Goal: Task Accomplishment & Management: Manage account settings

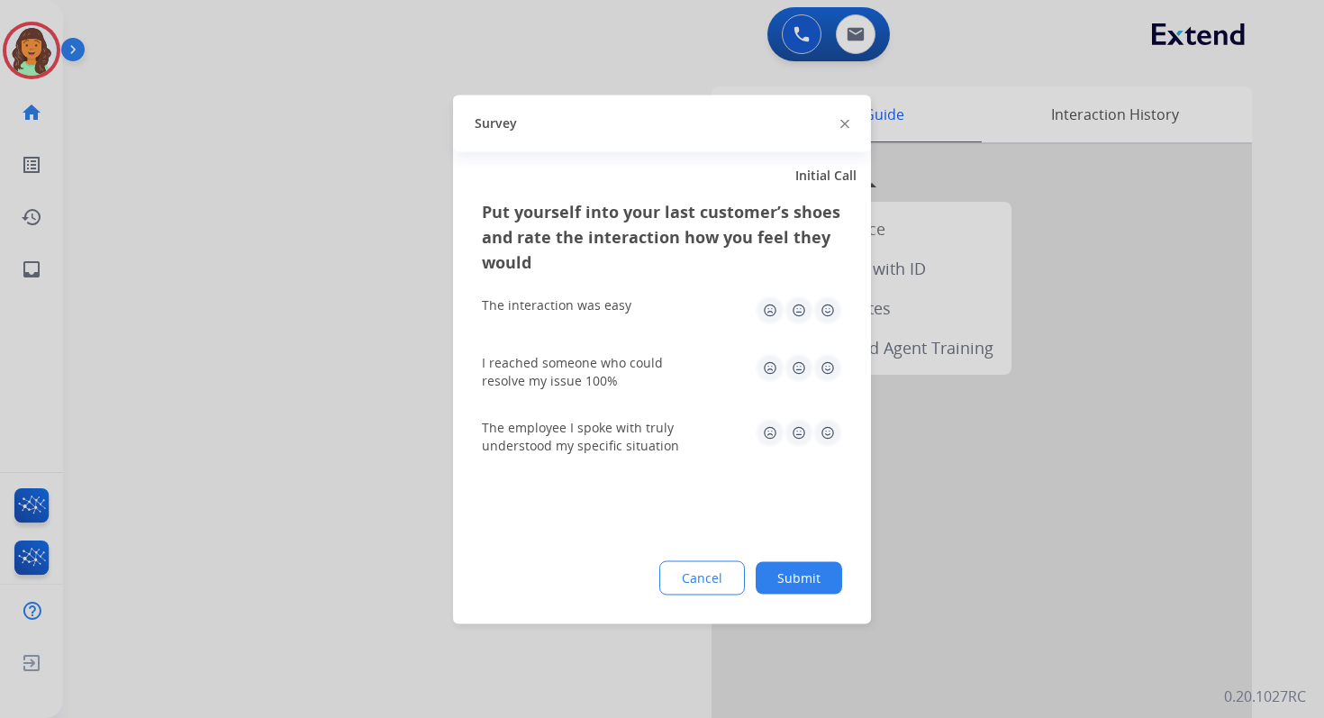
click at [813, 576] on button "Submit" at bounding box center [799, 577] width 86 height 32
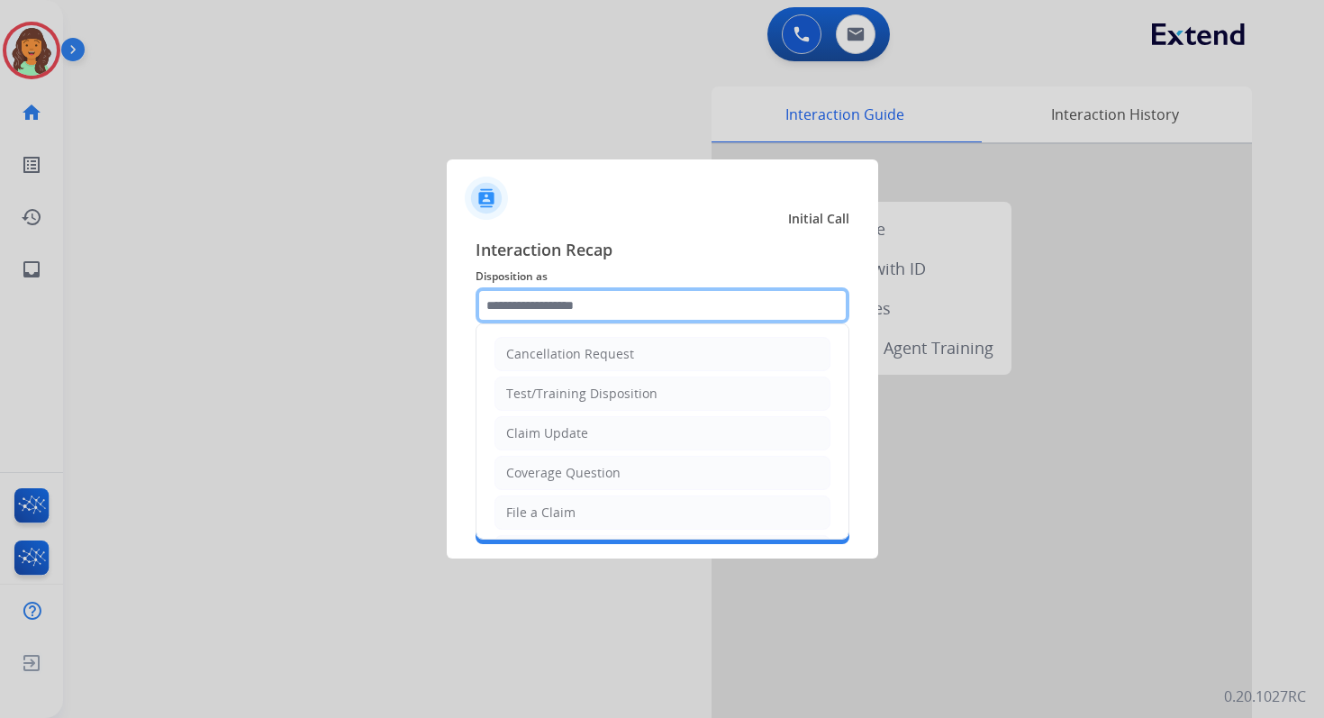
click at [583, 298] on input "text" at bounding box center [663, 305] width 374 height 36
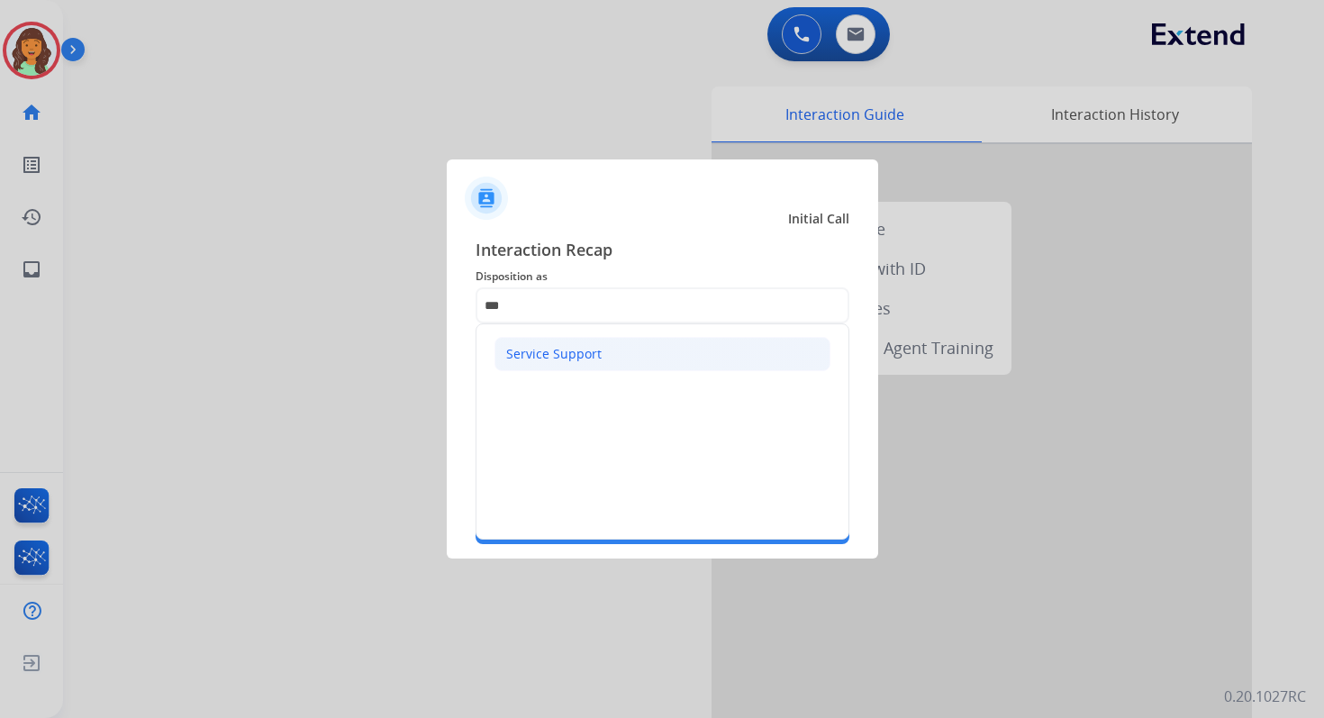
click at [567, 350] on div "Service Support" at bounding box center [553, 354] width 95 height 18
type input "**********"
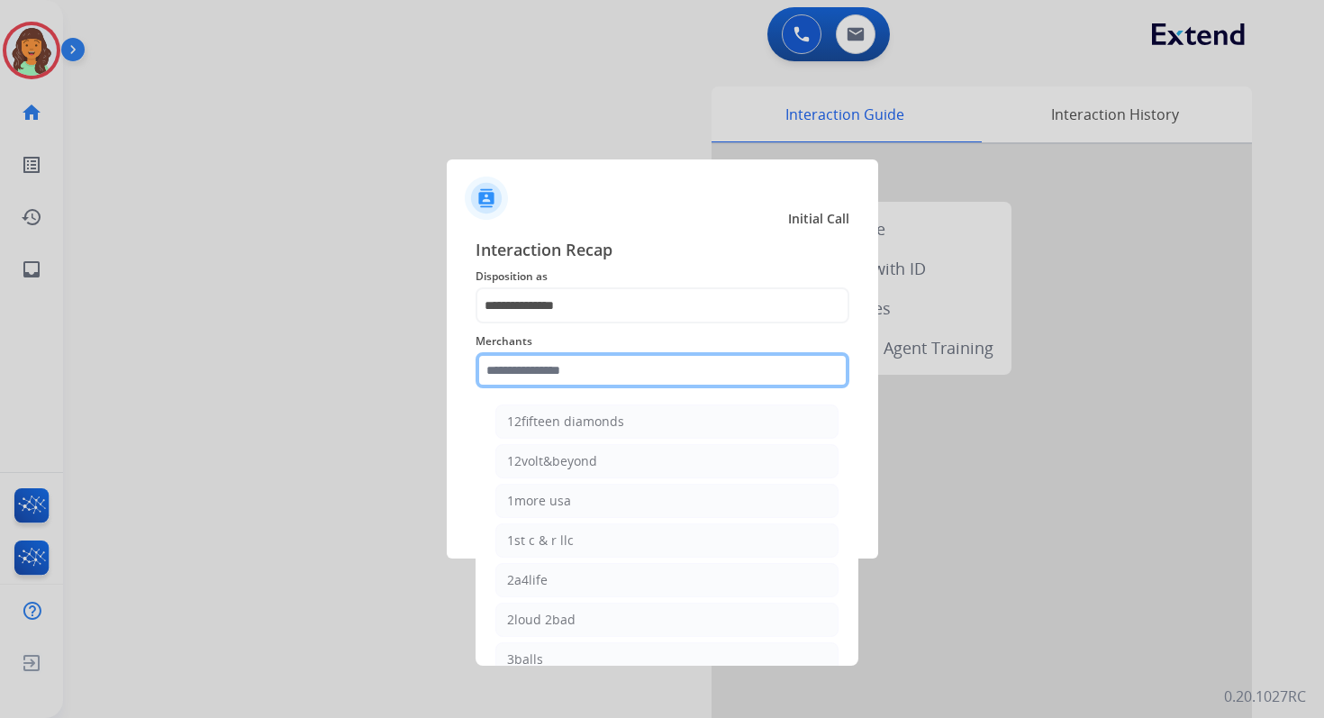
click at [569, 372] on input "text" at bounding box center [663, 370] width 374 height 36
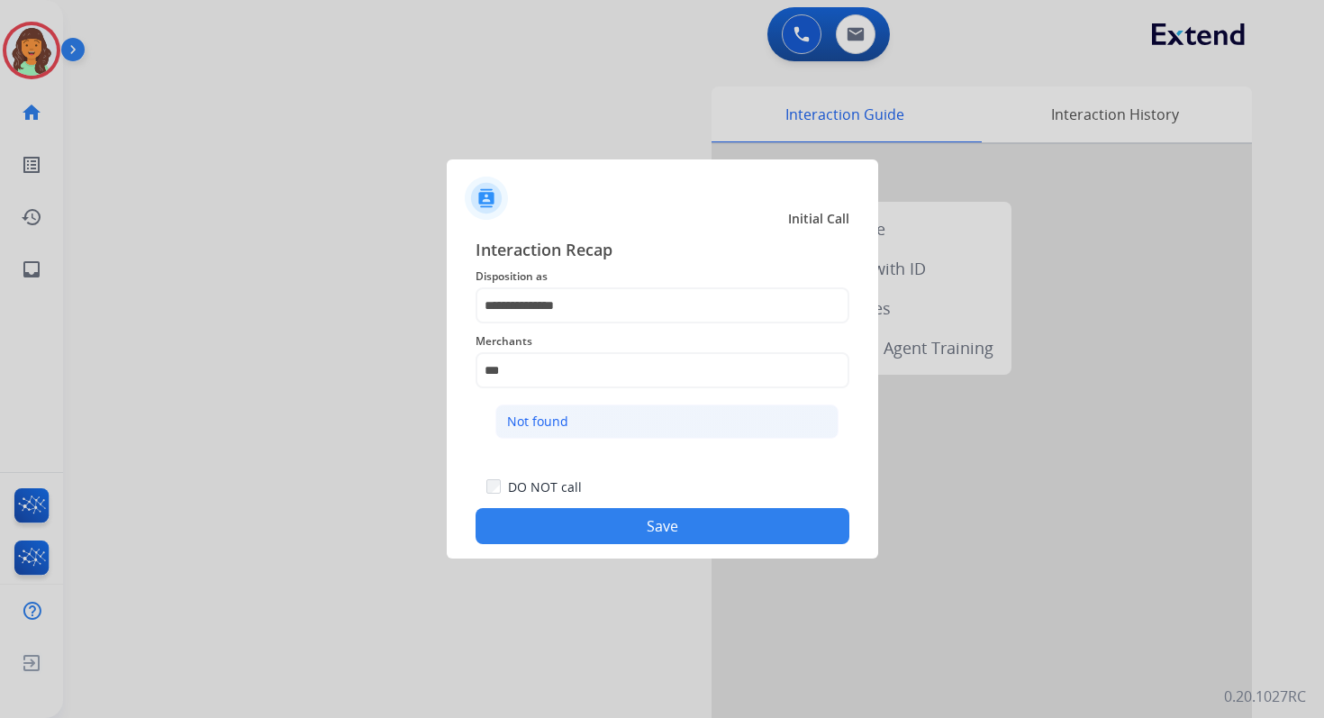
click at [560, 422] on div "Not found" at bounding box center [537, 422] width 61 height 18
type input "*********"
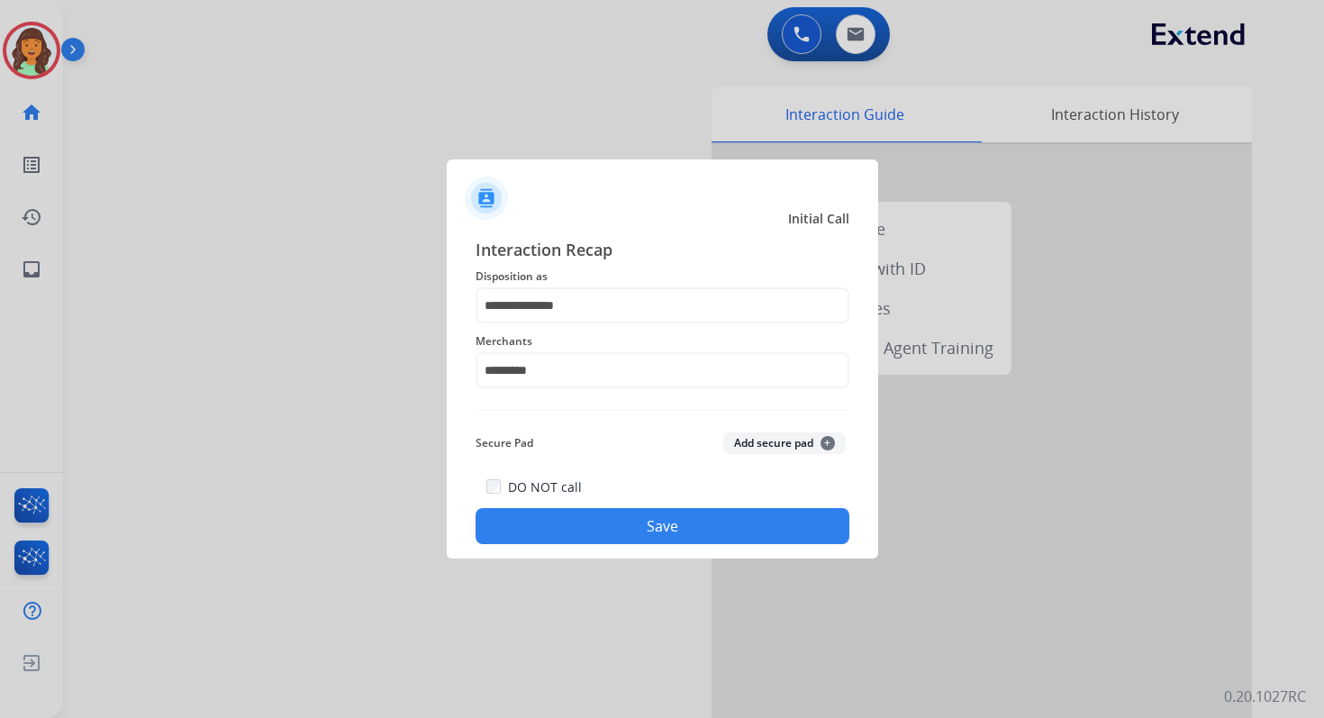
click at [639, 523] on button "Save" at bounding box center [663, 526] width 374 height 36
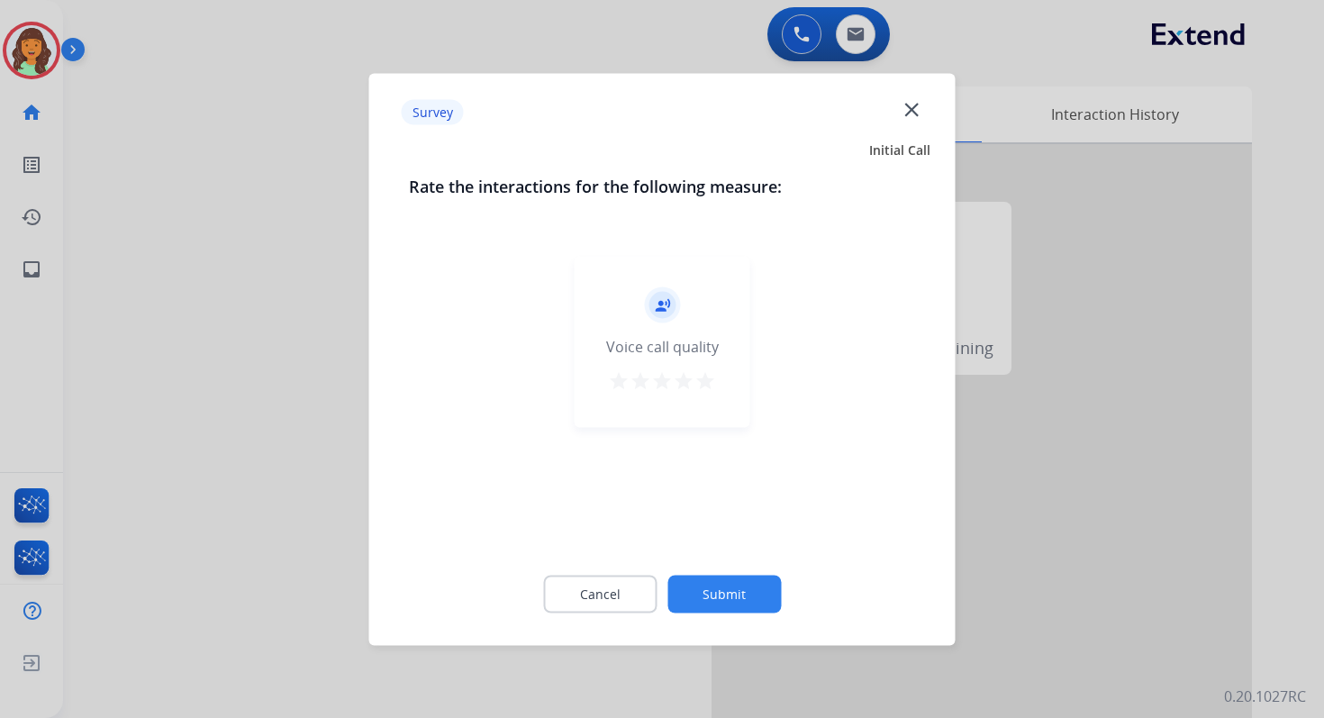
click at [699, 586] on button "Submit" at bounding box center [723, 594] width 113 height 38
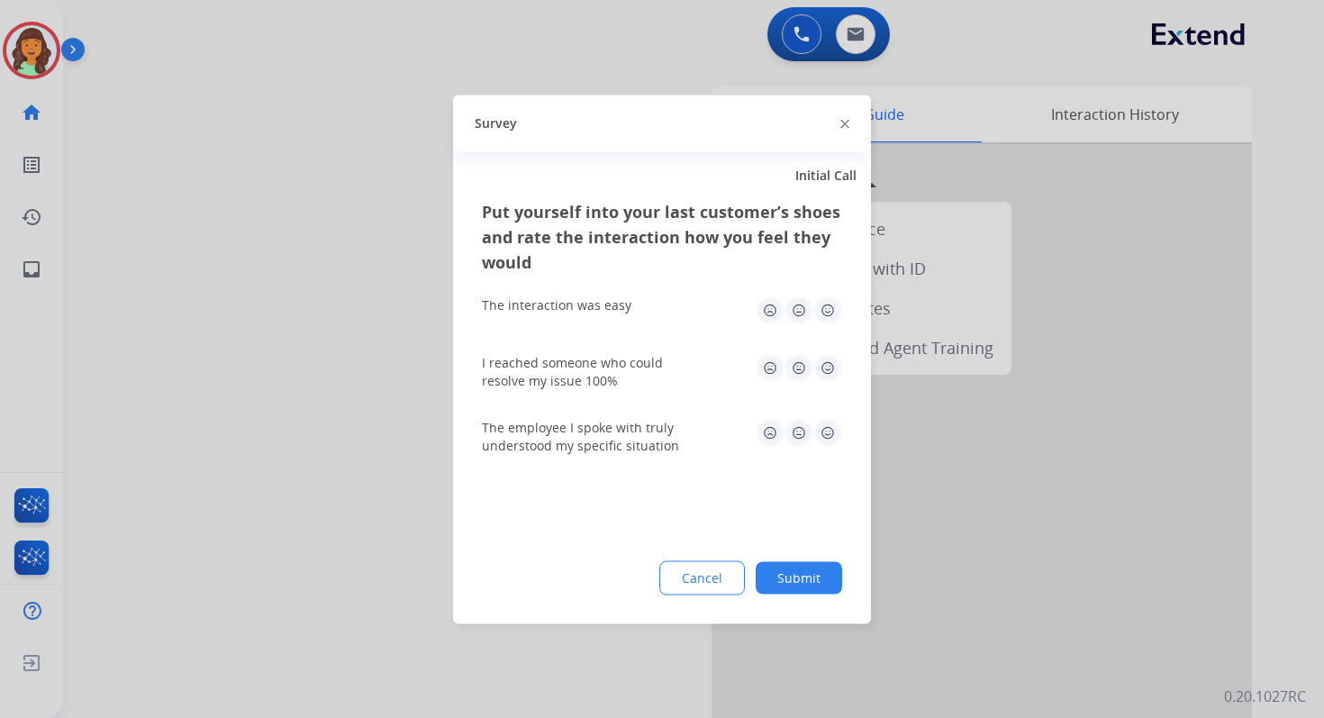
click at [793, 581] on button "Submit" at bounding box center [799, 577] width 86 height 32
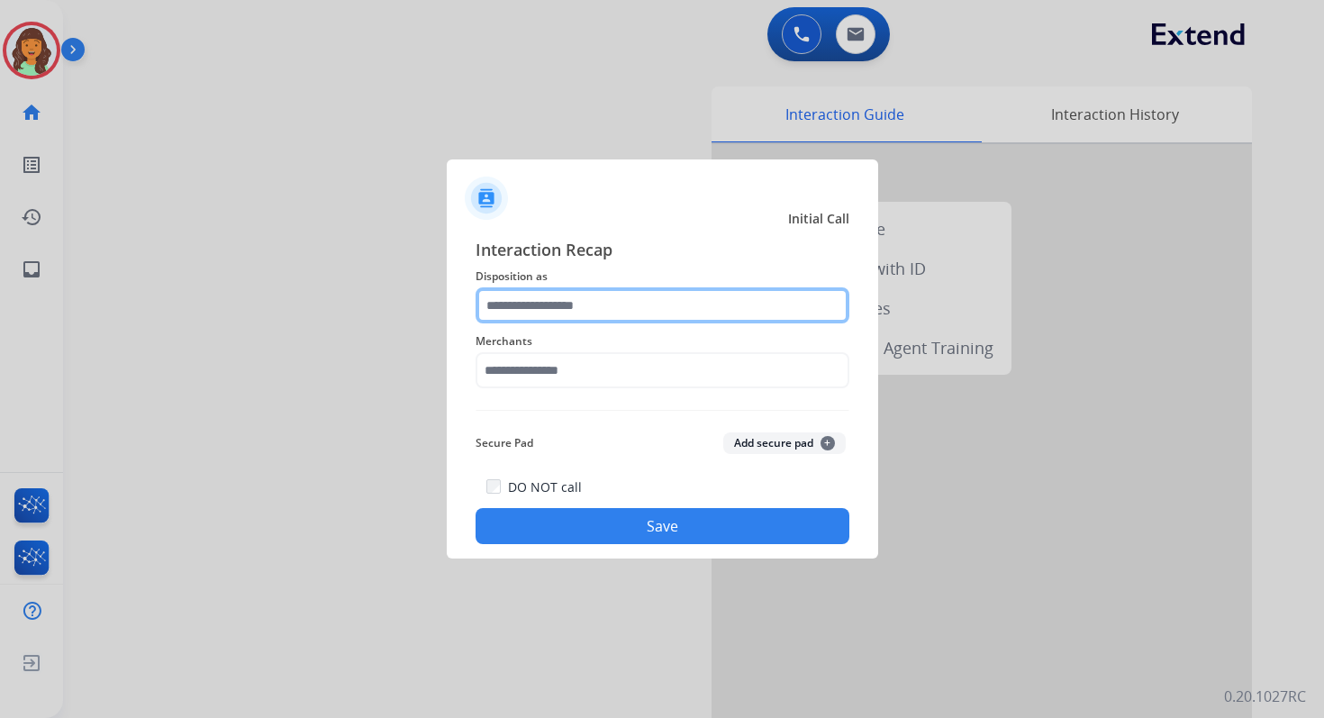
click at [592, 311] on input "text" at bounding box center [663, 305] width 374 height 36
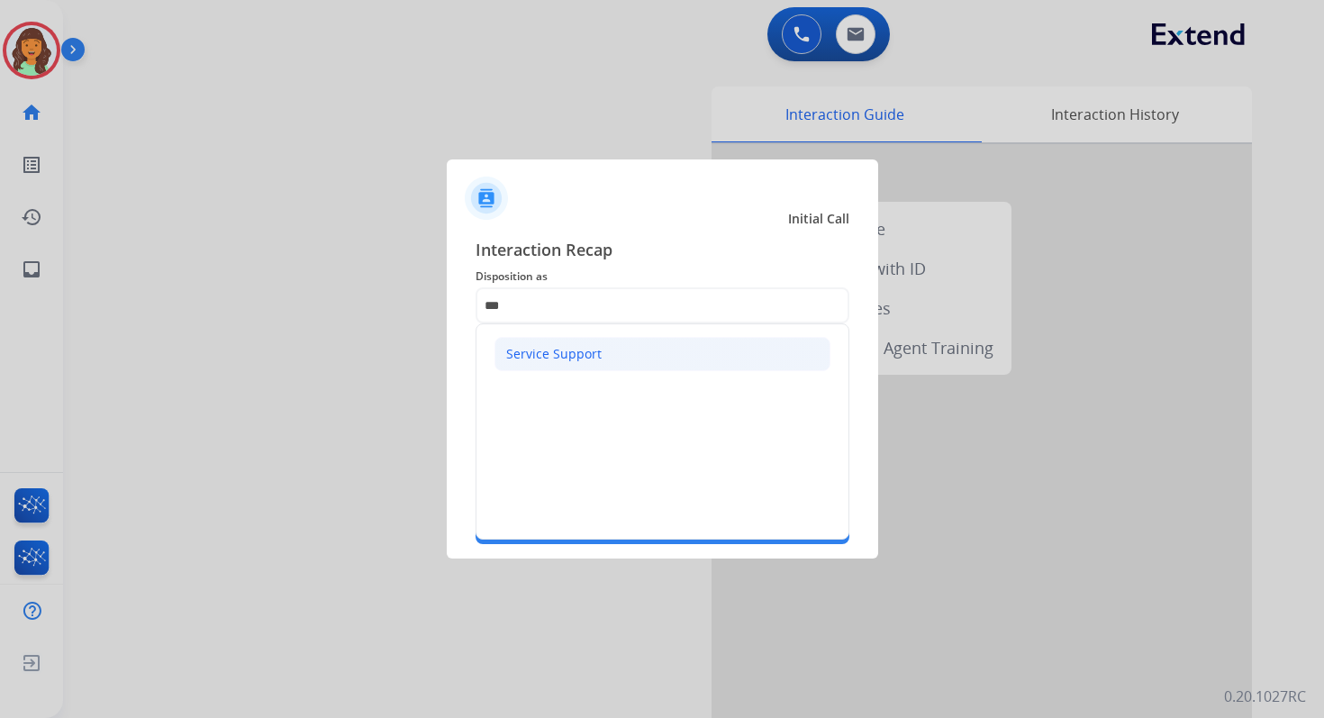
click at [552, 360] on div "Service Support" at bounding box center [553, 354] width 95 height 18
type input "**********"
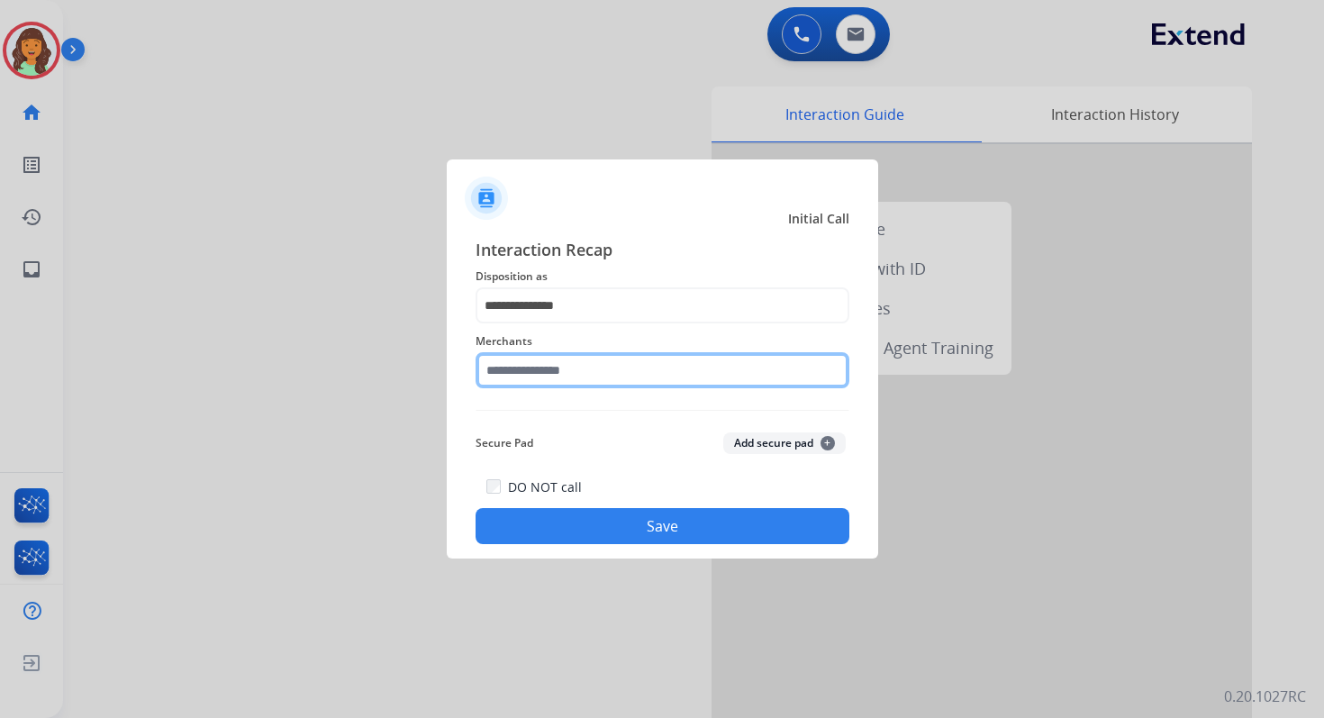
click at [554, 362] on input "text" at bounding box center [663, 370] width 374 height 36
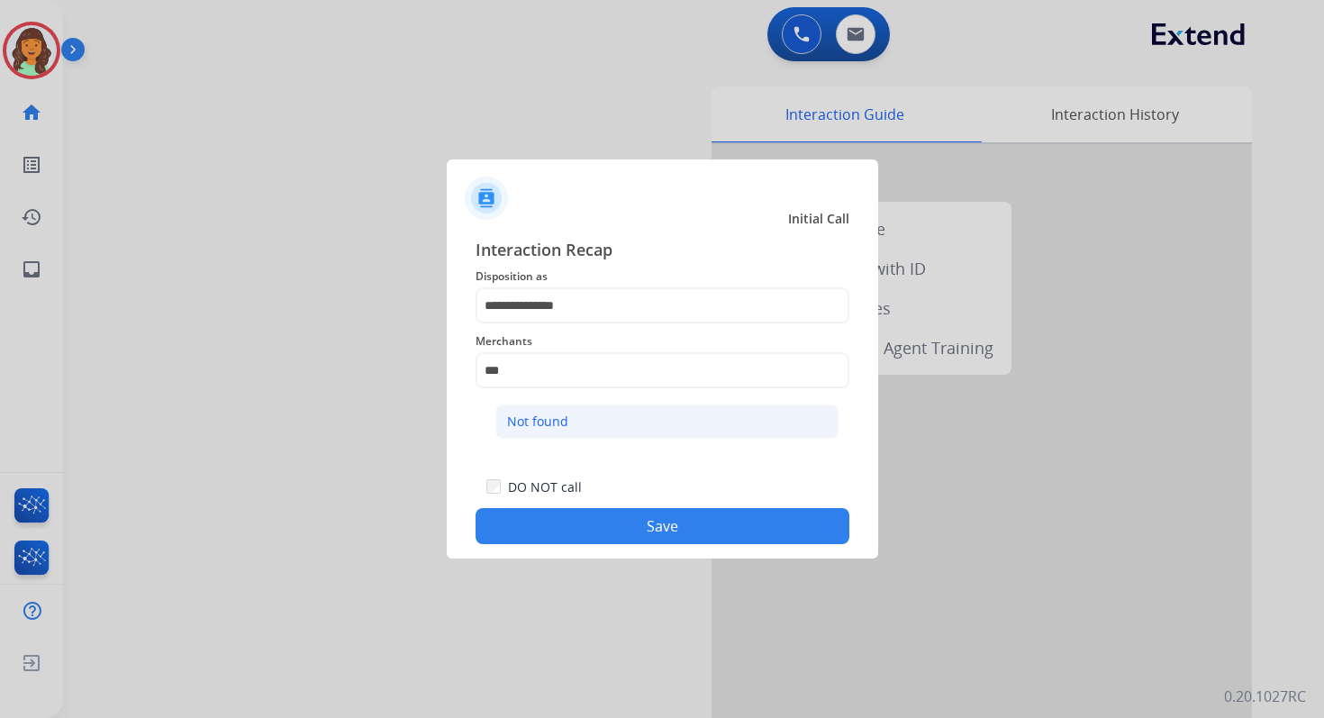
click at [559, 413] on div "Not found" at bounding box center [537, 422] width 61 height 18
type input "*********"
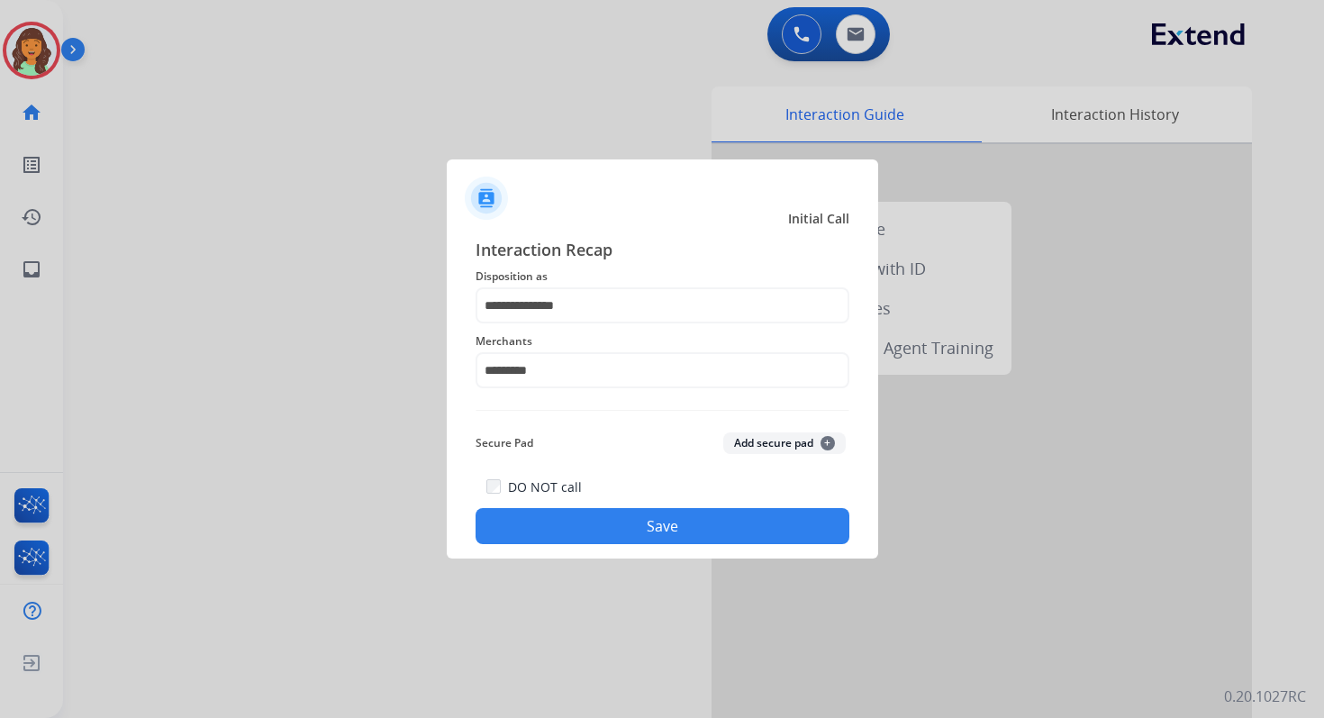
click at [646, 517] on button "Save" at bounding box center [663, 526] width 374 height 36
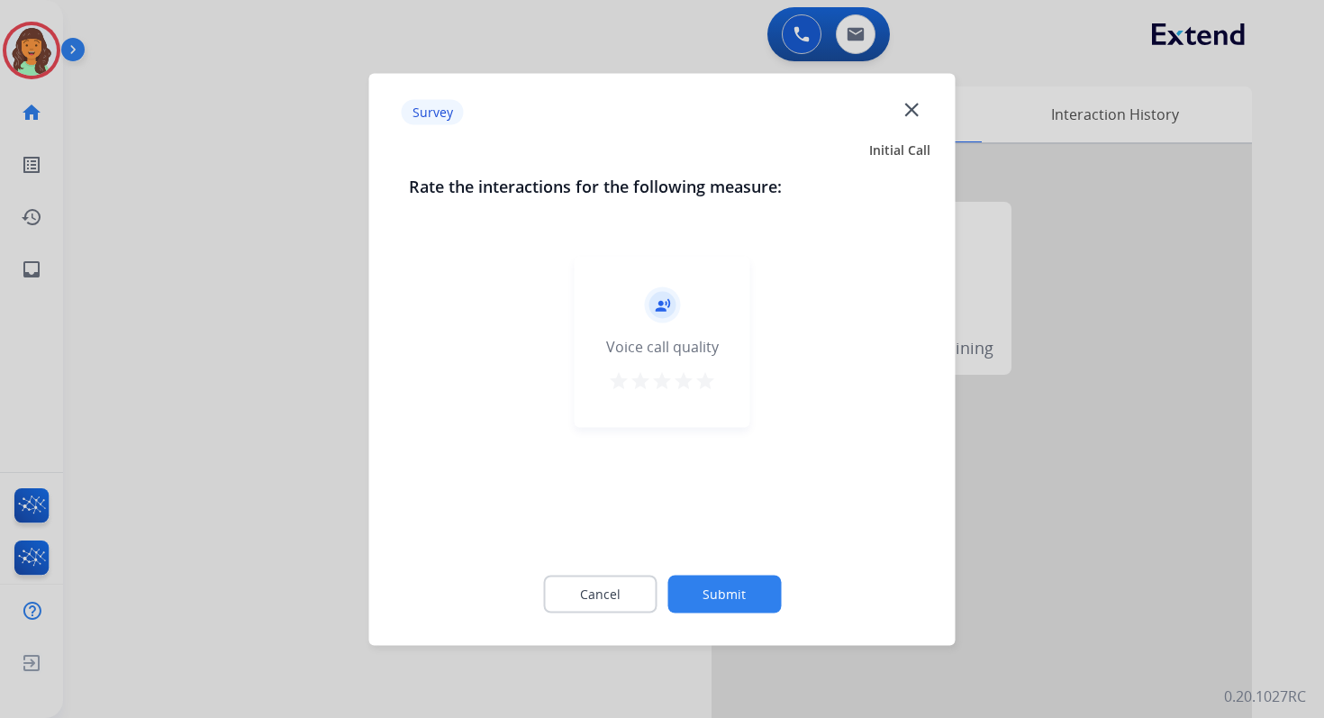
click at [712, 589] on button "Submit" at bounding box center [723, 594] width 113 height 38
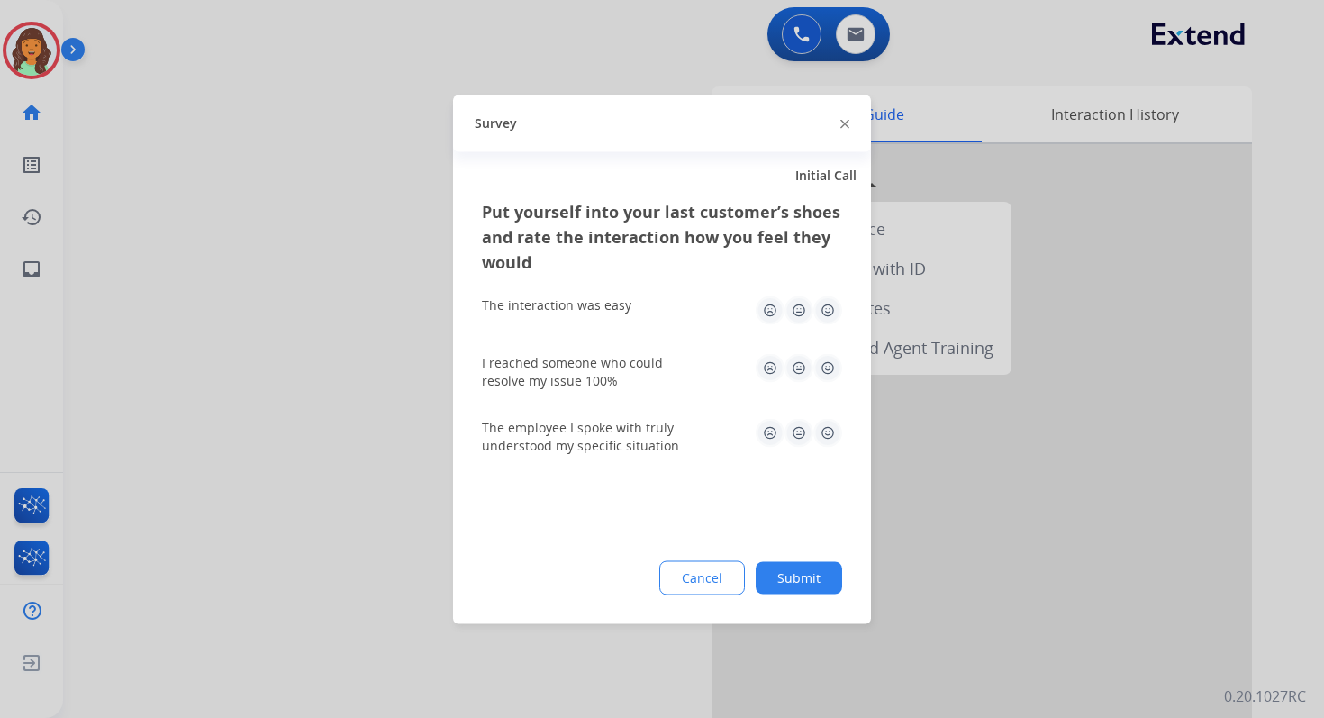
click at [802, 579] on button "Submit" at bounding box center [799, 577] width 86 height 32
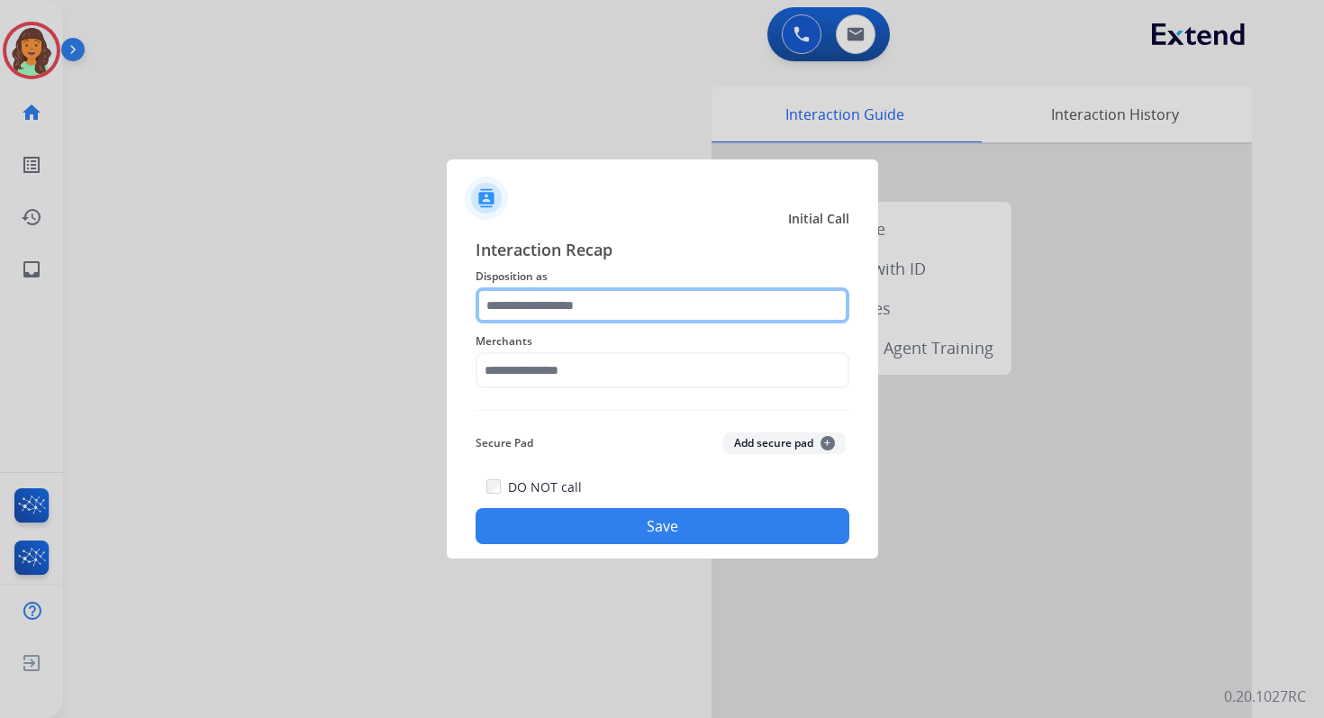
click at [604, 295] on input "text" at bounding box center [663, 305] width 374 height 36
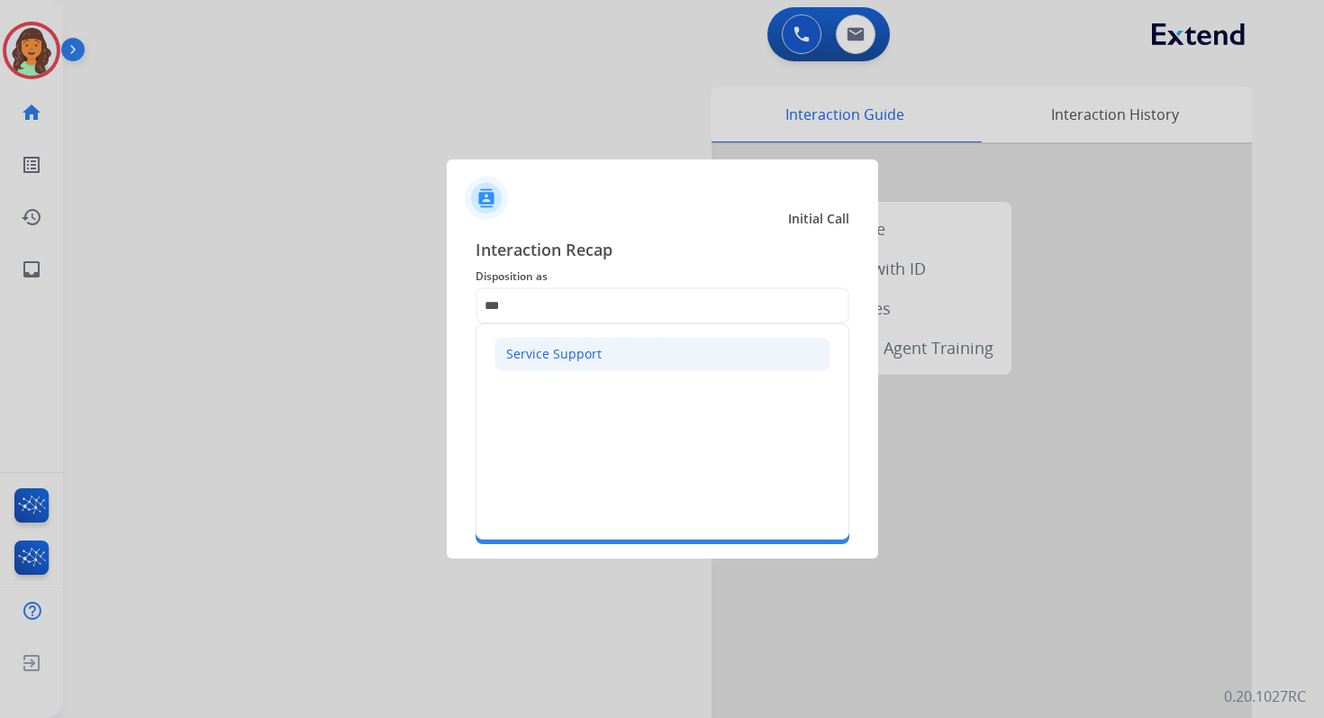
click at [619, 363] on li "Service Support" at bounding box center [663, 354] width 336 height 34
type input "**********"
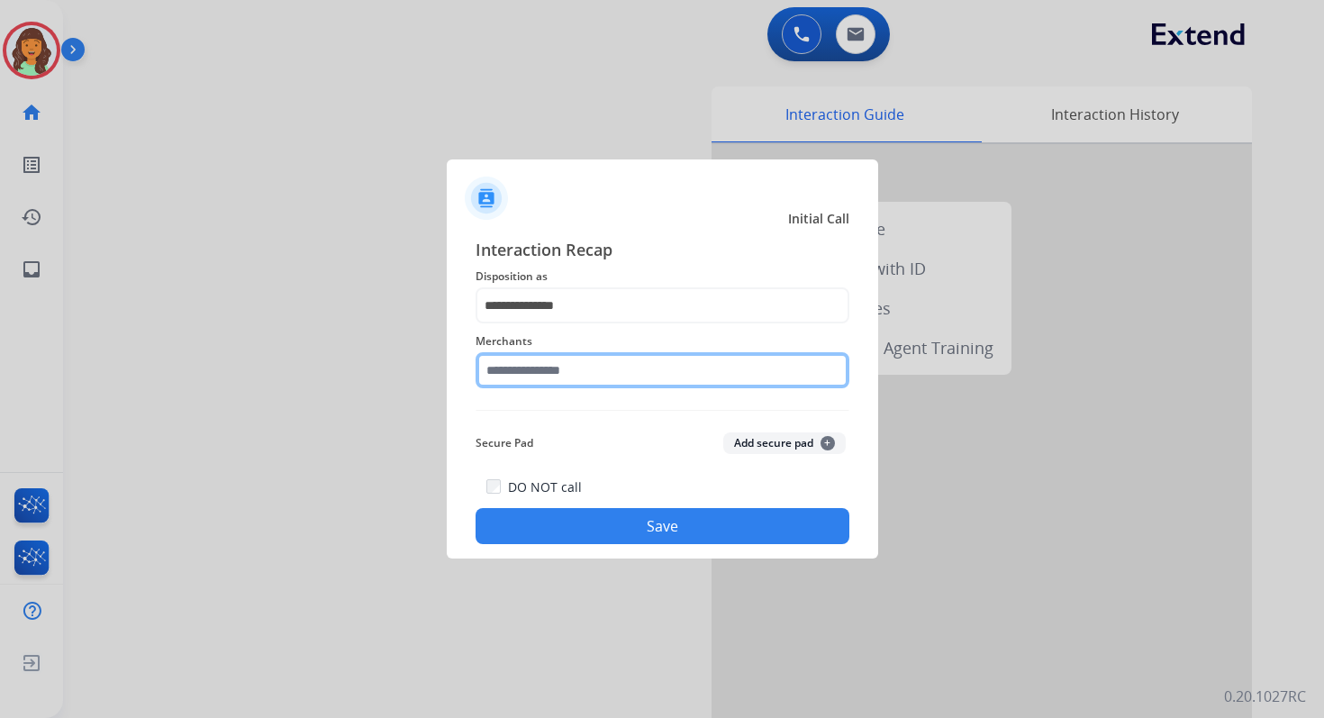
click at [586, 364] on input "text" at bounding box center [663, 370] width 374 height 36
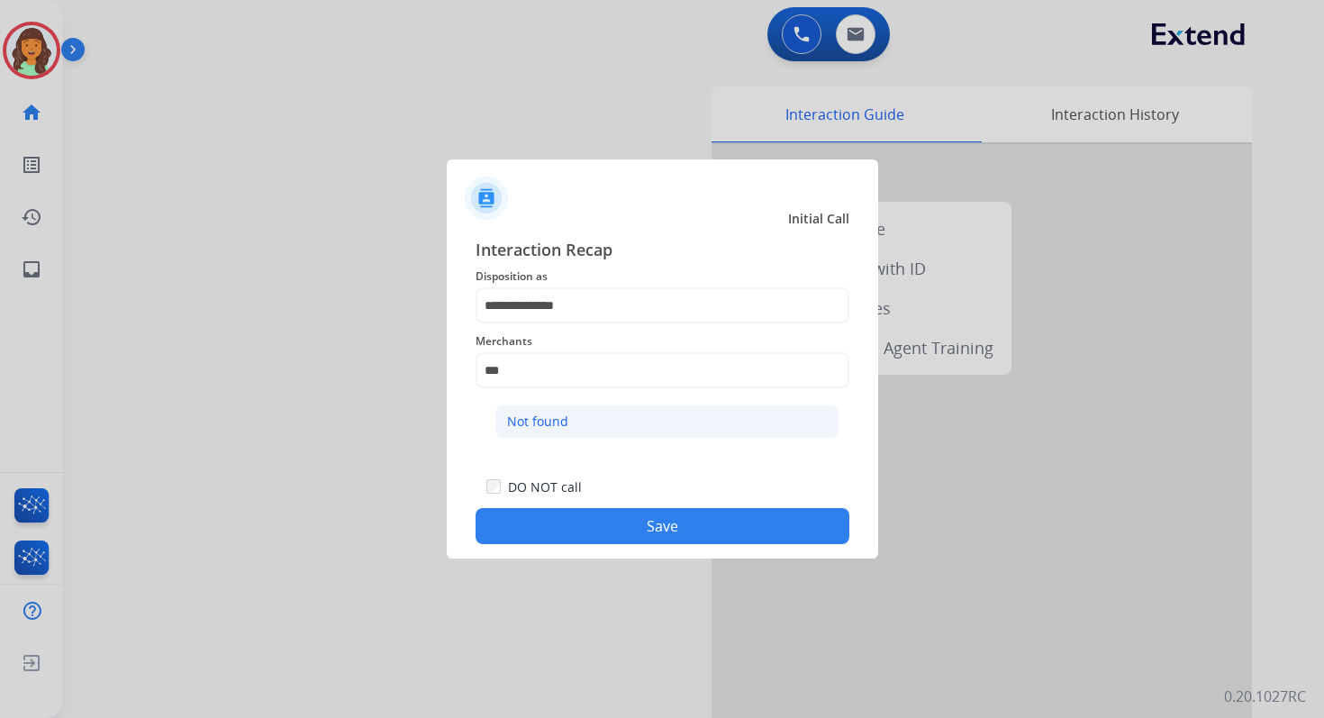
click at [593, 420] on li "Not found" at bounding box center [666, 421] width 343 height 34
type input "*********"
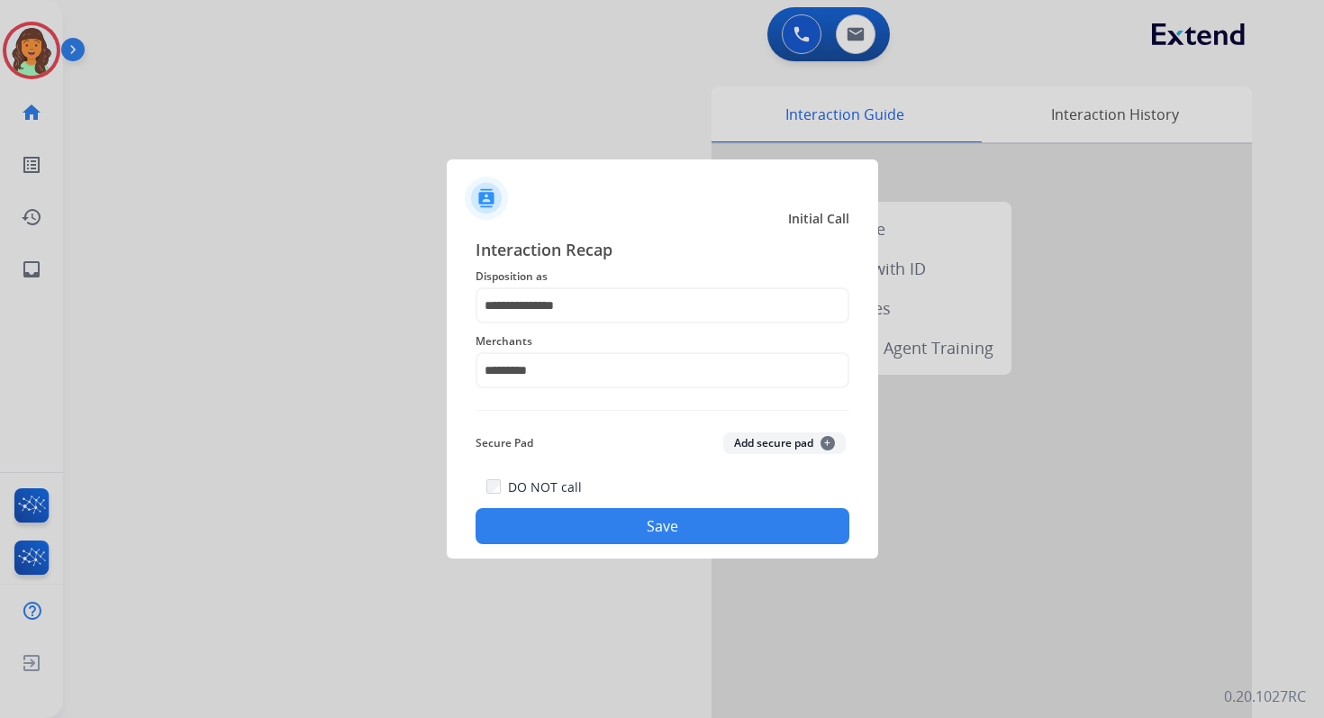
click at [631, 522] on button "Save" at bounding box center [663, 526] width 374 height 36
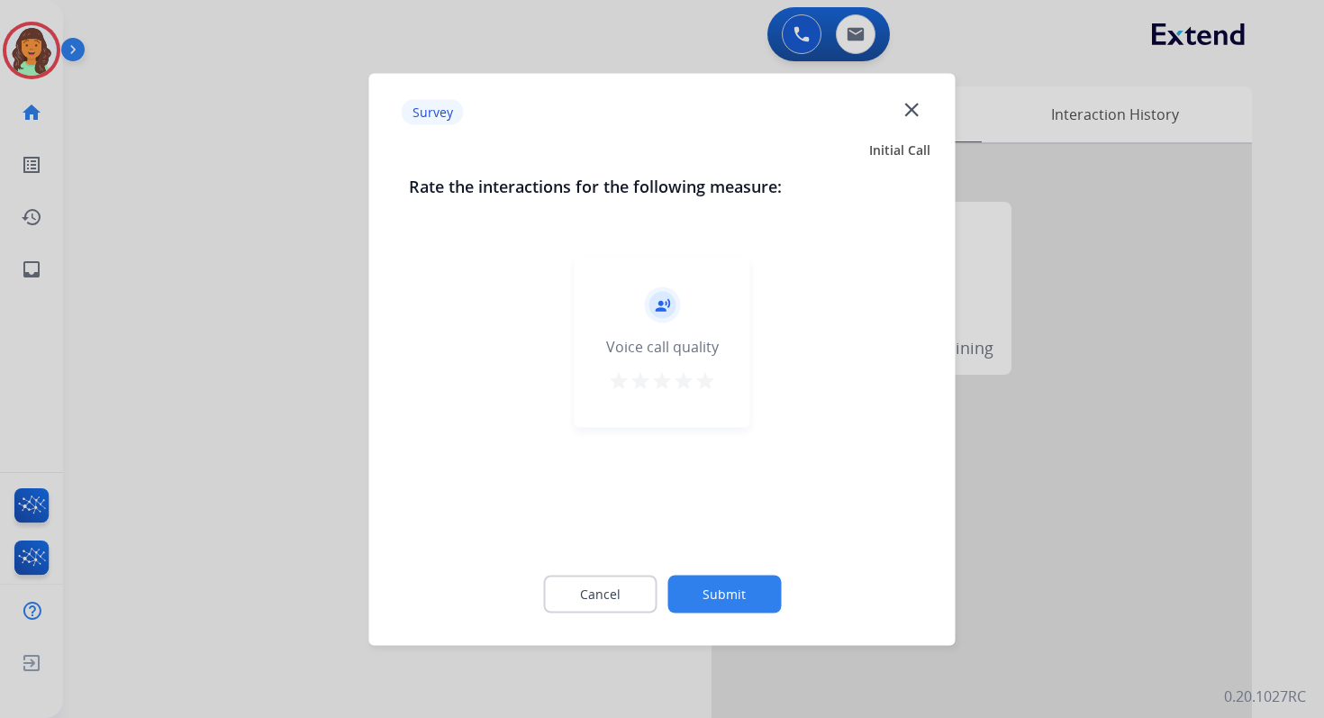
click at [715, 595] on button "Submit" at bounding box center [723, 594] width 113 height 38
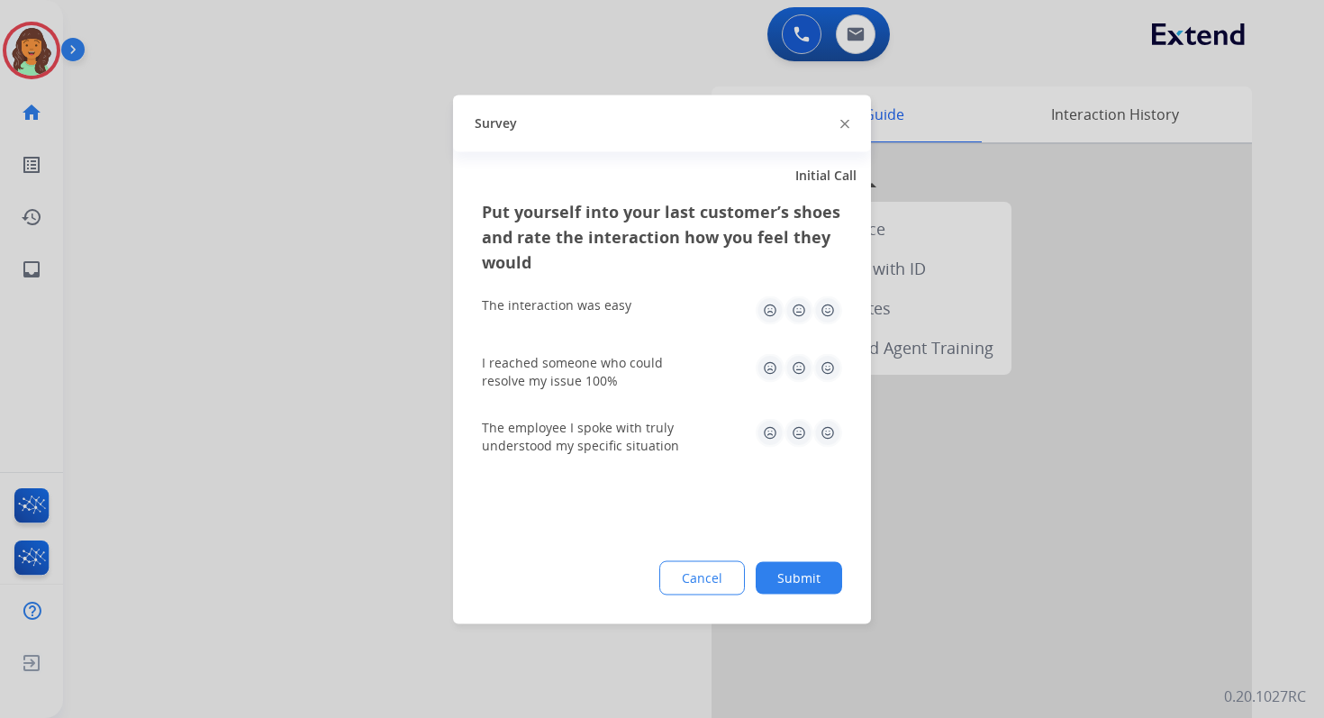
click at [777, 585] on button "Submit" at bounding box center [799, 577] width 86 height 32
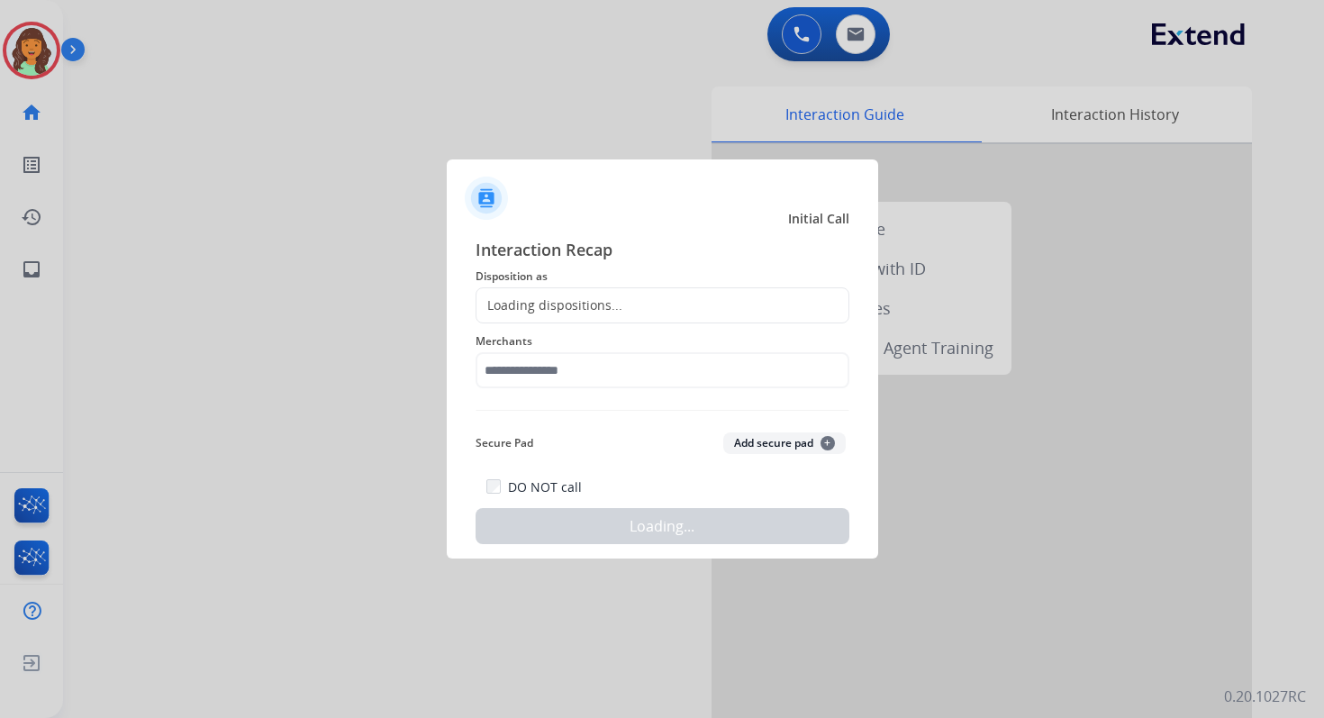
click at [557, 278] on span "Disposition as" at bounding box center [663, 277] width 374 height 22
click at [568, 304] on div "Loading dispositions..." at bounding box center [550, 305] width 146 height 18
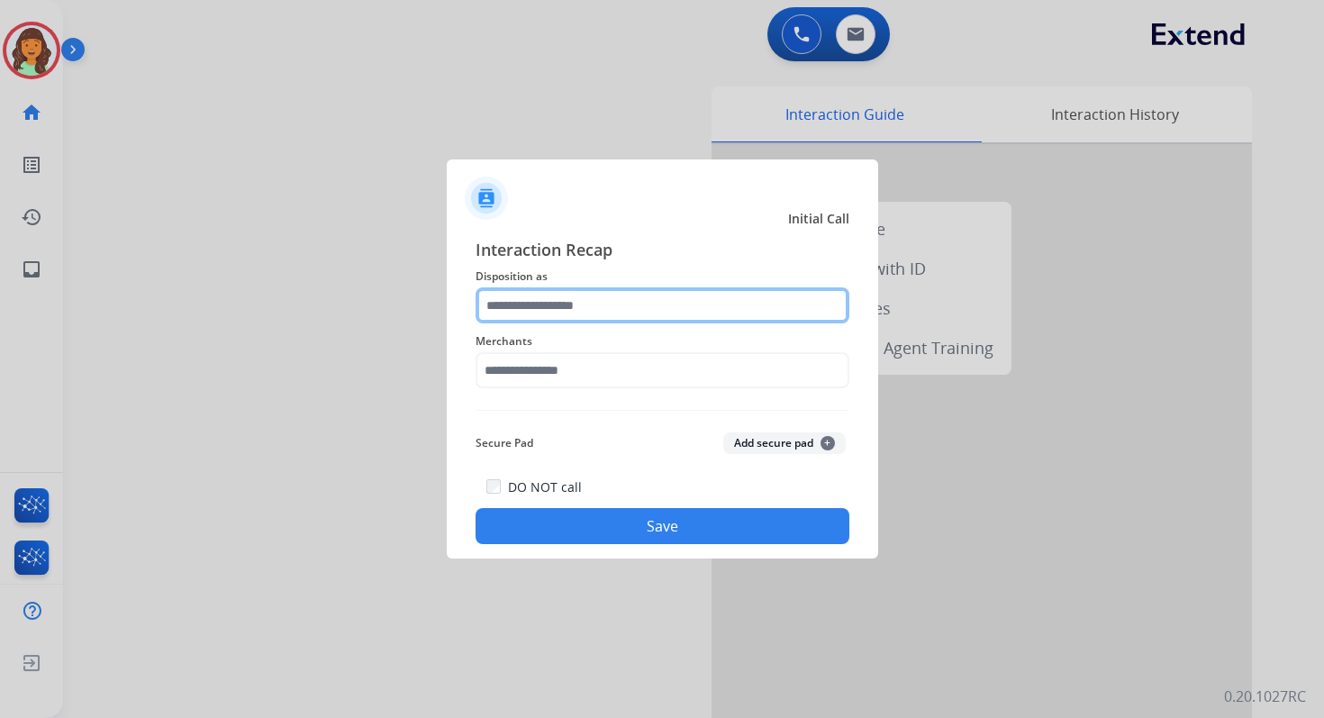
click at [568, 304] on input "text" at bounding box center [663, 305] width 374 height 36
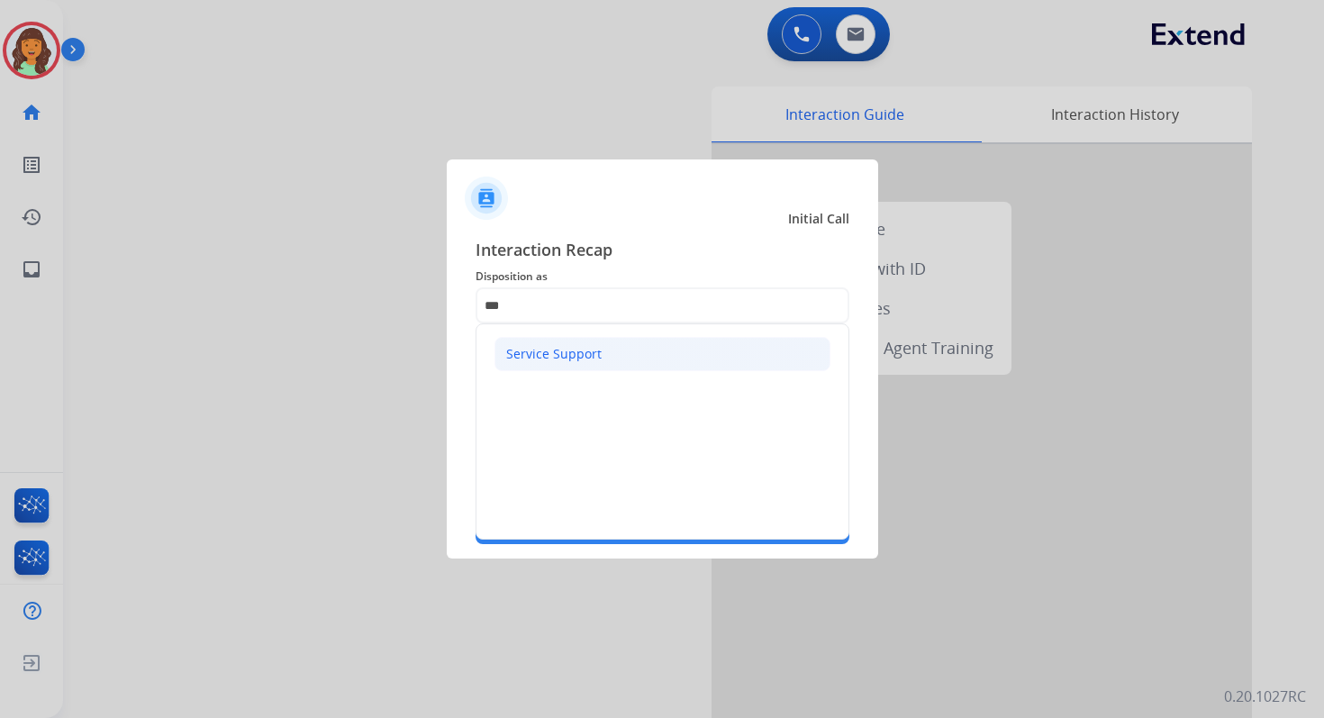
click at [567, 346] on div "Service Support" at bounding box center [553, 354] width 95 height 18
type input "**********"
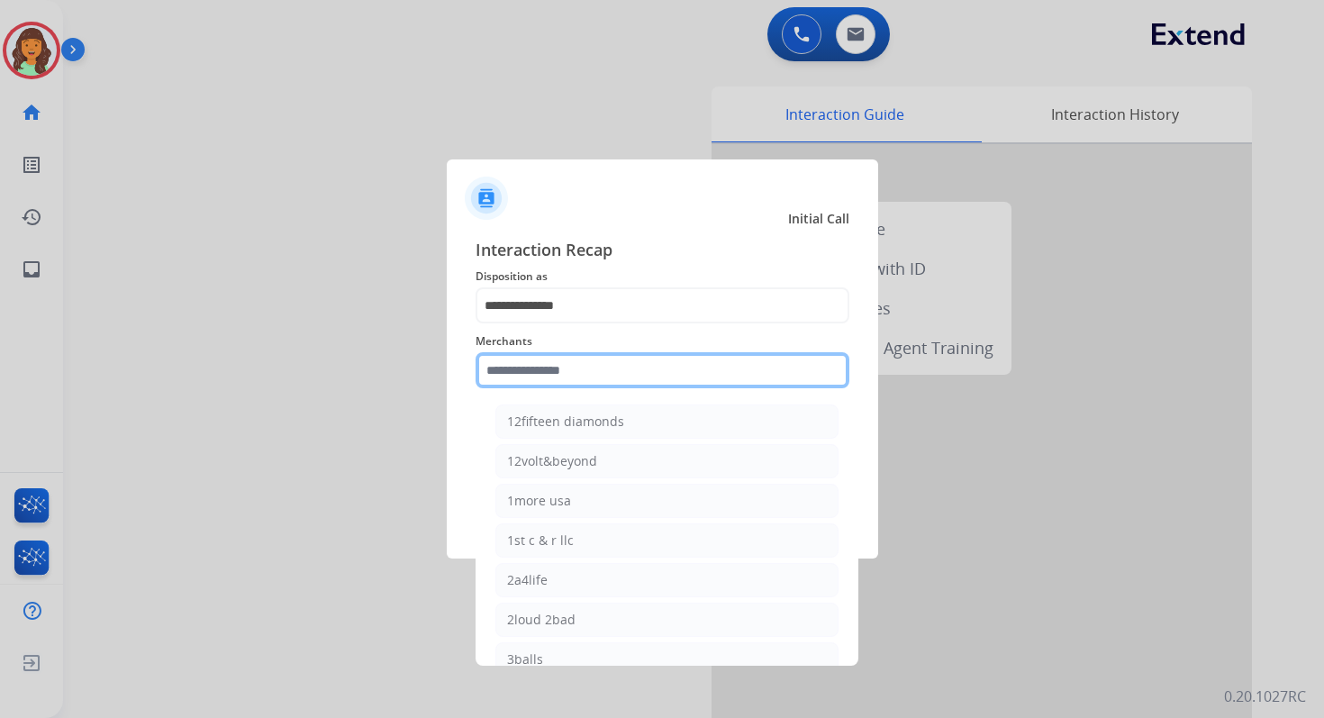
click at [568, 362] on input "text" at bounding box center [663, 370] width 374 height 36
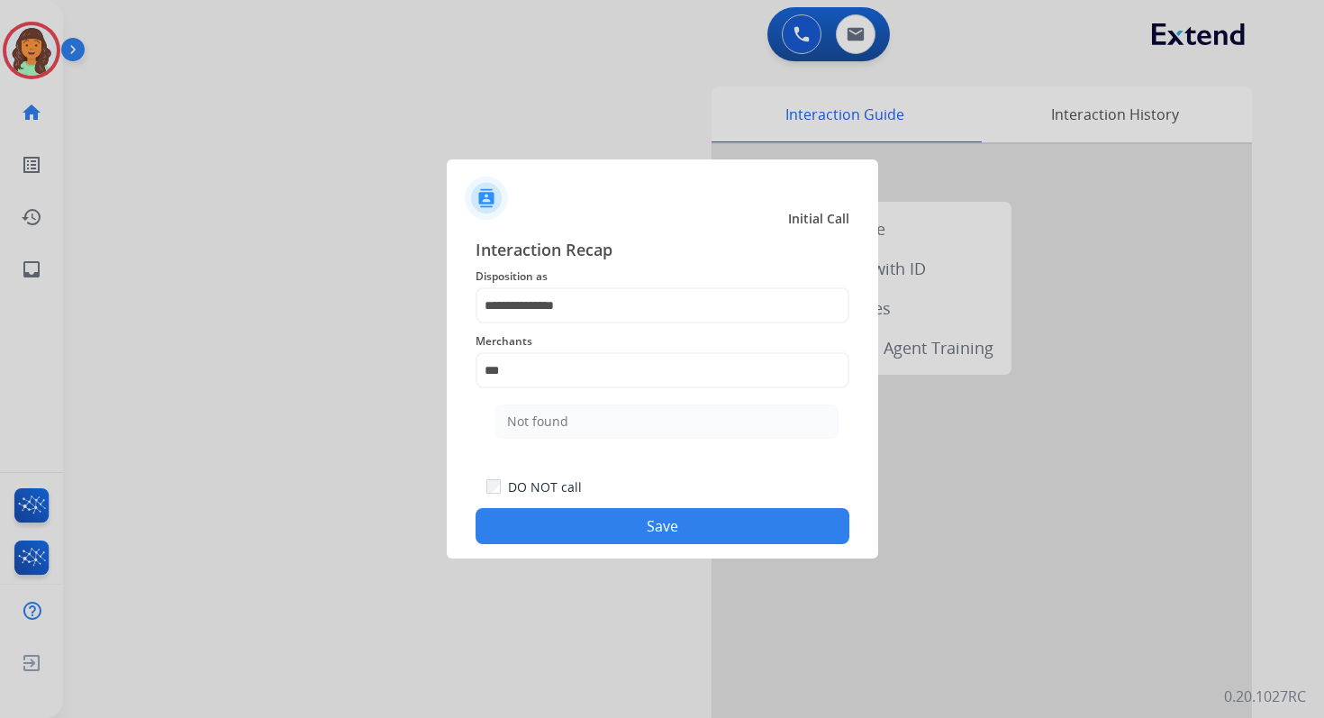
click at [591, 426] on li "Not found" at bounding box center [666, 421] width 343 height 34
type input "*********"
click at [667, 539] on button "Save" at bounding box center [663, 526] width 374 height 36
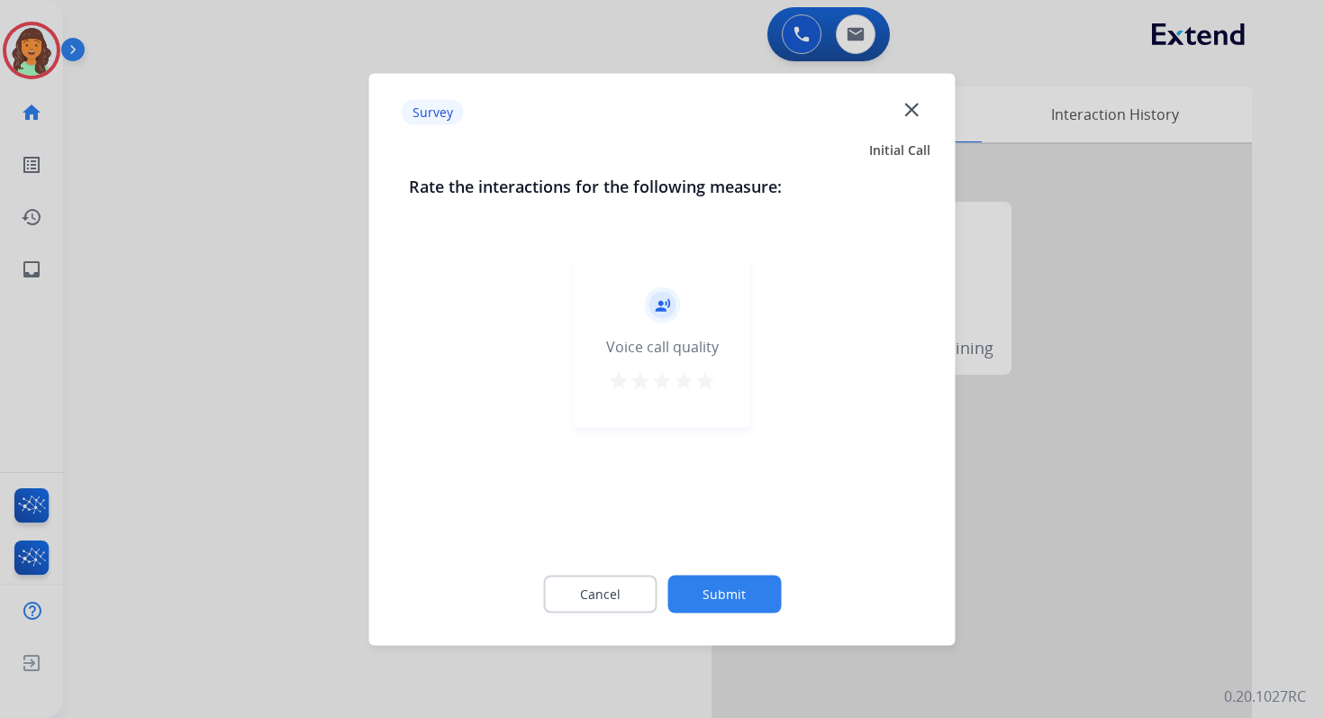
click at [722, 601] on button "Submit" at bounding box center [723, 594] width 113 height 38
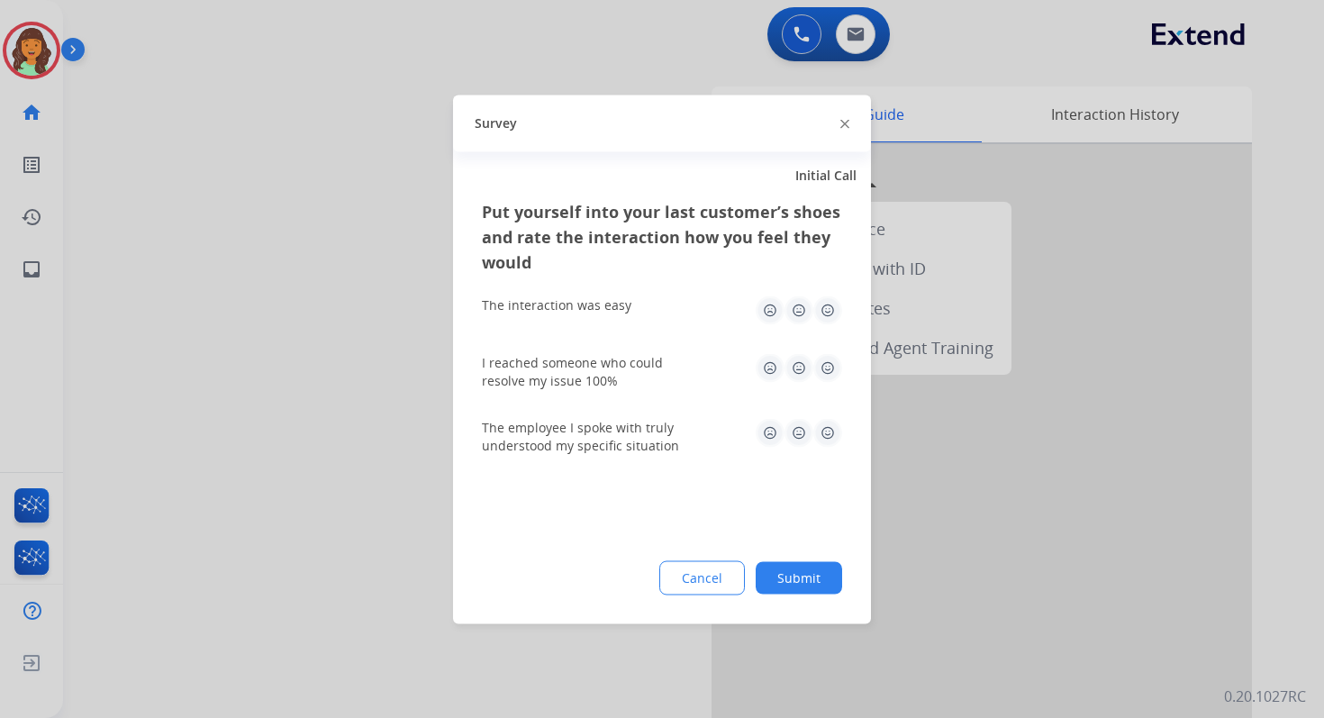
click at [780, 577] on button "Submit" at bounding box center [799, 577] width 86 height 32
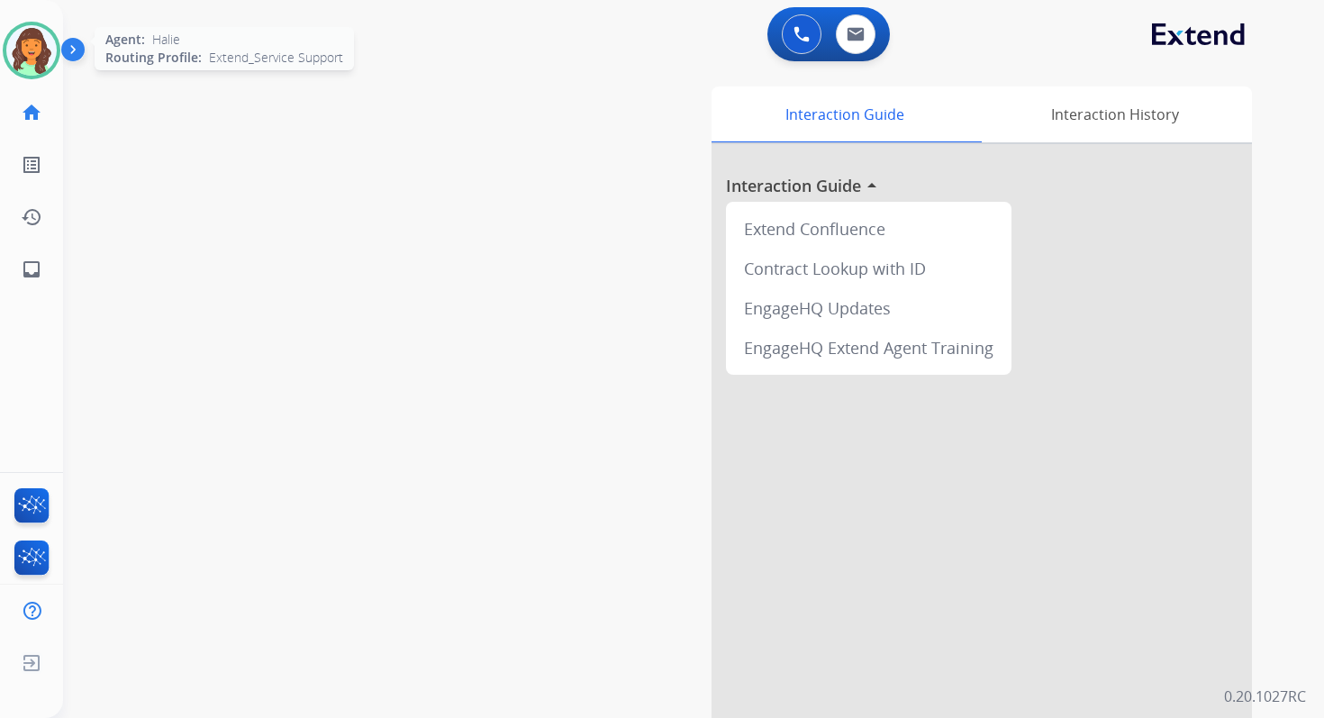
click at [33, 64] on img at bounding box center [31, 50] width 50 height 50
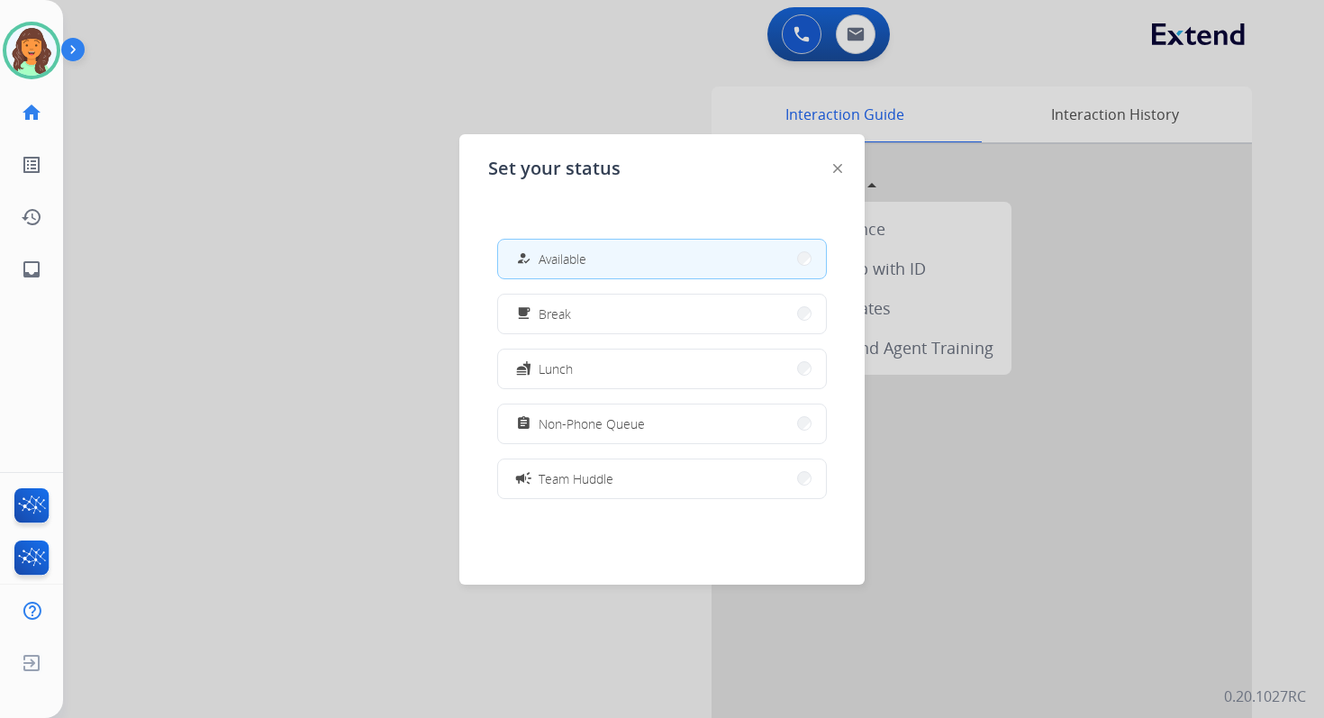
click at [582, 250] on span "Available" at bounding box center [563, 259] width 48 height 19
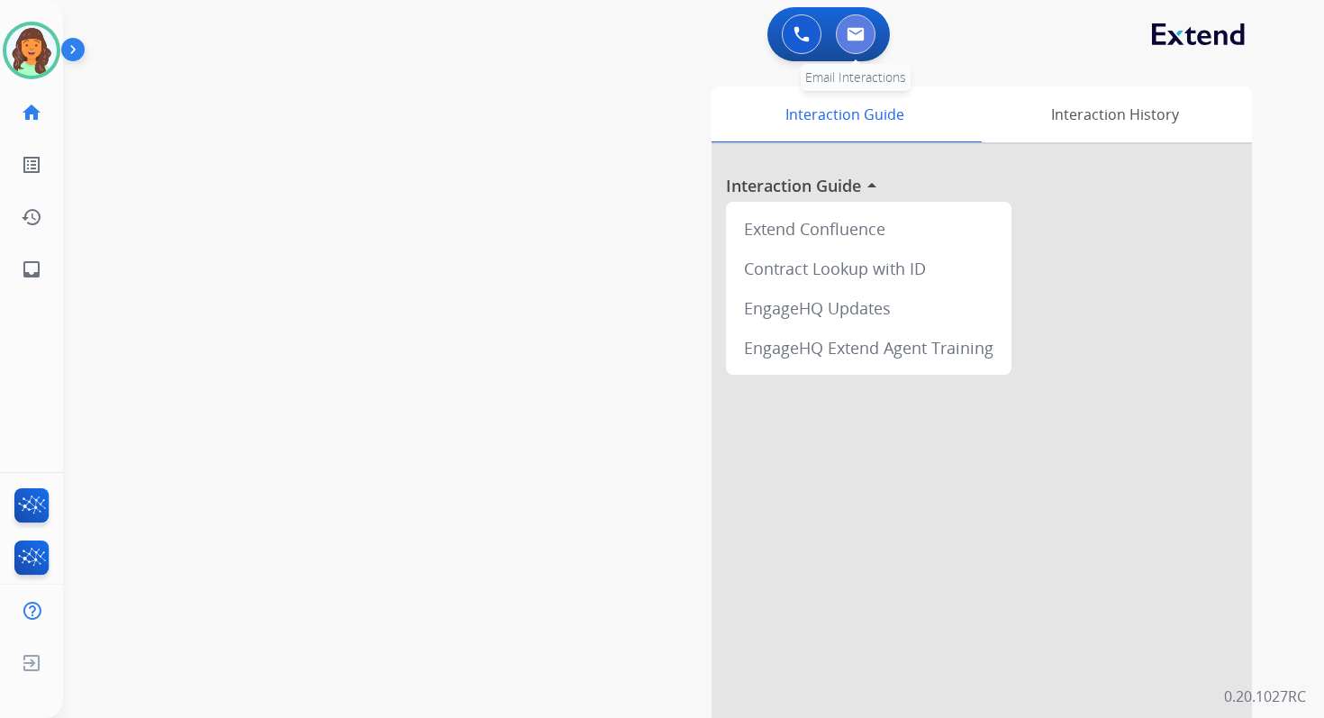
click at [852, 32] on img at bounding box center [856, 34] width 18 height 14
select select "**********"
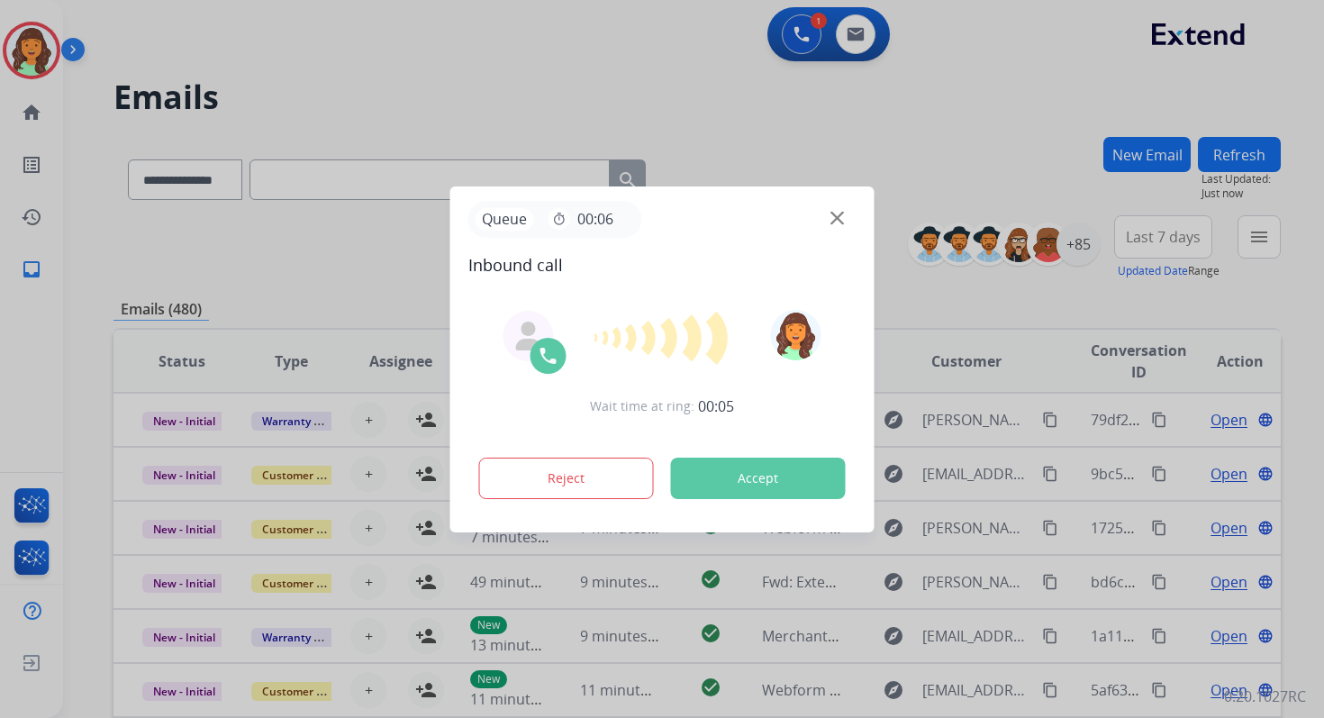
click at [774, 477] on button "Accept" at bounding box center [758, 478] width 175 height 41
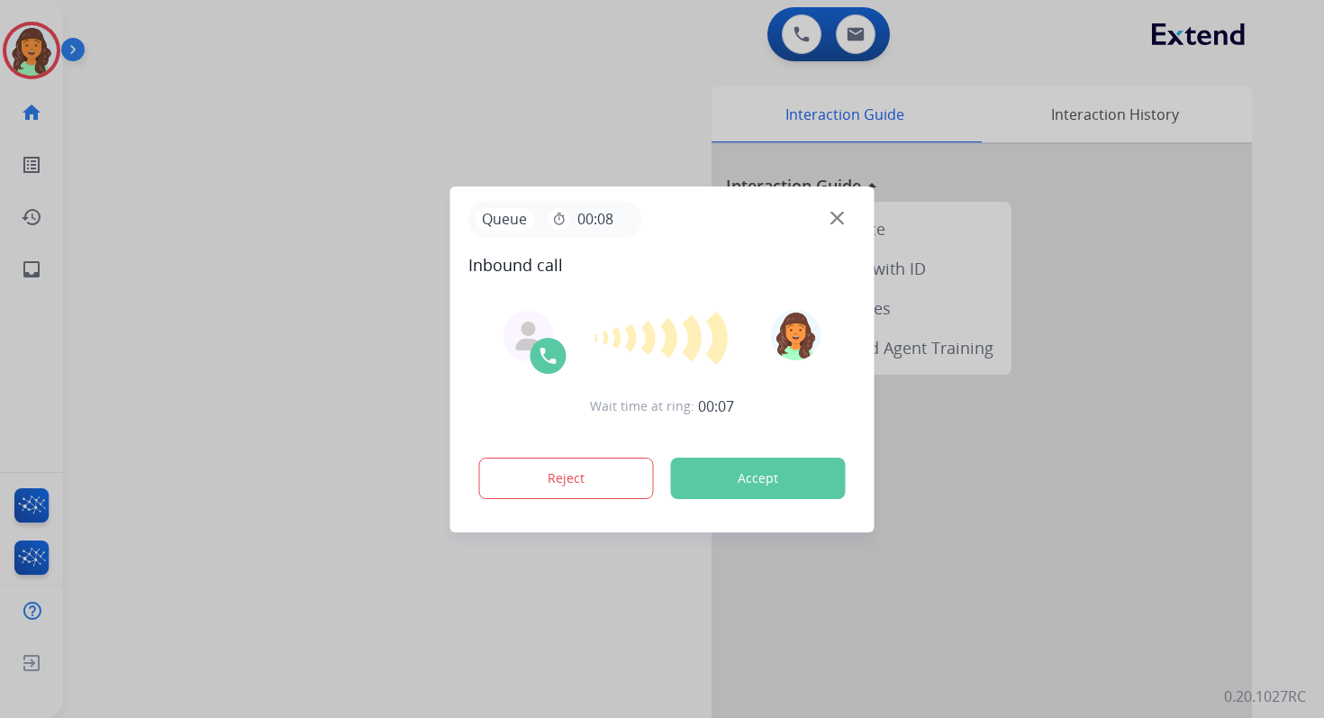
click at [774, 477] on button "Accept" at bounding box center [758, 478] width 175 height 41
click at [717, 472] on button "Accept" at bounding box center [758, 478] width 175 height 41
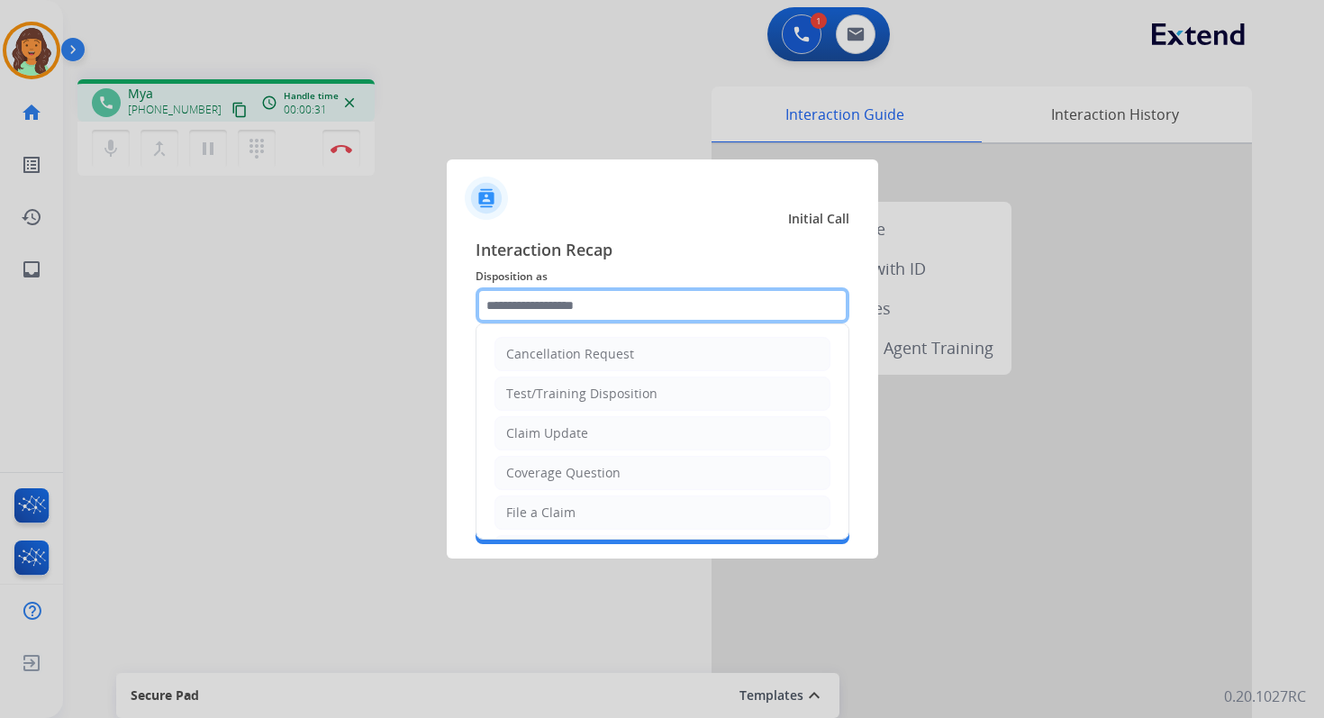
click at [518, 303] on input "text" at bounding box center [663, 305] width 374 height 36
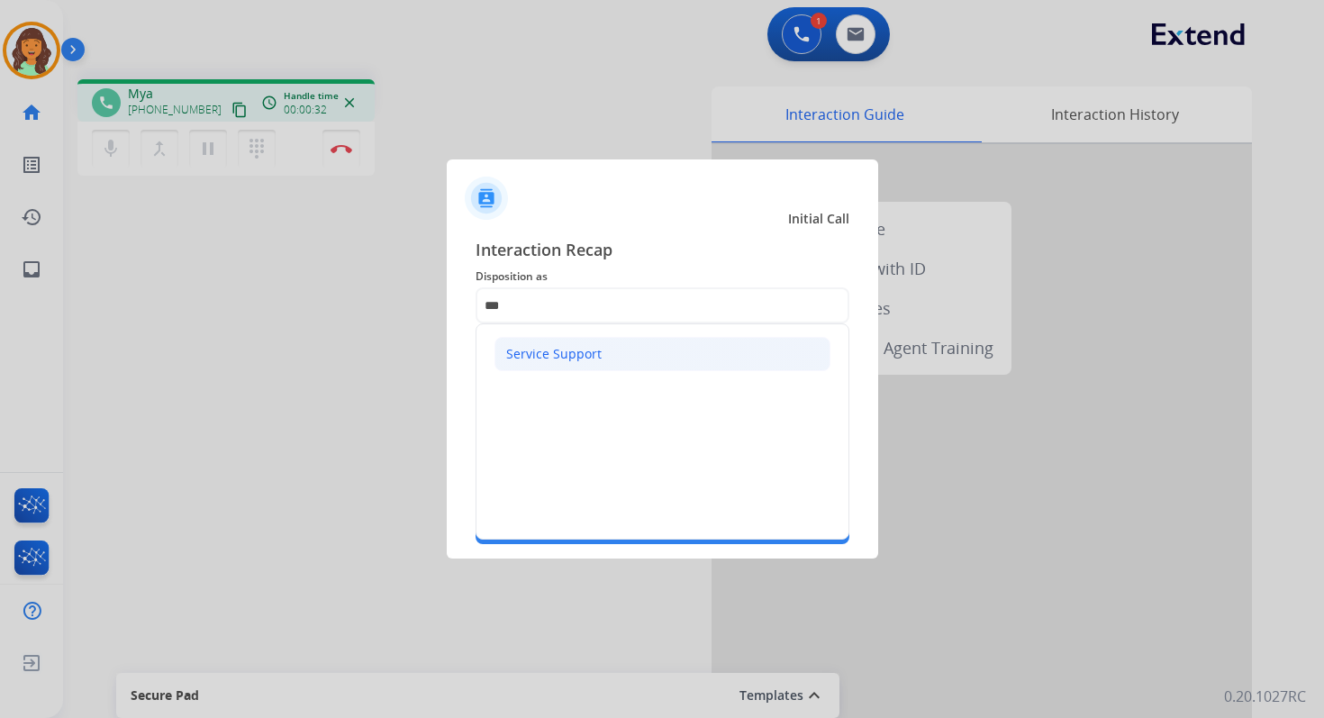
click at [521, 347] on div "Service Support" at bounding box center [553, 354] width 95 height 18
type input "**********"
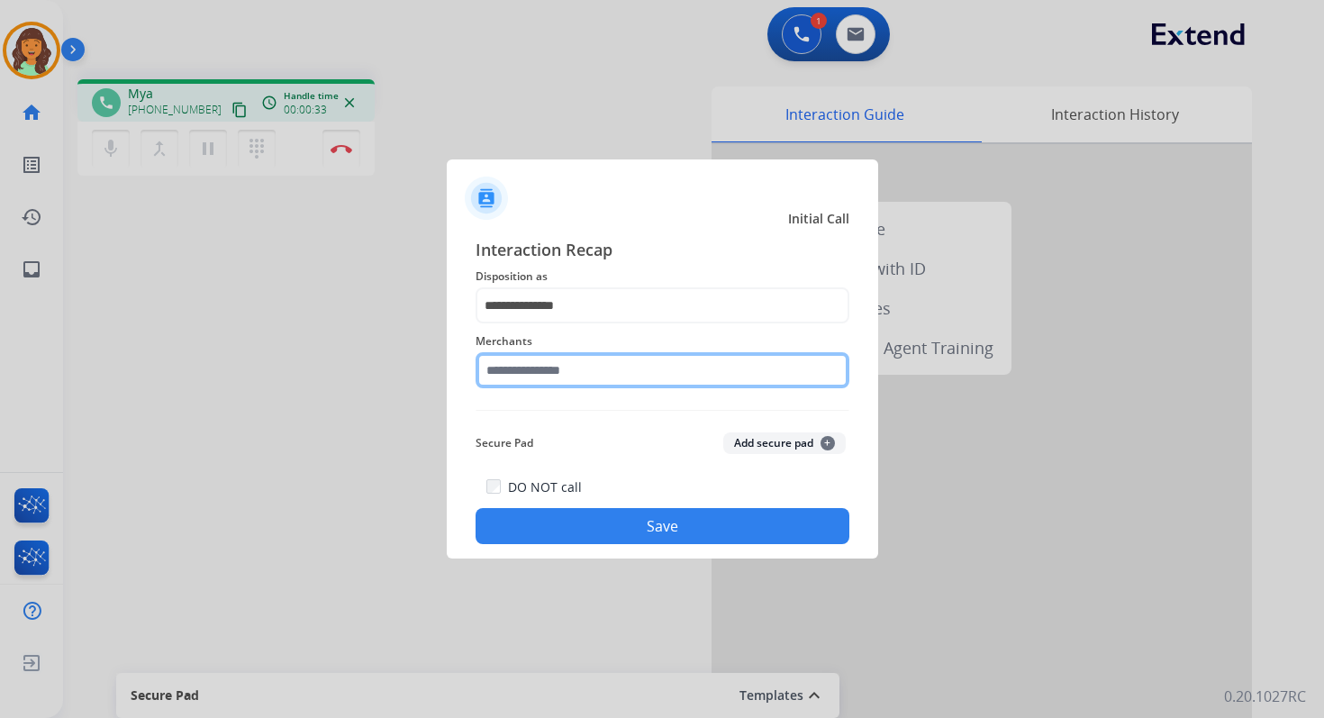
click at [540, 372] on input "text" at bounding box center [663, 370] width 374 height 36
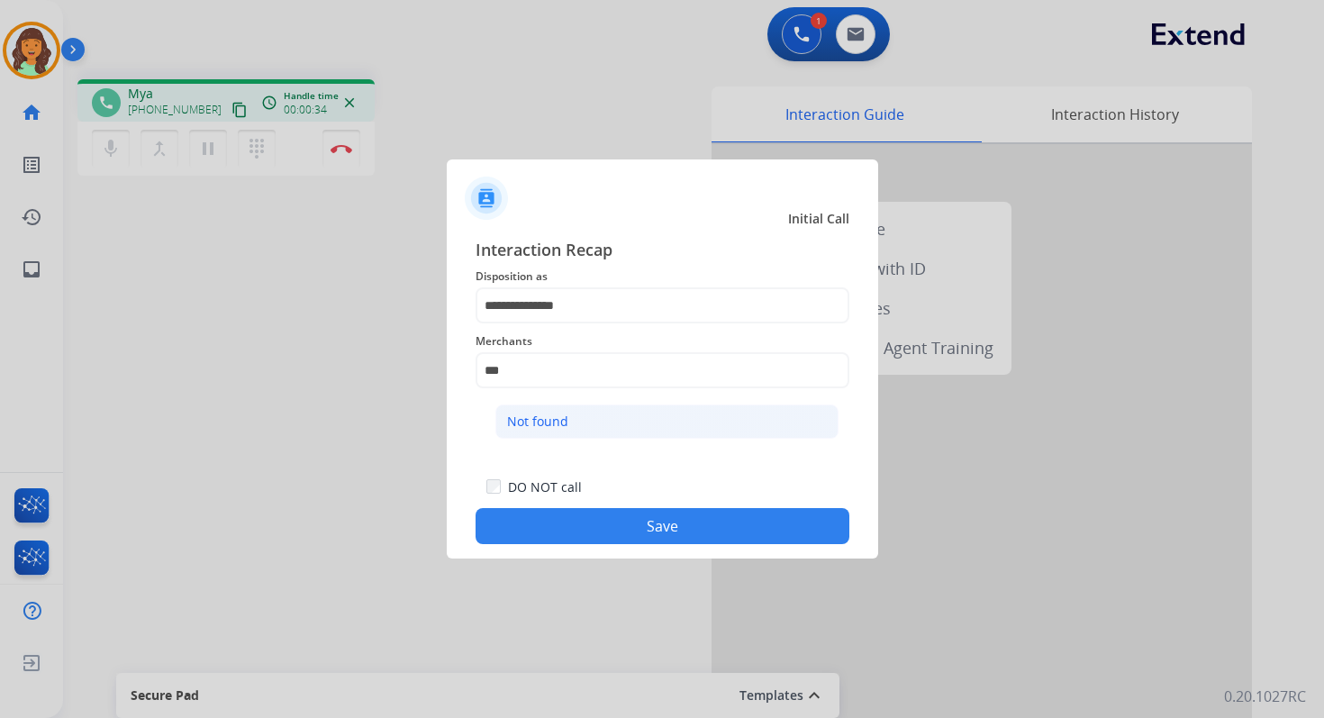
click at [552, 416] on div "Not found" at bounding box center [537, 422] width 61 height 18
type input "*********"
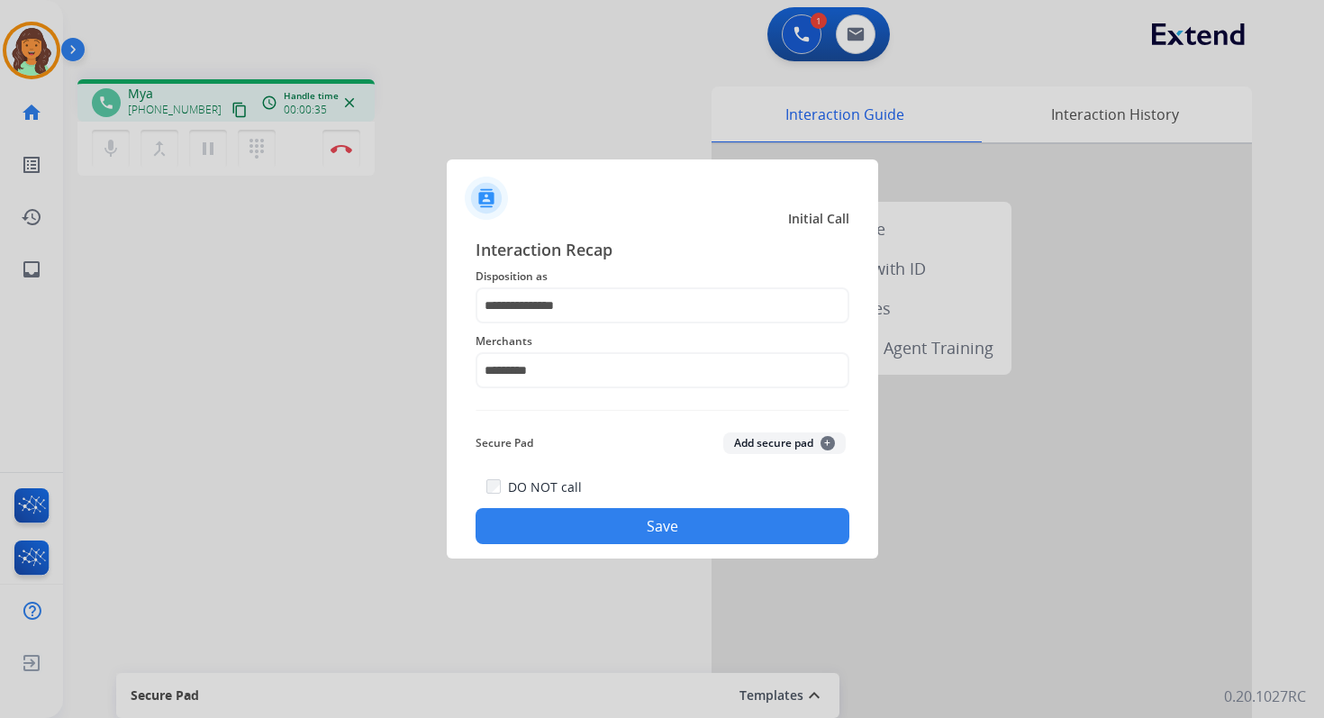
click at [647, 530] on button "Save" at bounding box center [663, 526] width 374 height 36
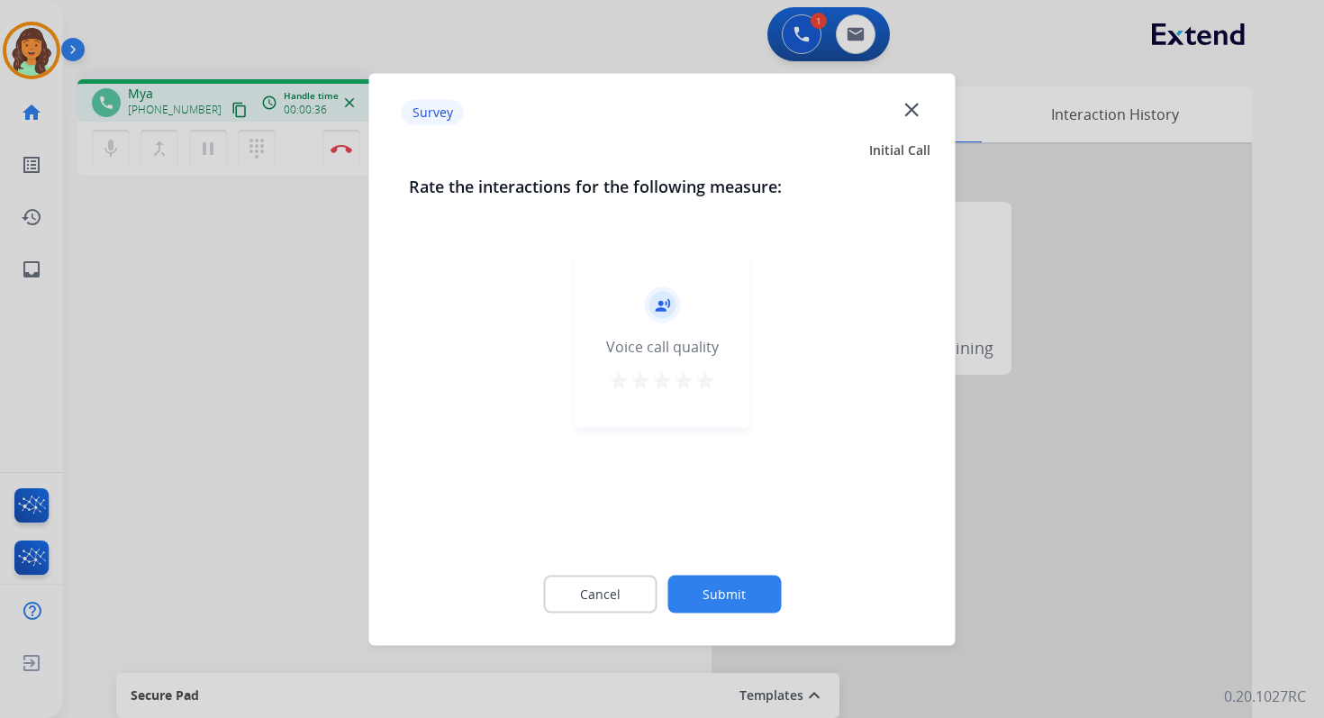
click at [724, 595] on button "Submit" at bounding box center [723, 594] width 113 height 38
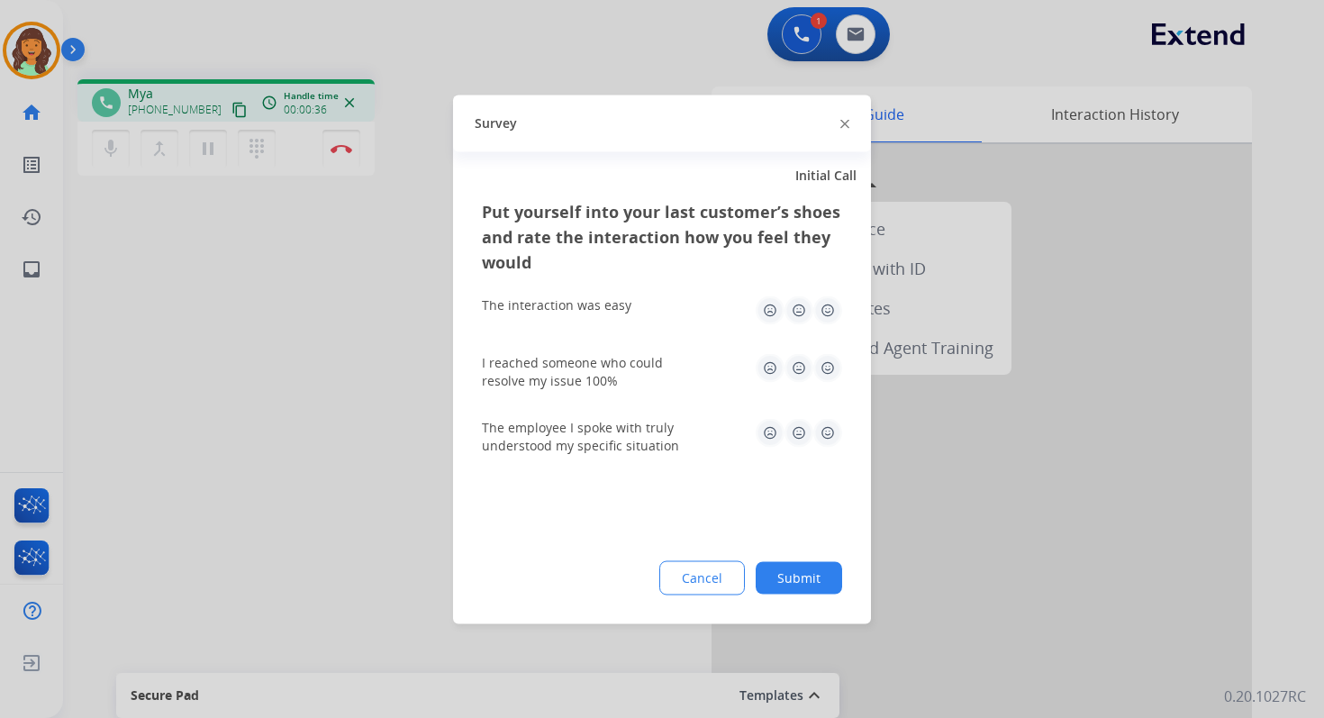
click at [797, 591] on button "Submit" at bounding box center [799, 577] width 86 height 32
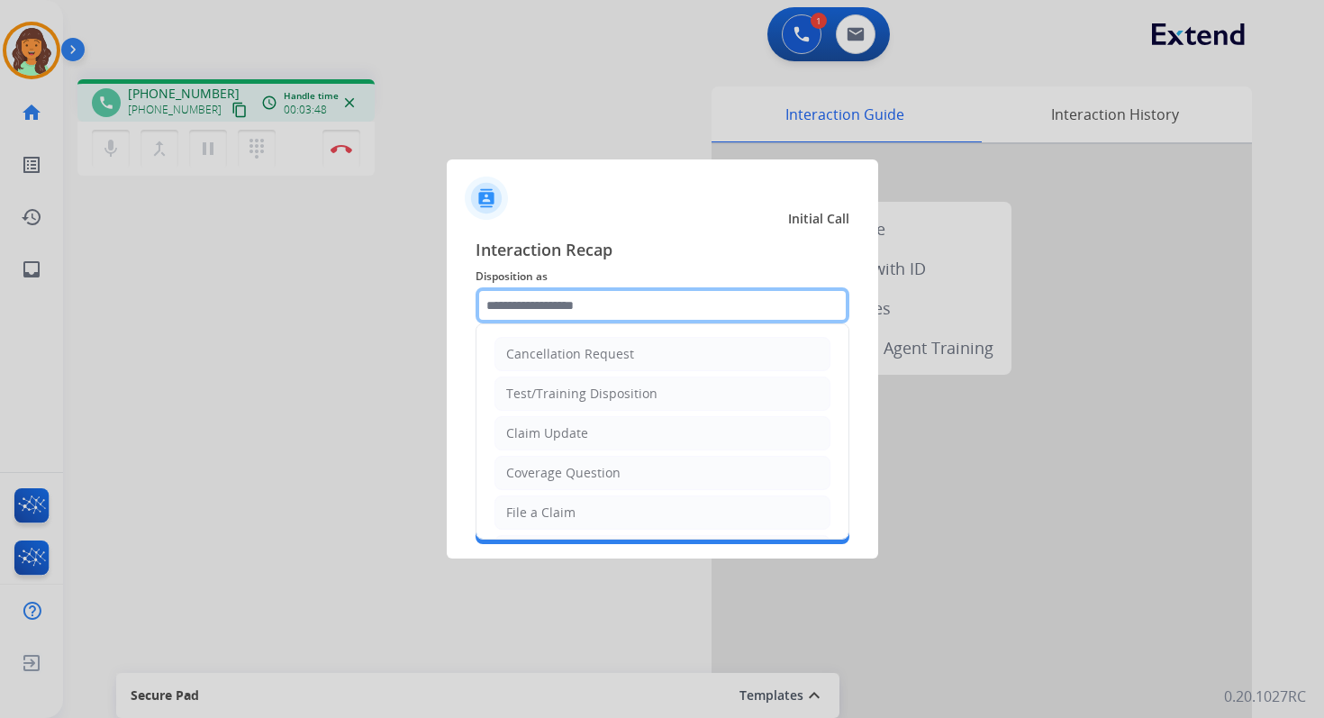
click at [620, 320] on input "text" at bounding box center [663, 305] width 374 height 36
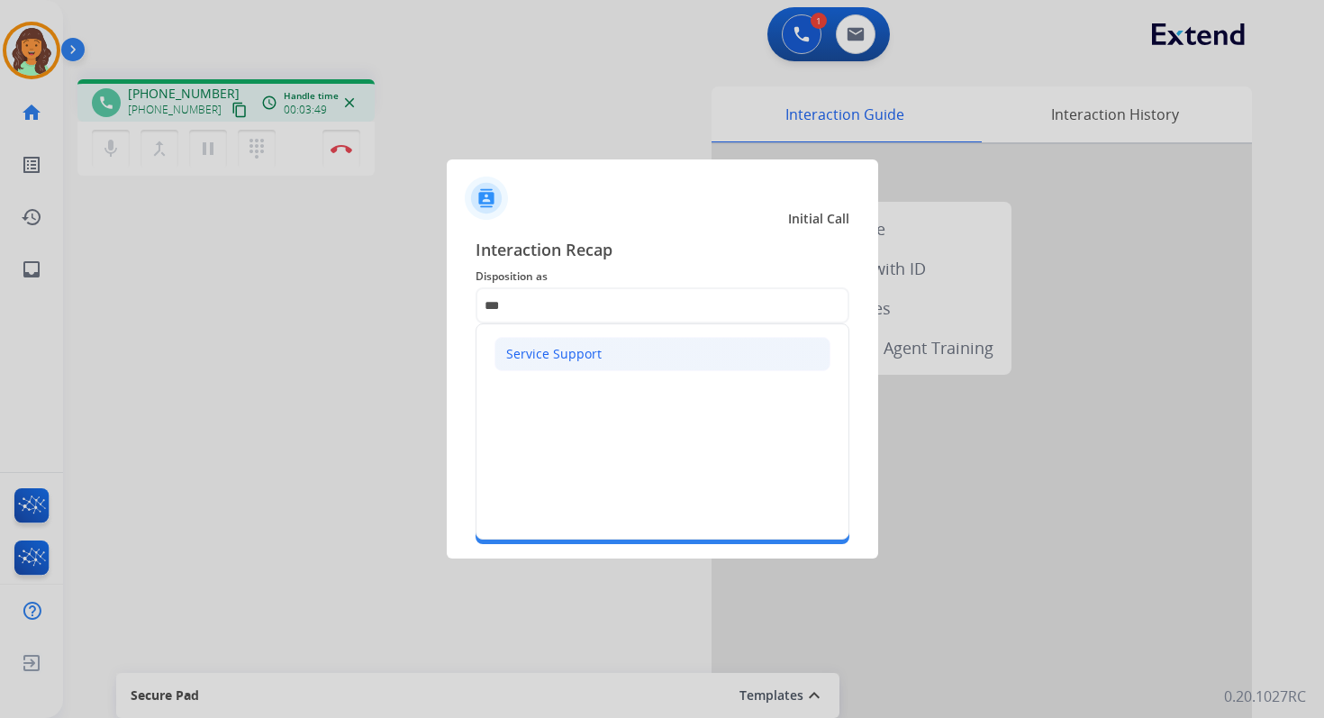
click at [626, 368] on li "Service Support" at bounding box center [663, 354] width 336 height 34
type input "**********"
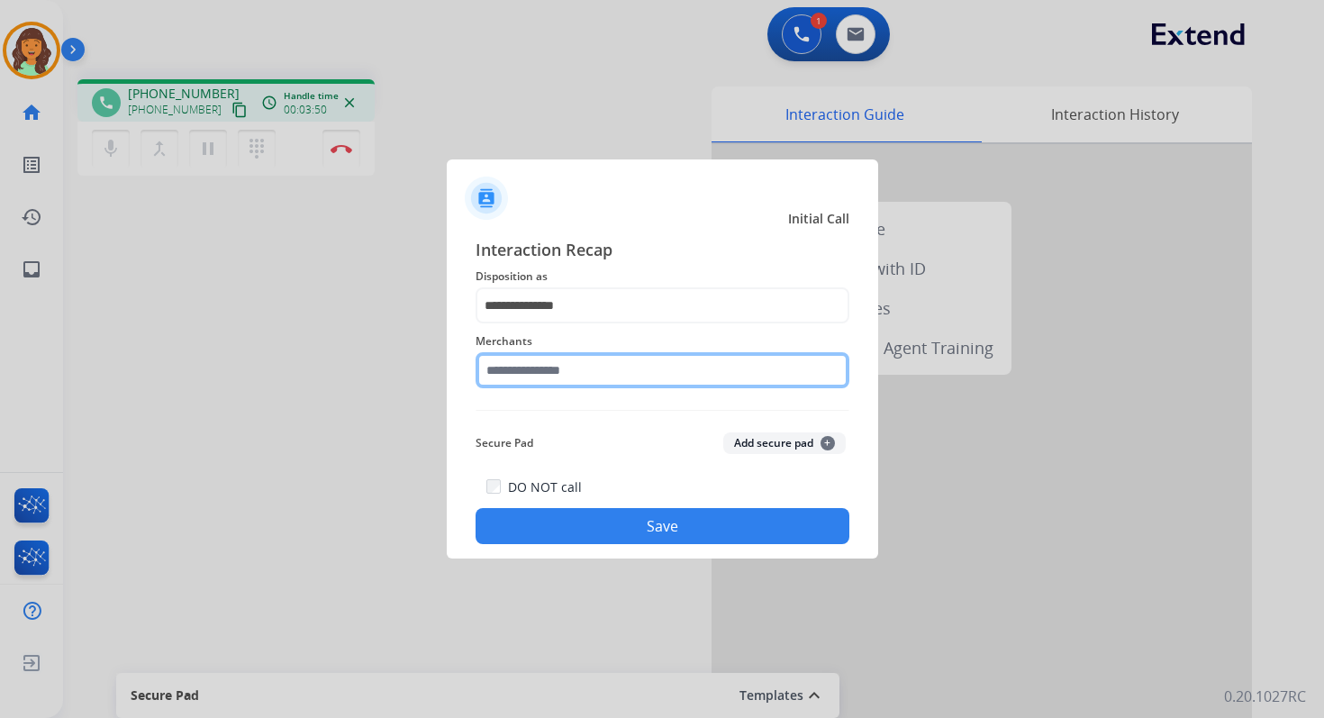
click at [626, 378] on input "text" at bounding box center [663, 370] width 374 height 36
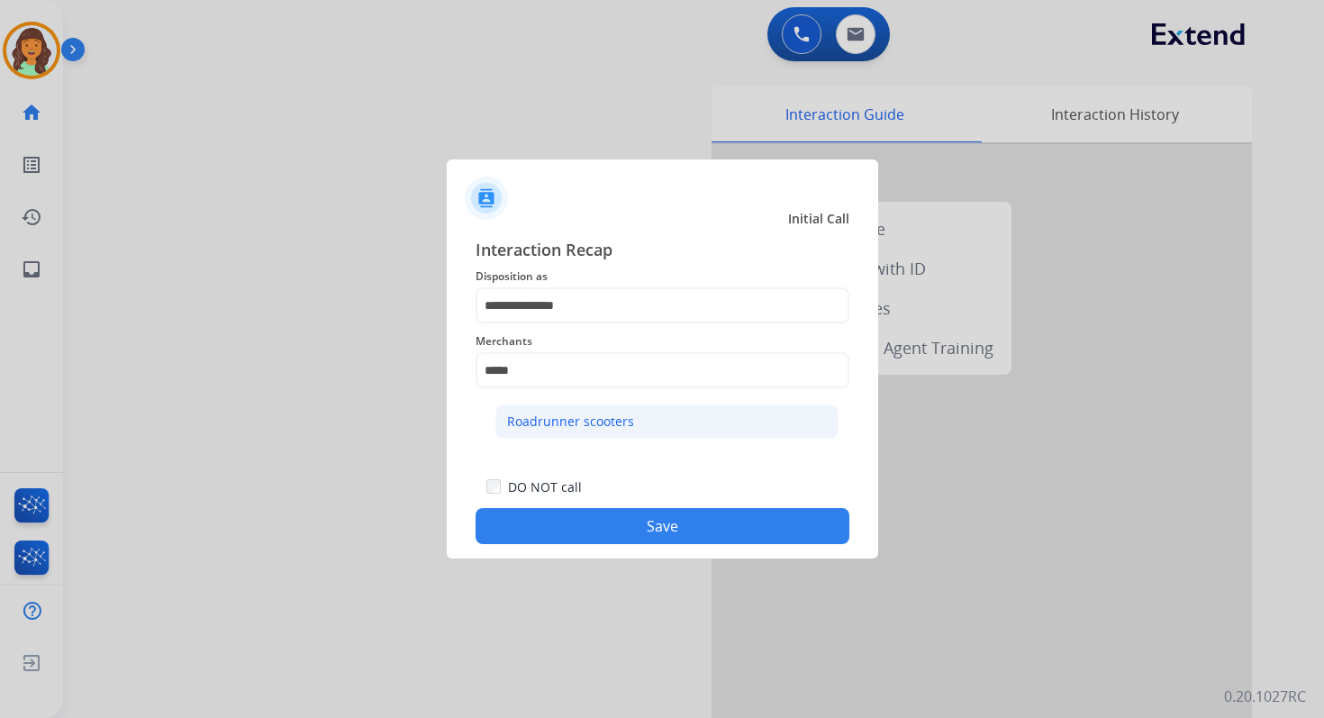
click at [543, 420] on div "Roadrunner scooters" at bounding box center [570, 422] width 127 height 18
type input "**********"
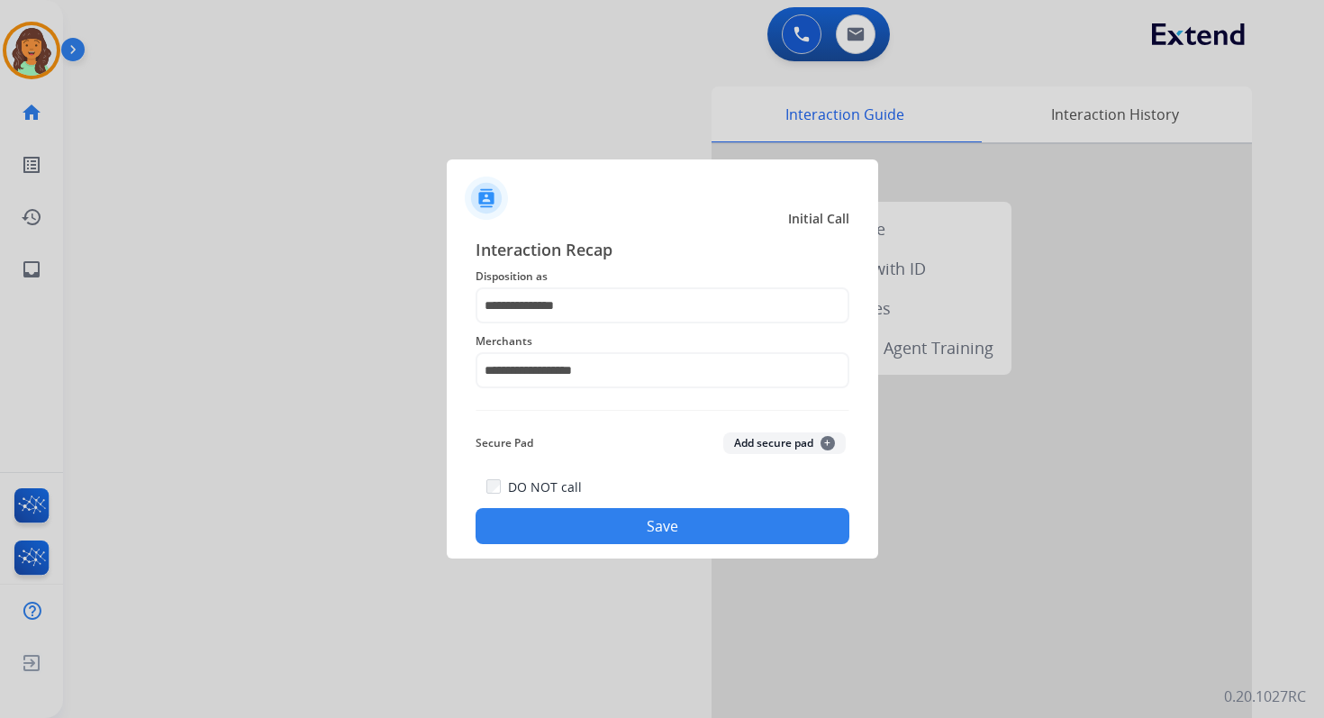
click at [587, 513] on button "Save" at bounding box center [663, 526] width 374 height 36
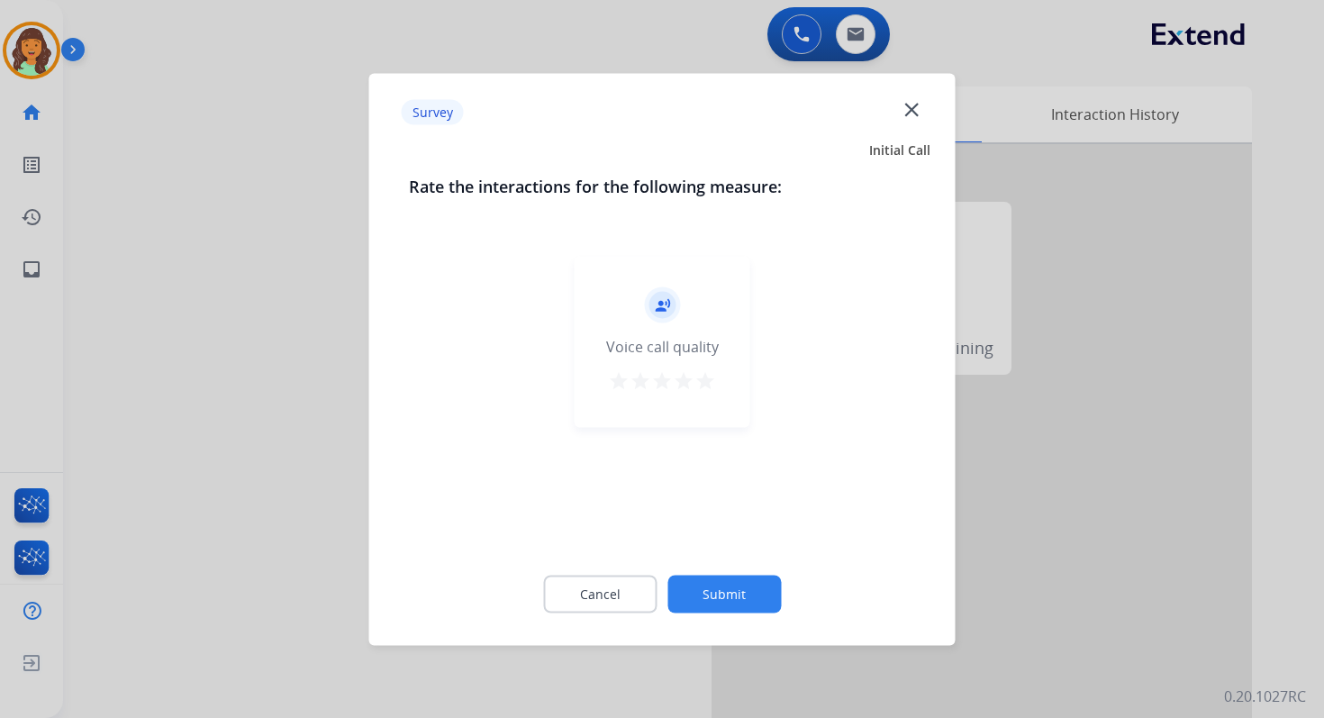
click at [708, 583] on button "Submit" at bounding box center [723, 594] width 113 height 38
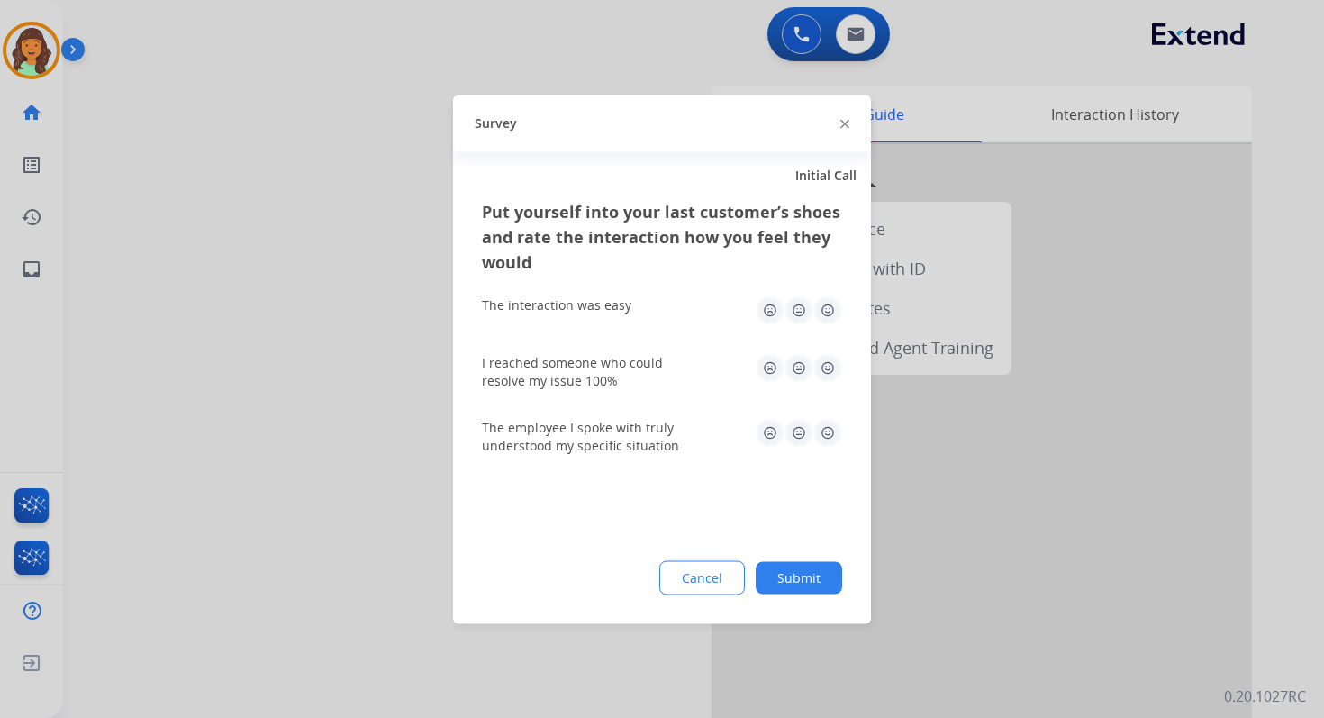
click at [809, 580] on button "Submit" at bounding box center [799, 577] width 86 height 32
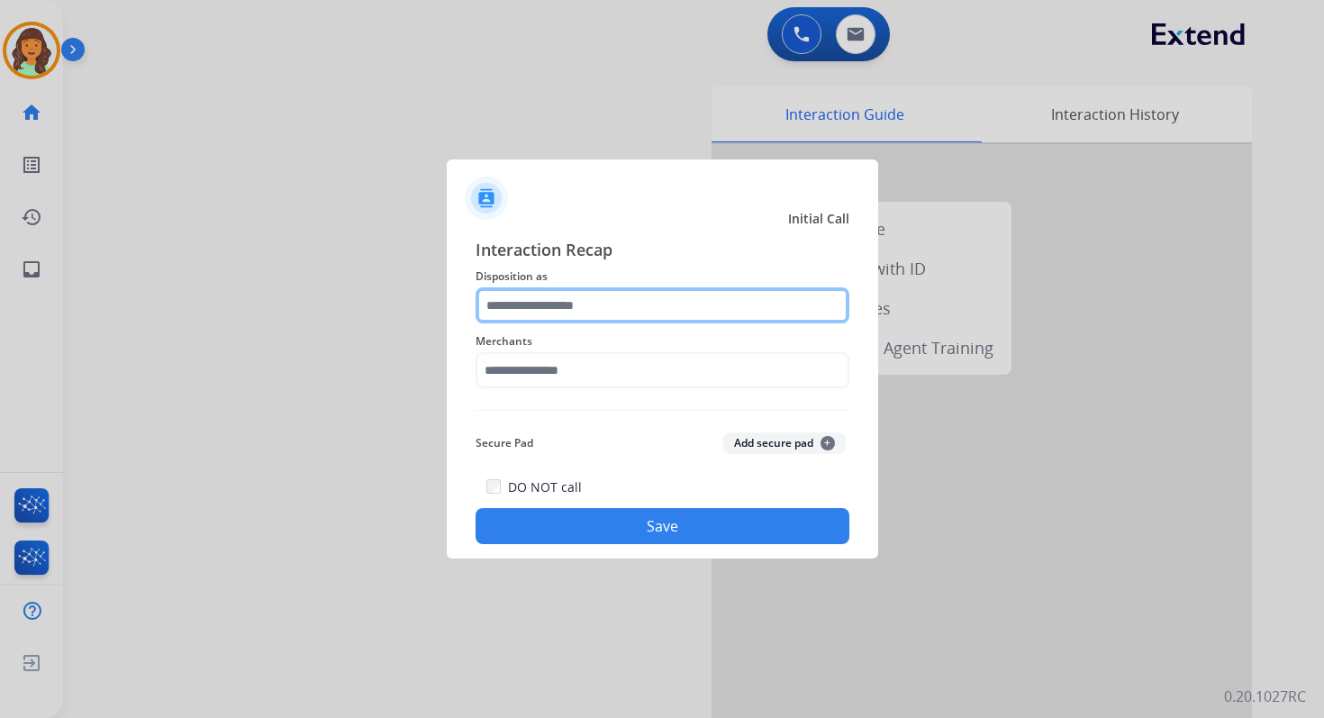
click at [609, 318] on input "text" at bounding box center [663, 305] width 374 height 36
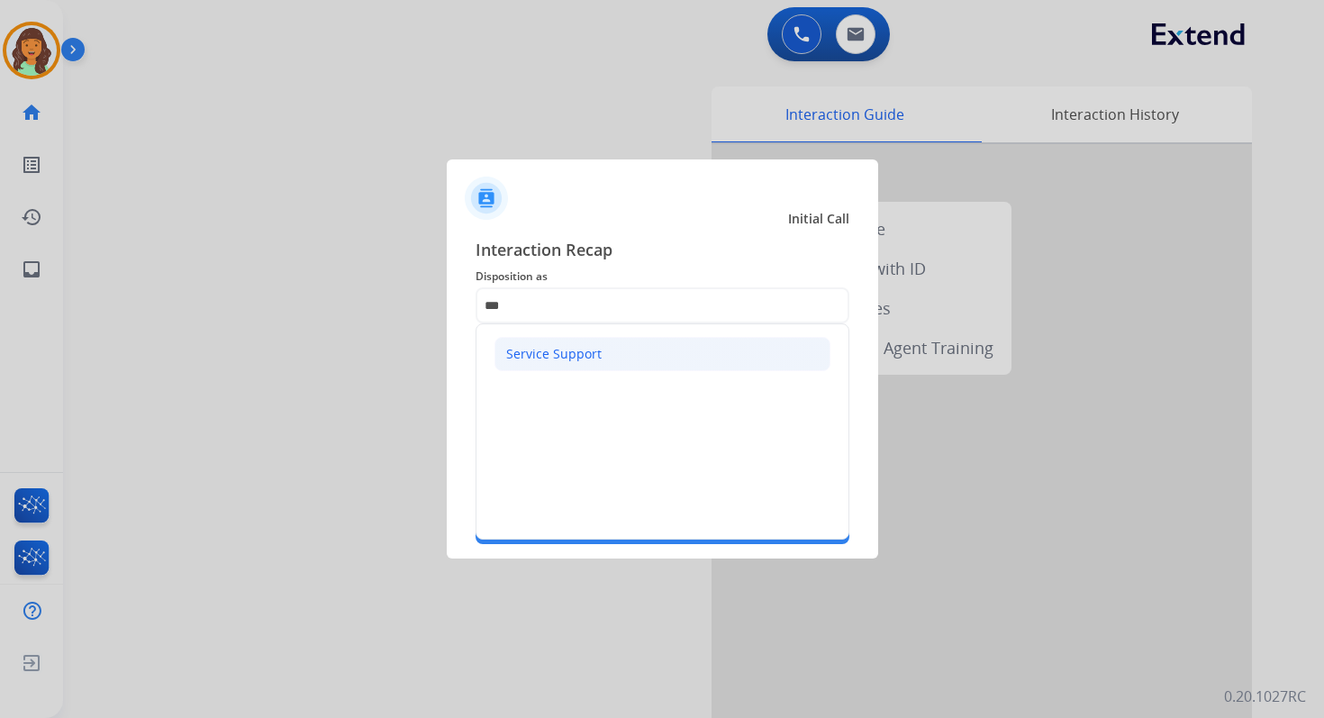
click at [586, 349] on div "Service Support" at bounding box center [553, 354] width 95 height 18
type input "**********"
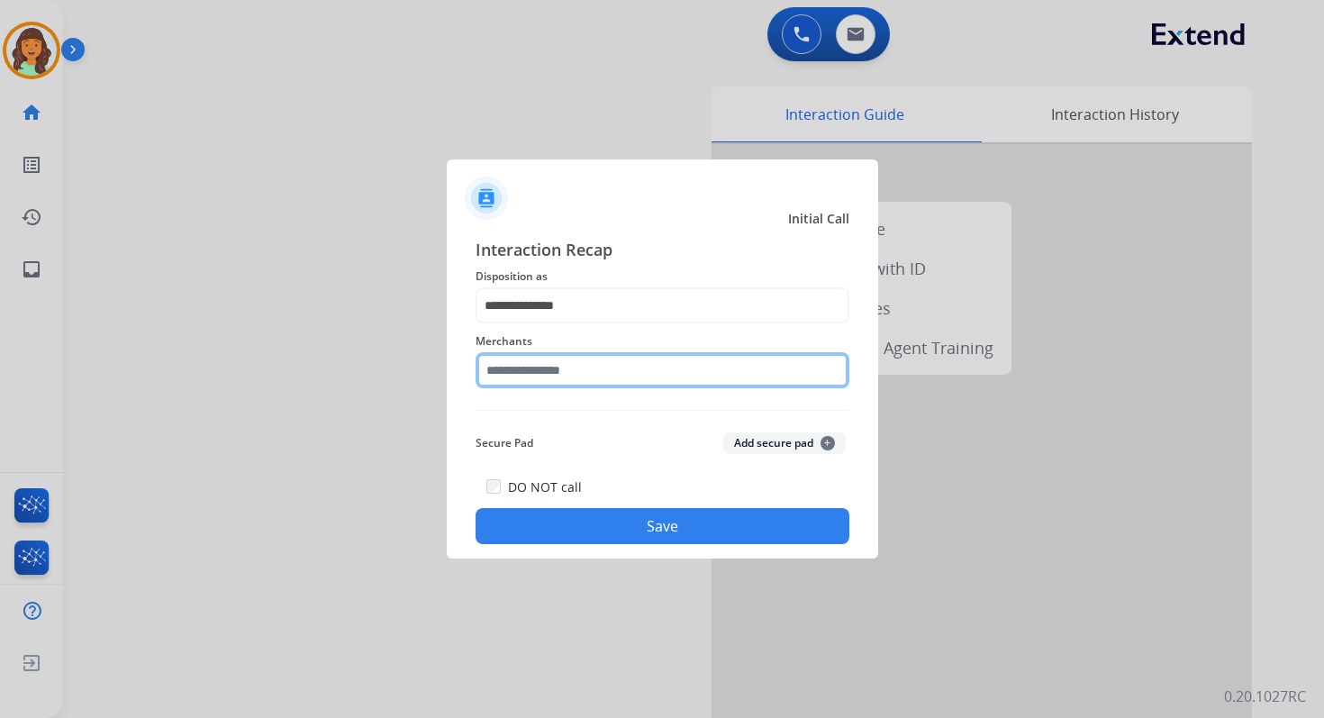
click at [586, 375] on input "text" at bounding box center [663, 370] width 374 height 36
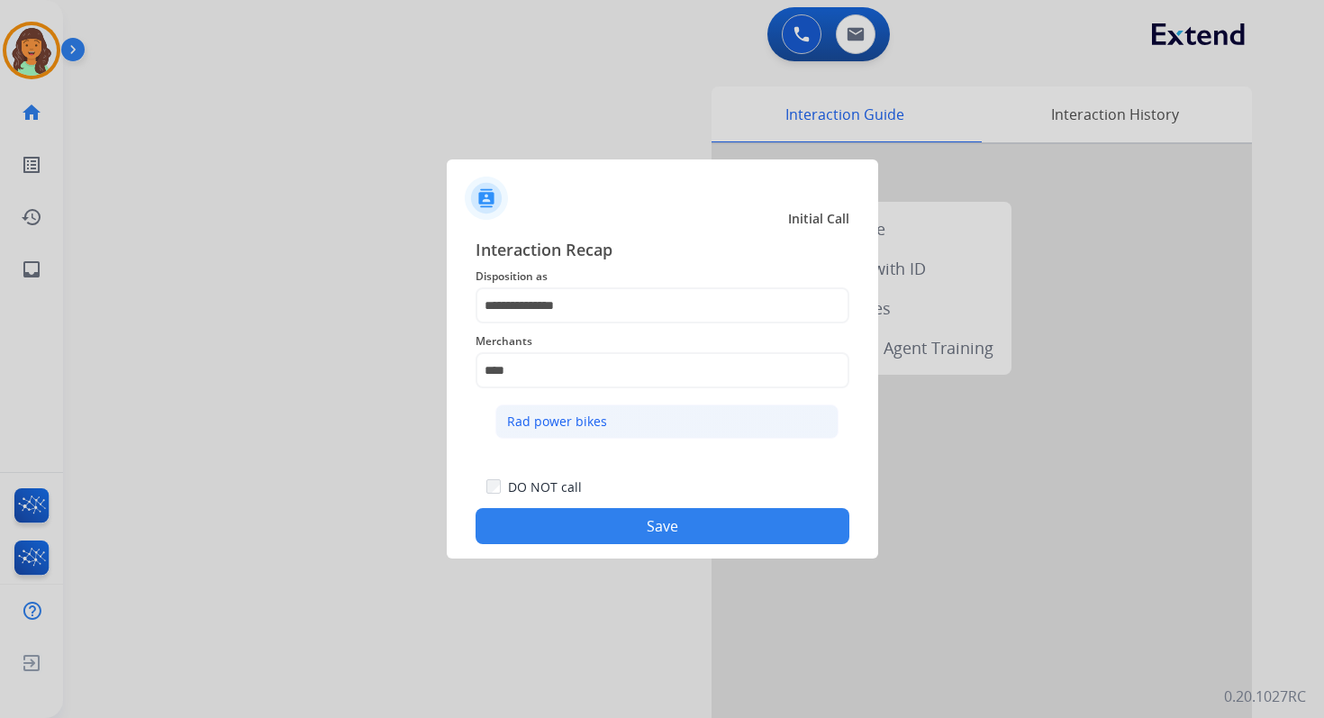
click at [604, 419] on li "Rad power bikes" at bounding box center [666, 421] width 343 height 34
type input "**********"
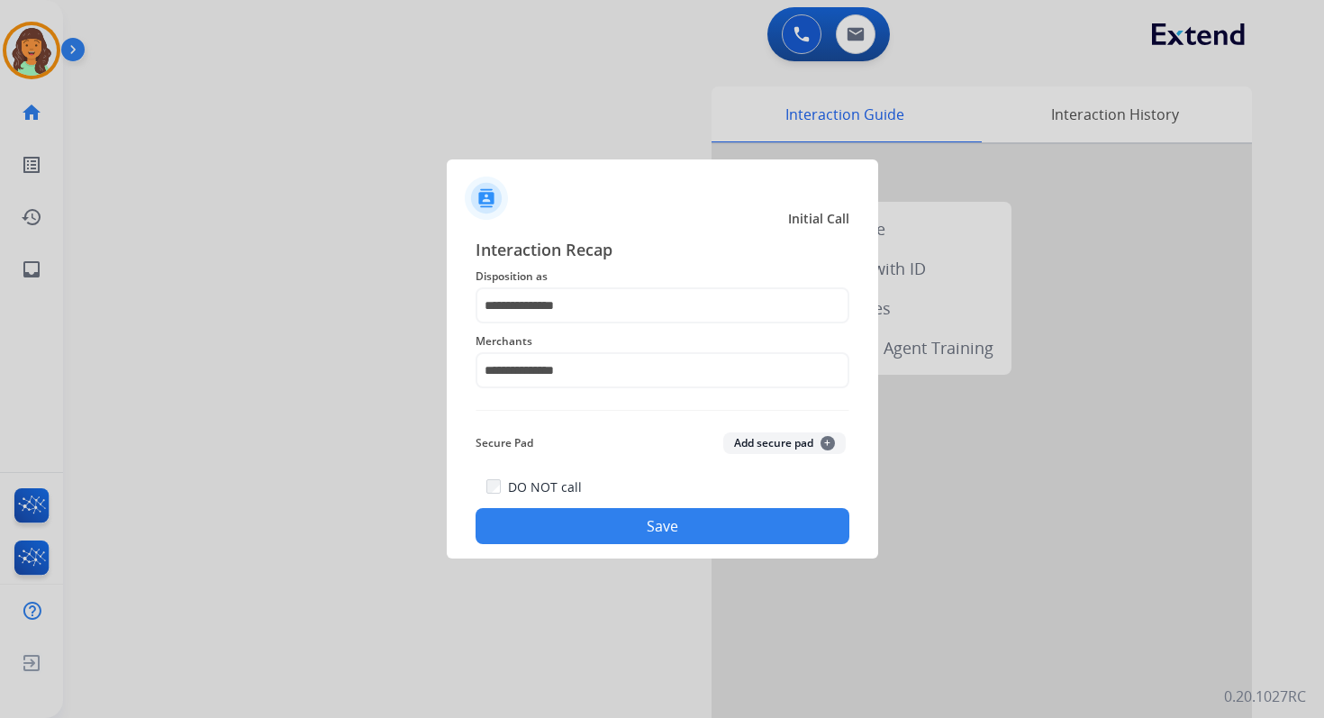
click at [651, 528] on button "Save" at bounding box center [663, 526] width 374 height 36
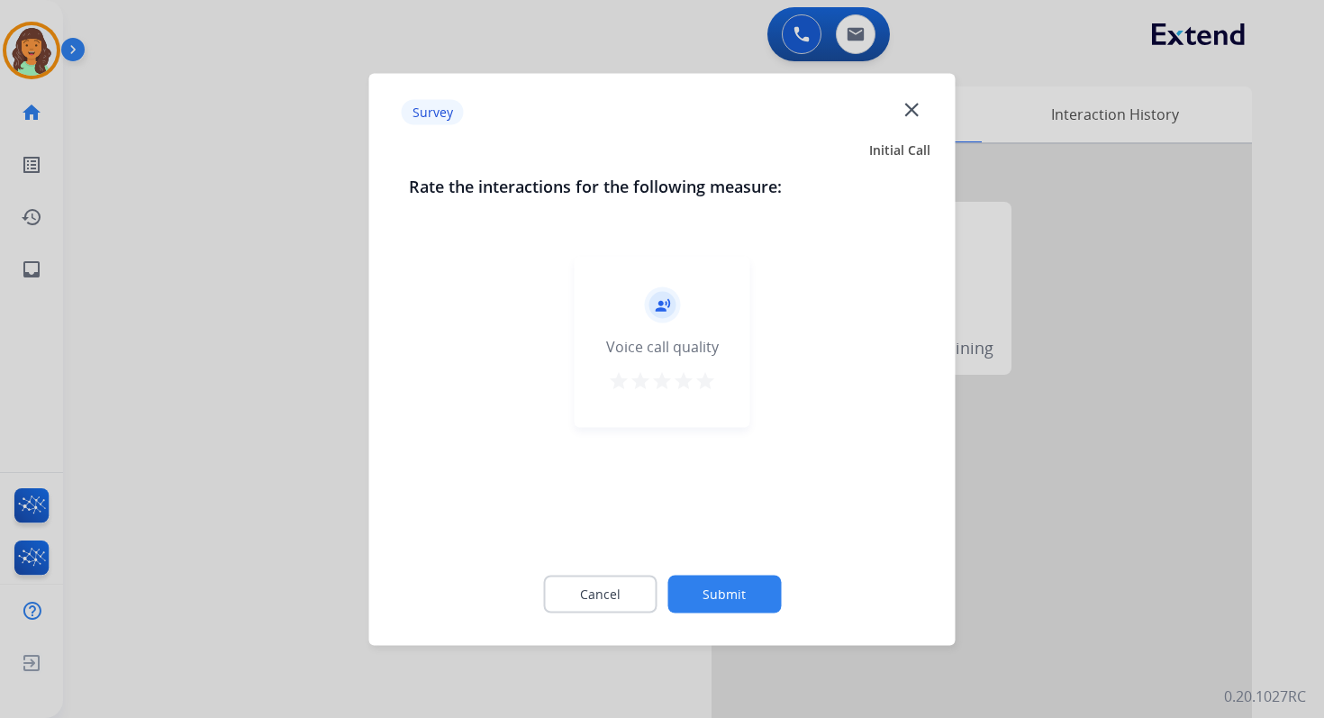
click at [705, 589] on button "Submit" at bounding box center [723, 594] width 113 height 38
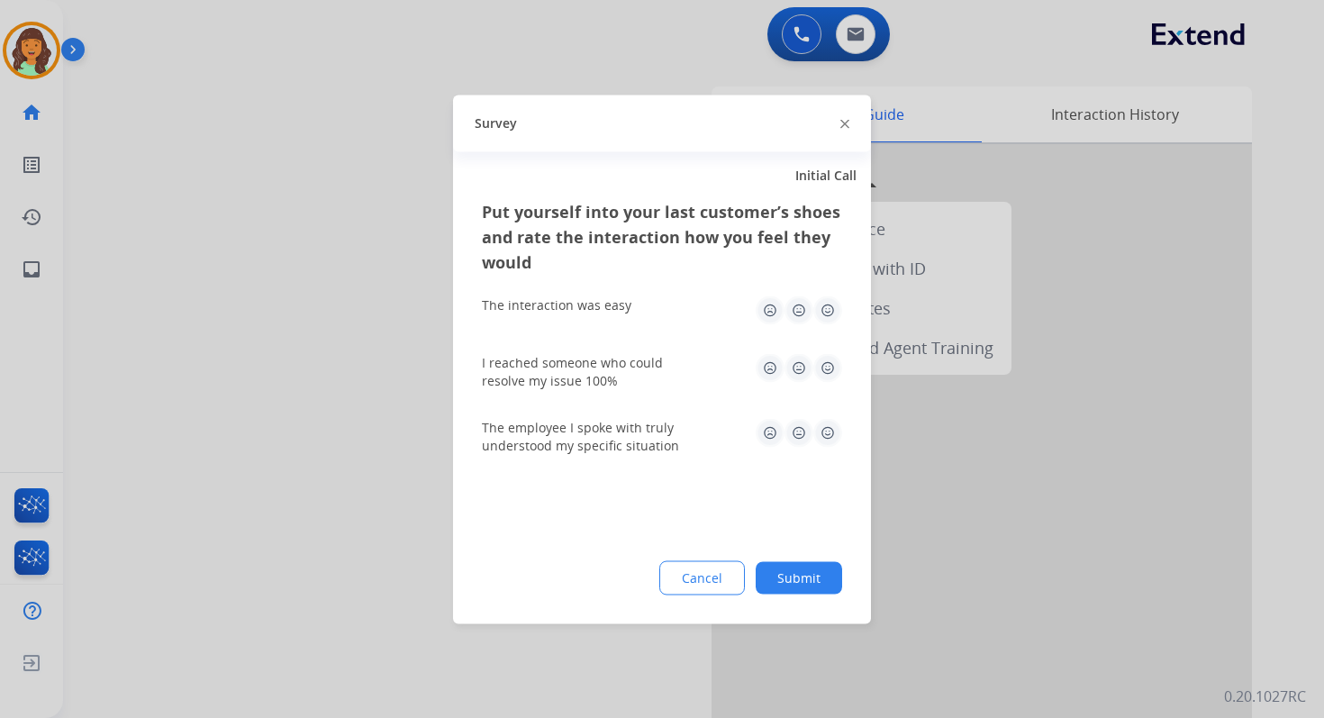
click at [802, 569] on button "Submit" at bounding box center [799, 577] width 86 height 32
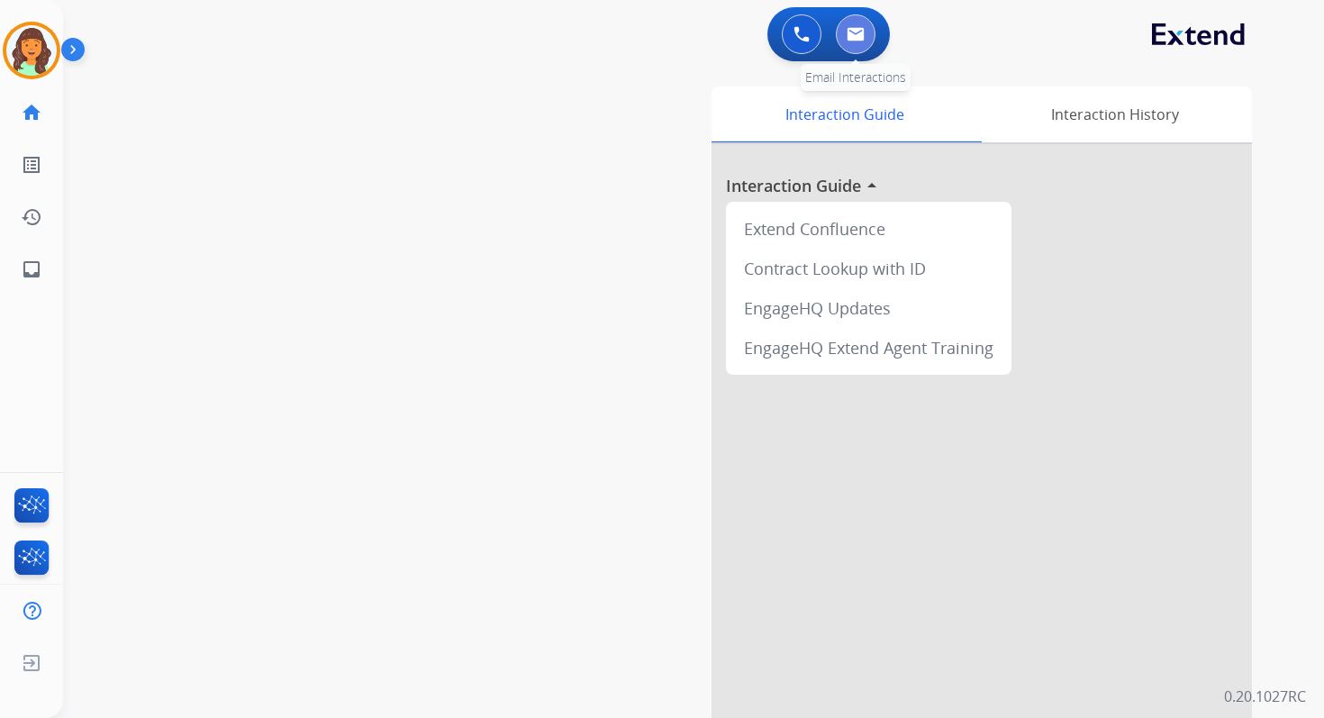
click at [844, 34] on button at bounding box center [856, 34] width 40 height 40
select select "**********"
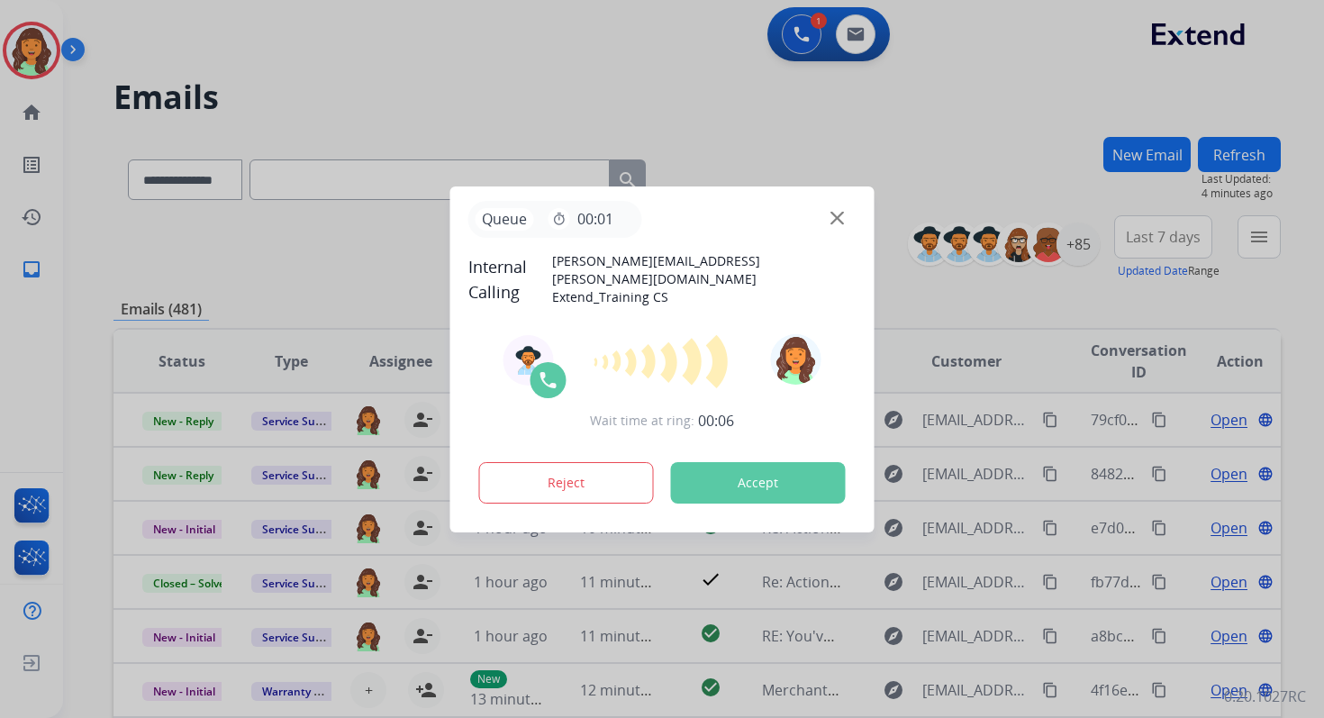
click at [769, 488] on button "Accept" at bounding box center [758, 482] width 175 height 41
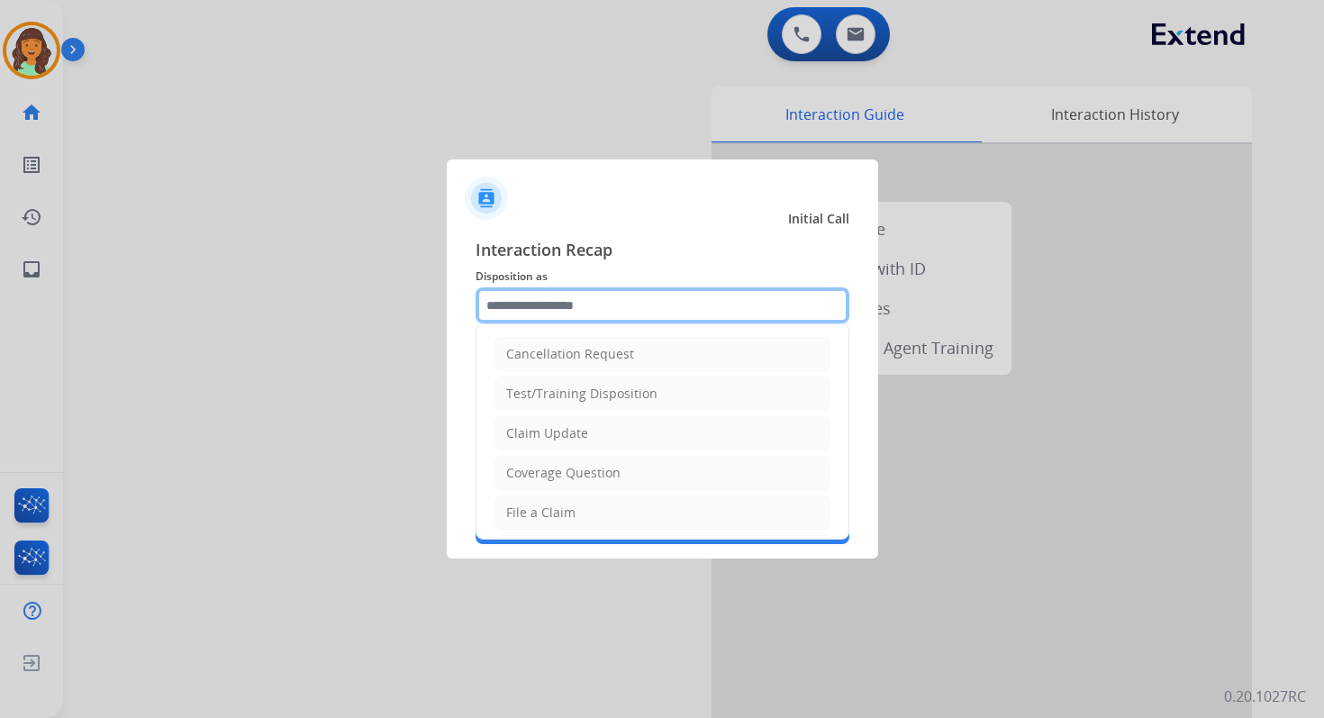
click at [559, 303] on input "text" at bounding box center [663, 305] width 374 height 36
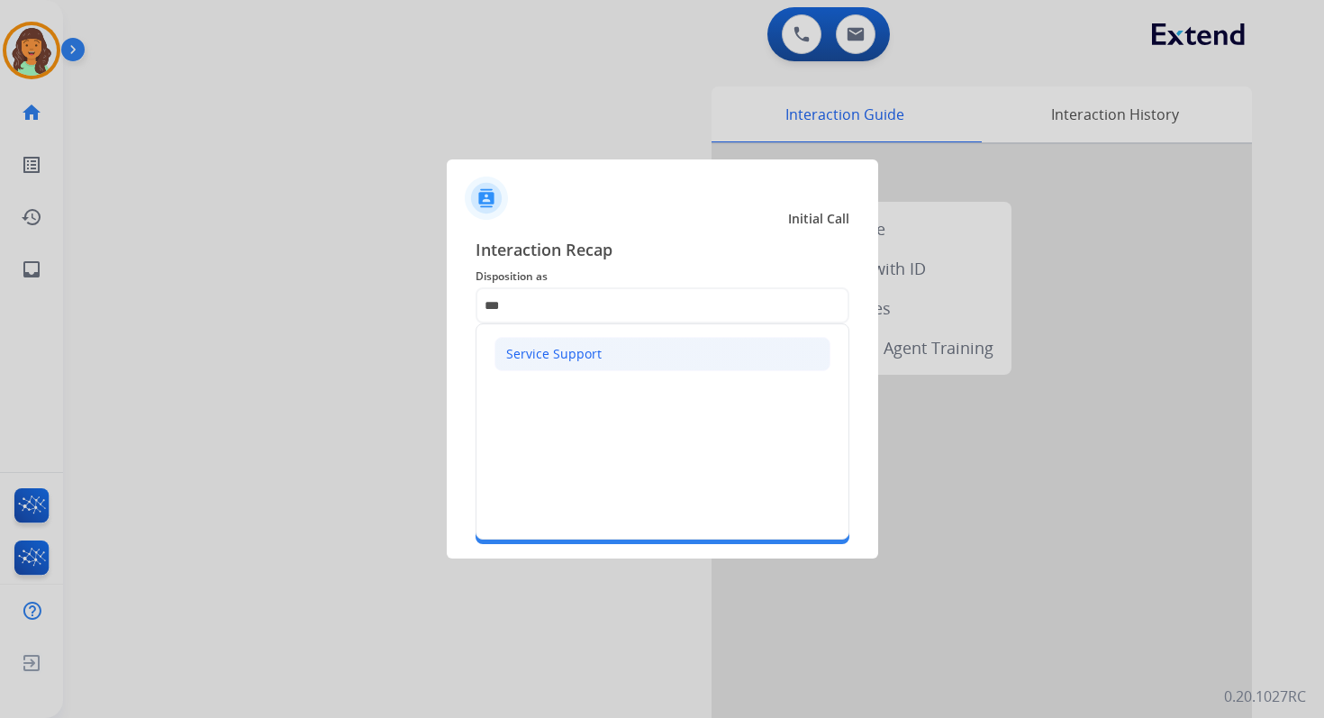
click at [565, 347] on div "Service Support" at bounding box center [553, 354] width 95 height 18
type input "**********"
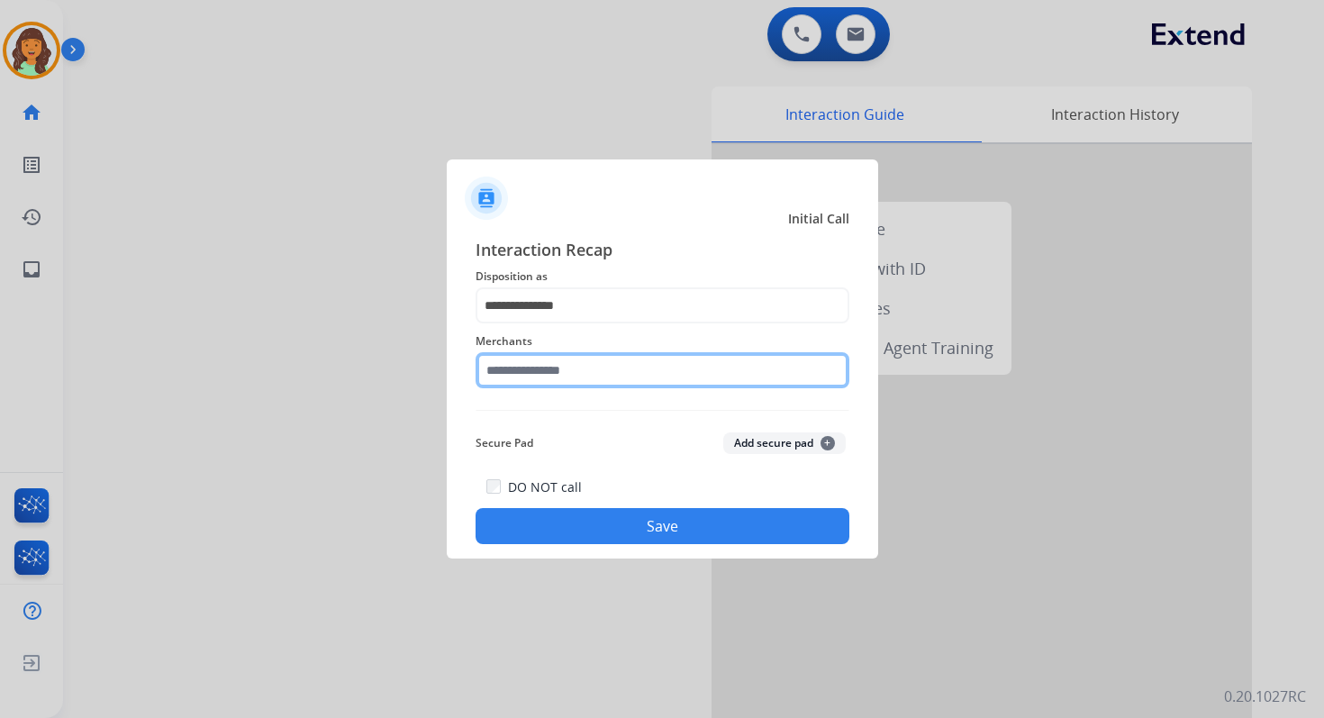
click at [565, 359] on input "text" at bounding box center [663, 370] width 374 height 36
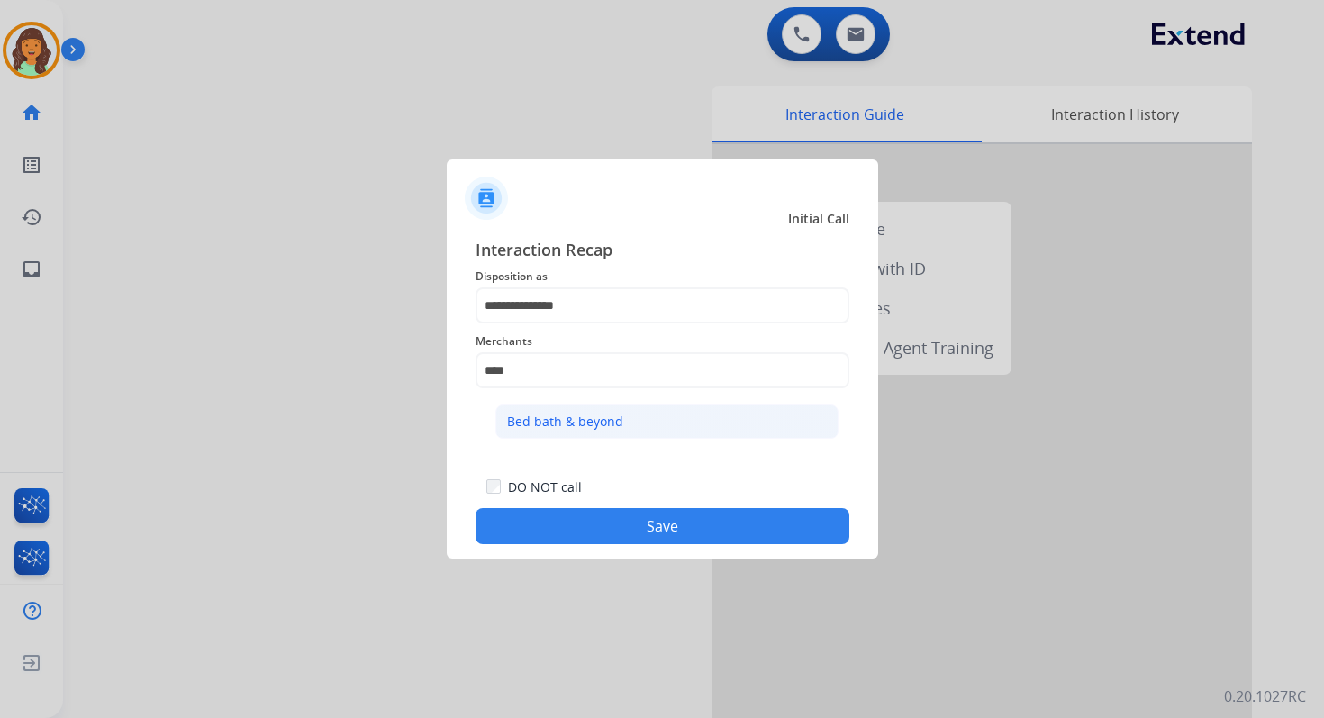
click at [598, 422] on div "Bed bath & beyond" at bounding box center [565, 422] width 116 height 18
type input "**********"
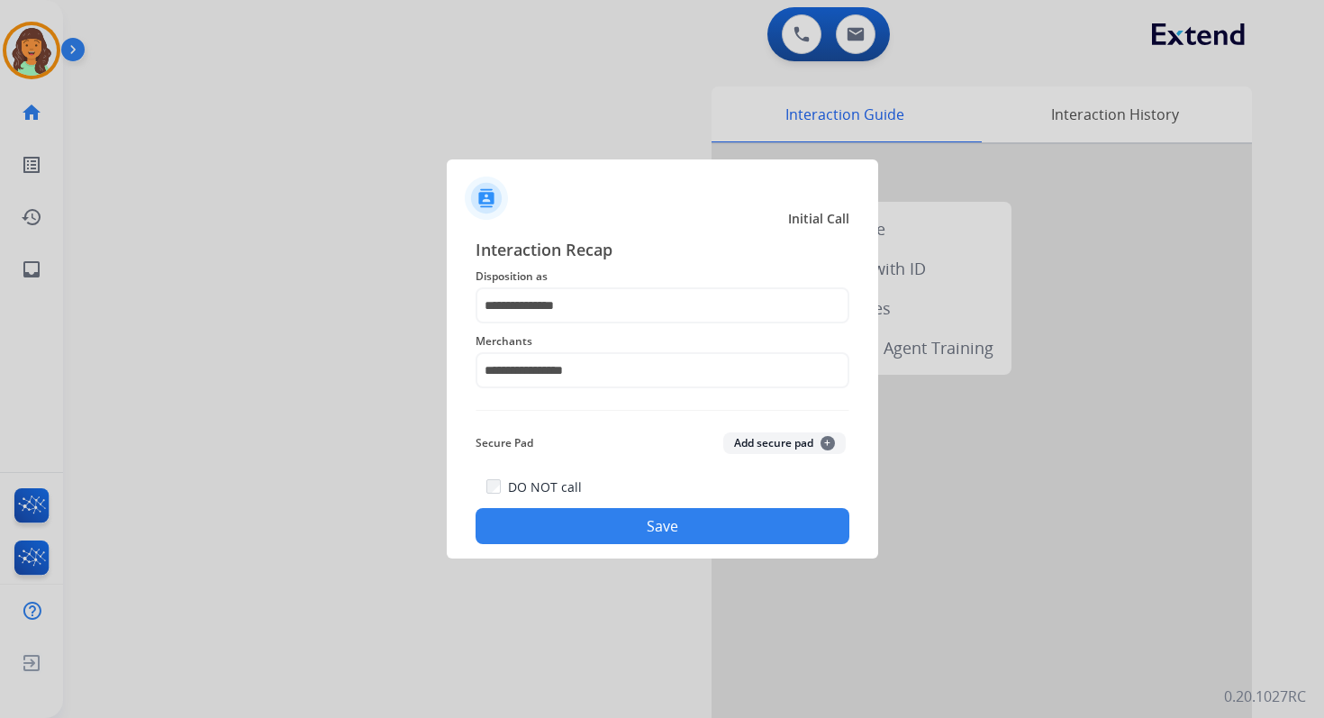
click at [654, 532] on button "Save" at bounding box center [663, 526] width 374 height 36
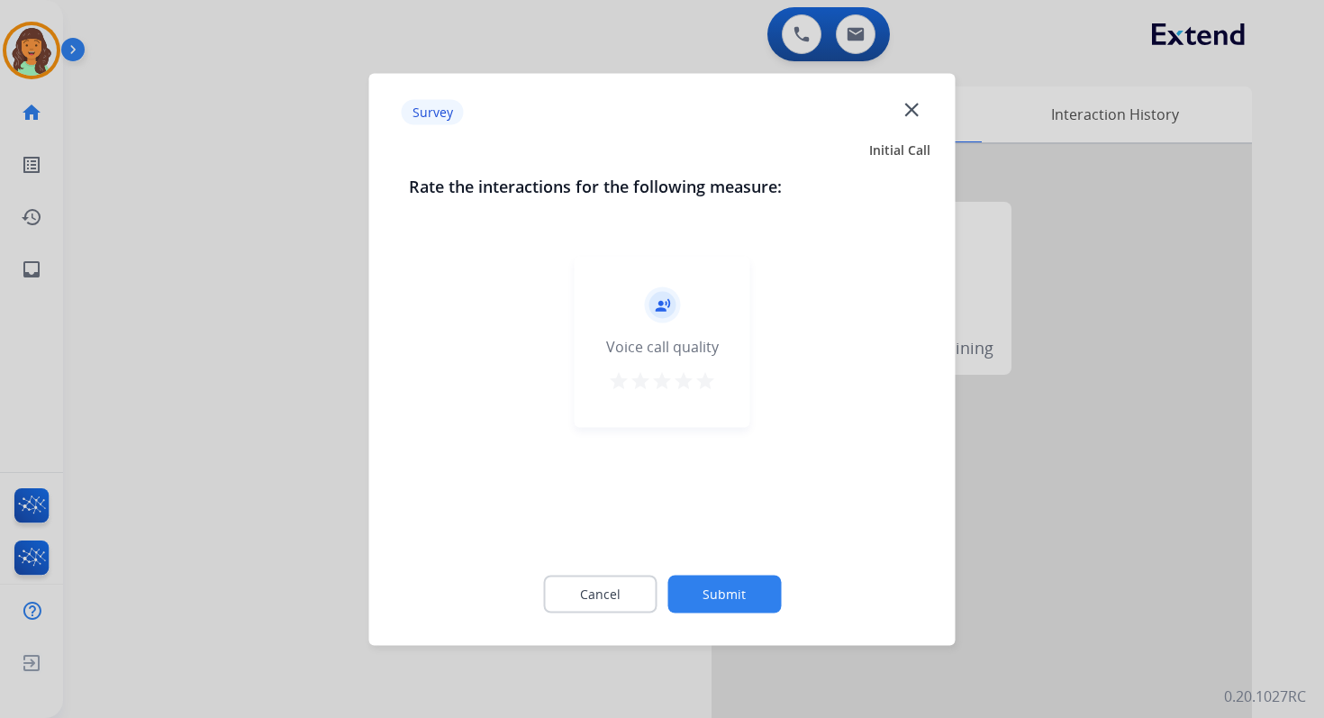
click at [714, 592] on button "Submit" at bounding box center [723, 594] width 113 height 38
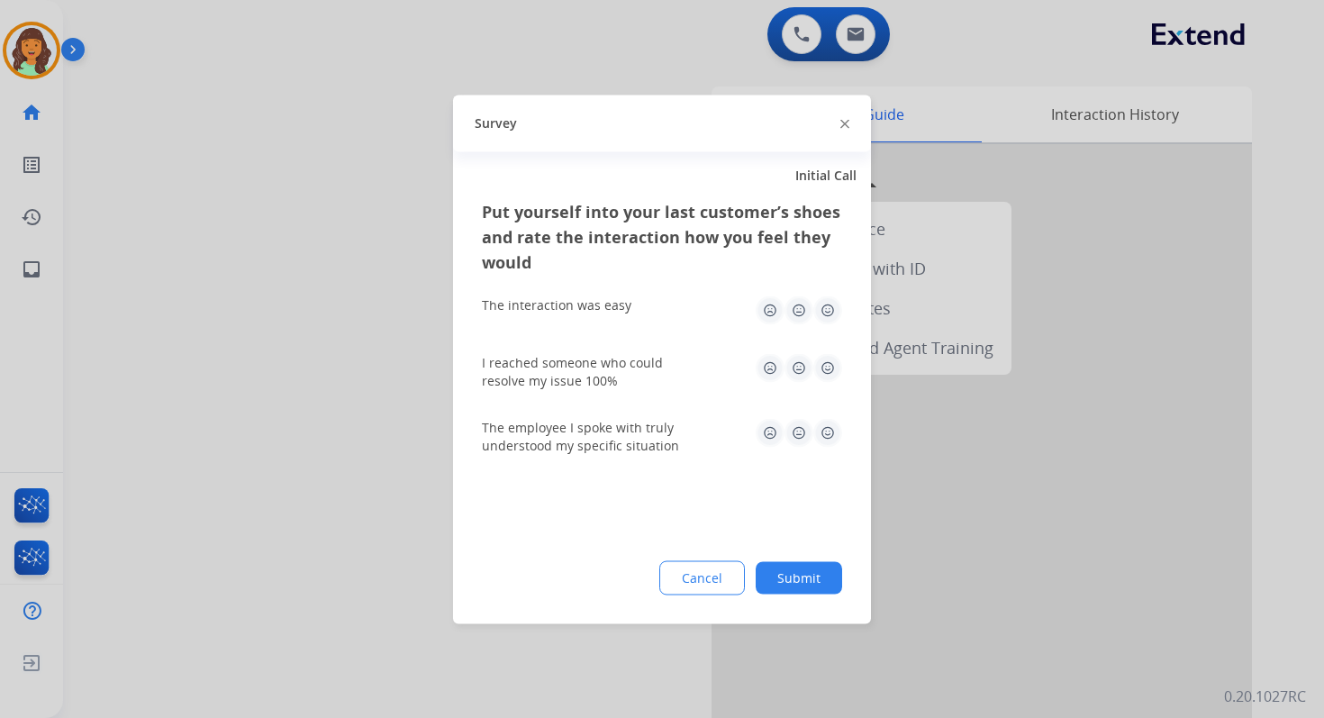
click at [813, 584] on button "Submit" at bounding box center [799, 577] width 86 height 32
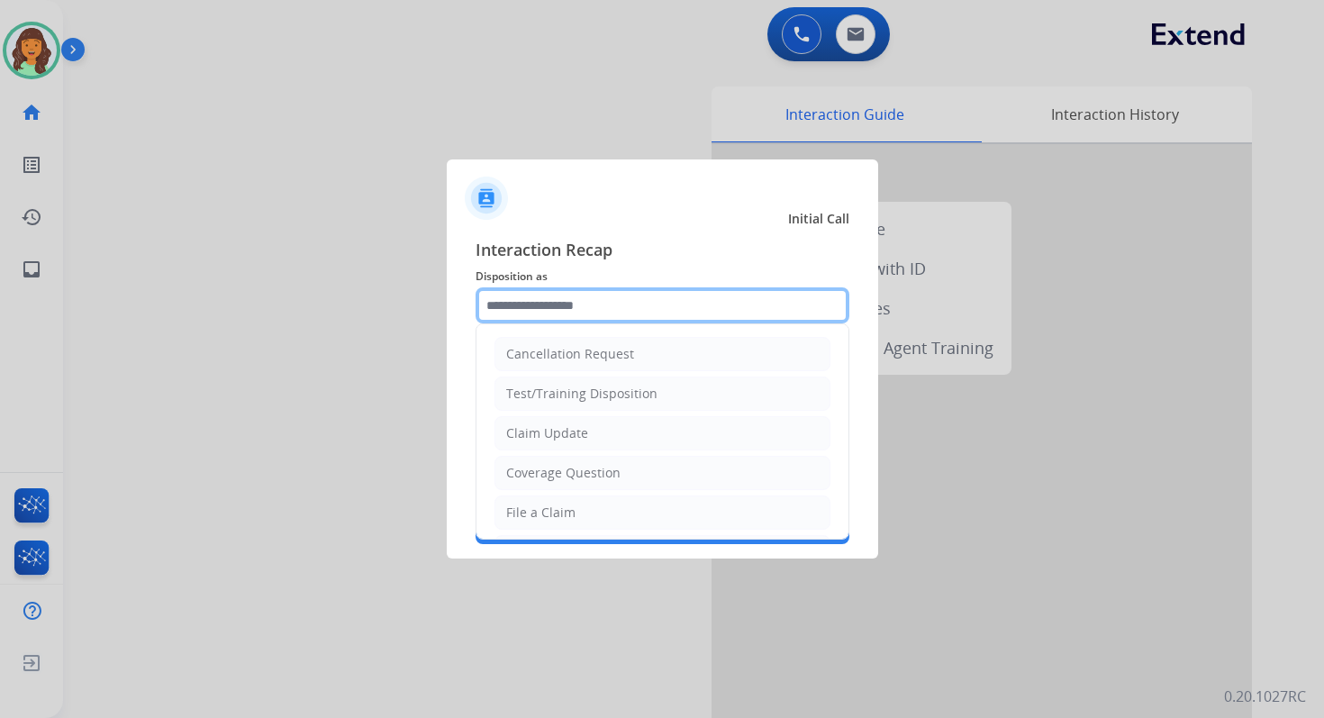
click at [627, 312] on input "text" at bounding box center [663, 305] width 374 height 36
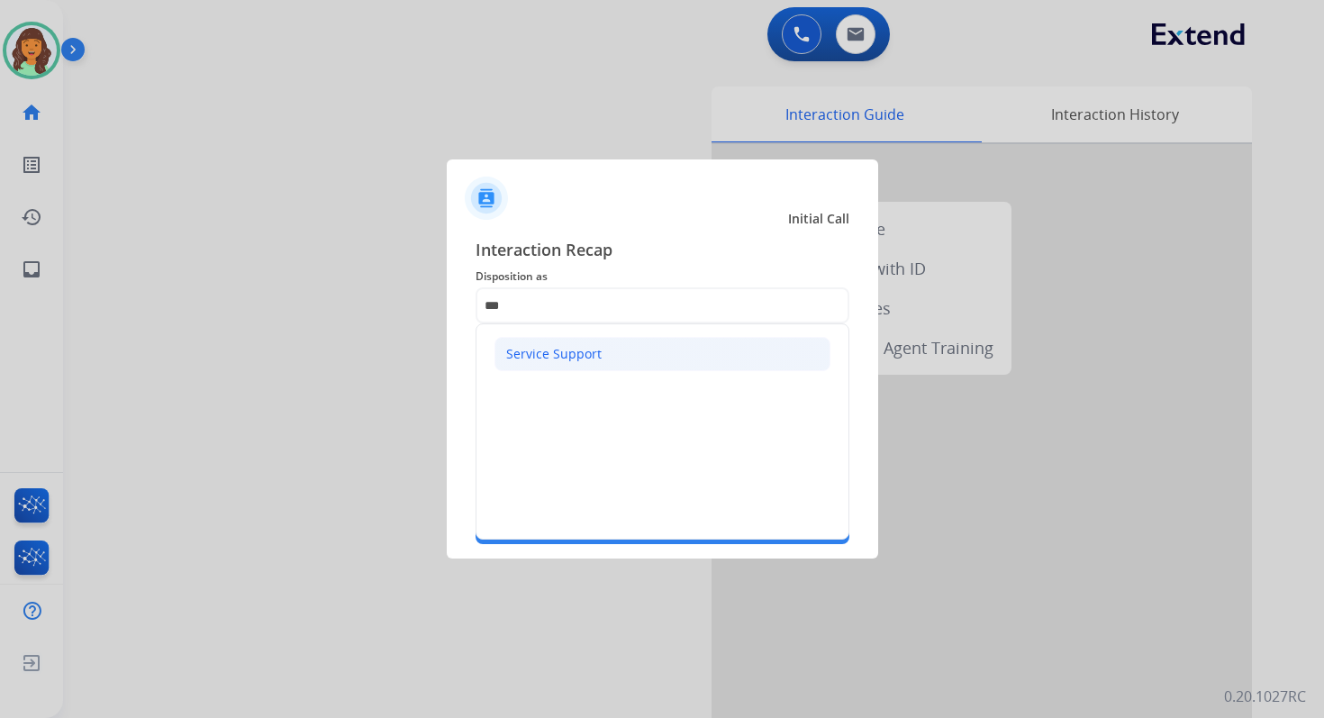
click at [601, 363] on li "Service Support" at bounding box center [663, 354] width 336 height 34
type input "**********"
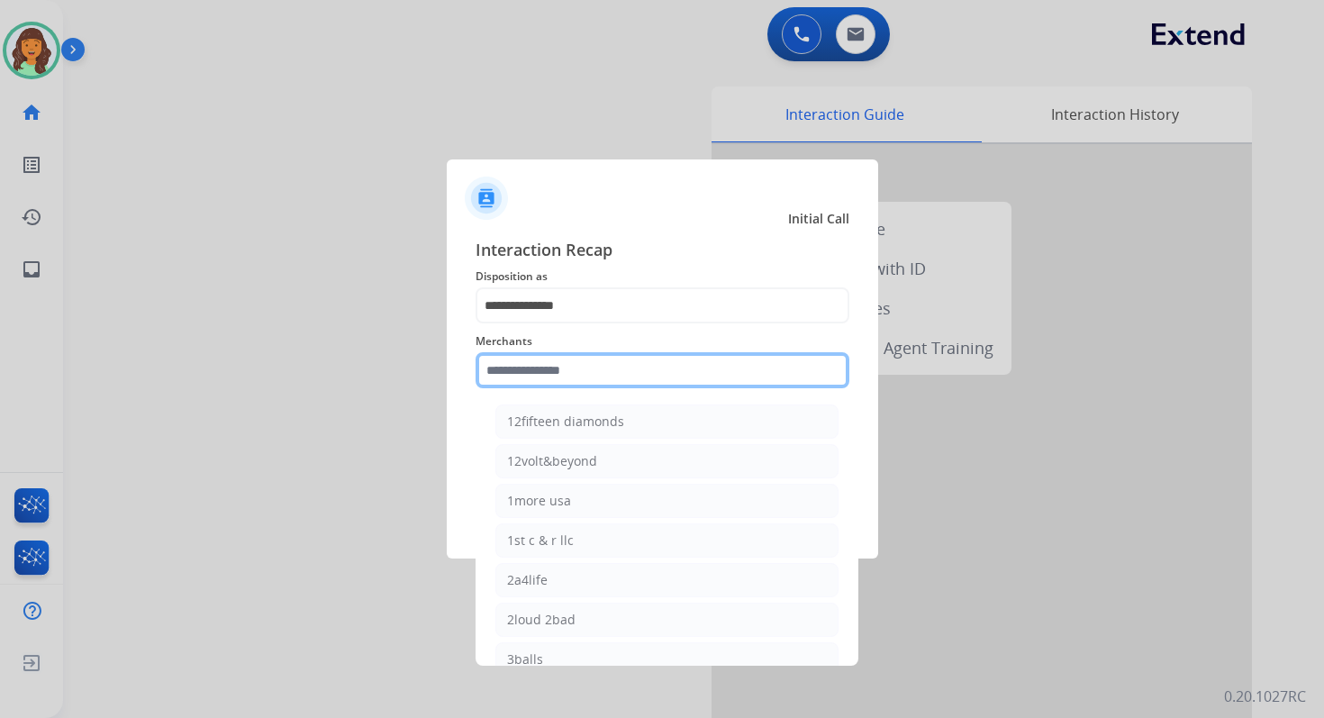
click at [601, 366] on input "text" at bounding box center [663, 370] width 374 height 36
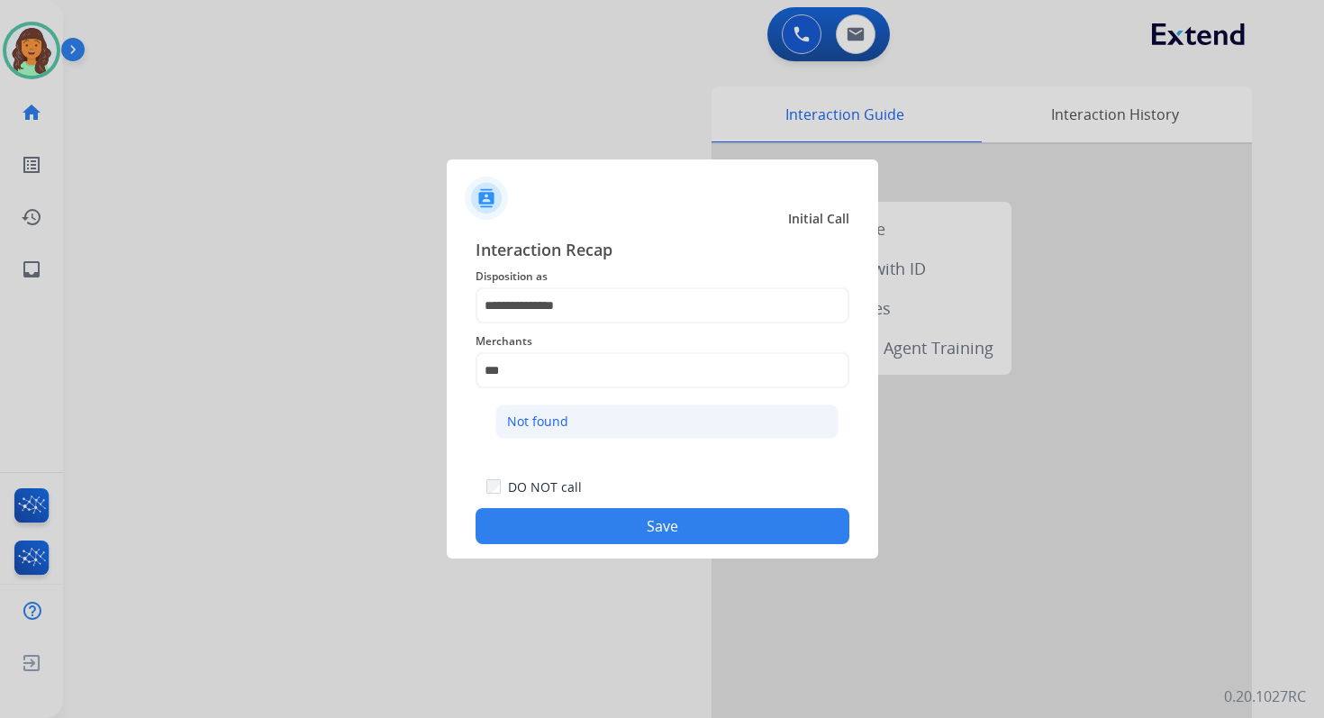
click at [615, 413] on li "Not found" at bounding box center [666, 421] width 343 height 34
type input "*********"
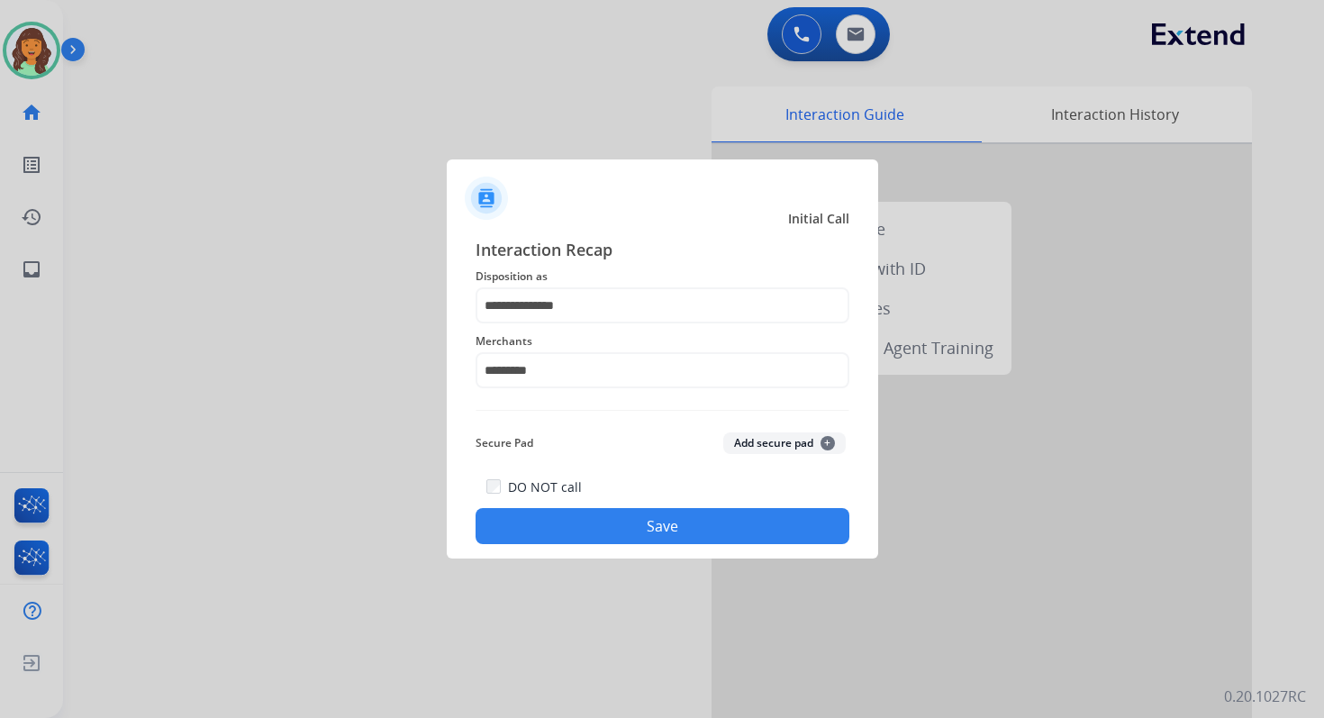
click at [644, 537] on button "Save" at bounding box center [663, 526] width 374 height 36
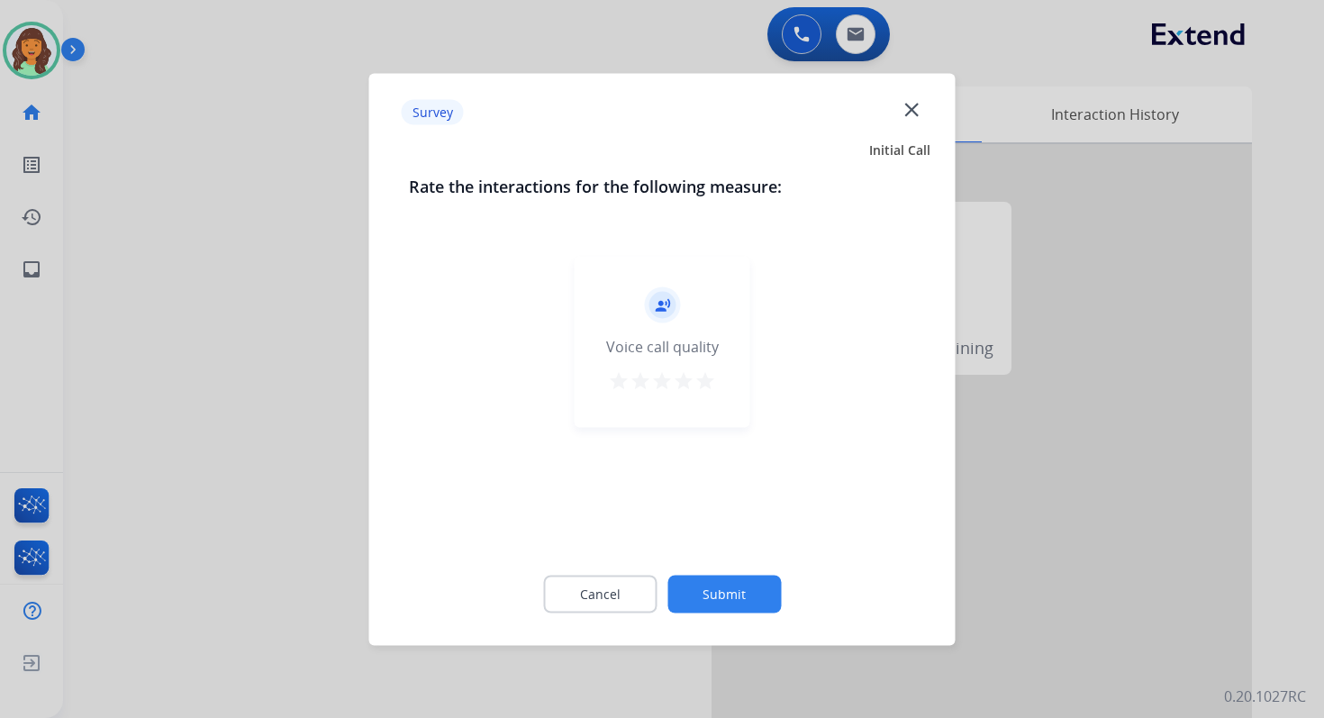
click at [700, 591] on button "Submit" at bounding box center [723, 594] width 113 height 38
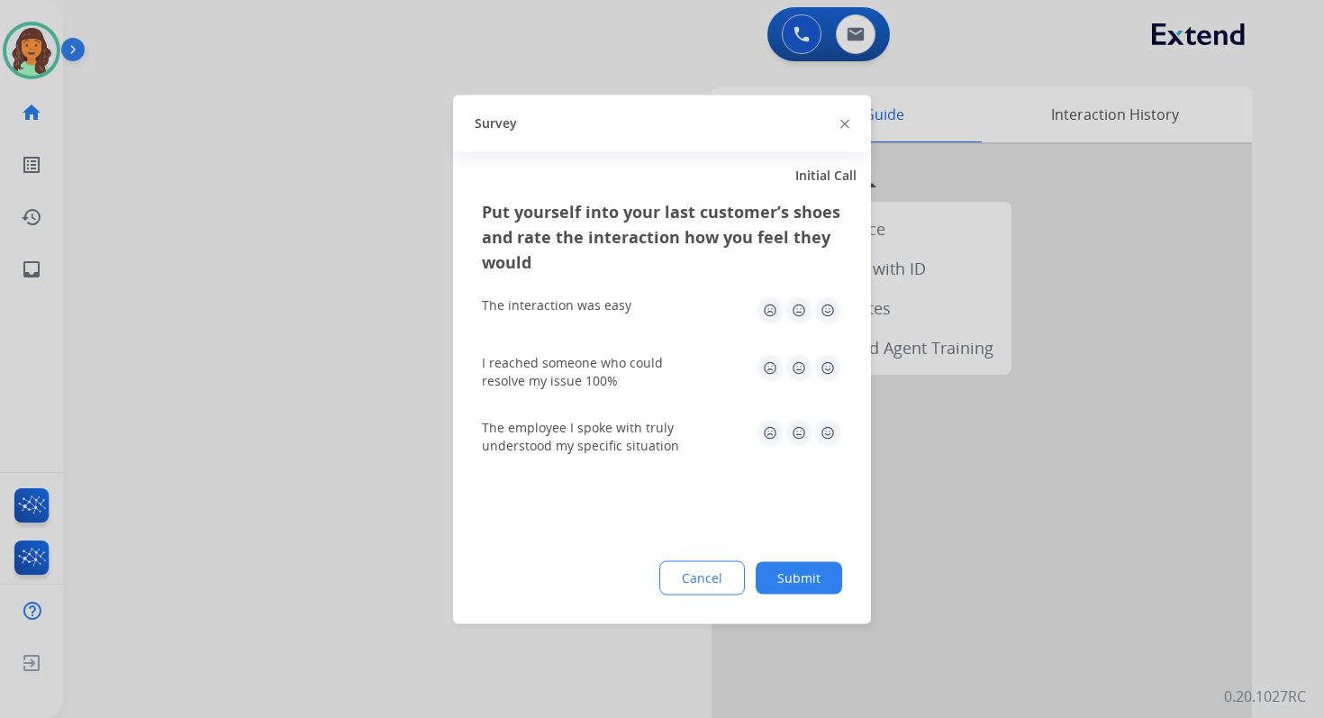
click at [793, 587] on button "Submit" at bounding box center [799, 577] width 86 height 32
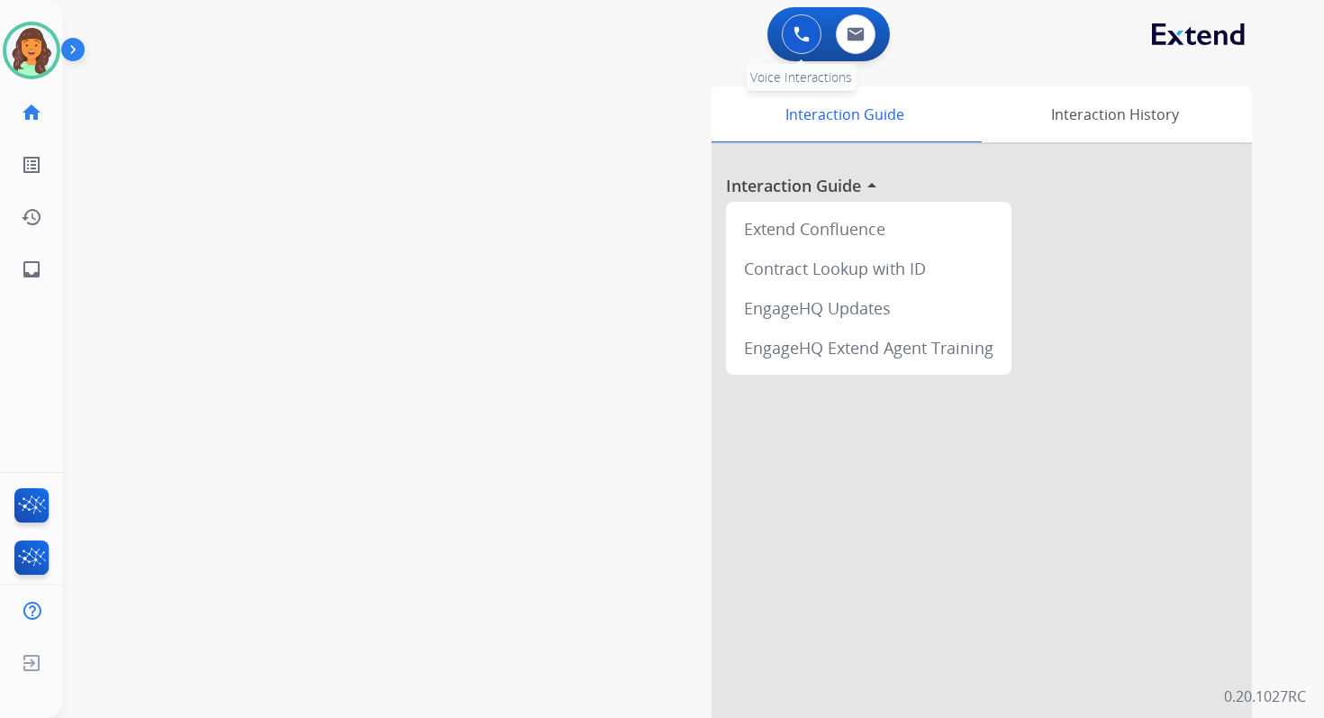
click at [795, 25] on button at bounding box center [802, 34] width 40 height 40
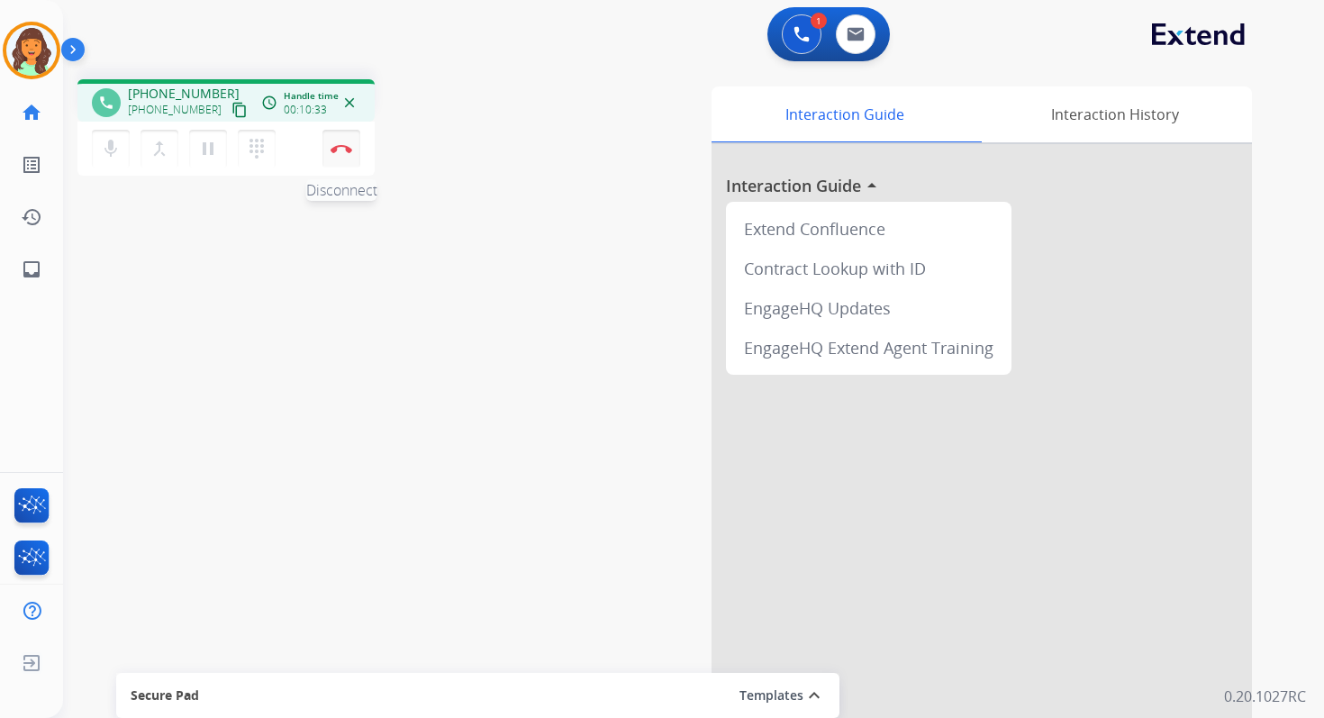
click at [343, 152] on img at bounding box center [342, 148] width 22 height 9
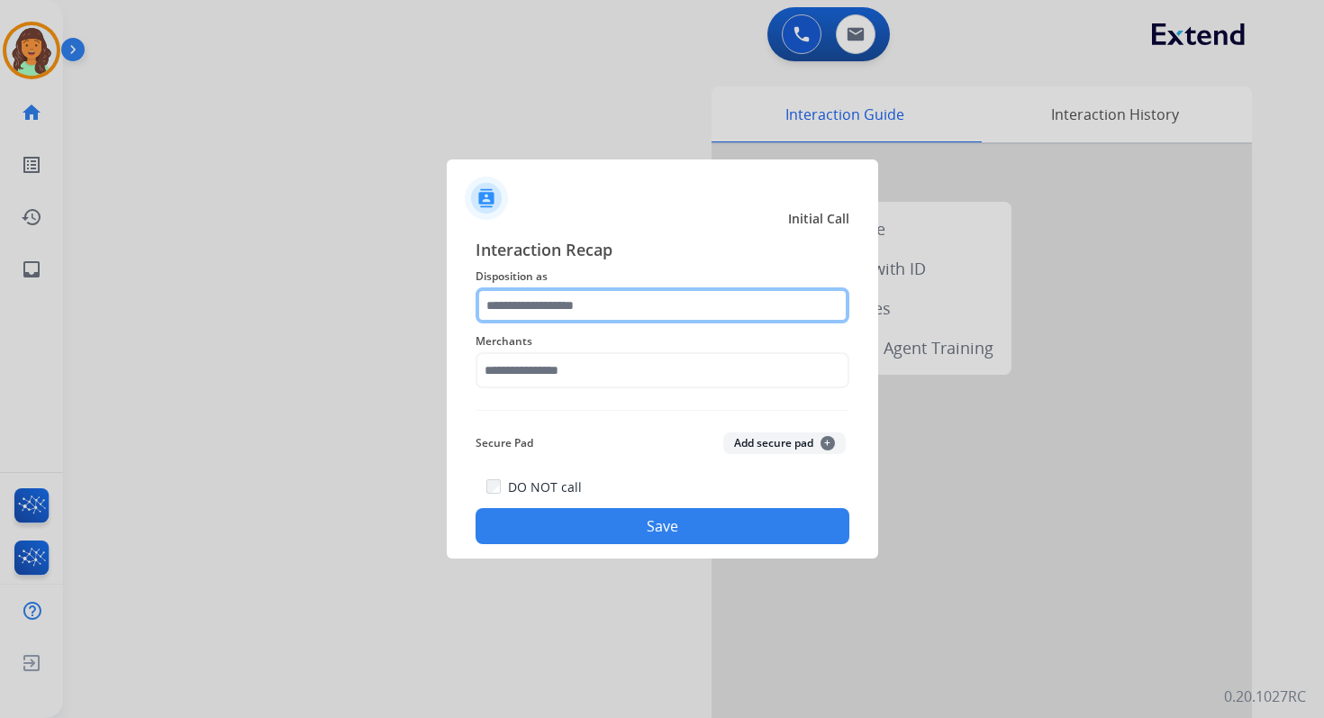
click at [577, 301] on input "text" at bounding box center [663, 305] width 374 height 36
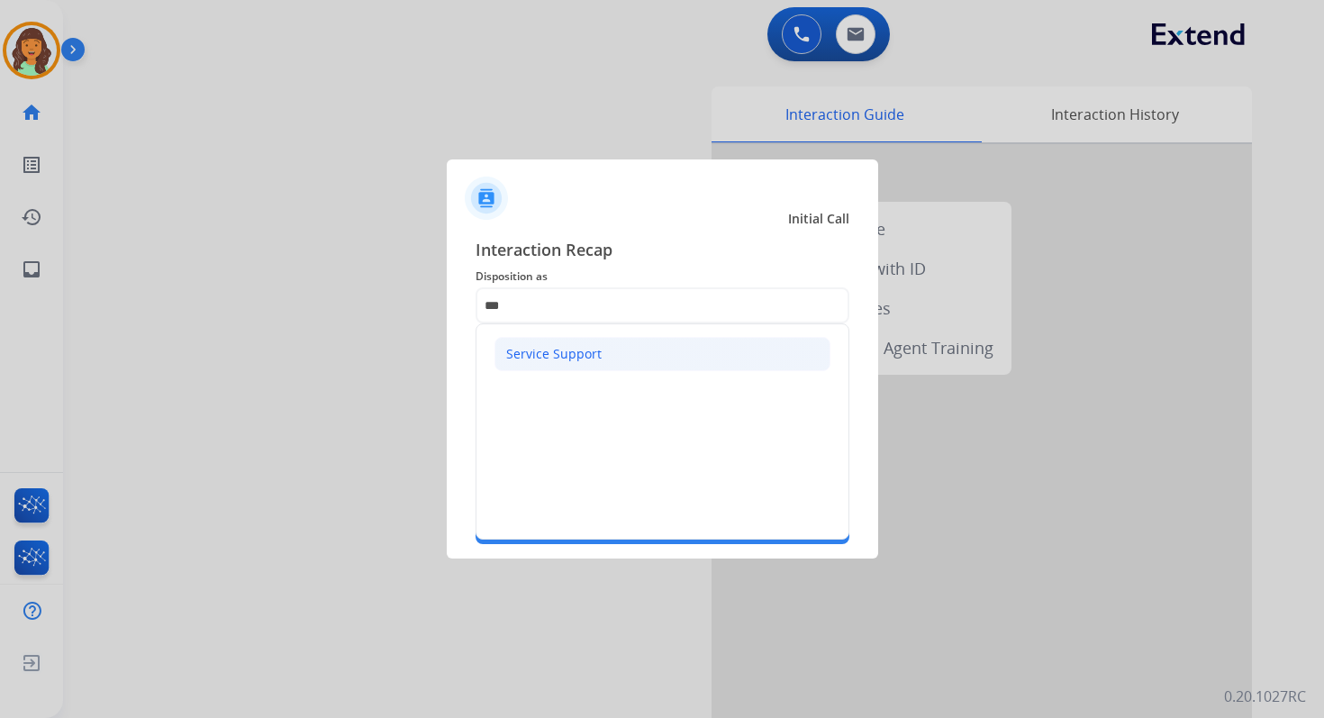
click at [595, 358] on div "Service Support" at bounding box center [553, 354] width 95 height 18
type input "**********"
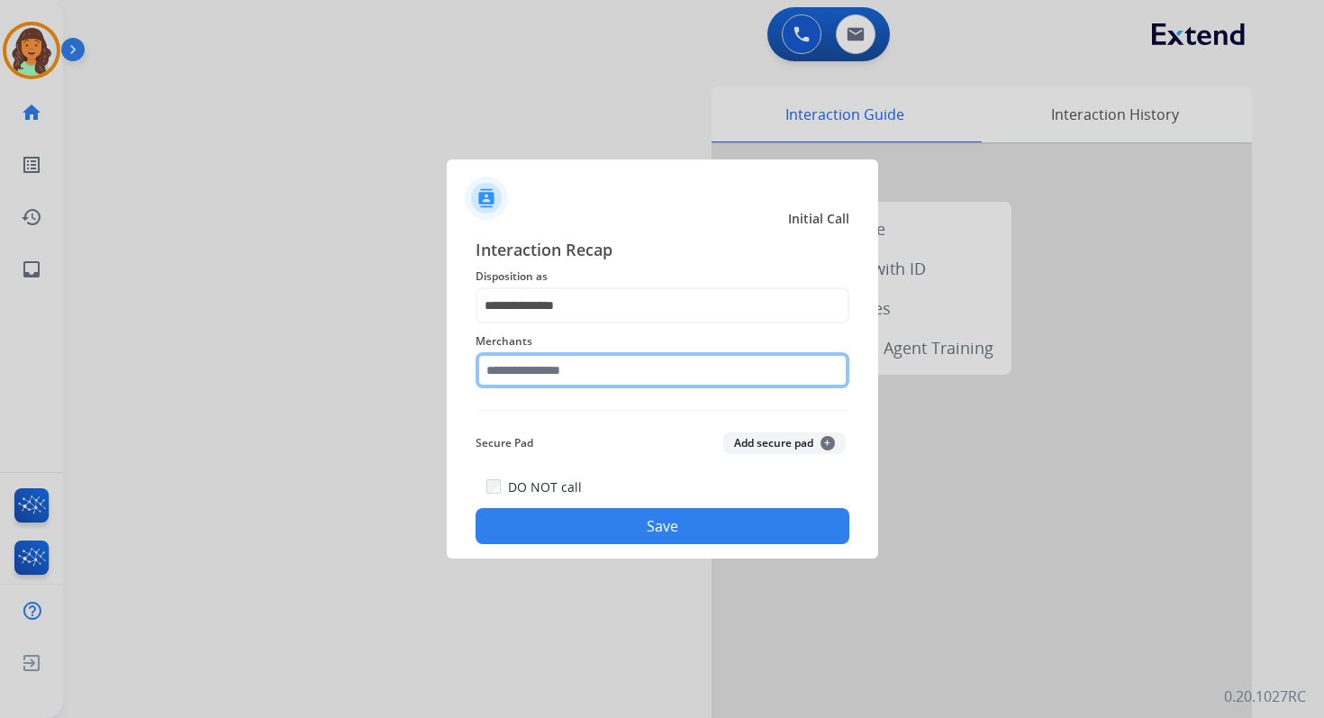
click at [595, 359] on input "text" at bounding box center [663, 370] width 374 height 36
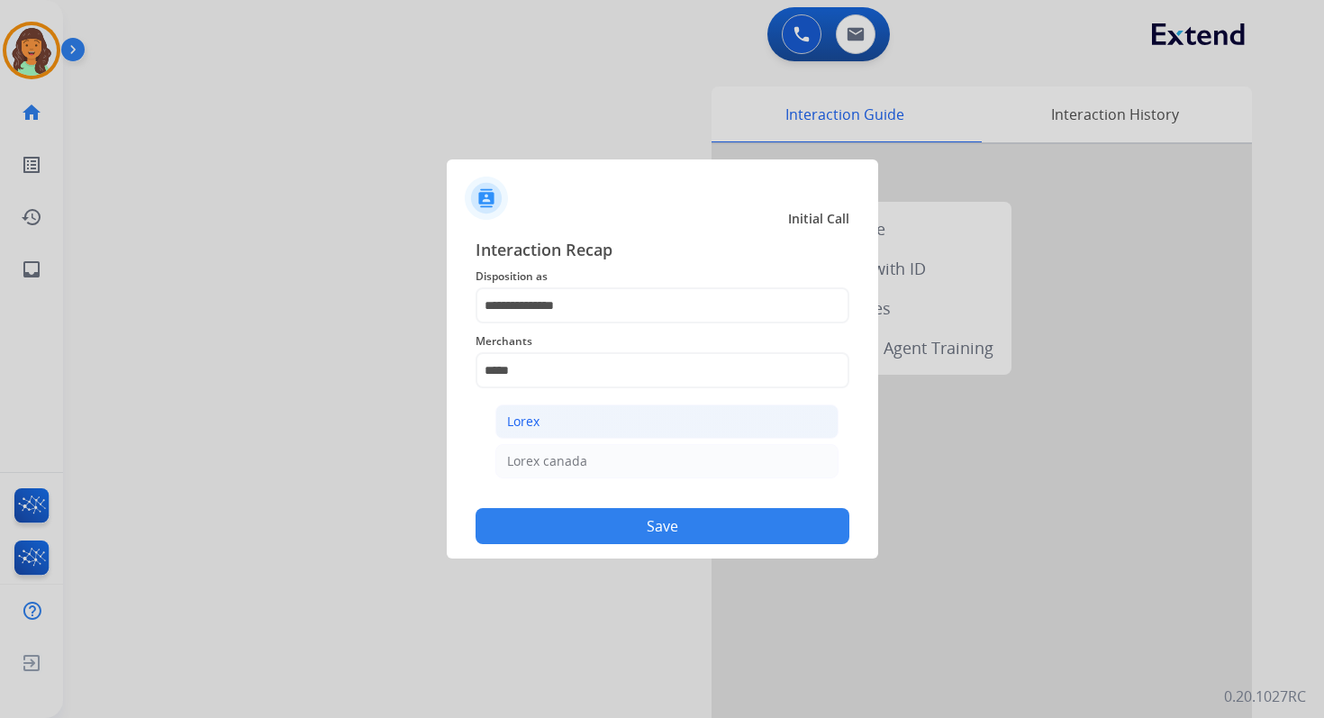
click at [606, 422] on li "Lorex" at bounding box center [666, 421] width 343 height 34
type input "*****"
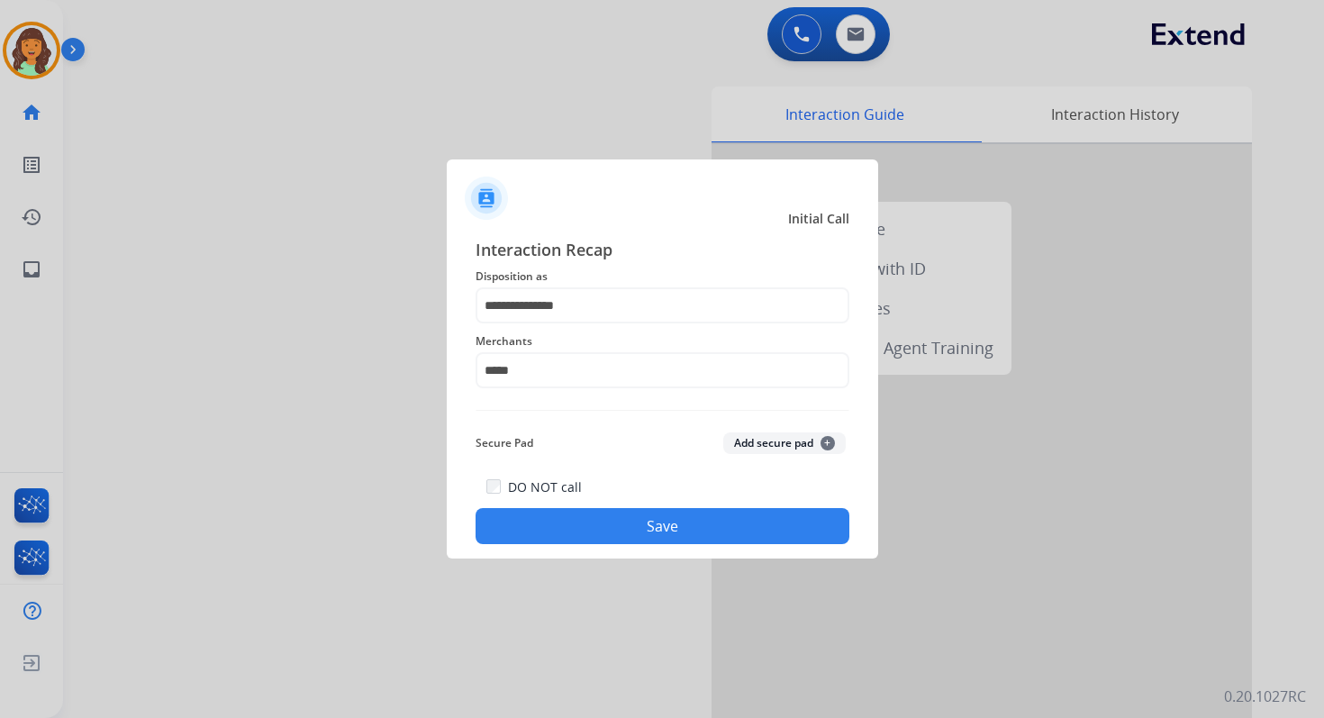
click at [658, 528] on button "Save" at bounding box center [663, 526] width 374 height 36
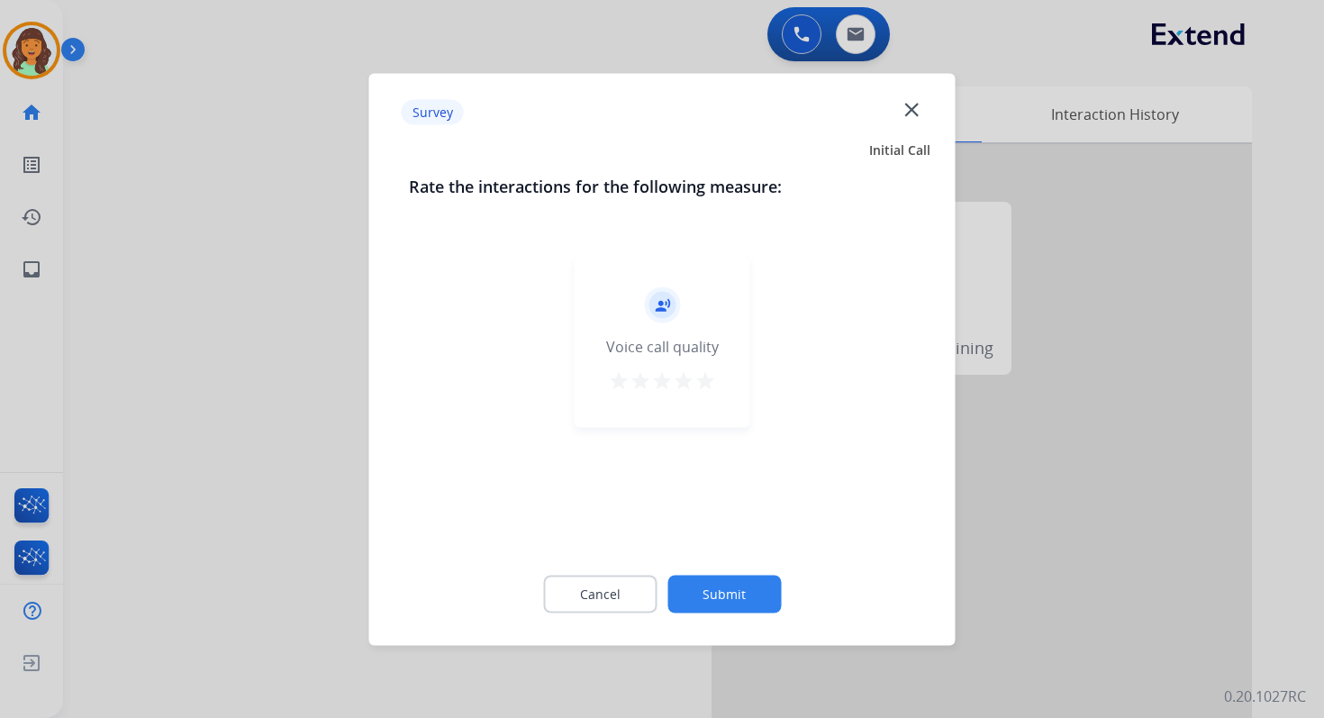
click at [723, 577] on button "Submit" at bounding box center [723, 594] width 113 height 38
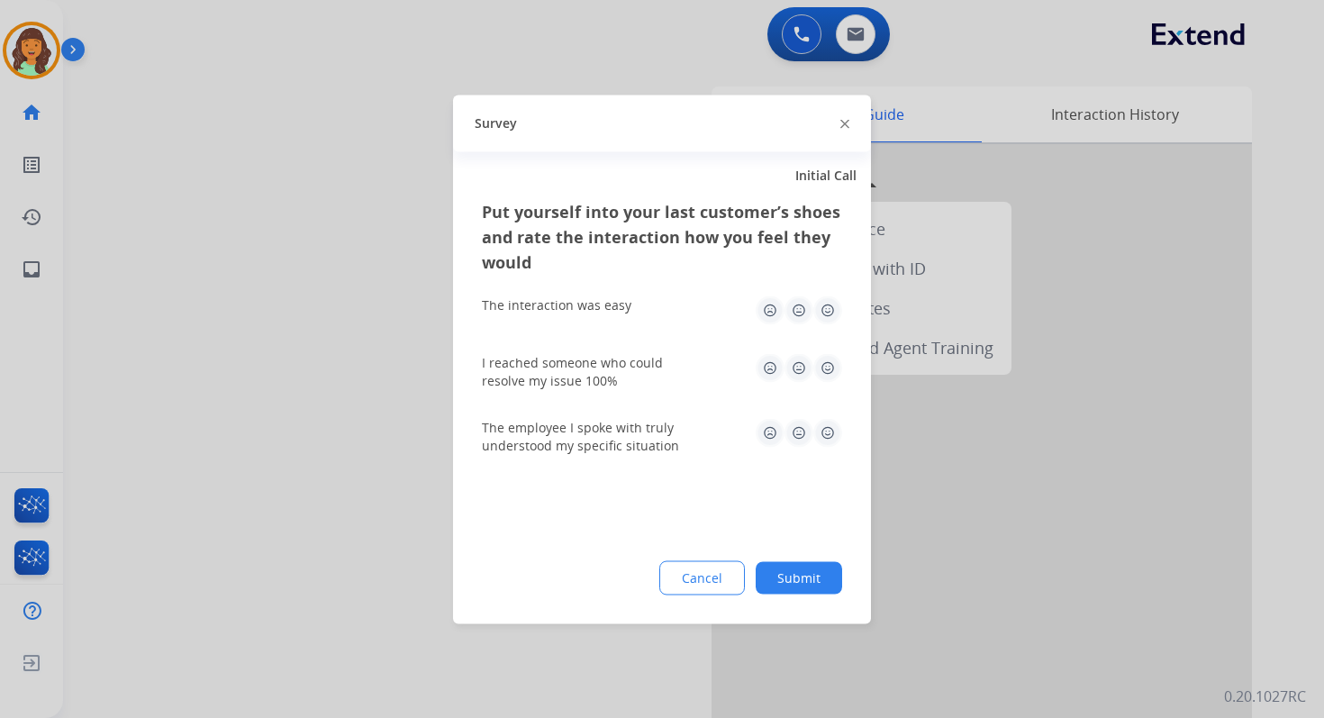
click at [795, 575] on button "Submit" at bounding box center [799, 577] width 86 height 32
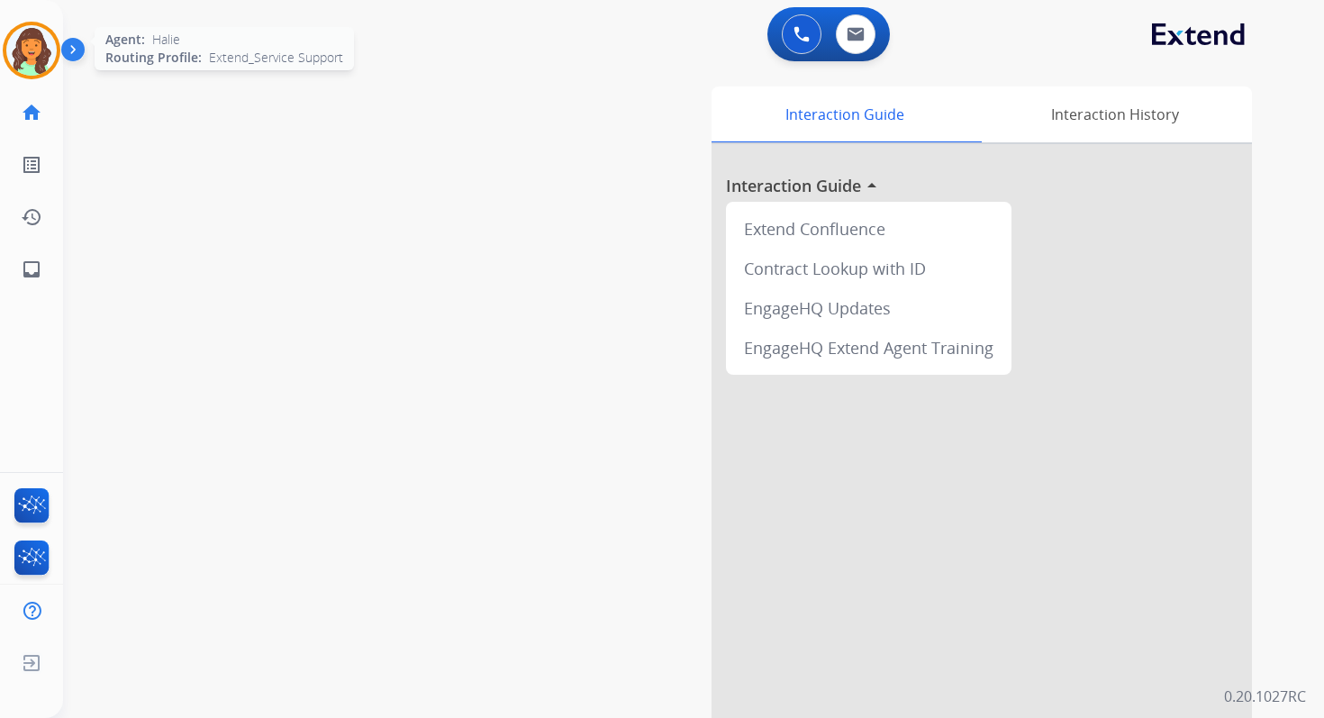
click at [35, 59] on img at bounding box center [31, 50] width 50 height 50
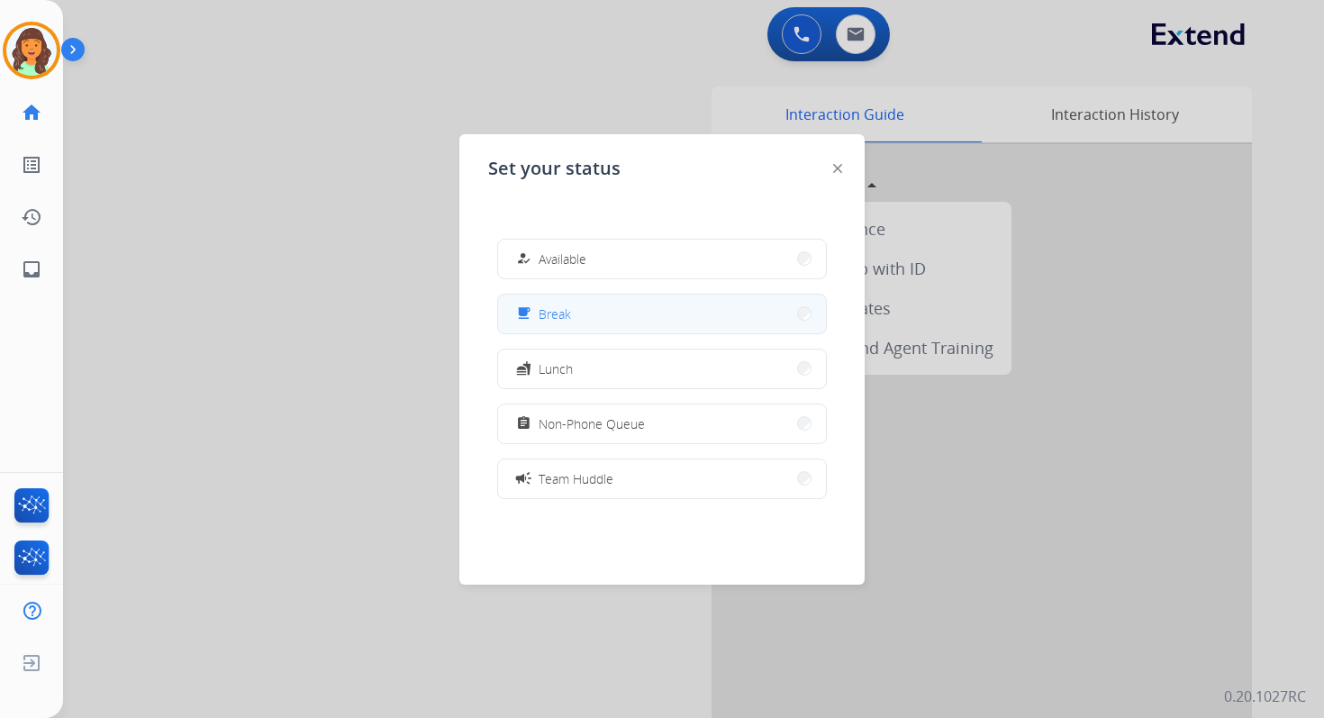
click at [570, 325] on button "free_breakfast Break" at bounding box center [662, 314] width 328 height 39
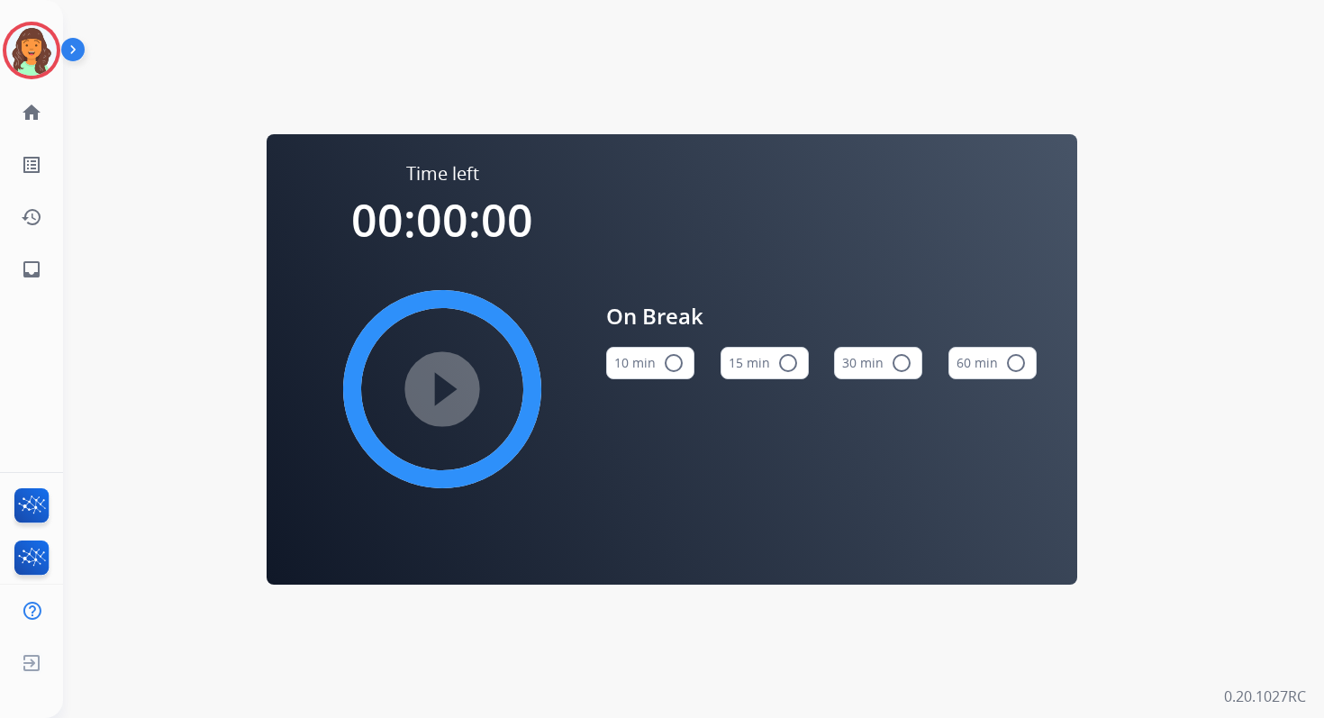
click at [675, 361] on mat-icon "radio_button_unchecked" at bounding box center [674, 363] width 22 height 22
click at [431, 395] on mat-icon "play_circle_filled" at bounding box center [442, 389] width 22 height 22
click at [35, 47] on img at bounding box center [31, 50] width 50 height 50
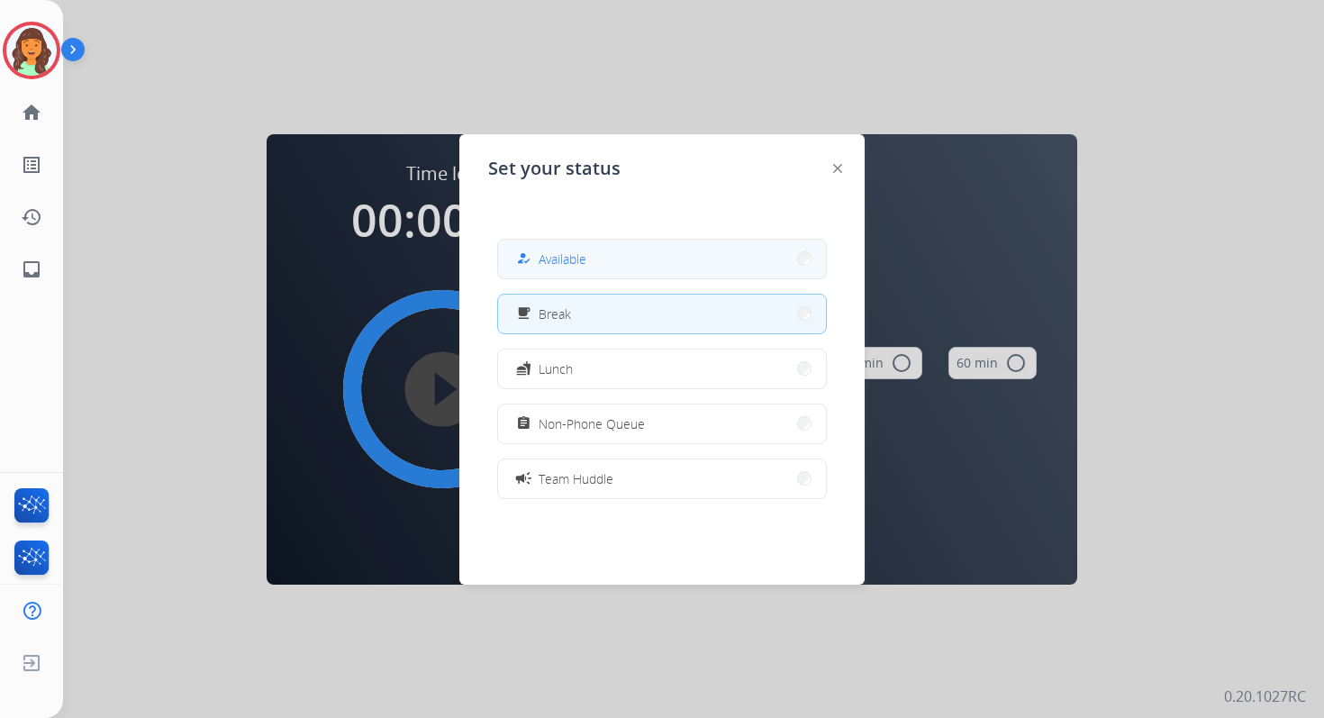
click at [641, 242] on button "how_to_reg Available" at bounding box center [662, 259] width 328 height 39
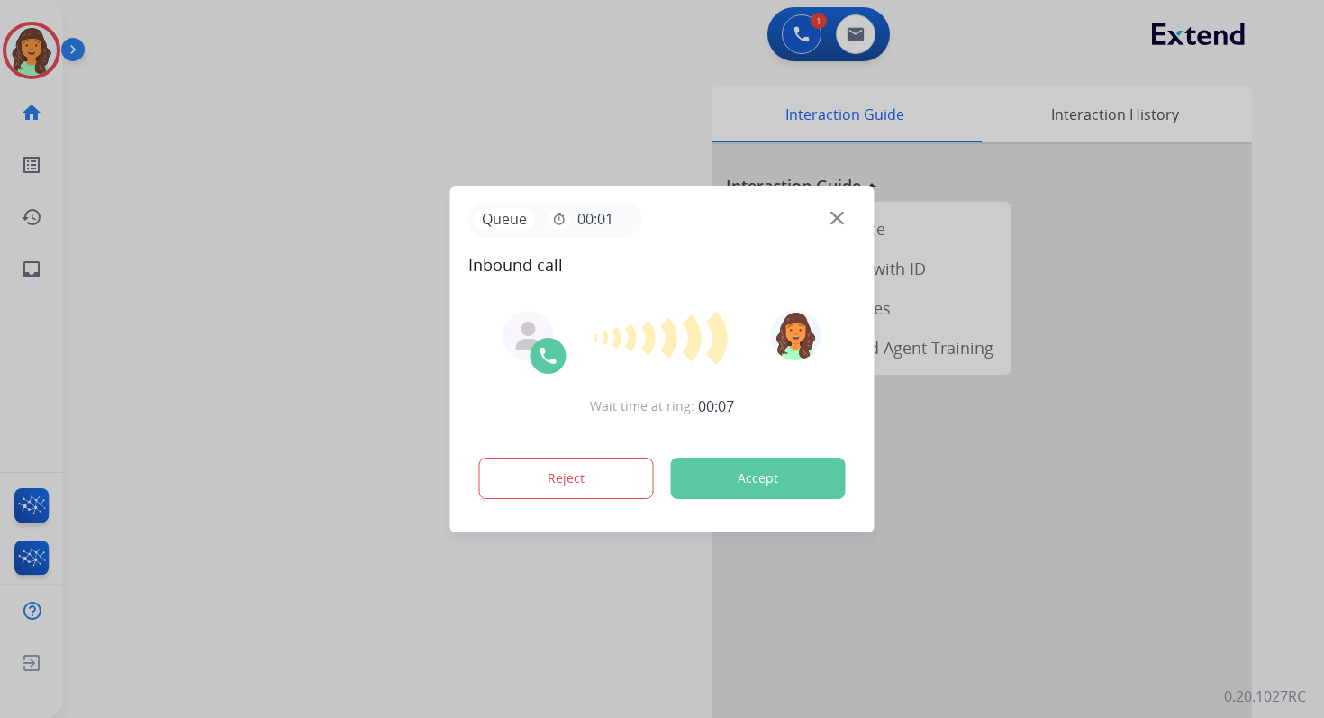
click at [795, 469] on button "Accept" at bounding box center [758, 478] width 175 height 41
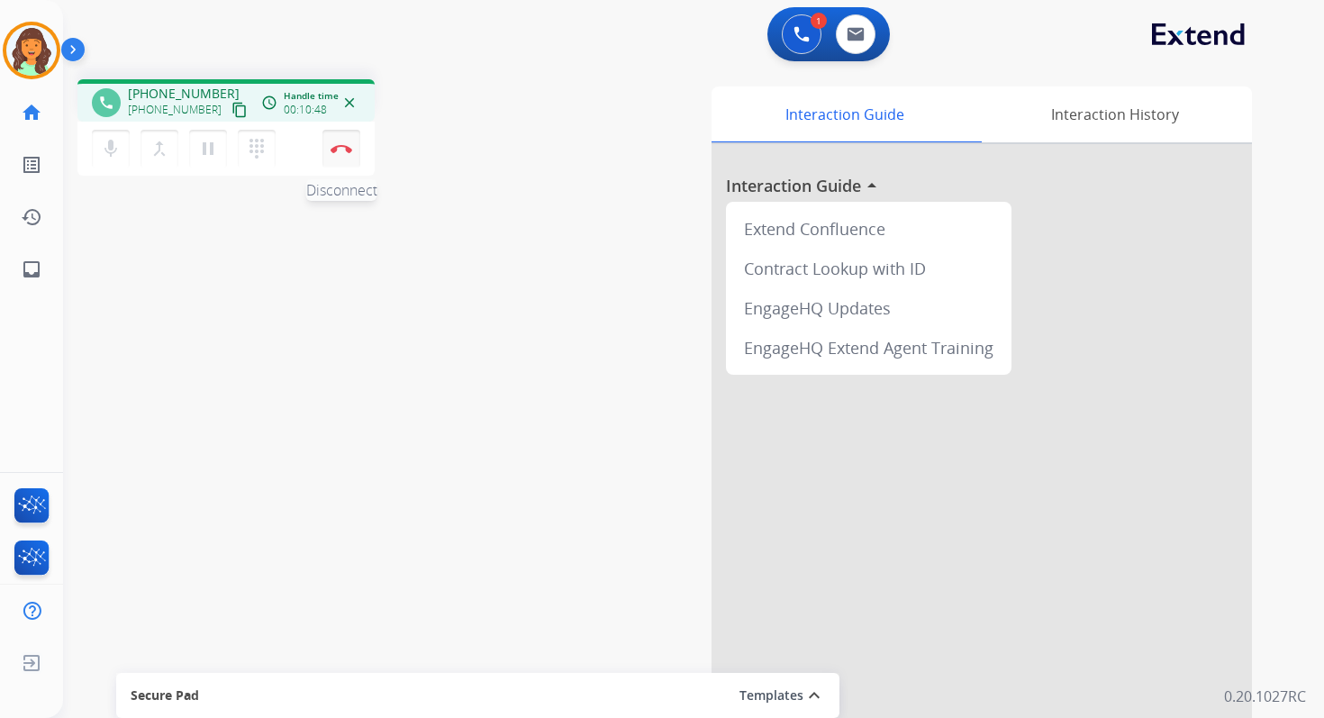
click at [349, 144] on img at bounding box center [342, 148] width 22 height 9
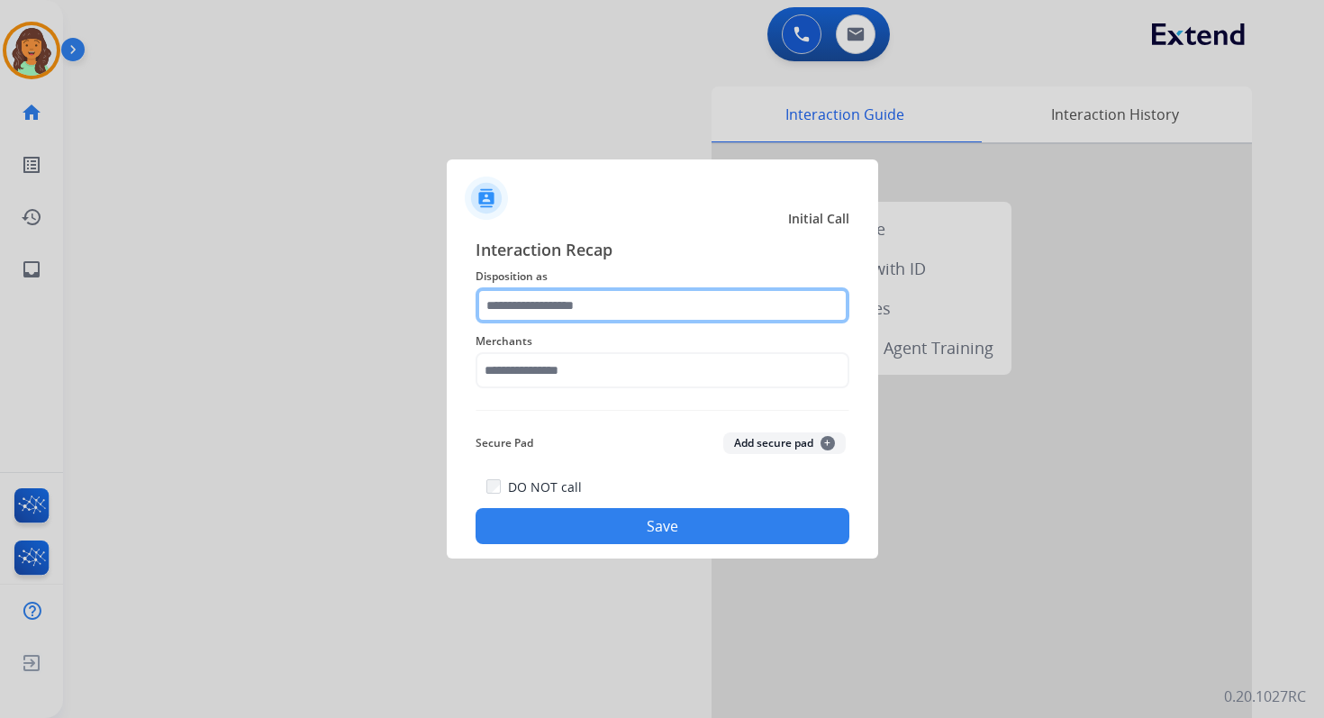
click at [609, 294] on input "text" at bounding box center [663, 305] width 374 height 36
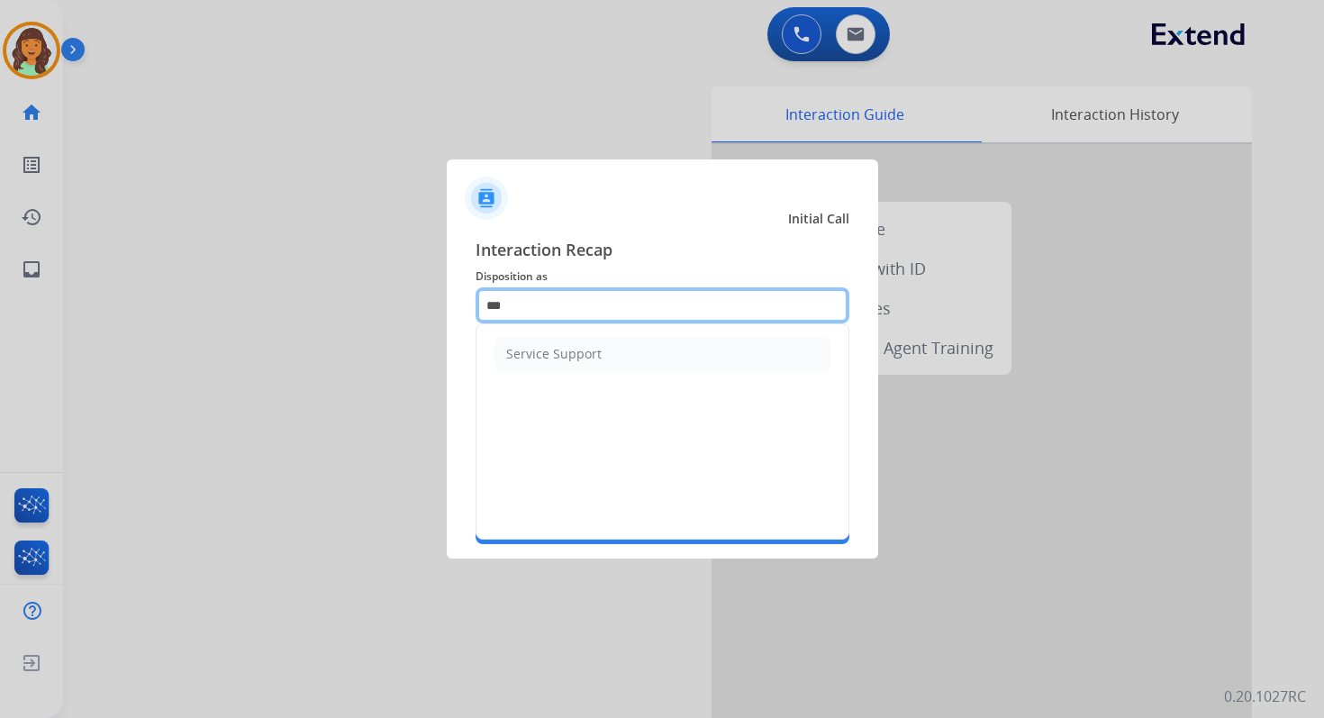
type input "***"
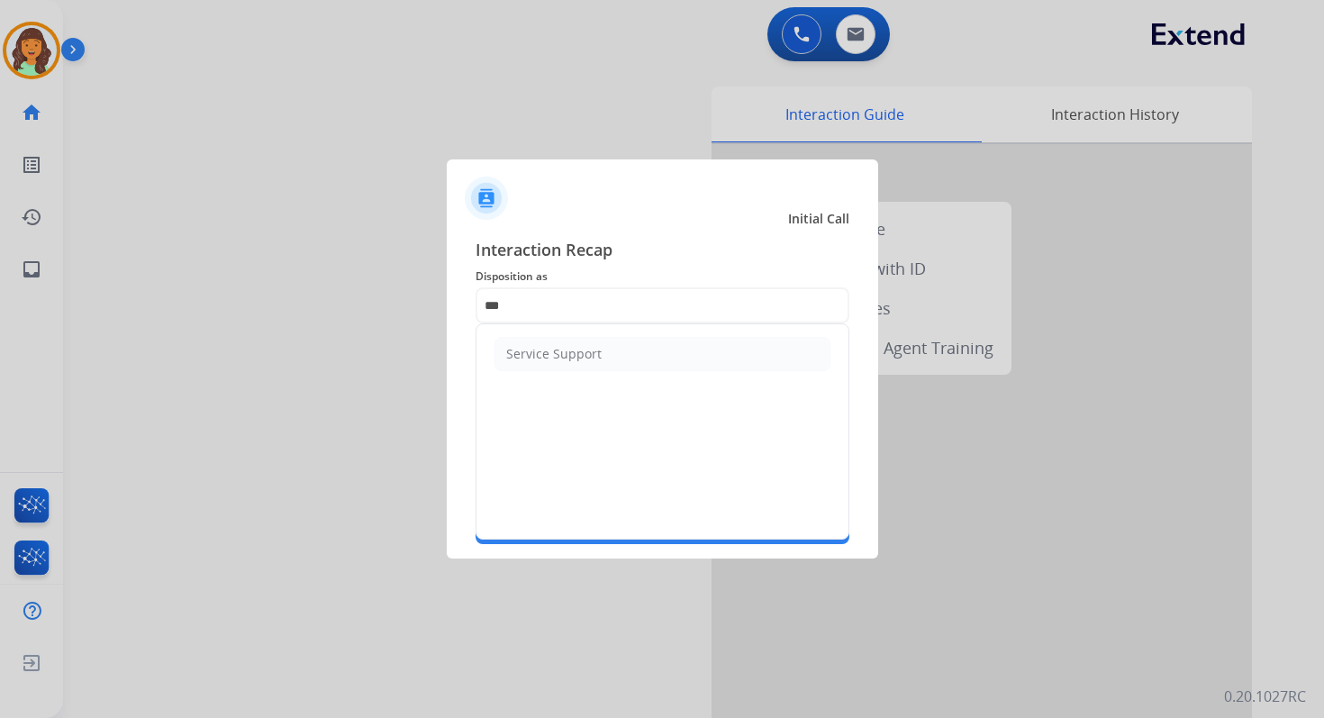
click at [594, 334] on ul "Service Support" at bounding box center [663, 353] width 372 height 59
click at [599, 386] on div "Service Support" at bounding box center [663, 431] width 374 height 216
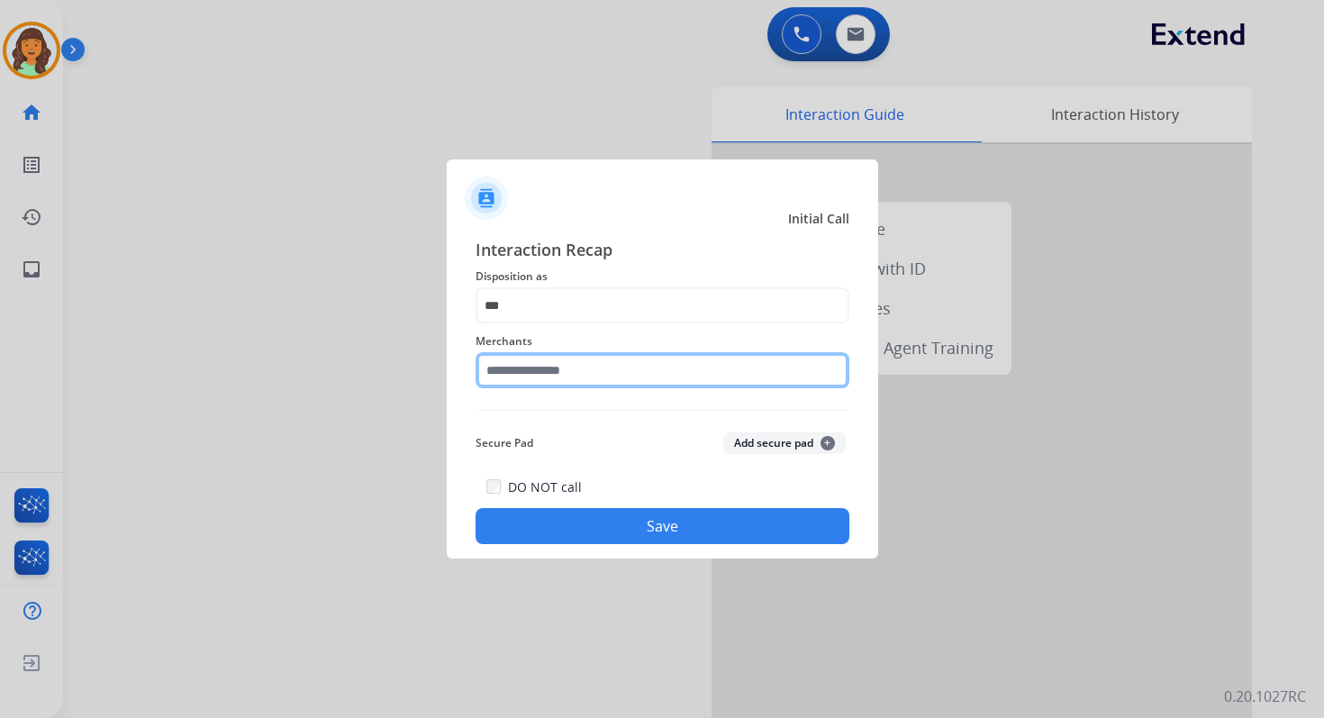
click at [574, 359] on input "text" at bounding box center [663, 370] width 374 height 36
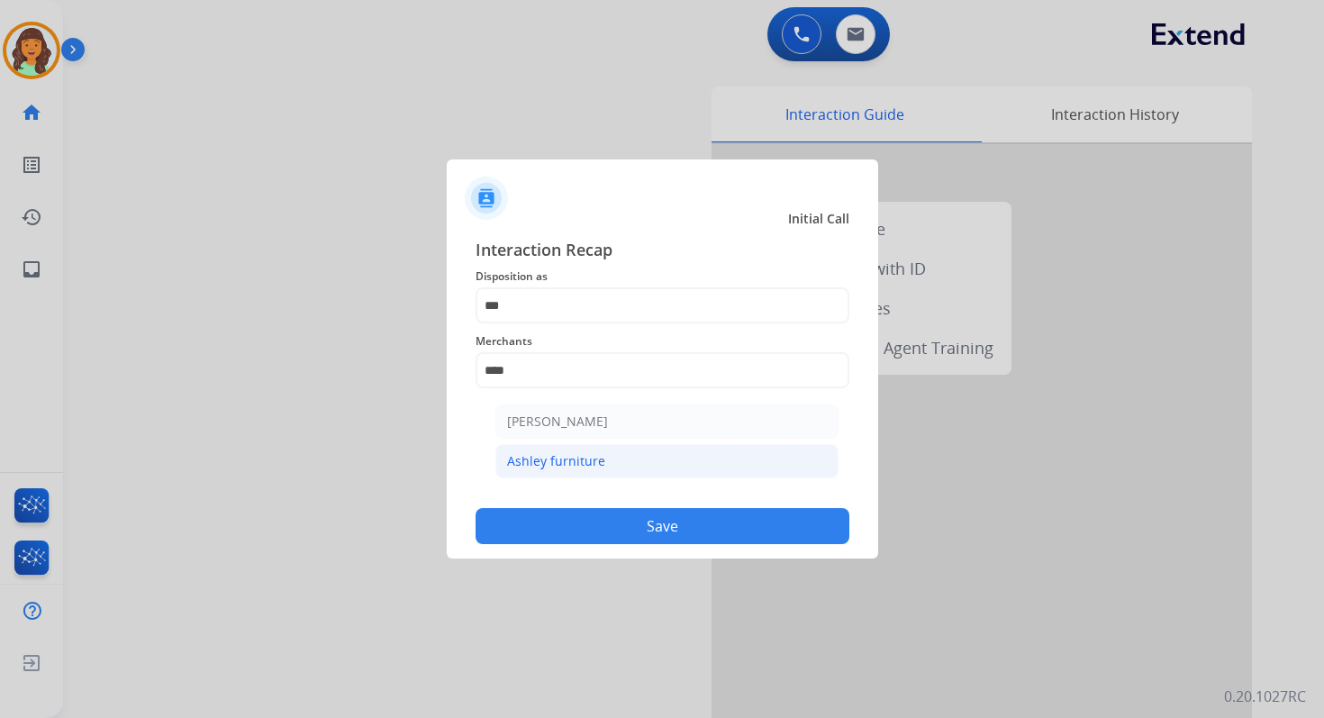
click at [602, 467] on li "Ashley furniture" at bounding box center [666, 461] width 343 height 34
type input "**********"
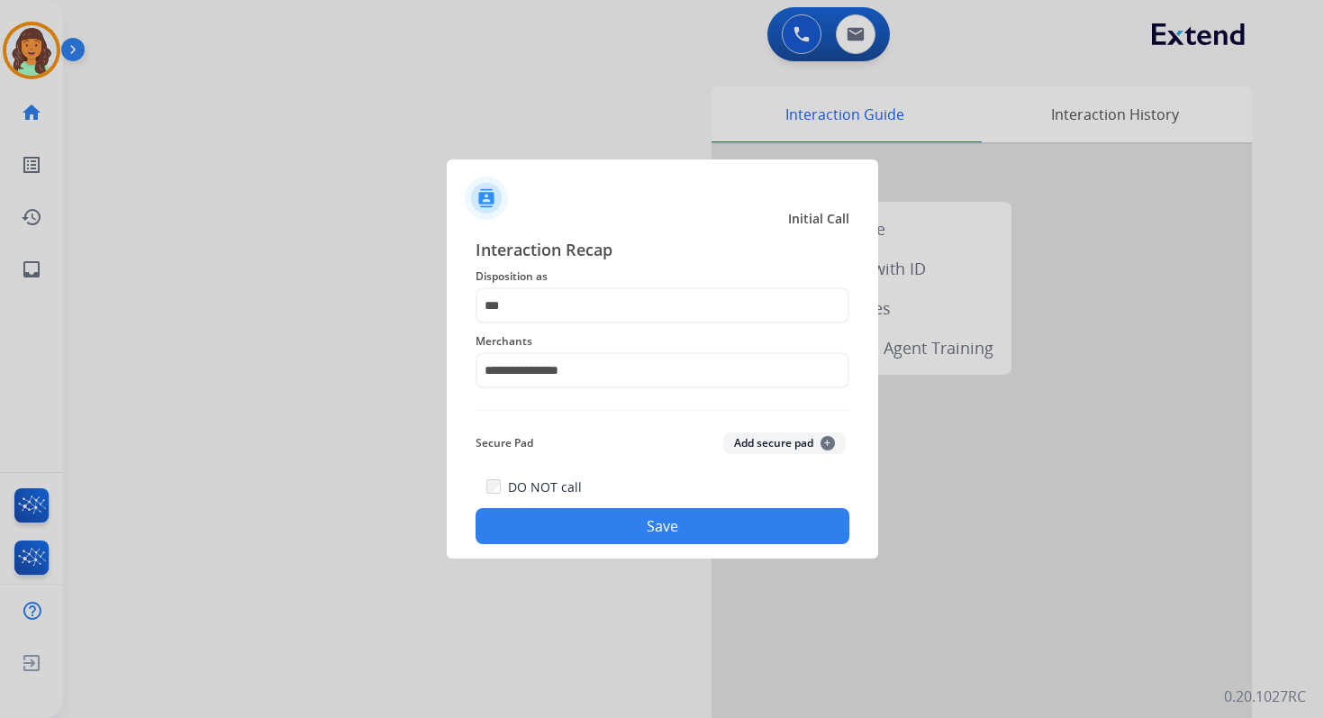
click at [582, 397] on div "**********" at bounding box center [663, 390] width 374 height 307
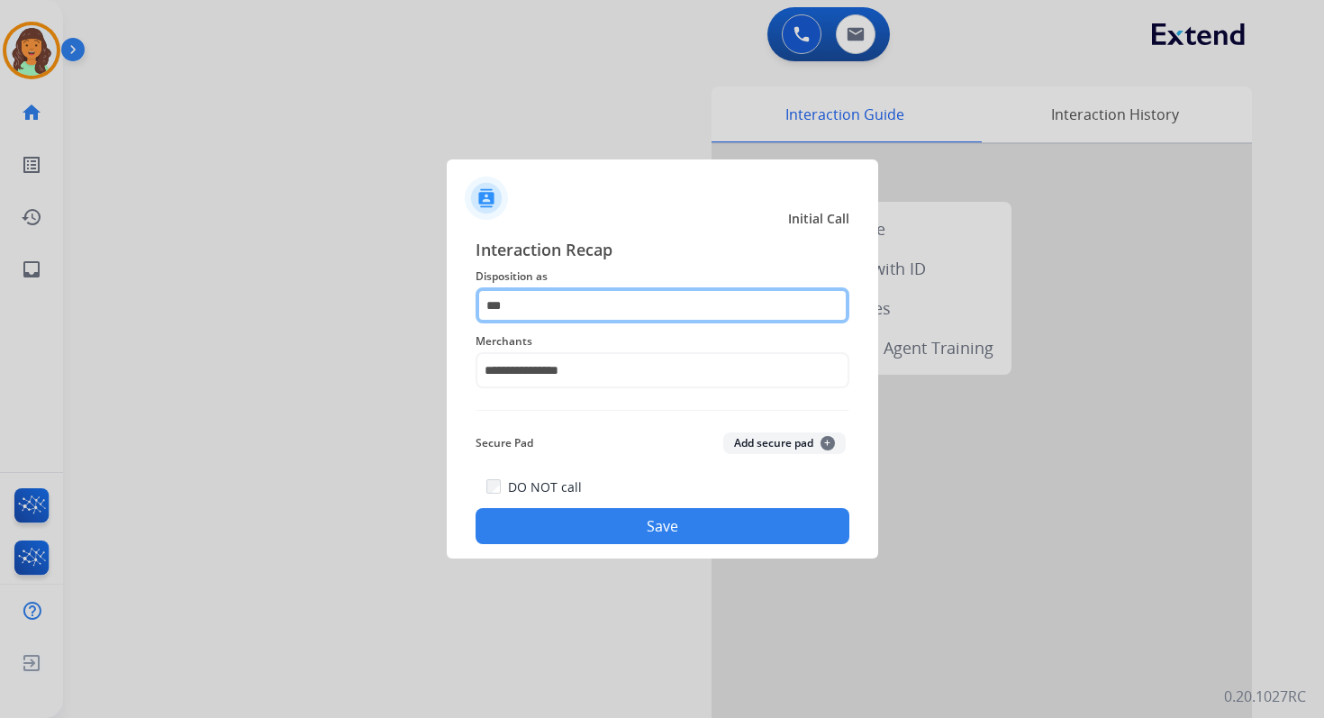
click at [540, 308] on input "***" at bounding box center [663, 305] width 374 height 36
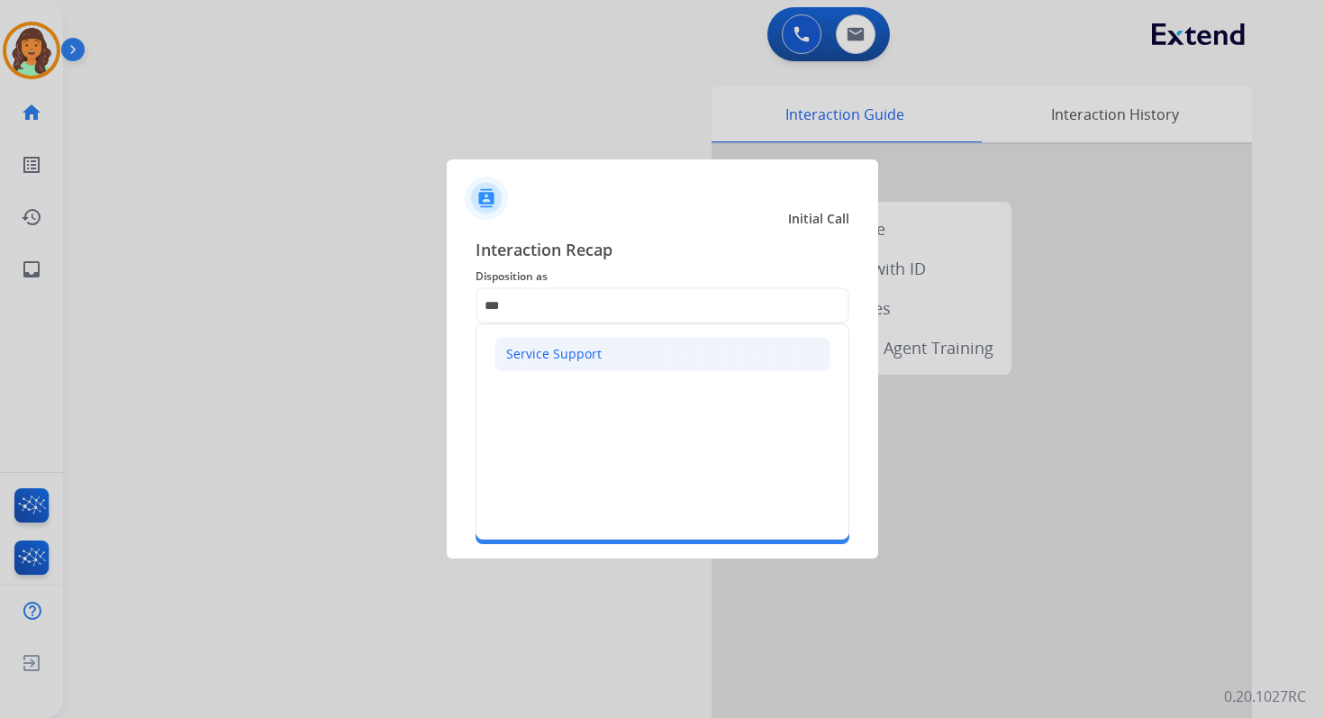
click at [565, 353] on div "Service Support" at bounding box center [553, 354] width 95 height 18
type input "**********"
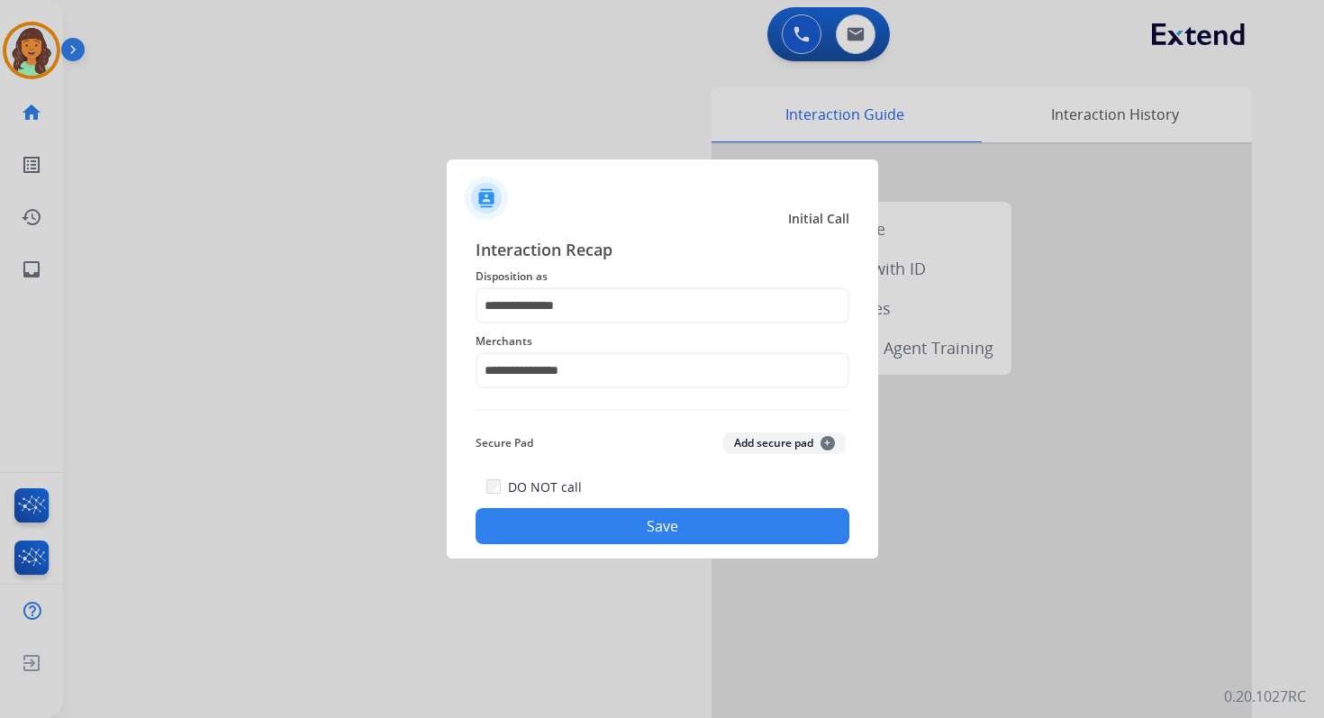
click at [657, 550] on div "**********" at bounding box center [662, 390] width 431 height 336
click at [664, 538] on button "Save" at bounding box center [663, 526] width 374 height 36
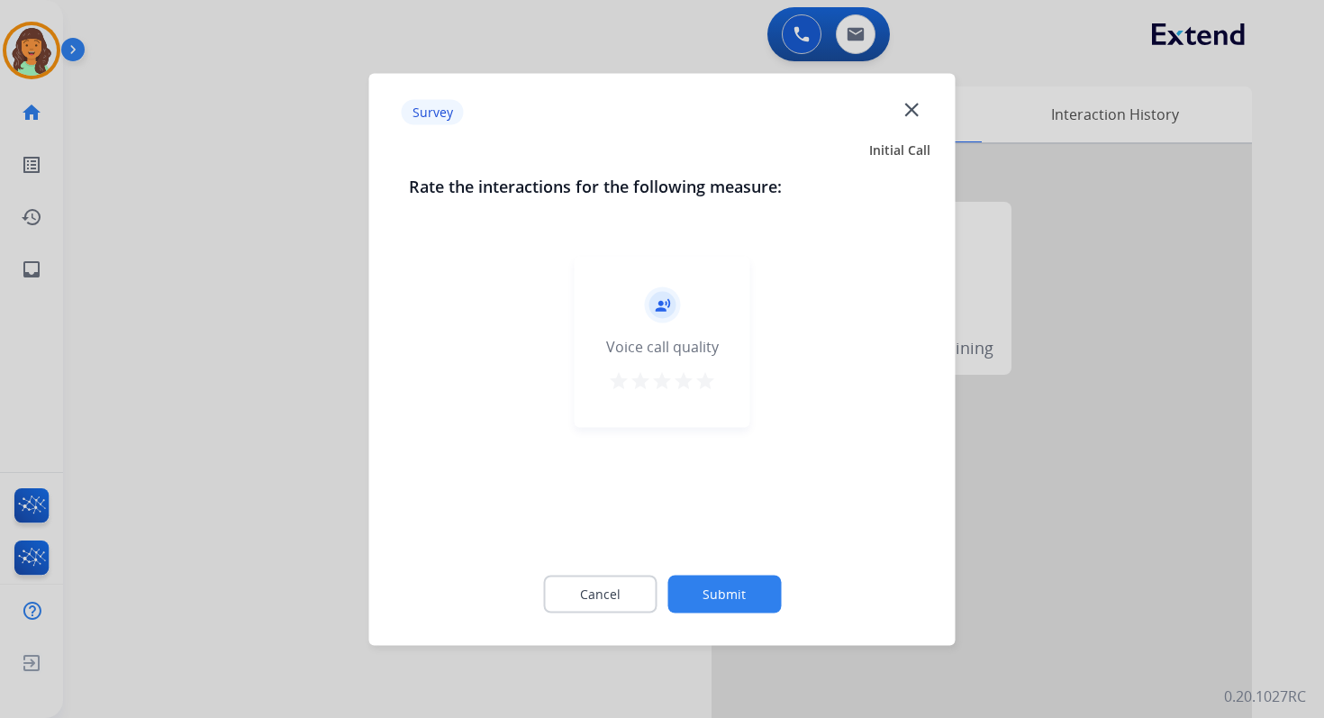
click at [714, 580] on button "Submit" at bounding box center [723, 594] width 113 height 38
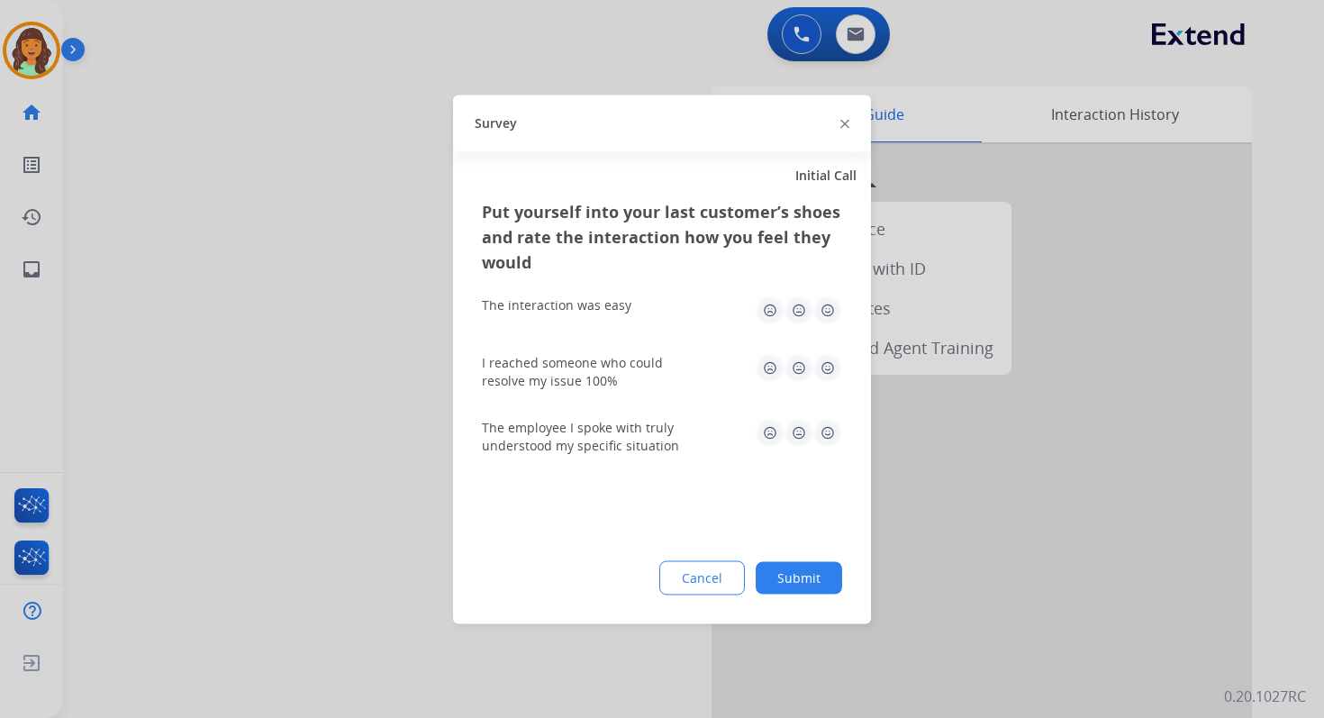
click at [831, 561] on div "Cancel Submit" at bounding box center [662, 577] width 360 height 34
click at [812, 575] on button "Submit" at bounding box center [799, 577] width 86 height 32
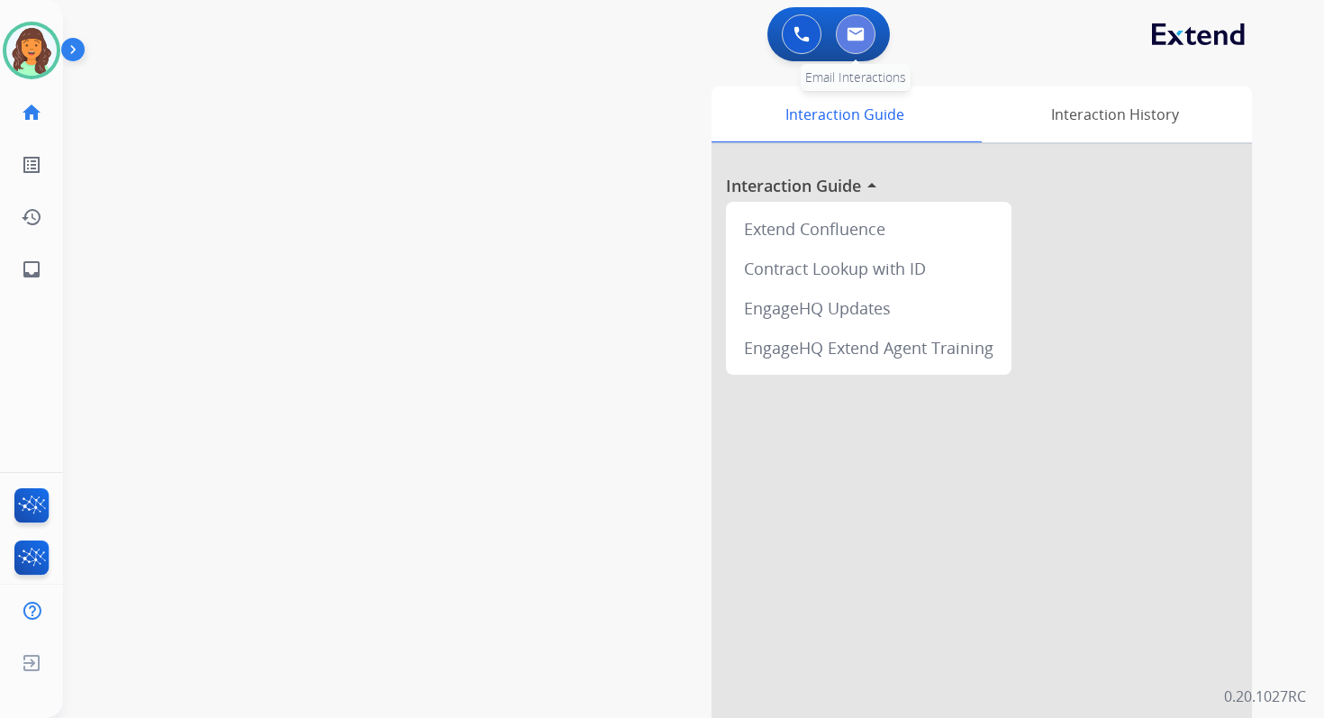
click at [863, 40] on img at bounding box center [856, 34] width 18 height 14
select select "**********"
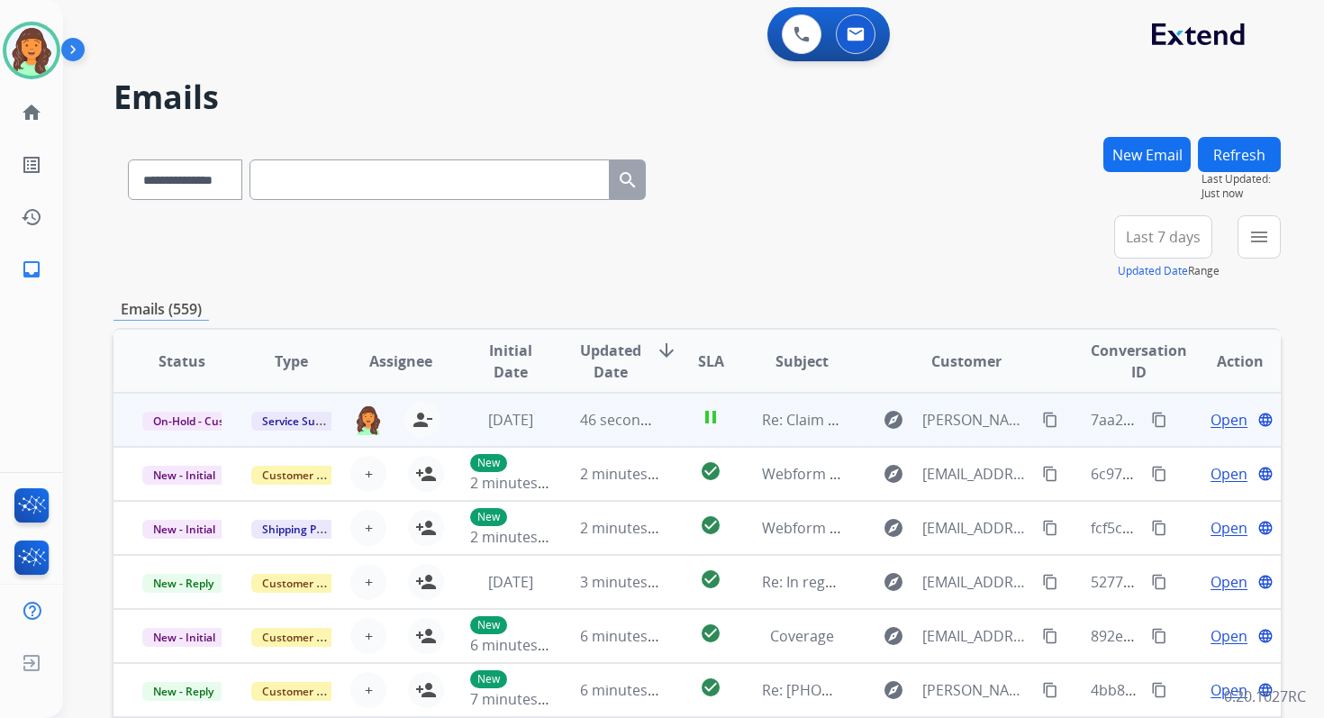
click at [1151, 420] on mat-icon "content_copy" at bounding box center [1159, 420] width 16 height 16
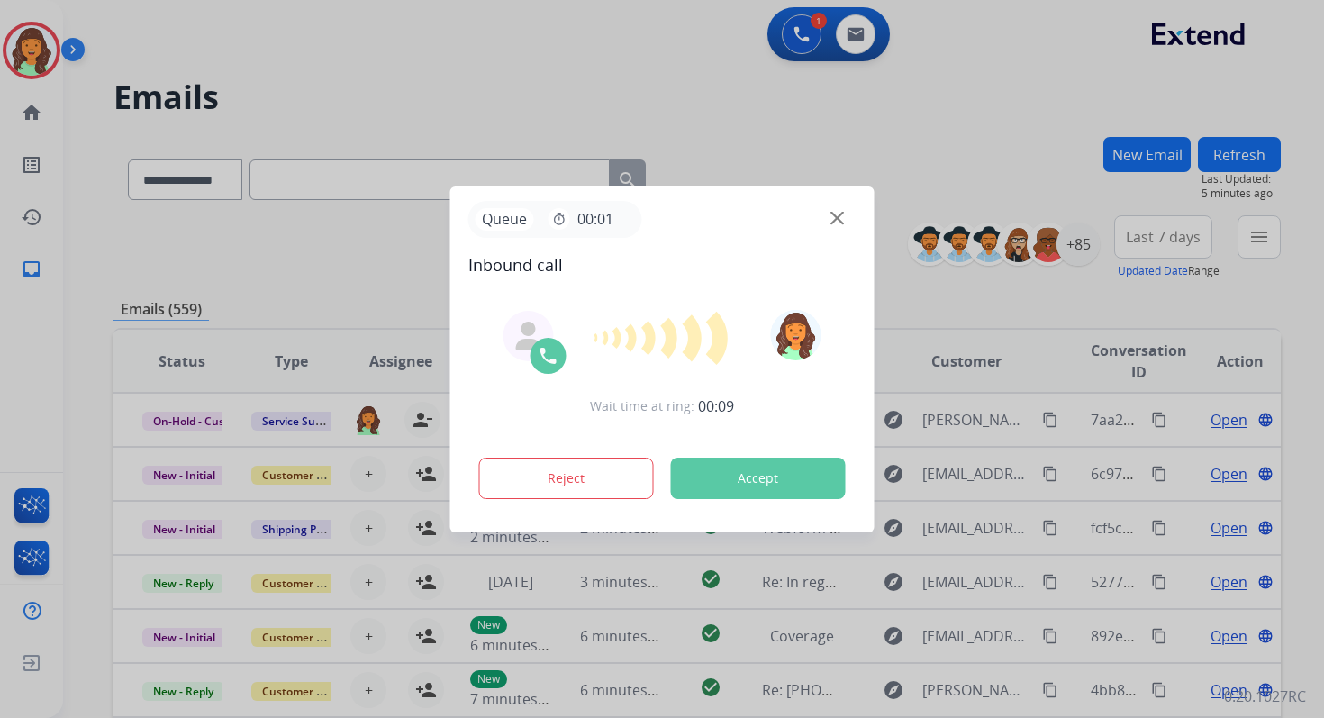
click at [805, 478] on button "Accept" at bounding box center [758, 478] width 175 height 41
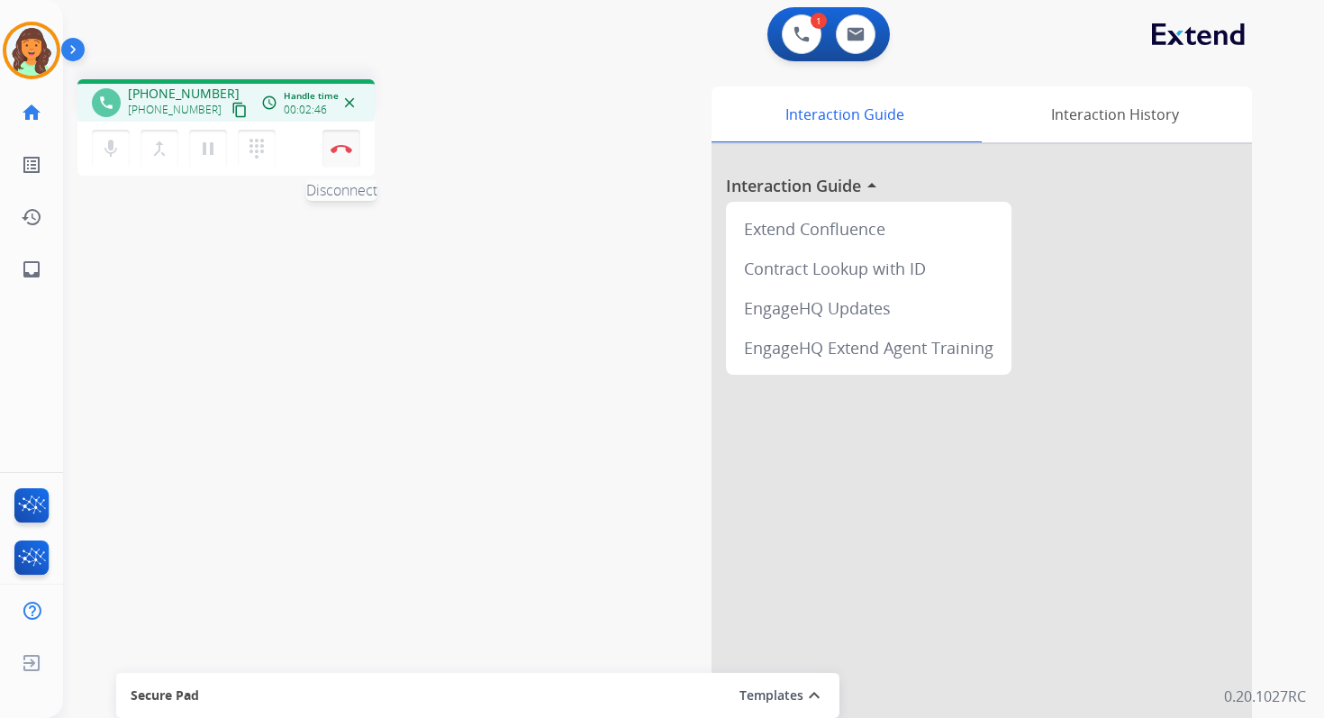
click at [350, 149] on img at bounding box center [342, 148] width 22 height 9
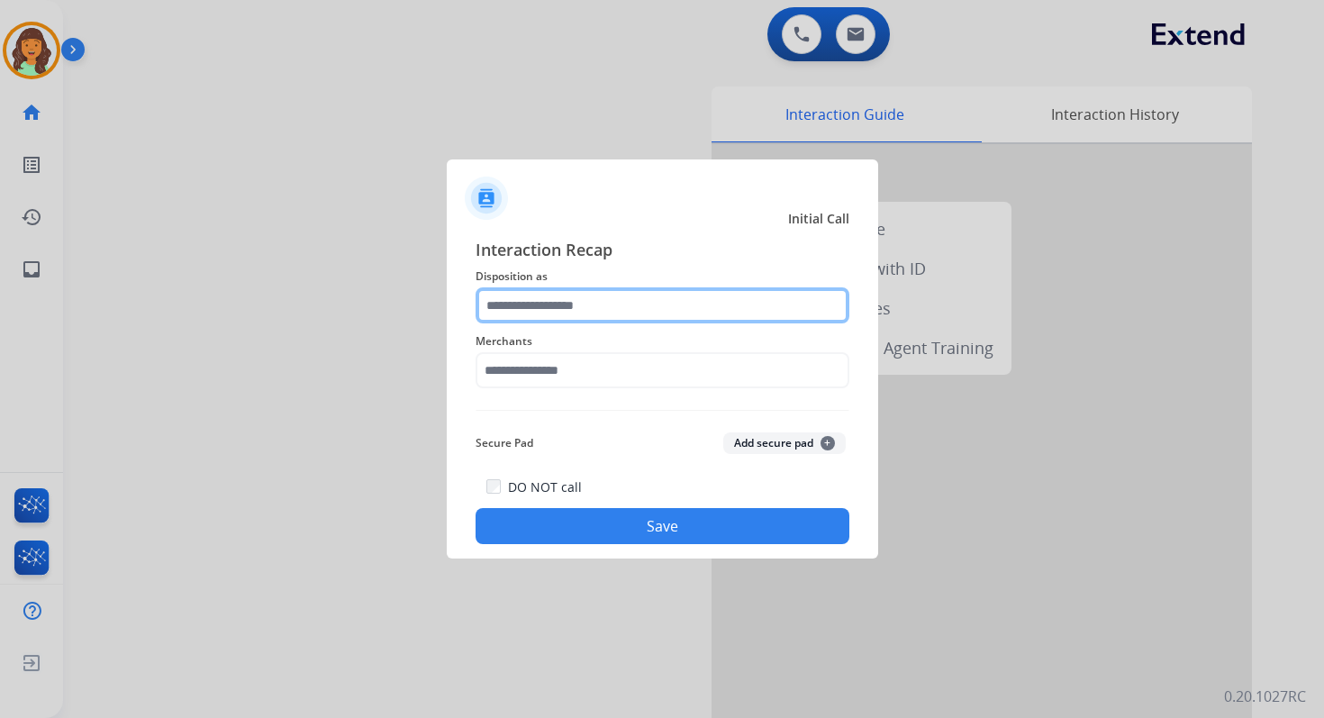
click at [557, 298] on input "text" at bounding box center [663, 305] width 374 height 36
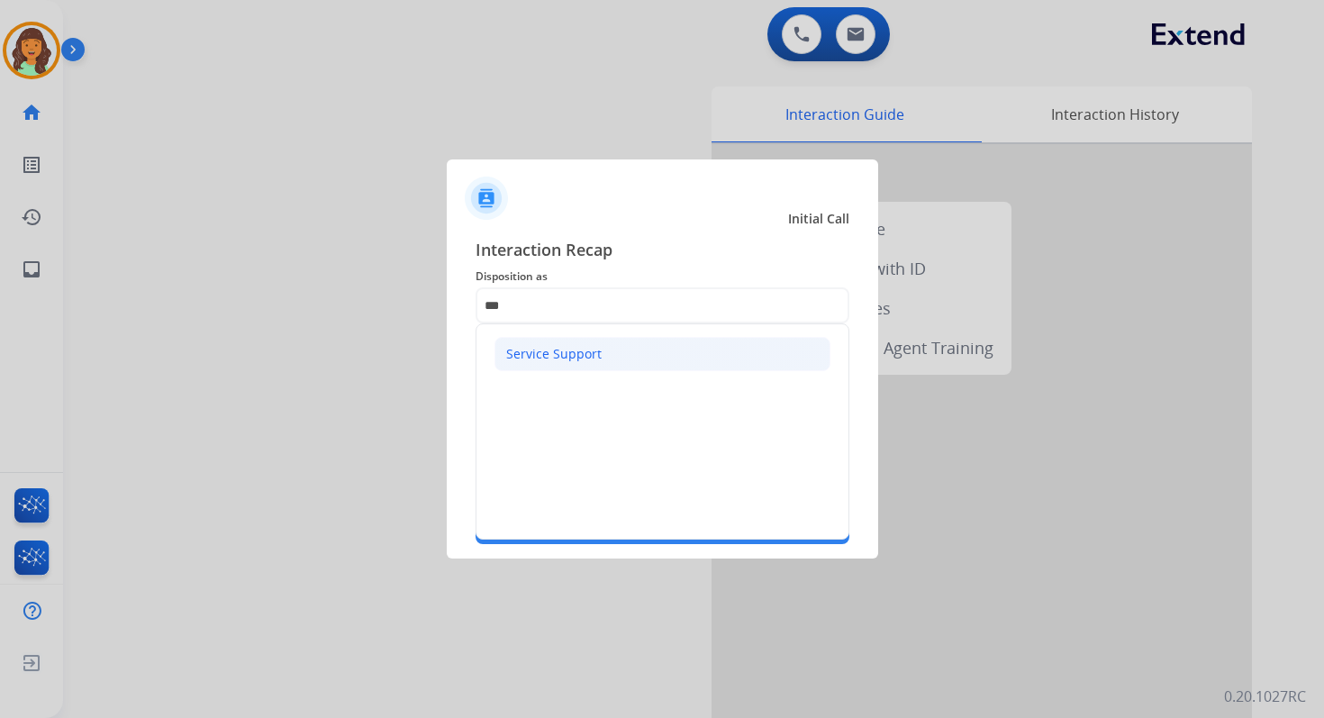
click at [554, 360] on div "Service Support" at bounding box center [553, 354] width 95 height 18
type input "**********"
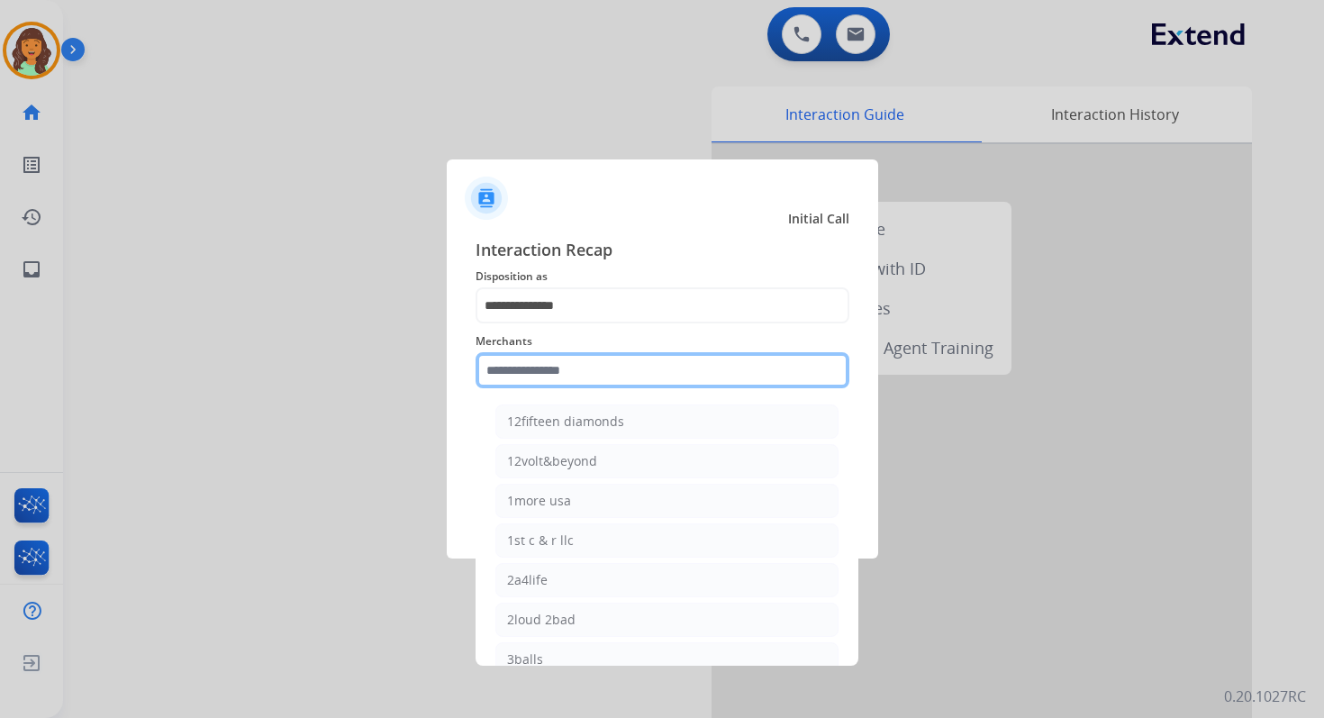
click at [554, 361] on input "text" at bounding box center [663, 370] width 374 height 36
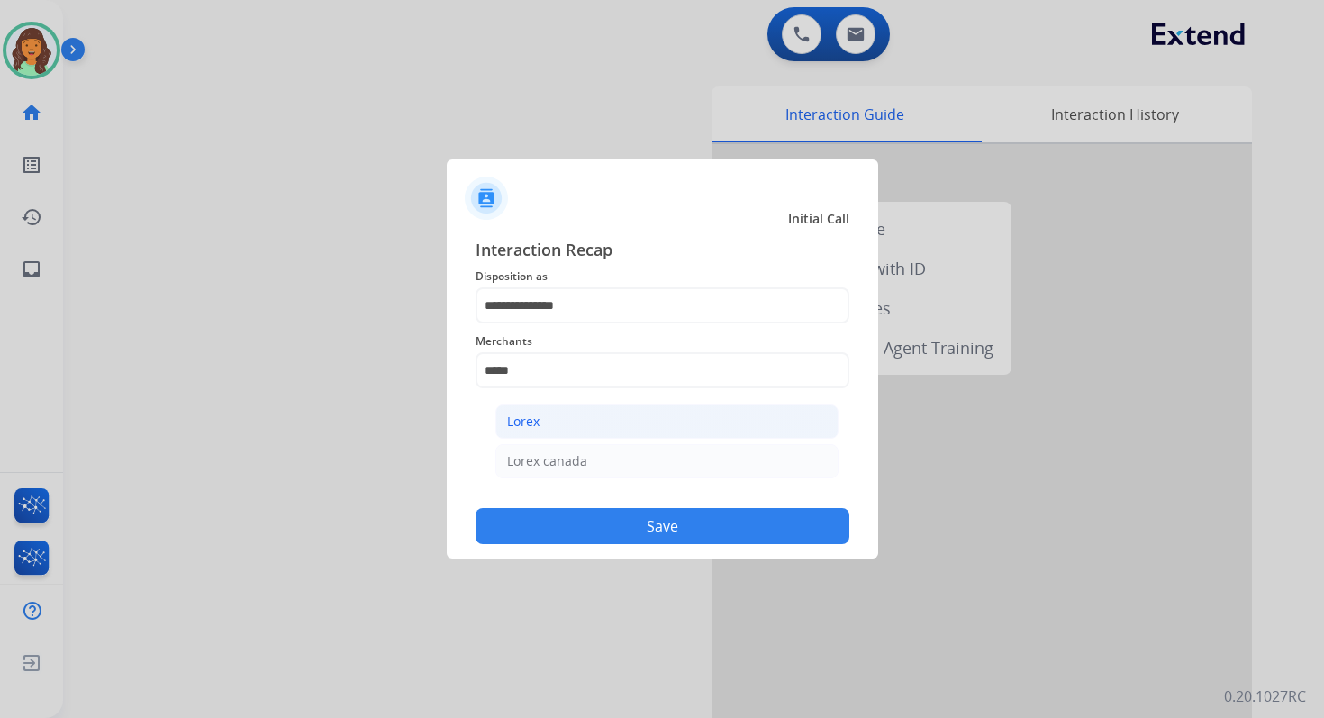
click at [570, 422] on li "Lorex" at bounding box center [666, 421] width 343 height 34
type input "*****"
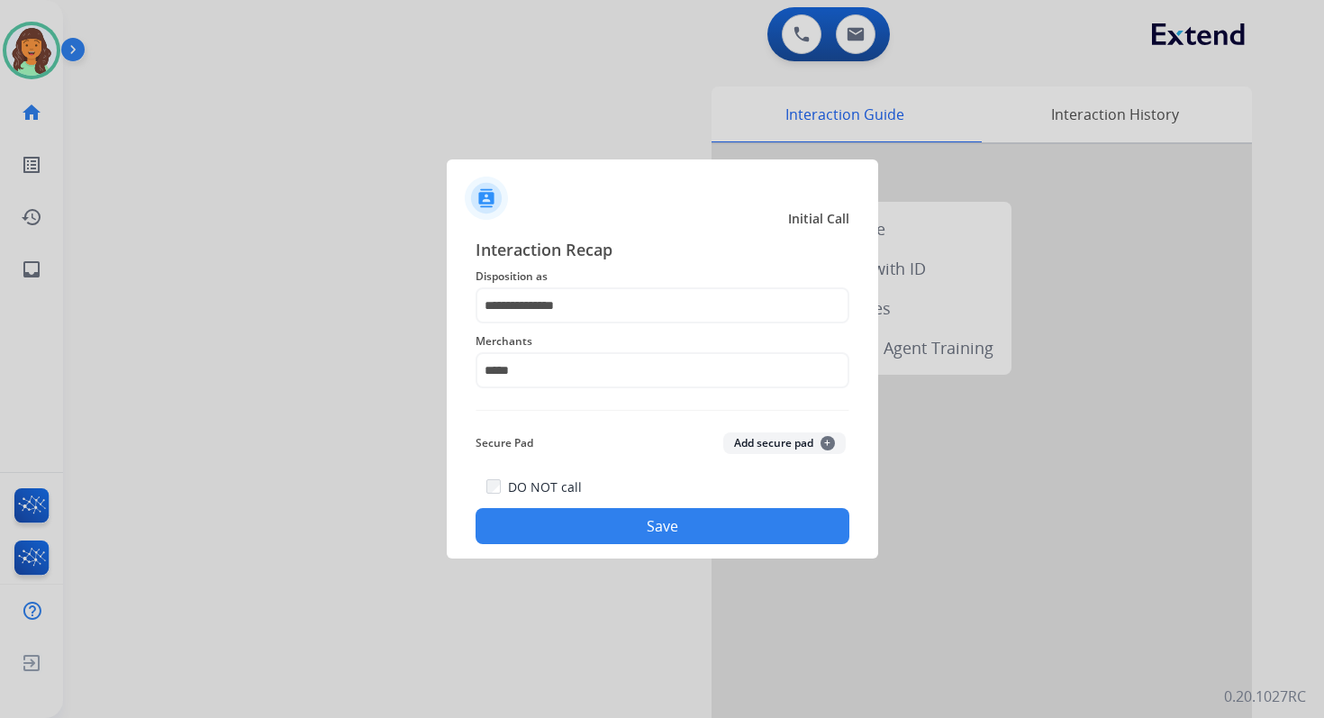
click at [650, 534] on button "Save" at bounding box center [663, 526] width 374 height 36
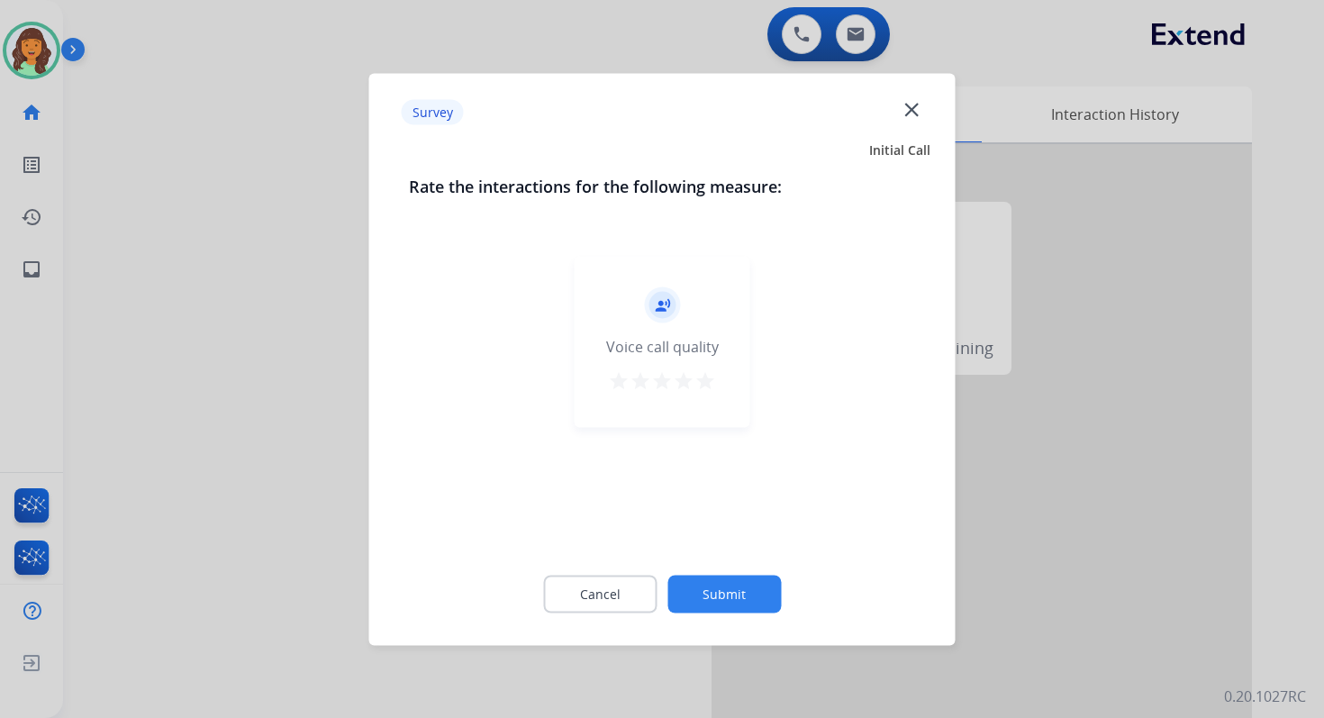
click at [717, 586] on button "Submit" at bounding box center [723, 594] width 113 height 38
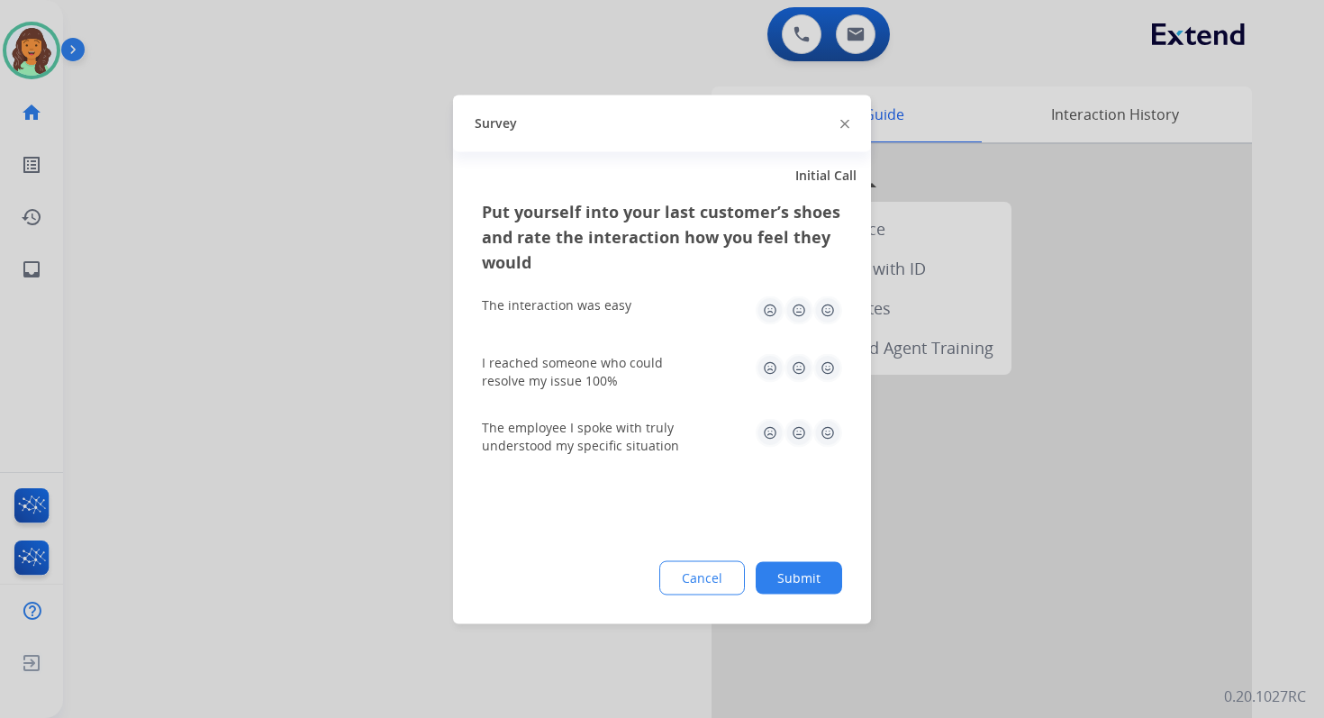
click at [817, 574] on button "Submit" at bounding box center [799, 577] width 86 height 32
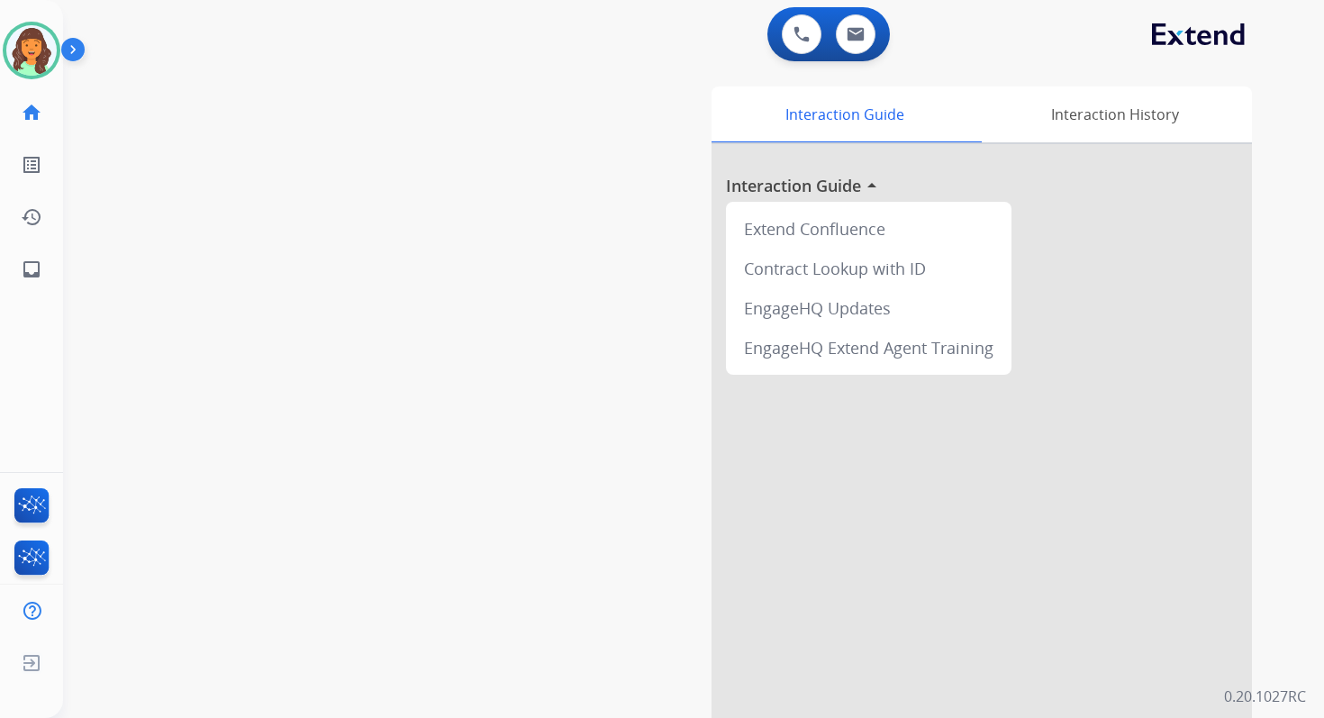
click at [864, 6] on app-navbar "0 Voice Interactions 0 Email Interactions" at bounding box center [672, 32] width 1218 height 65
click at [862, 40] on img at bounding box center [856, 34] width 18 height 14
select select "**********"
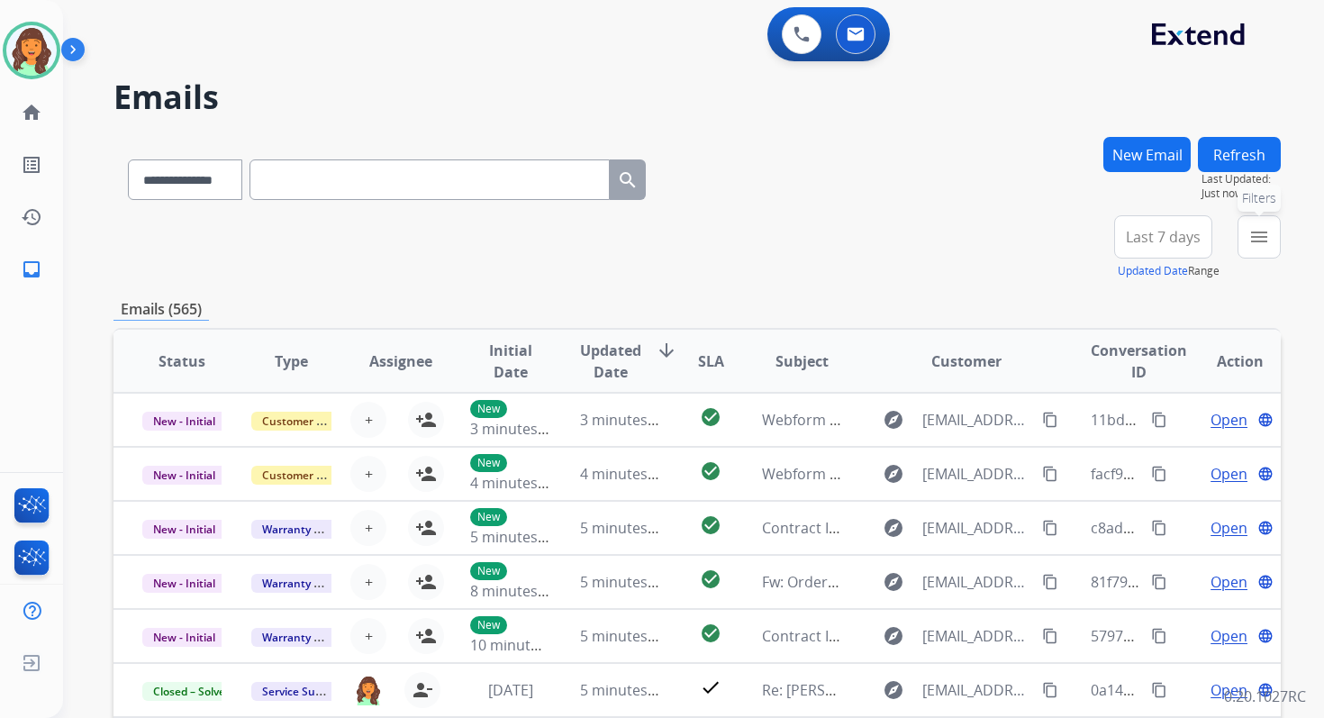
click at [1262, 237] on mat-icon "menu" at bounding box center [1259, 237] width 22 height 22
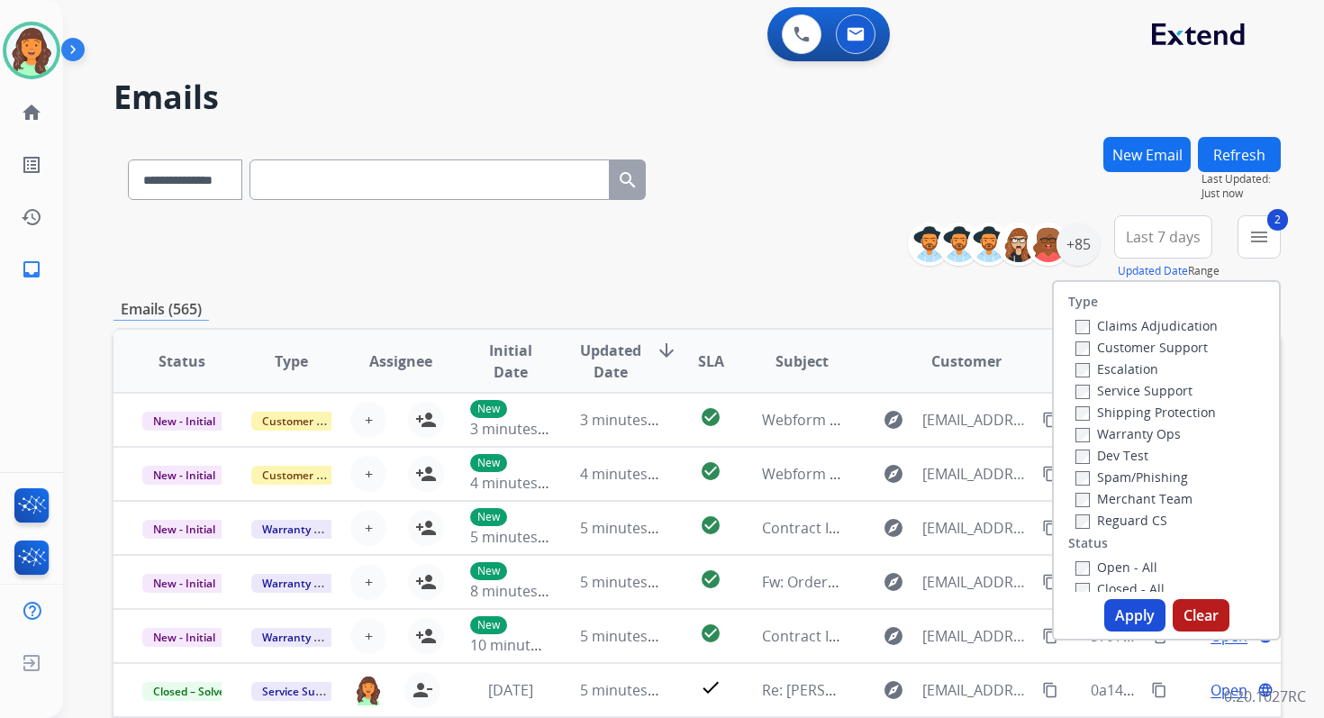
click at [1130, 612] on button "Apply" at bounding box center [1134, 615] width 61 height 32
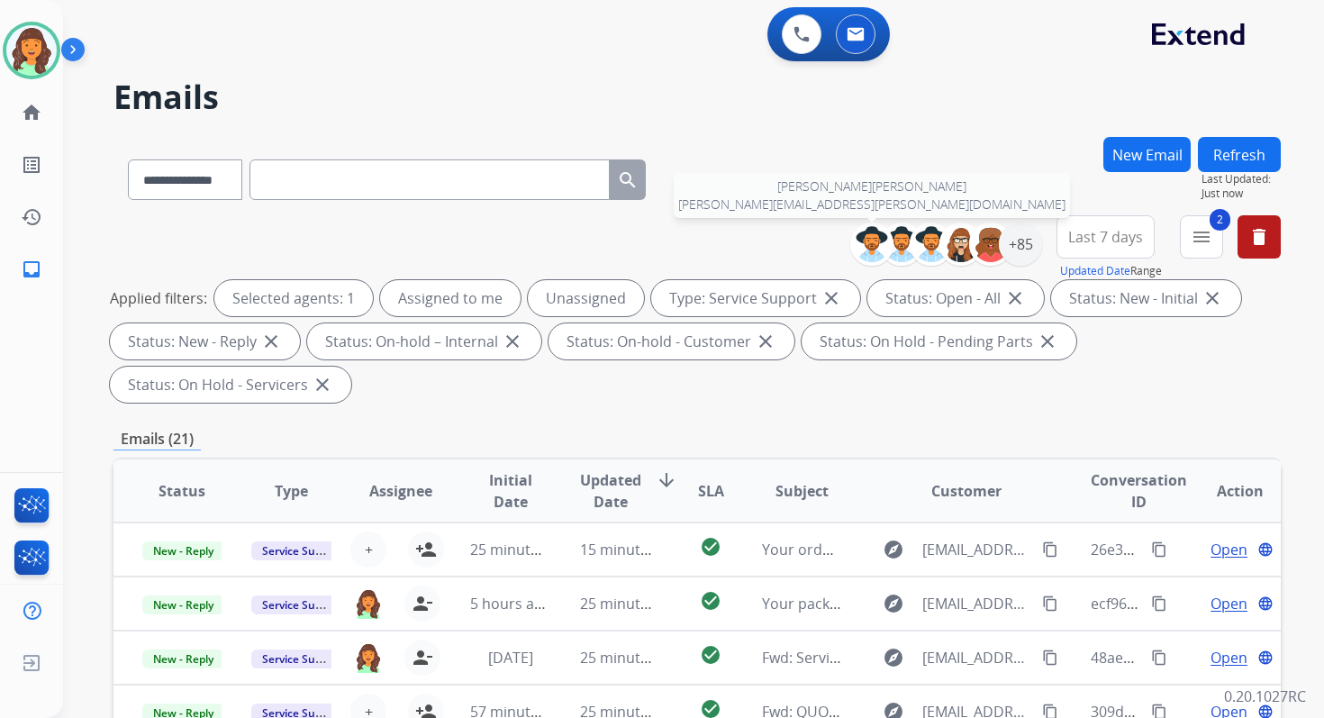
scroll to position [437, 0]
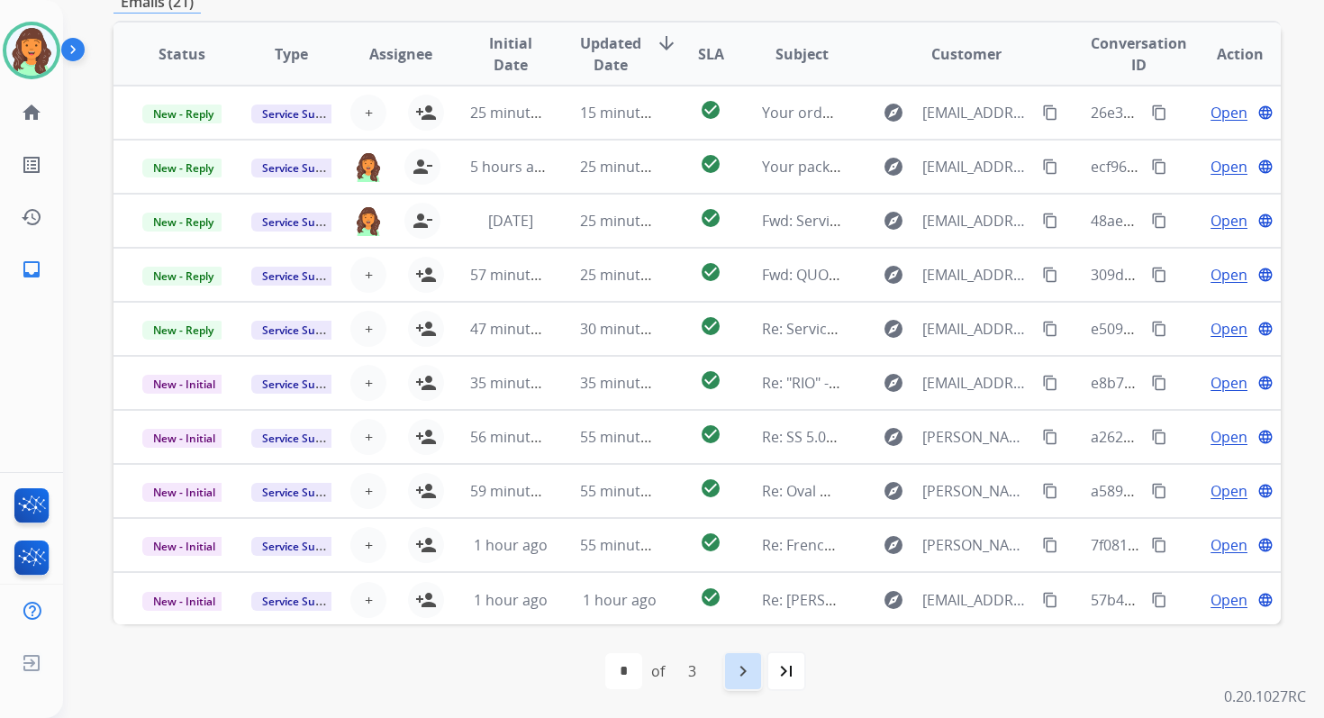
click at [747, 680] on mat-icon "navigate_next" at bounding box center [743, 671] width 22 height 22
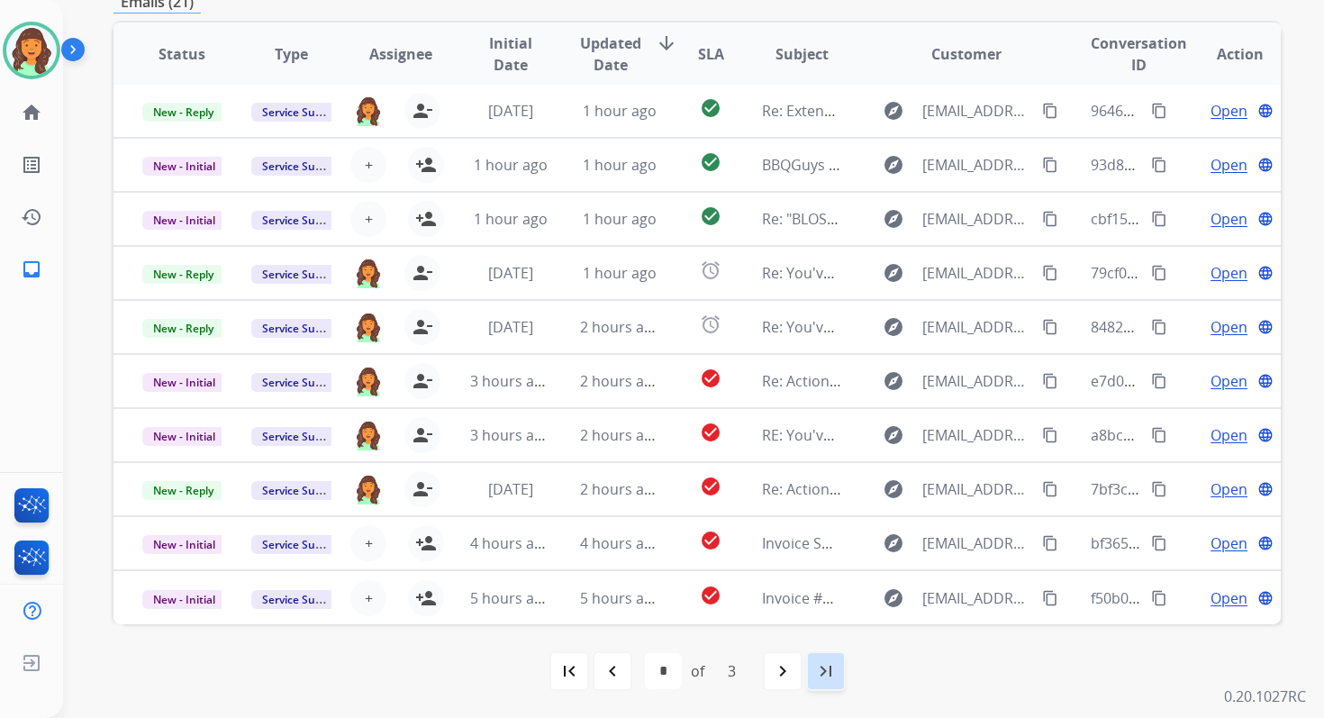
click at [829, 677] on mat-icon "last_page" at bounding box center [826, 671] width 22 height 22
select select "*"
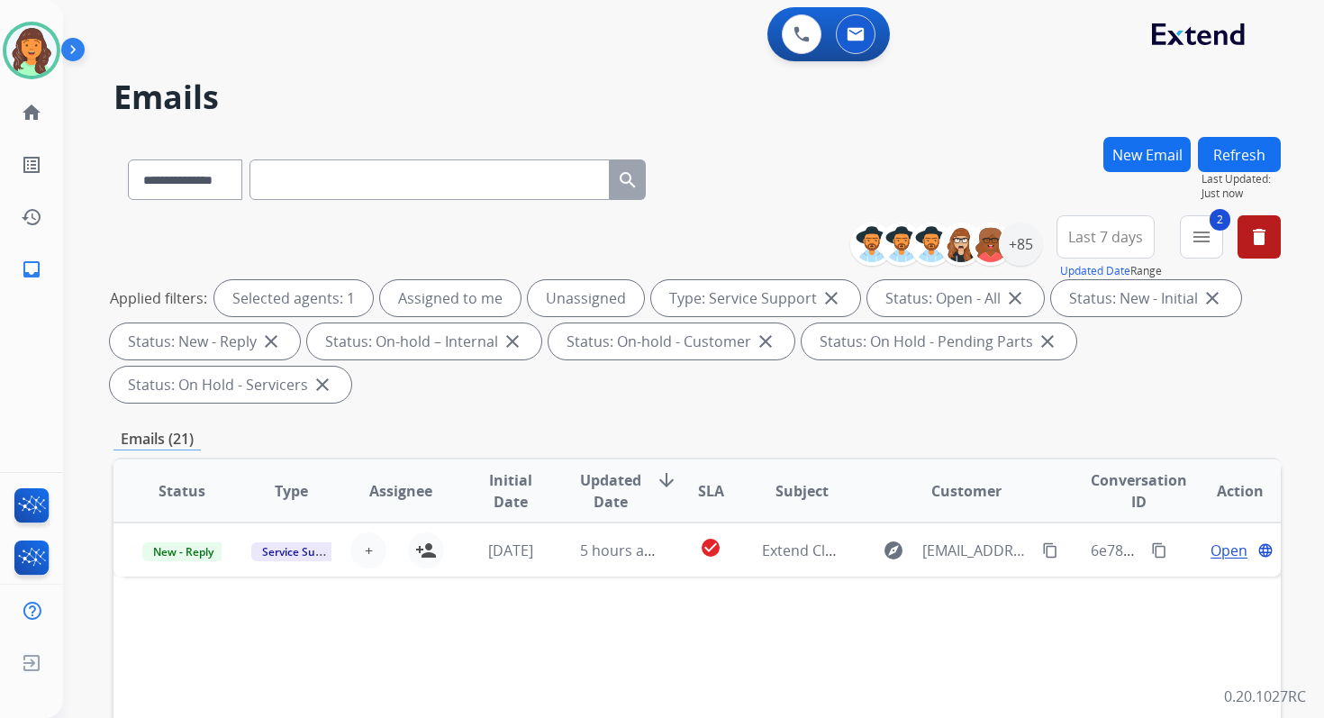
scroll to position [0, 0]
click at [1029, 254] on div "+85" at bounding box center [1020, 243] width 43 height 43
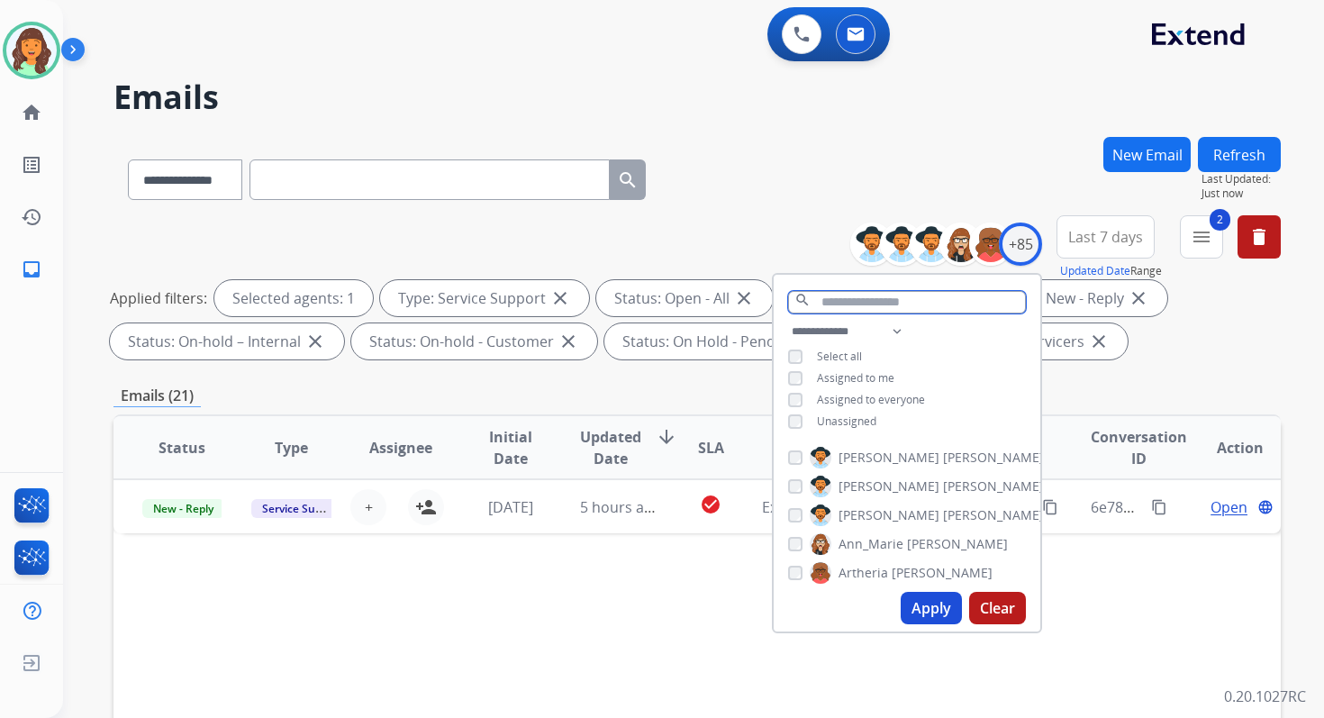
click at [862, 298] on input "text" at bounding box center [907, 302] width 238 height 23
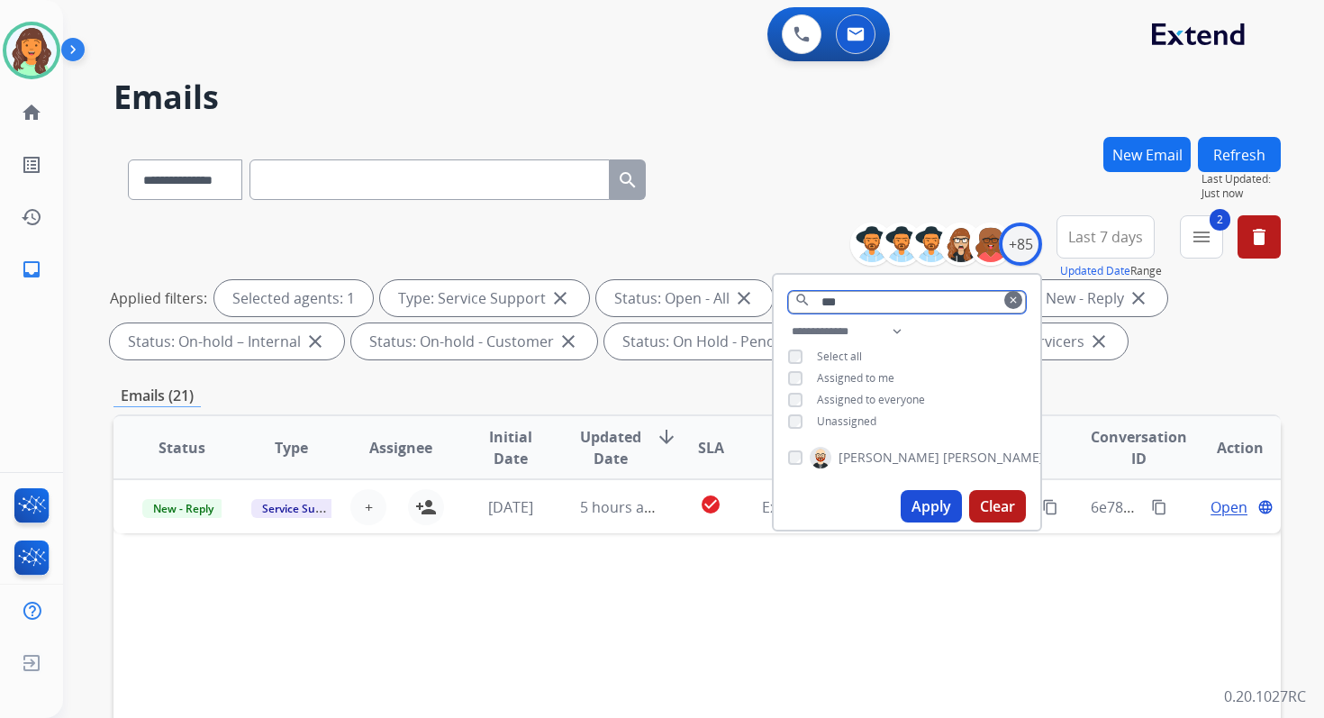
type input "***"
click at [940, 498] on button "Apply" at bounding box center [931, 506] width 61 height 32
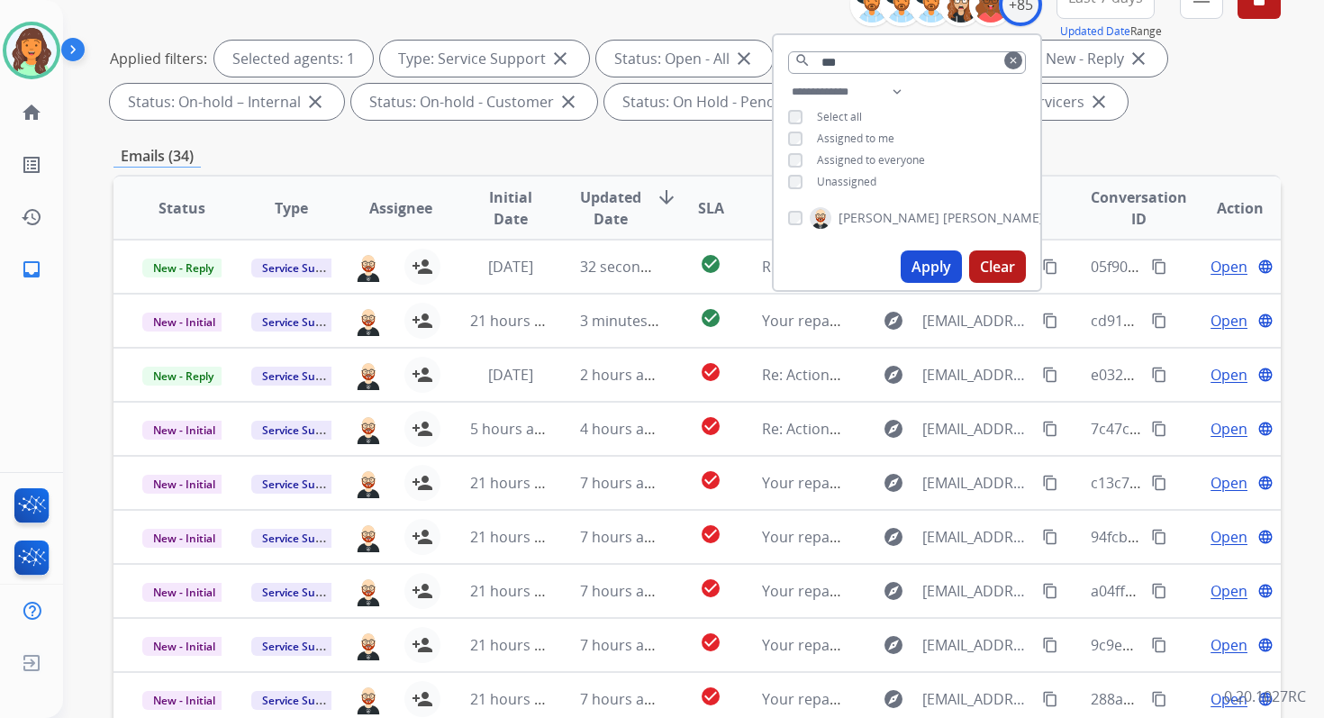
scroll to position [394, 0]
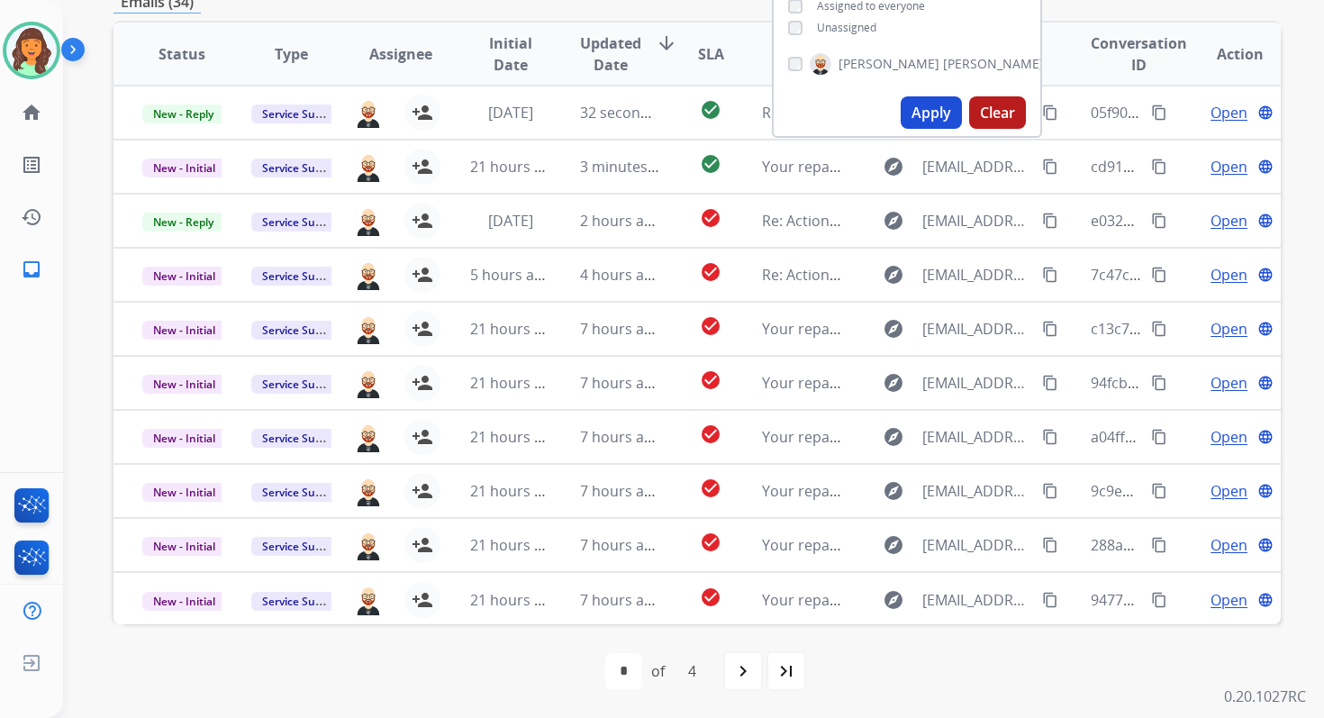
click at [210, 690] on div "first_page navigate_before * * * * of 4 navigate_next last_page" at bounding box center [696, 671] width 1167 height 94
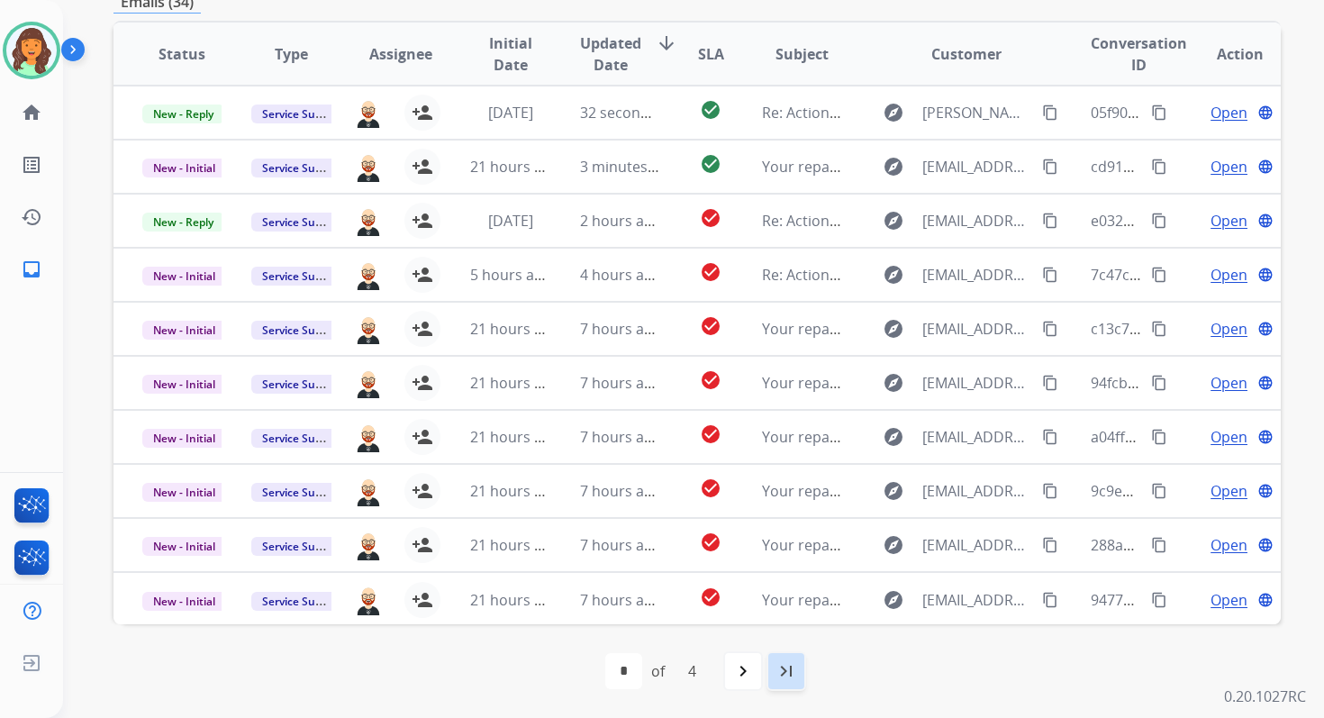
click at [785, 677] on mat-icon "last_page" at bounding box center [787, 671] width 22 height 22
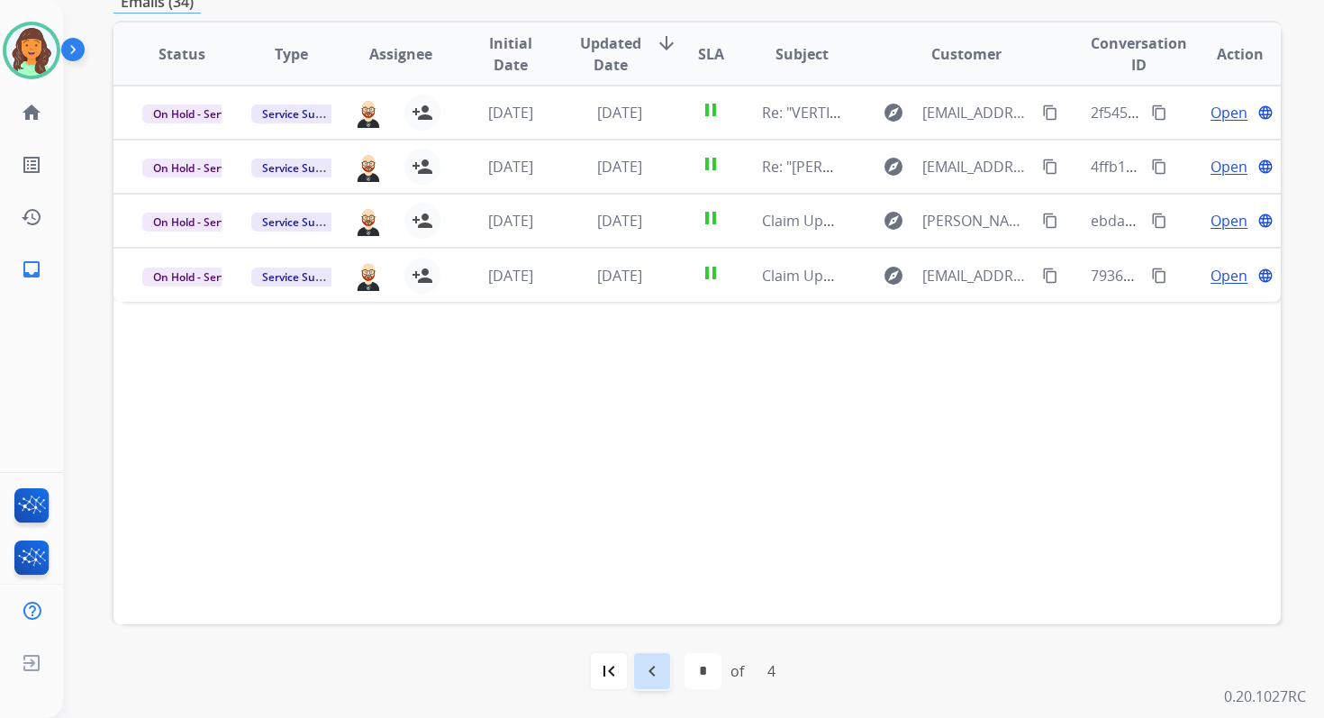
click at [655, 672] on mat-icon "navigate_before" at bounding box center [652, 671] width 22 height 22
select select "*"
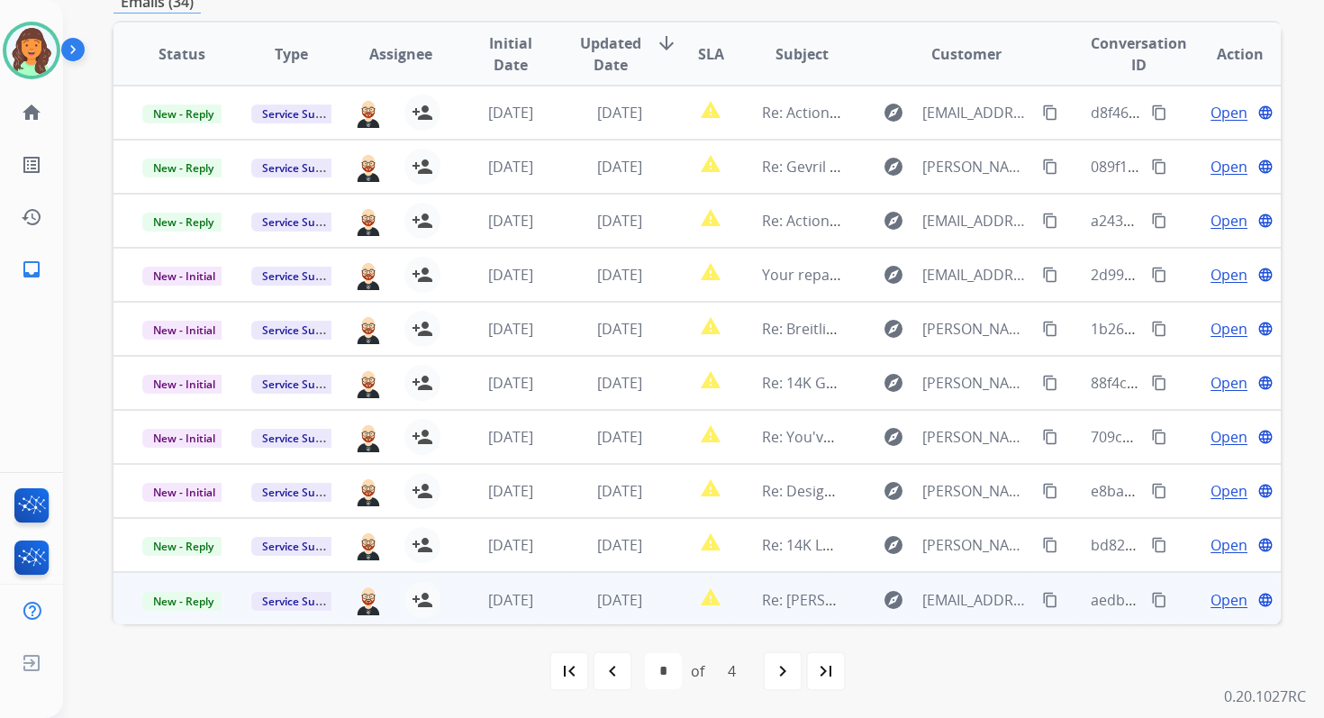
click at [648, 602] on div "[DATE]" at bounding box center [619, 600] width 79 height 22
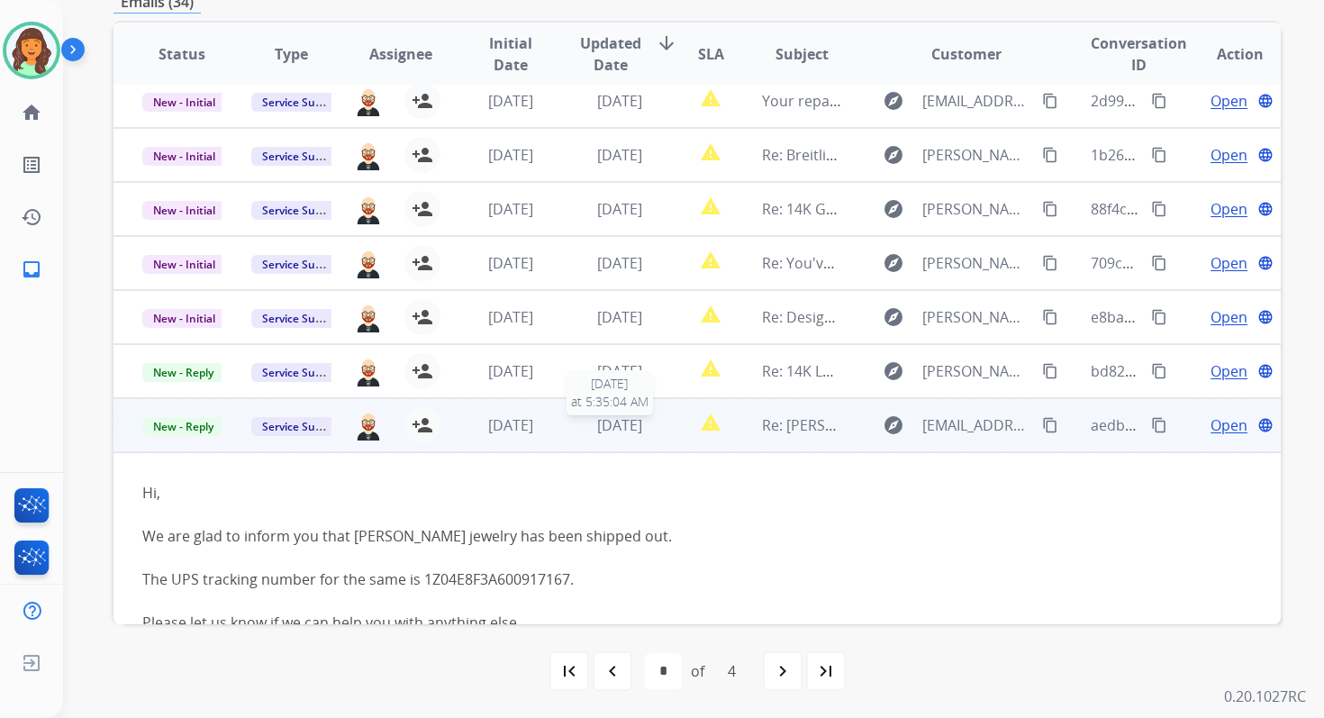
scroll to position [320, 0]
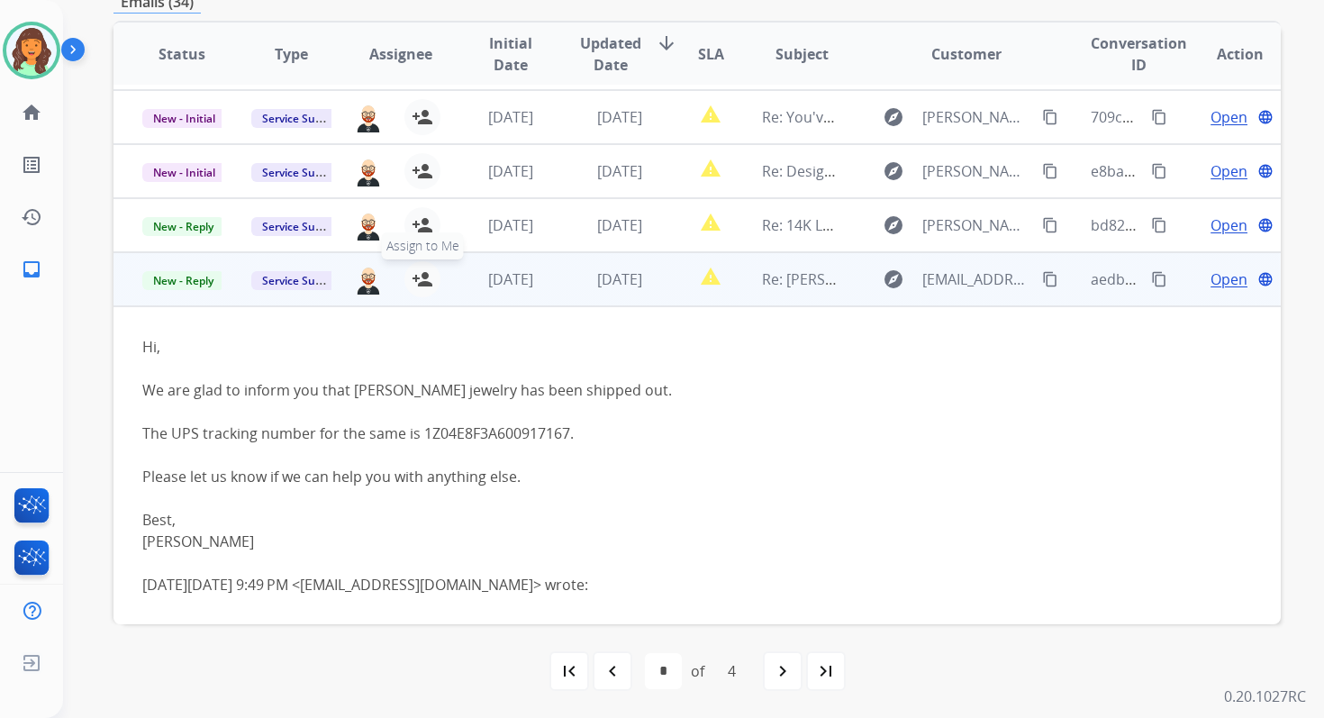
click at [424, 277] on mat-icon "person_add" at bounding box center [423, 279] width 22 height 22
click at [186, 283] on span "New - Reply" at bounding box center [183, 280] width 82 height 19
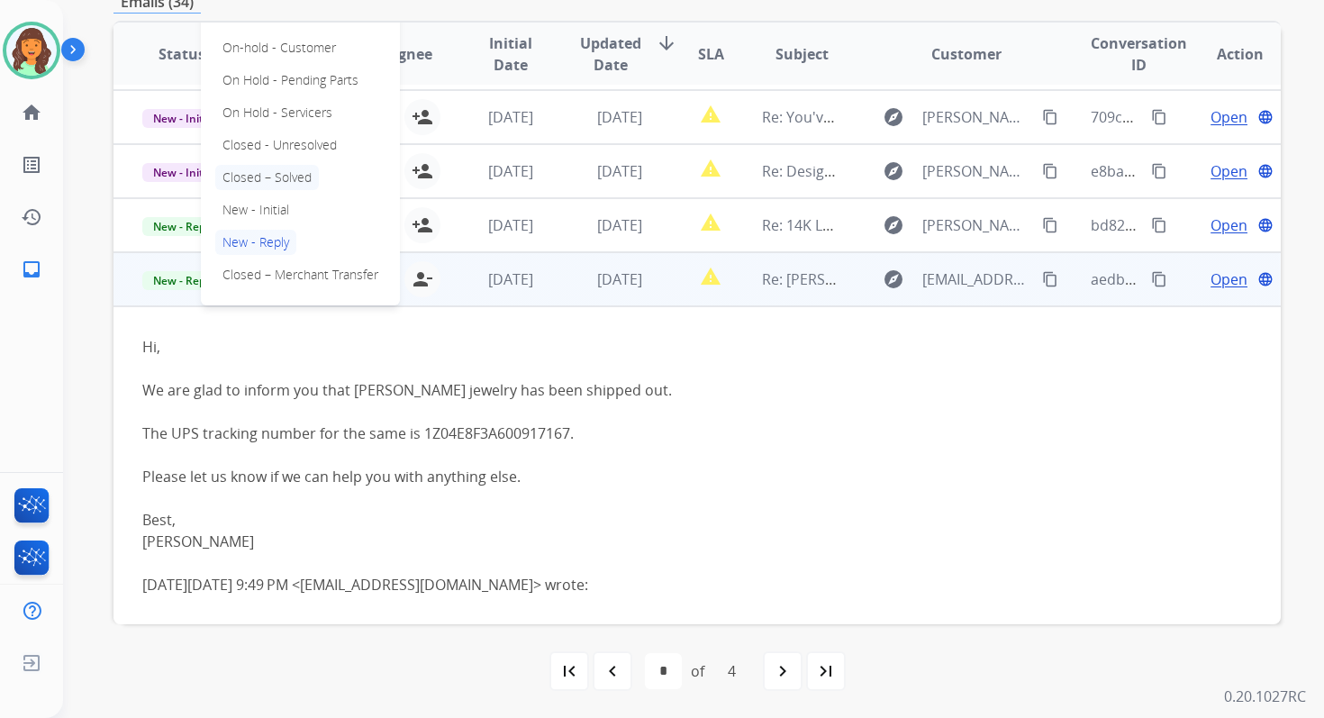
click at [269, 172] on p "Closed – Solved" at bounding box center [267, 177] width 104 height 25
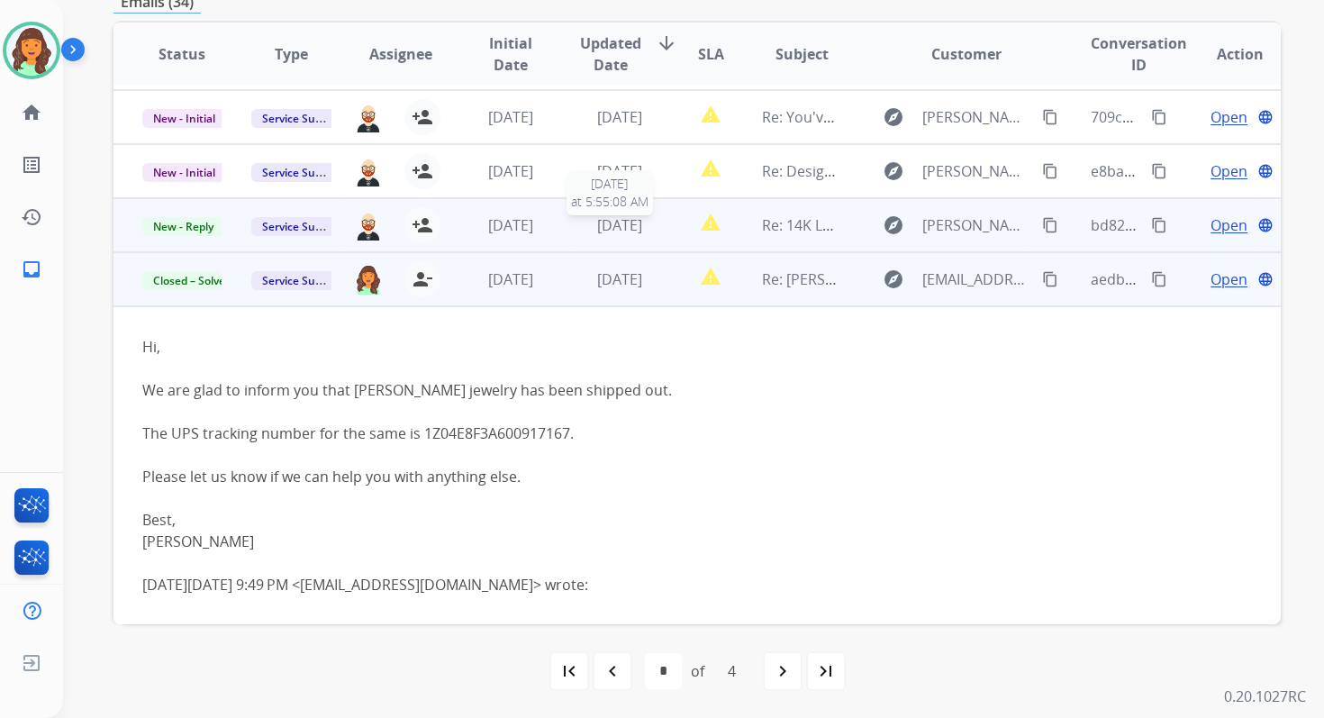
click at [649, 231] on div "[DATE]" at bounding box center [619, 225] width 79 height 22
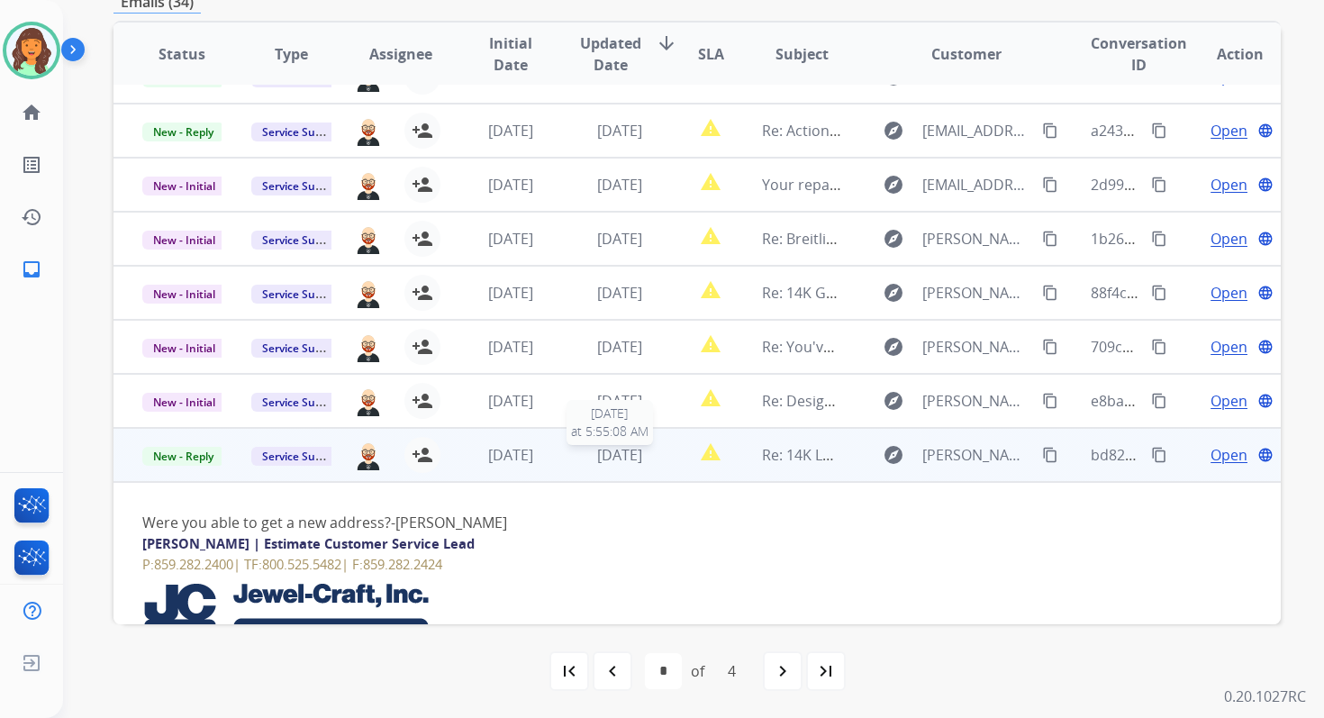
scroll to position [311, 0]
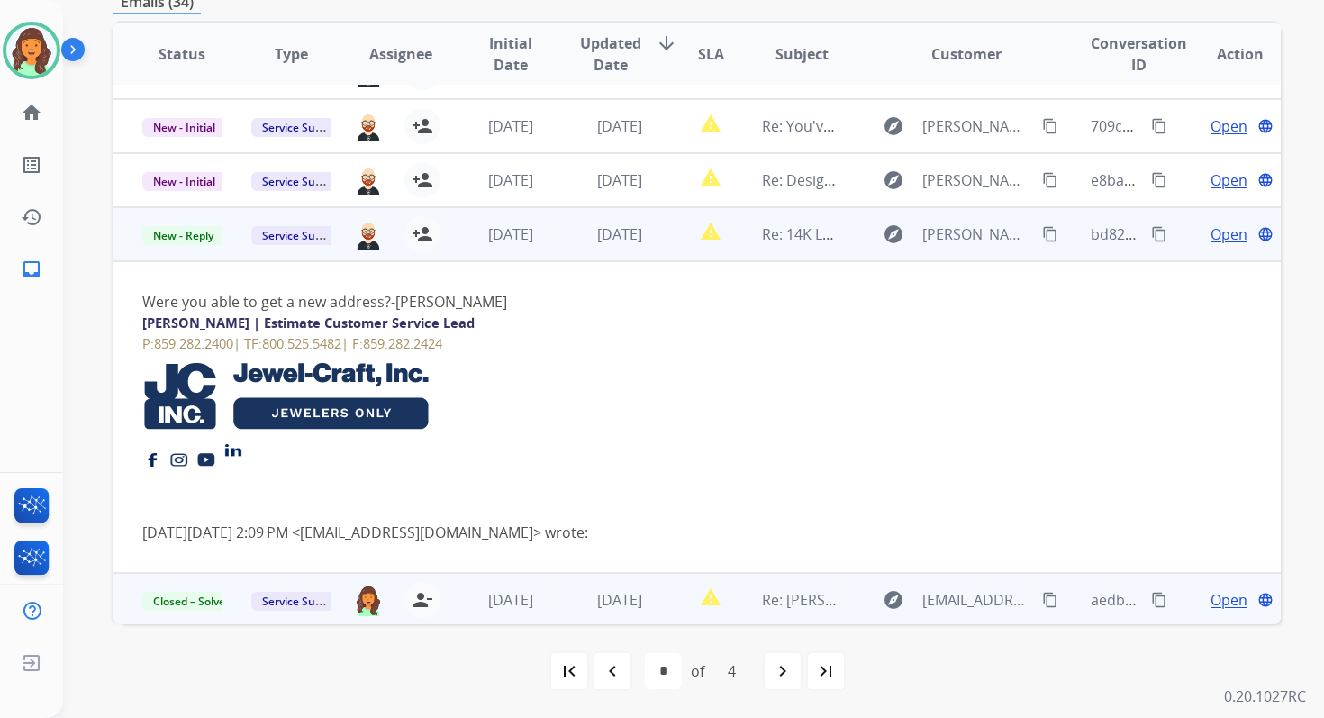
click at [1222, 237] on span "Open" at bounding box center [1229, 234] width 37 height 22
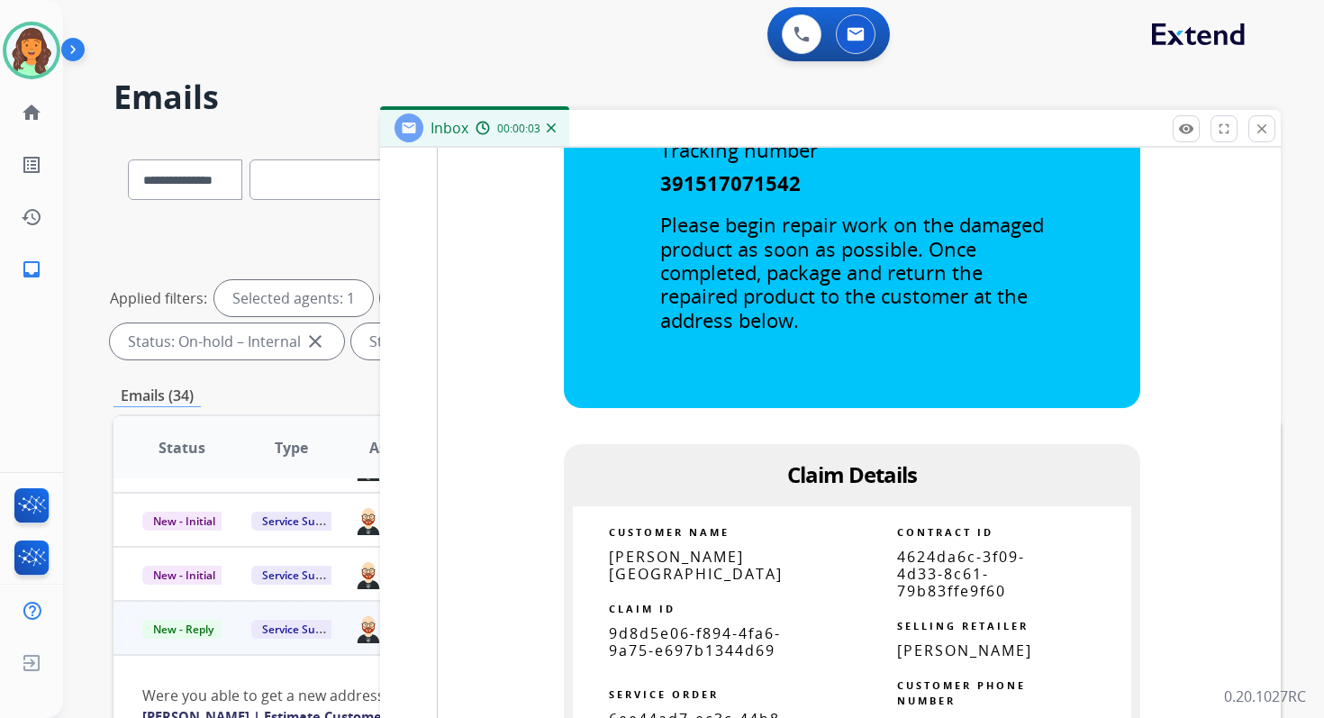
scroll to position [1573, 0]
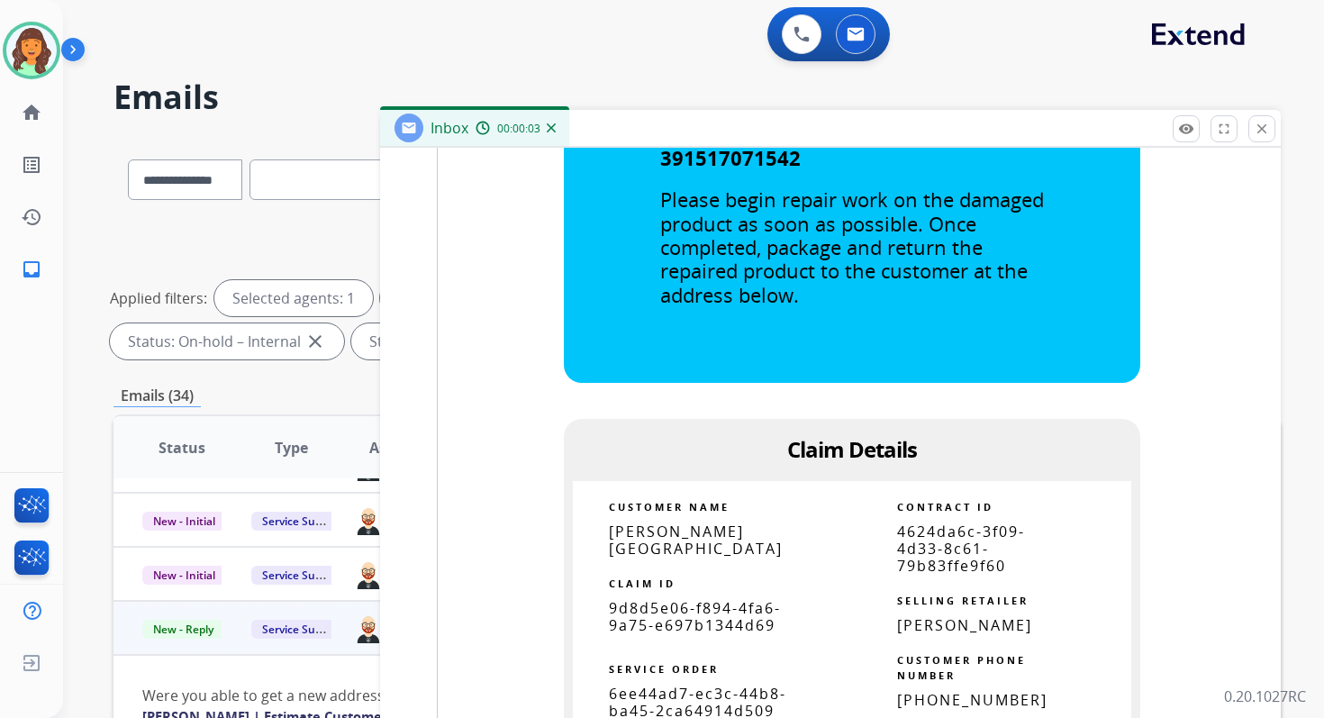
click at [938, 529] on span "4624da6c-3f09-4d33-8c61-79b83ffe9f60" at bounding box center [961, 549] width 128 height 54
copy tbody
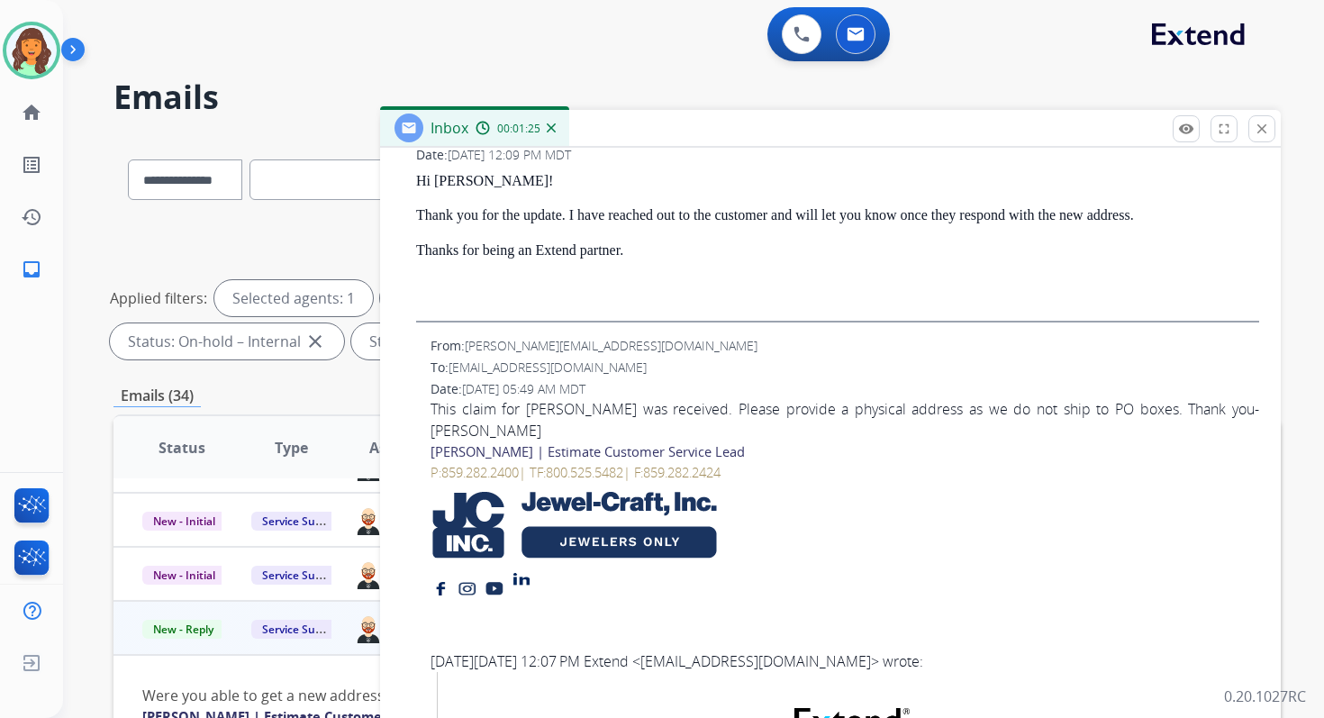
scroll to position [0, 0]
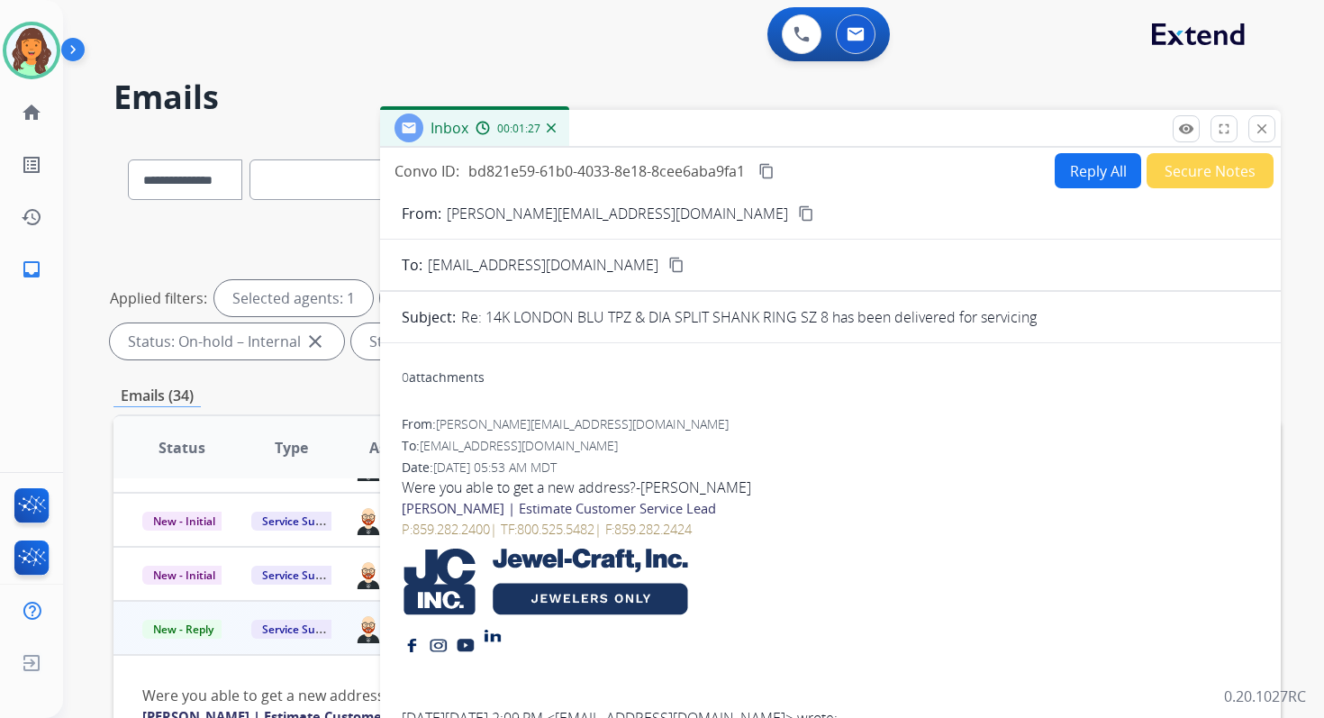
click at [1094, 179] on button "Reply All" at bounding box center [1098, 170] width 86 height 35
select select "**********"
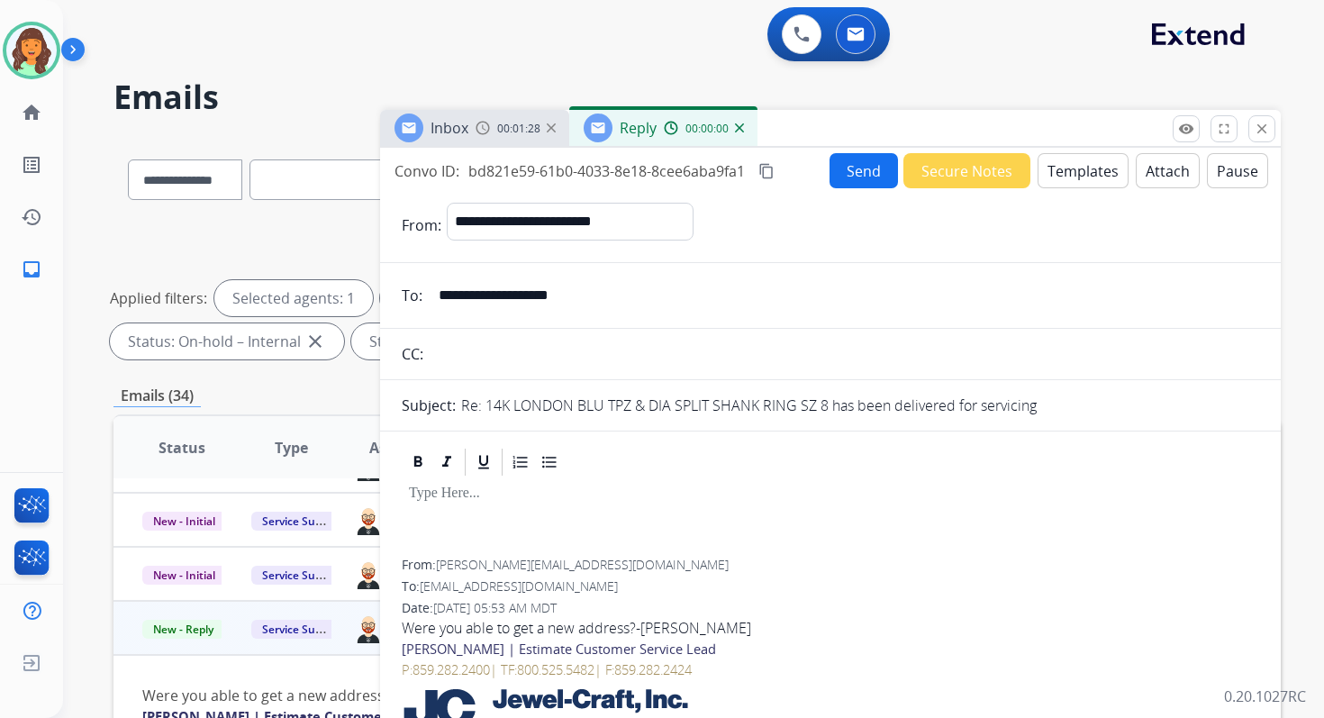
click at [1094, 177] on button "Templates" at bounding box center [1083, 170] width 91 height 35
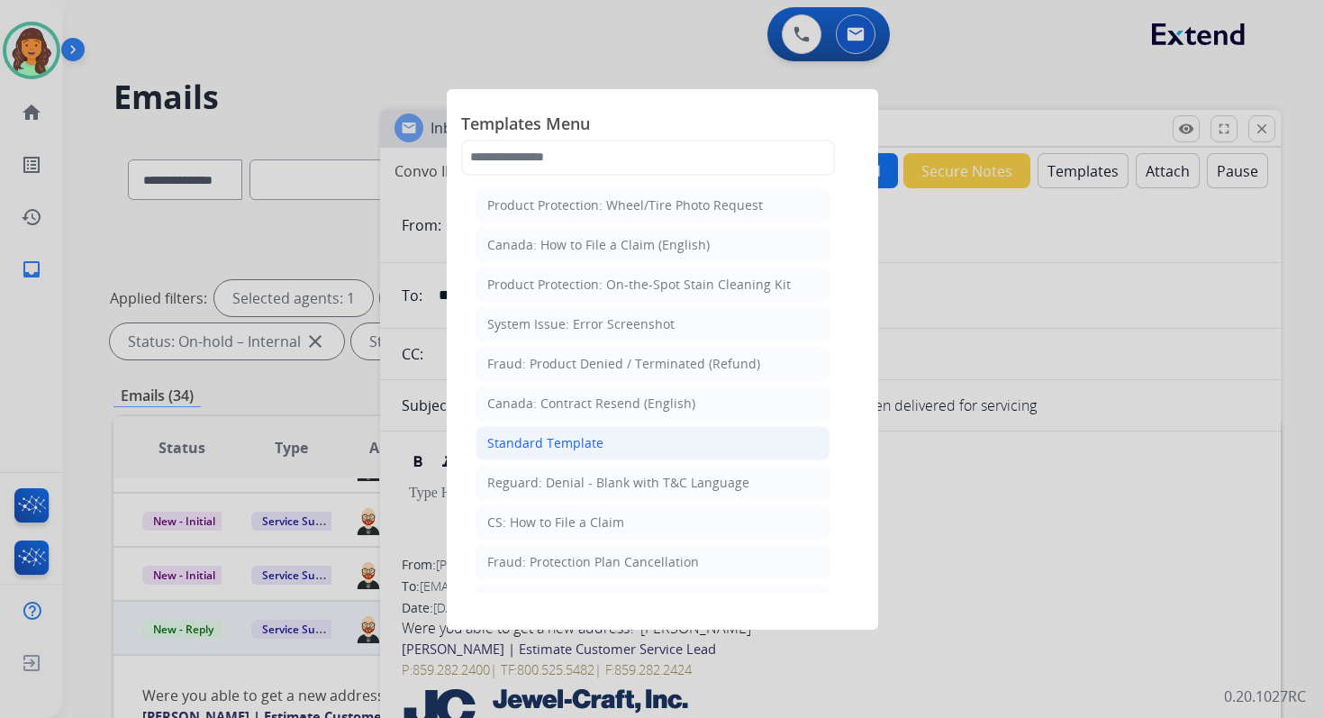
click at [539, 443] on div "Standard Template" at bounding box center [545, 443] width 116 height 18
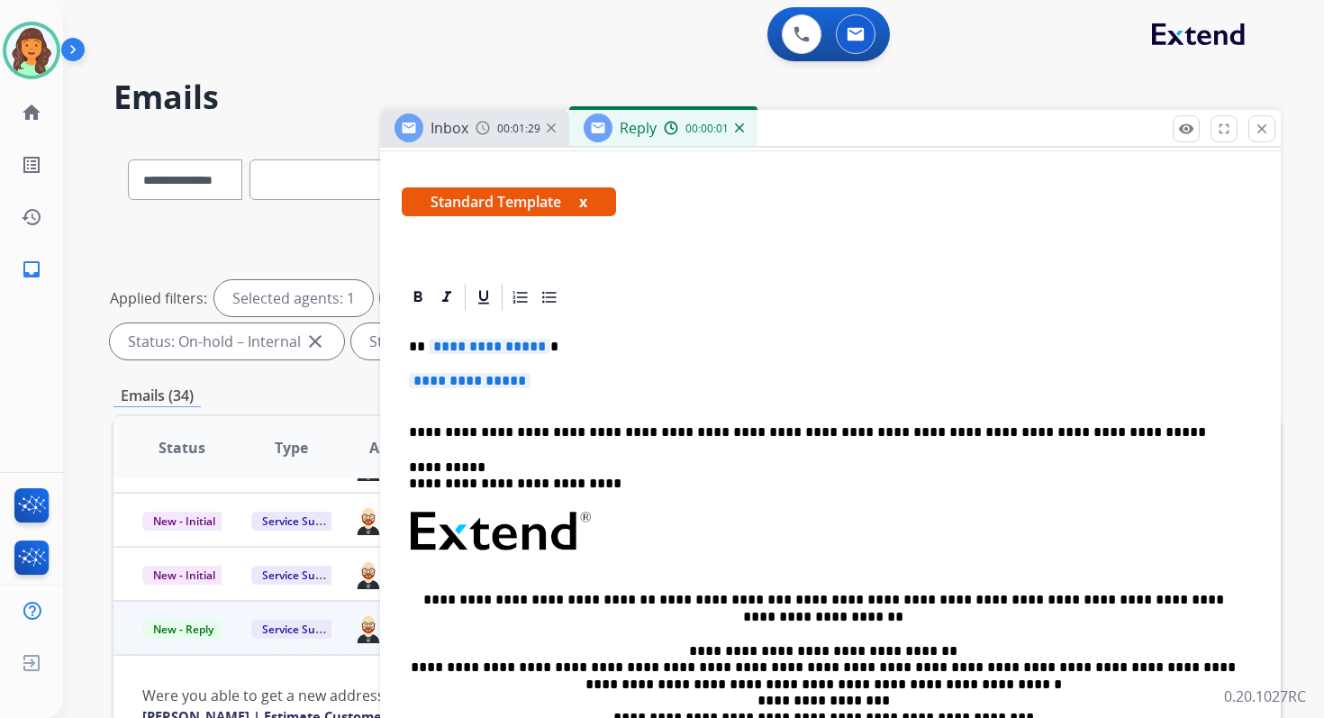
scroll to position [431, 0]
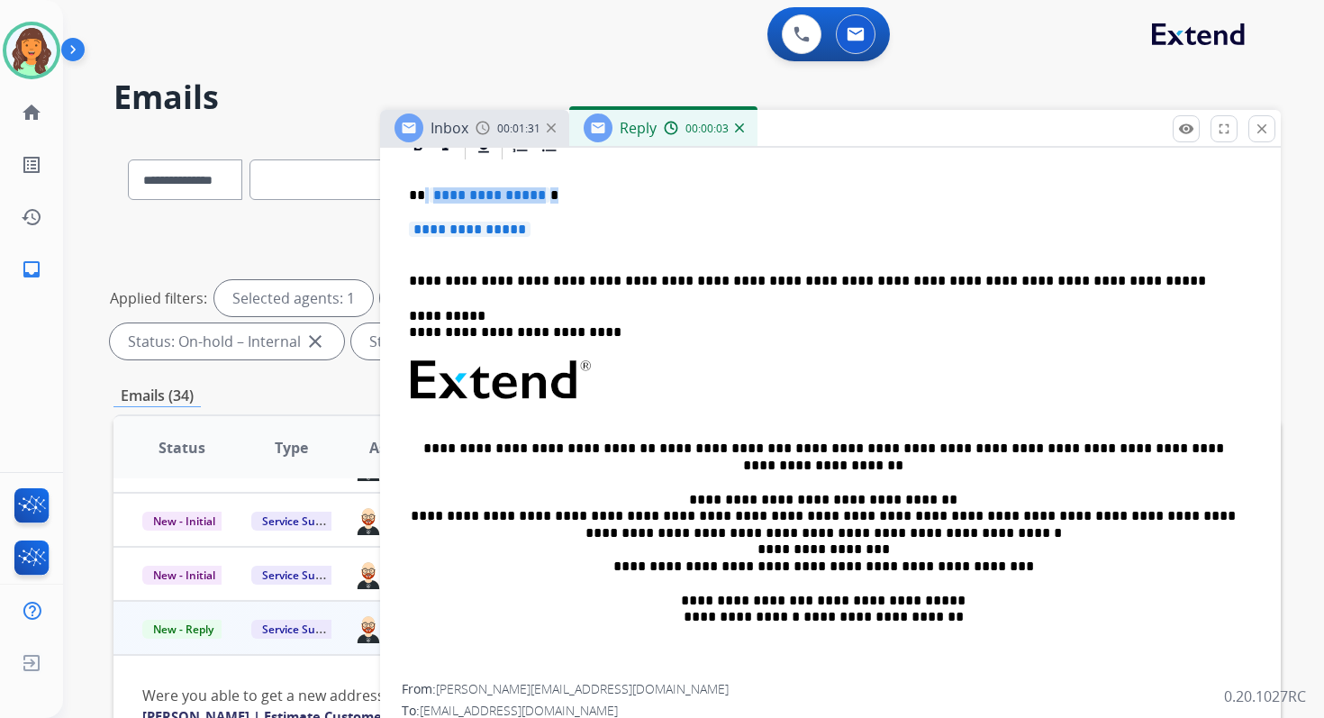
drag, startPoint x: 422, startPoint y: 188, endPoint x: 549, endPoint y: 235, distance: 136.2
click at [549, 235] on div "**********" at bounding box center [831, 423] width 858 height 522
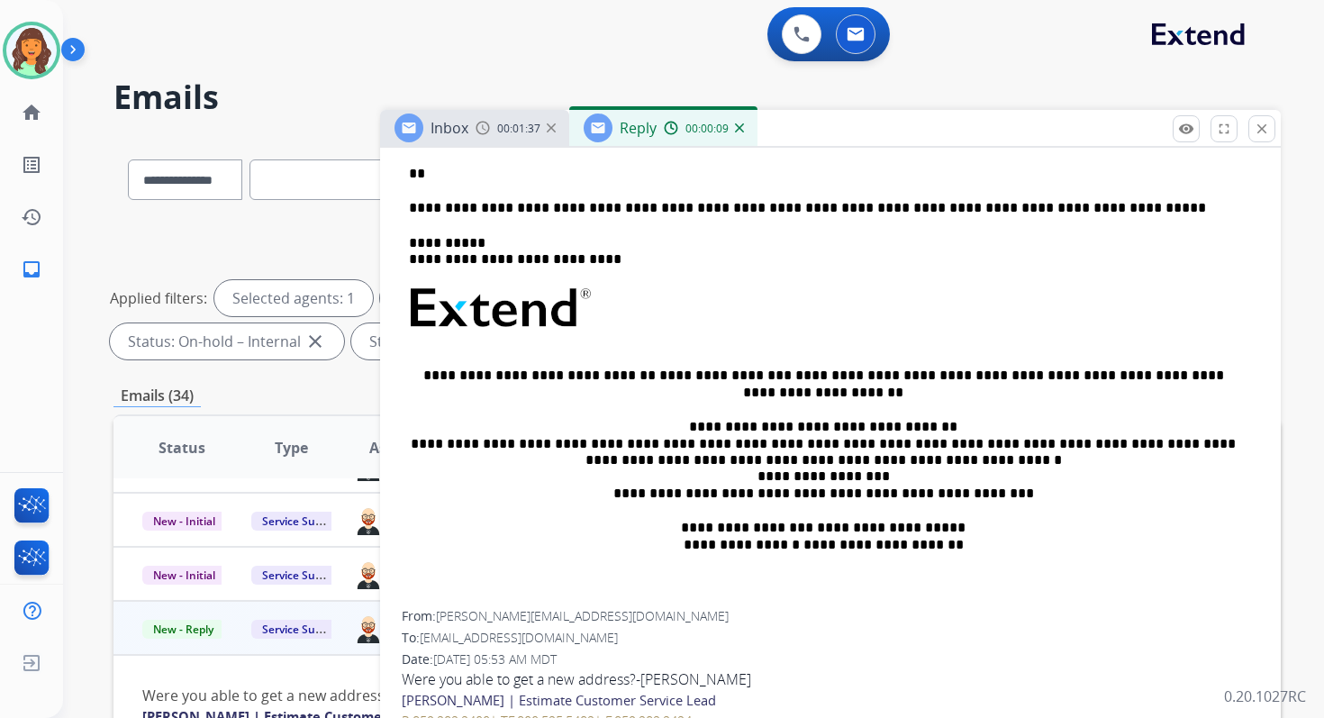
scroll to position [87, 0]
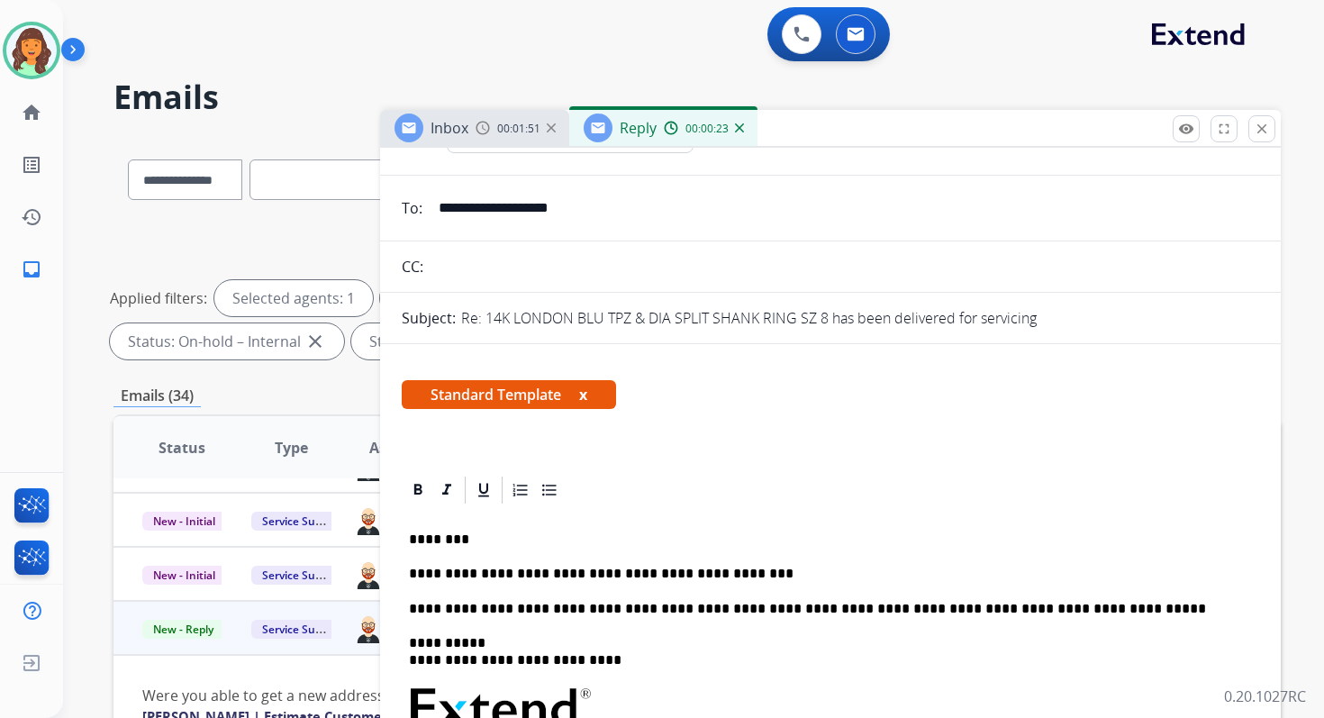
click at [667, 574] on p "**********" at bounding box center [823, 574] width 829 height 16
click at [731, 573] on p "**********" at bounding box center [823, 574] width 829 height 16
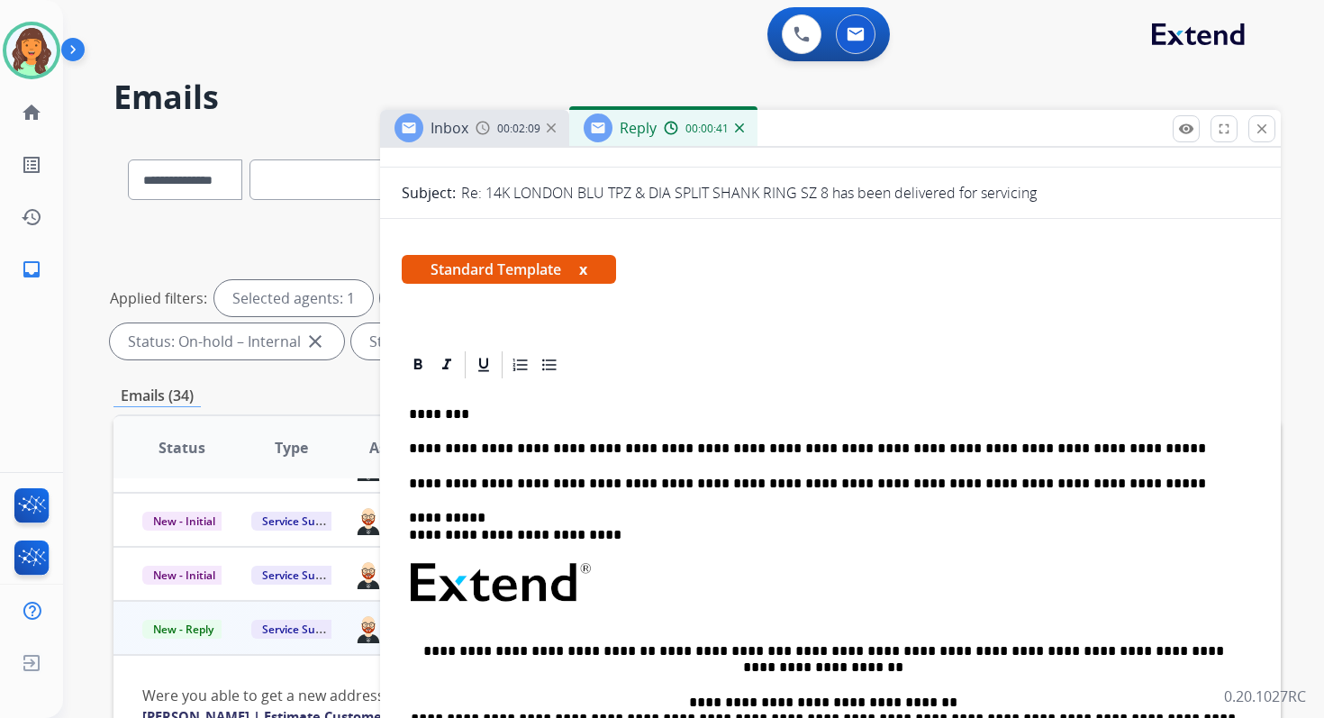
click at [613, 486] on p "**********" at bounding box center [823, 484] width 829 height 16
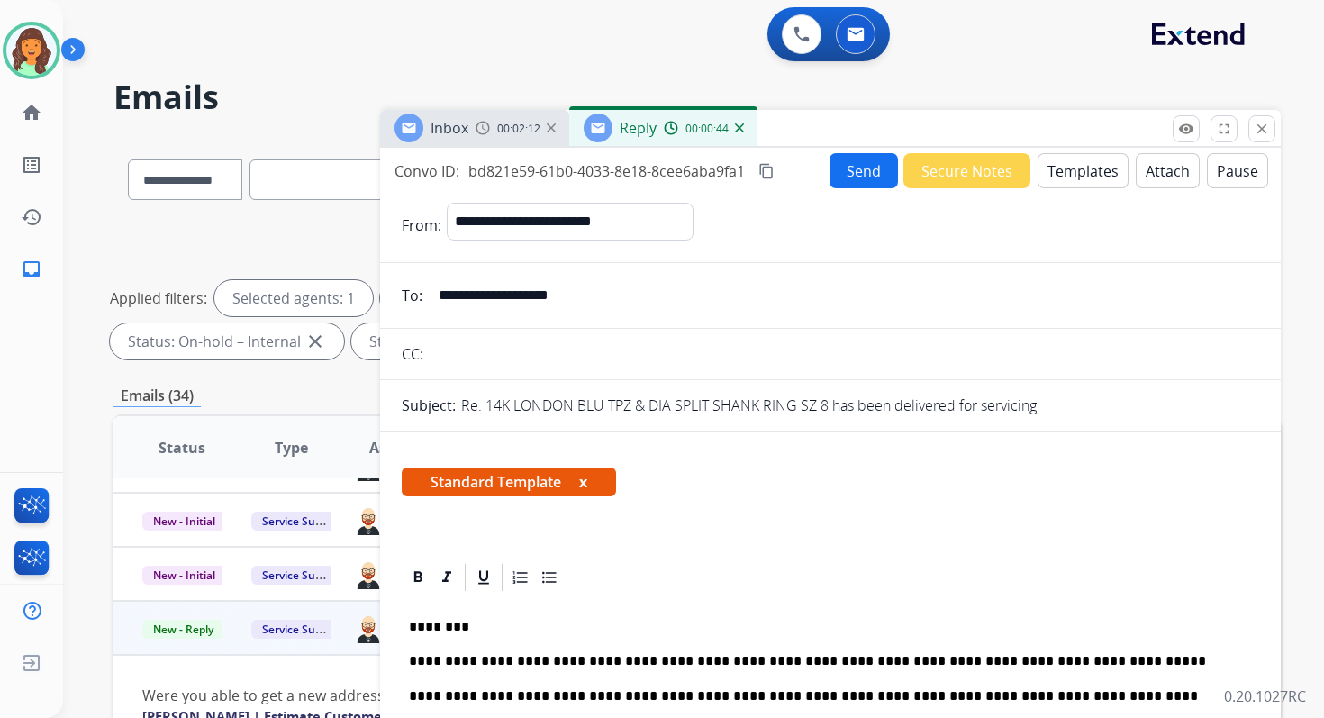
click at [885, 159] on button "Send" at bounding box center [864, 170] width 68 height 35
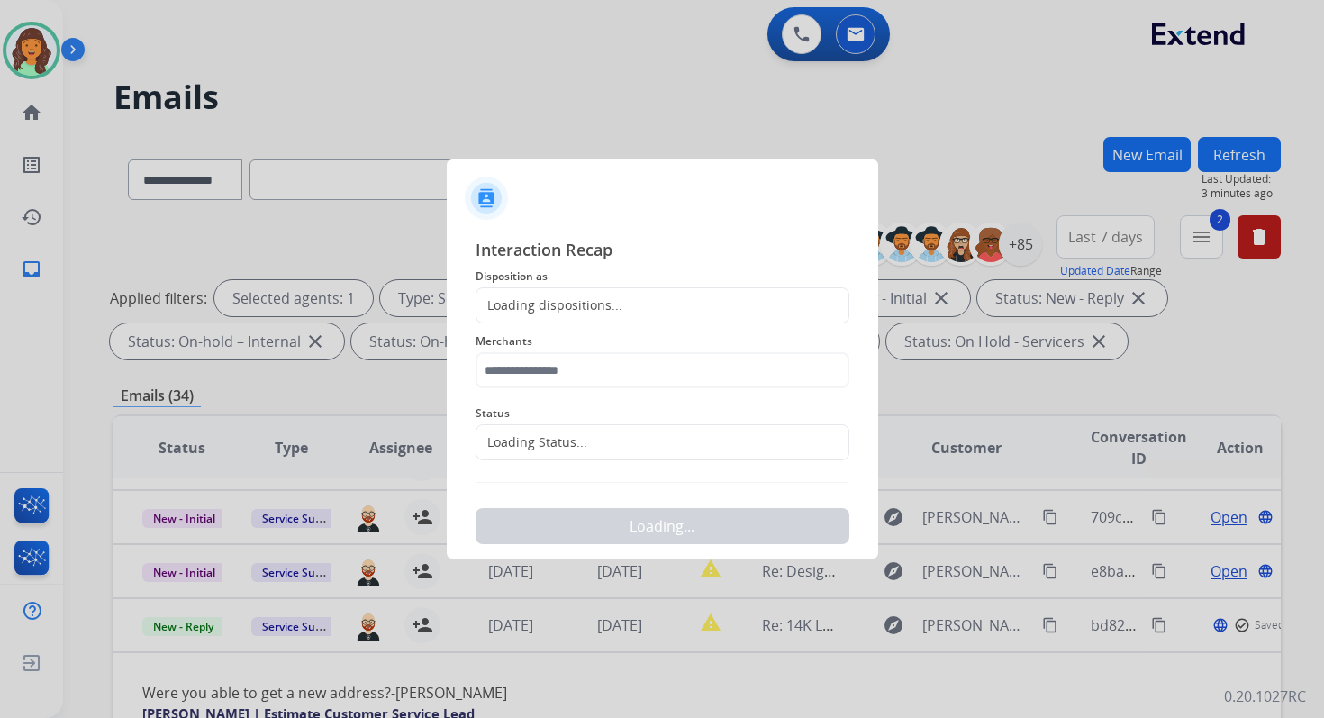
scroll to position [311, 0]
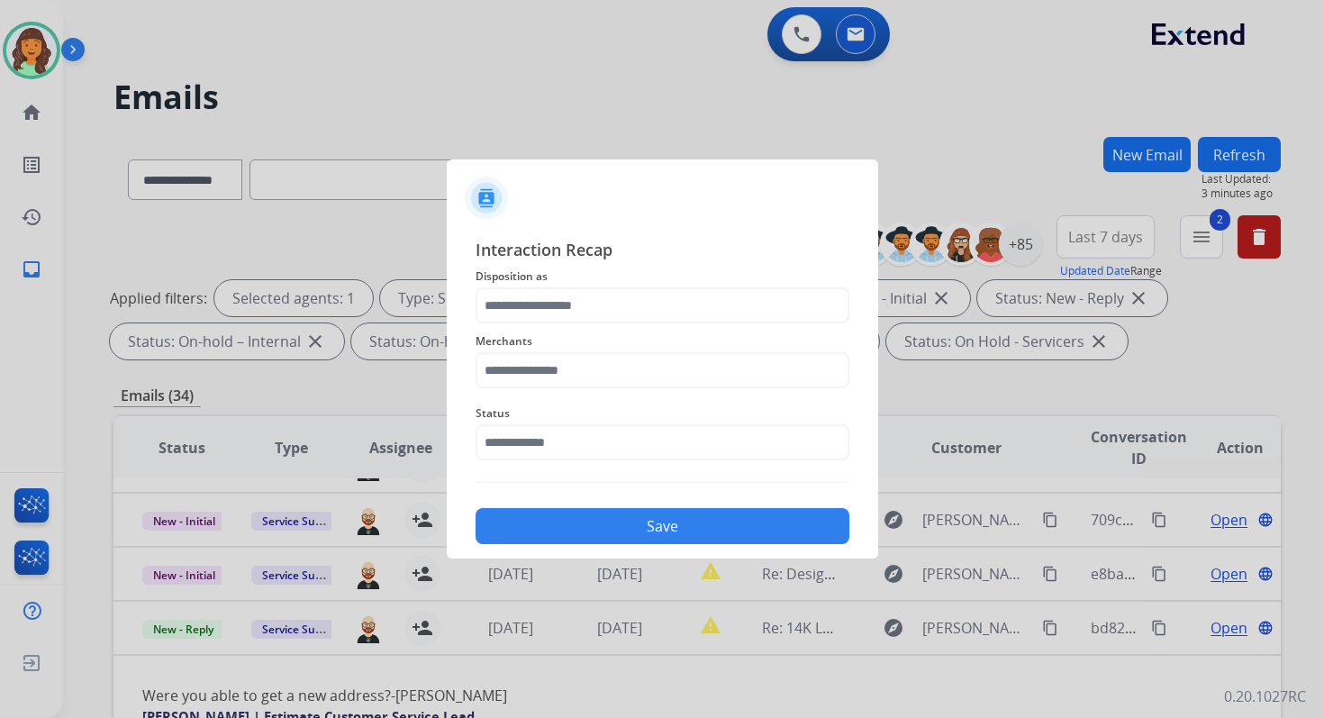
click at [572, 326] on div "Merchants" at bounding box center [663, 359] width 374 height 72
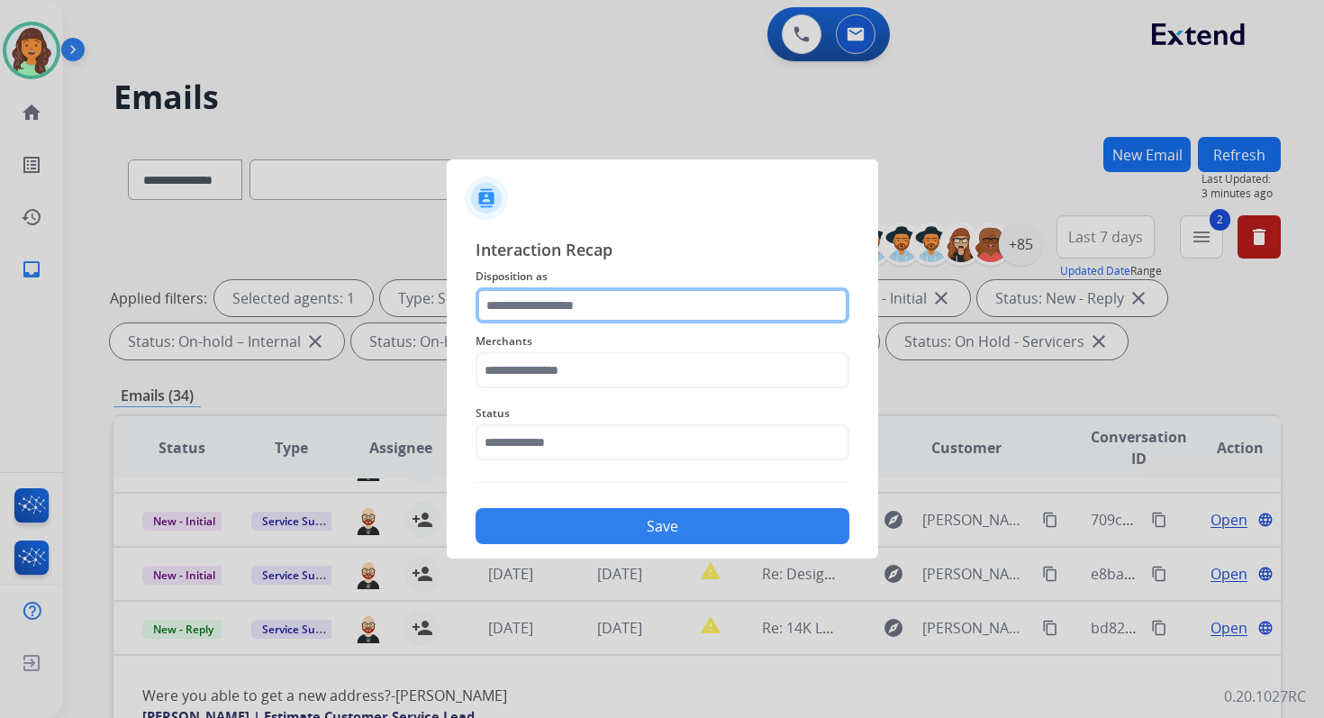
click at [563, 311] on input "text" at bounding box center [663, 305] width 374 height 36
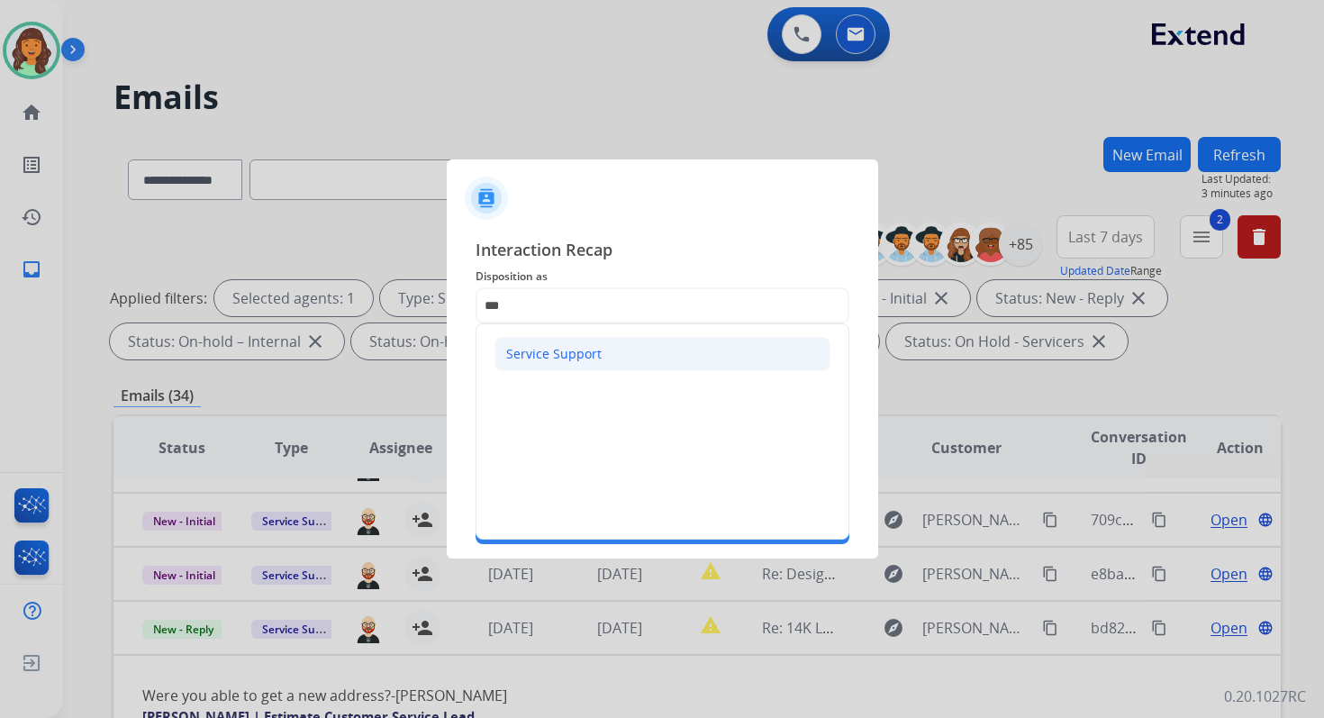
click at [561, 347] on div "Service Support" at bounding box center [553, 354] width 95 height 18
type input "**********"
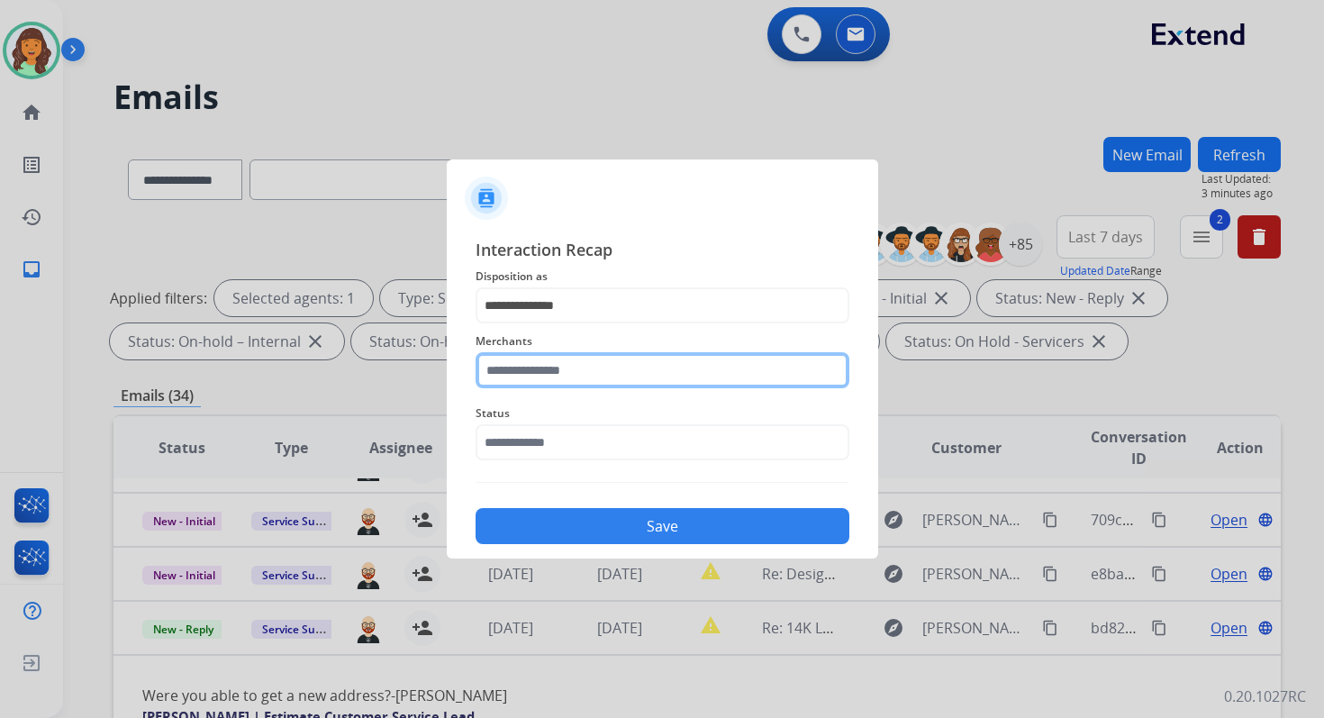
click at [582, 382] on input "text" at bounding box center [663, 370] width 374 height 36
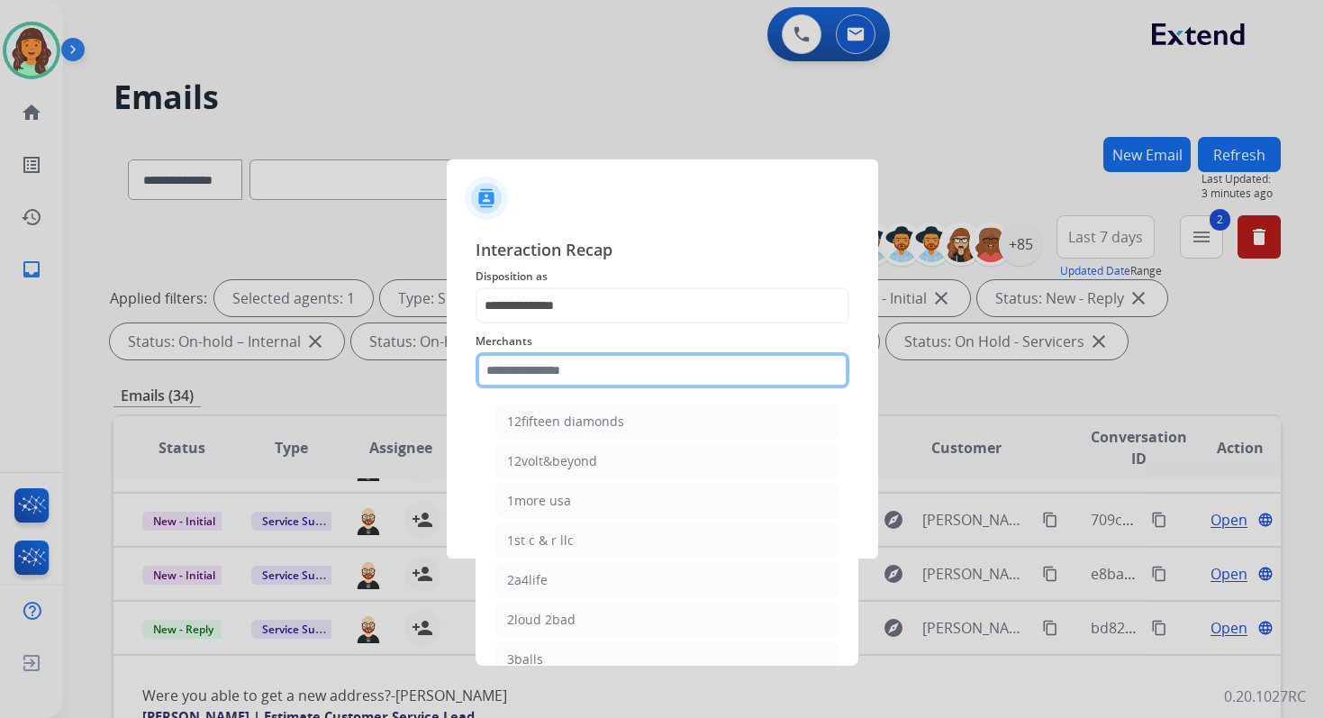
click at [576, 373] on input "text" at bounding box center [663, 370] width 374 height 36
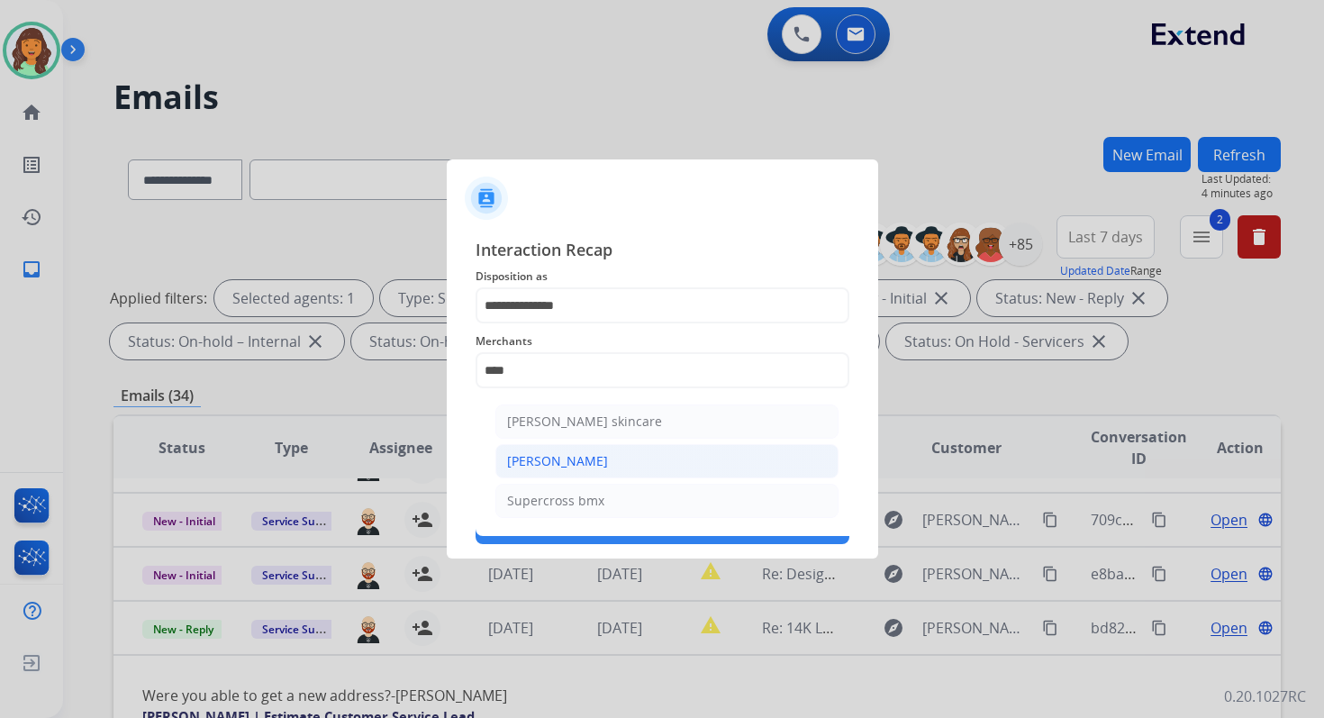
click at [576, 471] on li "[PERSON_NAME]" at bounding box center [666, 461] width 343 height 34
type input "**********"
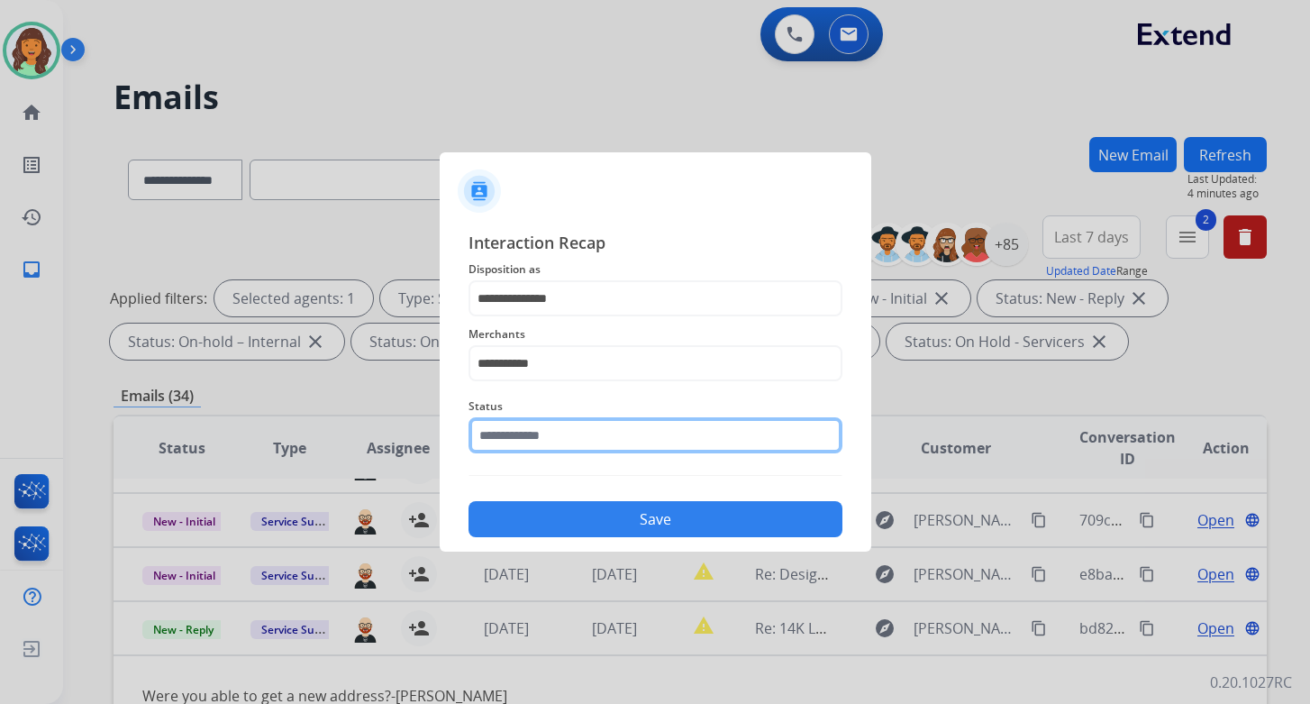
click at [557, 443] on input "text" at bounding box center [655, 435] width 374 height 36
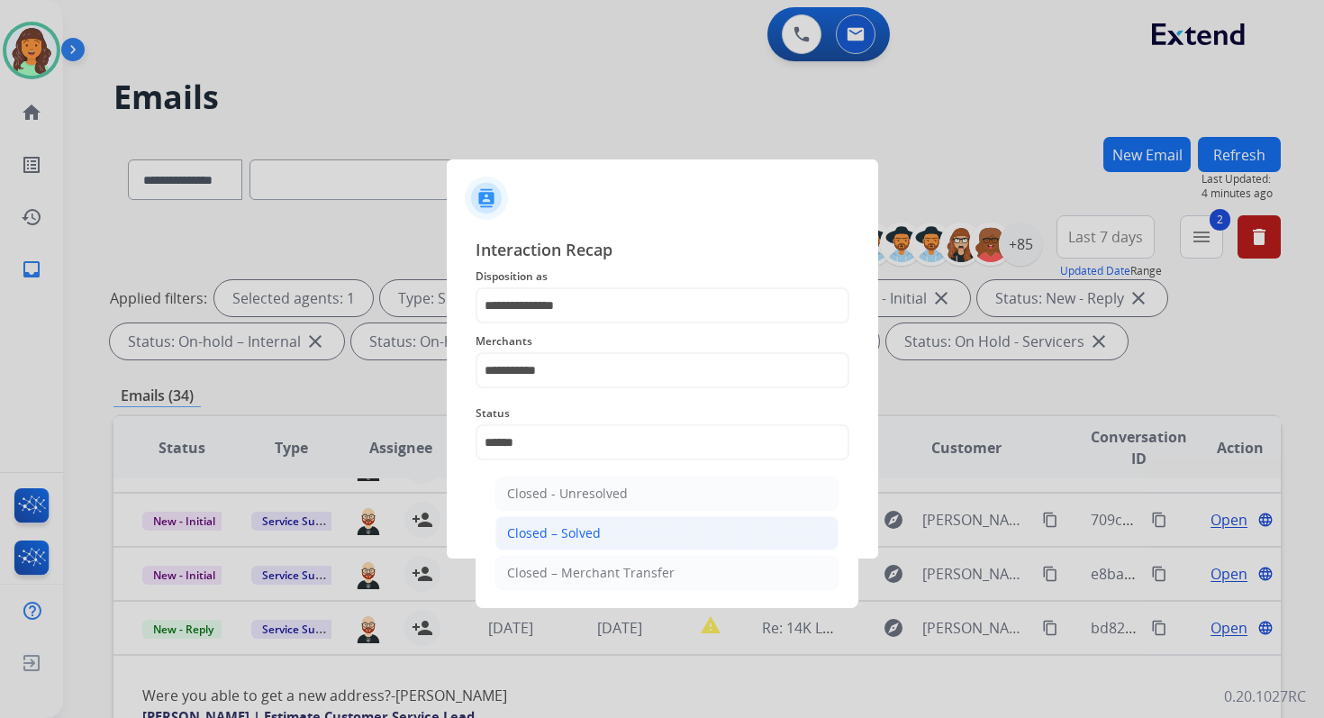
click at [592, 533] on div "Closed – Solved" at bounding box center [554, 533] width 94 height 18
type input "**********"
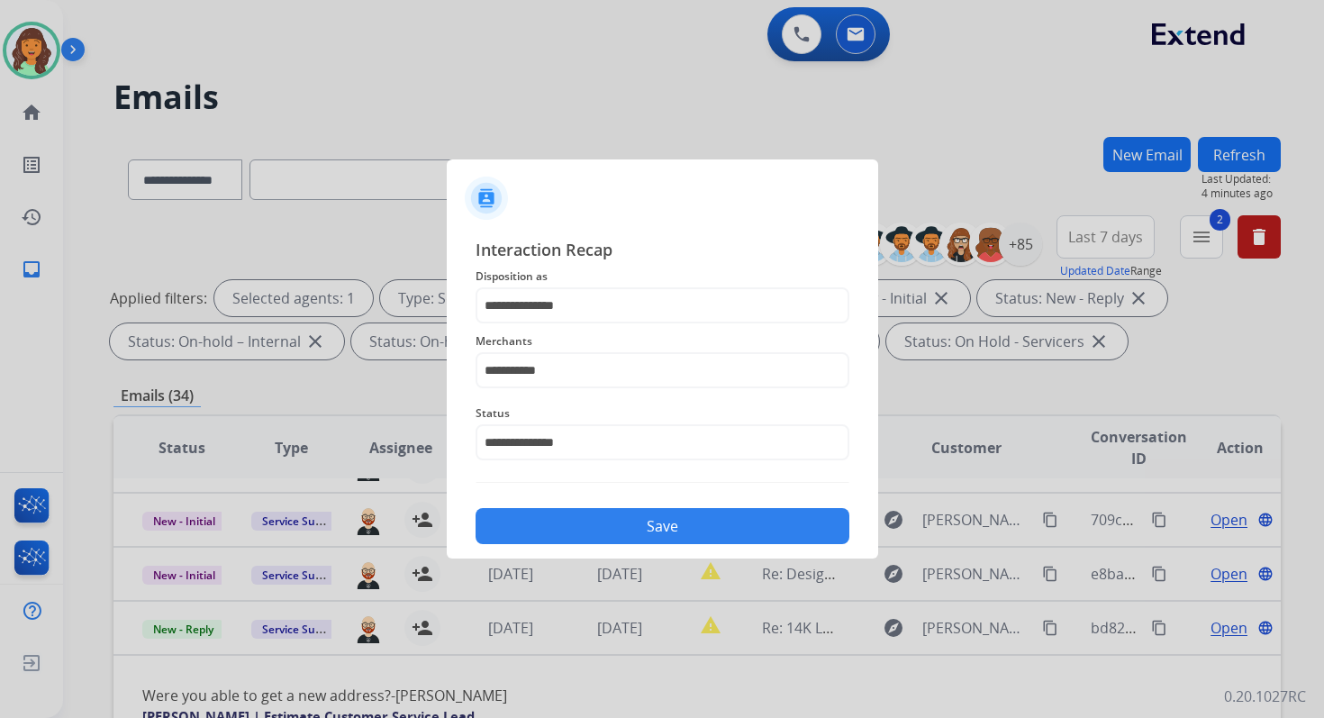
click at [629, 522] on button "Save" at bounding box center [663, 526] width 374 height 36
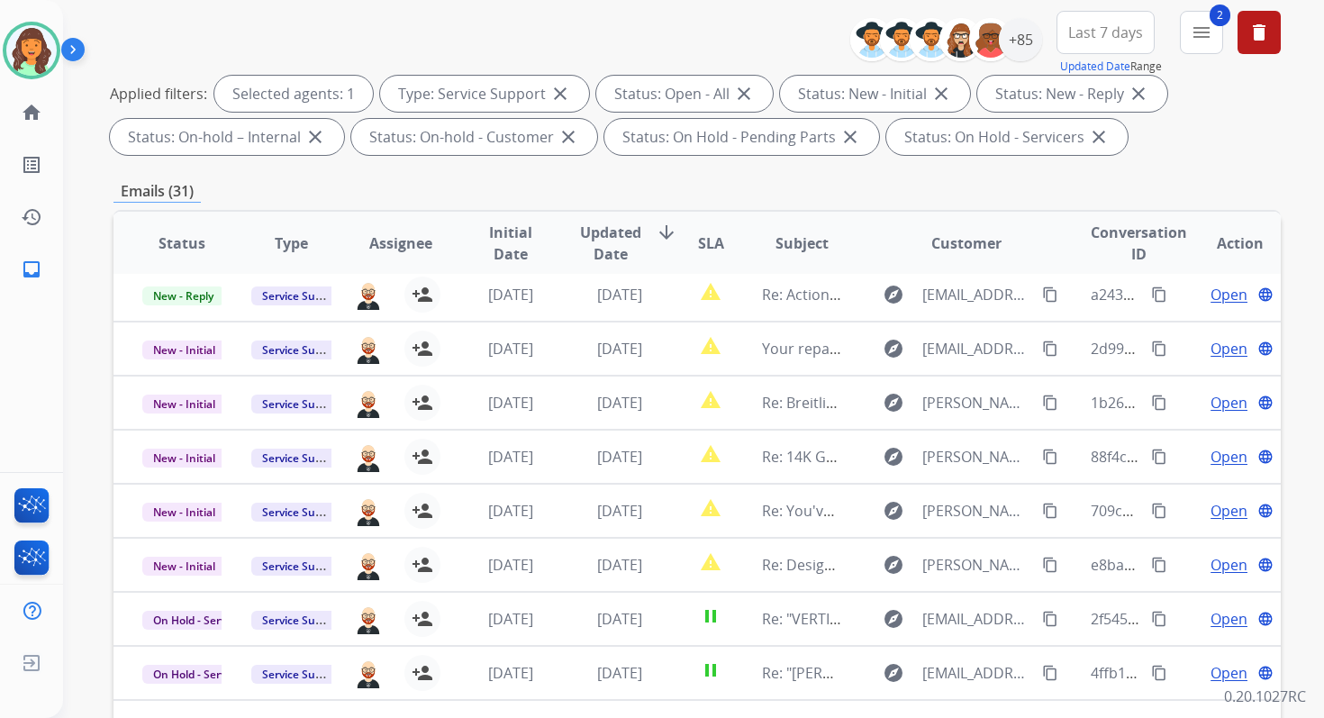
scroll to position [394, 0]
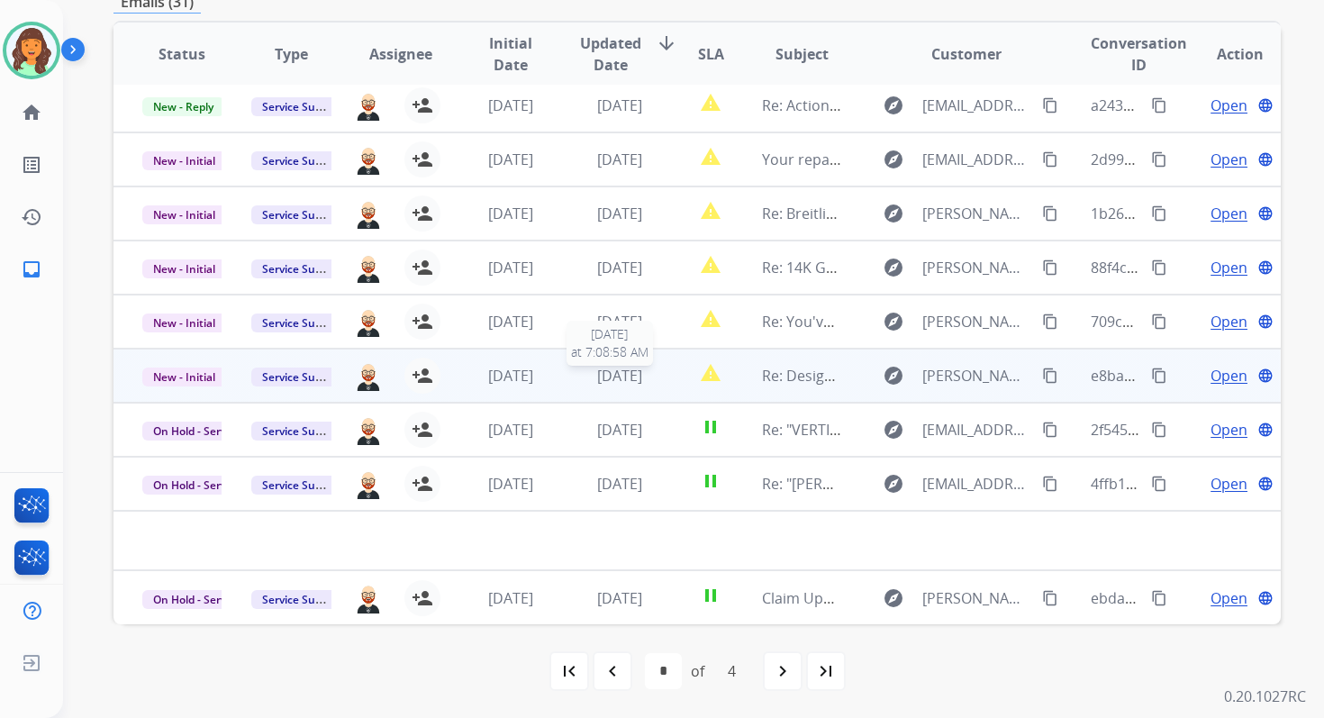
click at [613, 372] on span "[DATE]" at bounding box center [619, 376] width 45 height 20
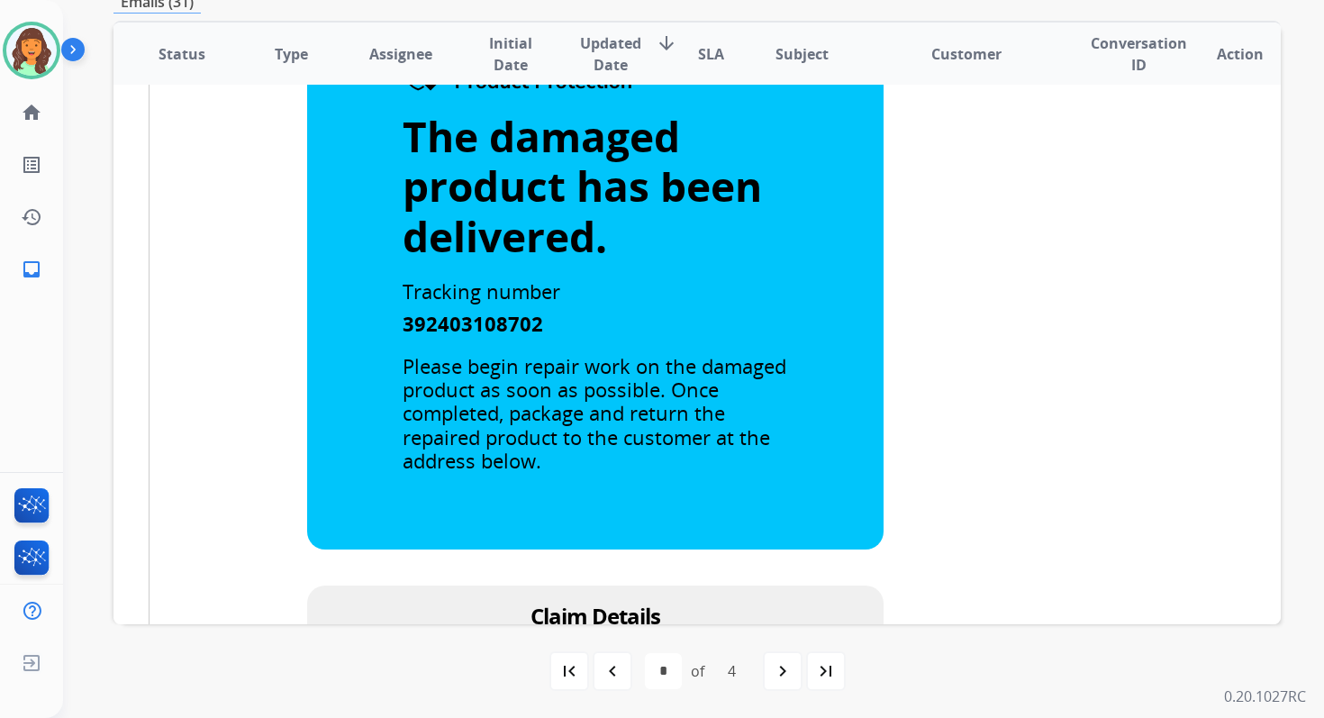
scroll to position [923, 0]
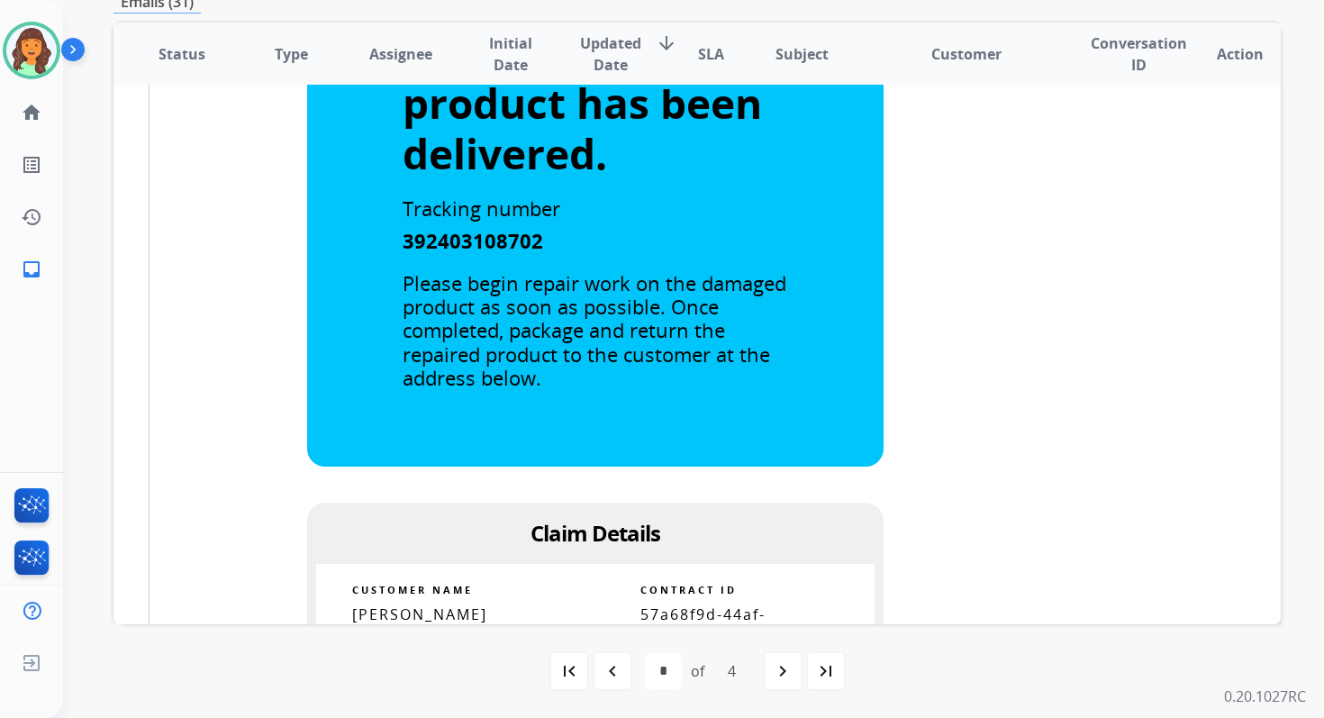
click at [675, 614] on span "57a68f9d-44af-4dcb-bfbc-4b4ec8b8549a" at bounding box center [702, 631] width 125 height 54
copy tbody
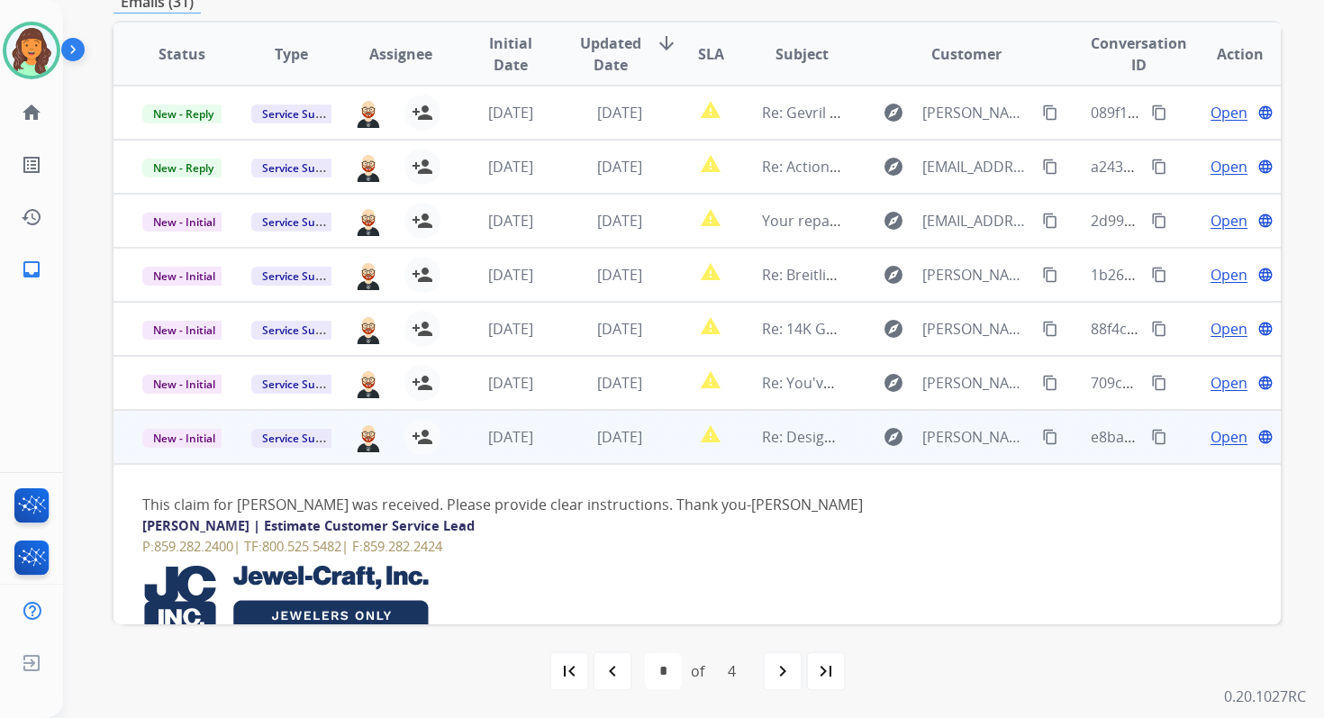
click at [1219, 444] on span "Open" at bounding box center [1229, 437] width 37 height 22
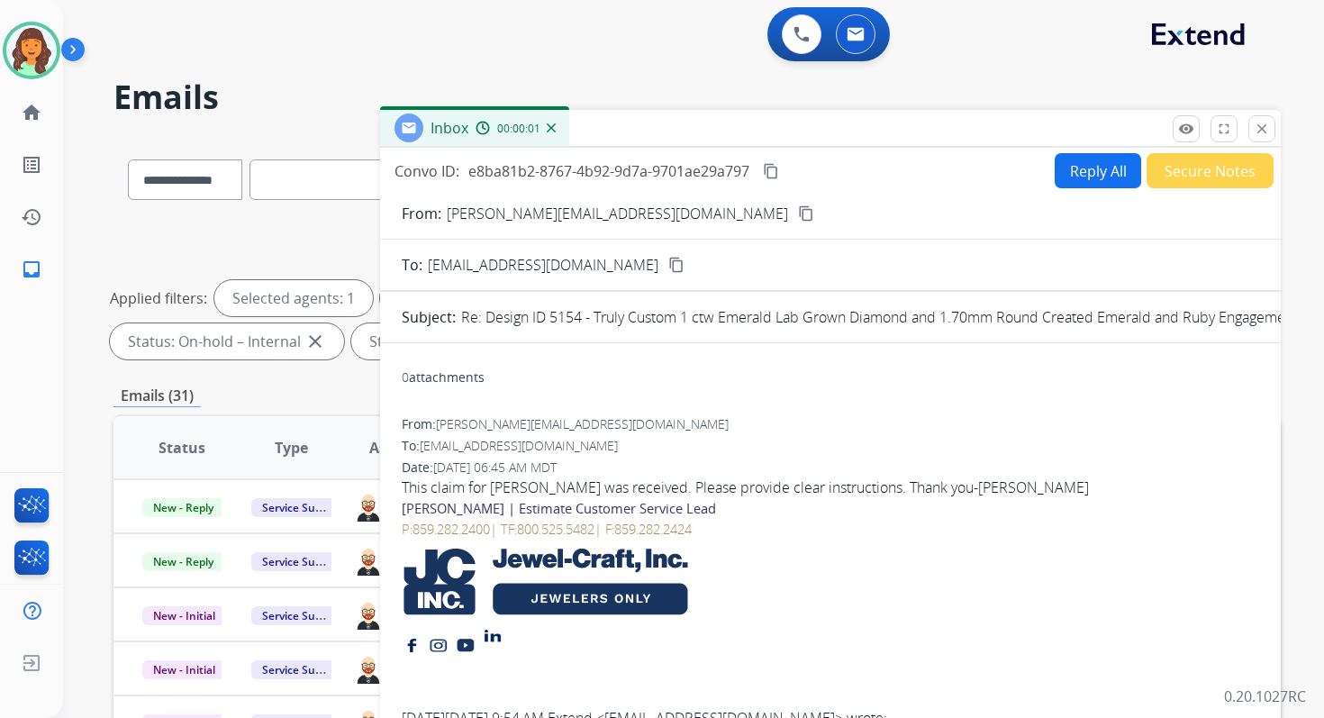
click at [1098, 164] on button "Reply All" at bounding box center [1098, 170] width 86 height 35
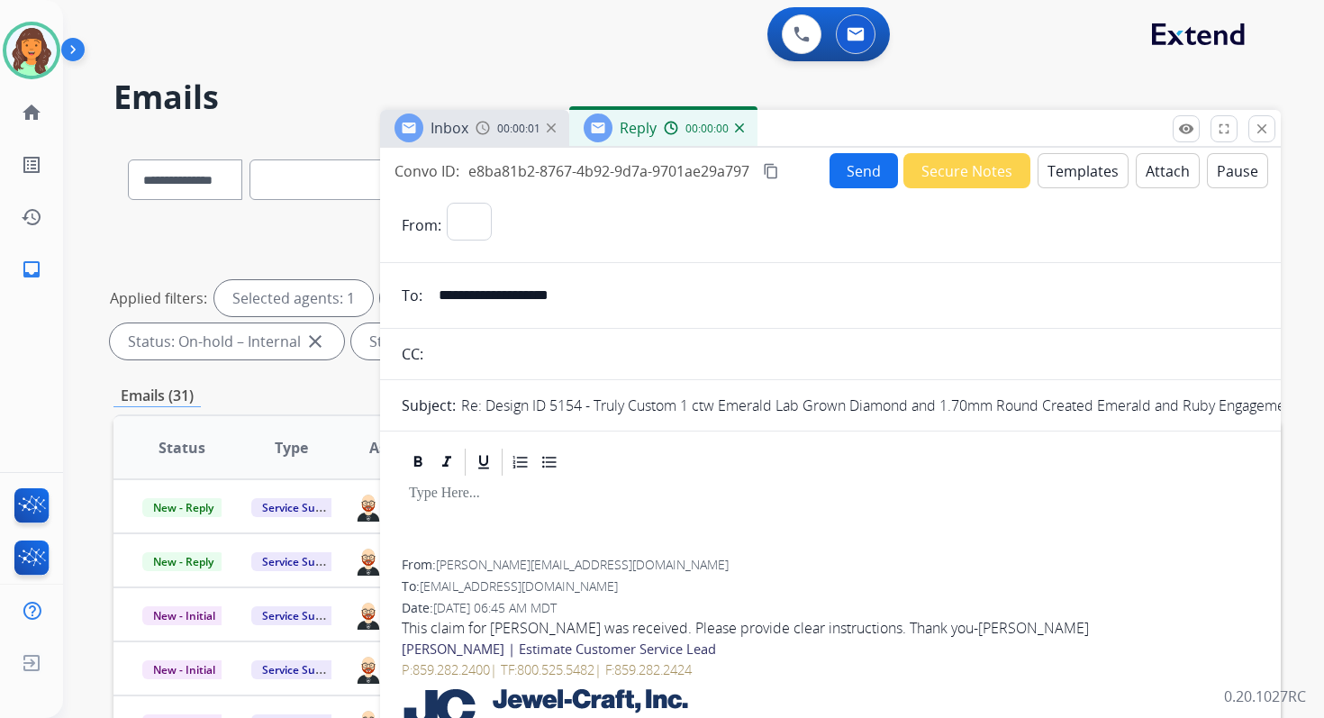
select select "**********"
click at [1098, 164] on button "Templates" at bounding box center [1083, 170] width 91 height 35
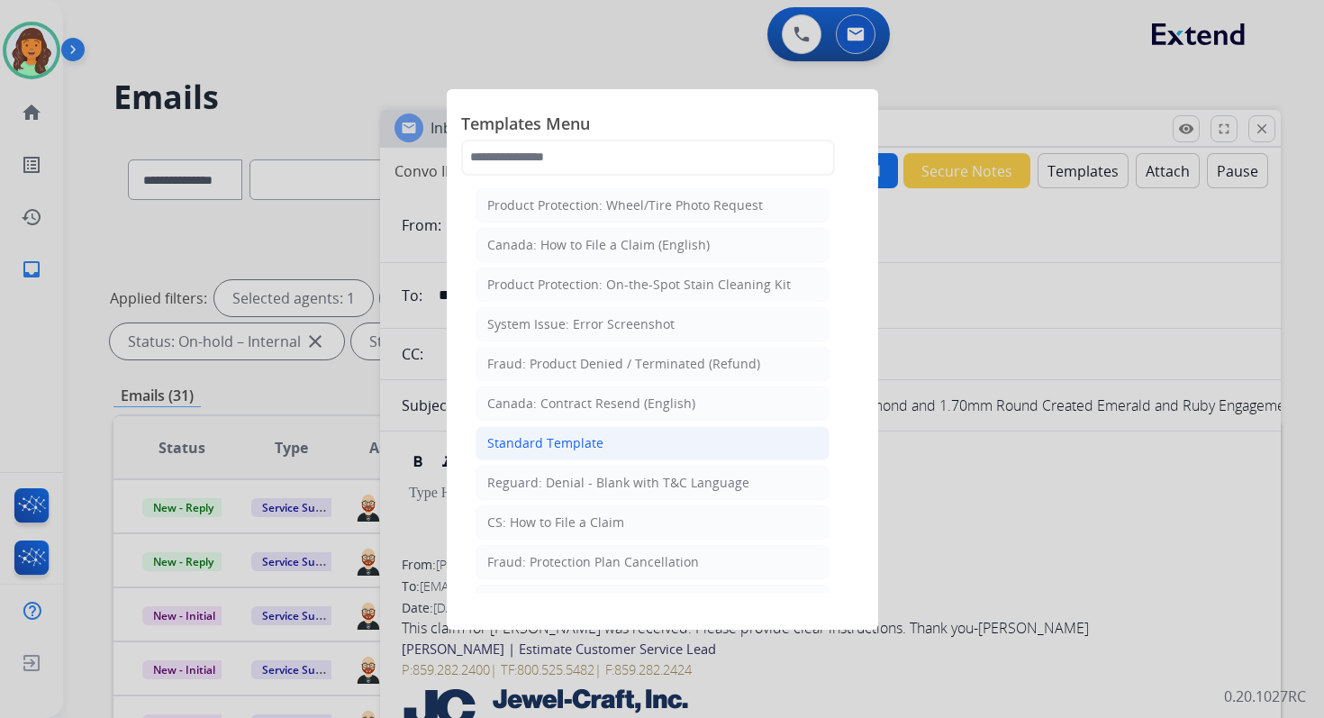
click at [556, 434] on div "Standard Template" at bounding box center [545, 443] width 116 height 18
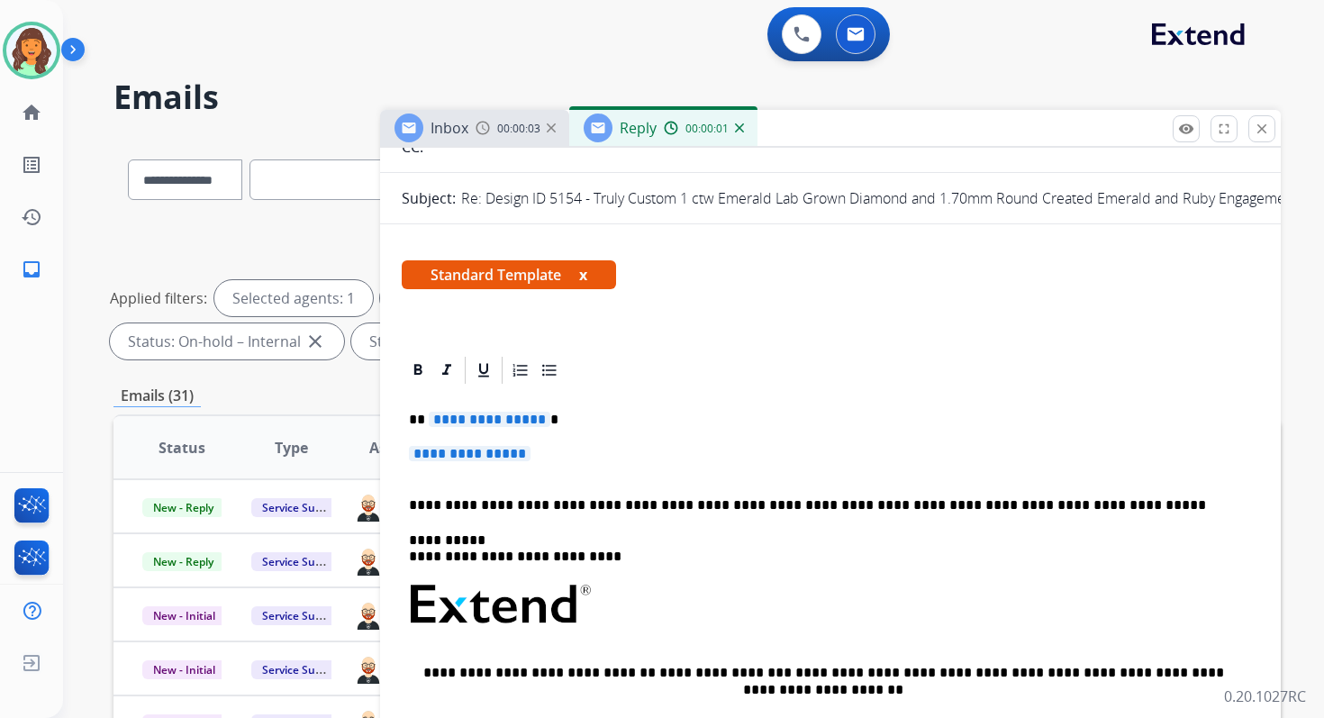
scroll to position [272, 0]
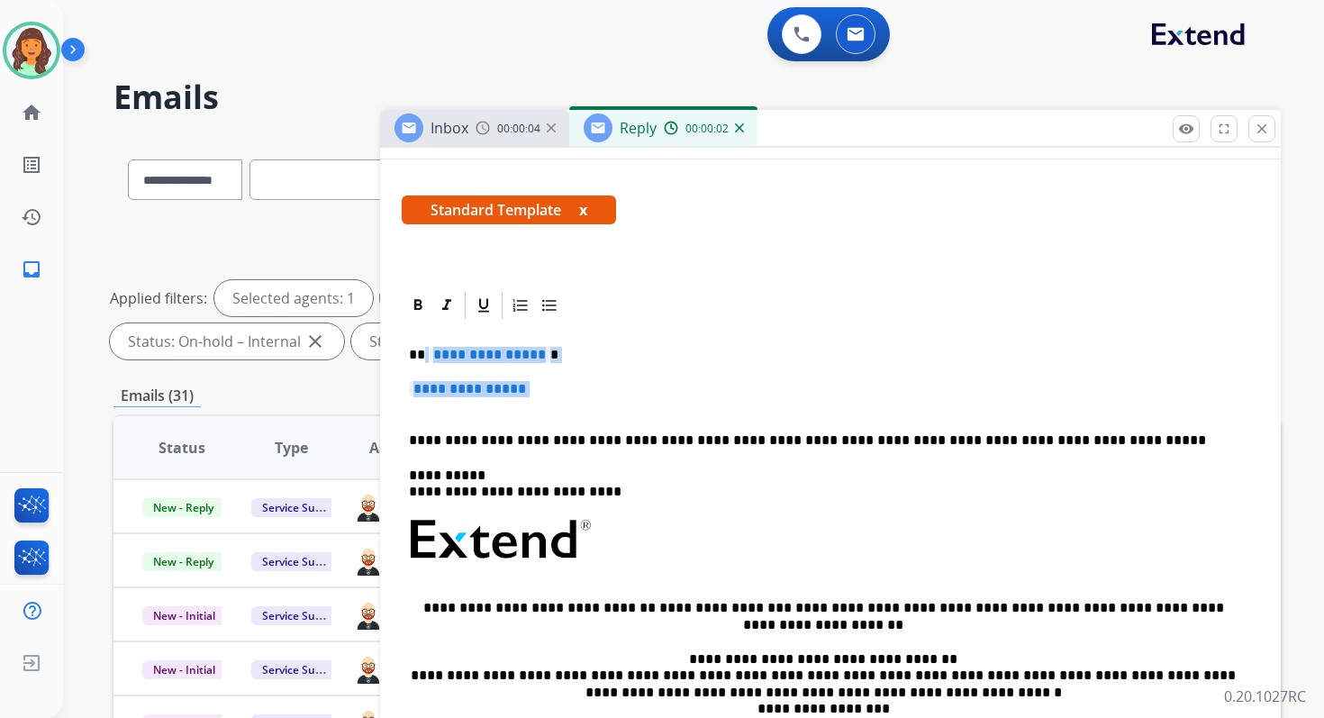
drag, startPoint x: 423, startPoint y: 357, endPoint x: 593, endPoint y: 411, distance: 177.8
click at [593, 411] on div "**********" at bounding box center [831, 583] width 858 height 522
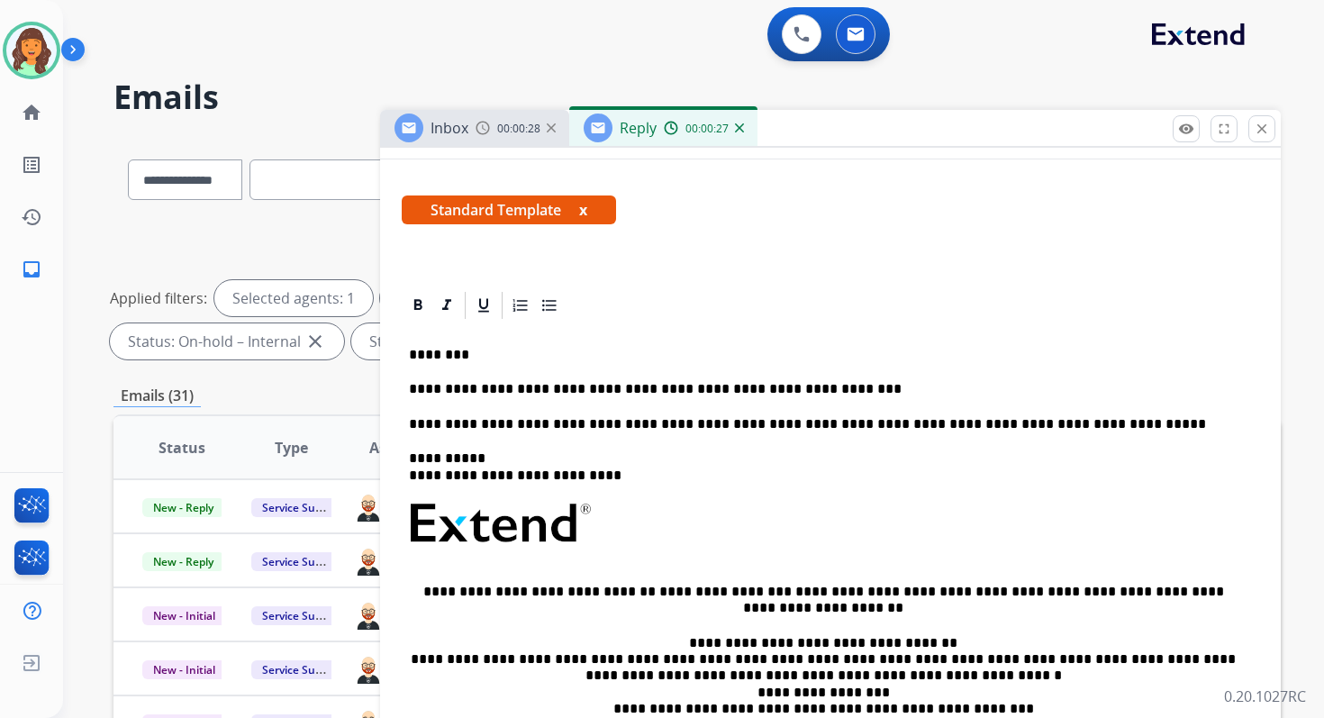
click at [605, 424] on p "**********" at bounding box center [823, 424] width 829 height 16
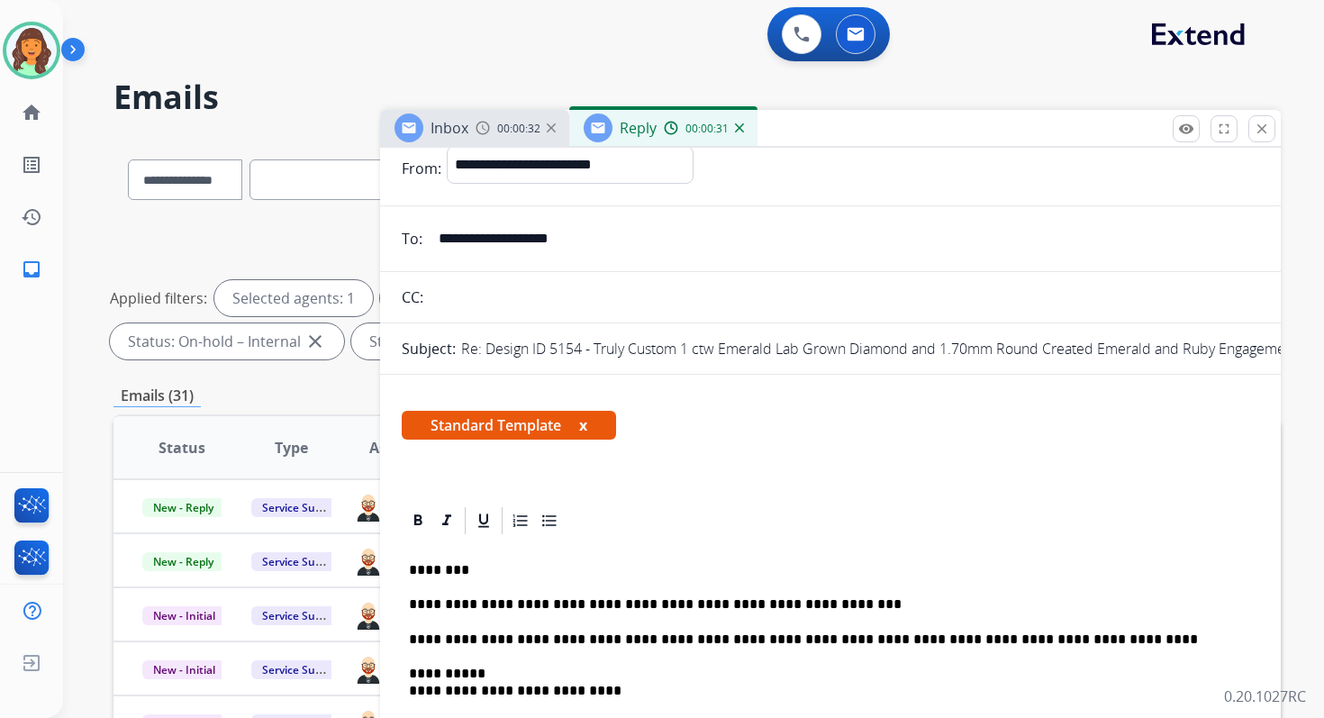
scroll to position [0, 0]
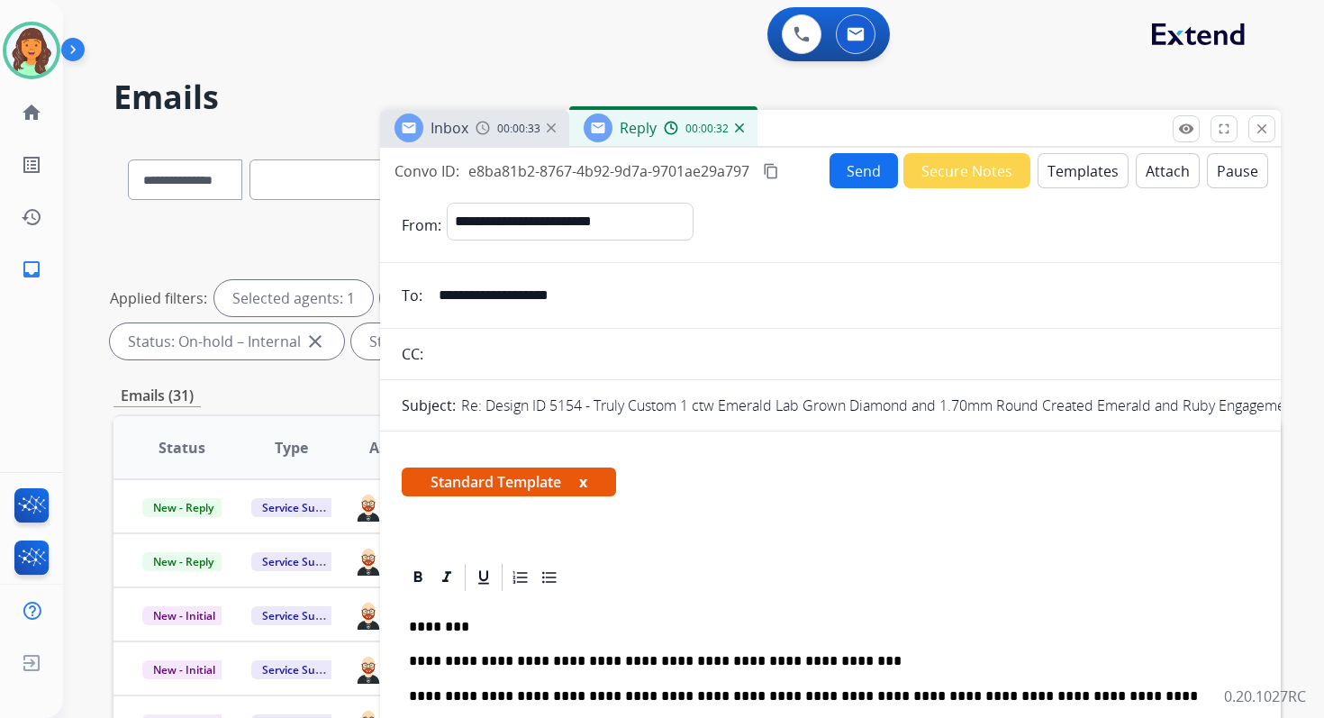
click at [770, 172] on mat-icon "content_copy" at bounding box center [771, 171] width 16 height 16
click at [771, 175] on mat-icon "content_copy" at bounding box center [771, 171] width 16 height 16
click at [848, 160] on button "Send" at bounding box center [864, 170] width 68 height 35
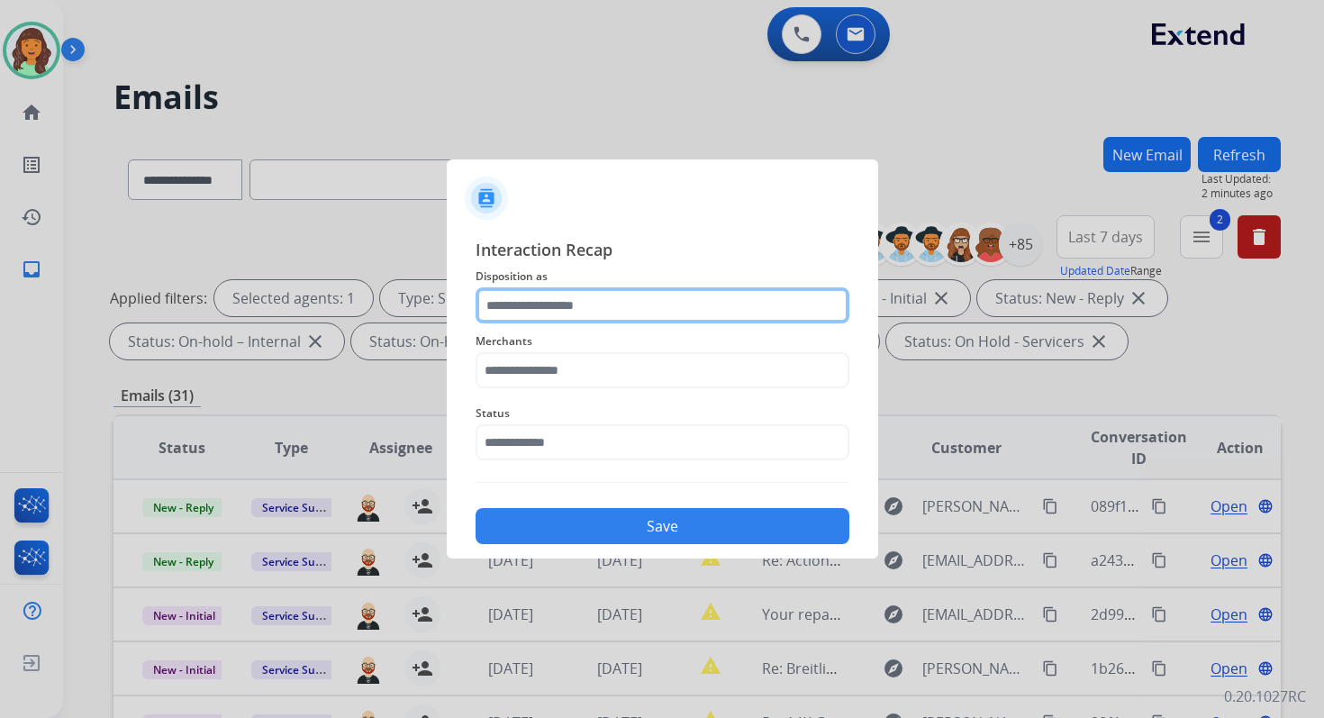
click at [573, 318] on input "text" at bounding box center [663, 305] width 374 height 36
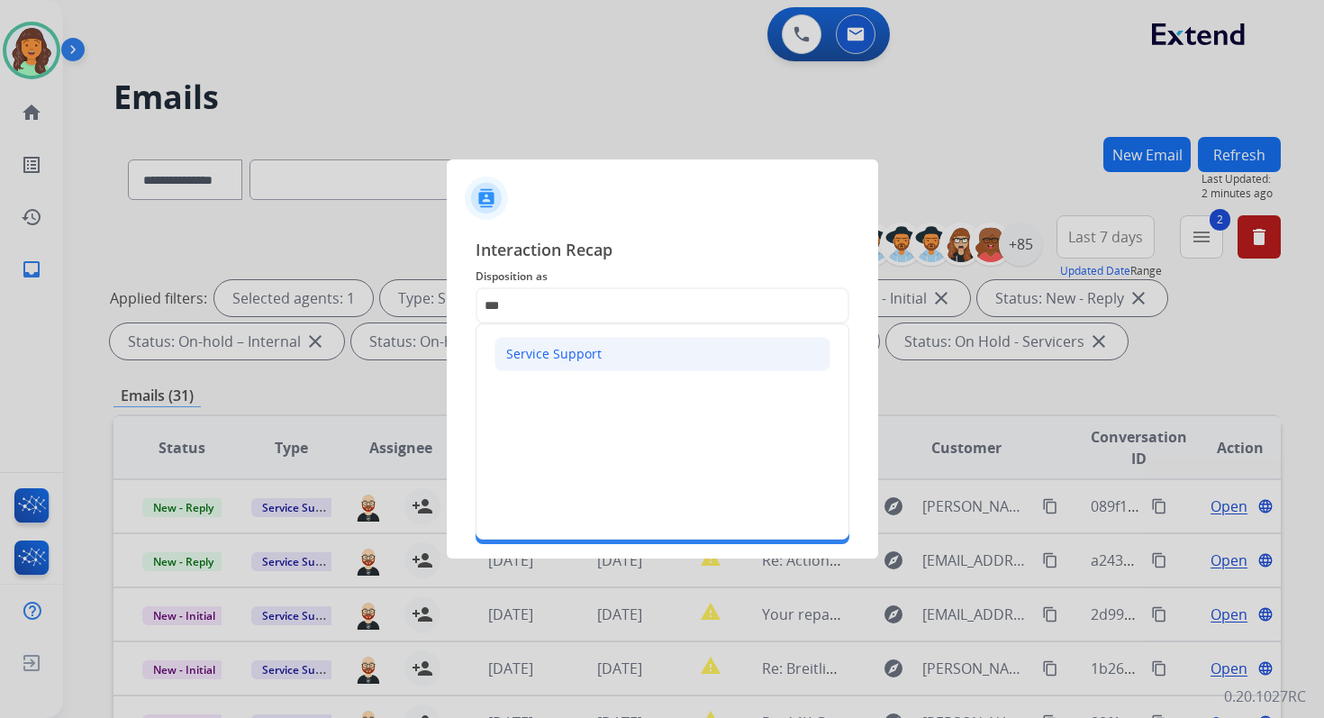
click at [548, 340] on li "Service Support" at bounding box center [663, 354] width 336 height 34
type input "**********"
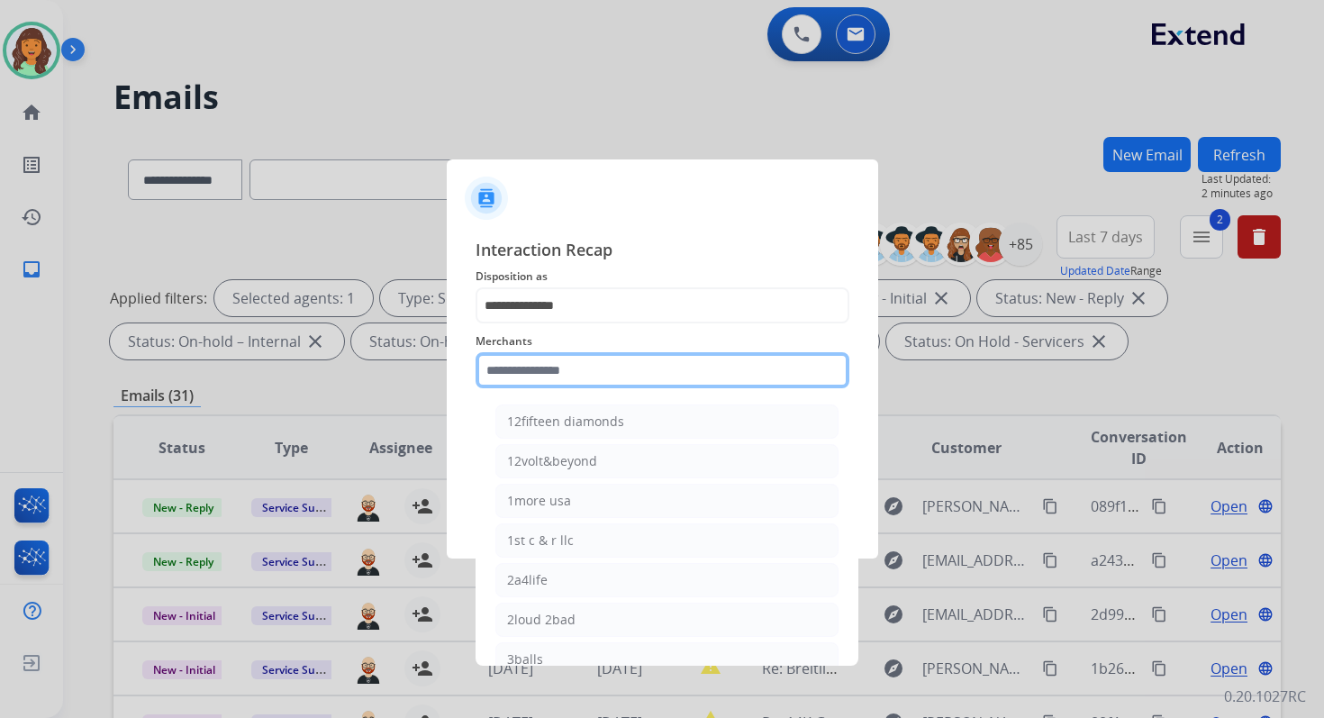
click at [554, 370] on input "text" at bounding box center [663, 370] width 374 height 36
type input "*"
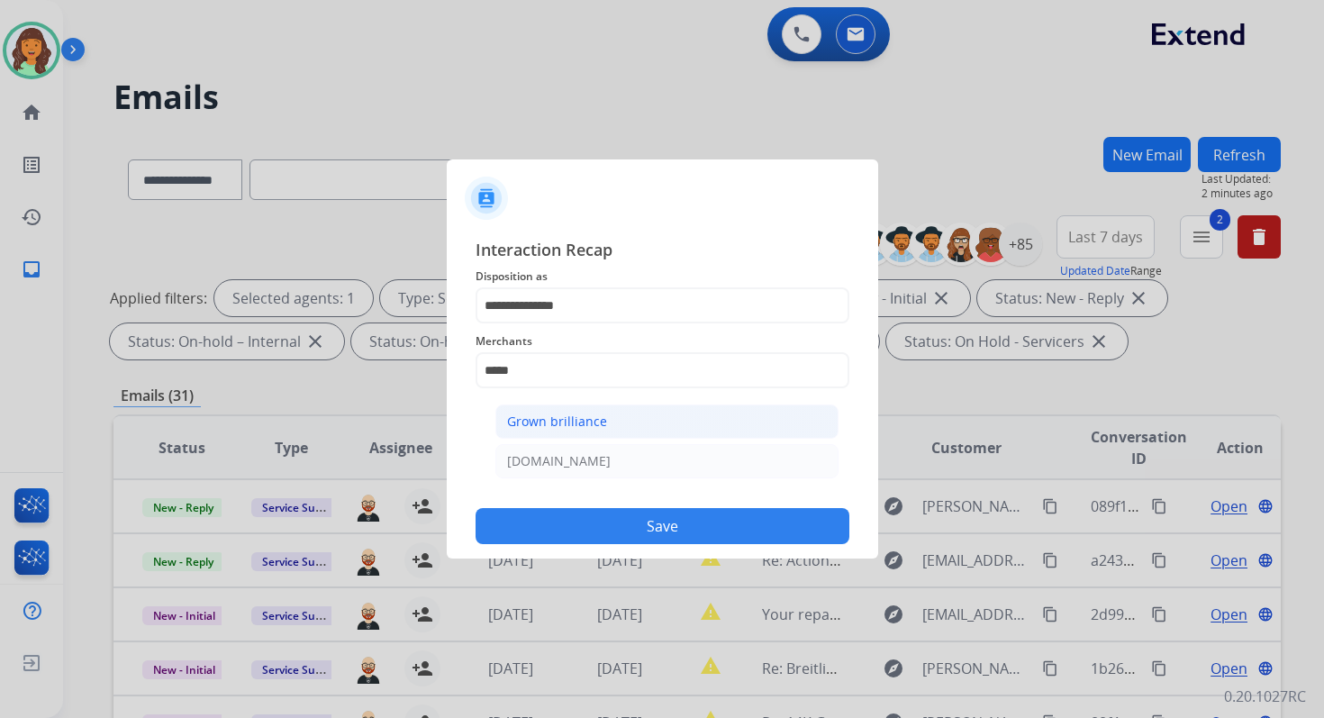
click at [612, 435] on li "Grown brilliance" at bounding box center [666, 421] width 343 height 34
type input "**********"
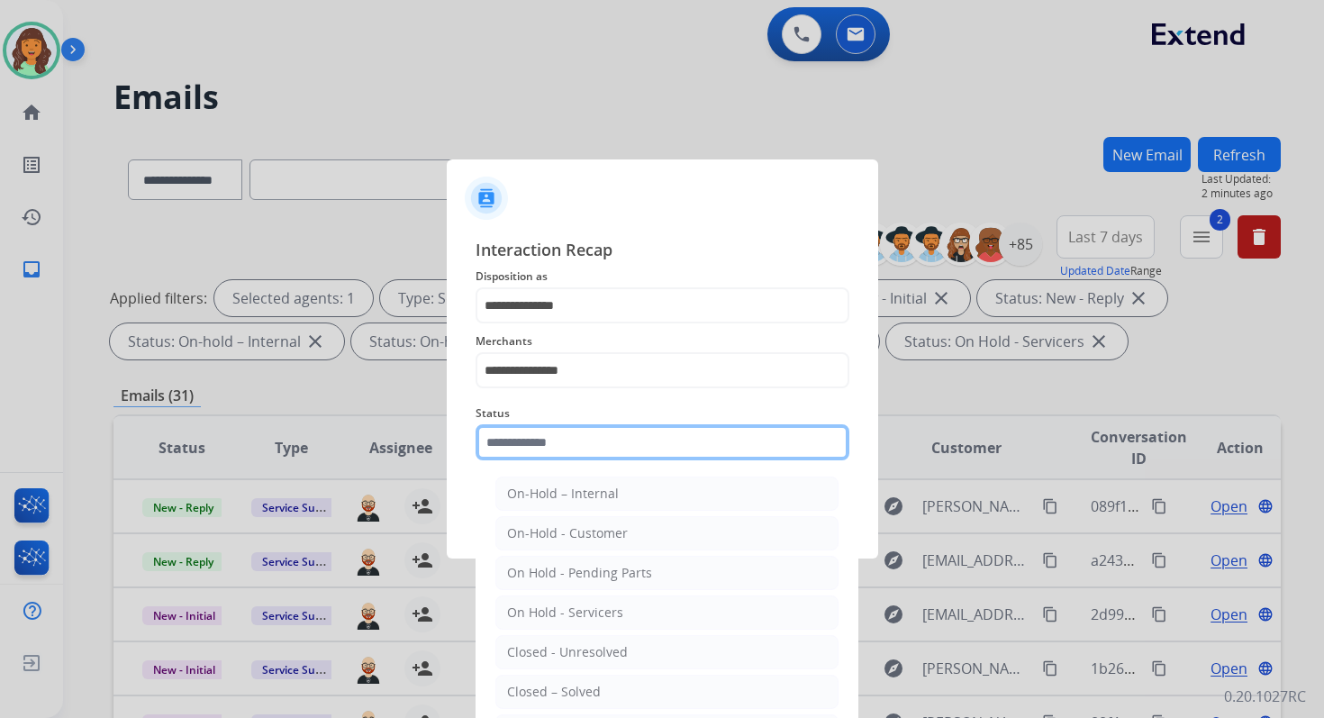
click at [563, 445] on input "text" at bounding box center [663, 442] width 374 height 36
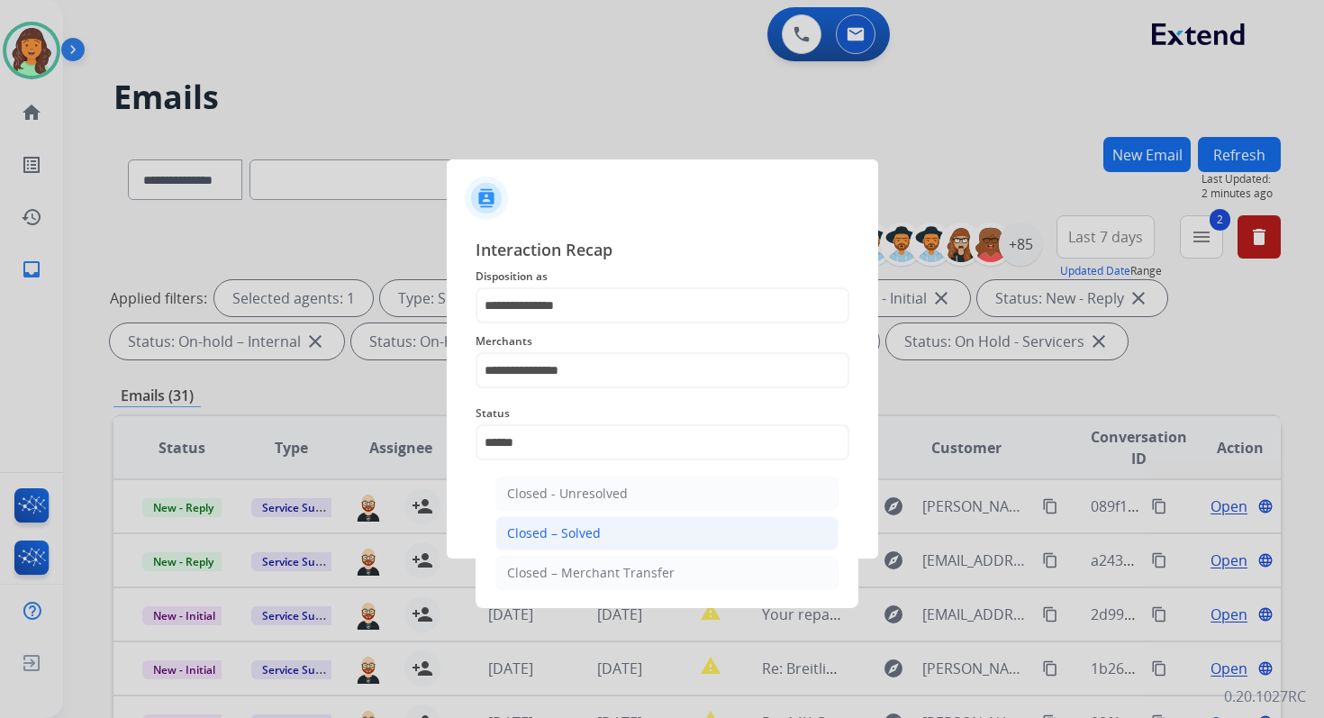
click at [575, 538] on div "Closed – Solved" at bounding box center [554, 533] width 94 height 18
type input "**********"
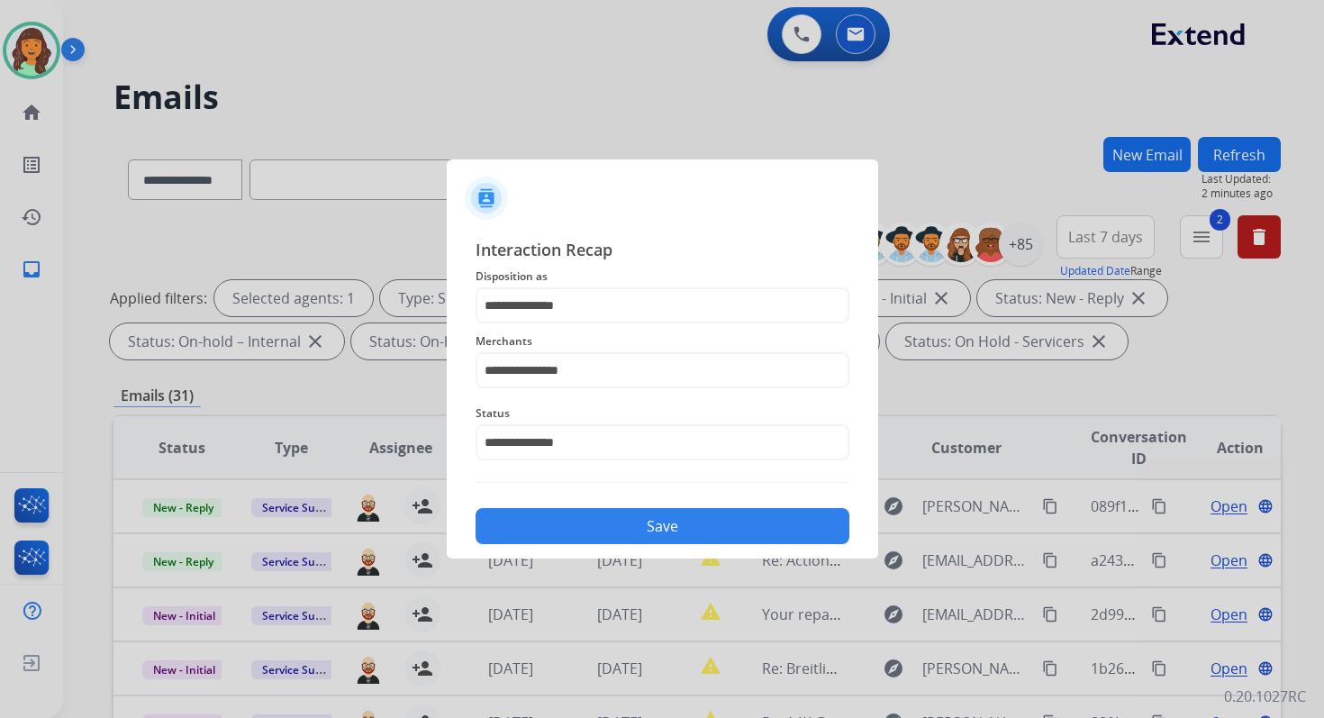
click at [650, 528] on button "Save" at bounding box center [663, 526] width 374 height 36
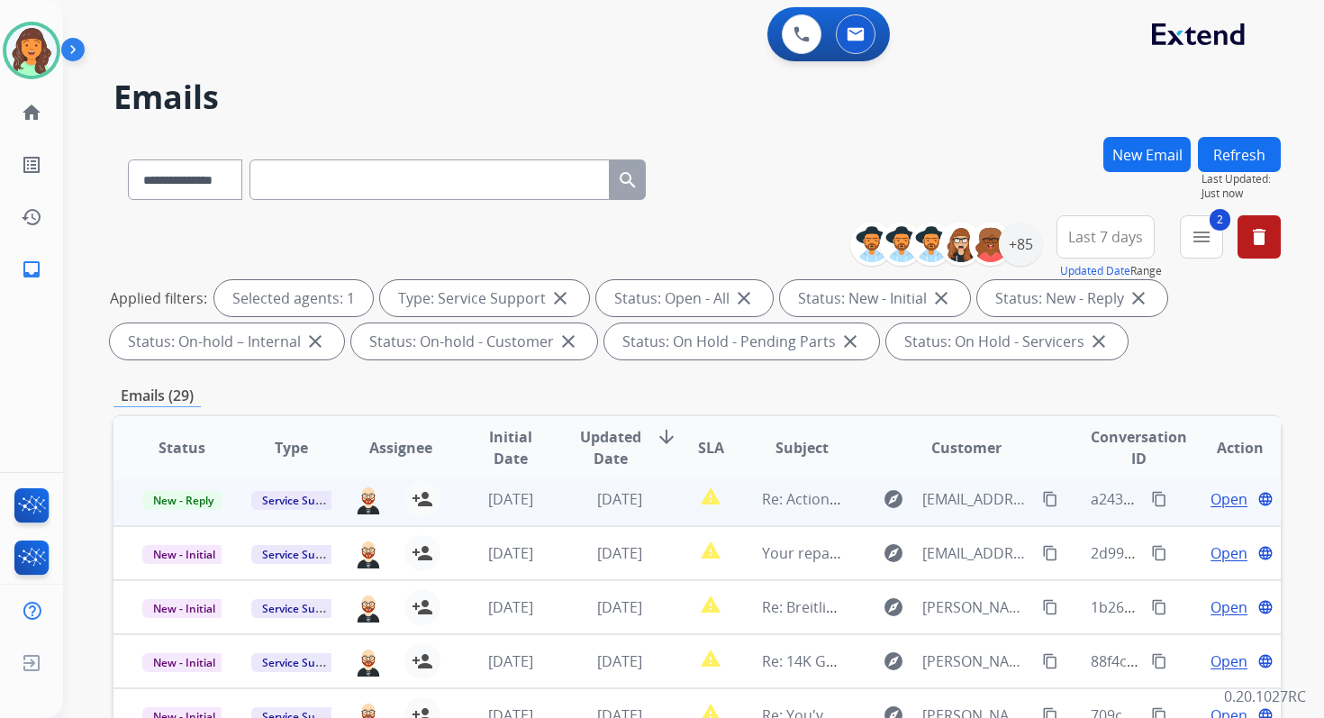
scroll to position [394, 0]
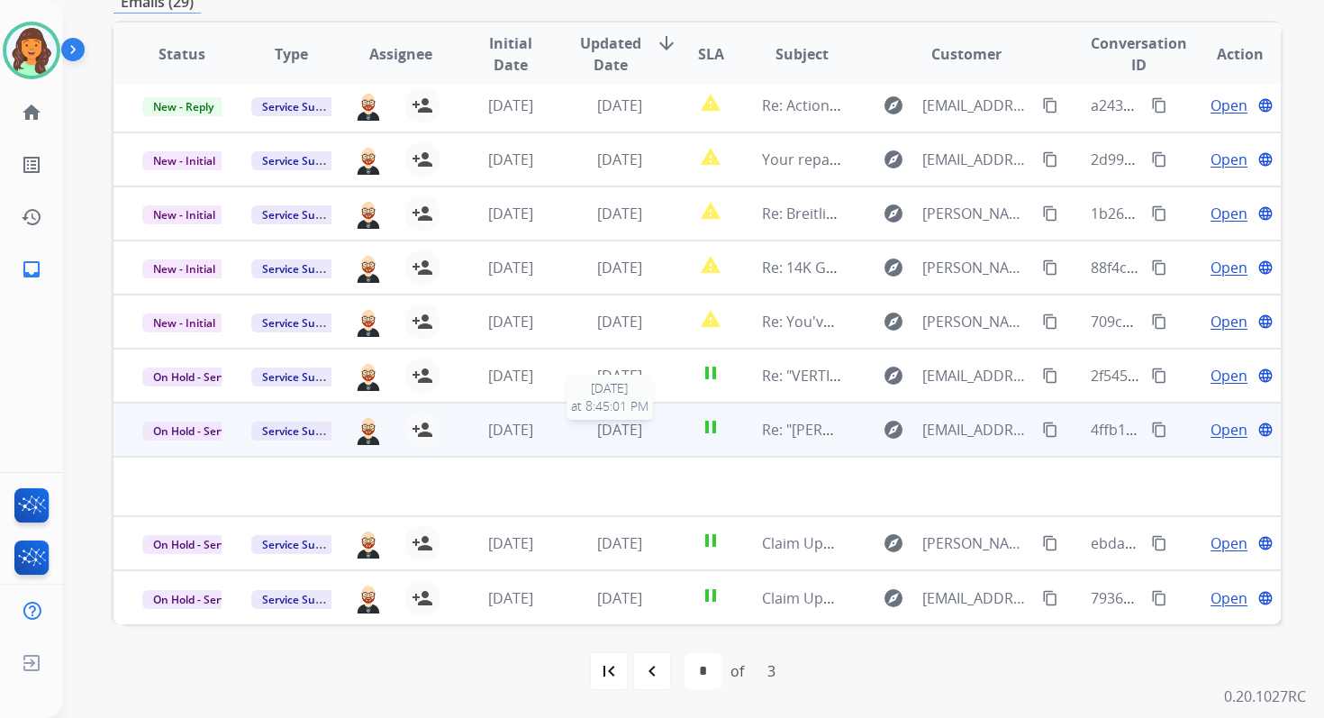
click at [614, 424] on span "[DATE]" at bounding box center [619, 430] width 45 height 20
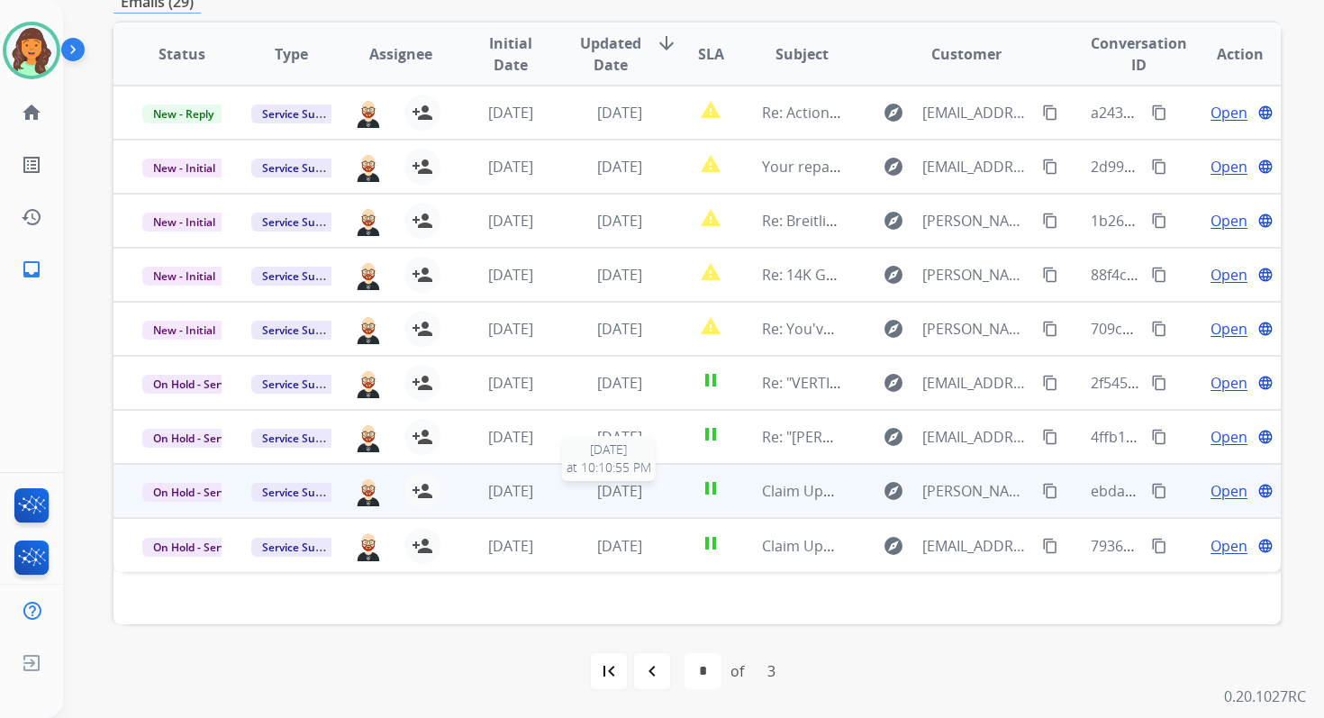
click at [623, 489] on span "[DATE]" at bounding box center [619, 491] width 45 height 20
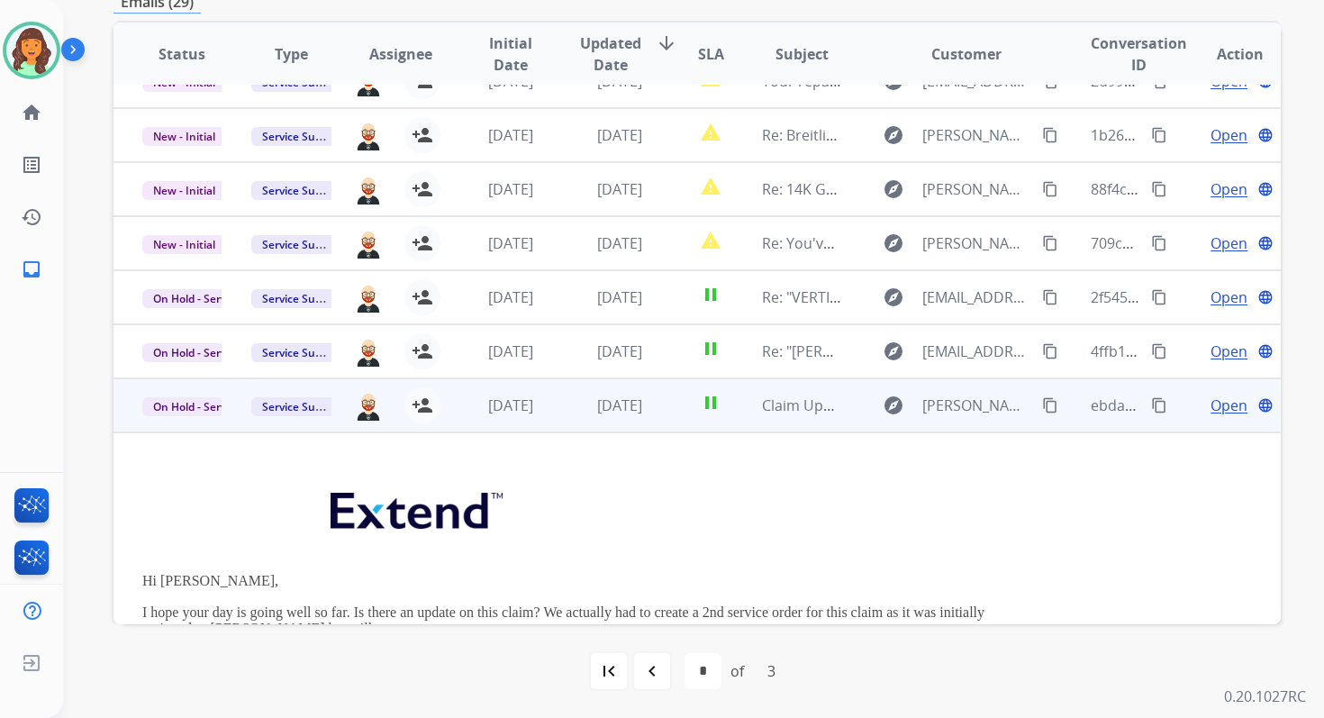
scroll to position [67, 0]
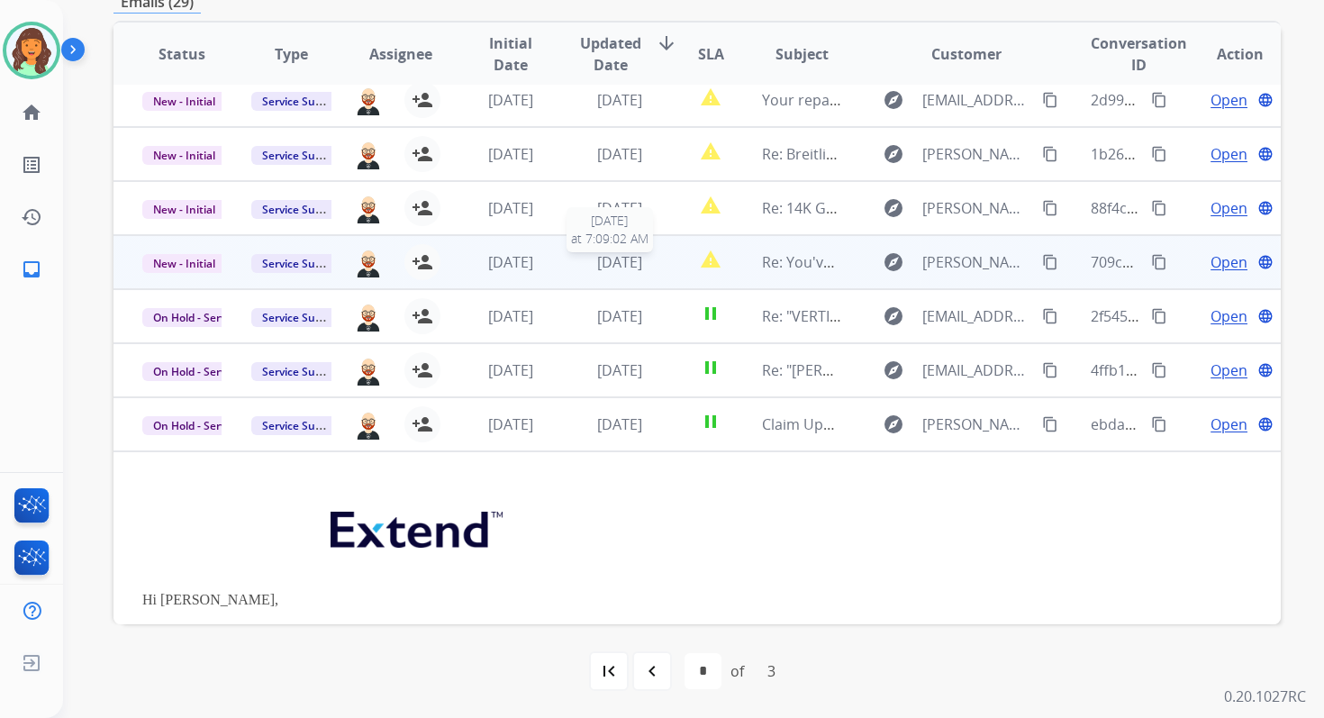
click at [606, 258] on span "[DATE]" at bounding box center [619, 262] width 45 height 20
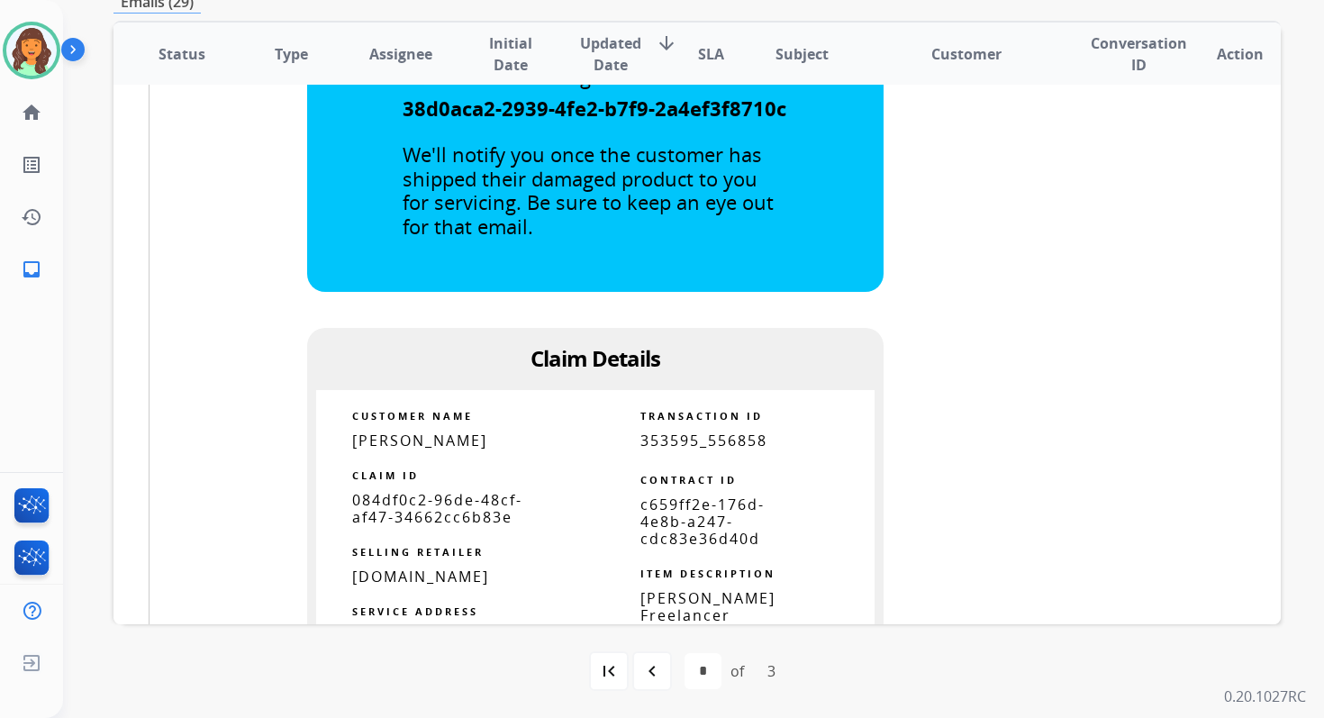
scroll to position [905, 0]
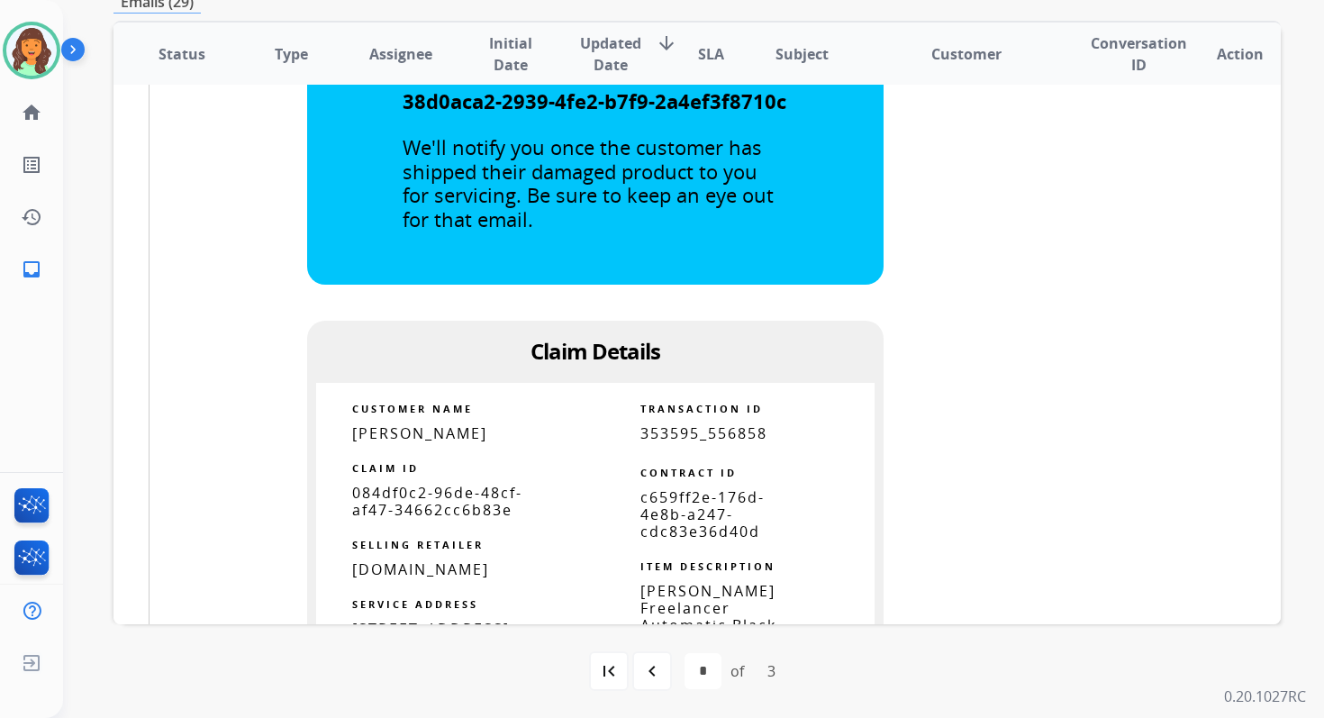
click at [671, 521] on span "c659ff2e-176d-4e8b-a247-cdc83e36d40d" at bounding box center [702, 514] width 124 height 54
copy tbody
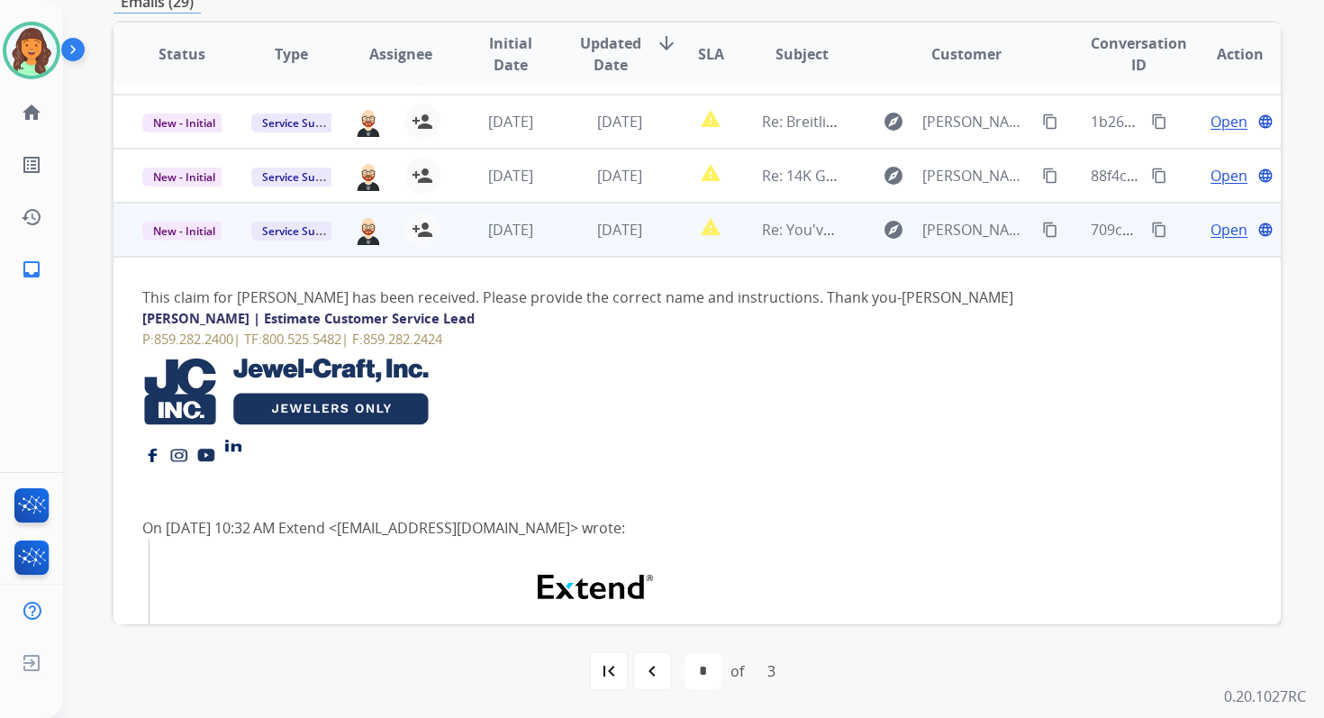
scroll to position [95, 0]
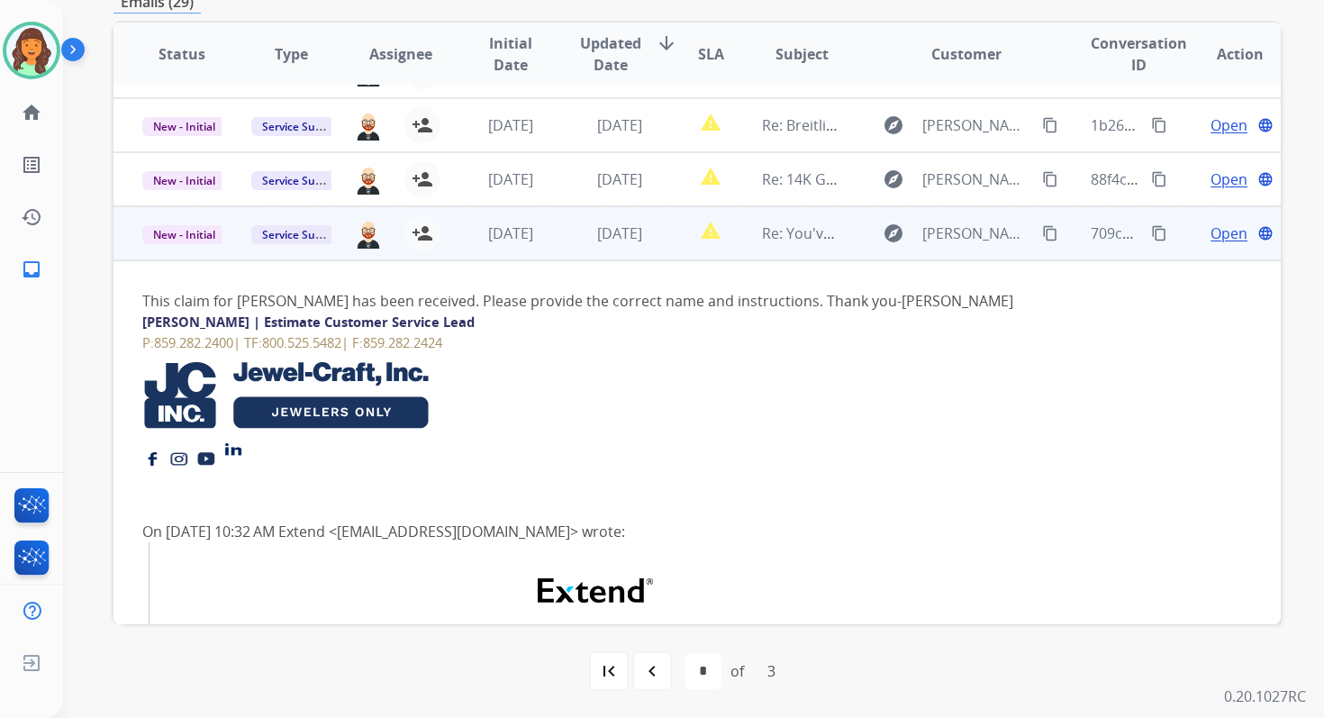
click at [1226, 228] on span "Open" at bounding box center [1229, 233] width 37 height 22
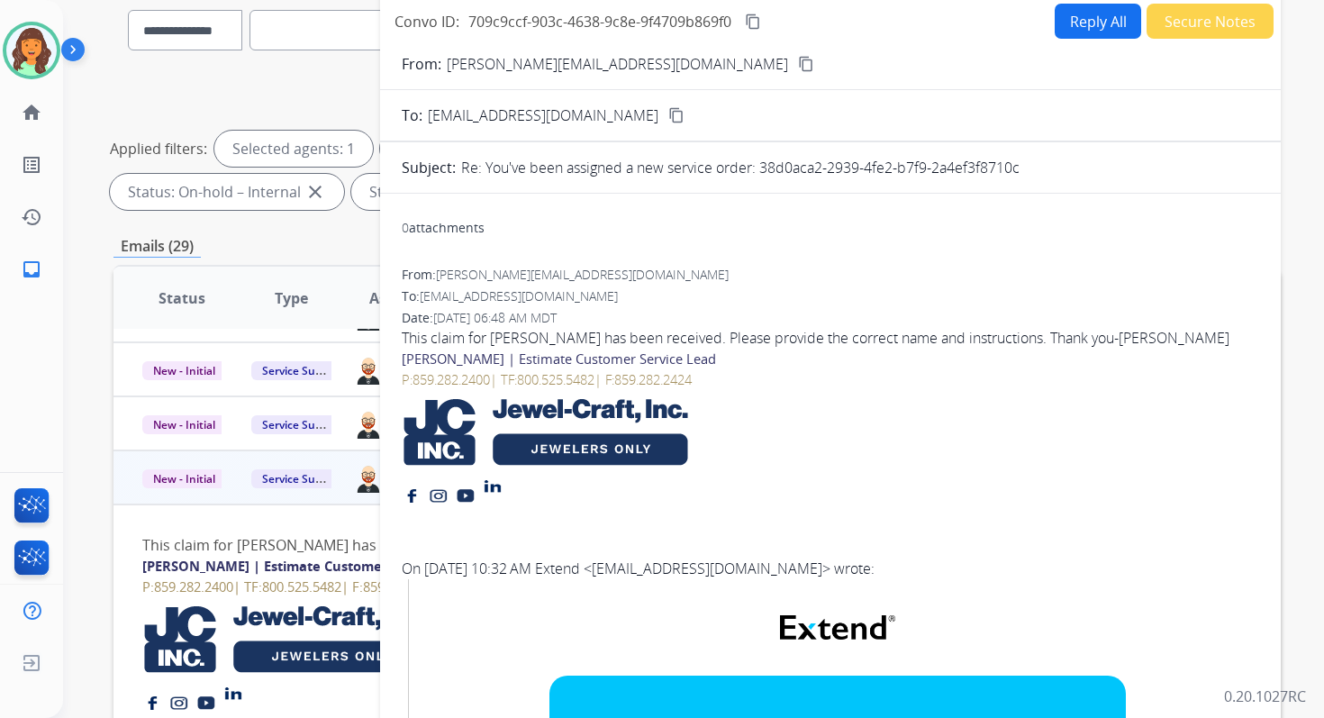
scroll to position [0, 0]
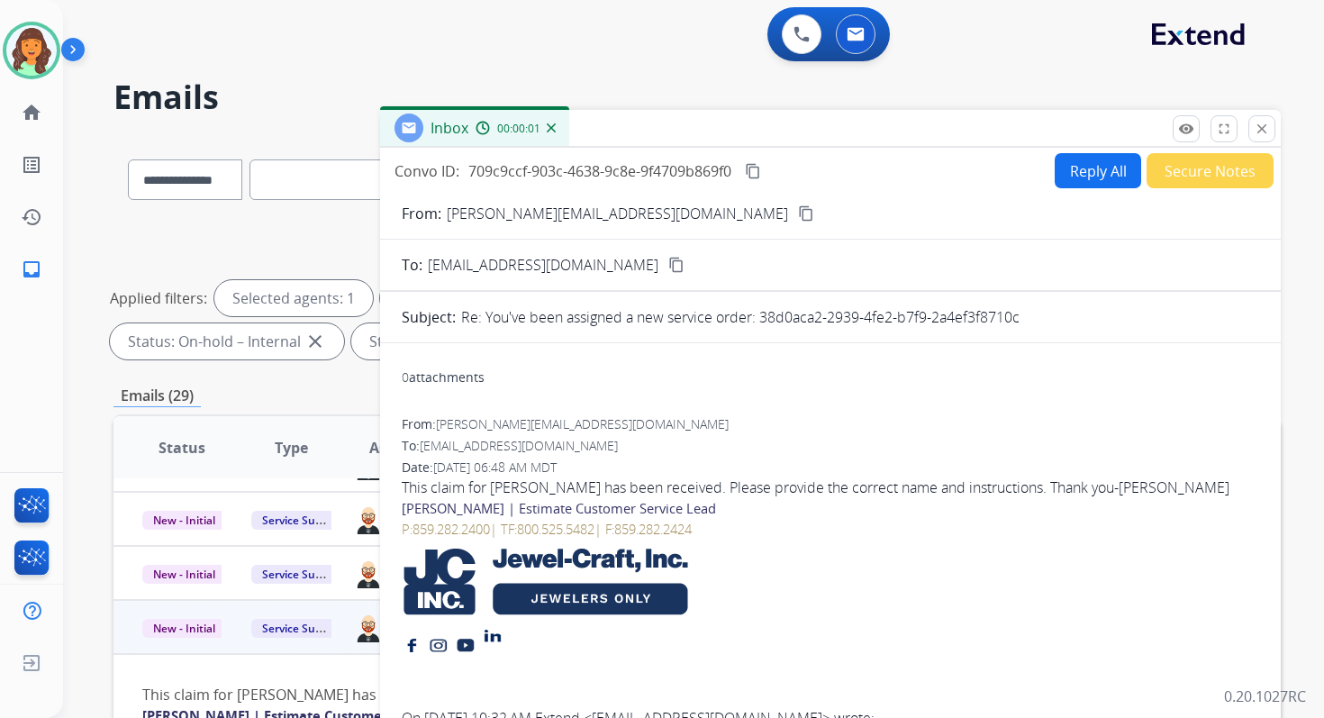
click at [763, 166] on button "content_copy" at bounding box center [753, 171] width 22 height 22
click at [1068, 177] on button "Reply All" at bounding box center [1098, 170] width 86 height 35
select select "**********"
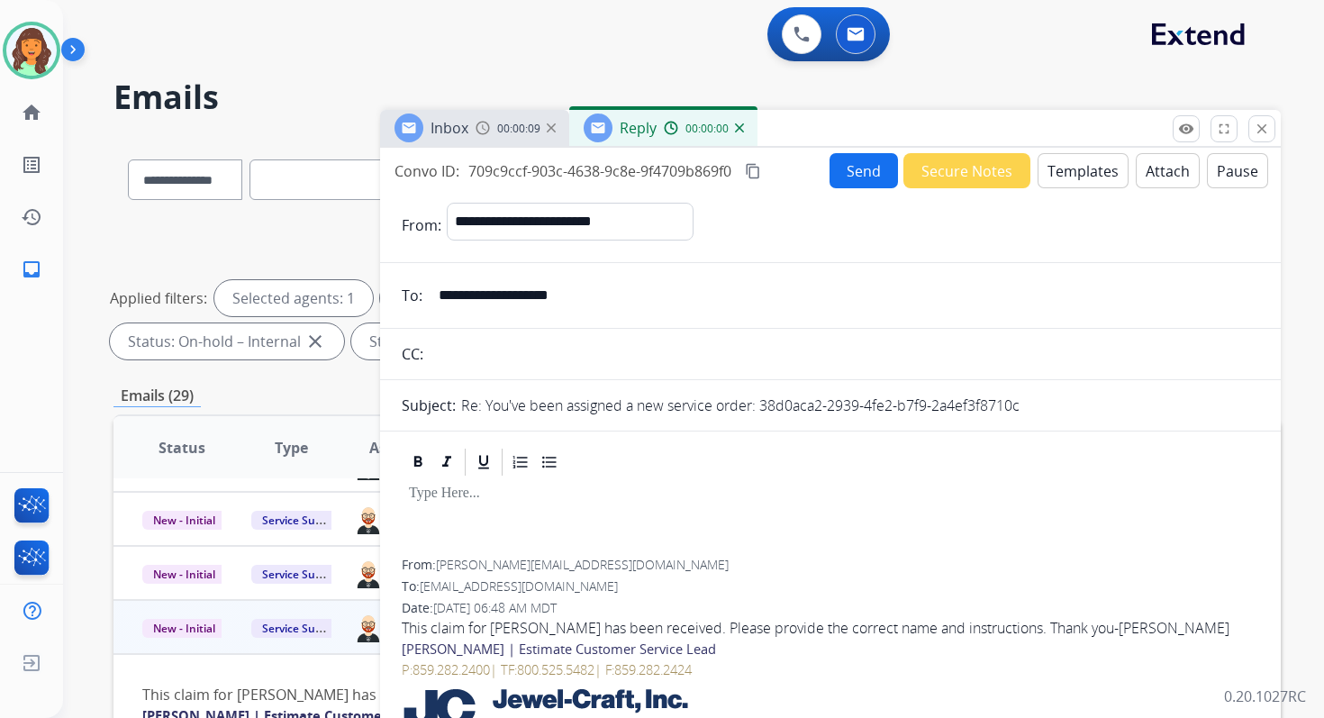
click at [1068, 177] on button "Templates" at bounding box center [1083, 170] width 91 height 35
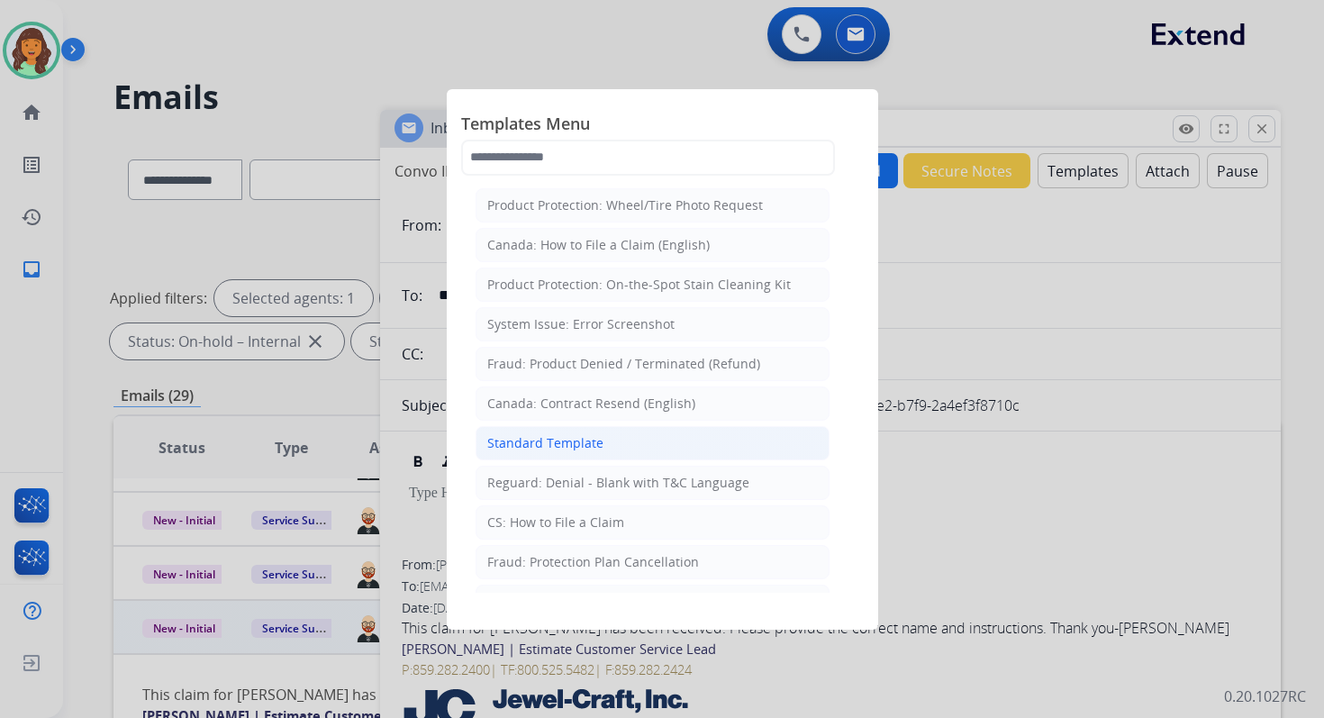
click at [567, 434] on div "Standard Template" at bounding box center [545, 443] width 116 height 18
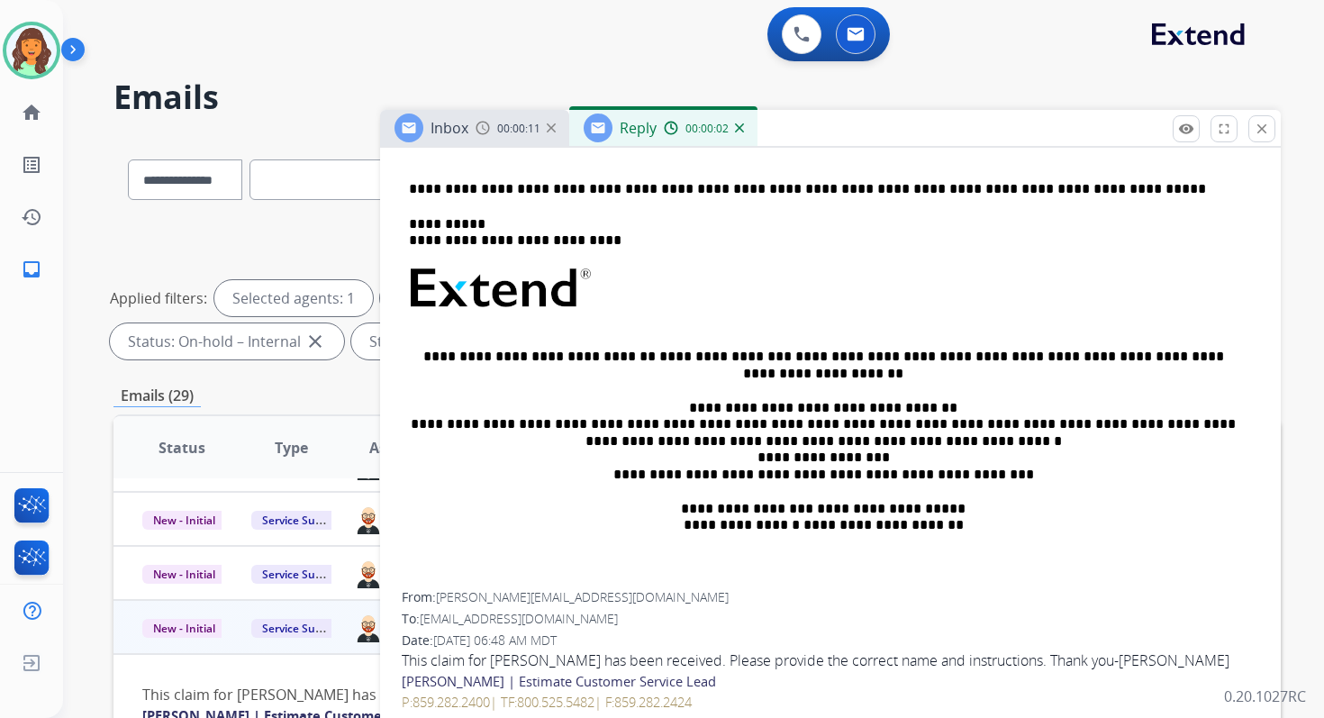
scroll to position [431, 0]
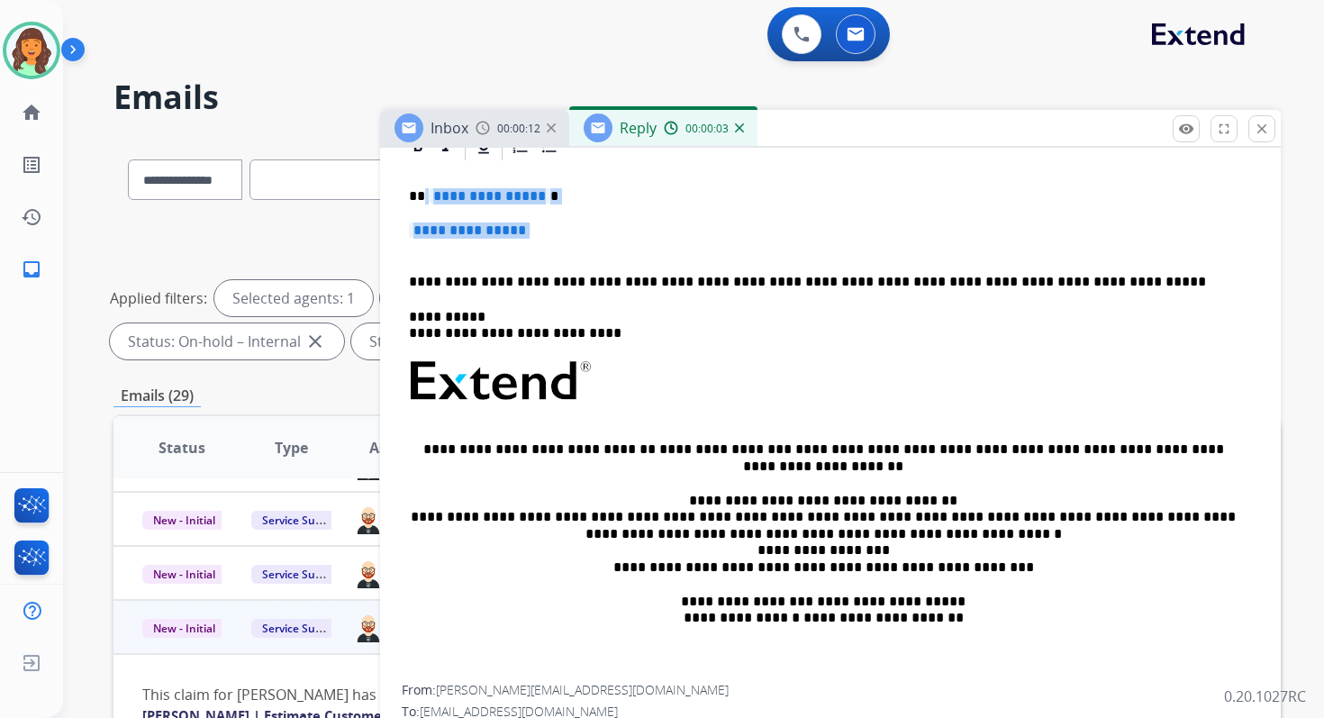
drag, startPoint x: 422, startPoint y: 195, endPoint x: 554, endPoint y: 248, distance: 141.8
click at [554, 248] on div "**********" at bounding box center [831, 424] width 858 height 522
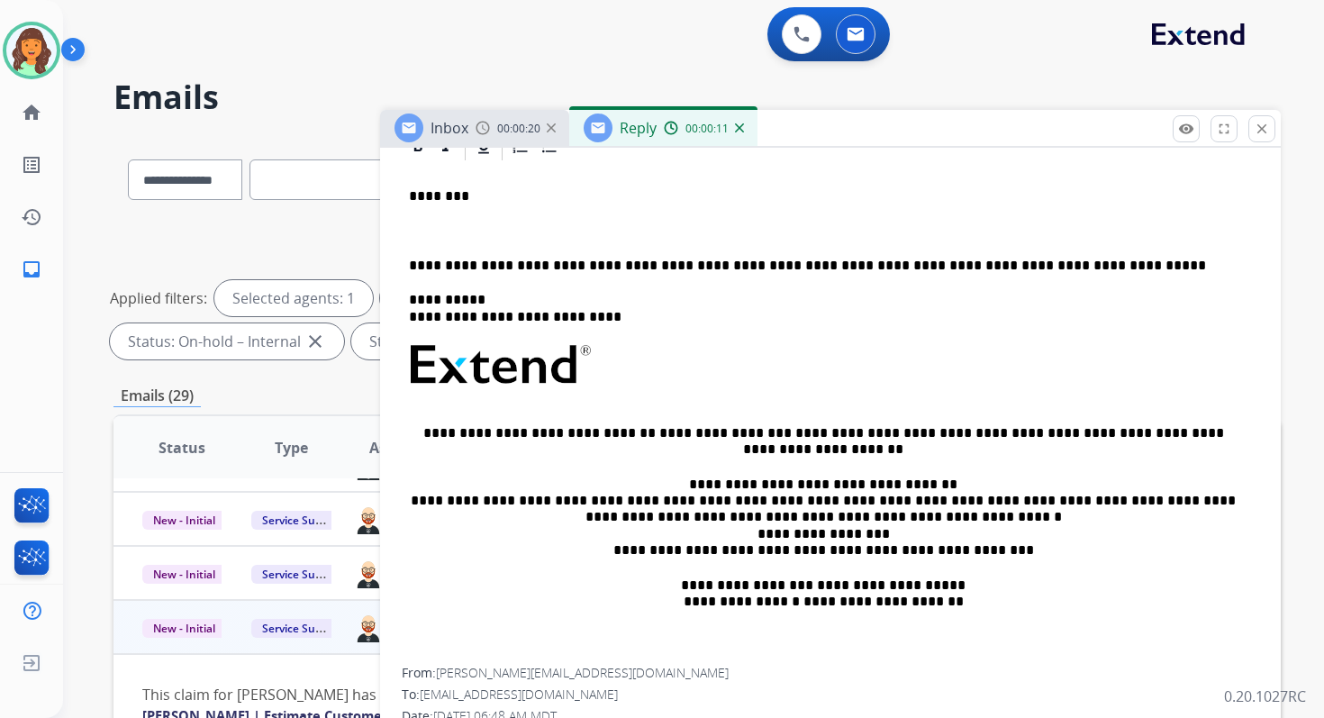
click at [603, 267] on p "**********" at bounding box center [823, 266] width 829 height 16
click at [413, 223] on p at bounding box center [830, 230] width 843 height 16
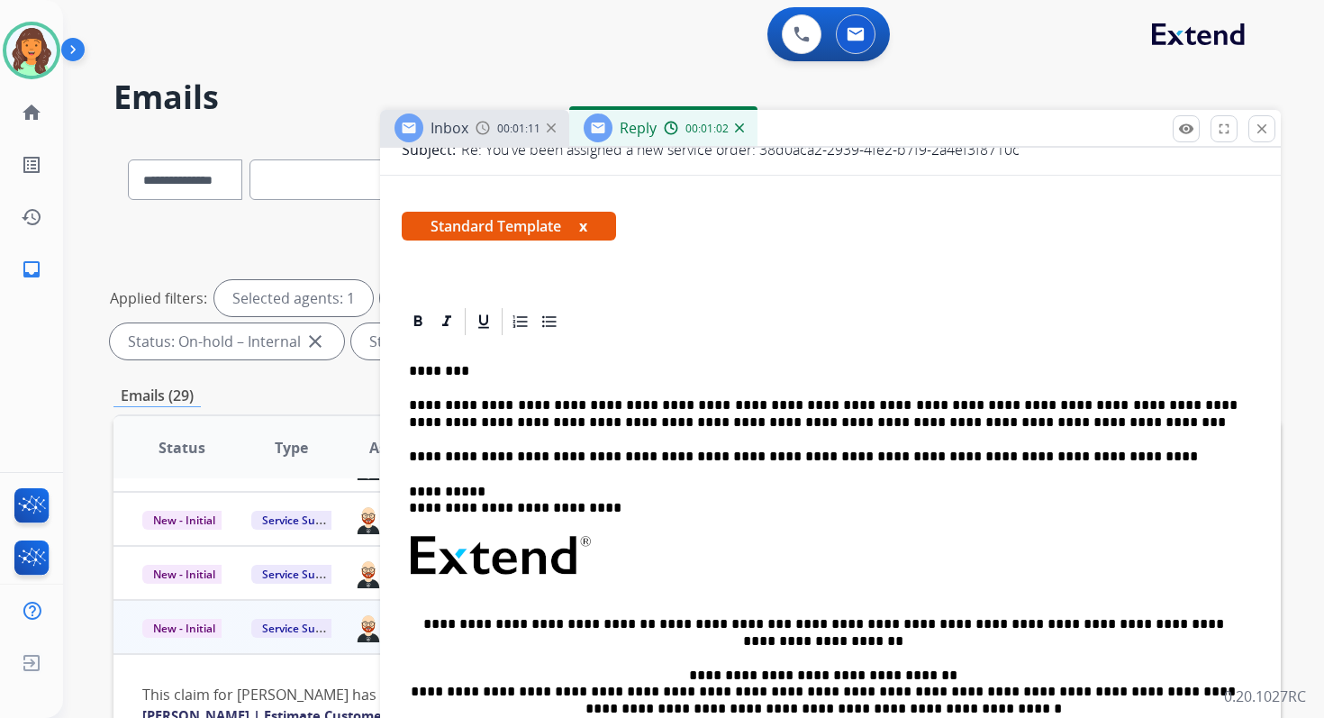
scroll to position [340, 0]
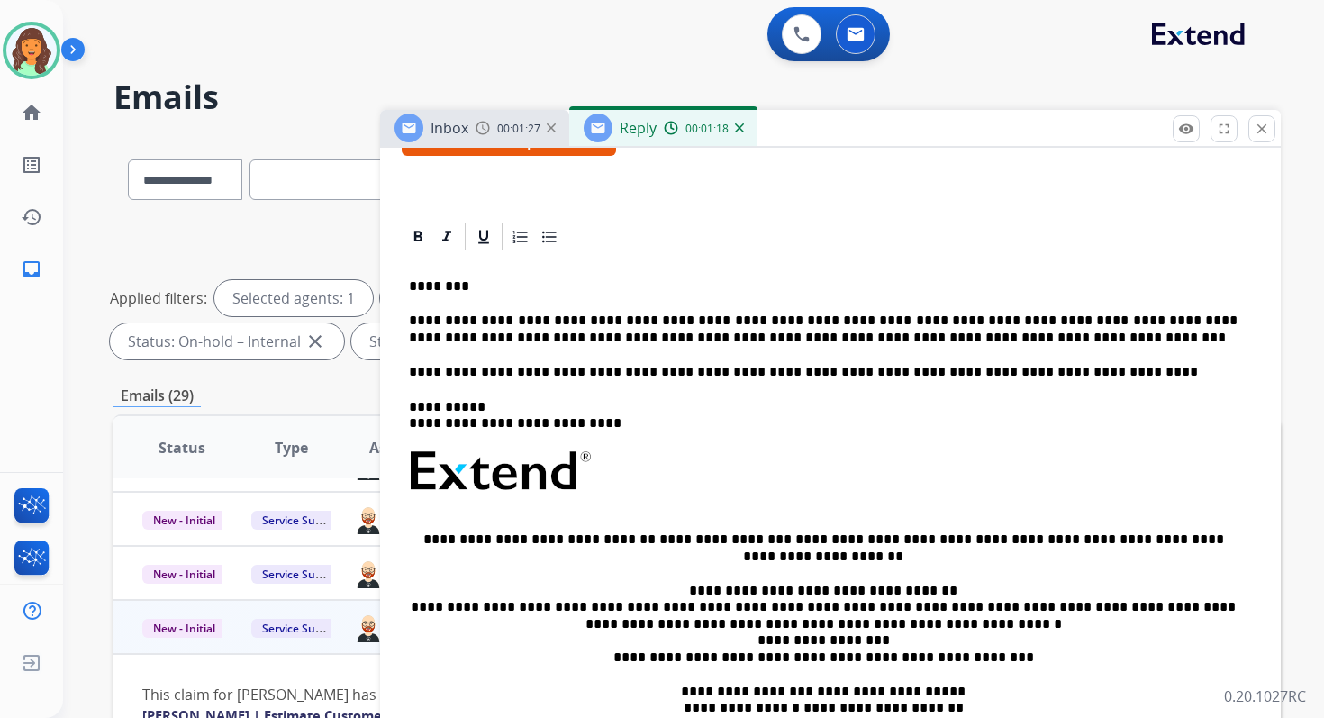
click at [901, 340] on p "**********" at bounding box center [823, 329] width 829 height 33
click at [904, 340] on p "**********" at bounding box center [823, 329] width 829 height 33
click at [935, 343] on p "**********" at bounding box center [823, 329] width 829 height 33
click at [775, 319] on p "**********" at bounding box center [823, 329] width 829 height 33
click at [1040, 338] on p "**********" at bounding box center [823, 329] width 829 height 33
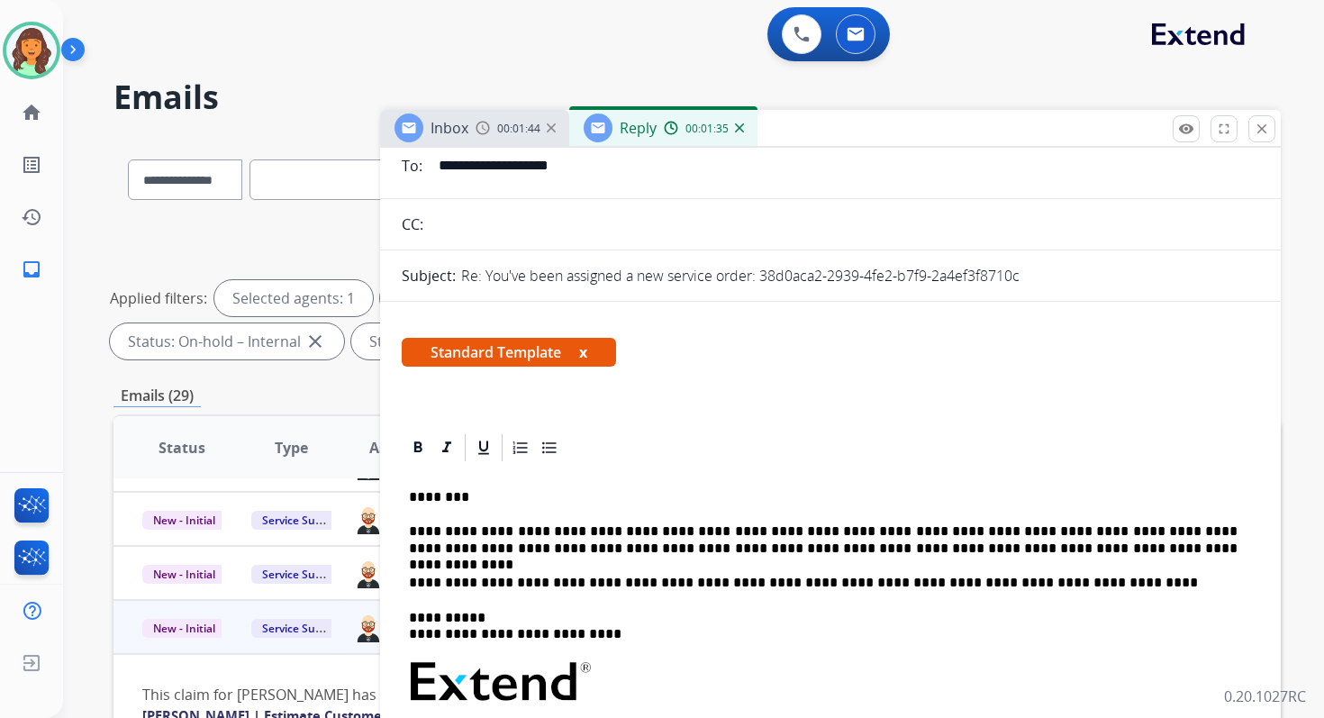
scroll to position [0, 0]
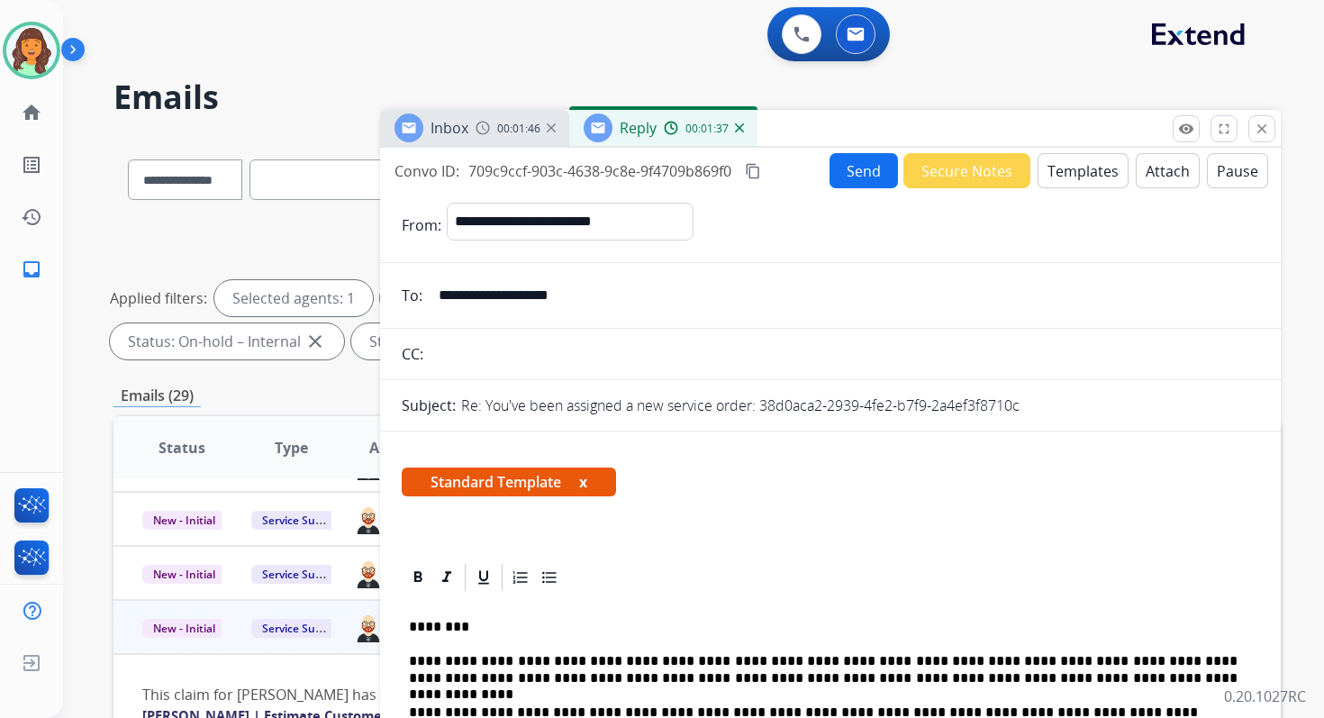
click at [753, 167] on mat-icon "content_copy" at bounding box center [753, 171] width 16 height 16
click at [855, 168] on button "Send" at bounding box center [864, 170] width 68 height 35
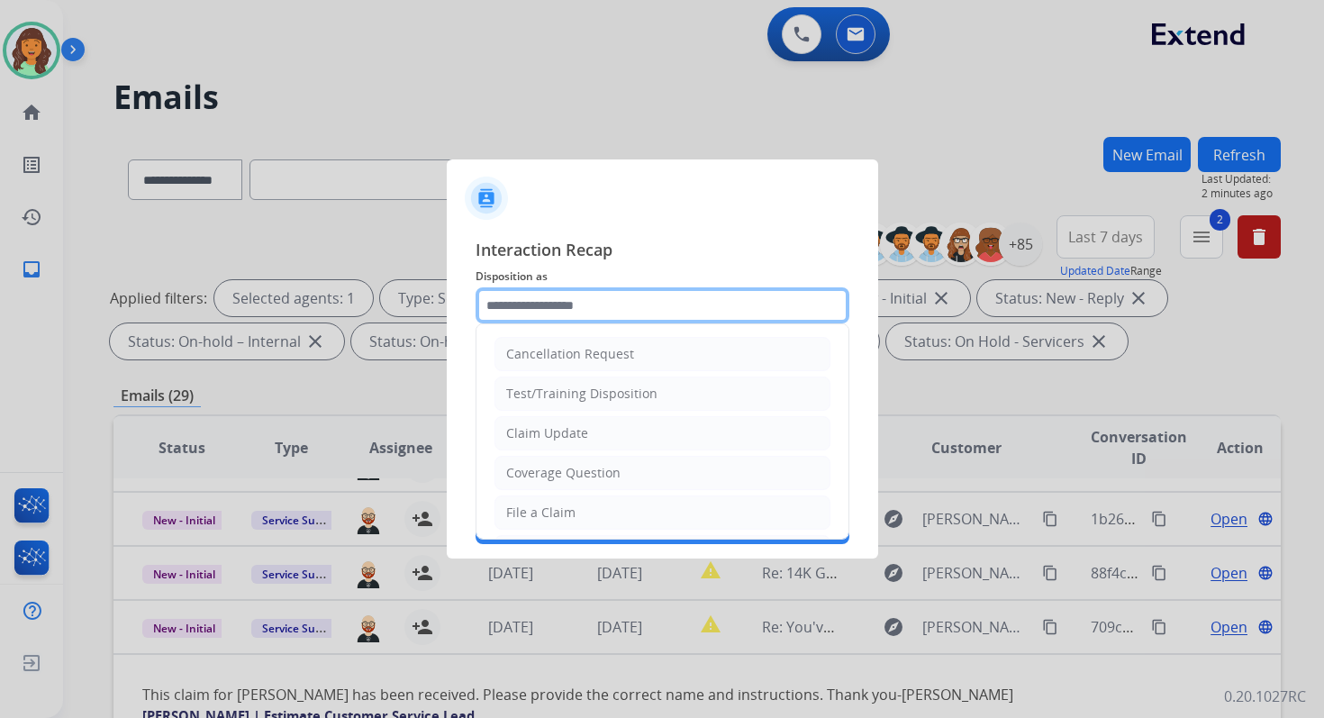
click at [544, 300] on input "text" at bounding box center [663, 305] width 374 height 36
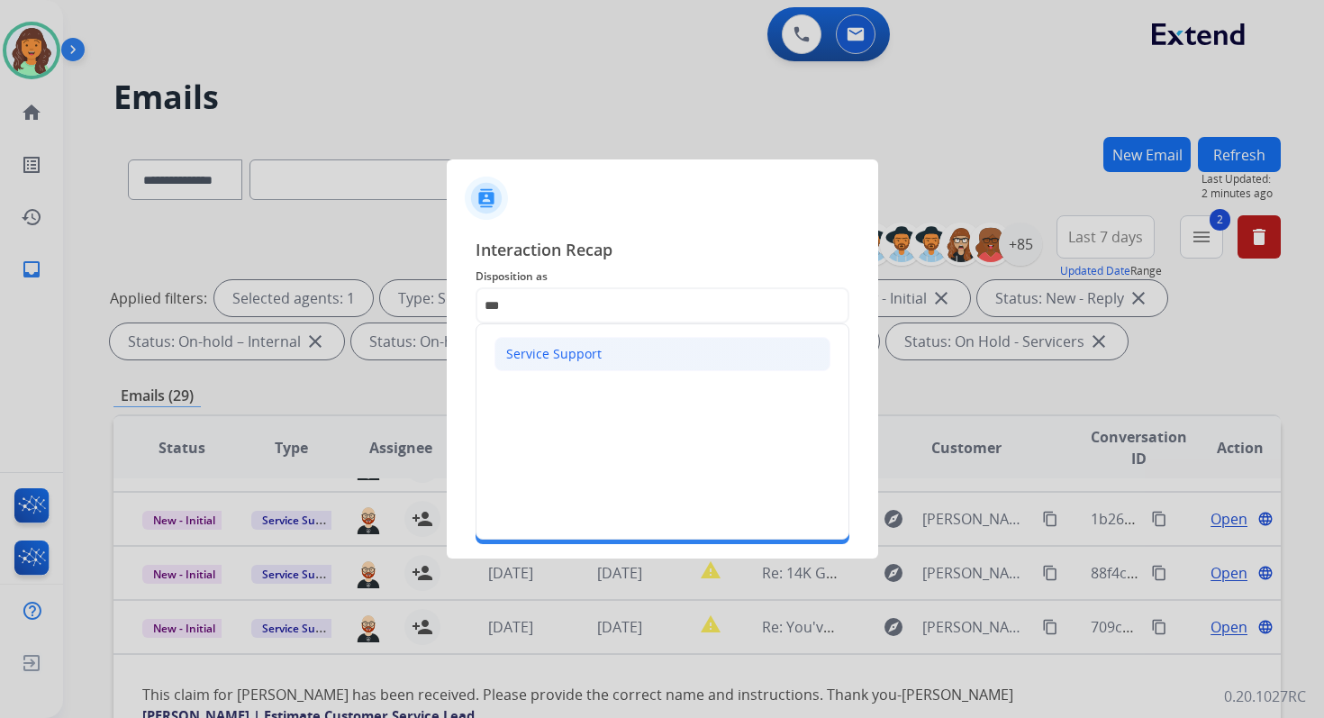
click at [525, 347] on div "Service Support" at bounding box center [553, 354] width 95 height 18
type input "**********"
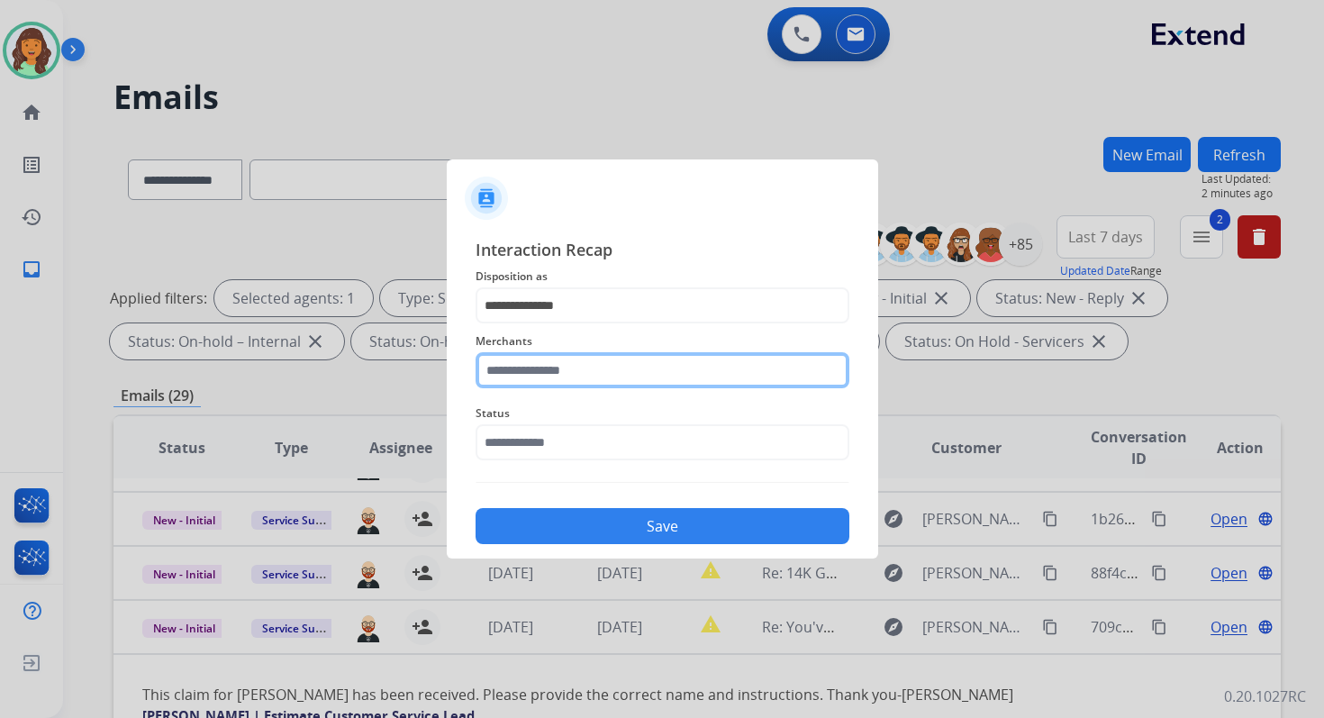
click at [544, 371] on input "text" at bounding box center [663, 370] width 374 height 36
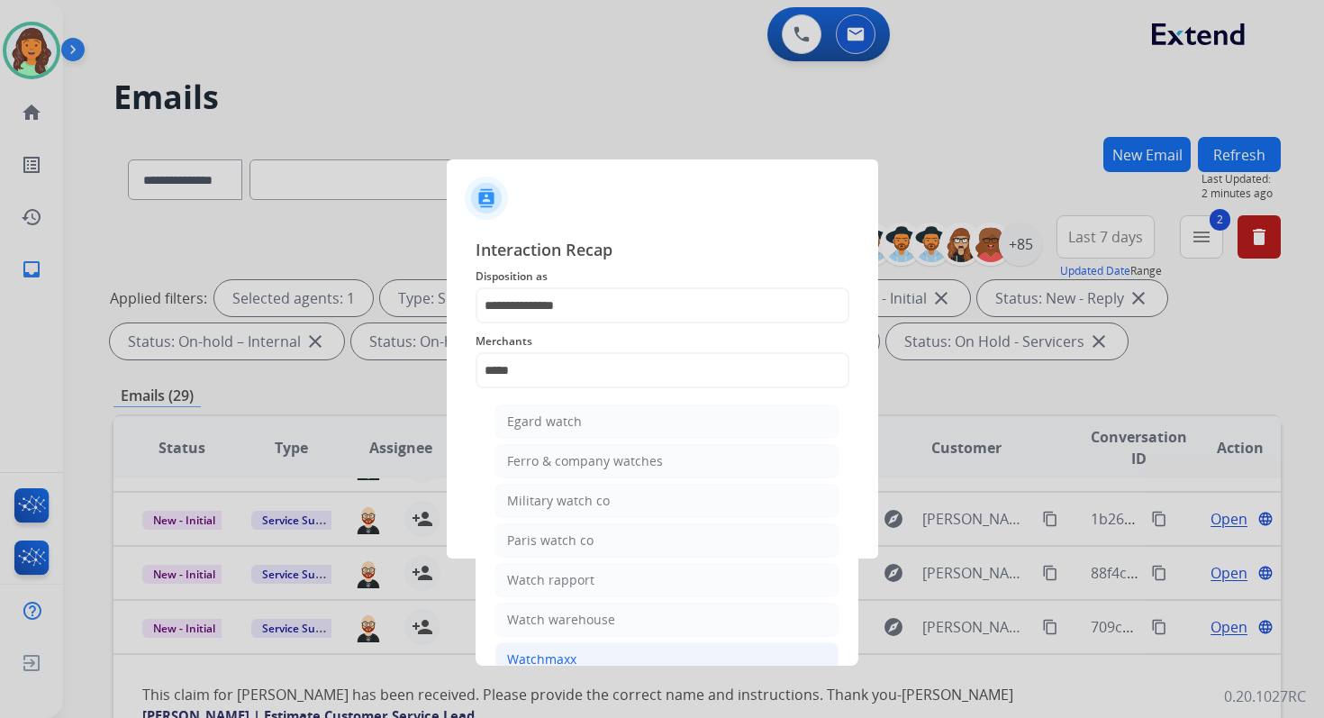
click at [572, 650] on div "Watchmaxx" at bounding box center [541, 659] width 69 height 18
type input "*********"
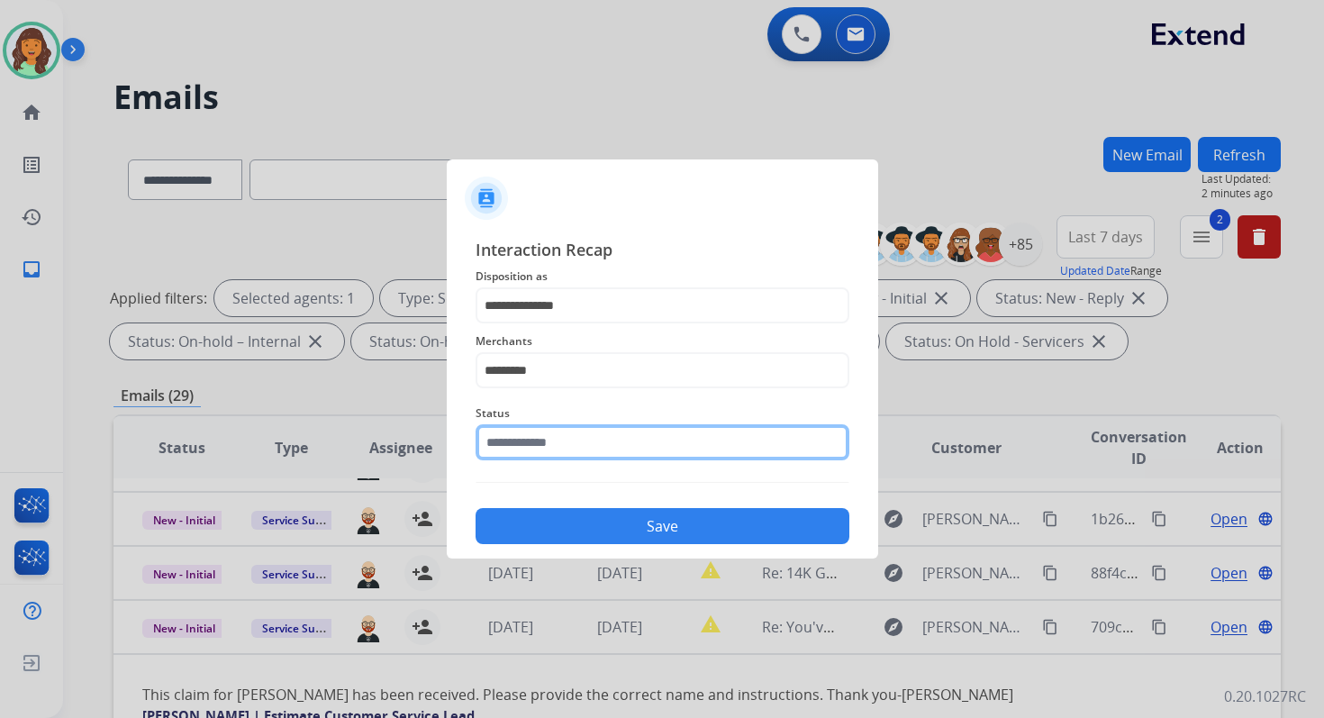
click at [567, 434] on input "text" at bounding box center [663, 442] width 374 height 36
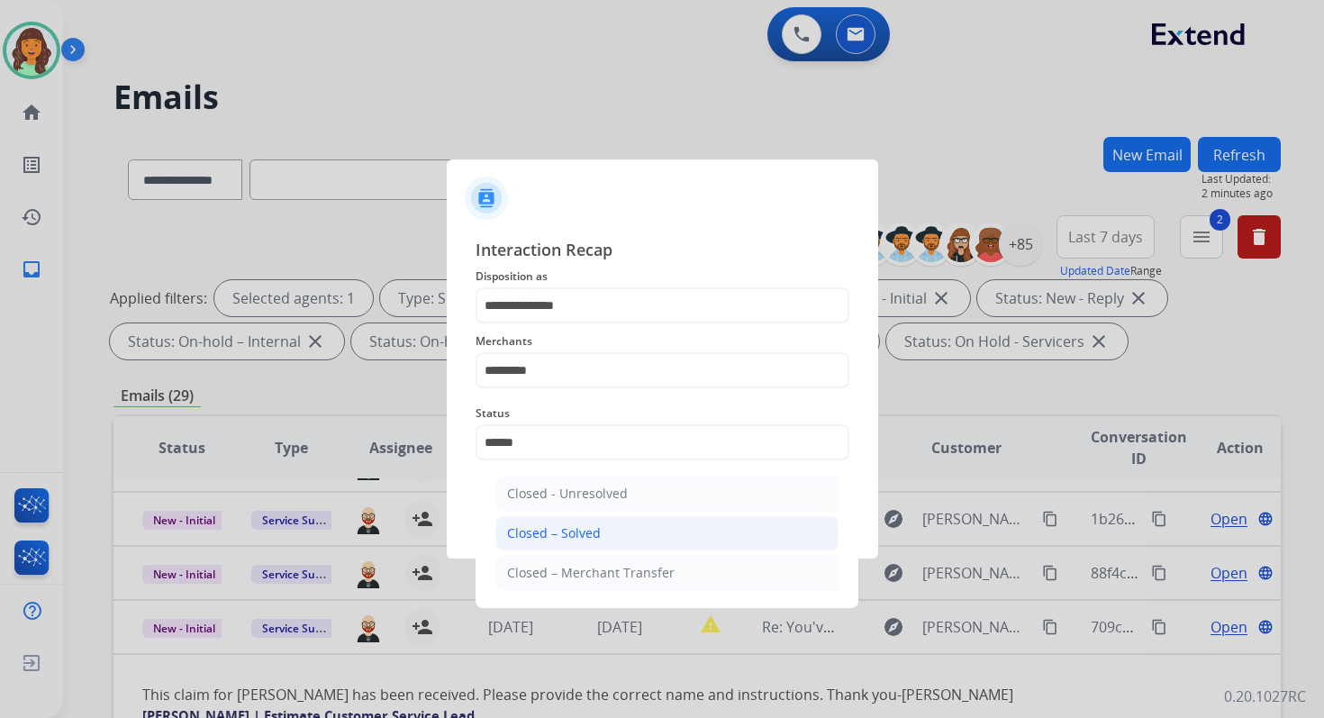
click at [577, 525] on div "Closed – Solved" at bounding box center [554, 533] width 94 height 18
type input "**********"
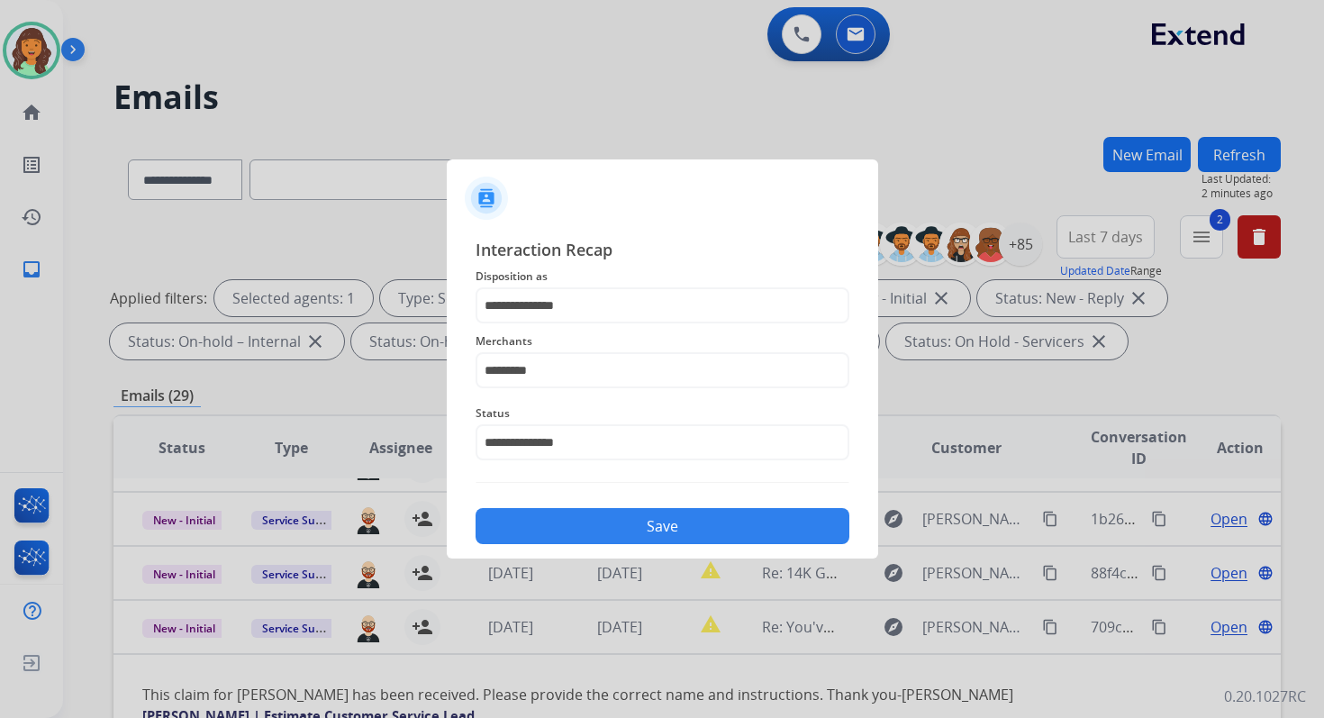
click at [577, 525] on button "Save" at bounding box center [663, 526] width 374 height 36
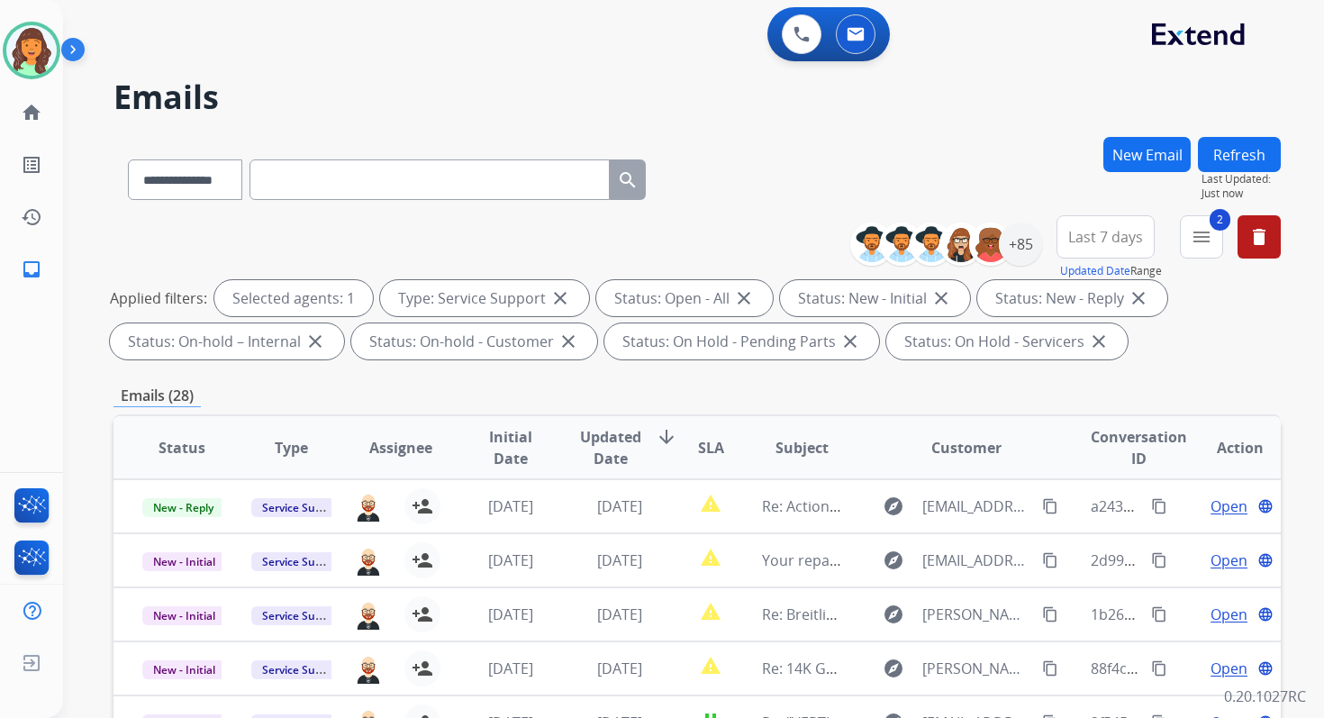
scroll to position [394, 0]
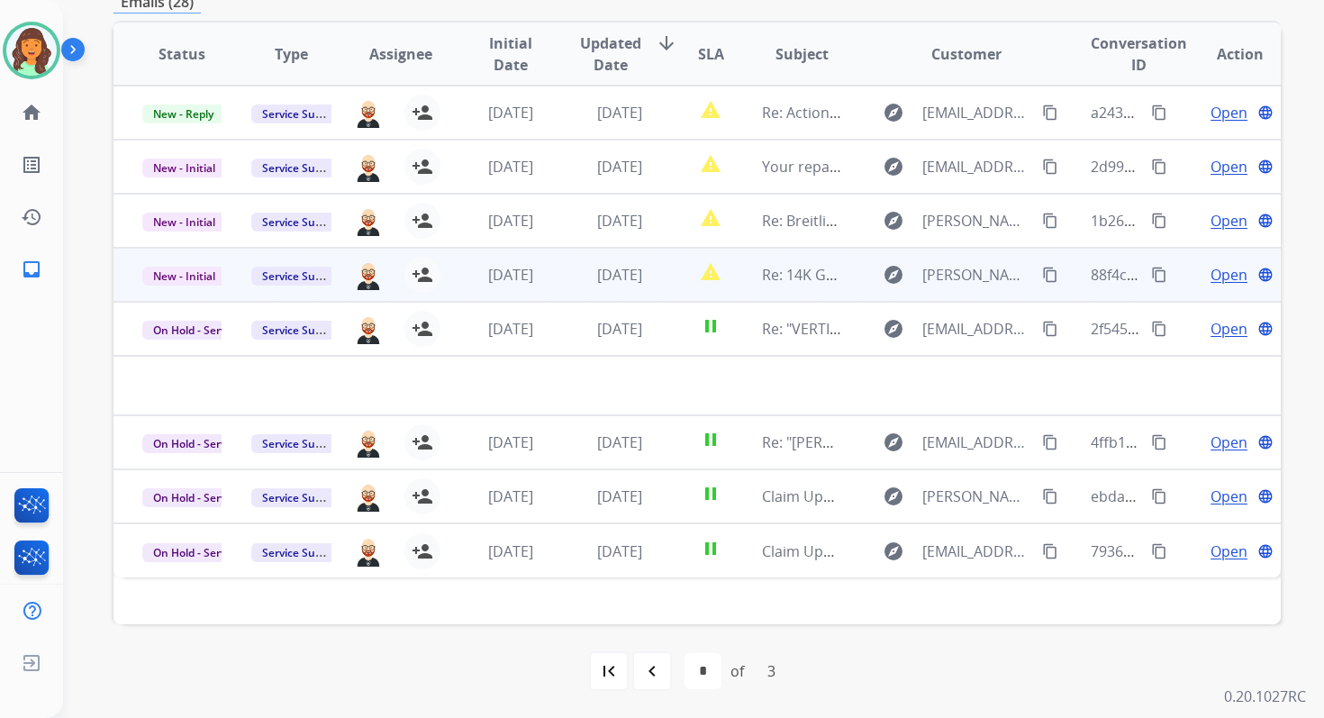
click at [576, 259] on td "1 day ago" at bounding box center [605, 275] width 109 height 54
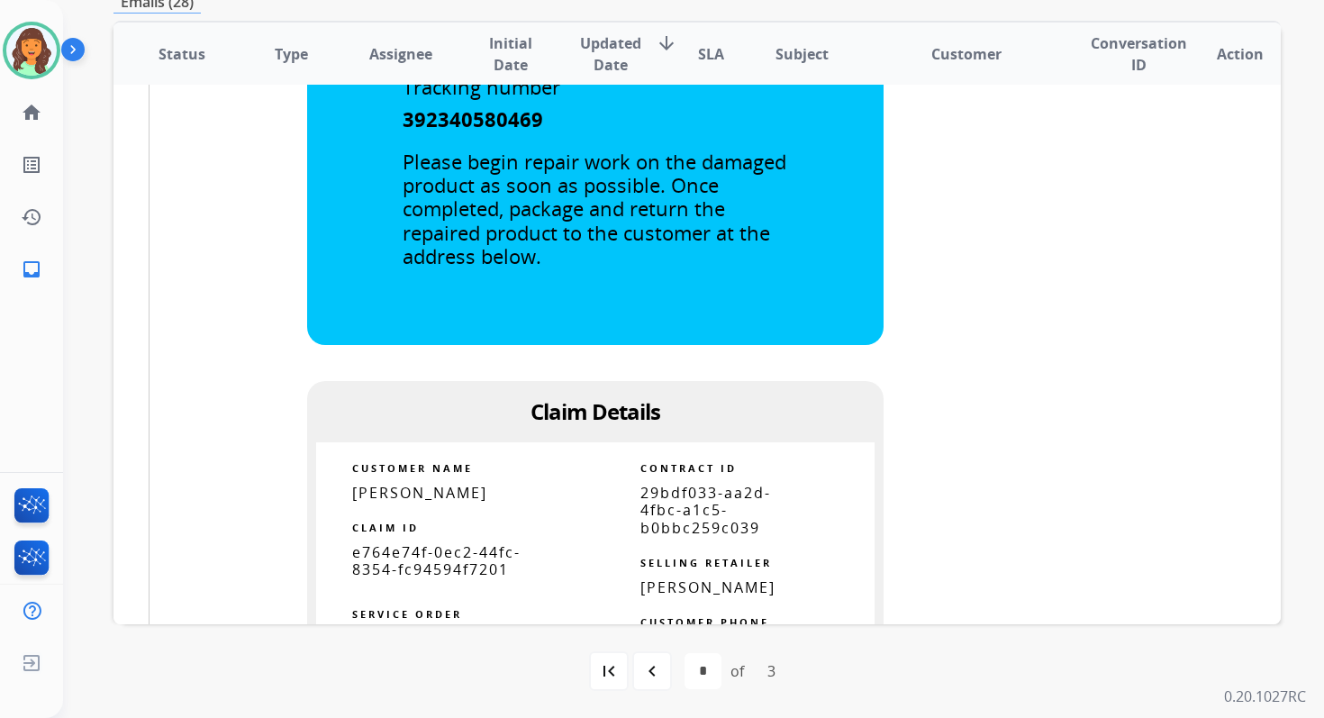
scroll to position [1043, 0]
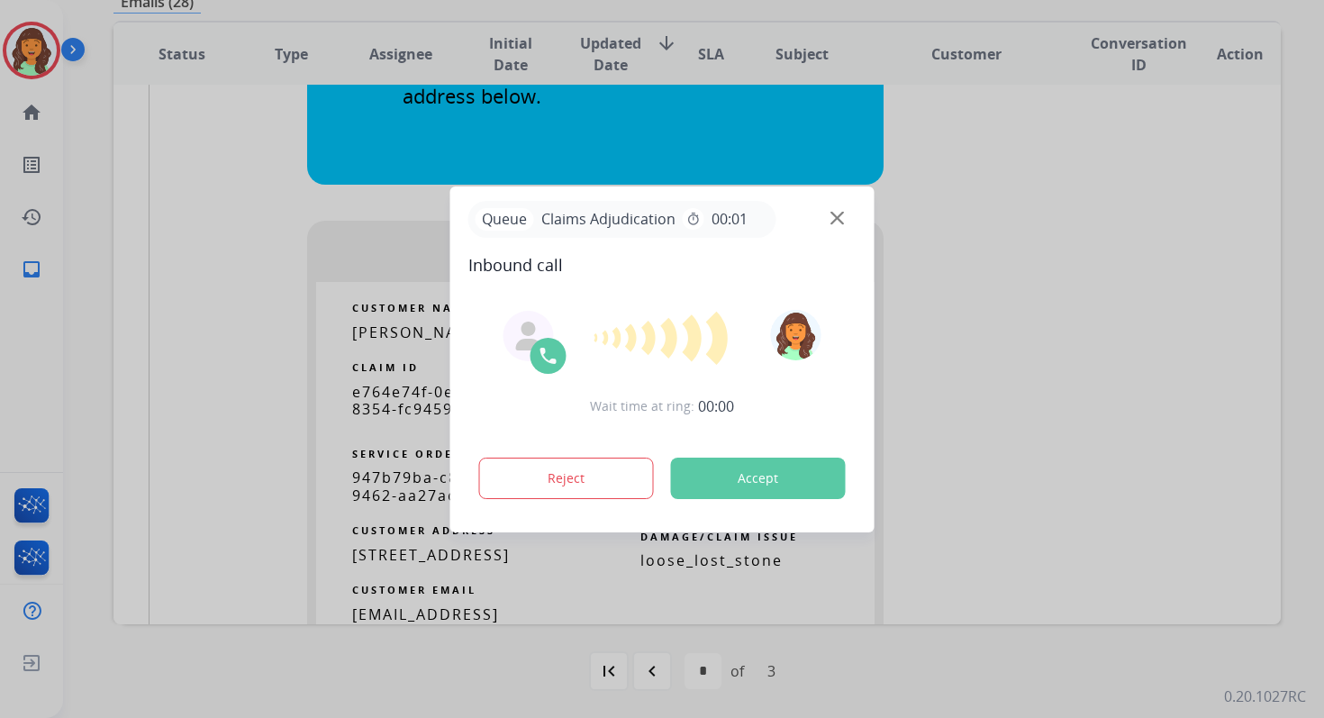
click at [658, 344] on div at bounding box center [662, 338] width 139 height 55
click at [731, 449] on div "Reject Accept" at bounding box center [662, 475] width 388 height 56
click at [740, 468] on button "Accept" at bounding box center [758, 478] width 175 height 41
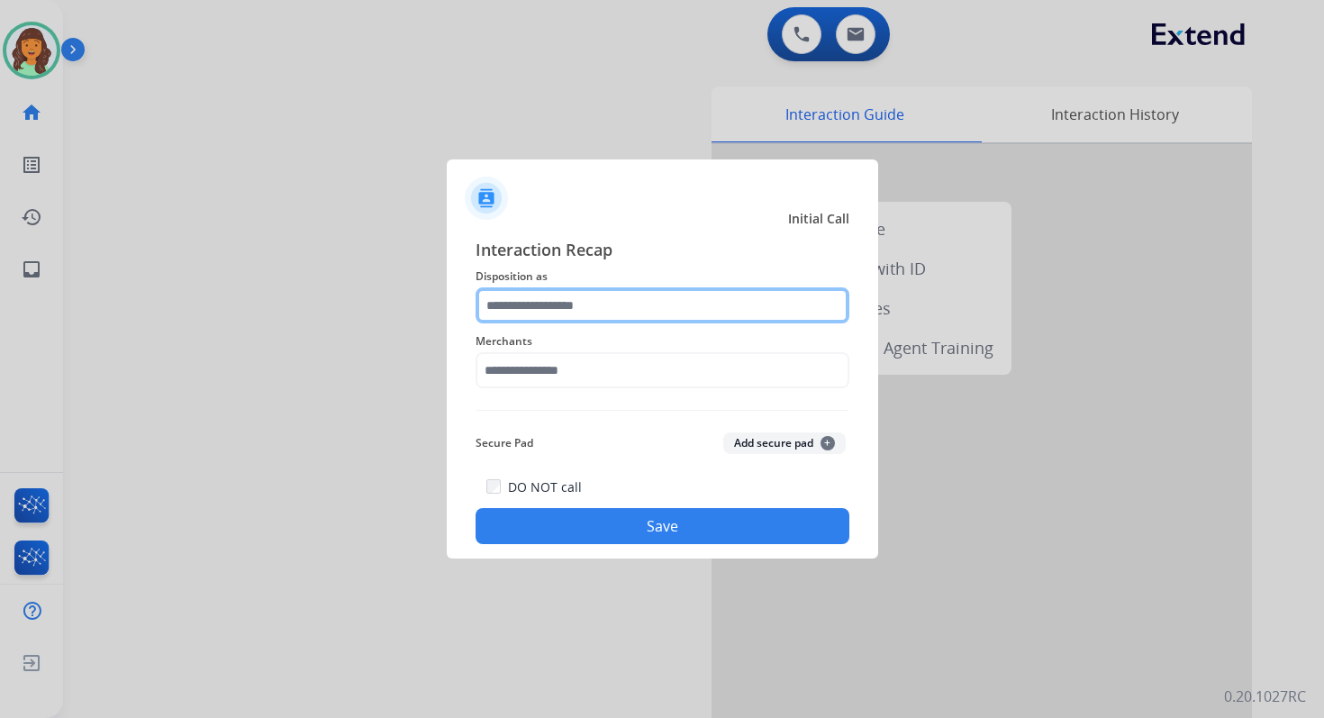
click at [604, 292] on input "text" at bounding box center [663, 305] width 374 height 36
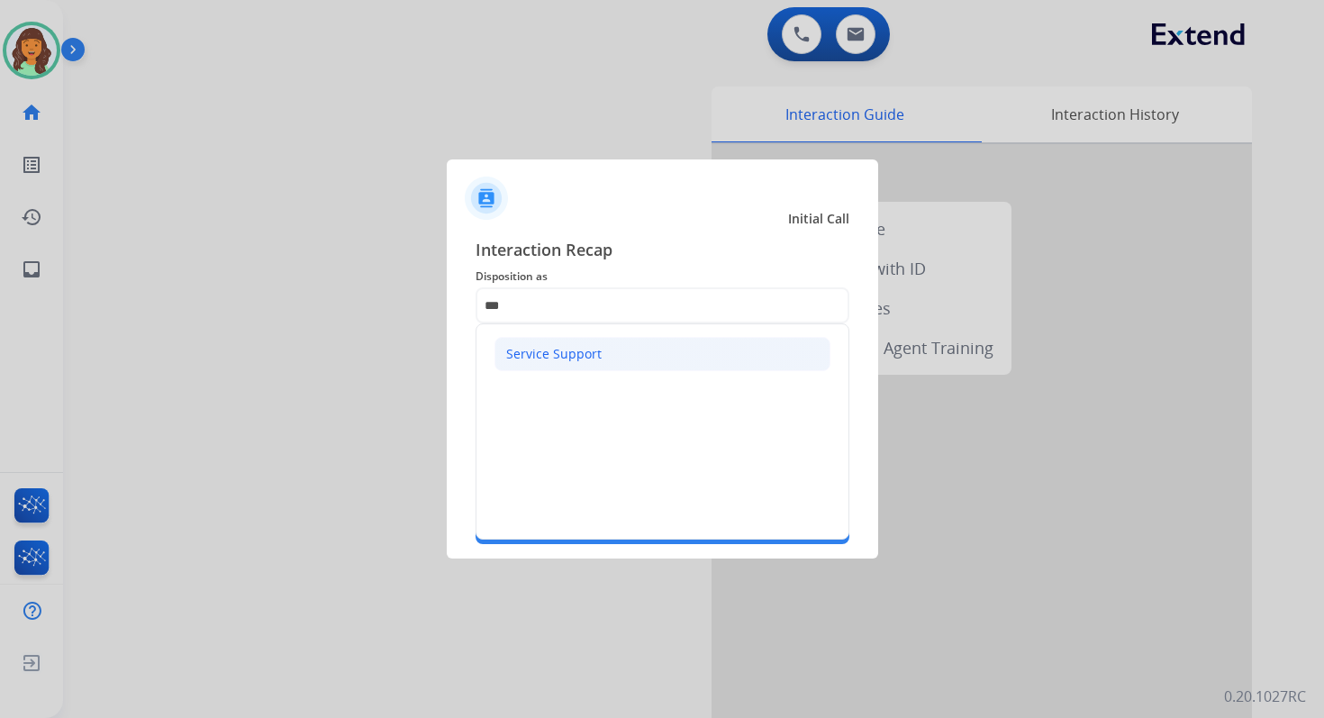
click at [580, 348] on div "Service Support" at bounding box center [553, 354] width 95 height 18
type input "**********"
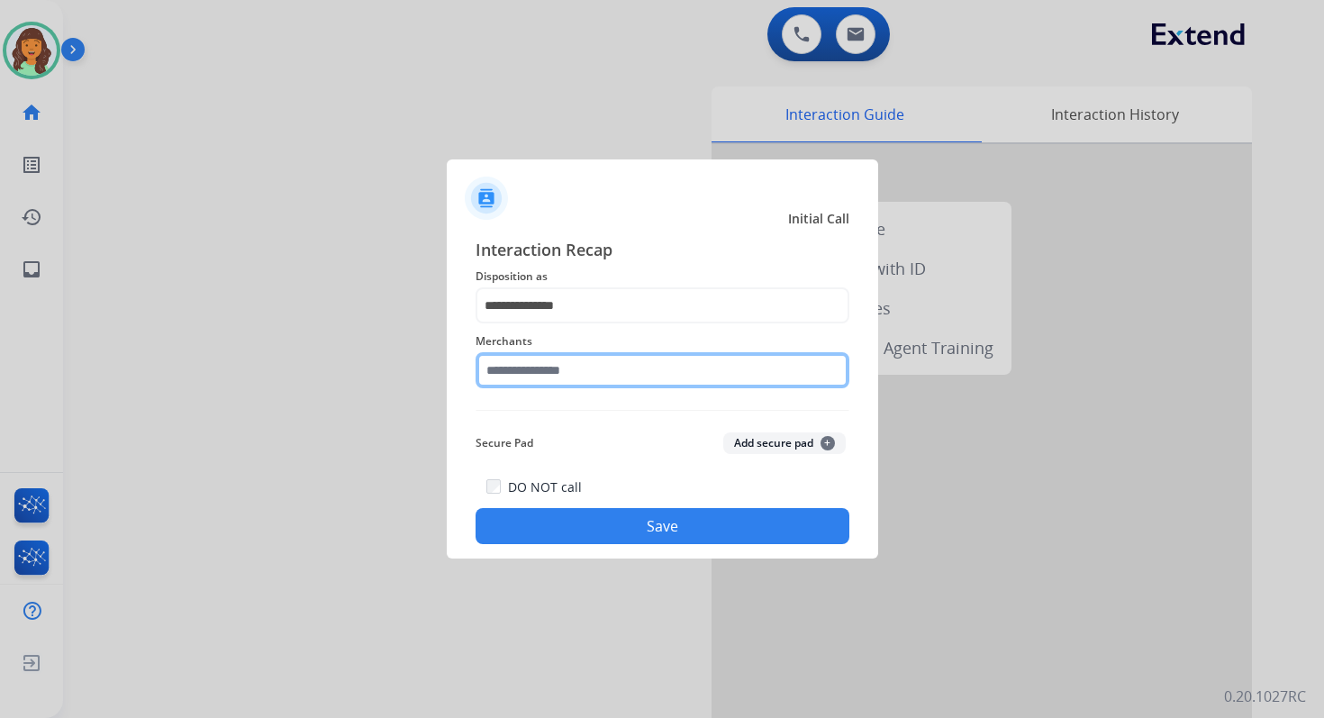
click at [588, 368] on input "text" at bounding box center [663, 370] width 374 height 36
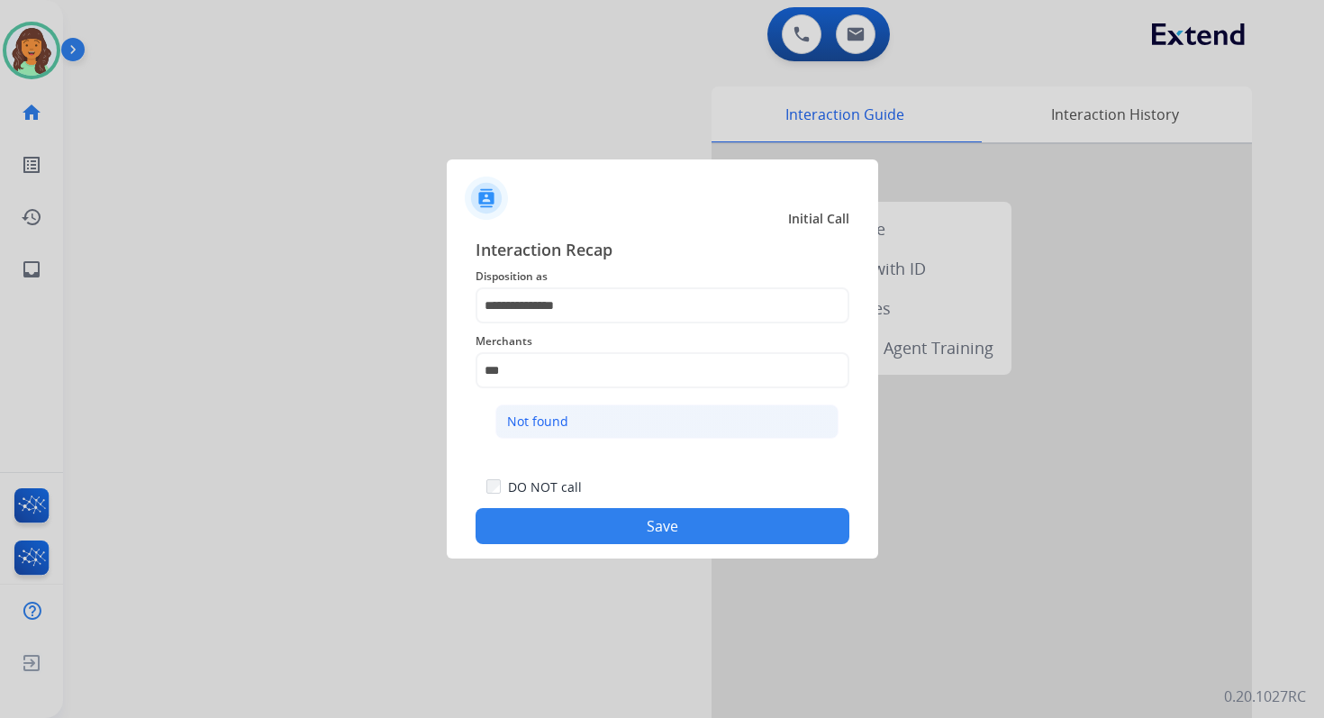
click at [604, 413] on li "Not found" at bounding box center [666, 421] width 343 height 34
type input "*********"
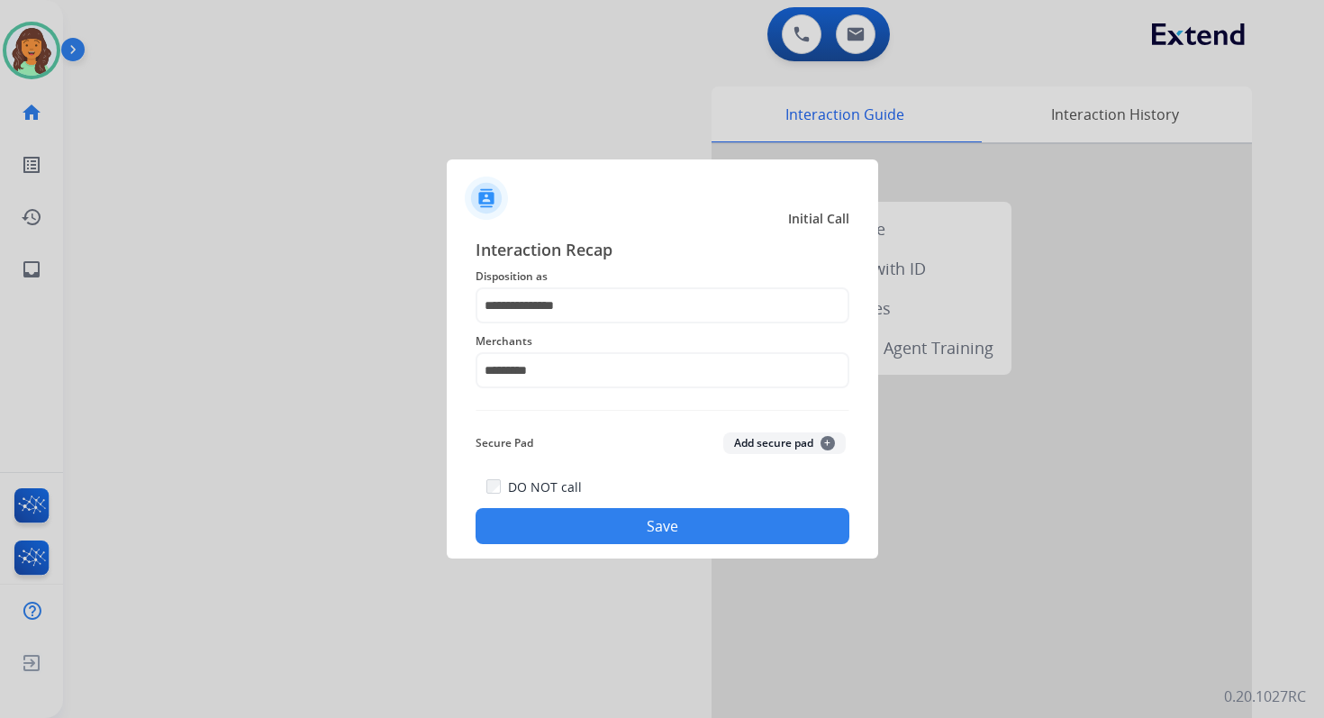
click at [647, 519] on button "Save" at bounding box center [663, 526] width 374 height 36
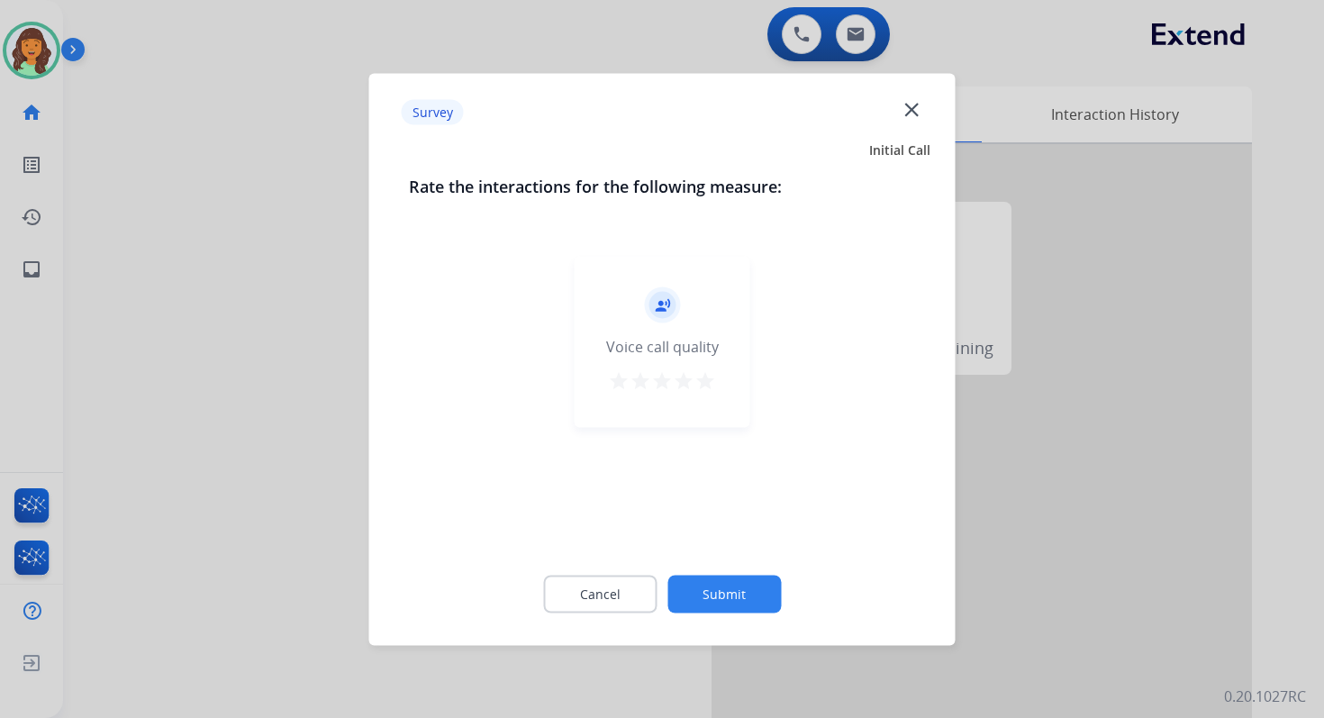
click at [747, 612] on div "Cancel Submit" at bounding box center [662, 593] width 507 height 81
click at [749, 597] on button "Submit" at bounding box center [723, 594] width 113 height 38
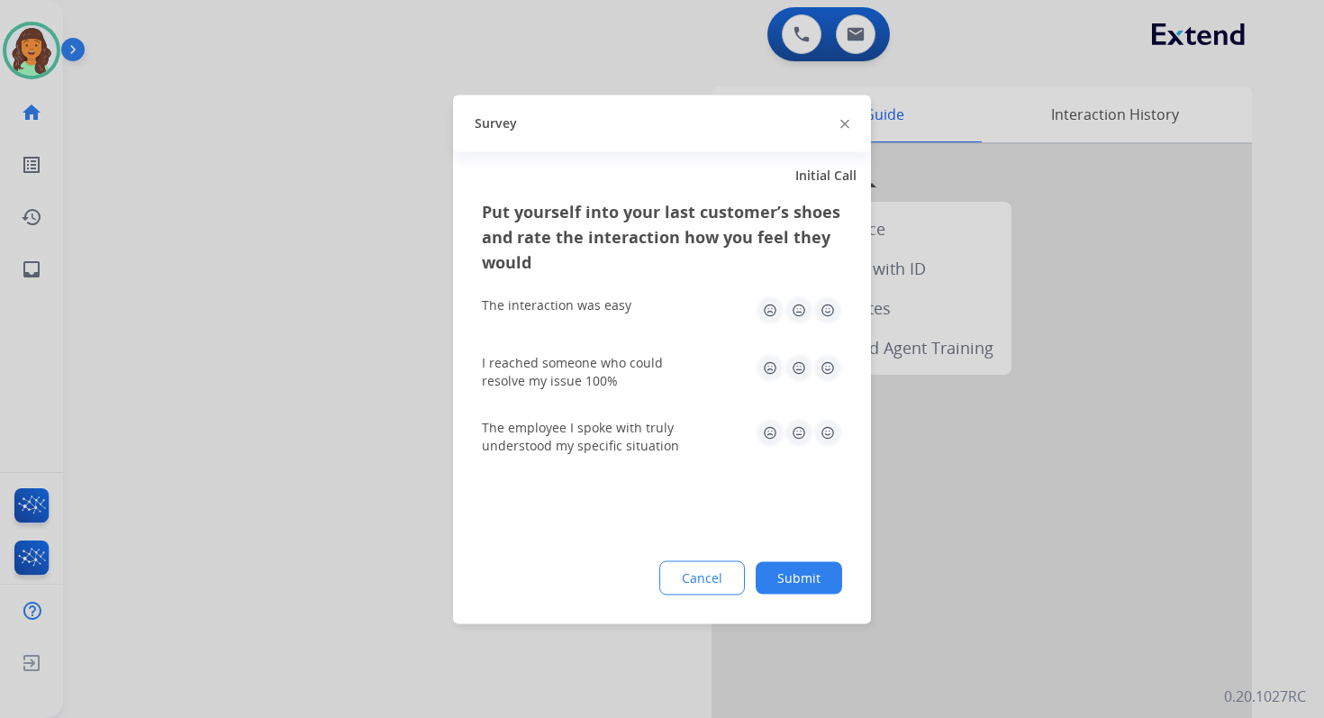
click at [799, 581] on button "Submit" at bounding box center [799, 577] width 86 height 32
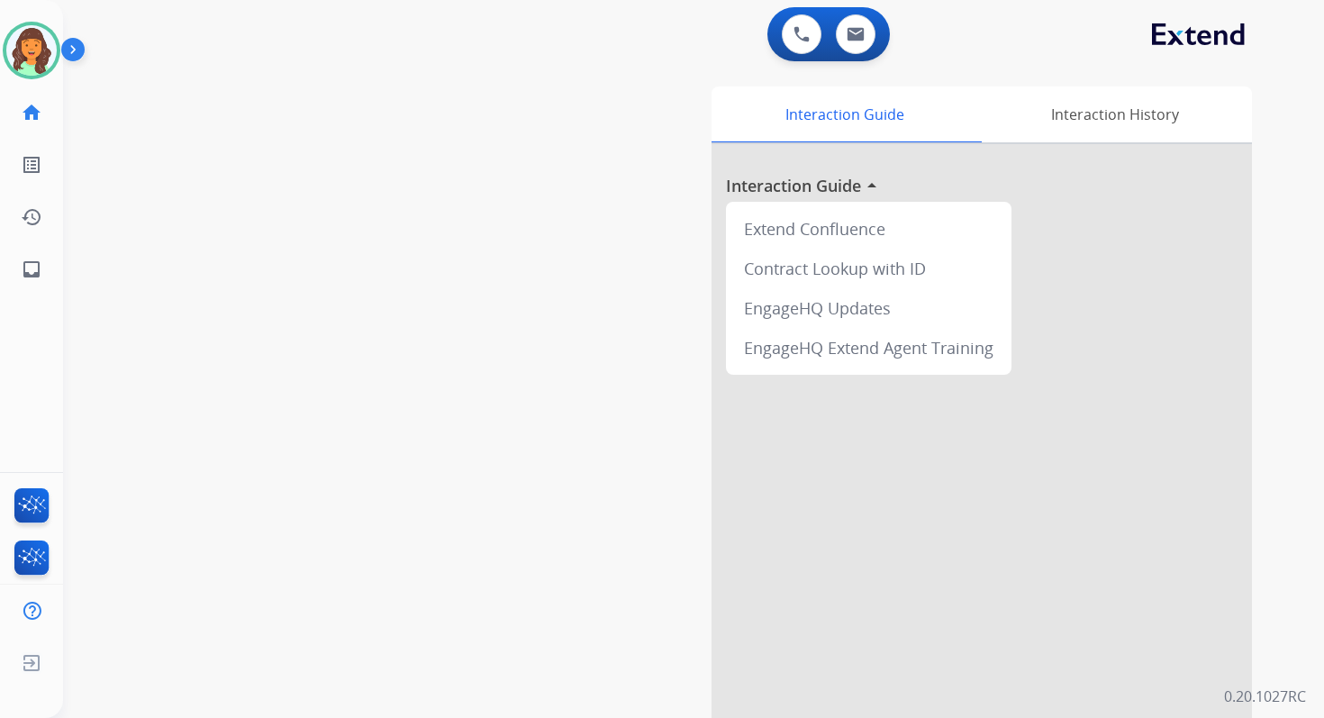
click at [864, 57] on div "0 Voice Interactions 0 Email Interactions" at bounding box center [828, 34] width 123 height 54
click at [858, 37] on img at bounding box center [856, 34] width 18 height 14
select select "**********"
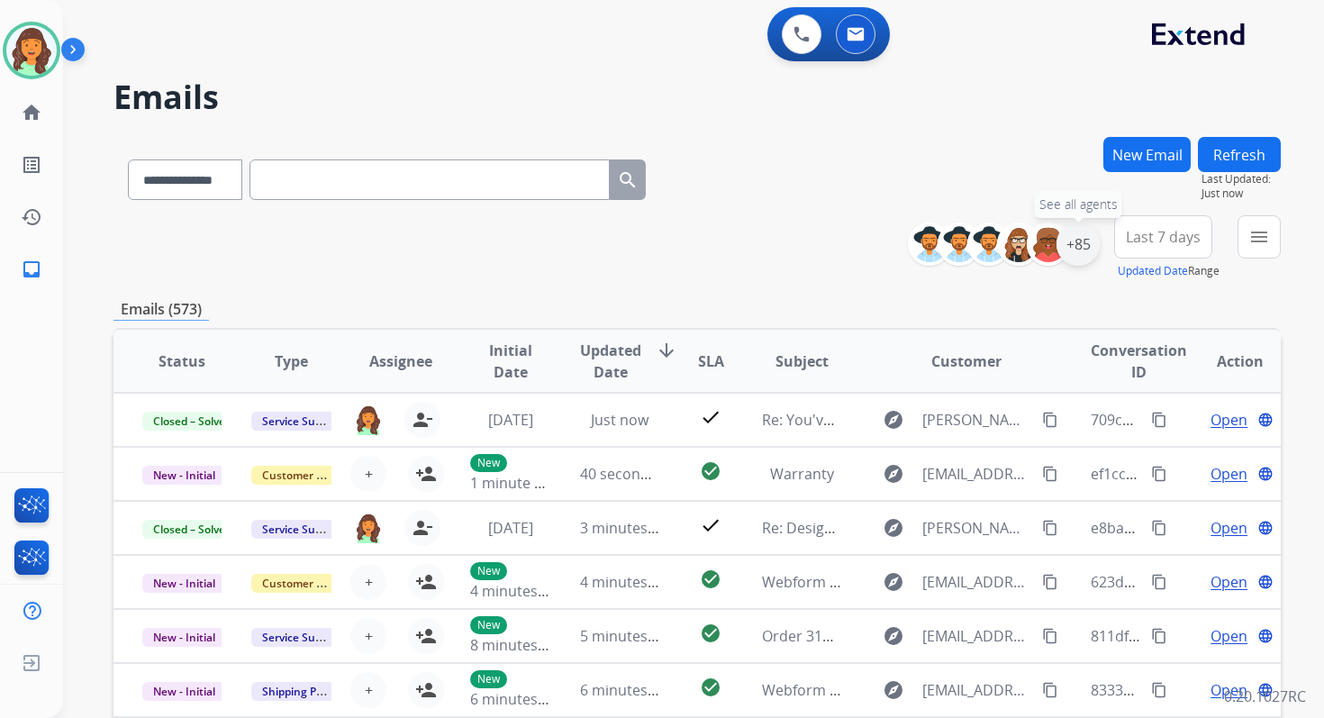
click at [1077, 247] on div "+85" at bounding box center [1078, 243] width 43 height 43
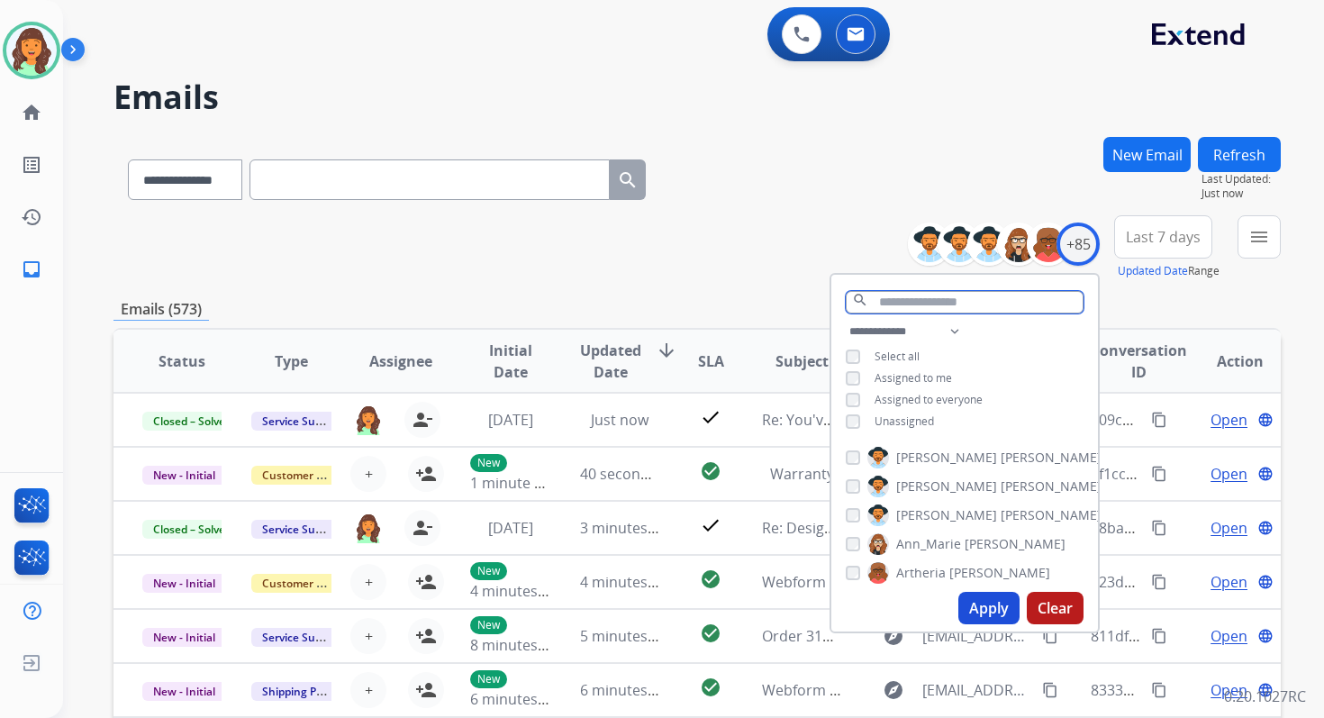
click at [904, 305] on input "text" at bounding box center [965, 302] width 238 height 23
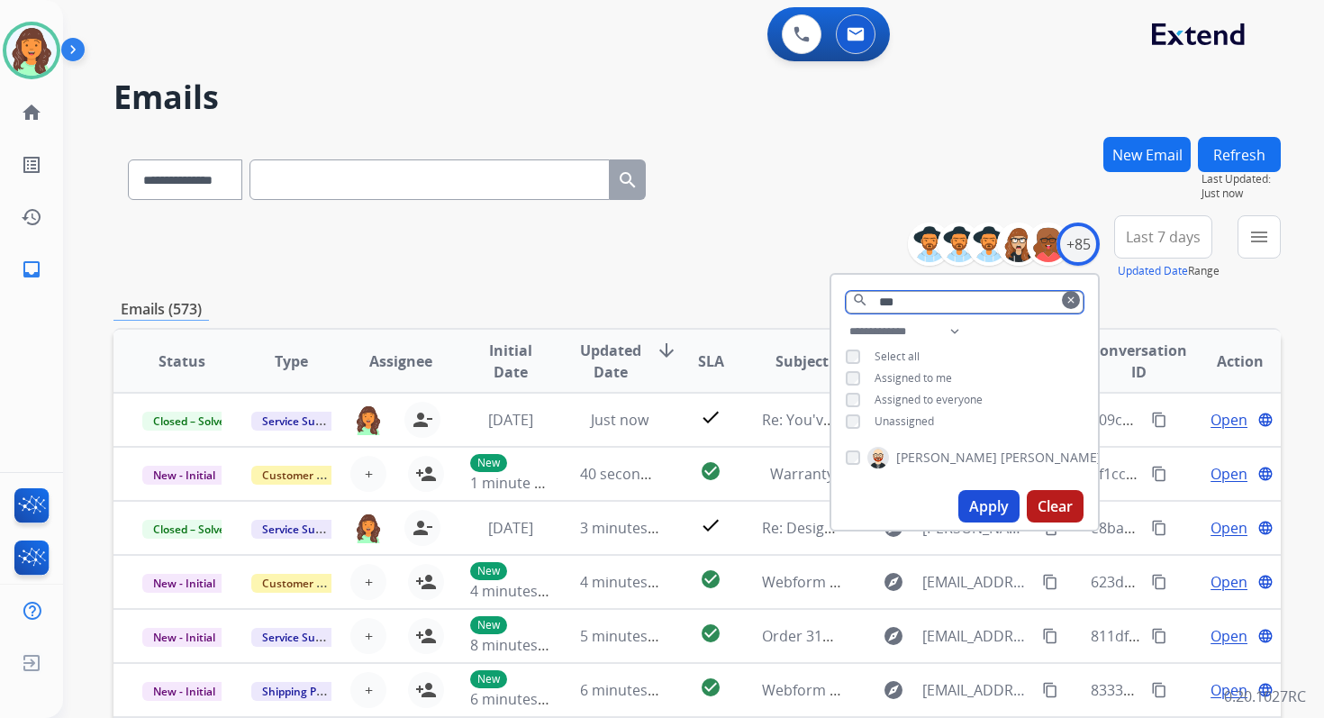
type input "***"
click at [996, 498] on button "Apply" at bounding box center [988, 506] width 61 height 32
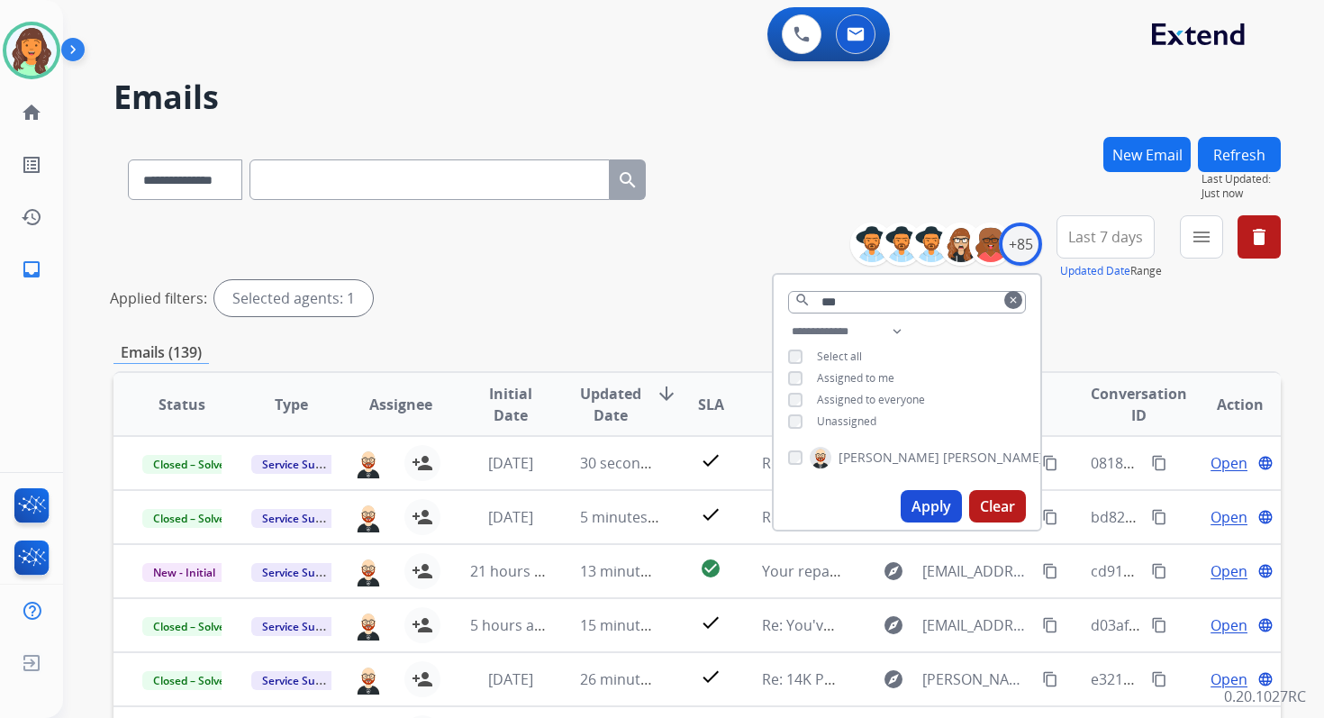
click at [1173, 294] on div "Applied filters: Selected agents: 1" at bounding box center [693, 298] width 1167 height 36
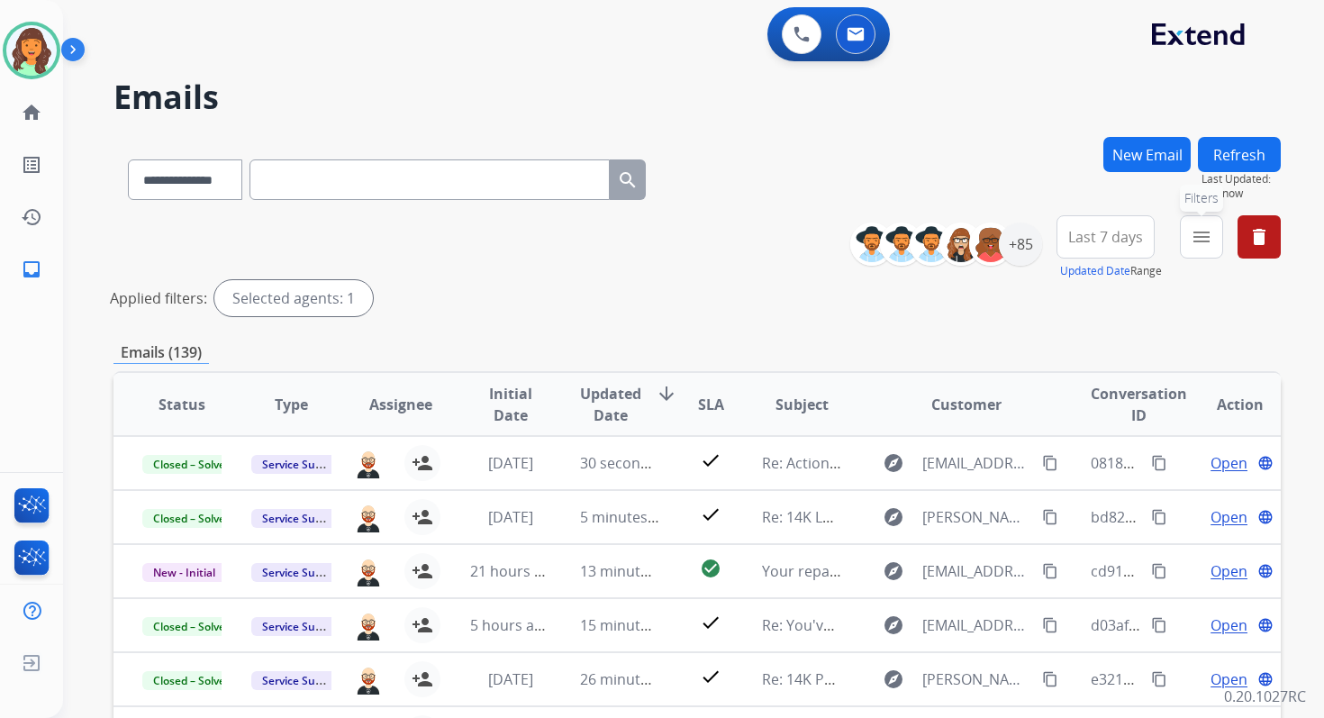
click at [1197, 235] on mat-icon "menu" at bounding box center [1202, 237] width 22 height 22
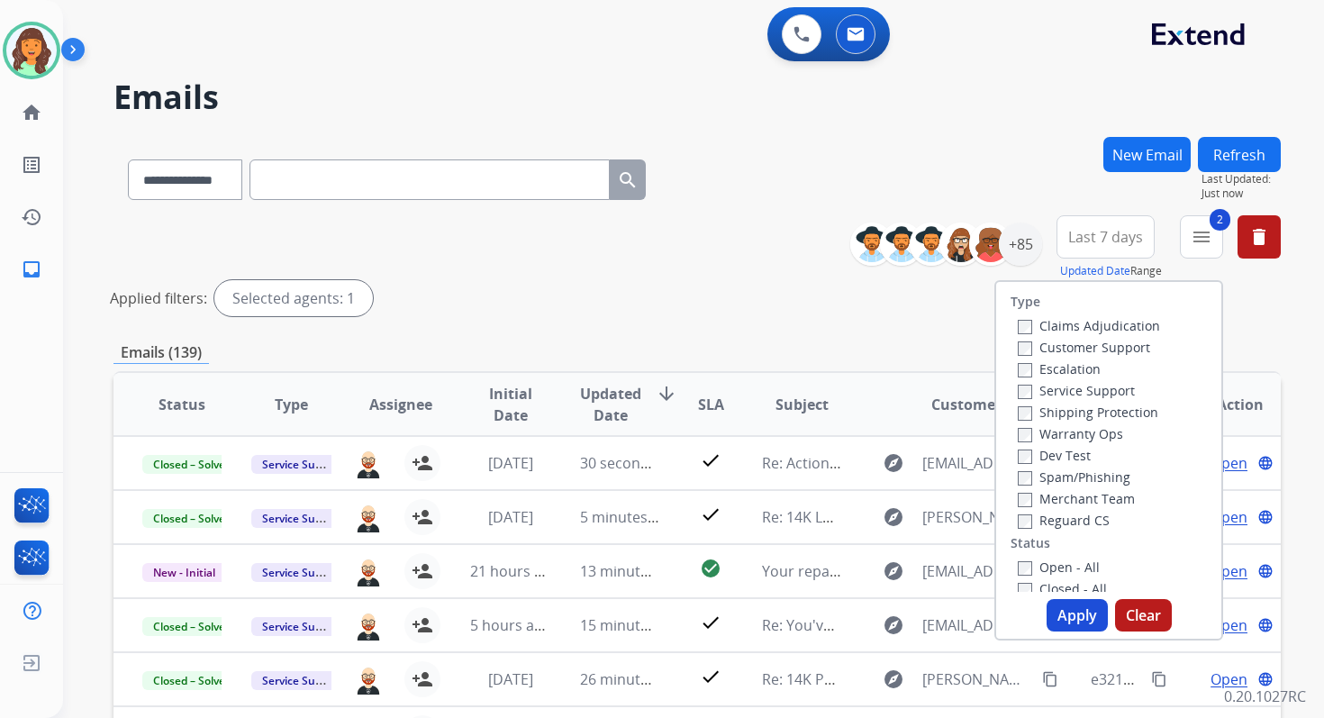
click at [1065, 605] on button "Apply" at bounding box center [1077, 615] width 61 height 32
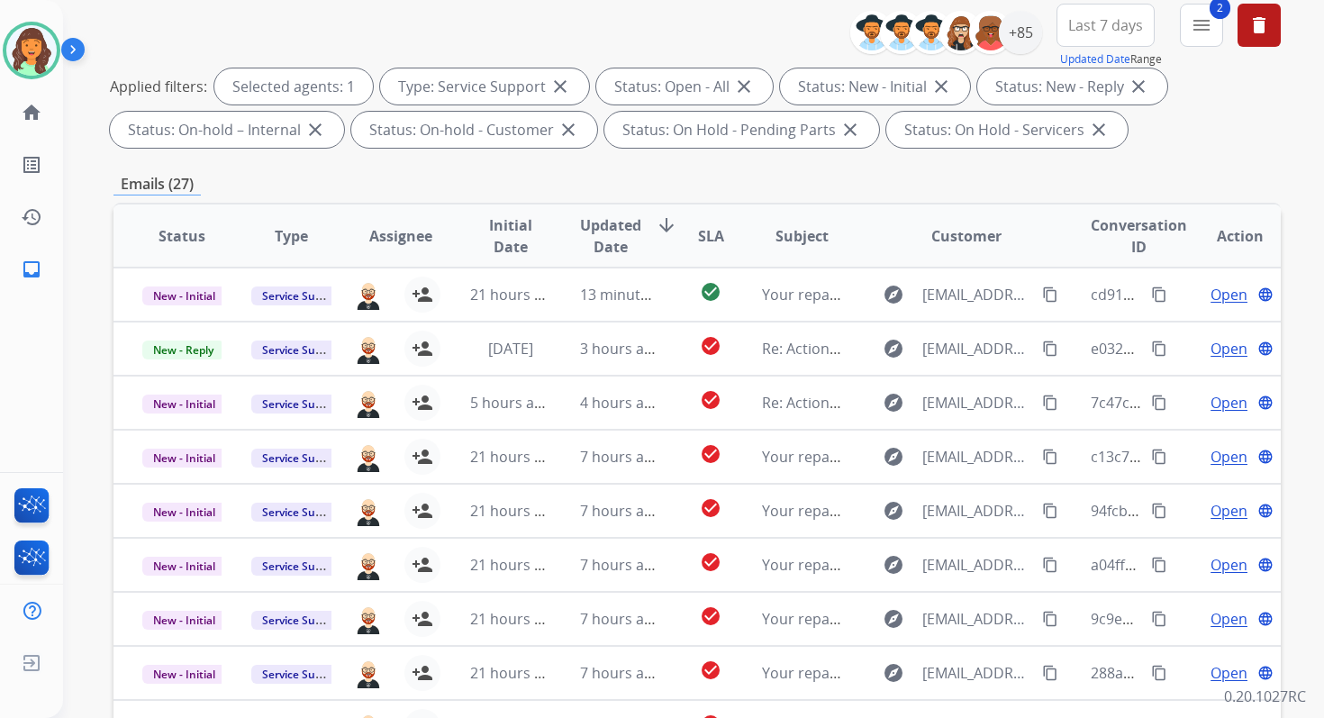
scroll to position [394, 0]
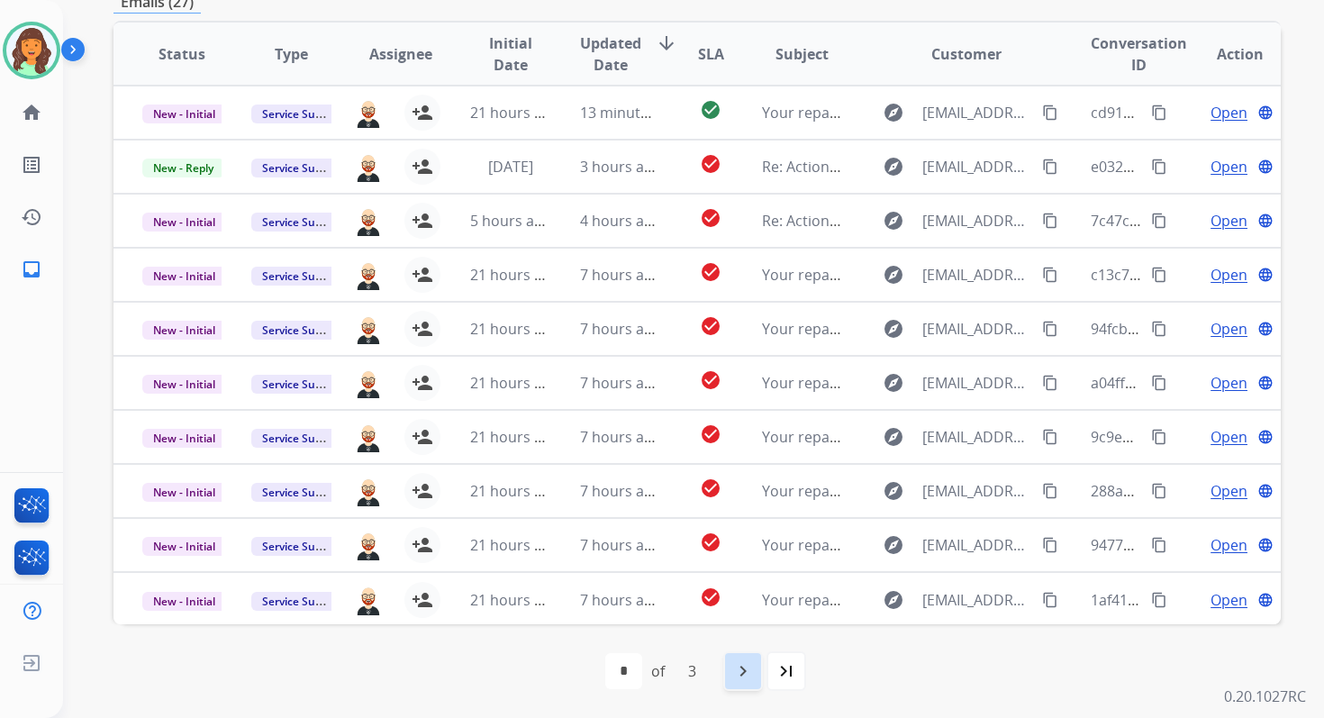
click at [755, 658] on div "navigate_next" at bounding box center [743, 671] width 40 height 40
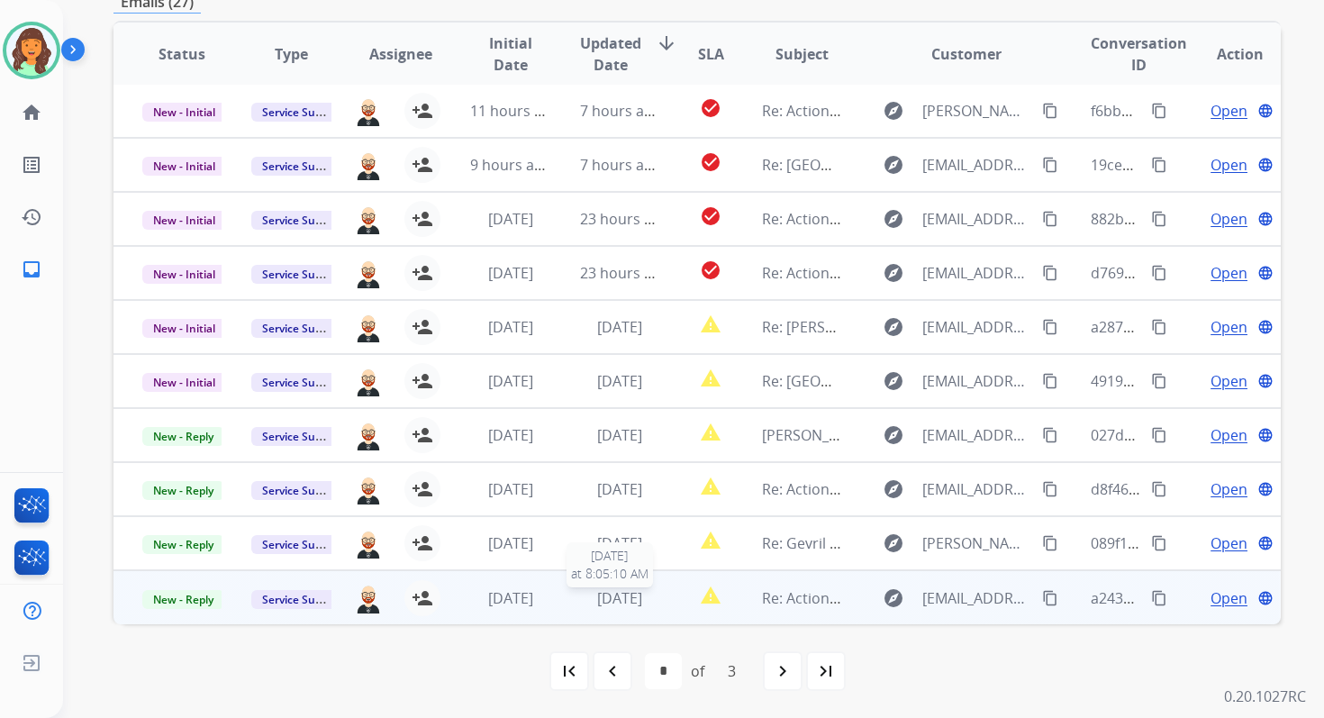
click at [623, 591] on span "1 day ago" at bounding box center [619, 598] width 45 height 20
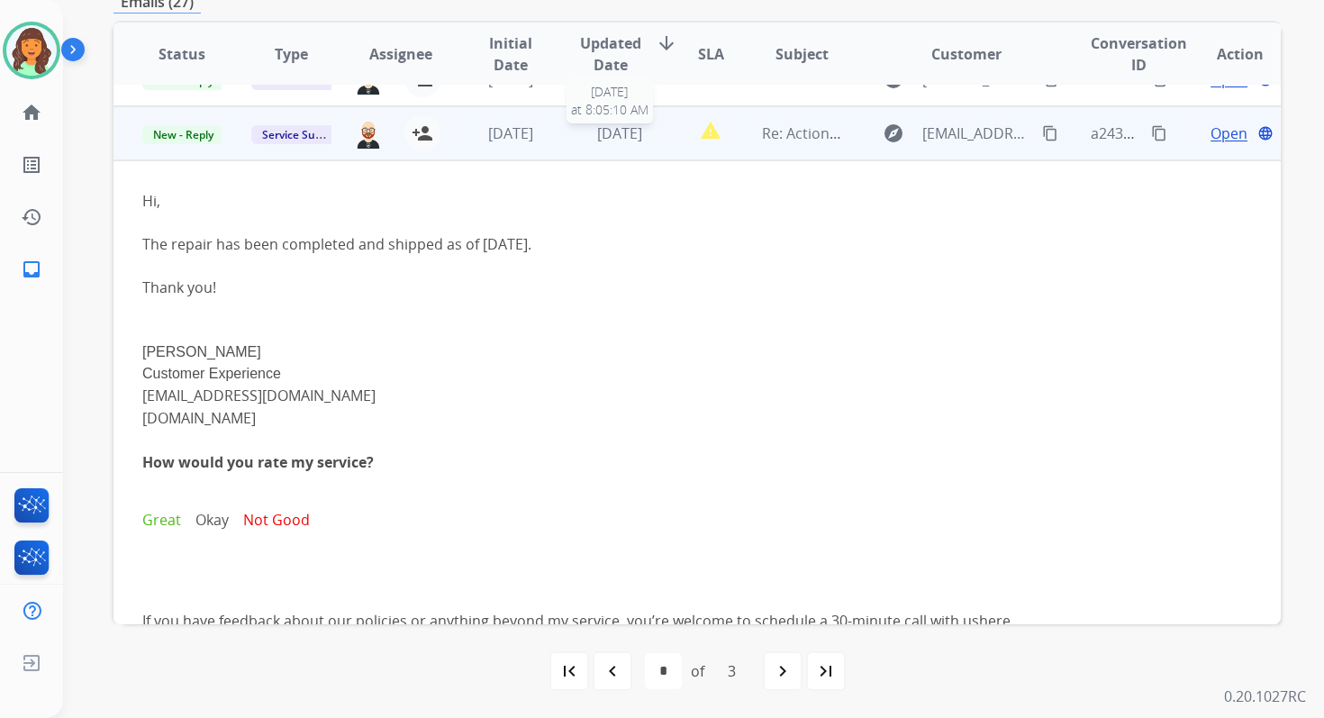
scroll to position [486, 0]
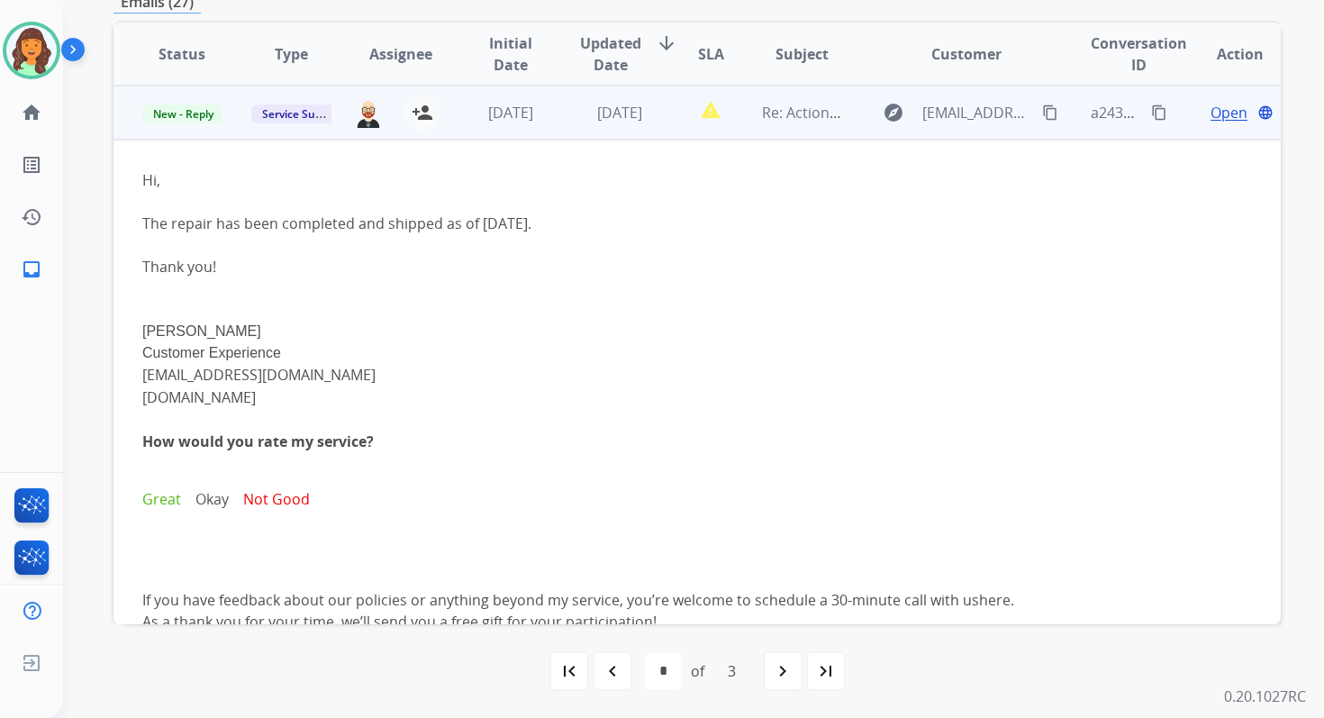
click at [1216, 117] on span "Open" at bounding box center [1229, 113] width 37 height 22
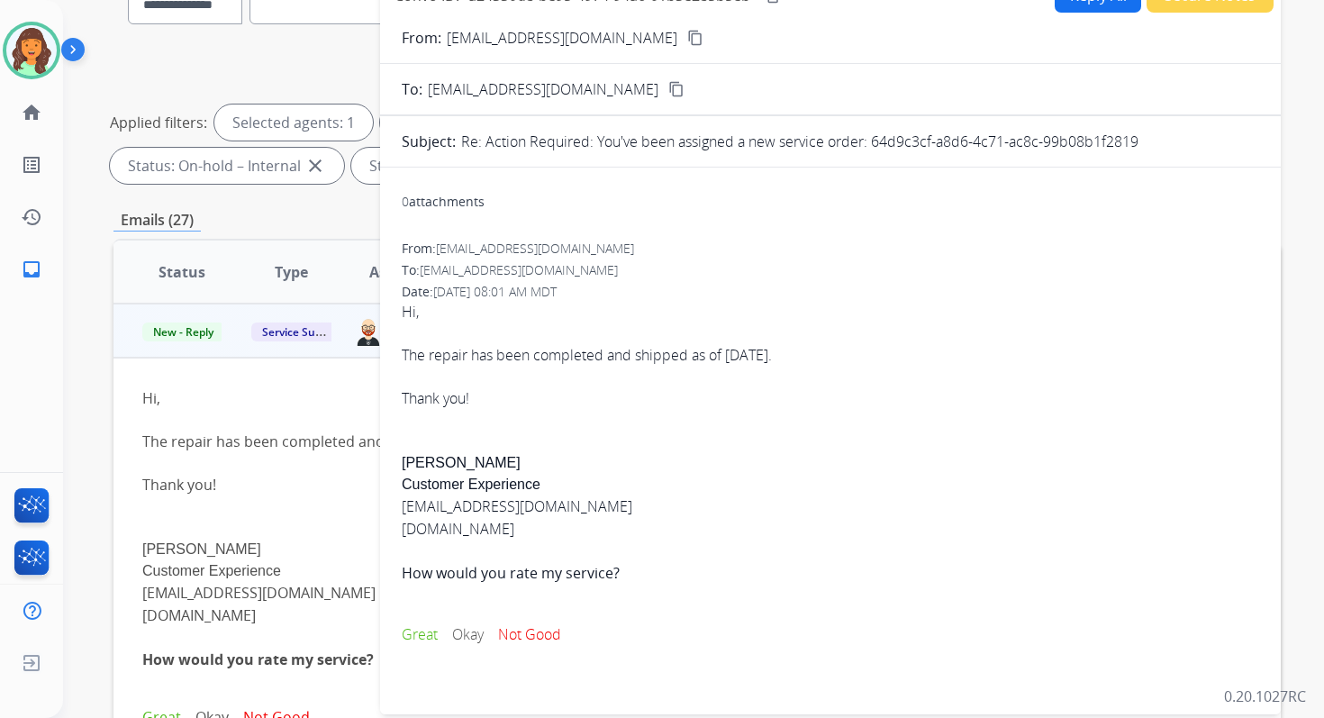
scroll to position [5, 0]
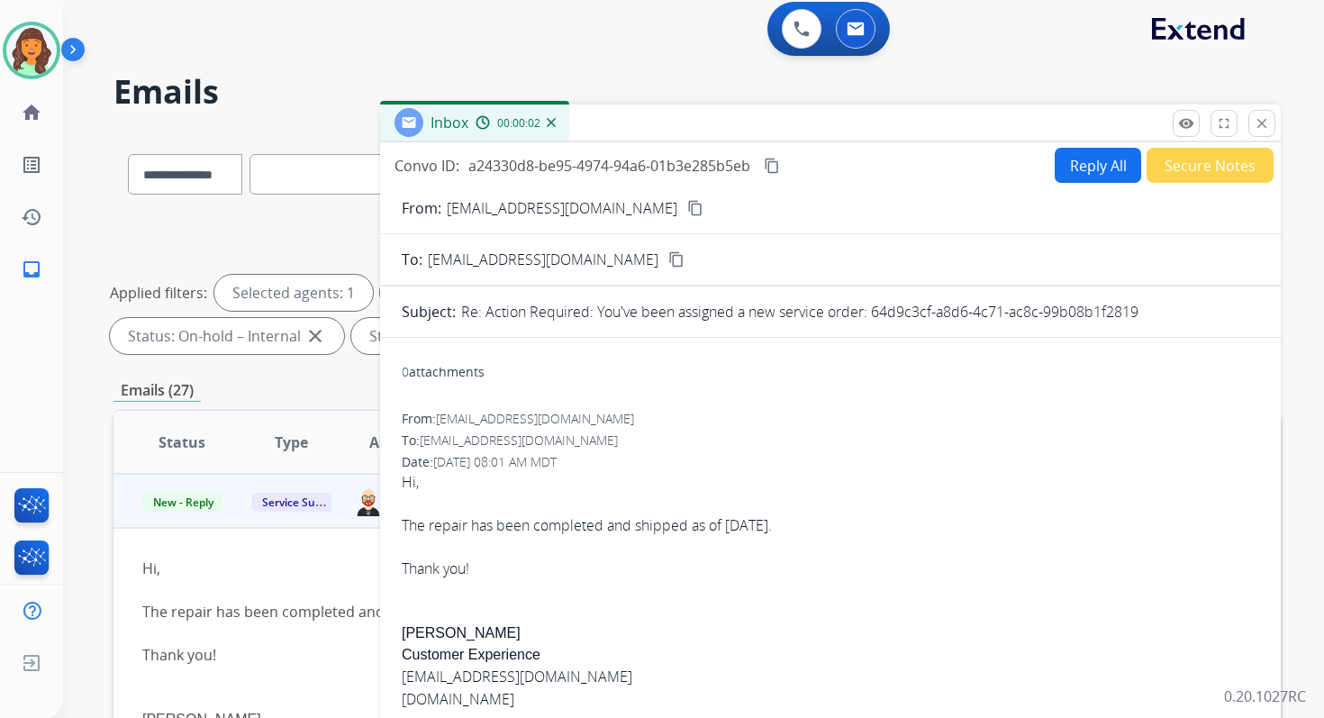
drag, startPoint x: 874, startPoint y: 310, endPoint x: 1167, endPoint y: 313, distance: 292.8
click at [1167, 313] on div "Re: Action Required: You've been assigned a new service order: 64d9c3cf-a8d6-4c…" at bounding box center [860, 312] width 798 height 22
copy p "64d9c3cf-a8d6-4c71-ac8c-99b08b1f2819"
click at [570, 531] on div "Hi, The repair has been completed and shipped as of July 31st. Thank you!" at bounding box center [831, 525] width 858 height 108
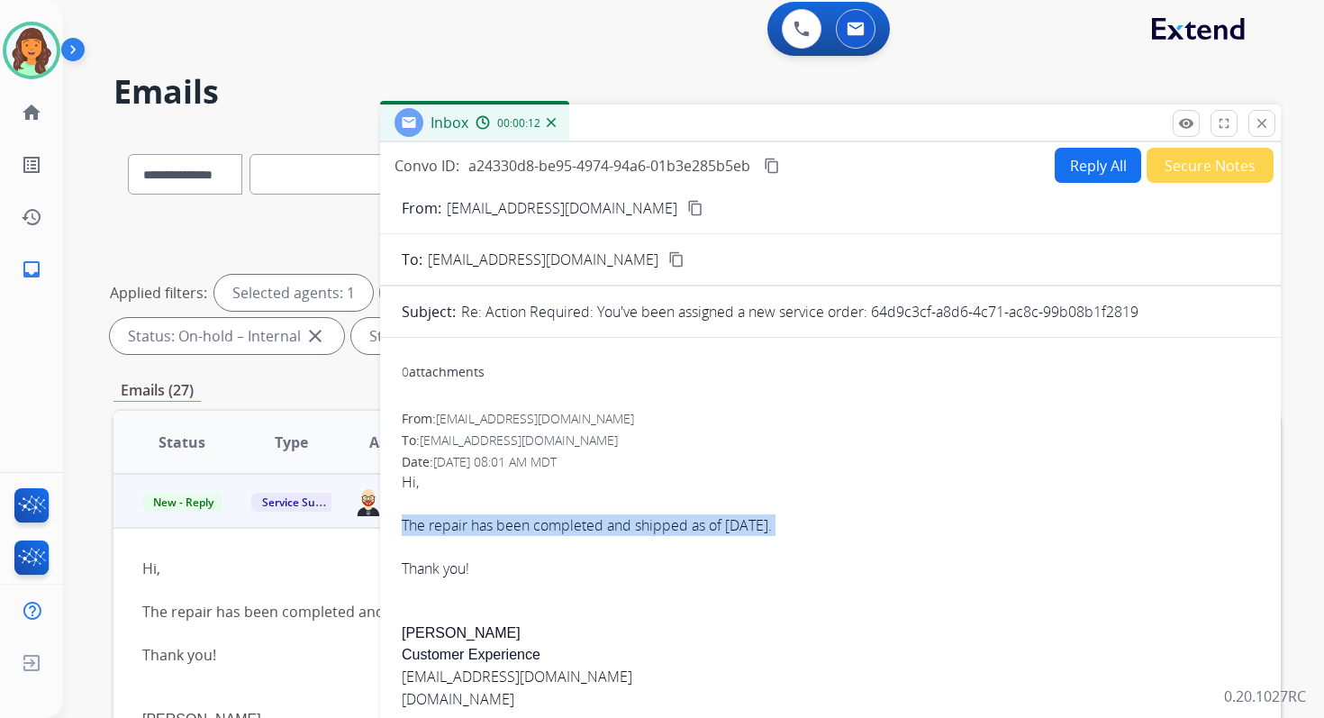
click at [570, 531] on div "Hi, The repair has been completed and shipped as of July 31st. Thank you!" at bounding box center [831, 525] width 858 height 108
copy div "The repair has been completed and shipped as of July 31st."
click at [773, 164] on mat-icon "content_copy" at bounding box center [772, 166] width 16 height 16
click at [1260, 113] on button "close Close" at bounding box center [1261, 123] width 27 height 27
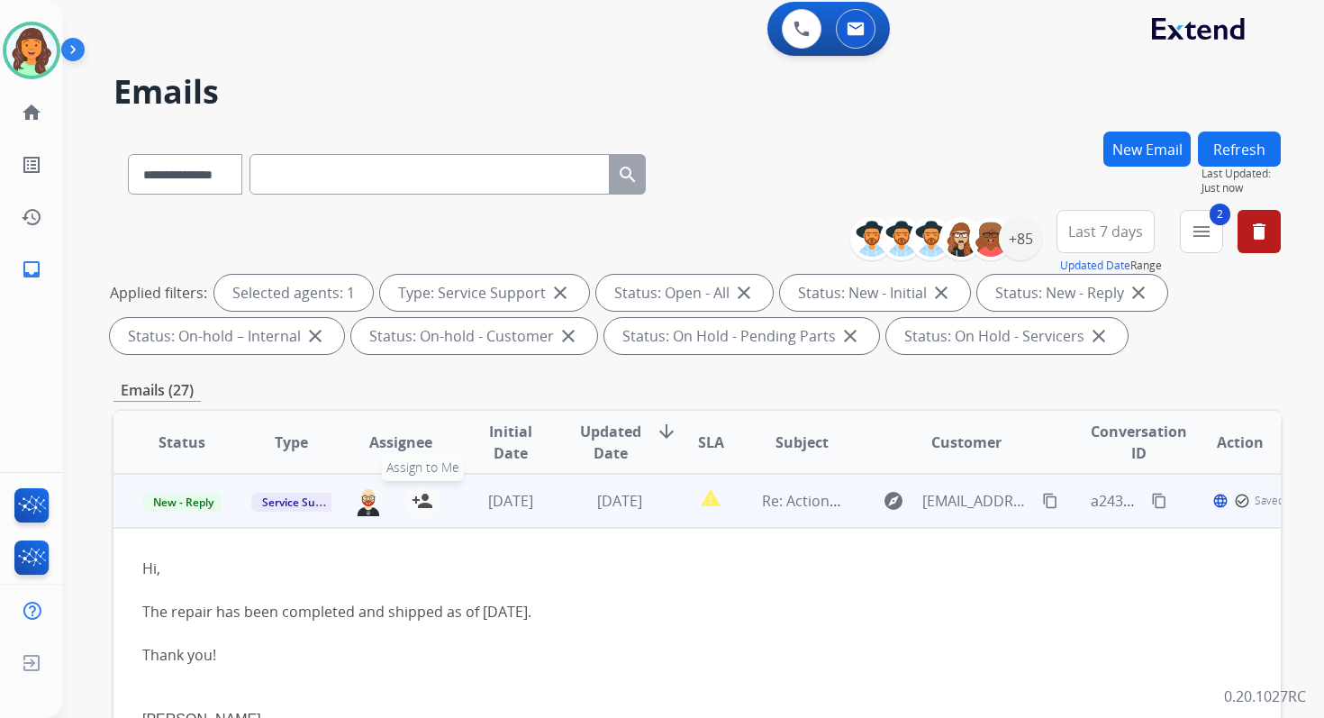
click at [422, 497] on mat-icon "person_add" at bounding box center [423, 501] width 22 height 22
click at [186, 499] on span "New - Reply" at bounding box center [183, 502] width 82 height 19
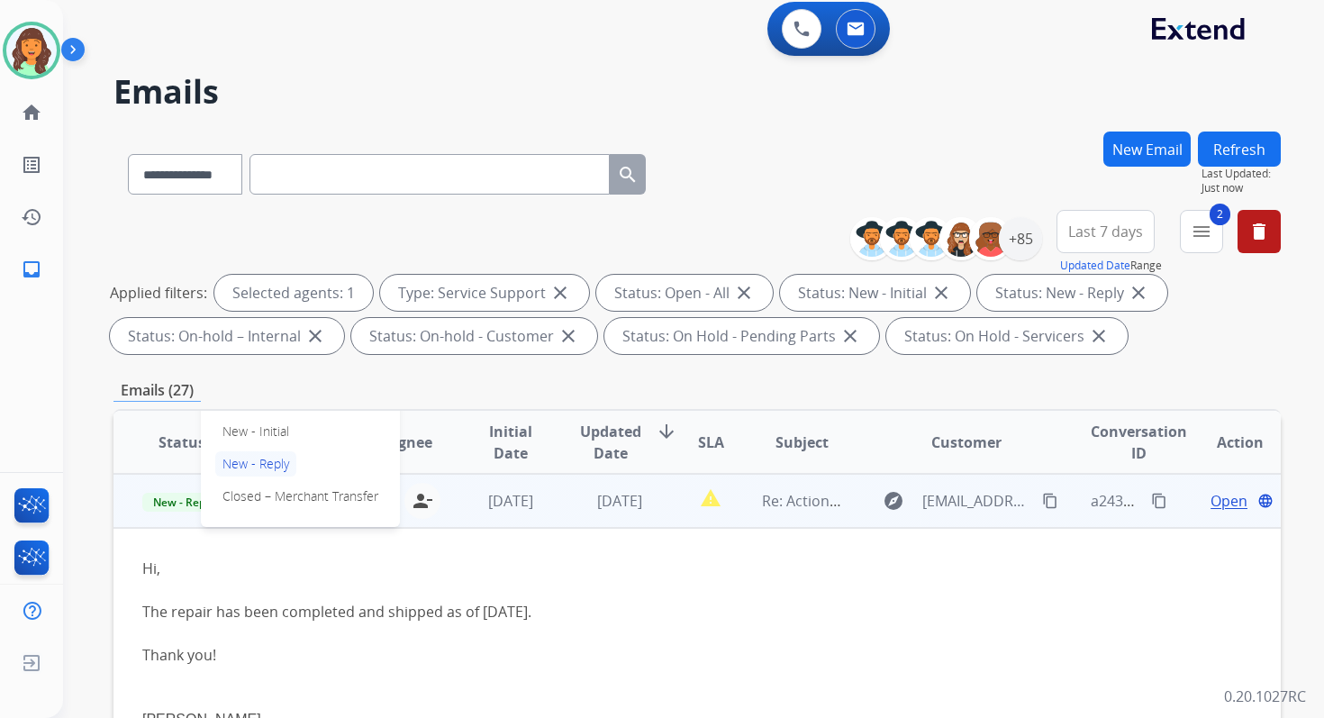
scroll to position [443, 0]
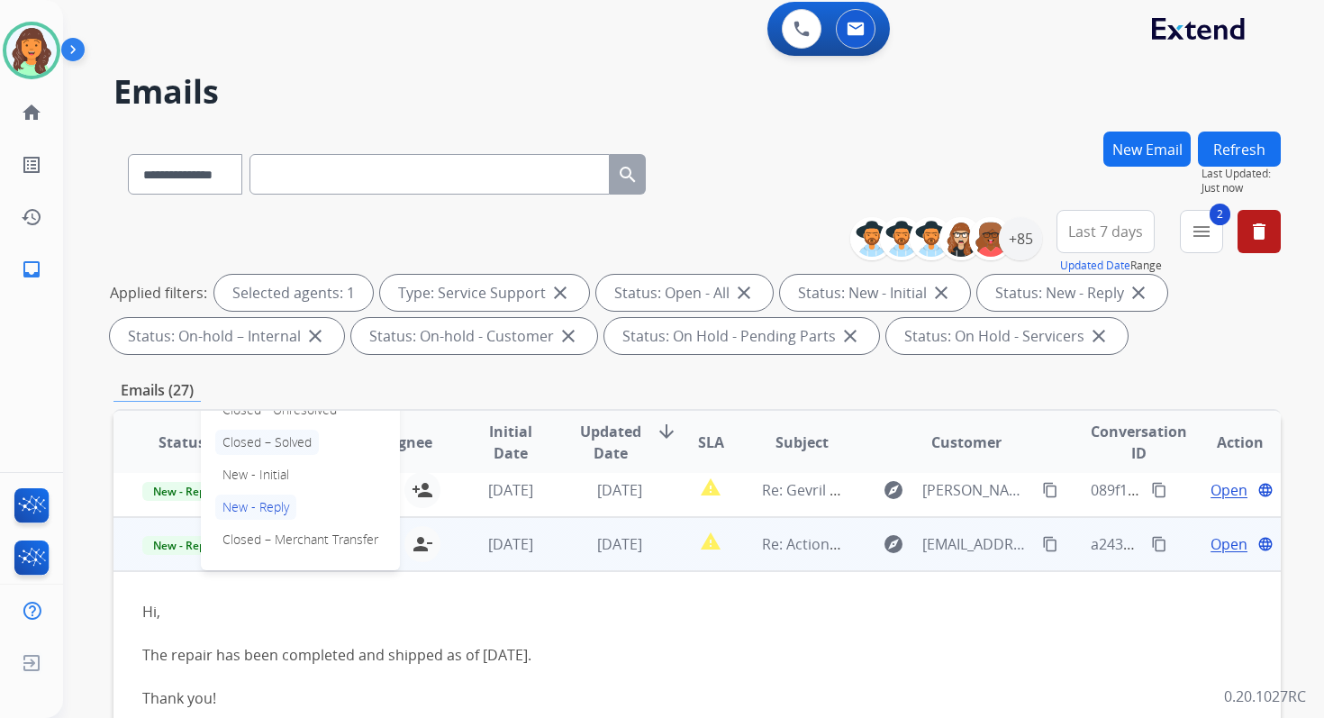
click at [255, 440] on p "Closed – Solved" at bounding box center [267, 442] width 104 height 25
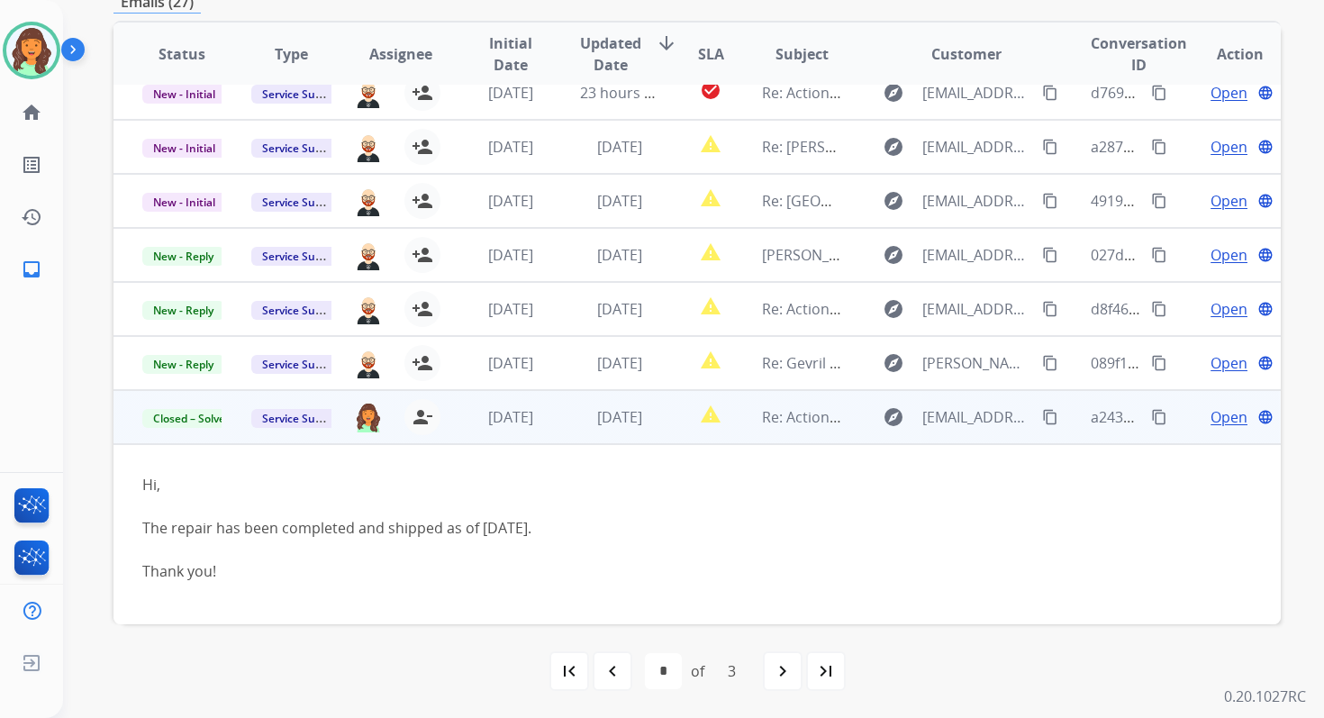
scroll to position [0, 0]
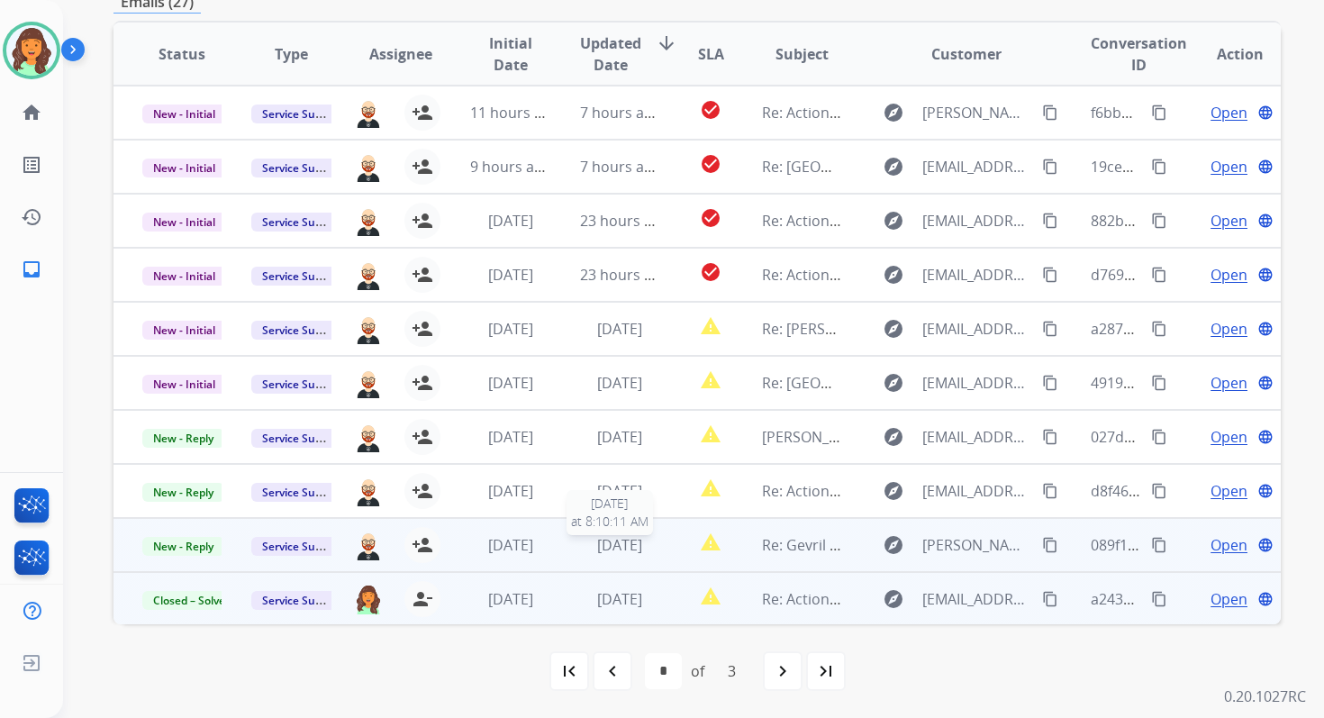
click at [640, 551] on span "1 day ago" at bounding box center [619, 545] width 45 height 20
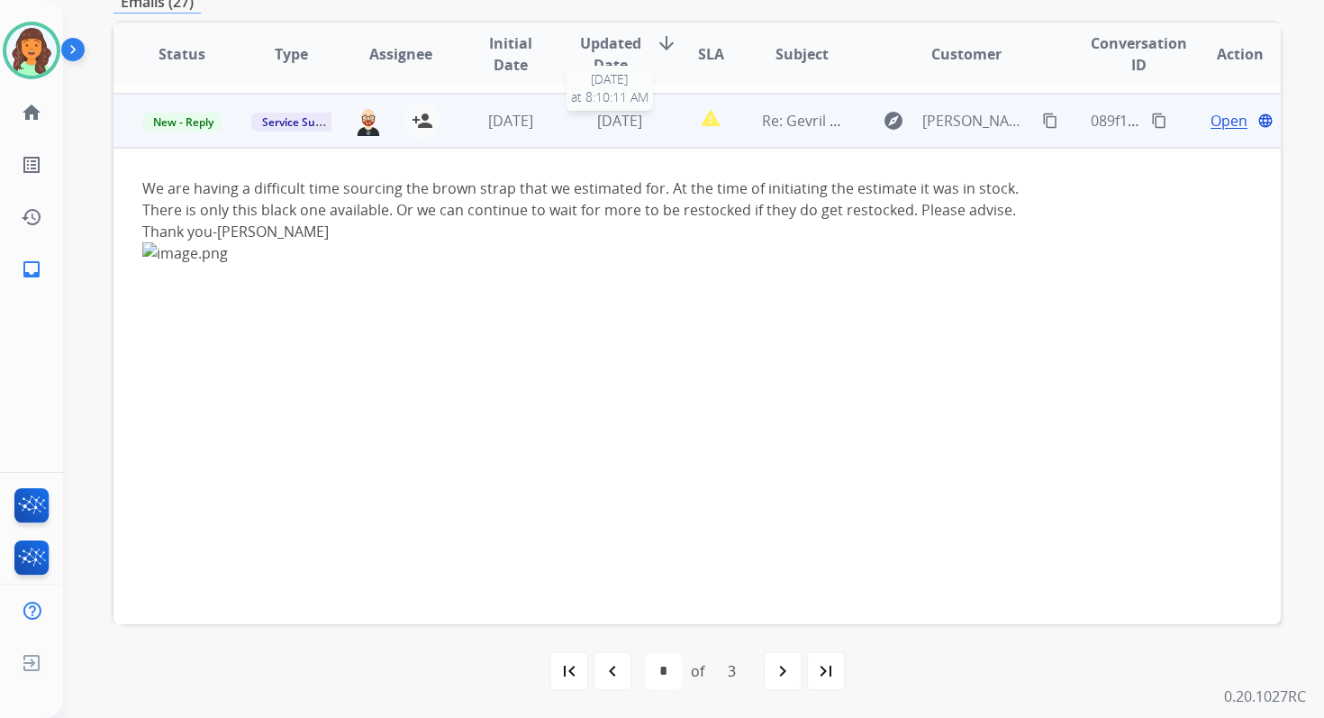
scroll to position [432, 0]
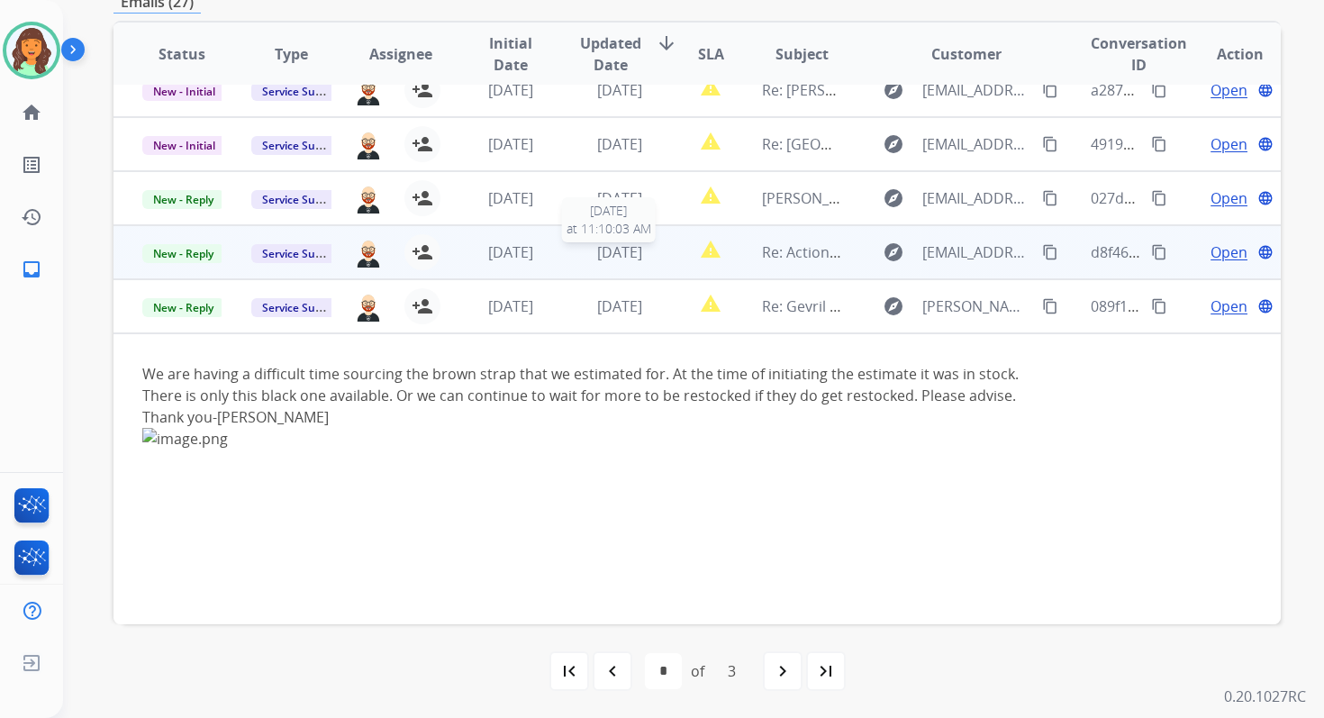
click at [632, 247] on span "1 day ago" at bounding box center [619, 252] width 45 height 20
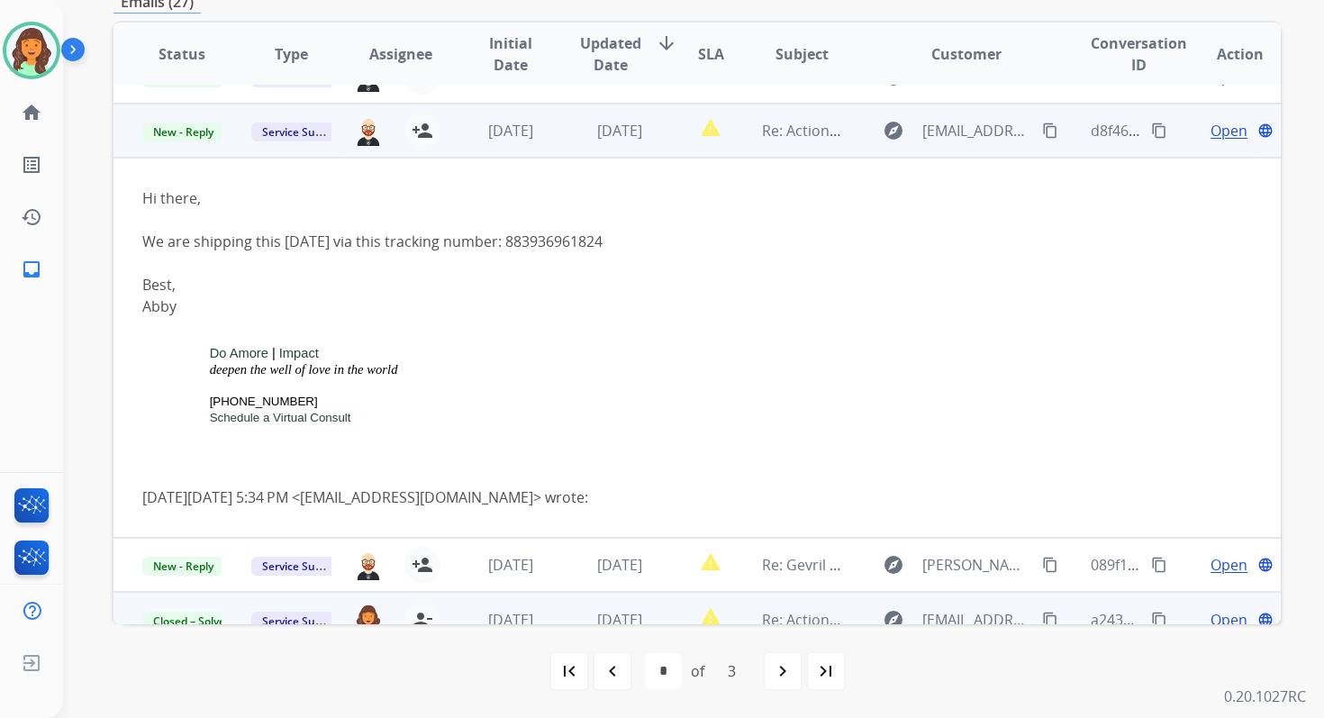
scroll to position [368, 0]
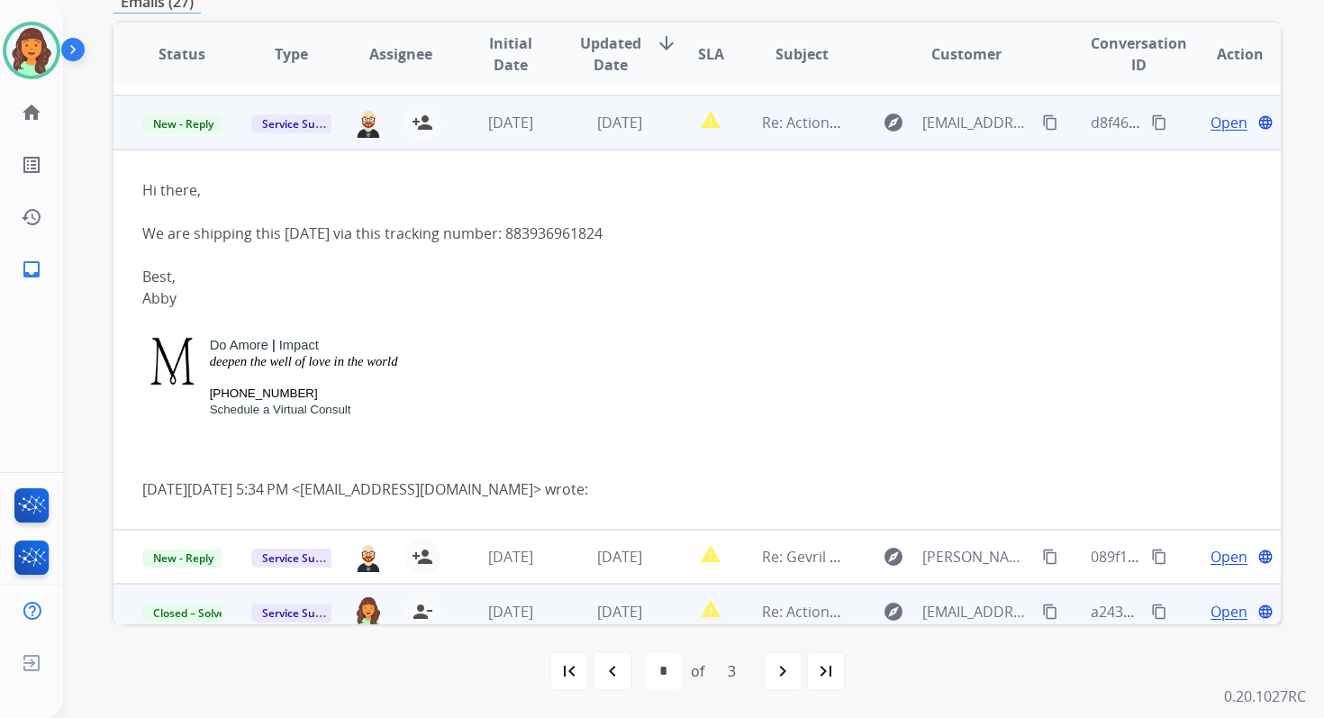
click at [1214, 118] on span "Open" at bounding box center [1229, 123] width 37 height 22
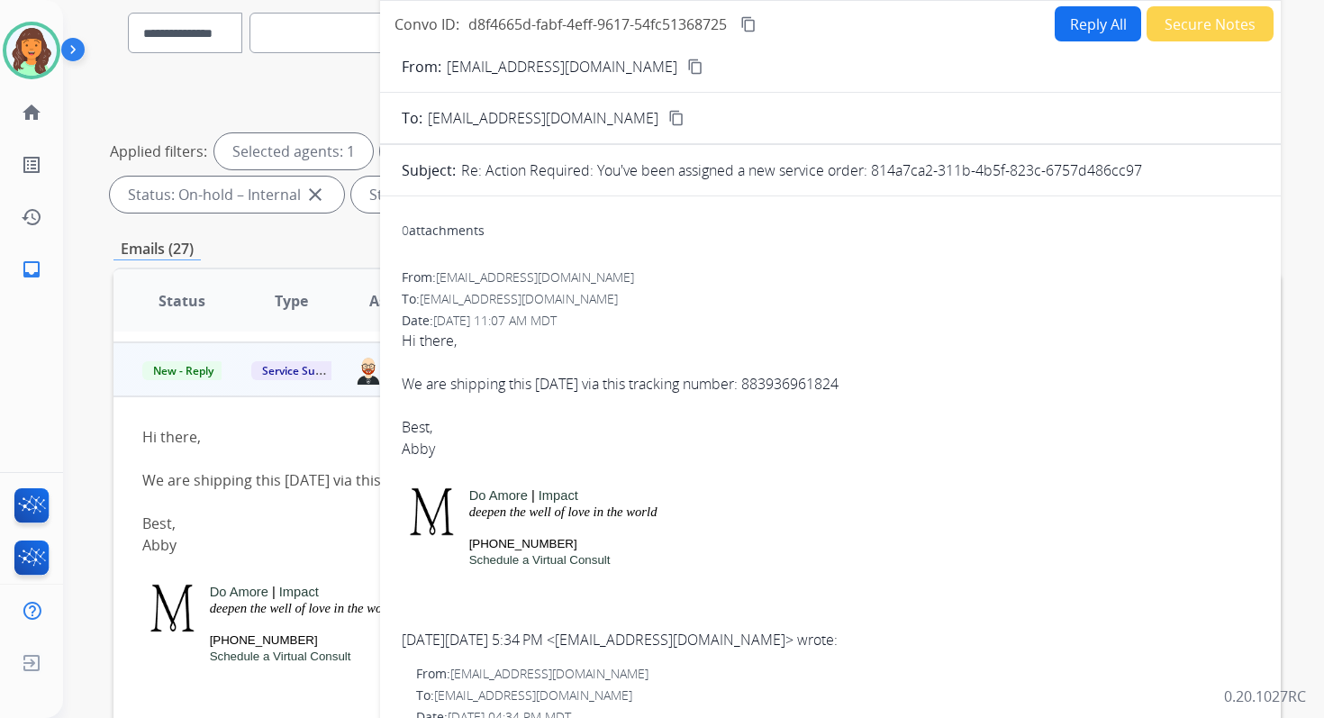
scroll to position [137, 0]
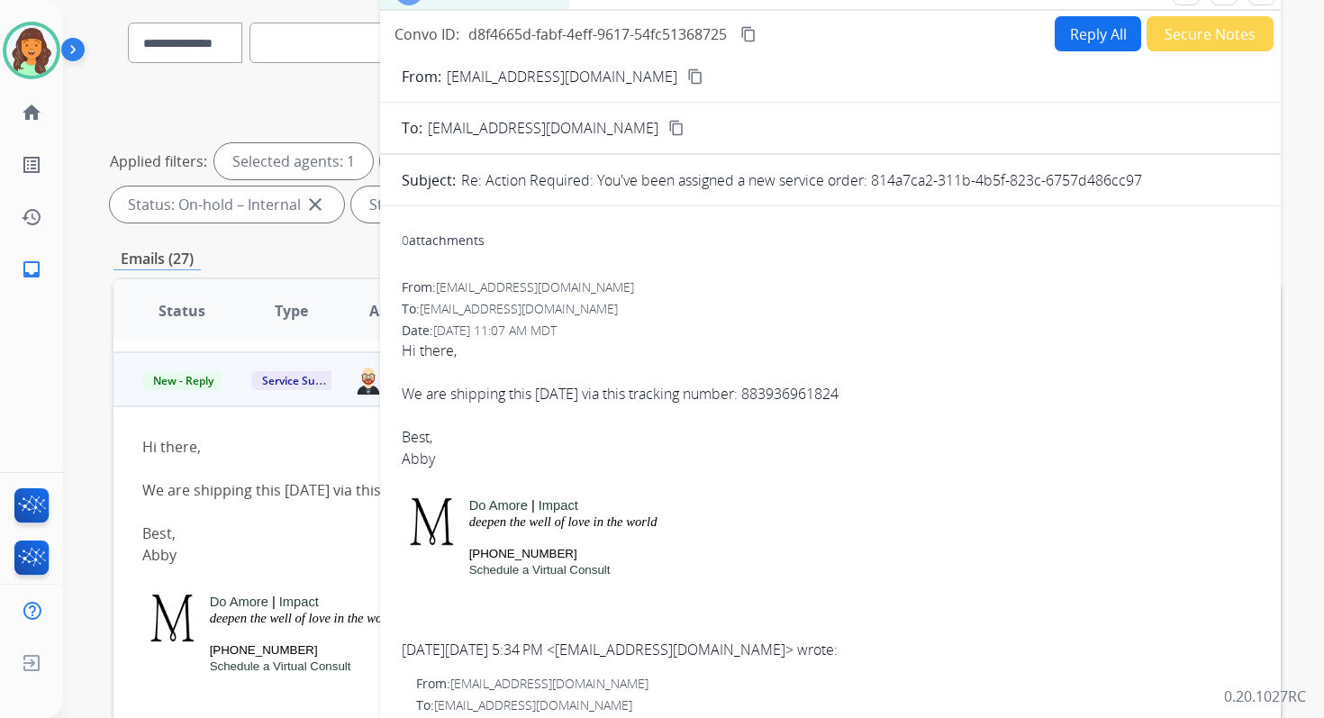
click at [868, 183] on p "Re: Action Required: You've been assigned a new service order: 814a7ca2-311b-4b…" at bounding box center [801, 180] width 681 height 22
drag, startPoint x: 872, startPoint y: 179, endPoint x: 1167, endPoint y: 186, distance: 294.6
click at [1167, 186] on div "Re: Action Required: You've been assigned a new service order: 814a7ca2-311b-4b…" at bounding box center [860, 180] width 798 height 22
copy p "814a7ca2-311b-4b5f-823c-6757d486cc97"
click at [757, 32] on mat-icon "content_copy" at bounding box center [748, 34] width 16 height 16
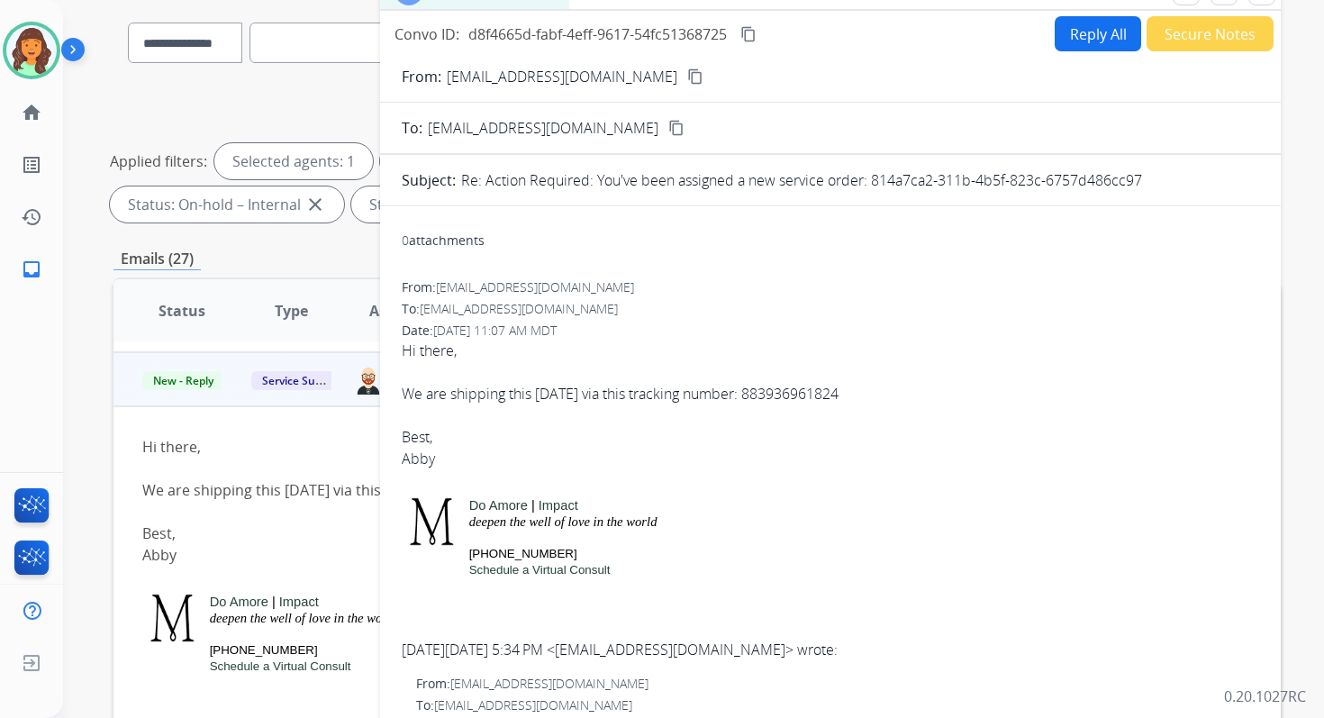
click at [651, 395] on div "We are shipping this today via this tracking number: 883936961824" at bounding box center [831, 394] width 858 height 22
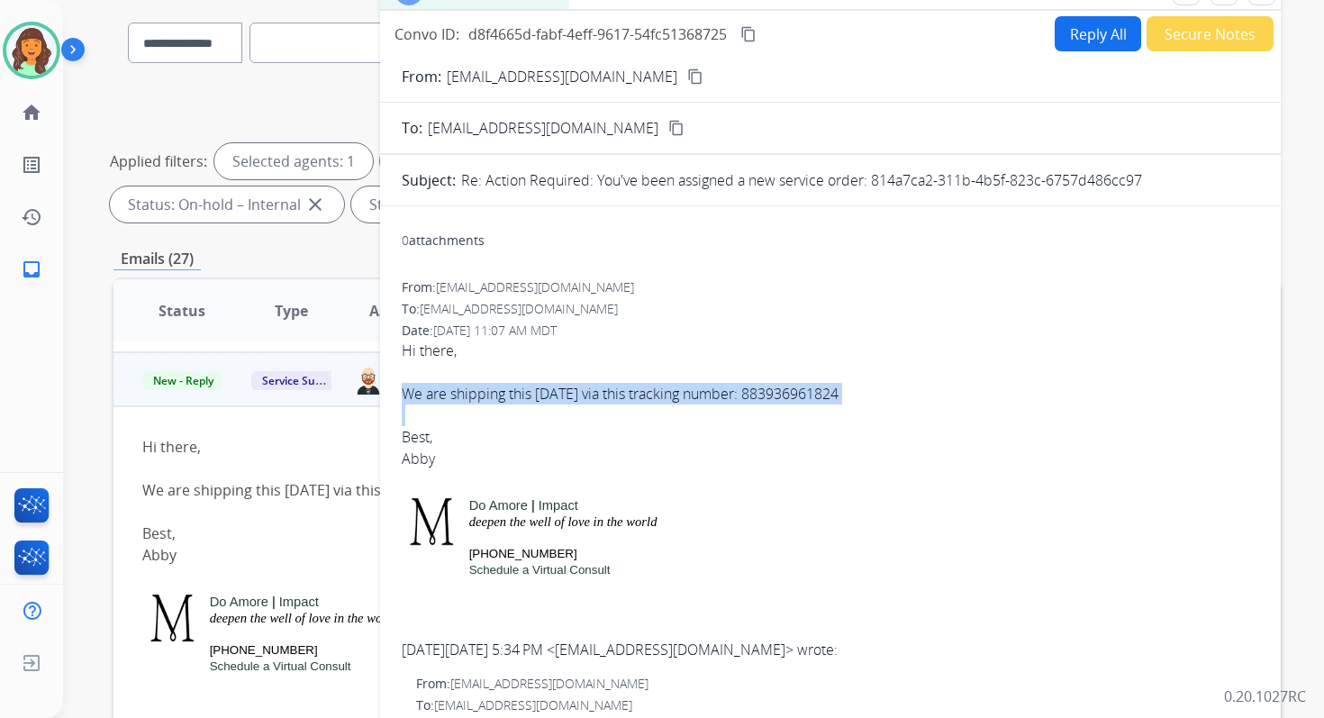
click at [651, 395] on div "We are shipping this today via this tracking number: 883936961824" at bounding box center [831, 394] width 858 height 22
copy div "We are shipping this today via this tracking number: 883936961824"
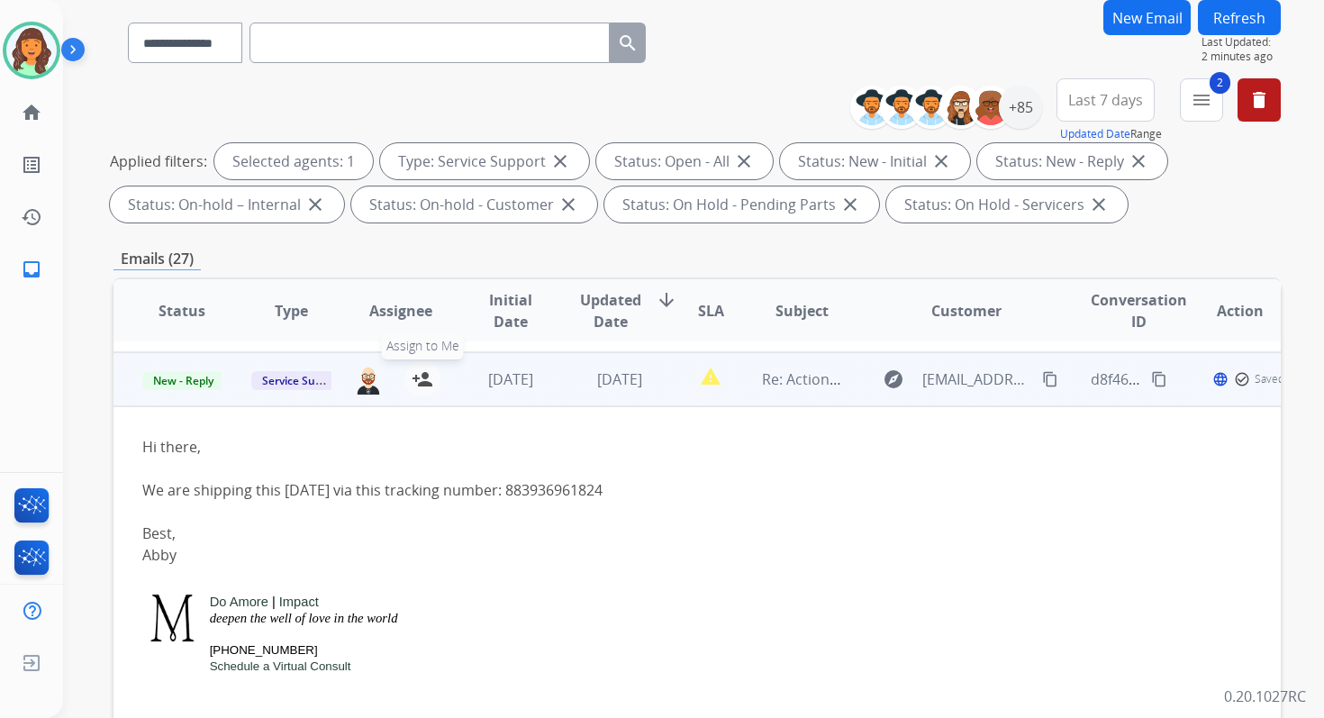
click at [418, 385] on mat-icon "person_add" at bounding box center [423, 379] width 22 height 22
click at [186, 379] on span "New - Reply" at bounding box center [183, 380] width 82 height 19
click at [275, 277] on div "Status Type Assignee Initial Date Updated Date arrow_downward SLA Subject Custo…" at bounding box center [696, 579] width 1167 height 604
click at [163, 377] on span "New - Reply" at bounding box center [183, 380] width 82 height 19
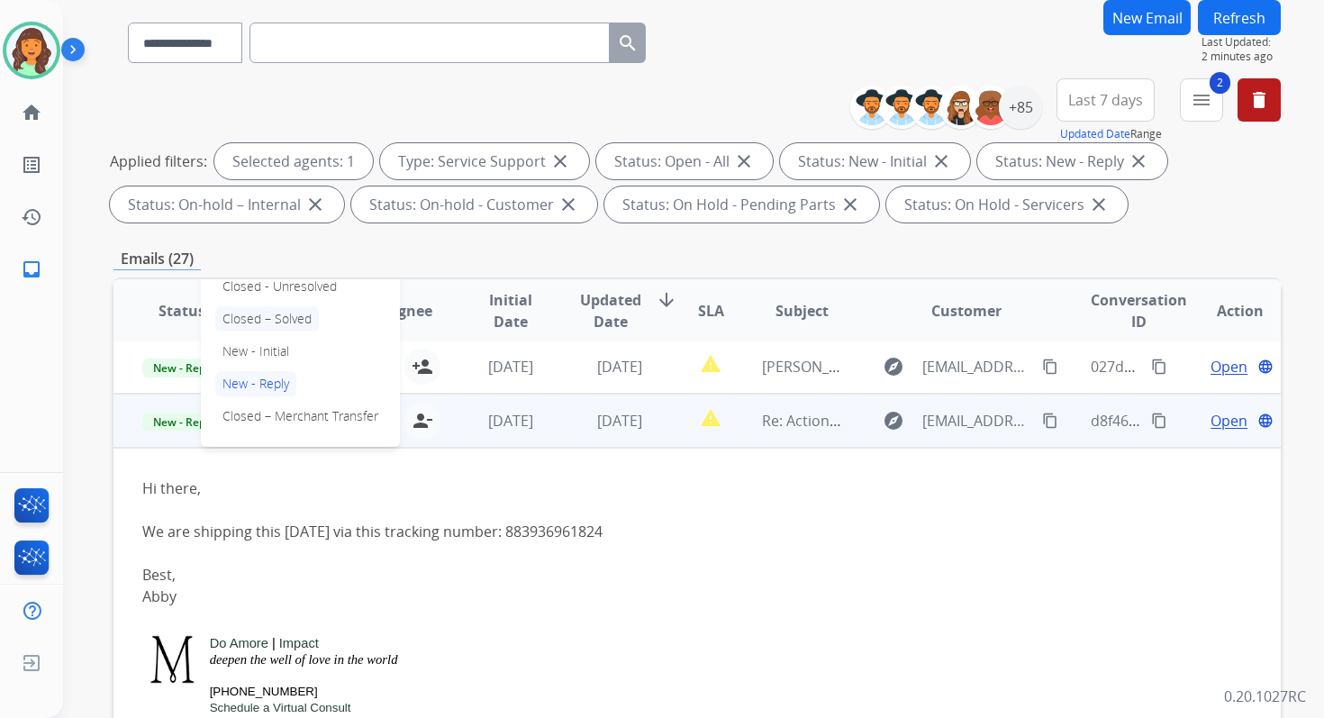
click at [258, 318] on p "Closed – Solved" at bounding box center [267, 318] width 104 height 25
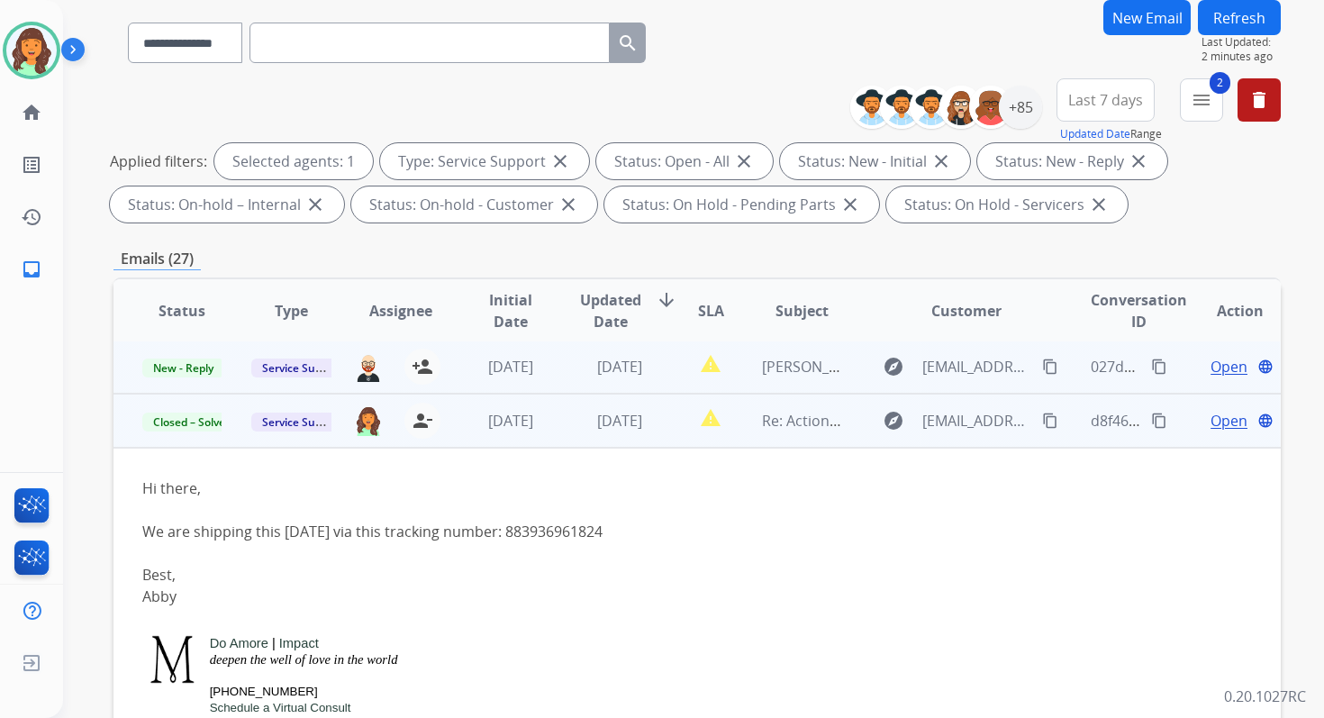
click at [613, 382] on td "1 day ago" at bounding box center [605, 367] width 109 height 54
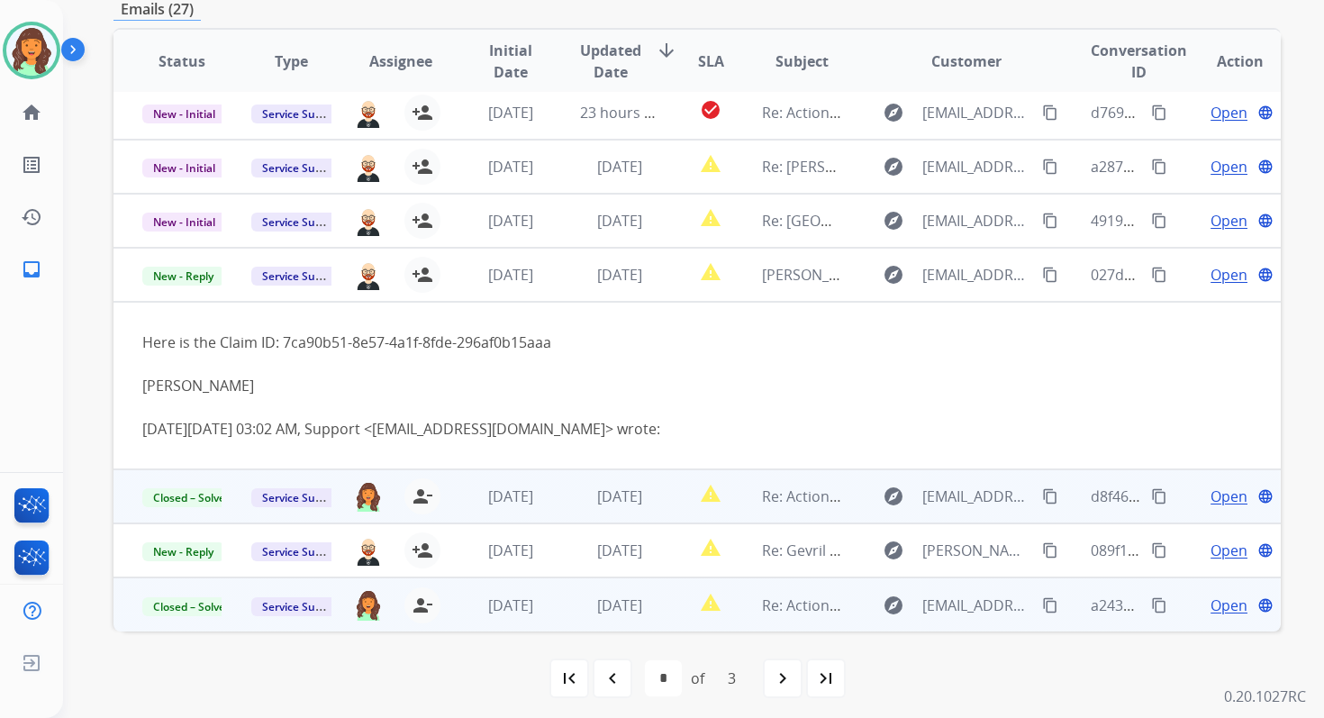
scroll to position [394, 0]
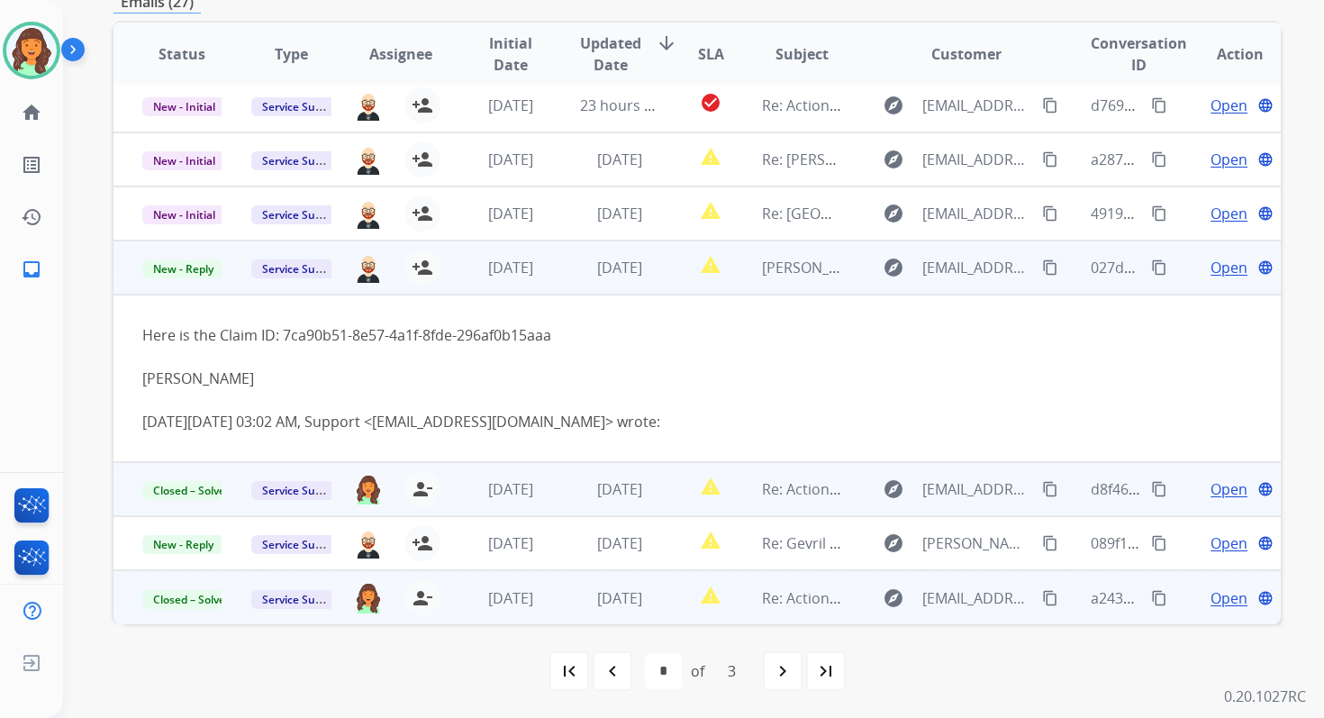
click at [1212, 268] on span "Open" at bounding box center [1229, 268] width 37 height 22
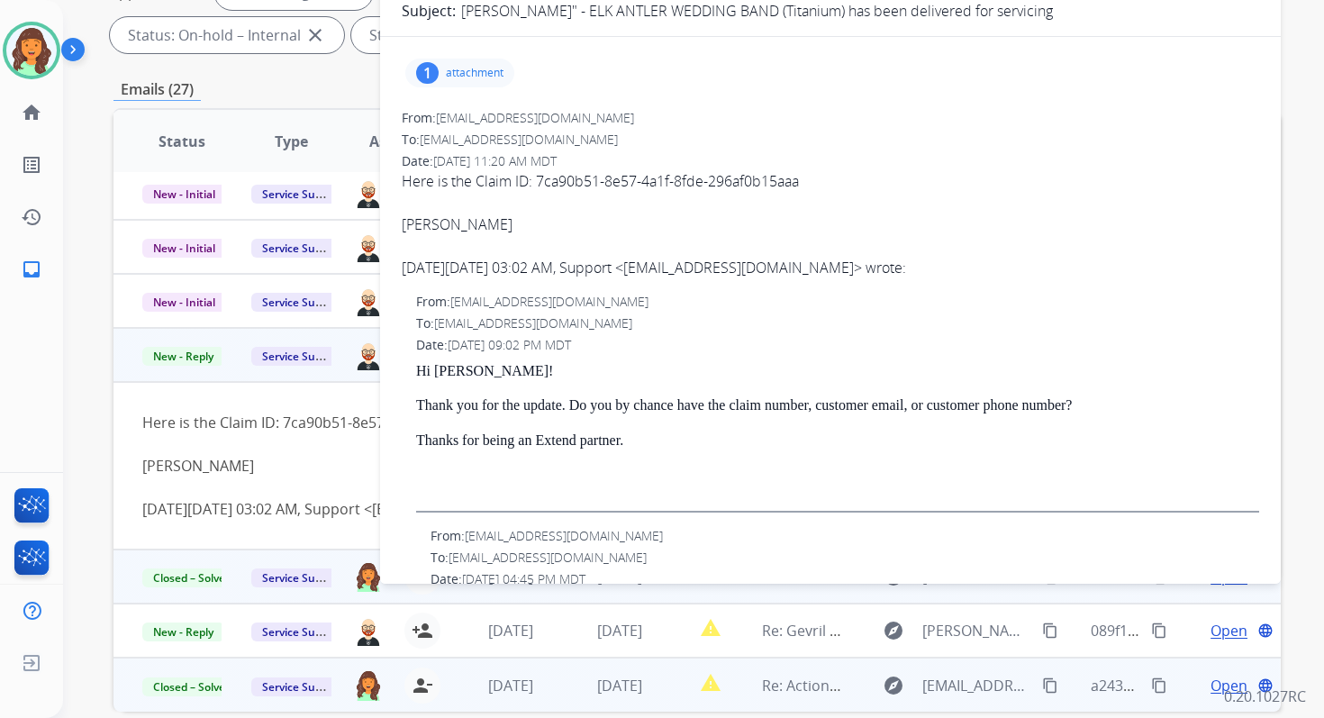
scroll to position [265, 0]
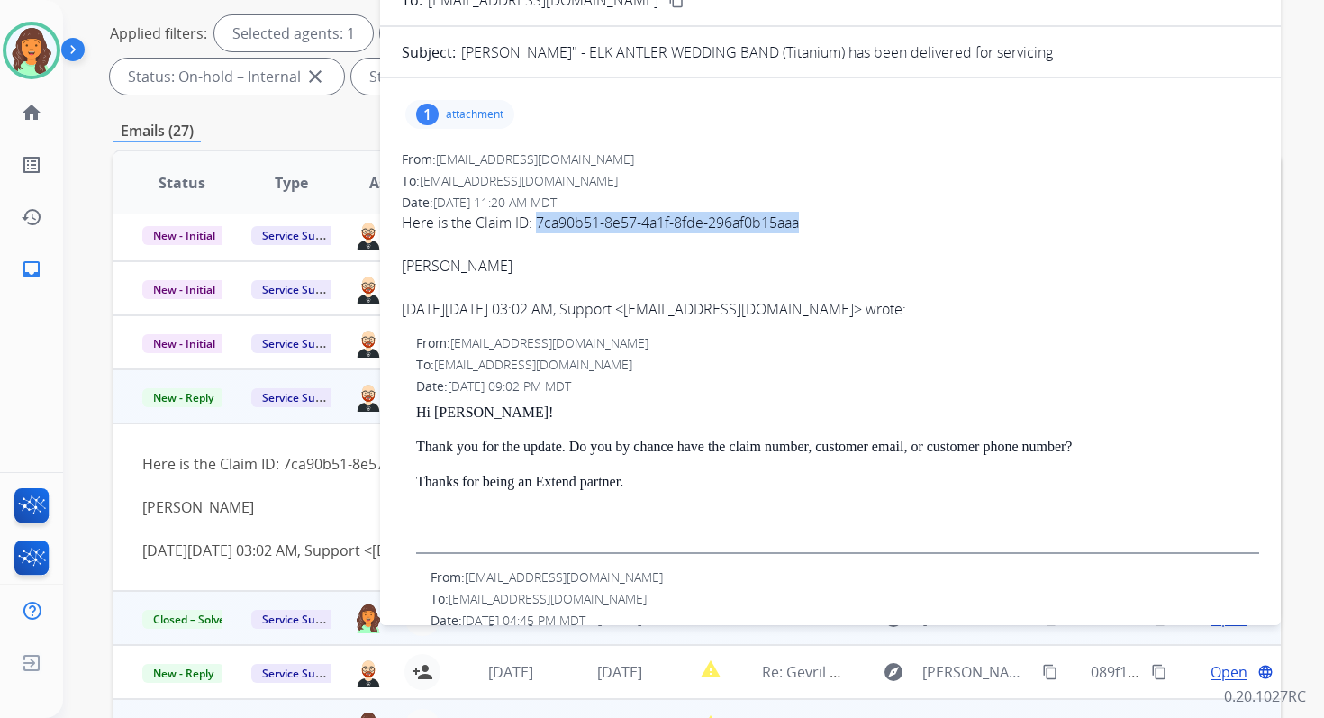
drag, startPoint x: 538, startPoint y: 220, endPoint x: 863, endPoint y: 230, distance: 325.3
click at [863, 230] on div "Here is the Claim ID: 7ca90b51-8e57-4a1f-8fde-296af0b15aaa" at bounding box center [831, 223] width 858 height 22
copy div "7ca90b51-8e57-4a1f-8fde-296af0b15aaa"
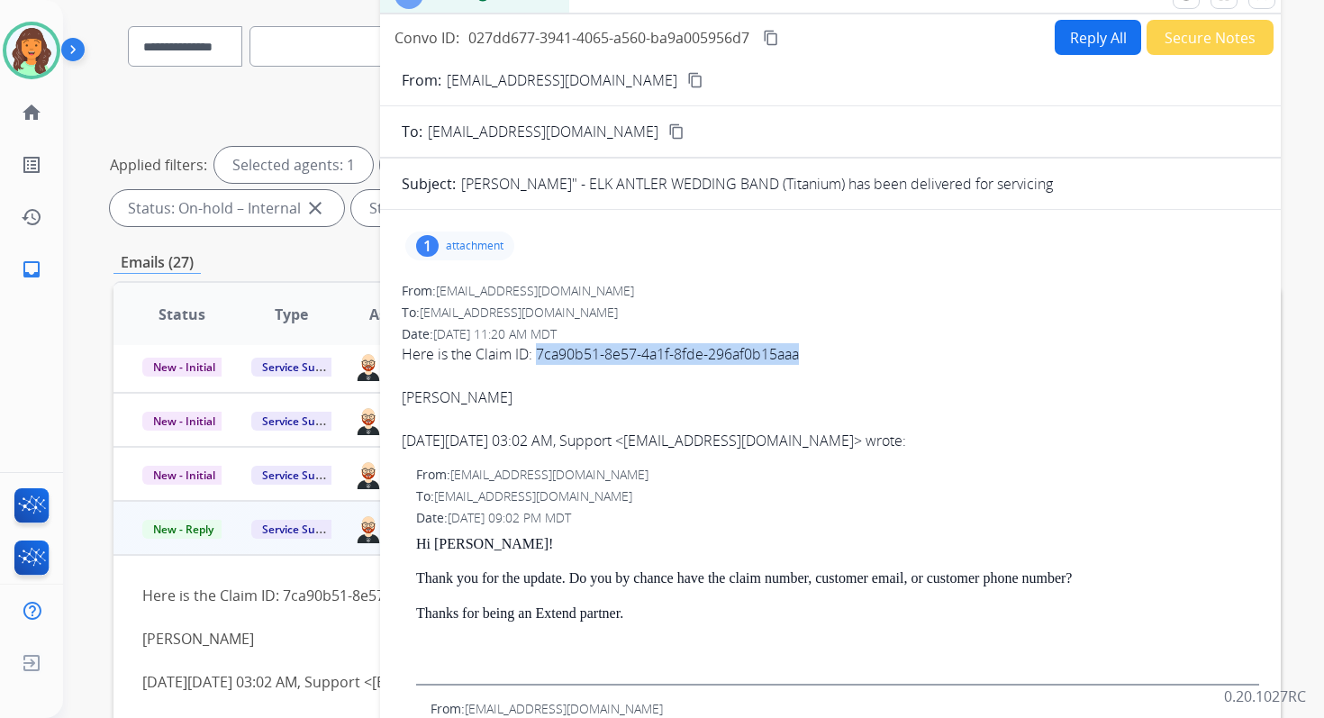
scroll to position [77, 0]
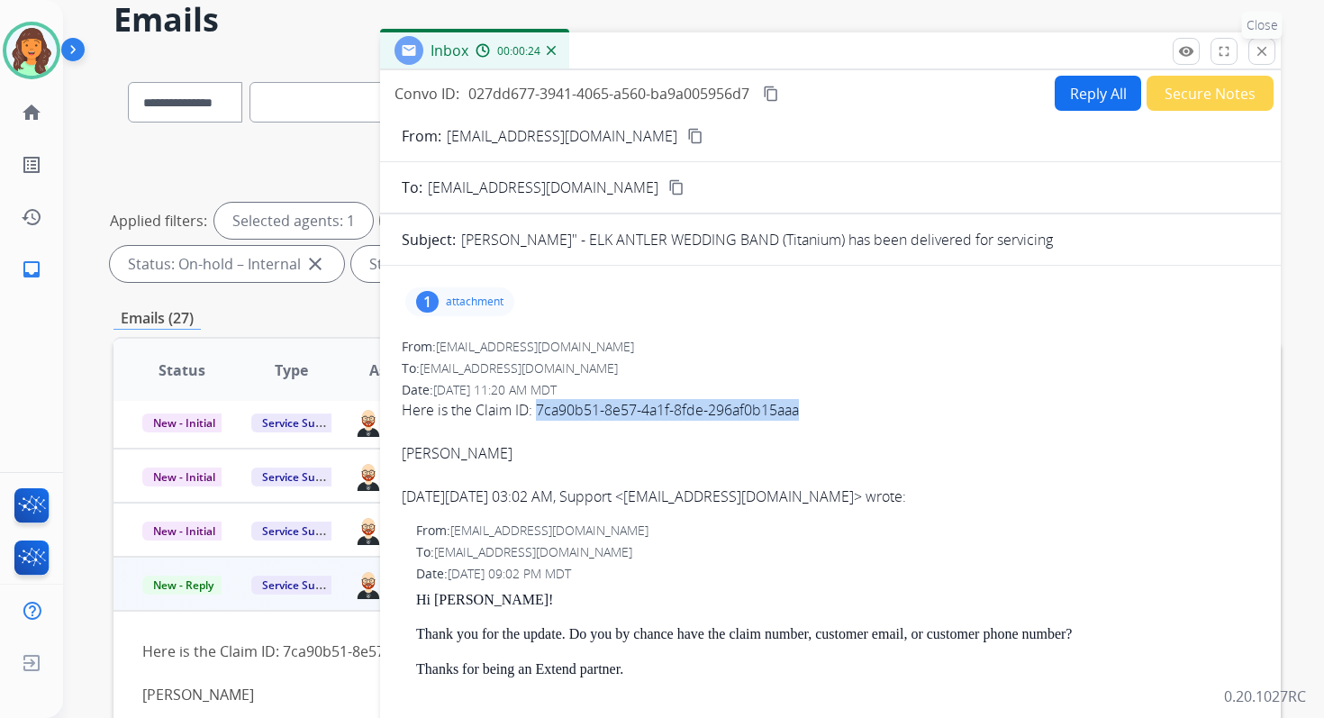
click at [1260, 54] on mat-icon "close" at bounding box center [1262, 51] width 16 height 16
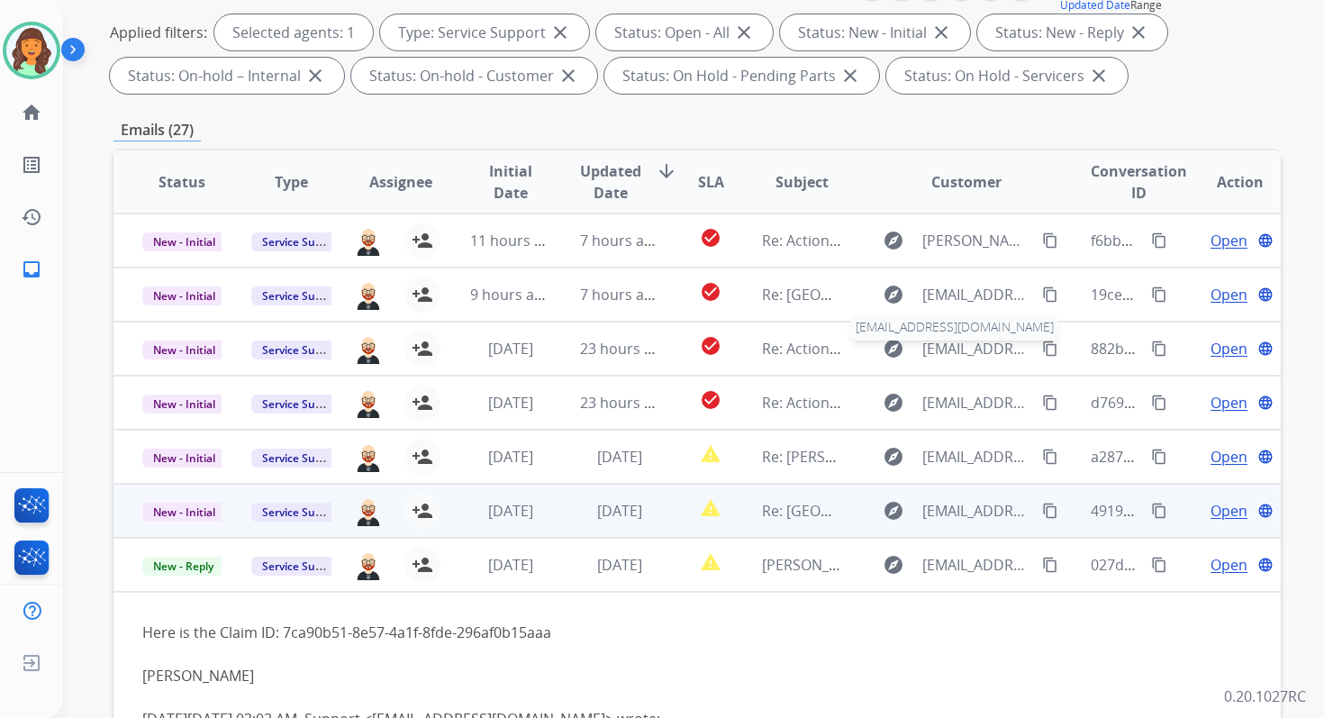
scroll to position [0, 0]
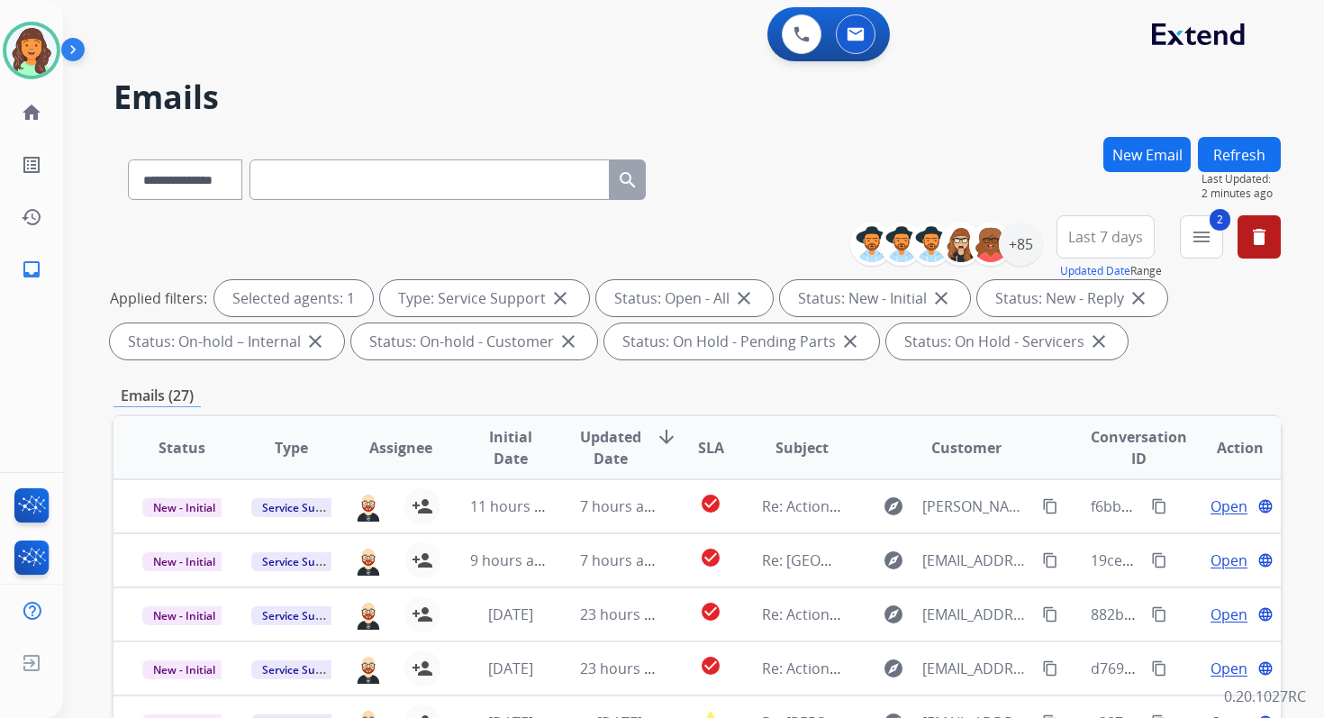
click at [1222, 152] on button "Refresh" at bounding box center [1239, 154] width 83 height 35
click at [1244, 177] on span "Last Updated:" at bounding box center [1241, 179] width 79 height 14
click at [1242, 153] on button "Refresh" at bounding box center [1239, 154] width 83 height 35
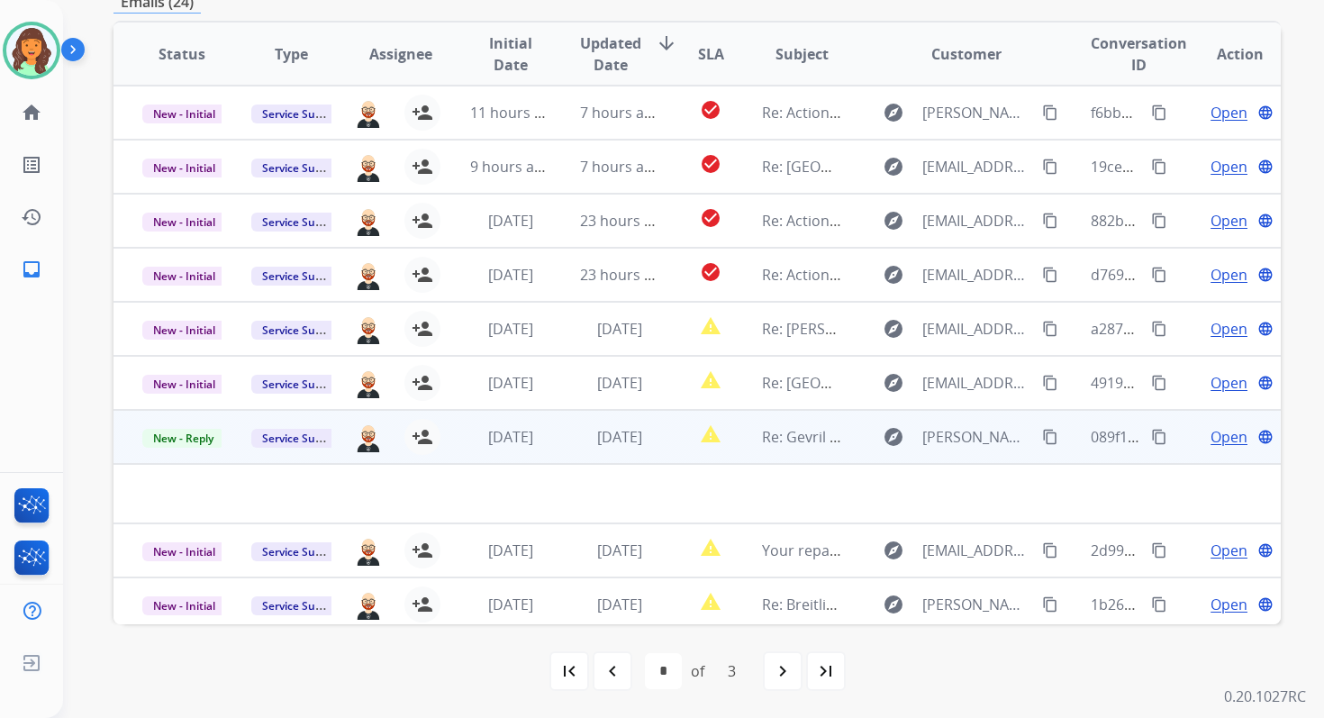
scroll to position [61, 0]
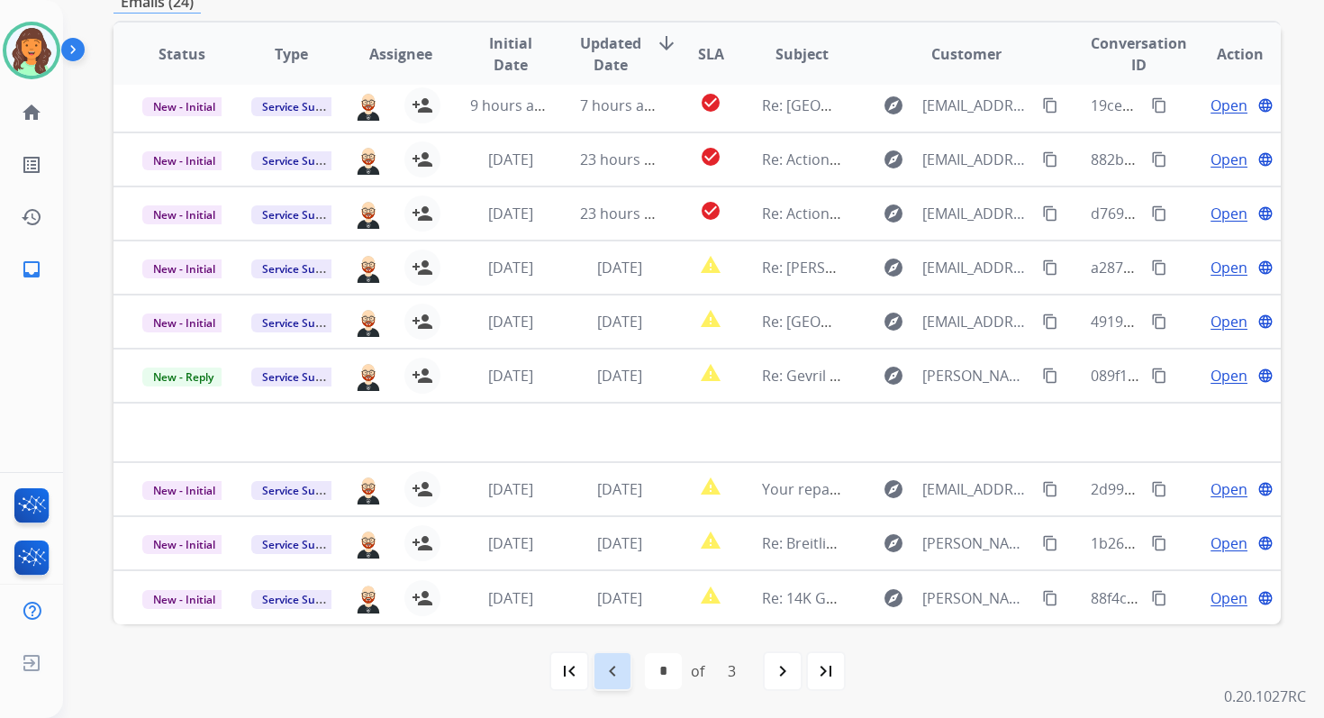
click at [622, 681] on div "navigate_before" at bounding box center [613, 671] width 40 height 40
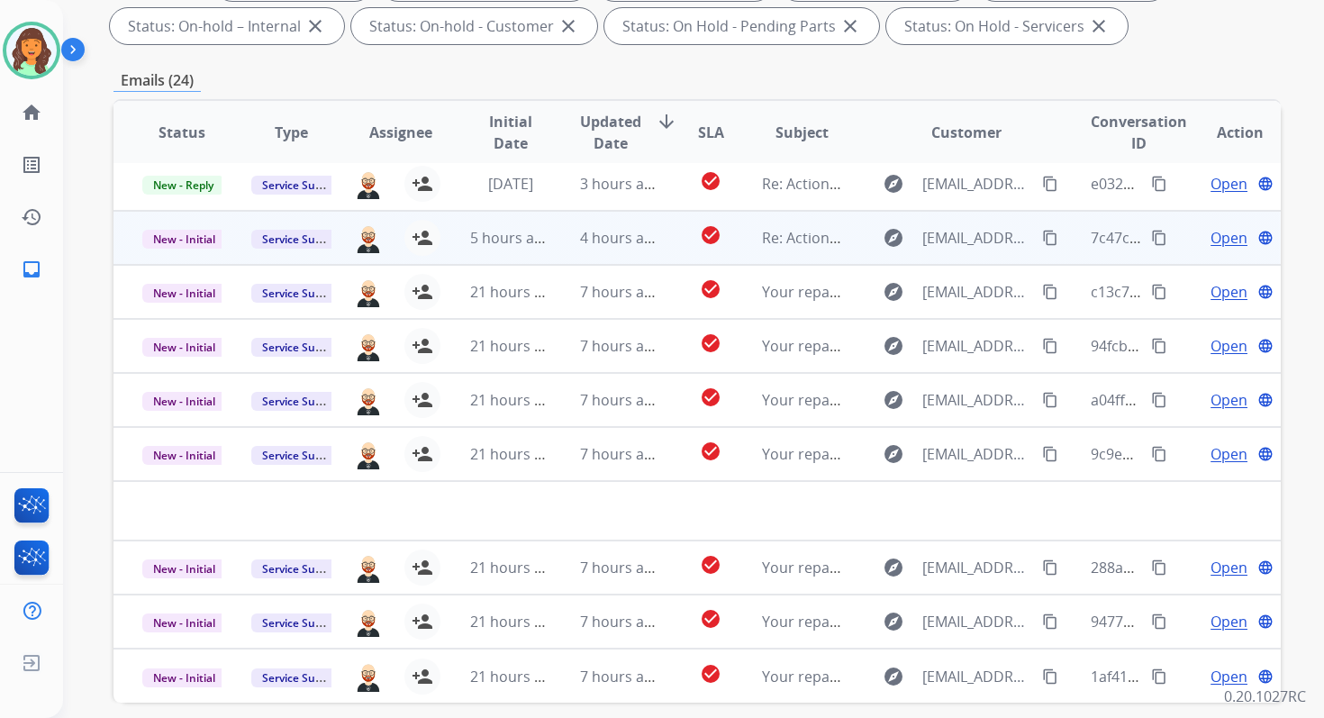
scroll to position [394, 0]
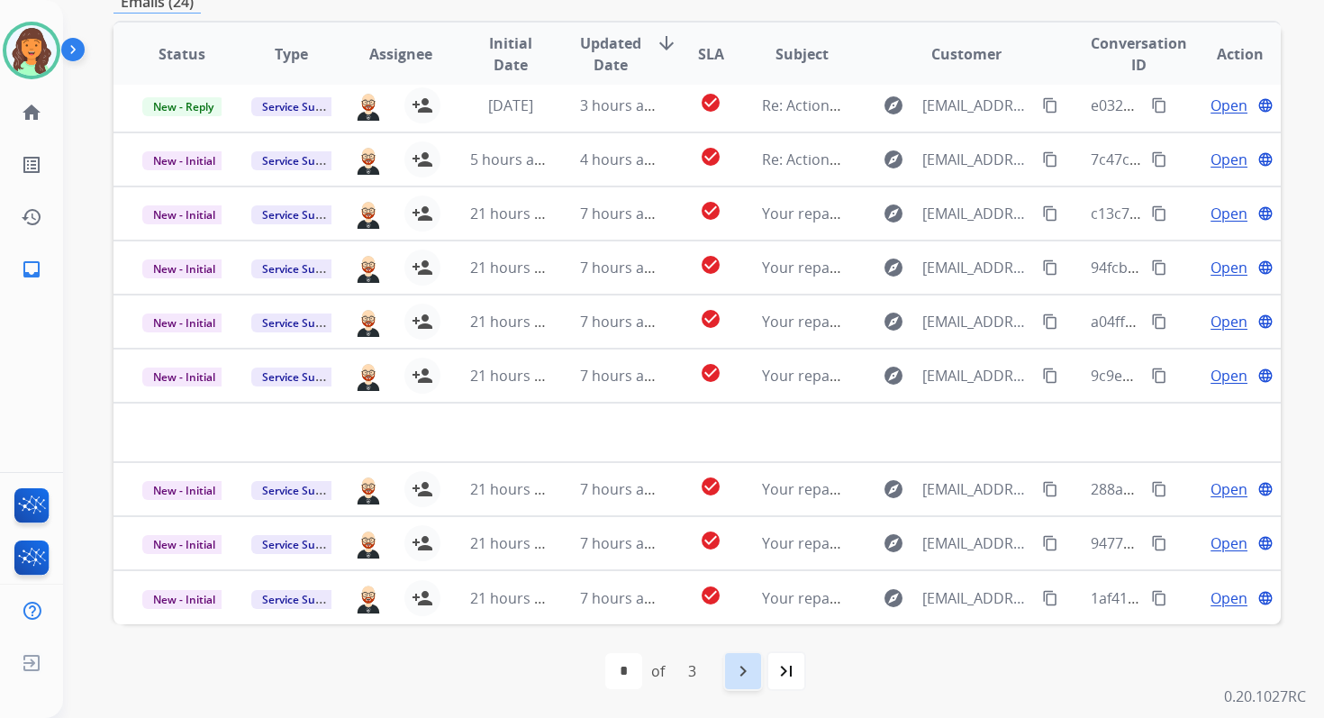
click at [740, 662] on mat-icon "navigate_next" at bounding box center [743, 671] width 22 height 22
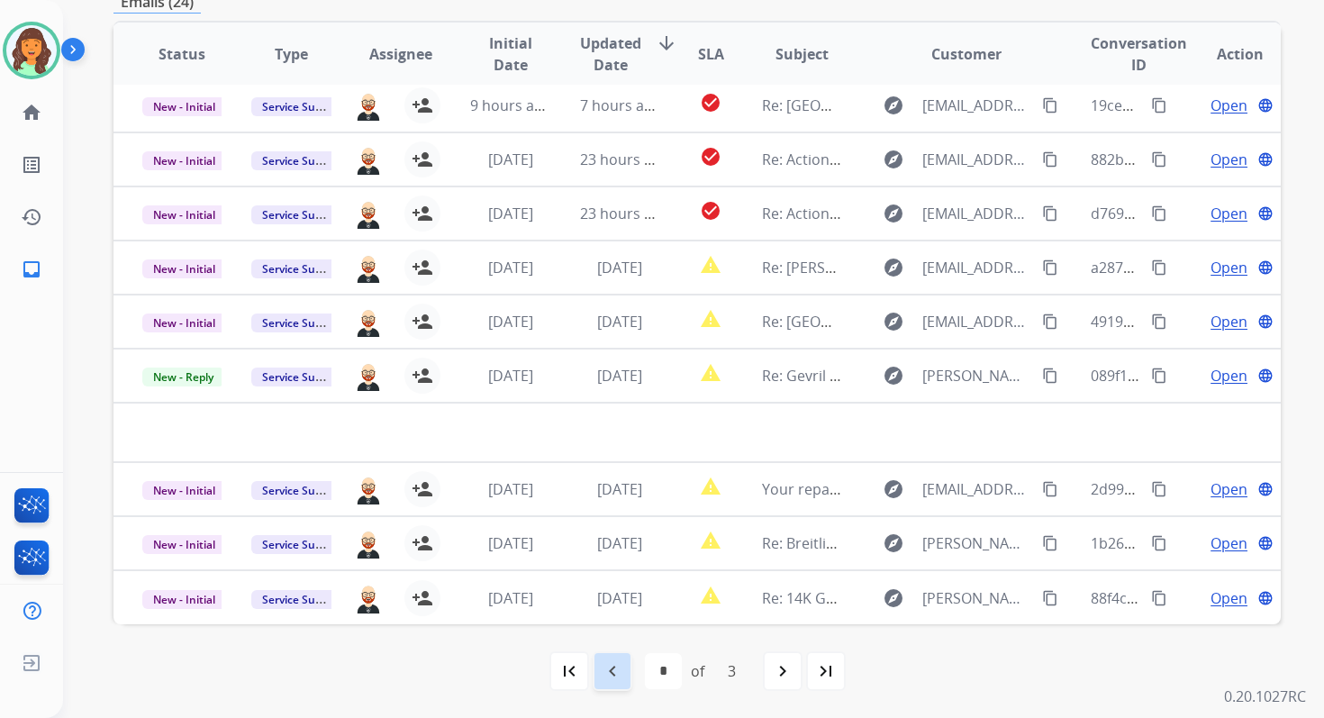
click at [622, 674] on div "navigate_before" at bounding box center [613, 671] width 40 height 40
select select "*"
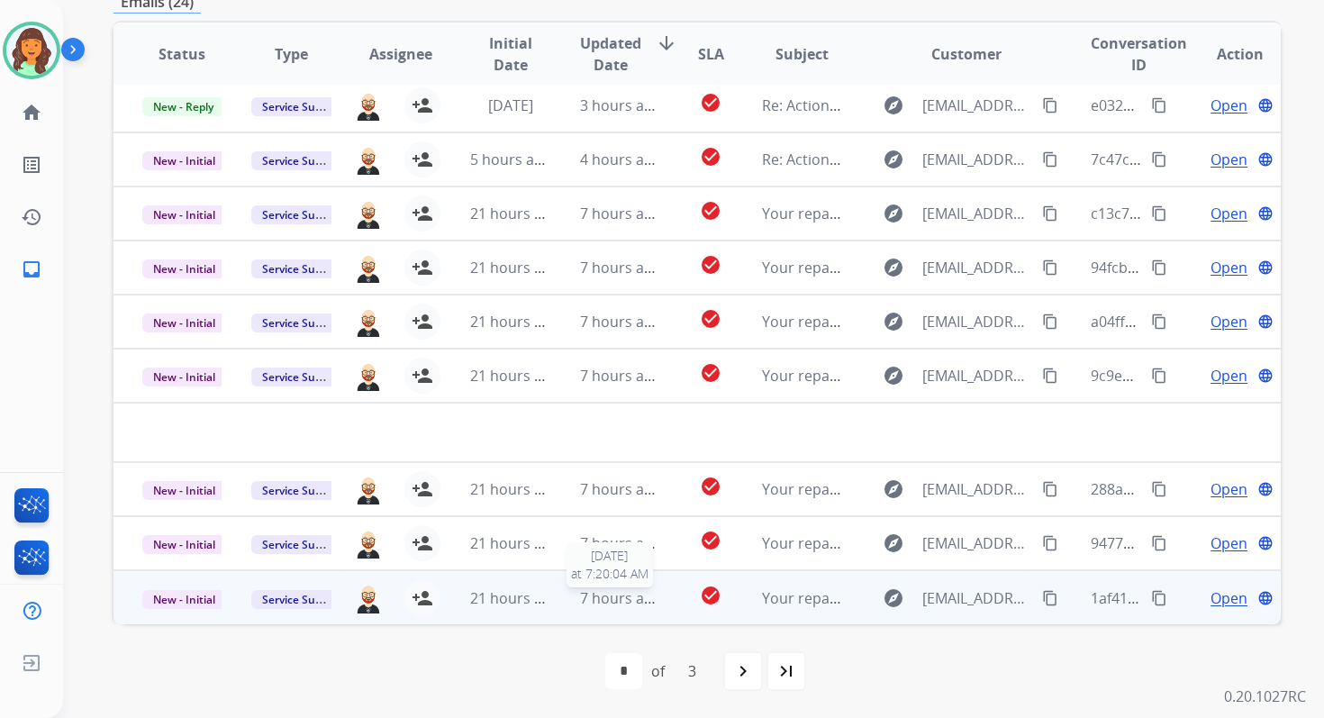
click at [599, 593] on span "7 hours ago" at bounding box center [620, 598] width 81 height 20
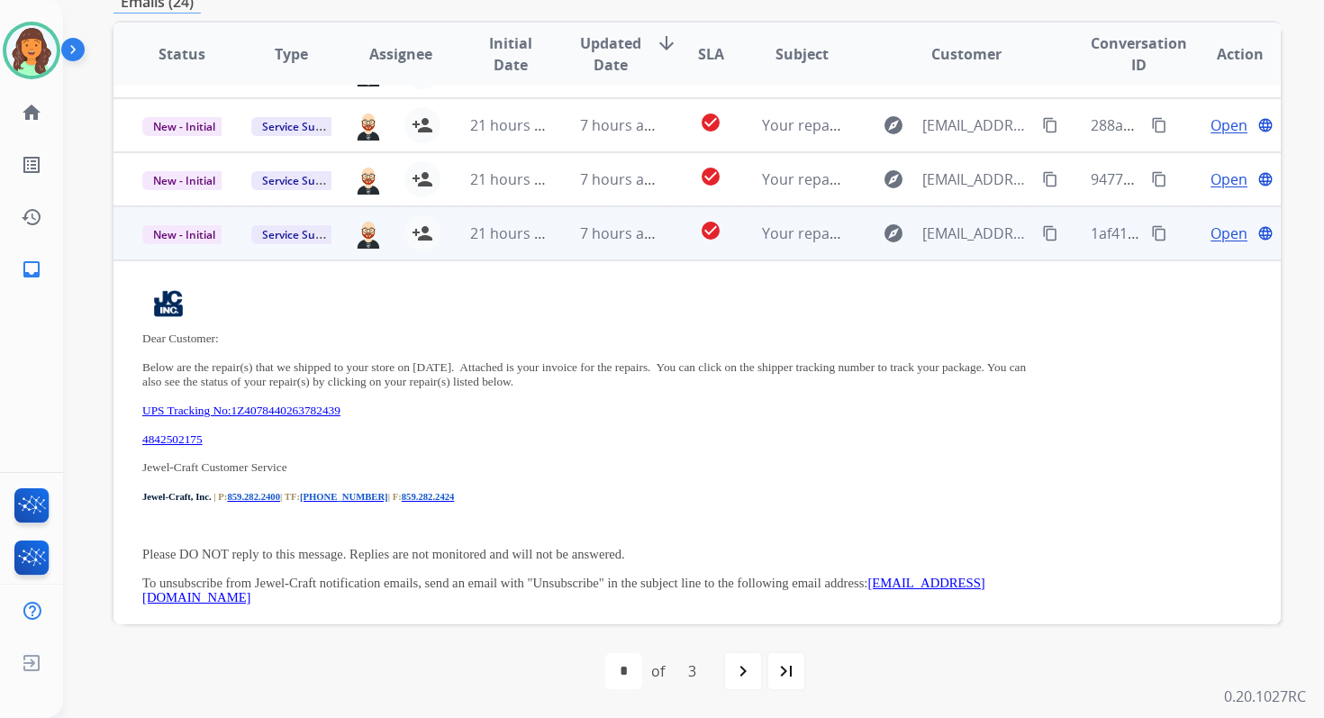
scroll to position [388, 0]
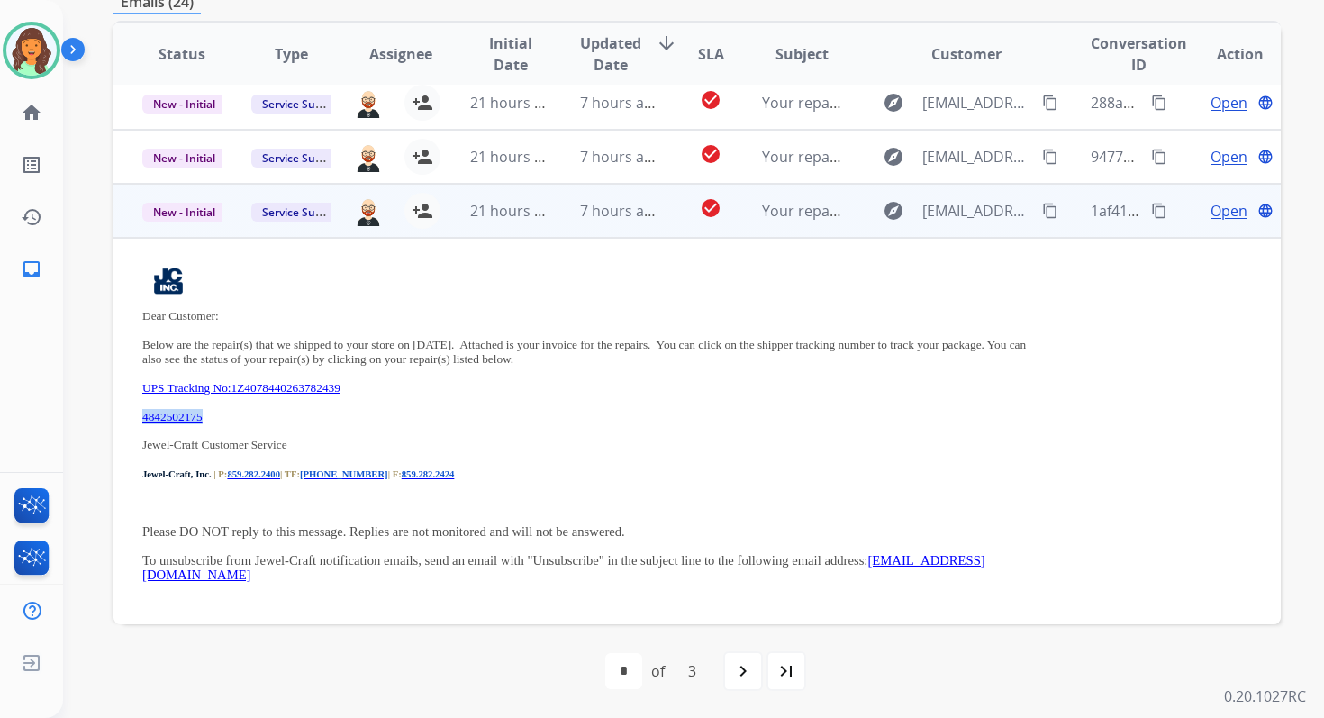
drag, startPoint x: 226, startPoint y: 417, endPoint x: 145, endPoint y: 414, distance: 81.1
click at [145, 414] on p "4842502175" at bounding box center [587, 416] width 891 height 15
copy link "4842502175"
drag, startPoint x: 137, startPoint y: 386, endPoint x: 431, endPoint y: 386, distance: 293.7
click at [431, 386] on td "Dear Customer: Below are the repair(s) that we shipped to your store on 08/28/2…" at bounding box center [587, 431] width 949 height 387
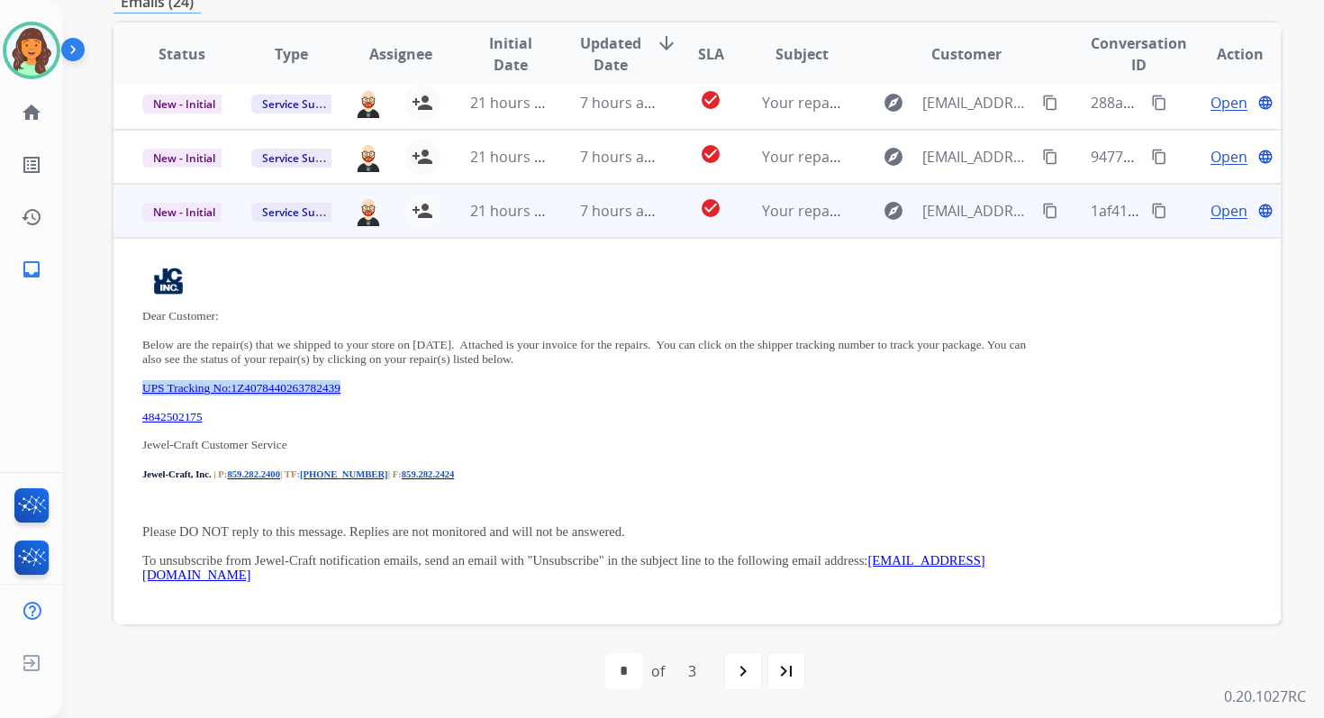
copy link "UPS Tracking No:1Z4078440263782439"
click at [1151, 204] on mat-icon "content_copy" at bounding box center [1159, 211] width 16 height 16
click at [423, 209] on mat-icon "person_add" at bounding box center [423, 211] width 22 height 22
click at [188, 210] on span "New - Initial" at bounding box center [184, 212] width 84 height 19
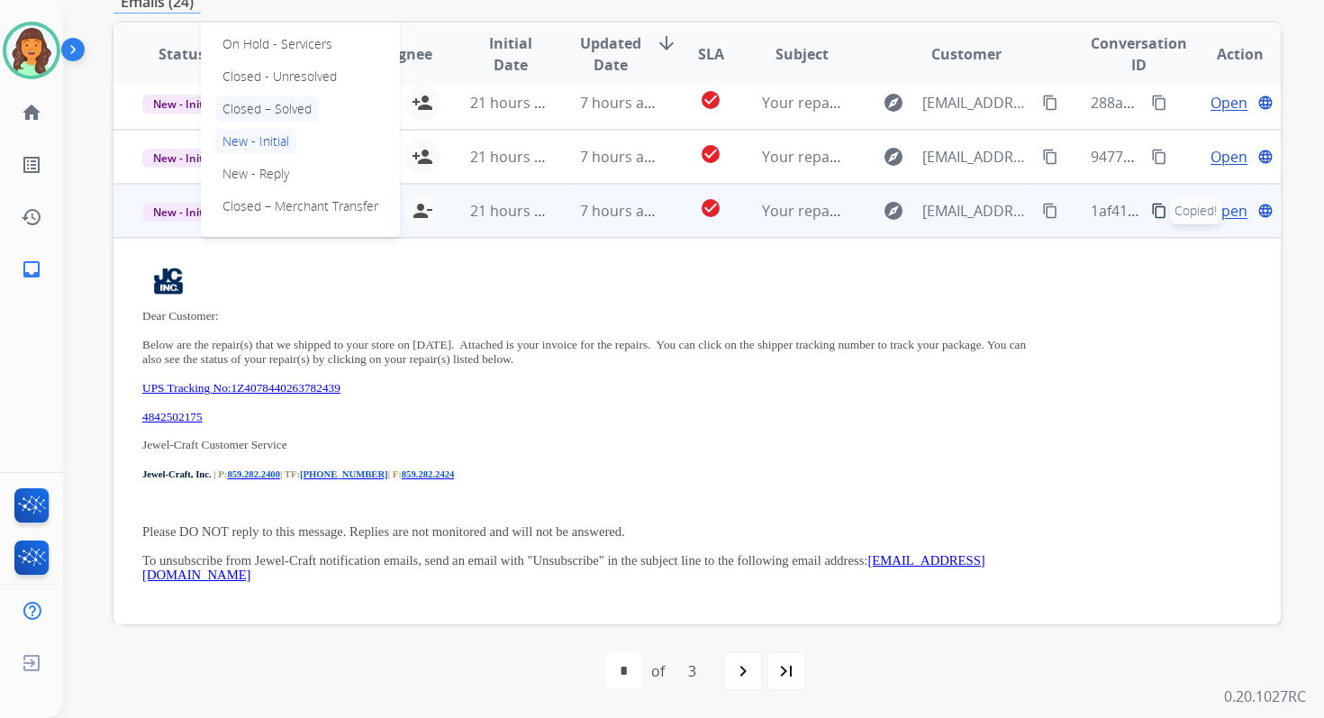
click at [265, 104] on p "Closed – Solved" at bounding box center [267, 108] width 104 height 25
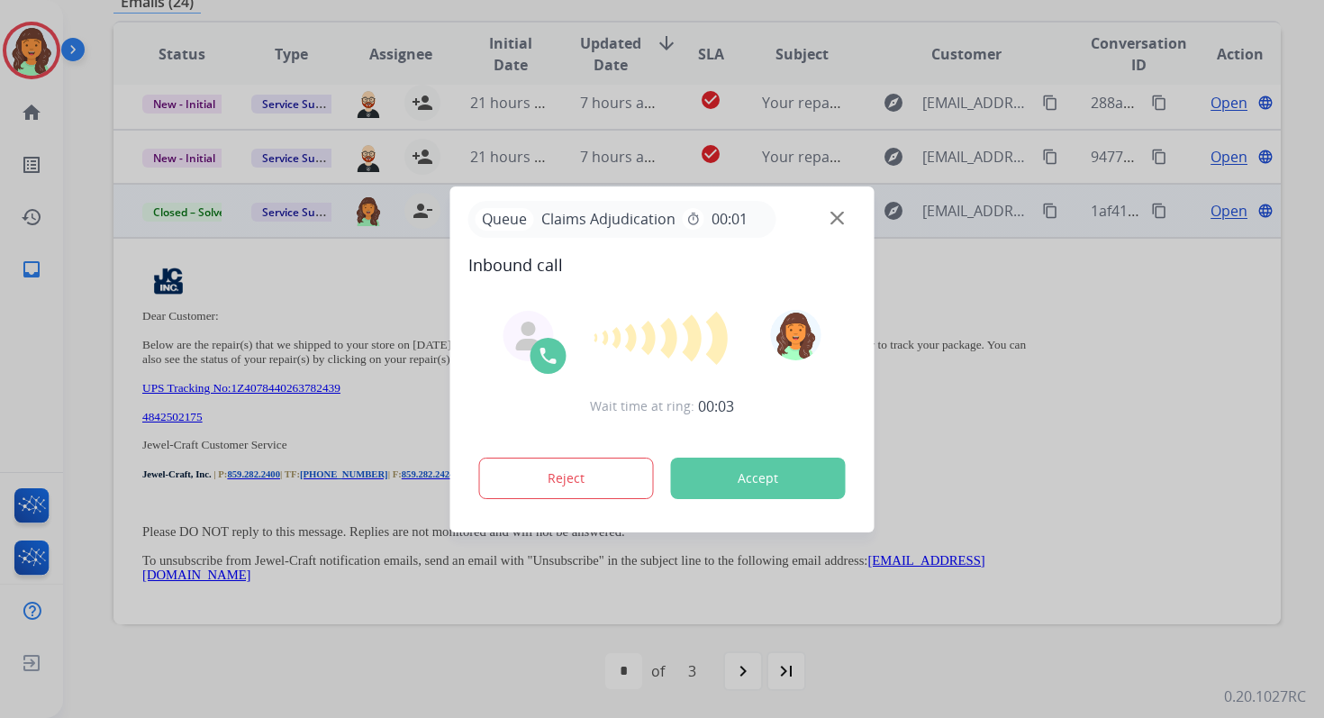
click at [788, 478] on button "Accept" at bounding box center [758, 478] width 175 height 41
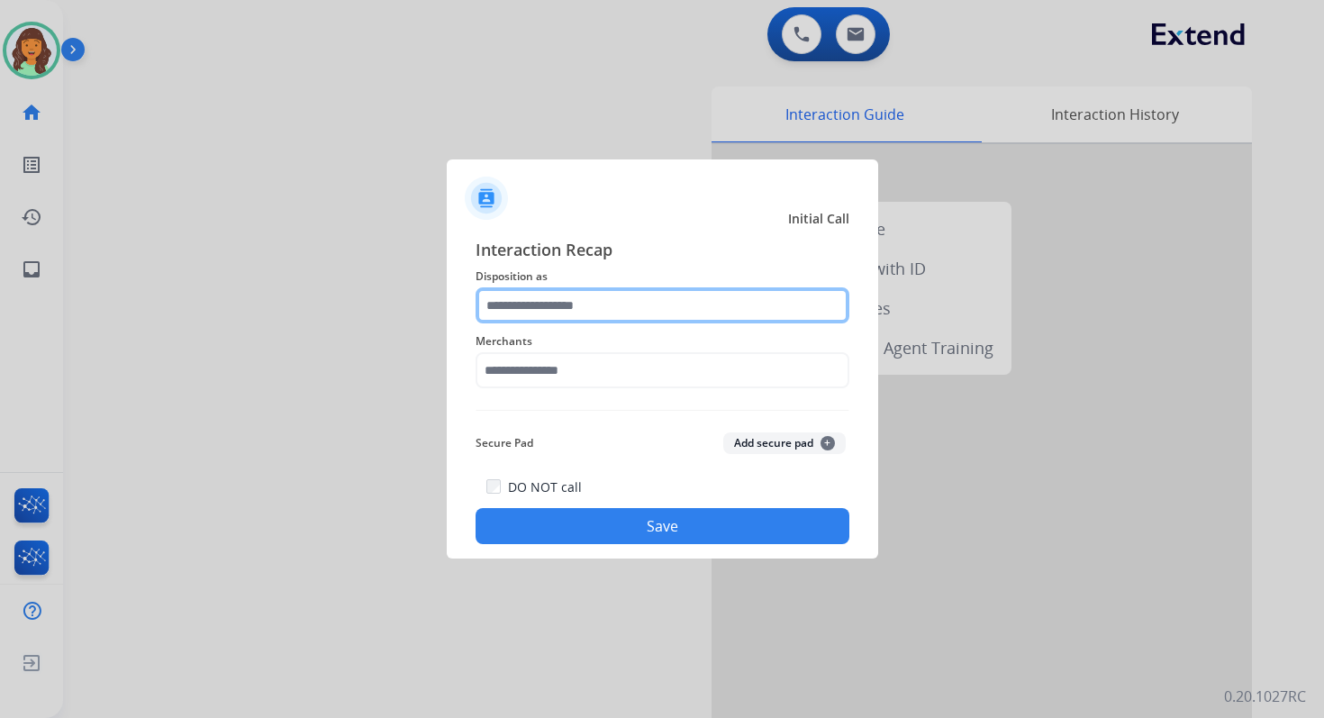
click at [560, 300] on input "text" at bounding box center [663, 305] width 374 height 36
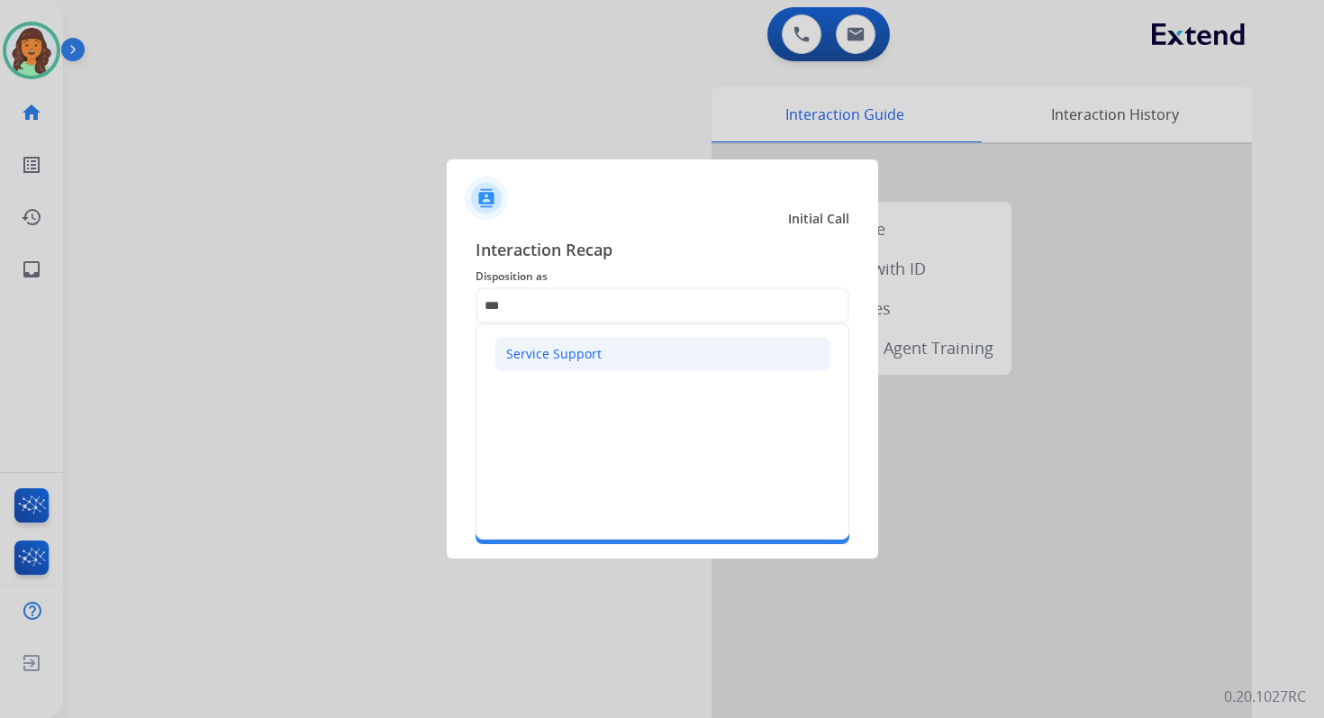
click at [558, 359] on div "Service Support" at bounding box center [553, 354] width 95 height 18
type input "**********"
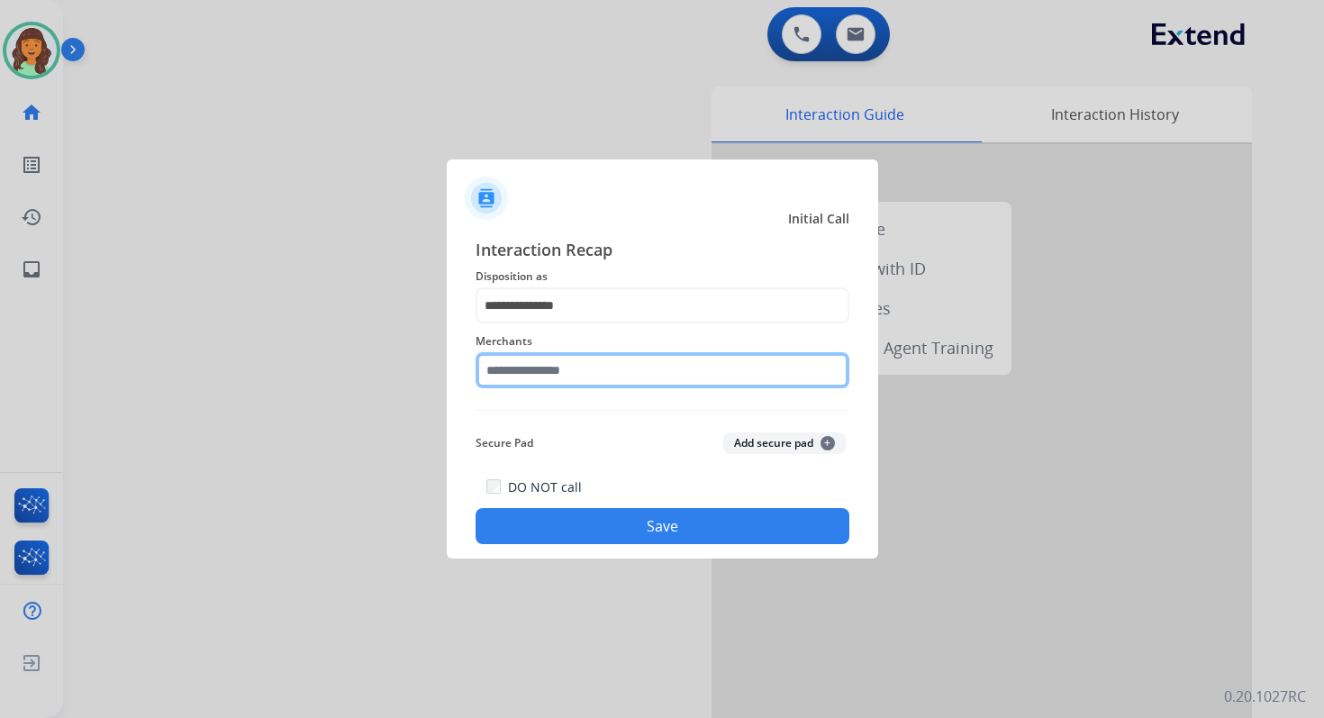
click at [560, 367] on input "text" at bounding box center [663, 370] width 374 height 36
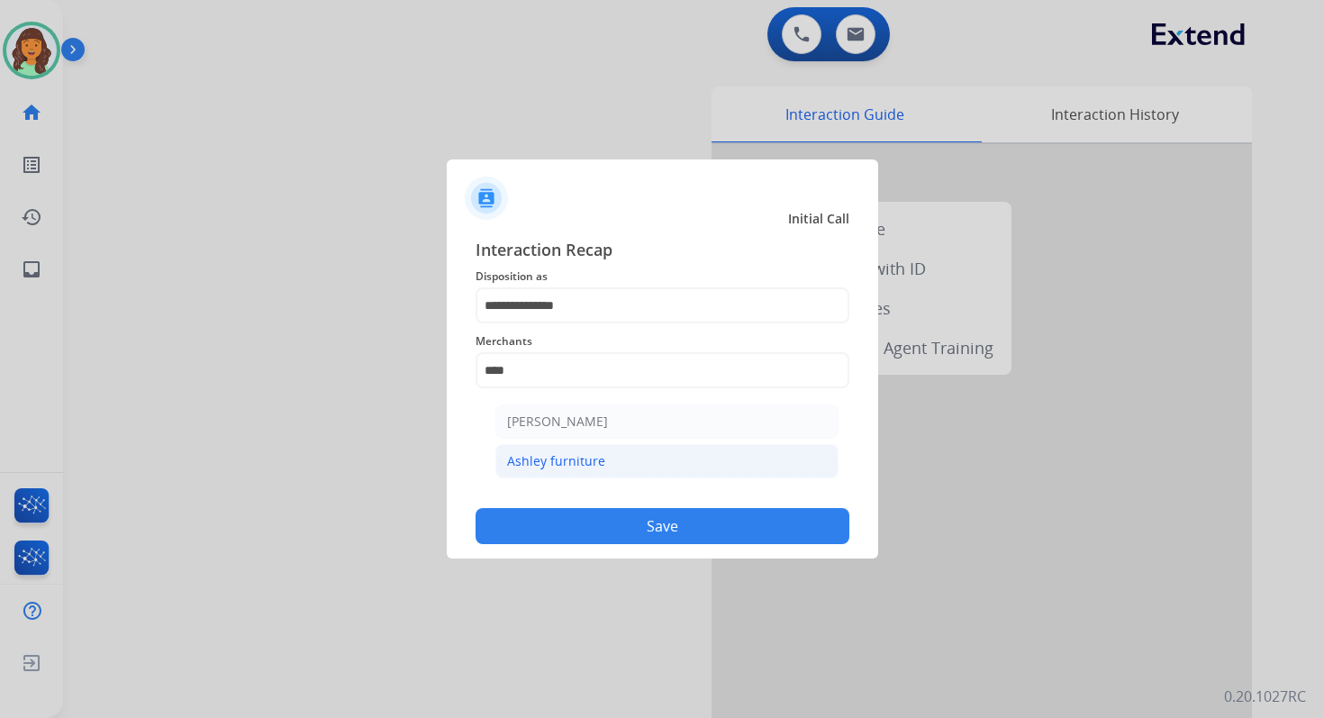
click at [584, 462] on div "Ashley furniture" at bounding box center [556, 461] width 98 height 18
type input "**********"
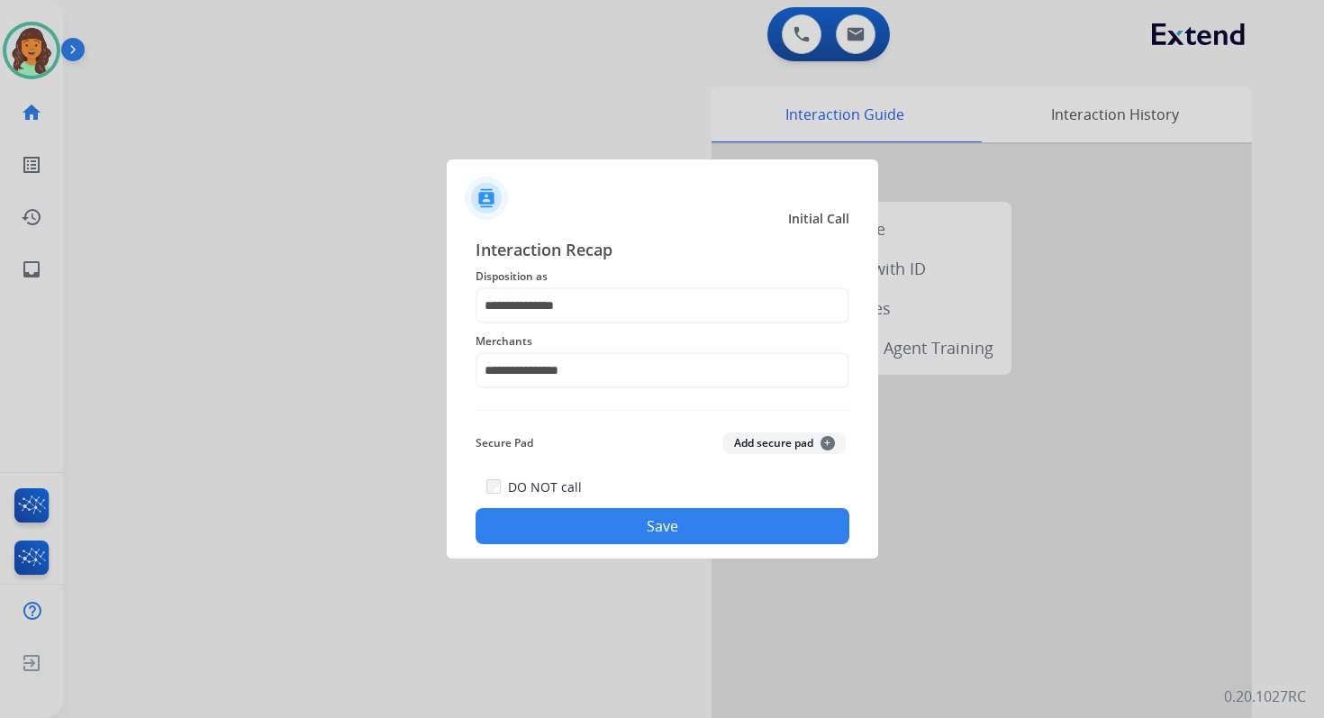
click at [702, 545] on div "**********" at bounding box center [662, 390] width 431 height 336
click at [703, 532] on button "Save" at bounding box center [663, 526] width 374 height 36
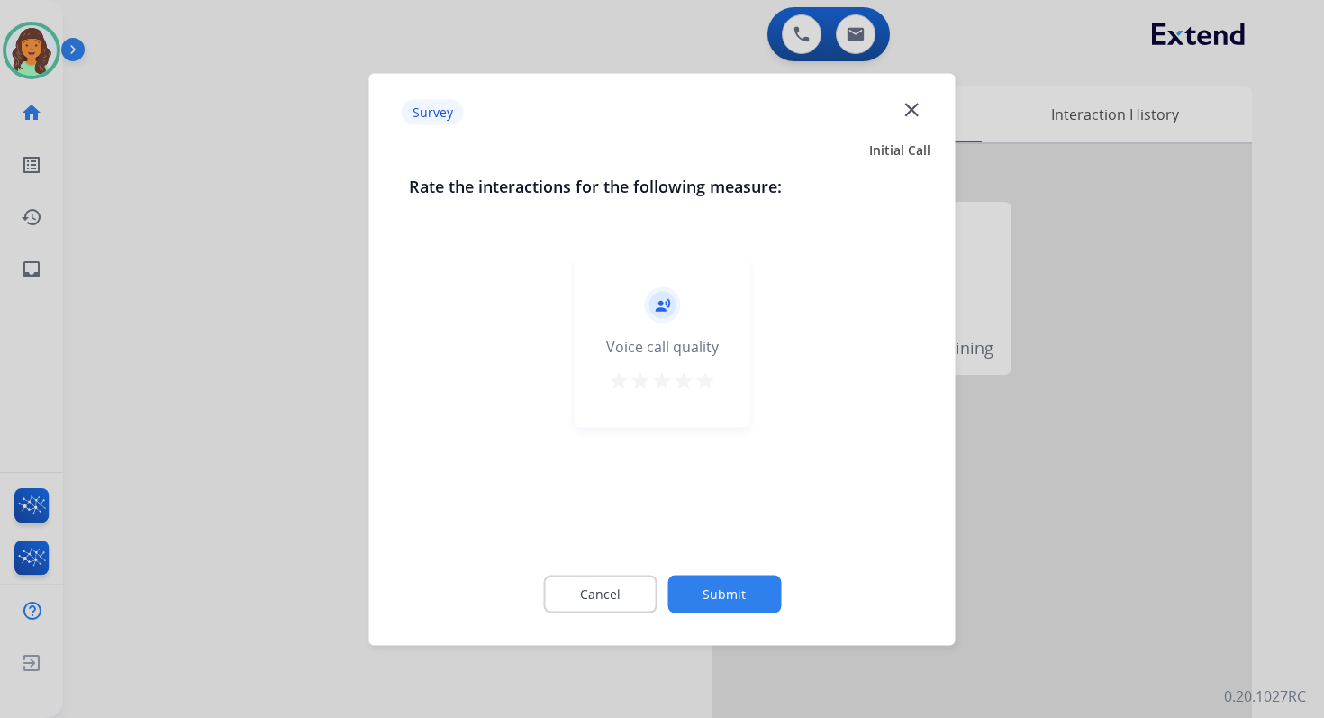
click at [719, 599] on button "Submit" at bounding box center [723, 594] width 113 height 38
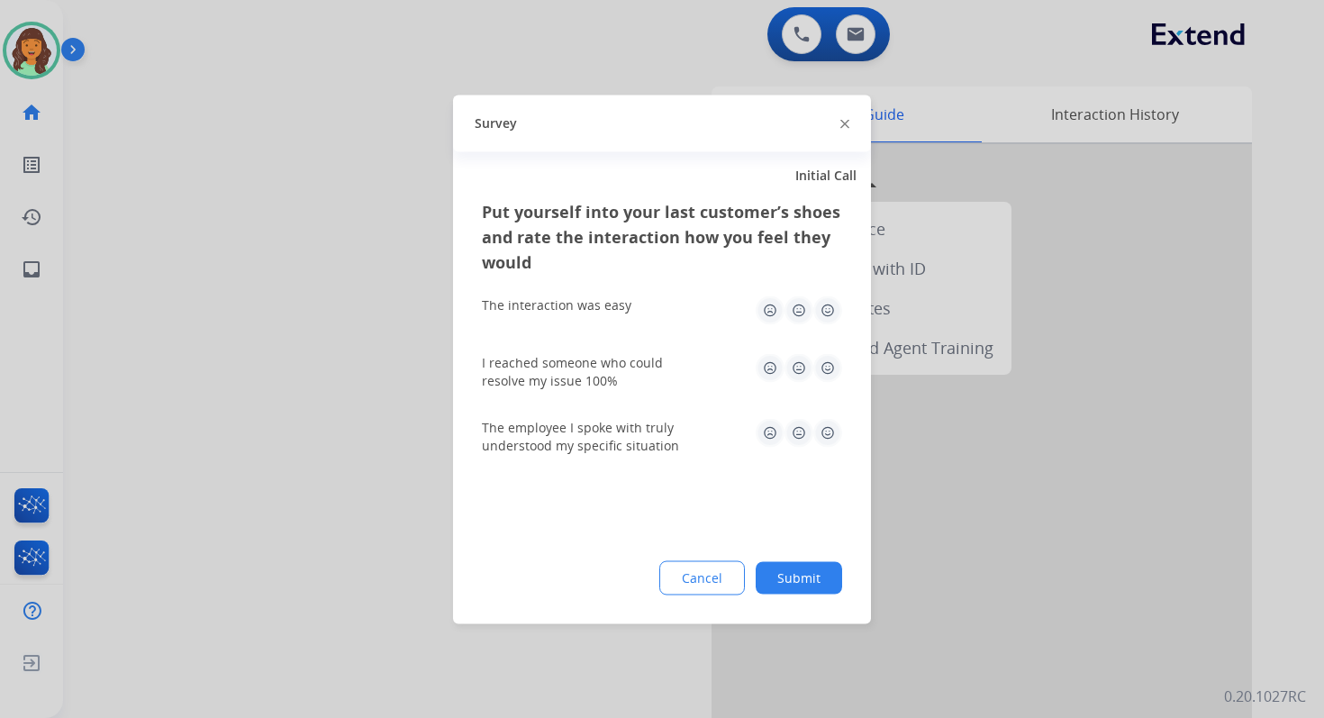
click at [797, 577] on button "Submit" at bounding box center [799, 577] width 86 height 32
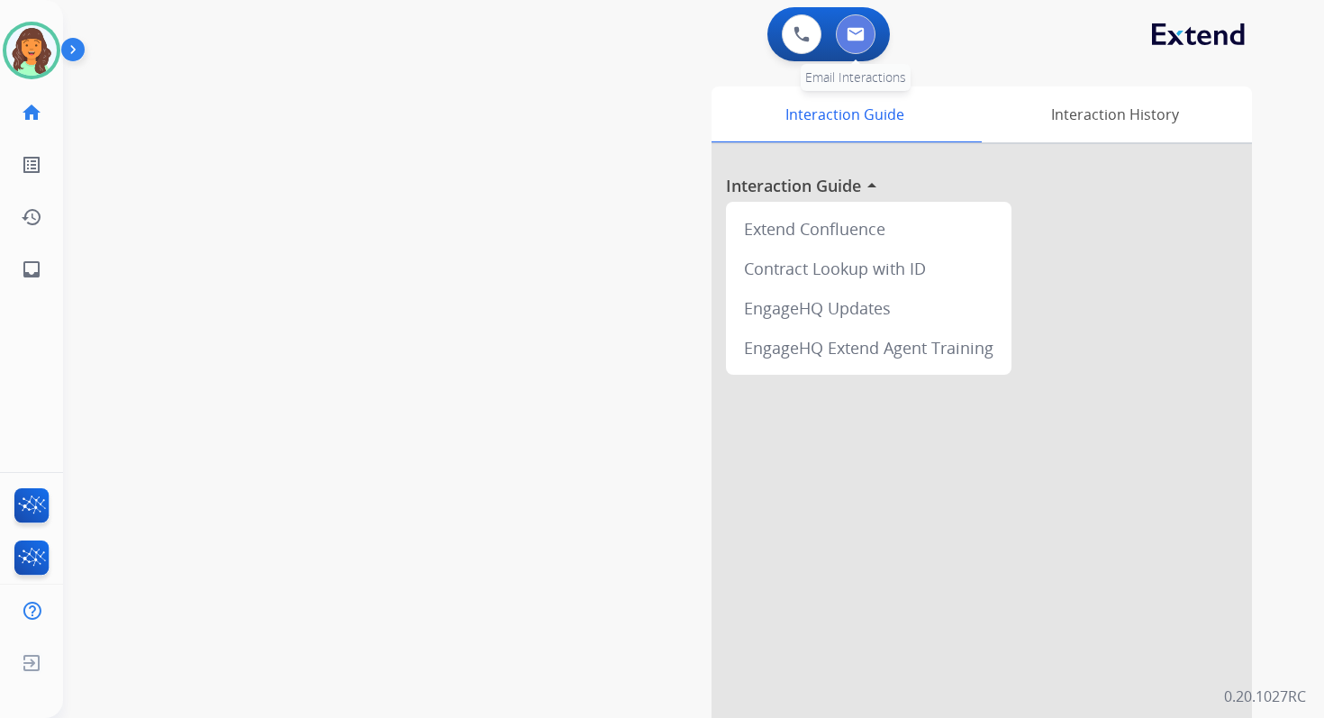
click at [858, 42] on button at bounding box center [856, 34] width 40 height 40
select select "**********"
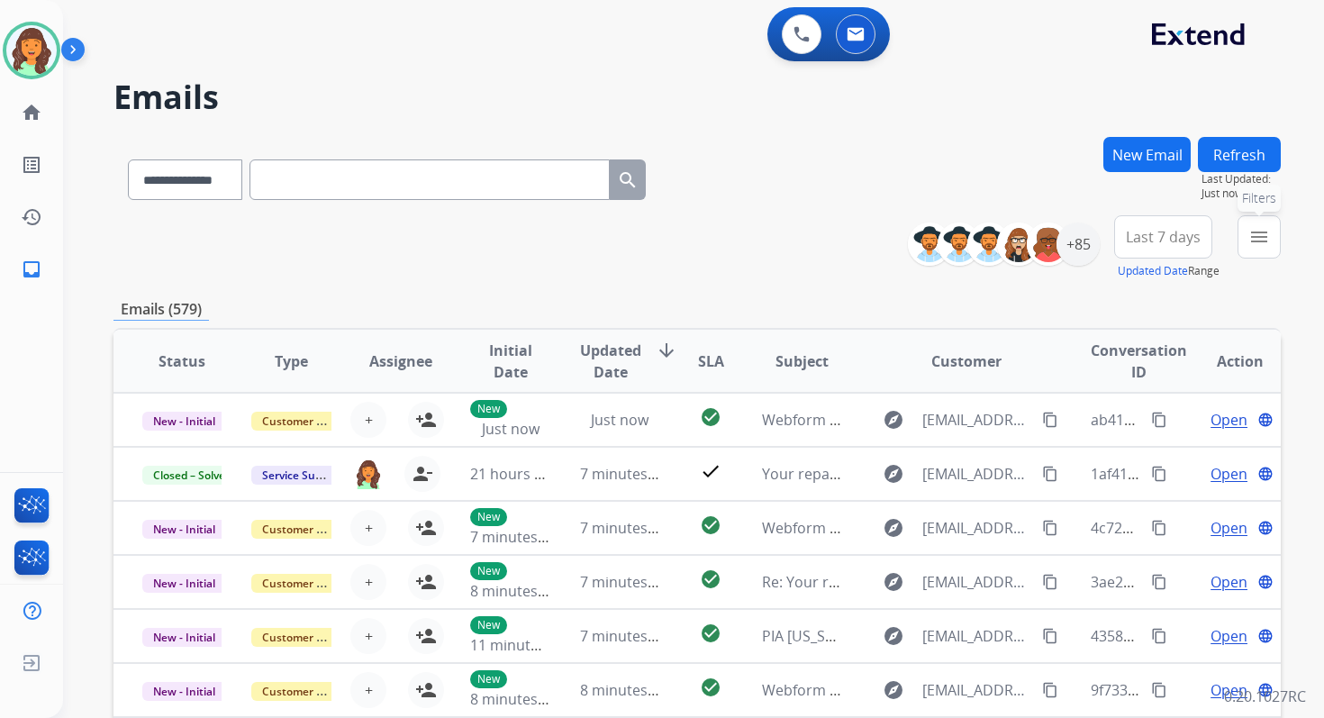
click at [1264, 235] on mat-icon "menu" at bounding box center [1259, 237] width 22 height 22
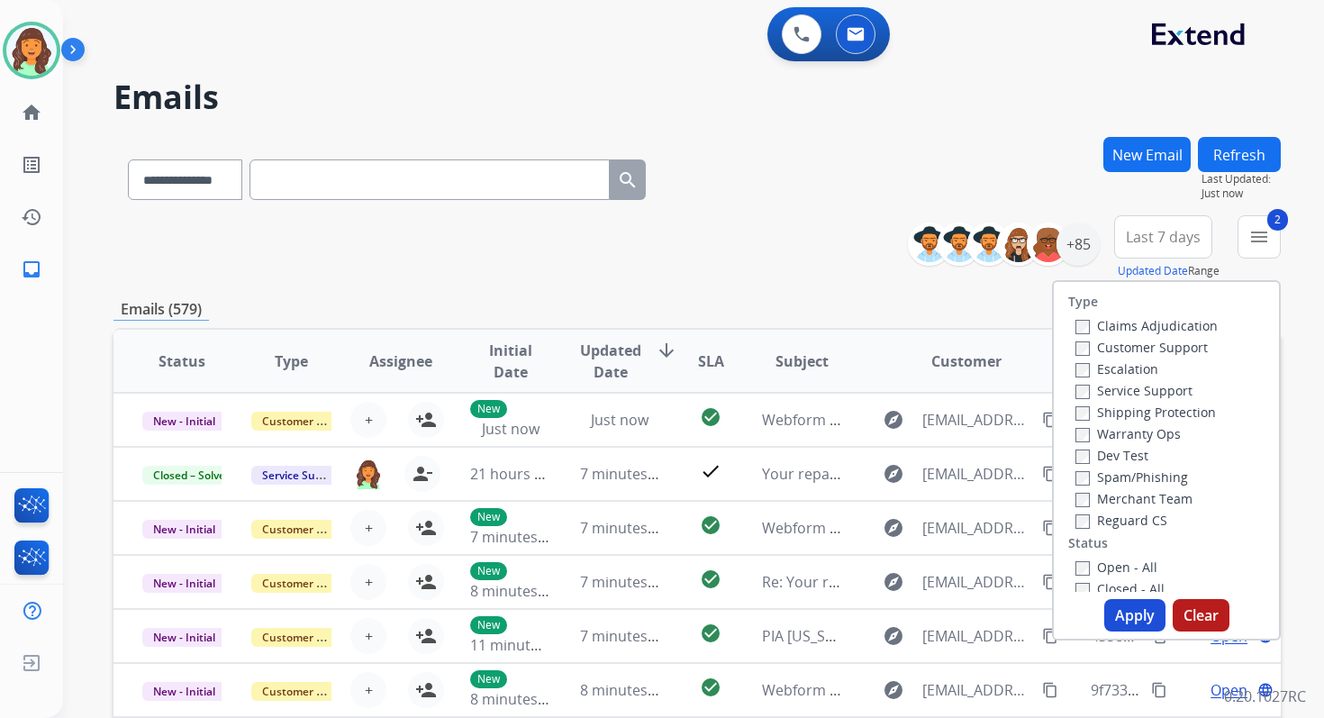
click at [1115, 604] on button "Apply" at bounding box center [1134, 615] width 61 height 32
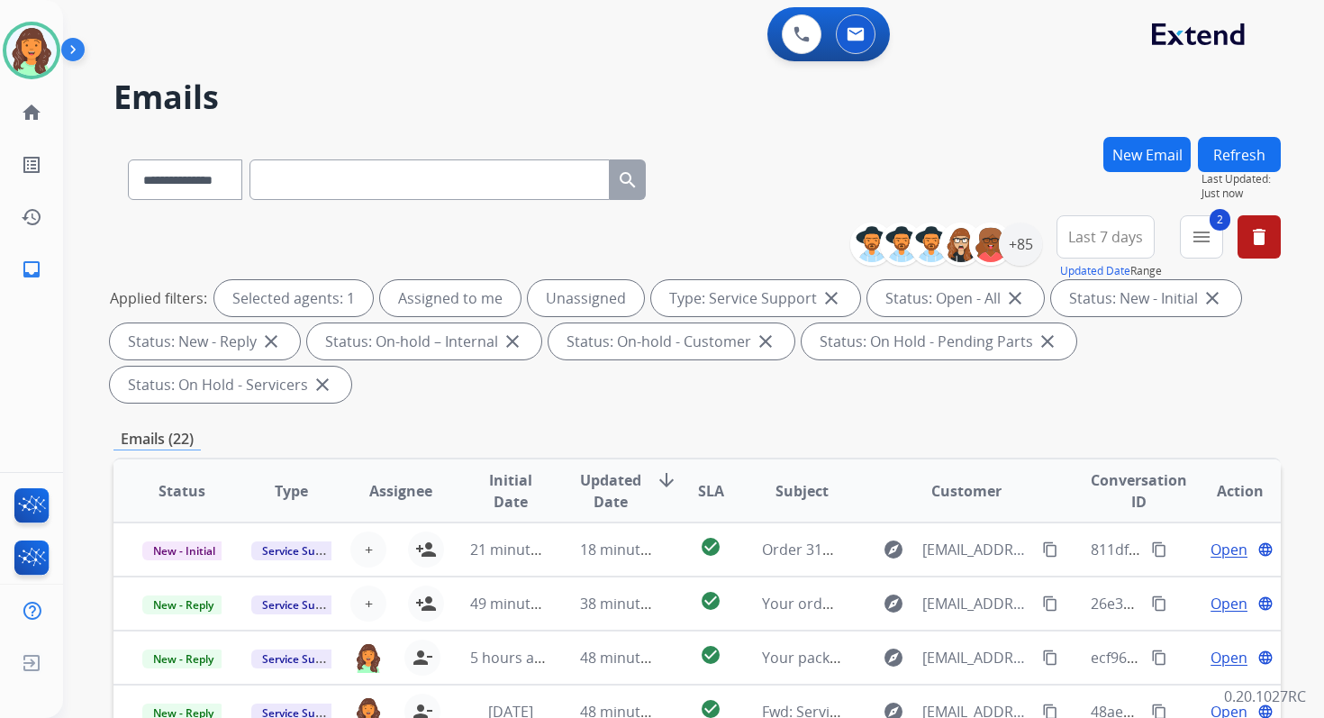
click at [770, 195] on div "**********" at bounding box center [696, 176] width 1167 height 78
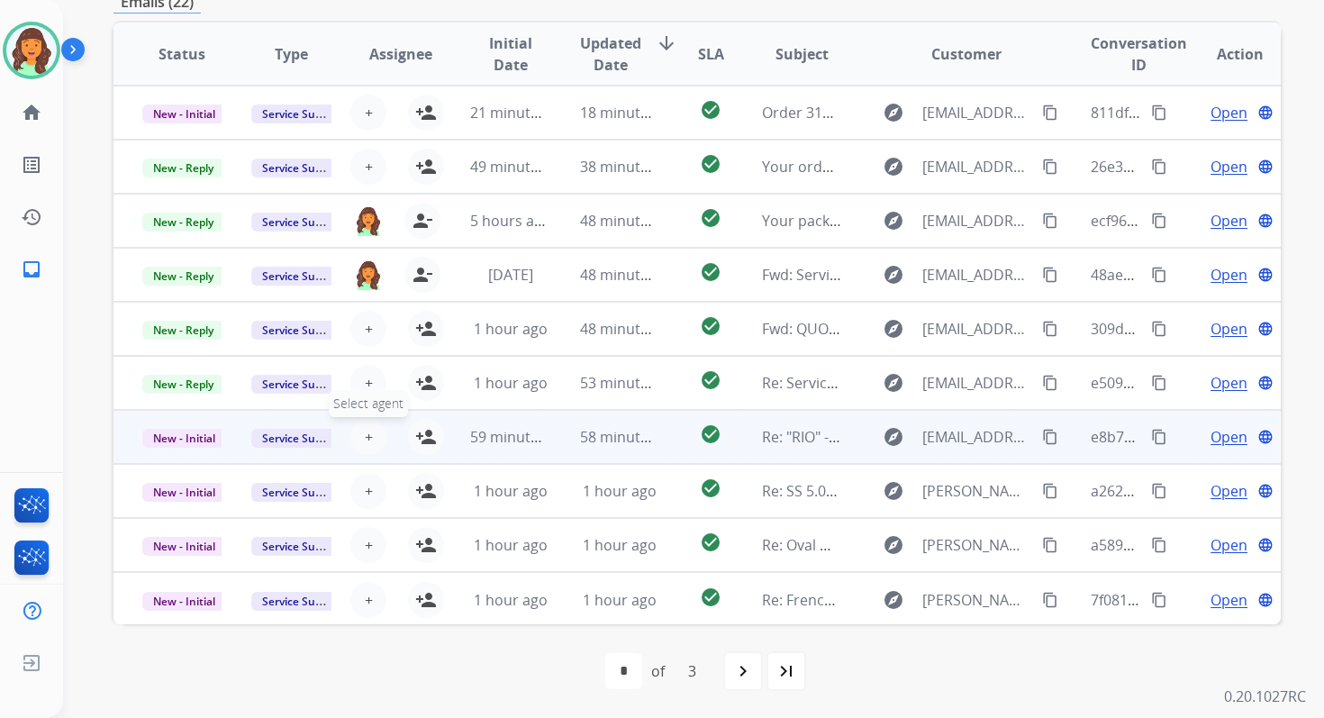
click at [365, 441] on span "+" at bounding box center [369, 437] width 8 height 22
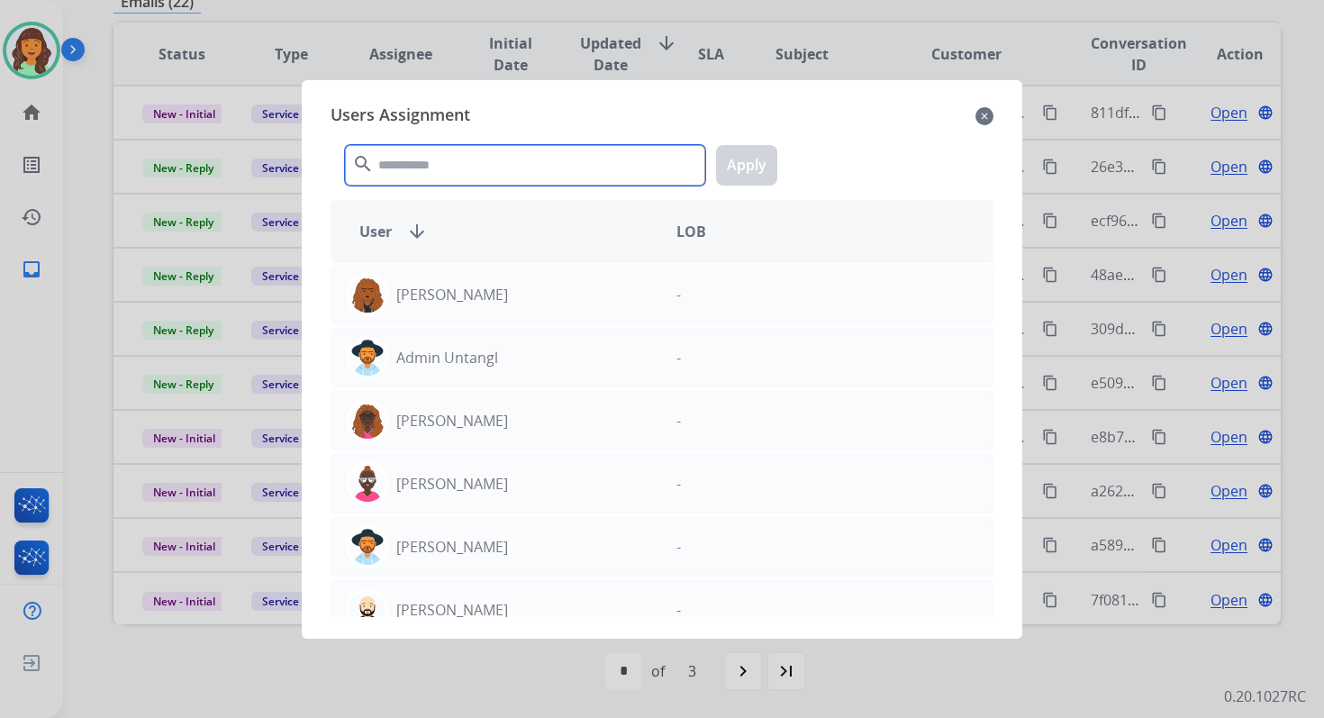
click at [497, 148] on input "text" at bounding box center [525, 165] width 360 height 41
click at [500, 166] on input "text" at bounding box center [525, 165] width 360 height 41
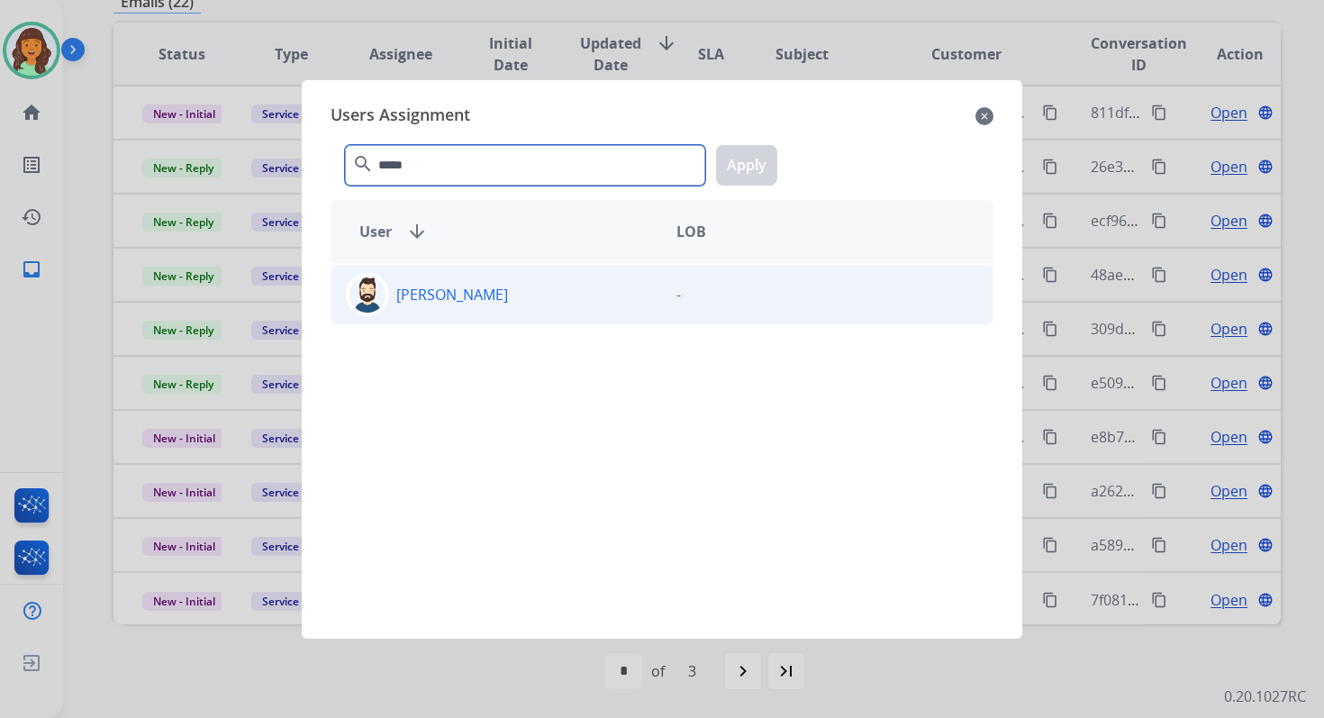
type input "*****"
click at [514, 269] on div "Jared Holt -" at bounding box center [662, 294] width 663 height 59
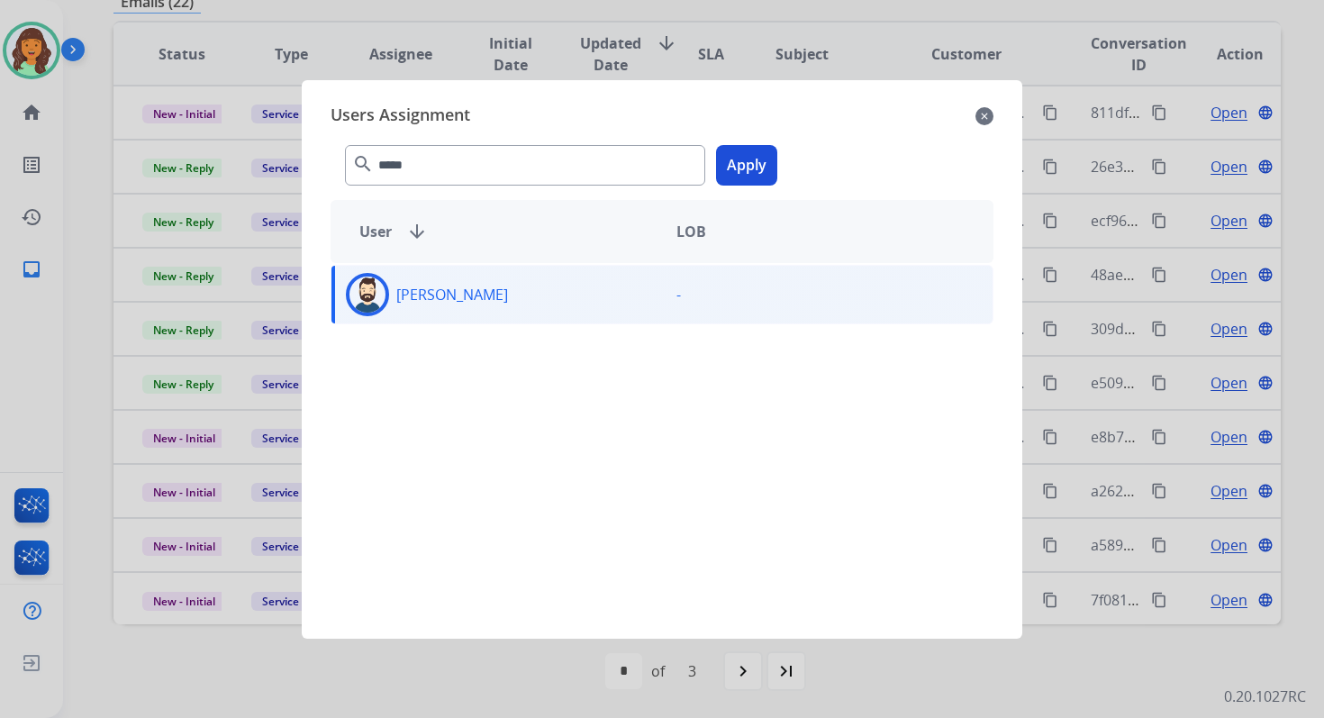
click at [744, 161] on button "Apply" at bounding box center [746, 165] width 61 height 41
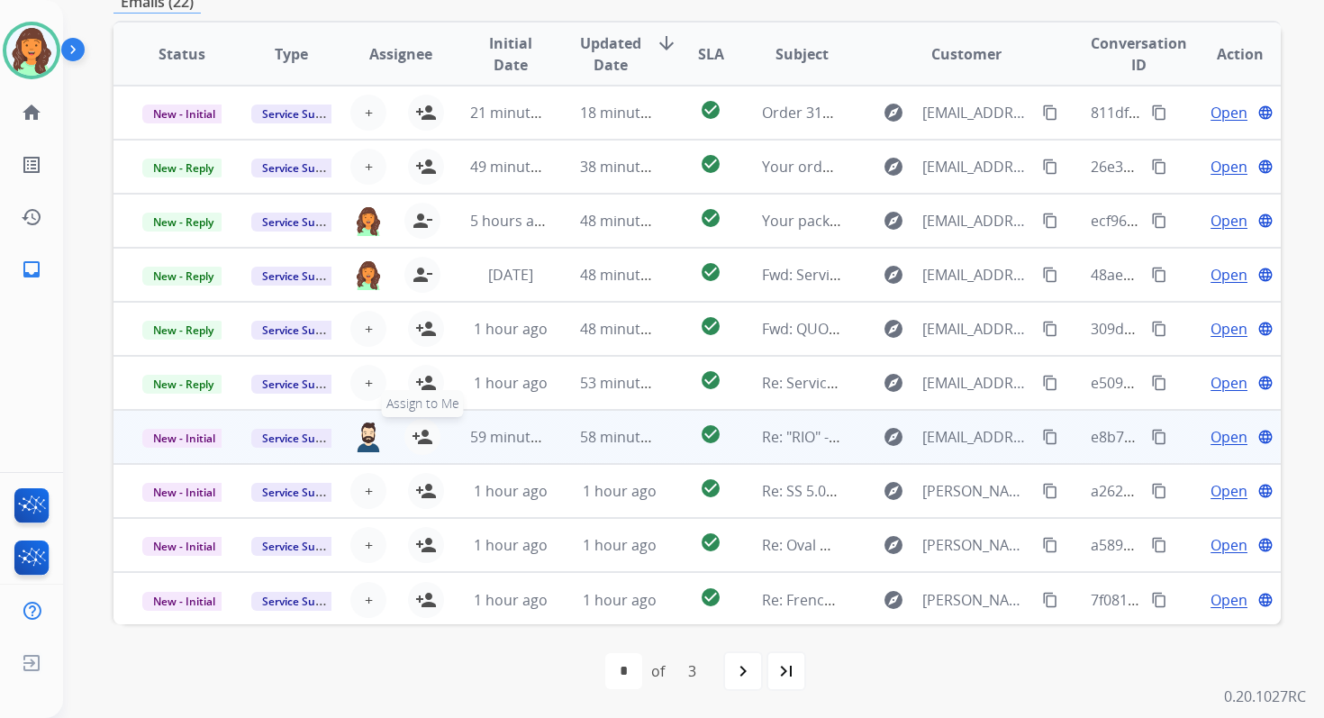
click at [420, 436] on mat-icon "person_add" at bounding box center [423, 437] width 22 height 22
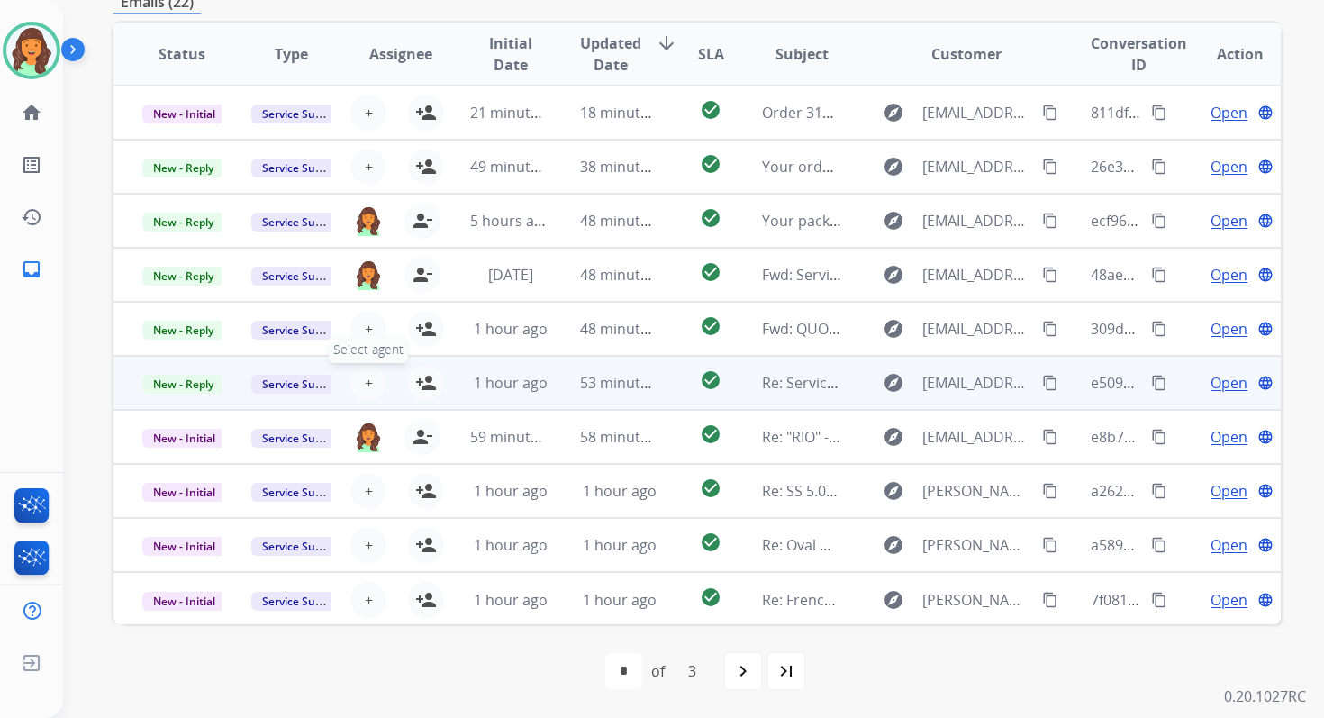
click at [365, 381] on span "+" at bounding box center [369, 383] width 8 height 22
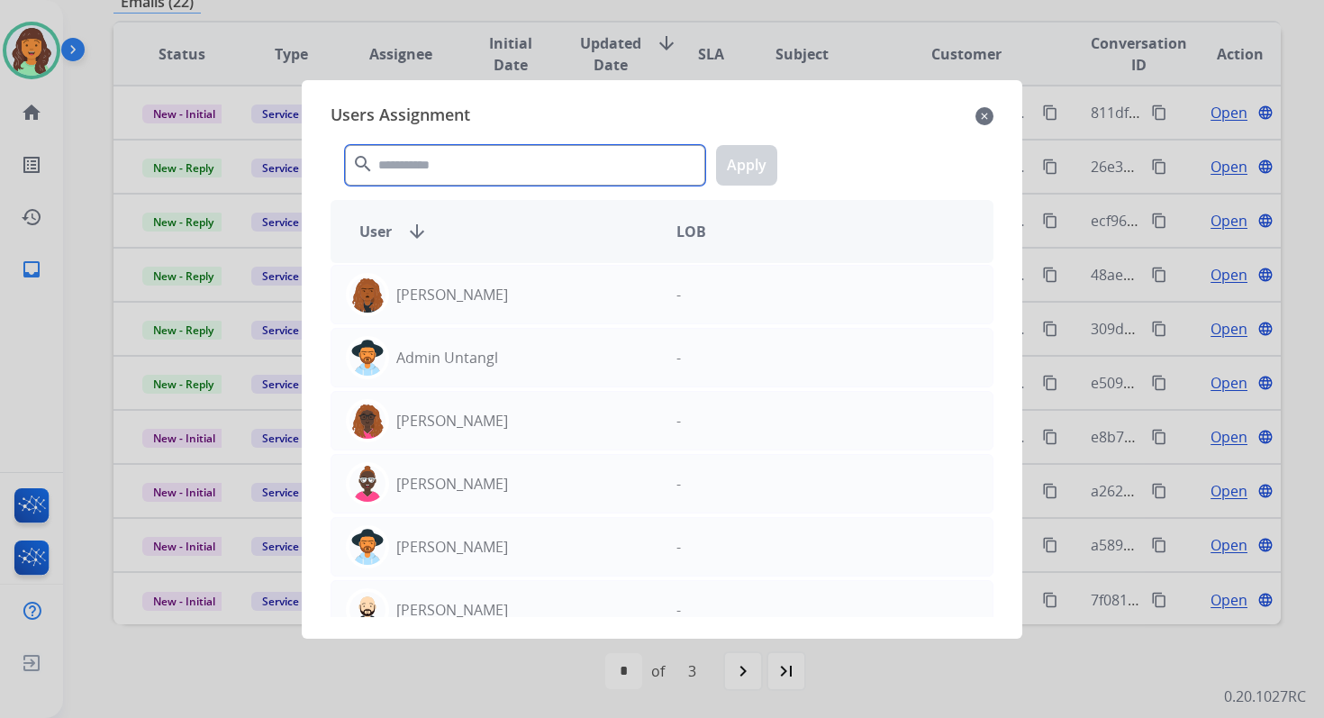
click at [458, 160] on input "text" at bounding box center [525, 165] width 360 height 41
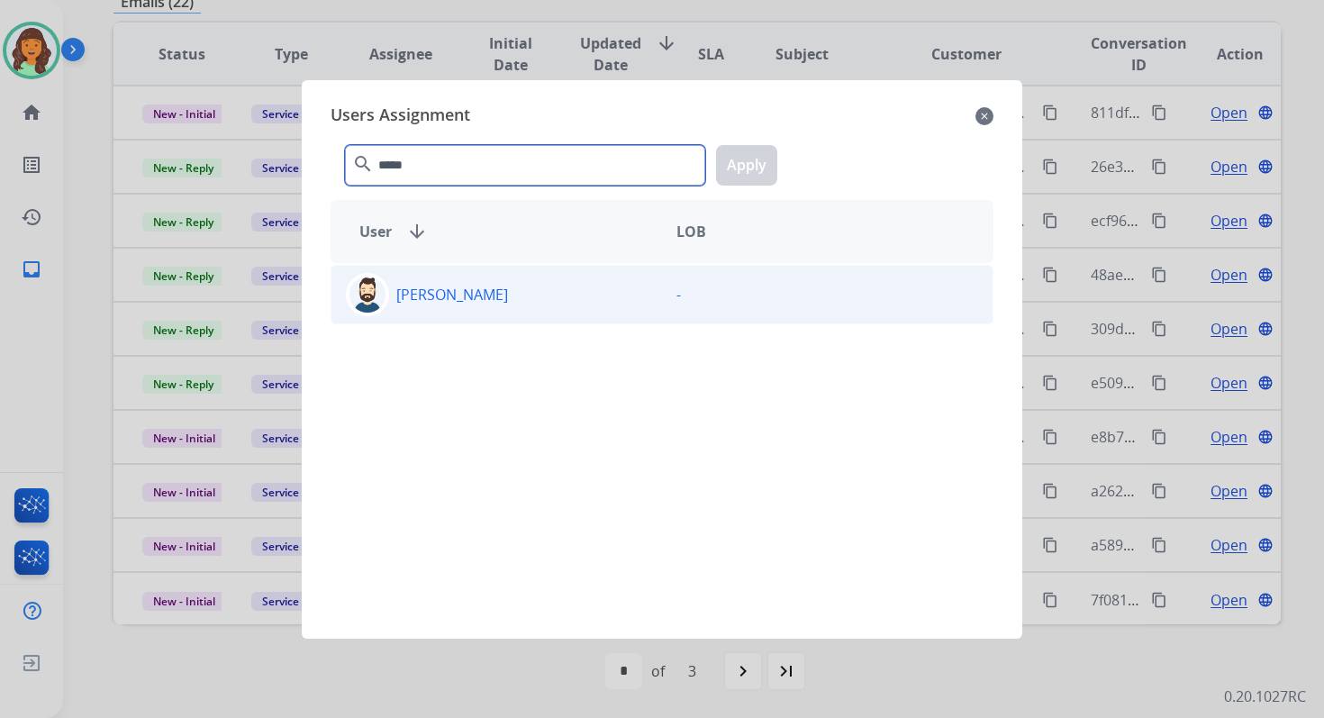
type input "*****"
click at [491, 300] on div "Jared Holt" at bounding box center [496, 294] width 331 height 43
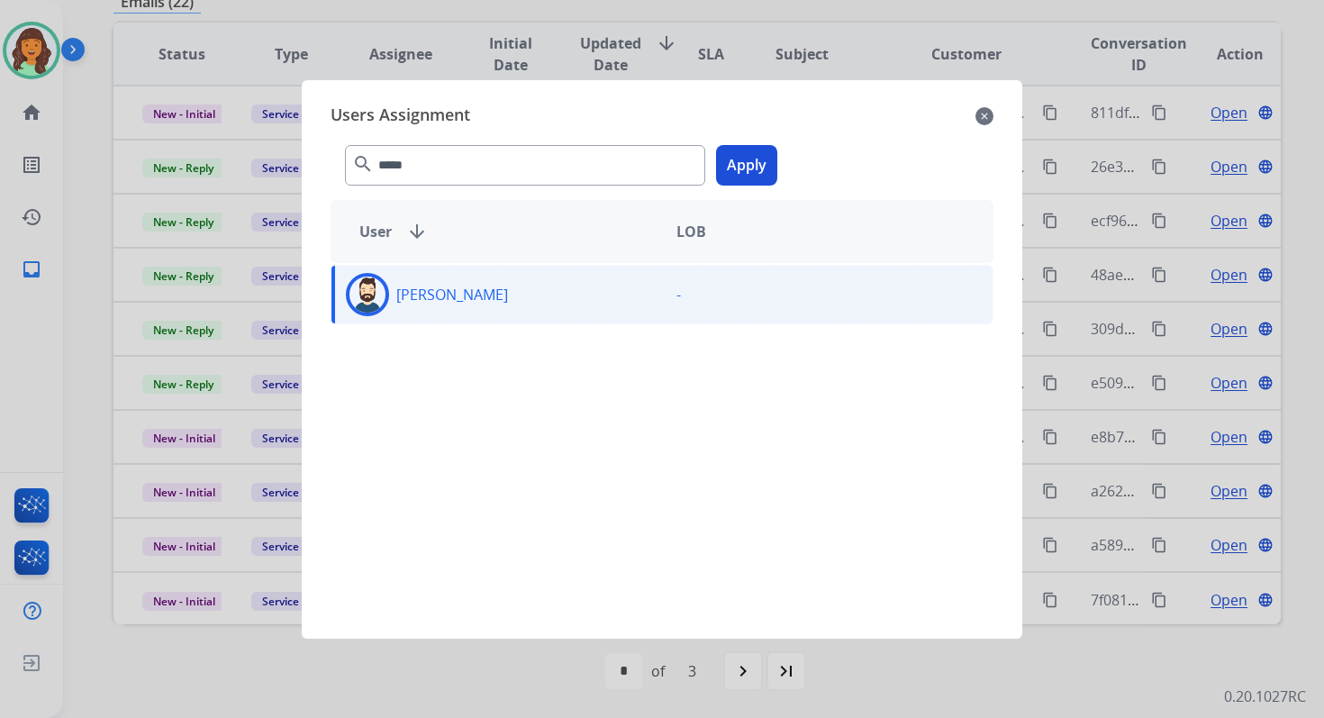
click at [753, 172] on button "Apply" at bounding box center [746, 165] width 61 height 41
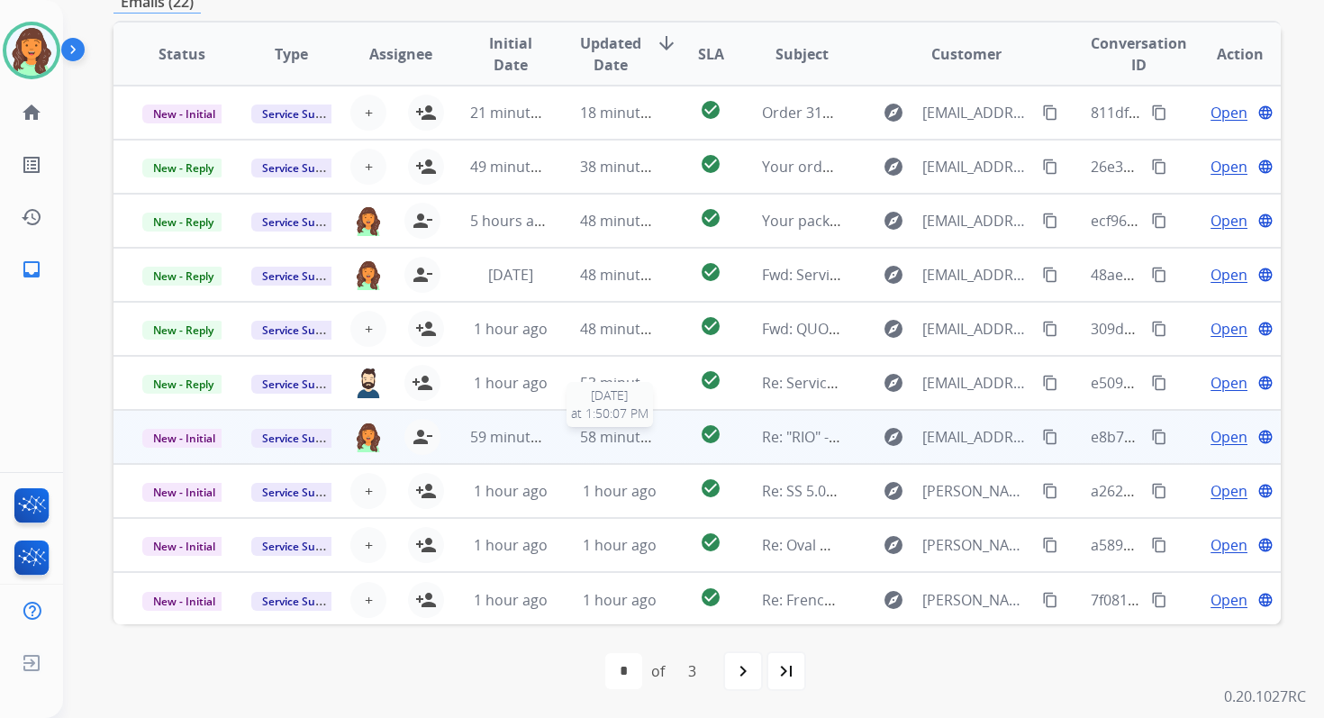
scroll to position [0, 0]
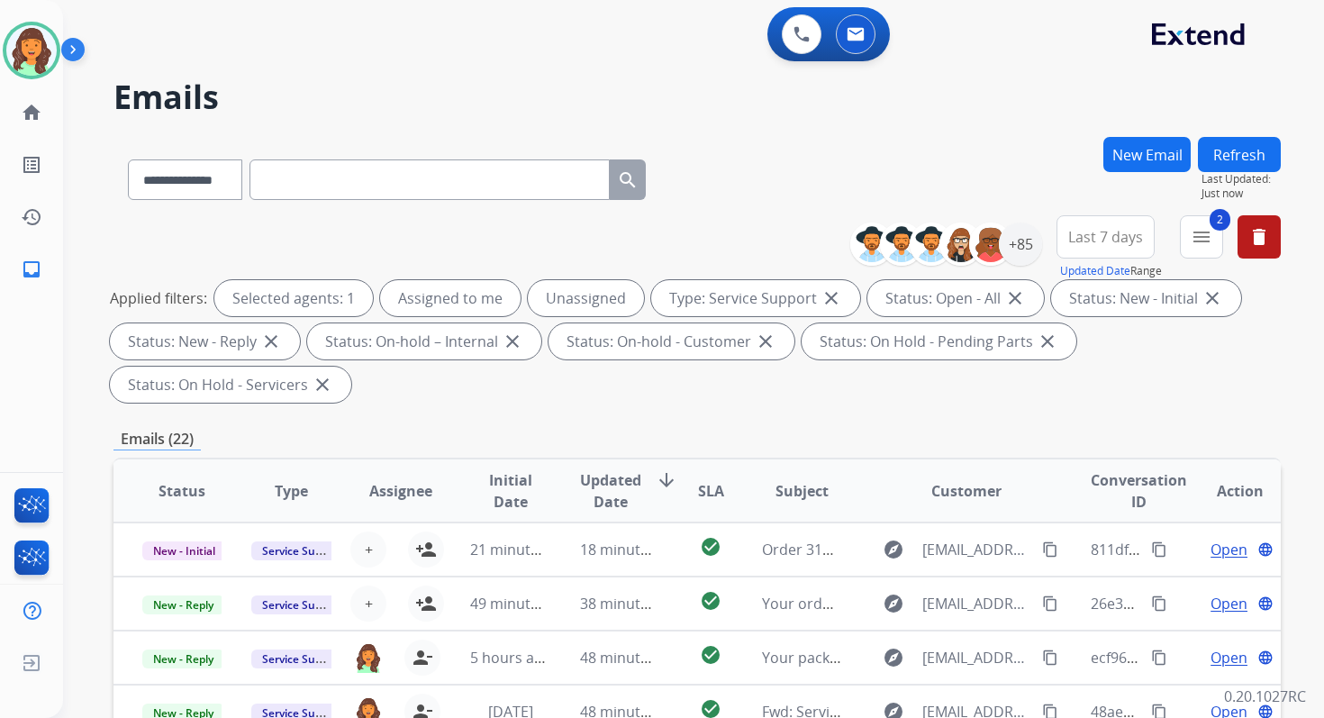
click at [1227, 142] on button "Refresh" at bounding box center [1239, 154] width 83 height 35
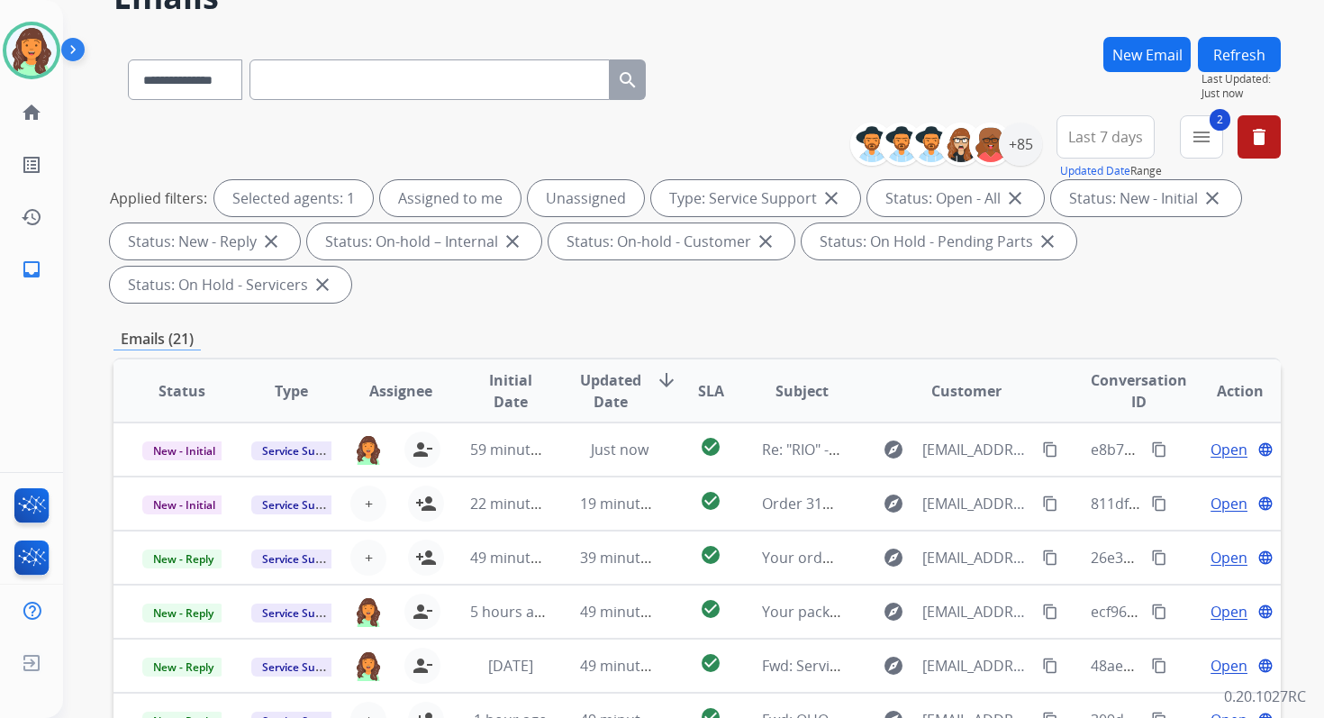
scroll to position [437, 0]
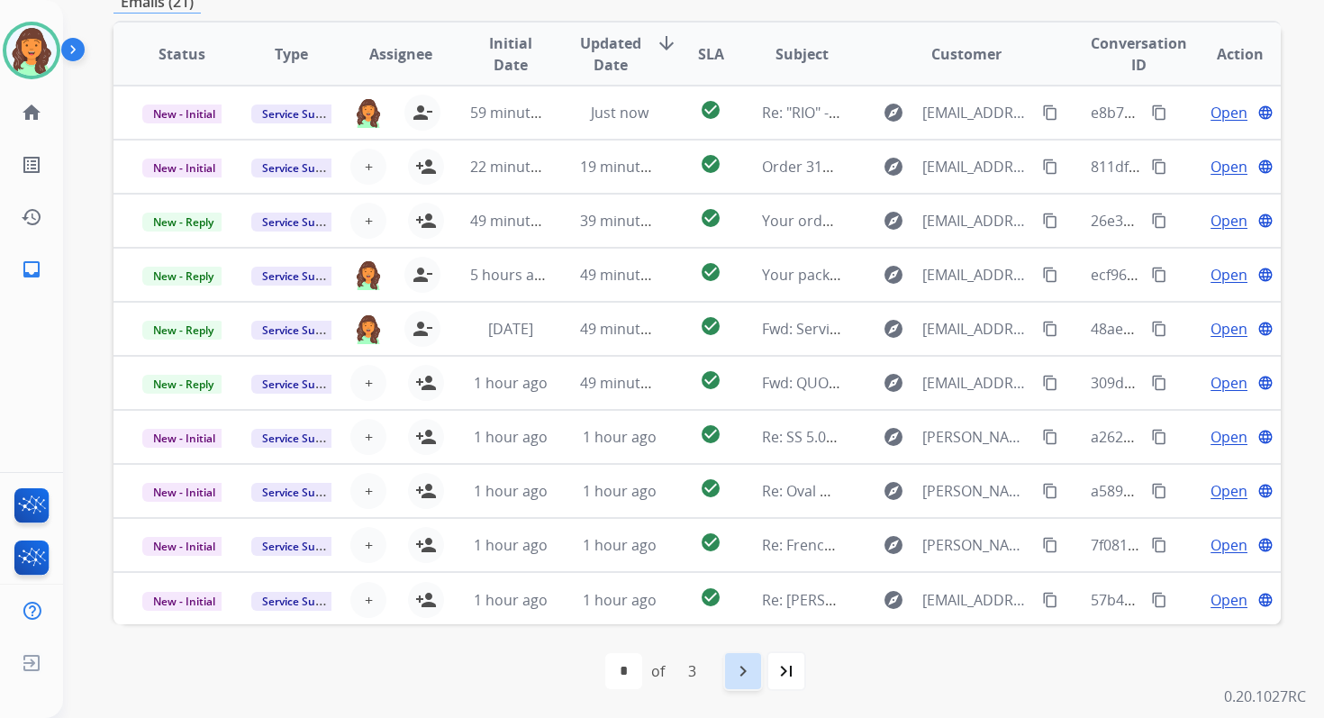
click at [749, 663] on mat-icon "navigate_next" at bounding box center [743, 671] width 22 height 22
select select "*"
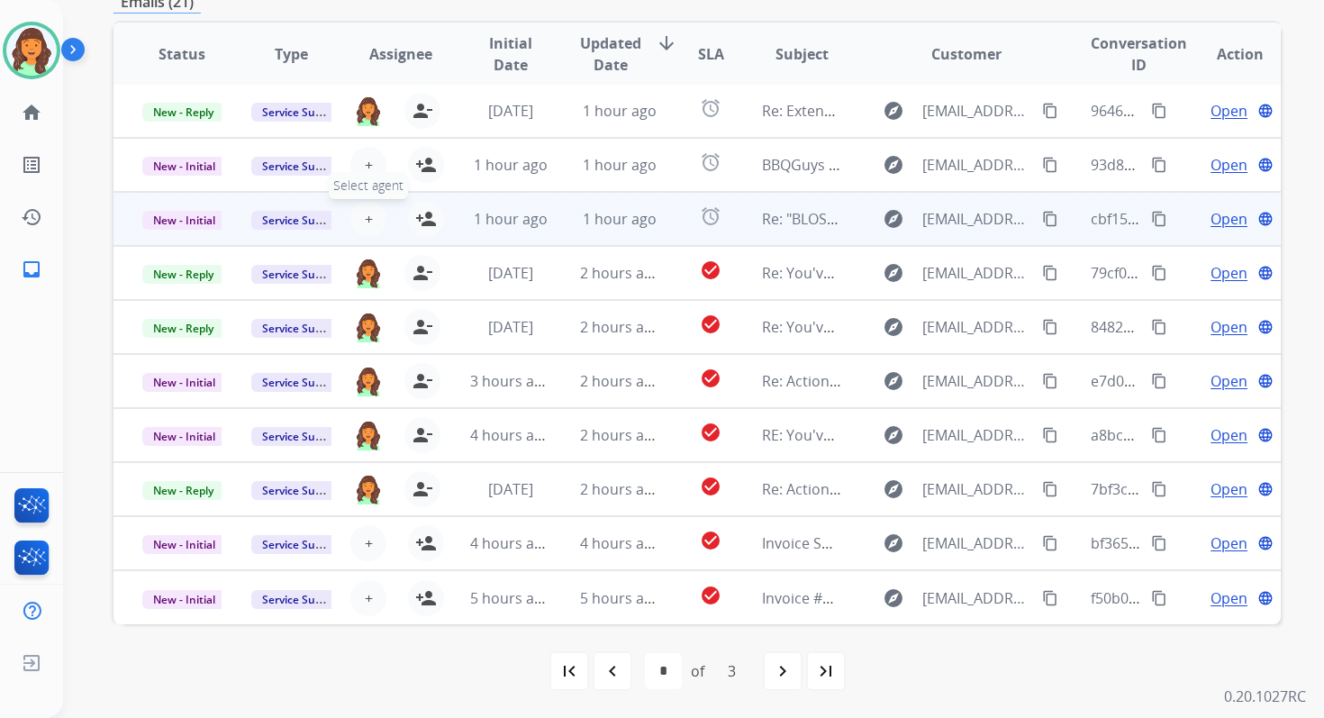
click at [367, 222] on span "+" at bounding box center [369, 219] width 8 height 22
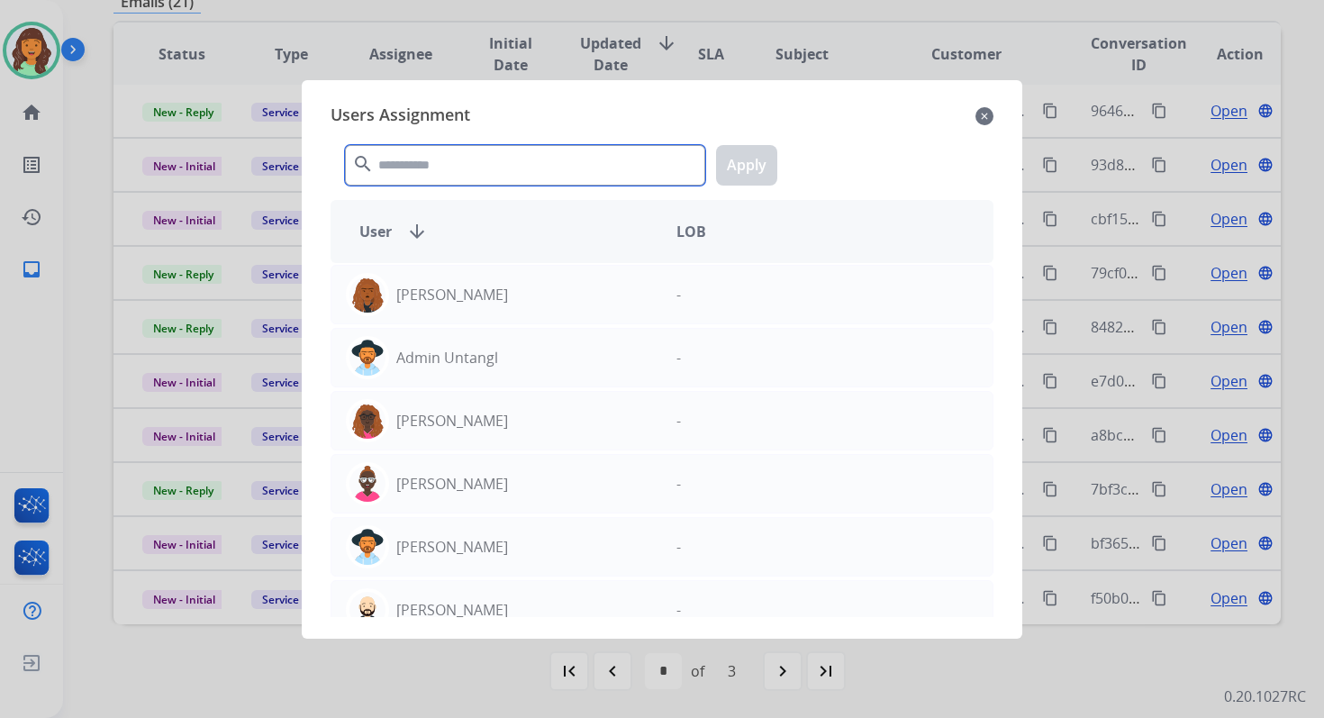
click at [439, 146] on input "text" at bounding box center [525, 165] width 360 height 41
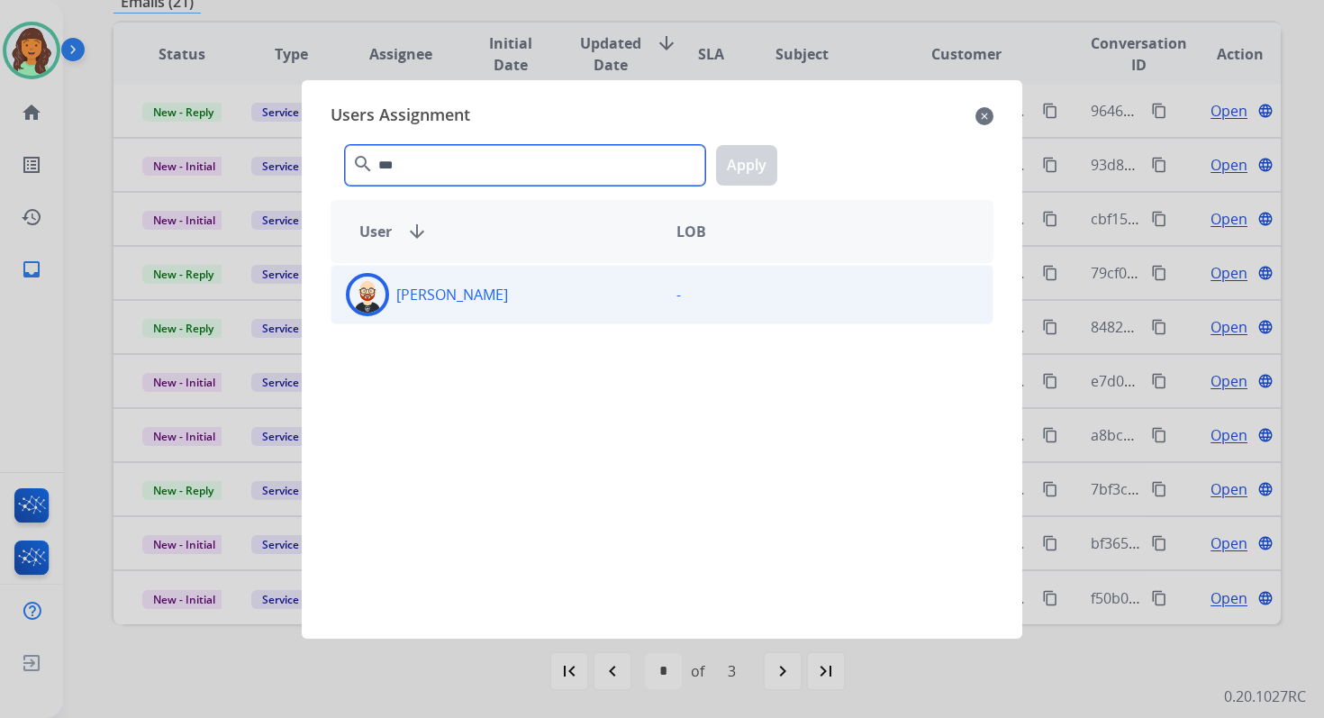
type input "***"
click at [472, 284] on p "Ezra Barnes" at bounding box center [452, 295] width 112 height 22
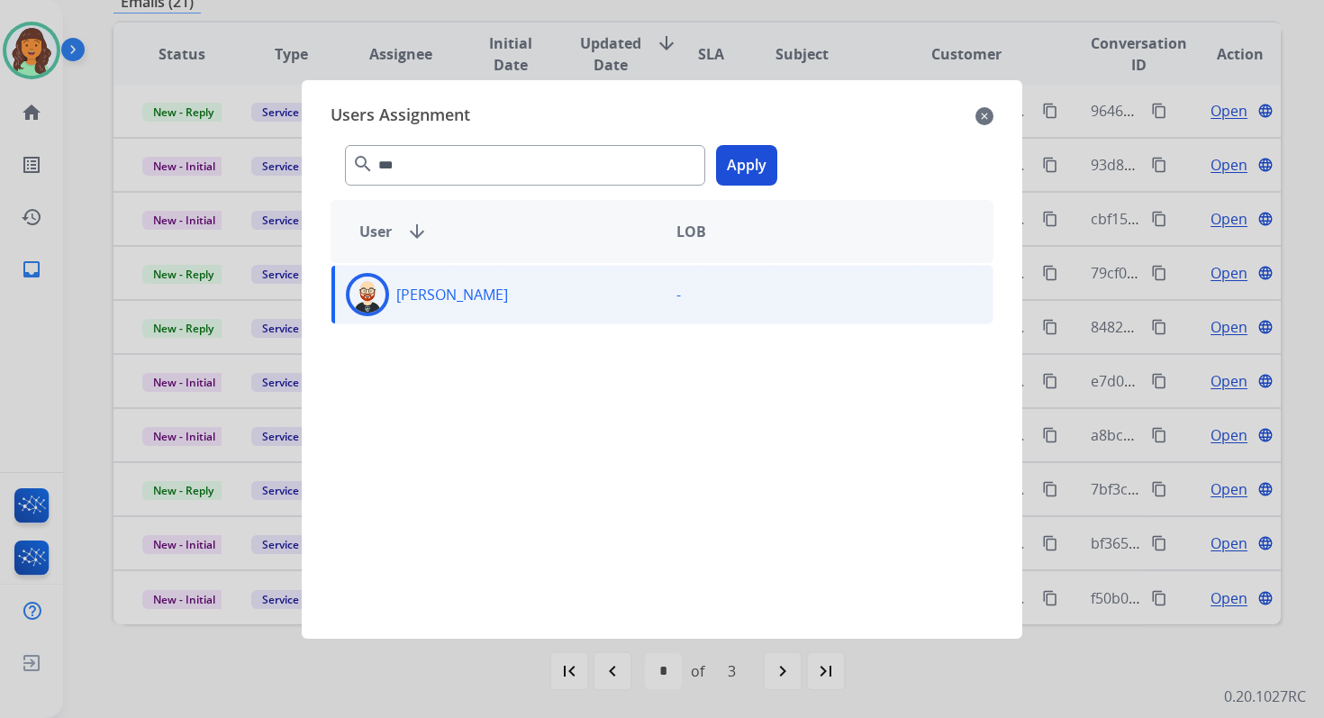
click at [727, 172] on button "Apply" at bounding box center [746, 165] width 61 height 41
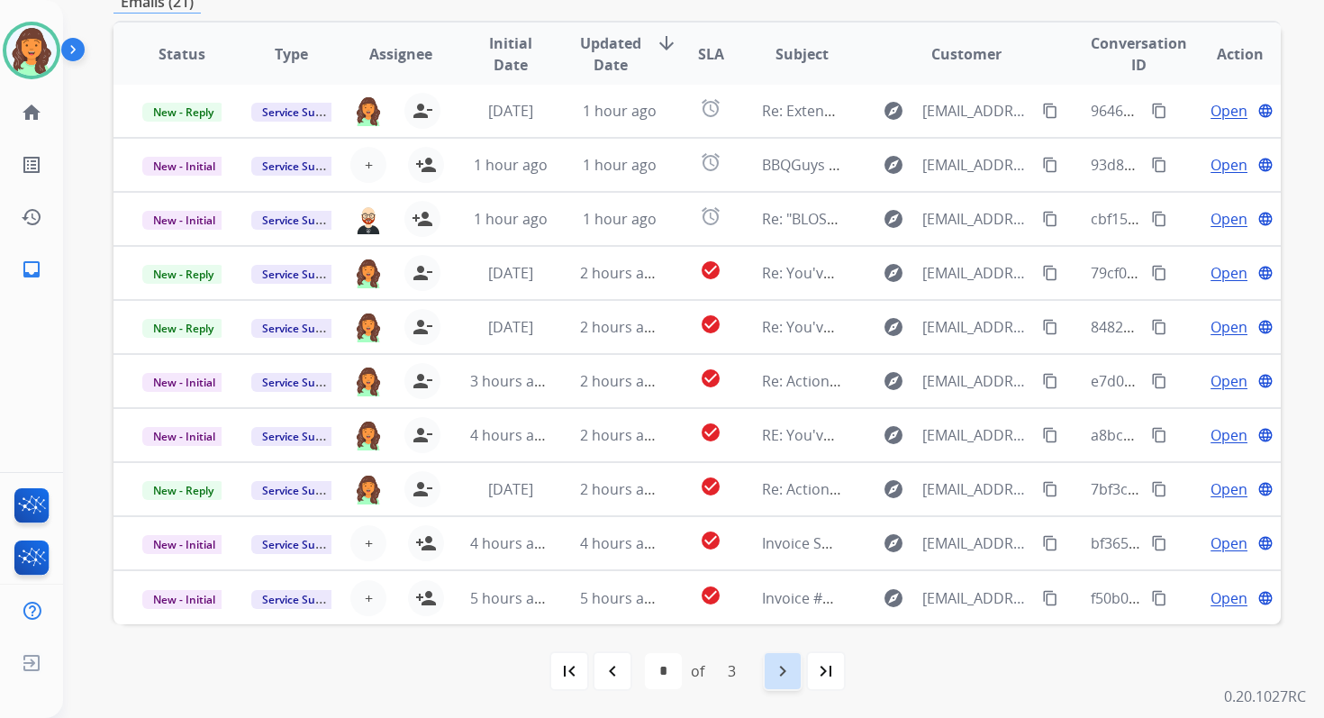
click at [773, 660] on mat-icon "navigate_next" at bounding box center [783, 671] width 22 height 22
select select "*"
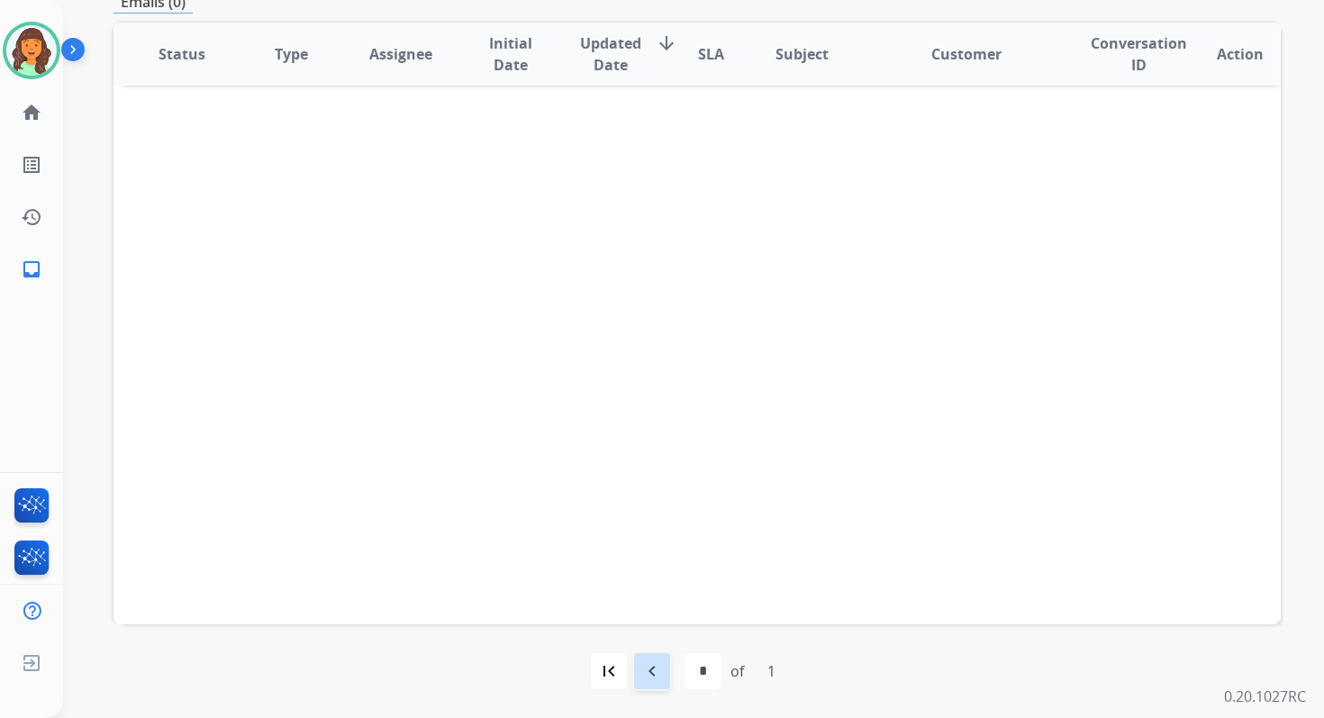
click at [649, 686] on div "navigate_before" at bounding box center [652, 671] width 40 height 40
select select
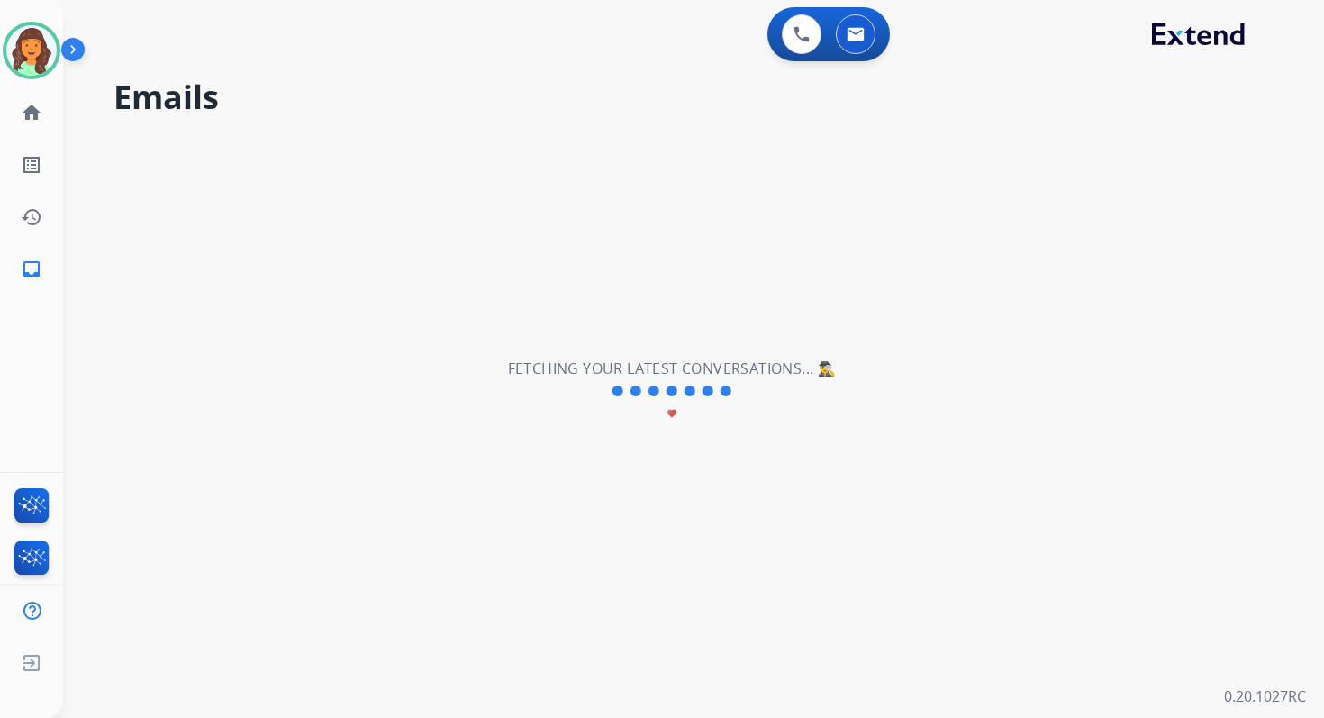
scroll to position [0, 0]
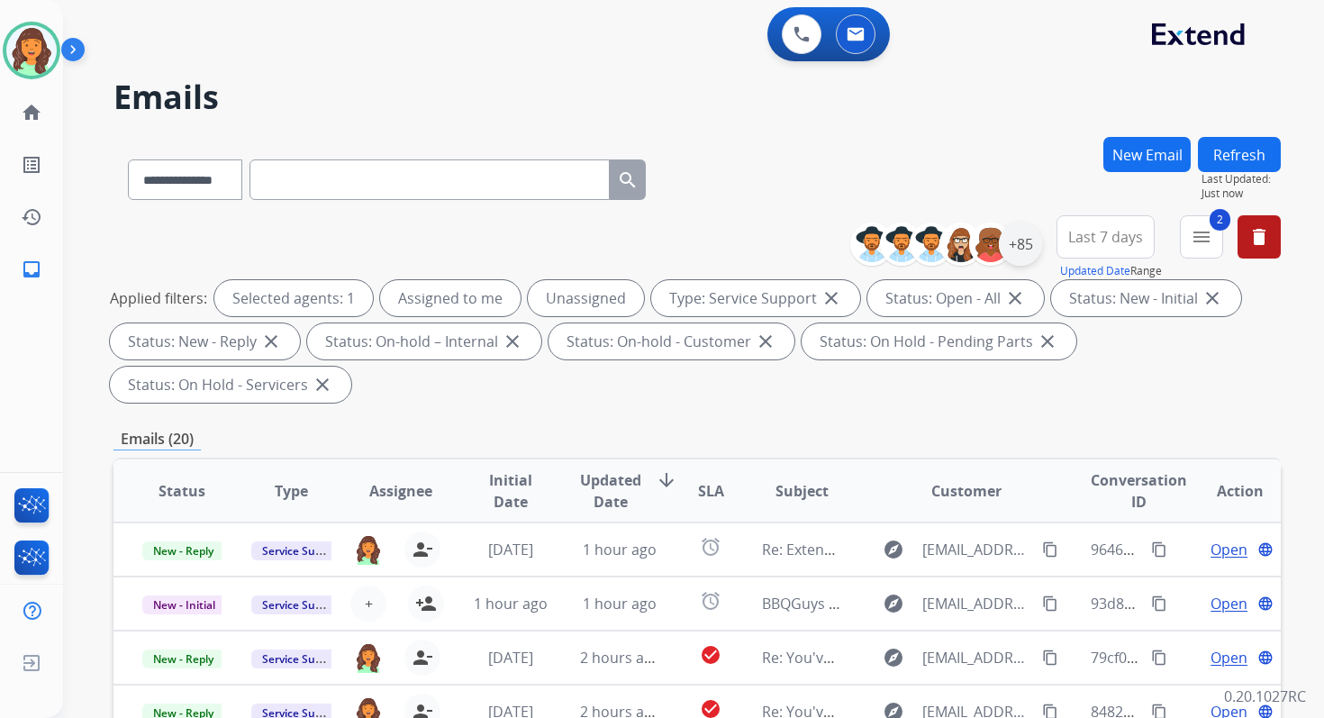
click at [1029, 248] on div "+85" at bounding box center [1020, 243] width 43 height 43
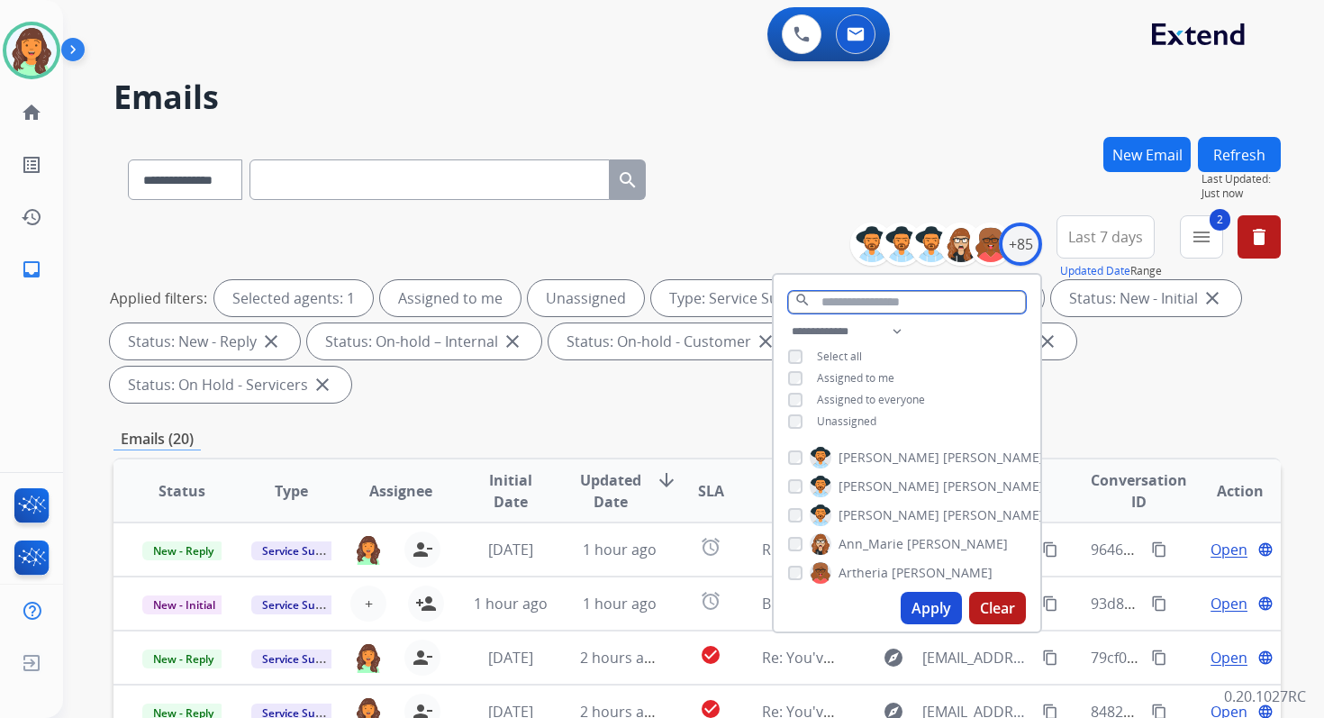
click at [845, 305] on input "text" at bounding box center [907, 302] width 238 height 23
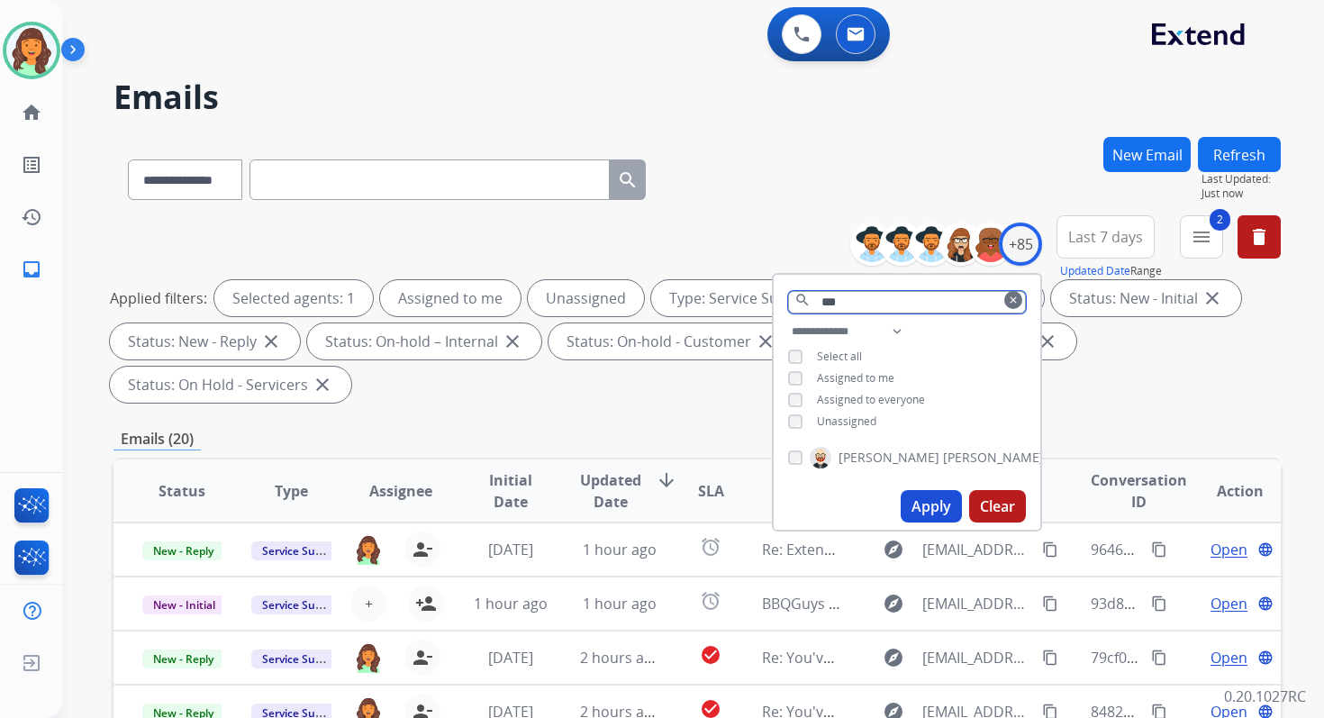
type input "***"
click at [929, 509] on button "Apply" at bounding box center [931, 506] width 61 height 32
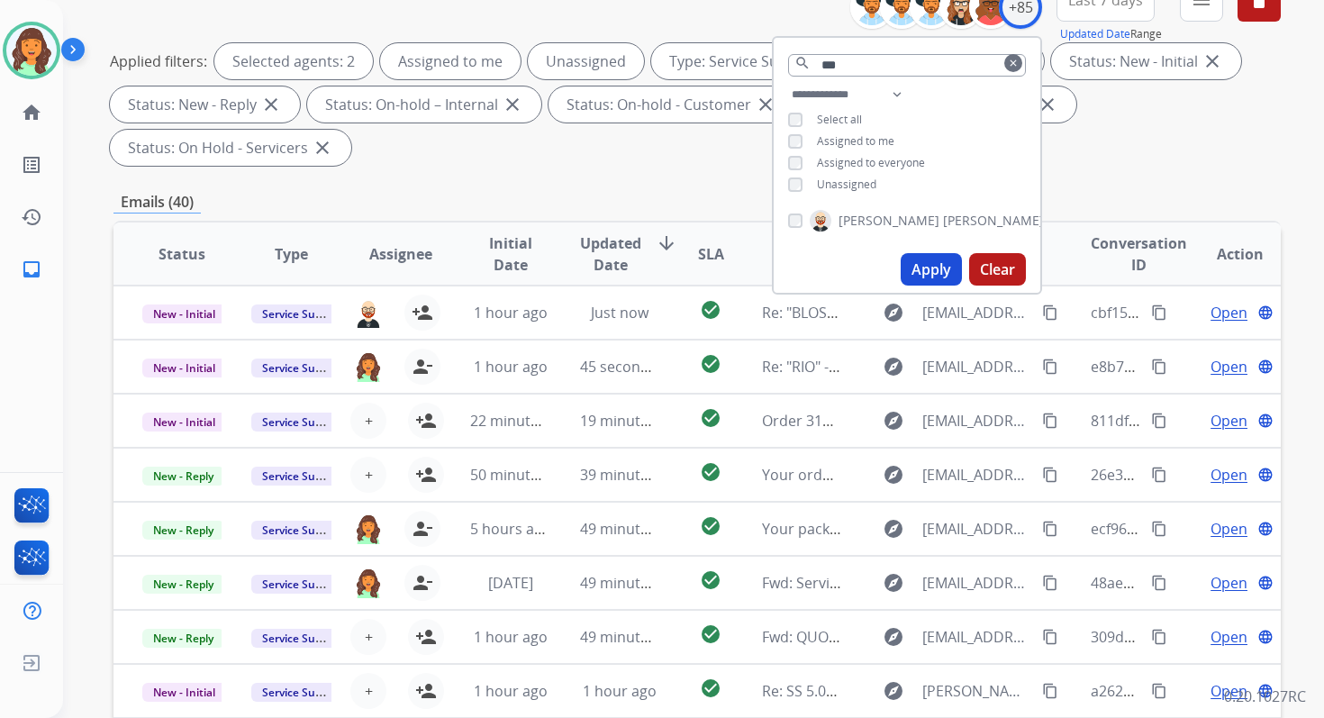
scroll to position [437, 0]
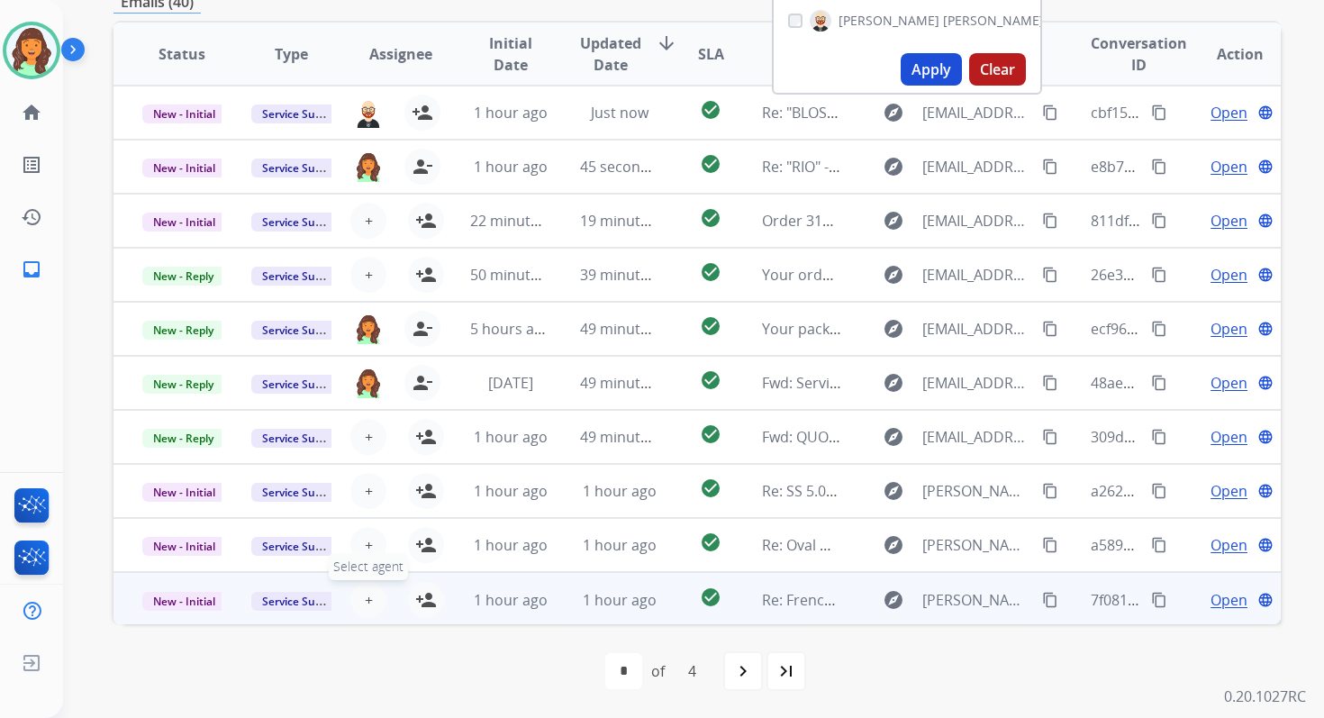
click at [365, 596] on span "+" at bounding box center [369, 600] width 8 height 22
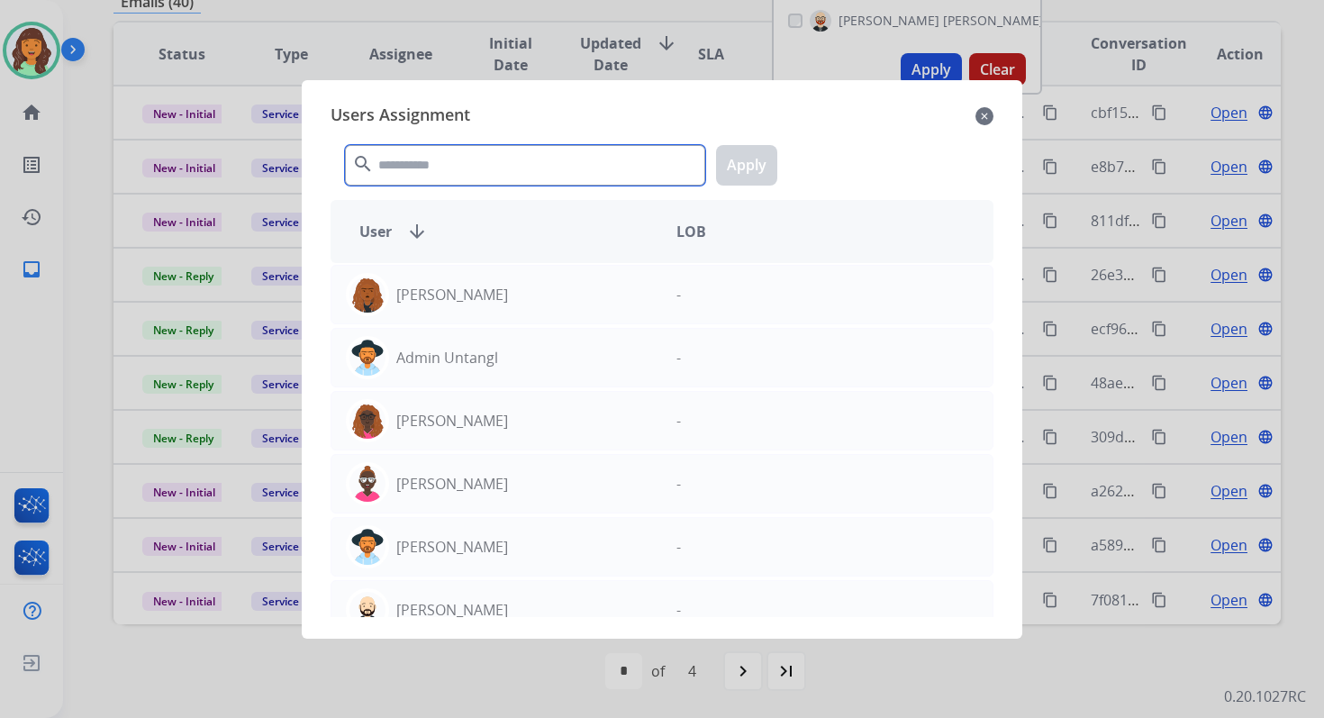
click at [452, 163] on input "text" at bounding box center [525, 165] width 360 height 41
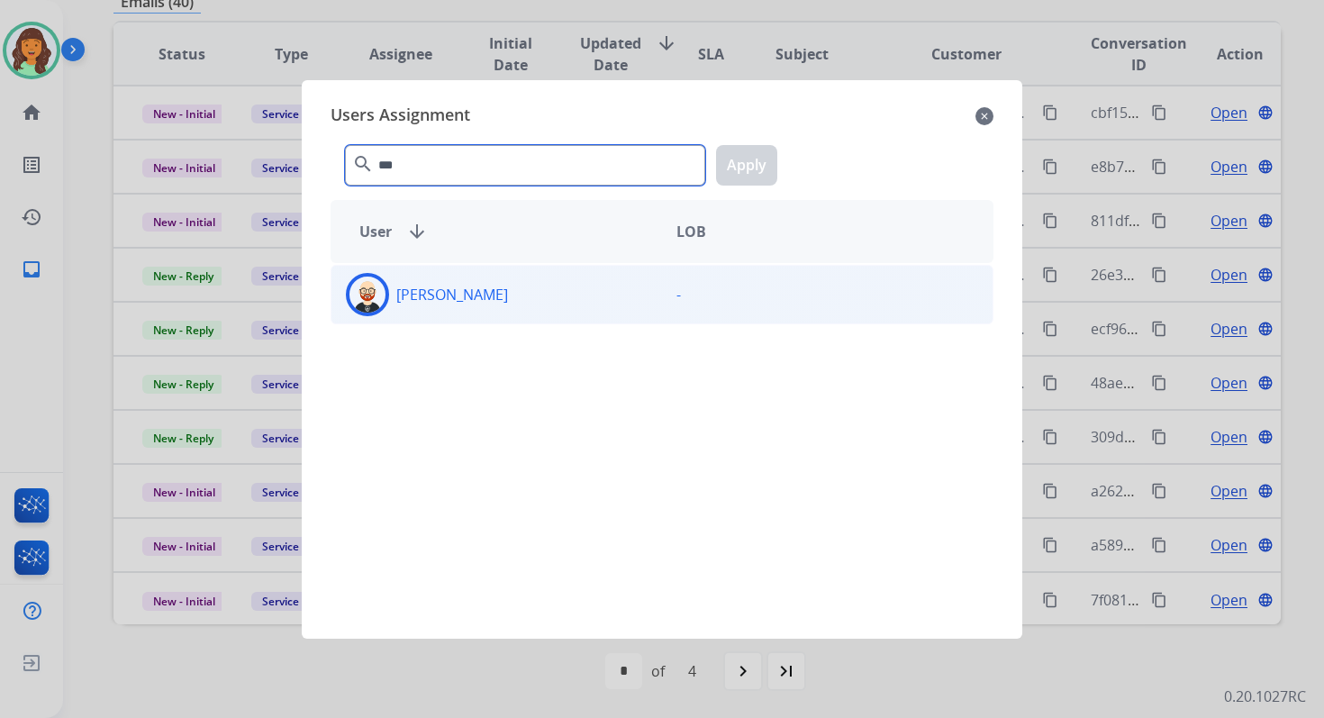
type input "***"
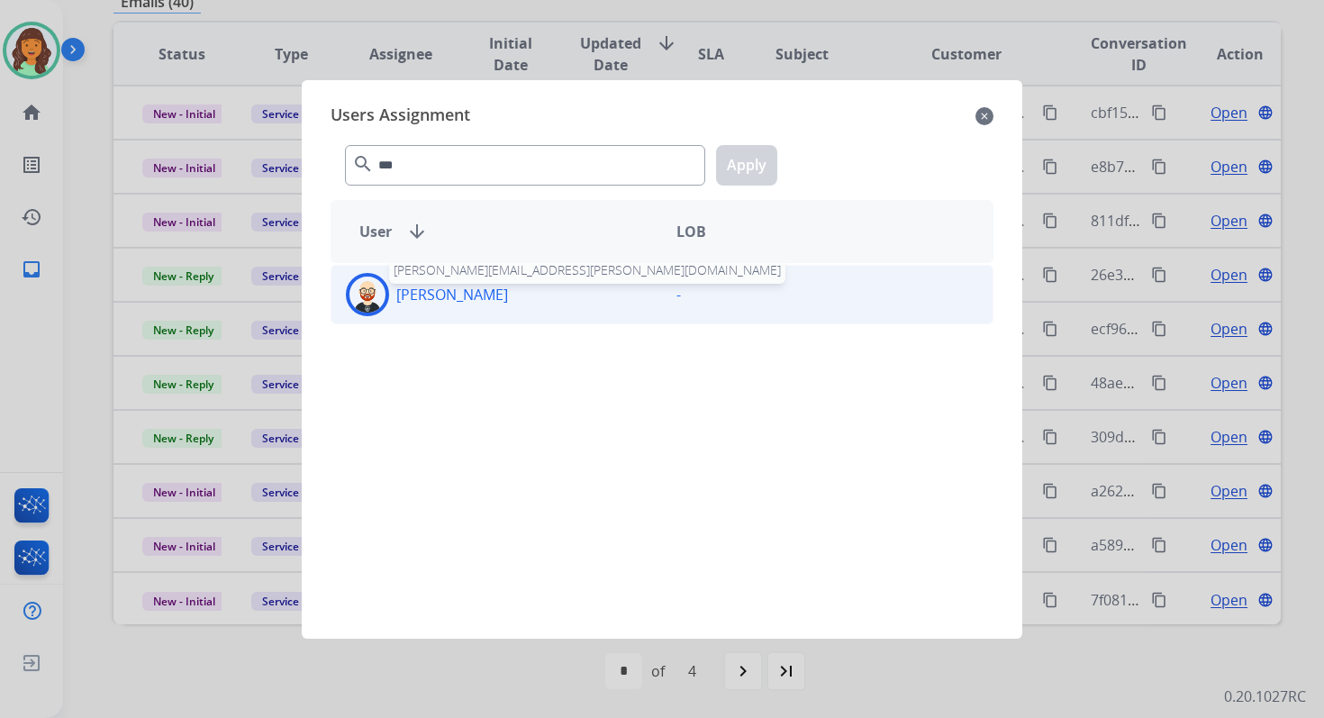
click at [469, 297] on p "Ezra Barnes" at bounding box center [452, 295] width 112 height 22
click at [732, 168] on button "Apply" at bounding box center [746, 165] width 61 height 41
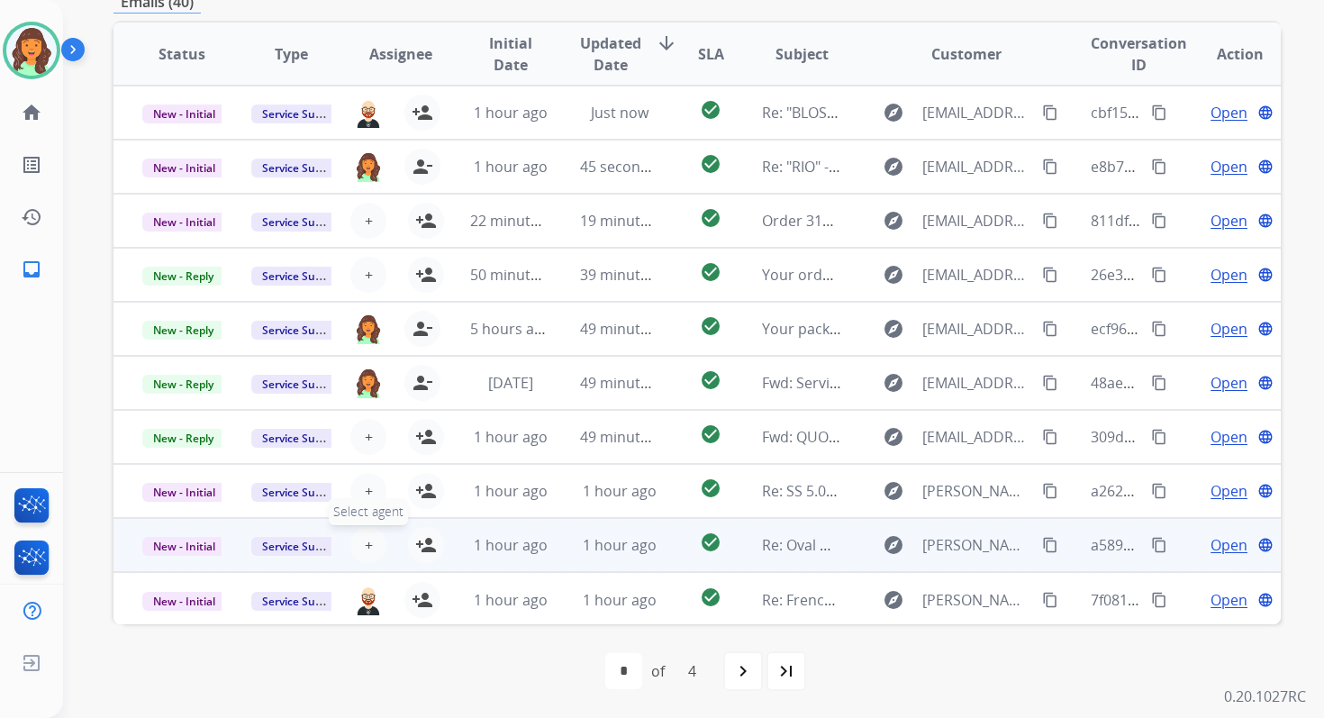
click at [368, 547] on span "+" at bounding box center [369, 545] width 8 height 22
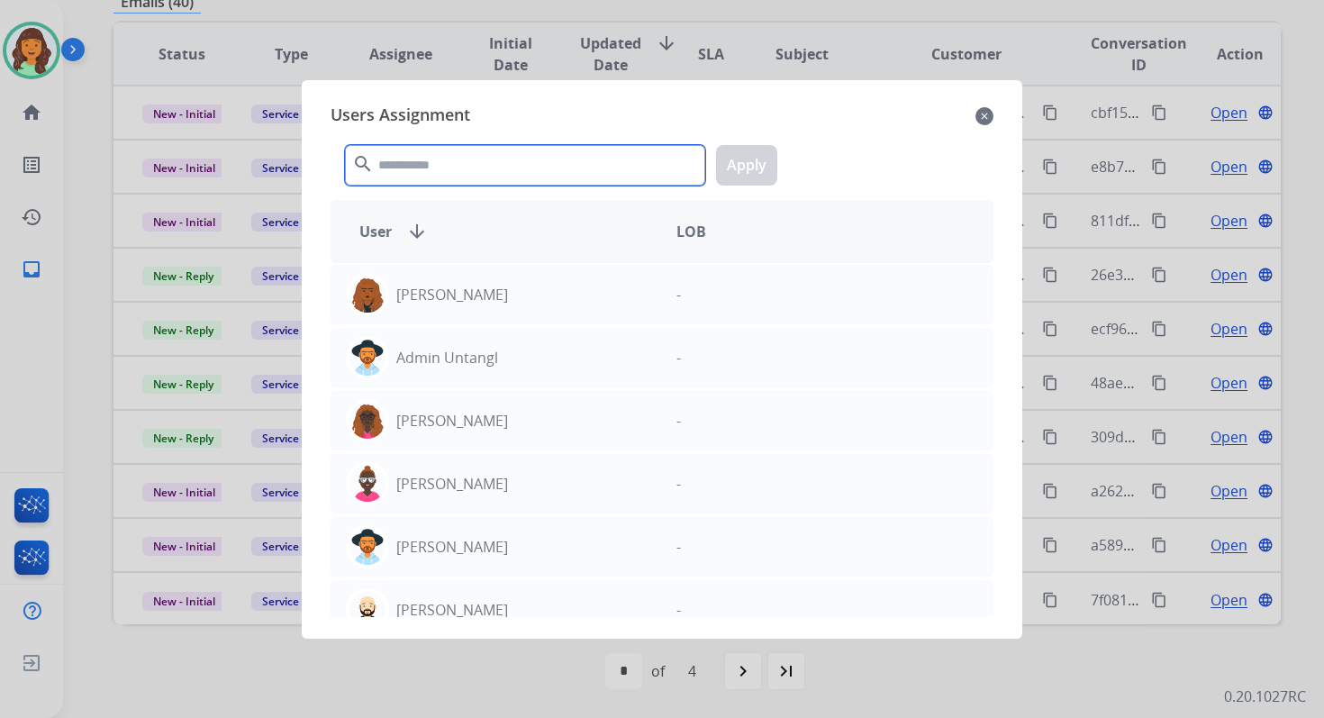
click at [429, 172] on input "text" at bounding box center [525, 165] width 360 height 41
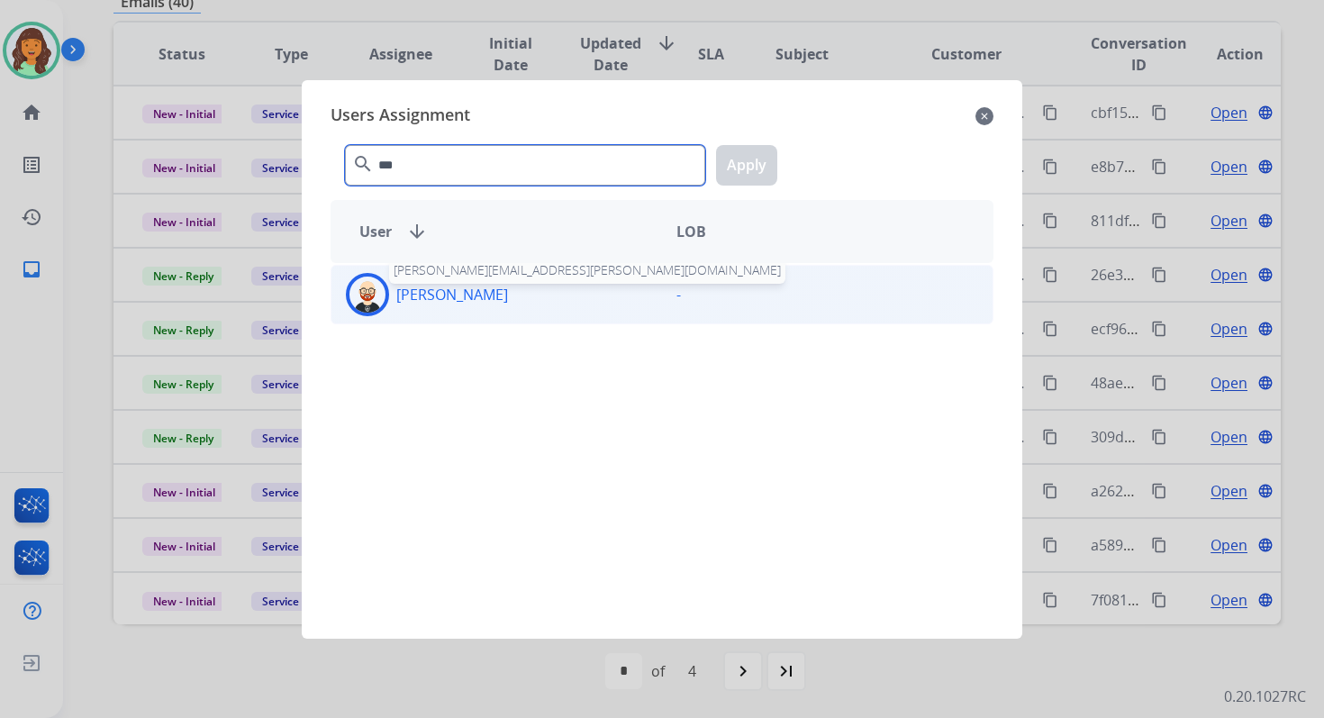
type input "***"
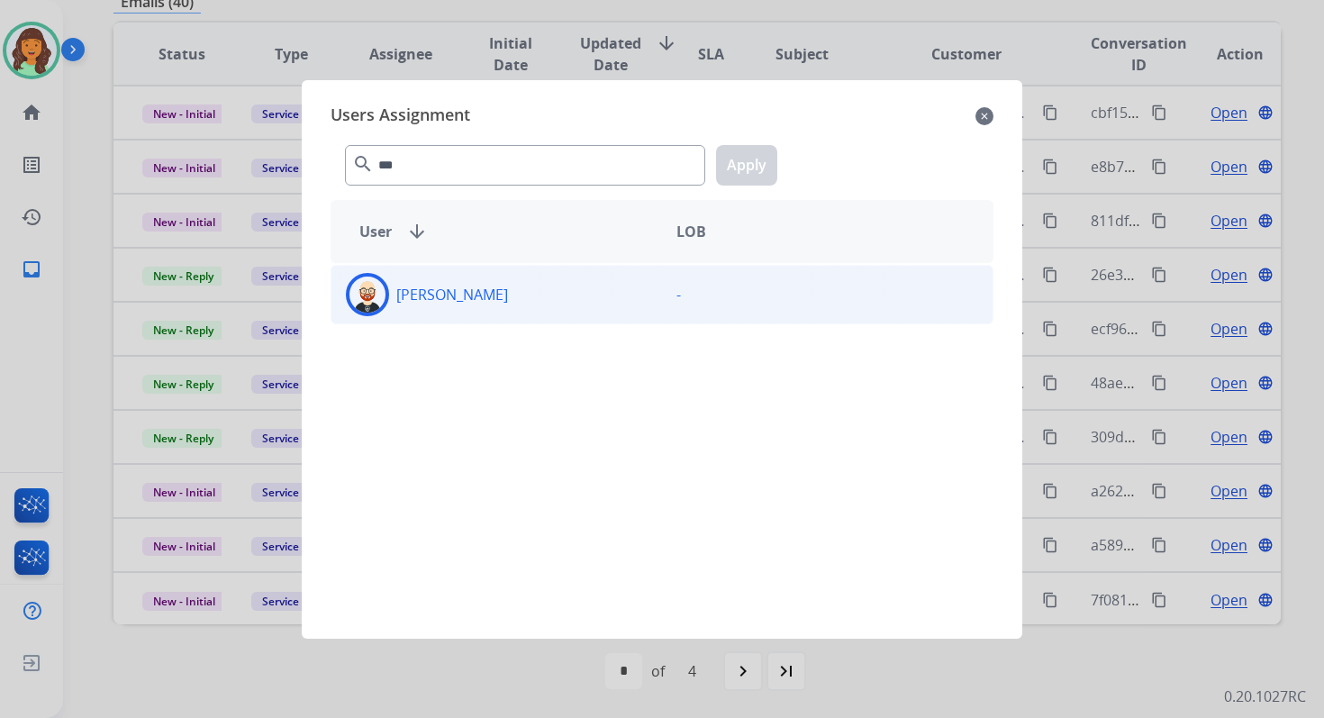
click at [464, 314] on div "Ezra Barnes" at bounding box center [496, 294] width 331 height 43
click at [757, 163] on button "Apply" at bounding box center [746, 165] width 61 height 41
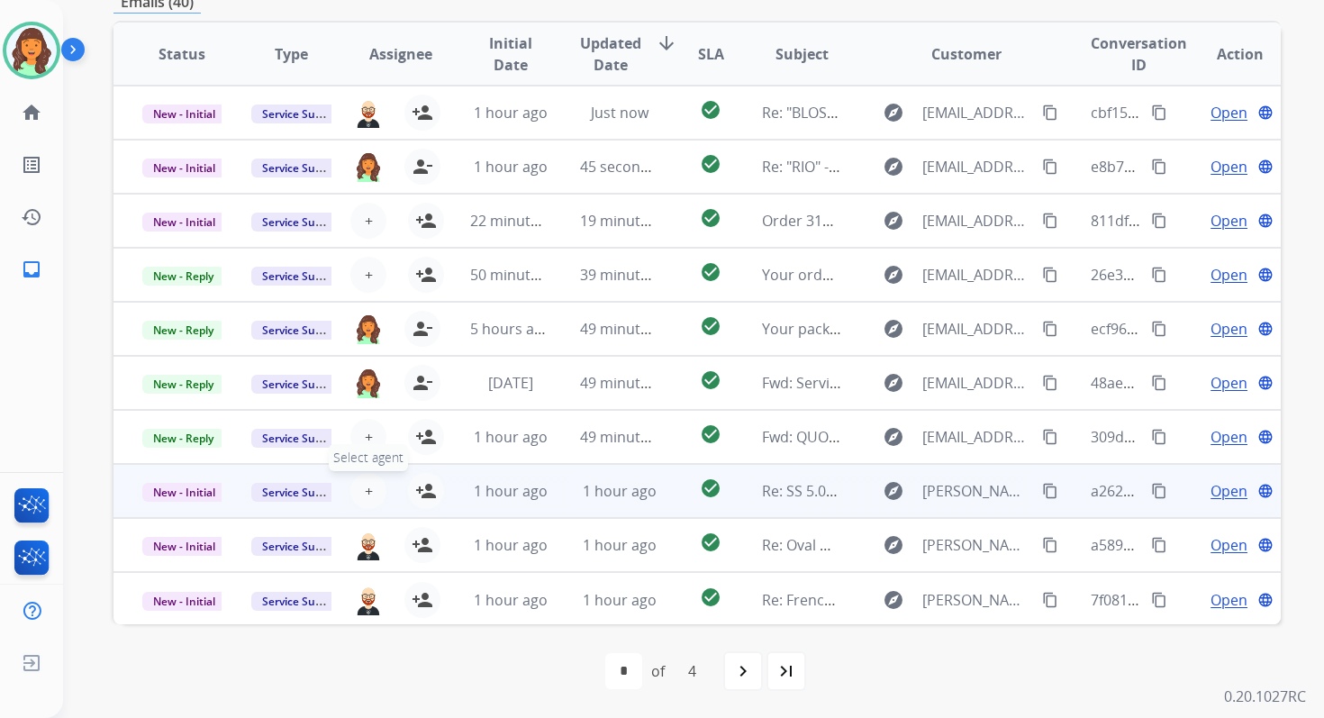
click at [370, 498] on button "+ Select agent" at bounding box center [368, 491] width 36 height 36
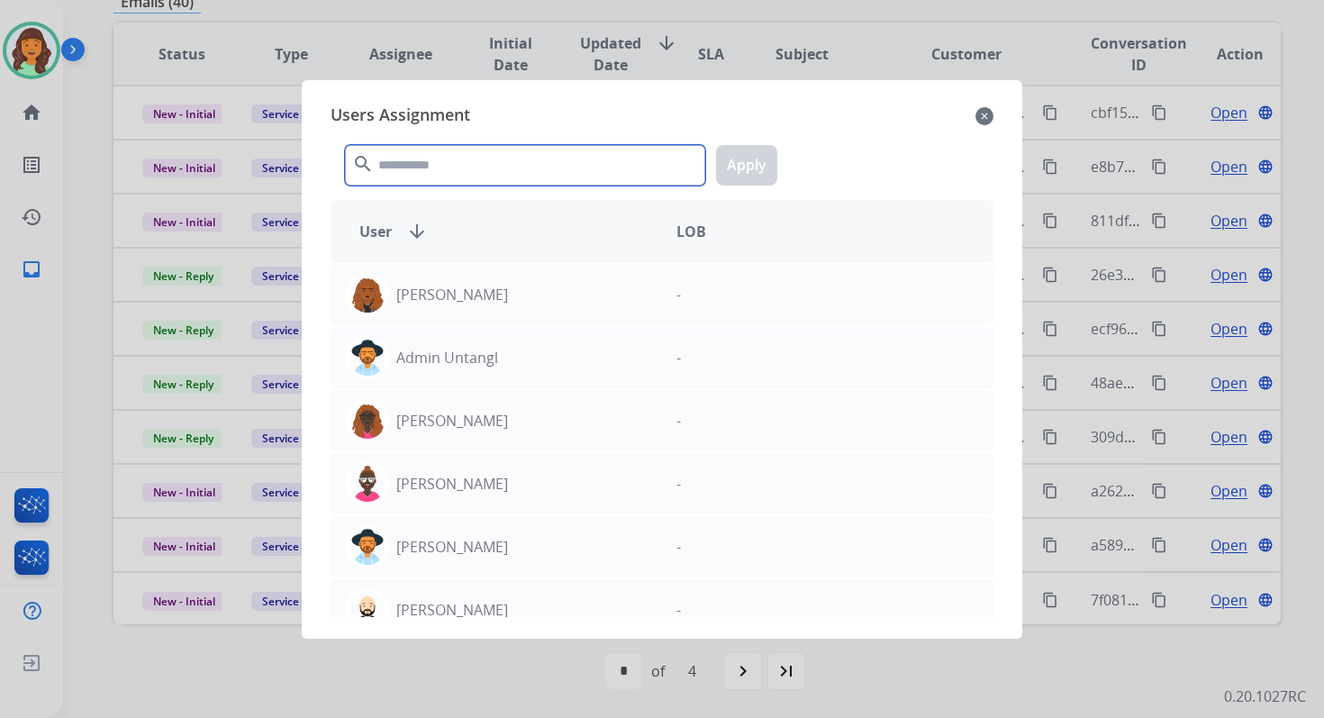
click at [461, 177] on input "text" at bounding box center [525, 165] width 360 height 41
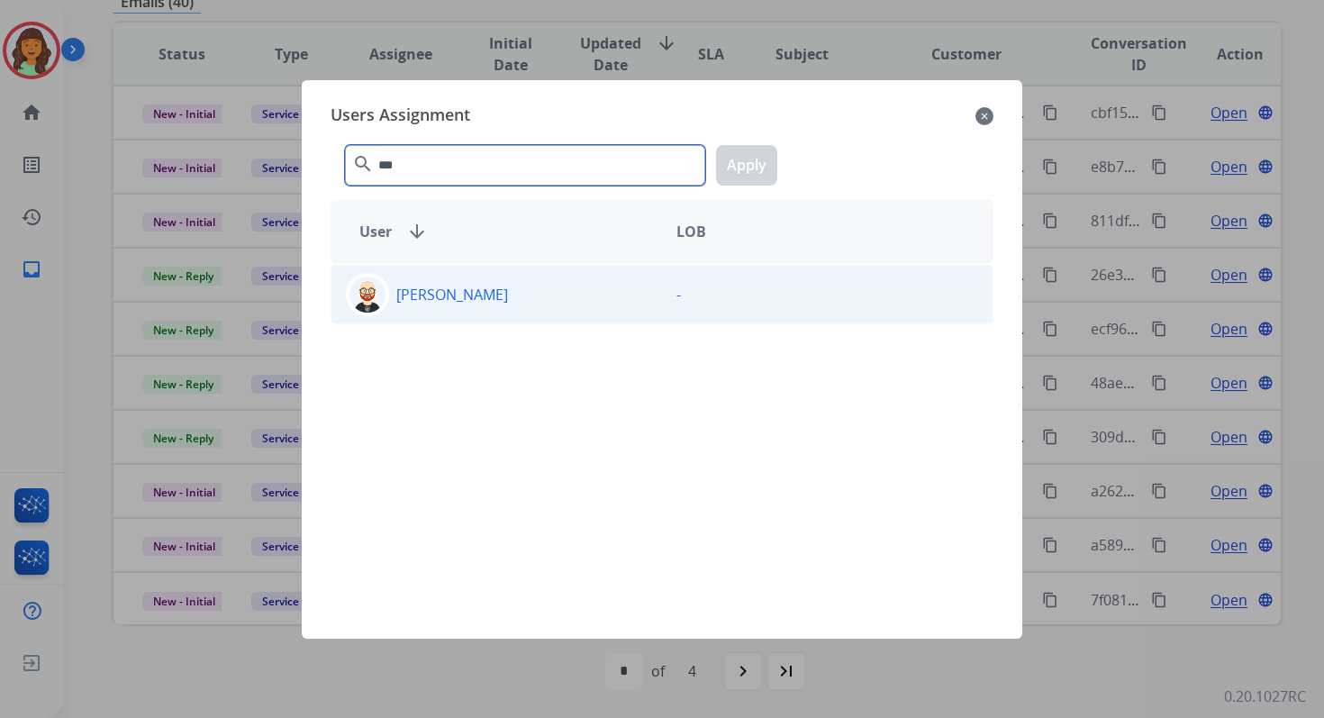
type input "***"
click at [493, 295] on div "Ezra Barnes" at bounding box center [496, 294] width 331 height 43
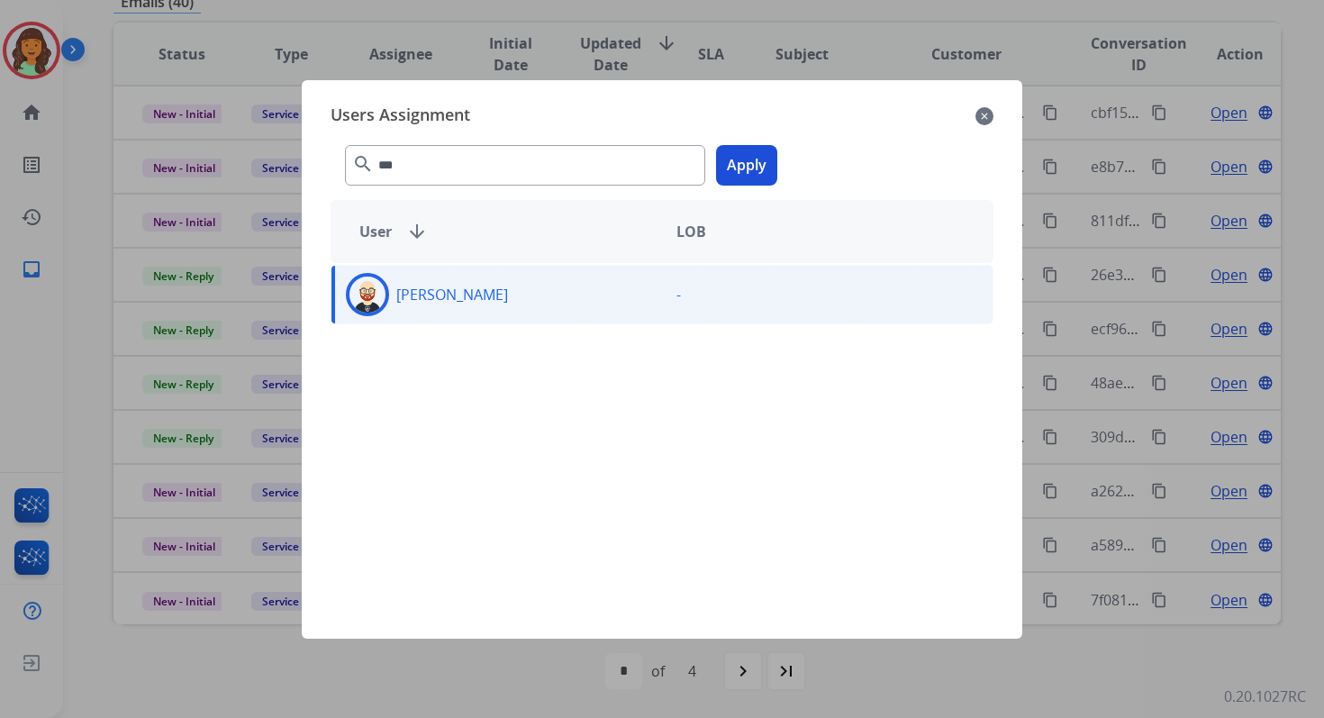
click at [749, 166] on button "Apply" at bounding box center [746, 165] width 61 height 41
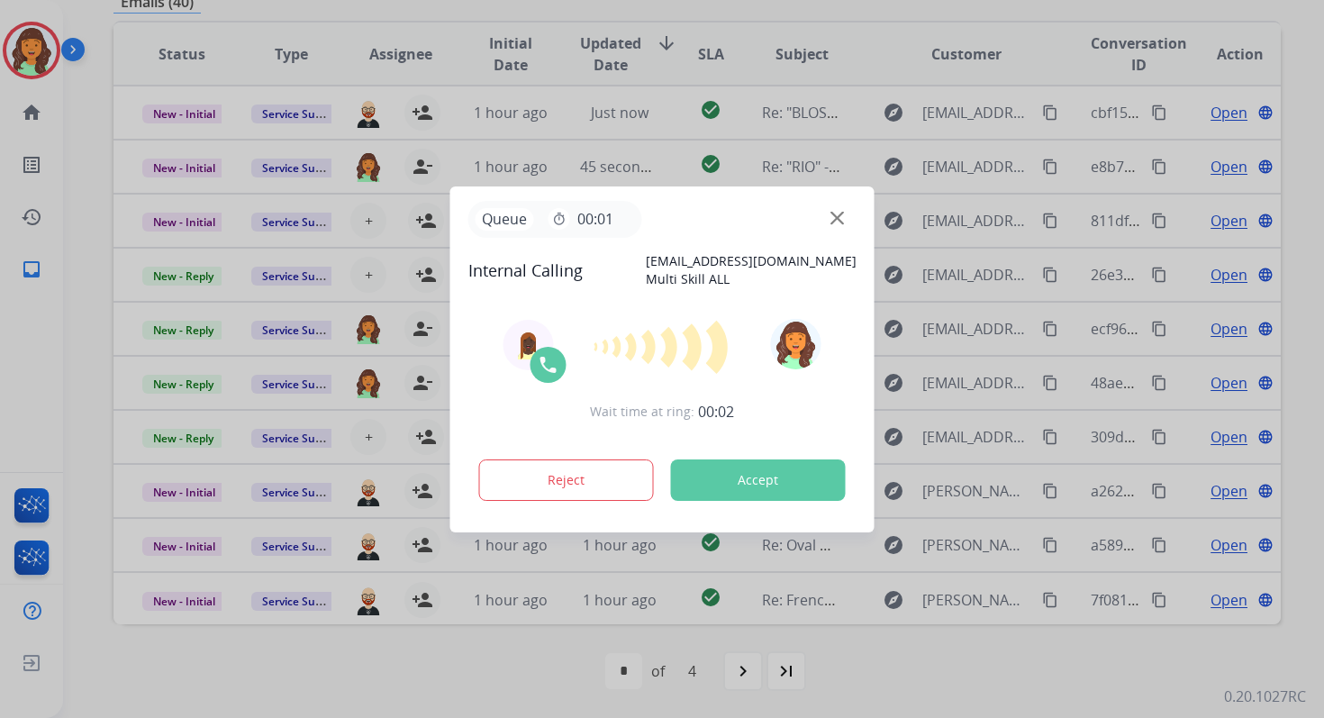
click at [771, 473] on button "Accept" at bounding box center [758, 479] width 175 height 41
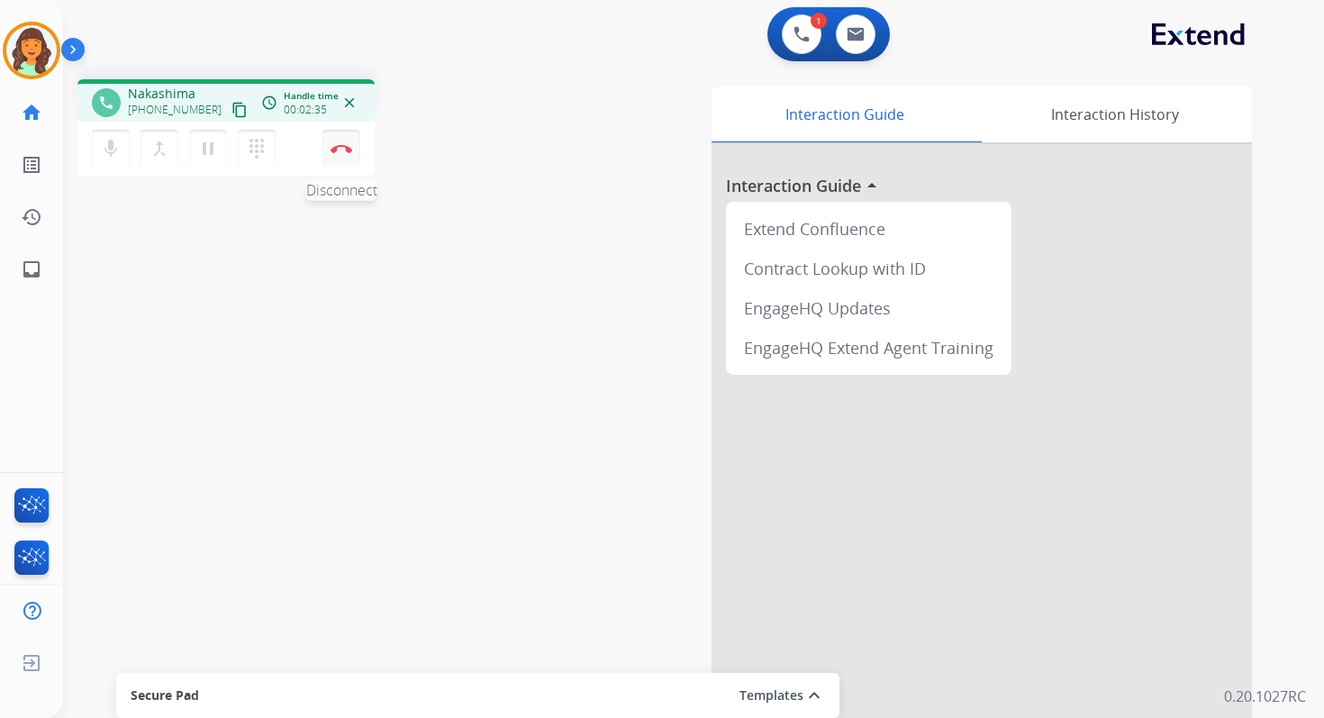
click at [339, 145] on img at bounding box center [342, 148] width 22 height 9
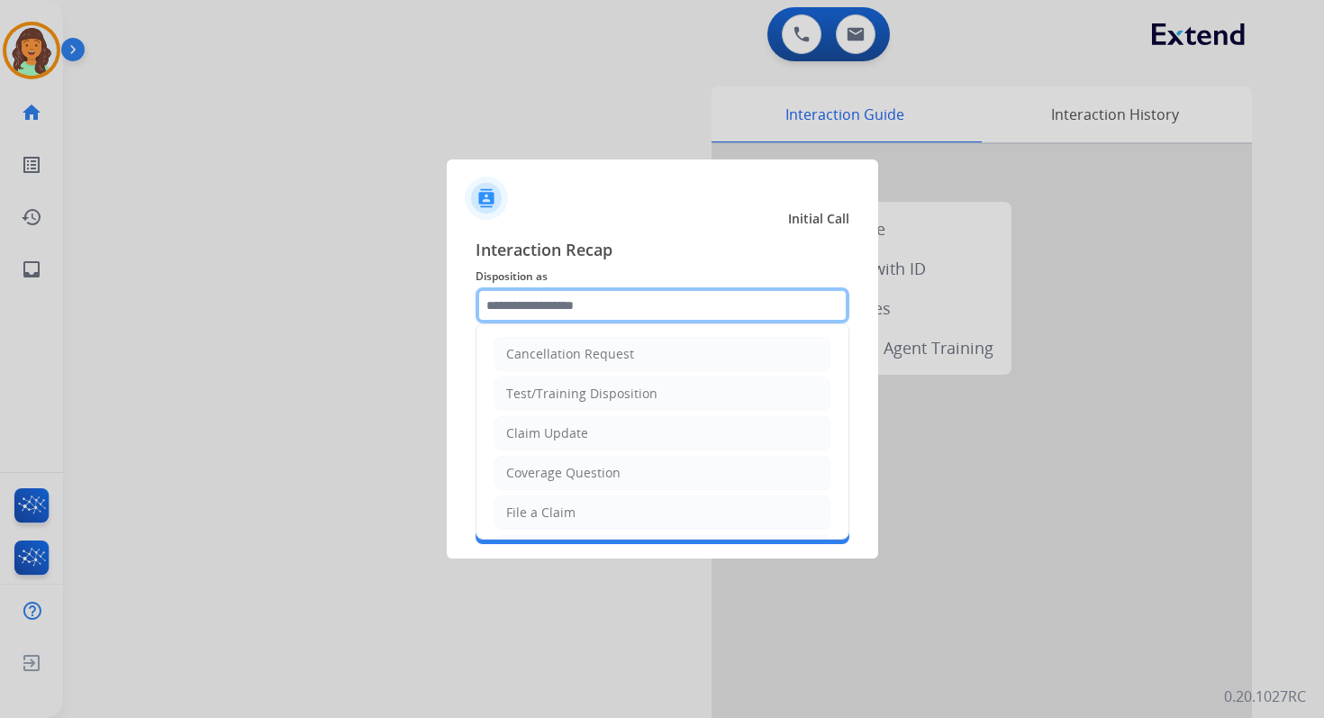
click at [573, 300] on input "text" at bounding box center [663, 305] width 374 height 36
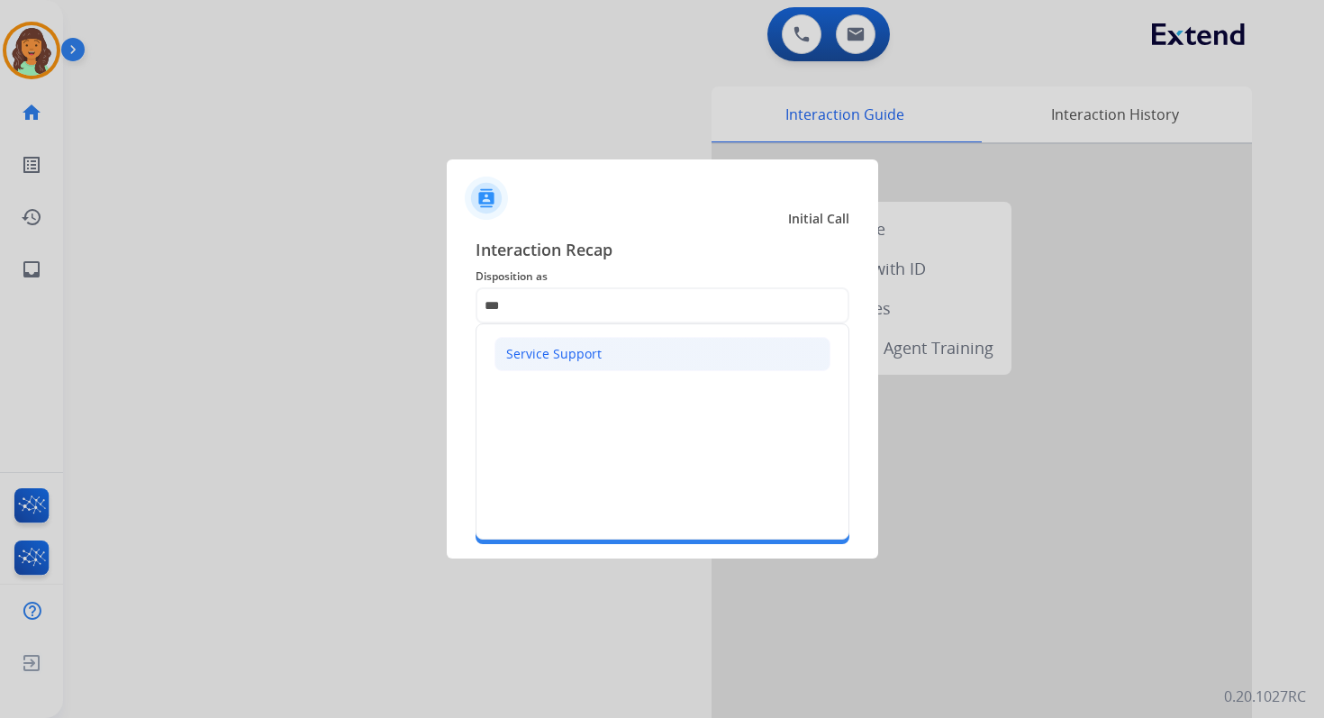
click at [566, 340] on li "Service Support" at bounding box center [663, 354] width 336 height 34
type input "**********"
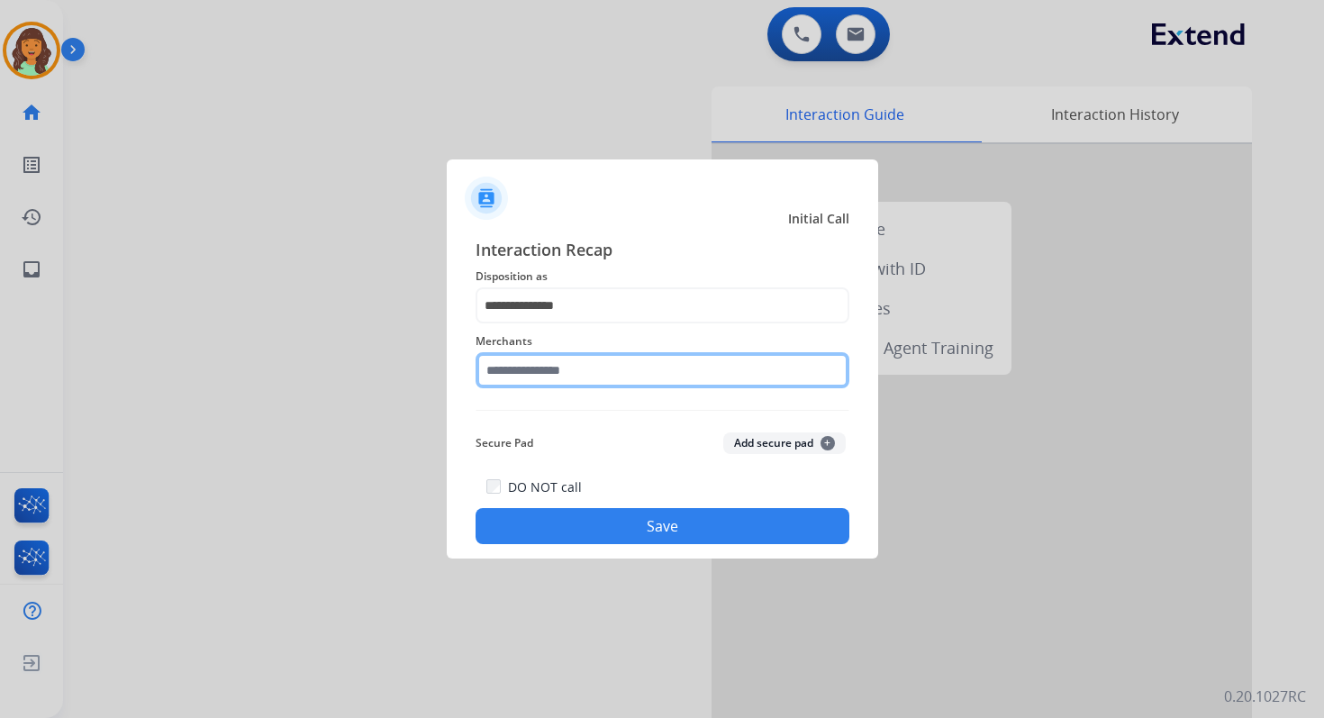
click at [573, 375] on input "text" at bounding box center [663, 370] width 374 height 36
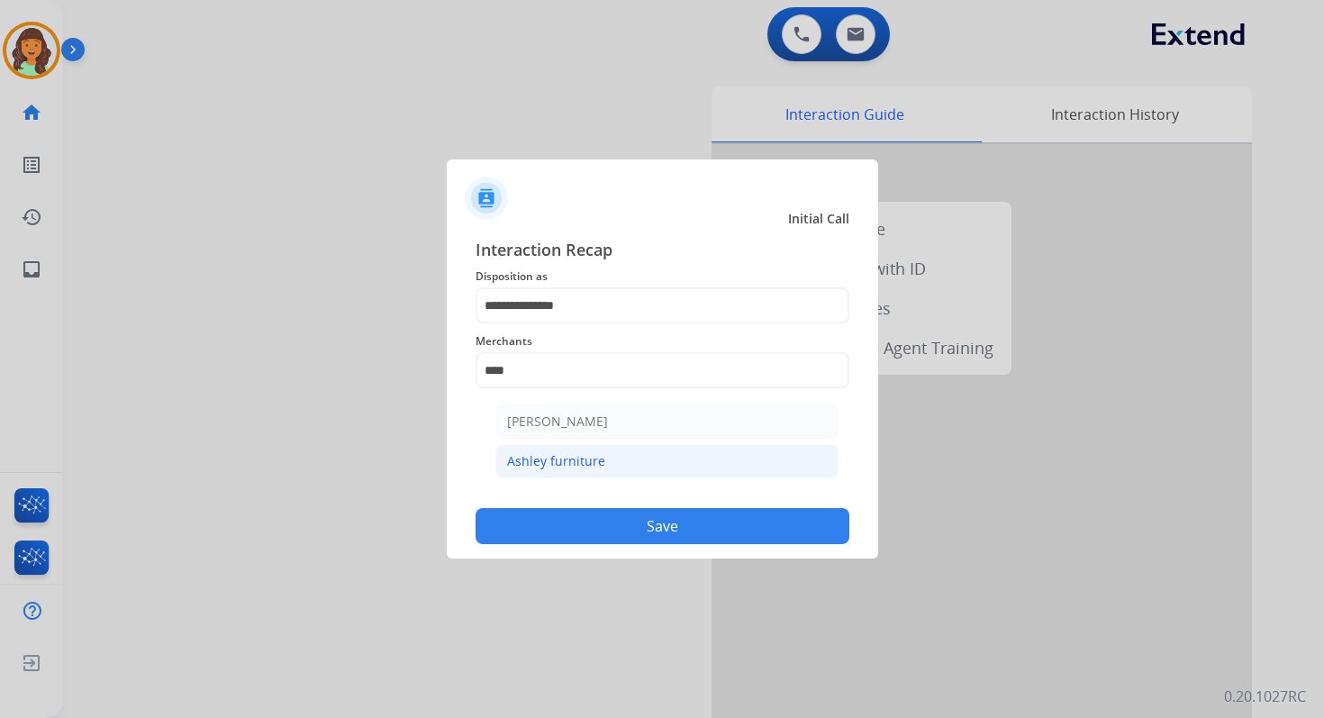
click at [619, 468] on li "Ashley furniture" at bounding box center [666, 461] width 343 height 34
type input "**********"
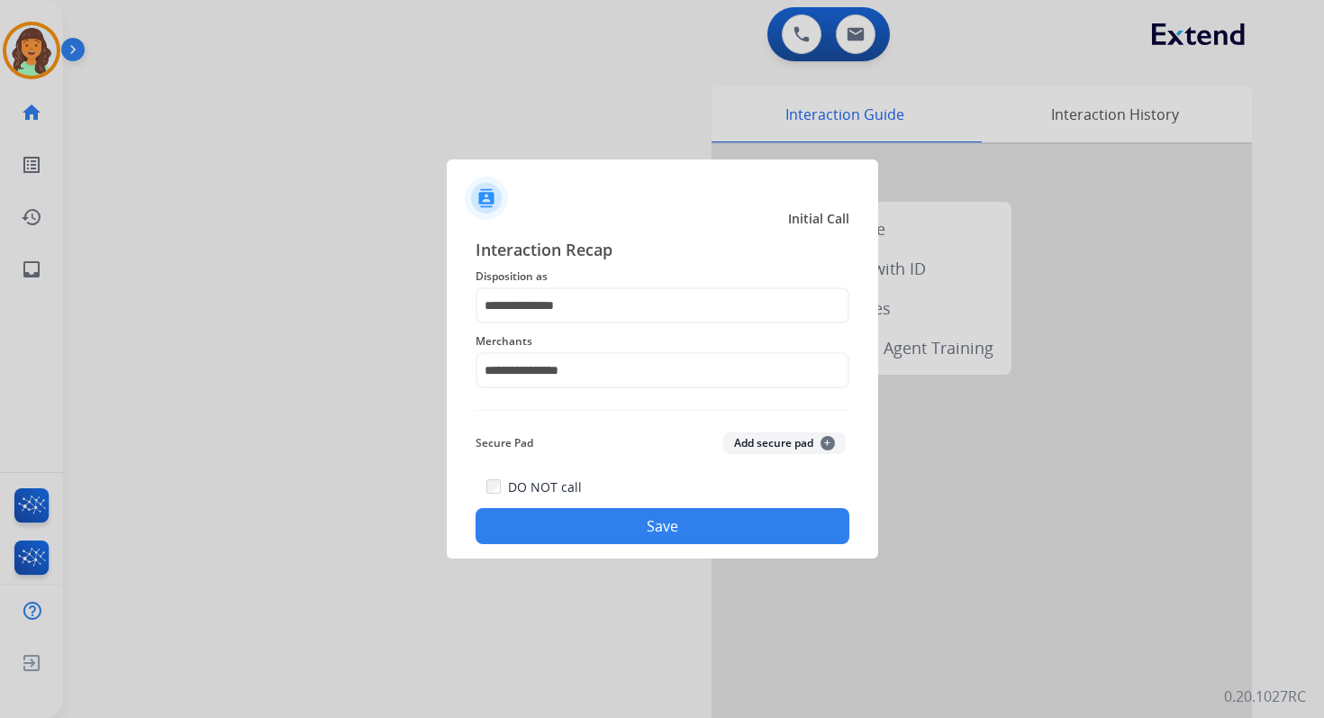
click at [653, 512] on button "Save" at bounding box center [663, 526] width 374 height 36
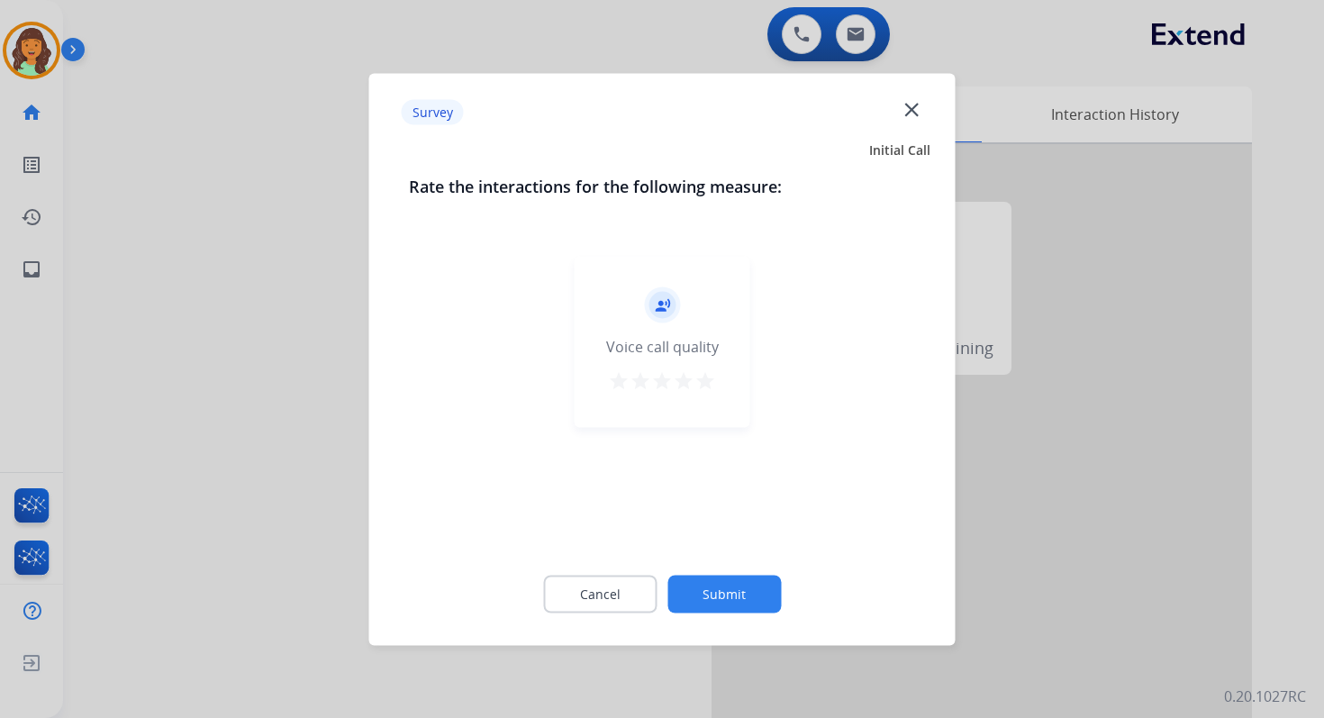
click at [715, 587] on button "Submit" at bounding box center [723, 594] width 113 height 38
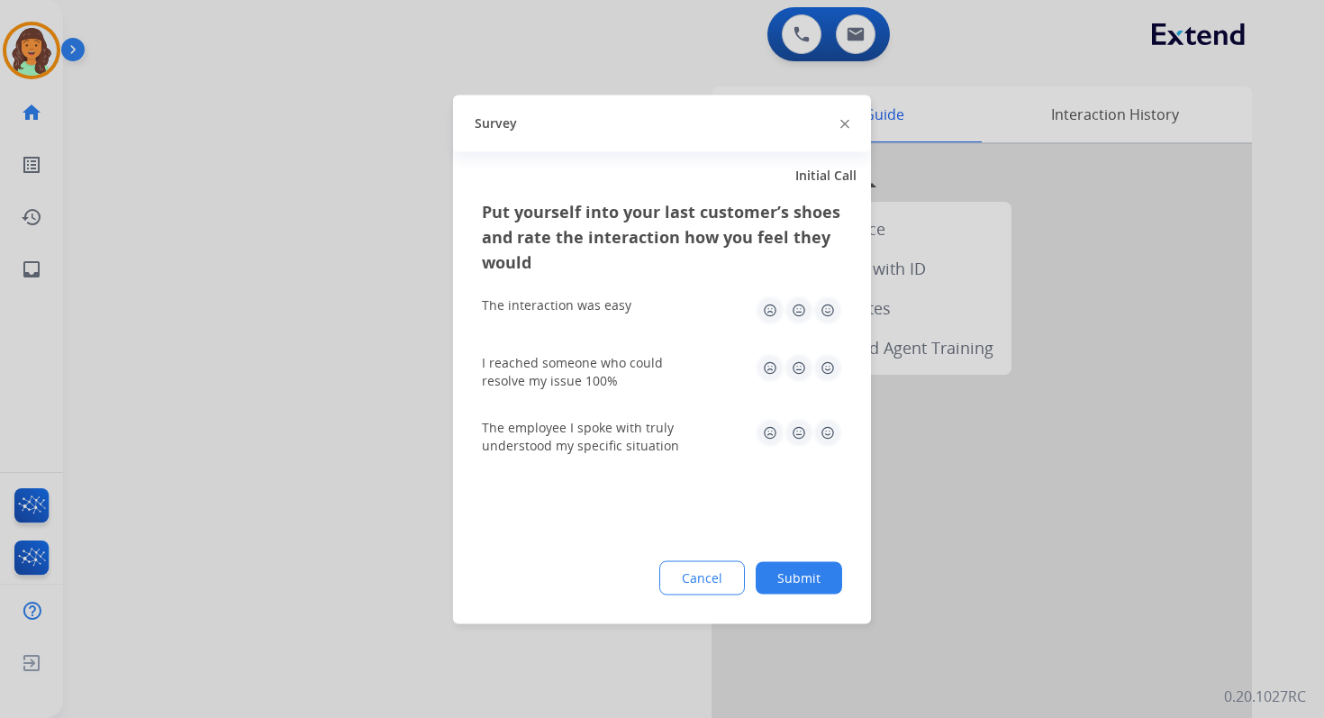
click at [789, 567] on button "Submit" at bounding box center [799, 577] width 86 height 32
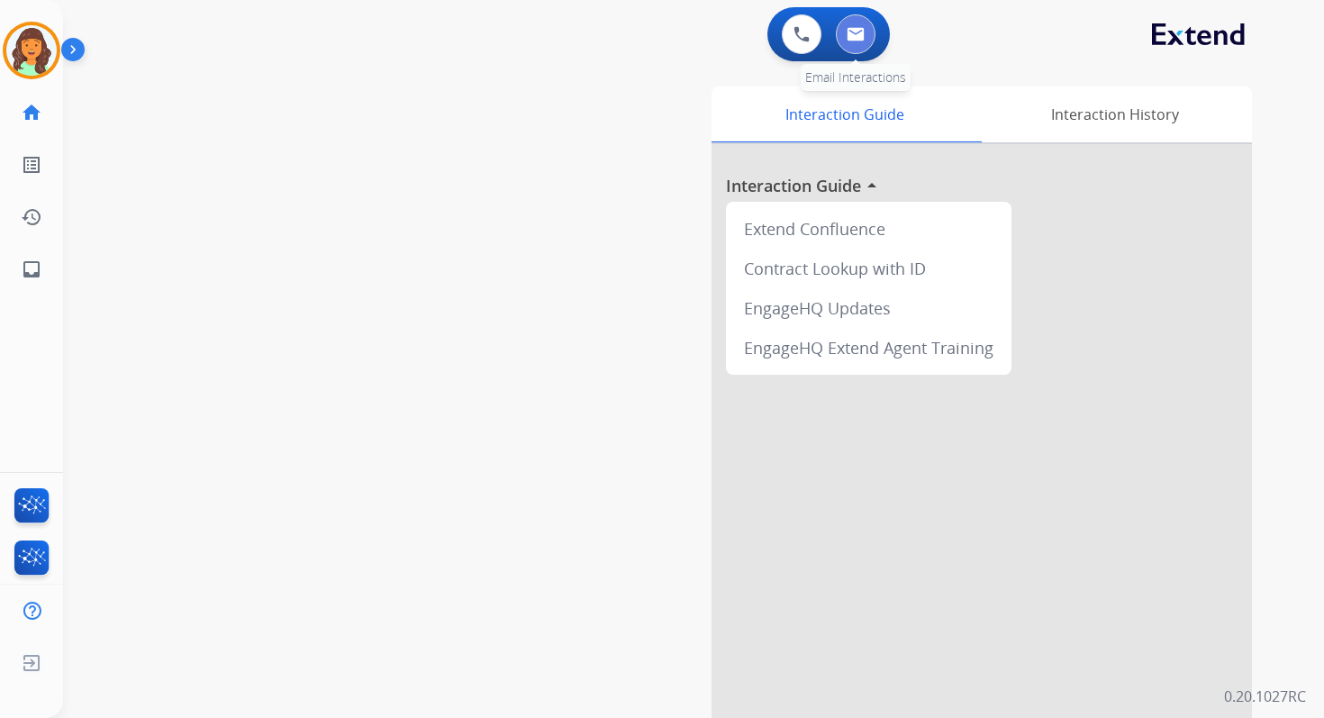
click at [858, 28] on img at bounding box center [856, 34] width 18 height 14
select select "**********"
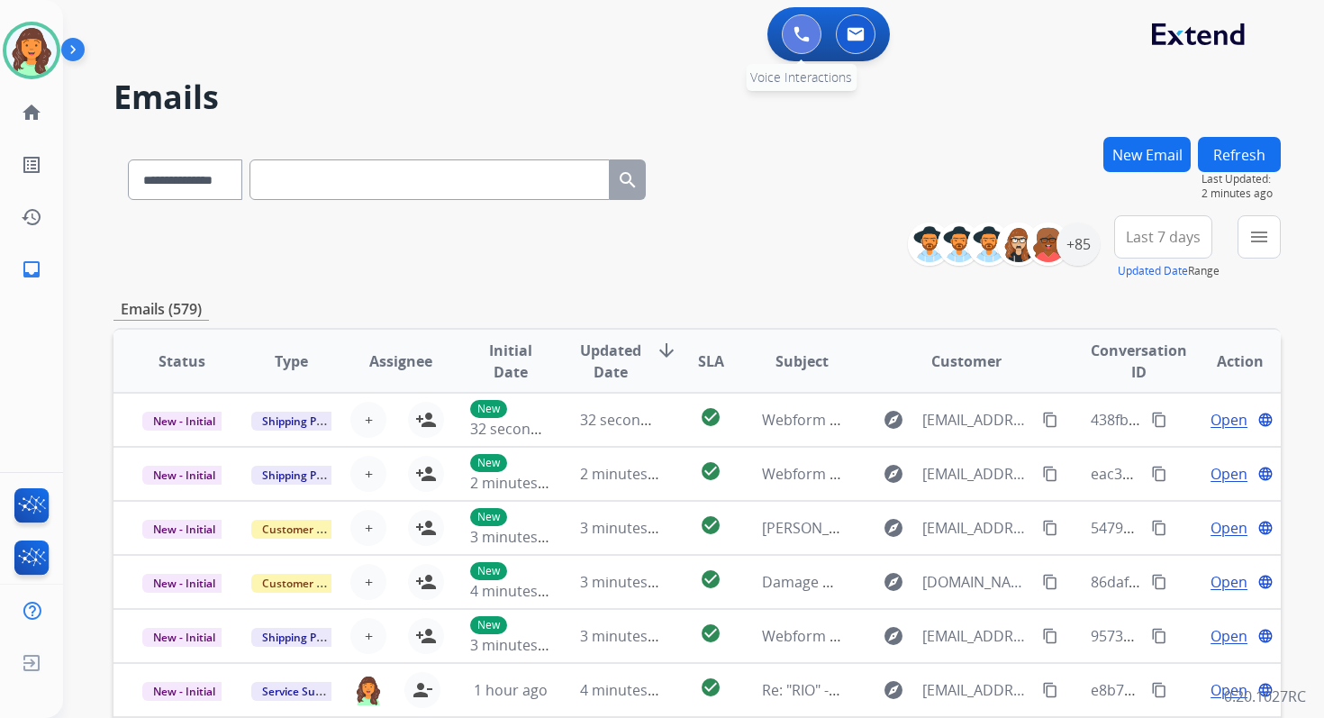
click at [800, 30] on img at bounding box center [802, 34] width 16 height 16
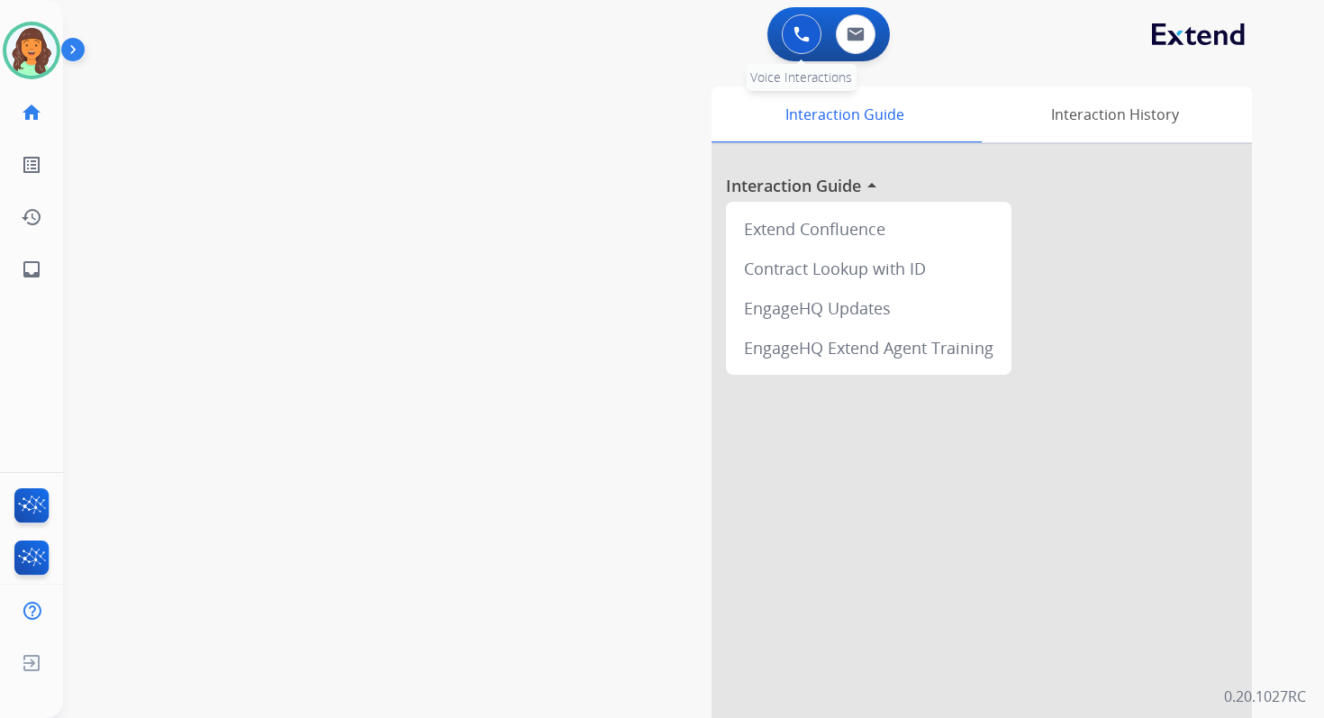
click at [805, 32] on img at bounding box center [802, 34] width 16 height 16
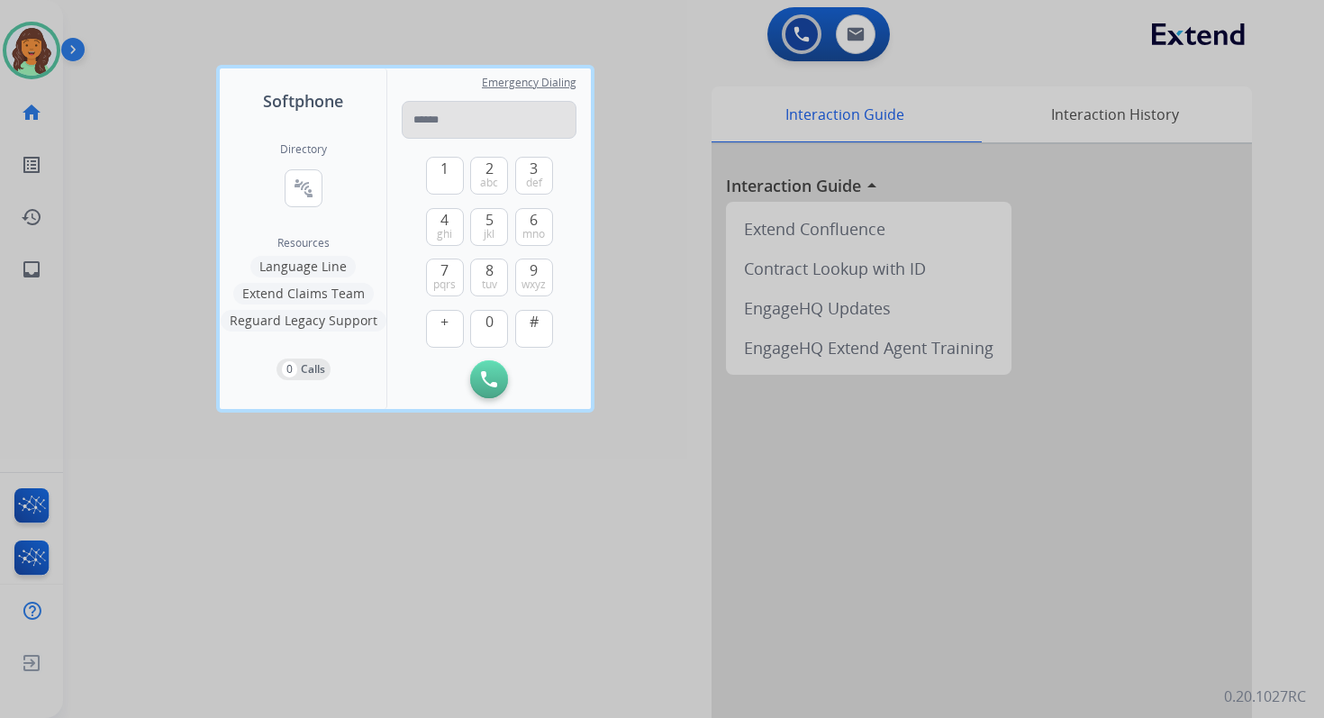
click at [454, 119] on input "tel" at bounding box center [489, 120] width 175 height 38
type input "**********"
click at [481, 377] on img at bounding box center [489, 379] width 16 height 16
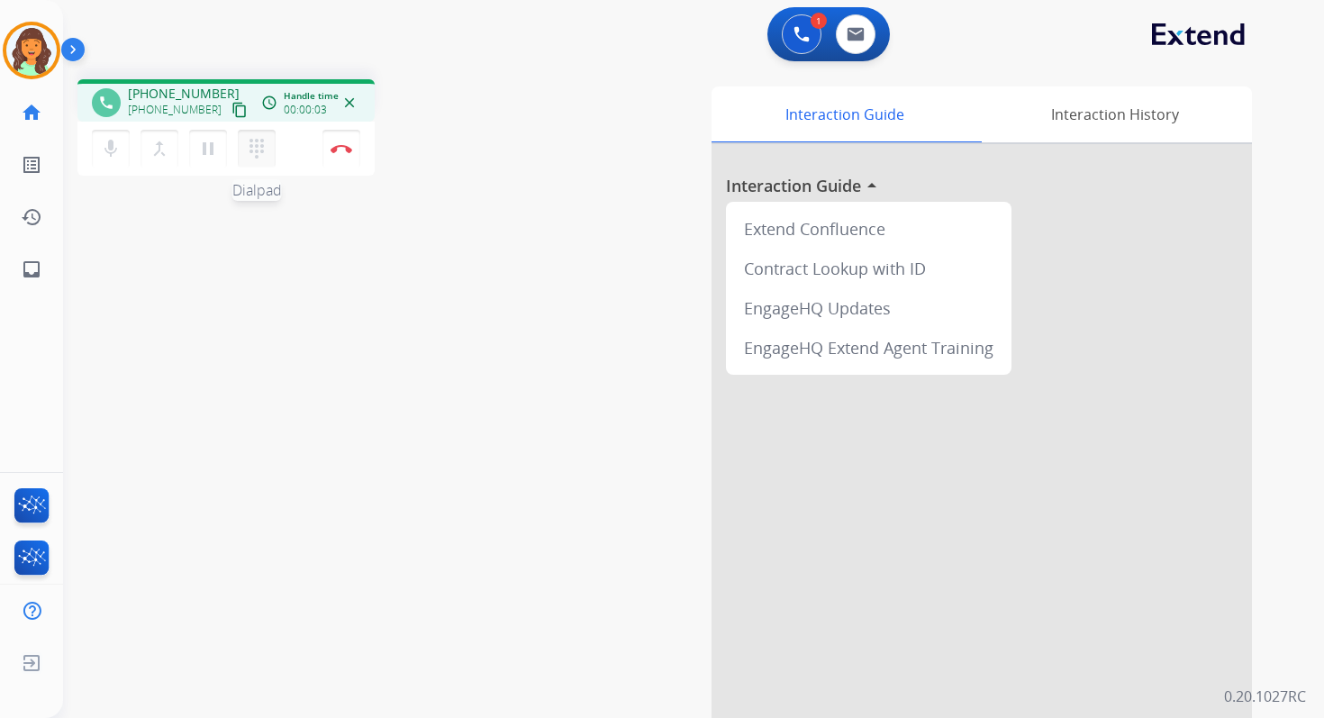
click at [253, 148] on mat-icon "dialpad" at bounding box center [257, 149] width 22 height 22
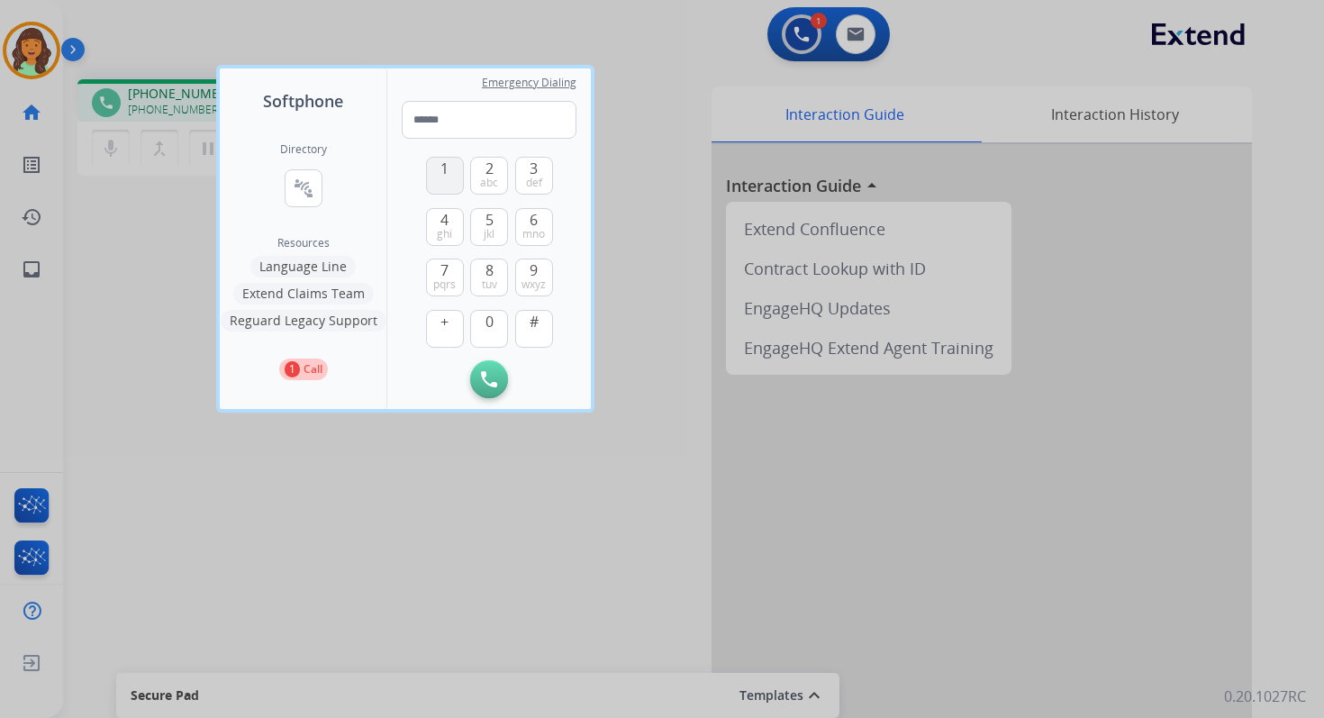
click at [453, 170] on button "1" at bounding box center [445, 176] width 38 height 38
type input "*"
click at [542, 40] on div at bounding box center [662, 359] width 1324 height 718
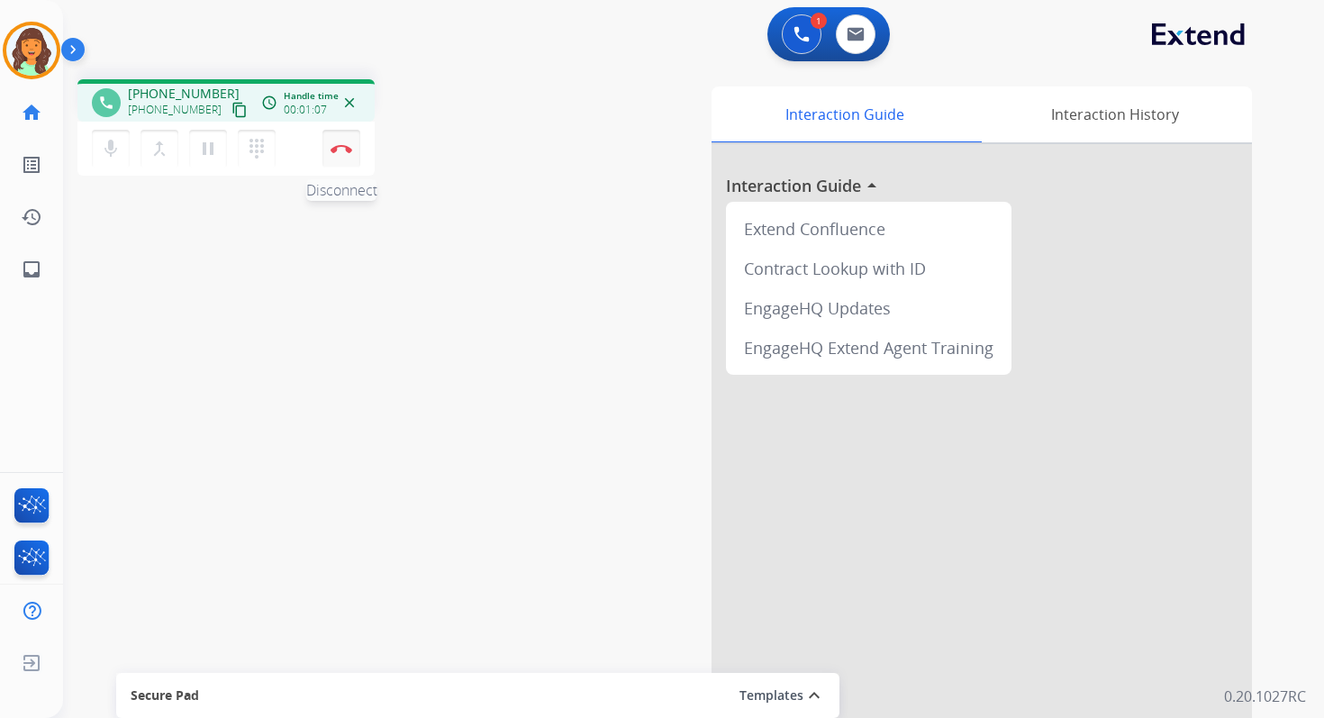
click at [349, 157] on button "Disconnect" at bounding box center [341, 149] width 38 height 38
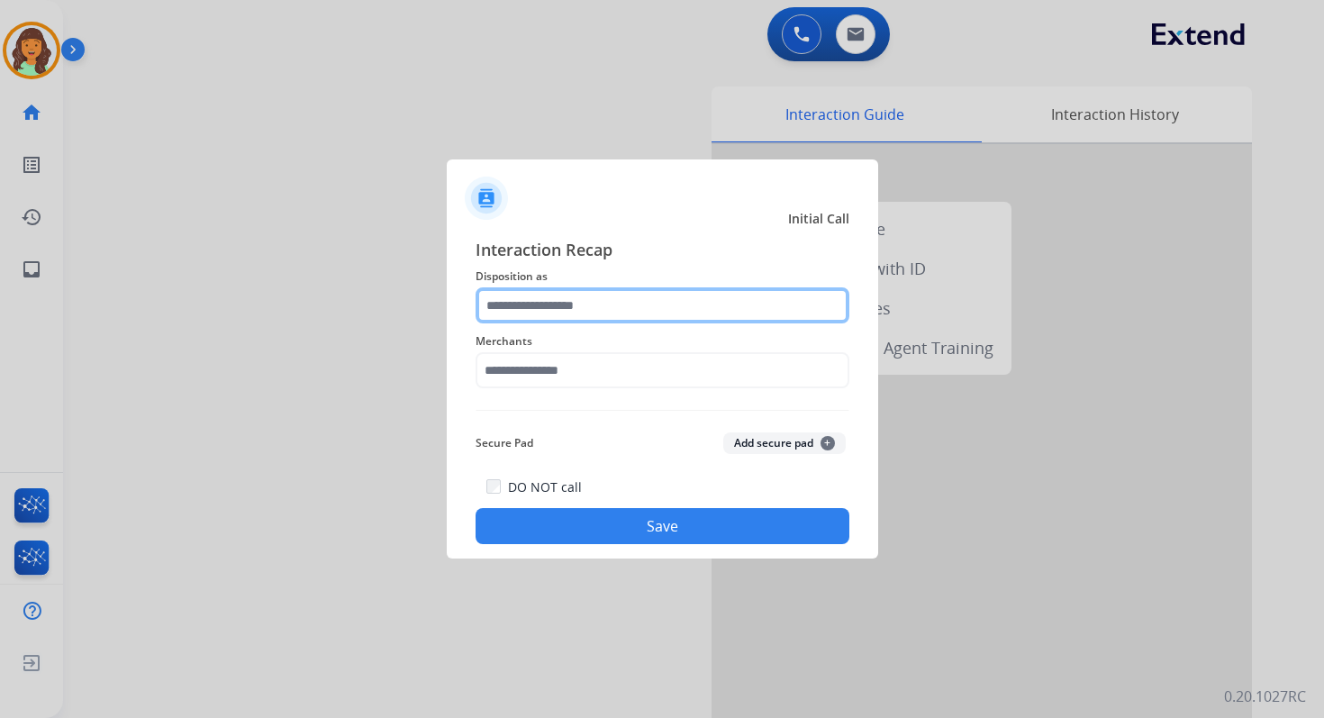
click at [582, 321] on input "text" at bounding box center [663, 305] width 374 height 36
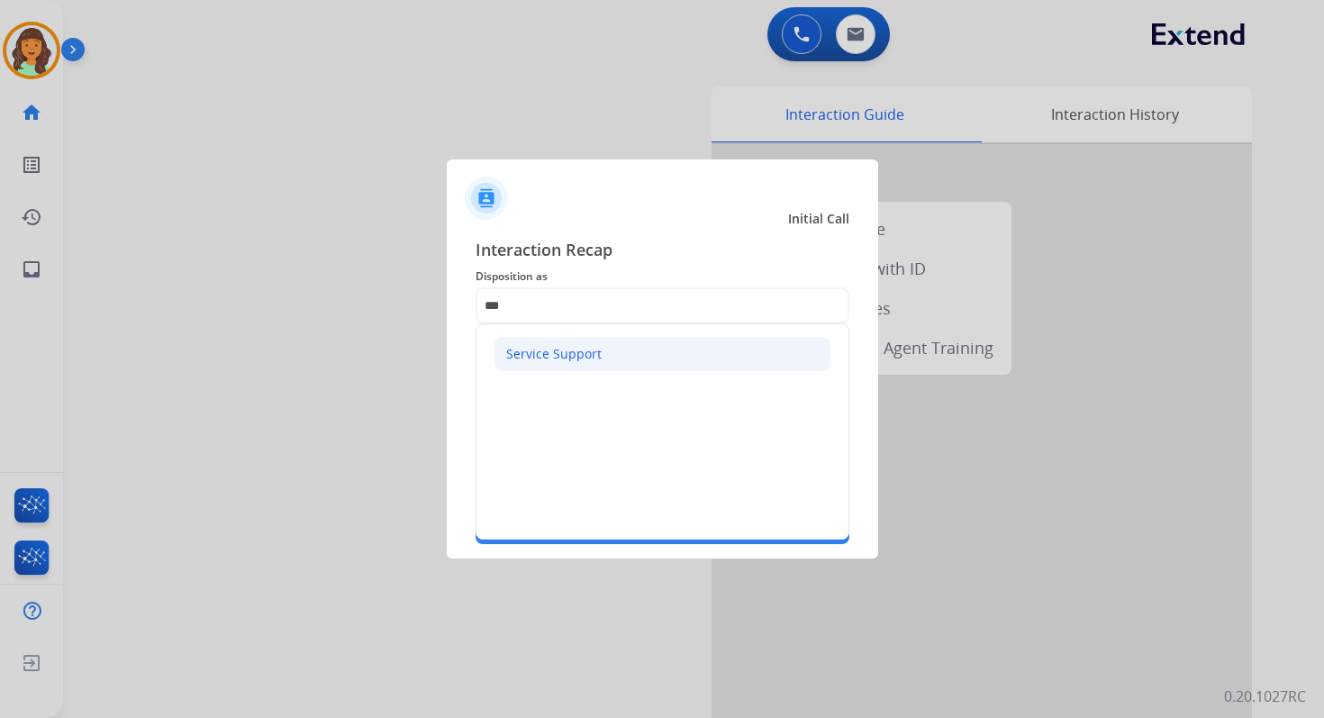
click at [564, 350] on div "Service Support" at bounding box center [553, 354] width 95 height 18
type input "**********"
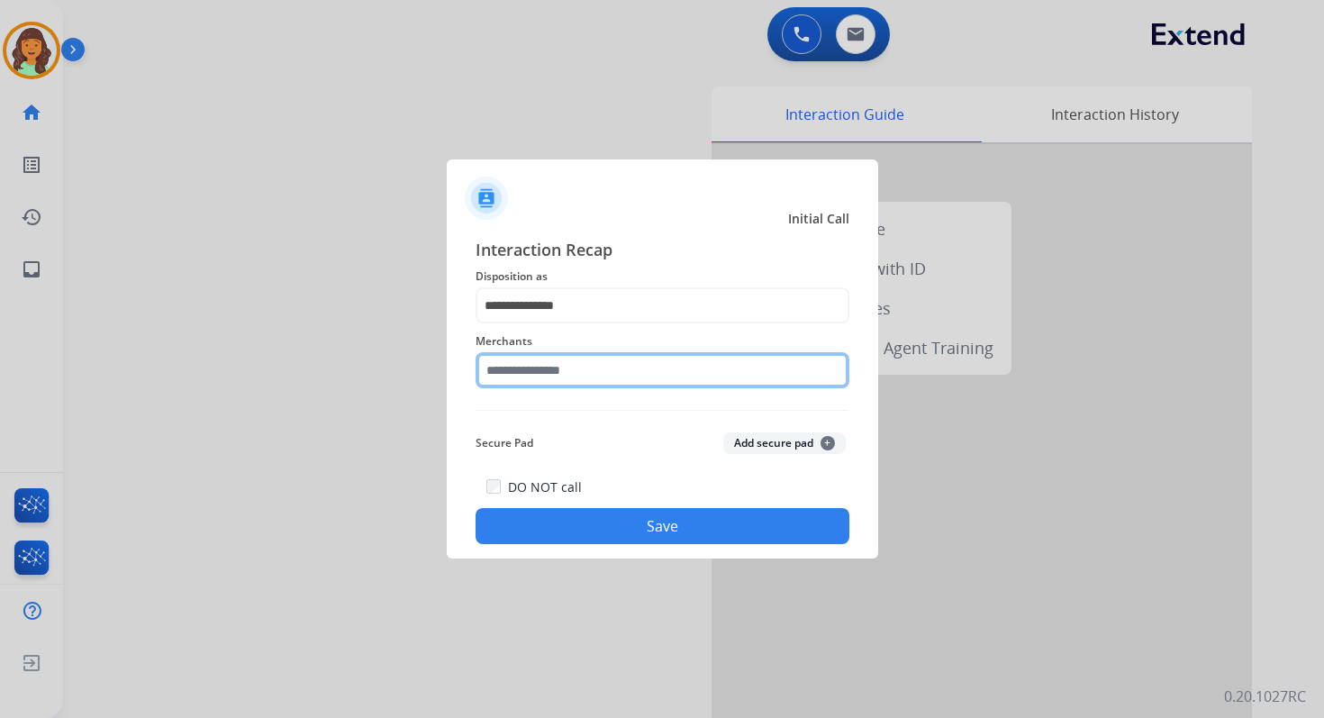
click at [589, 383] on input "text" at bounding box center [663, 370] width 374 height 36
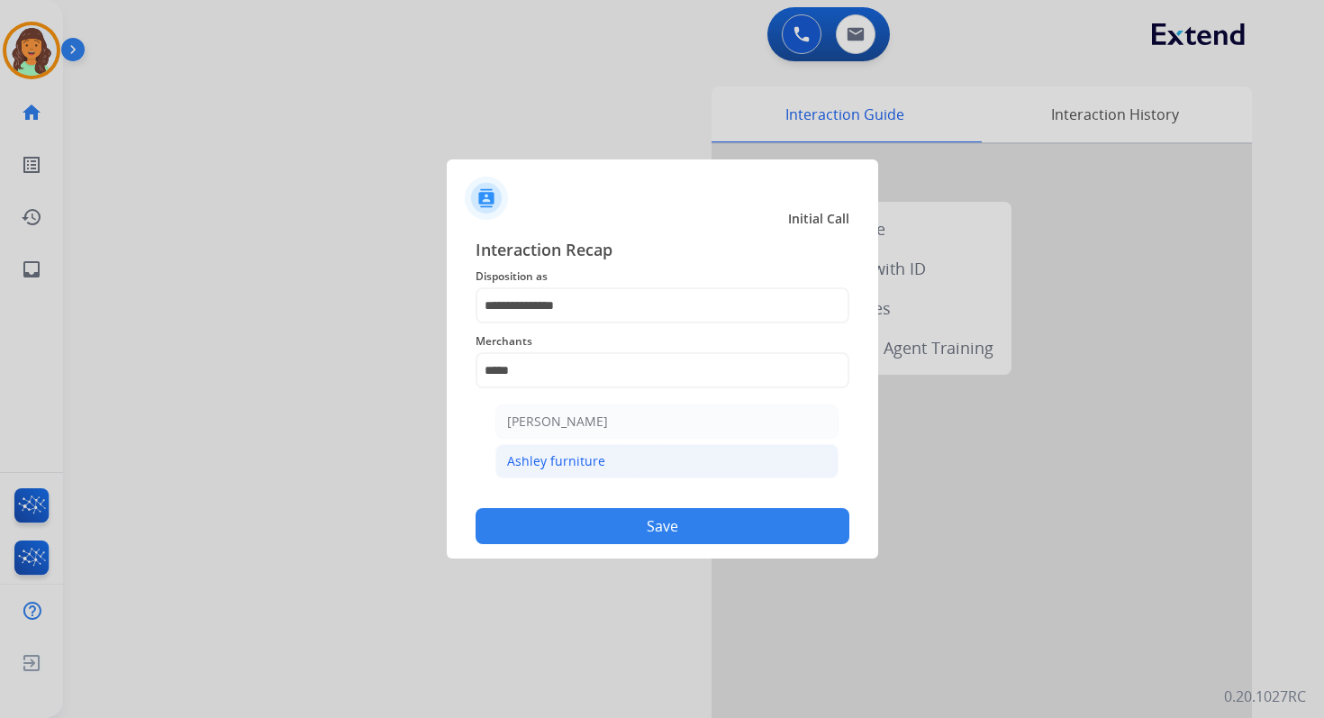
click at [603, 453] on li "Ashley furniture" at bounding box center [666, 461] width 343 height 34
type input "**********"
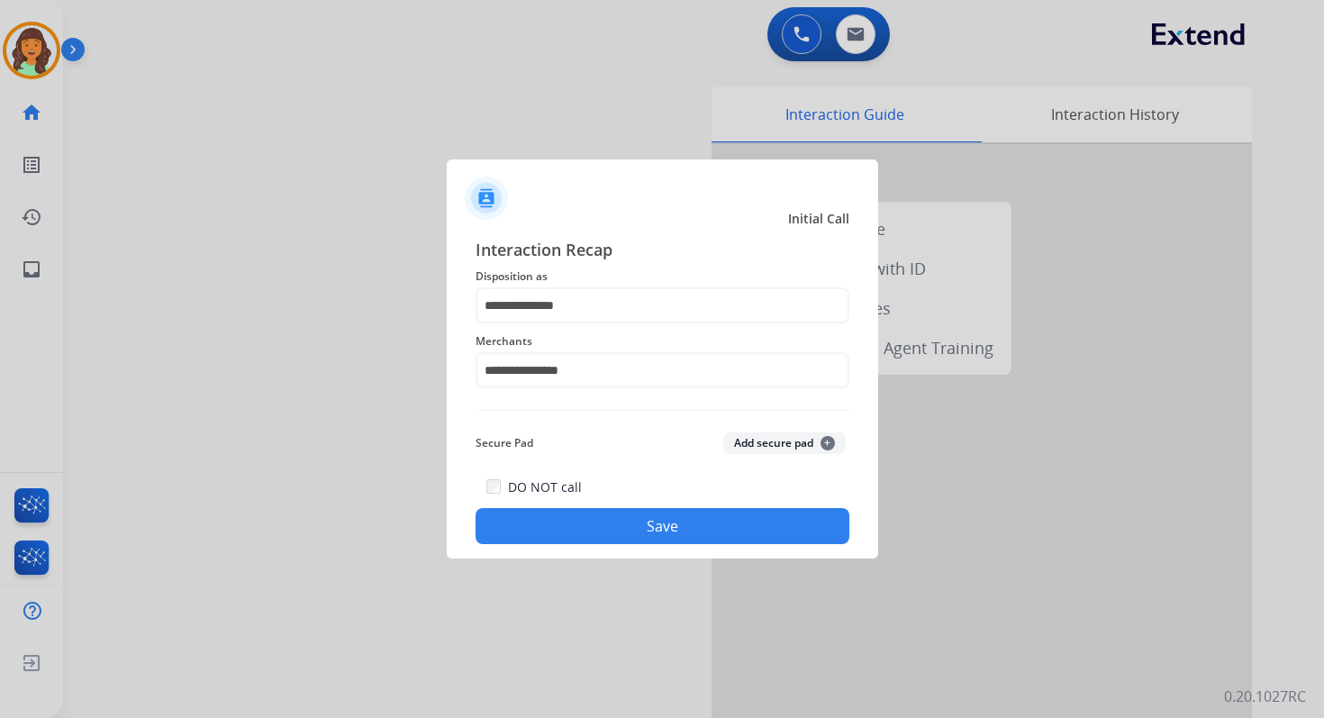
click at [669, 522] on button "Save" at bounding box center [663, 526] width 374 height 36
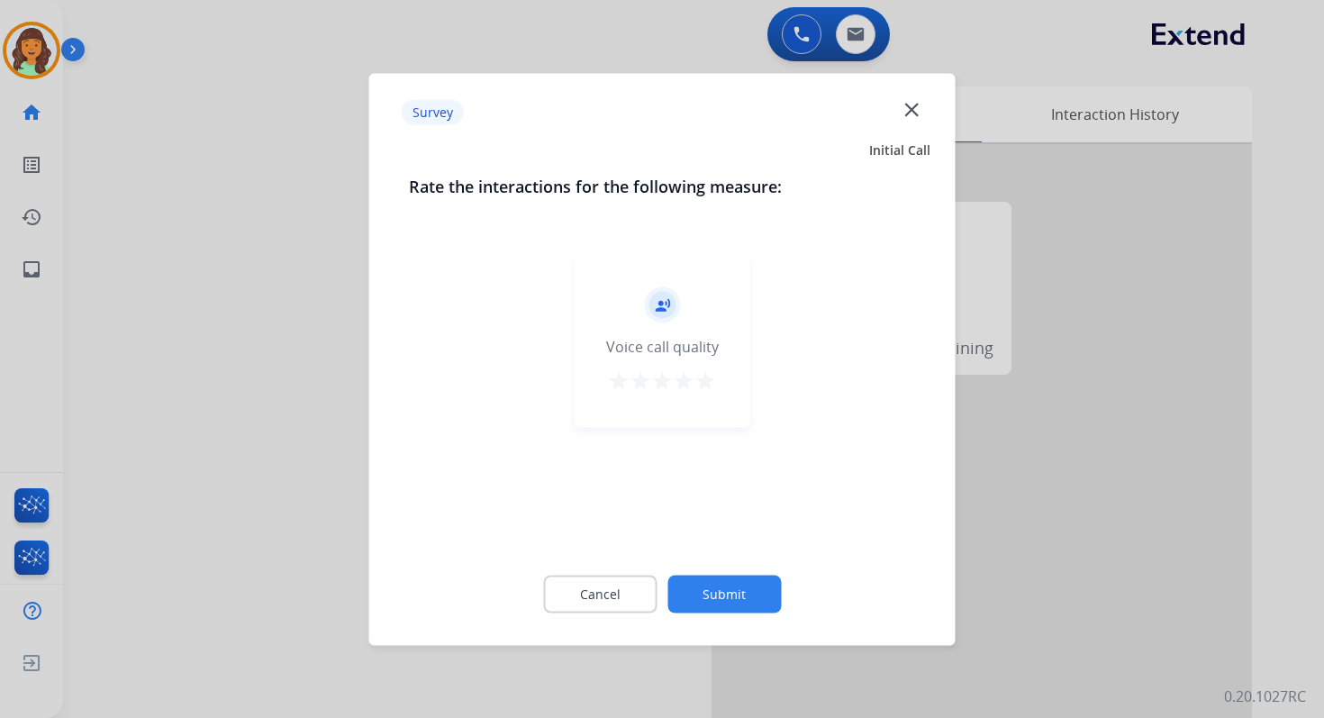
click at [730, 594] on button "Submit" at bounding box center [723, 594] width 113 height 38
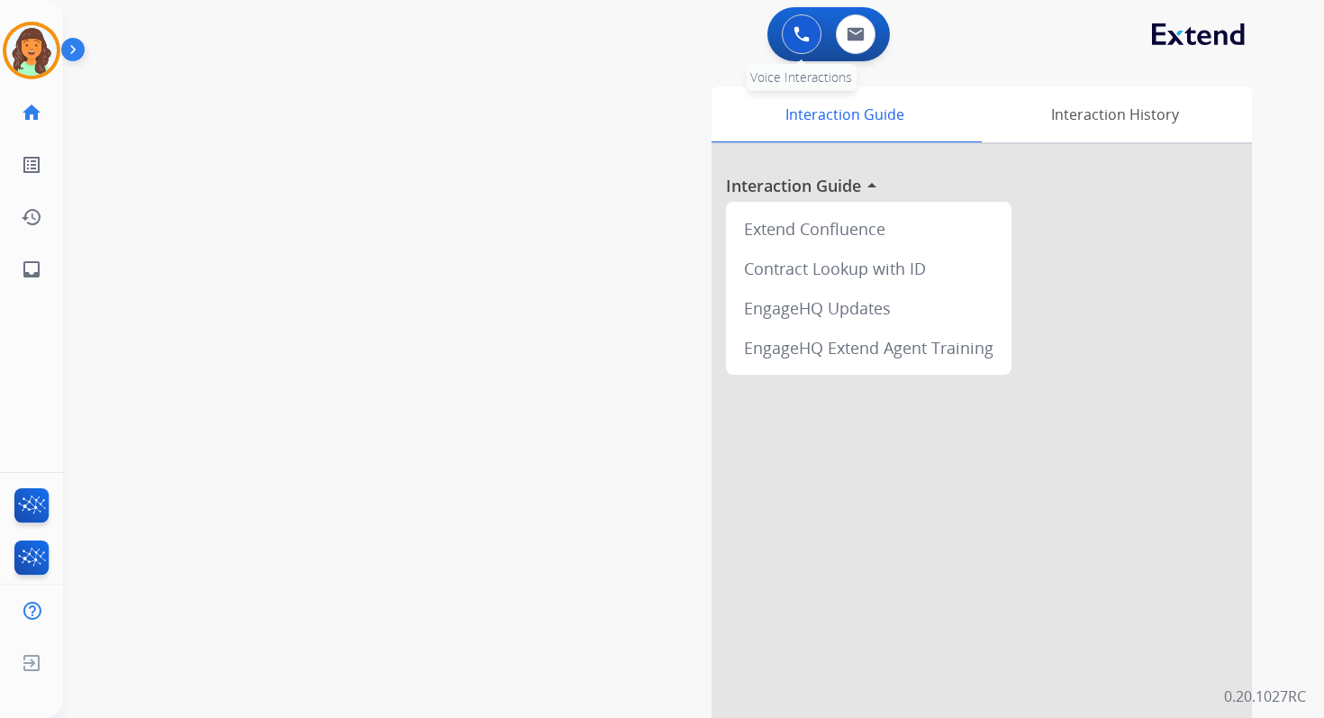
click at [804, 39] on img at bounding box center [802, 34] width 16 height 16
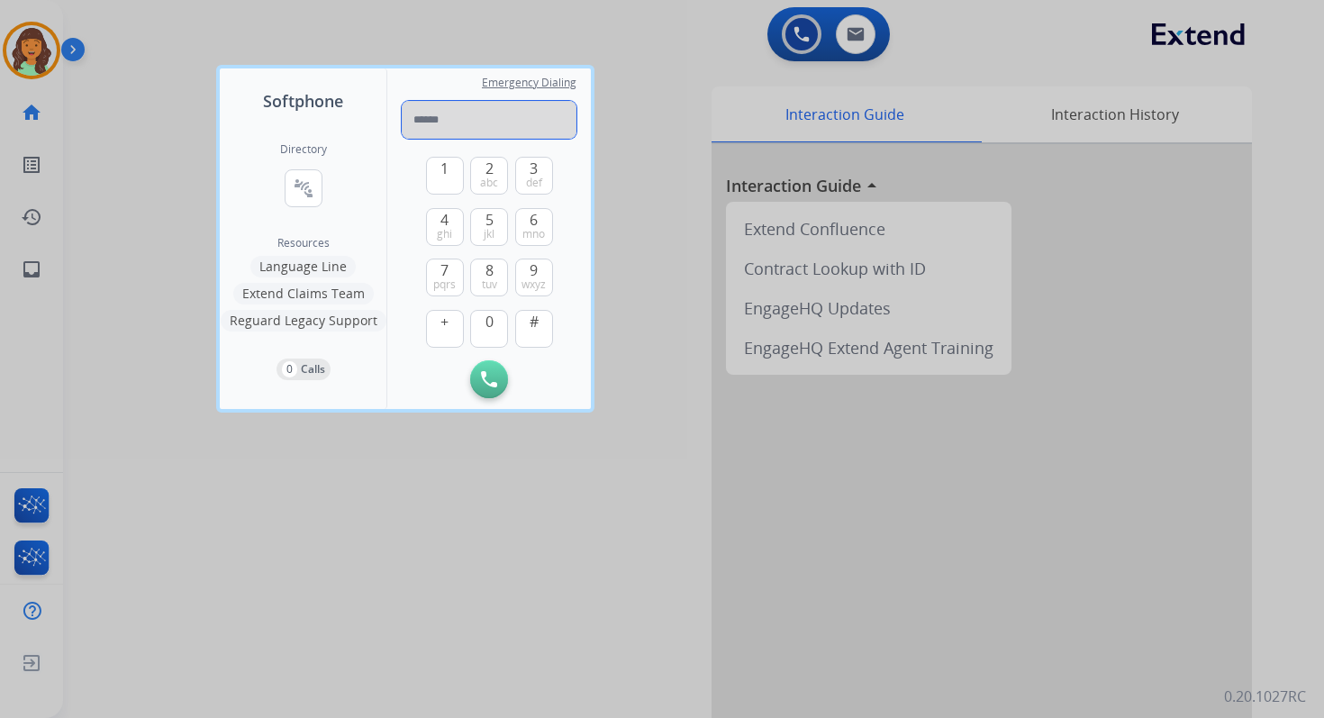
click at [496, 123] on input "tel" at bounding box center [489, 120] width 175 height 38
paste input "**********"
type input "**********"
click at [485, 377] on img at bounding box center [489, 379] width 16 height 16
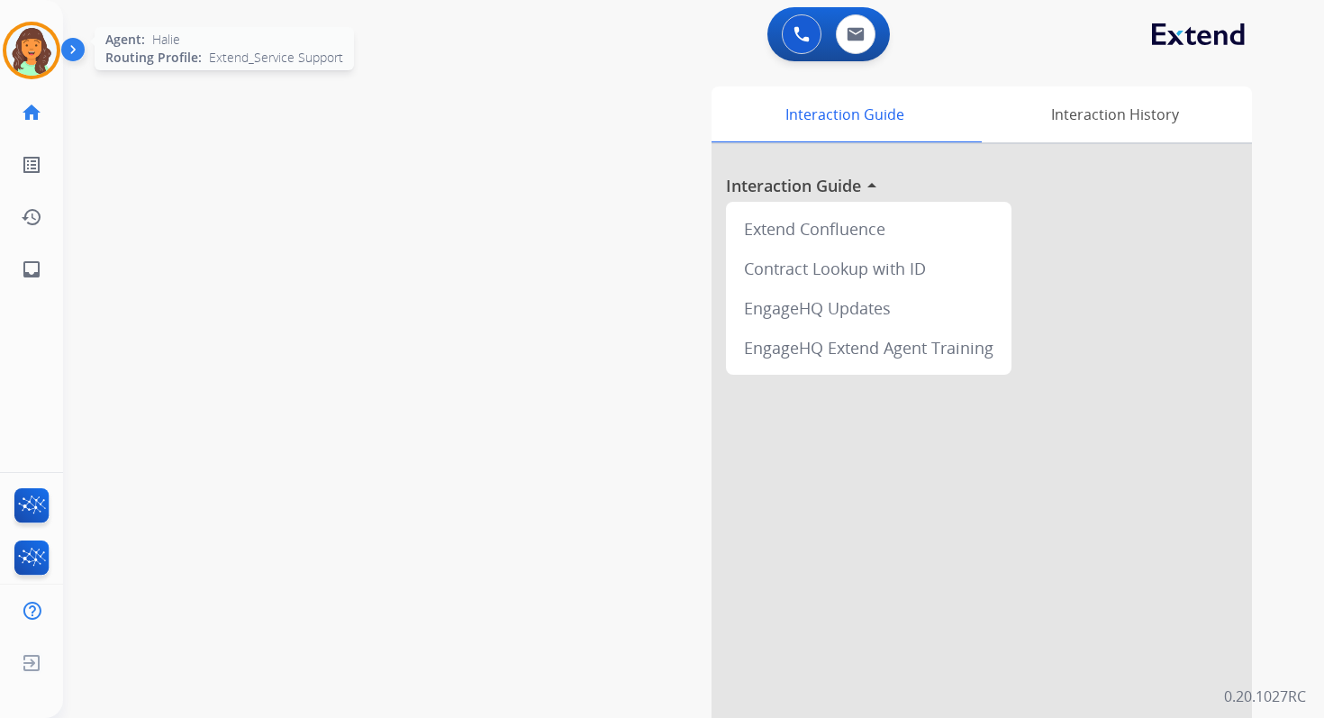
click at [33, 42] on img at bounding box center [31, 50] width 50 height 50
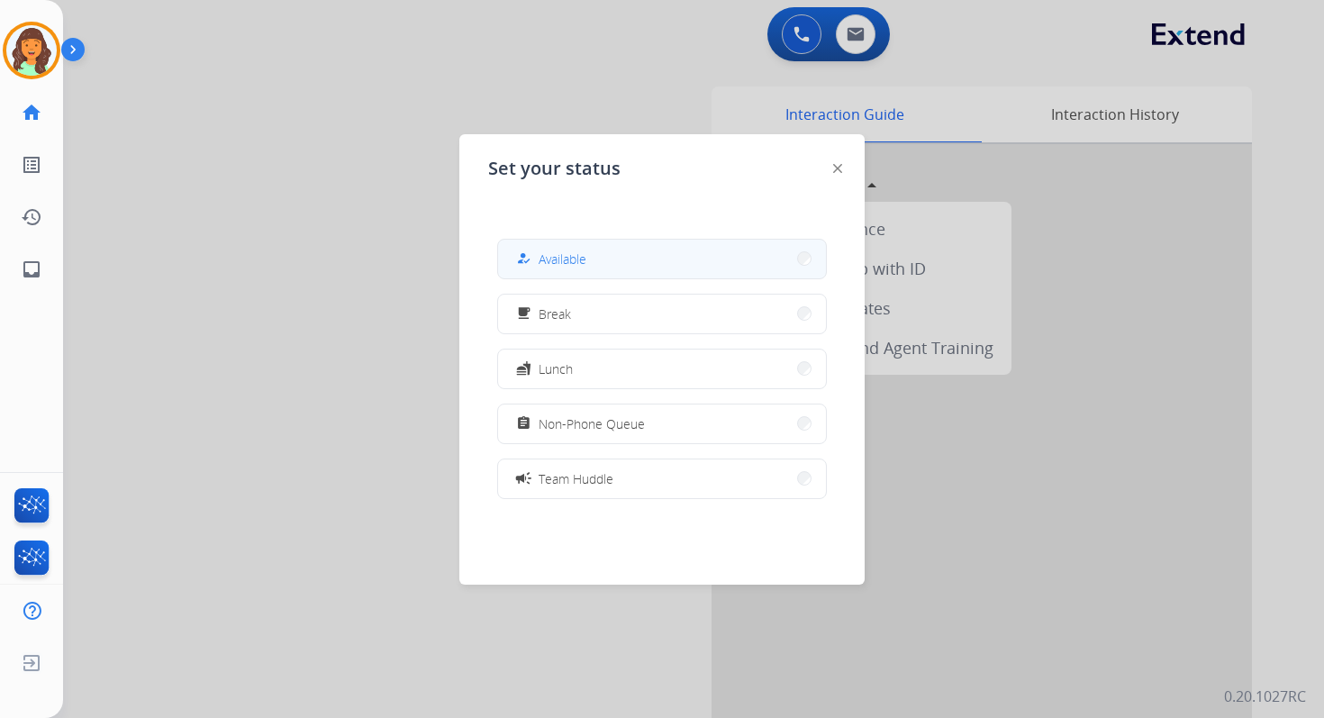
click at [639, 244] on button "how_to_reg Available" at bounding box center [662, 259] width 328 height 39
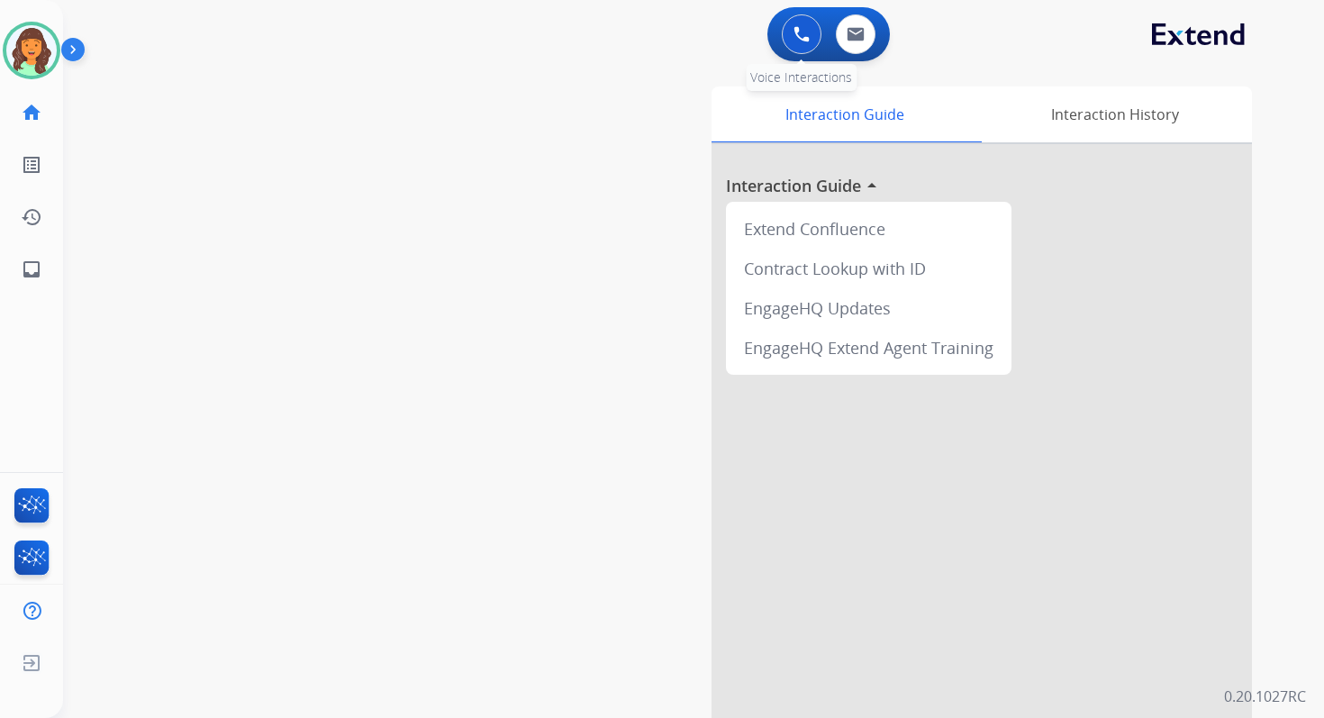
click at [801, 26] on img at bounding box center [802, 34] width 16 height 16
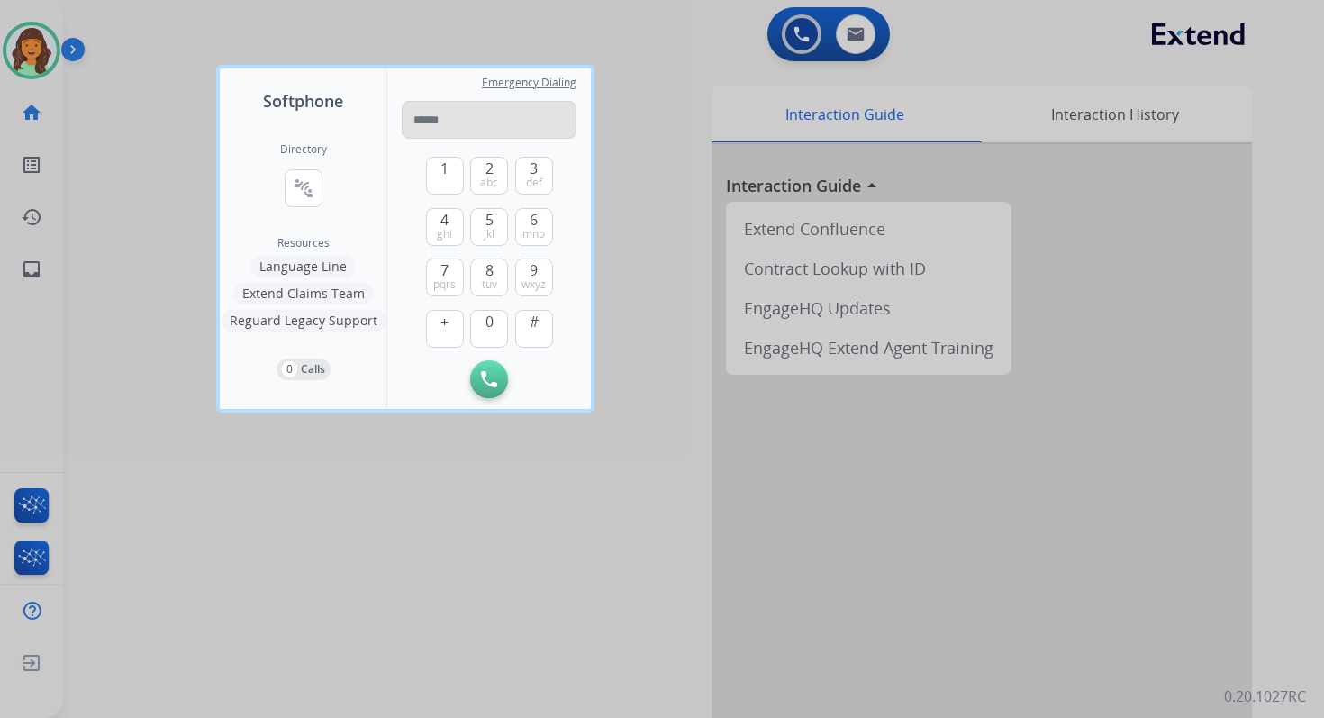
click at [485, 112] on input "tel" at bounding box center [489, 120] width 175 height 38
type input "**********"
click at [500, 384] on button "Initiate Call" at bounding box center [489, 379] width 38 height 38
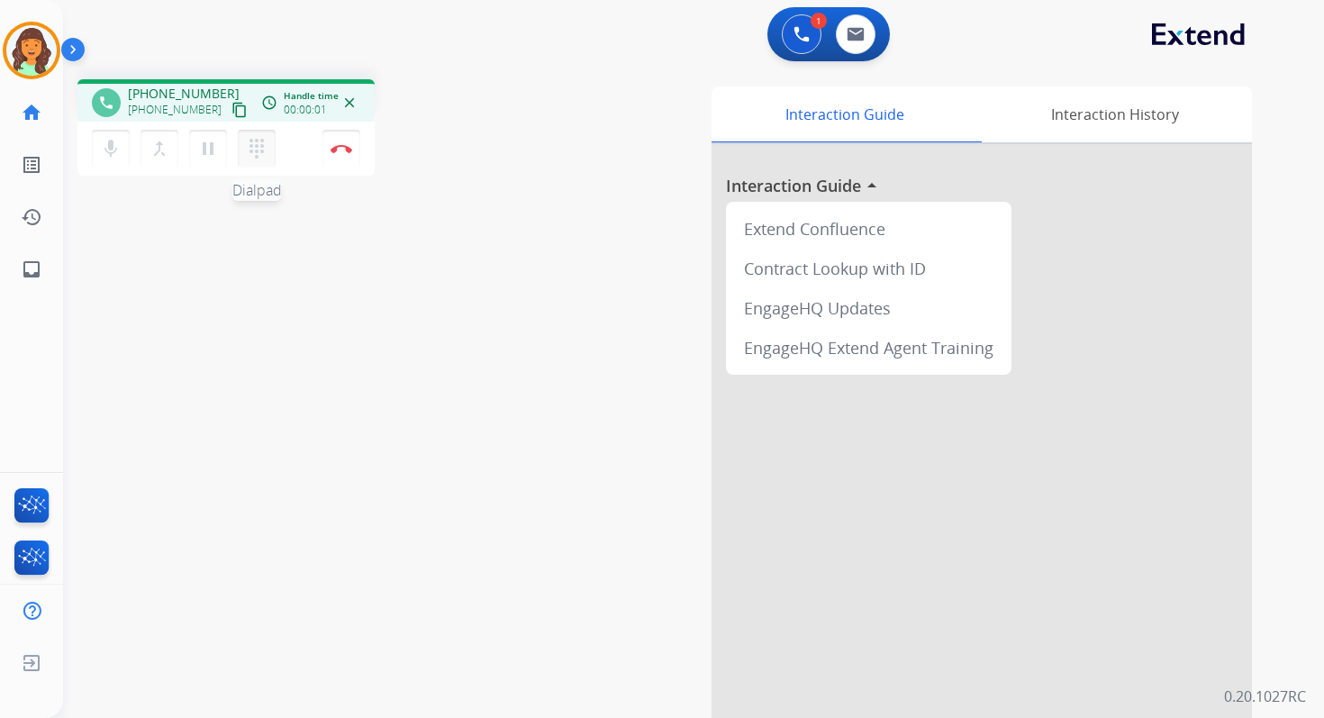
click at [253, 149] on mat-icon "dialpad" at bounding box center [257, 149] width 22 height 22
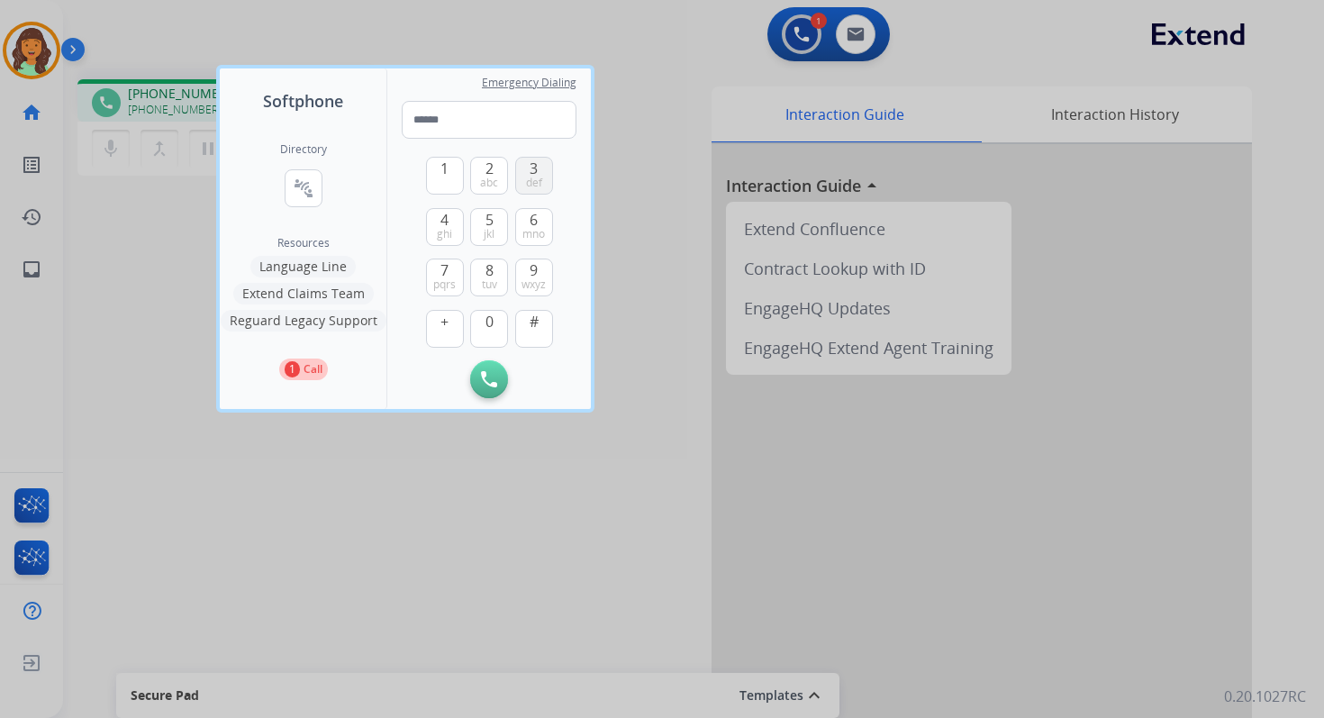
click at [531, 172] on span "3" at bounding box center [534, 169] width 8 height 22
type input "*"
click at [575, 19] on div at bounding box center [662, 359] width 1324 height 718
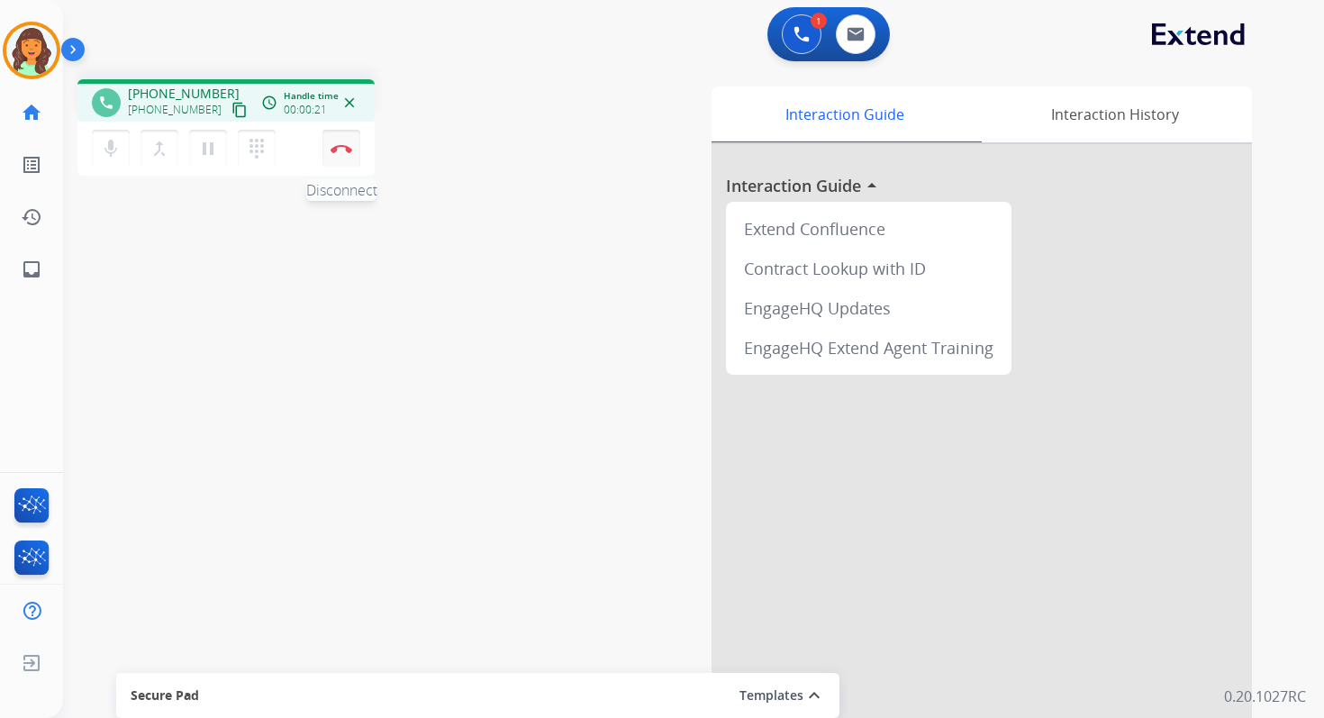
click at [336, 159] on button "Disconnect" at bounding box center [341, 149] width 38 height 38
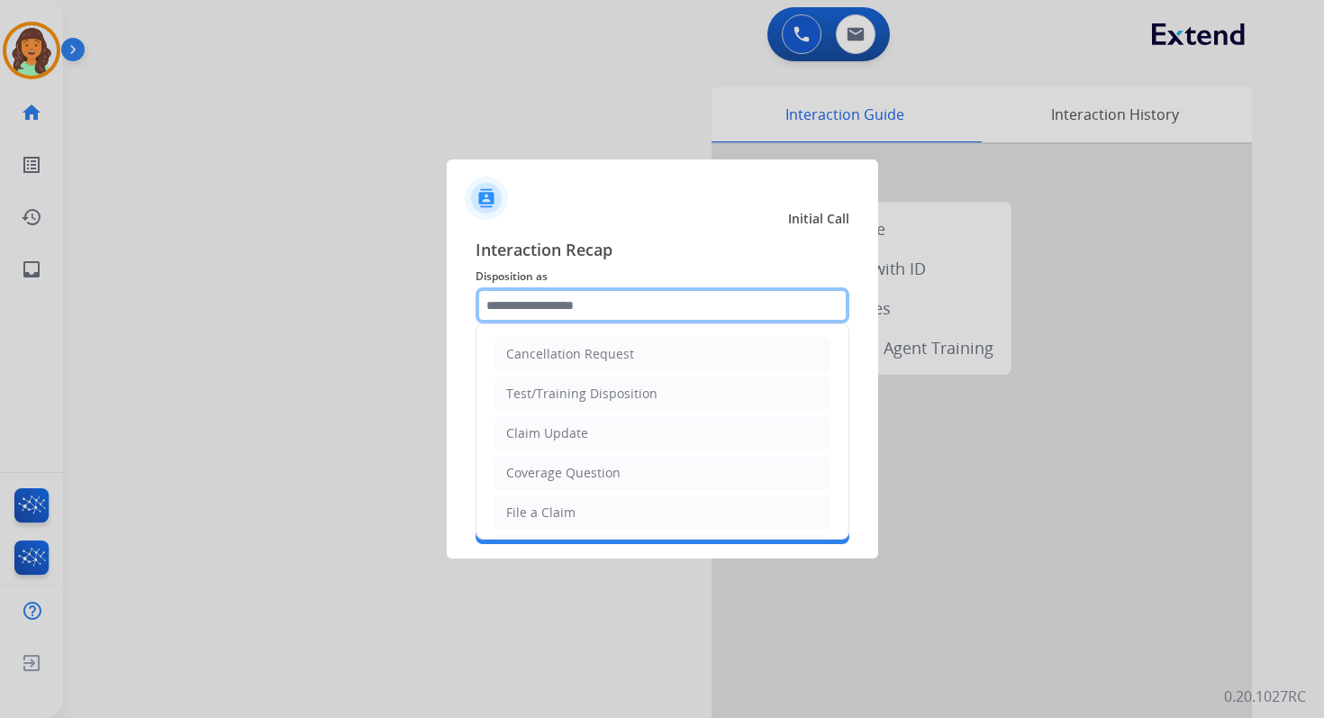
click at [555, 316] on input "text" at bounding box center [663, 305] width 374 height 36
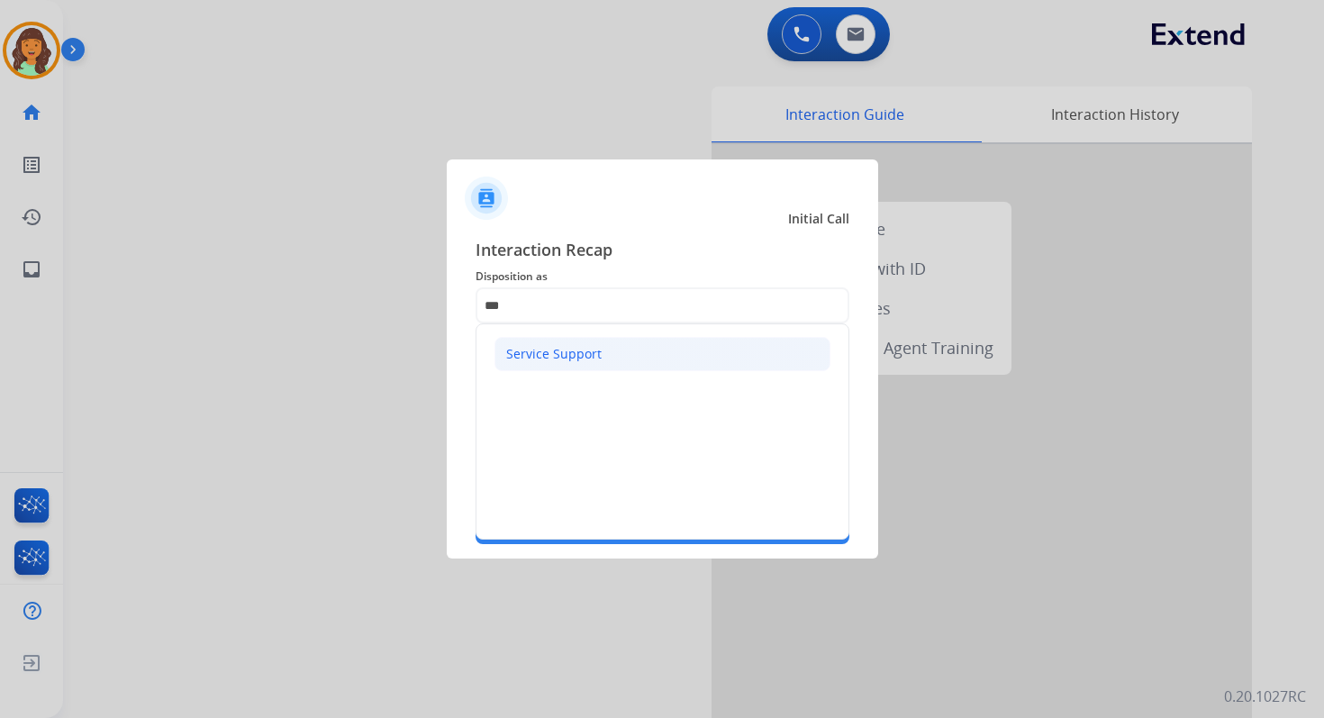
click at [553, 355] on div "Service Support" at bounding box center [553, 354] width 95 height 18
type input "**********"
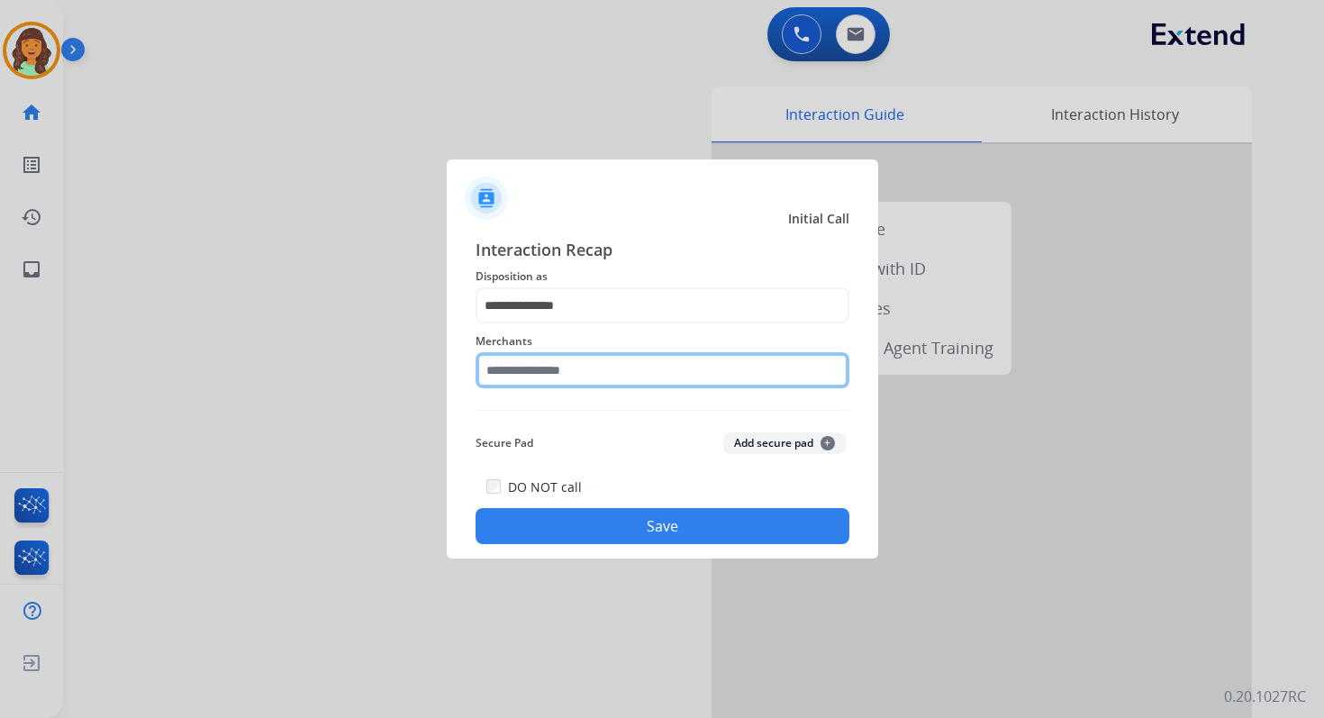
click at [554, 360] on input "text" at bounding box center [663, 370] width 374 height 36
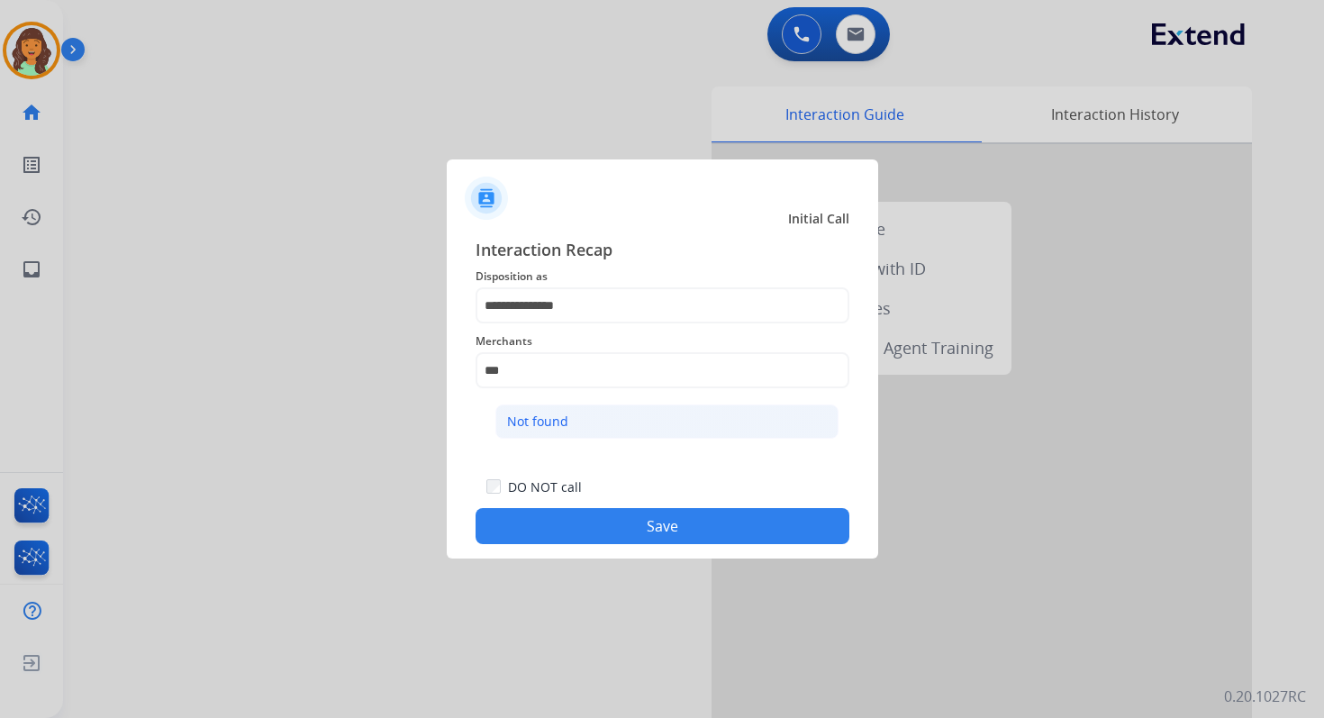
click at [569, 405] on li "Not found" at bounding box center [666, 421] width 343 height 34
type input "*********"
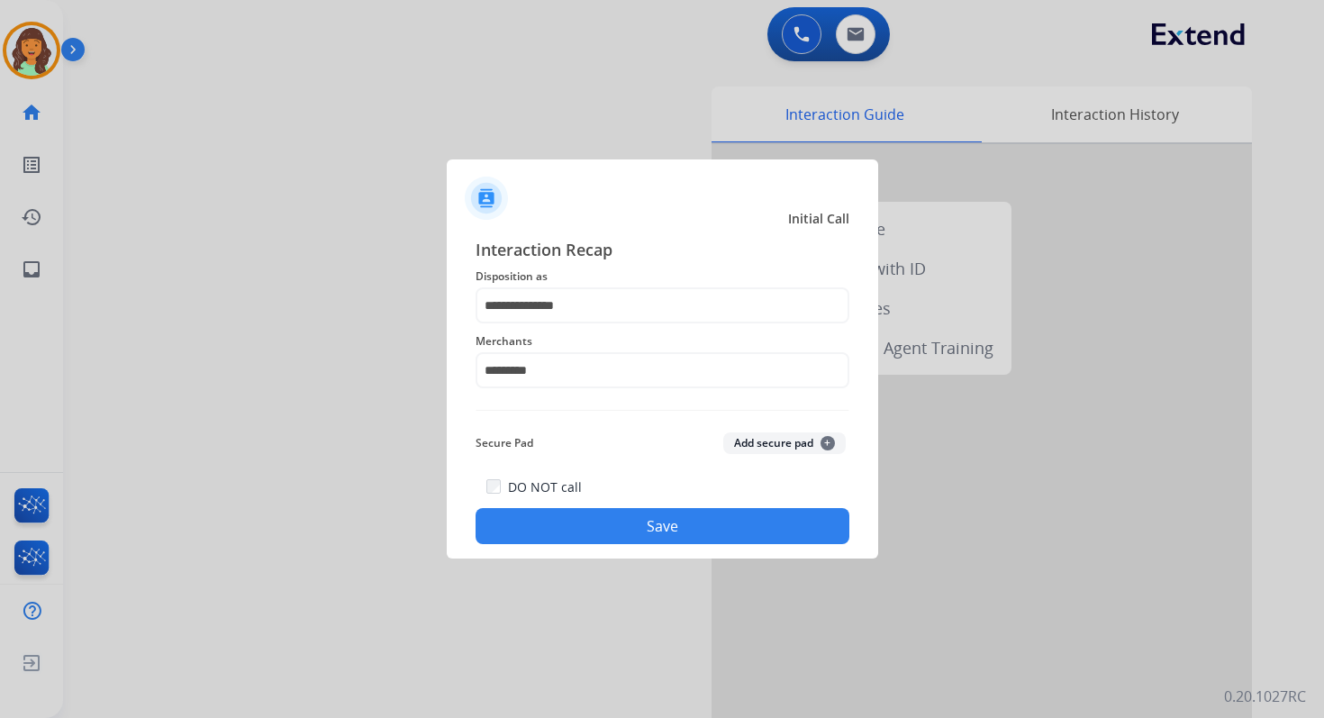
click at [641, 546] on div "**********" at bounding box center [662, 390] width 431 height 336
click at [658, 527] on button "Save" at bounding box center [663, 526] width 374 height 36
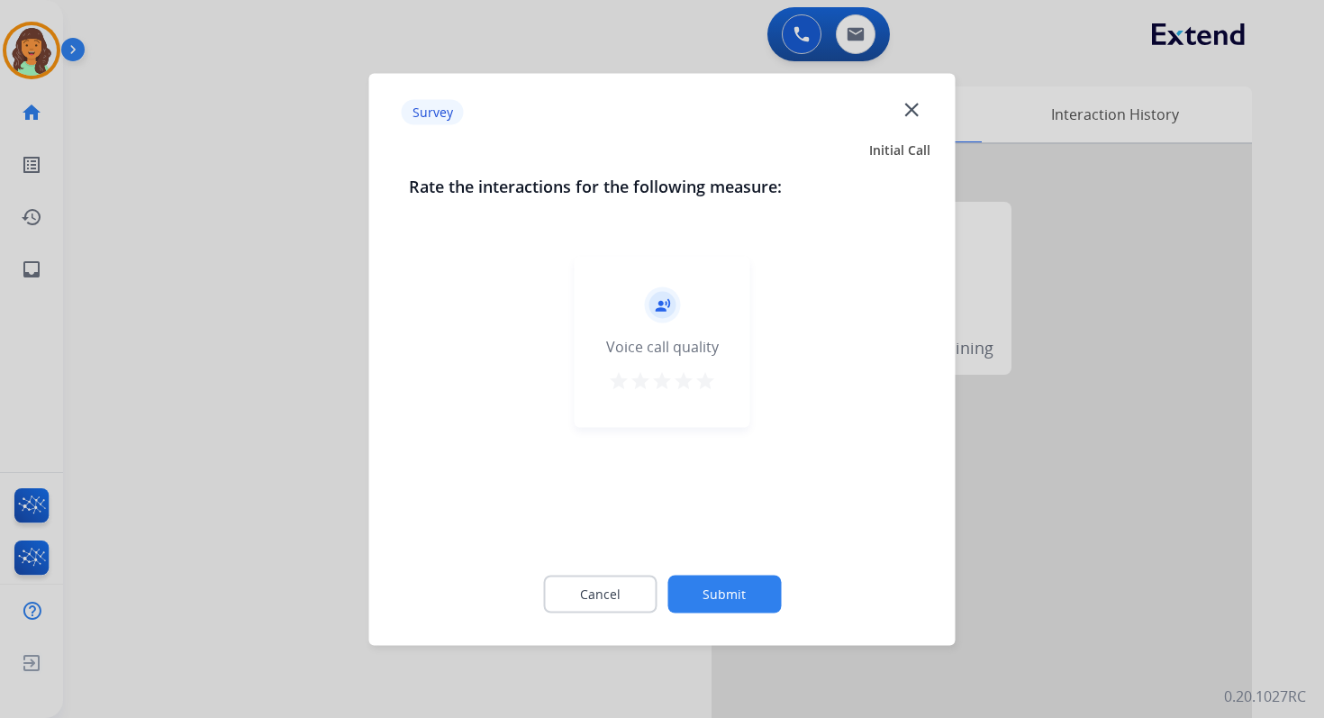
click at [716, 599] on button "Submit" at bounding box center [723, 594] width 113 height 38
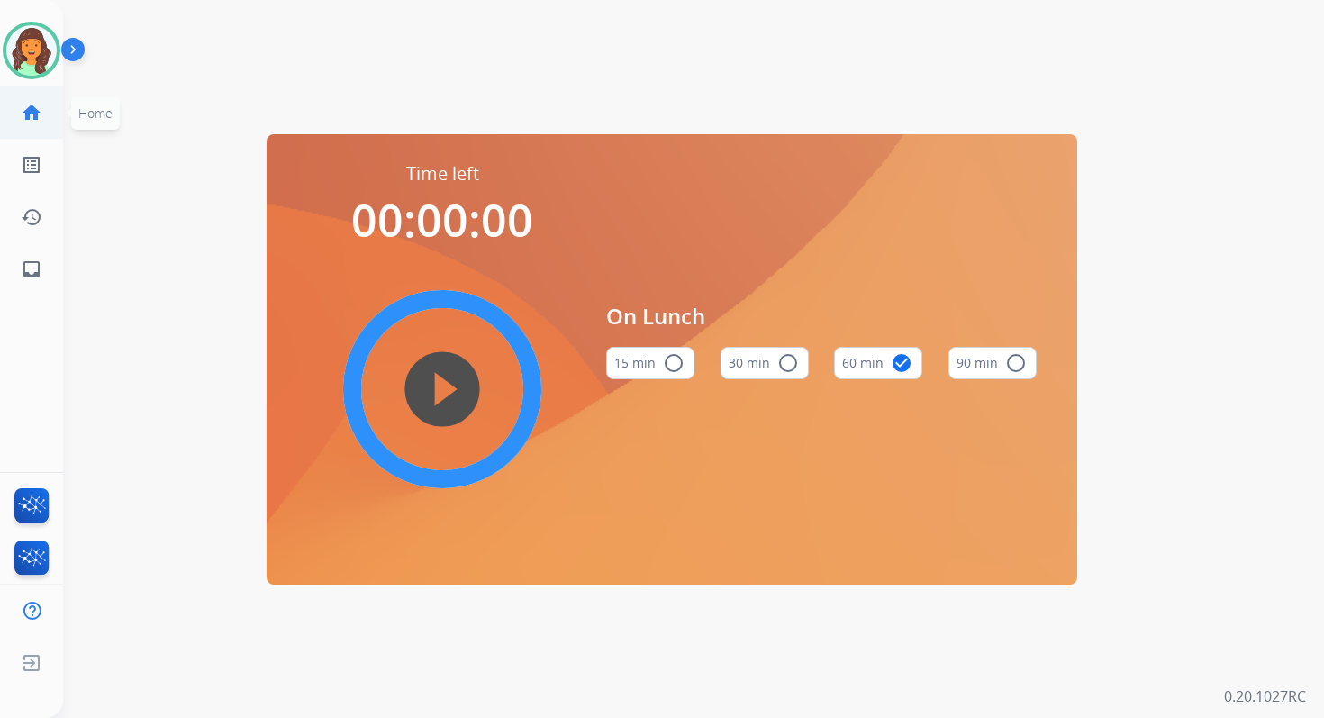
click at [27, 101] on link "home Home" at bounding box center [31, 112] width 50 height 50
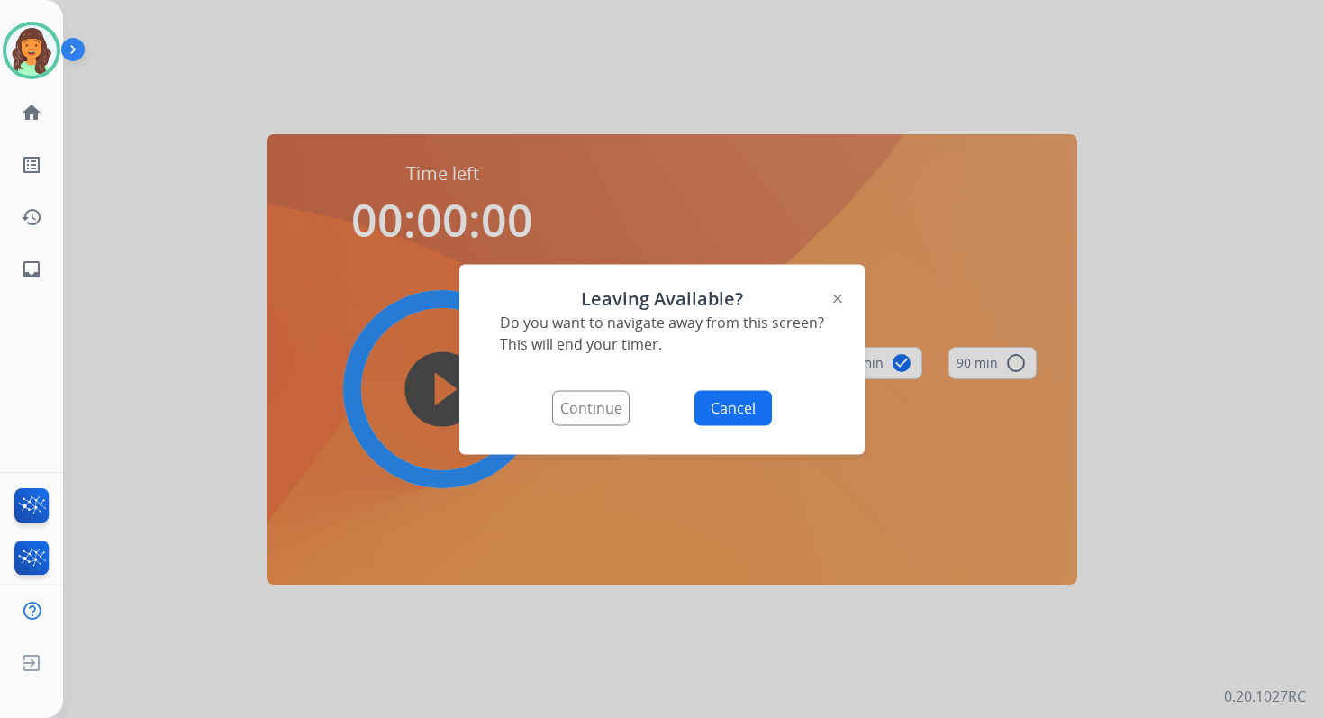
click at [603, 413] on button "Continue" at bounding box center [590, 407] width 77 height 35
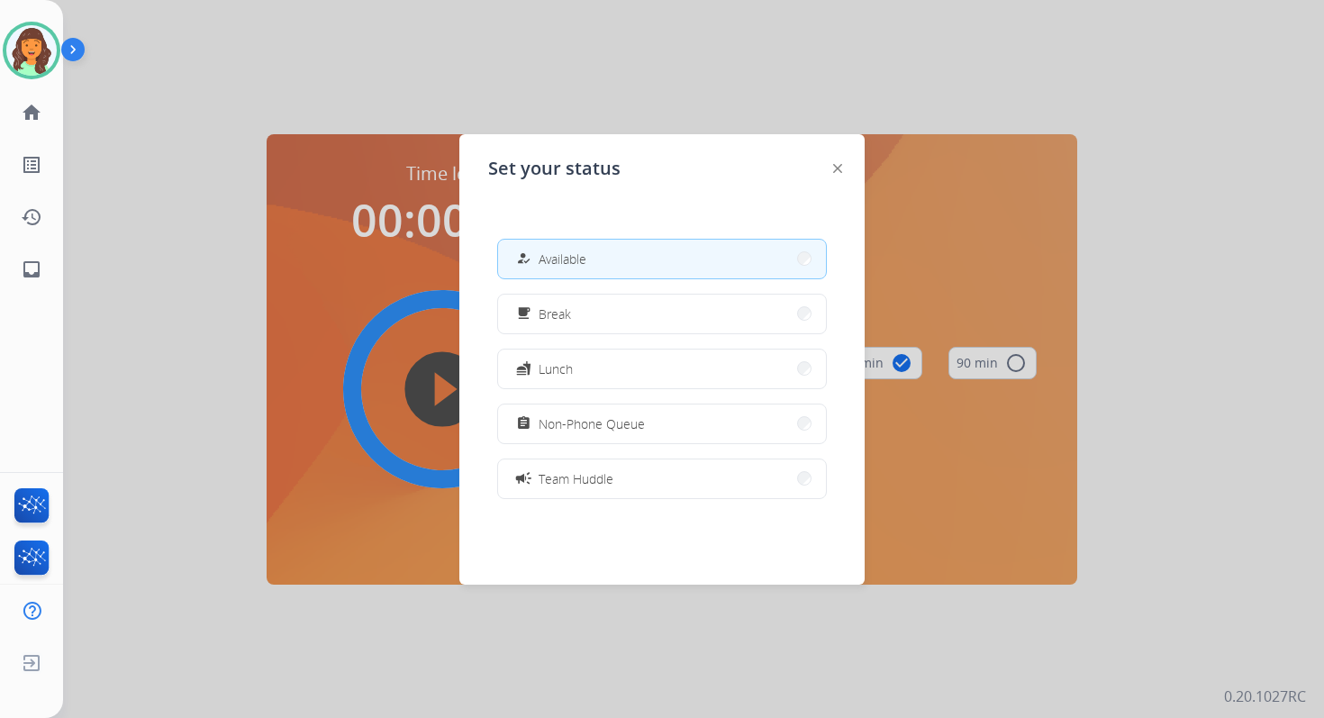
click at [658, 255] on button "how_to_reg Available" at bounding box center [662, 259] width 328 height 39
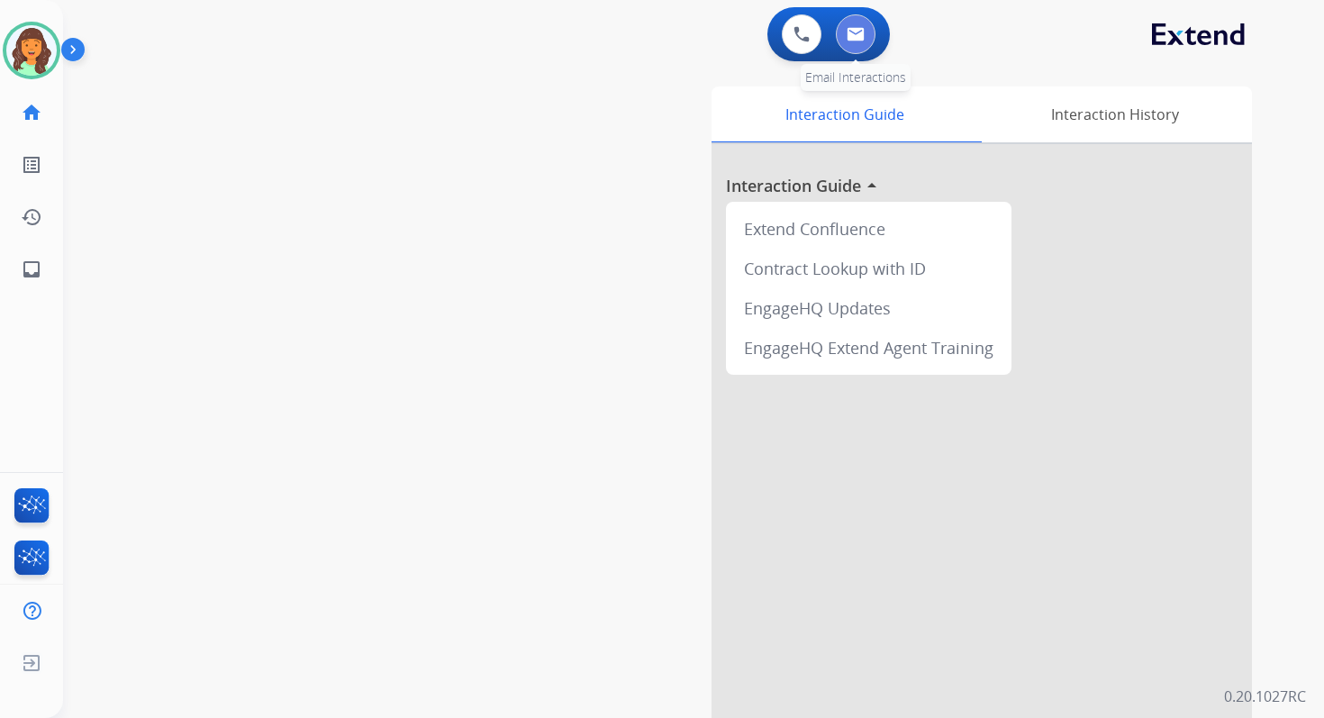
click at [860, 23] on button at bounding box center [856, 34] width 40 height 40
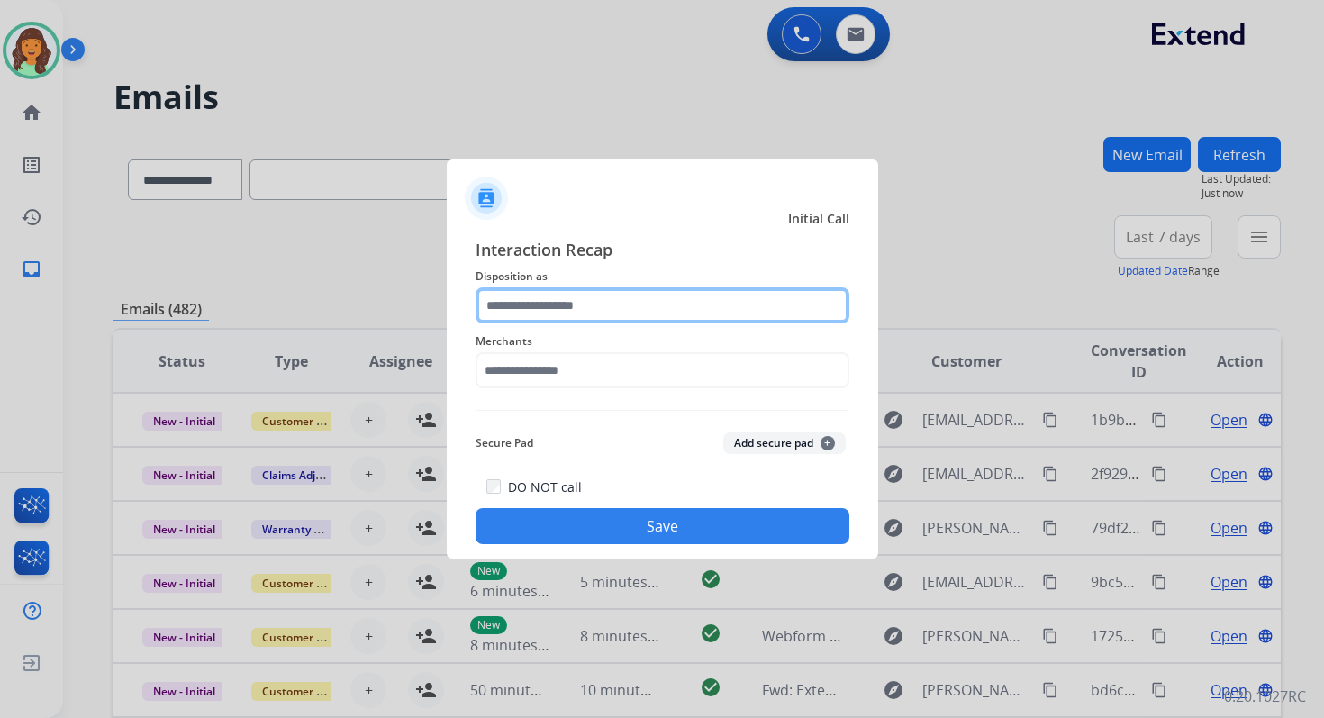
click at [621, 308] on input "text" at bounding box center [663, 305] width 374 height 36
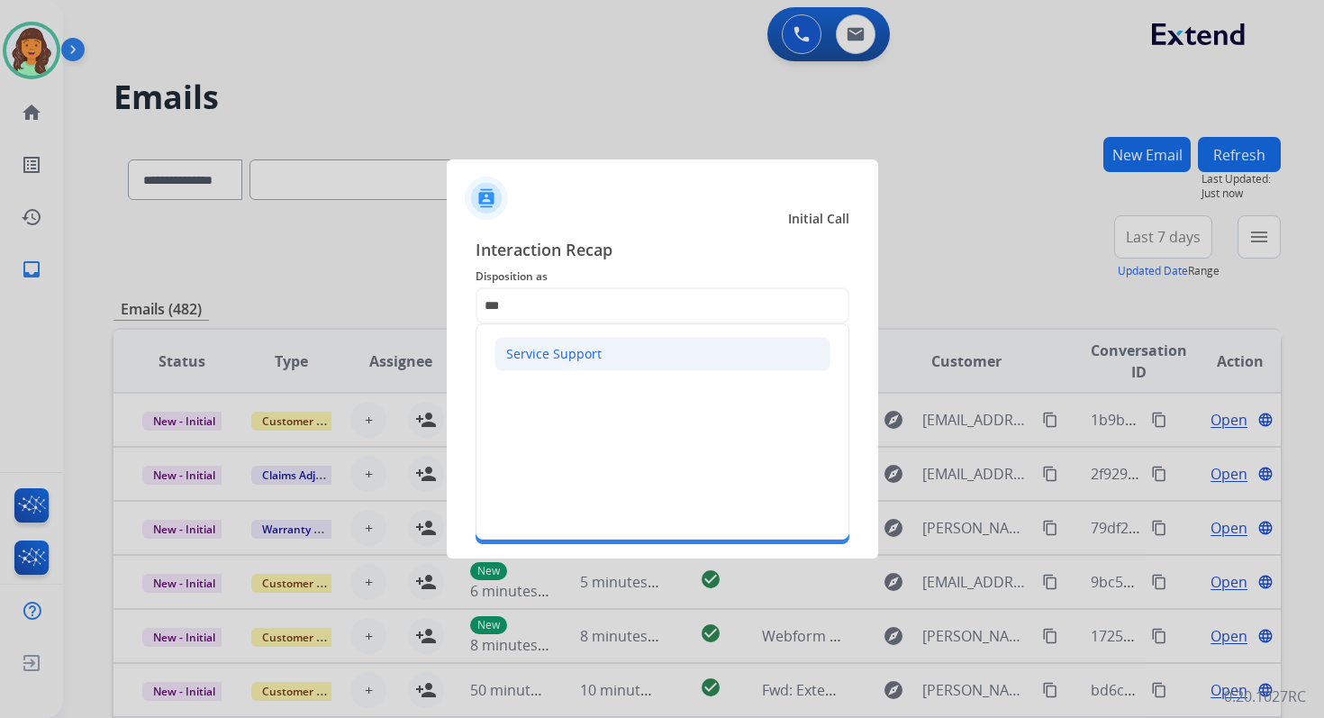
click at [545, 347] on div "Service Support" at bounding box center [553, 354] width 95 height 18
type input "**********"
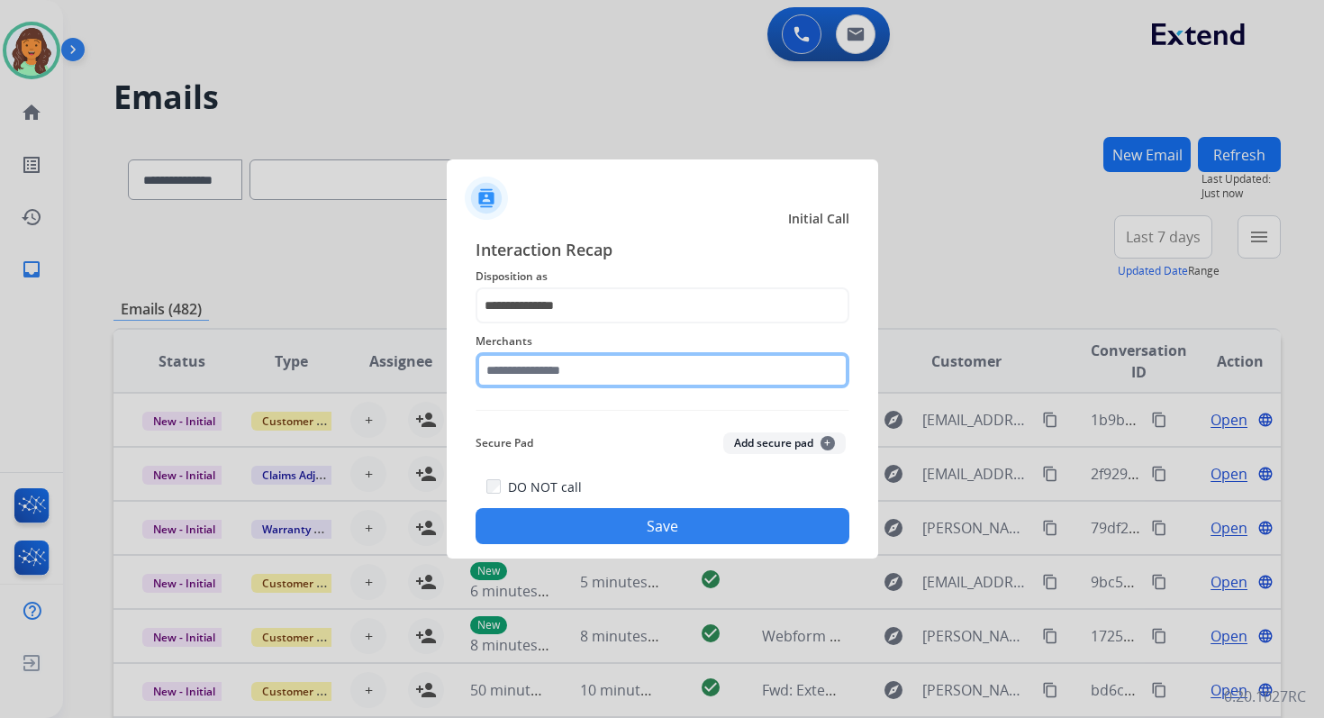
click at [551, 364] on input "text" at bounding box center [663, 370] width 374 height 36
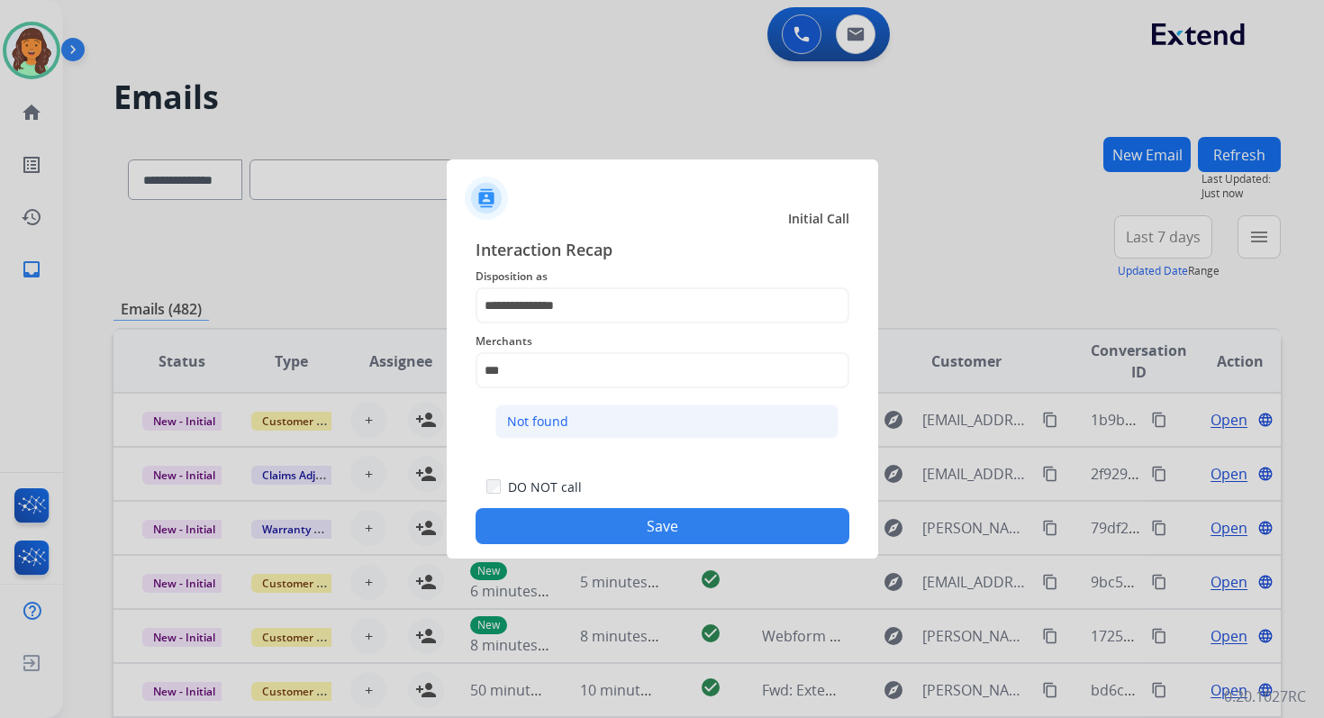
click at [565, 430] on li "Not found" at bounding box center [666, 421] width 343 height 34
type input "*********"
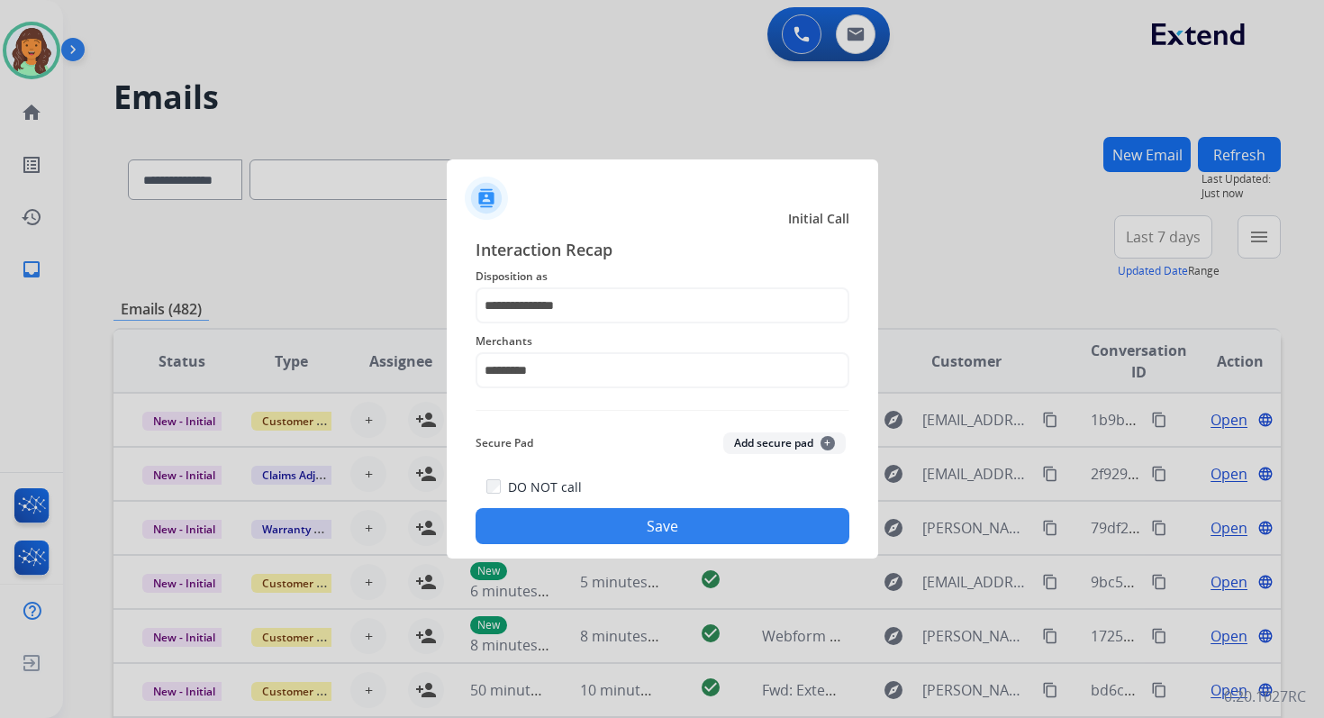
click at [659, 547] on div "**********" at bounding box center [662, 390] width 431 height 336
click at [662, 524] on button "Save" at bounding box center [663, 526] width 374 height 36
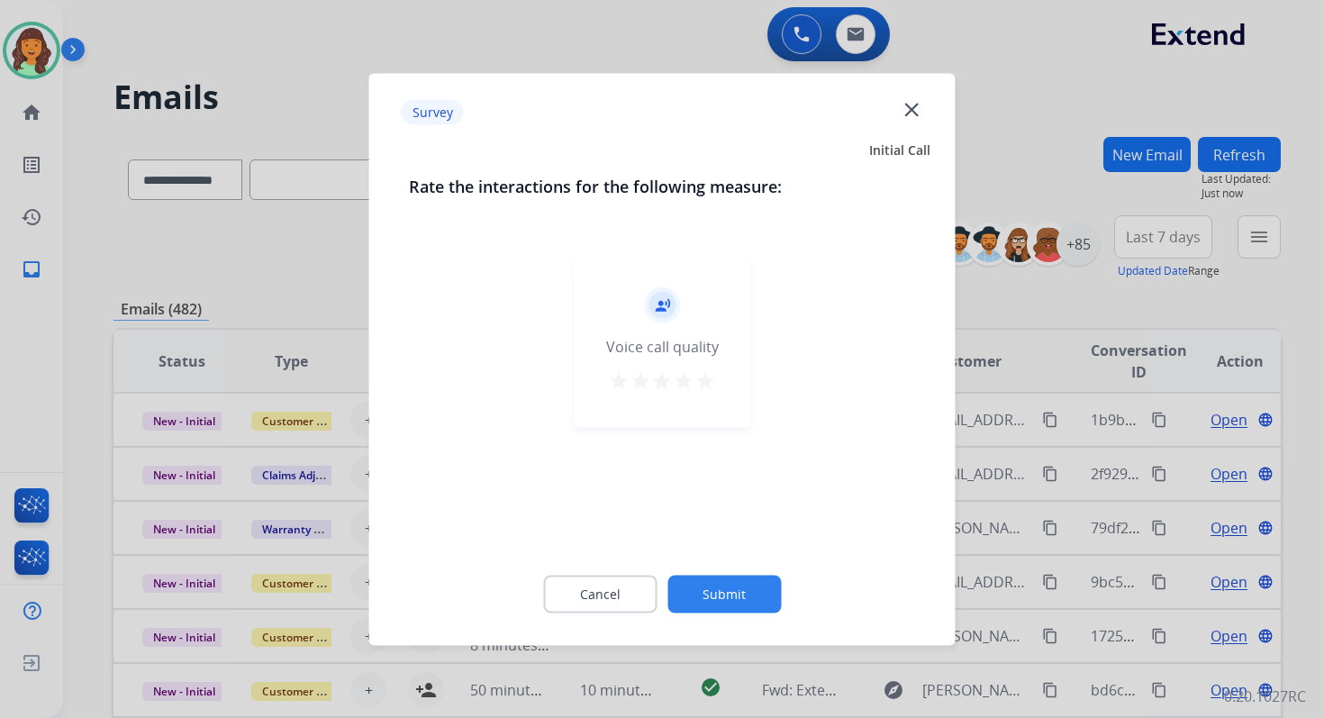
click at [708, 578] on button "Submit" at bounding box center [723, 594] width 113 height 38
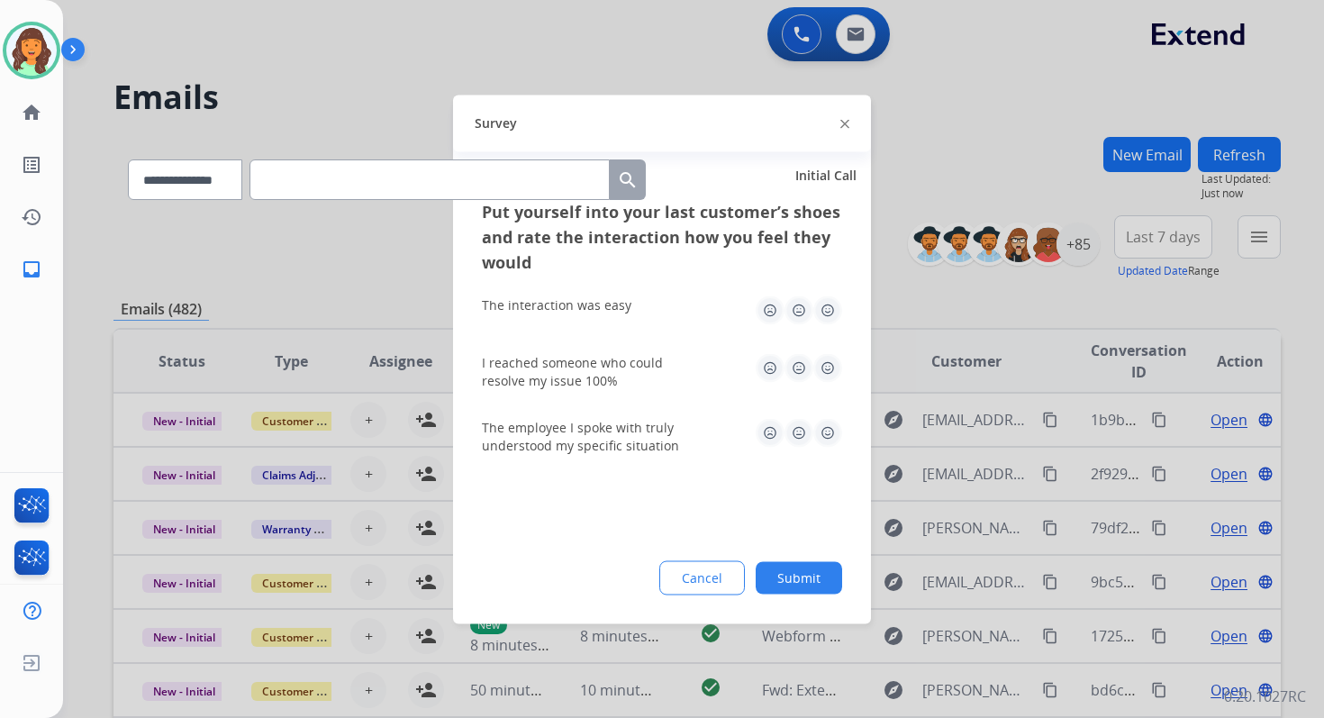
click at [789, 573] on button "Submit" at bounding box center [799, 577] width 86 height 32
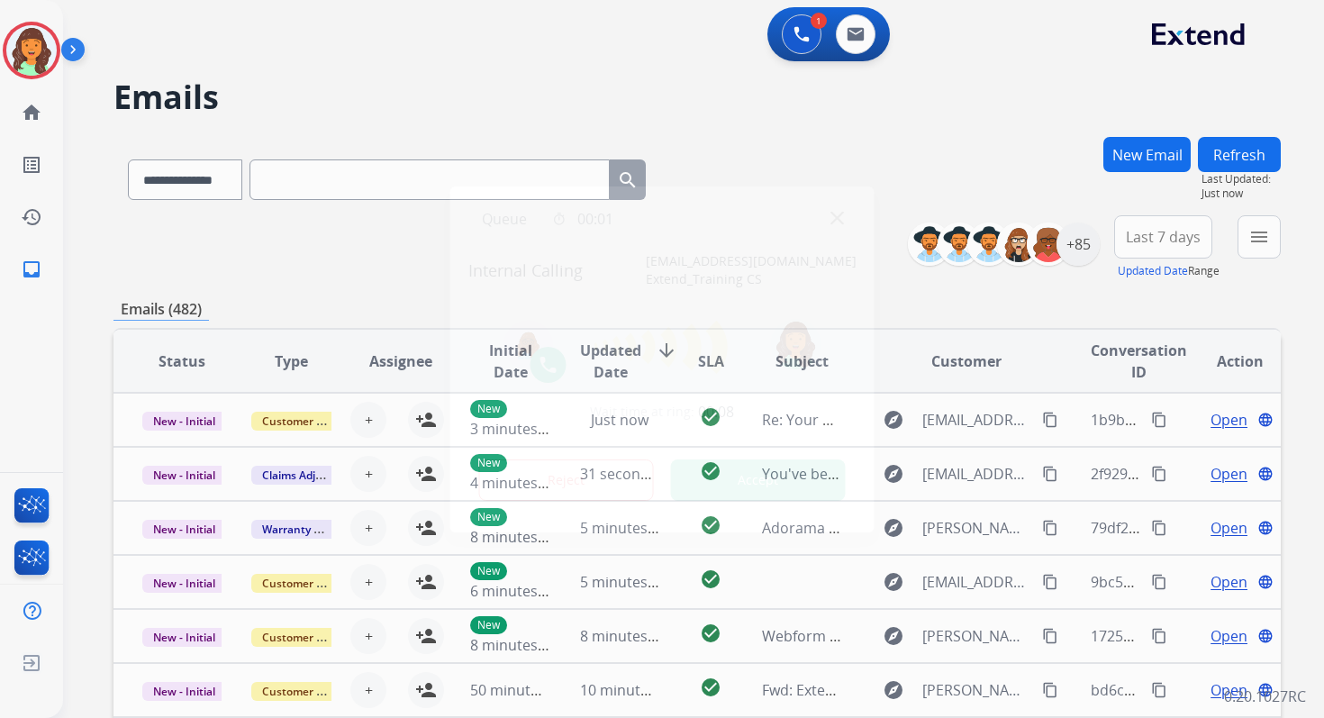
click at [767, 496] on button "Accept" at bounding box center [758, 479] width 175 height 41
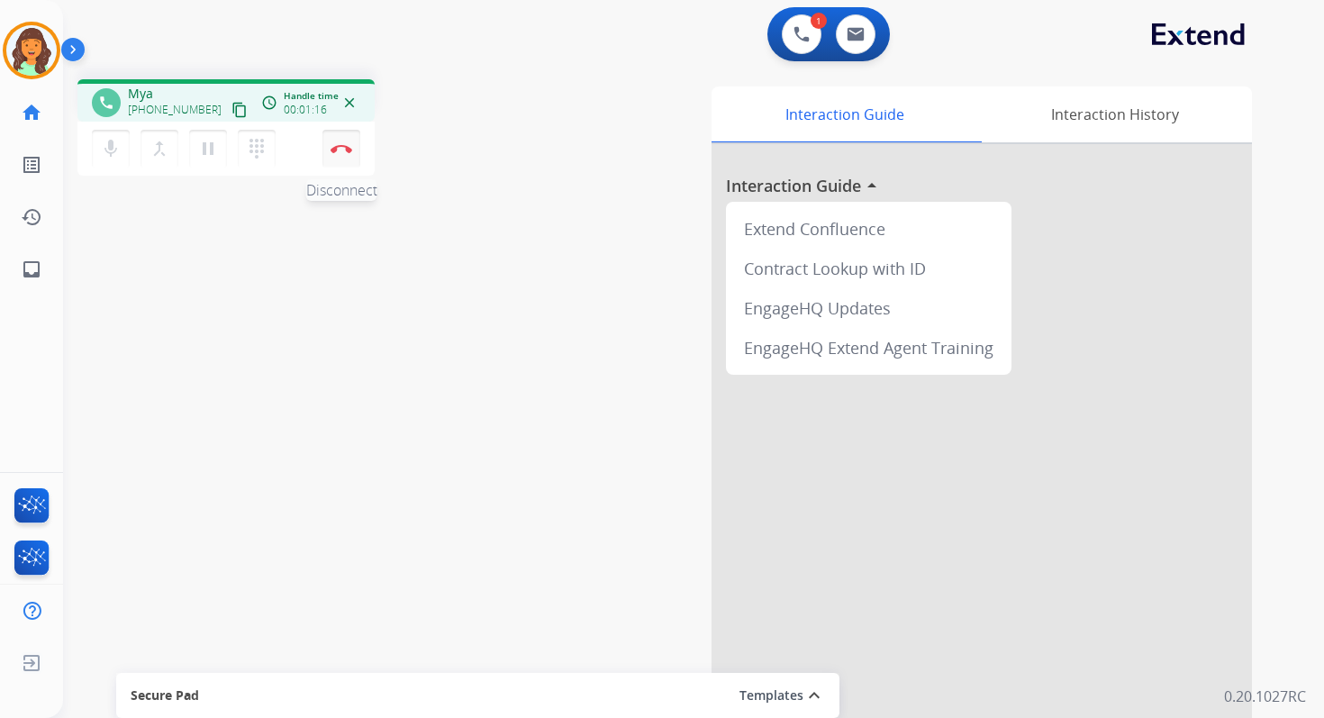
click at [346, 156] on button "Disconnect" at bounding box center [341, 149] width 38 height 38
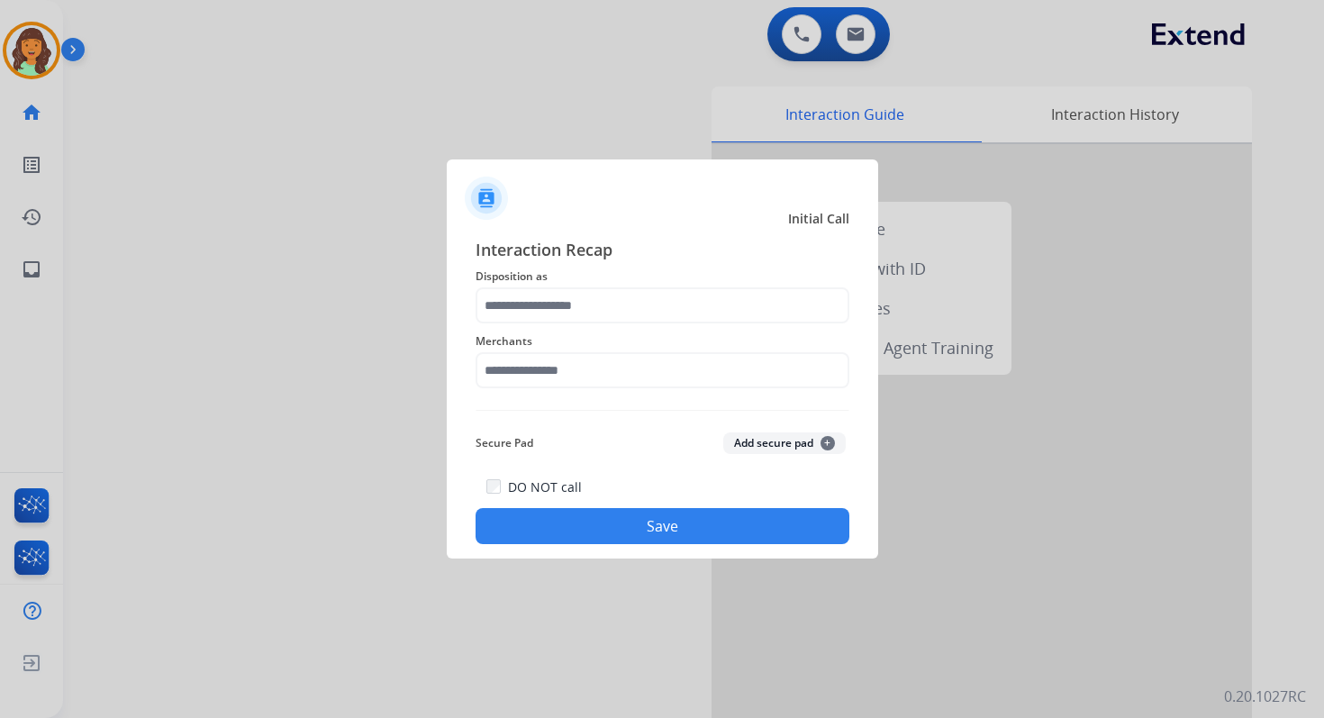
click at [550, 326] on div "Merchants" at bounding box center [663, 359] width 374 height 72
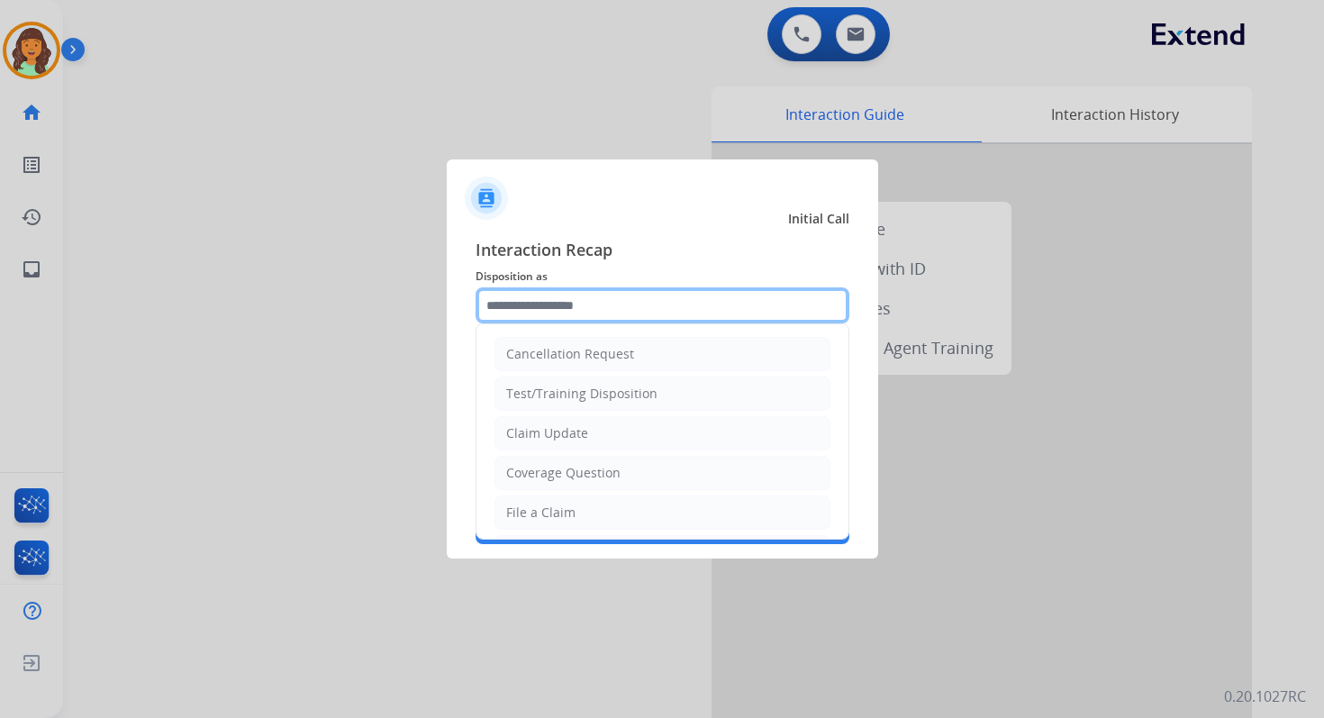
click at [550, 313] on input "text" at bounding box center [663, 305] width 374 height 36
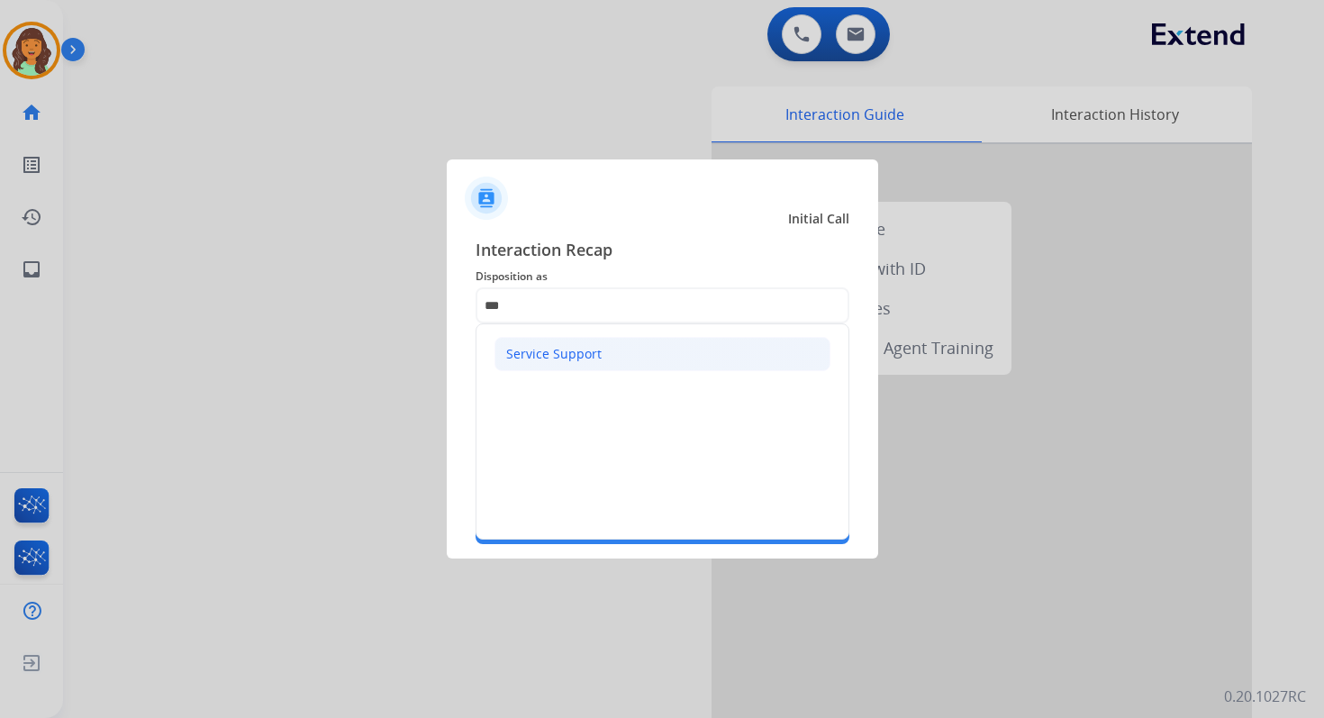
click at [568, 350] on div "Service Support" at bounding box center [553, 354] width 95 height 18
type input "**********"
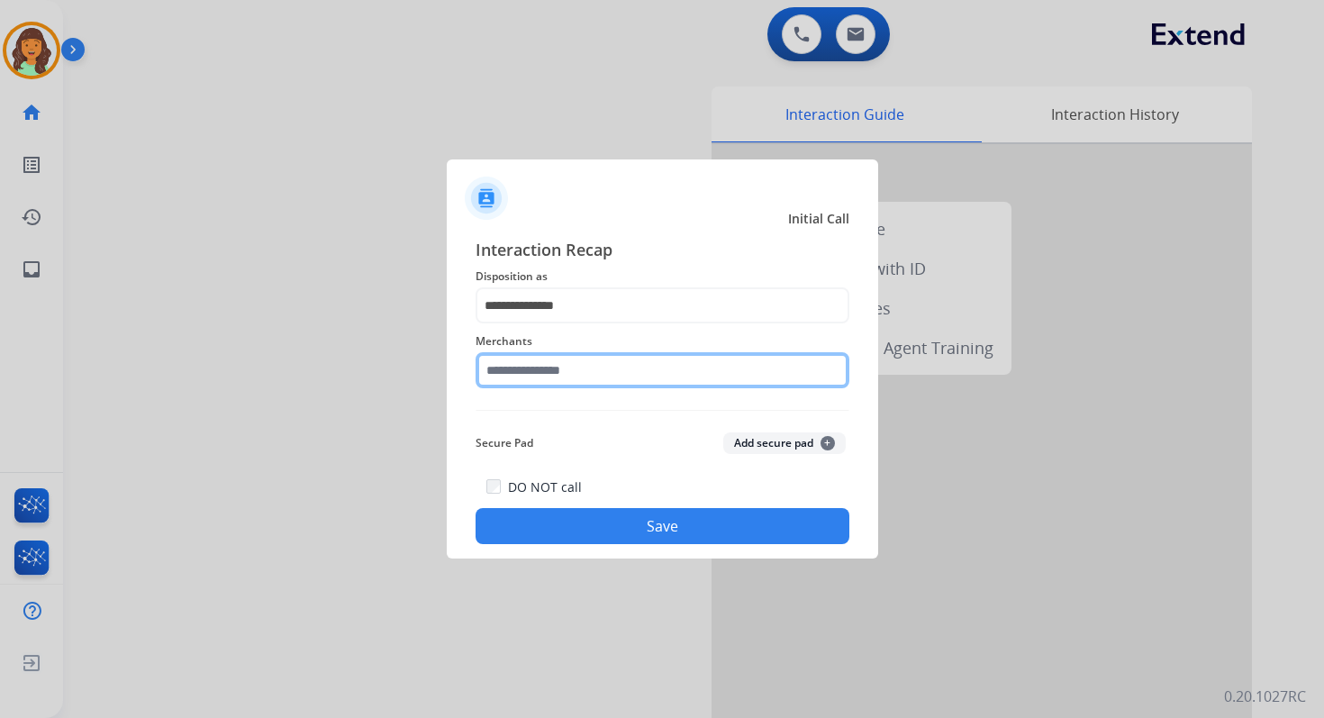
click at [582, 378] on input "text" at bounding box center [663, 370] width 374 height 36
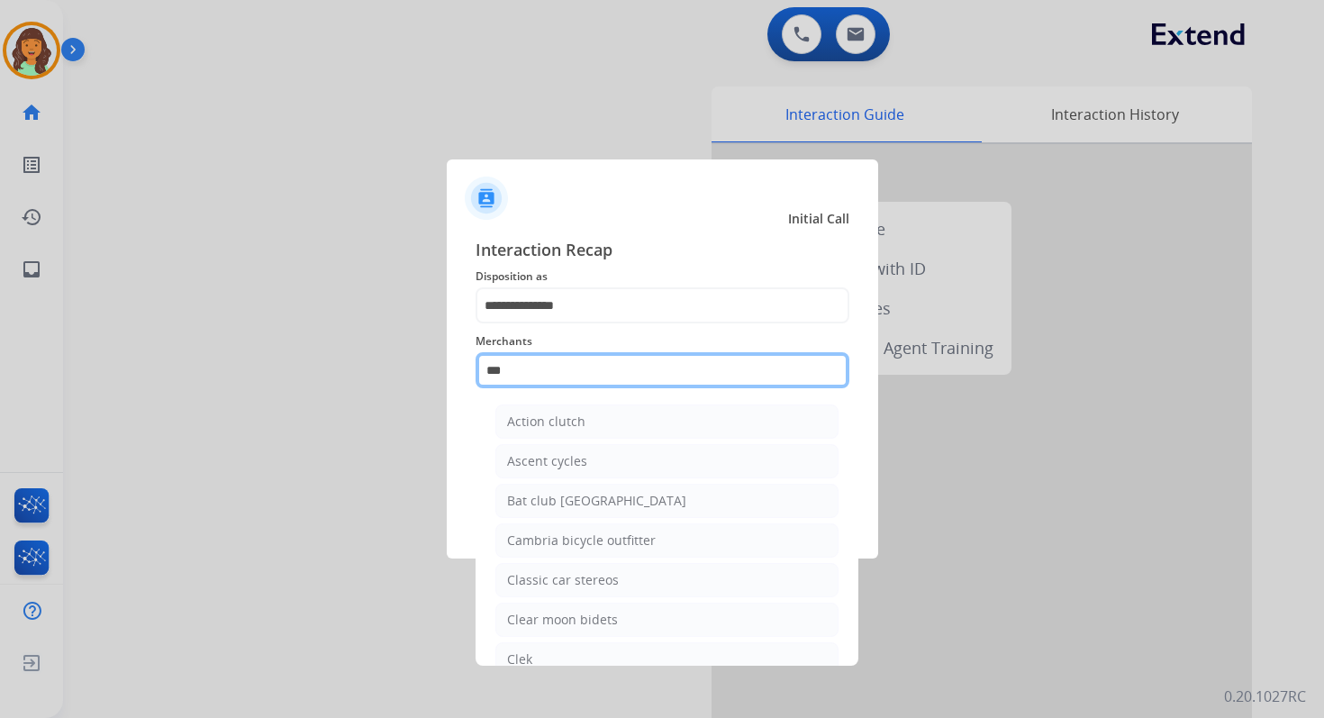
type input "****"
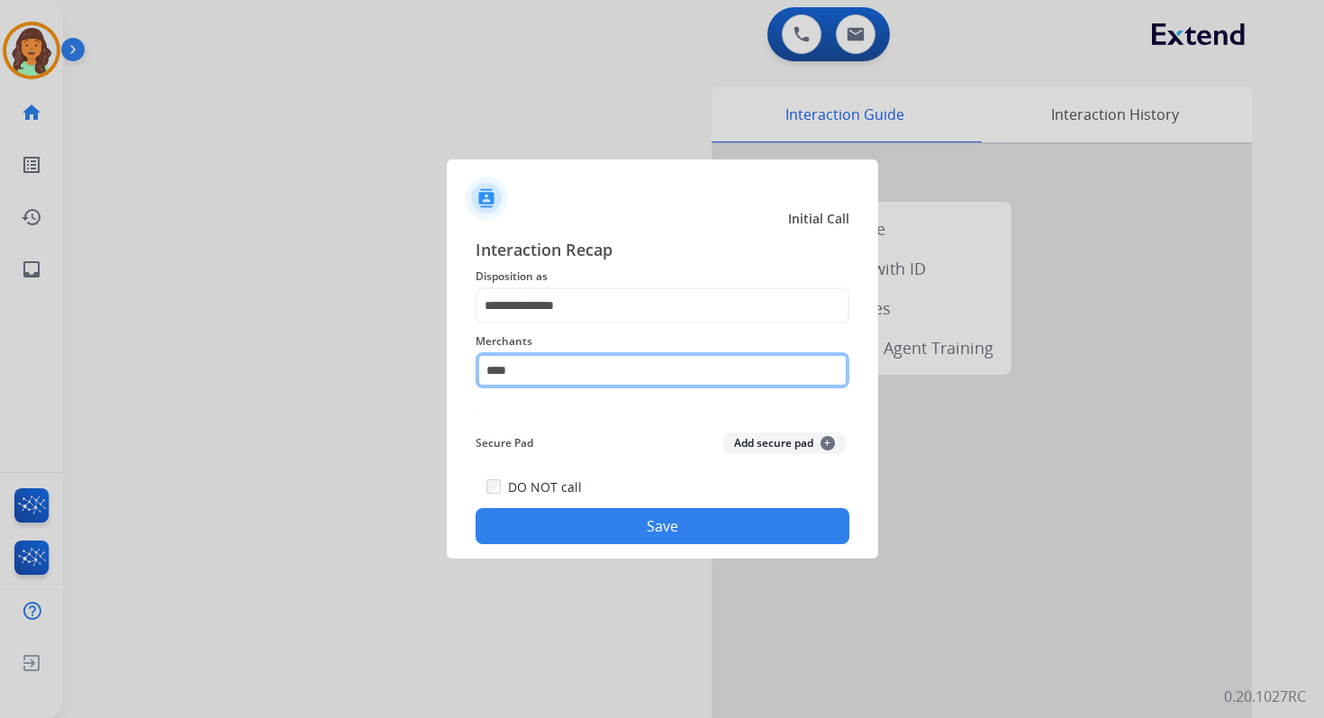
click at [577, 381] on input "****" at bounding box center [663, 370] width 374 height 36
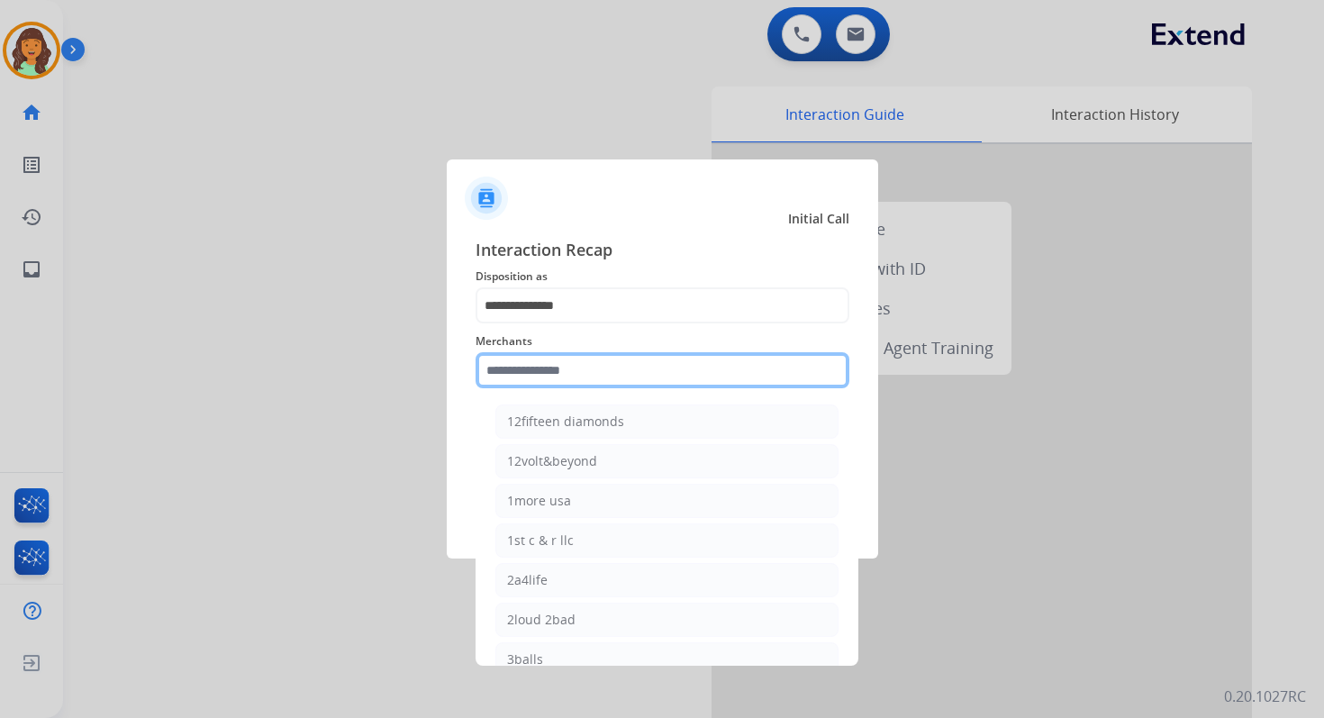
type input "*"
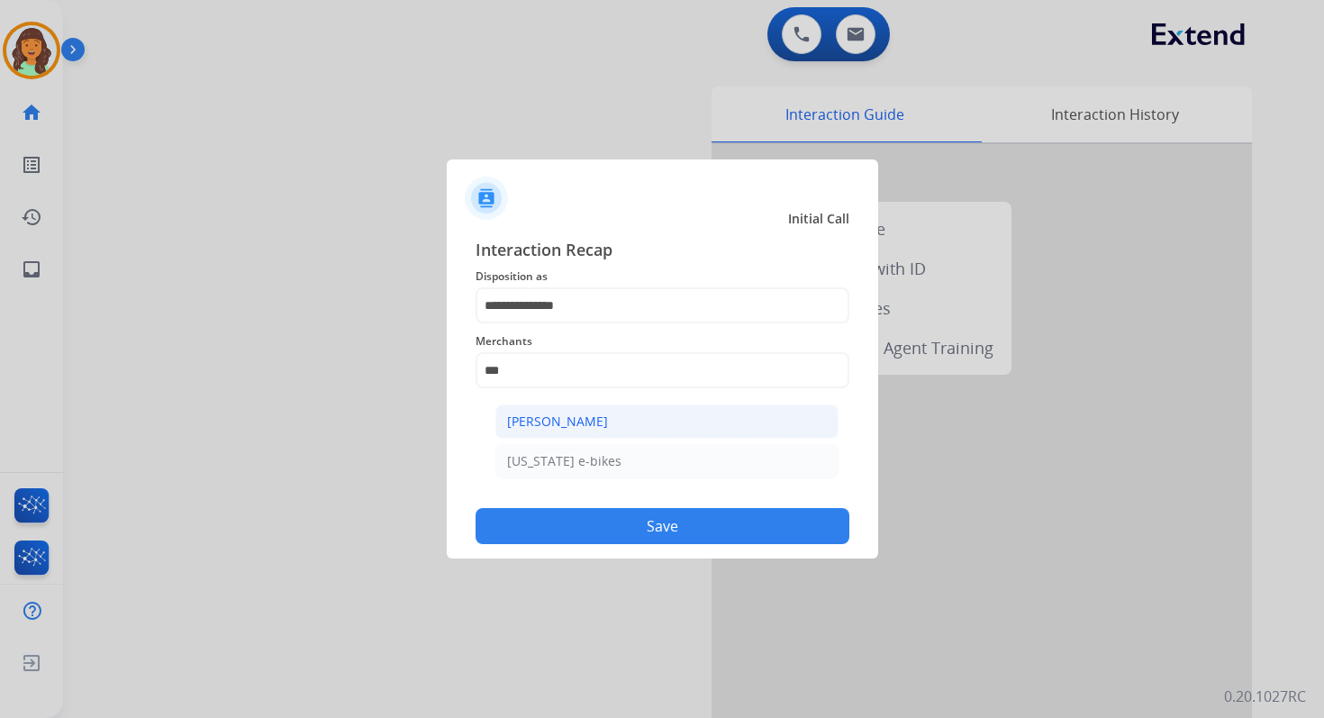
click at [574, 426] on div "[PERSON_NAME]" at bounding box center [557, 422] width 101 height 18
type input "**********"
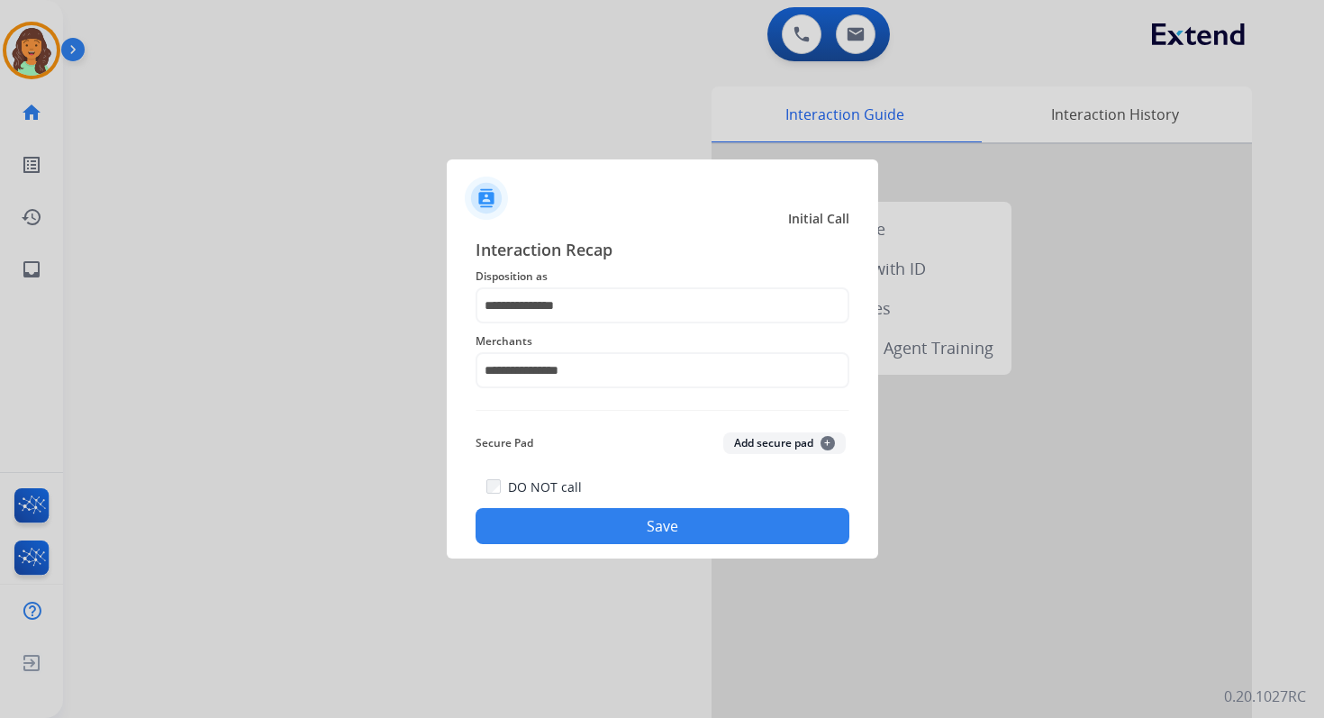
click at [631, 526] on button "Save" at bounding box center [663, 526] width 374 height 36
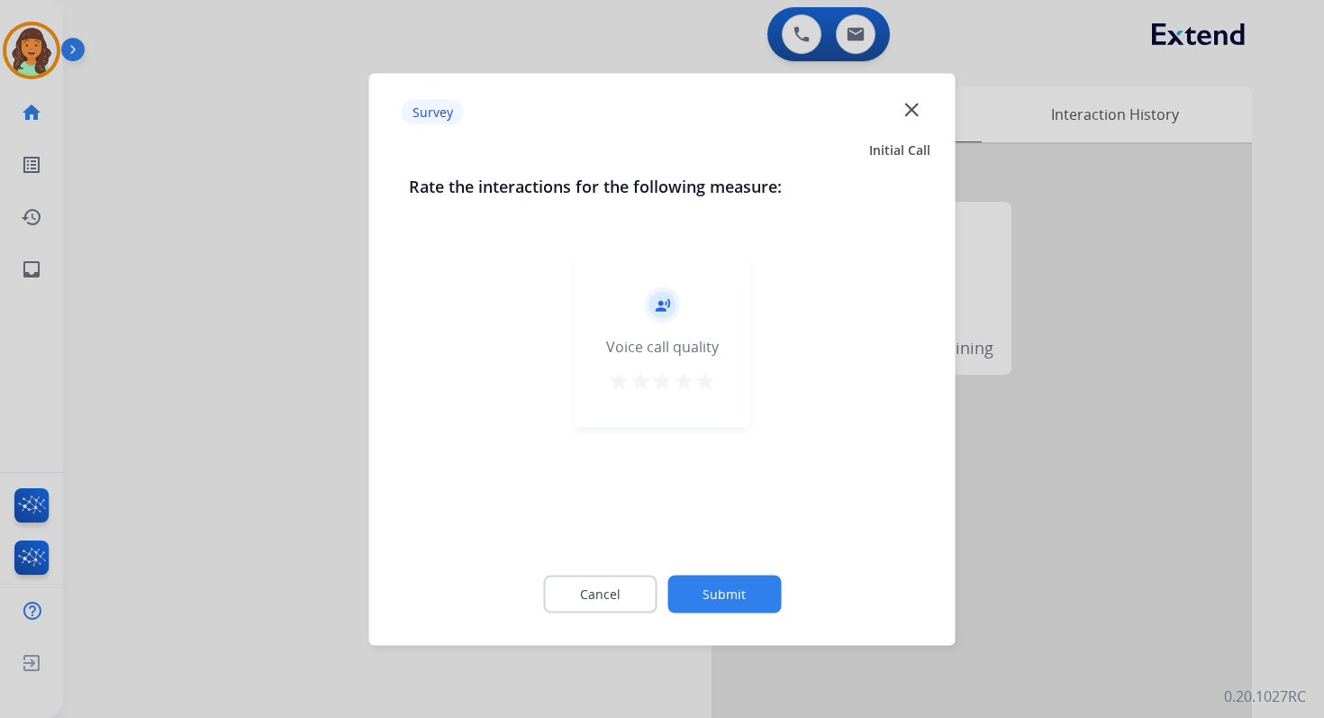
click at [730, 588] on button "Submit" at bounding box center [723, 594] width 113 height 38
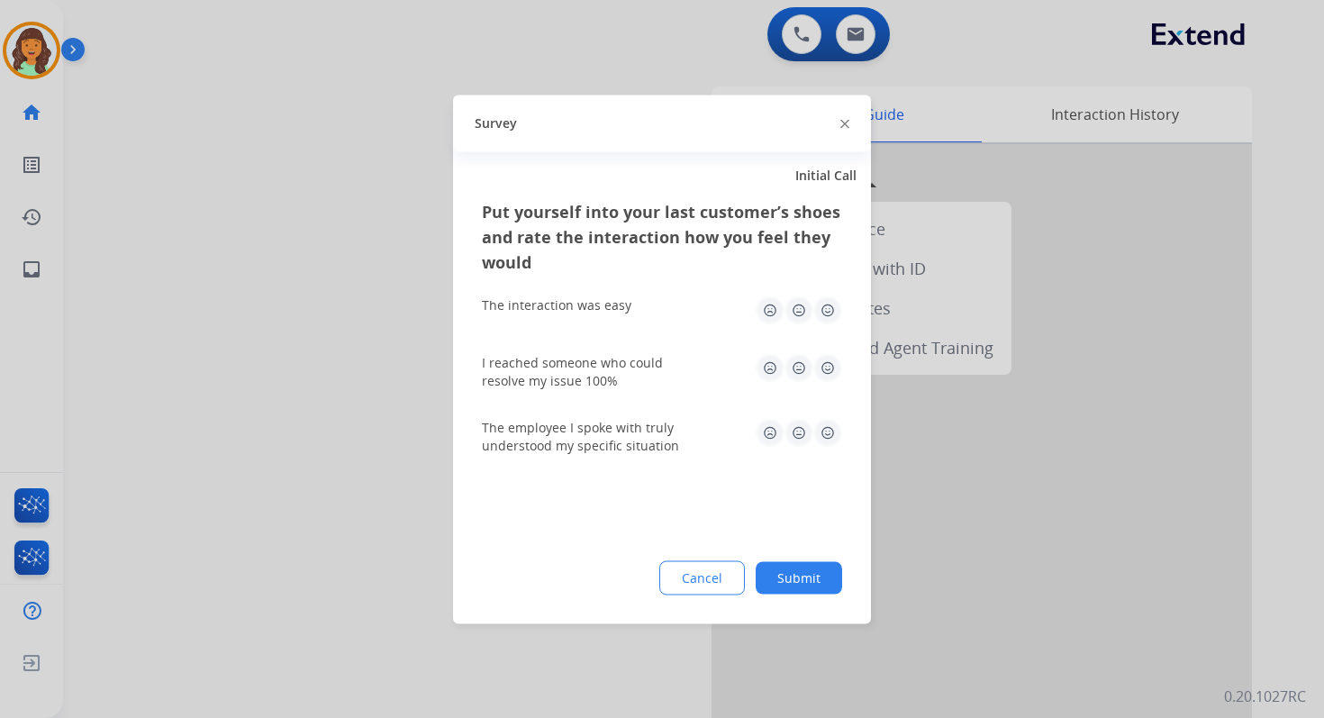
click at [783, 577] on button "Submit" at bounding box center [799, 577] width 86 height 32
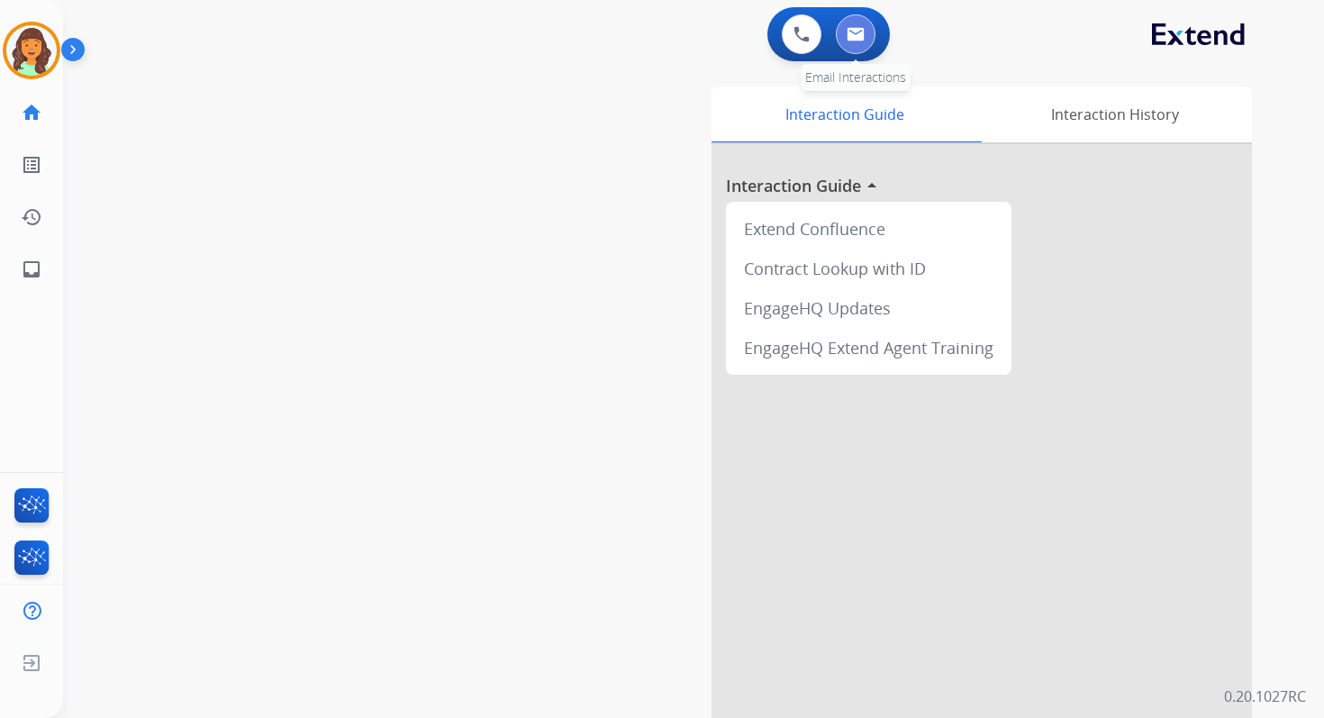
click at [863, 38] on img at bounding box center [856, 34] width 18 height 14
select select "**********"
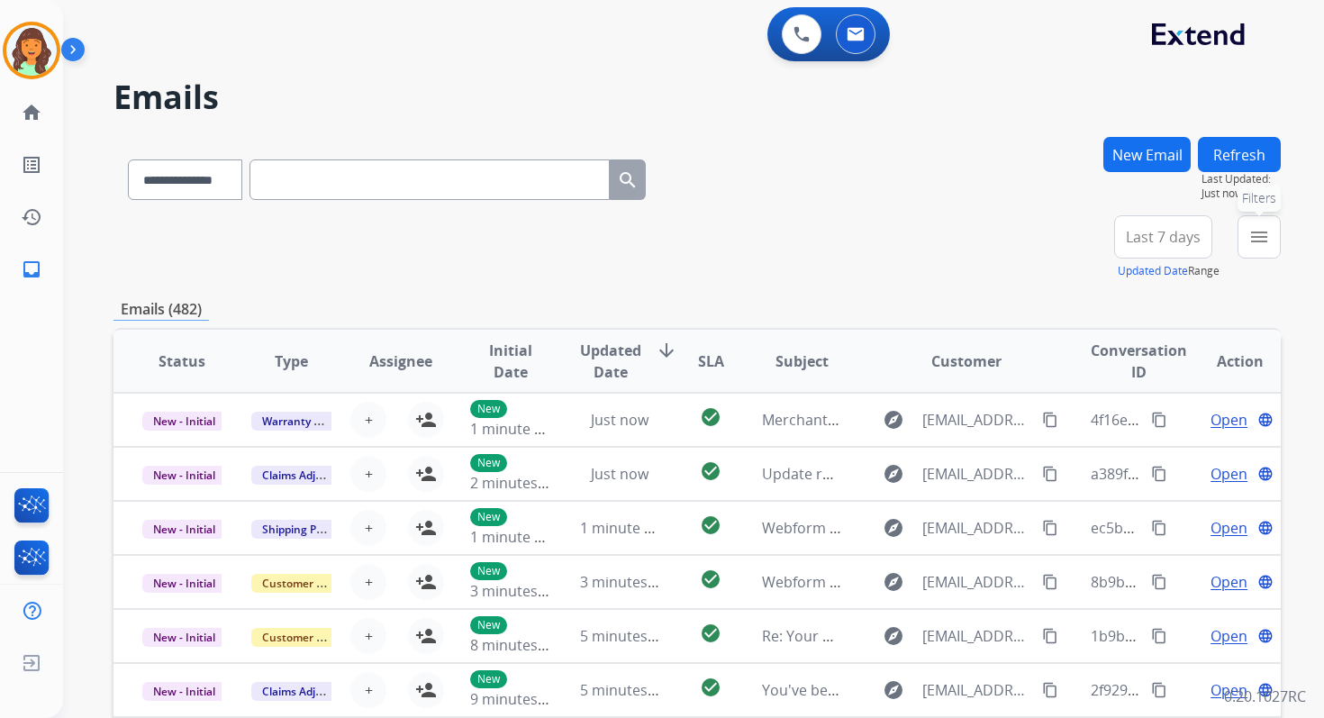
click at [1258, 240] on mat-icon "menu" at bounding box center [1259, 237] width 22 height 22
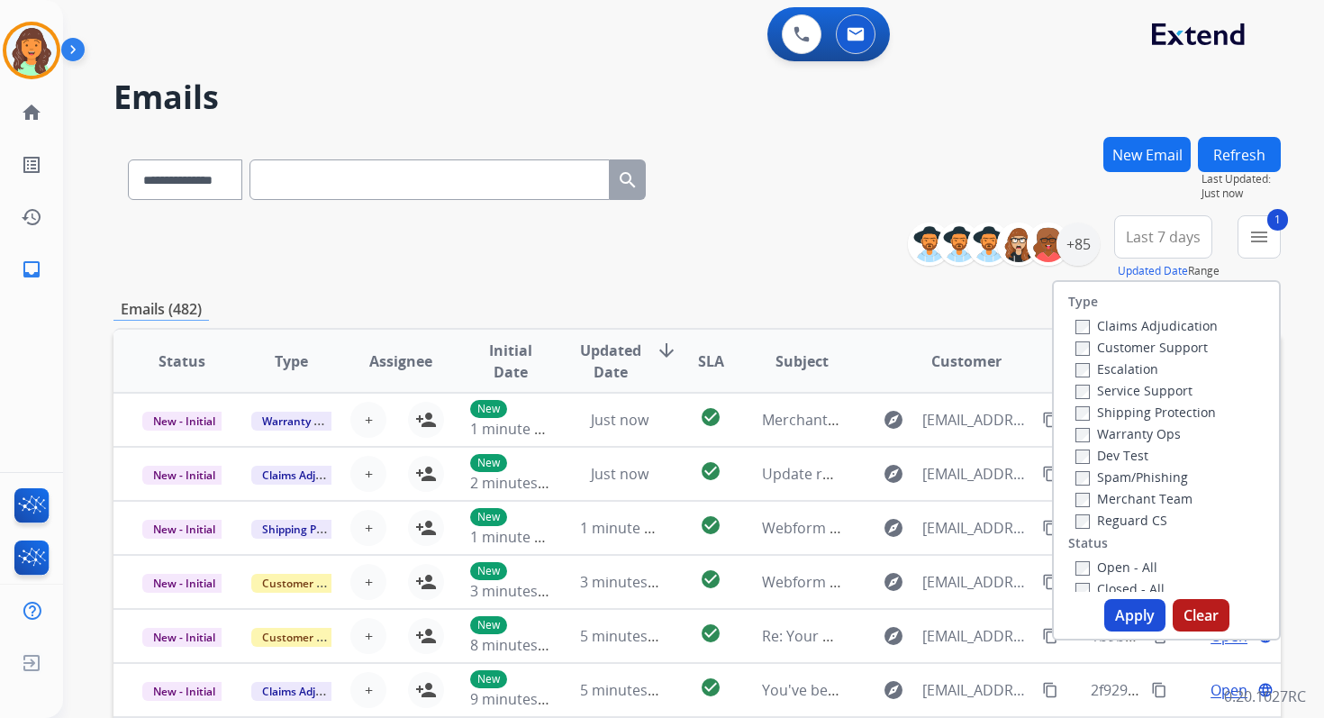
click at [1080, 567] on label "Open - All" at bounding box center [1117, 566] width 82 height 17
click at [1111, 615] on button "Apply" at bounding box center [1134, 615] width 61 height 32
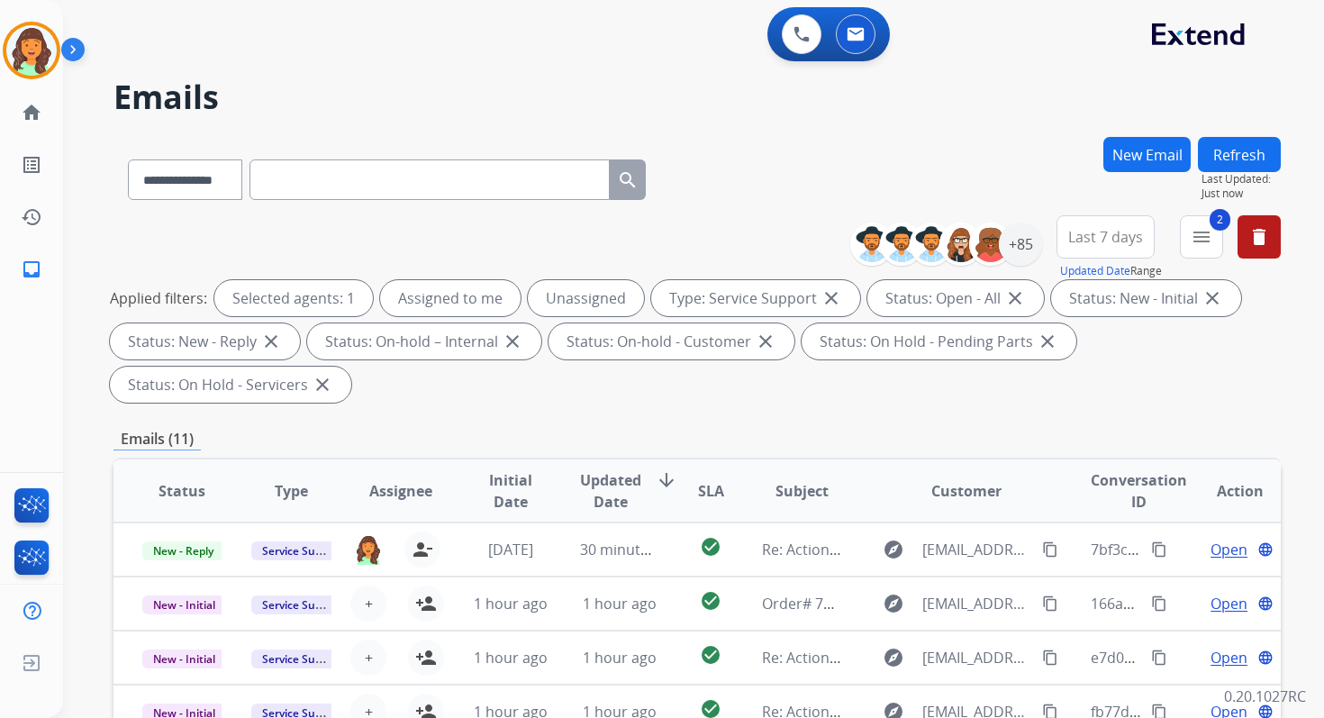
click at [957, 390] on div "Applied filters: Selected agents: 1 Assigned to me Unassigned Type: Service Sup…" at bounding box center [693, 341] width 1167 height 123
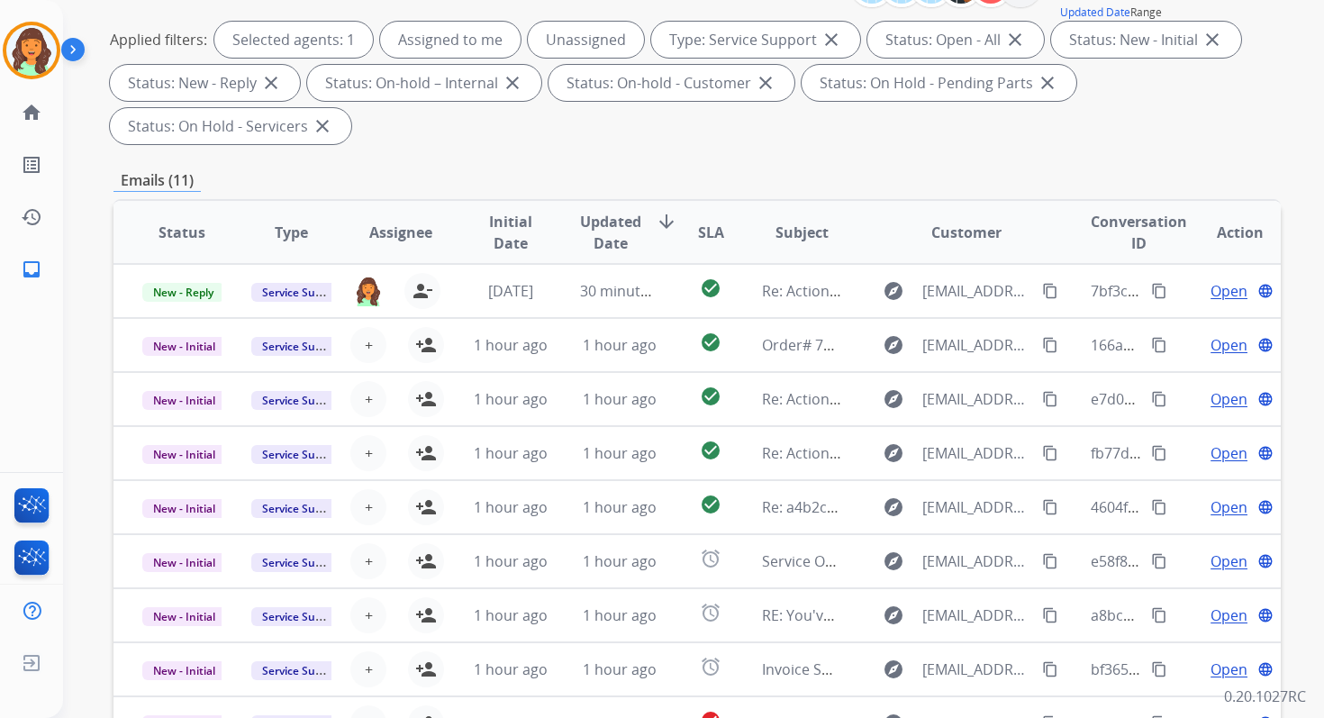
scroll to position [437, 0]
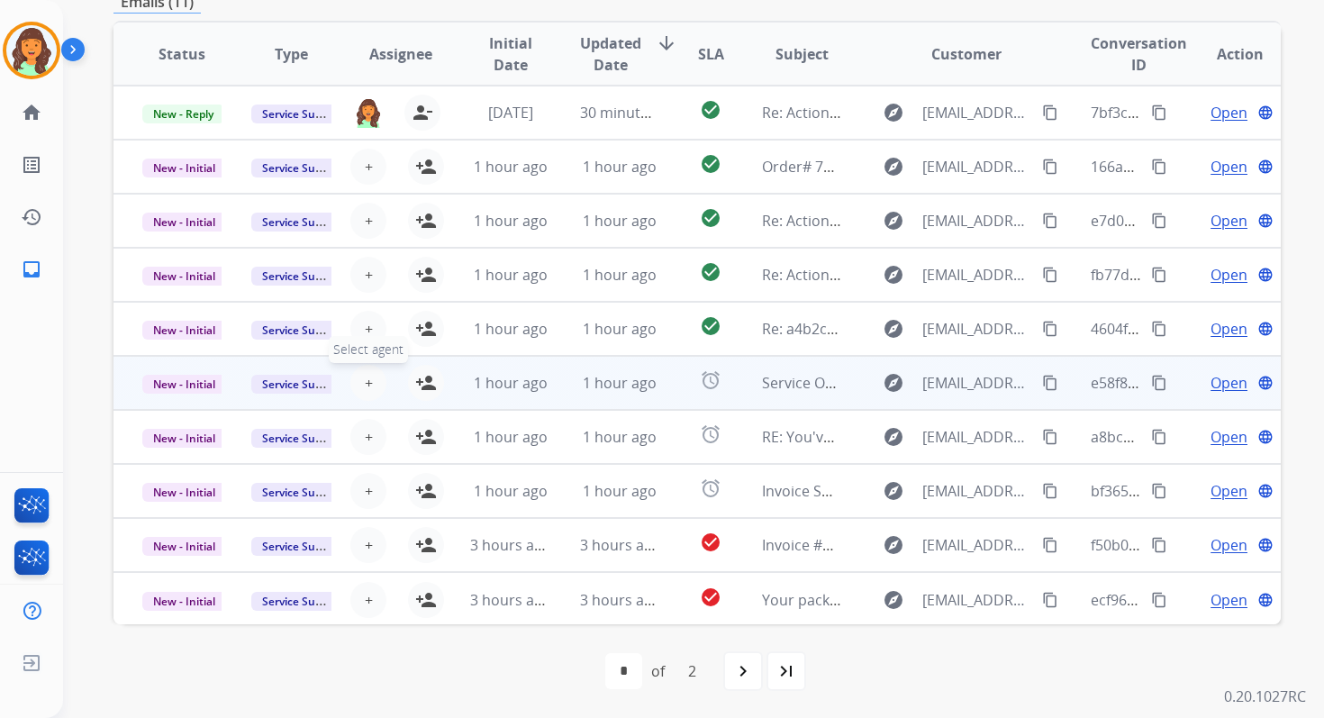
click at [368, 383] on span "+" at bounding box center [369, 383] width 8 height 22
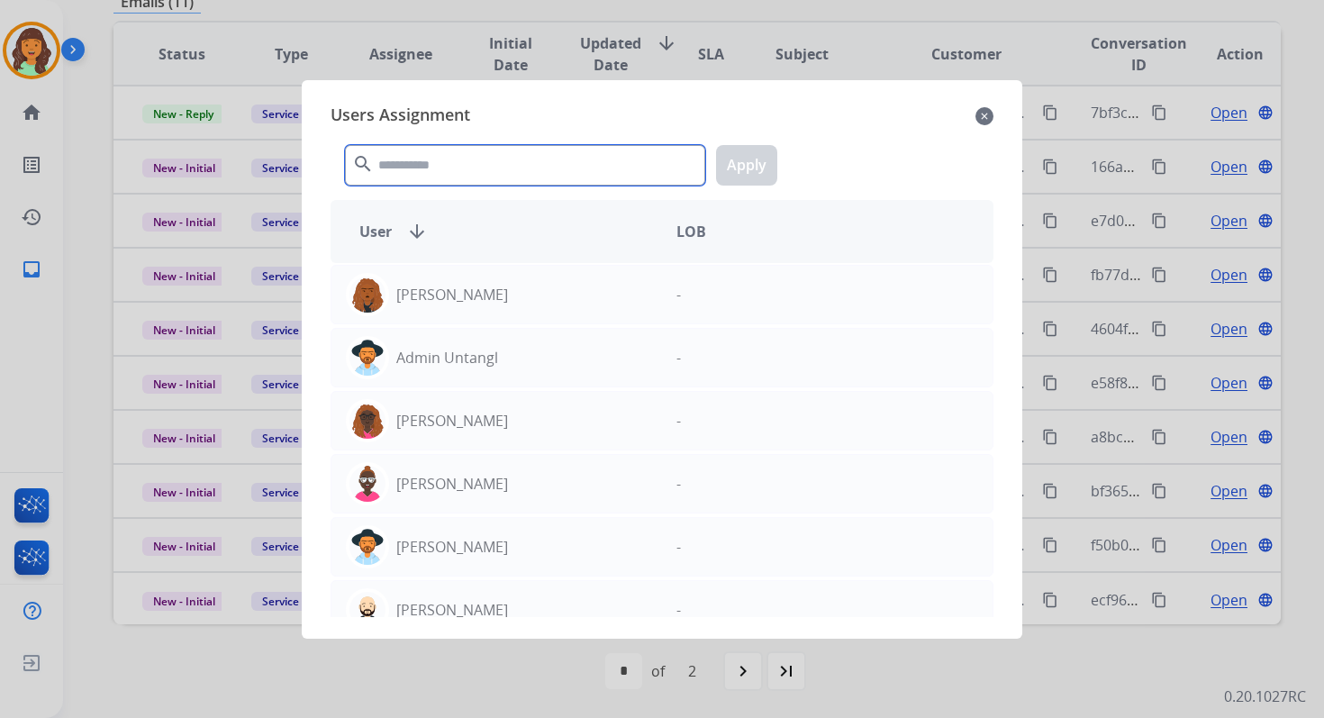
click at [457, 164] on input "text" at bounding box center [525, 165] width 360 height 41
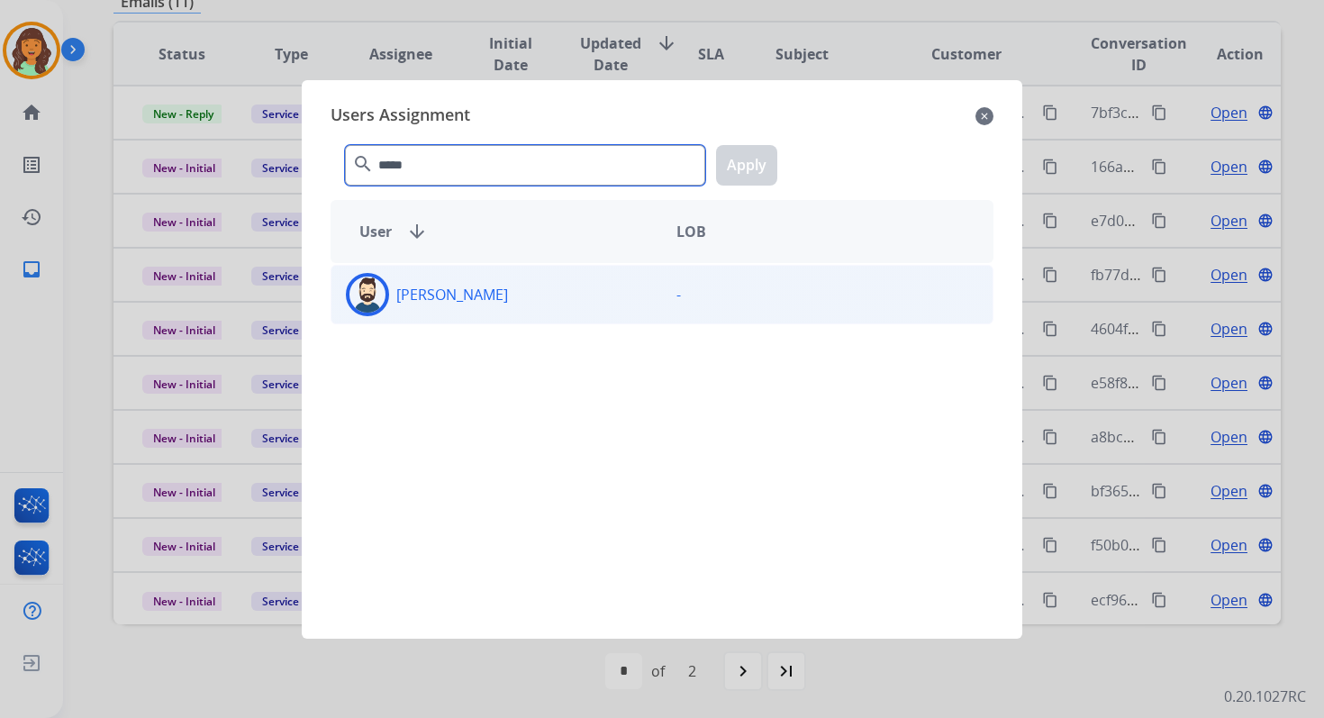
type input "*****"
click at [471, 289] on div "[PERSON_NAME]" at bounding box center [496, 294] width 331 height 43
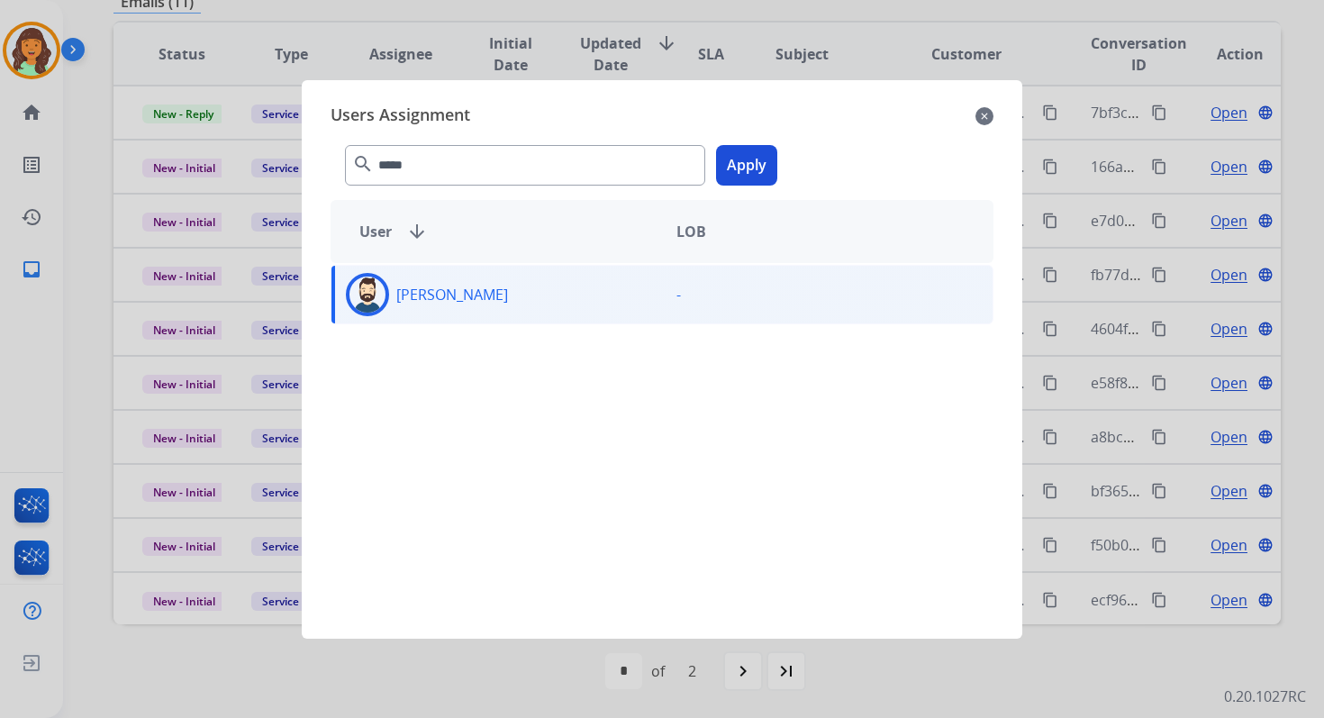
click at [739, 172] on button "Apply" at bounding box center [746, 165] width 61 height 41
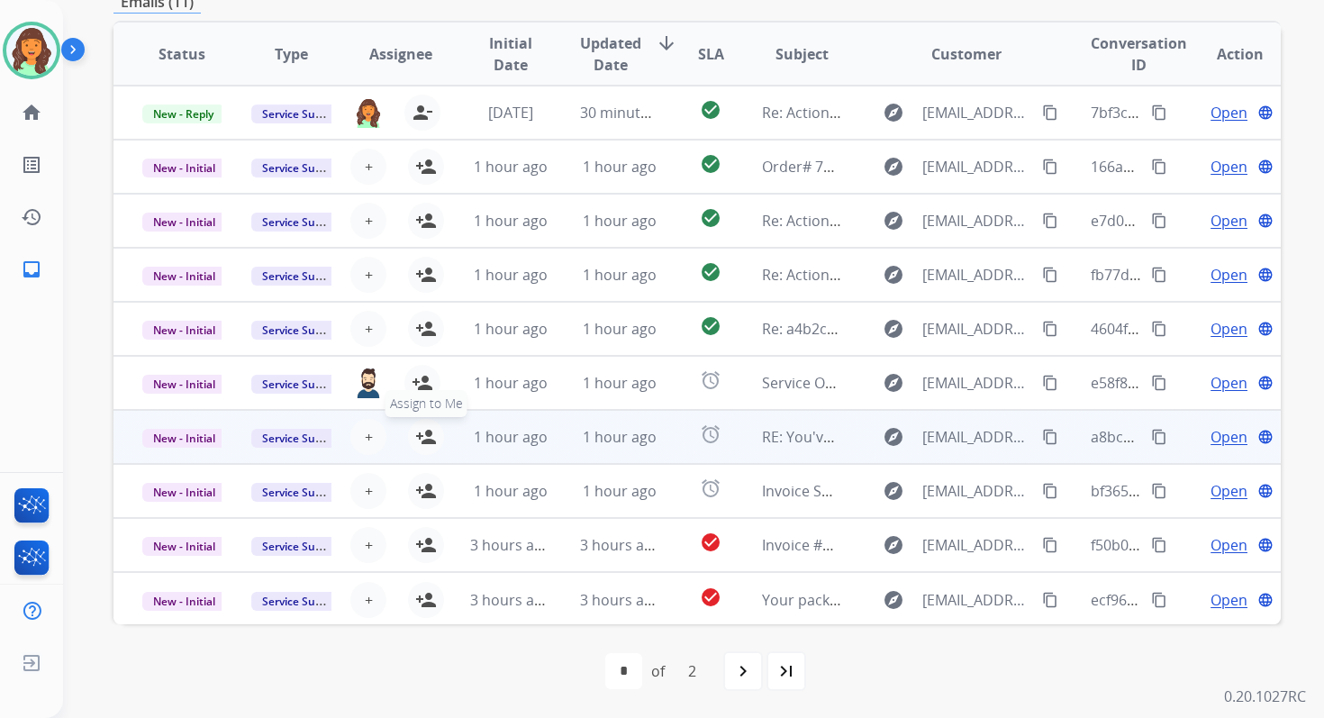
click at [424, 432] on mat-icon "person_add" at bounding box center [426, 437] width 22 height 22
click at [593, 447] on div "1 hour ago" at bounding box center [619, 437] width 79 height 22
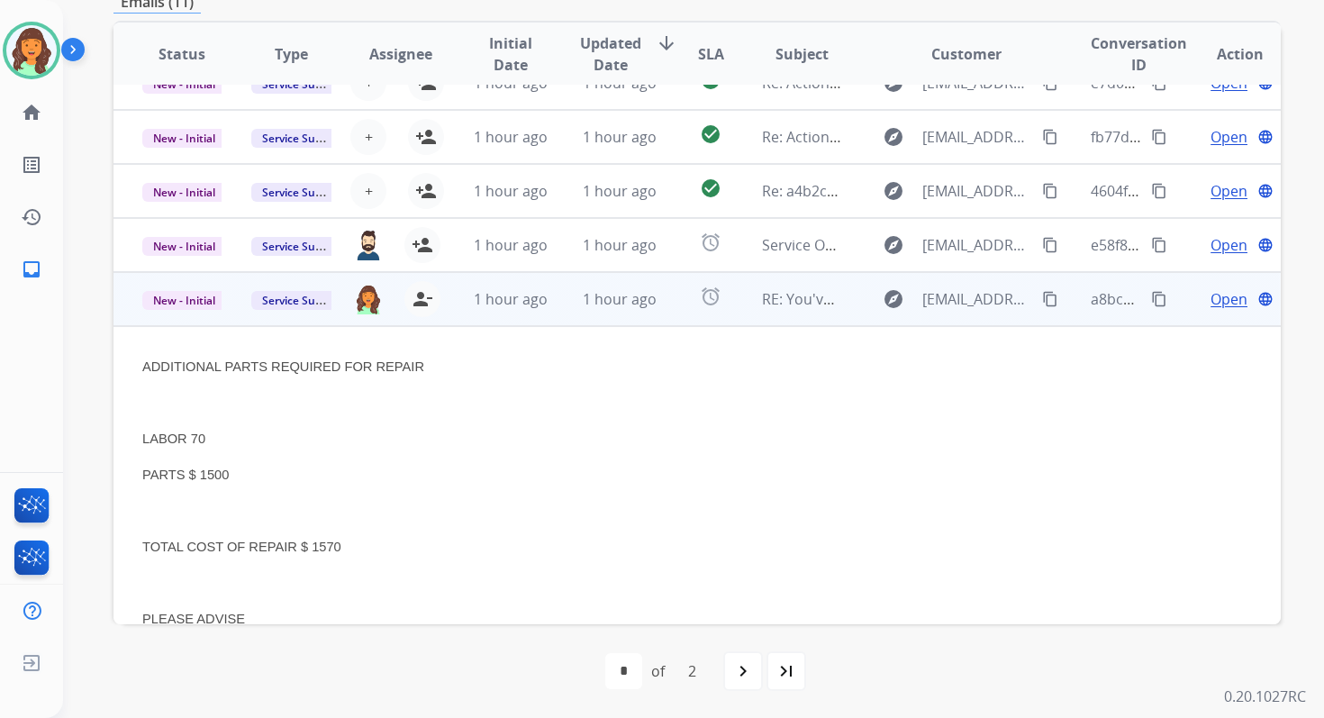
scroll to position [0, 0]
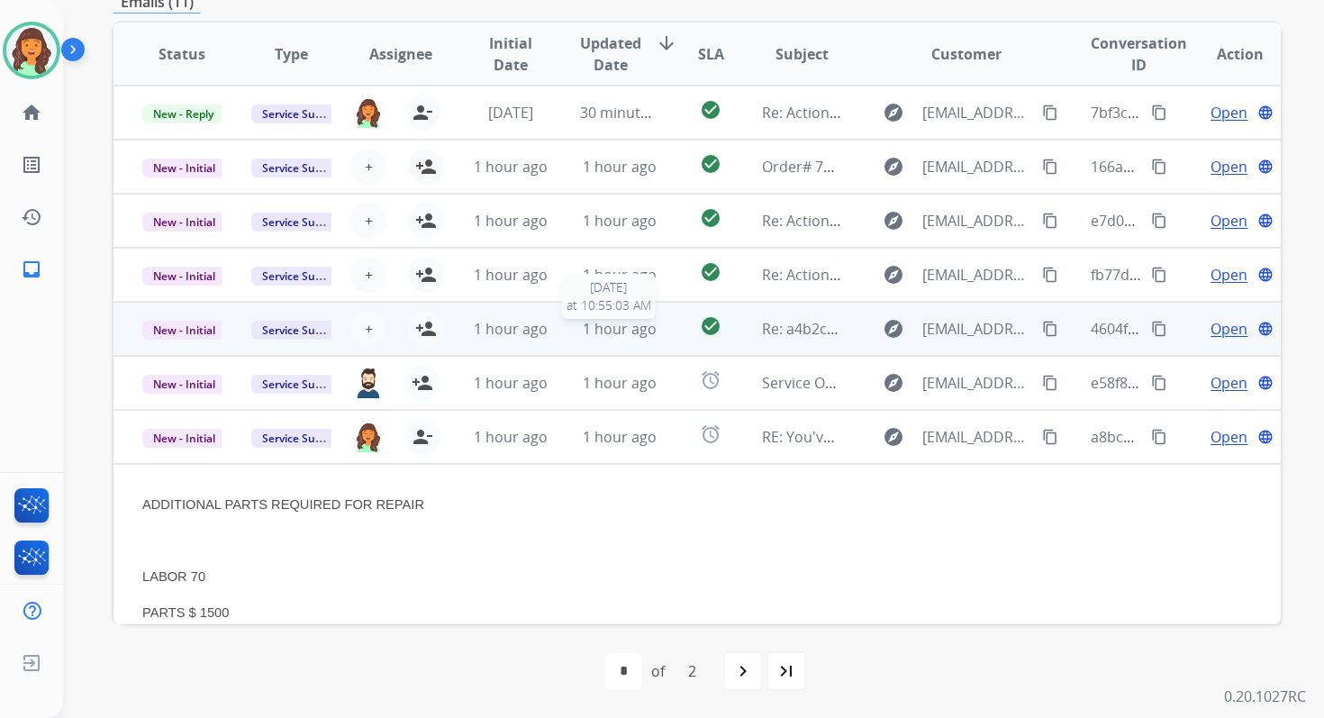
click at [613, 322] on span "1 hour ago" at bounding box center [620, 329] width 74 height 20
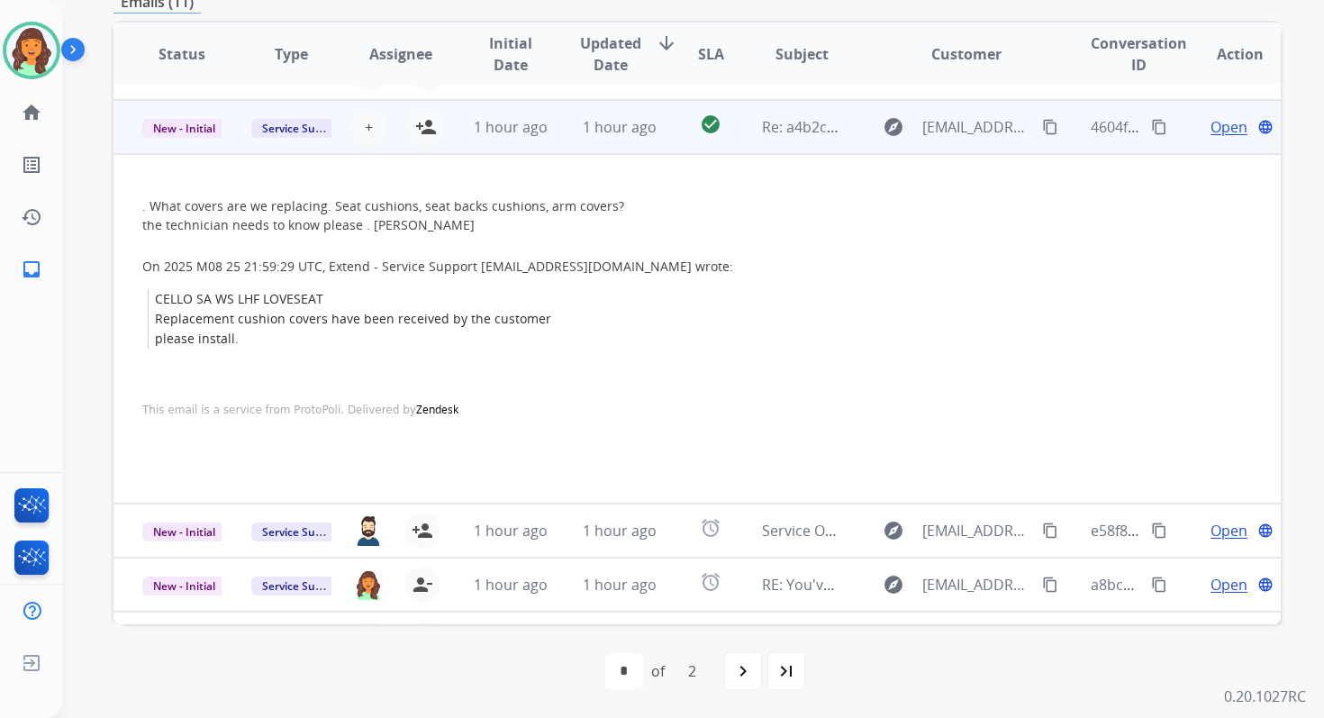
scroll to position [216, 0]
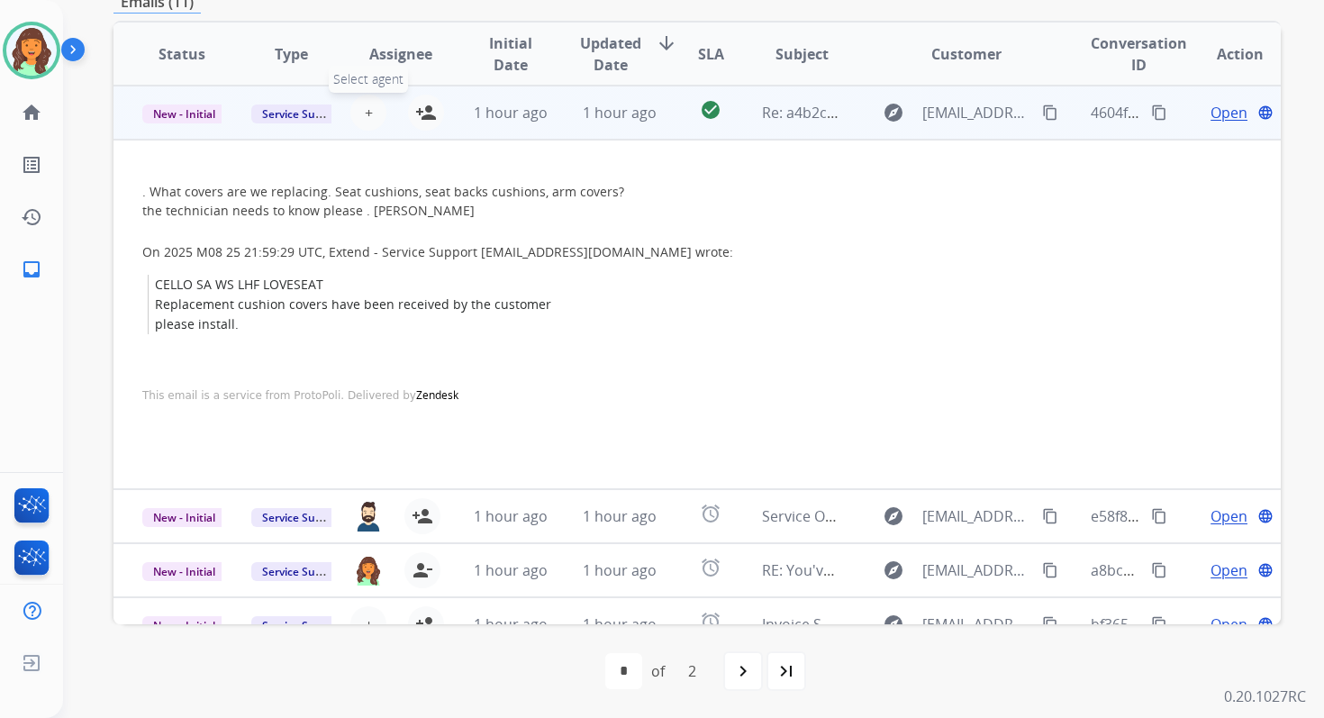
click at [365, 109] on span "+" at bounding box center [369, 113] width 8 height 22
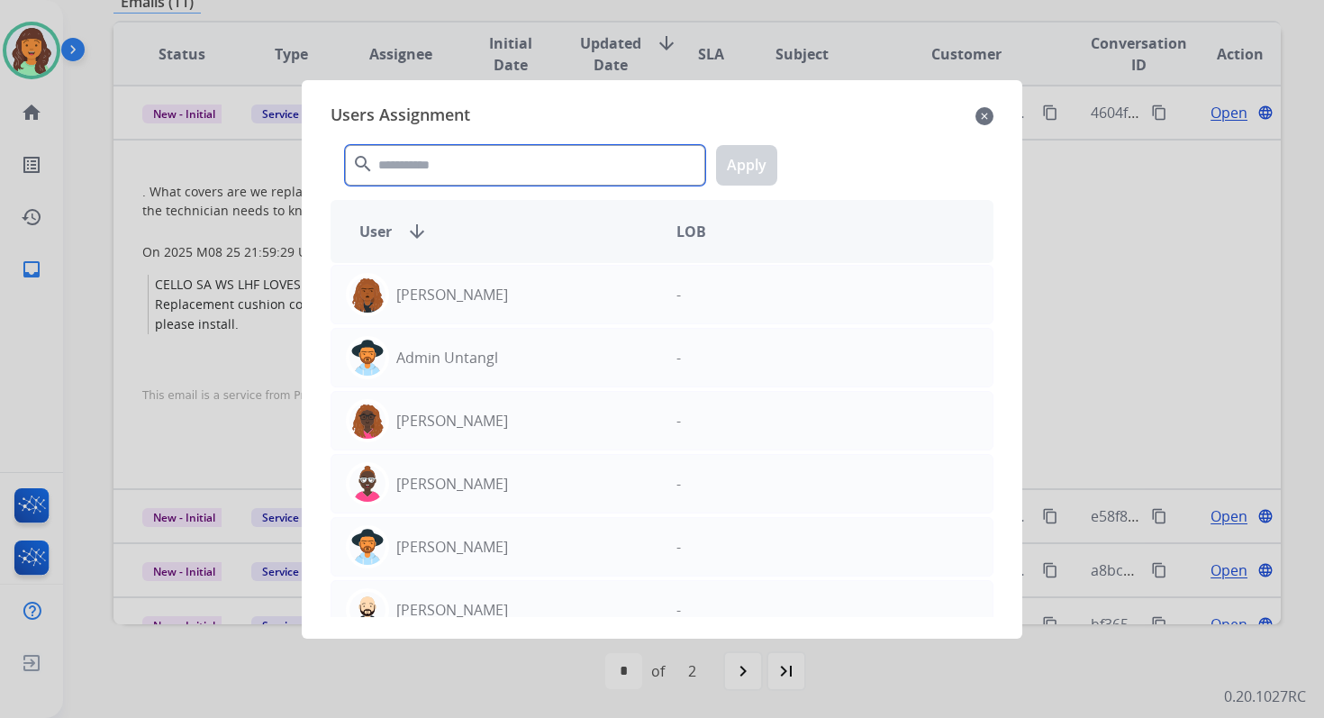
click at [445, 174] on input "text" at bounding box center [525, 165] width 360 height 41
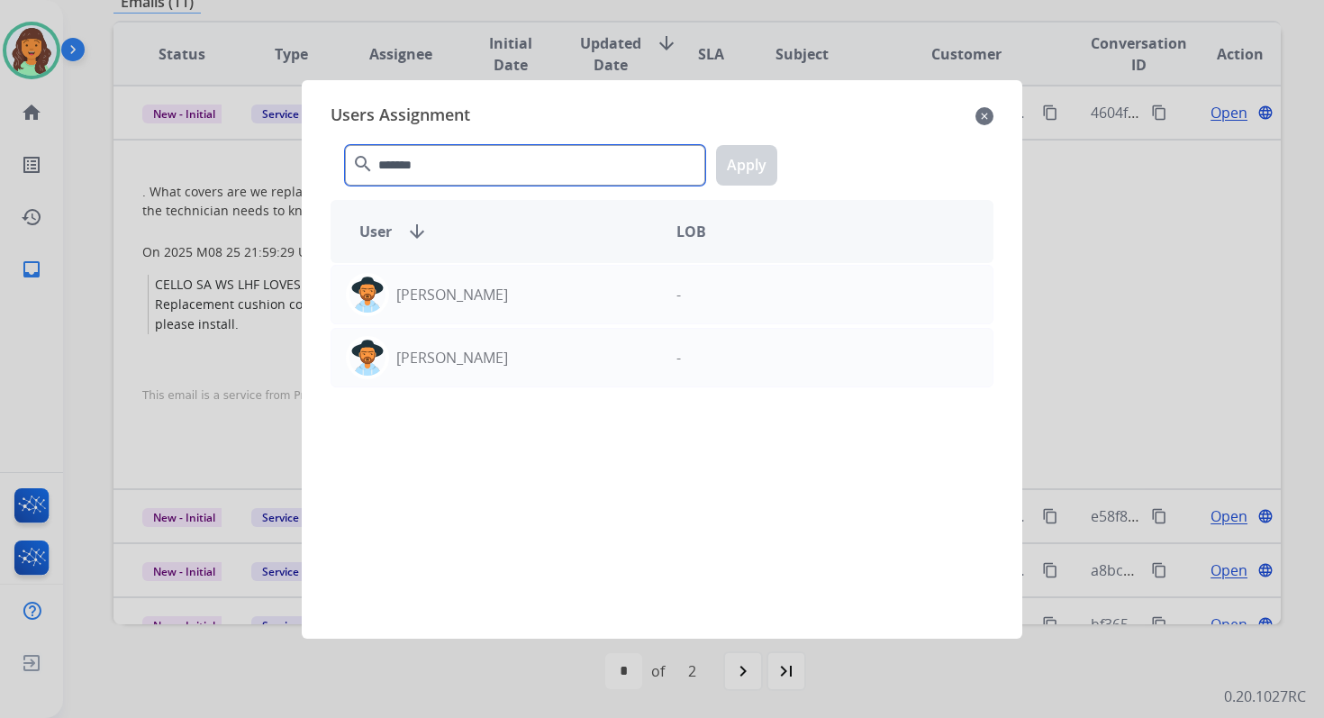
type input "*******"
click at [985, 115] on mat-icon "close" at bounding box center [985, 116] width 18 height 22
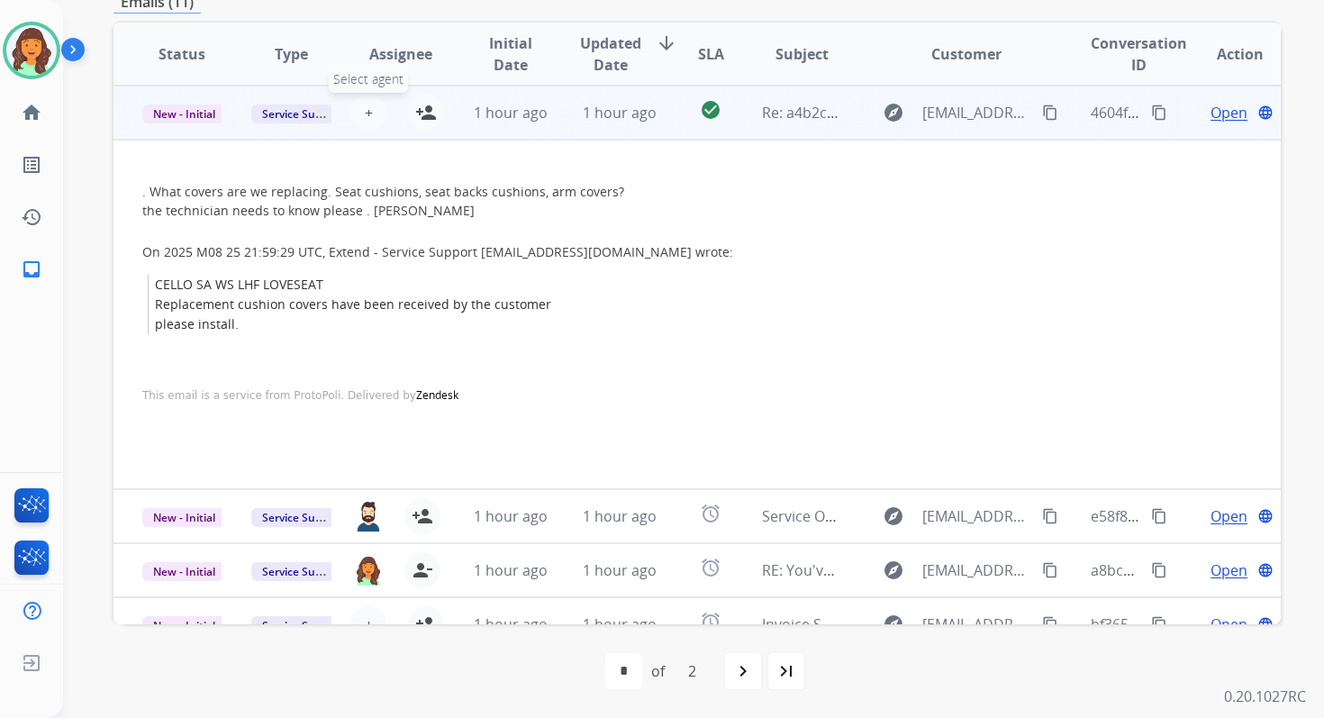
click at [368, 114] on span "+" at bounding box center [369, 113] width 8 height 22
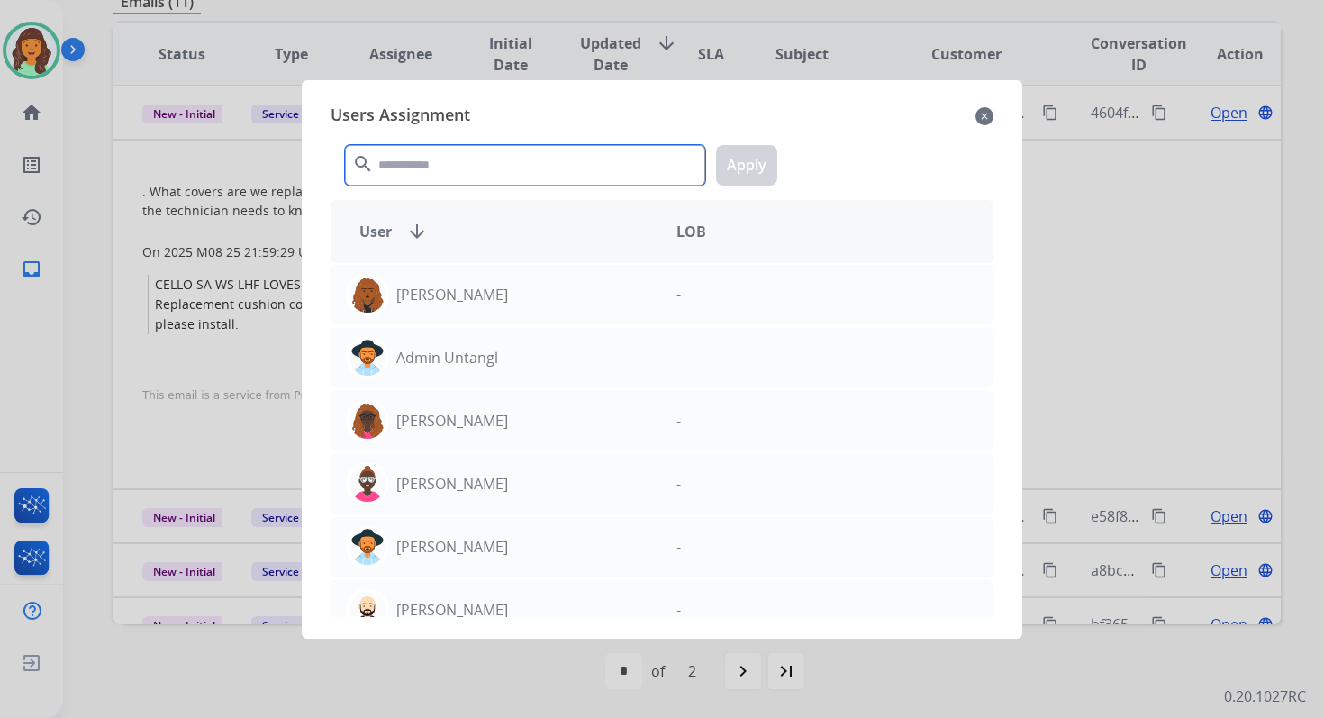
click at [403, 158] on input "text" at bounding box center [525, 165] width 360 height 41
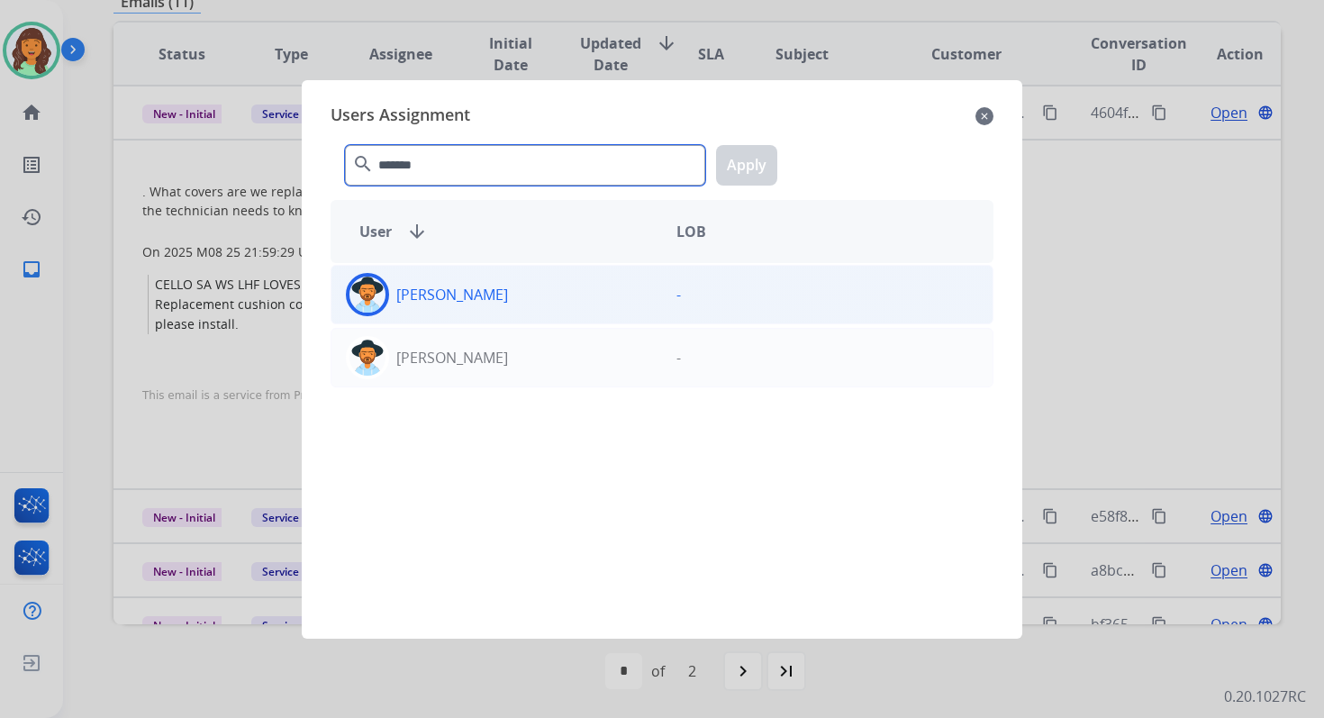
type input "*******"
click at [398, 309] on div "Heather Hocker" at bounding box center [496, 294] width 331 height 43
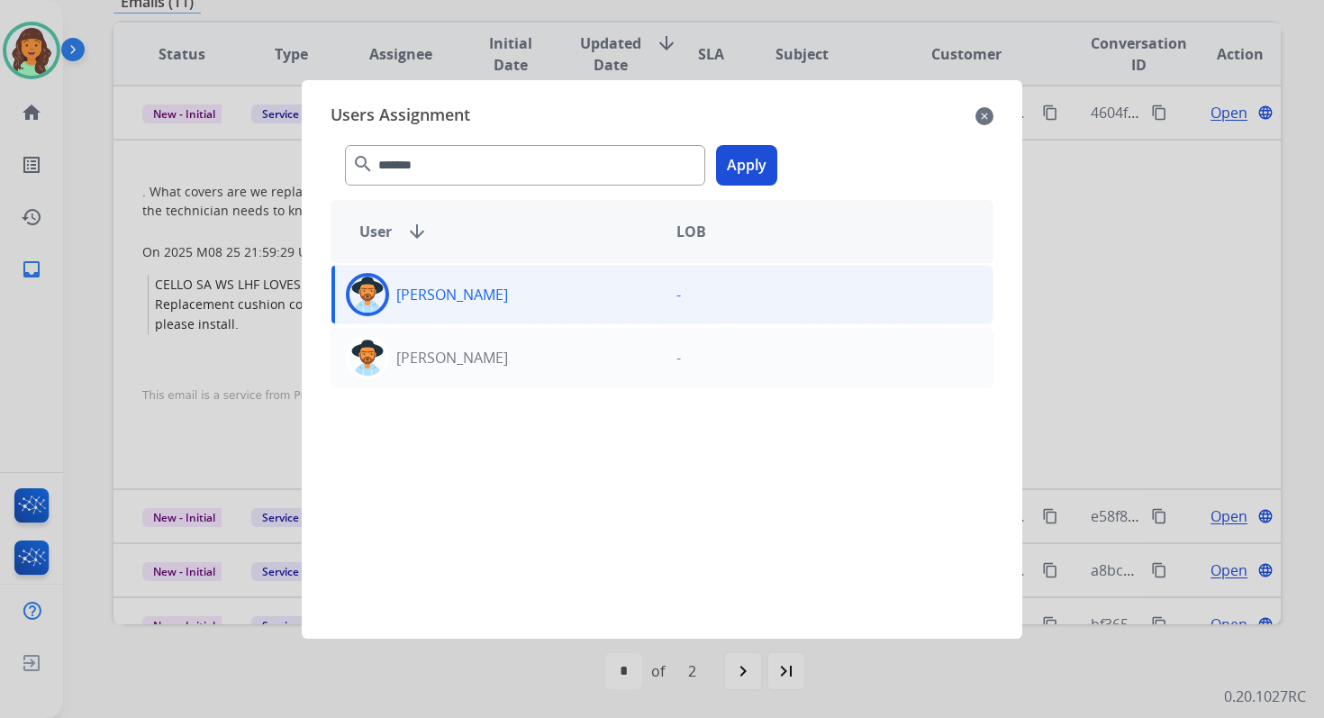
click at [754, 170] on button "Apply" at bounding box center [746, 165] width 61 height 41
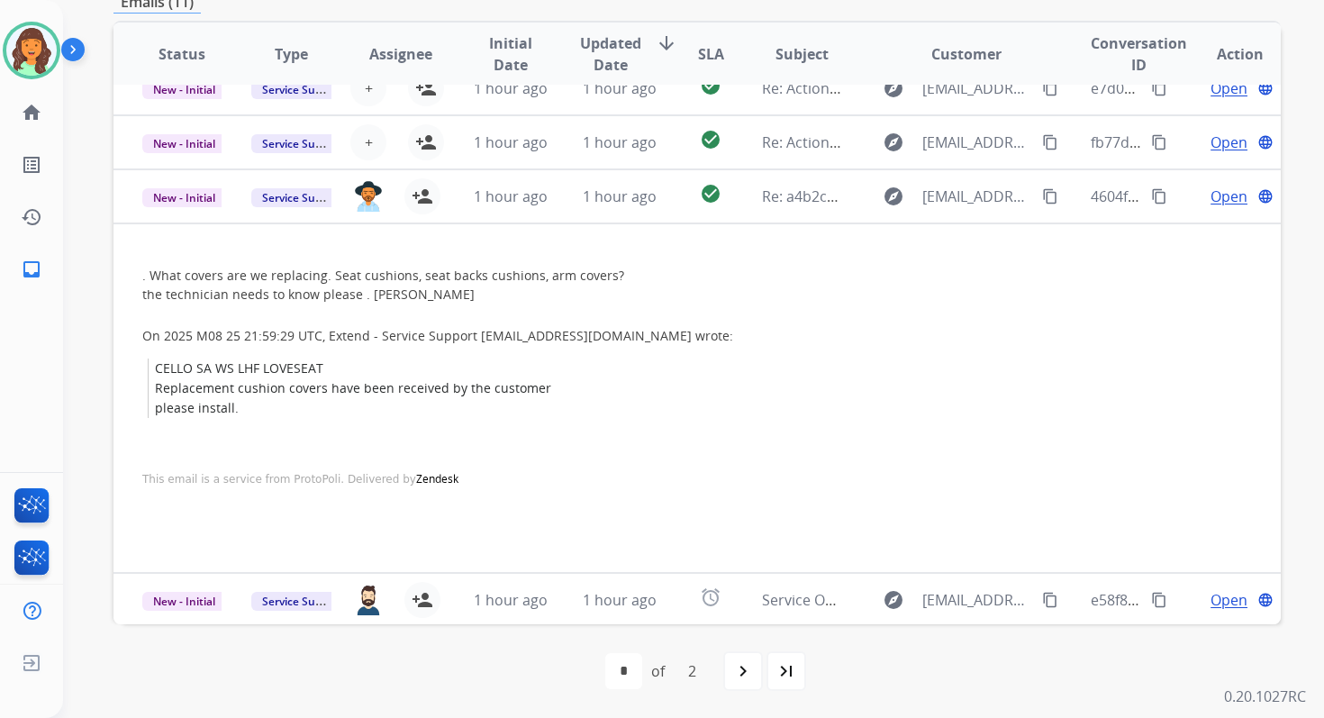
scroll to position [0, 0]
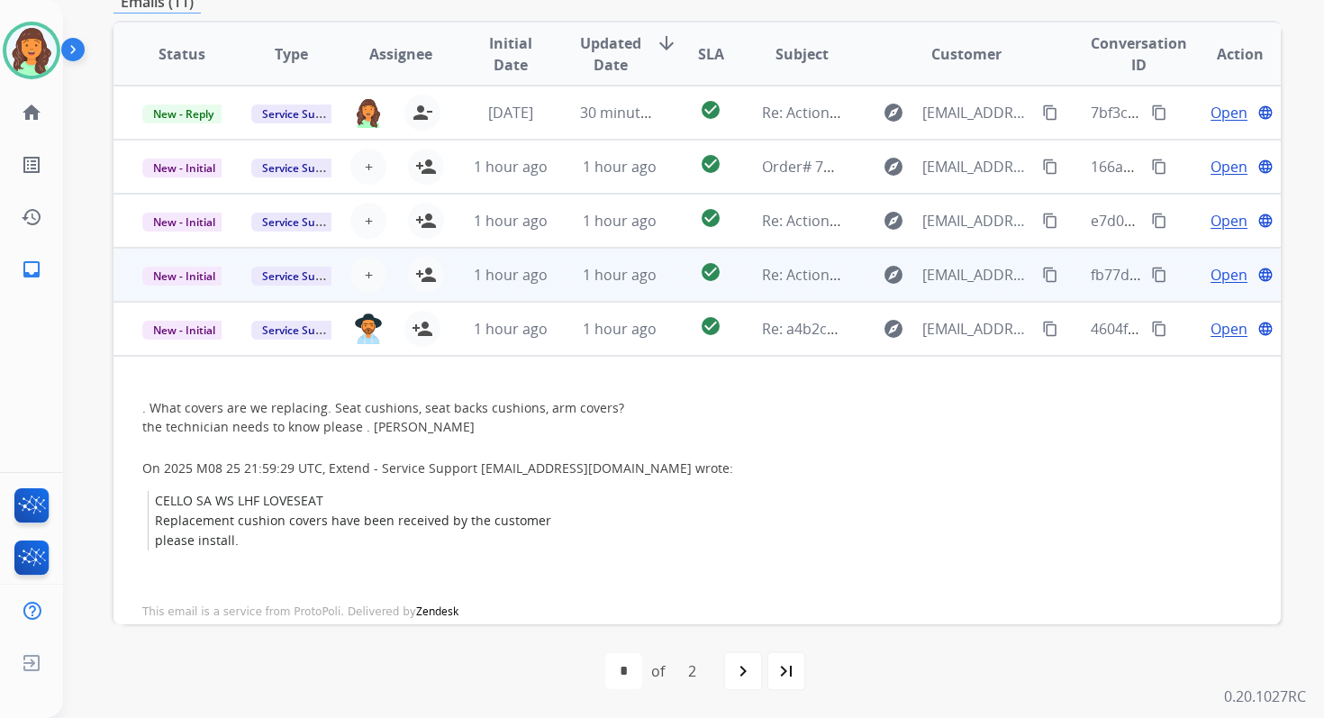
click at [623, 253] on td "1 hour ago" at bounding box center [605, 275] width 109 height 54
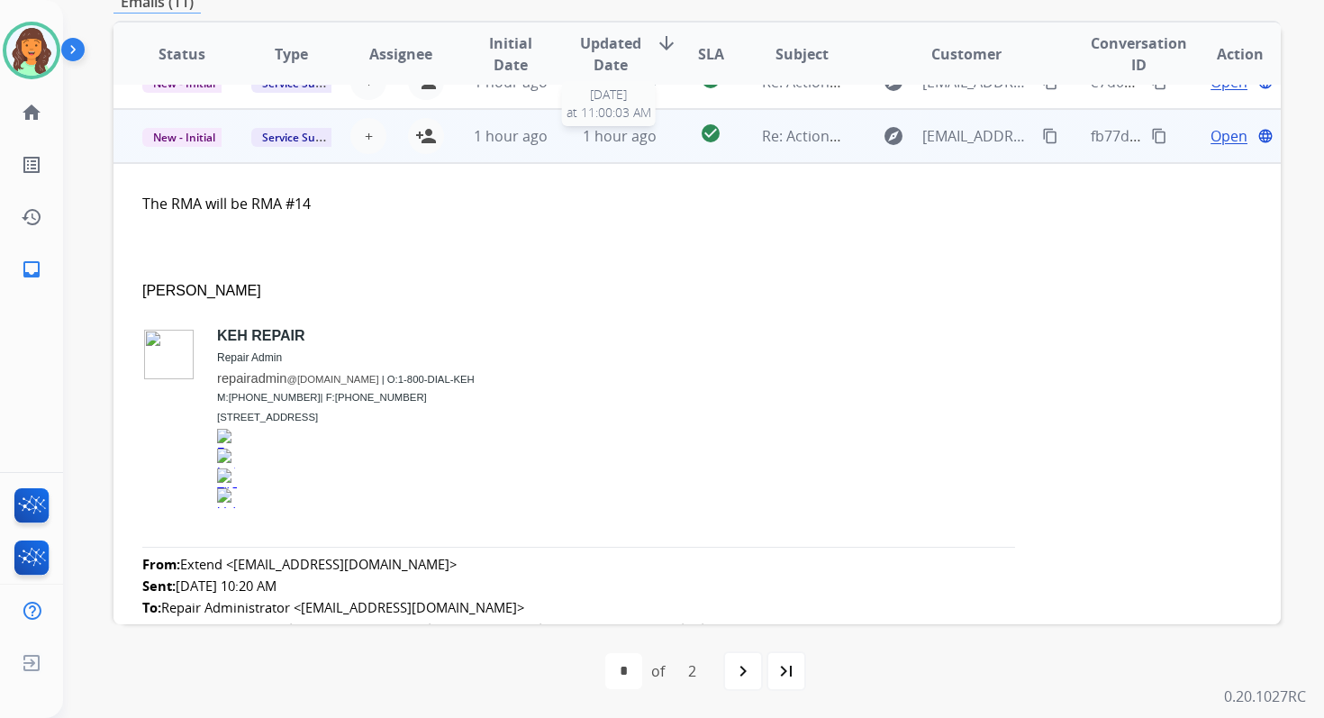
scroll to position [162, 0]
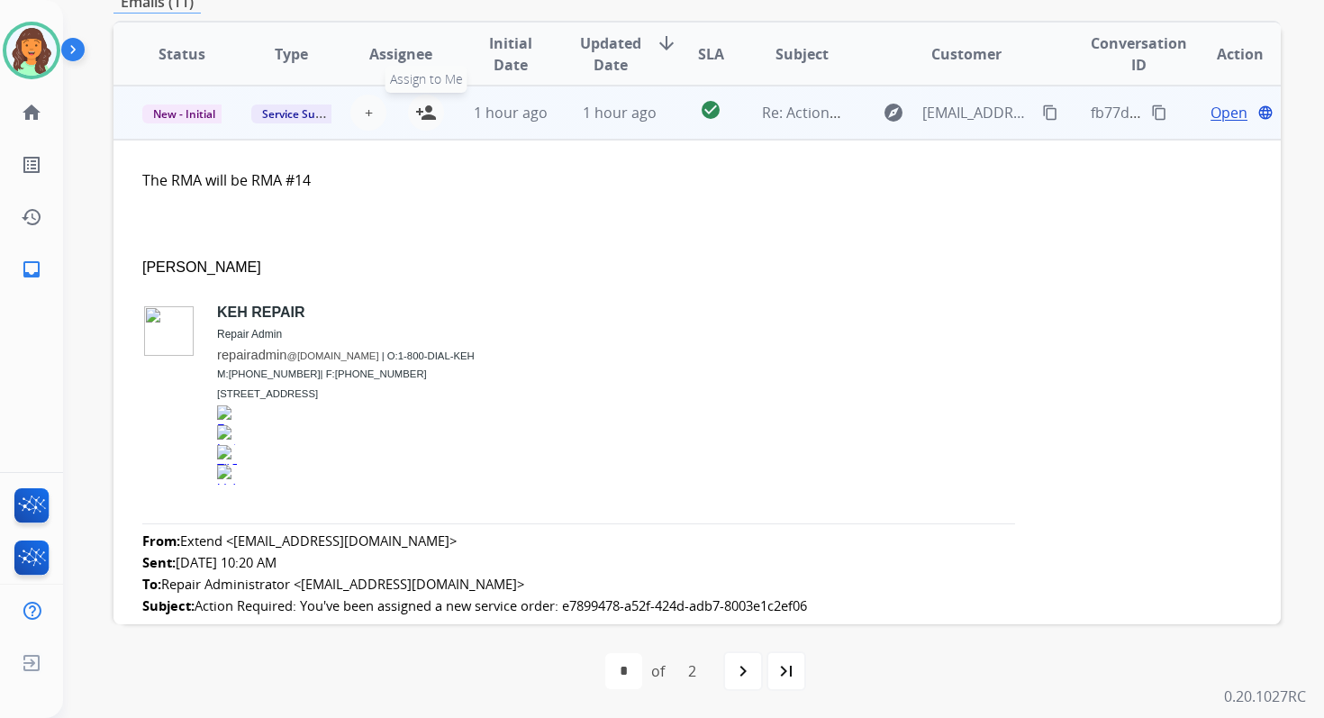
click at [422, 117] on mat-icon "person_add" at bounding box center [426, 113] width 22 height 22
click at [184, 115] on span "New - Initial" at bounding box center [184, 113] width 84 height 19
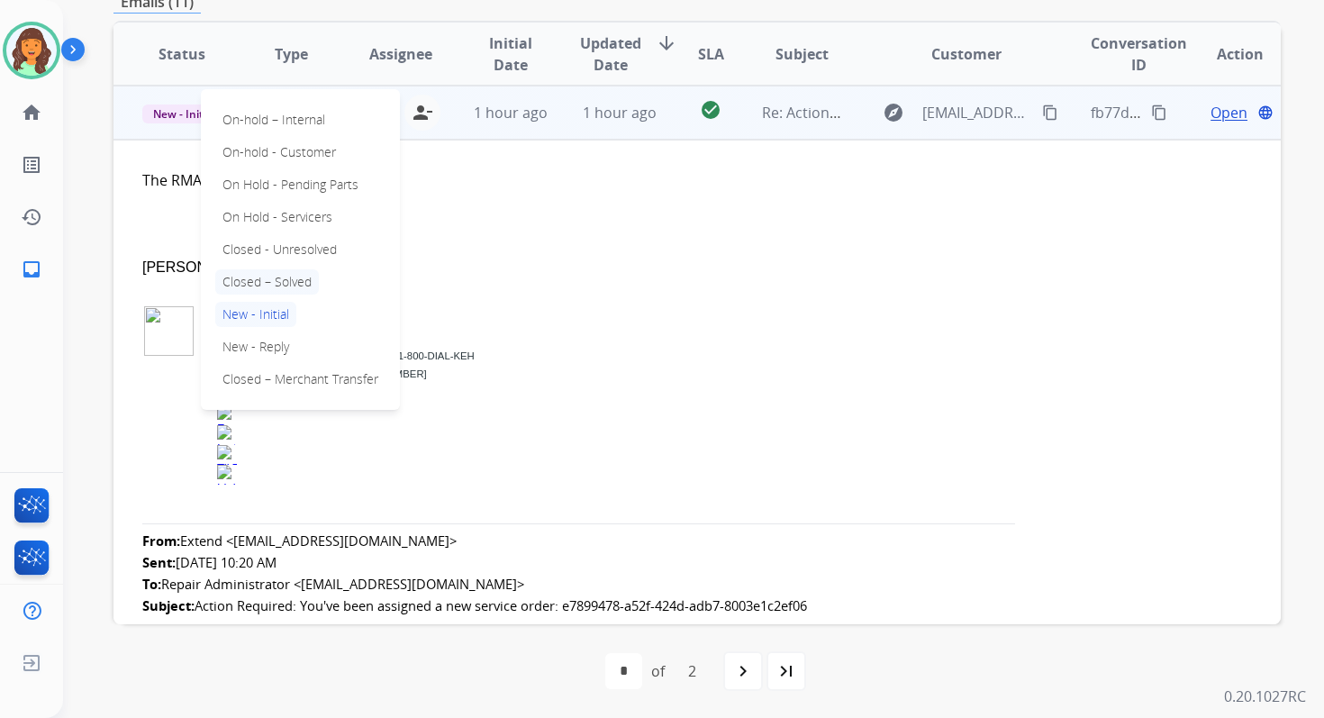
click at [262, 277] on p "Closed – Solved" at bounding box center [267, 281] width 104 height 25
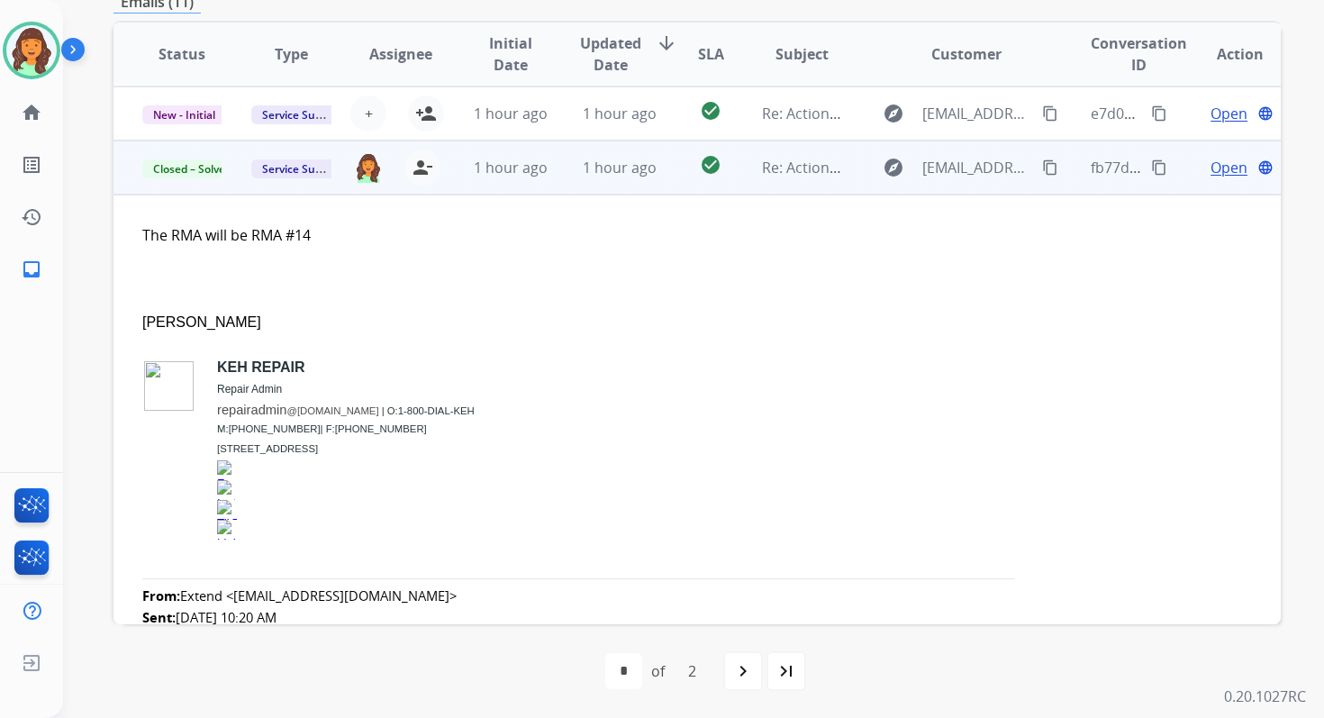
scroll to position [20, 0]
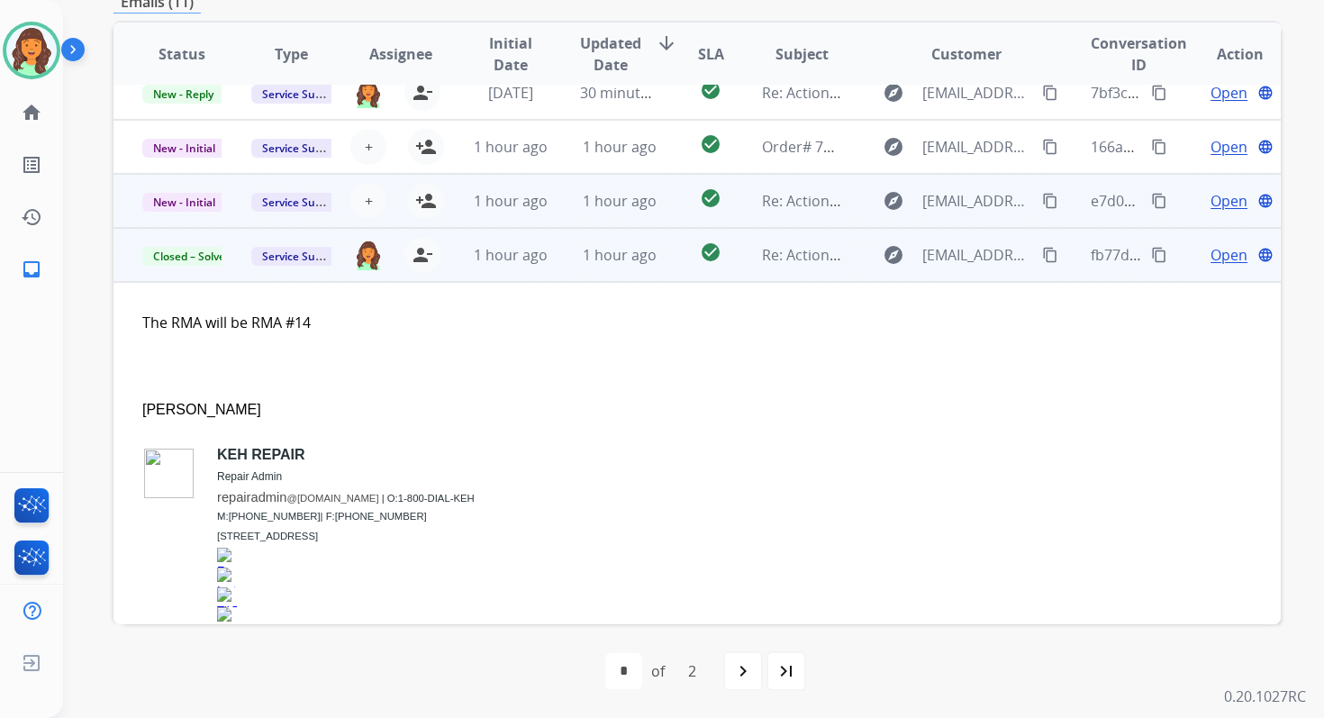
click at [558, 195] on td "1 hour ago" at bounding box center [605, 201] width 109 height 54
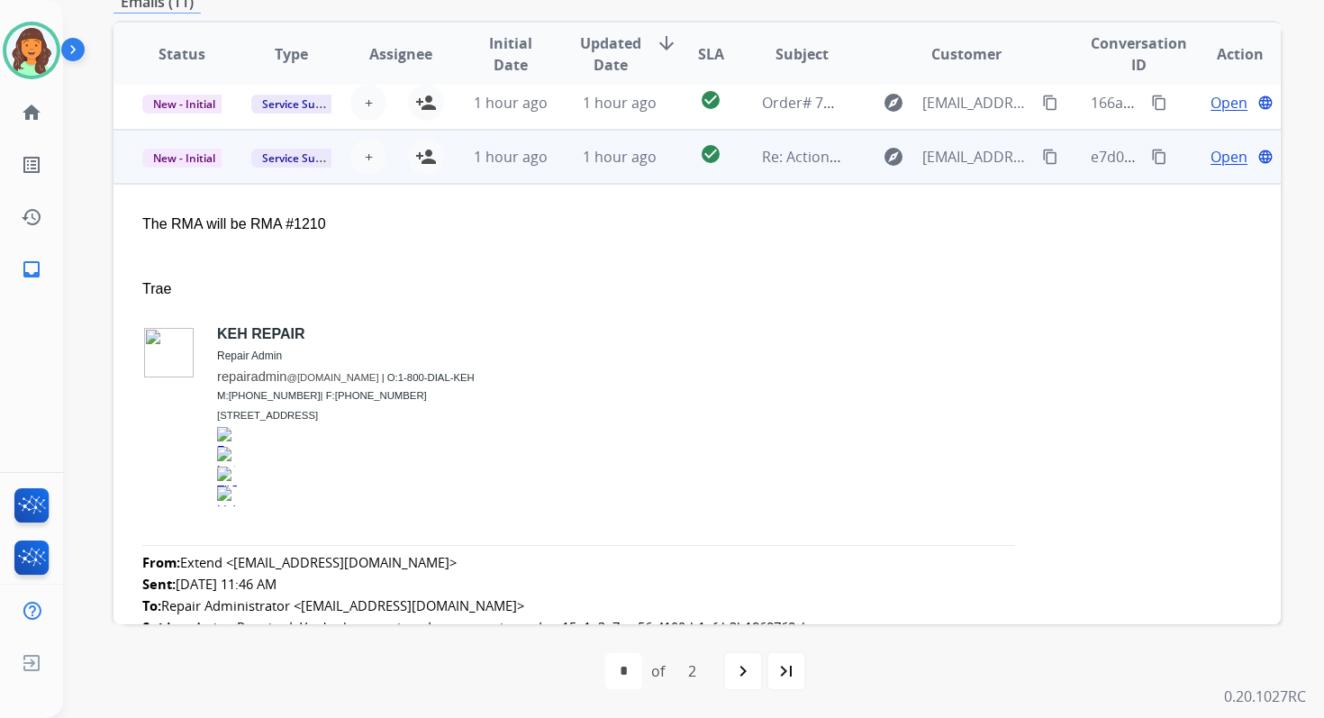
scroll to position [108, 0]
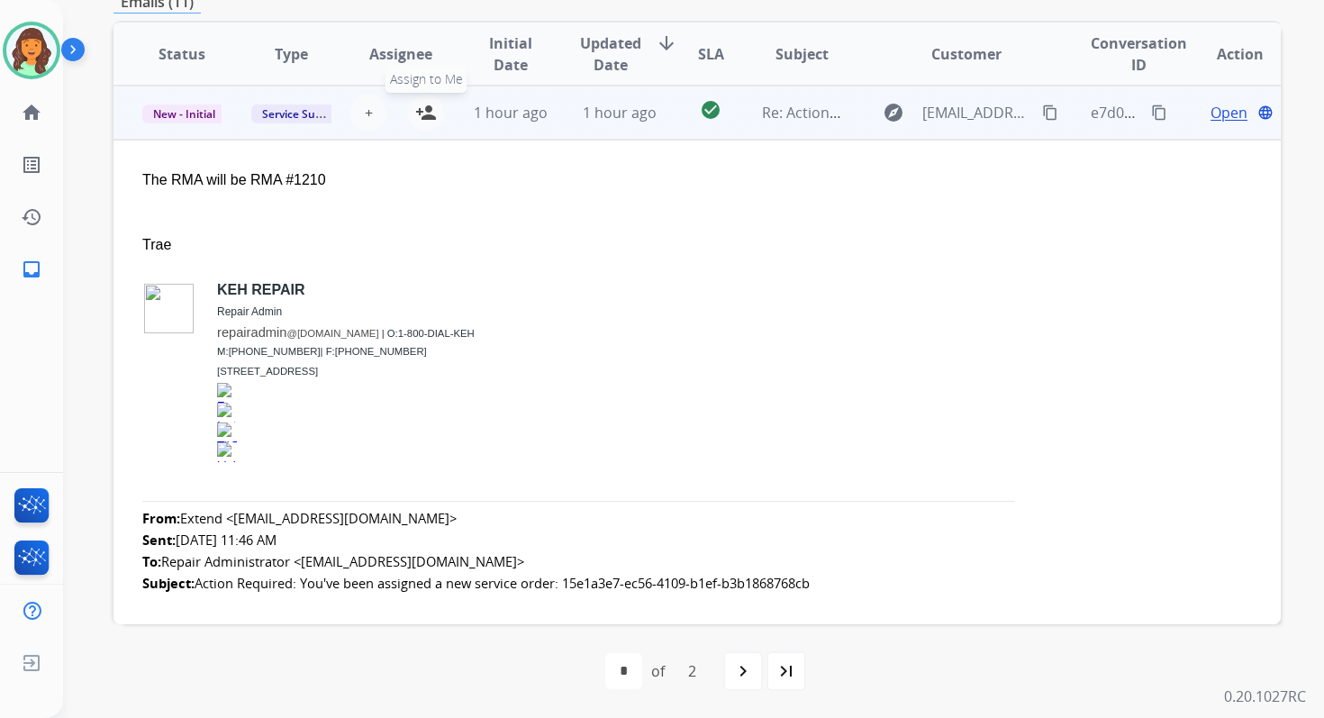
click at [415, 113] on mat-icon "person_add" at bounding box center [426, 113] width 22 height 22
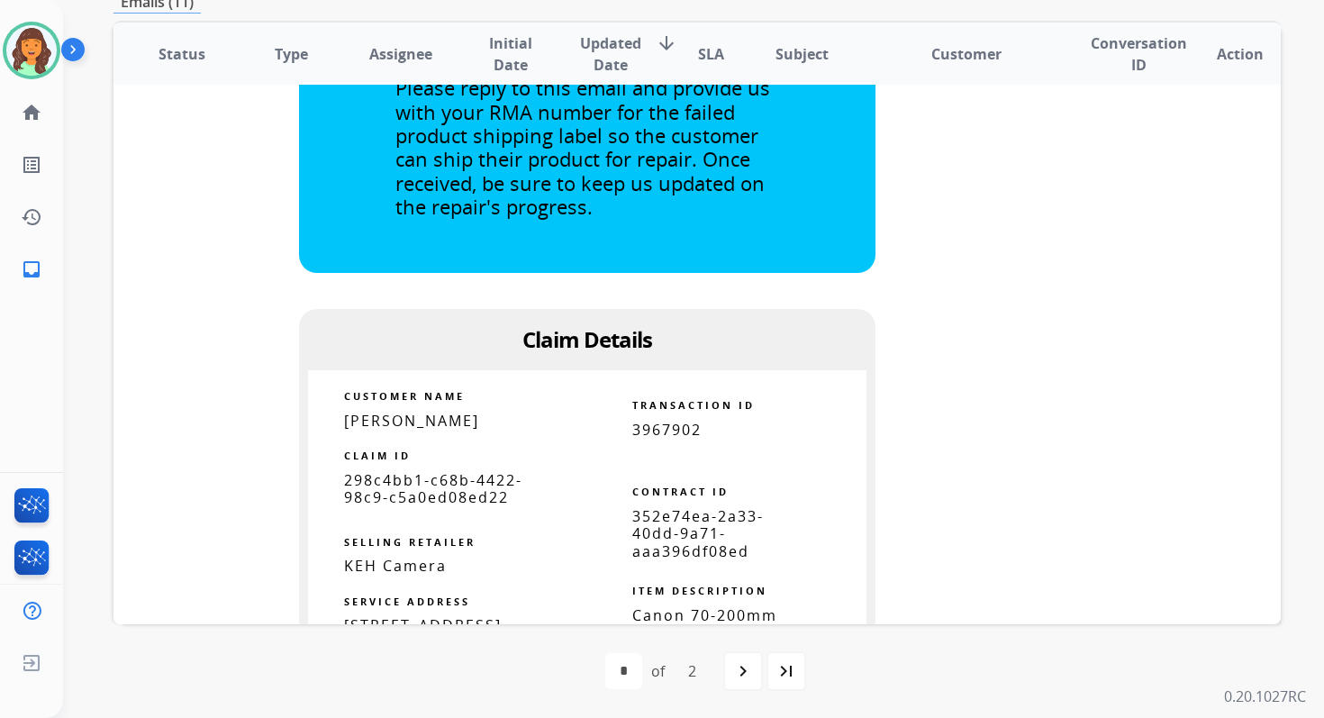
scroll to position [1238, 0]
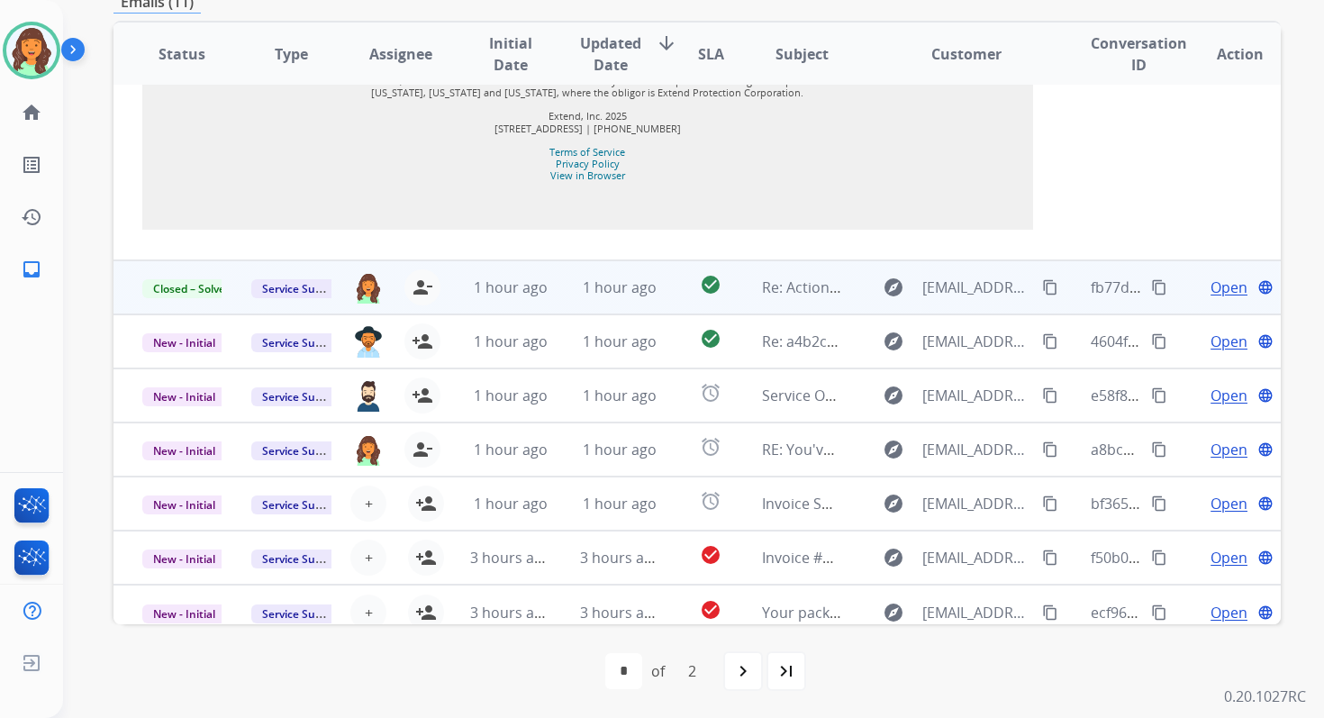
click at [632, 292] on span "1 hour ago" at bounding box center [620, 287] width 74 height 20
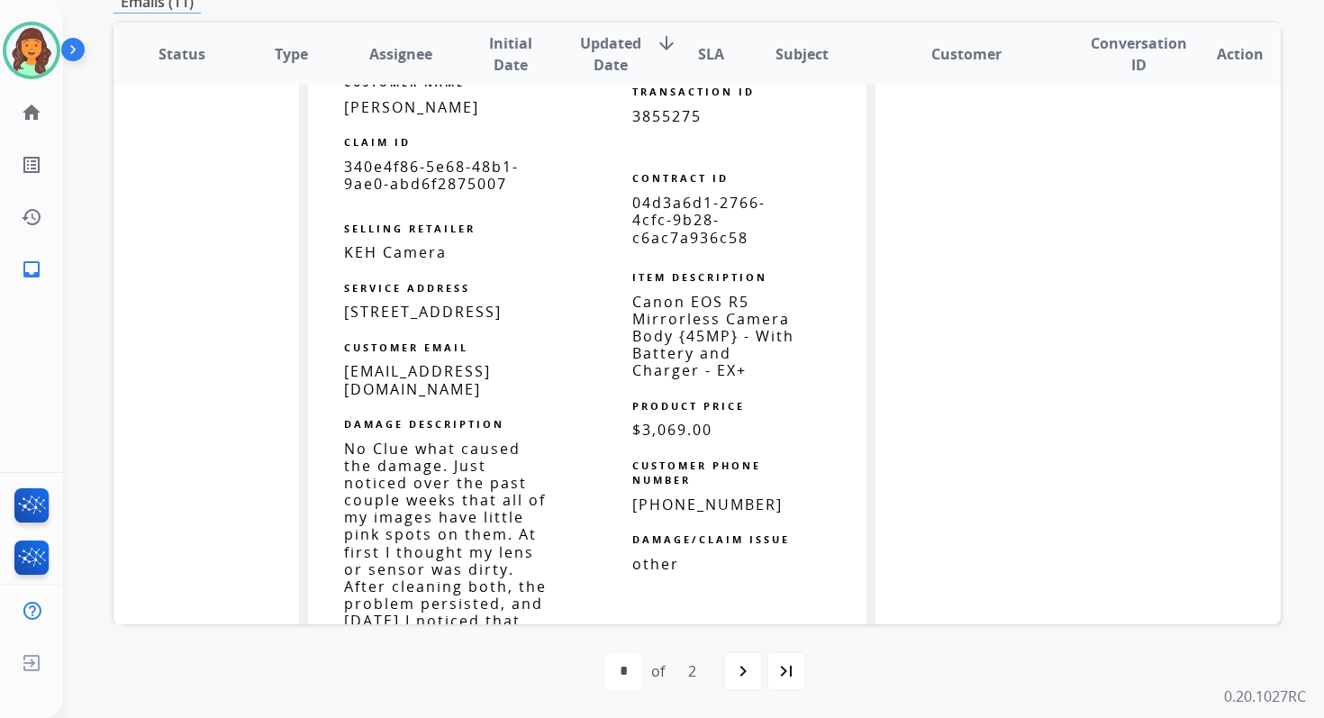
scroll to position [1474, 0]
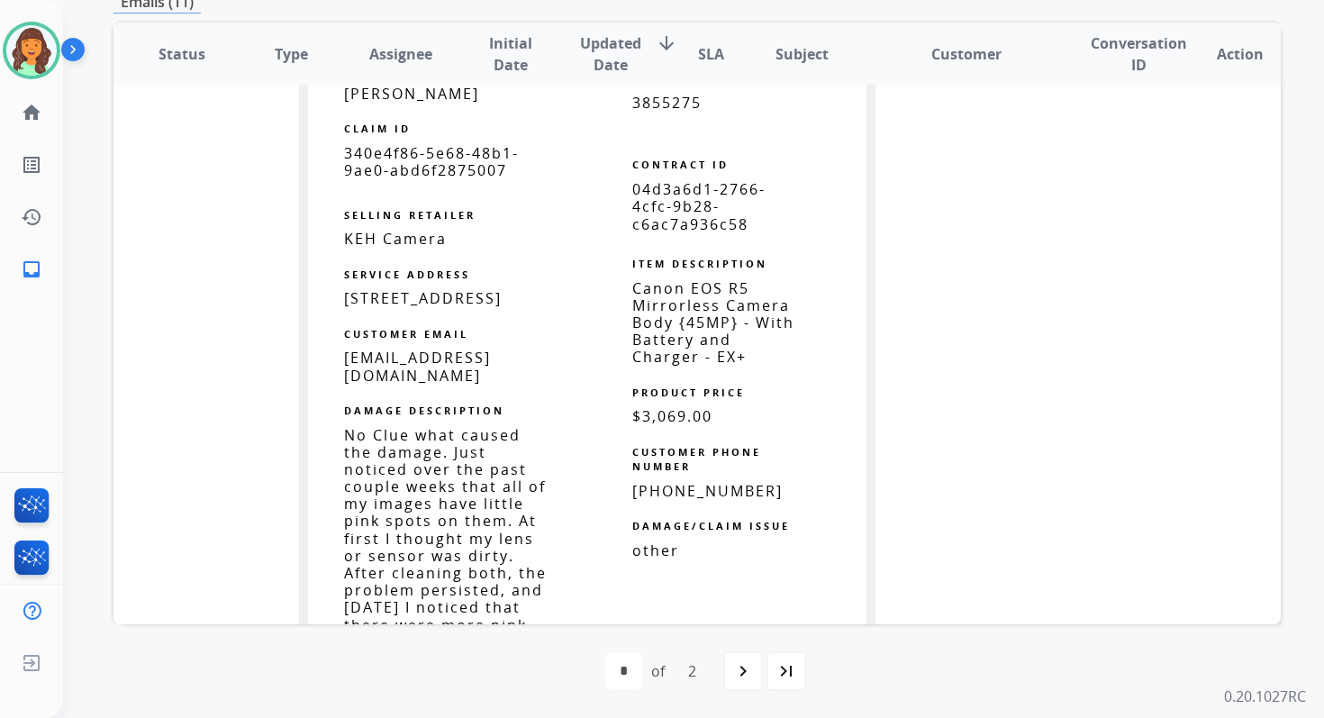
click at [667, 204] on span "04d3a6d1-2766-4cfc-9b28-c6ac7a936c58" at bounding box center [698, 206] width 133 height 54
copy table "04d3a6d1-2766-4cfc-9b28-c6ac7a936c58"
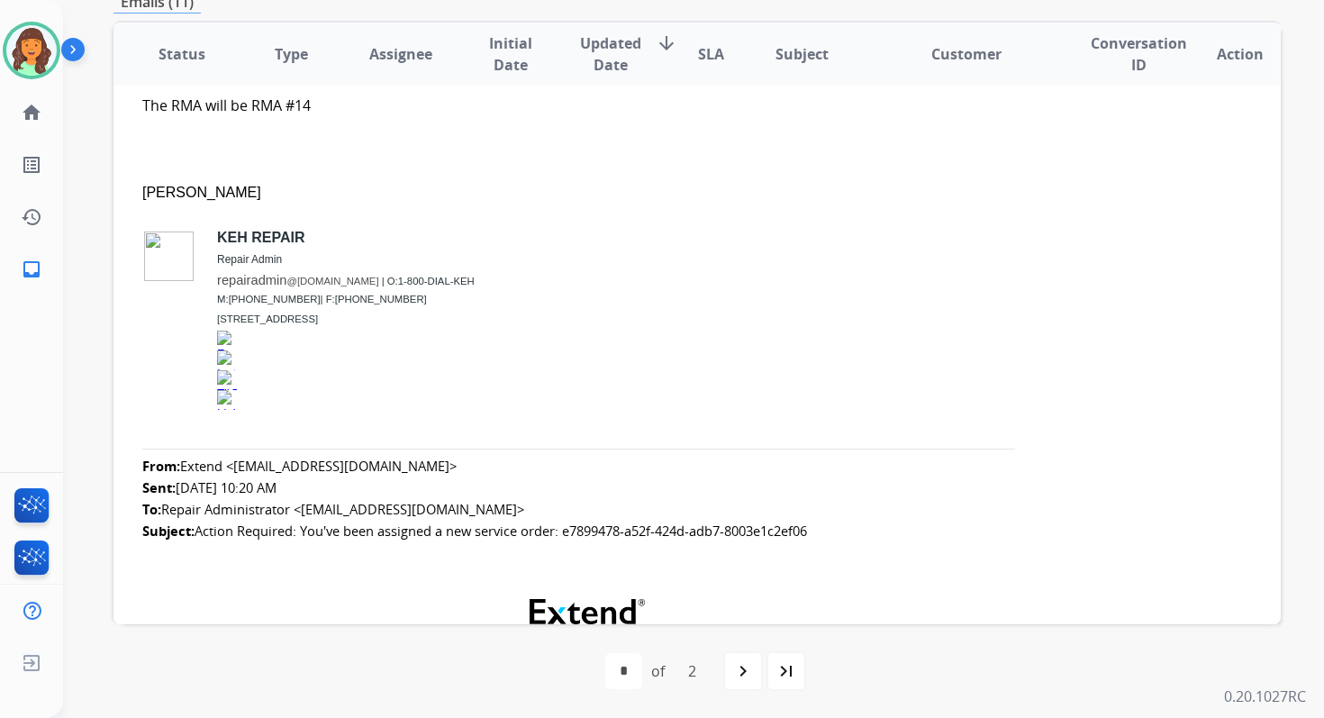
scroll to position [0, 0]
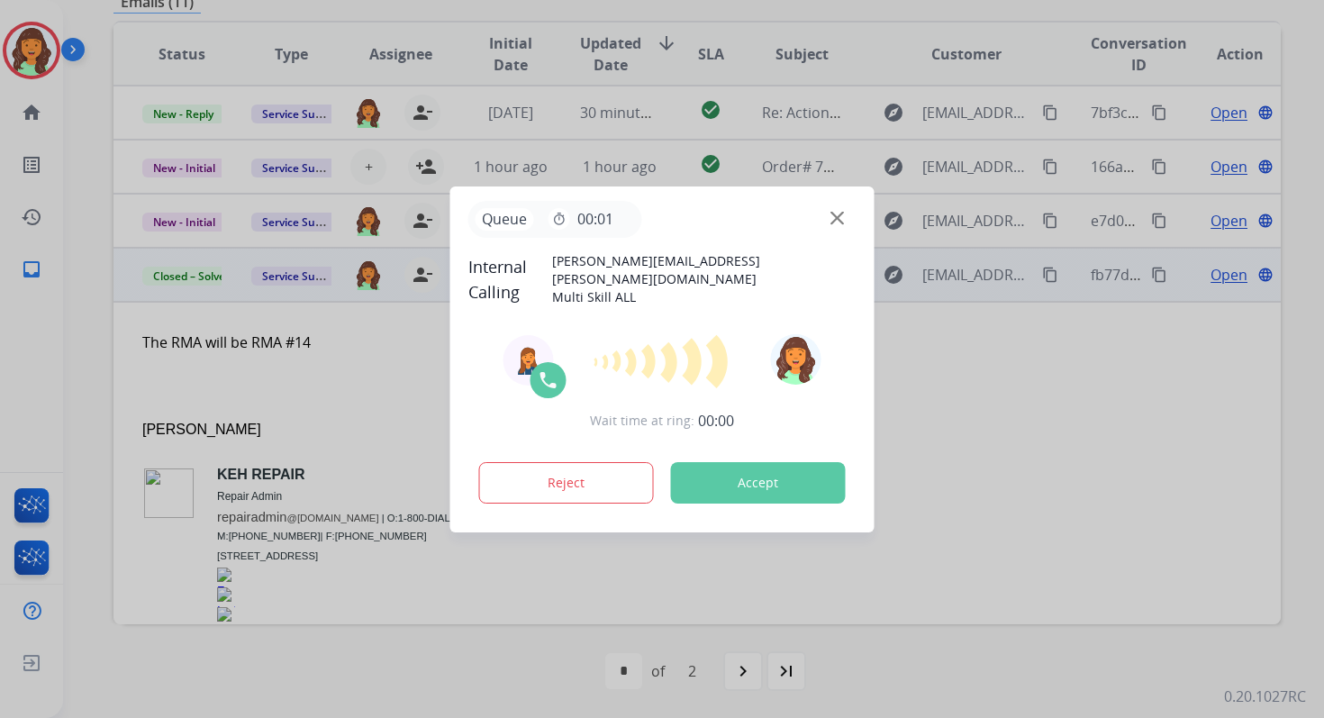
click at [725, 486] on button "Accept" at bounding box center [758, 482] width 175 height 41
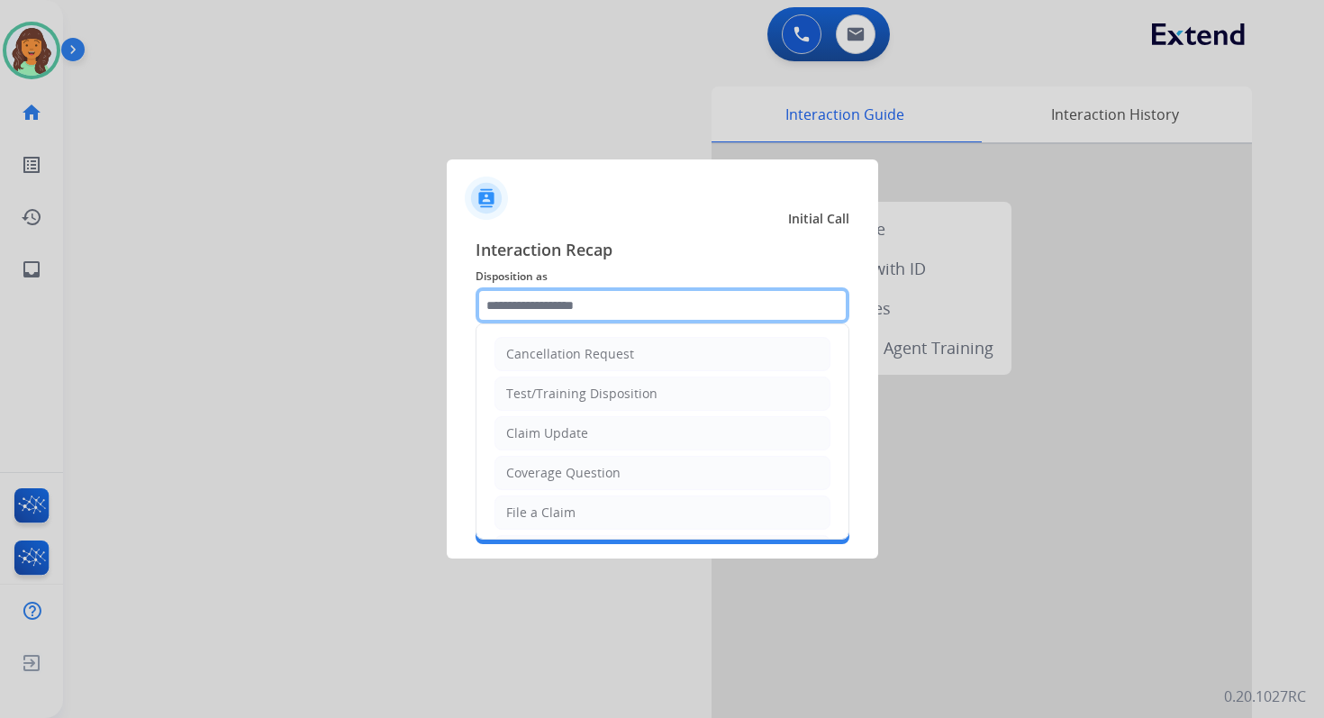
click at [593, 304] on input "text" at bounding box center [663, 305] width 374 height 36
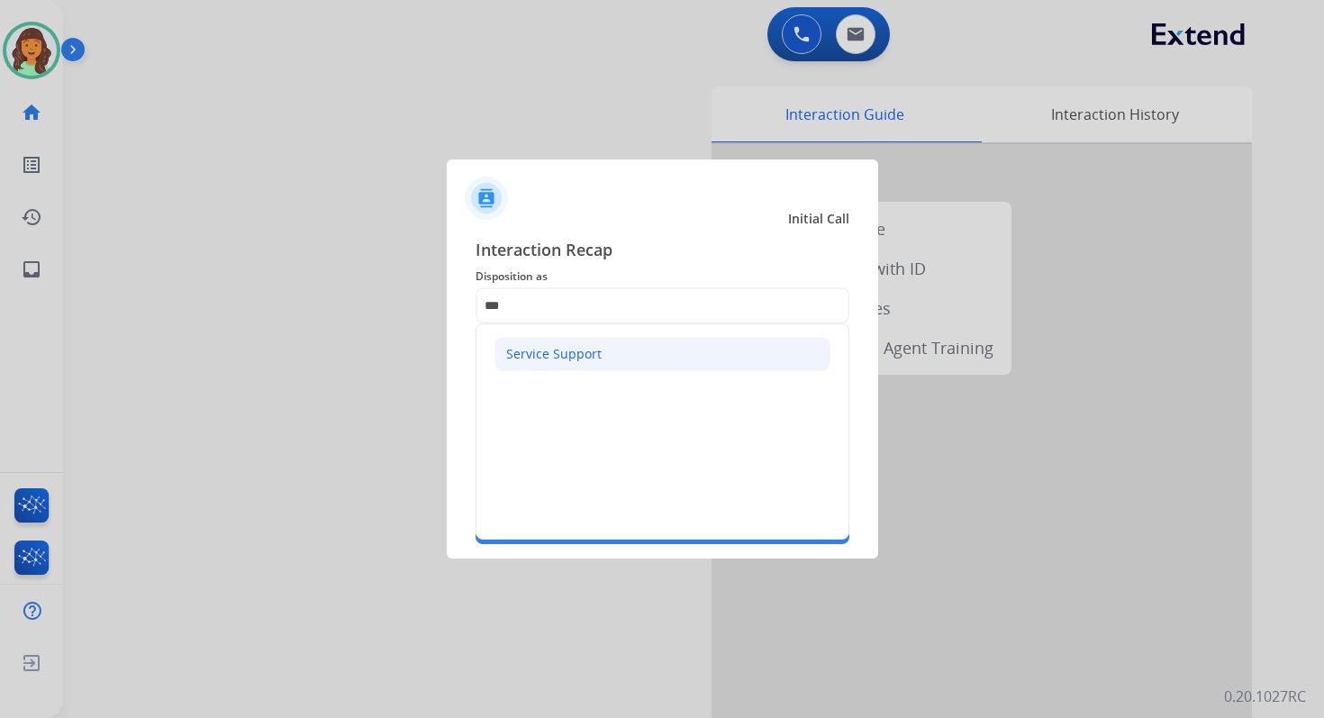
click at [609, 359] on li "Service Support" at bounding box center [663, 354] width 336 height 34
type input "**********"
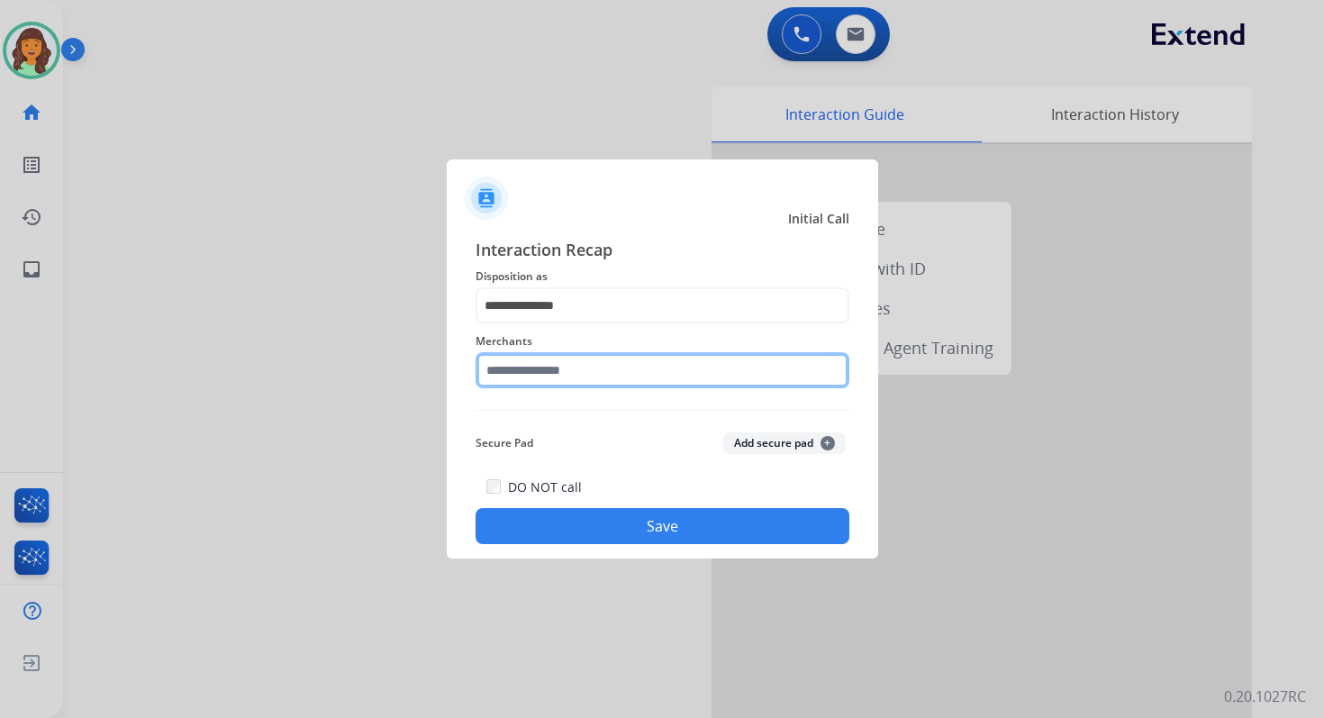
click at [611, 374] on input "text" at bounding box center [663, 370] width 374 height 36
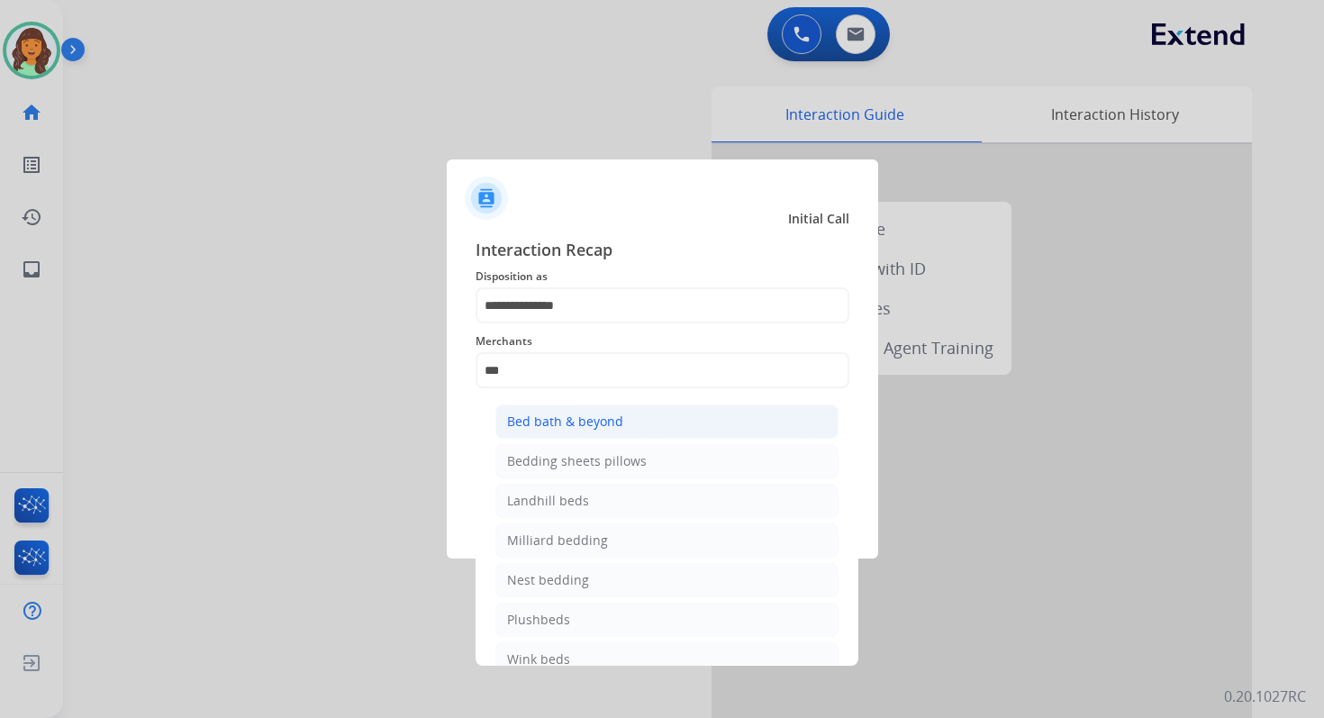
click at [613, 416] on div "Bed bath & beyond" at bounding box center [565, 422] width 116 height 18
type input "**********"
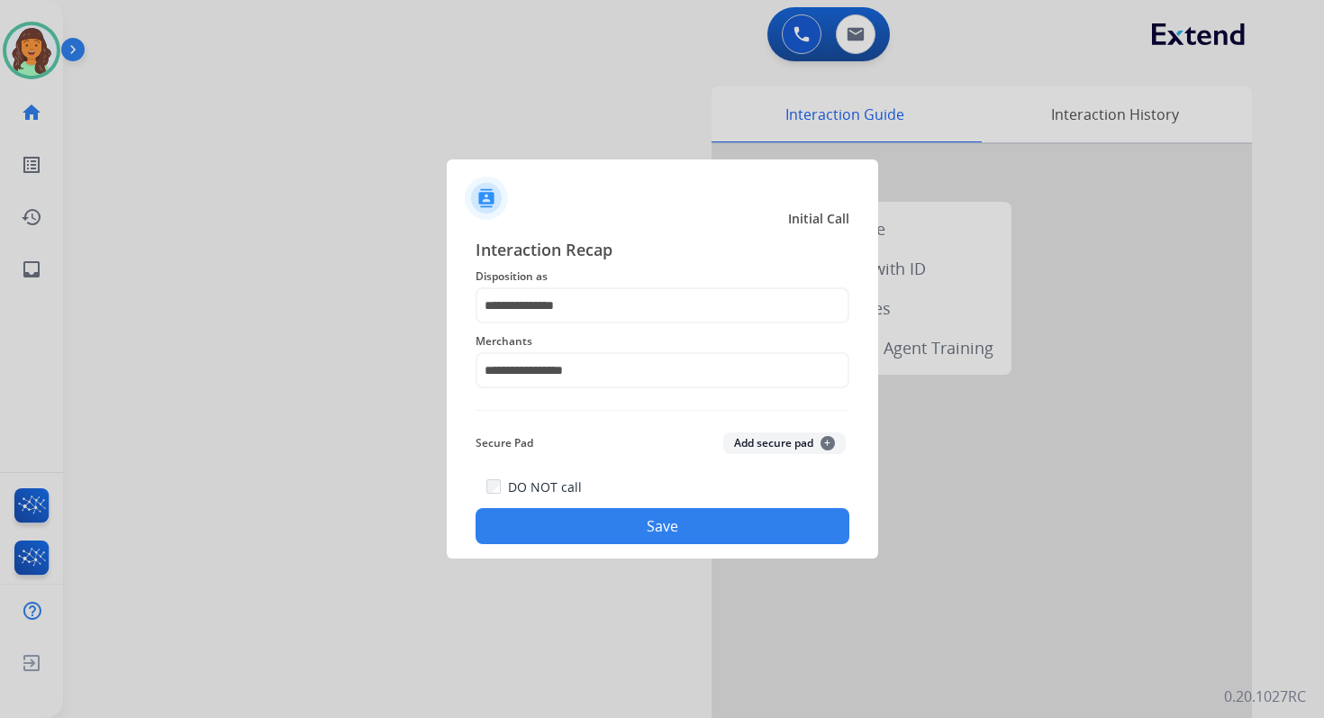
click at [640, 526] on button "Save" at bounding box center [663, 526] width 374 height 36
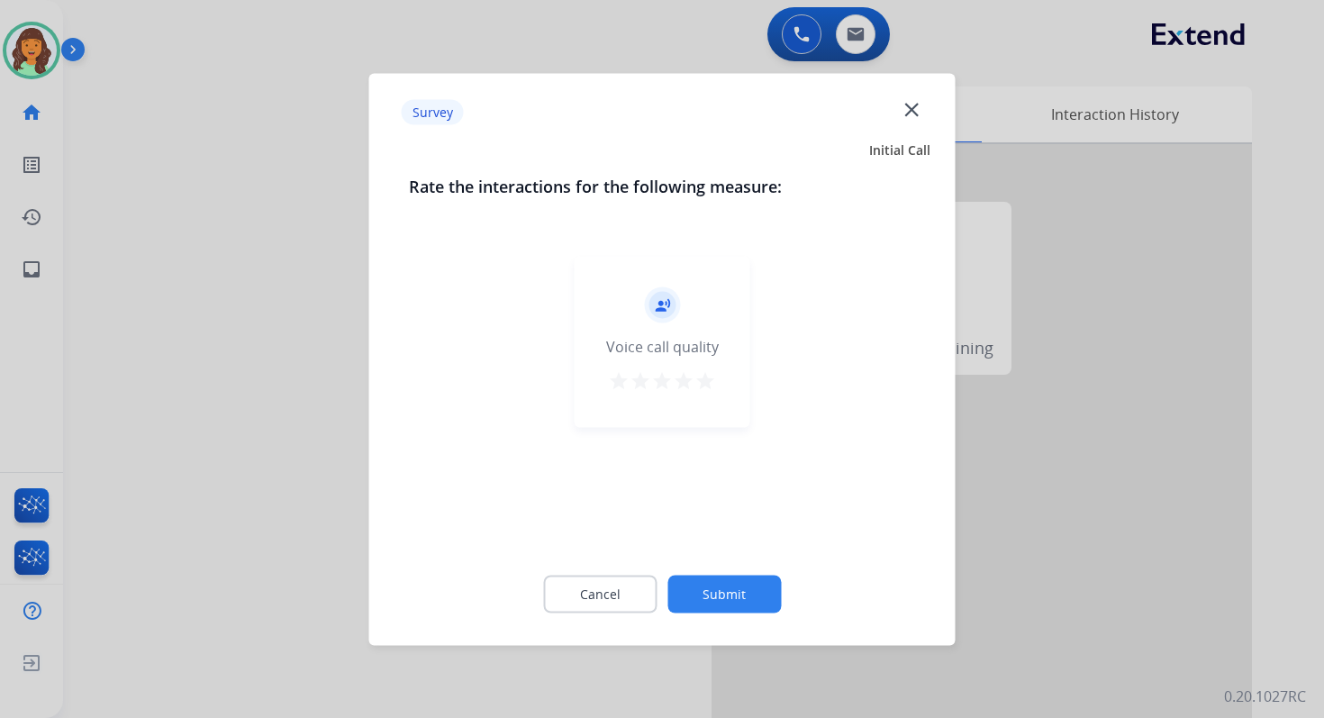
click at [709, 596] on button "Submit" at bounding box center [723, 594] width 113 height 38
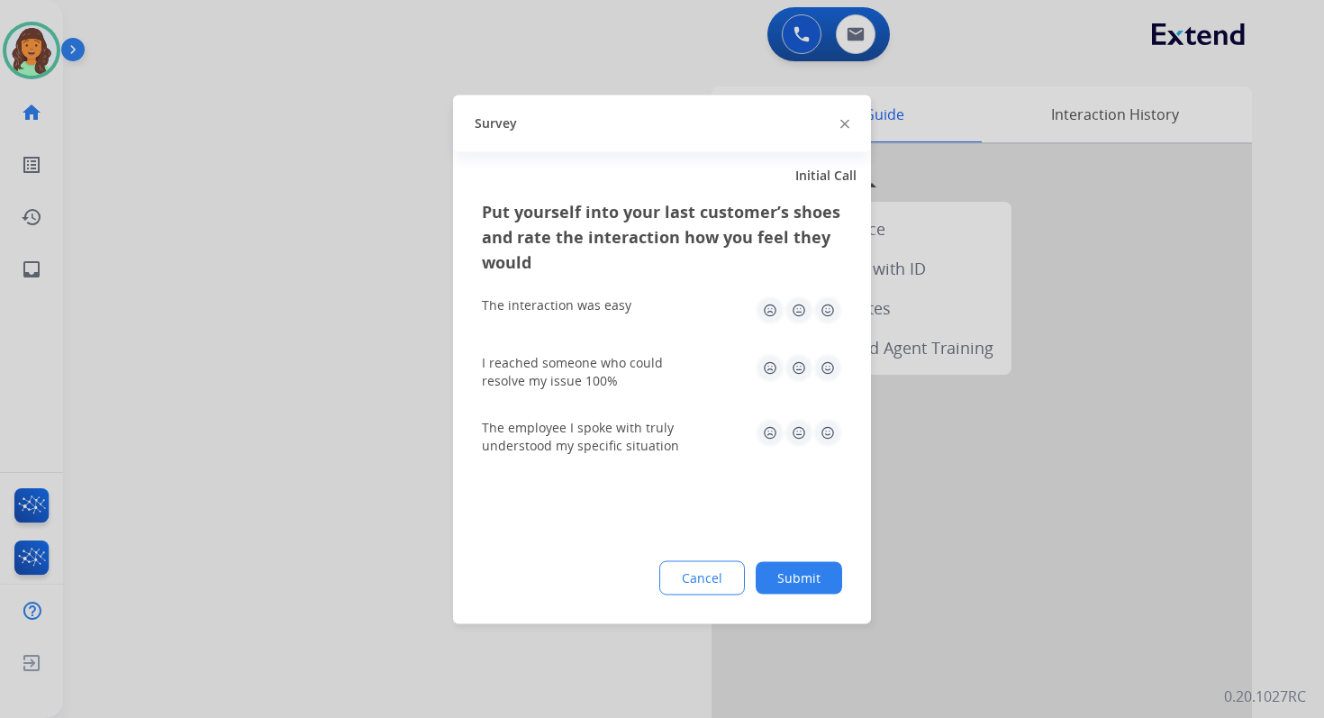
click at [803, 581] on button "Submit" at bounding box center [799, 577] width 86 height 32
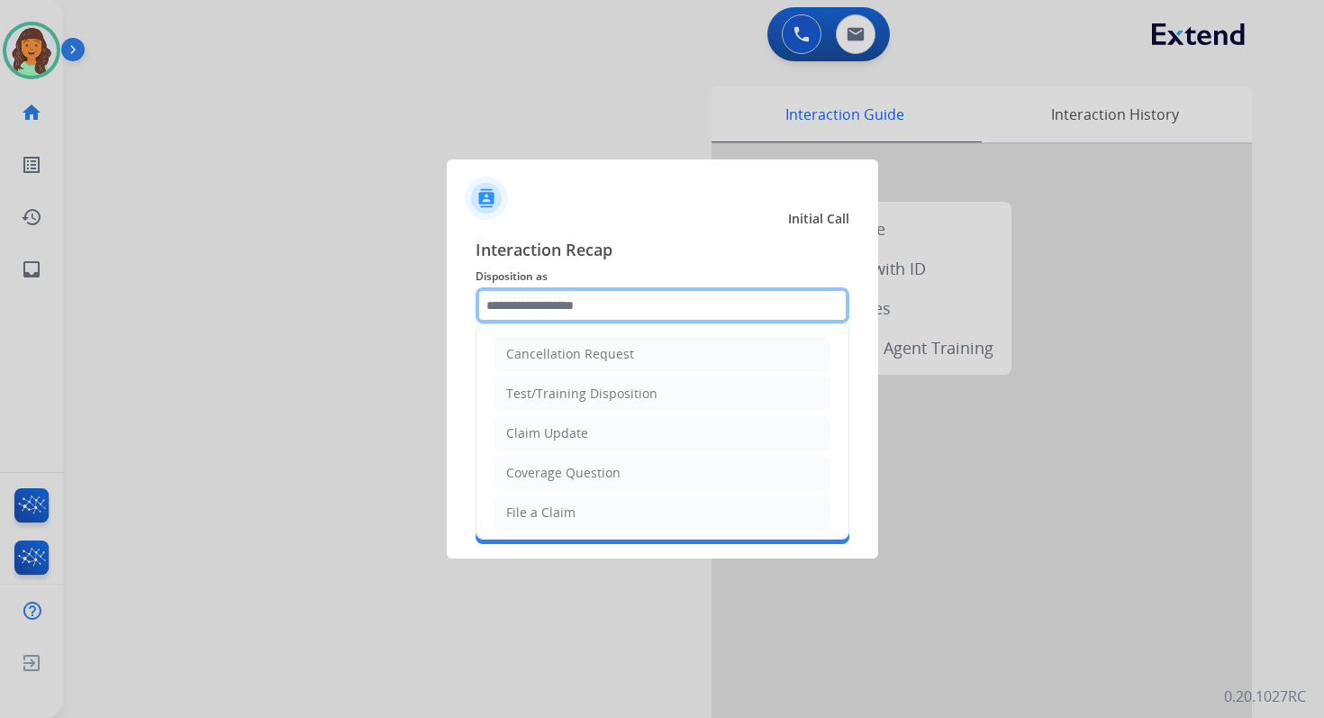
click at [573, 308] on input "text" at bounding box center [663, 305] width 374 height 36
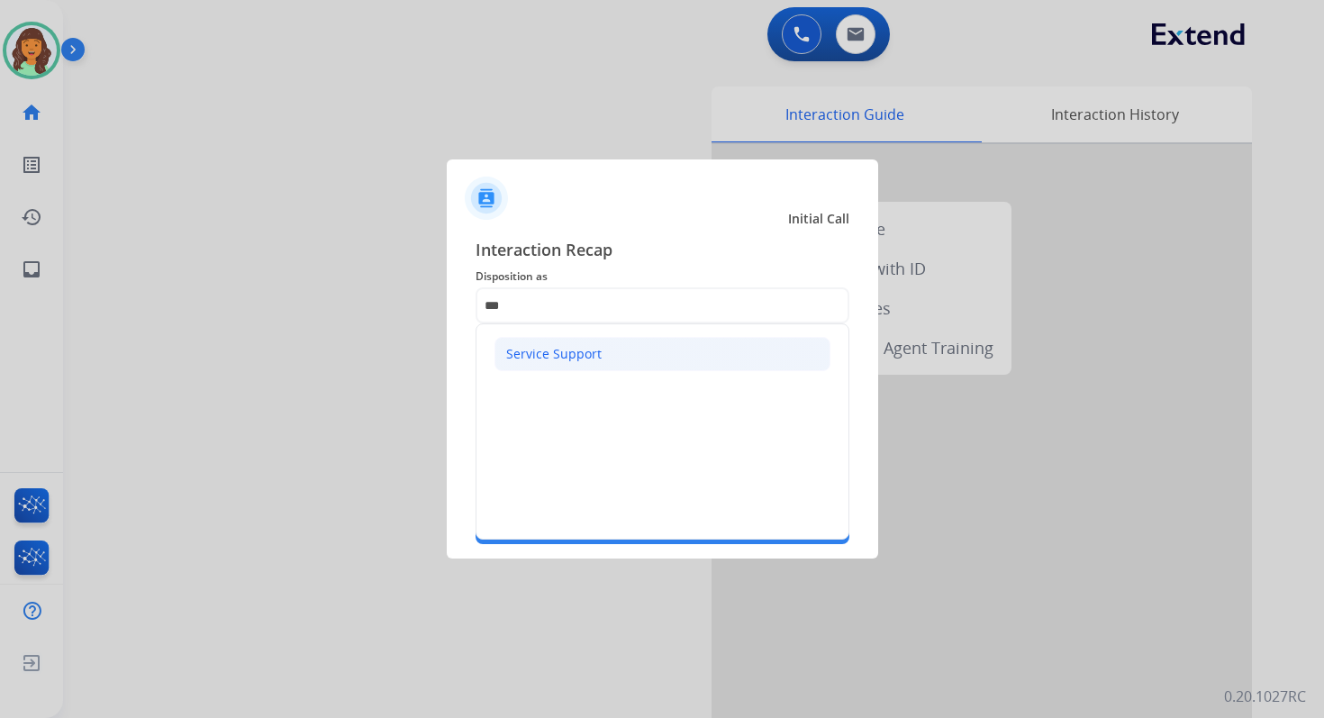
click at [588, 352] on div "Service Support" at bounding box center [553, 354] width 95 height 18
type input "**********"
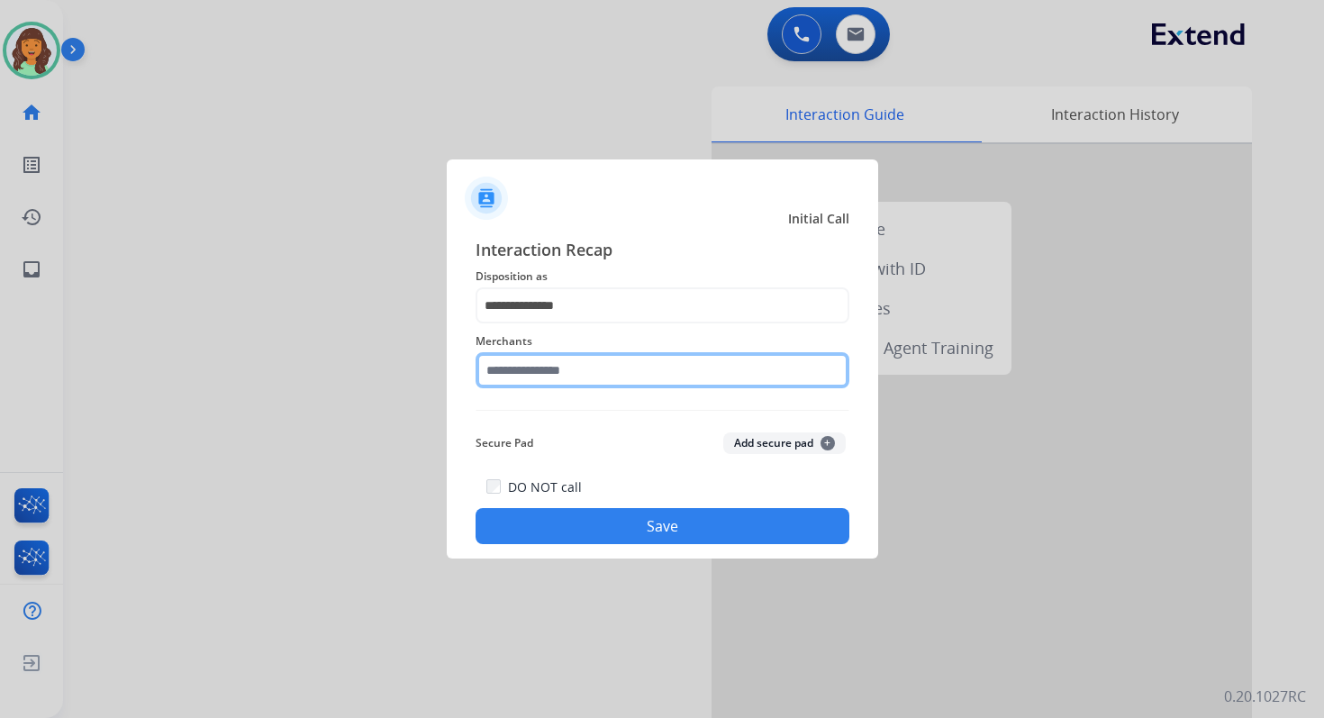
click at [588, 366] on input "text" at bounding box center [663, 370] width 374 height 36
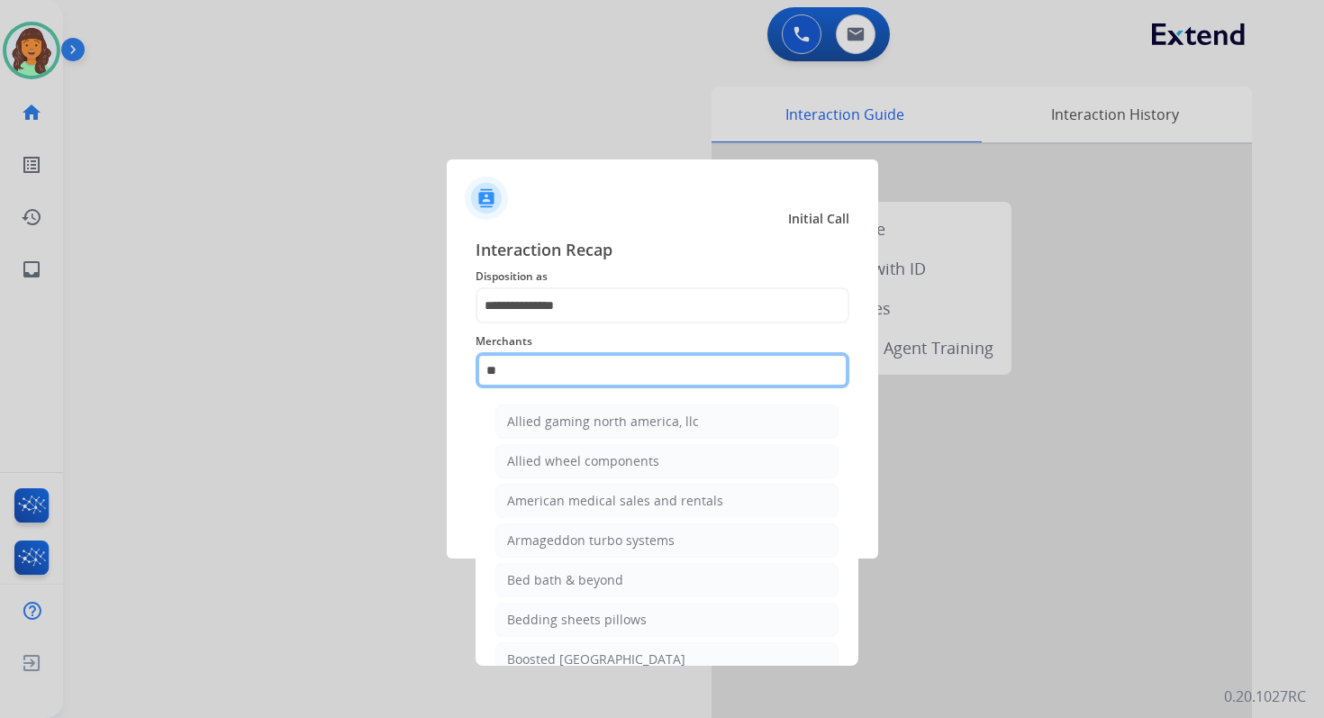
type input "*"
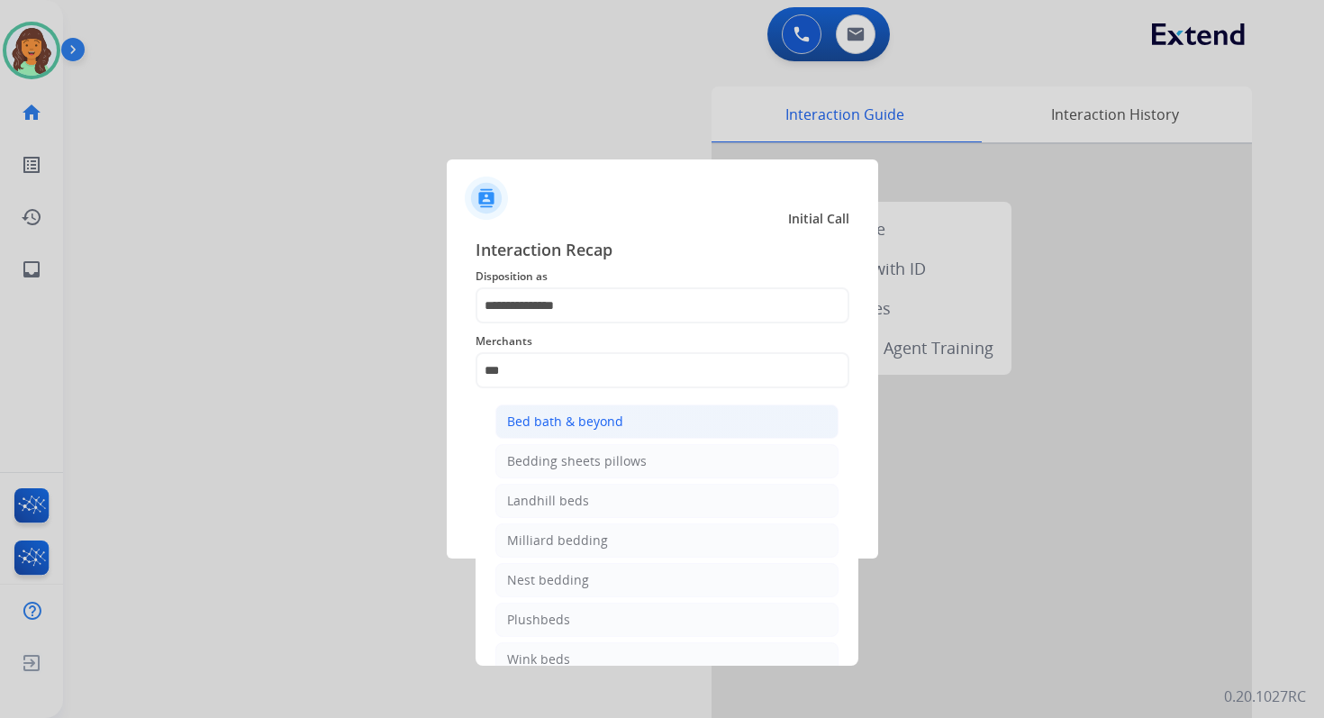
click at [600, 426] on div "Bed bath & beyond" at bounding box center [565, 422] width 116 height 18
type input "**********"
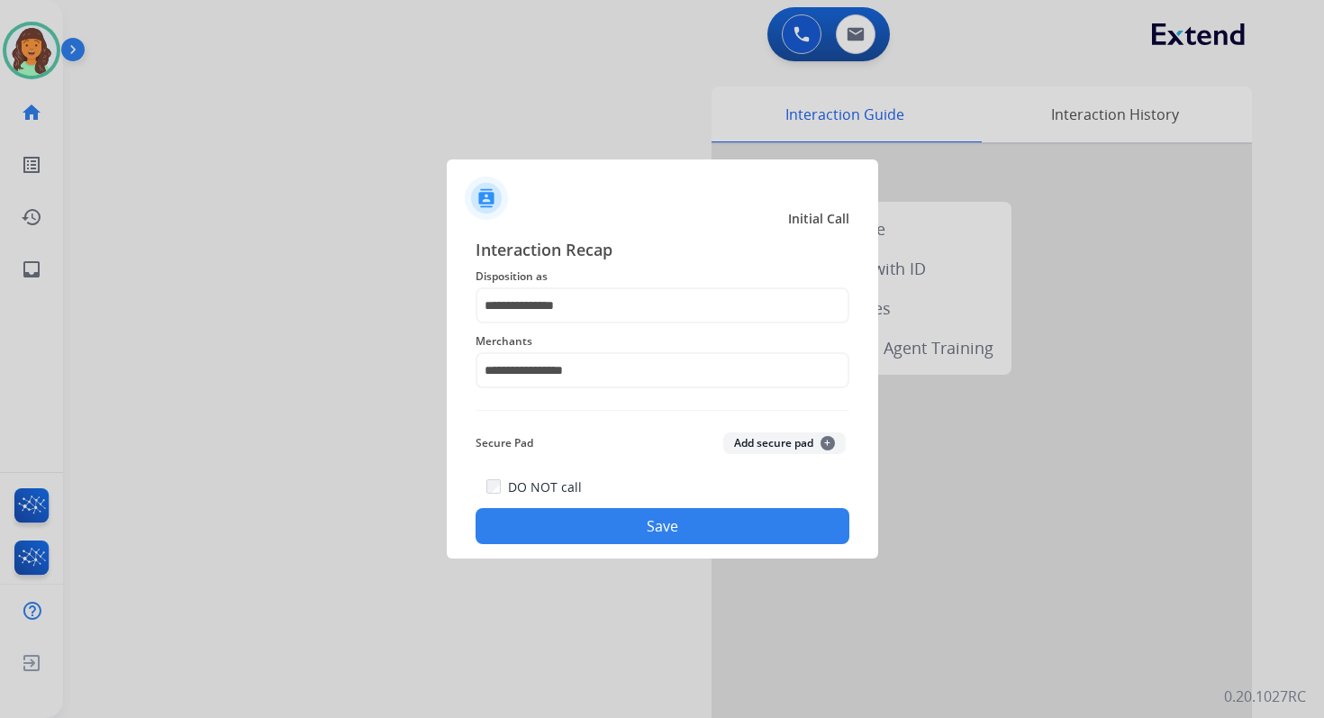
click at [647, 537] on button "Save" at bounding box center [663, 526] width 374 height 36
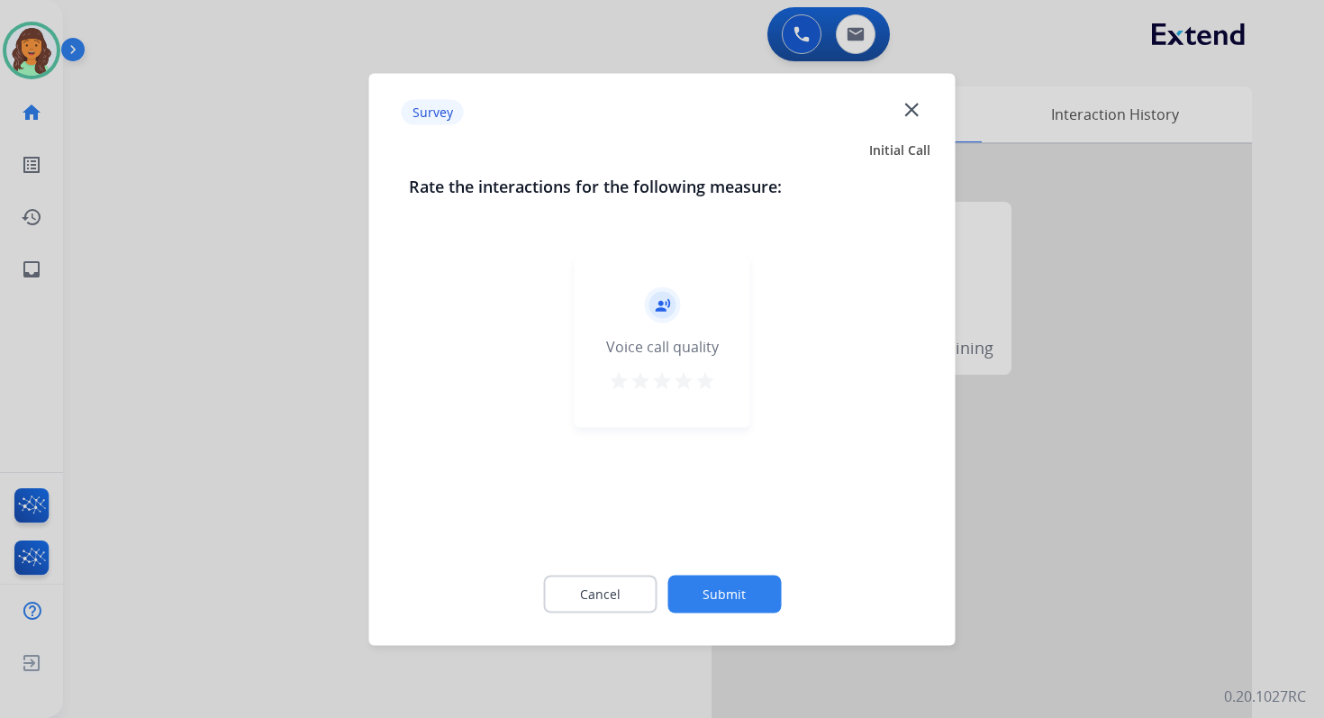
click at [709, 591] on button "Submit" at bounding box center [723, 594] width 113 height 38
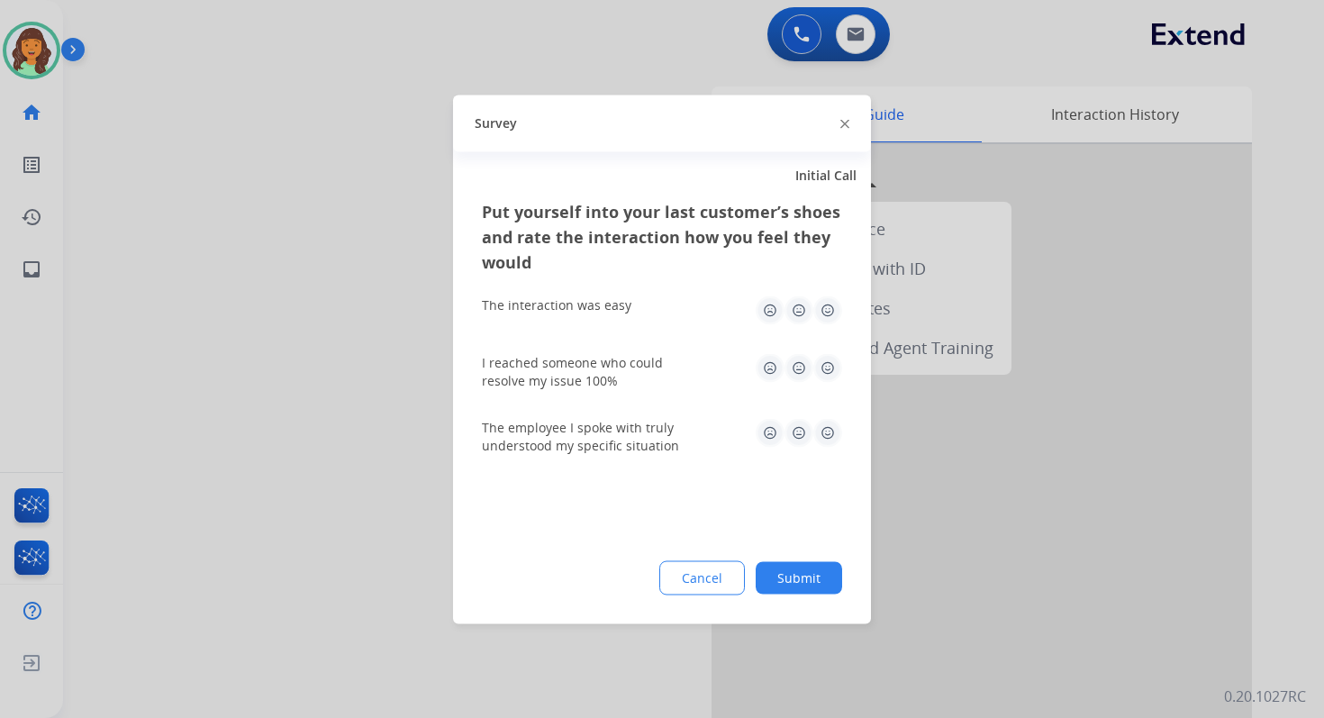
click at [799, 586] on button "Submit" at bounding box center [799, 577] width 86 height 32
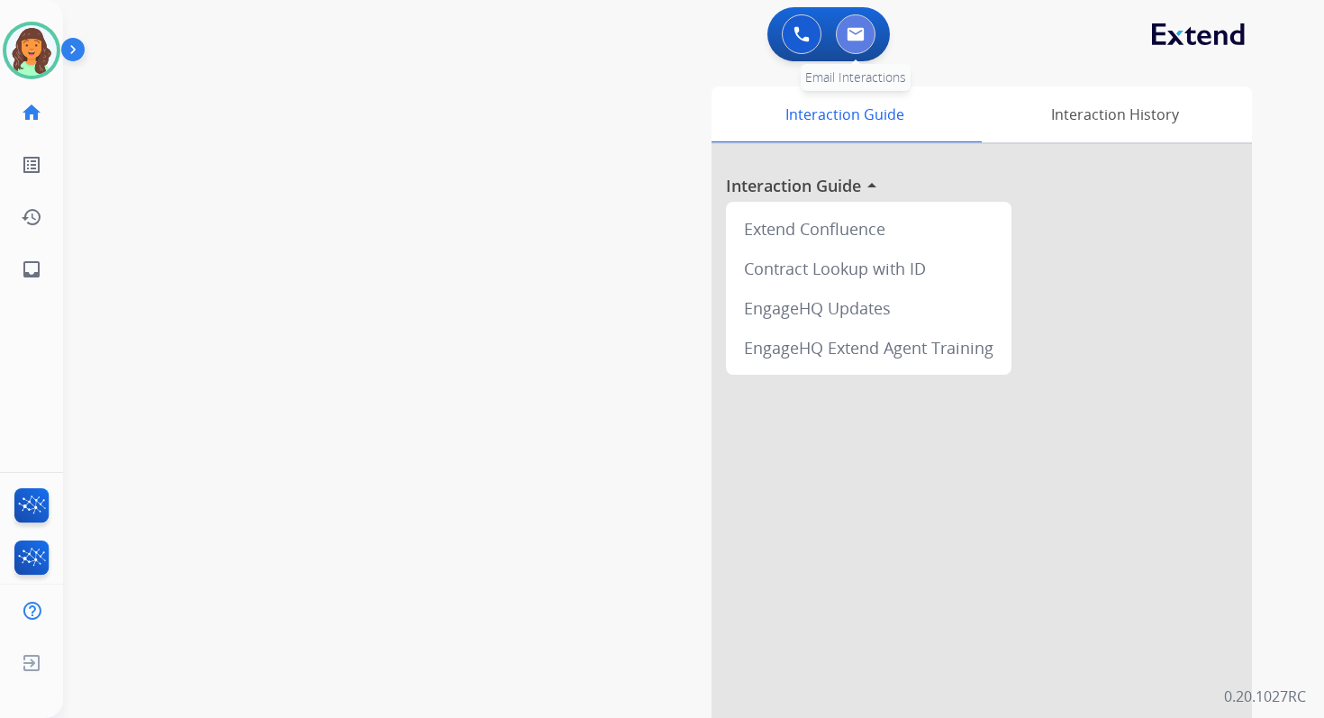
click at [851, 42] on button at bounding box center [856, 34] width 40 height 40
select select "**********"
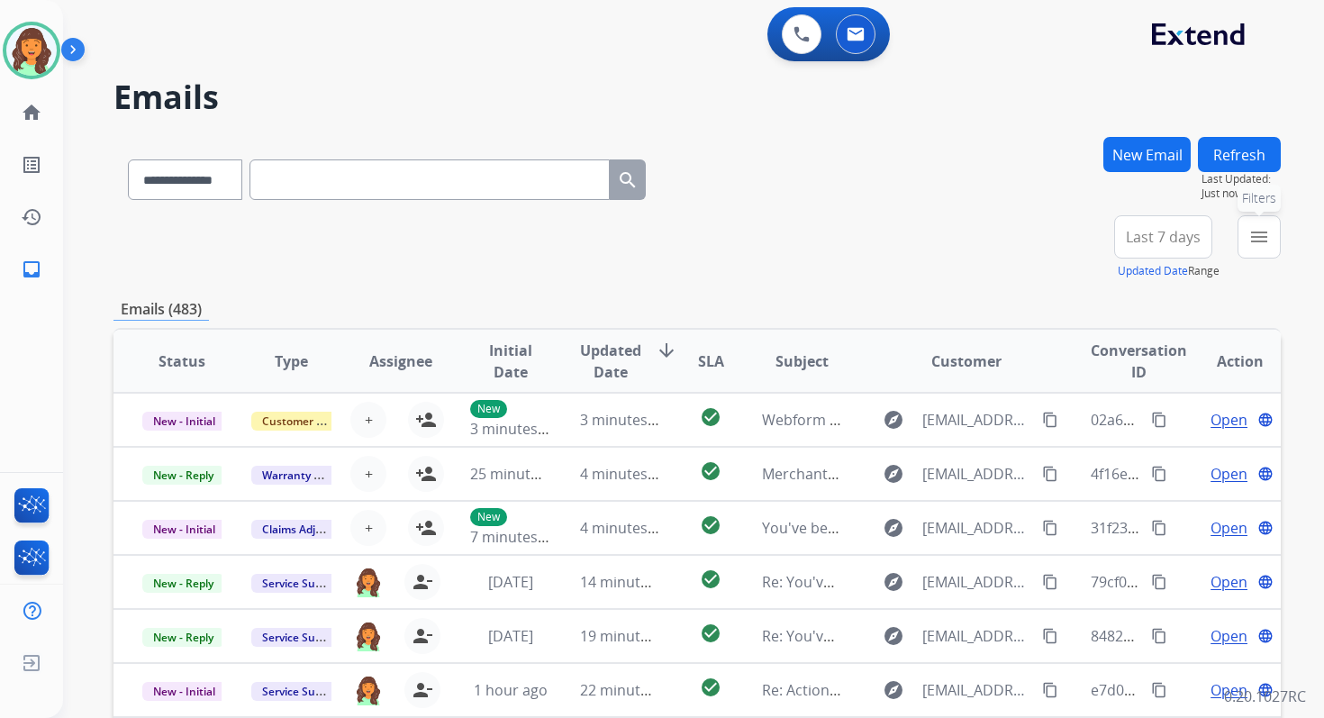
click at [1262, 232] on mat-icon "menu" at bounding box center [1259, 237] width 22 height 22
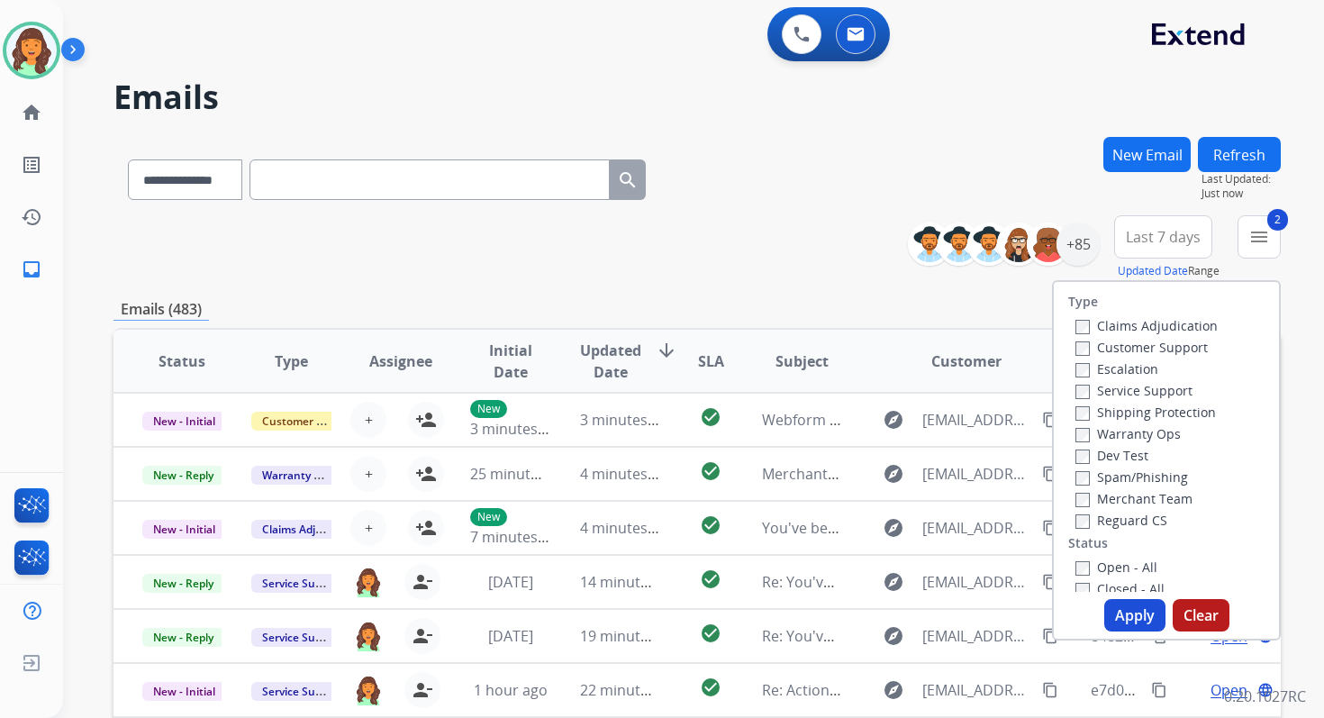
click at [1113, 613] on button "Apply" at bounding box center [1134, 615] width 61 height 32
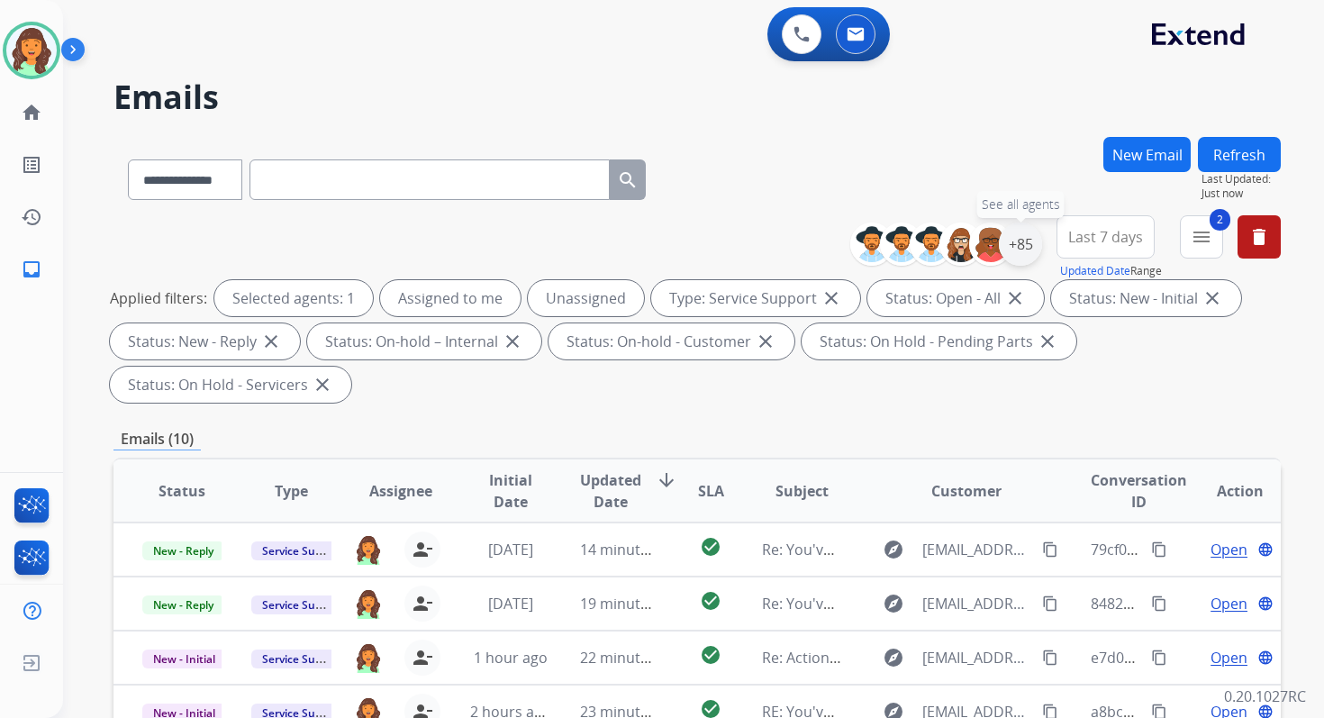
click at [1021, 244] on div "+85" at bounding box center [1020, 243] width 43 height 43
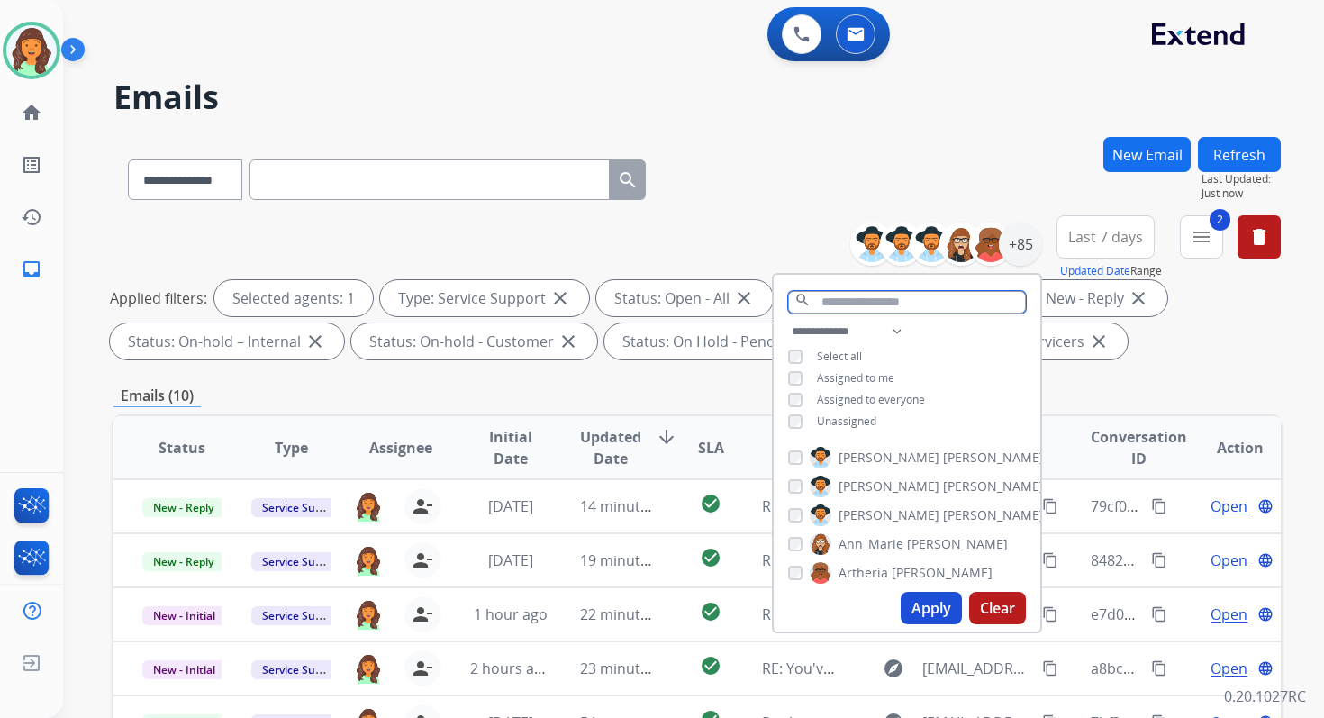
click at [821, 299] on input "text" at bounding box center [907, 302] width 238 height 23
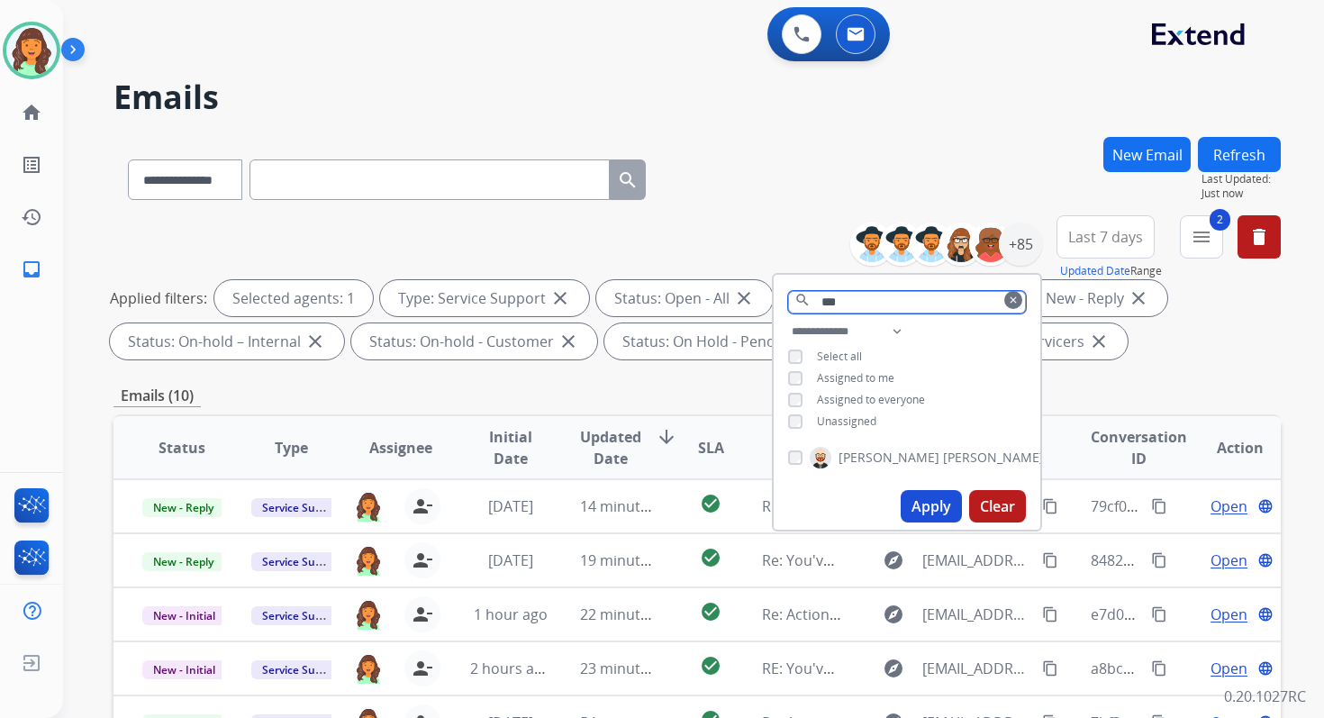
type input "***"
click at [919, 500] on button "Apply" at bounding box center [931, 506] width 61 height 32
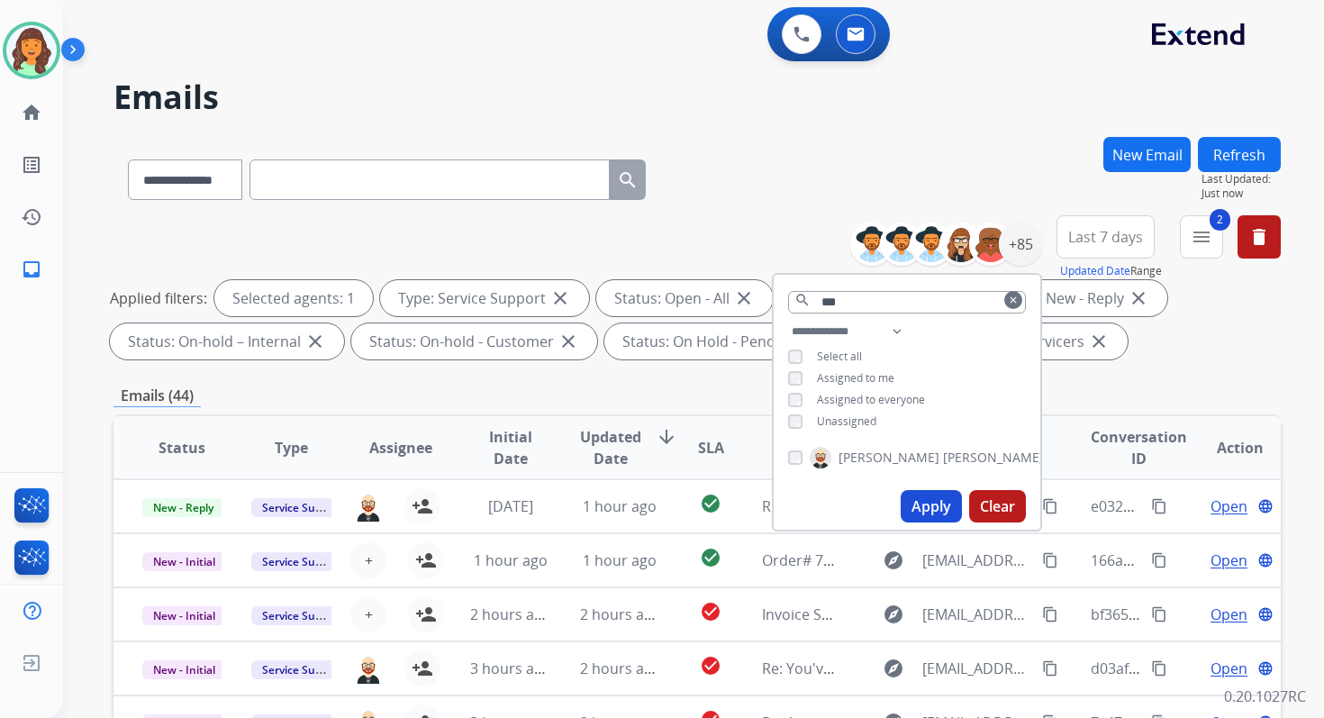
click at [714, 396] on div "Emails (44)" at bounding box center [696, 396] width 1167 height 23
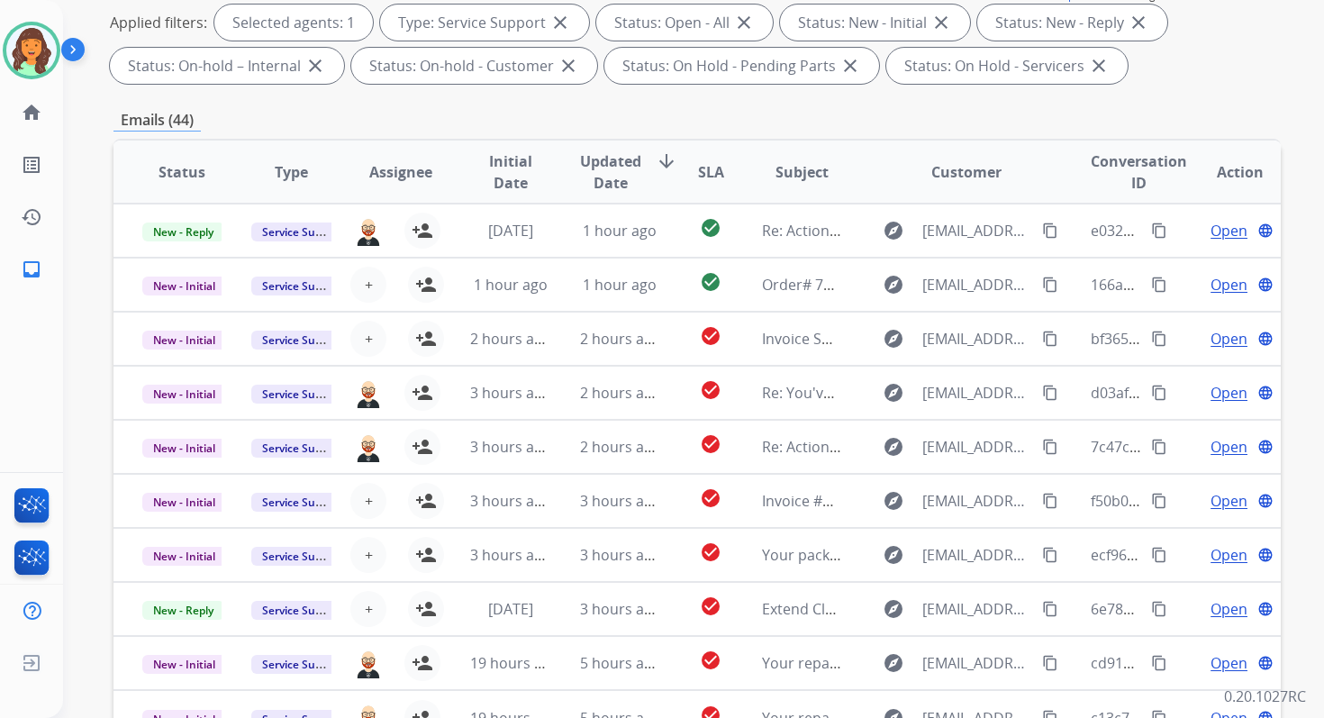
scroll to position [394, 0]
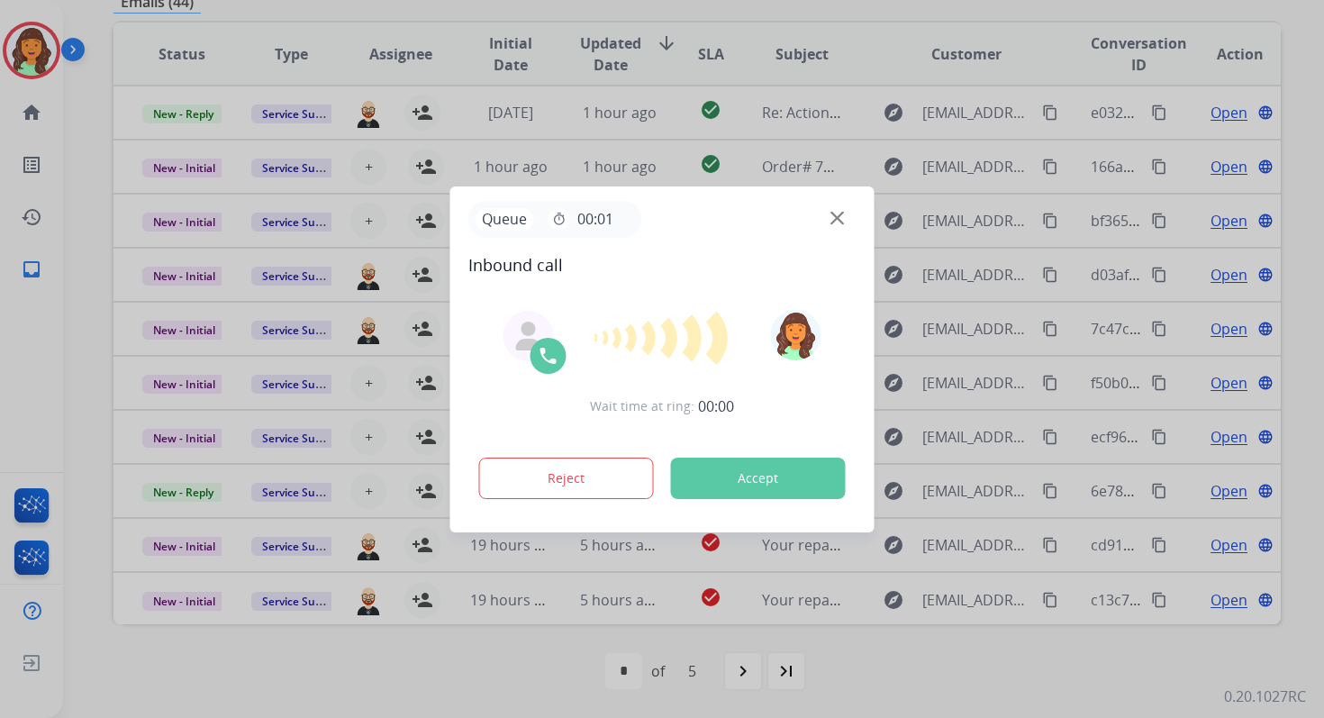
click at [770, 480] on button "Accept" at bounding box center [758, 478] width 175 height 41
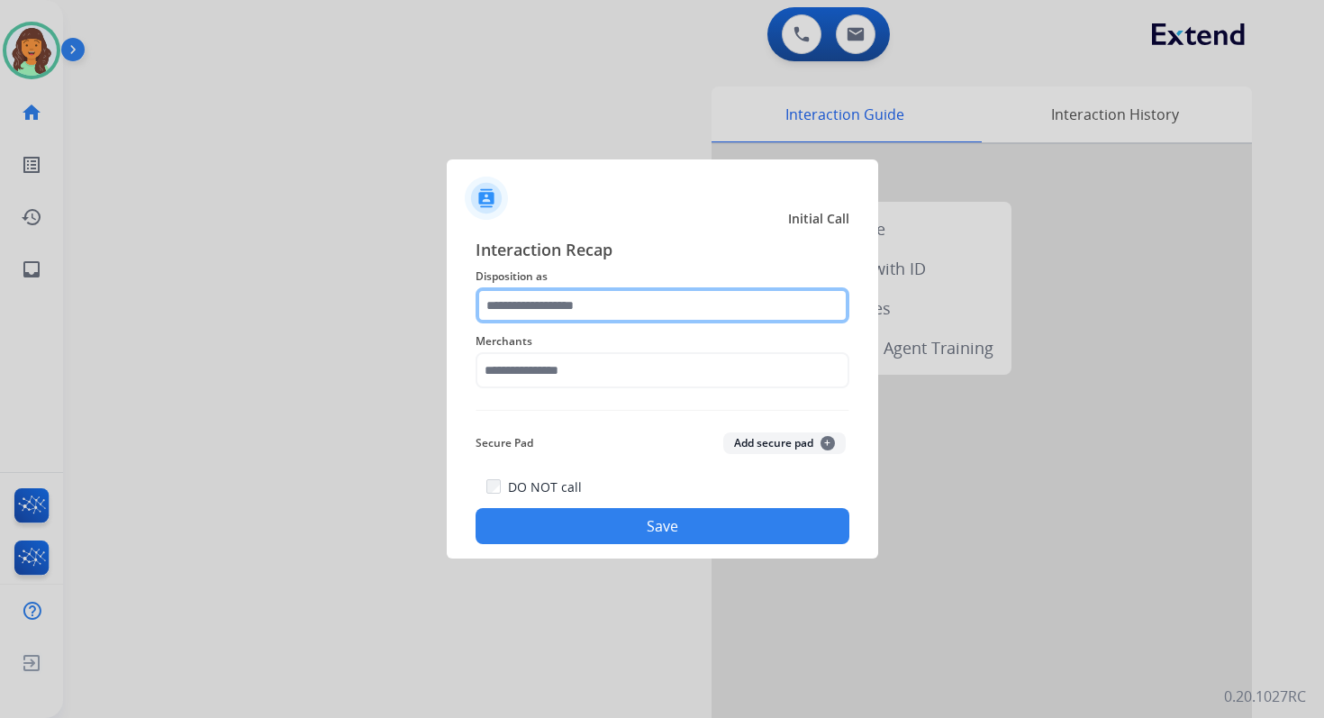
click at [547, 313] on input "text" at bounding box center [663, 305] width 374 height 36
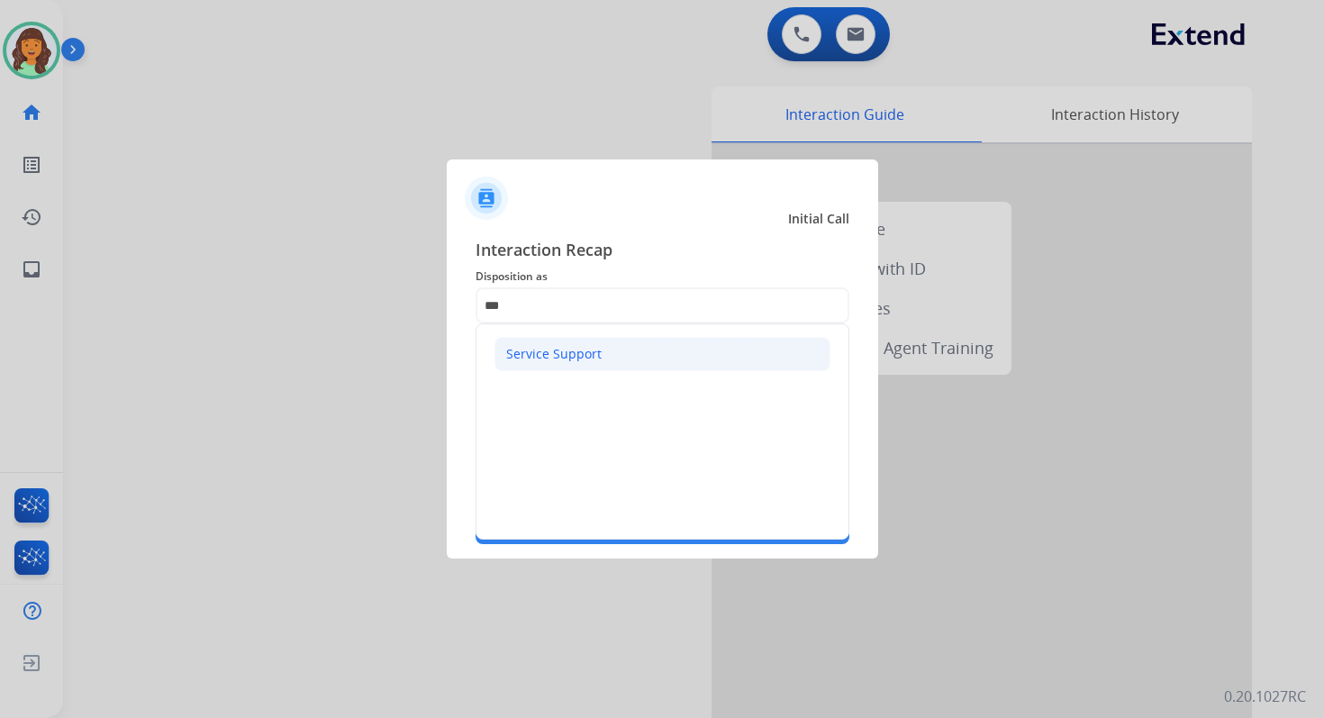
click at [558, 352] on div "Service Support" at bounding box center [553, 354] width 95 height 18
type input "**********"
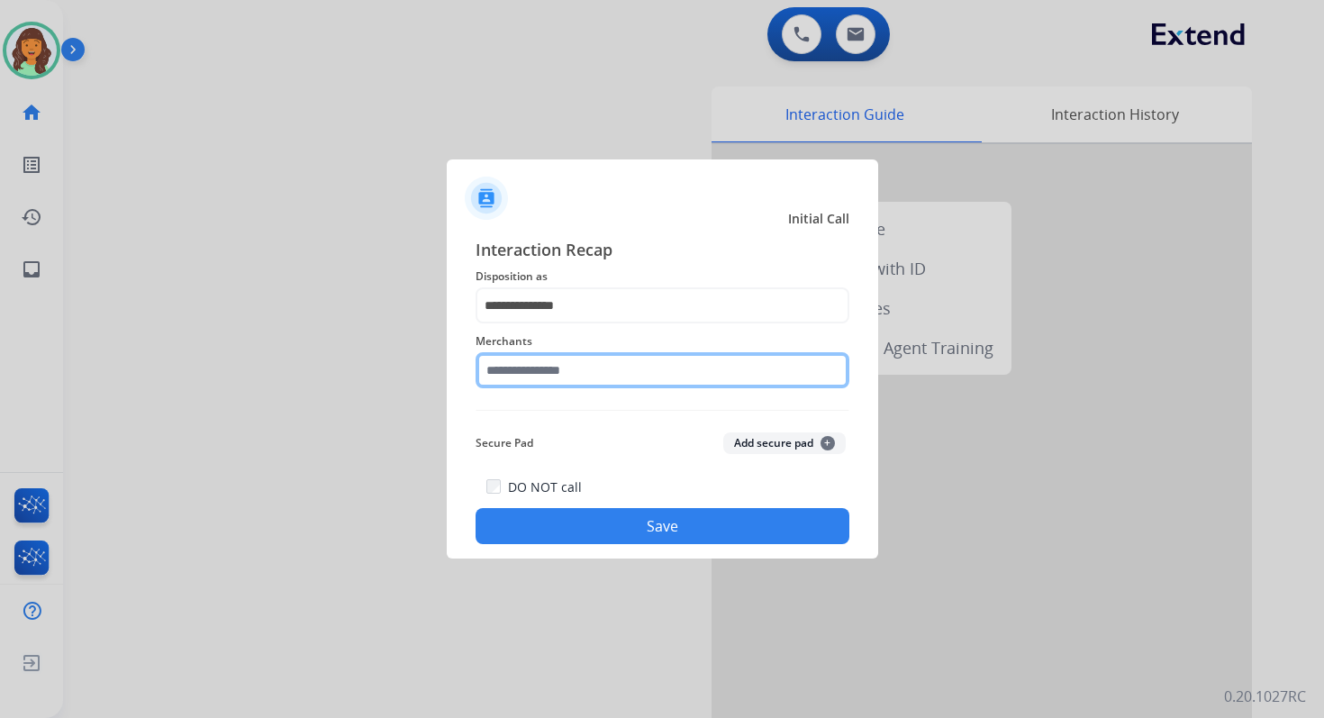
click at [563, 372] on input "text" at bounding box center [663, 370] width 374 height 36
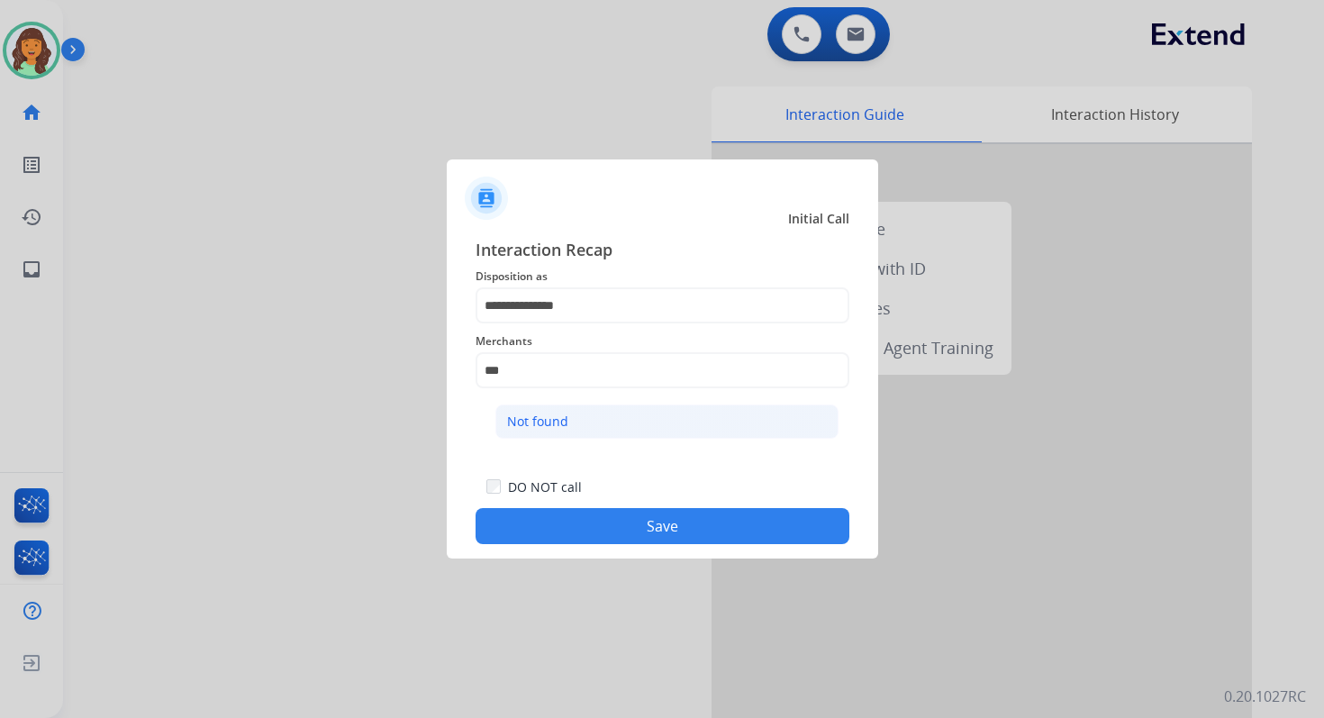
click at [564, 418] on div "Not found" at bounding box center [537, 422] width 61 height 18
type input "*********"
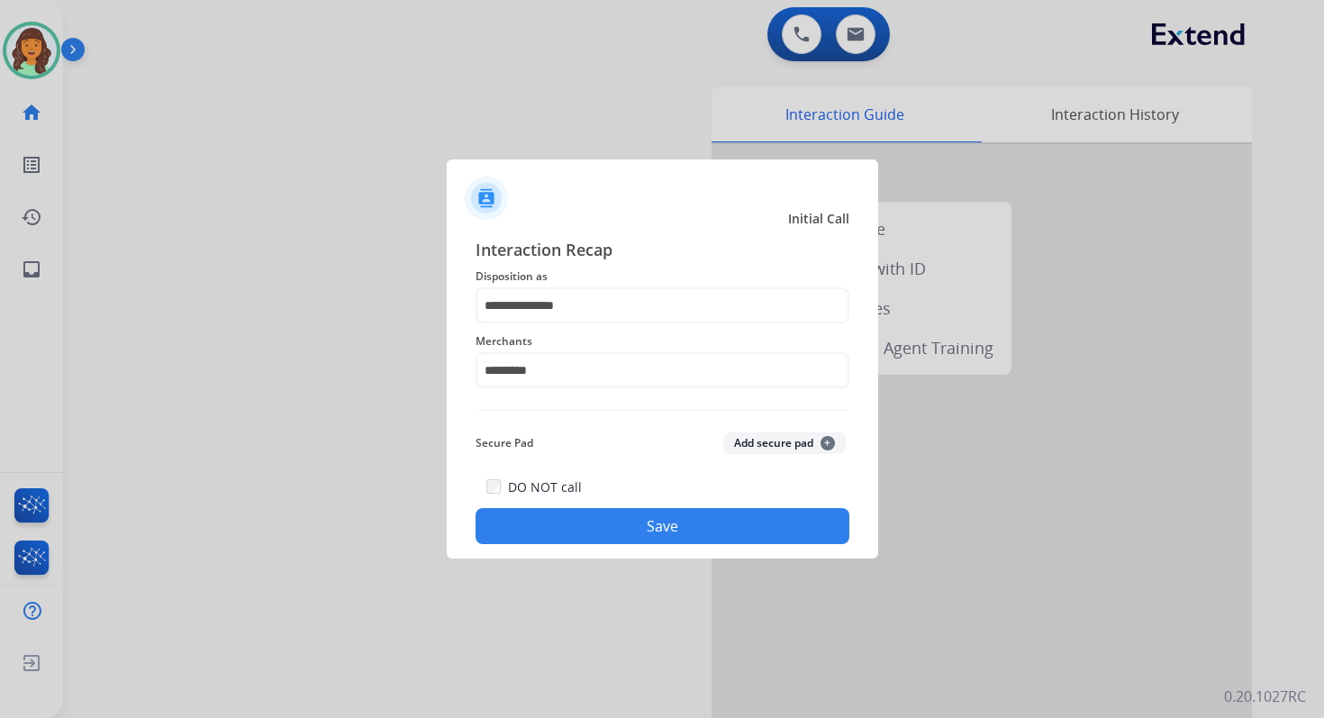
click at [649, 536] on button "Save" at bounding box center [663, 526] width 374 height 36
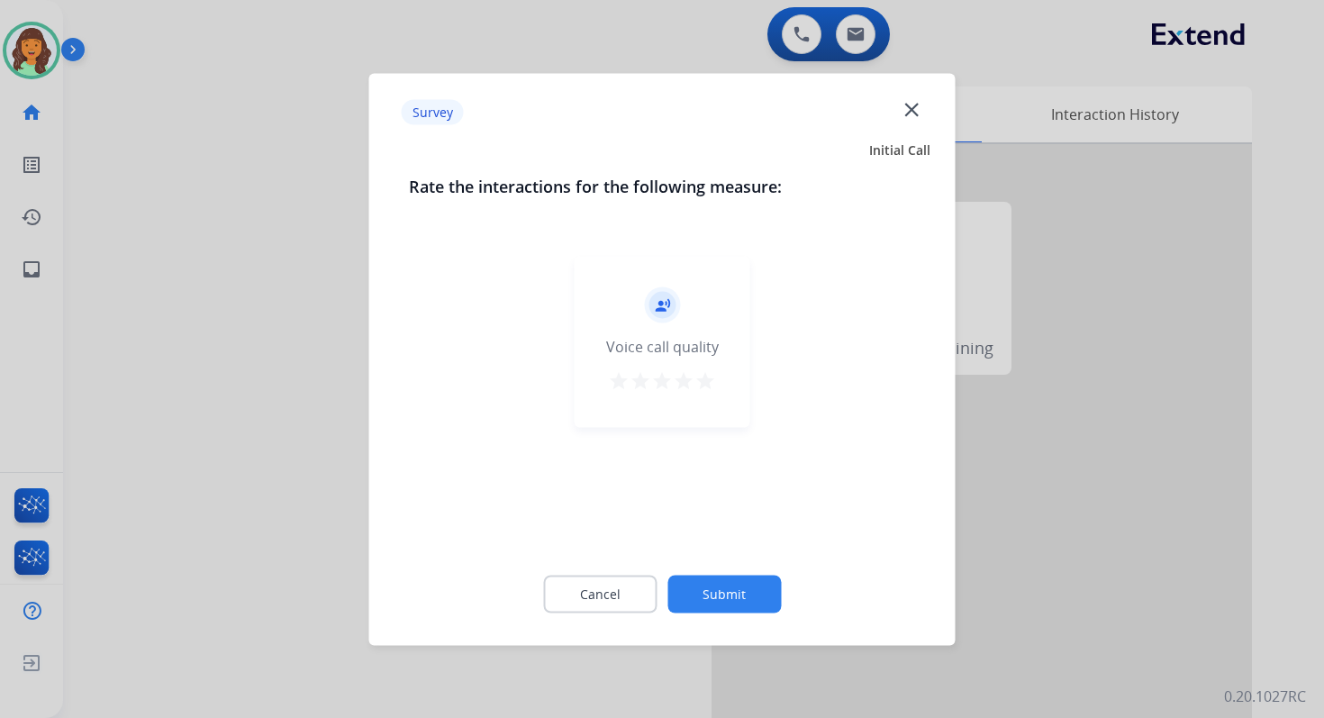
click at [703, 583] on button "Submit" at bounding box center [723, 594] width 113 height 38
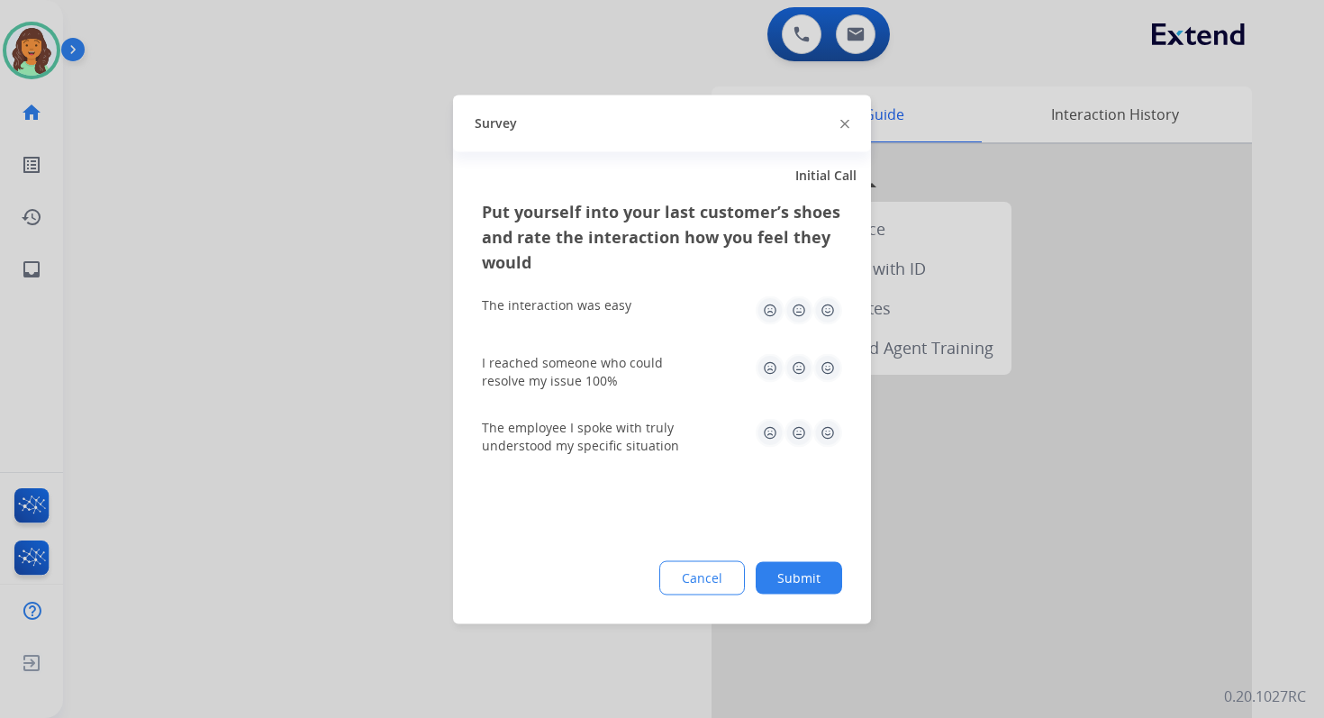
click at [785, 580] on button "Submit" at bounding box center [799, 577] width 86 height 32
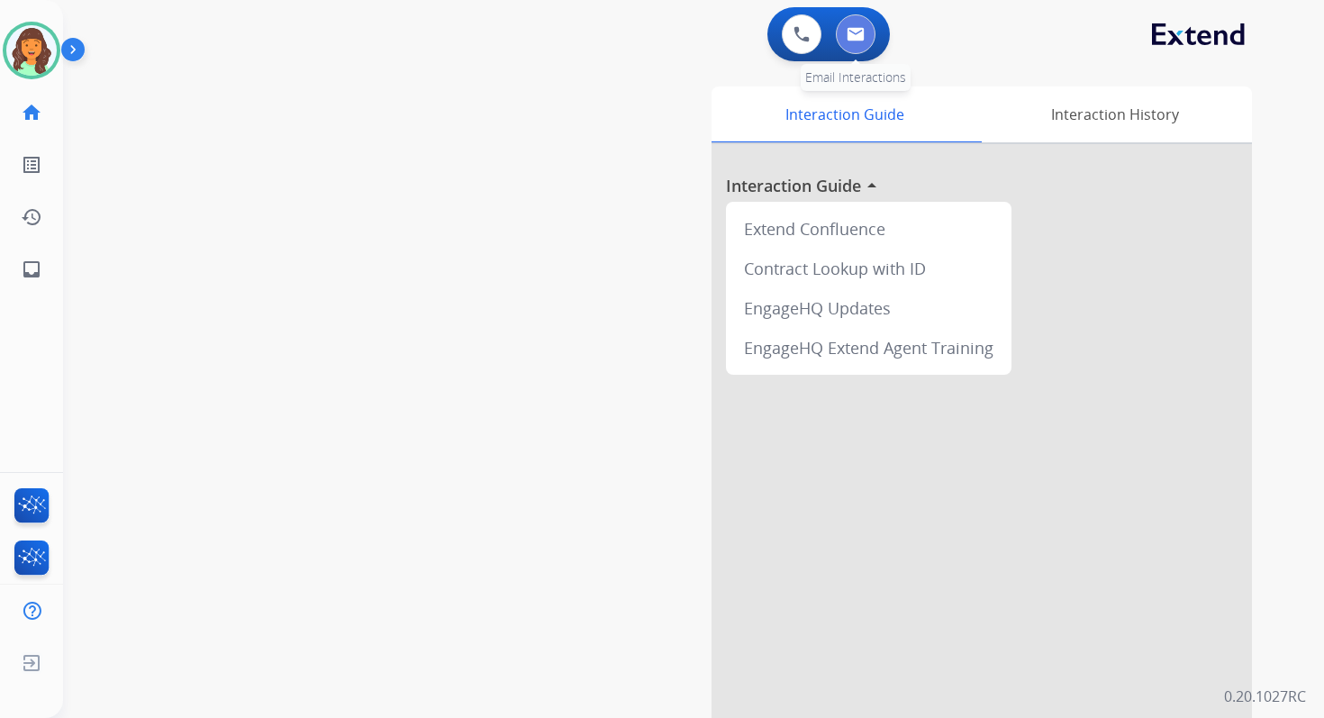
click at [854, 32] on img at bounding box center [856, 34] width 18 height 14
select select "**********"
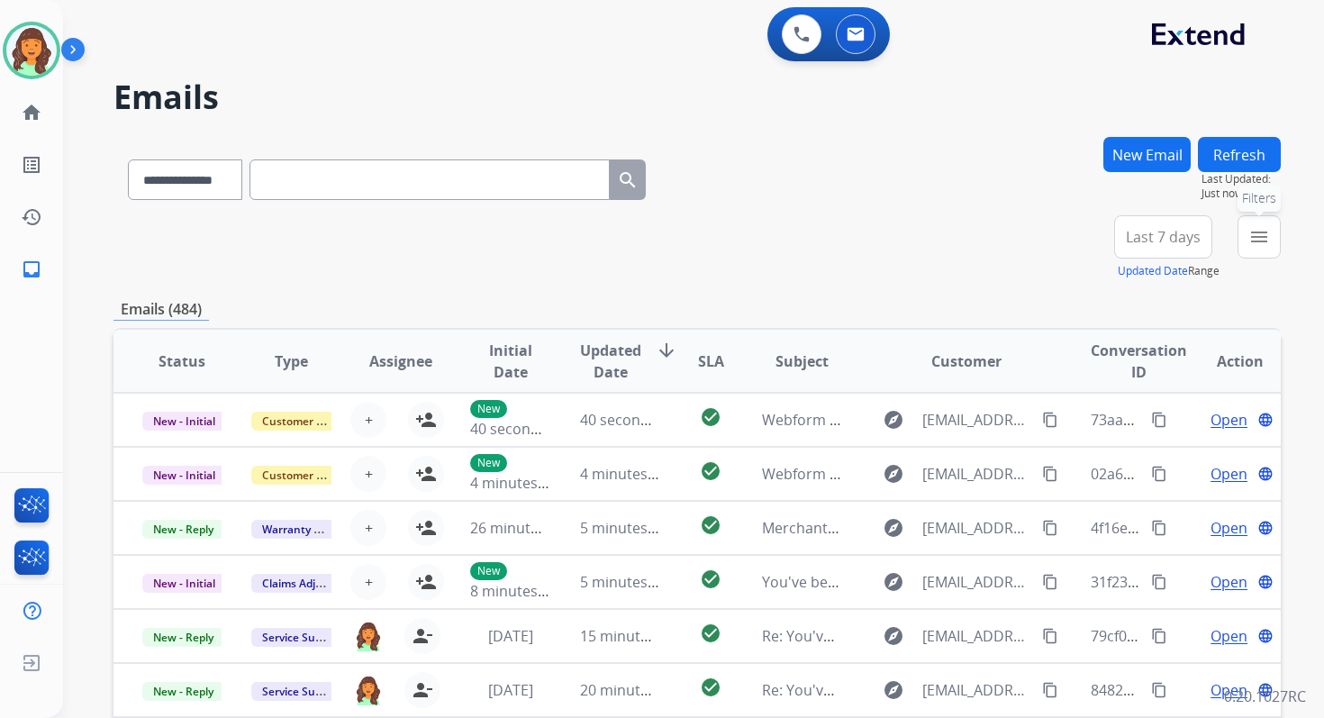
click at [1267, 232] on mat-icon "menu" at bounding box center [1259, 237] width 22 height 22
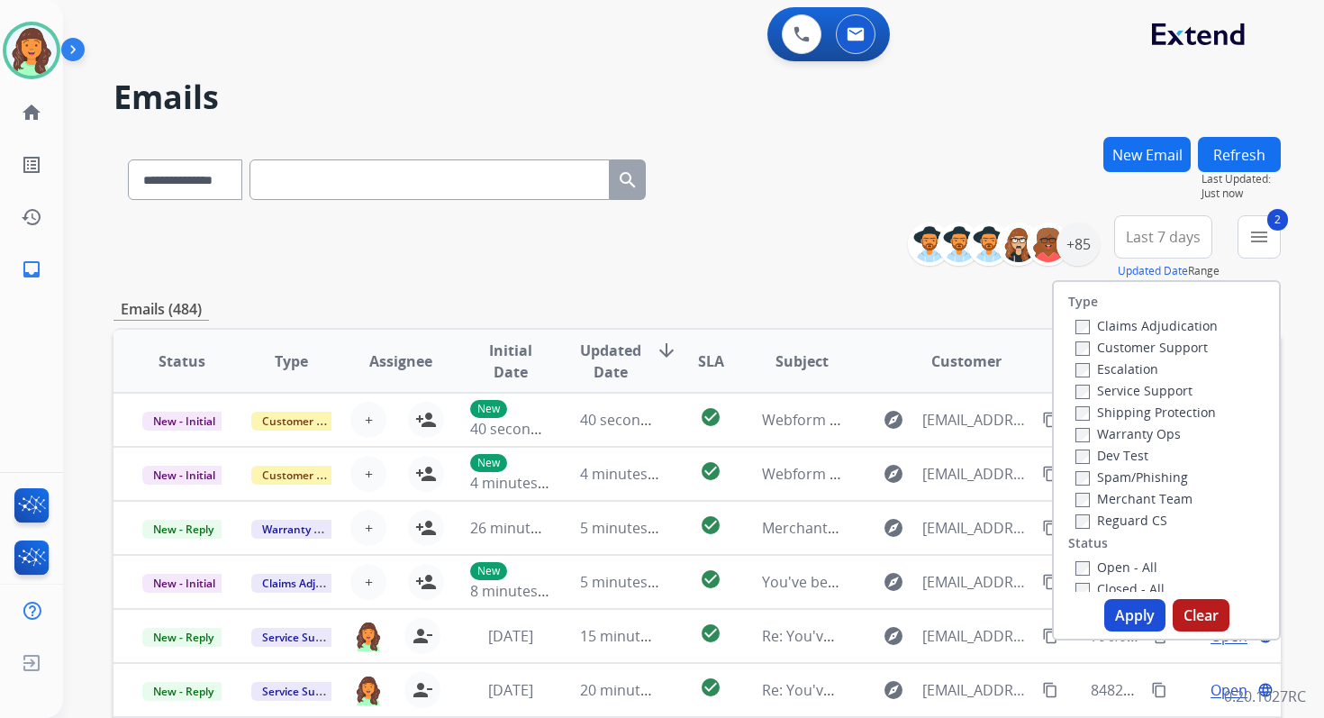
click at [1128, 616] on button "Apply" at bounding box center [1134, 615] width 61 height 32
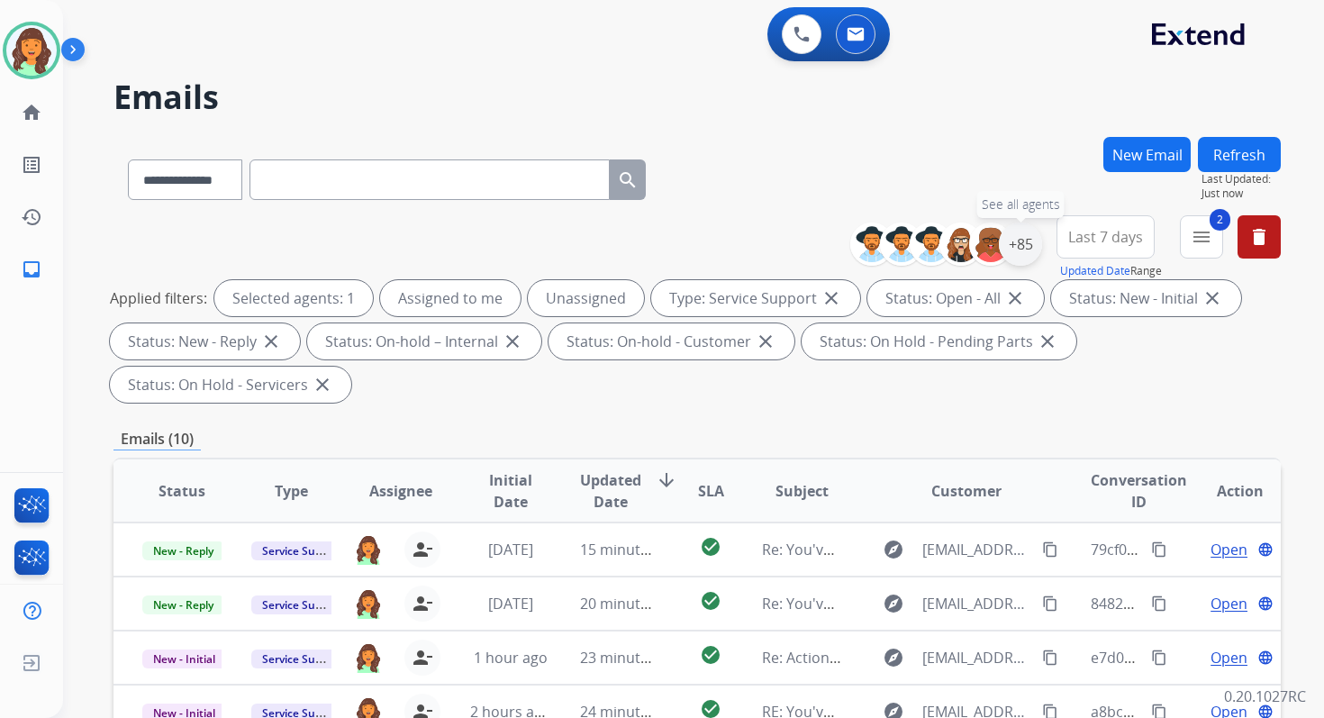
click at [1021, 250] on div "+85" at bounding box center [1020, 243] width 43 height 43
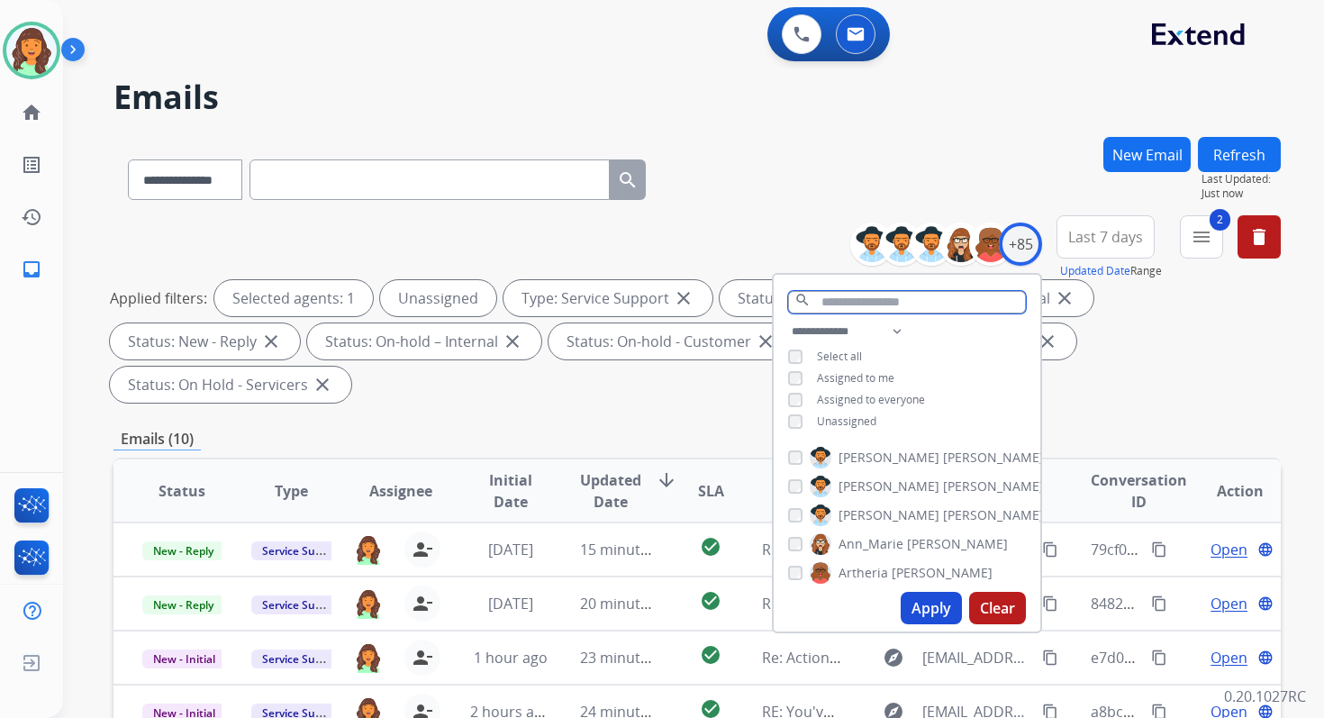
click at [873, 298] on input "text" at bounding box center [907, 302] width 238 height 23
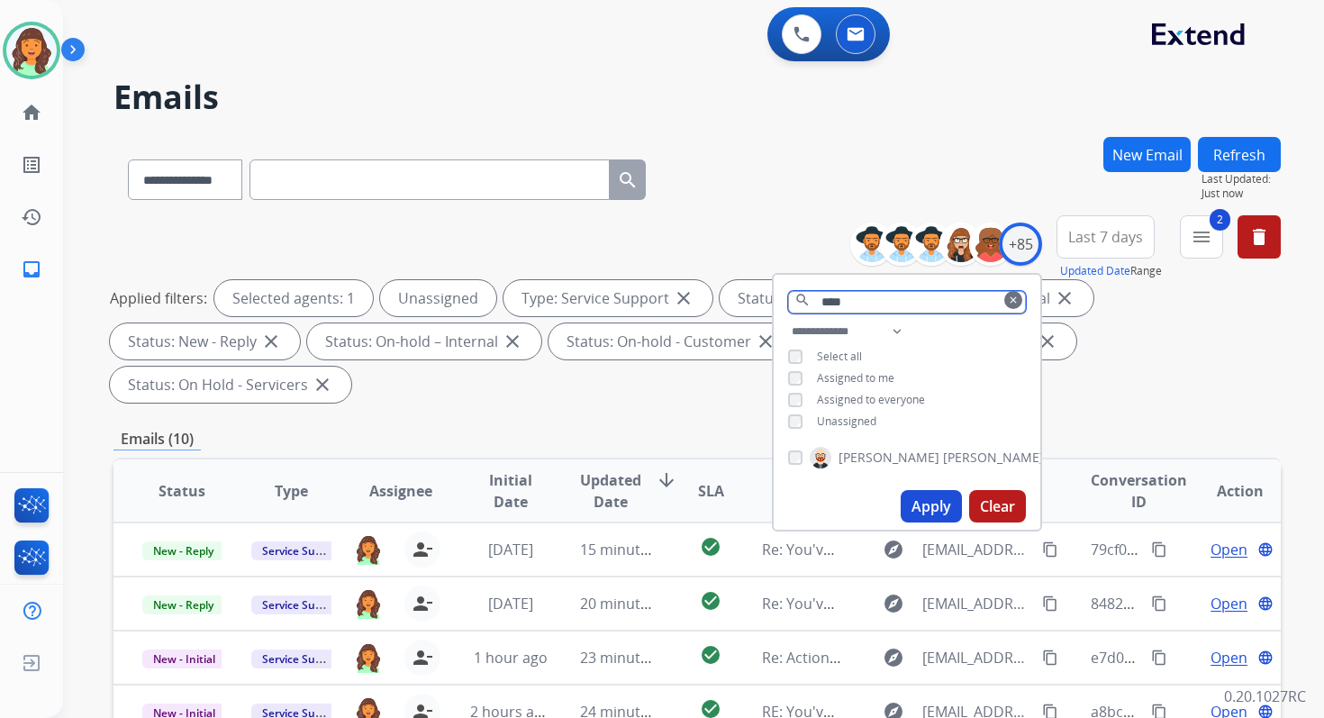
type input "****"
click at [929, 495] on button "Apply" at bounding box center [931, 506] width 61 height 32
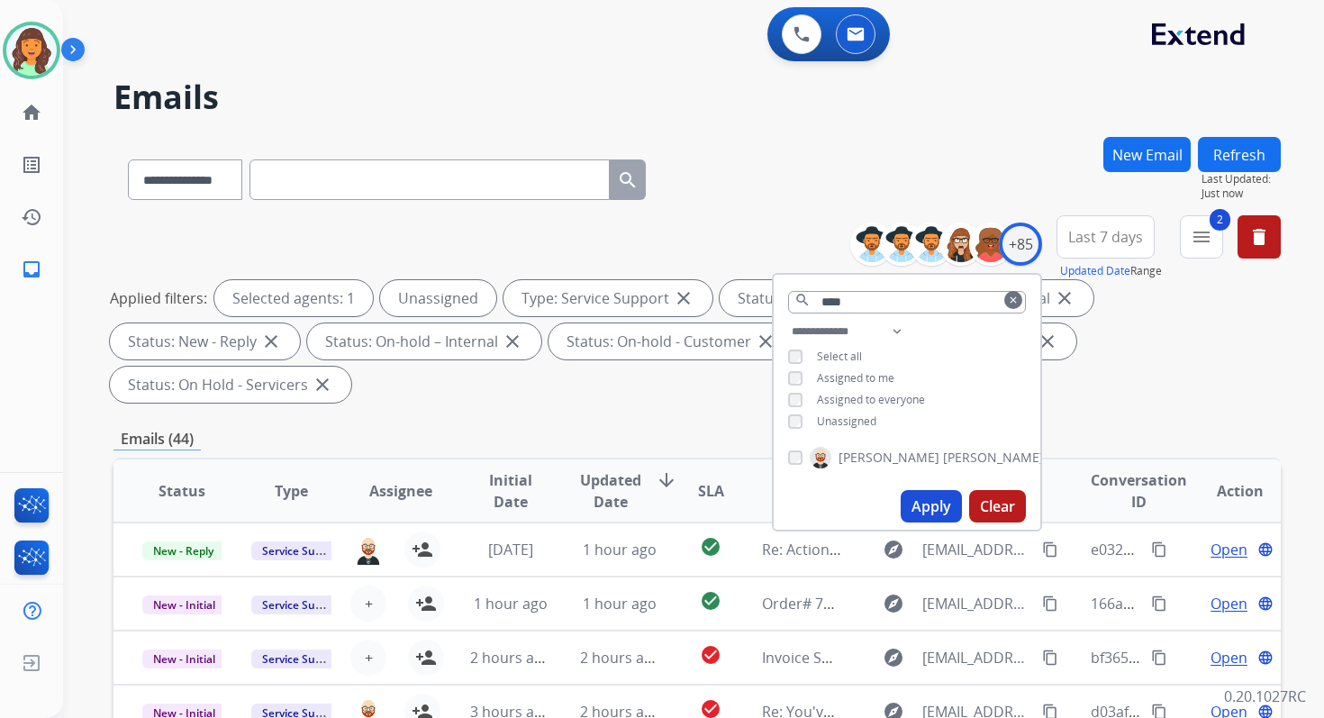
scroll to position [437, 0]
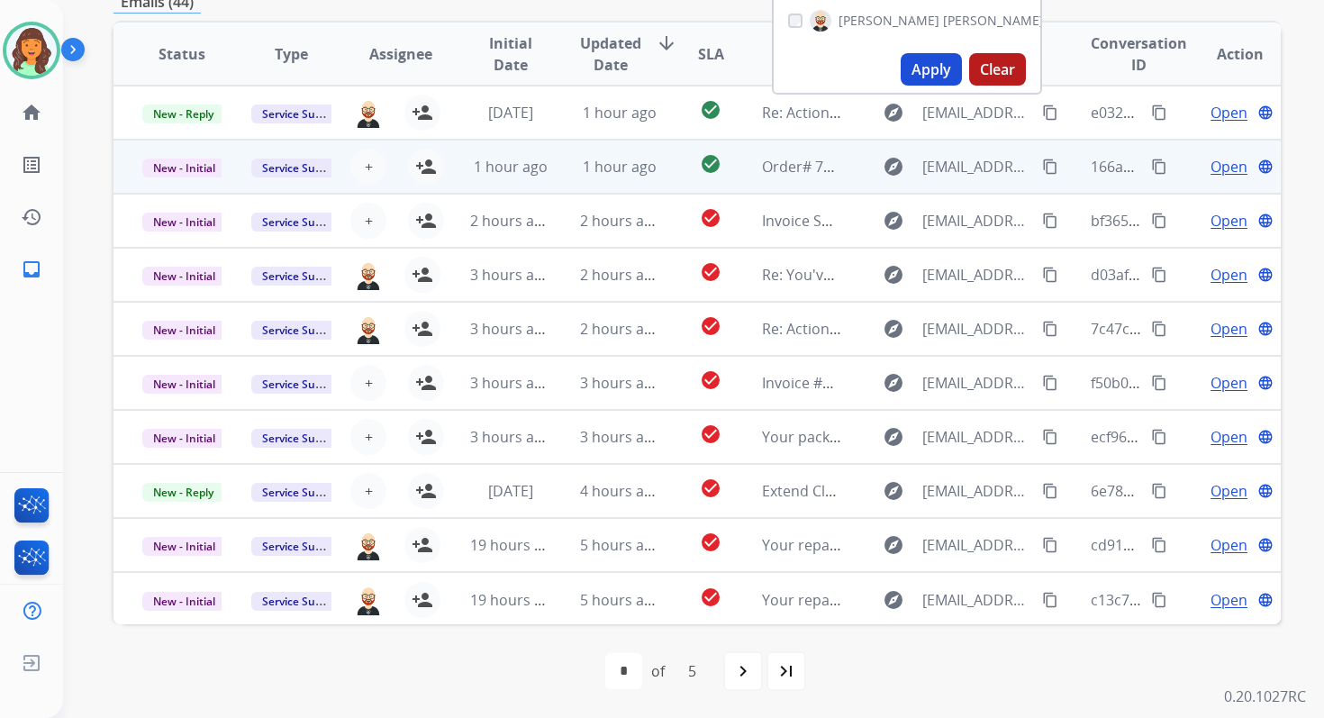
click at [570, 177] on td "1 hour ago" at bounding box center [605, 167] width 109 height 54
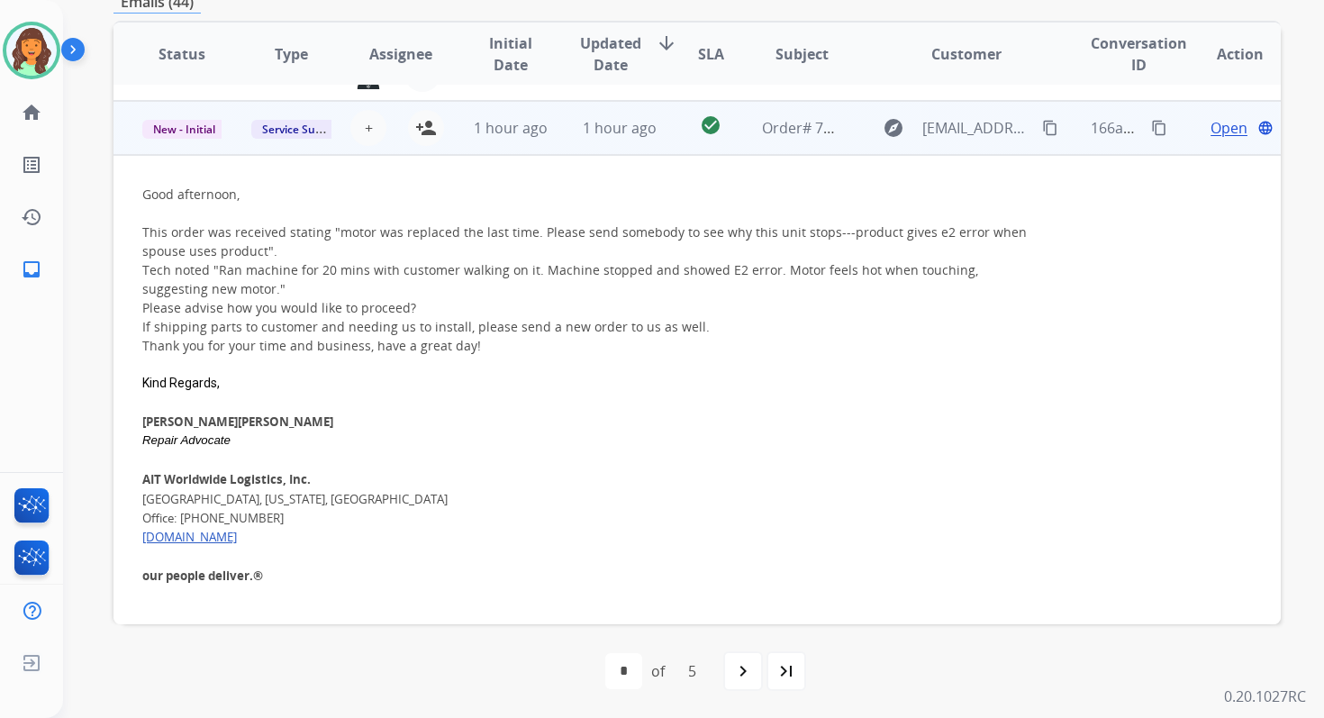
scroll to position [54, 0]
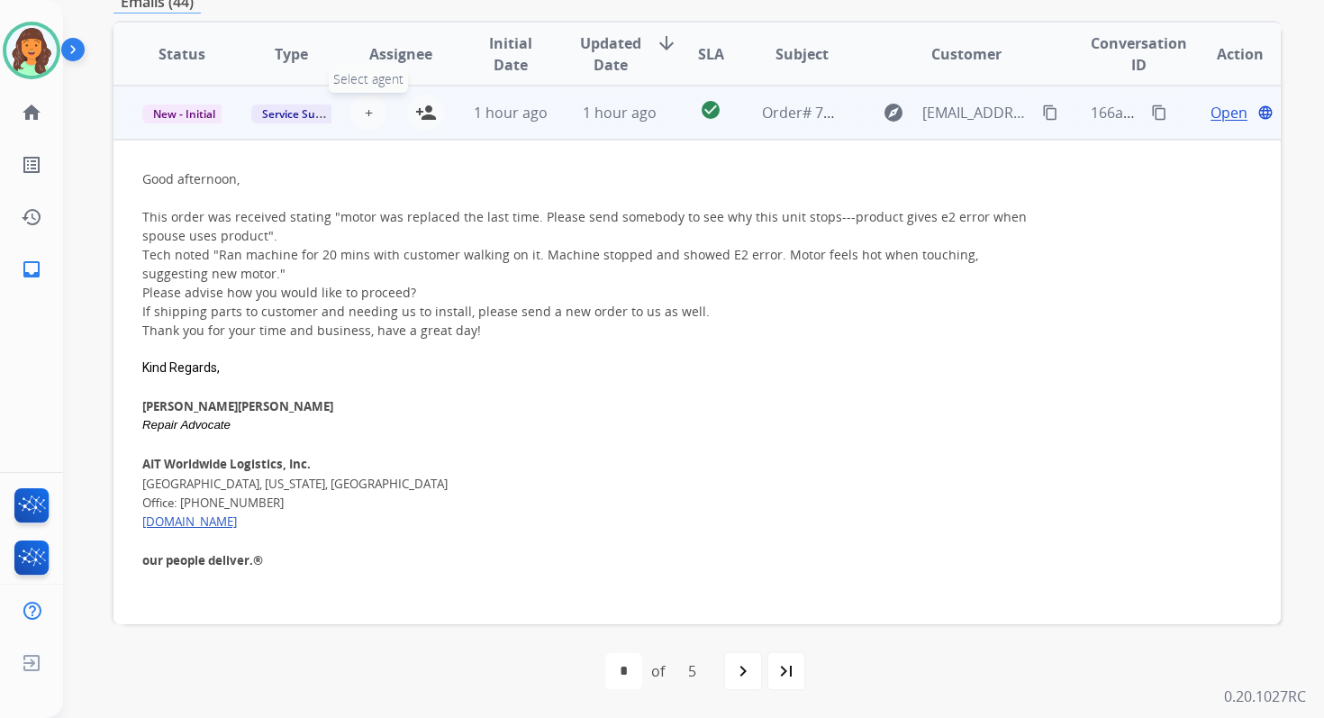
click at [366, 112] on span "+" at bounding box center [369, 113] width 8 height 22
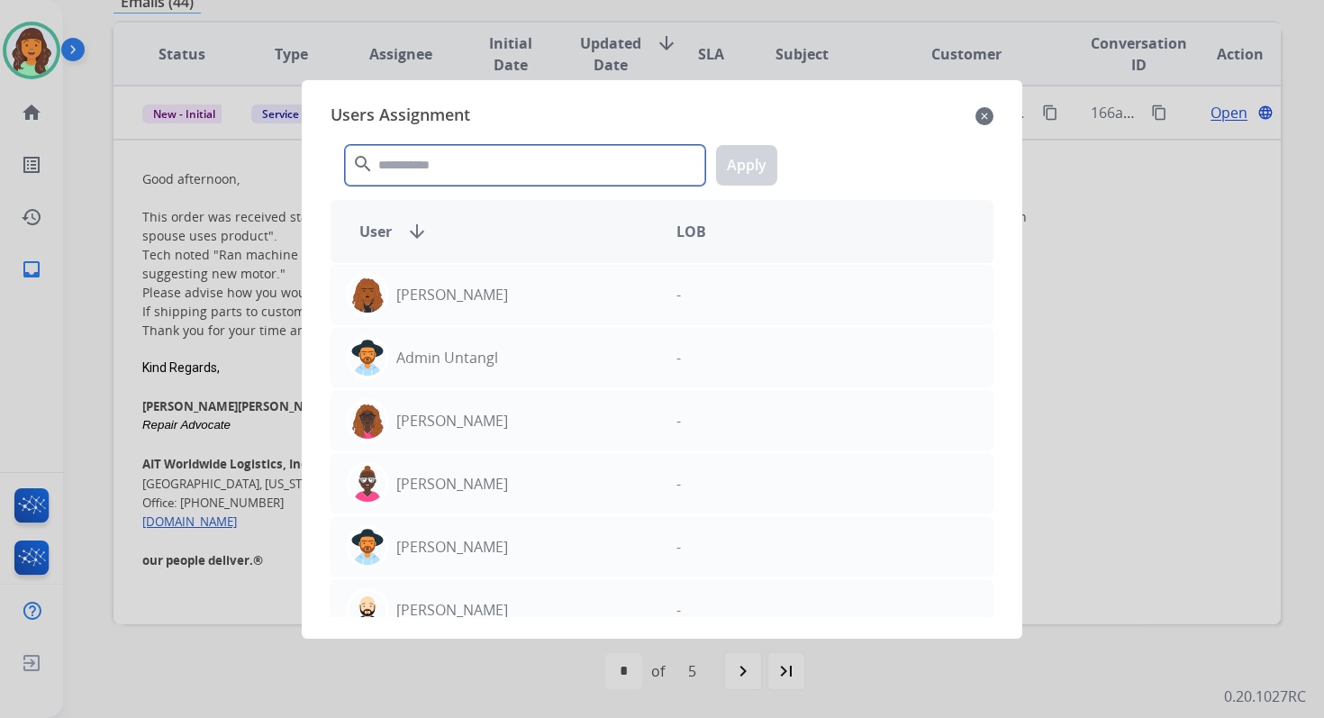
click at [467, 184] on input "text" at bounding box center [525, 165] width 360 height 41
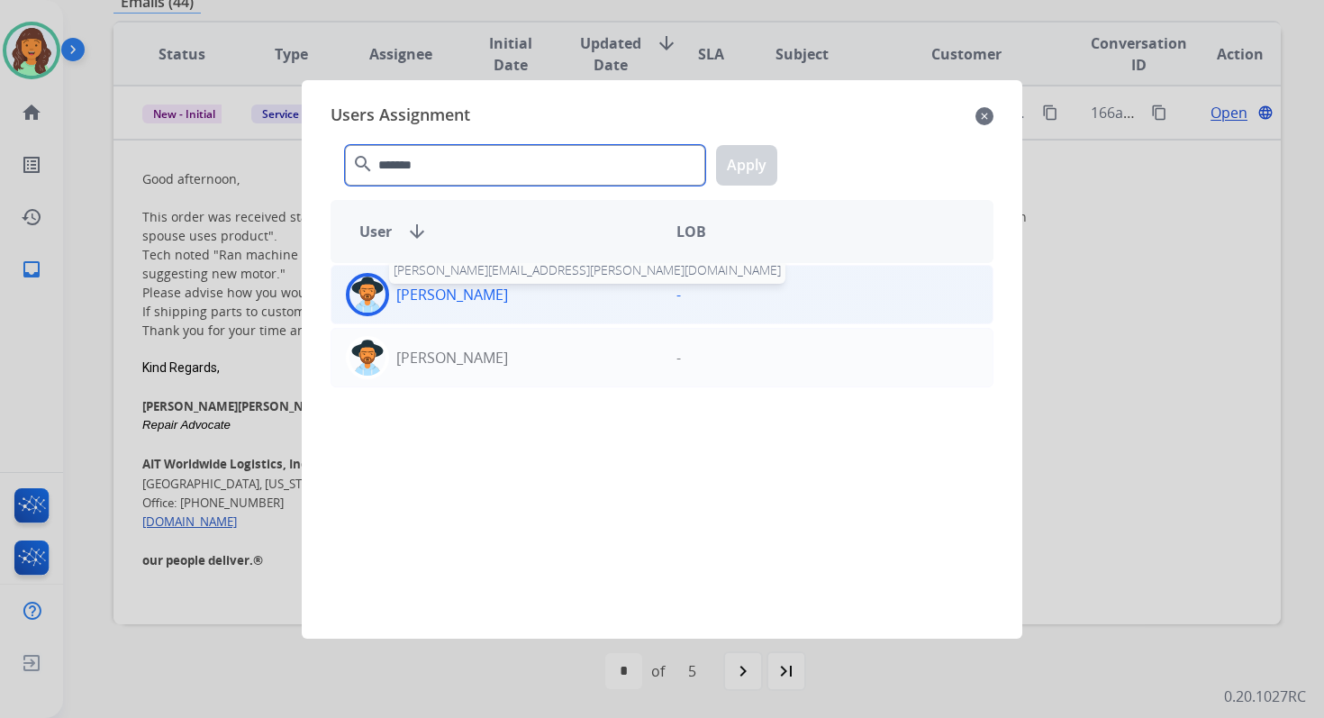
type input "*******"
click at [498, 301] on p "[PERSON_NAME]" at bounding box center [452, 295] width 112 height 22
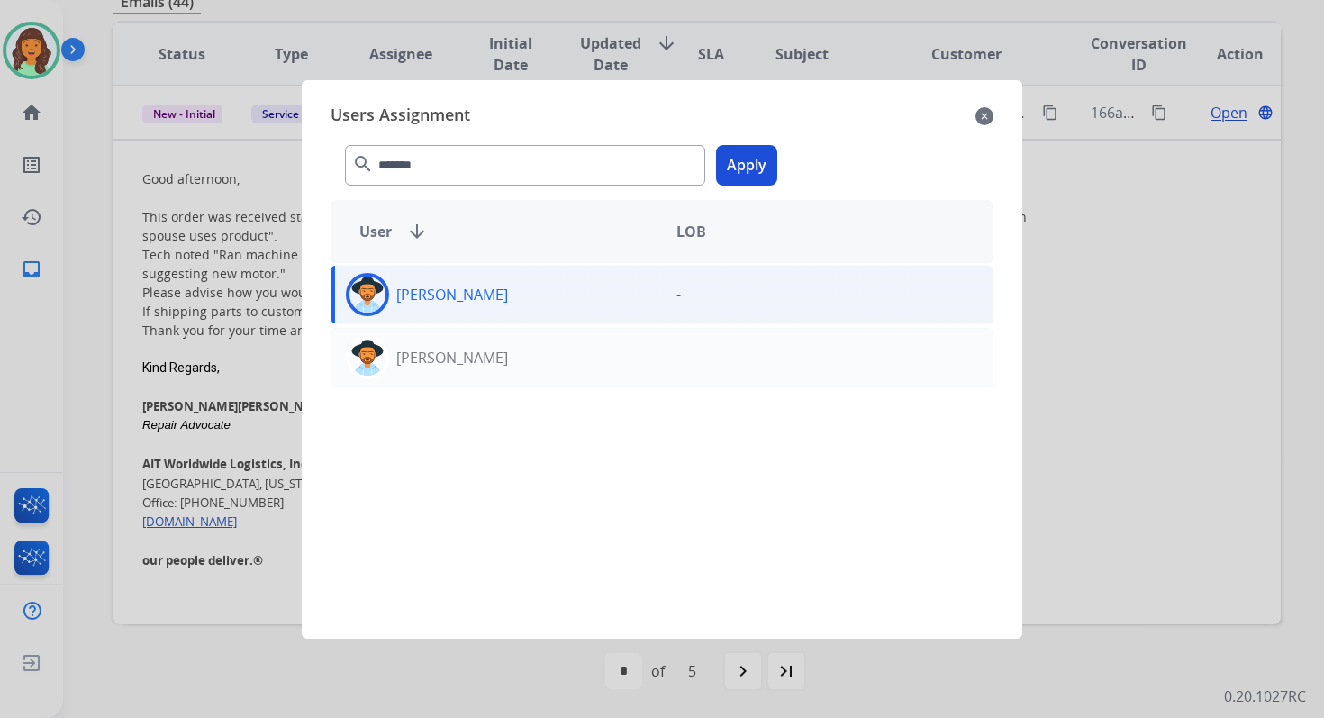
click at [748, 160] on button "Apply" at bounding box center [746, 165] width 61 height 41
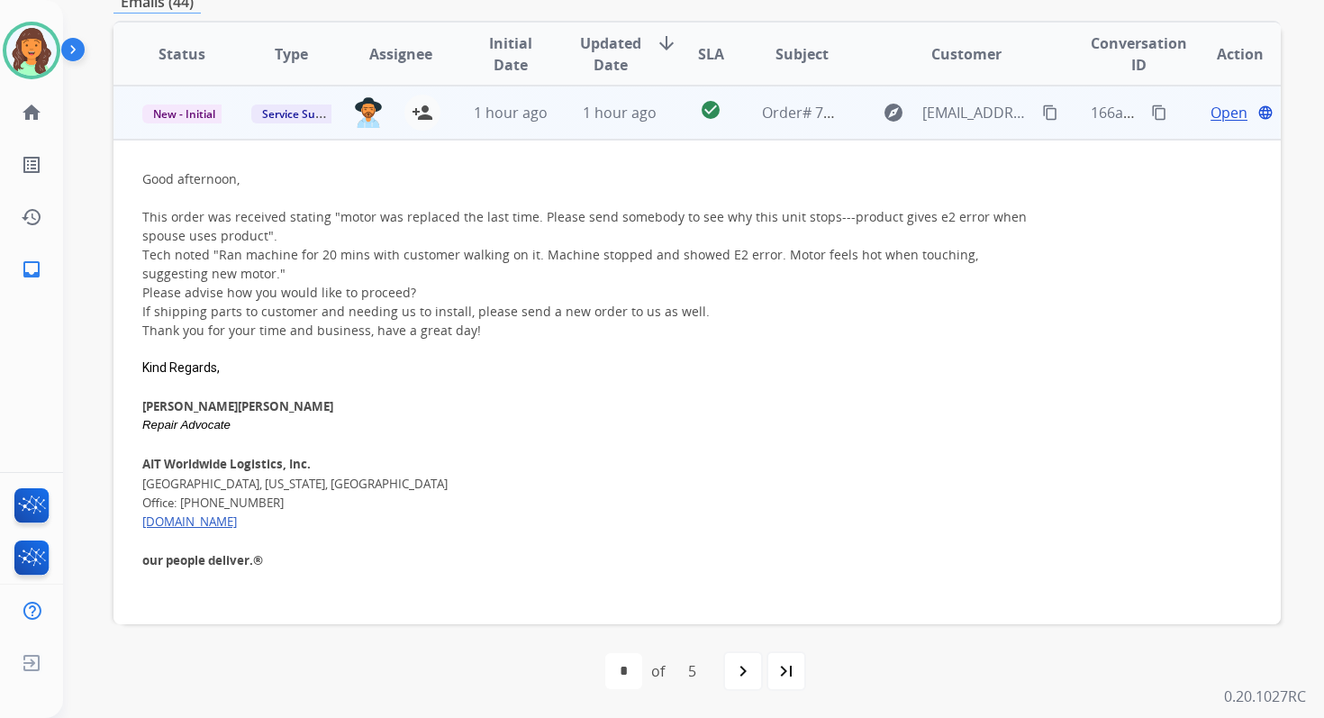
click at [522, 122] on span "1 hour ago" at bounding box center [511, 113] width 74 height 20
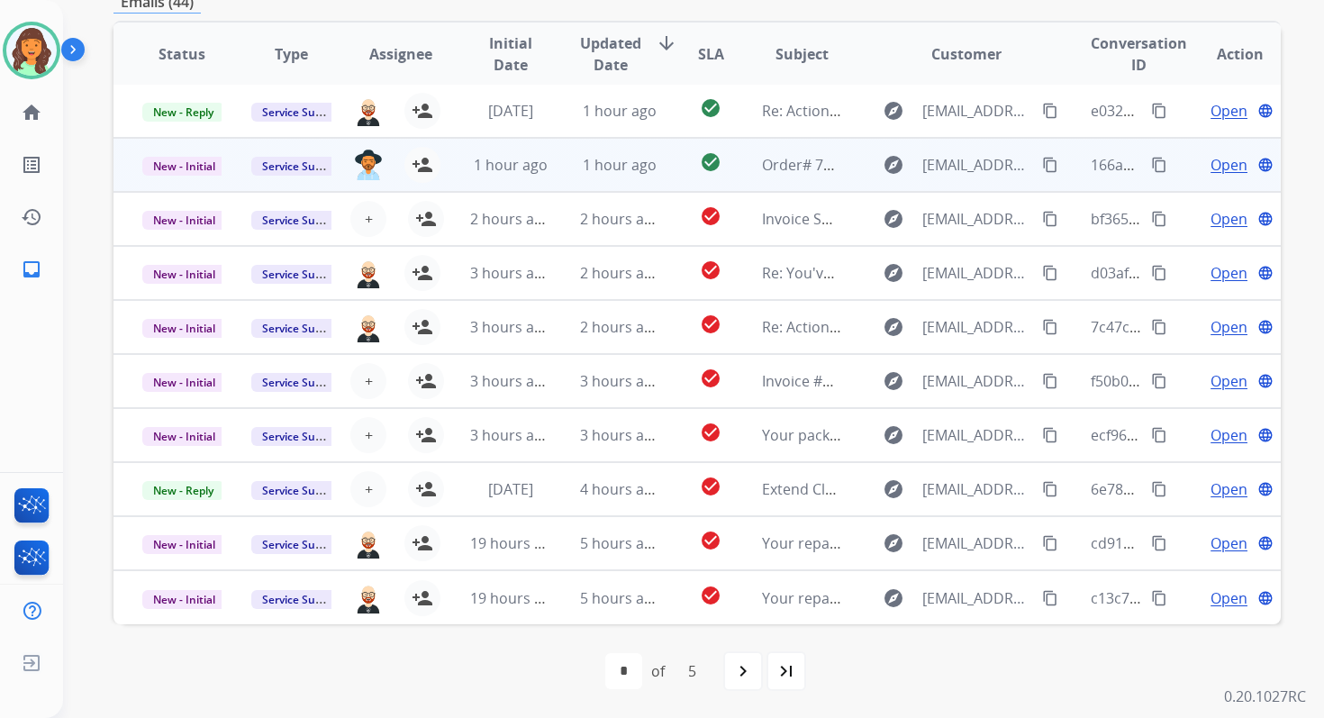
scroll to position [2, 0]
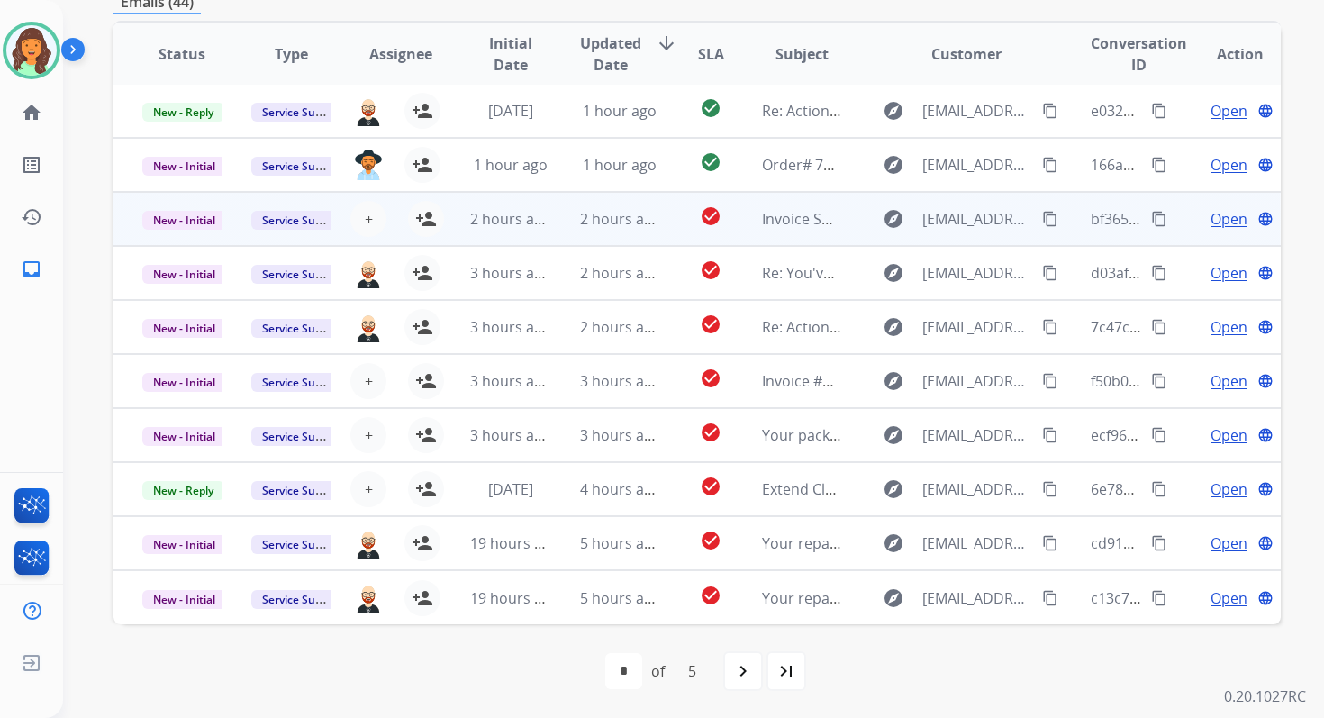
click at [544, 229] on td "2 hours ago" at bounding box center [495, 219] width 109 height 54
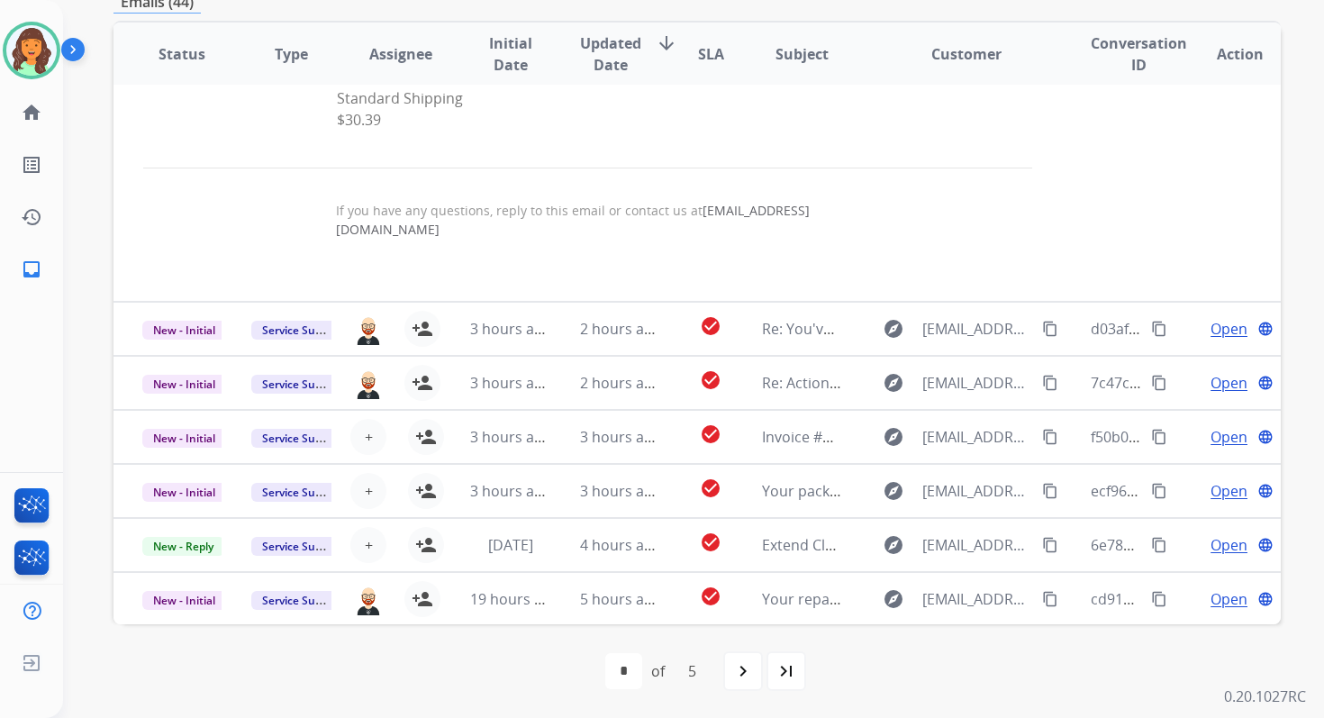
scroll to position [1521, 0]
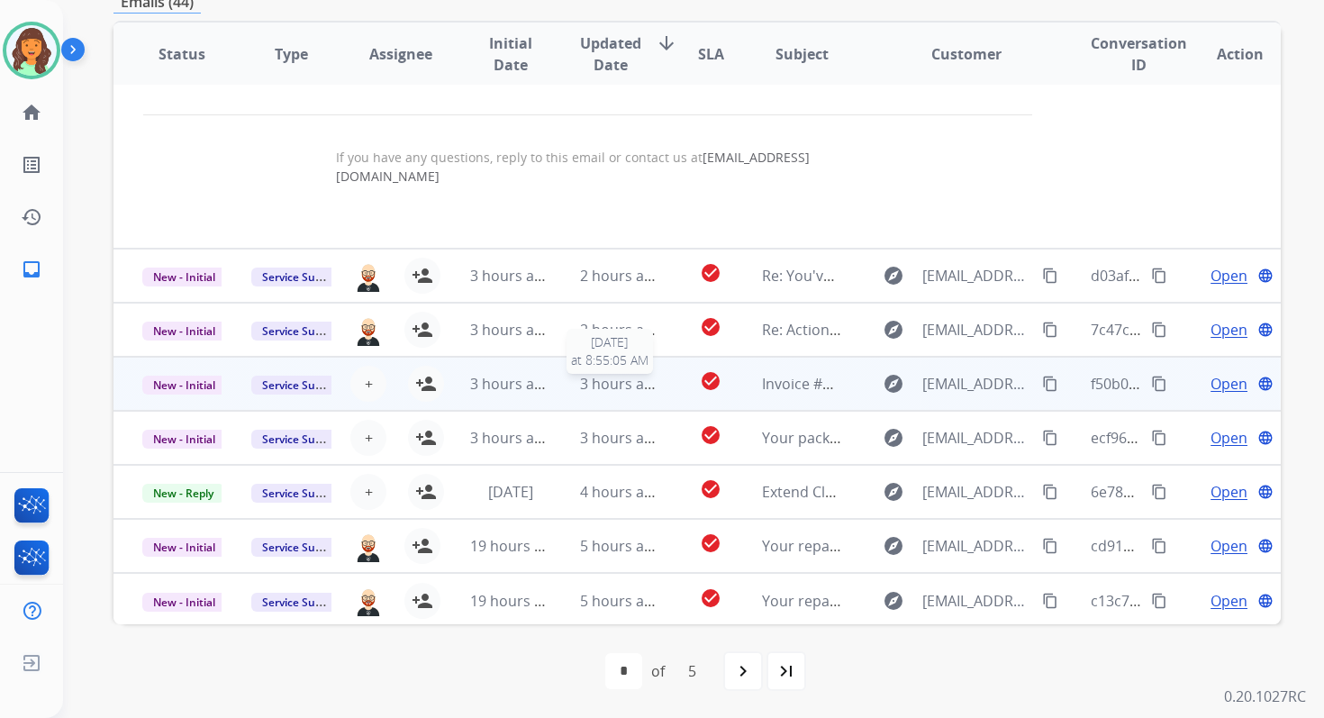
click at [590, 384] on span "3 hours ago" at bounding box center [620, 384] width 81 height 20
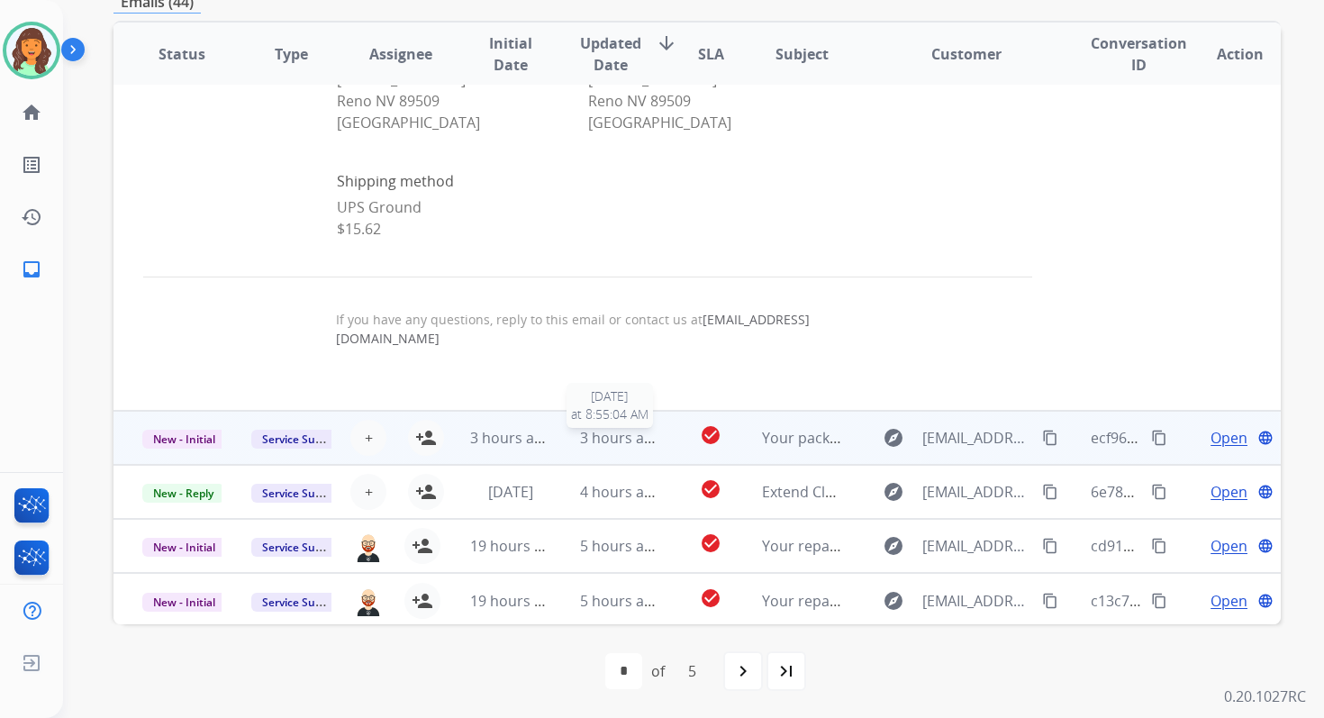
click at [599, 446] on td "3 hours ago 8/29/2025 at 8:55:04 AM" at bounding box center [605, 438] width 109 height 54
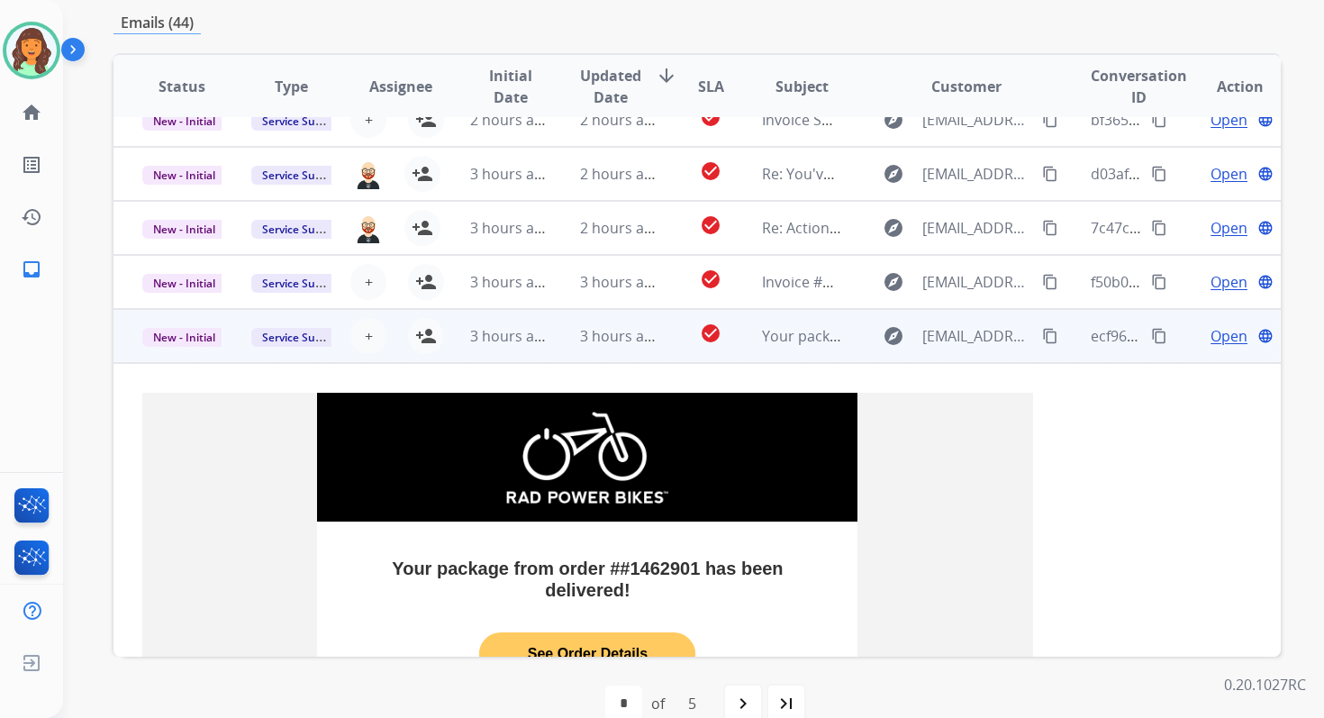
scroll to position [110, 0]
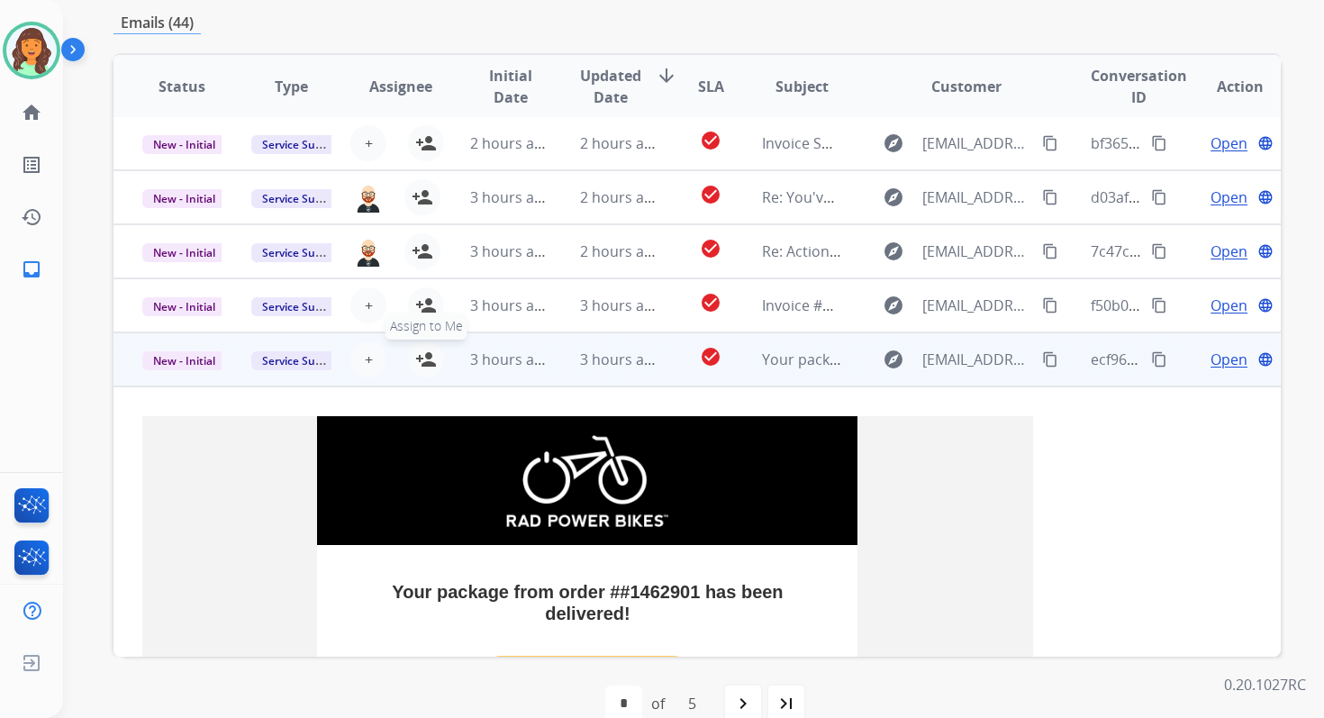
click at [415, 350] on mat-icon "person_add" at bounding box center [426, 360] width 22 height 22
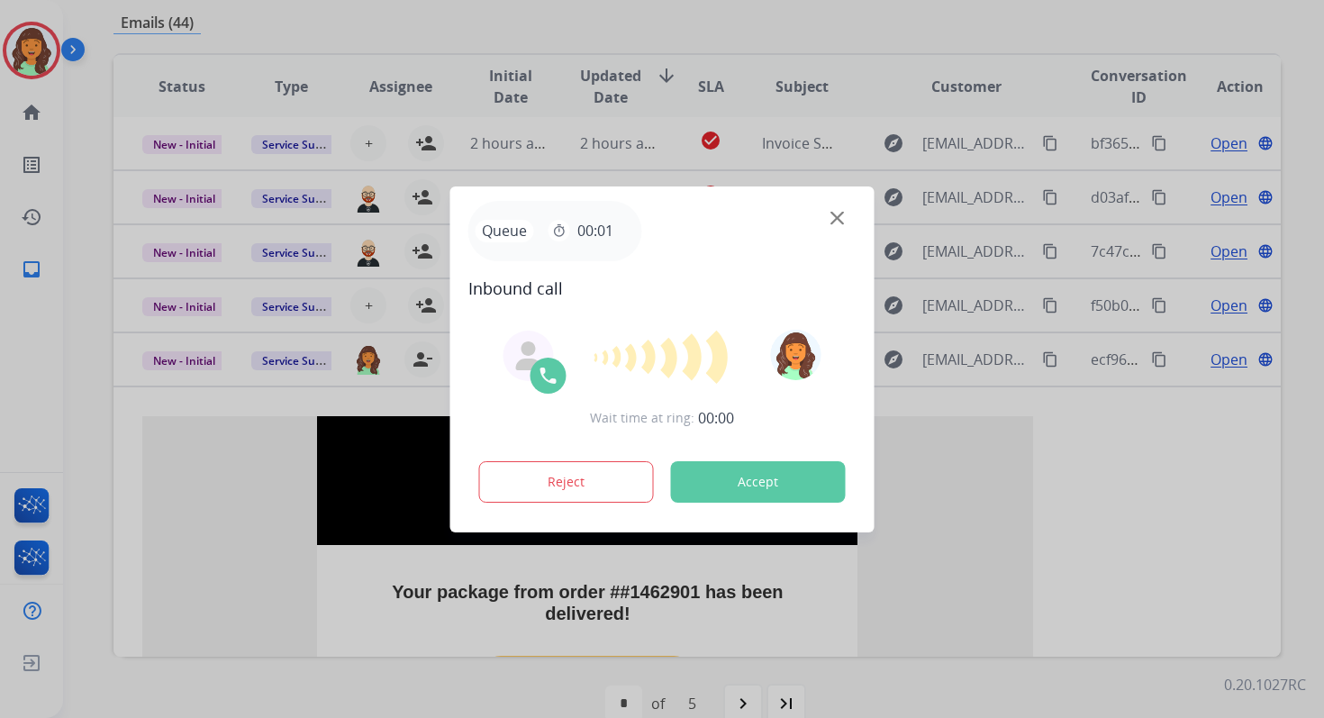
drag, startPoint x: 218, startPoint y: 356, endPoint x: 196, endPoint y: 364, distance: 23.1
click at [196, 364] on div at bounding box center [662, 359] width 1324 height 718
click at [778, 479] on button "Accept" at bounding box center [758, 481] width 175 height 41
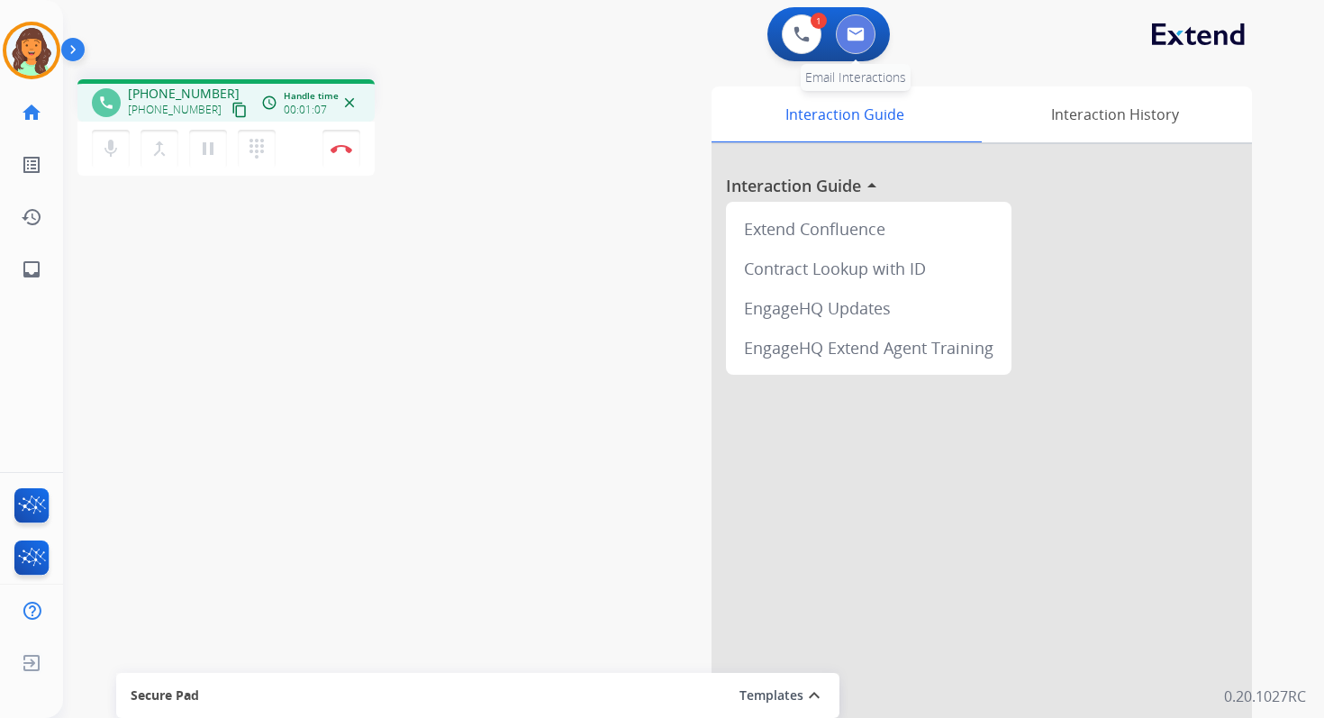
click at [848, 36] on img at bounding box center [856, 34] width 18 height 14
select select "**********"
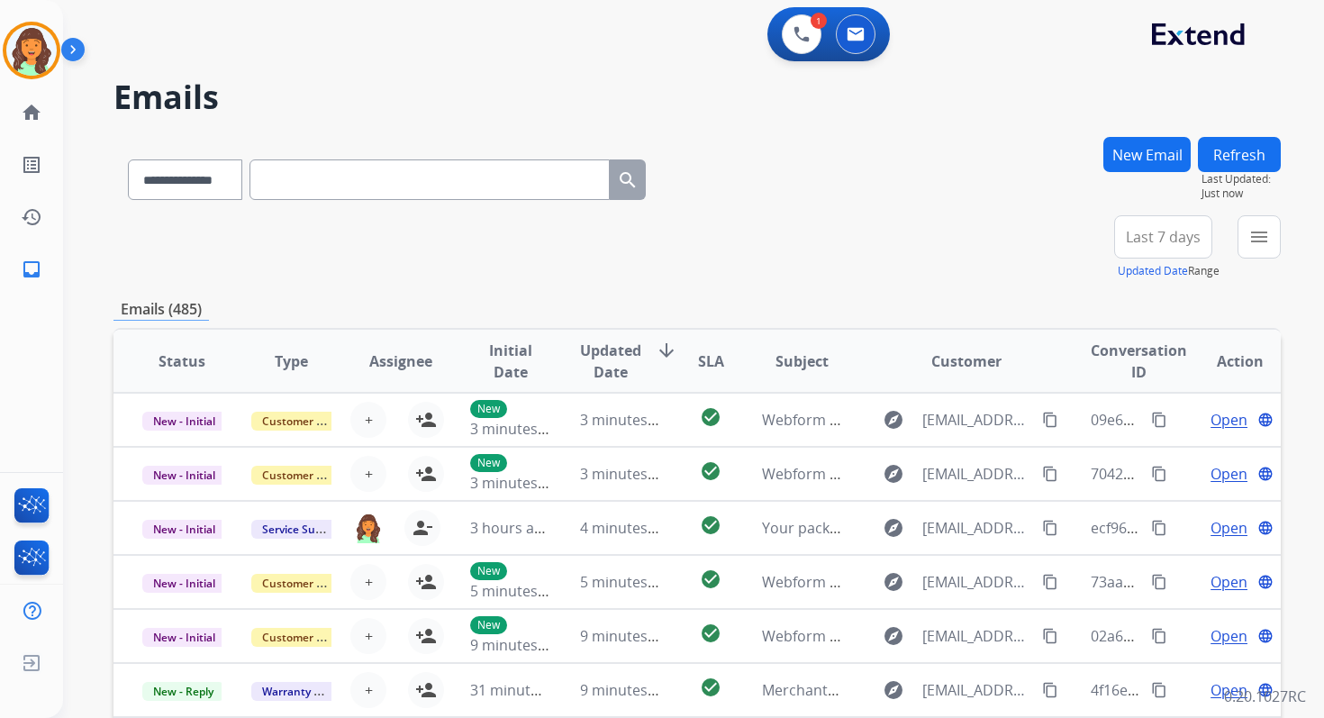
click at [301, 167] on input "text" at bounding box center [430, 179] width 360 height 41
paste input "**********"
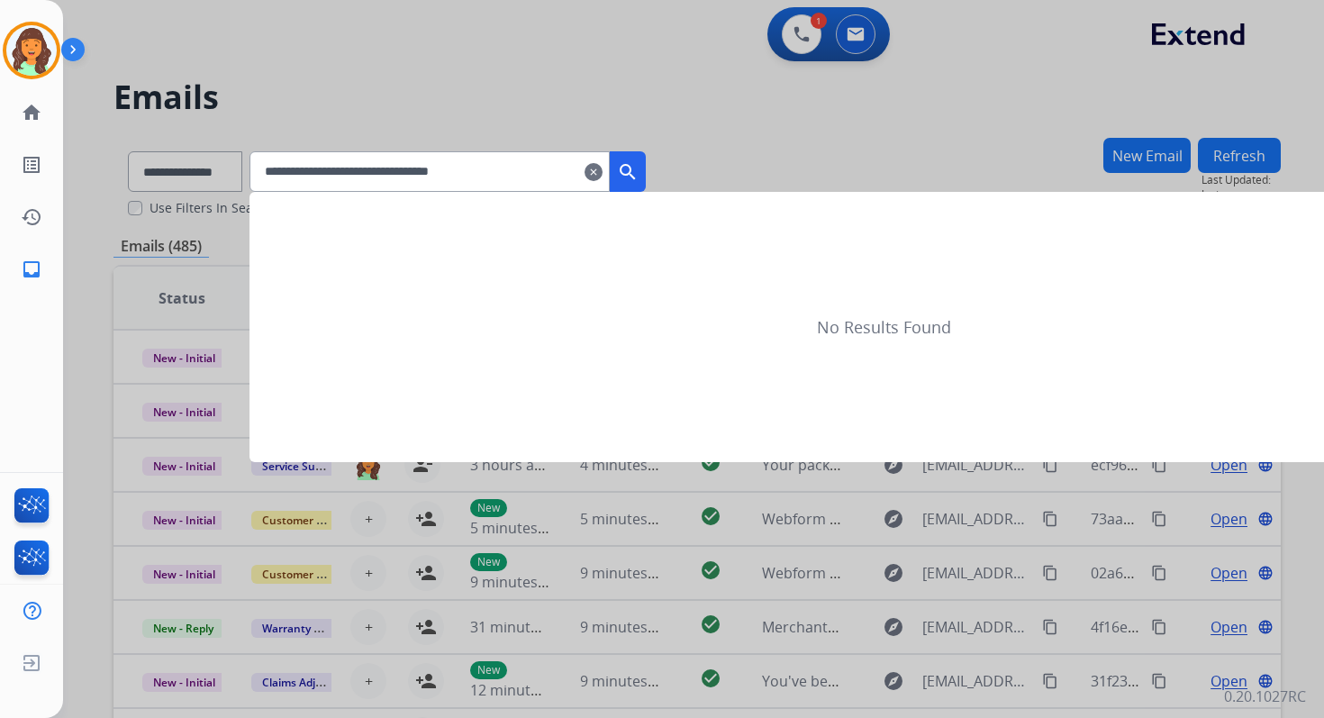
type input "**********"
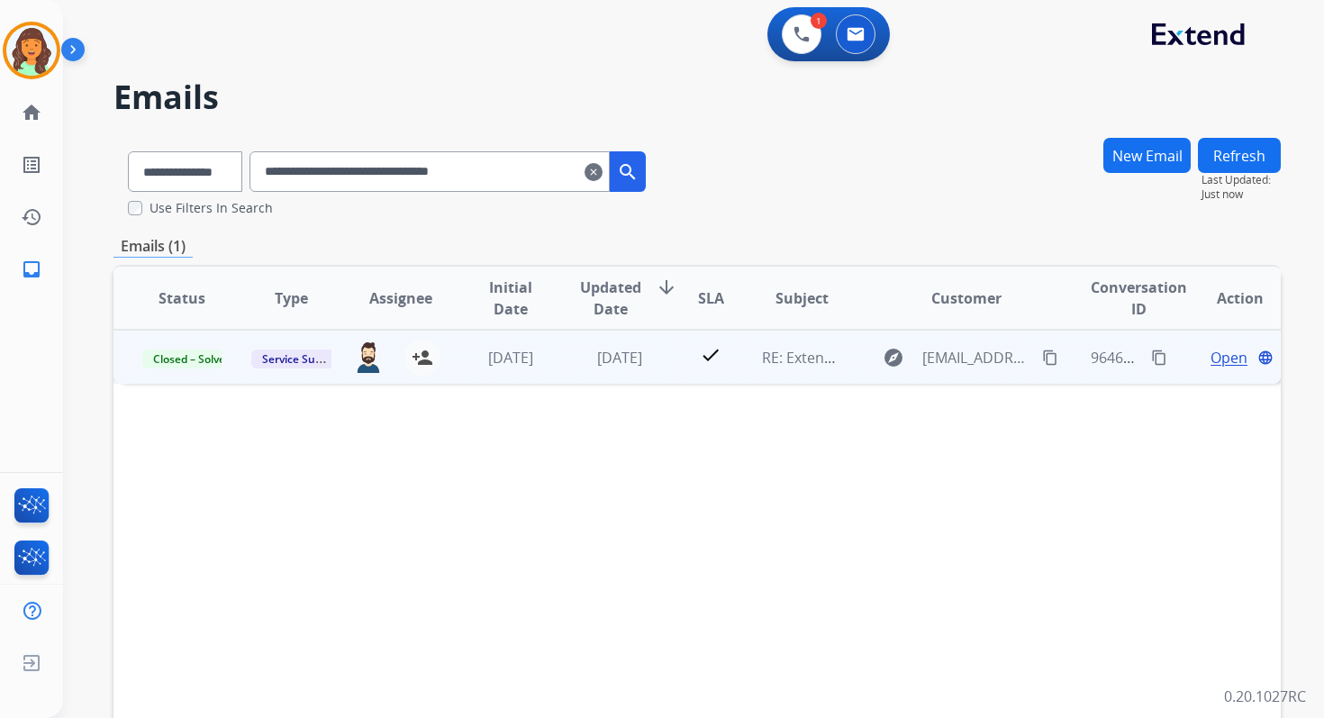
click at [1213, 355] on span "Open" at bounding box center [1229, 358] width 37 height 22
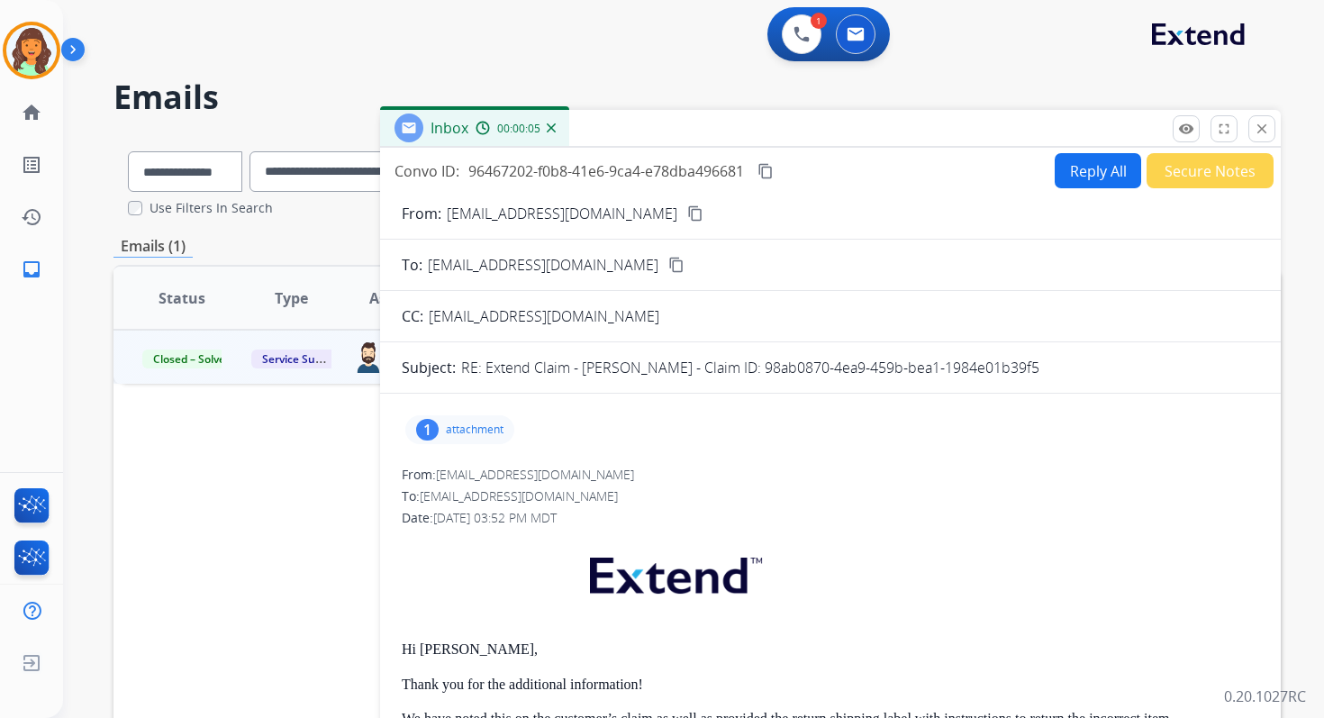
click at [1086, 171] on button "Reply All" at bounding box center [1098, 170] width 86 height 35
select select "**********"
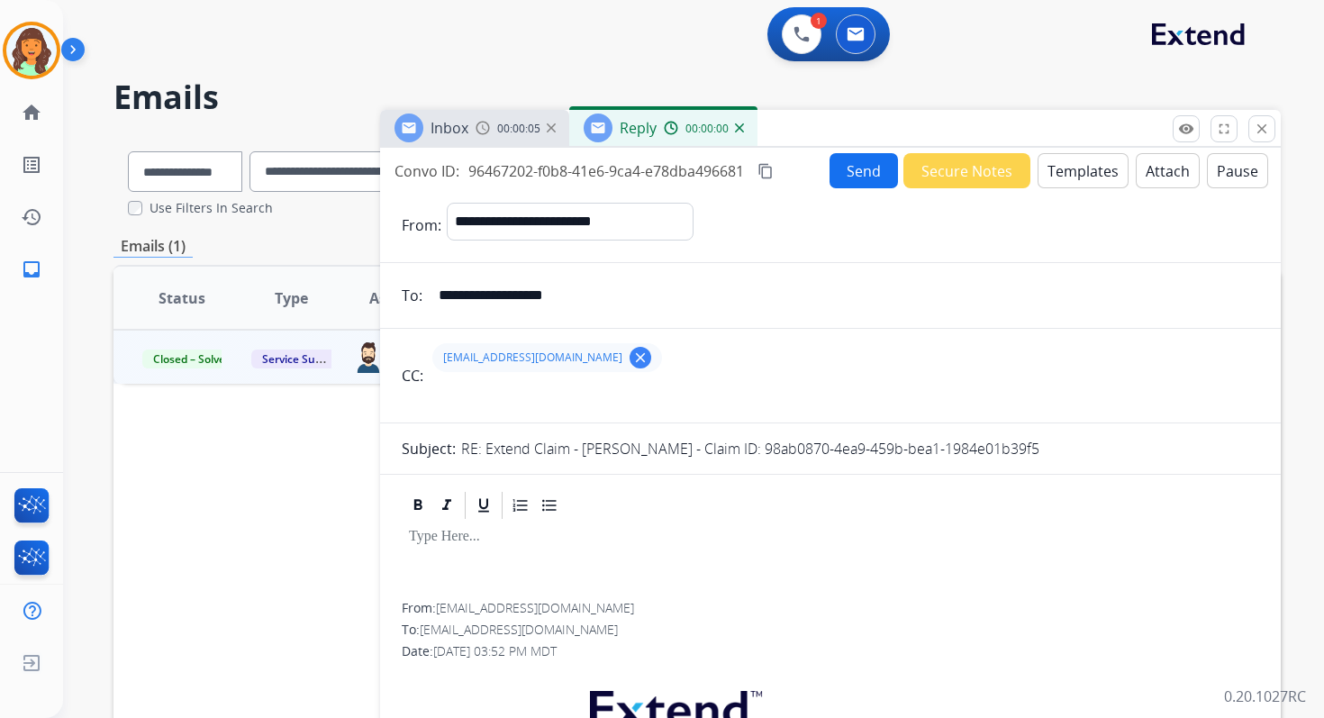
click at [1086, 171] on button "Templates" at bounding box center [1083, 170] width 91 height 35
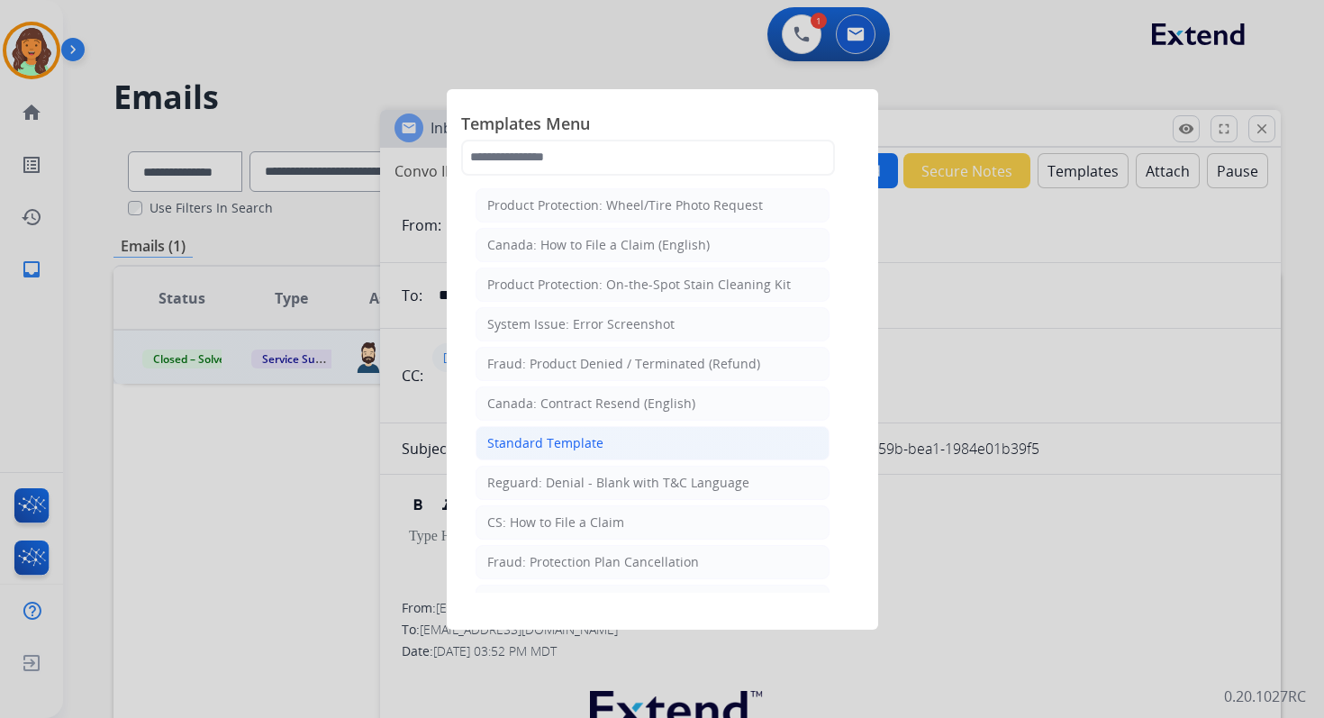
click at [572, 436] on div "Standard Template" at bounding box center [545, 443] width 116 height 18
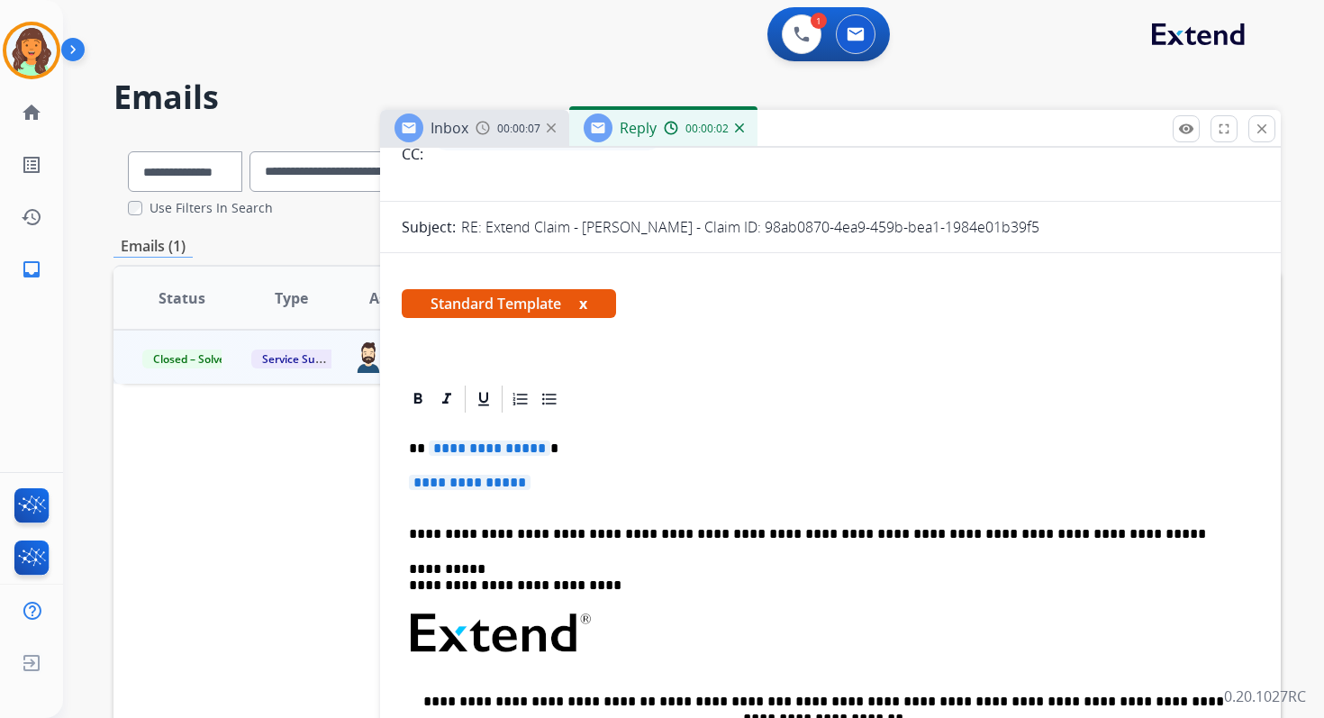
scroll to position [331, 0]
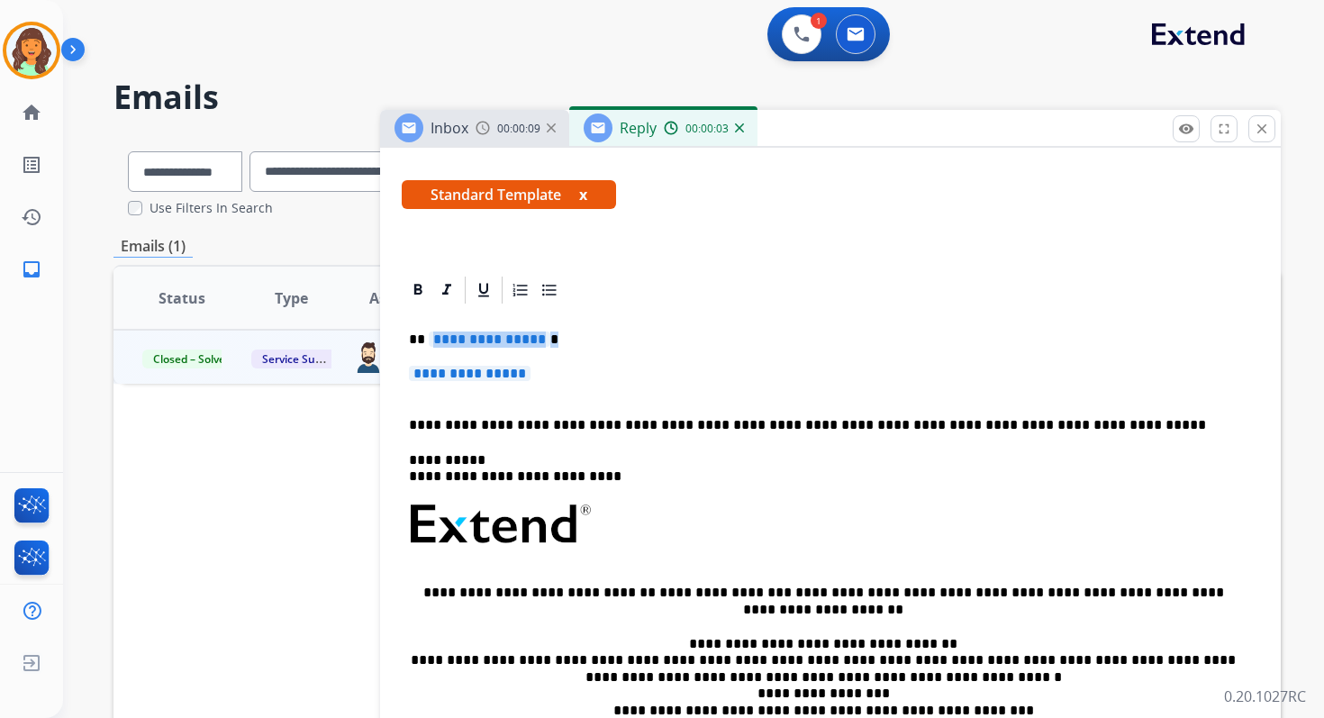
drag, startPoint x: 425, startPoint y: 338, endPoint x: 556, endPoint y: 373, distance: 135.3
click at [556, 373] on div "**********" at bounding box center [831, 567] width 858 height 522
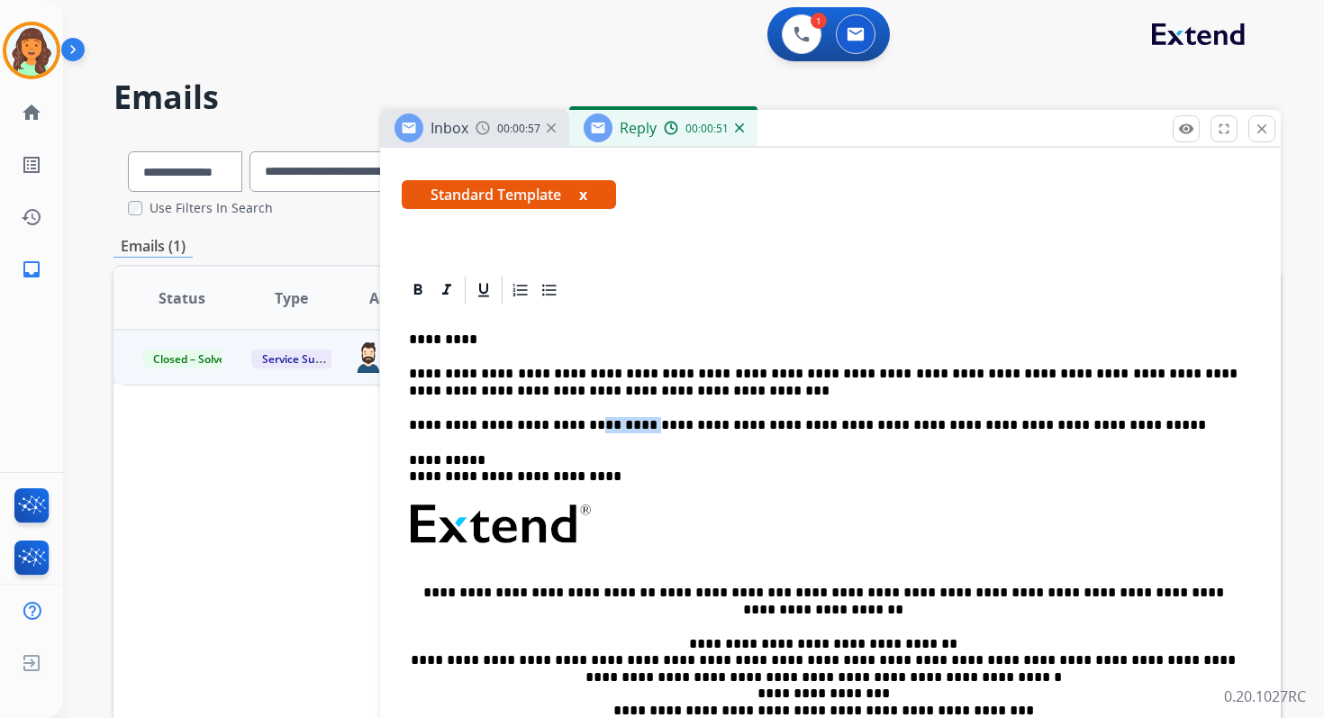
drag, startPoint x: 624, startPoint y: 425, endPoint x: 573, endPoint y: 428, distance: 51.4
click at [573, 428] on p "**********" at bounding box center [823, 425] width 829 height 16
click at [743, 373] on p "**********" at bounding box center [823, 382] width 829 height 33
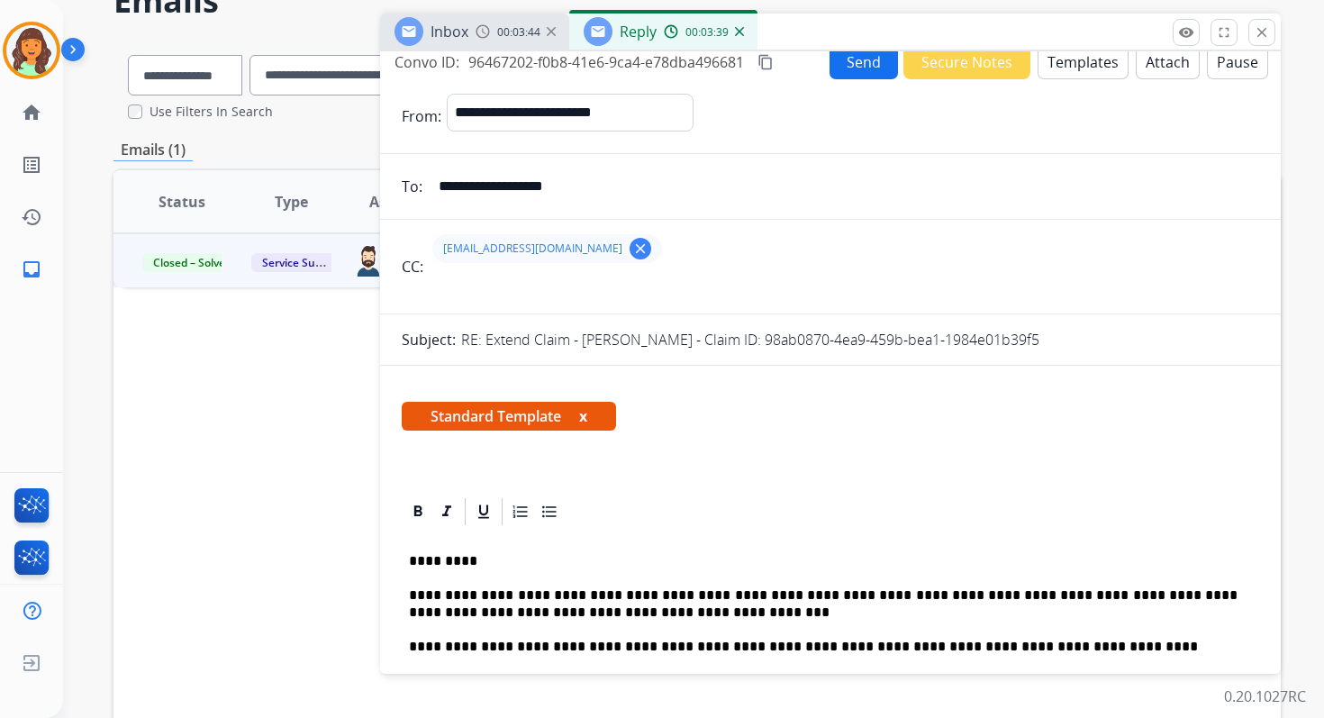
scroll to position [0, 0]
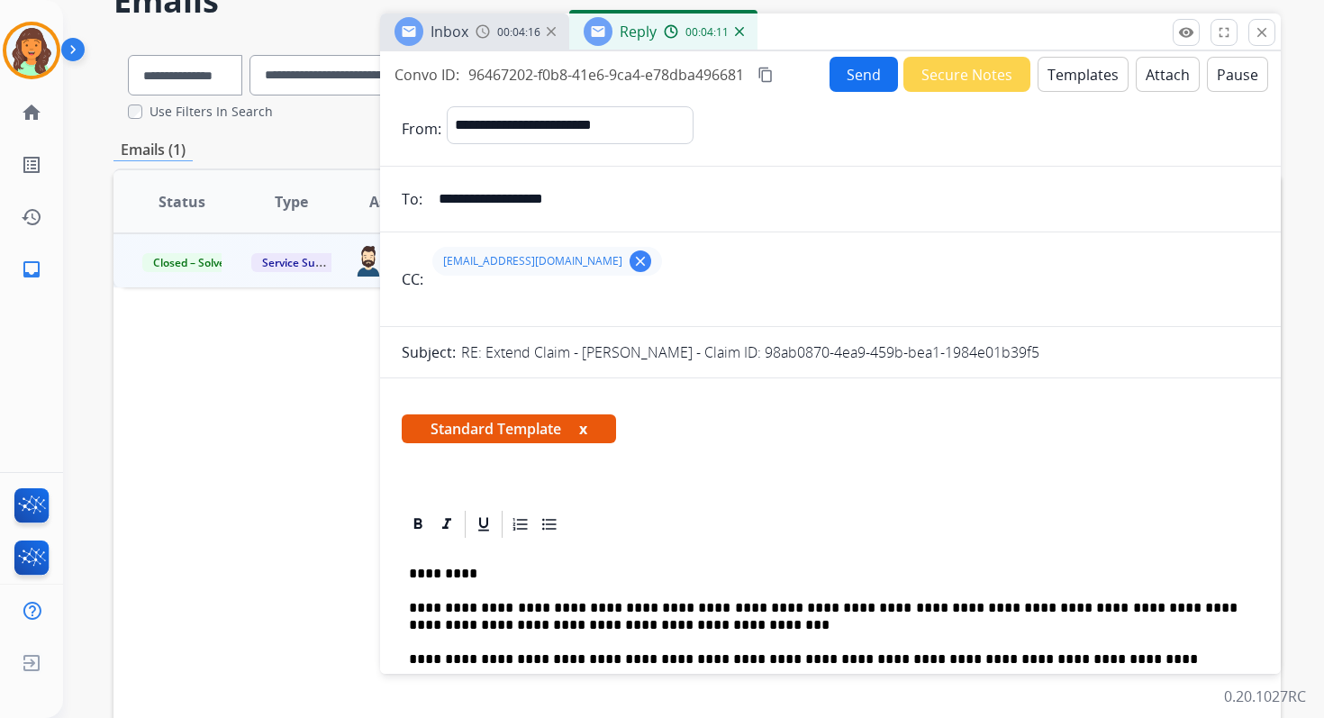
click at [754, 608] on p "**********" at bounding box center [823, 616] width 829 height 33
drag, startPoint x: 1239, startPoint y: 608, endPoint x: 1216, endPoint y: 606, distance: 22.6
click at [1216, 606] on p "**********" at bounding box center [823, 616] width 829 height 33
drag, startPoint x: 600, startPoint y: 628, endPoint x: 411, endPoint y: 629, distance: 189.2
click at [410, 629] on p "**********" at bounding box center [823, 616] width 829 height 33
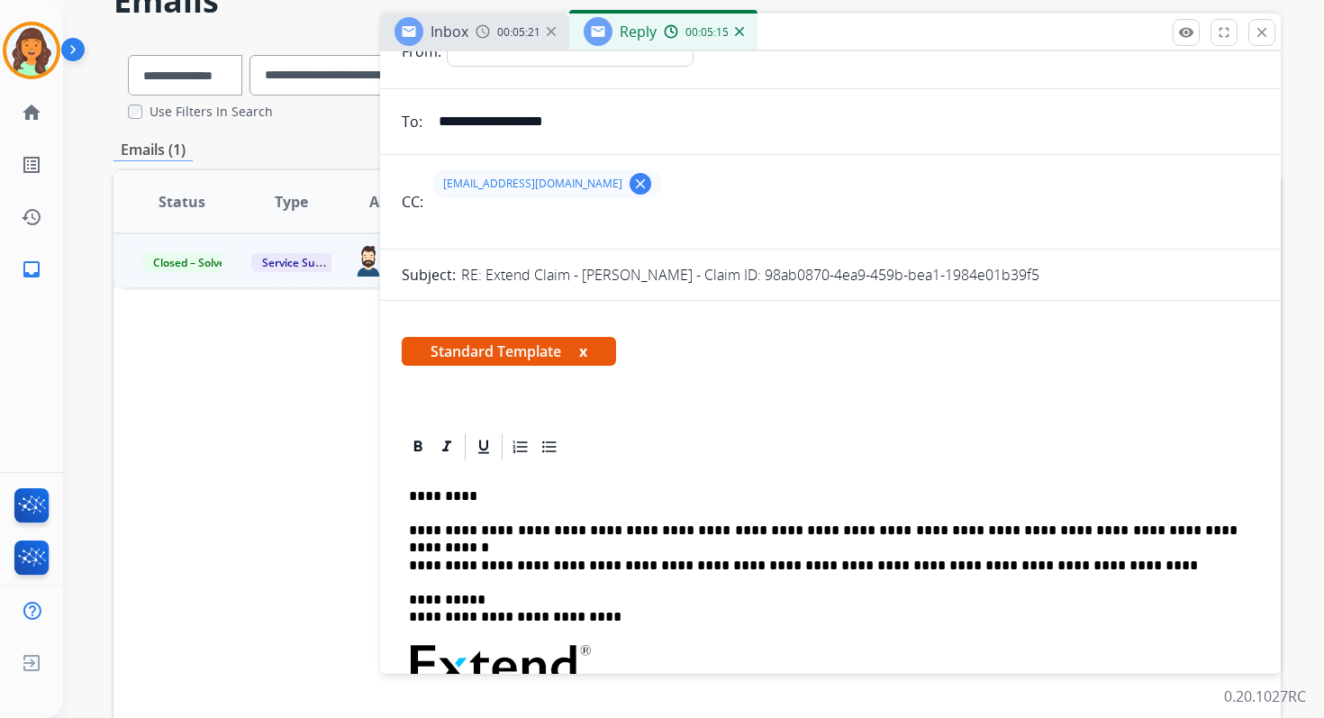
scroll to position [75, 0]
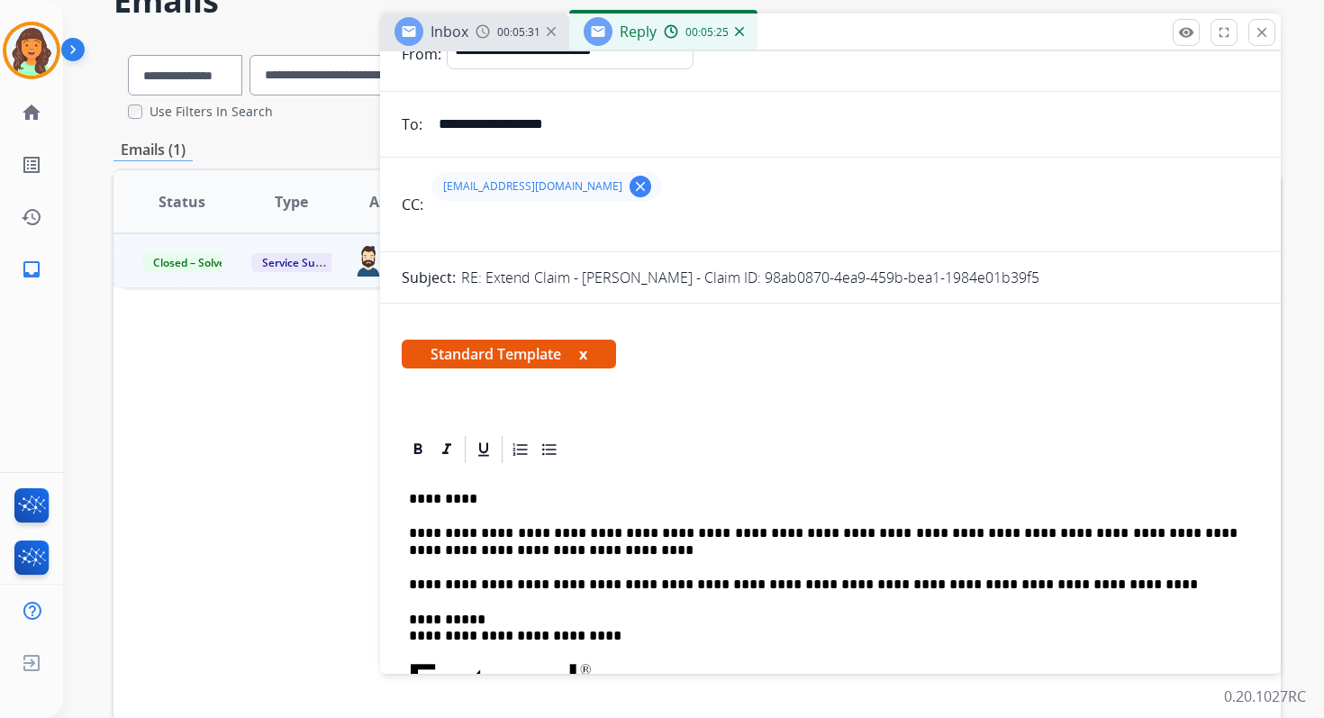
click at [419, 553] on p "**********" at bounding box center [823, 541] width 829 height 33
click at [425, 552] on p "**********" at bounding box center [823, 541] width 829 height 33
click at [435, 553] on p "**********" at bounding box center [823, 541] width 829 height 33
click at [531, 553] on p "**********" at bounding box center [823, 541] width 829 height 33
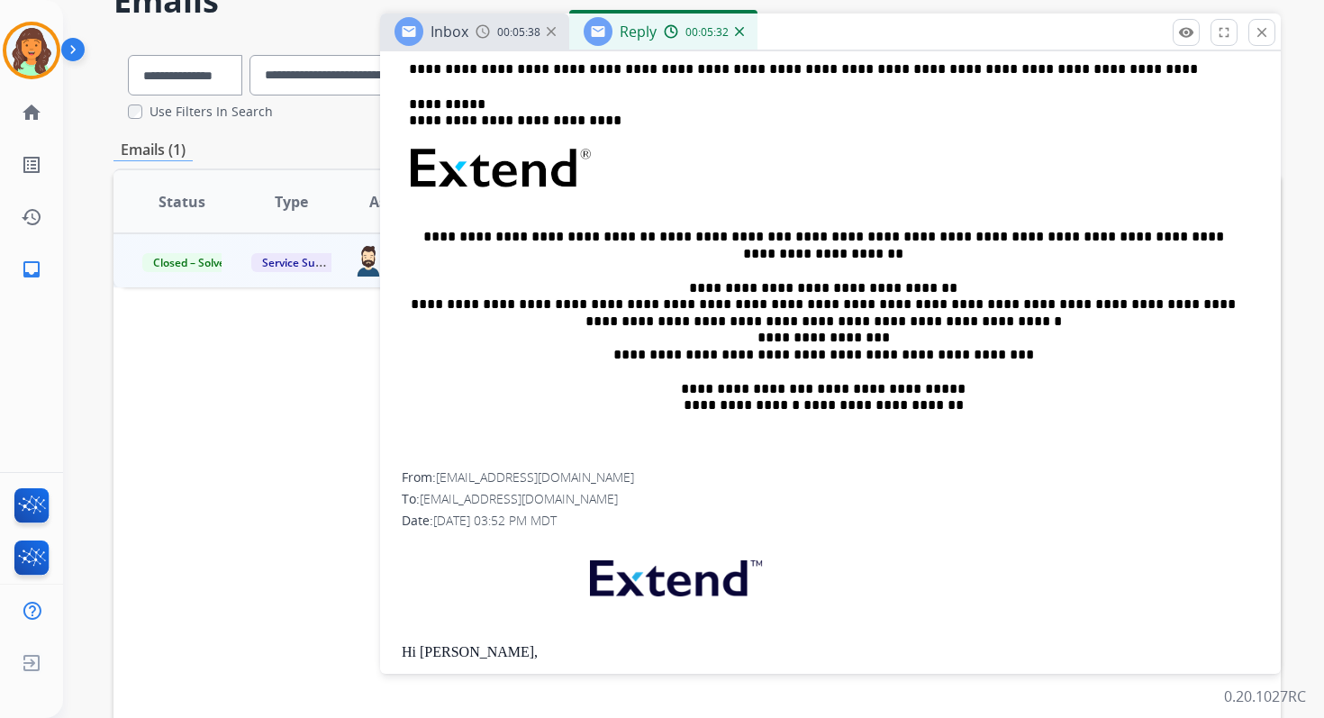
scroll to position [0, 0]
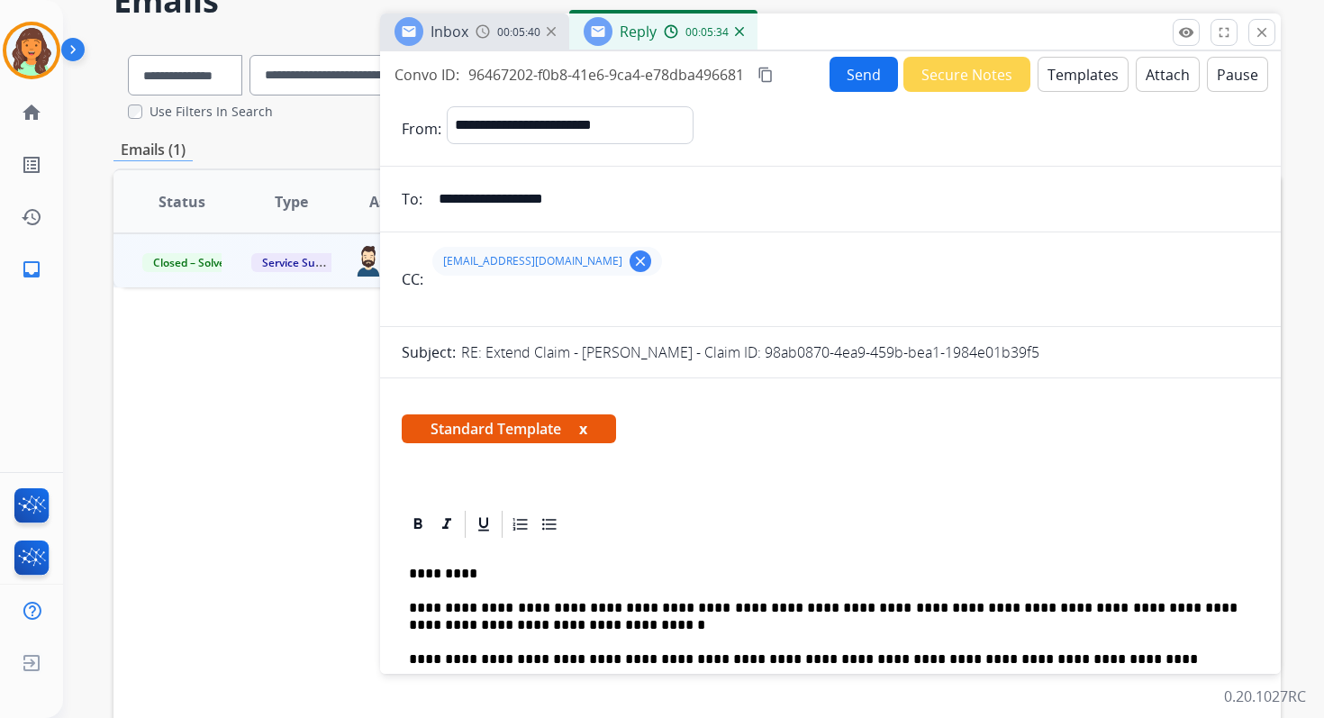
click at [770, 75] on mat-icon "content_copy" at bounding box center [766, 75] width 16 height 16
click at [843, 75] on button "Send" at bounding box center [864, 74] width 68 height 35
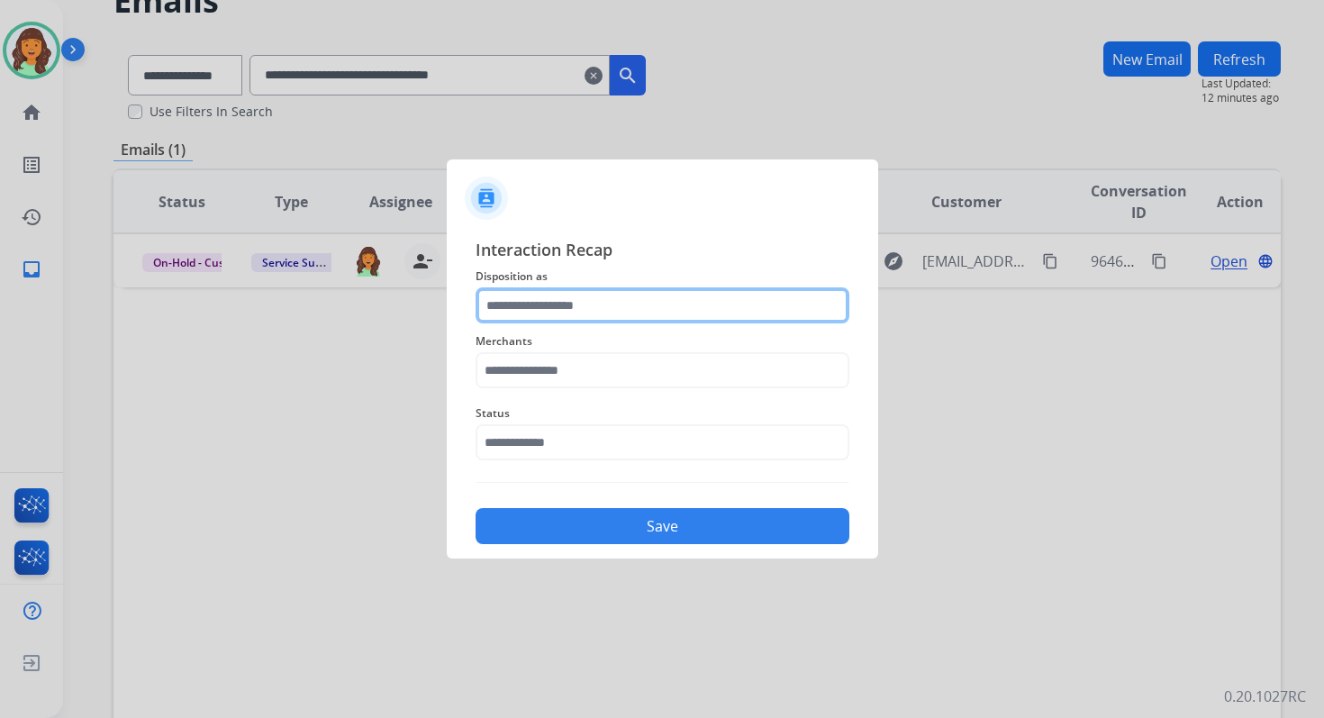
click at [574, 310] on input "text" at bounding box center [663, 305] width 374 height 36
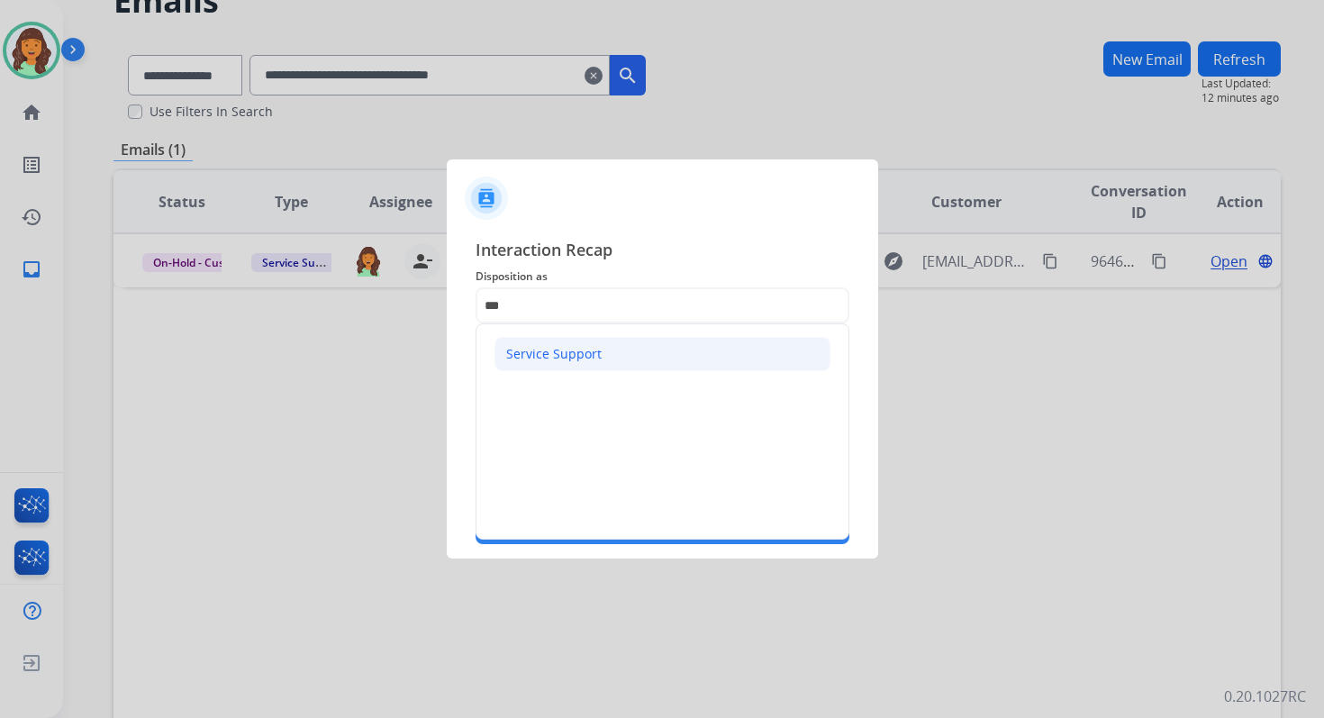
click at [575, 353] on div "Service Support" at bounding box center [553, 354] width 95 height 18
type input "**********"
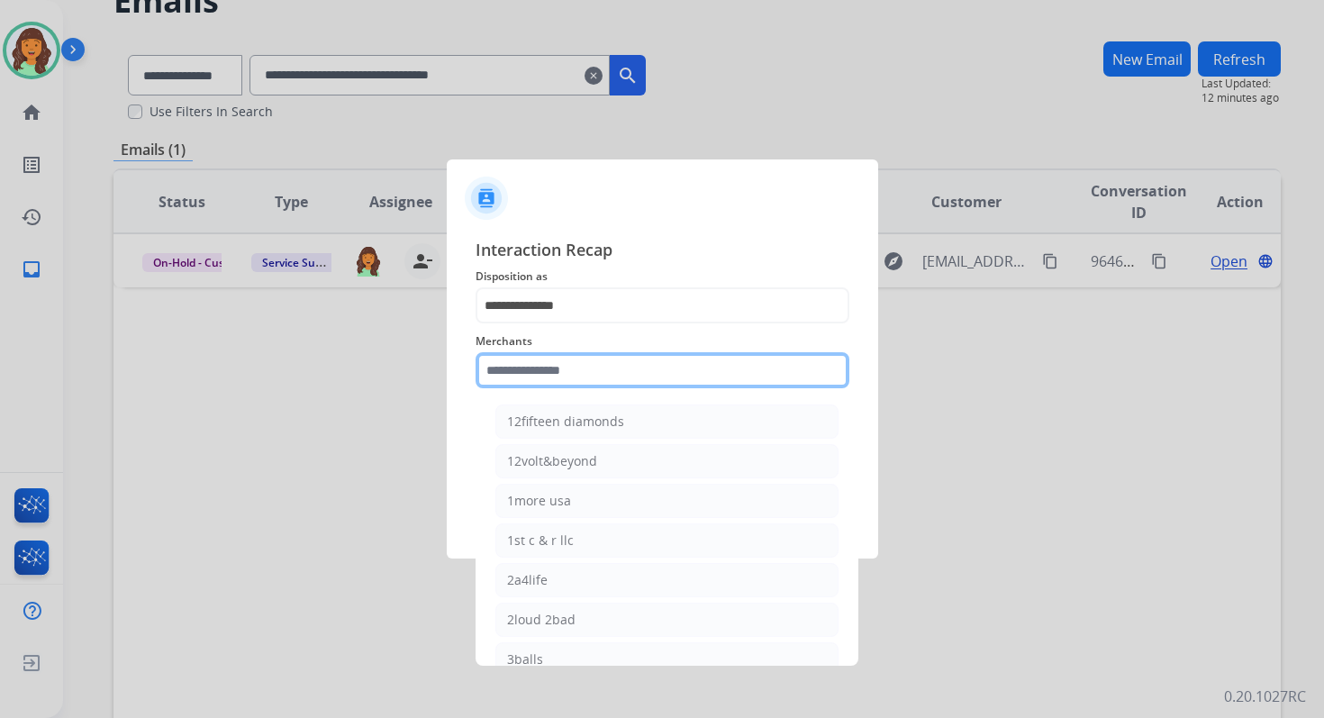
click at [567, 376] on input "text" at bounding box center [663, 370] width 374 height 36
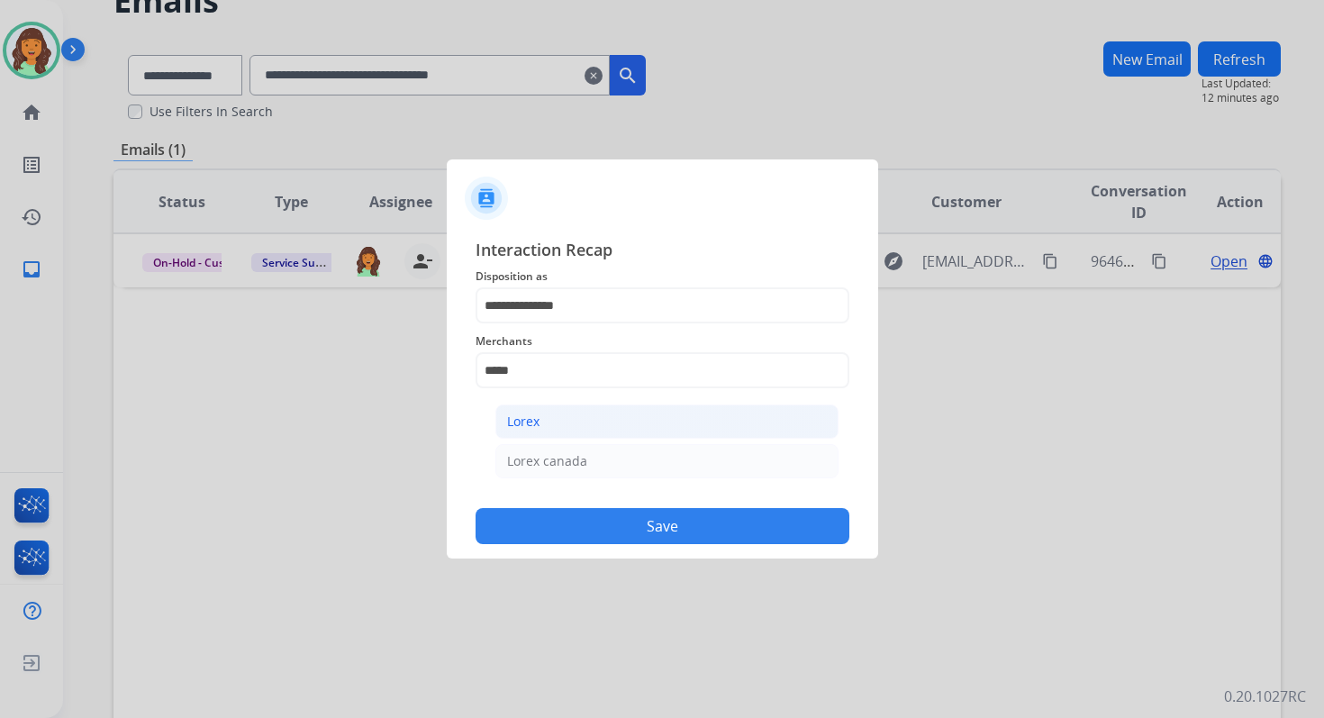
click at [567, 428] on li "Lorex" at bounding box center [666, 421] width 343 height 34
type input "*****"
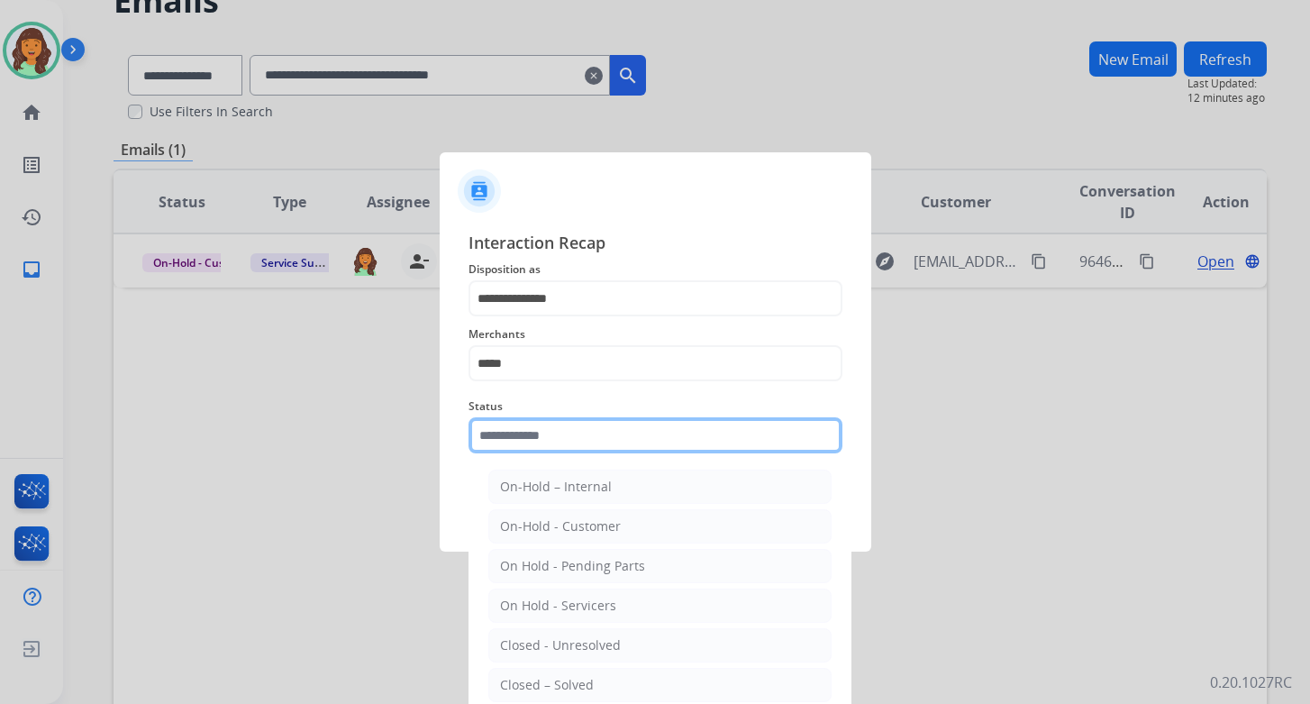
click at [567, 436] on input "text" at bounding box center [655, 435] width 374 height 36
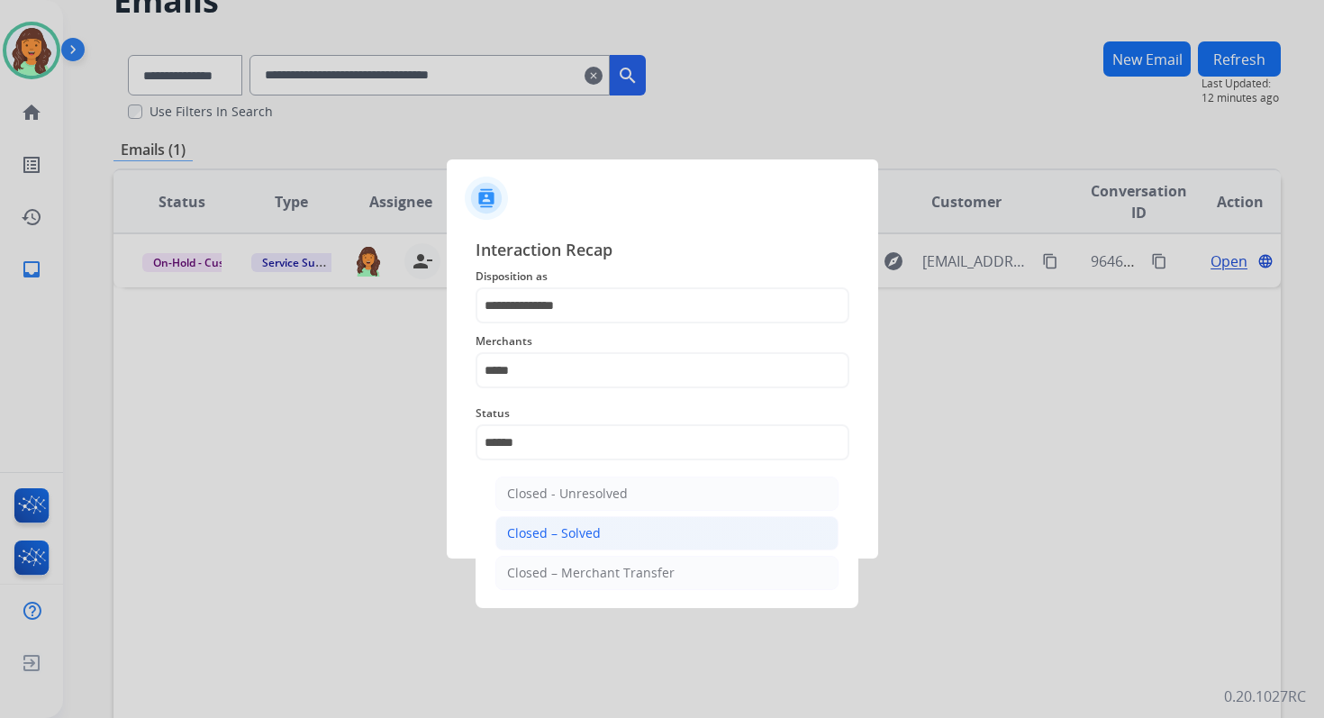
click at [596, 528] on div "Closed – Solved" at bounding box center [554, 533] width 94 height 18
type input "**********"
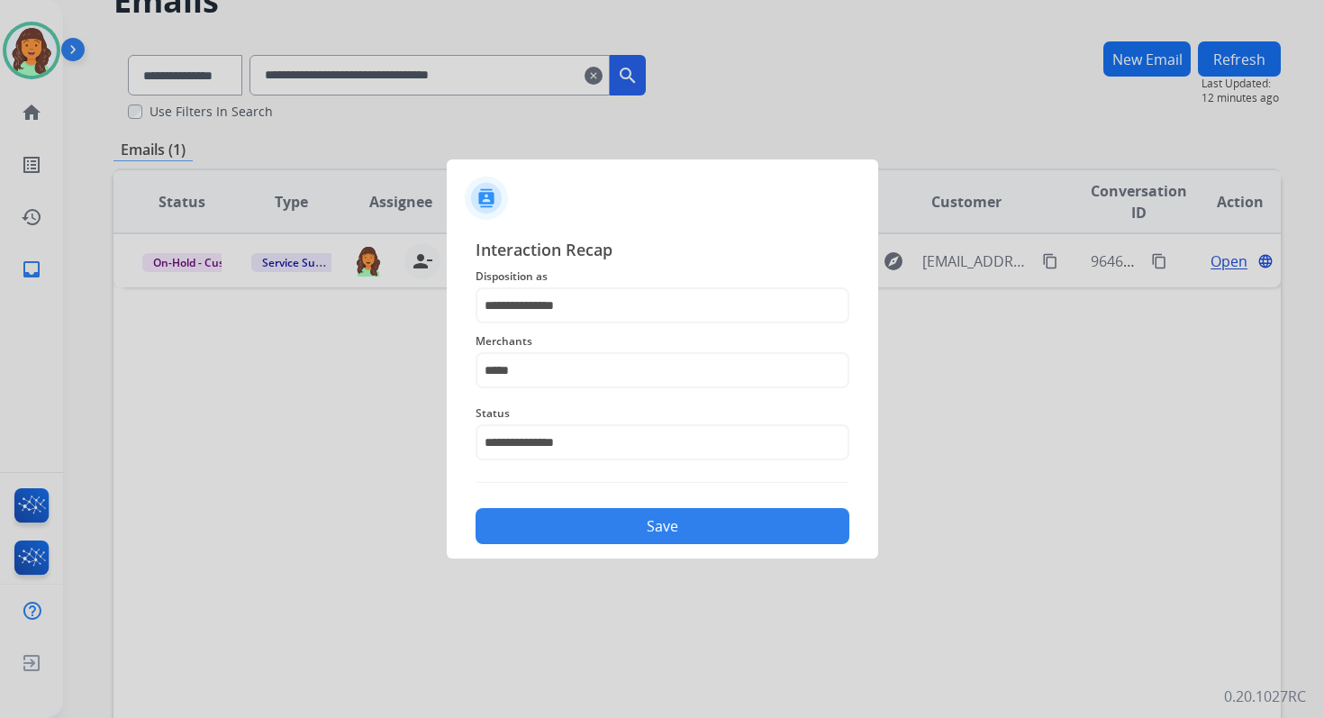
click at [596, 528] on button "Save" at bounding box center [663, 526] width 374 height 36
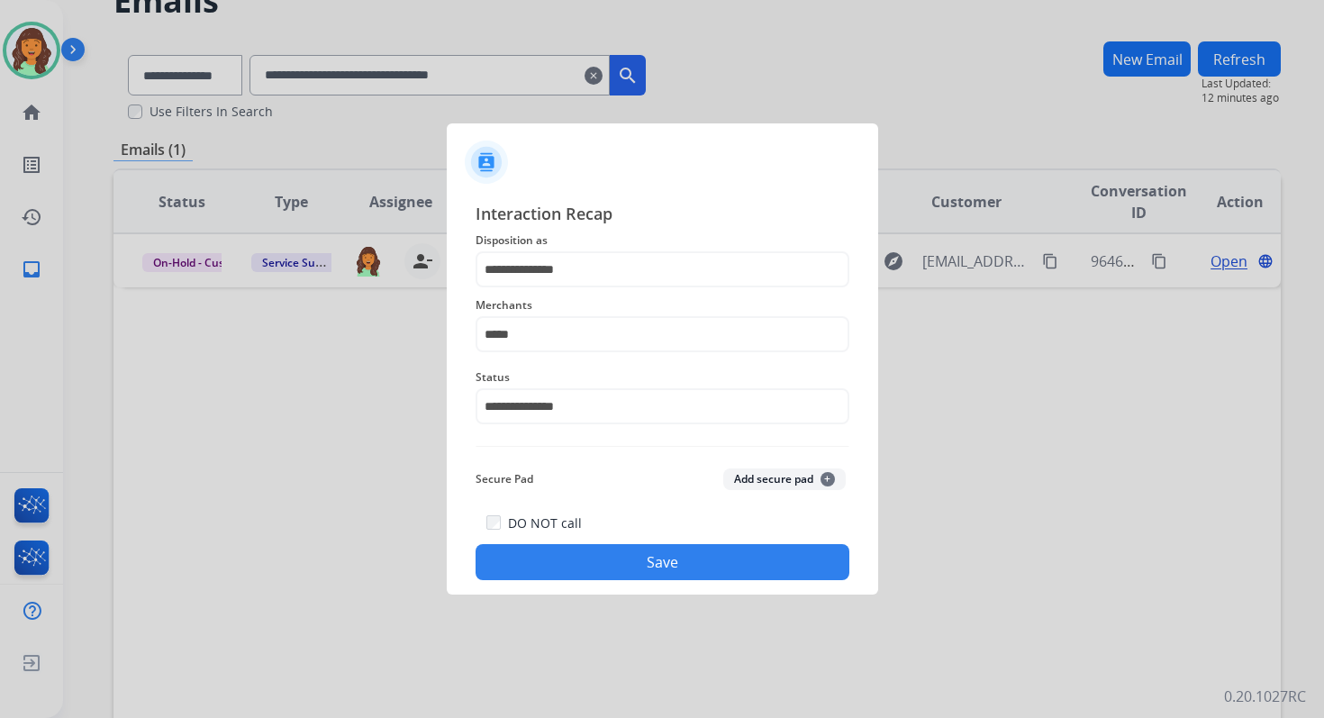
click at [662, 565] on button "Save" at bounding box center [663, 562] width 374 height 36
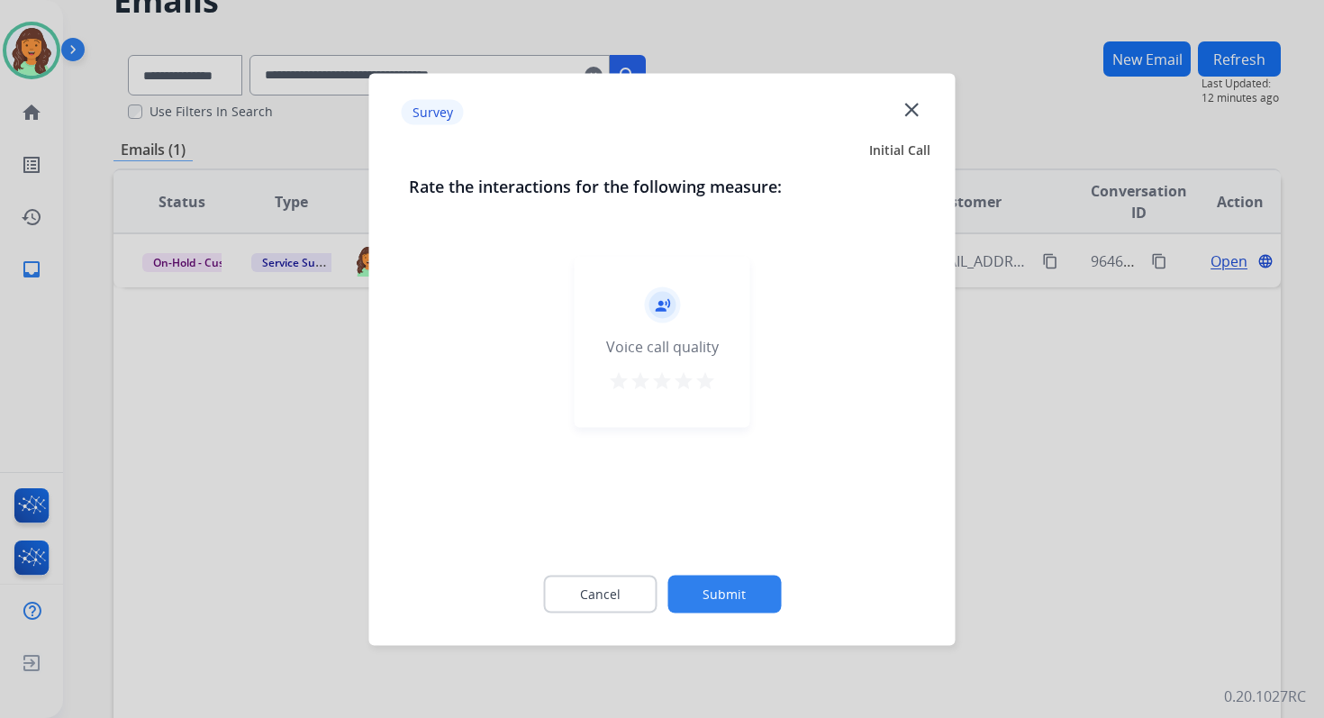
click at [716, 595] on button "Submit" at bounding box center [723, 594] width 113 height 38
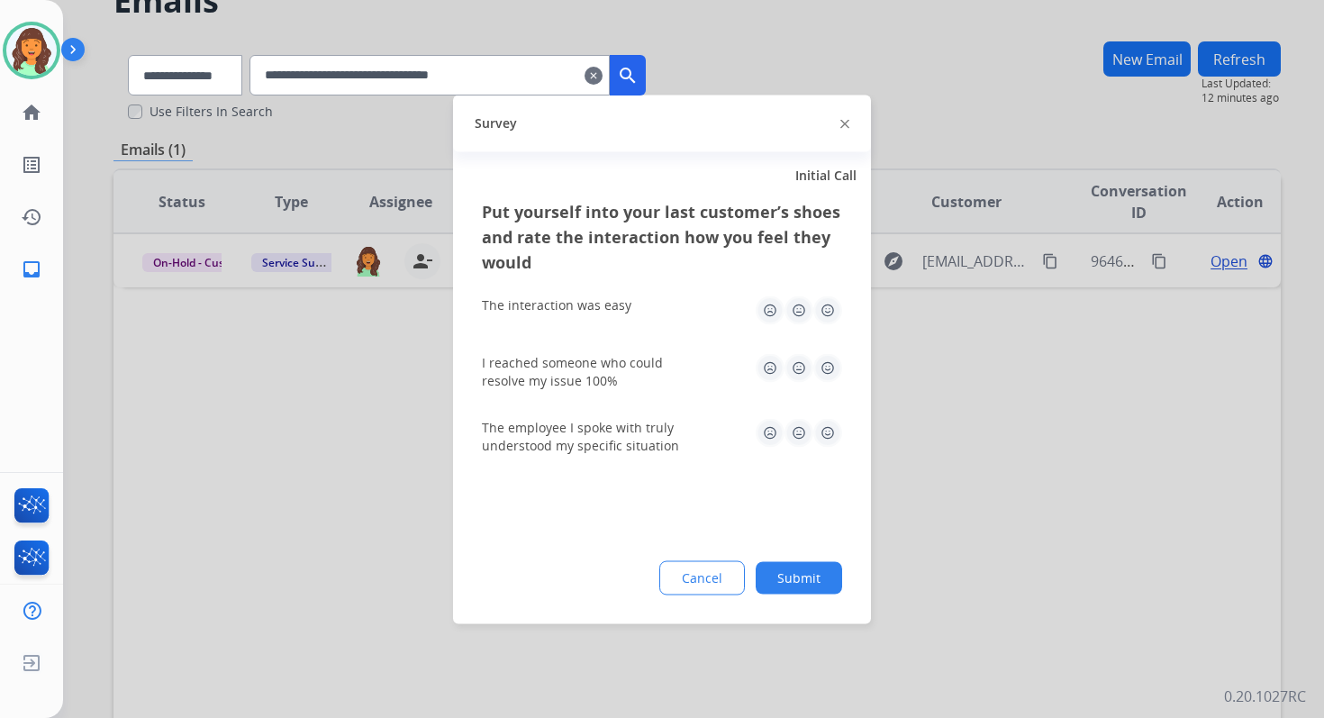
click at [792, 573] on button "Submit" at bounding box center [799, 577] width 86 height 32
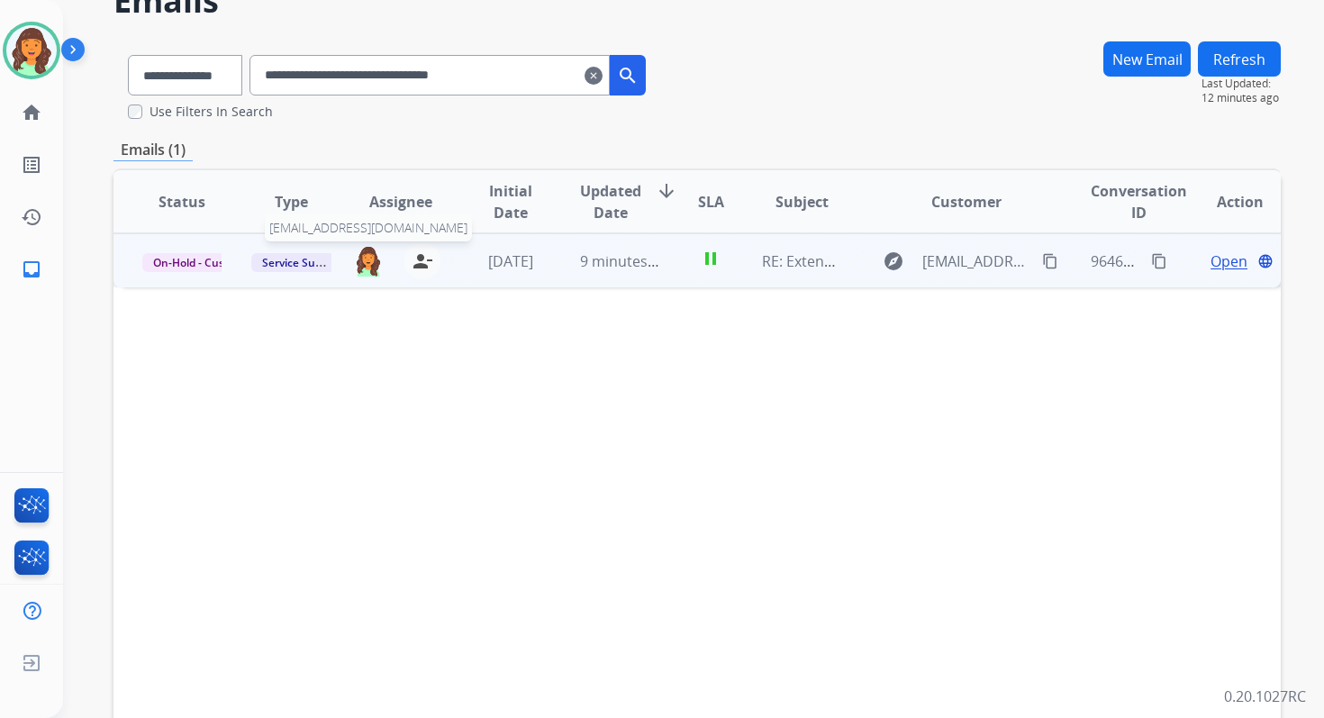
click at [359, 268] on img at bounding box center [368, 260] width 29 height 31
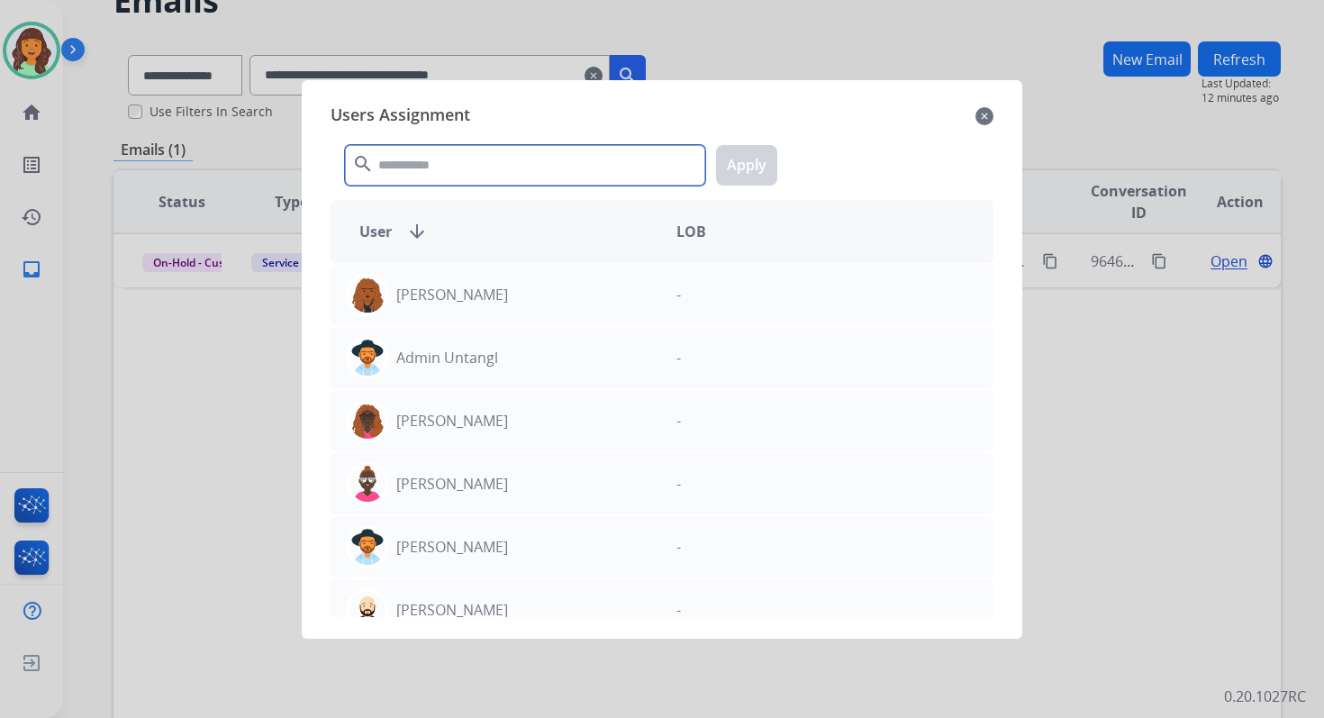
click at [422, 152] on input "text" at bounding box center [525, 165] width 360 height 41
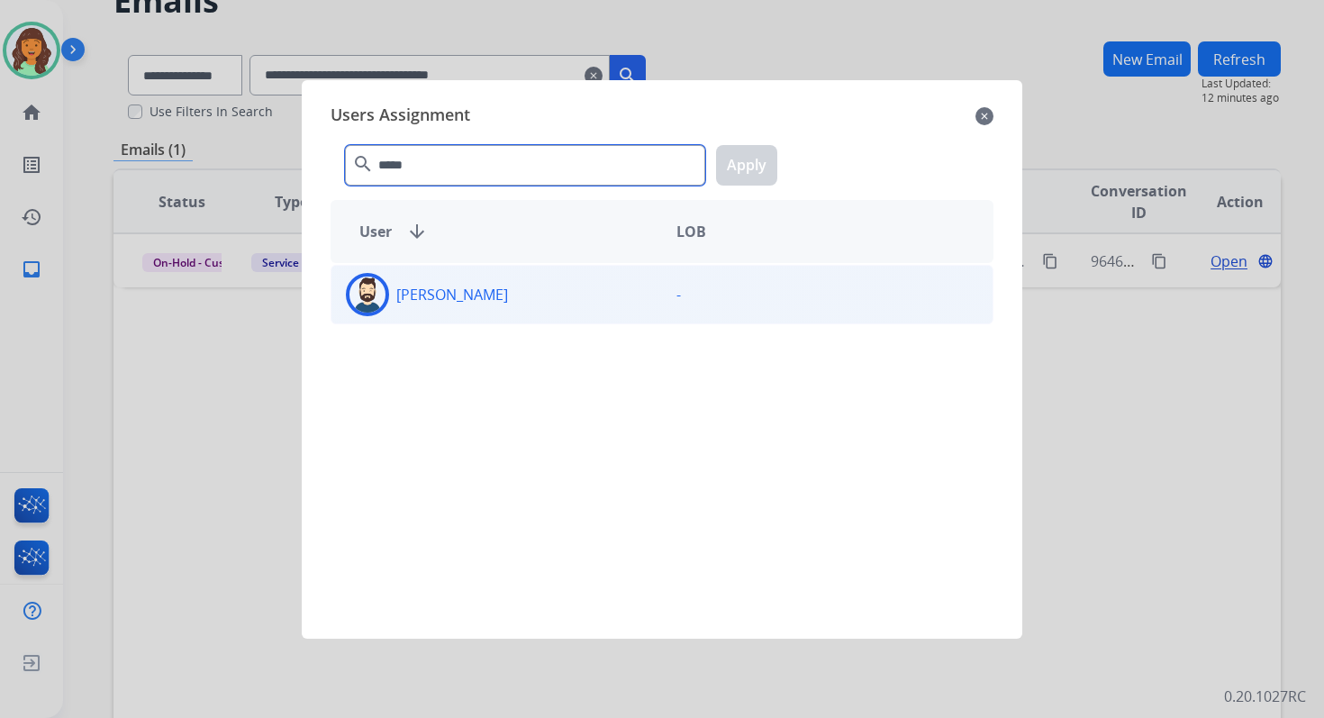
type input "*****"
click at [452, 288] on p "[PERSON_NAME]" at bounding box center [452, 295] width 112 height 22
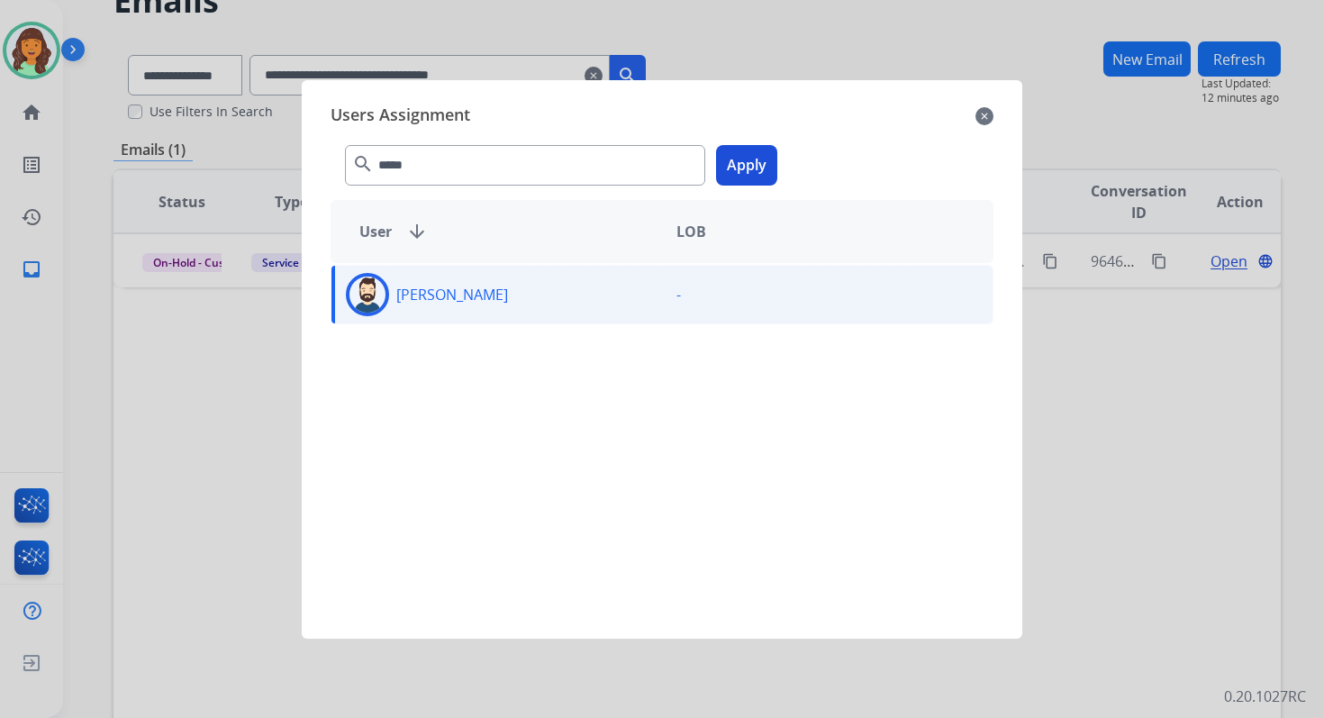
click at [753, 168] on button "Apply" at bounding box center [746, 165] width 61 height 41
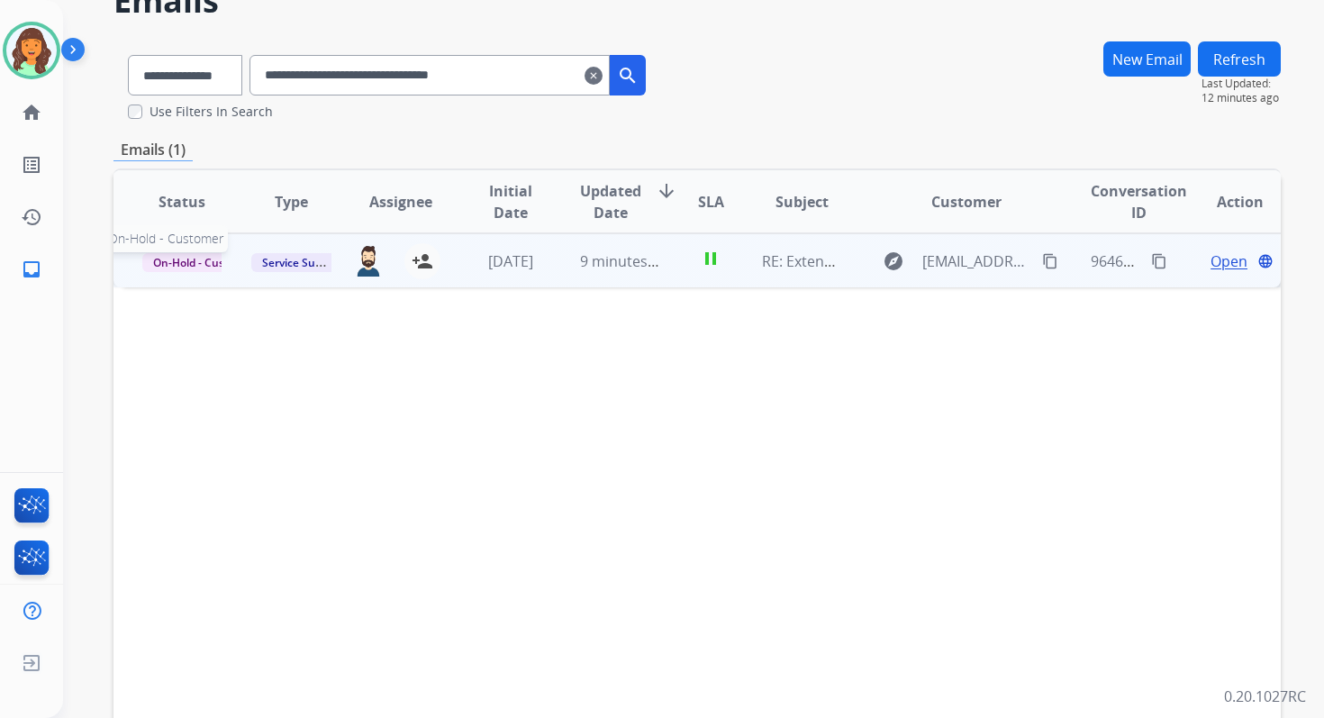
click at [192, 257] on span "On-Hold - Customer" at bounding box center [204, 262] width 124 height 19
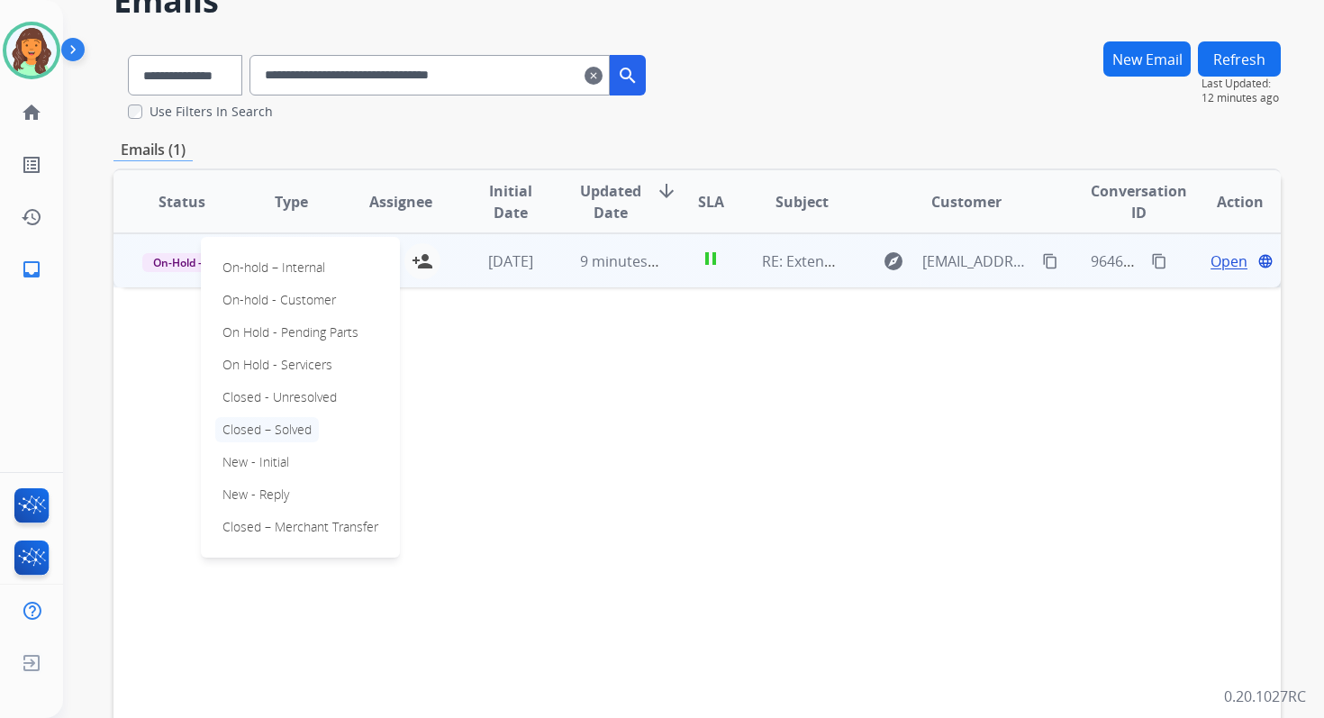
click at [256, 432] on p "Closed – Solved" at bounding box center [267, 429] width 104 height 25
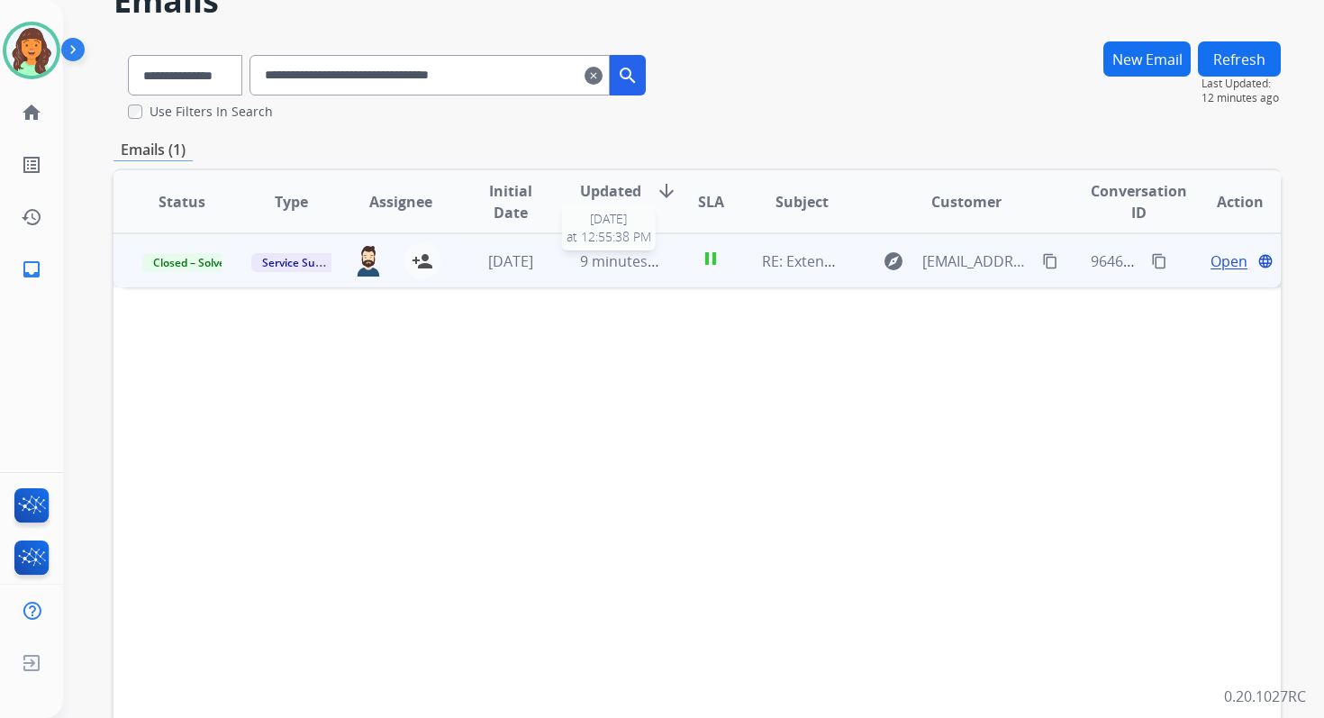
click at [580, 263] on span "9 minutes ago" at bounding box center [628, 261] width 96 height 20
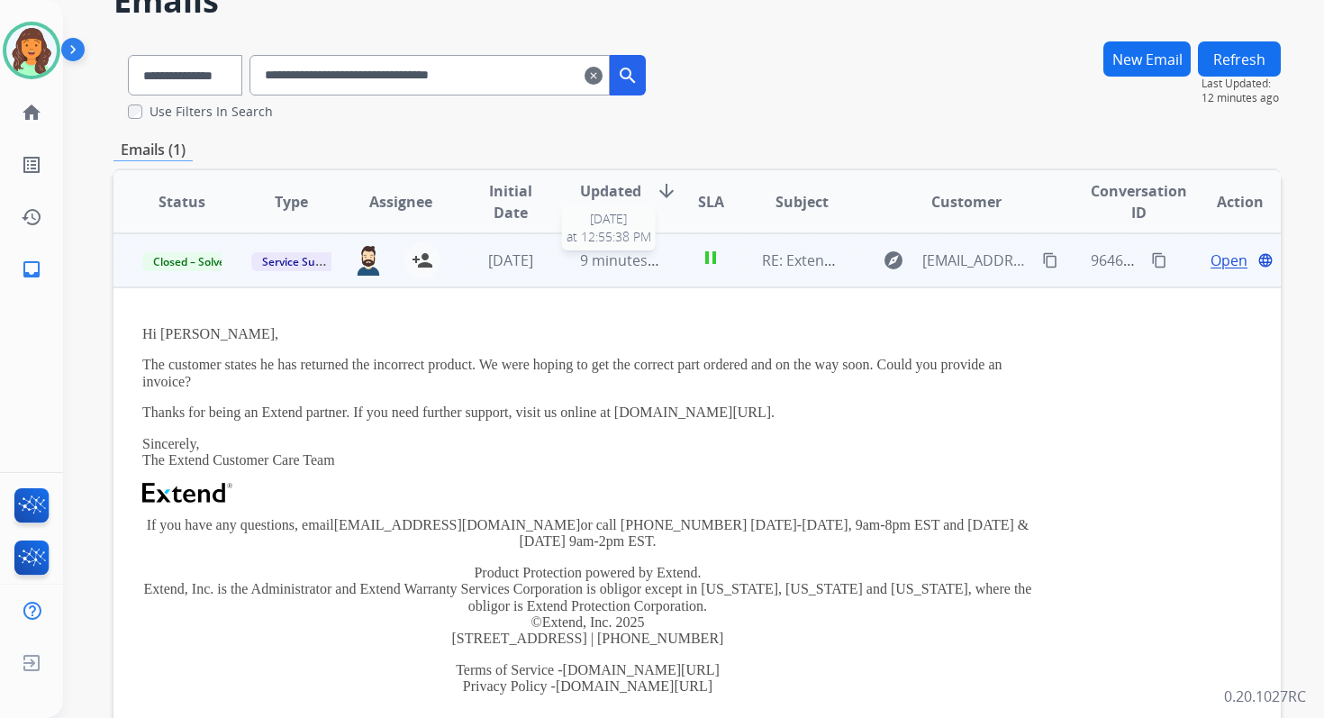
click at [629, 255] on span "9 minutes ago" at bounding box center [628, 260] width 96 height 20
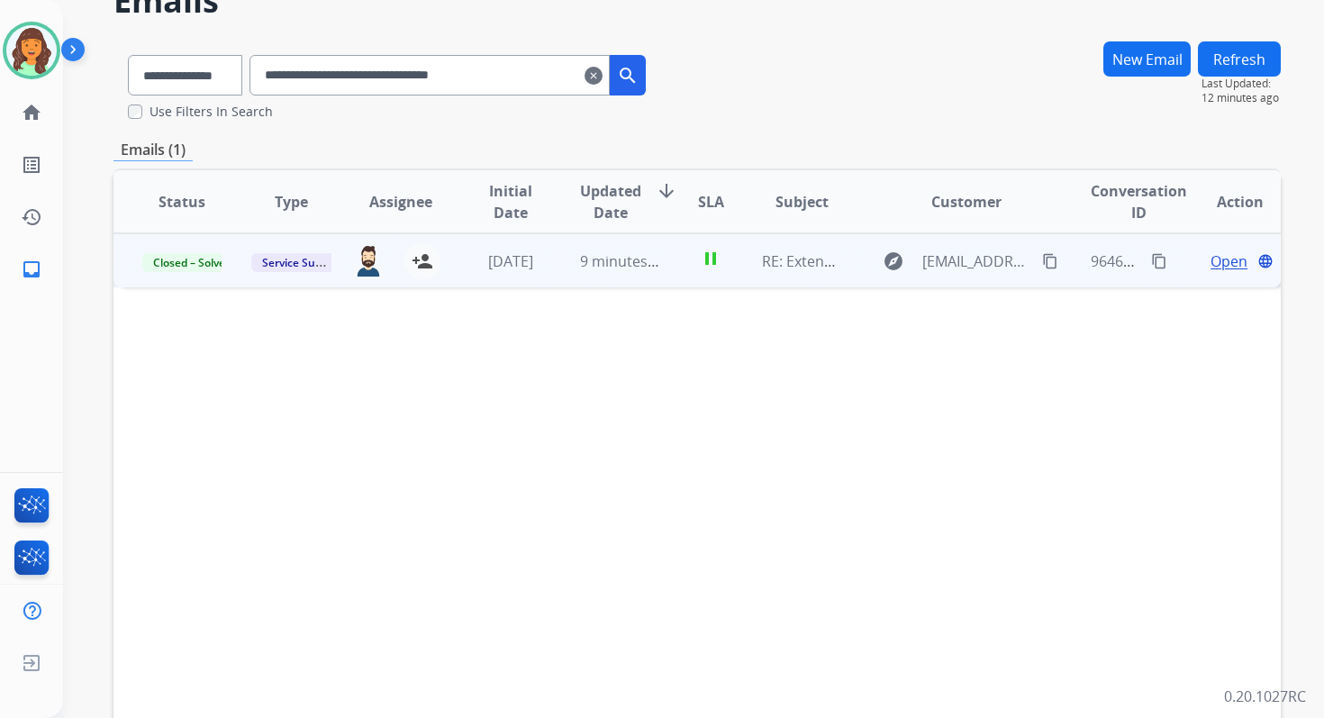
click at [603, 78] on mat-icon "clear" at bounding box center [594, 76] width 18 height 22
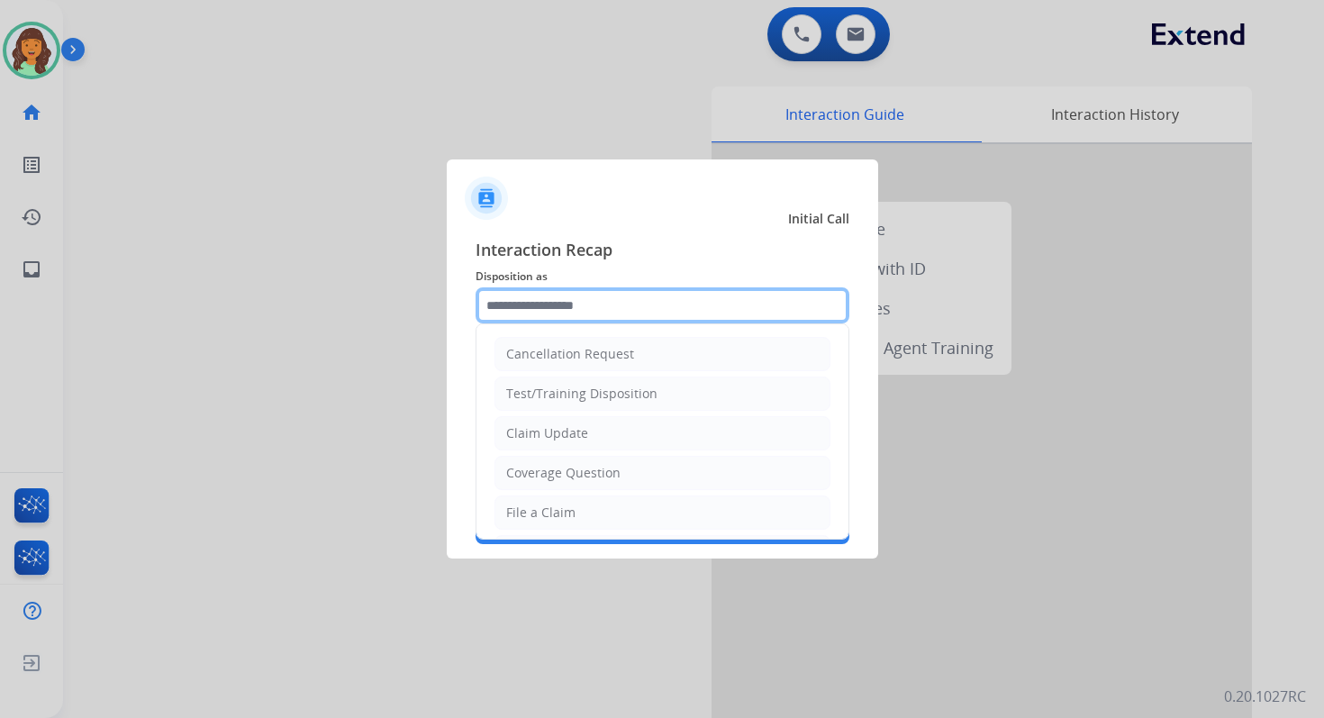
click at [597, 306] on input "text" at bounding box center [663, 305] width 374 height 36
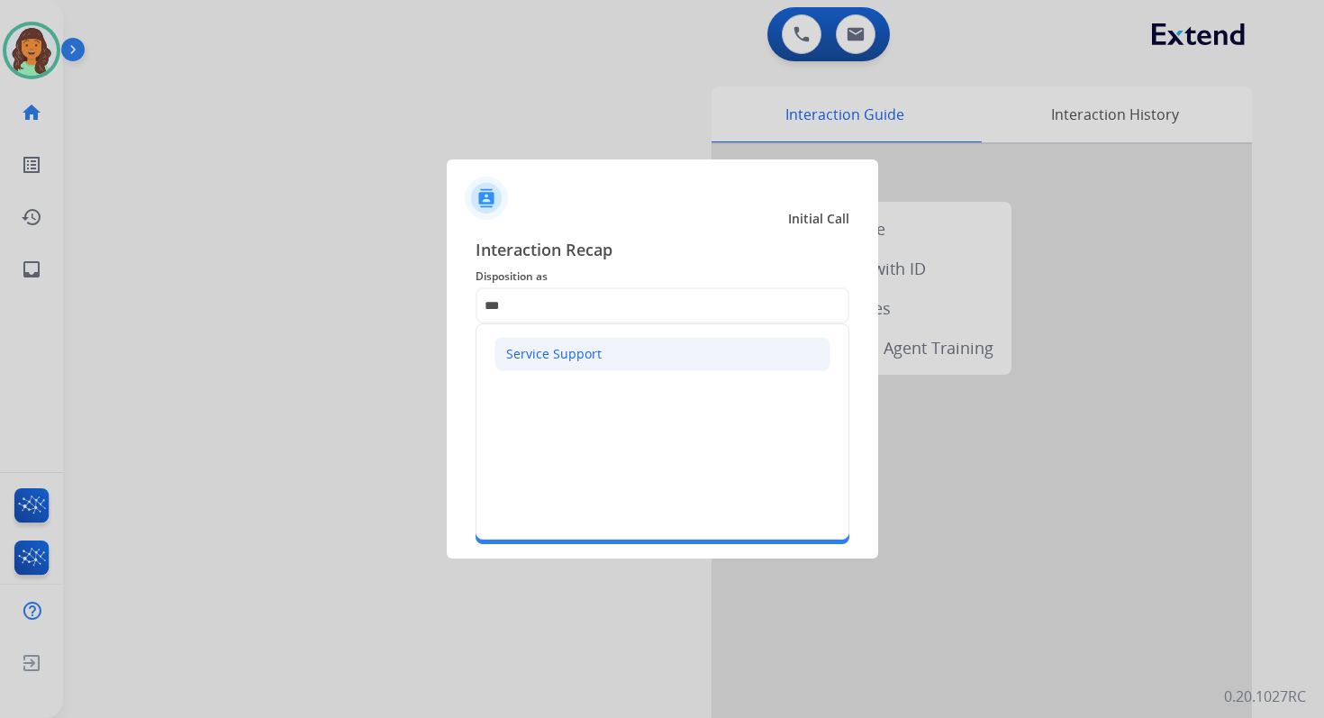
click at [546, 346] on div "Service Support" at bounding box center [553, 354] width 95 height 18
type input "**********"
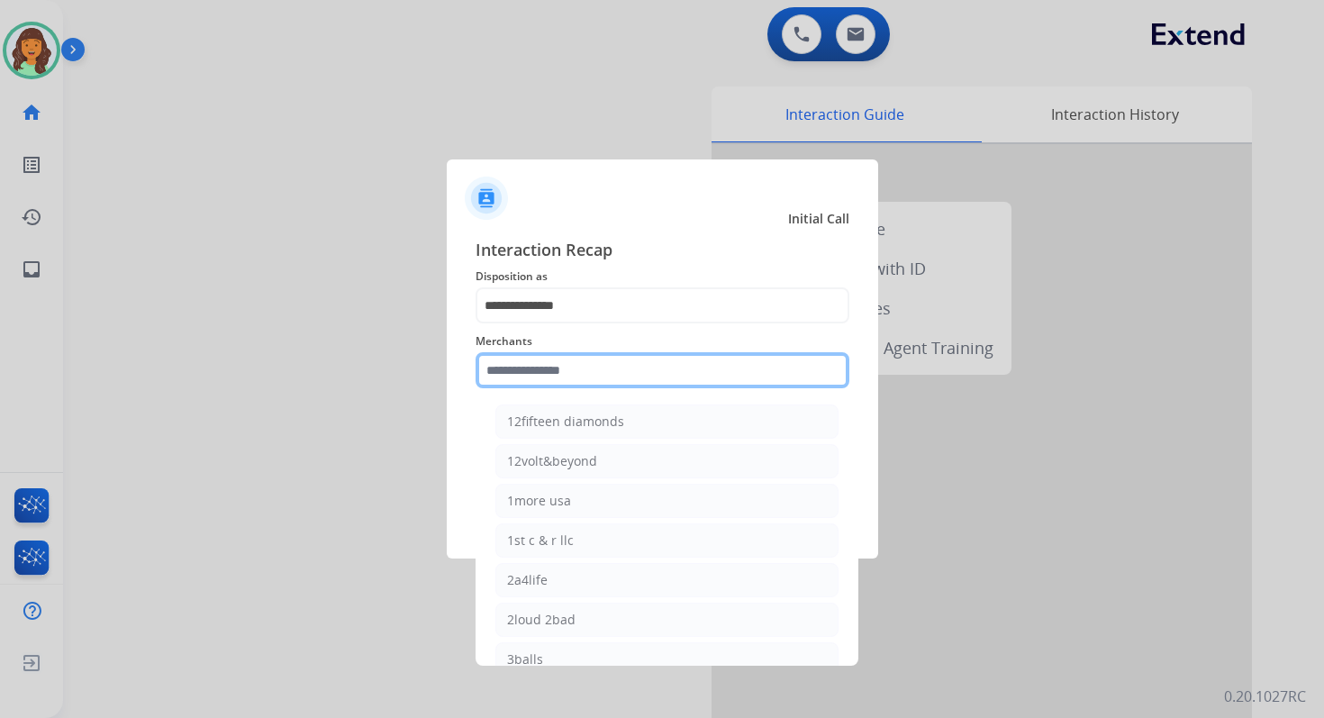
click at [546, 360] on input "text" at bounding box center [663, 370] width 374 height 36
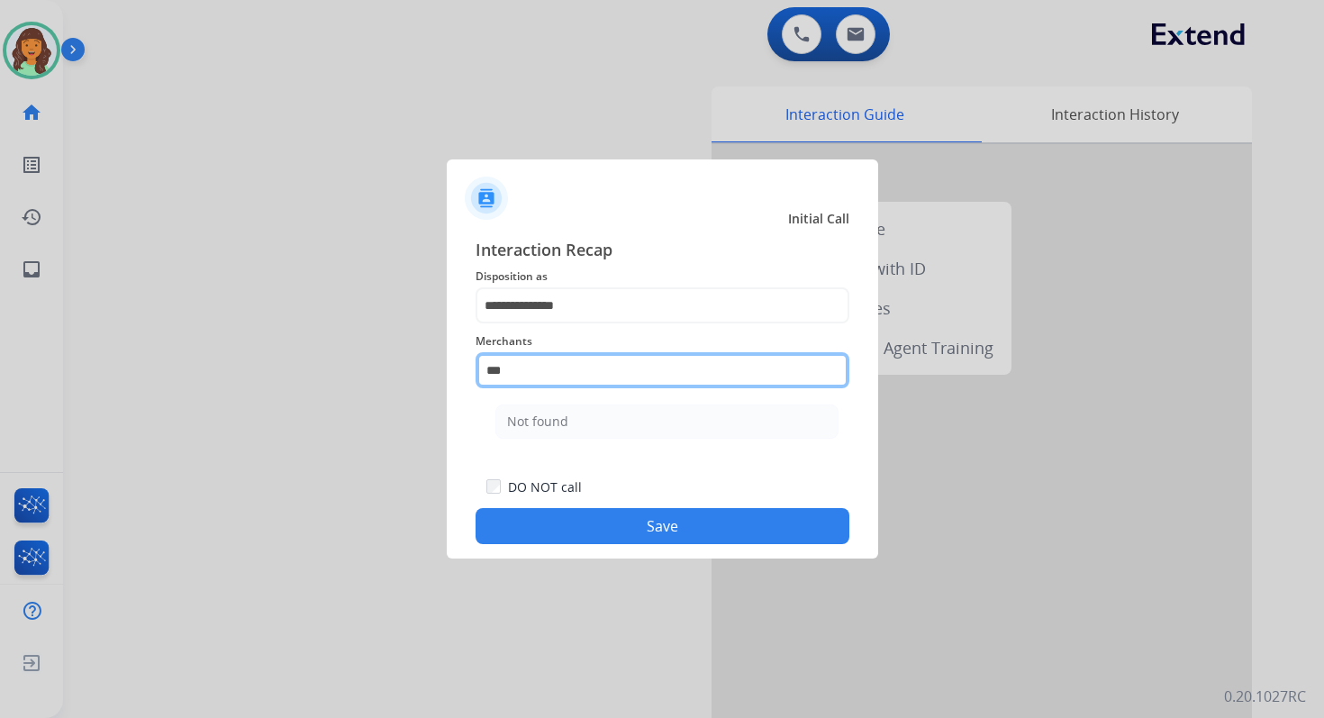
click at [530, 367] on input "***" at bounding box center [663, 370] width 374 height 36
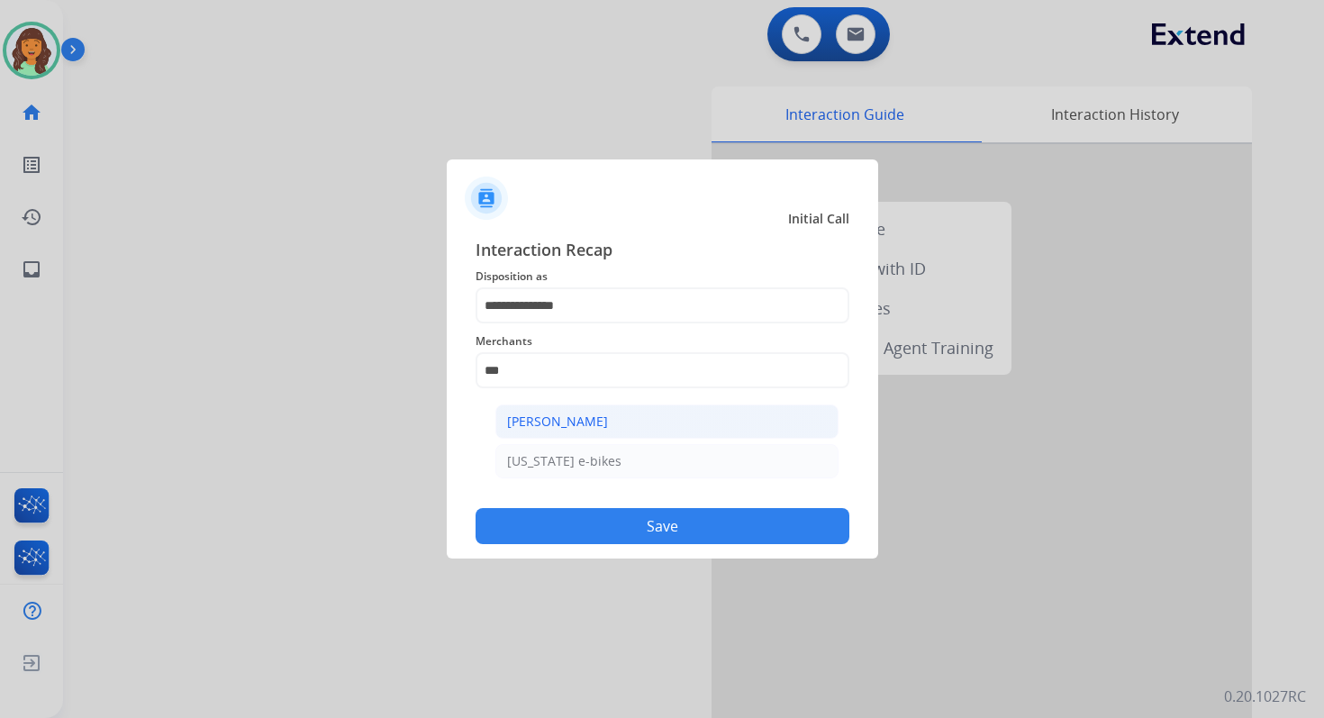
click at [531, 423] on div "[PERSON_NAME]" at bounding box center [557, 422] width 101 height 18
type input "**********"
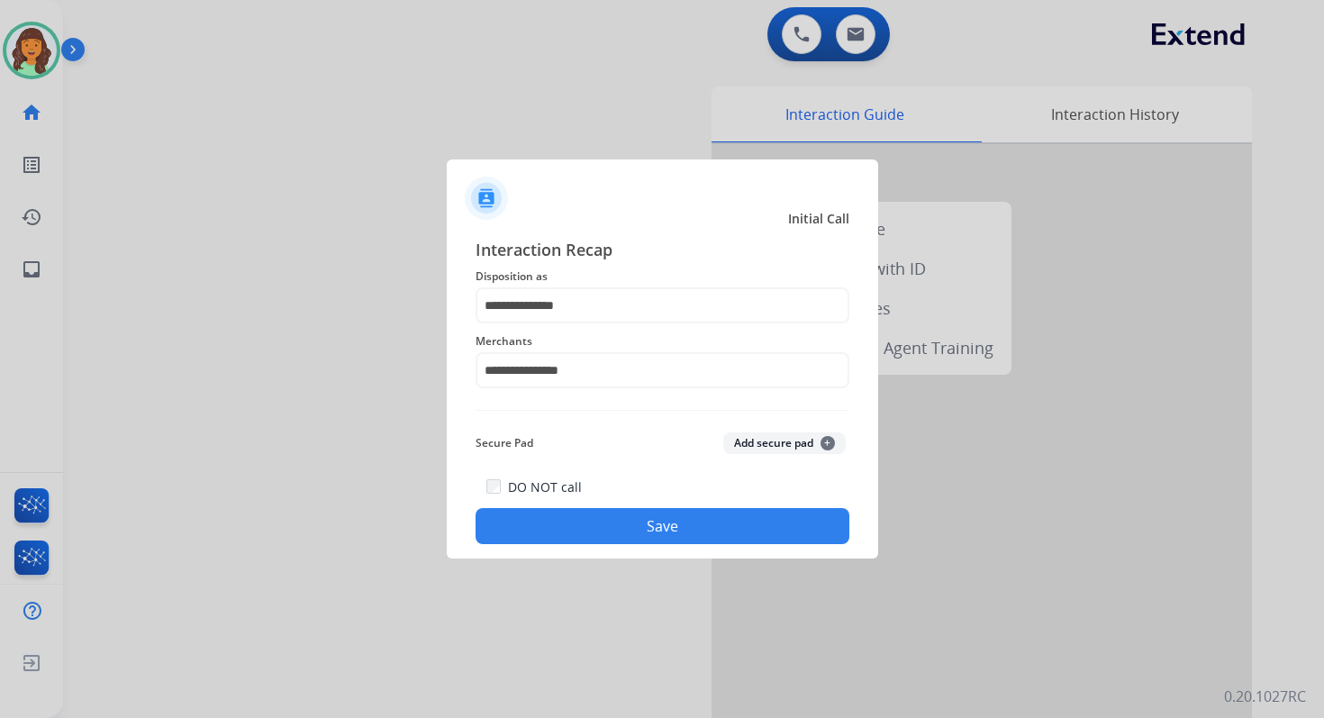
click at [587, 522] on button "Save" at bounding box center [663, 526] width 374 height 36
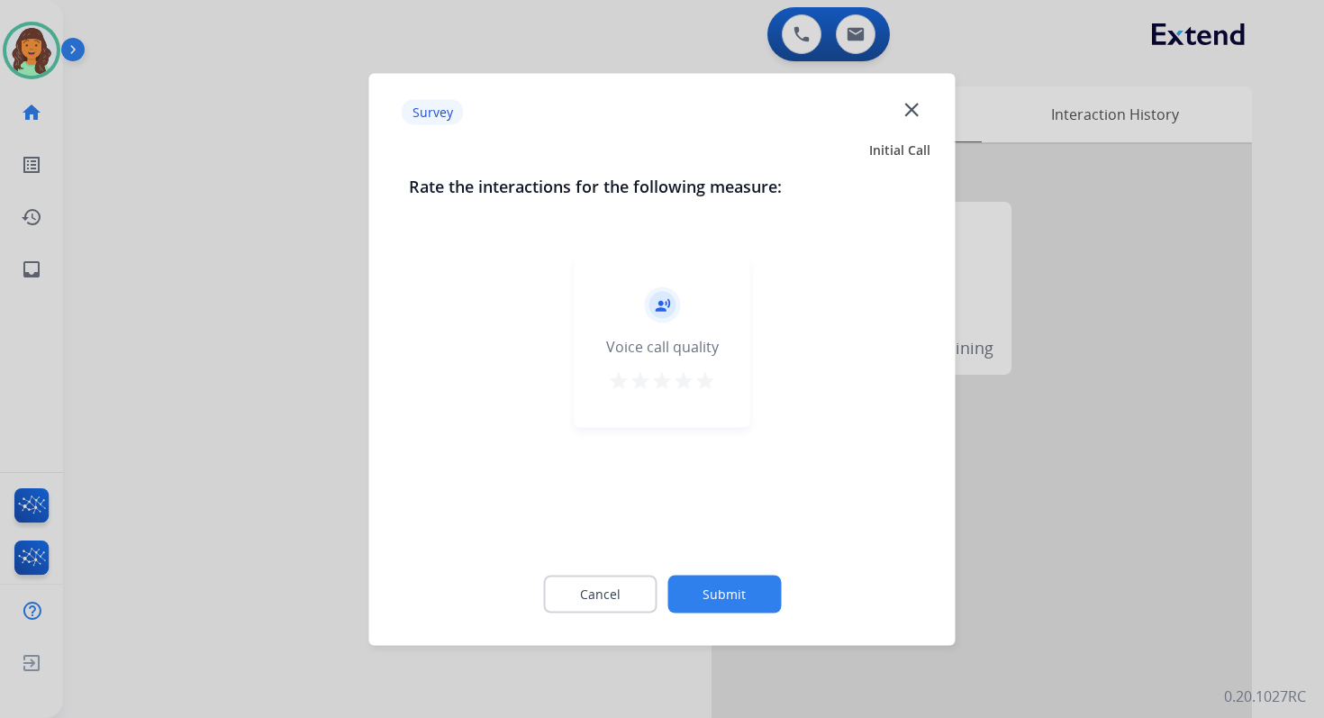
click at [719, 595] on button "Submit" at bounding box center [723, 594] width 113 height 38
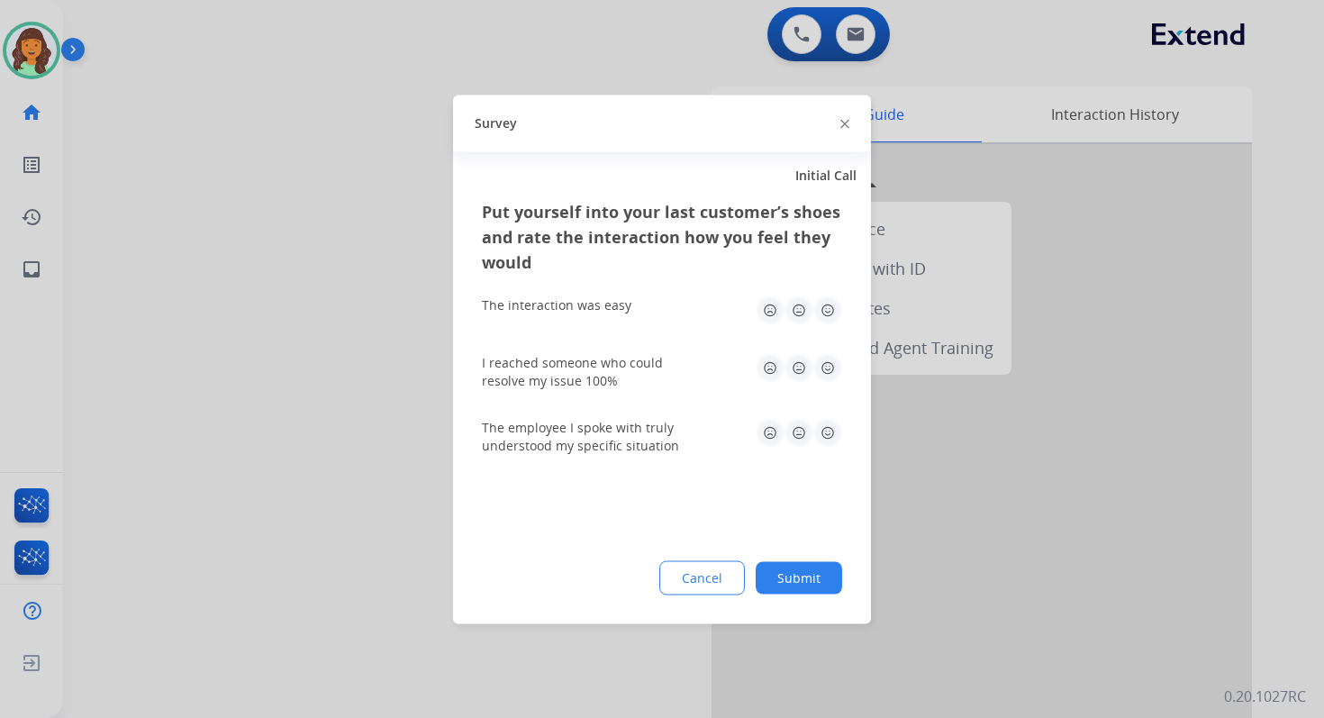
click at [813, 575] on button "Submit" at bounding box center [799, 577] width 86 height 32
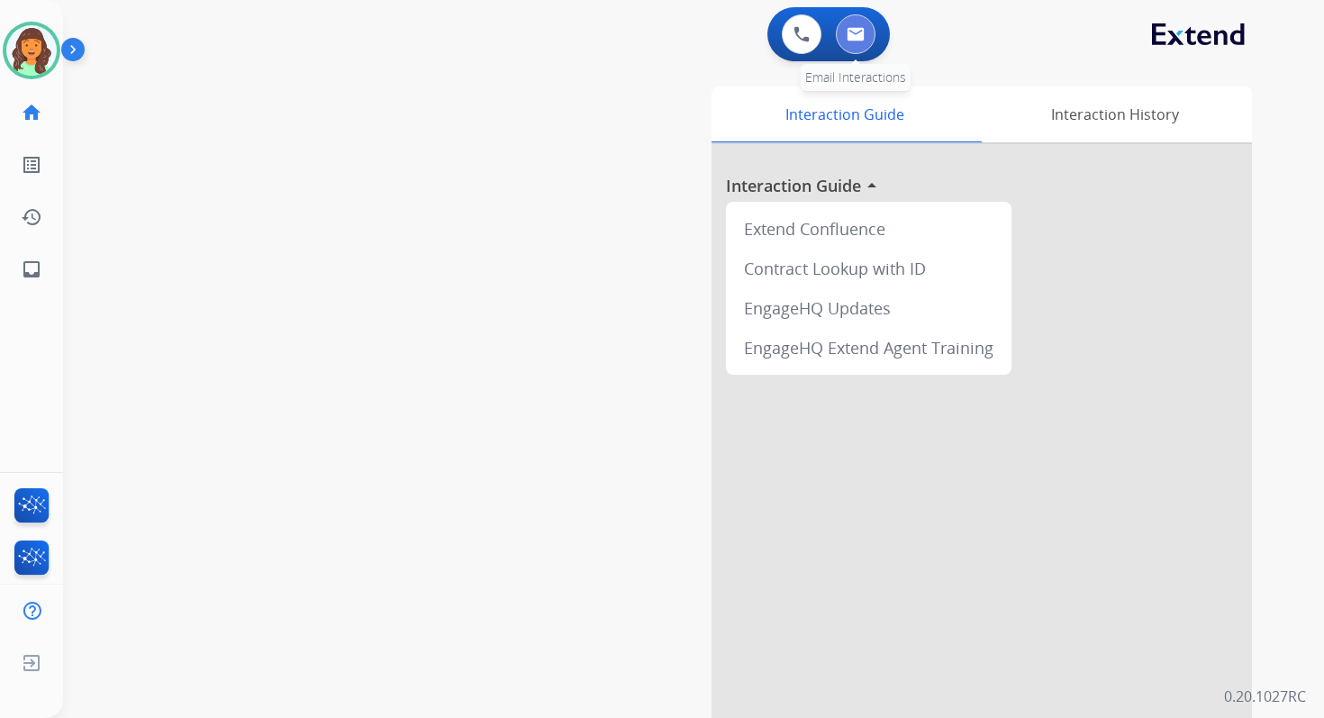
click at [863, 46] on button at bounding box center [856, 34] width 40 height 40
select select "**********"
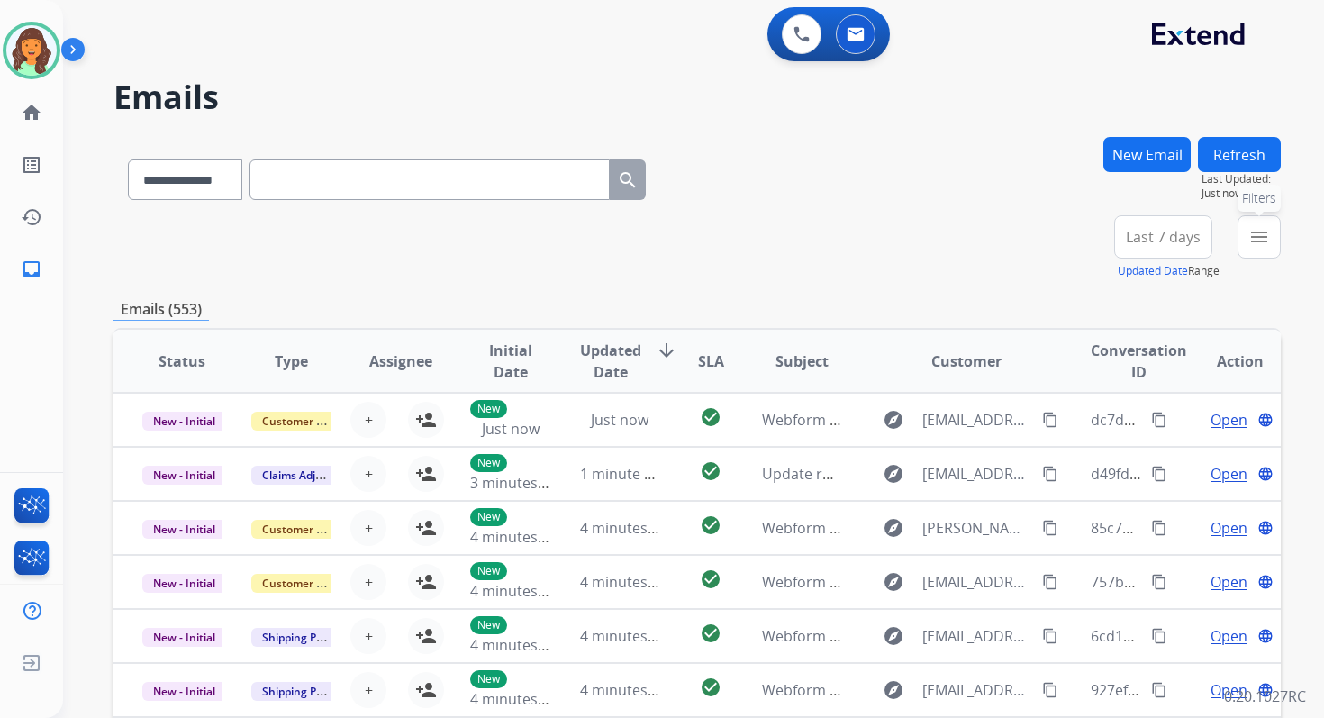
click at [1260, 227] on mat-icon "menu" at bounding box center [1259, 237] width 22 height 22
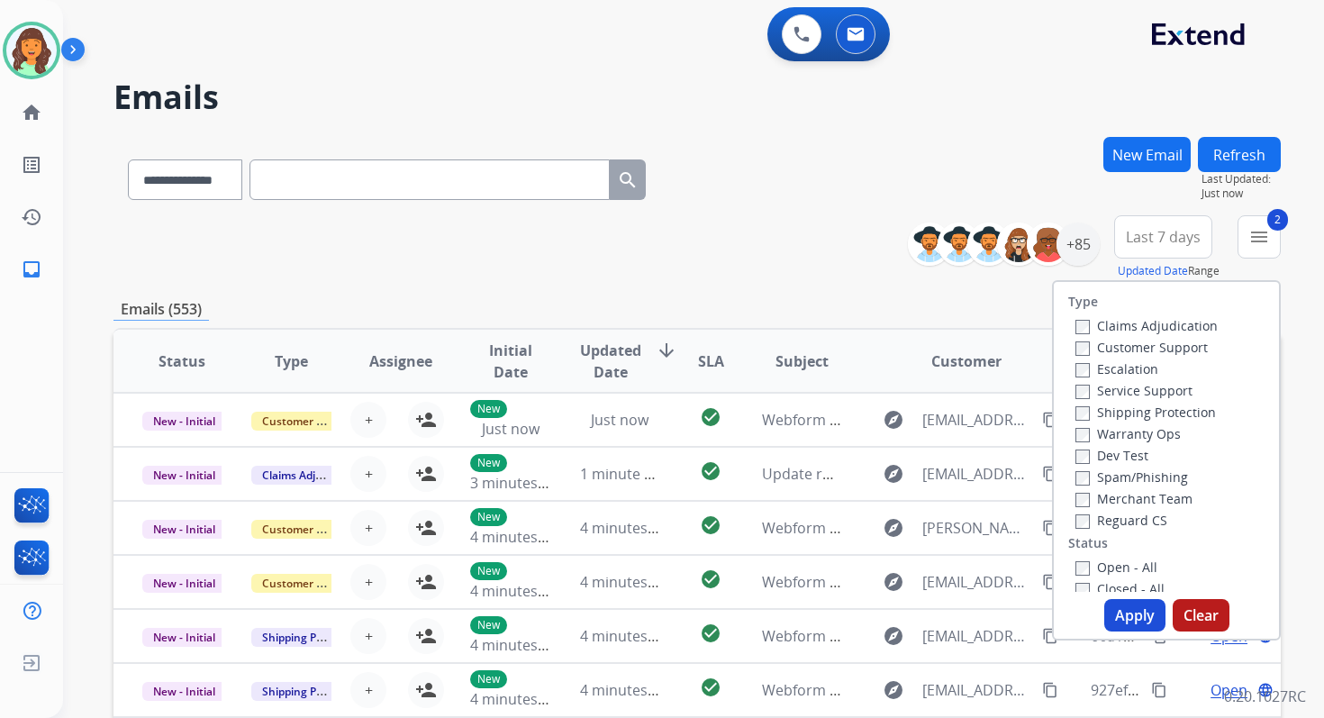
click at [1124, 613] on button "Apply" at bounding box center [1134, 615] width 61 height 32
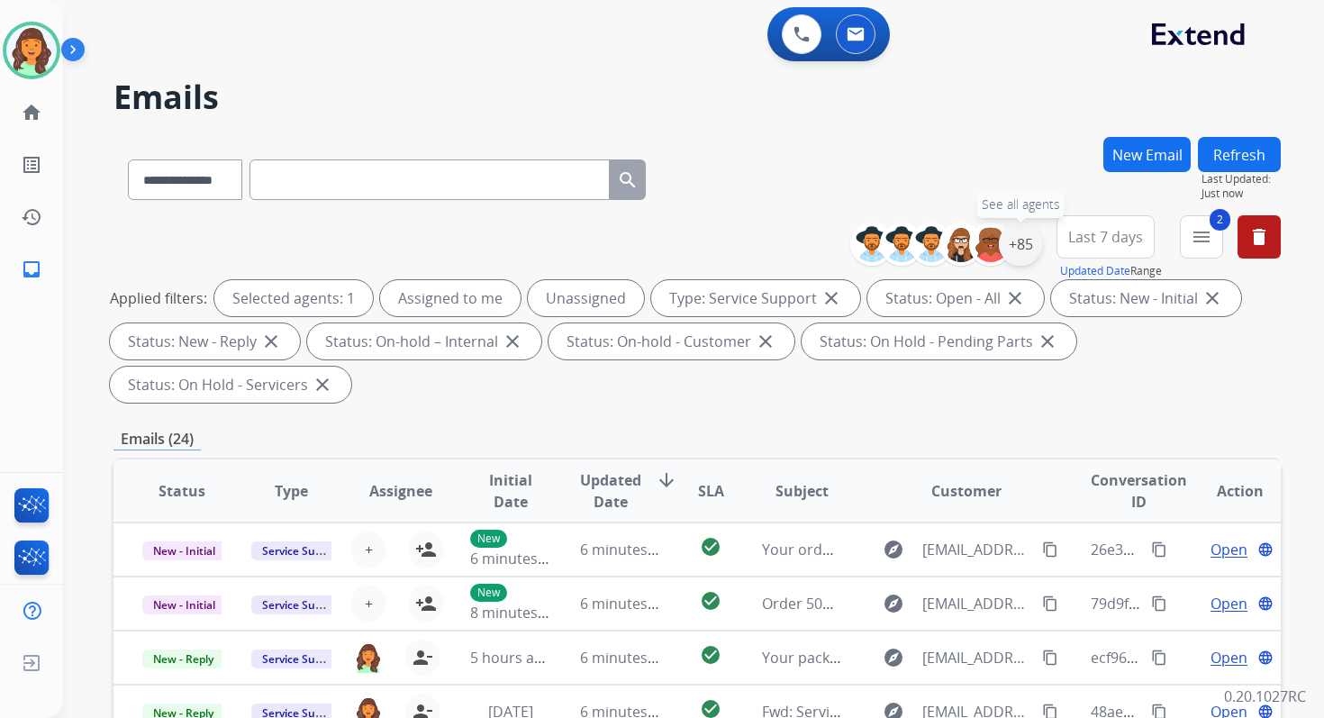
click at [1030, 255] on div "+85" at bounding box center [1020, 243] width 43 height 43
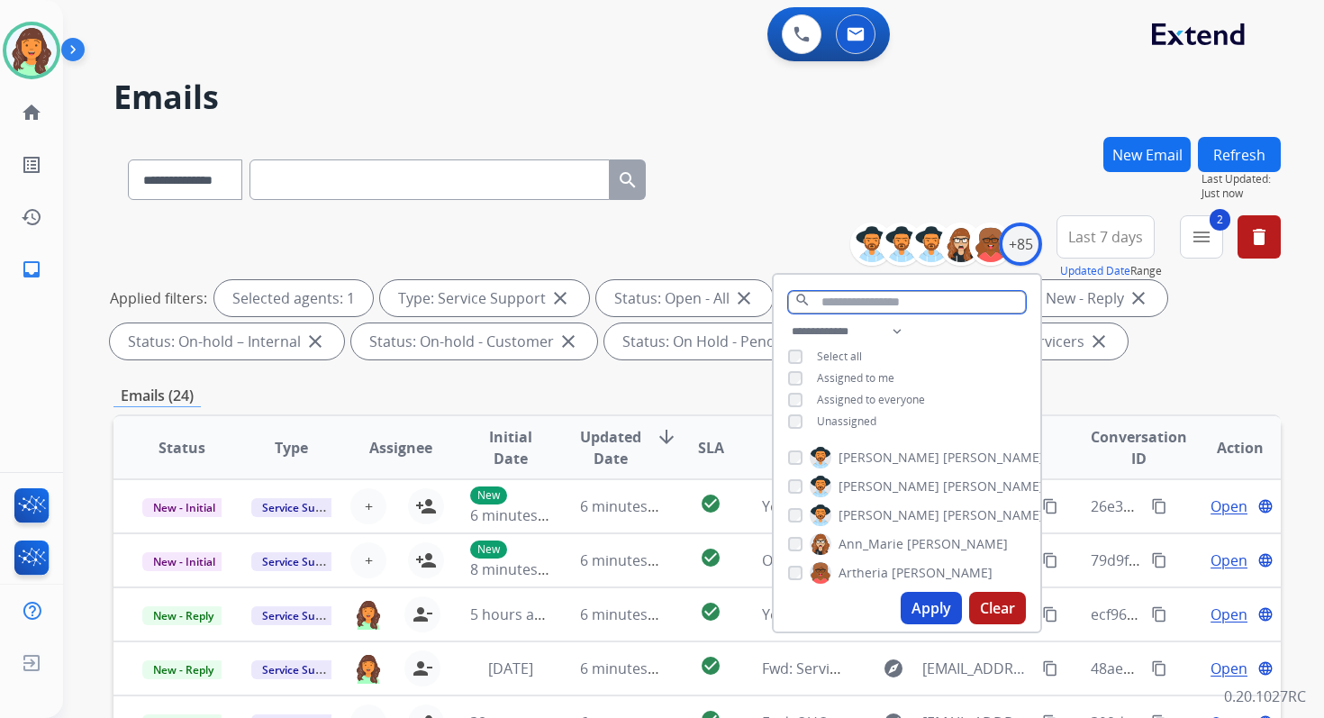
click at [863, 296] on input "text" at bounding box center [907, 302] width 238 height 23
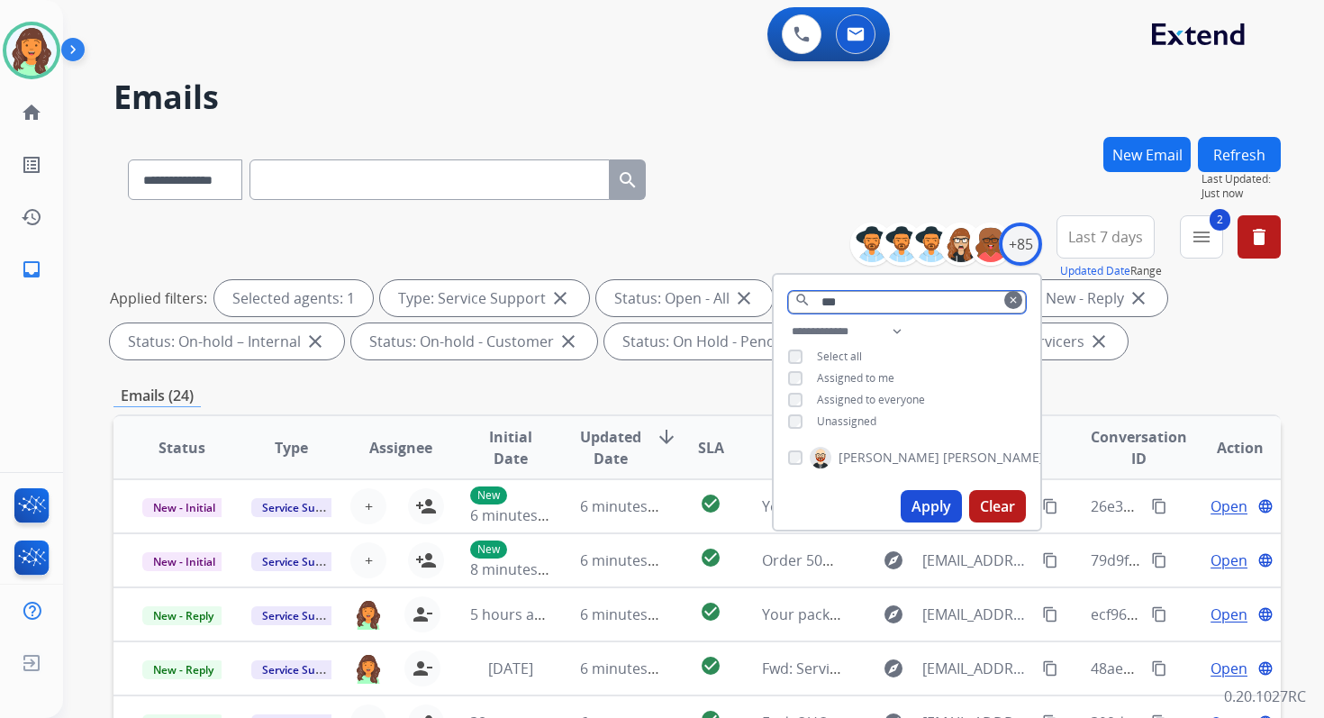
type input "***"
click at [934, 509] on button "Apply" at bounding box center [931, 506] width 61 height 32
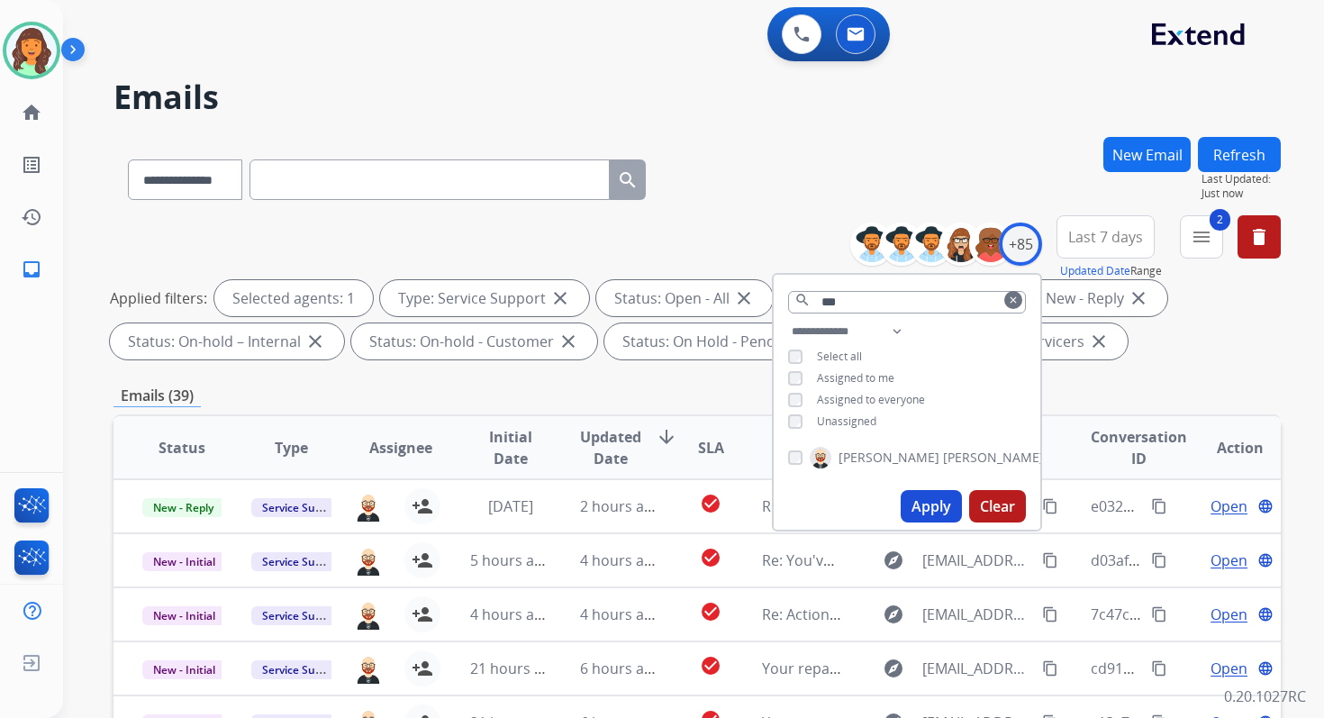
scroll to position [394, 0]
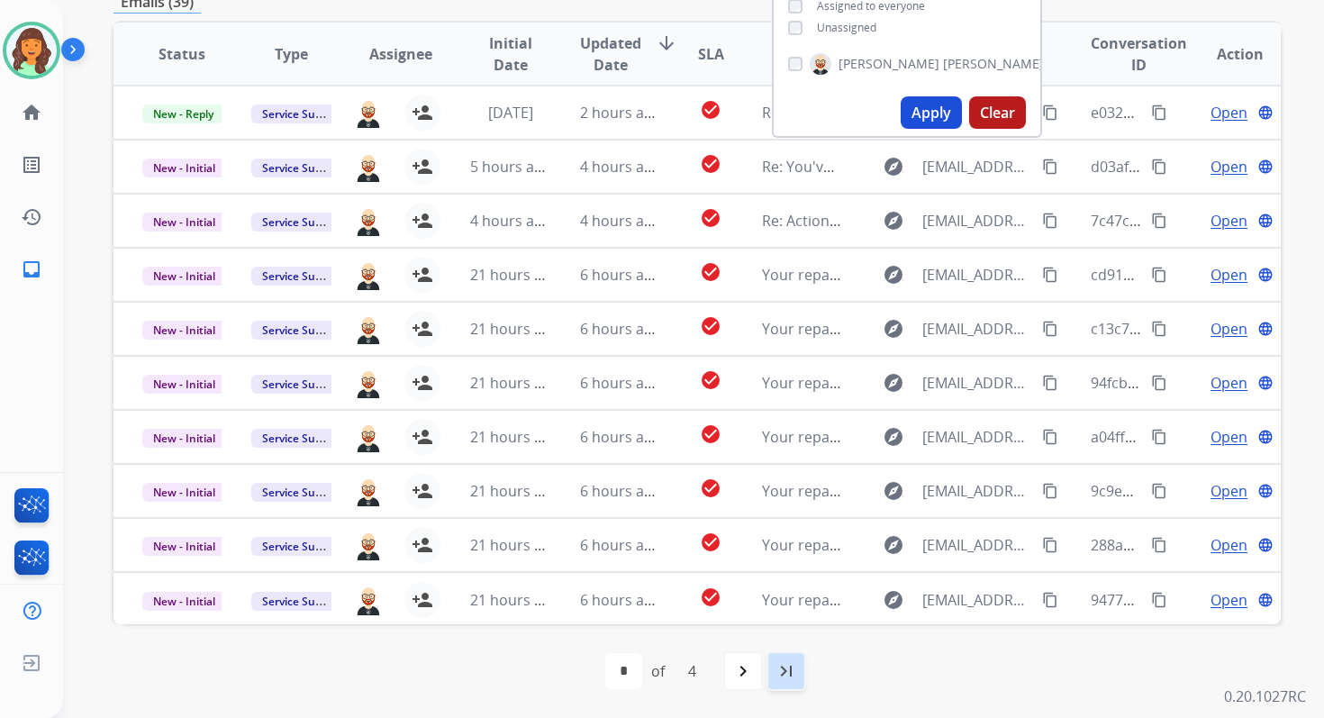
click at [777, 658] on div "last_page" at bounding box center [787, 671] width 40 height 40
select select "*"
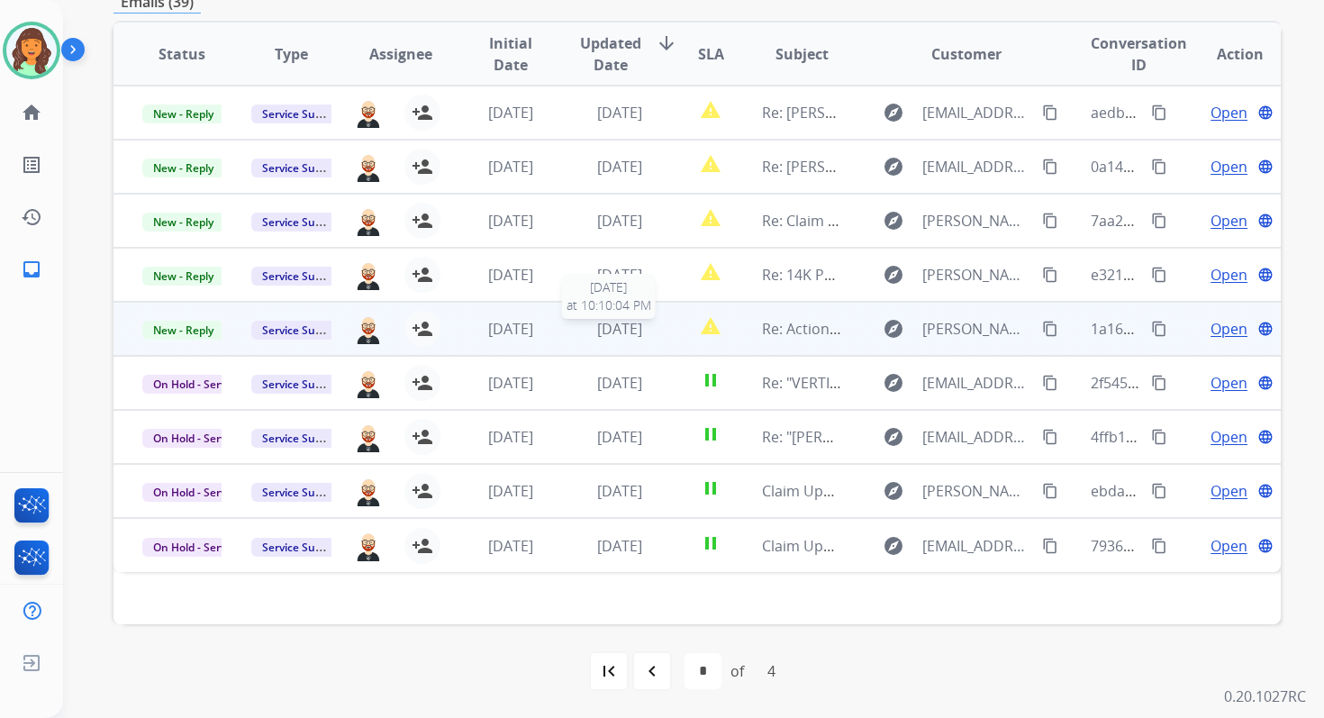
click at [622, 329] on span "[DATE]" at bounding box center [619, 329] width 45 height 20
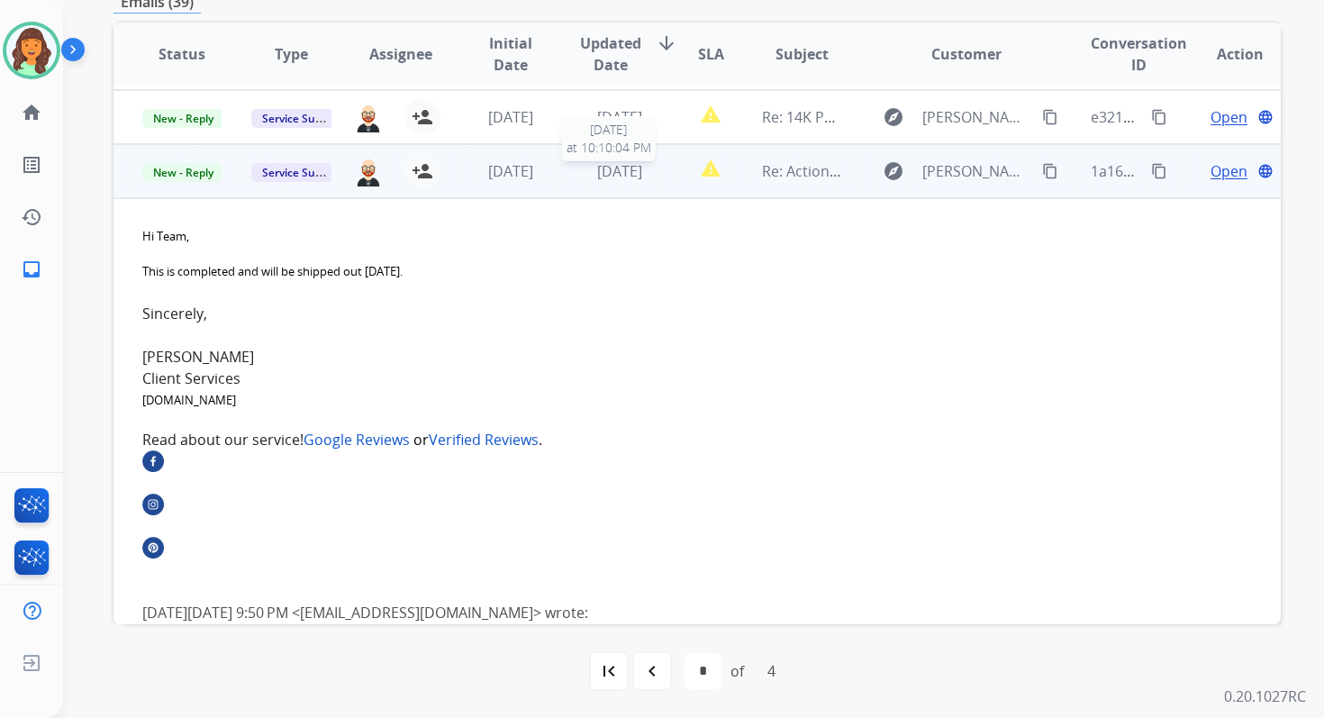
scroll to position [216, 0]
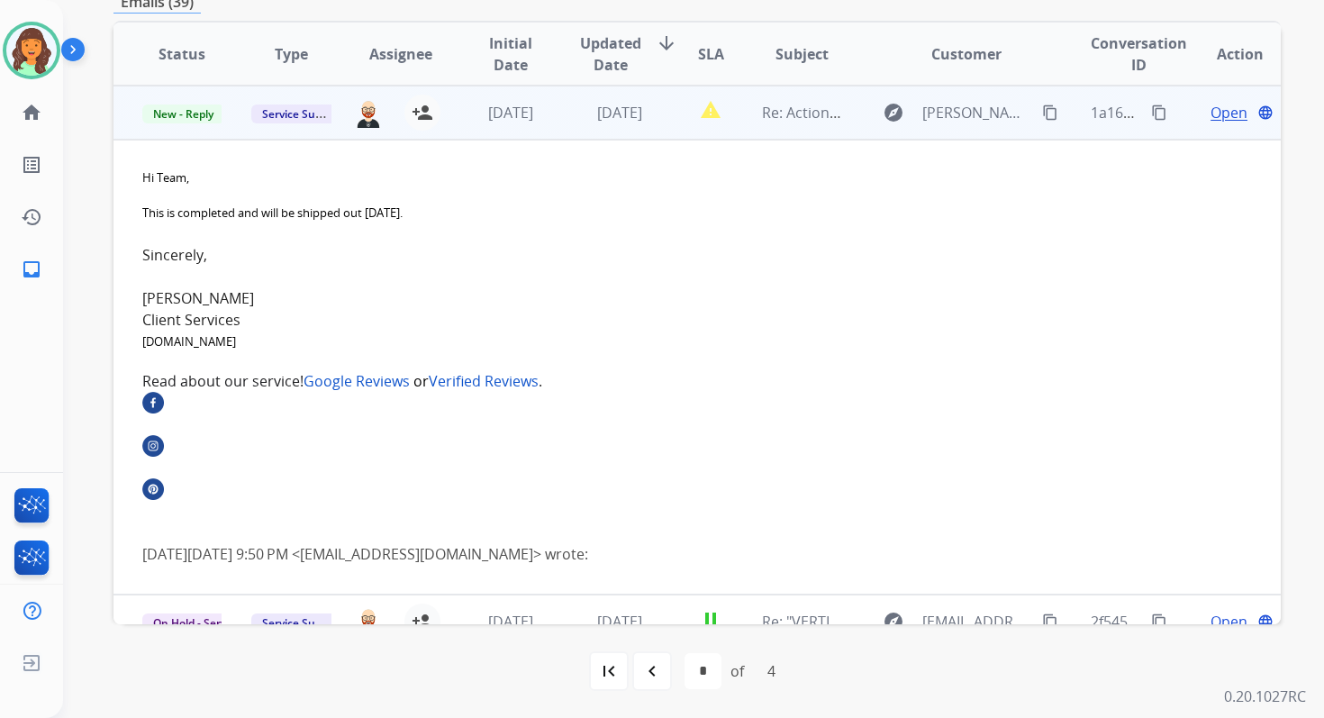
click at [1215, 109] on span "Open" at bounding box center [1229, 113] width 37 height 22
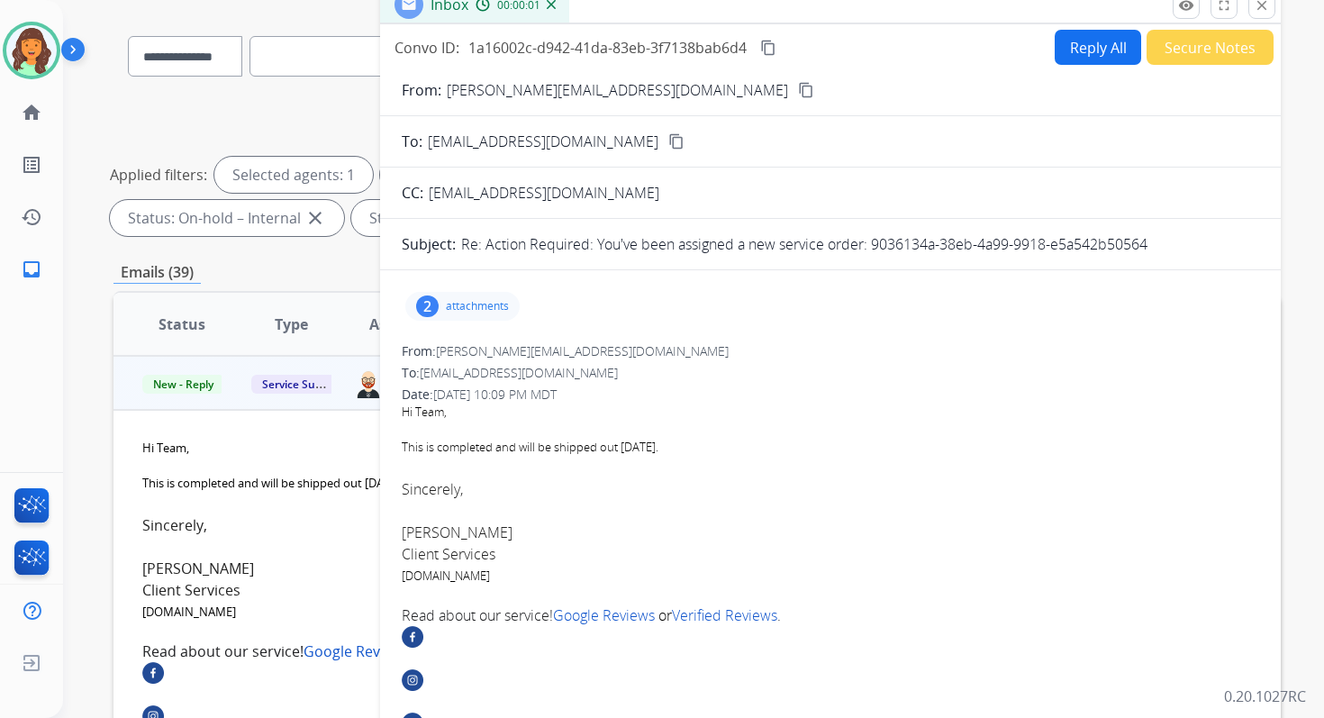
scroll to position [93, 0]
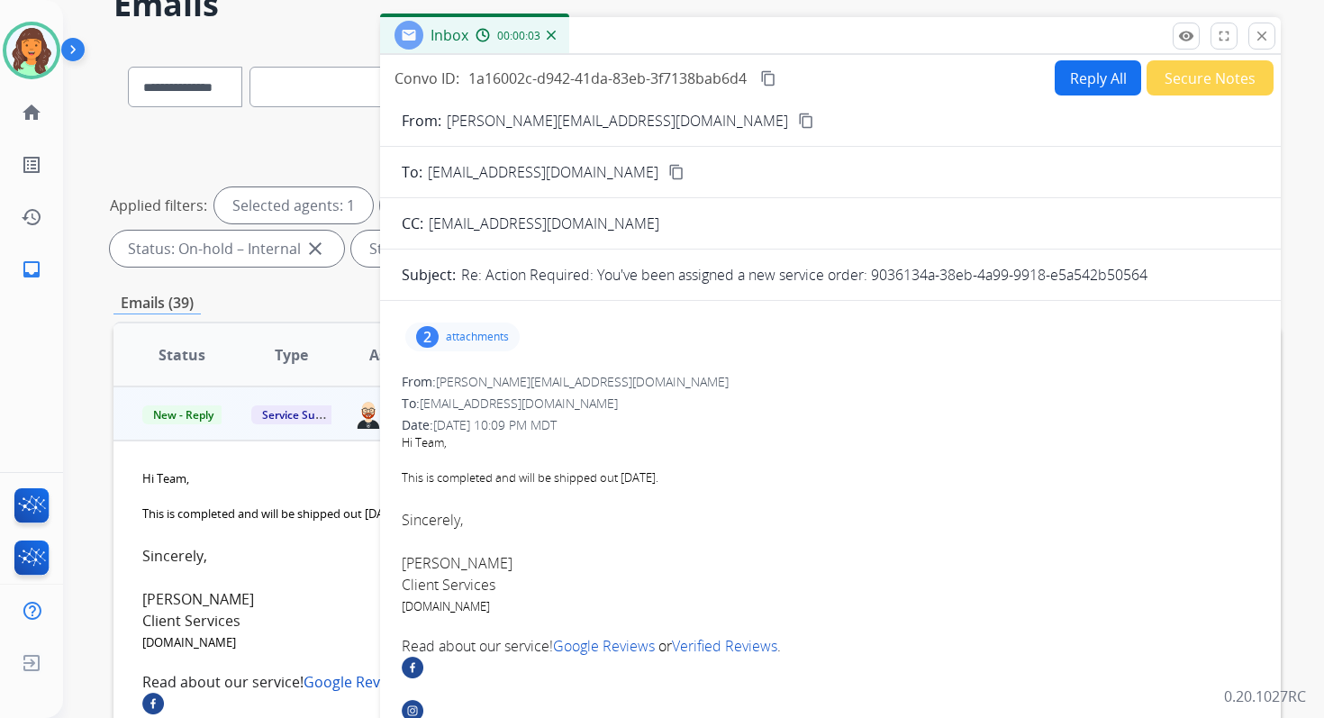
drag, startPoint x: 869, startPoint y: 272, endPoint x: 1174, endPoint y: 273, distance: 304.5
click at [1174, 273] on div "Re: Action Required: You've been assigned a new service order: 9036134a-38eb-4a…" at bounding box center [860, 275] width 798 height 22
copy p "9036134a-38eb-4a99-9918-e5a542b50564"
click at [1267, 35] on mat-icon "close" at bounding box center [1262, 36] width 16 height 16
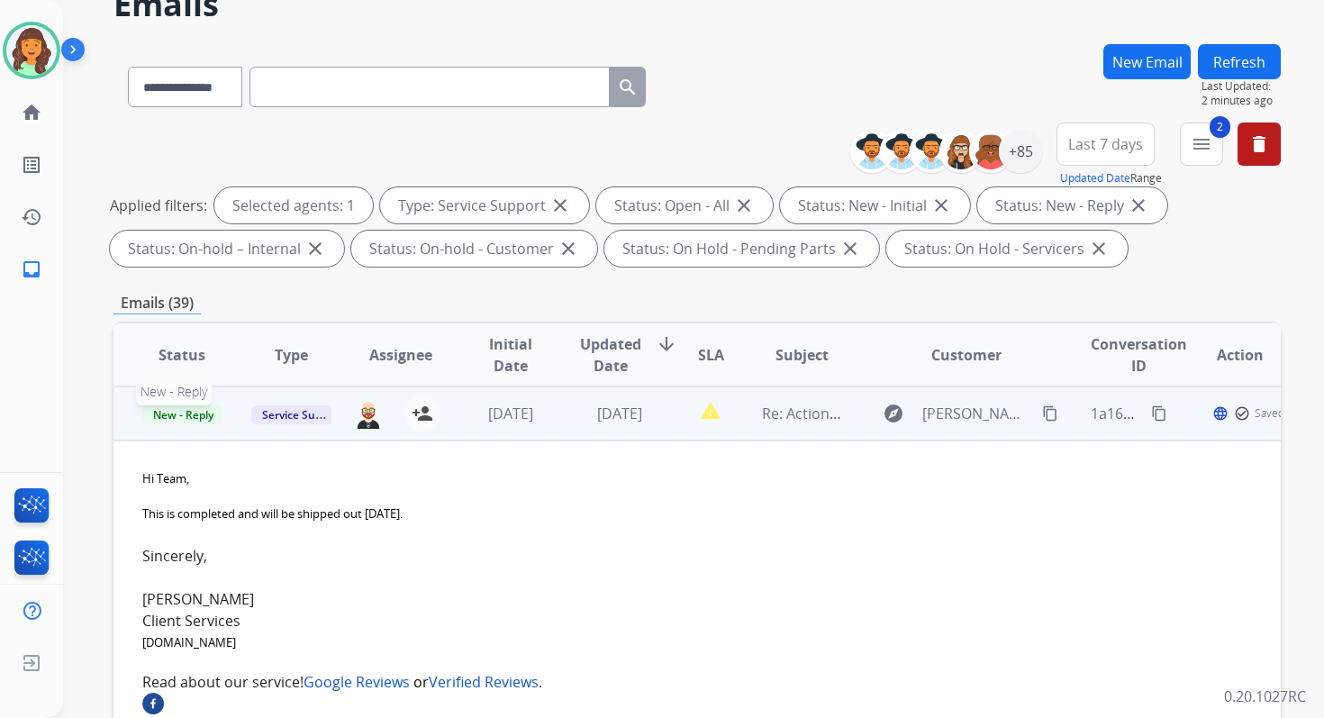
click at [177, 411] on span "New - Reply" at bounding box center [183, 414] width 82 height 19
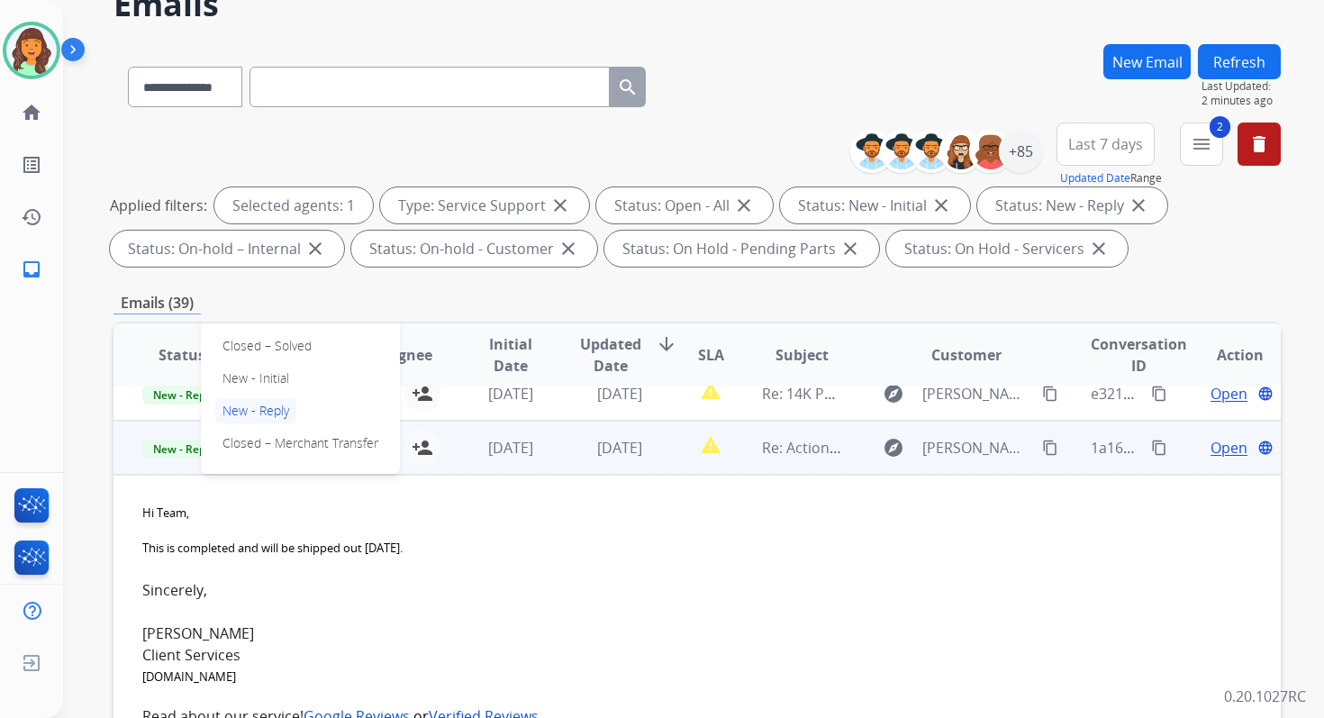
scroll to position [150, 0]
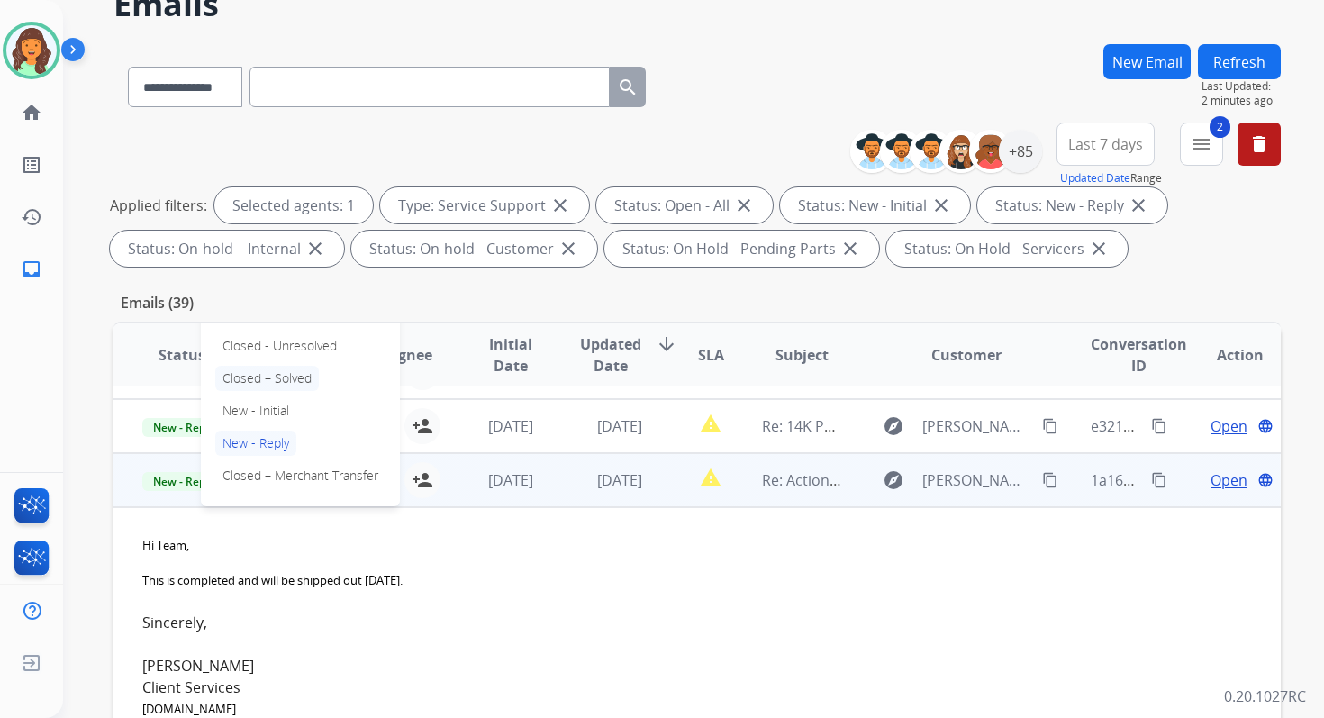
click at [253, 381] on p "Closed – Solved" at bounding box center [267, 378] width 104 height 25
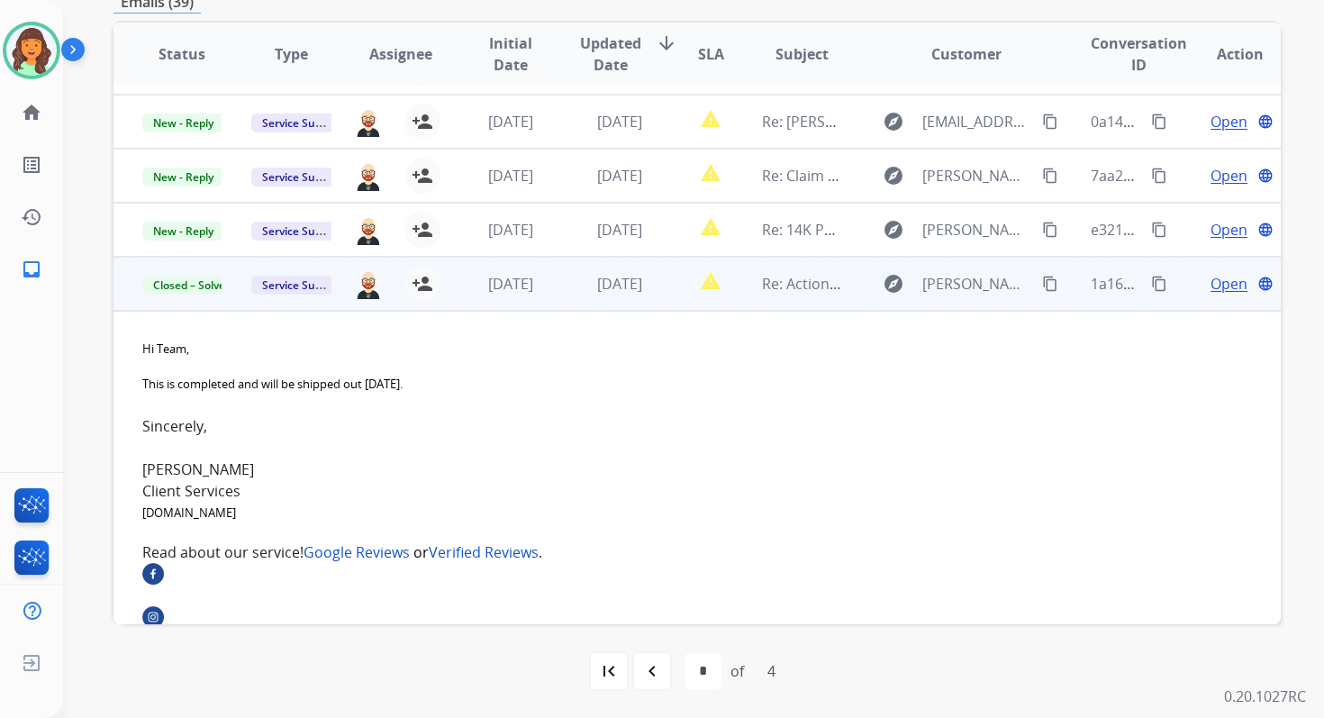
scroll to position [0, 0]
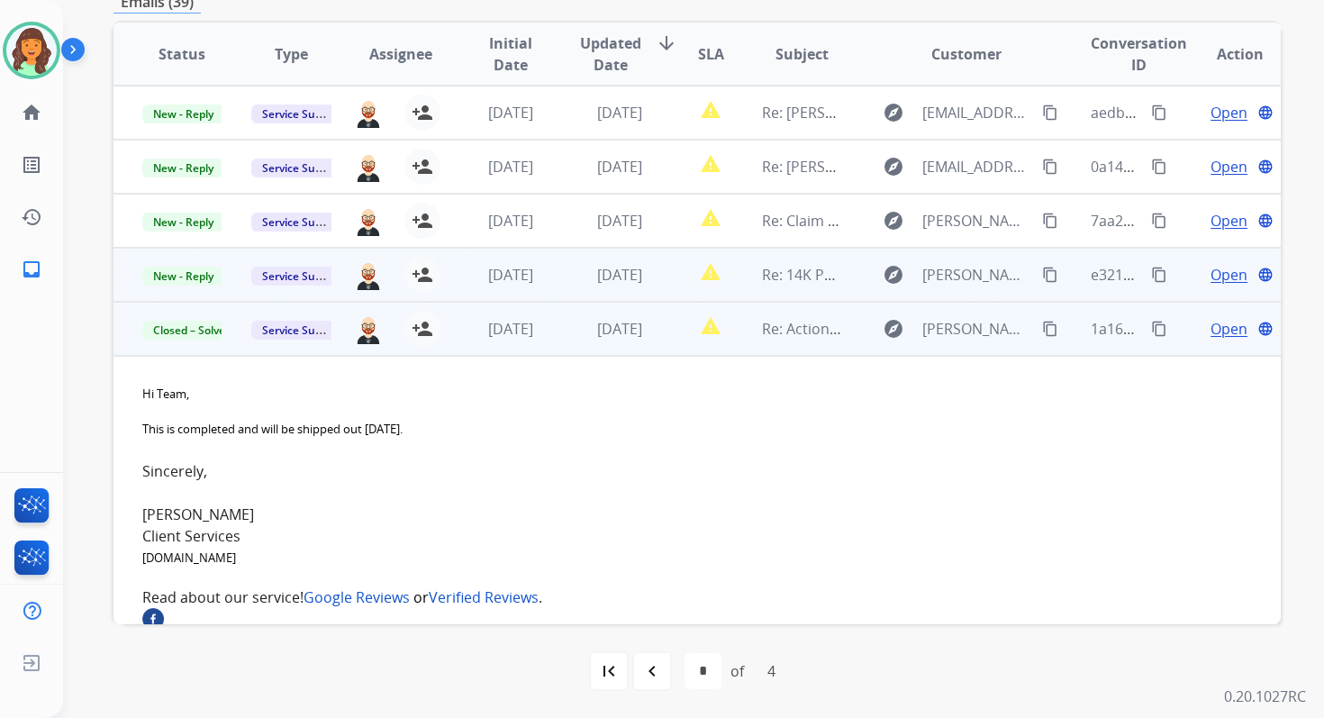
click at [633, 261] on td "[DATE]" at bounding box center [605, 275] width 109 height 54
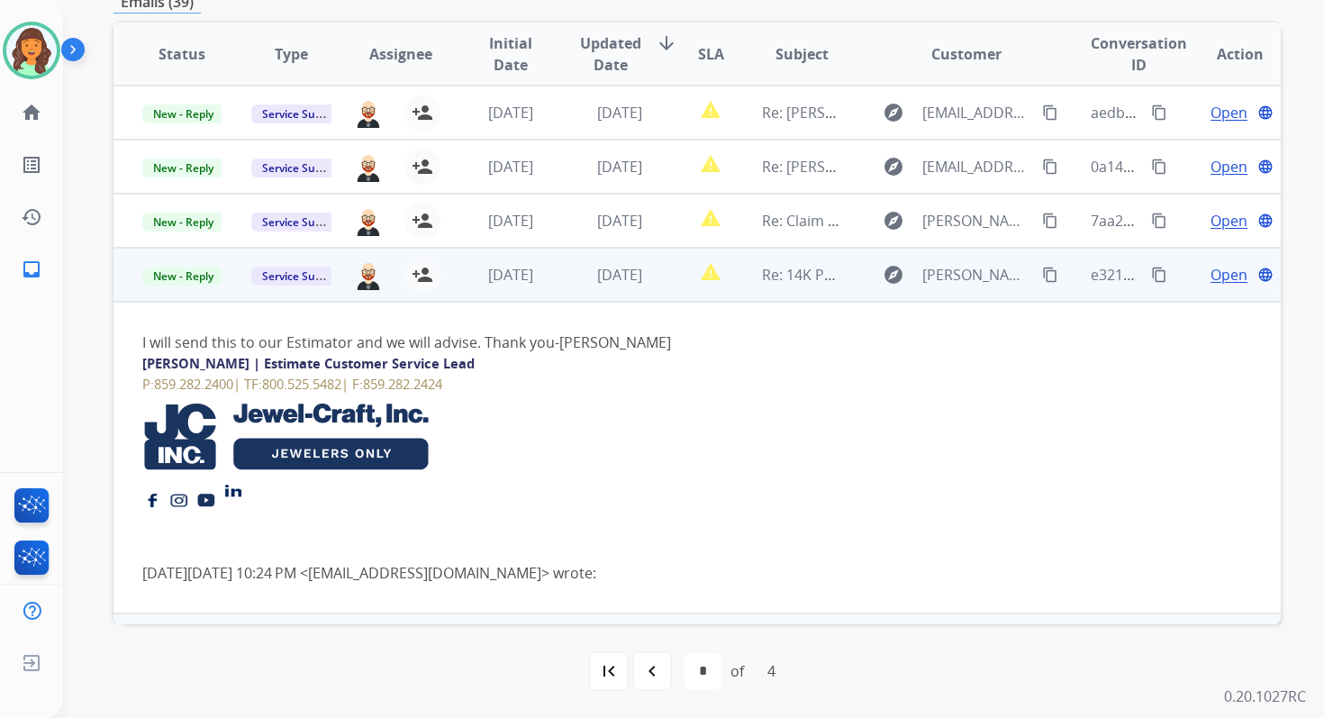
click at [184, 280] on span "New - Reply" at bounding box center [183, 276] width 82 height 19
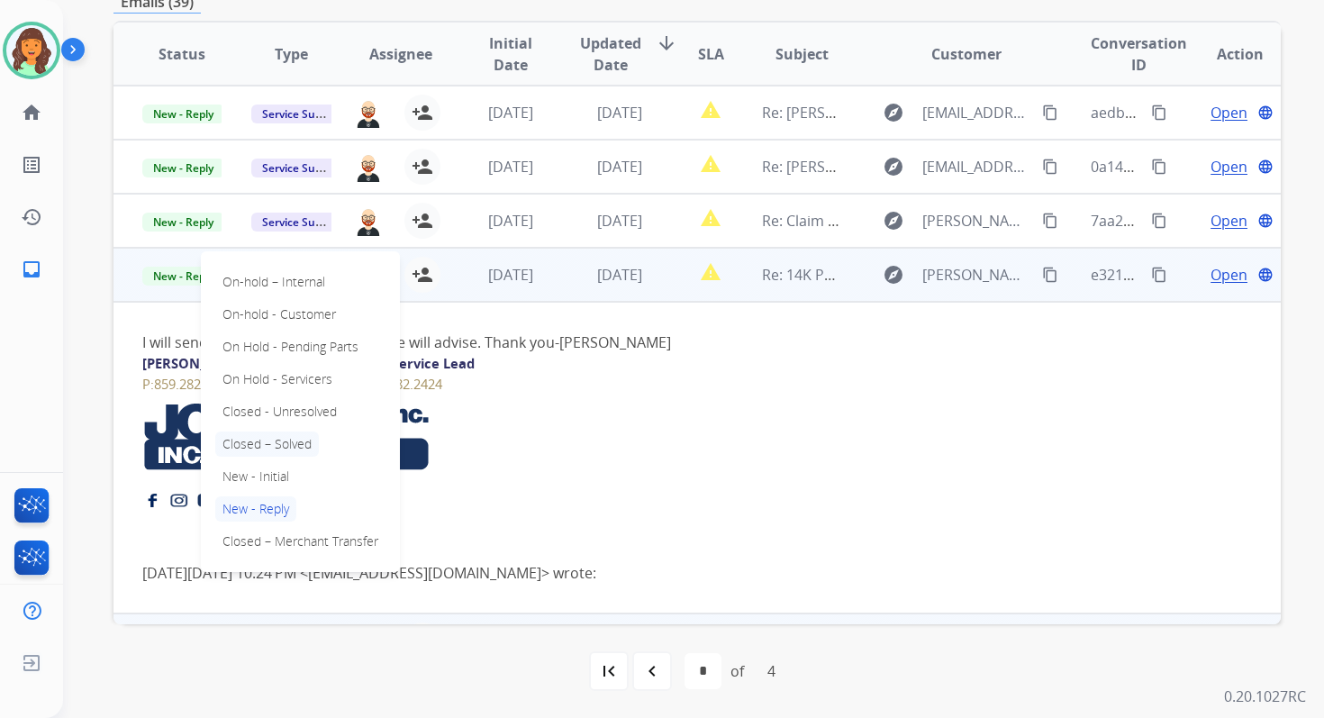
click at [273, 444] on p "Closed – Solved" at bounding box center [267, 443] width 104 height 25
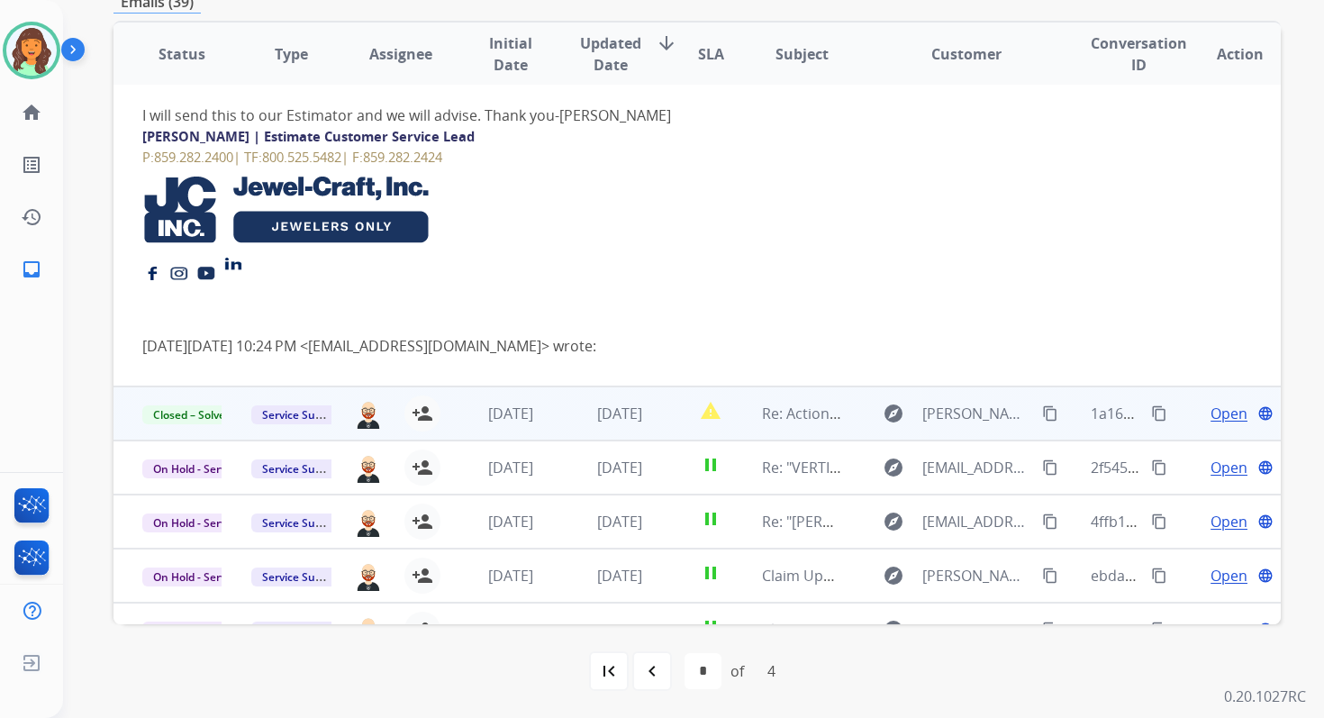
scroll to position [257, 0]
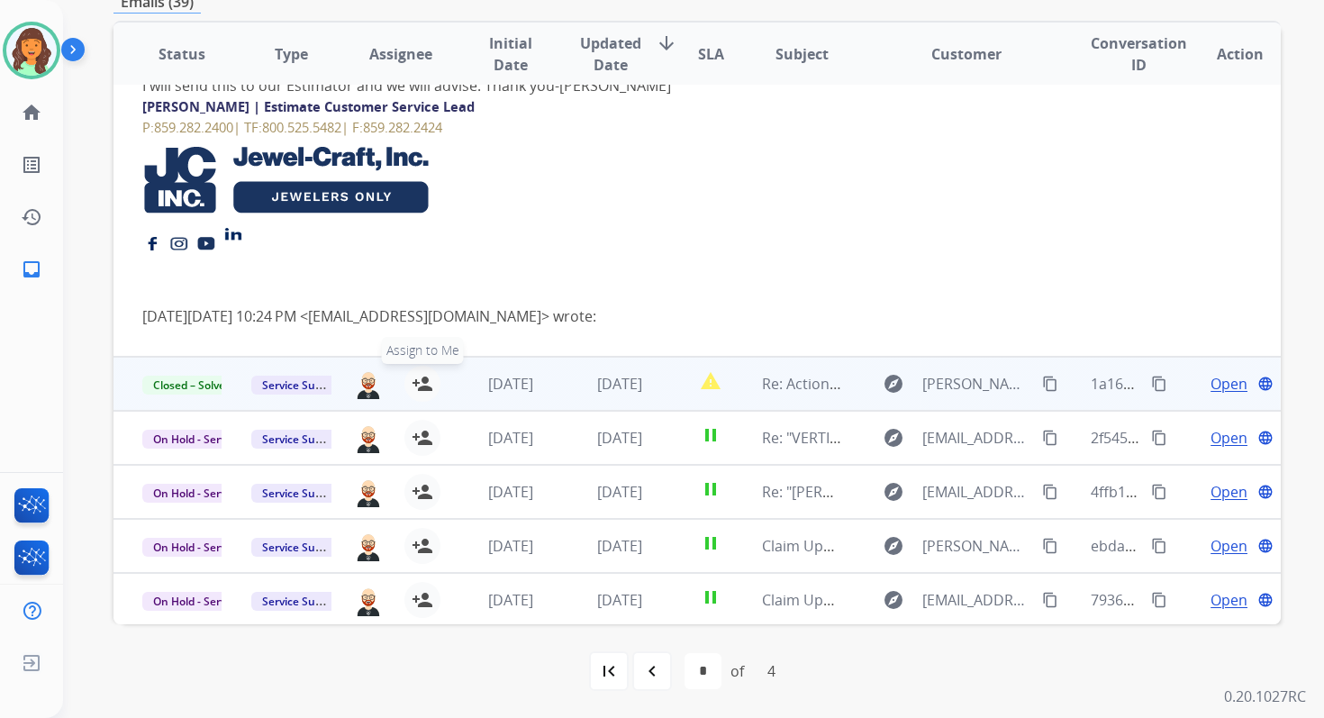
click at [417, 384] on mat-icon "person_add" at bounding box center [423, 384] width 22 height 22
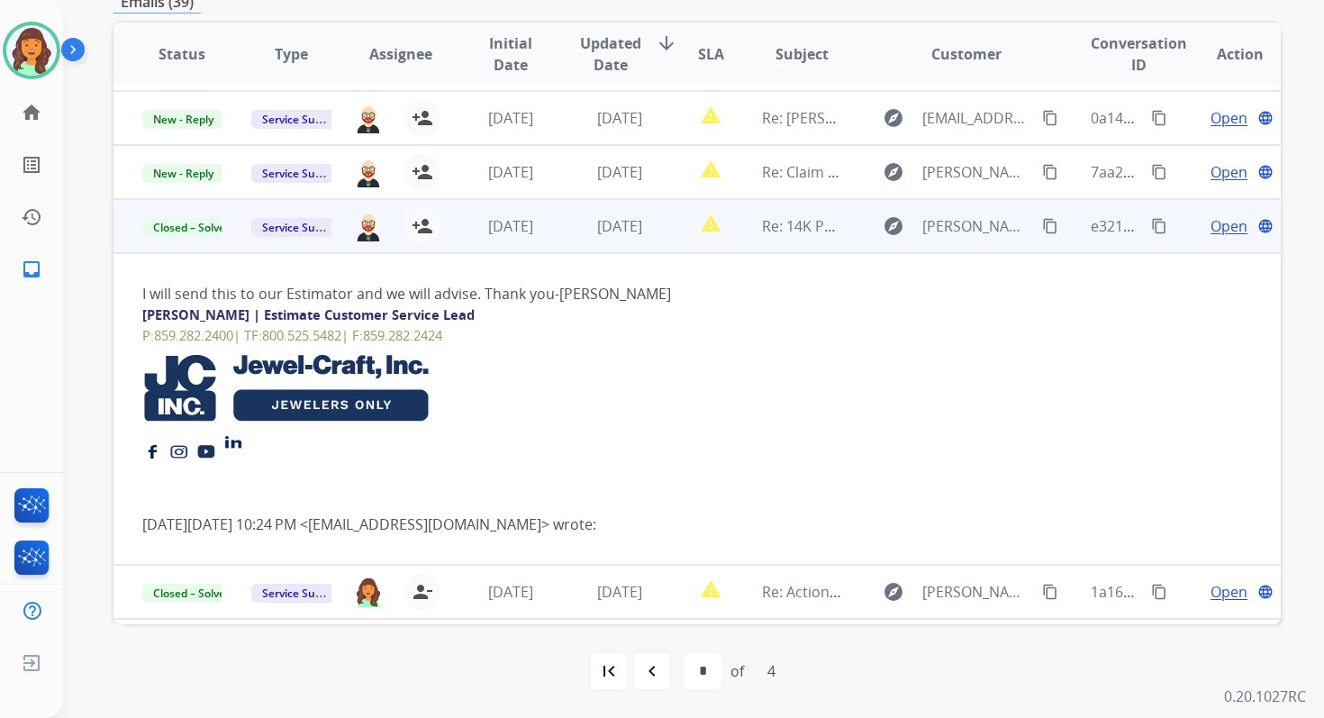
scroll to position [0, 0]
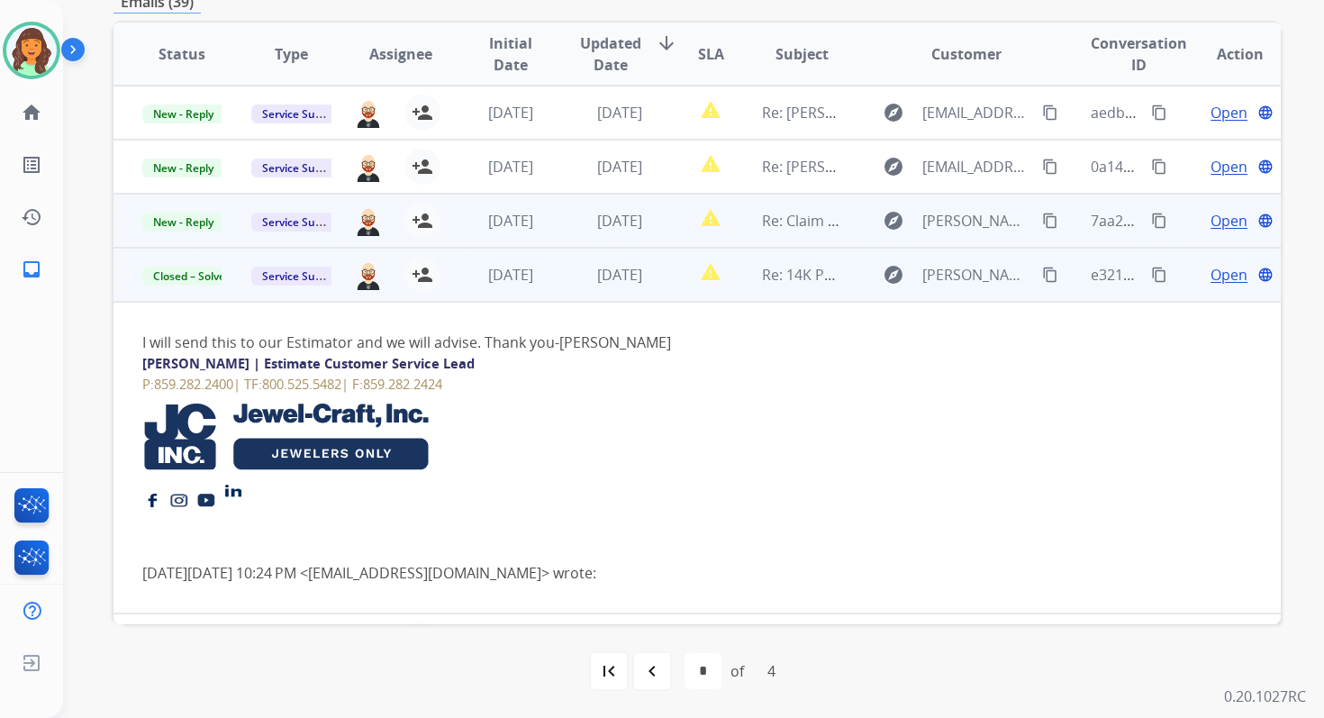
click at [613, 232] on td "[DATE]" at bounding box center [605, 221] width 109 height 54
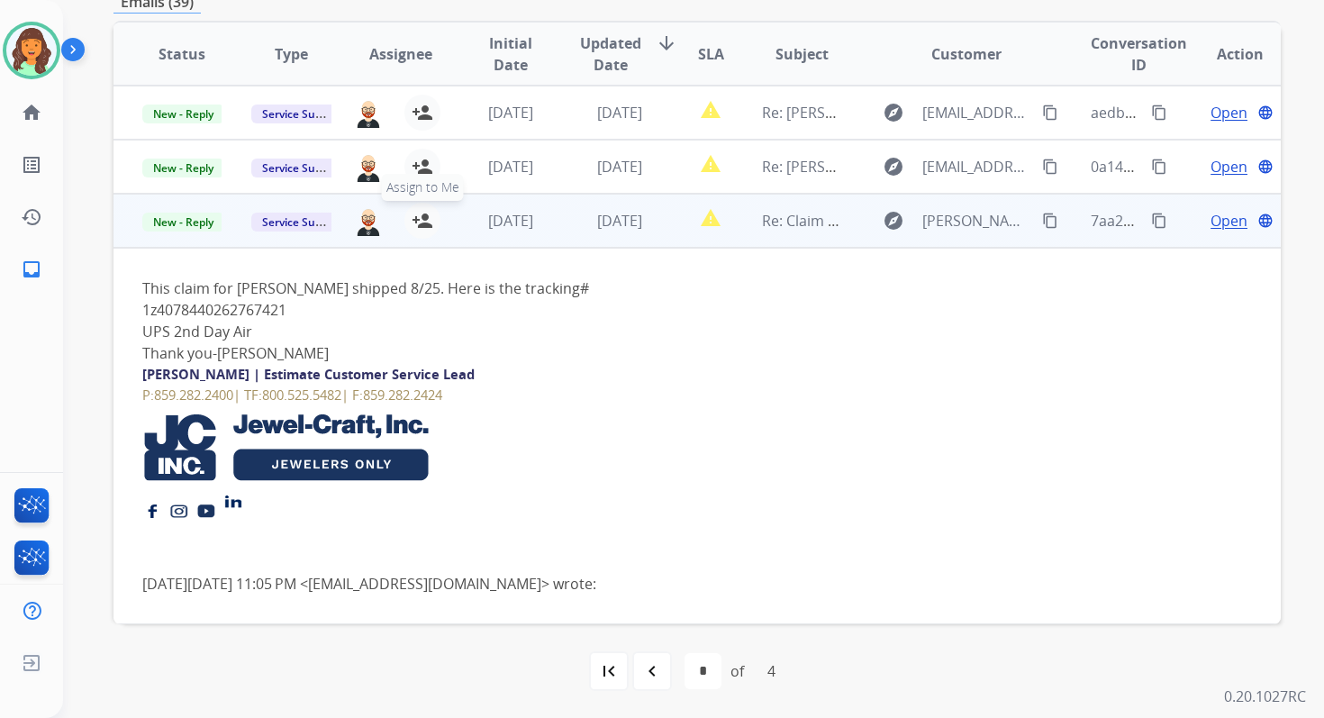
click at [421, 222] on mat-icon "person_add" at bounding box center [423, 221] width 22 height 22
click at [1211, 220] on span "Open" at bounding box center [1229, 221] width 37 height 22
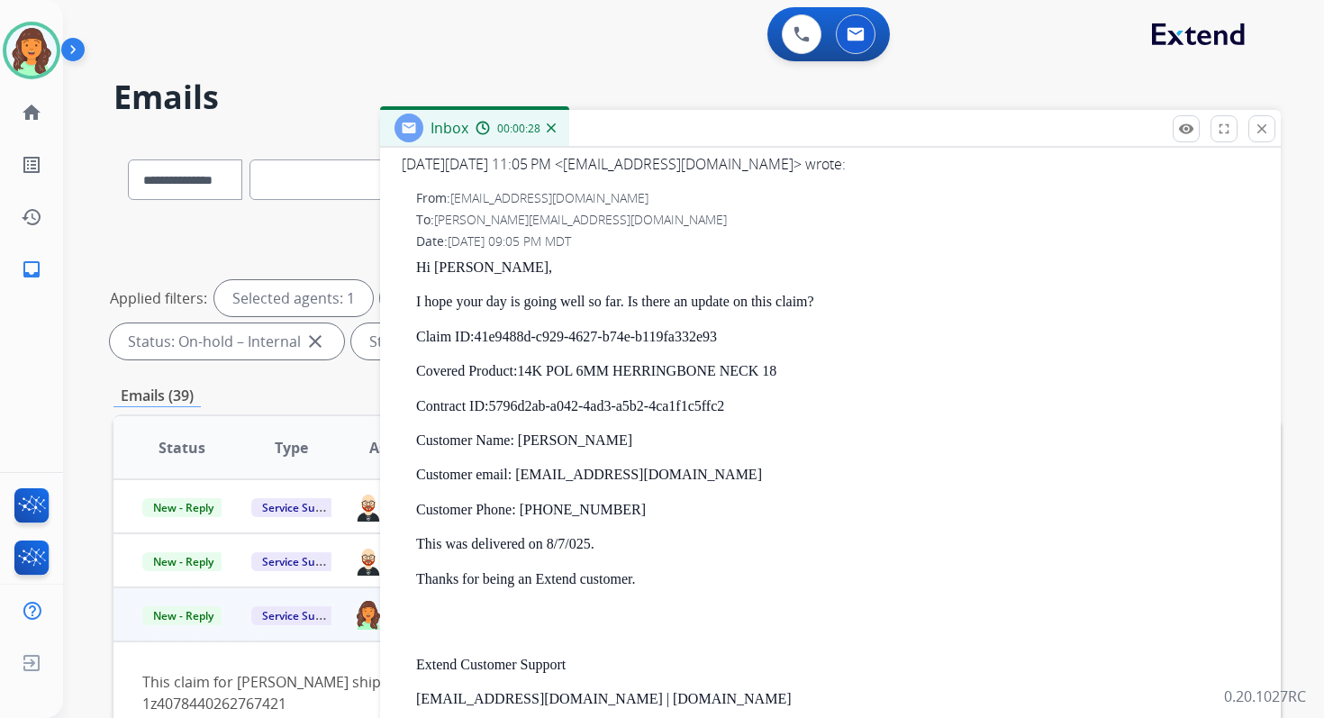
scroll to position [622, 0]
drag, startPoint x: 515, startPoint y: 468, endPoint x: 772, endPoint y: 475, distance: 256.8
click at [772, 475] on p "Customer email: kevinaustin@hotmail.com" at bounding box center [837, 472] width 843 height 16
copy p "kevinaustin@hotmail.com"
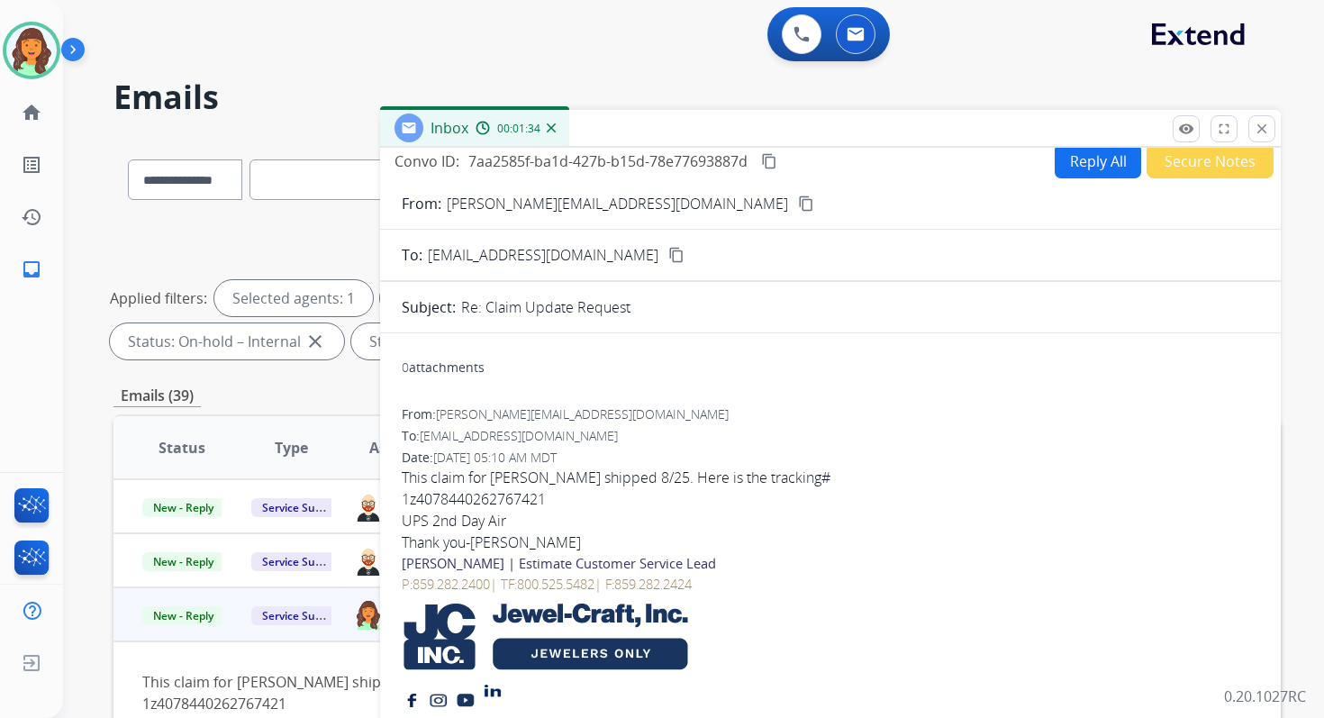
scroll to position [9, 0]
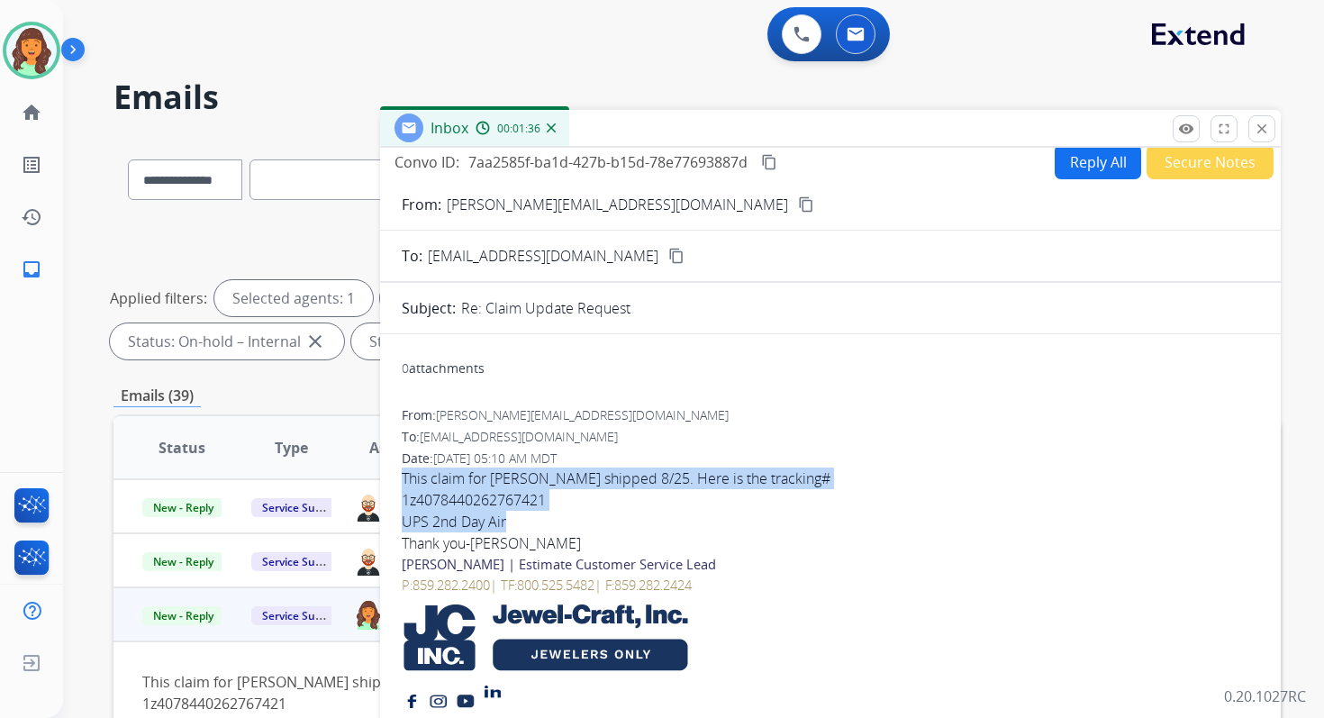
drag, startPoint x: 402, startPoint y: 475, endPoint x: 555, endPoint y: 527, distance: 161.8
click at [555, 527] on div "This claim for Kevin Austin shipped 8/25. Here is the tracking# 1z4078440262767…" at bounding box center [831, 605] width 858 height 274
copy div "This claim for Kevin Austin shipped 8/25. Here is the tracking# 1z4078440262767…"
click at [1066, 163] on button "Reply All" at bounding box center [1098, 161] width 86 height 35
select select "**********"
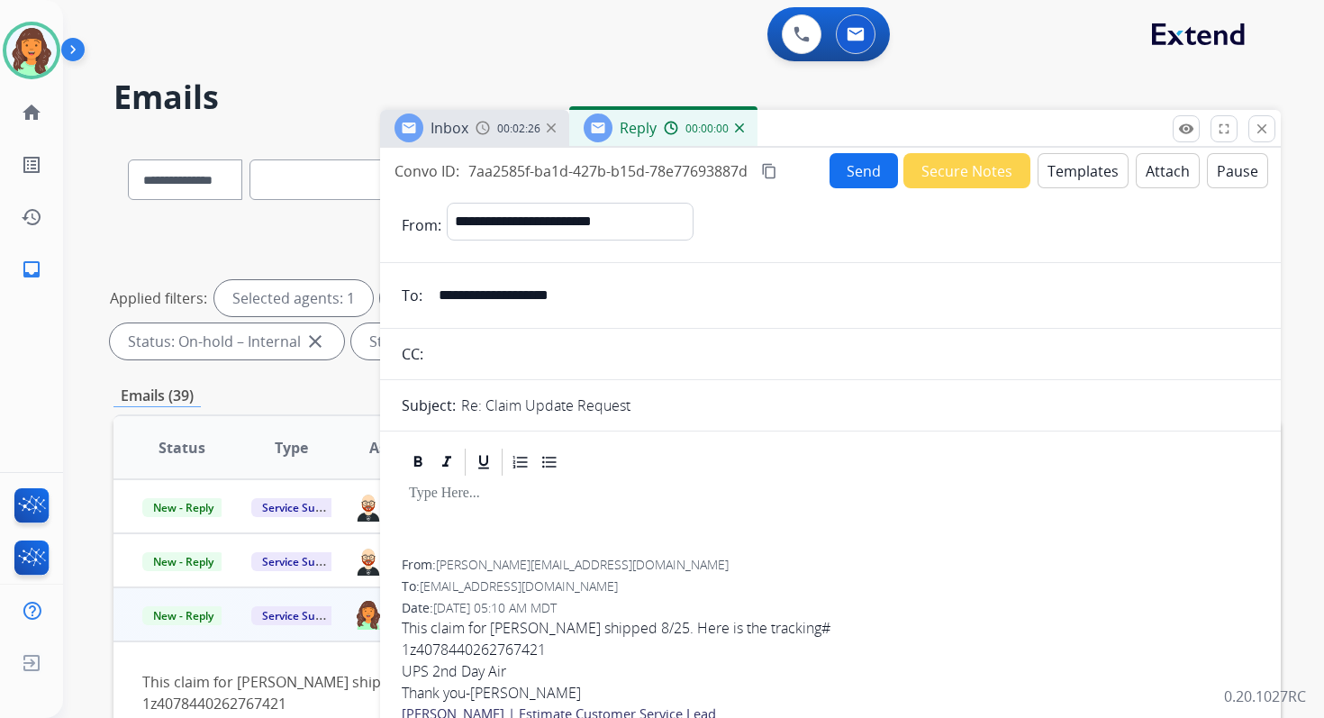
click at [1066, 163] on button "Templates" at bounding box center [1083, 170] width 91 height 35
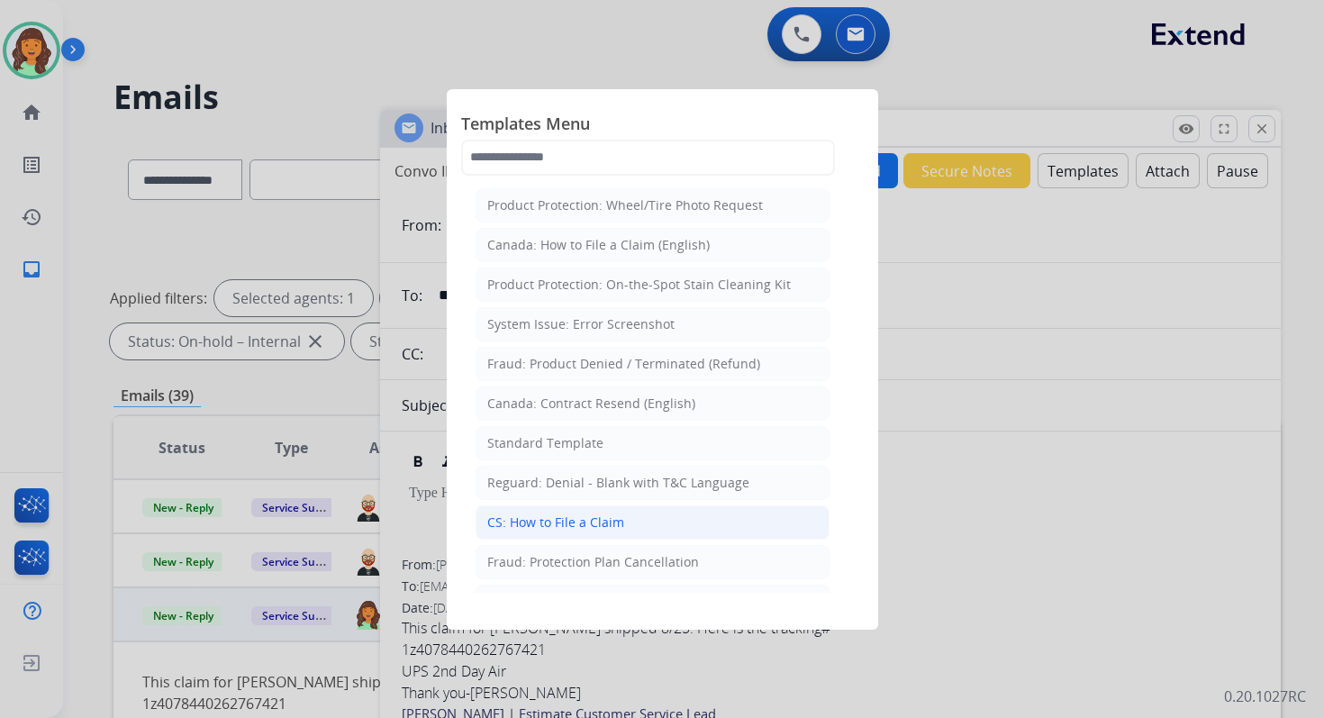
scroll to position [41, 0]
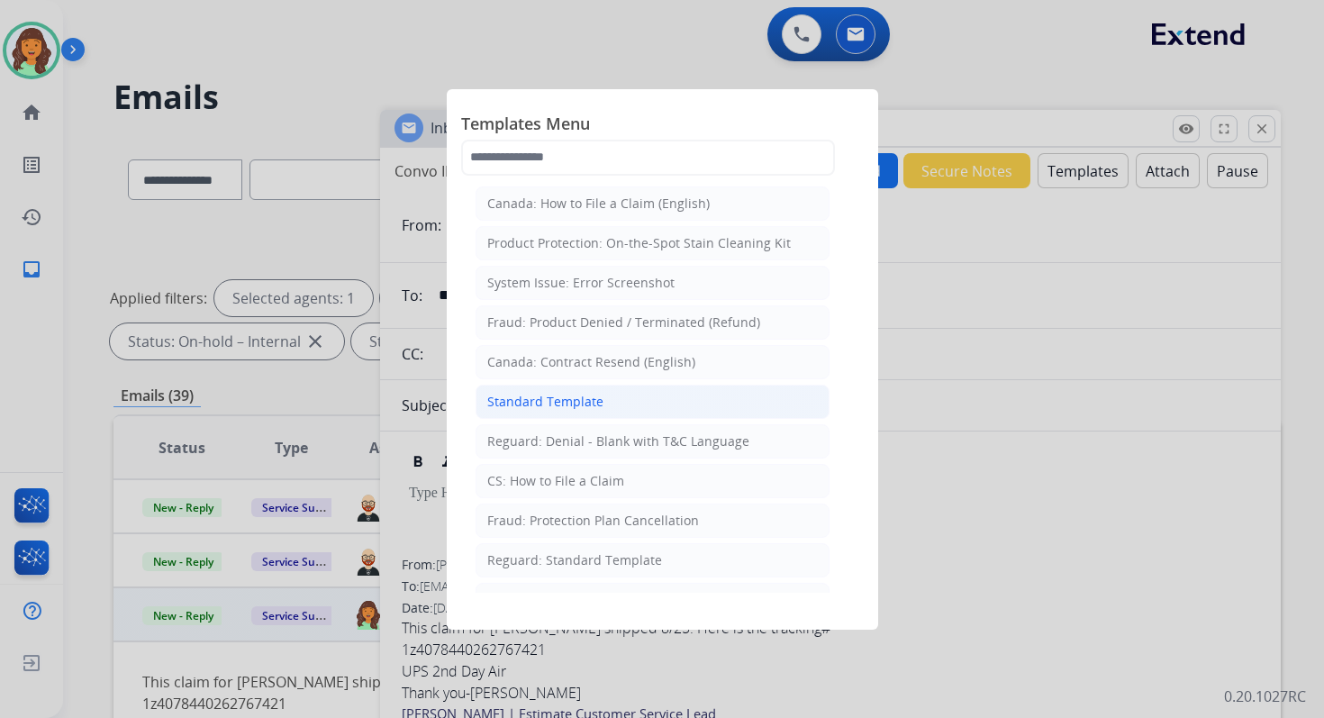
click at [536, 393] on div "Standard Template" at bounding box center [545, 402] width 116 height 18
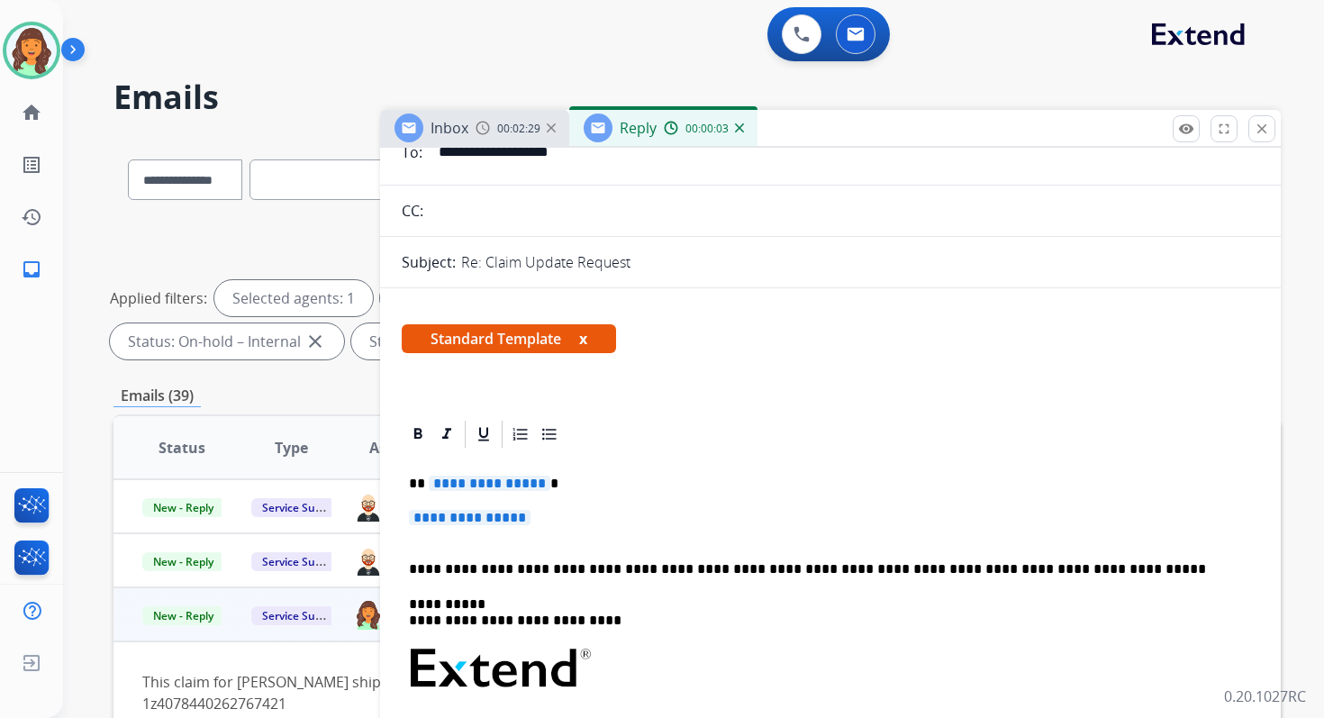
scroll to position [158, 0]
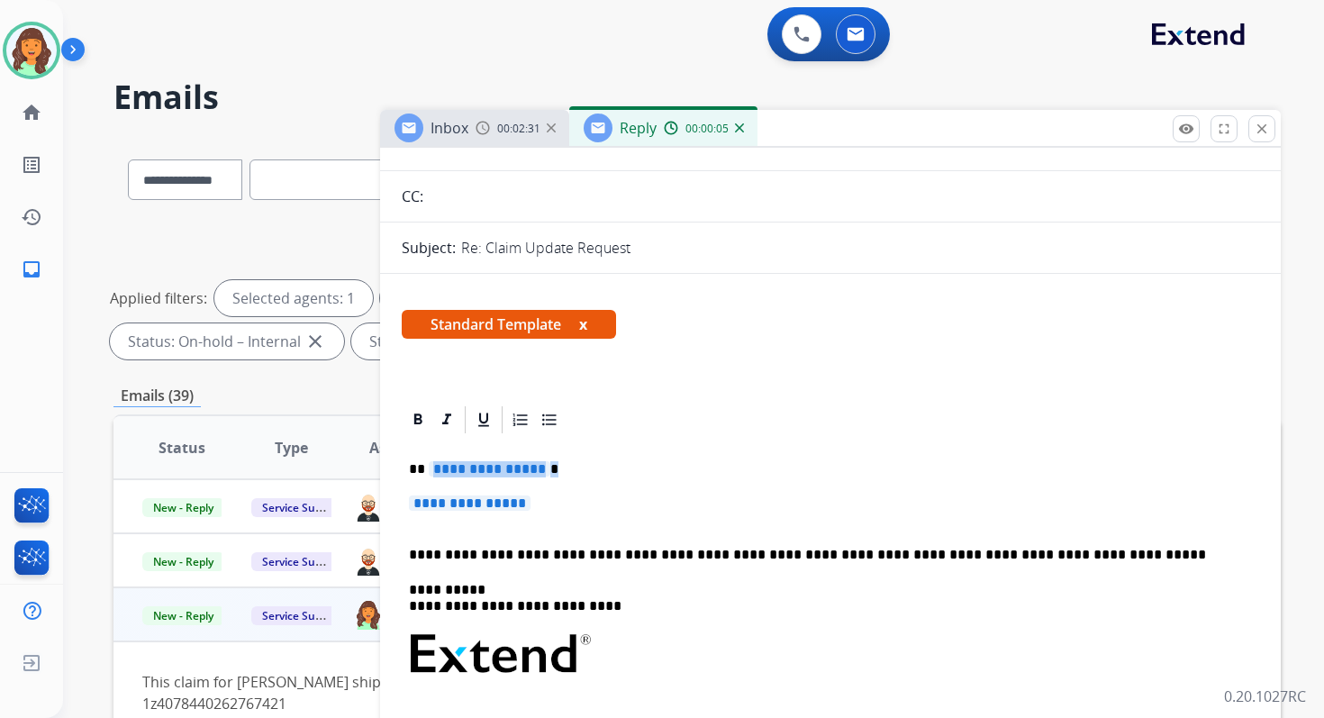
drag, startPoint x: 426, startPoint y: 468, endPoint x: 559, endPoint y: 501, distance: 137.4
click at [559, 501] on div "**********" at bounding box center [831, 697] width 858 height 522
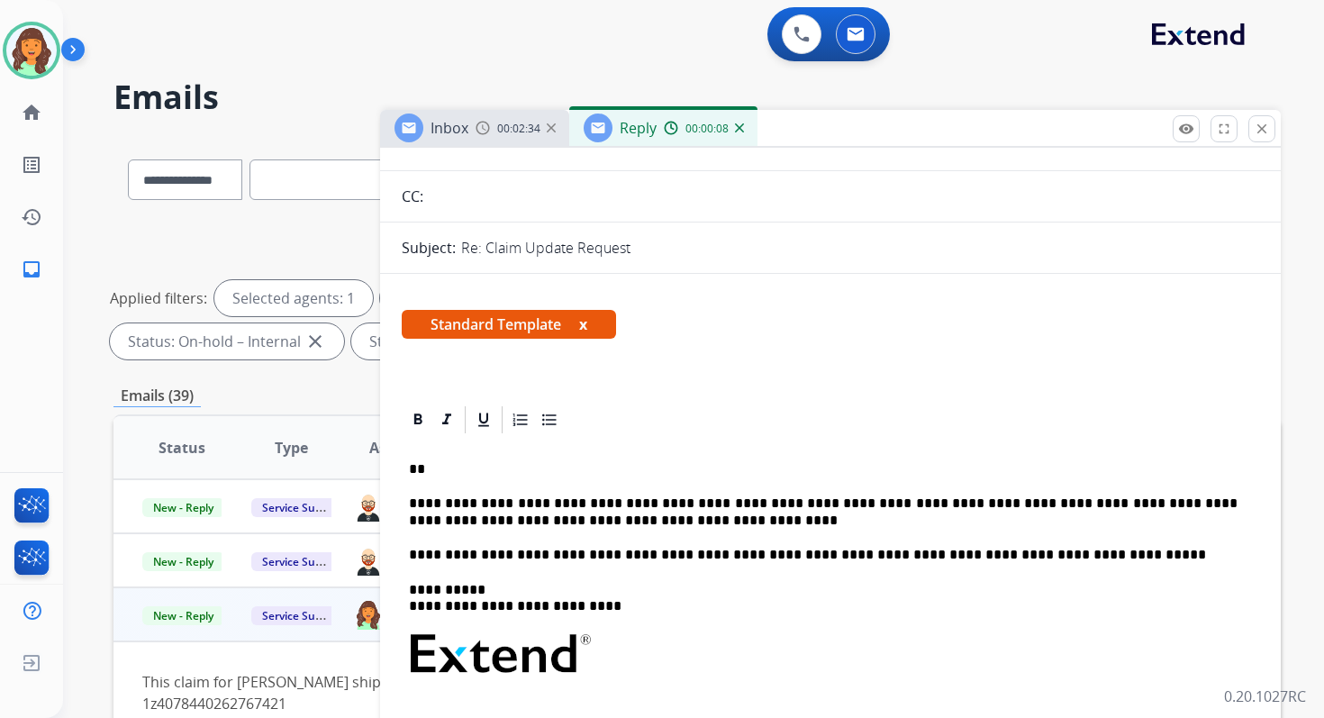
click at [412, 506] on p "**********" at bounding box center [823, 511] width 829 height 33
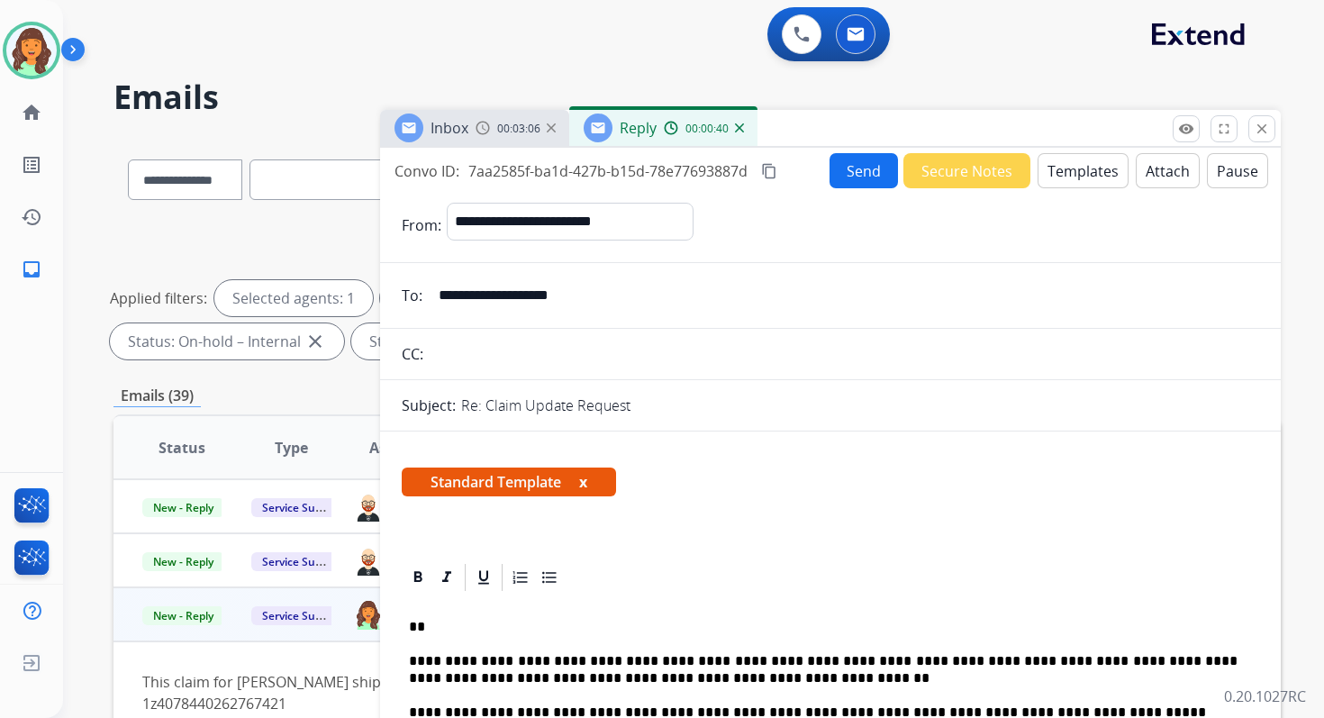
click at [1147, 165] on button "Attach" at bounding box center [1168, 170] width 64 height 35
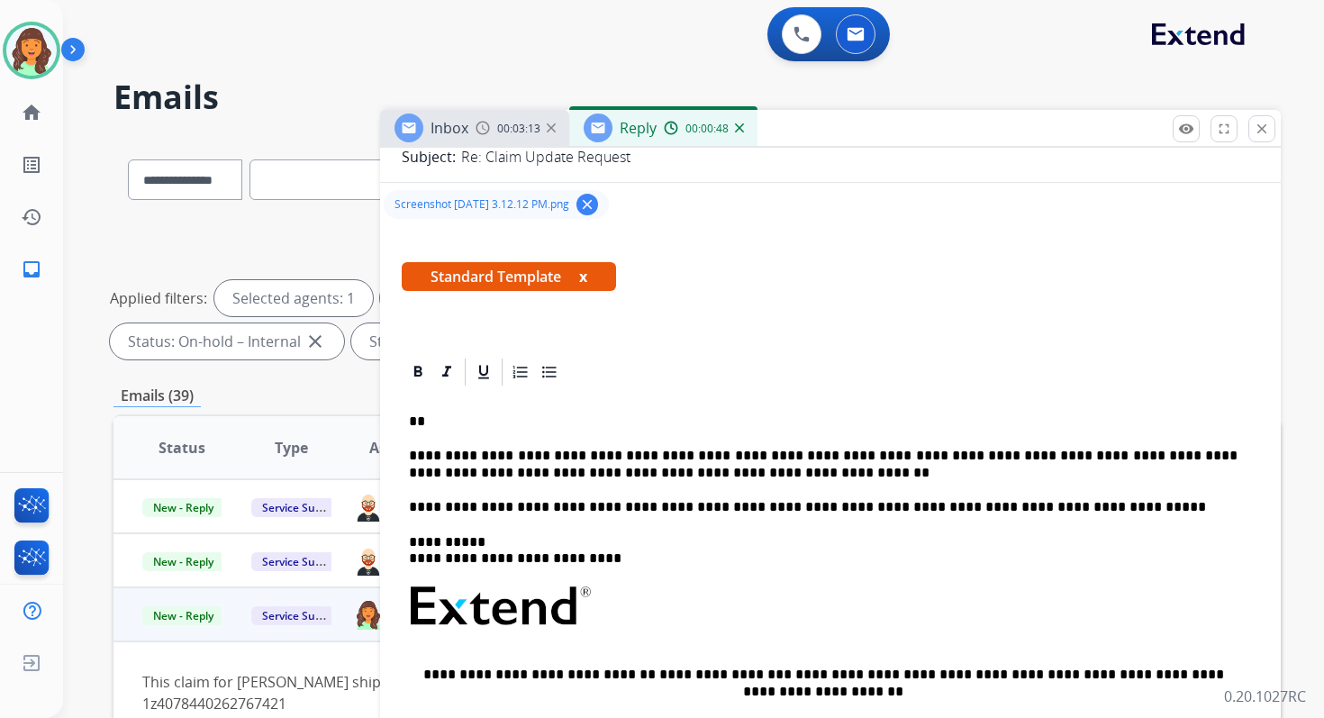
scroll to position [250, 0]
click at [452, 417] on p "**" at bounding box center [823, 421] width 829 height 16
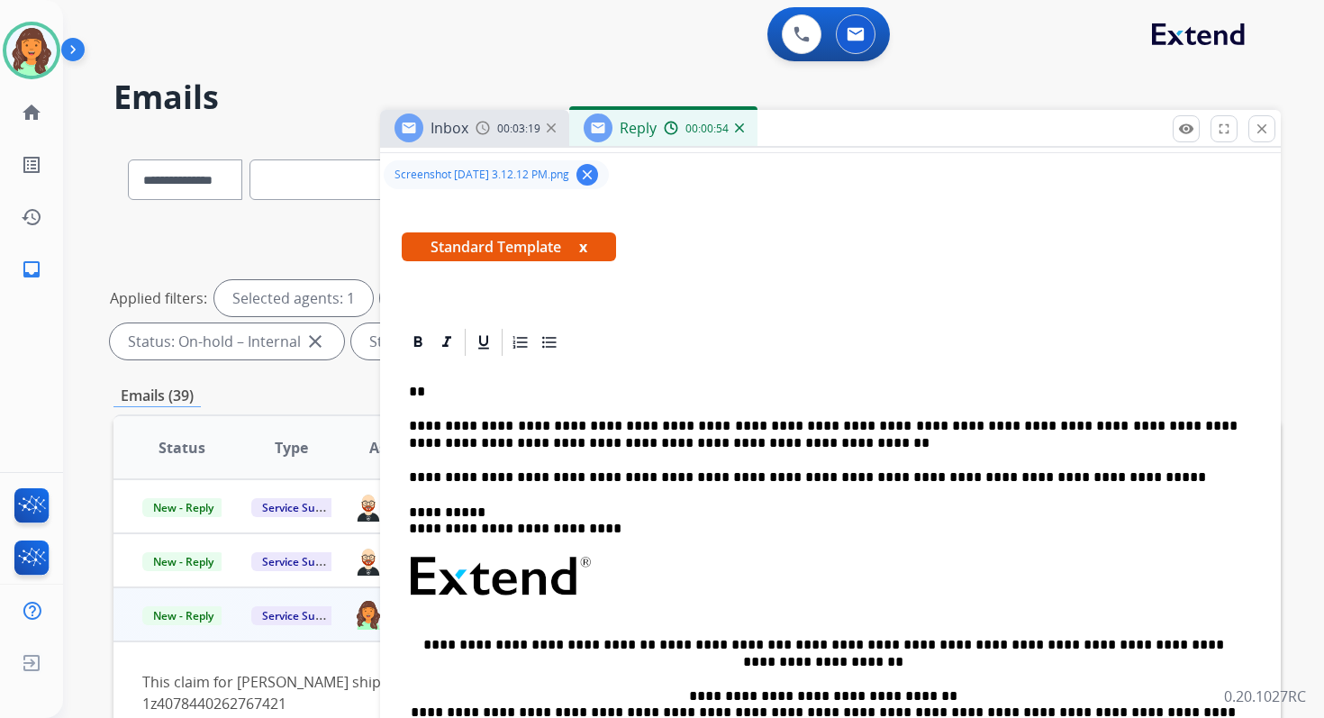
scroll to position [206, 0]
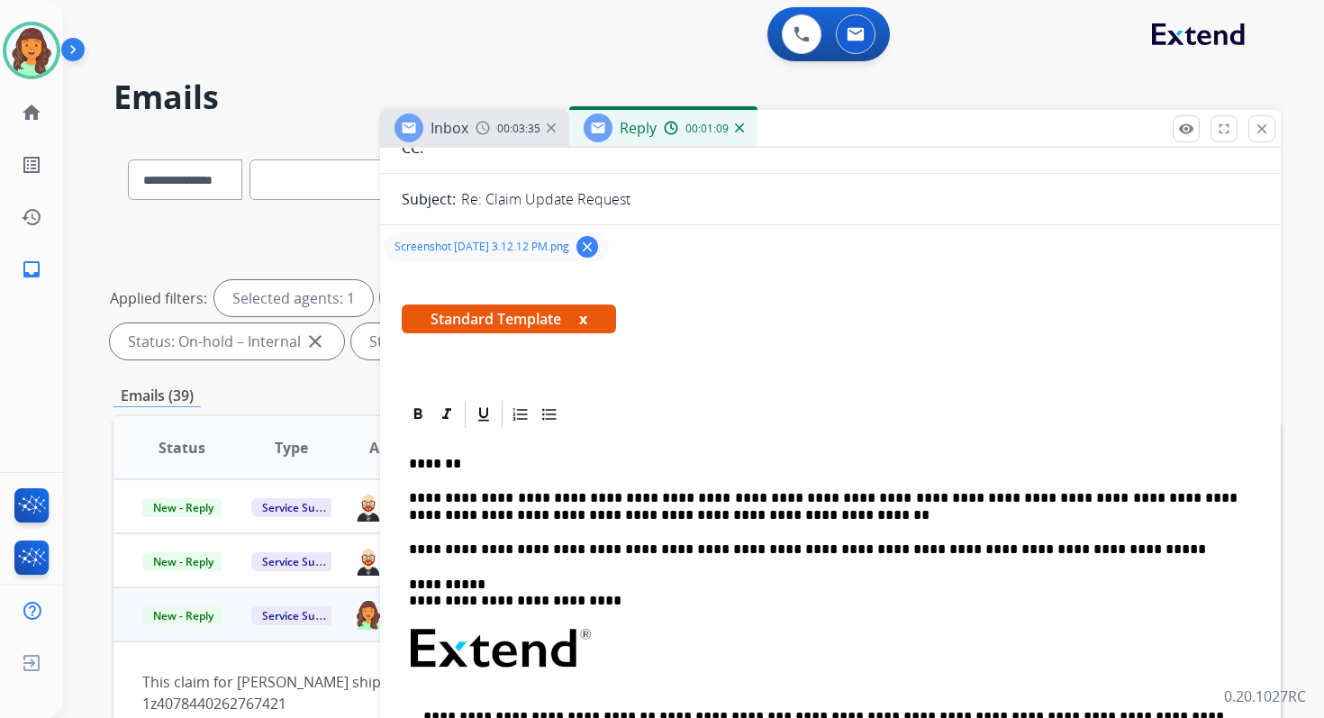
click at [671, 511] on p "**********" at bounding box center [823, 506] width 829 height 33
click at [483, 460] on p "*******" at bounding box center [823, 464] width 829 height 16
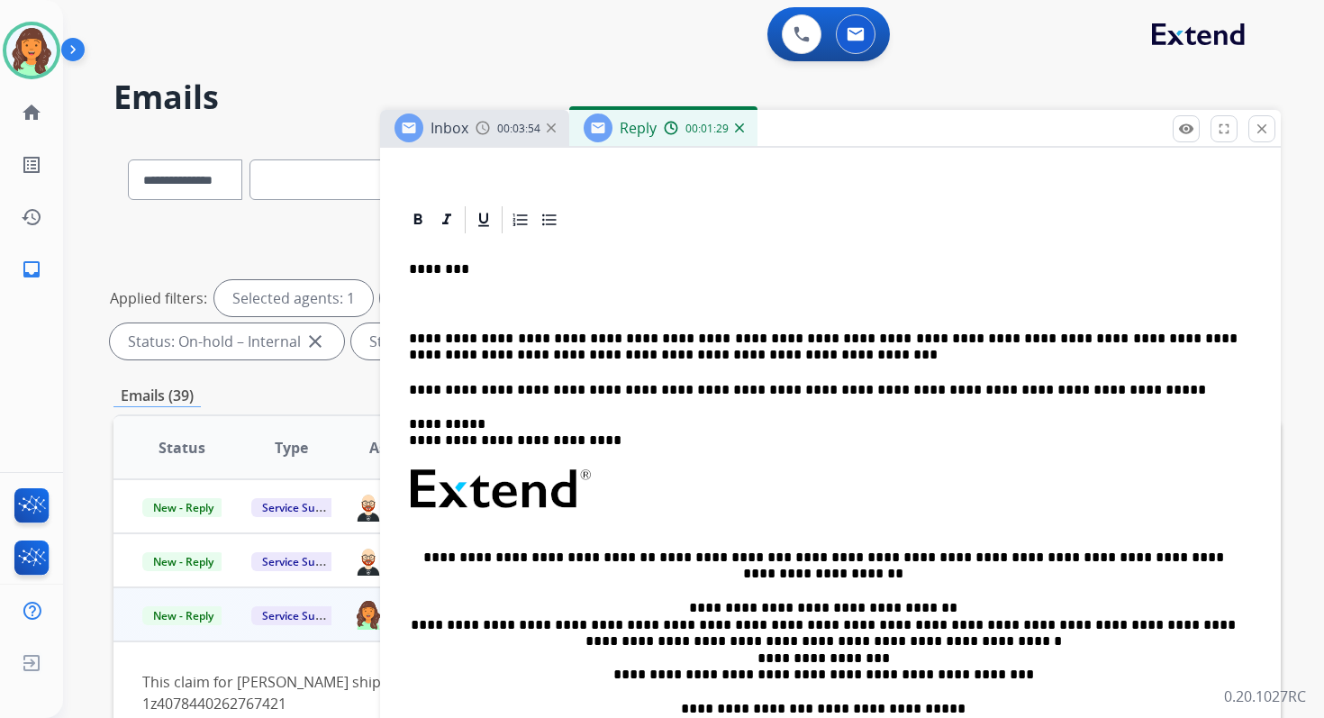
scroll to position [425, 0]
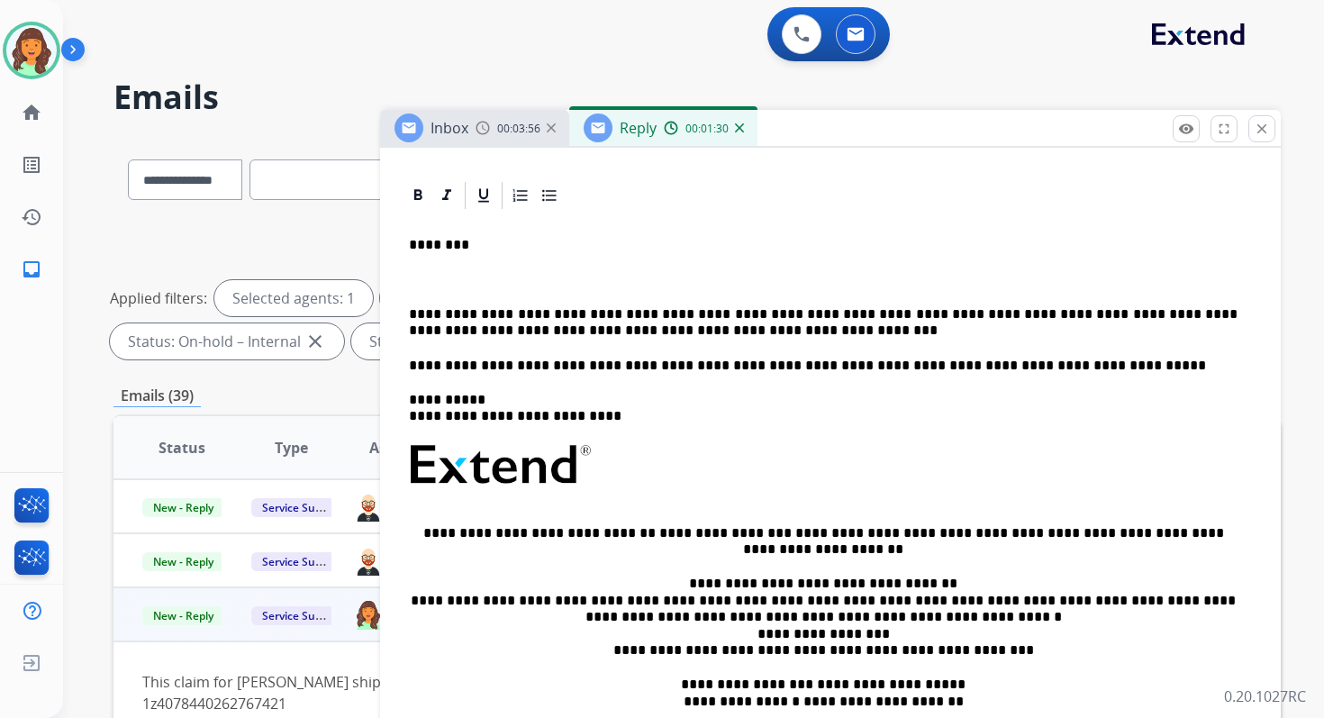
click at [412, 316] on p "**********" at bounding box center [823, 322] width 829 height 33
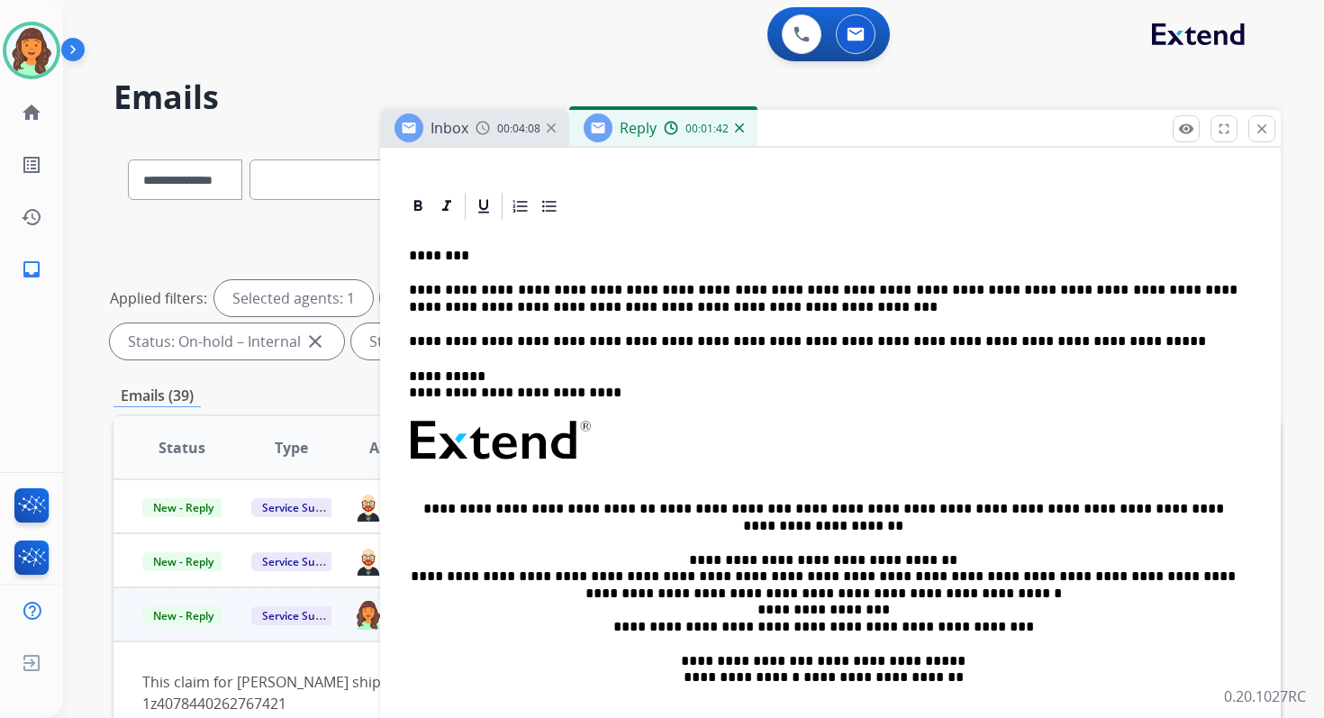
scroll to position [407, 0]
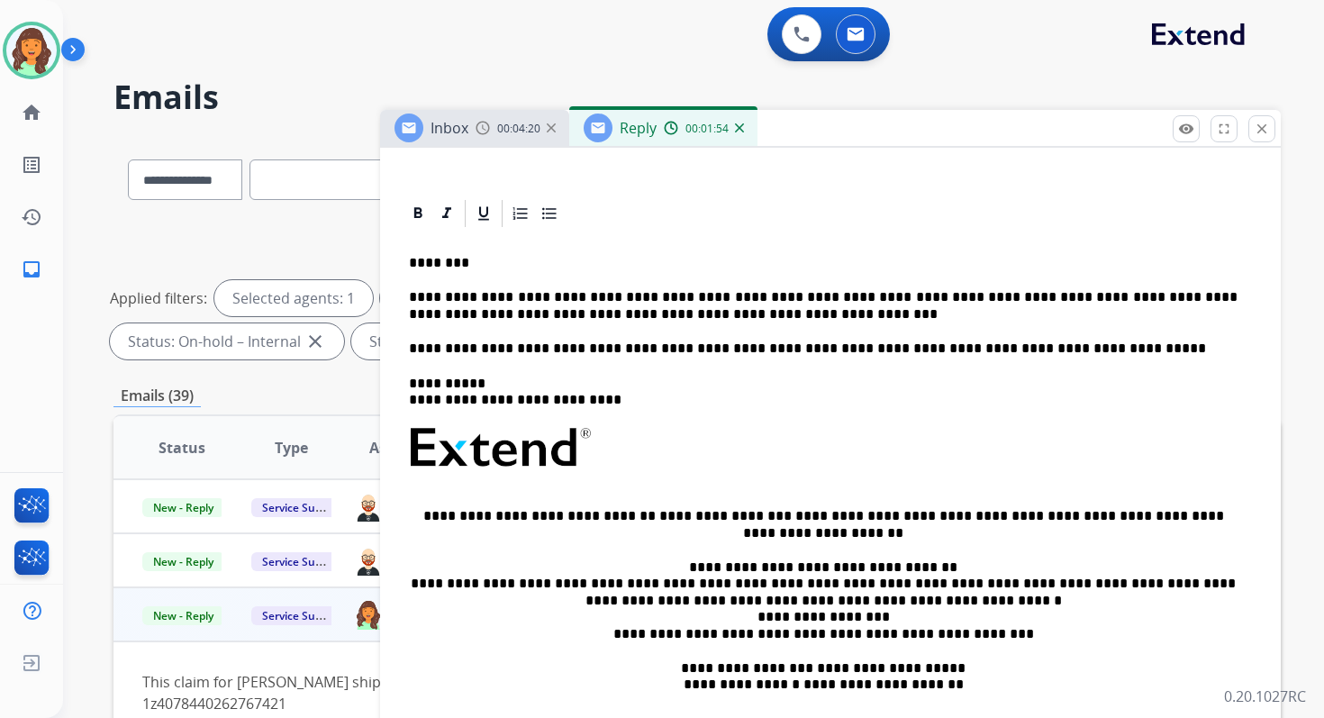
click at [678, 313] on p "**********" at bounding box center [823, 305] width 829 height 33
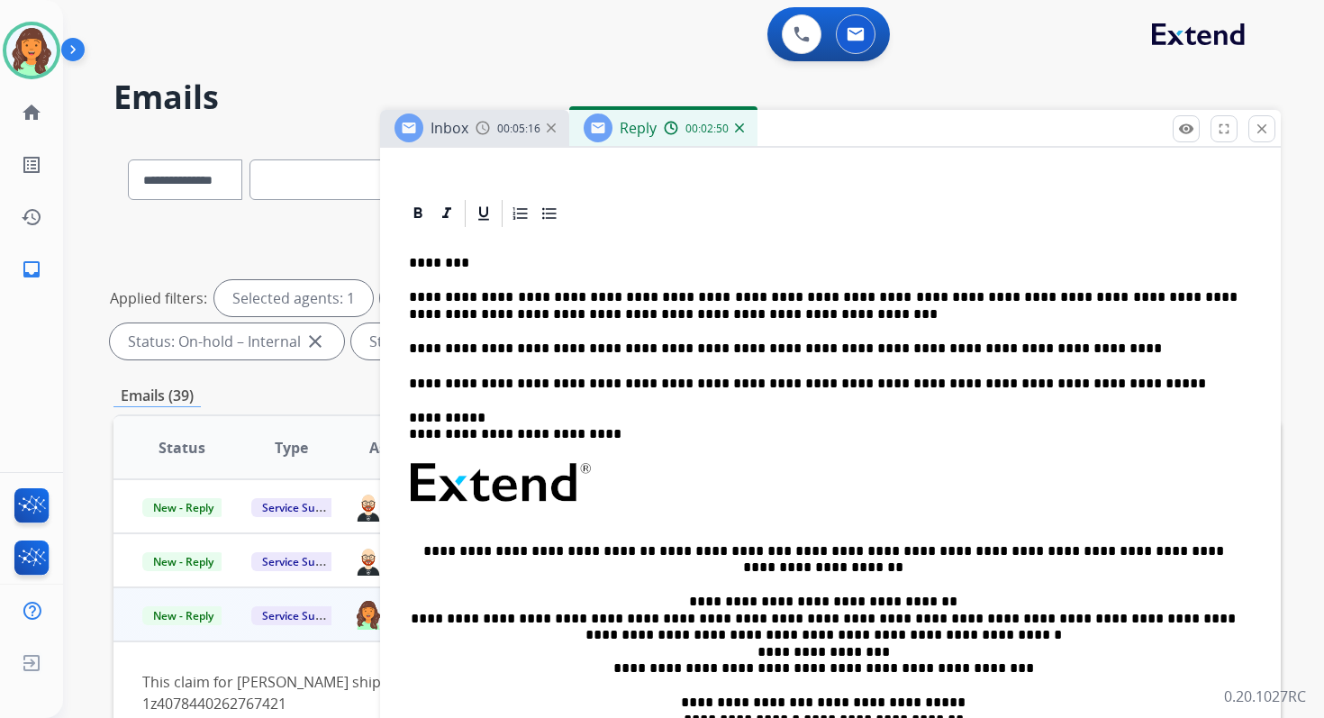
click at [922, 349] on p "**********" at bounding box center [823, 348] width 829 height 16
click at [602, 381] on p "**********" at bounding box center [823, 384] width 829 height 16
click at [409, 294] on p "**********" at bounding box center [823, 305] width 829 height 33
click at [776, 296] on p "**********" at bounding box center [823, 305] width 829 height 33
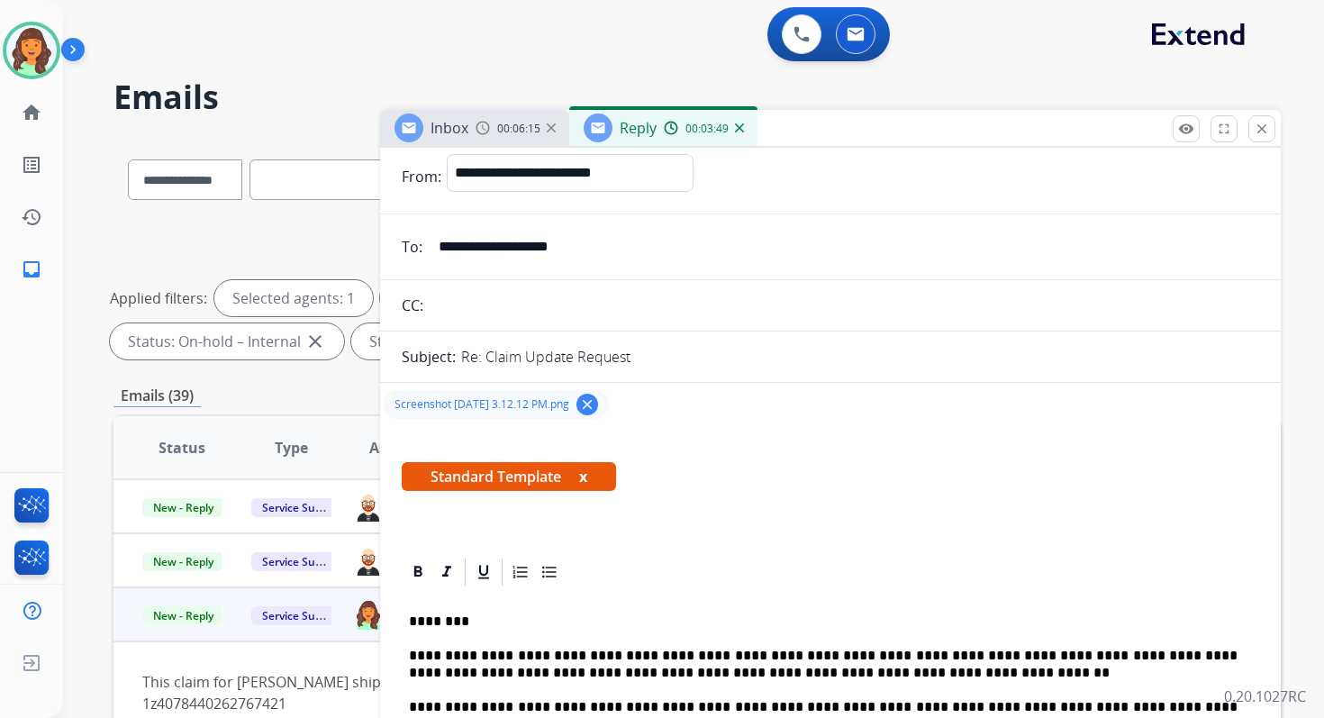
scroll to position [0, 0]
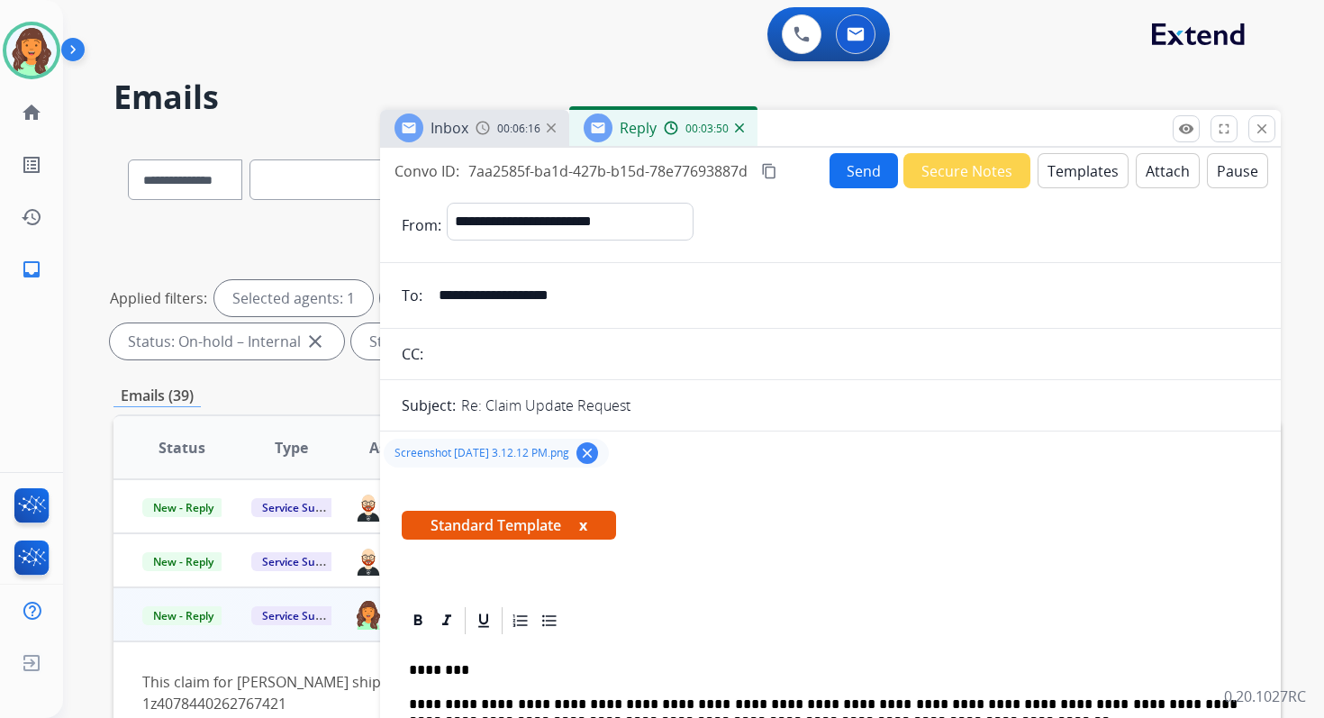
click at [772, 169] on mat-icon "content_copy" at bounding box center [769, 171] width 16 height 16
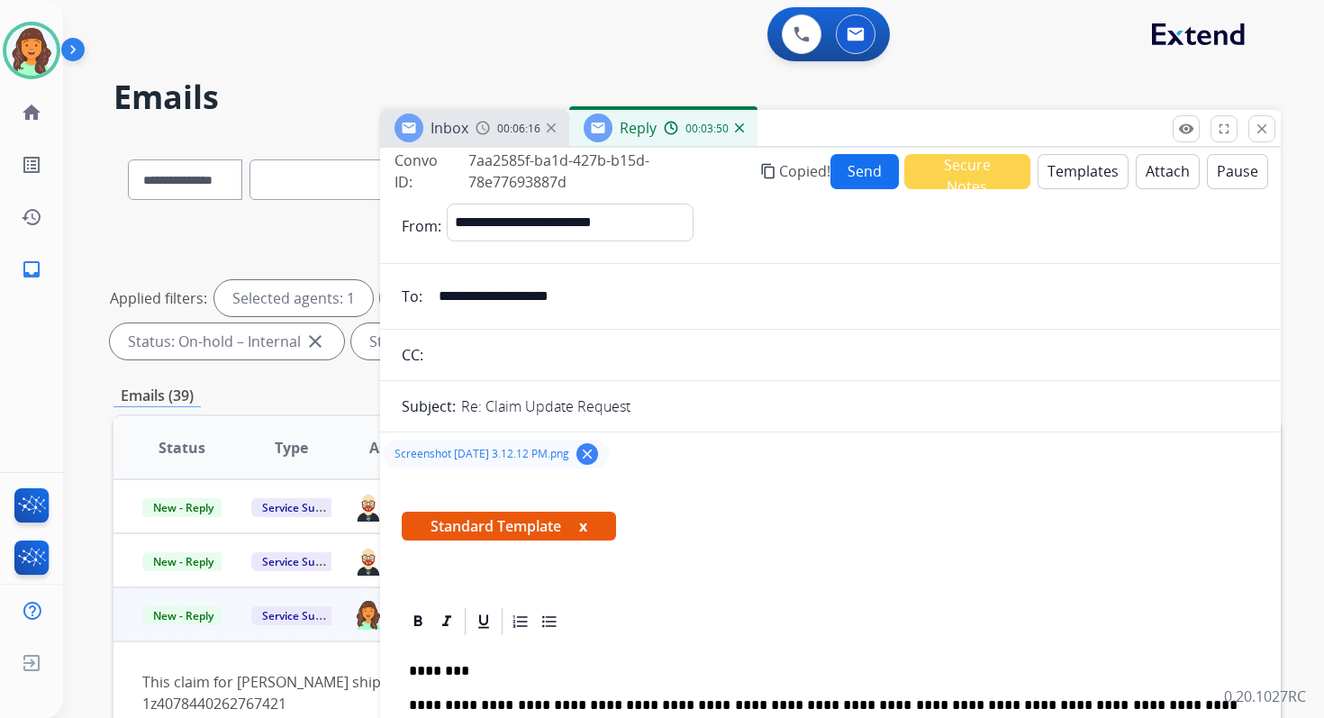
click at [867, 169] on button "Send" at bounding box center [865, 171] width 68 height 35
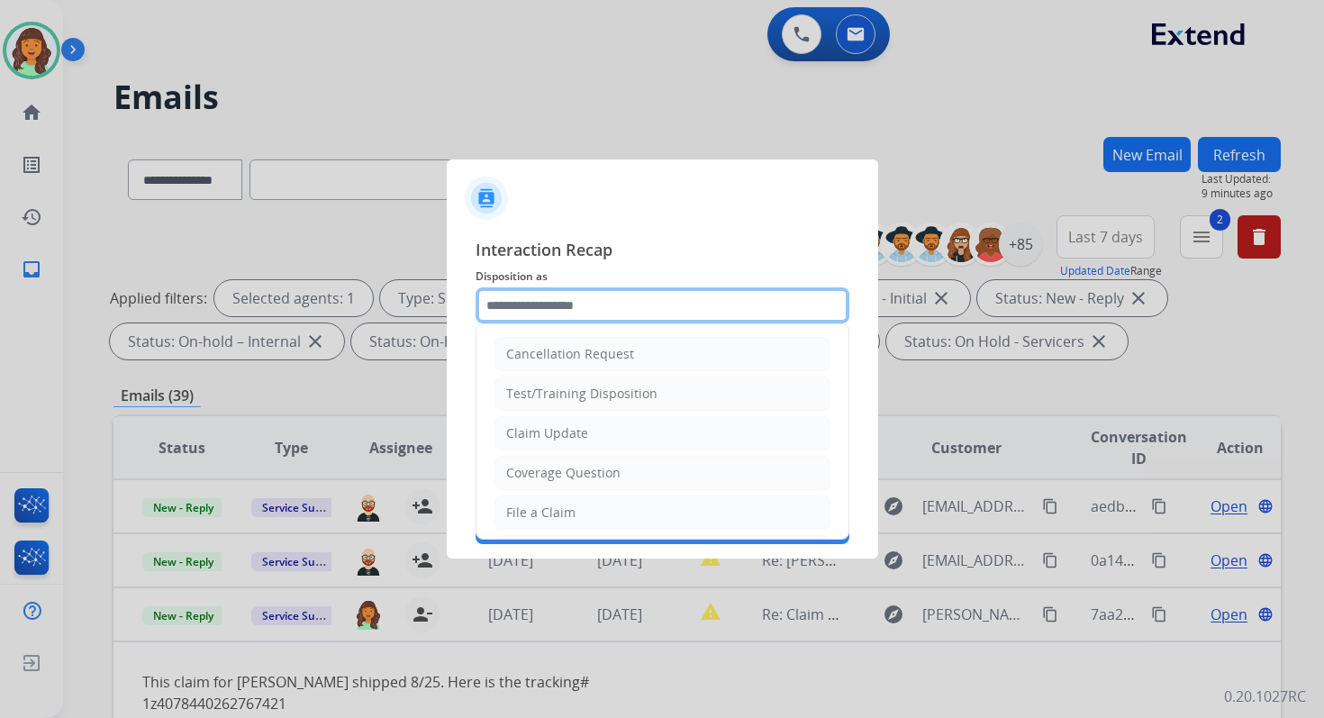
click at [549, 295] on input "text" at bounding box center [663, 305] width 374 height 36
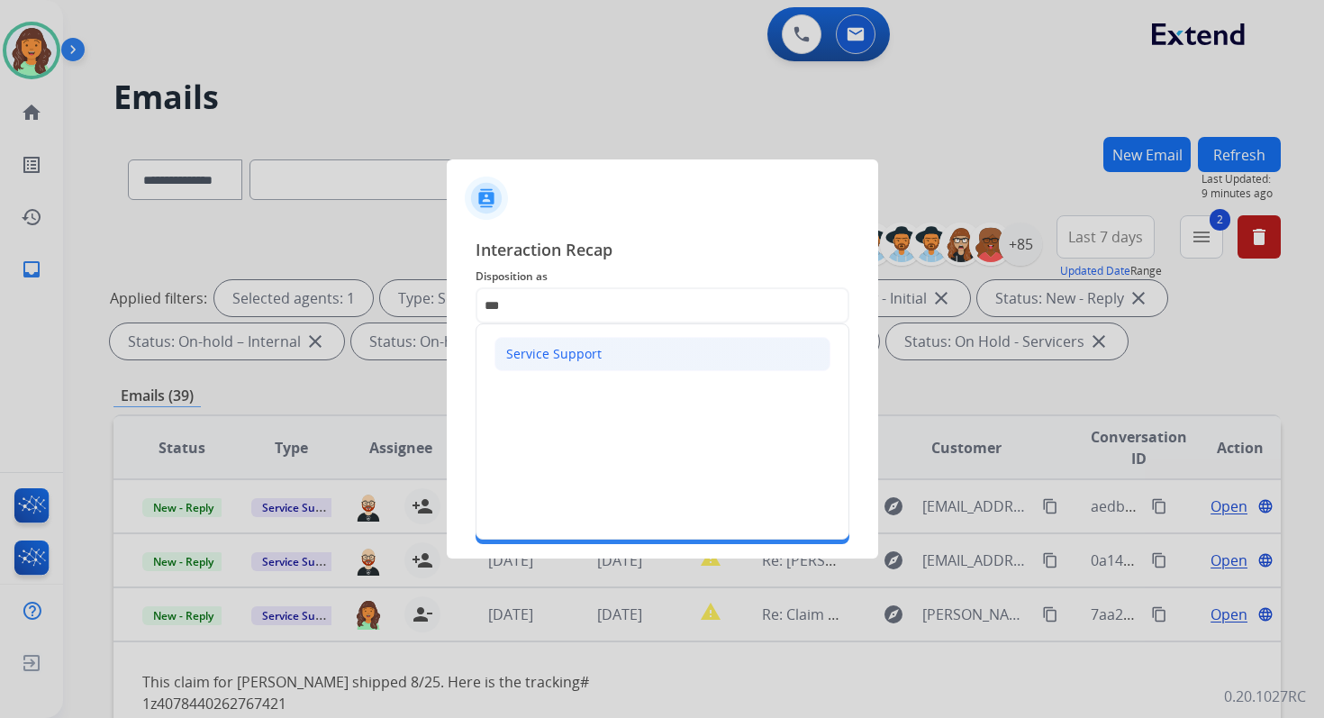
click at [565, 351] on div "Service Support" at bounding box center [553, 354] width 95 height 18
type input "**********"
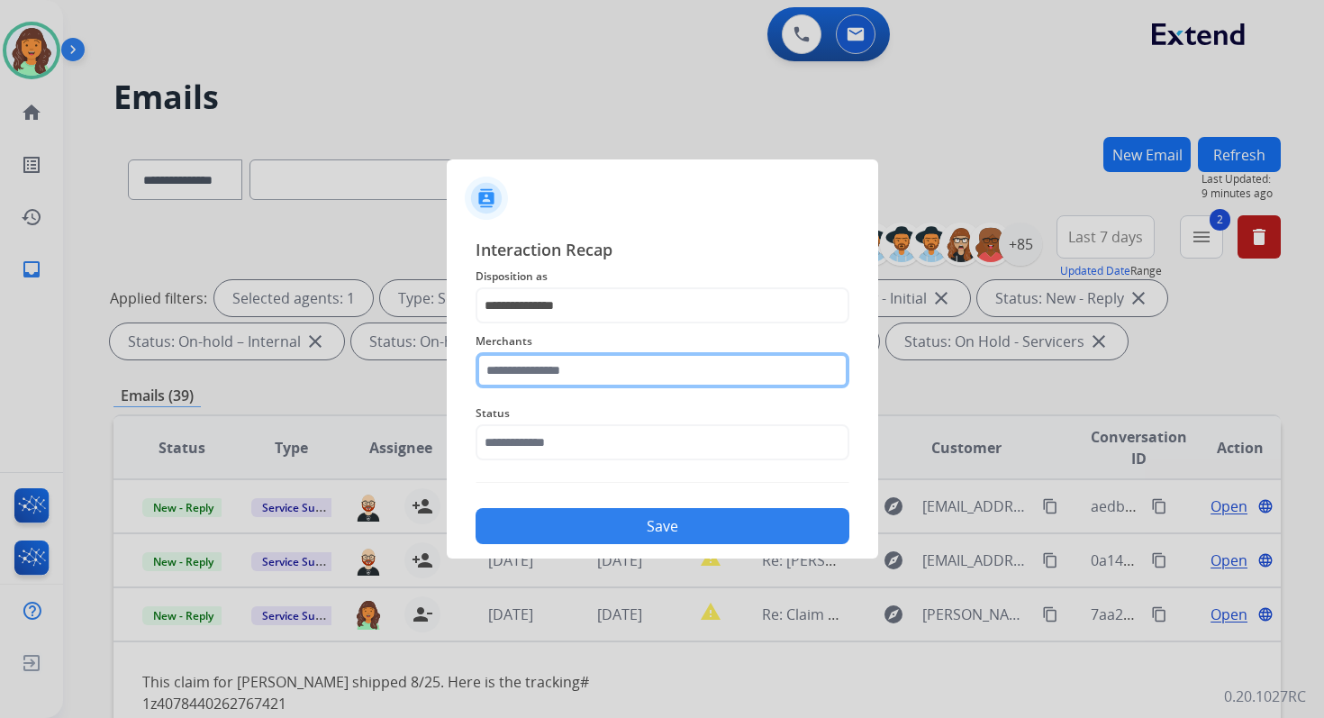
click at [565, 380] on input "text" at bounding box center [663, 370] width 374 height 36
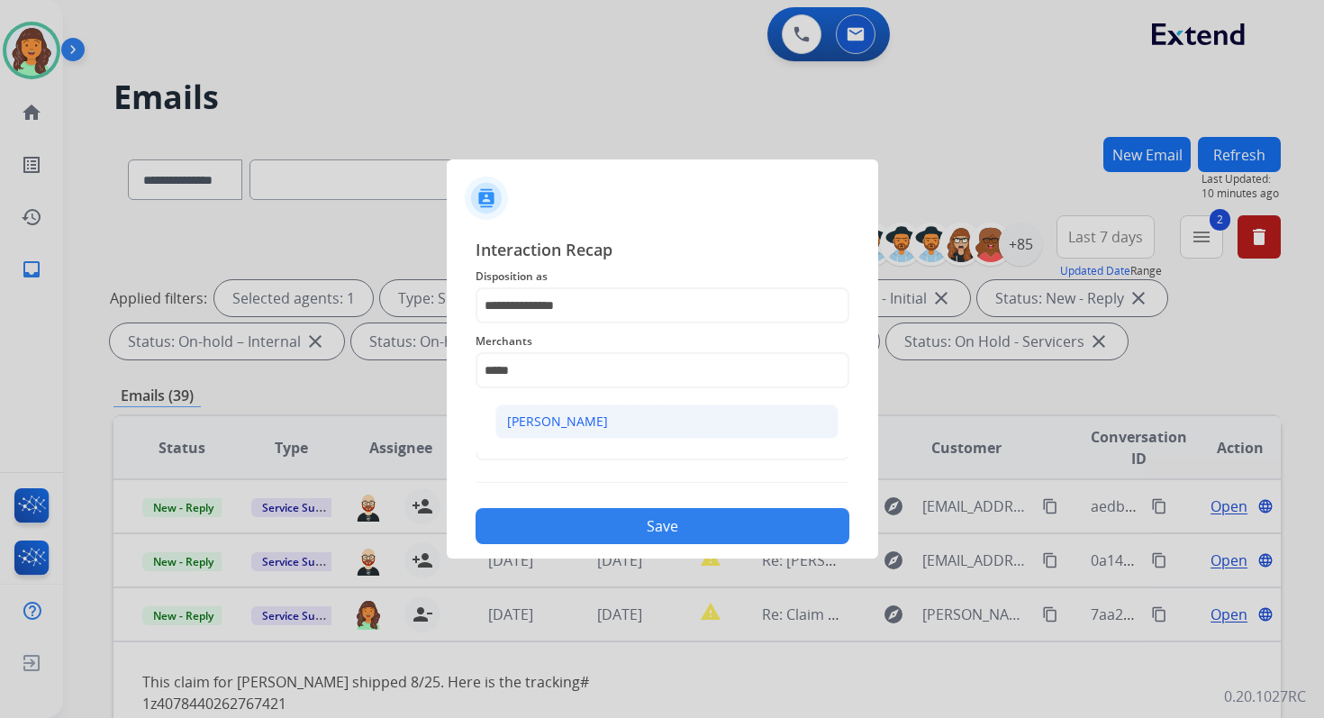
click at [571, 422] on div "Ross-simons" at bounding box center [557, 422] width 101 height 18
type input "**********"
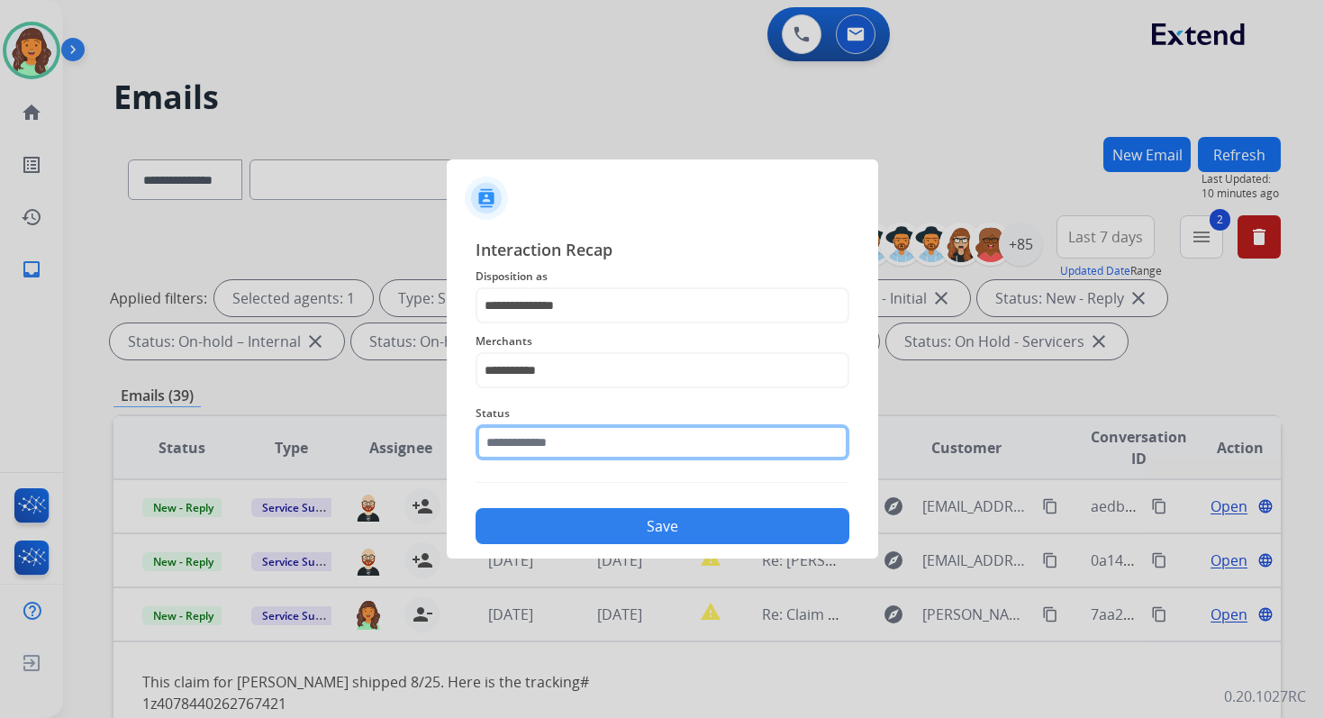
click at [546, 445] on input "text" at bounding box center [663, 442] width 374 height 36
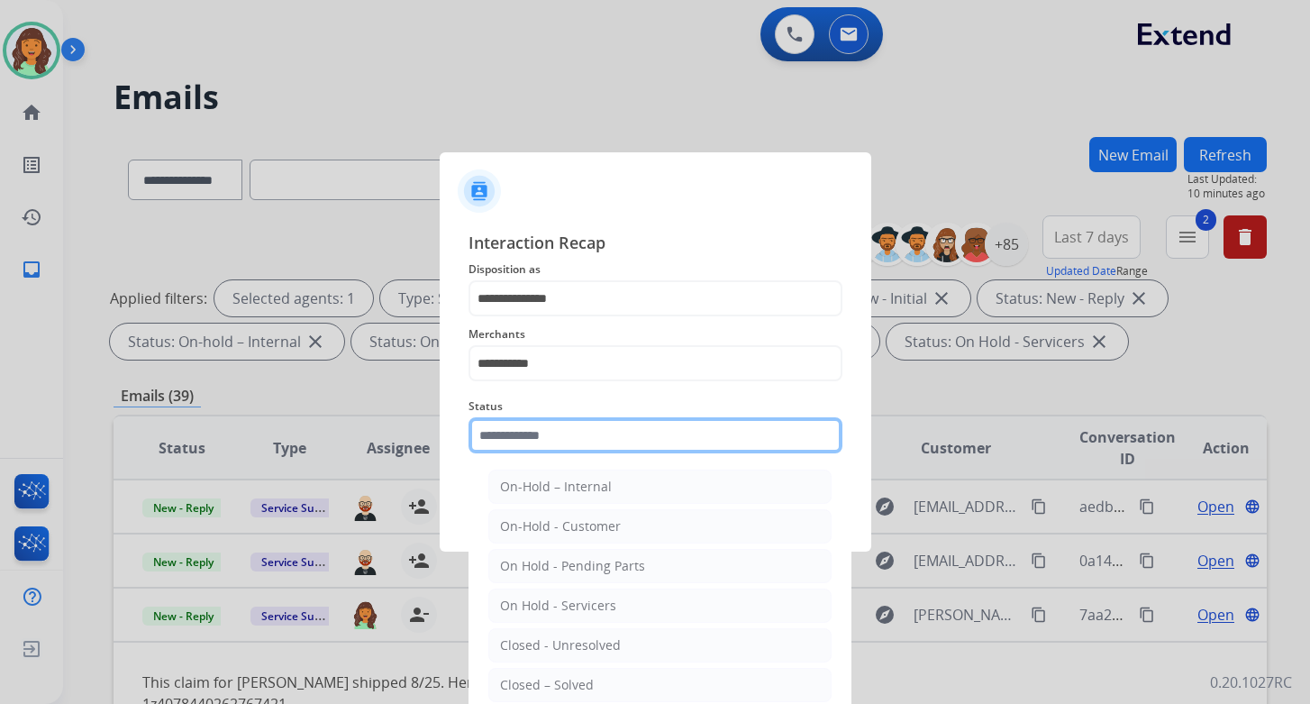
click at [546, 445] on input "text" at bounding box center [655, 435] width 374 height 36
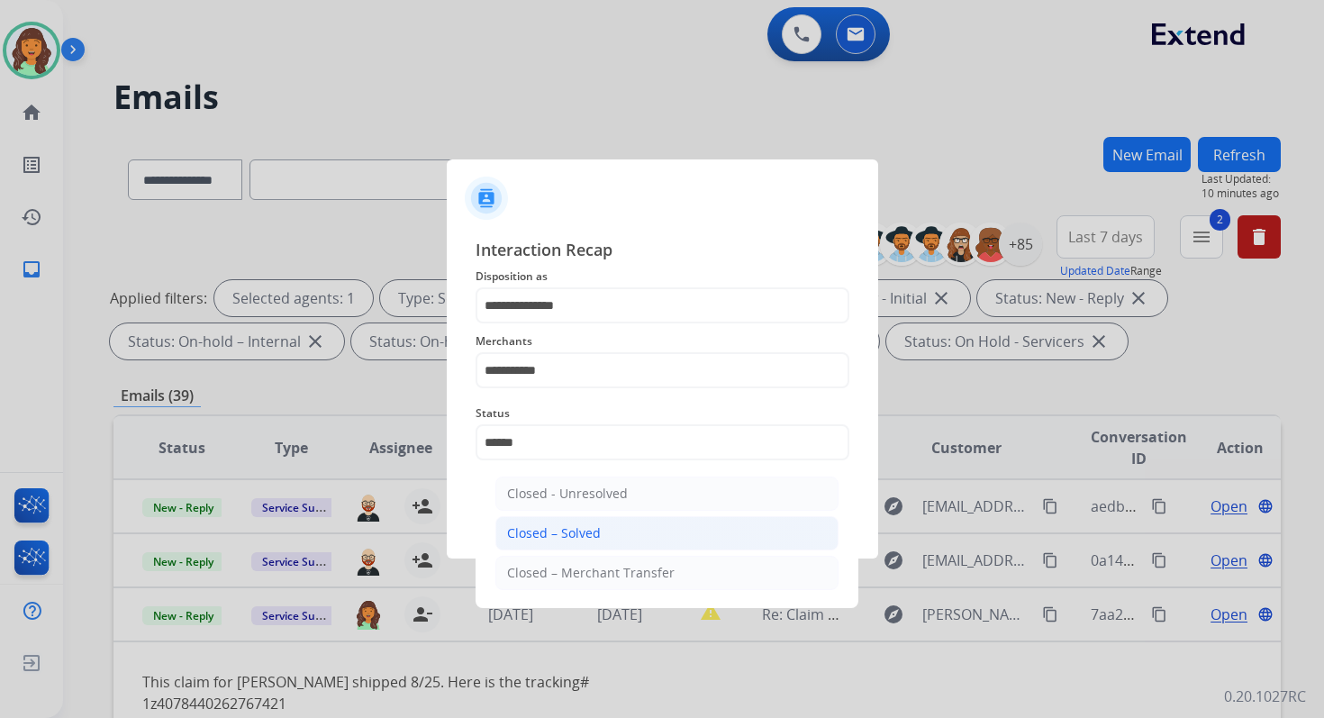
click at [584, 528] on div "Closed – Solved" at bounding box center [554, 533] width 94 height 18
type input "**********"
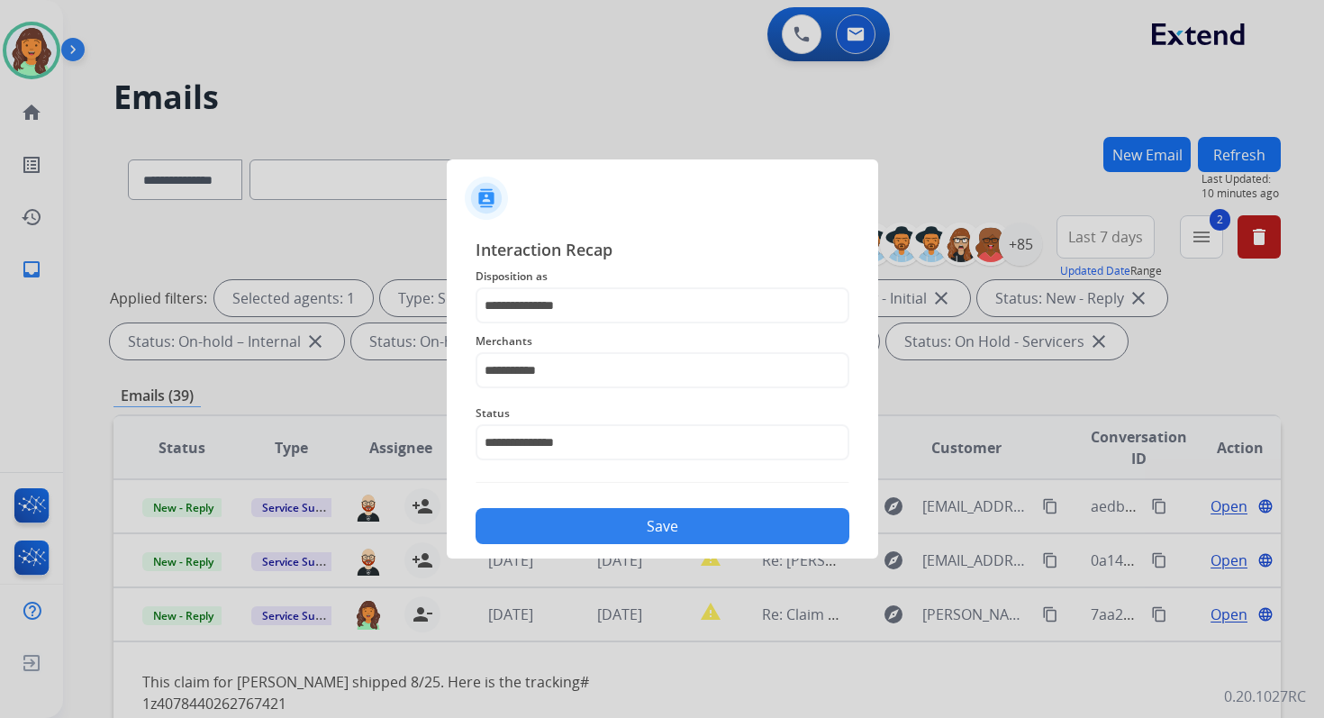
click at [667, 537] on button "Save" at bounding box center [663, 526] width 374 height 36
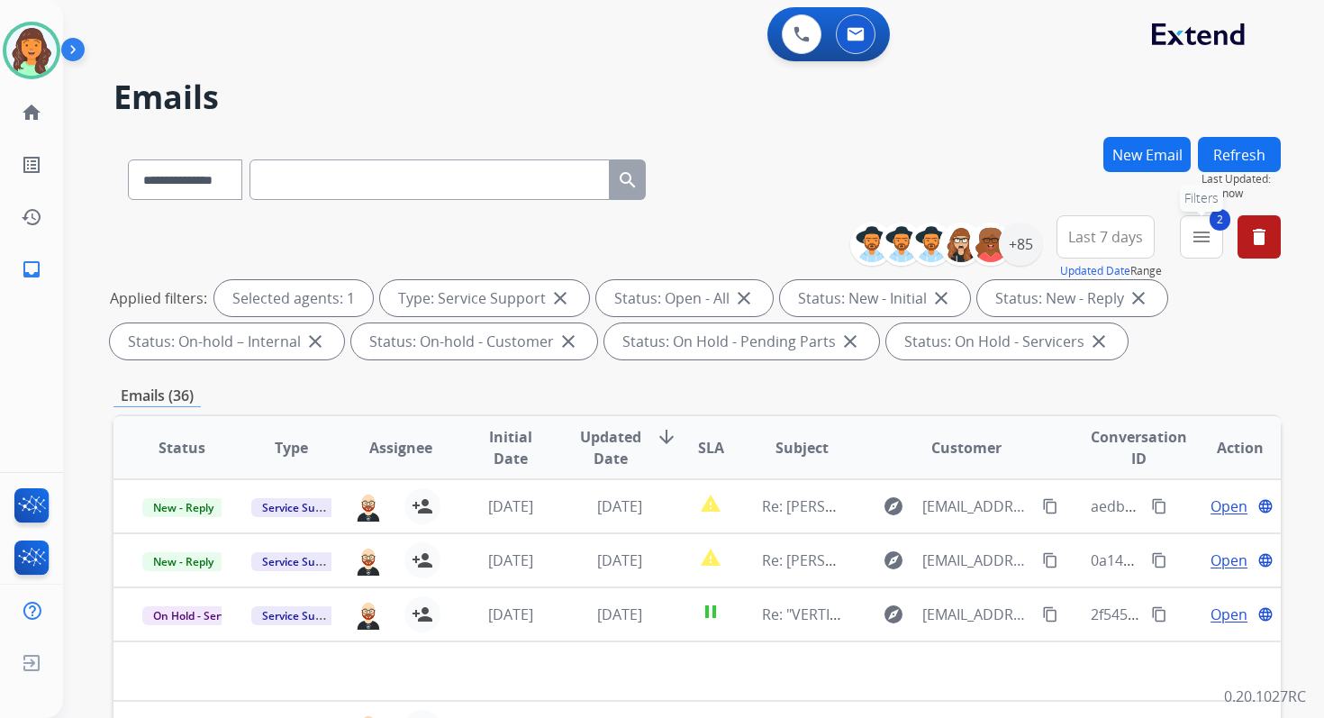
click at [1208, 250] on button "2 menu Filters" at bounding box center [1201, 236] width 43 height 43
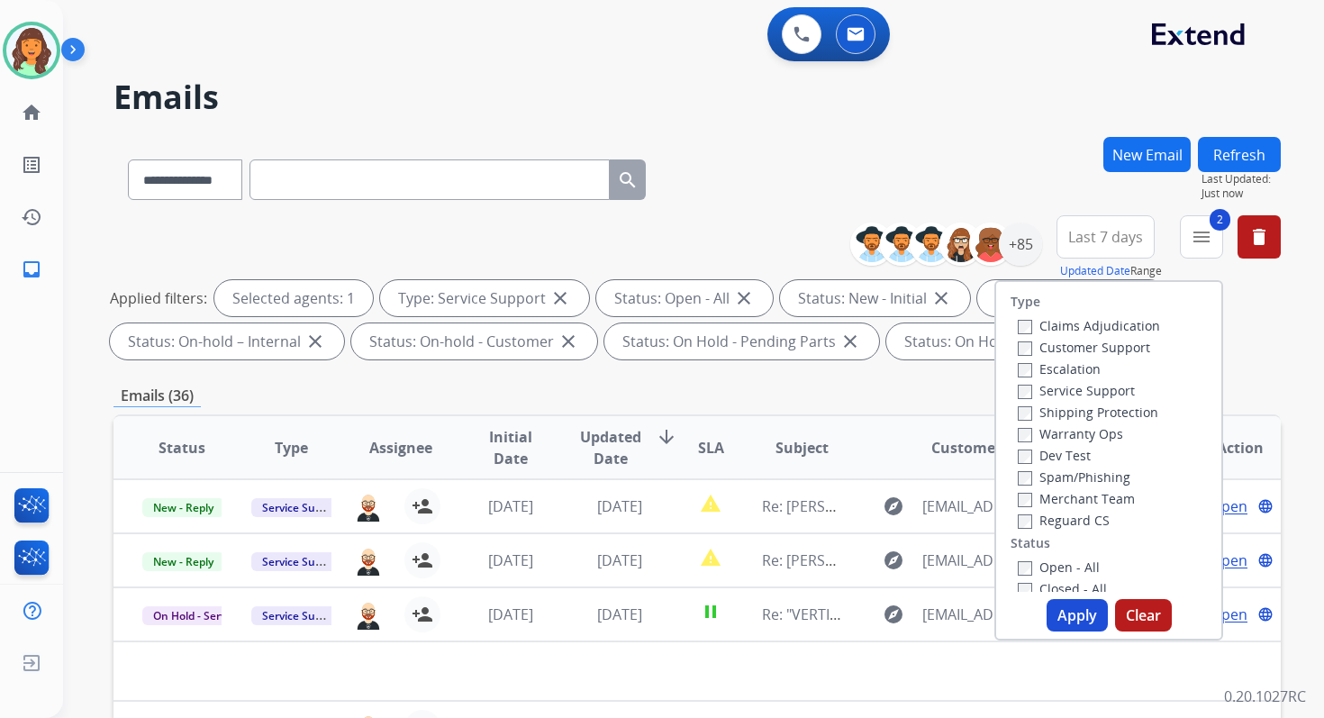
click at [1039, 159] on div "**********" at bounding box center [696, 176] width 1167 height 78
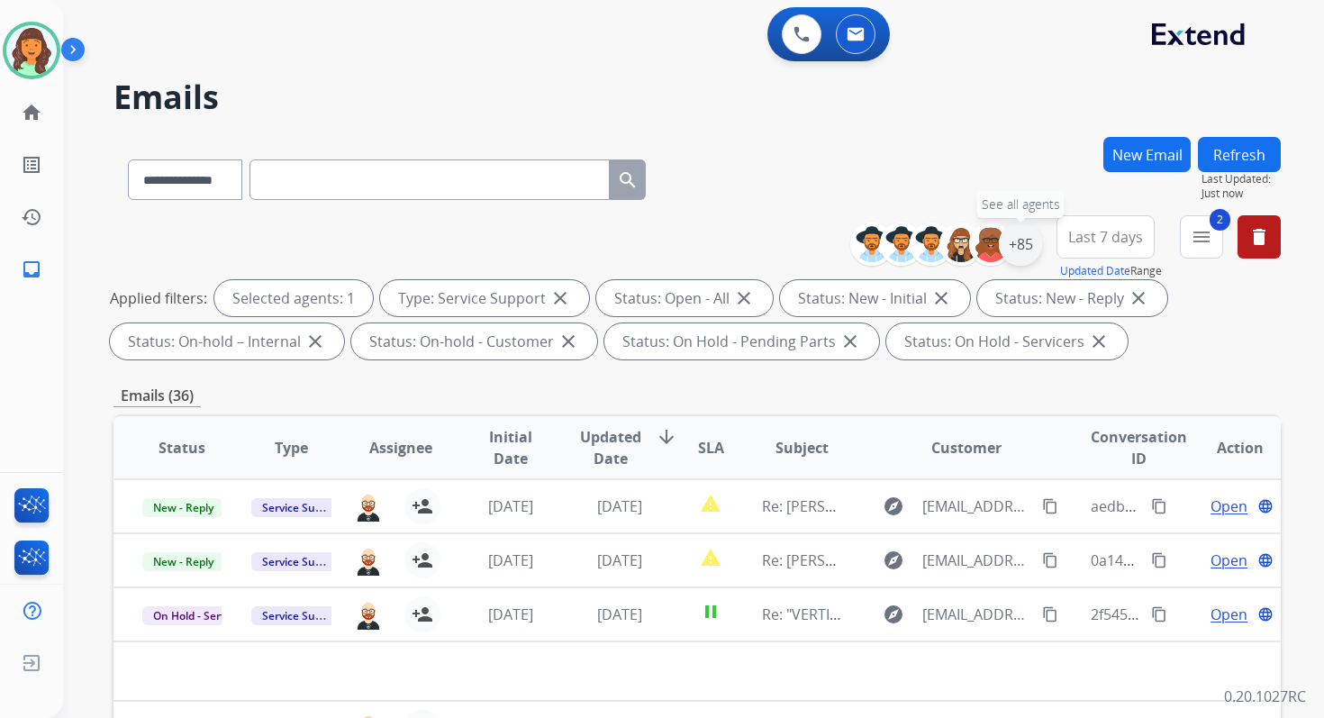
click at [1023, 253] on div "+85" at bounding box center [1020, 243] width 43 height 43
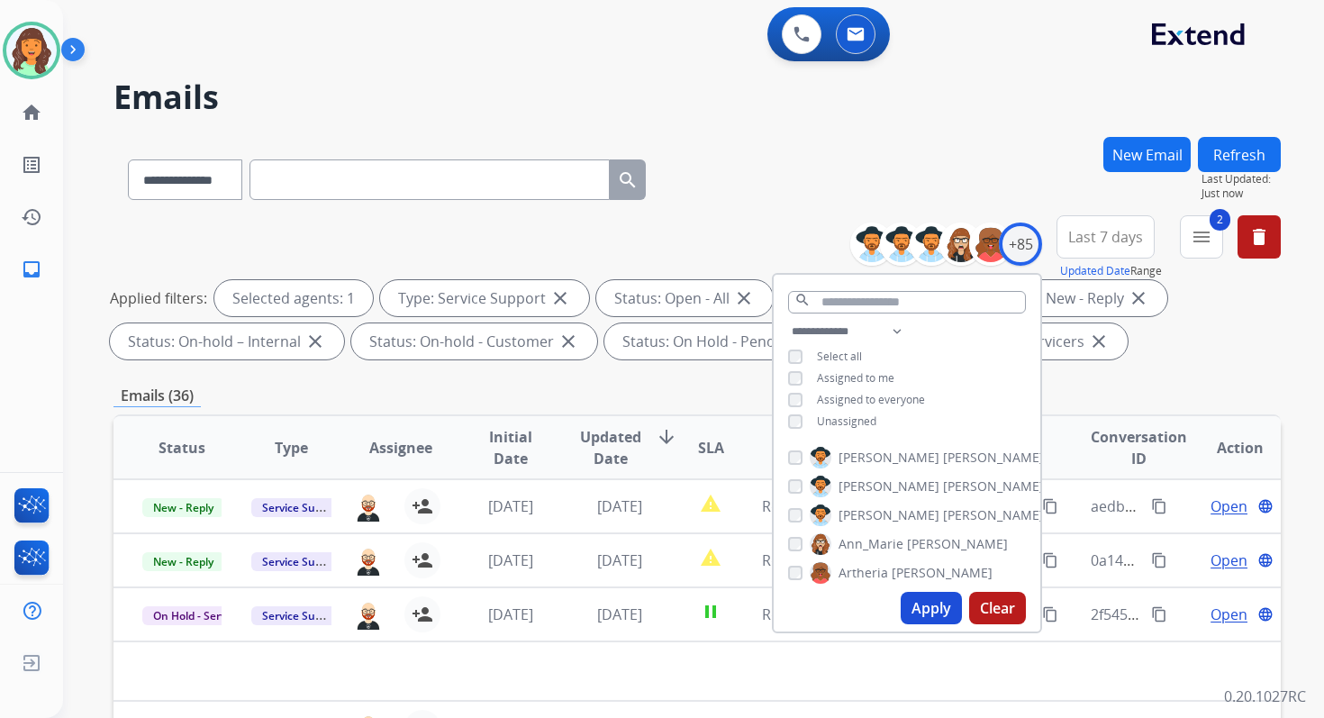
click at [1012, 139] on div "**********" at bounding box center [696, 176] width 1167 height 78
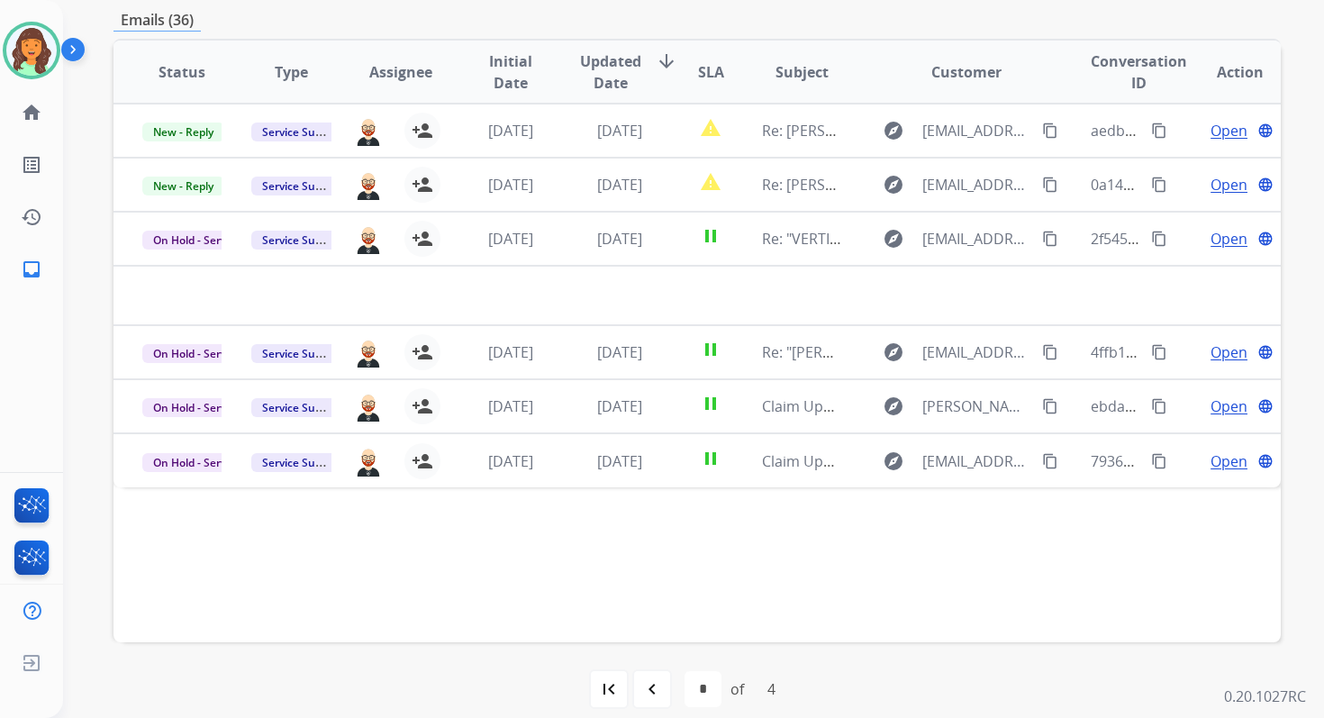
scroll to position [394, 0]
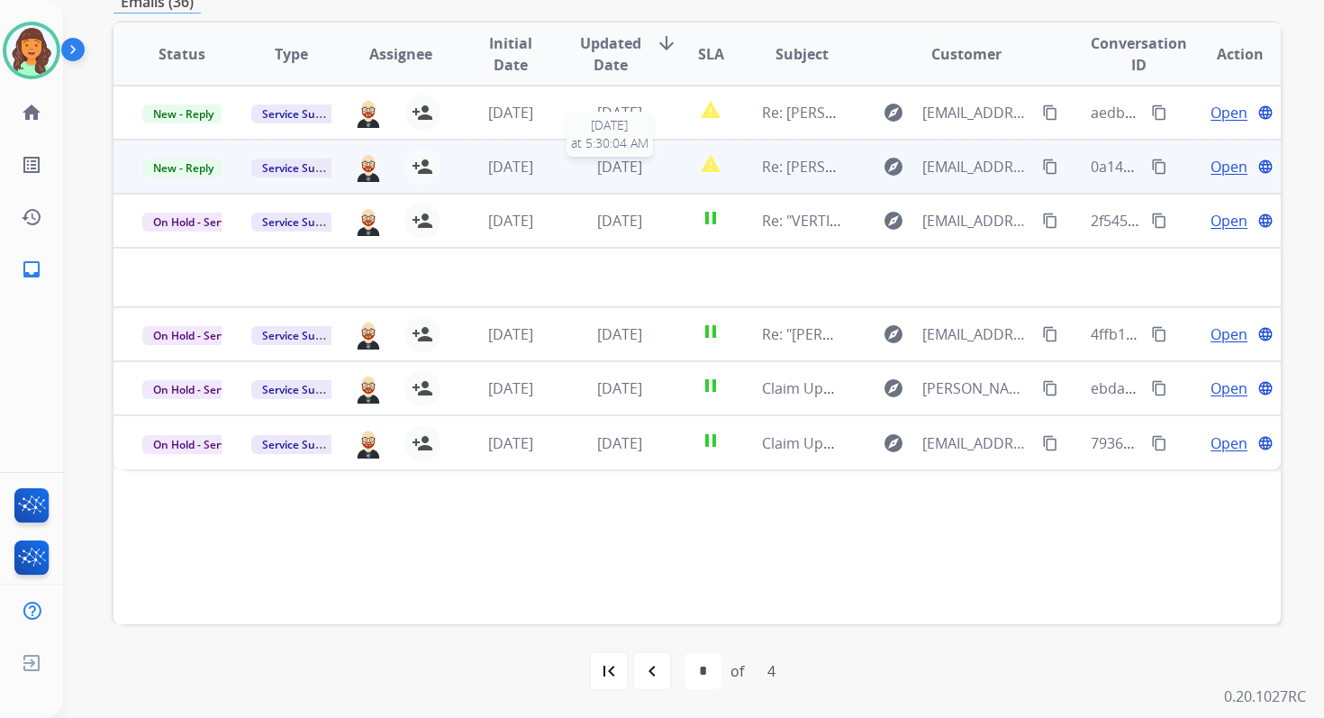
click at [597, 174] on span "1 day ago" at bounding box center [619, 167] width 45 height 20
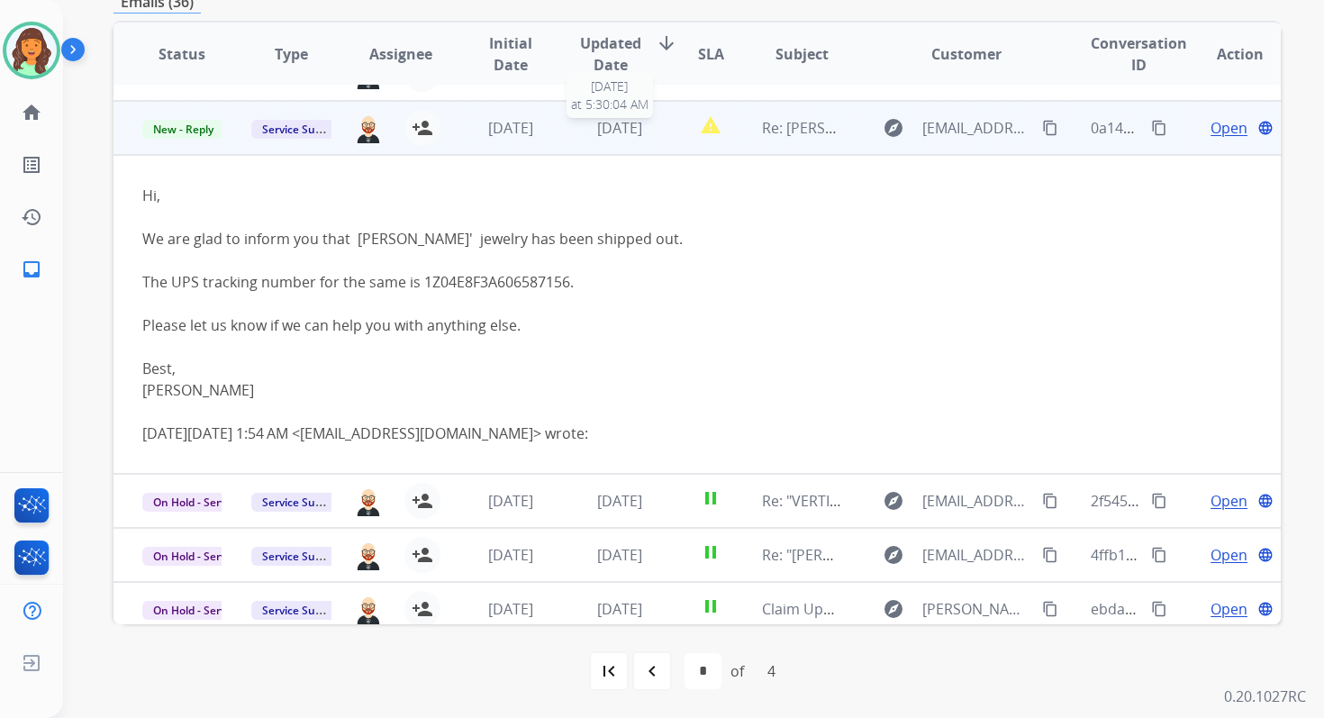
scroll to position [54, 0]
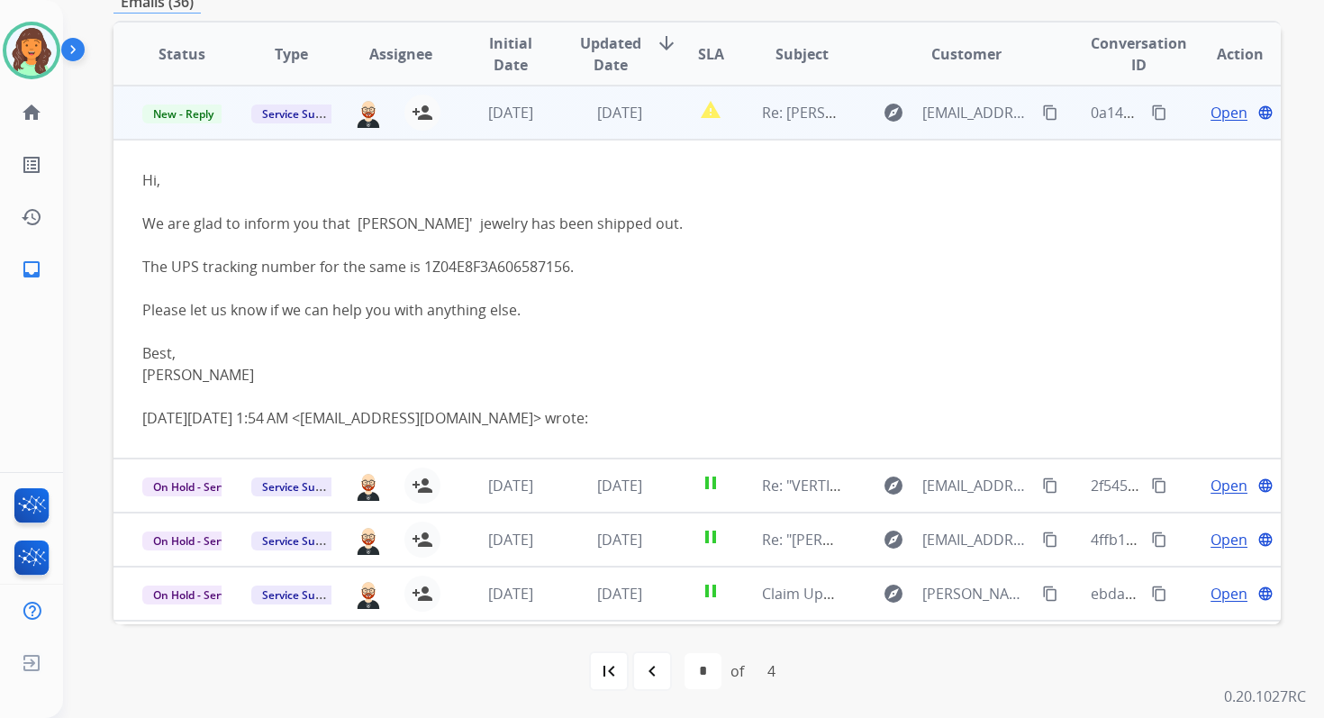
click at [1211, 113] on span "Open" at bounding box center [1229, 113] width 37 height 22
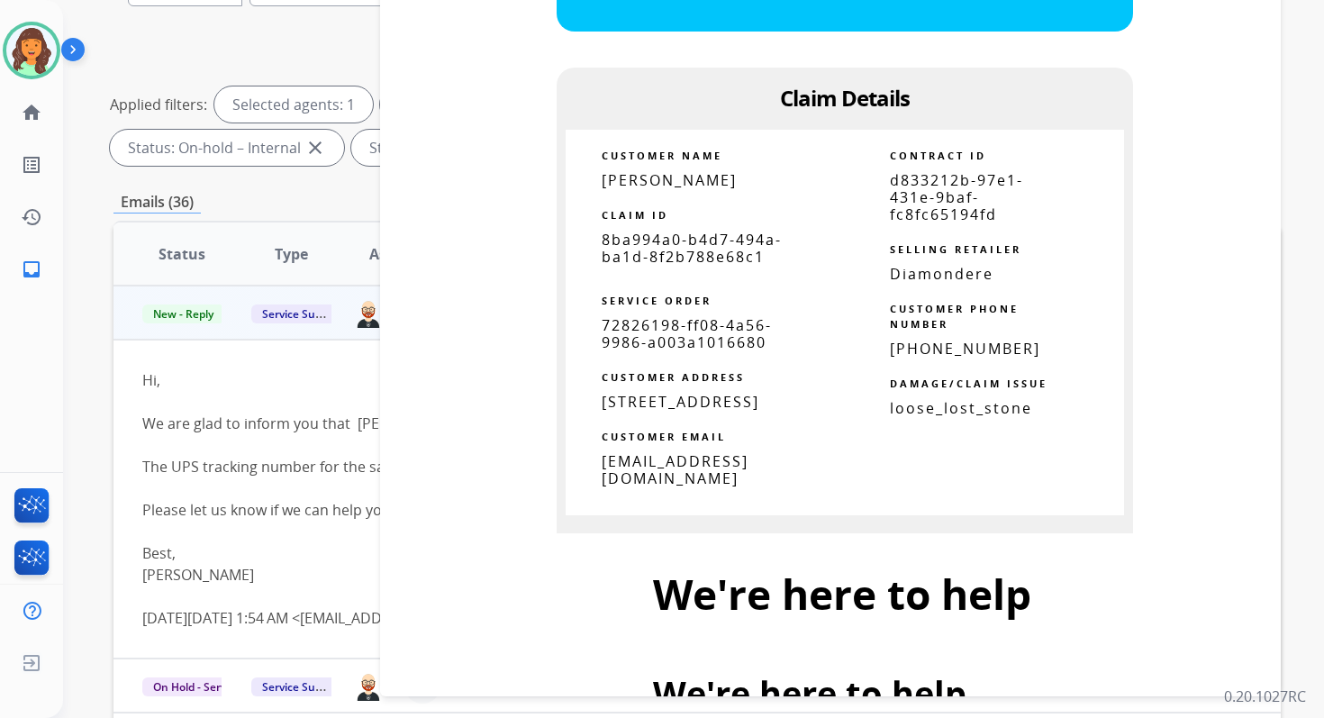
scroll to position [1977, 0]
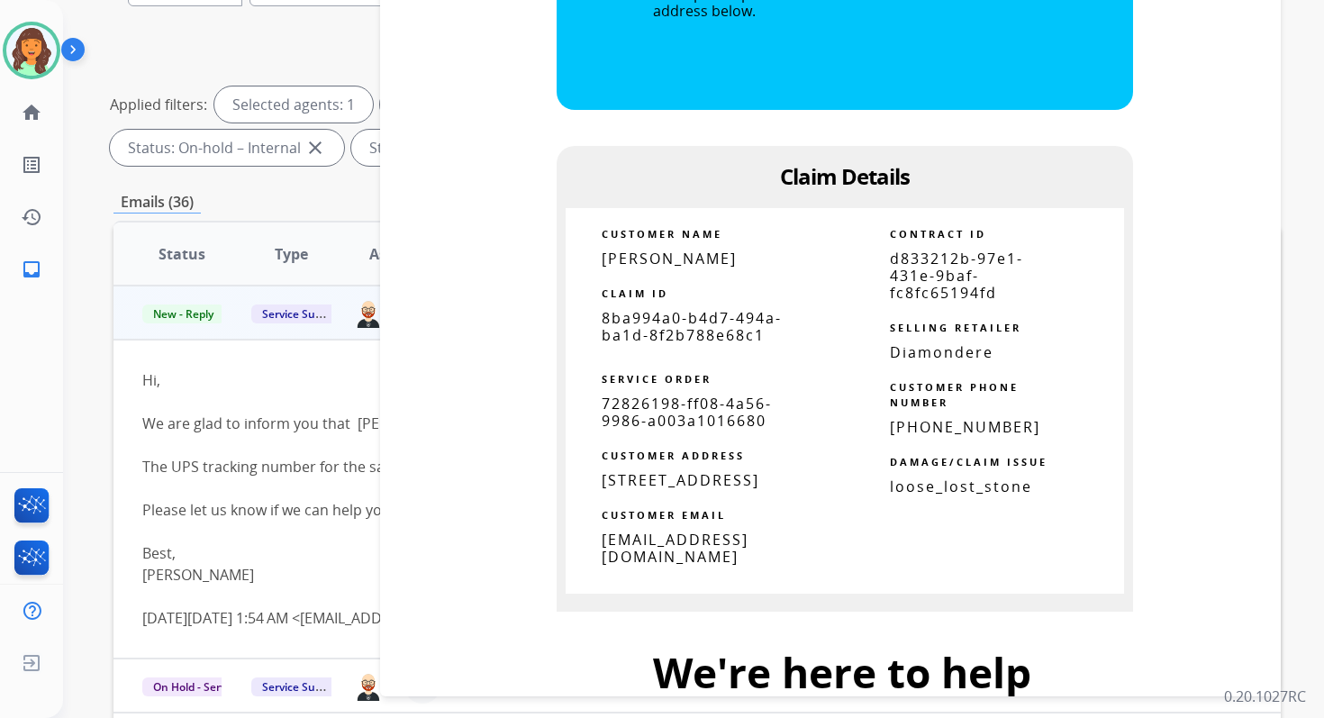
click at [912, 258] on span "d833212b-97e1-431e-9baf-fc8fc65194fd" at bounding box center [956, 276] width 133 height 54
copy tbody
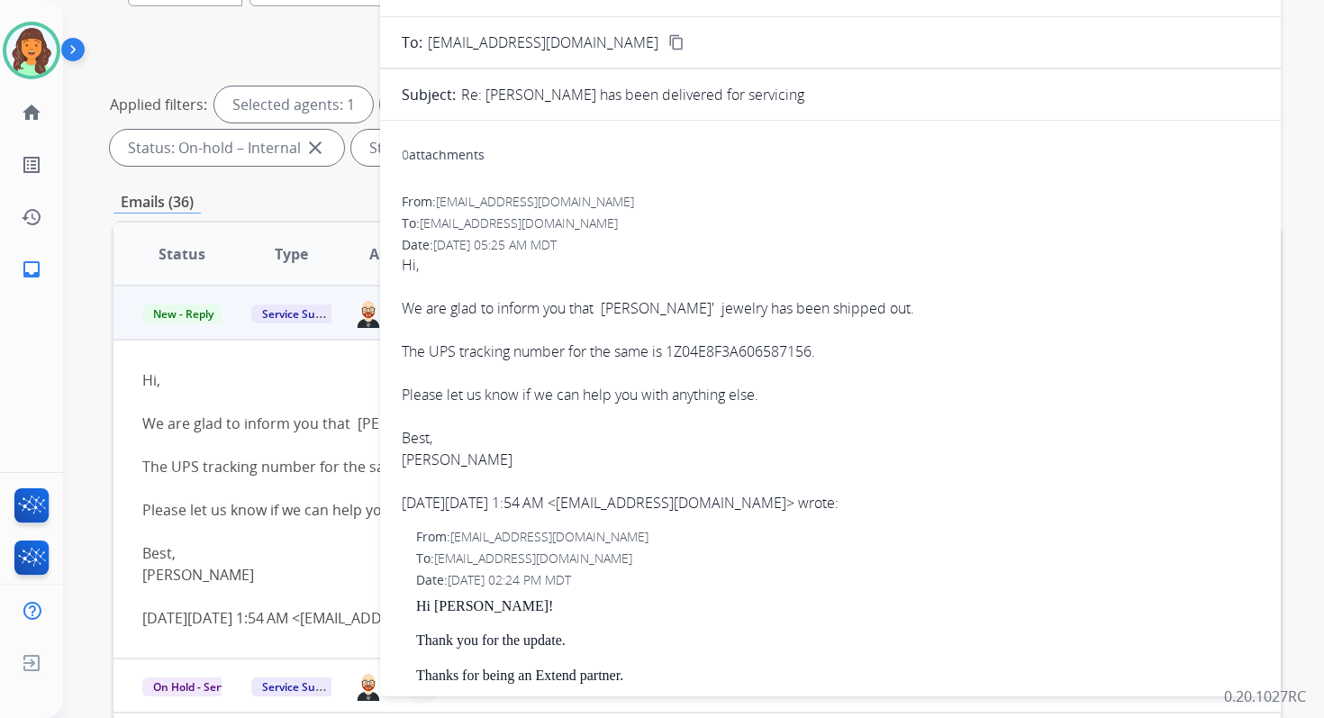
scroll to position [0, 0]
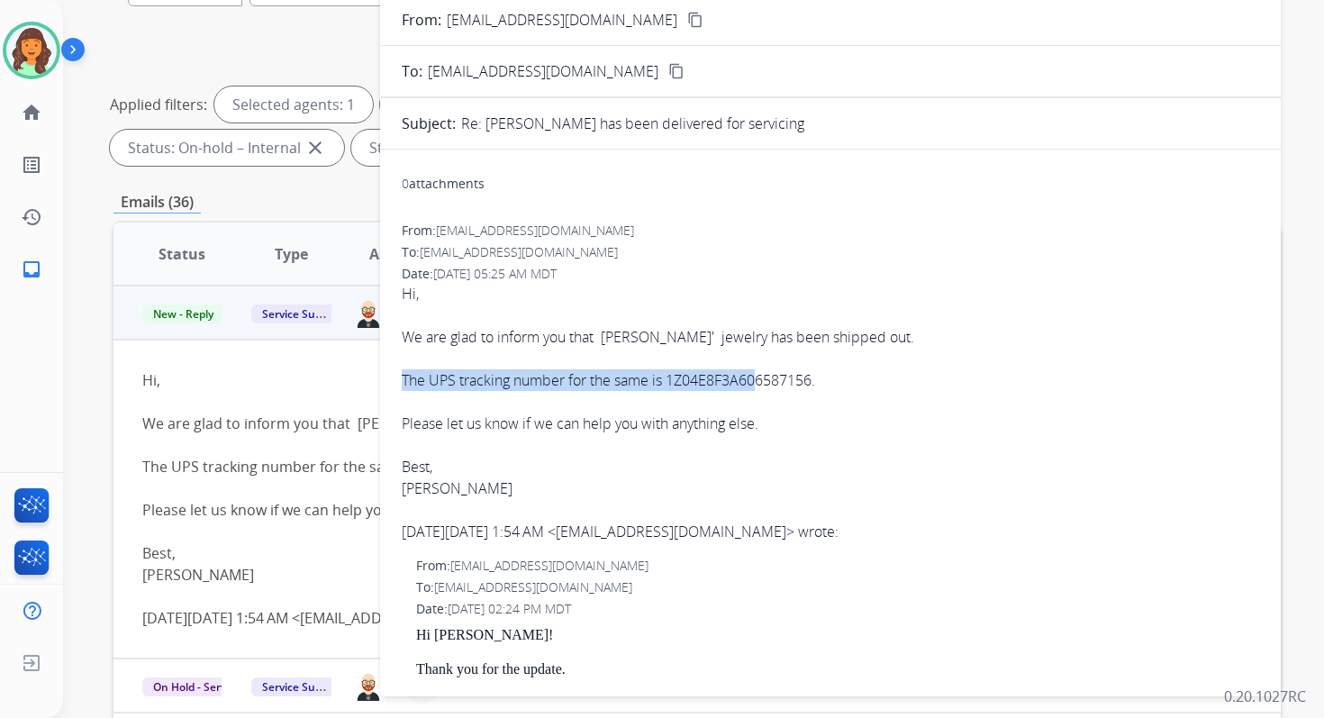
drag, startPoint x: 402, startPoint y: 377, endPoint x: 758, endPoint y: 388, distance: 356.0
click at [758, 388] on div "Hi, We are glad to inform you that Leira Fuentes' jewelry has been shipped out.…" at bounding box center [831, 412] width 858 height 259
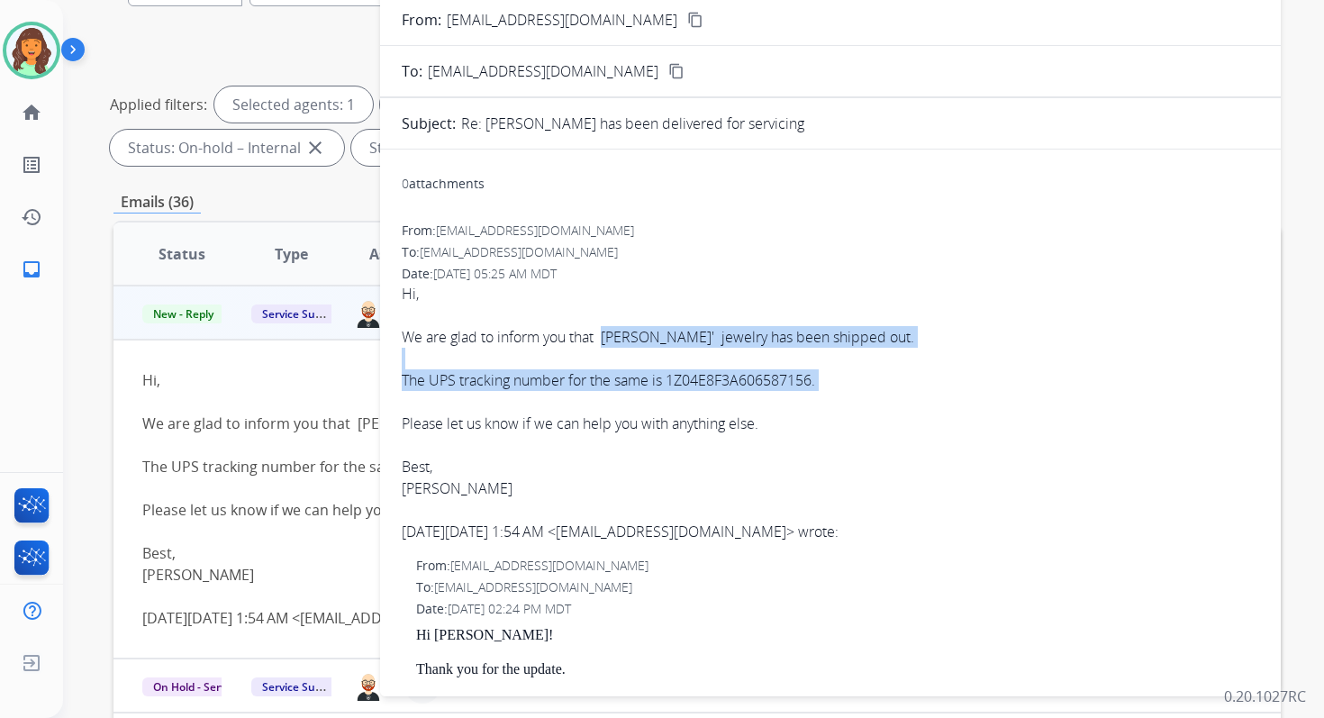
drag, startPoint x: 604, startPoint y: 334, endPoint x: 886, endPoint y: 395, distance: 288.5
click at [886, 395] on div "Hi, We are glad to inform you that Leira Fuentes' jewelry has been shipped out.…" at bounding box center [831, 412] width 858 height 259
copy div "Leira Fuentes' jewelry has been shipped out. The UPS tracking number for the sa…"
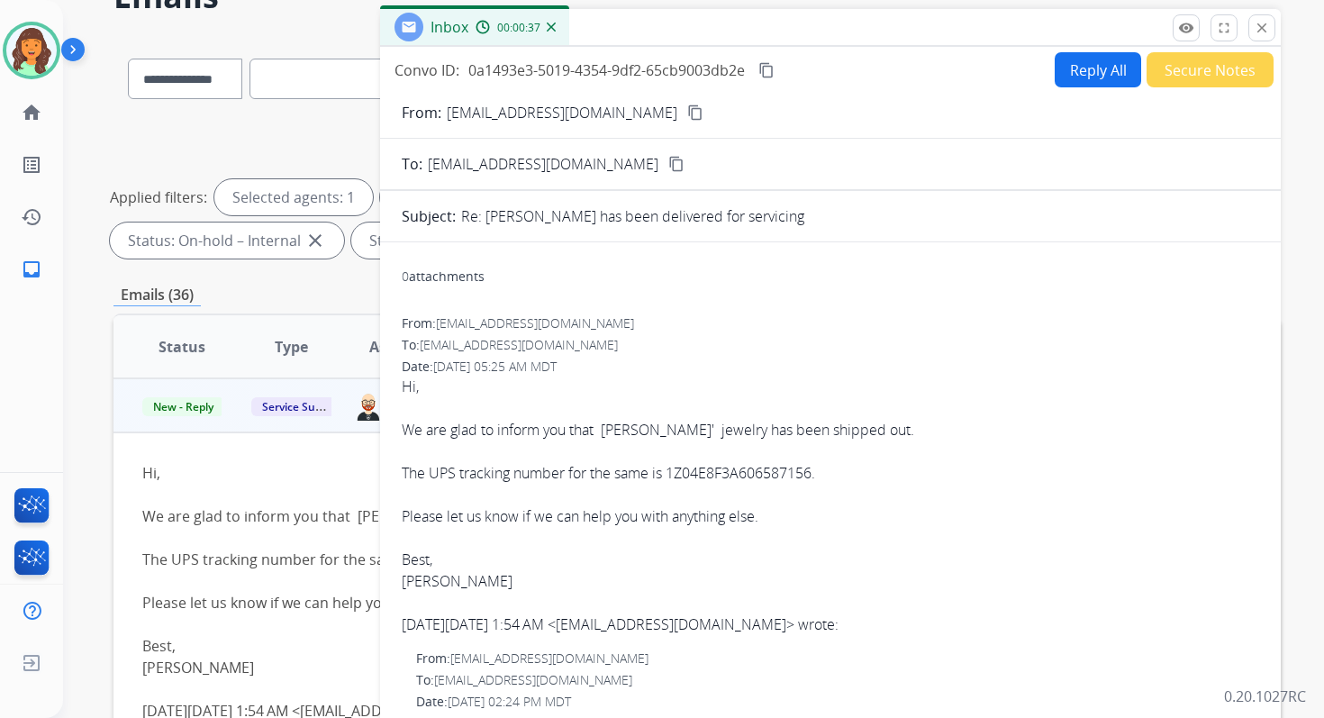
click at [780, 59] on div "Convo ID: 0a1493e3-5019-4354-9df2-65cb9003db2e content_copy Reply All Secure No…" at bounding box center [830, 69] width 901 height 35
click at [770, 67] on mat-icon "content_copy" at bounding box center [766, 70] width 16 height 16
click at [1264, 28] on mat-icon "close" at bounding box center [1262, 28] width 16 height 16
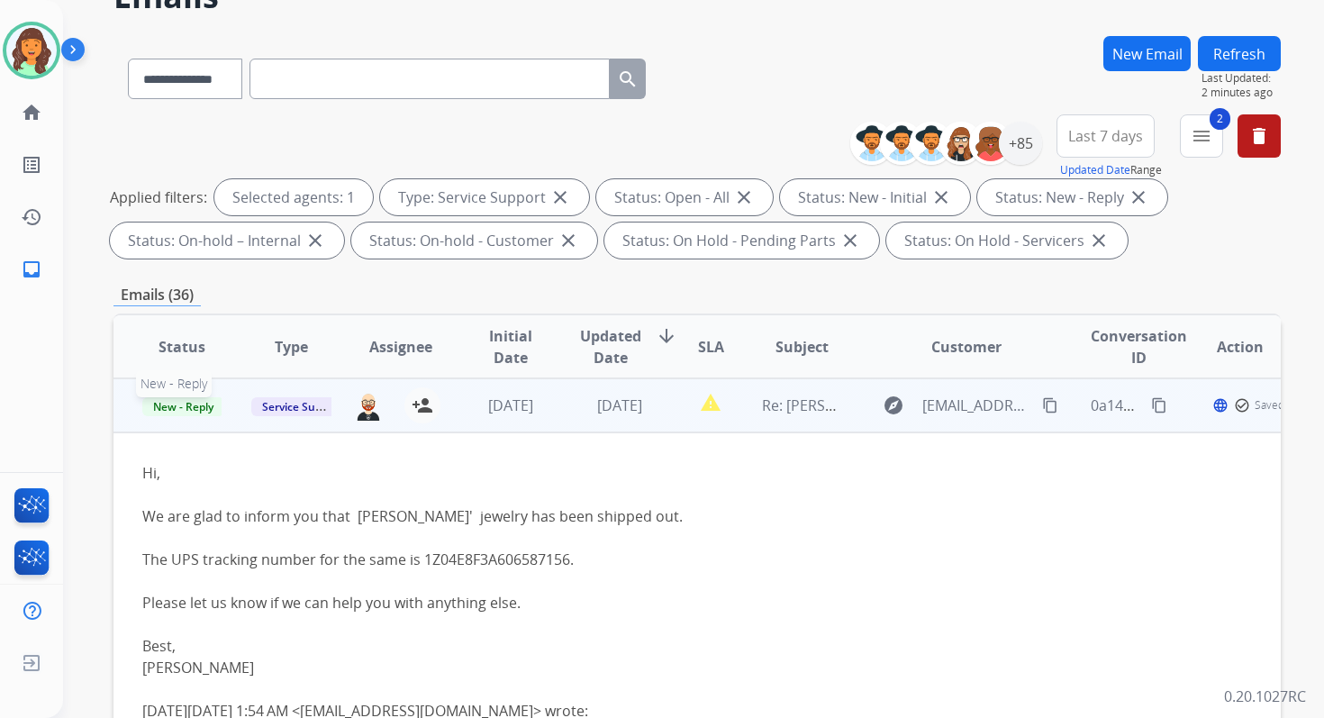
click at [196, 403] on span "New - Reply" at bounding box center [183, 406] width 82 height 19
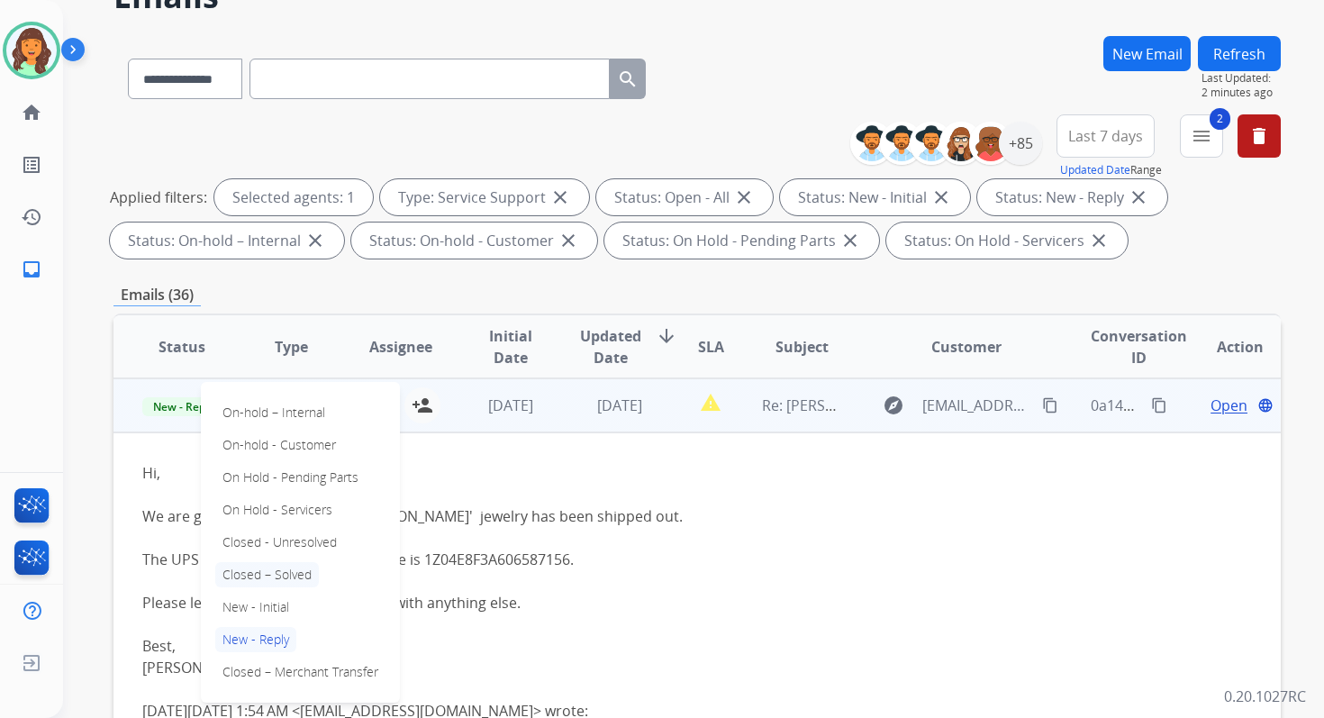
click at [279, 570] on p "Closed – Solved" at bounding box center [267, 574] width 104 height 25
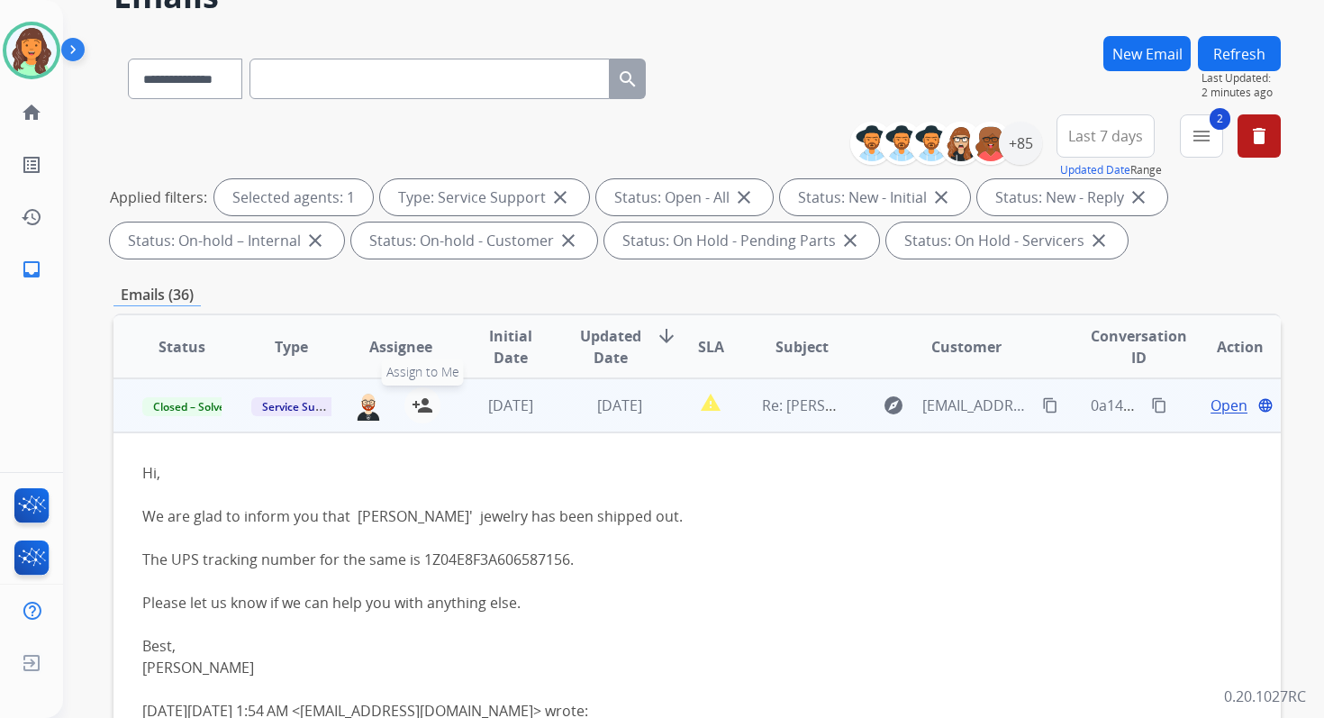
click at [430, 404] on button "person_add Assign to Me" at bounding box center [422, 405] width 36 height 36
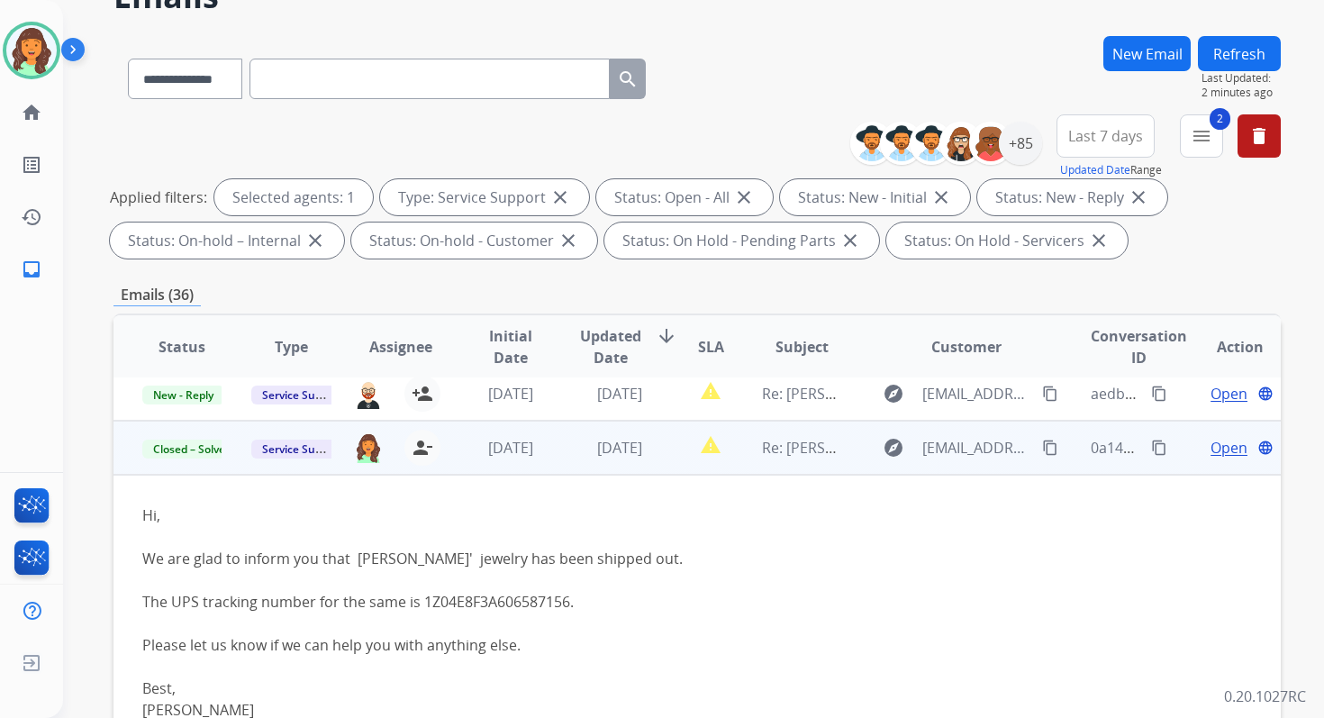
scroll to position [0, 0]
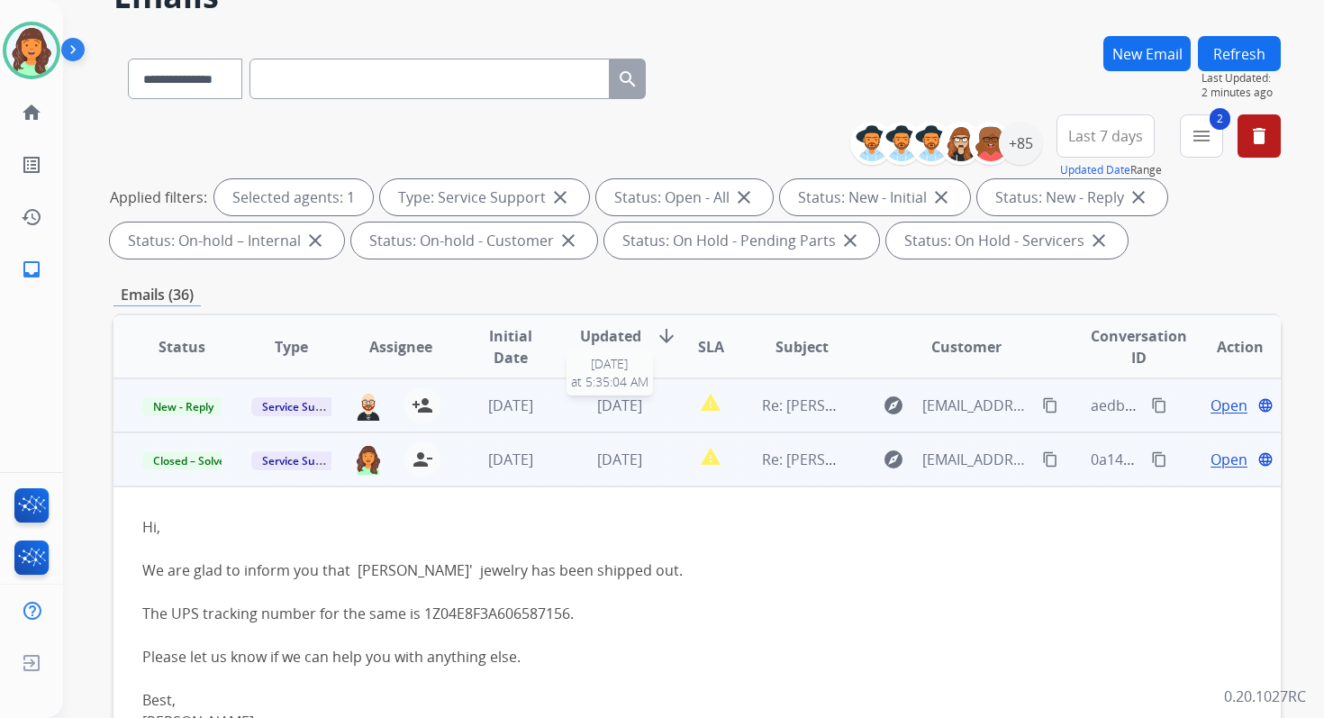
click at [611, 411] on span "1 day ago" at bounding box center [619, 405] width 45 height 20
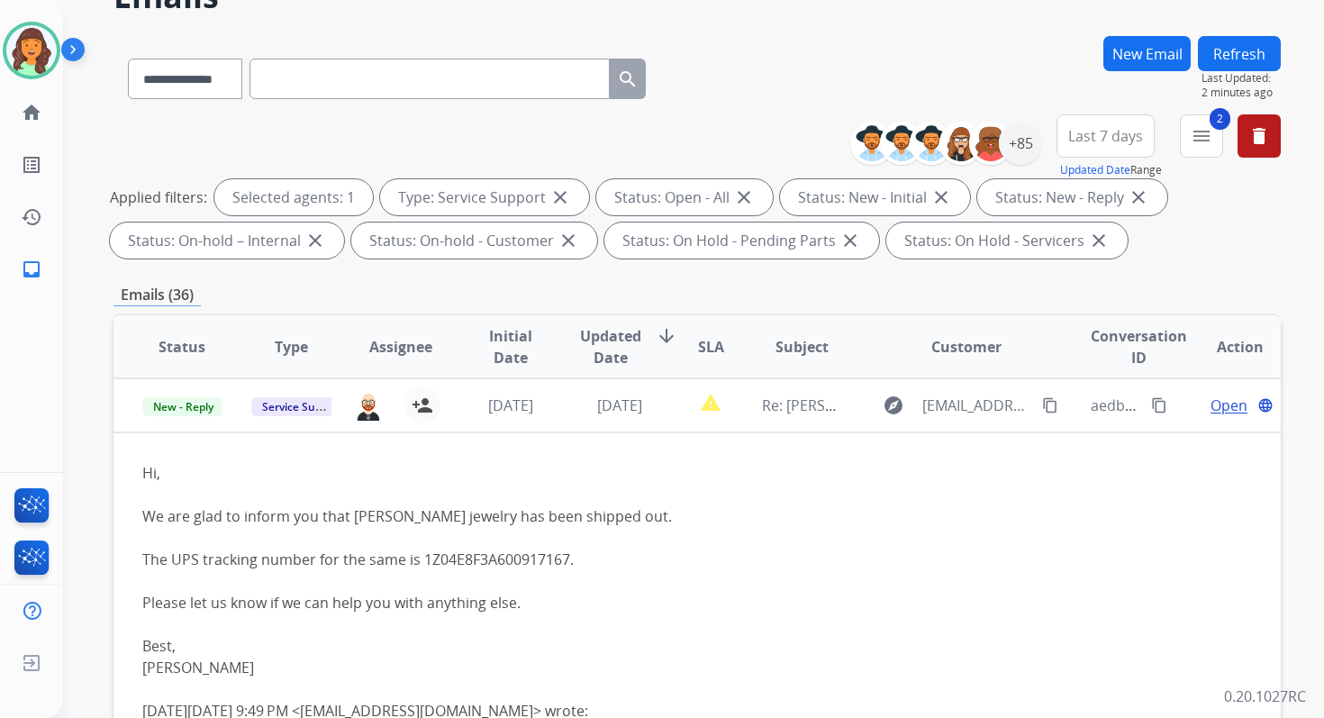
scroll to position [394, 0]
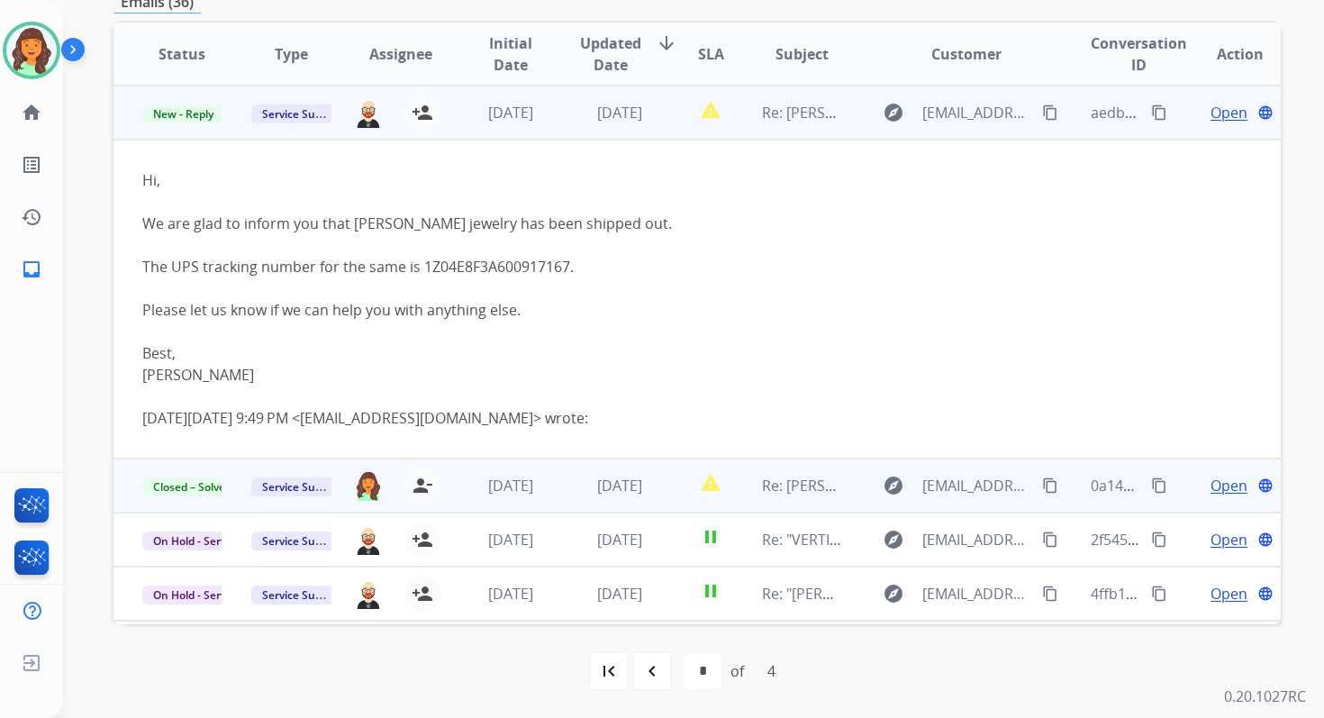
click at [1212, 107] on span "Open" at bounding box center [1229, 113] width 37 height 22
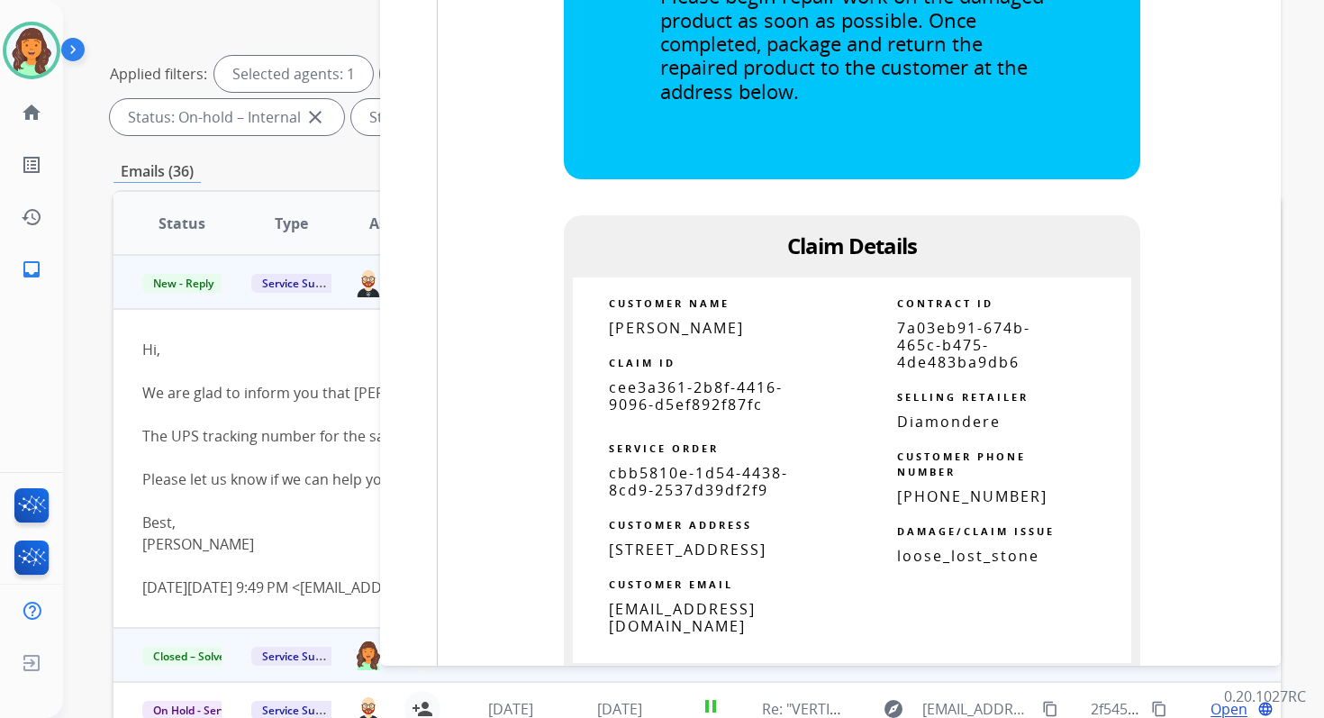
scroll to position [1627, 0]
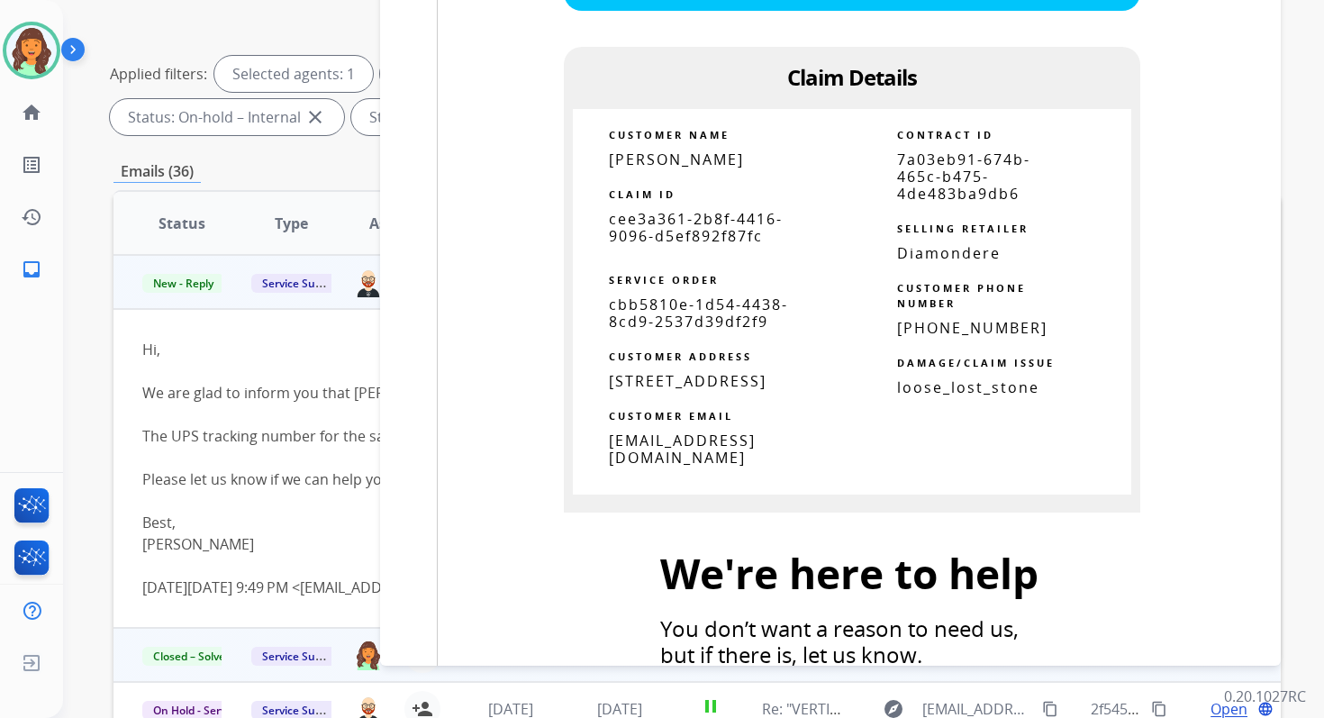
click at [949, 182] on span "7a03eb91-674b-465c-b475-4de483ba9db6" at bounding box center [963, 177] width 133 height 54
copy tbody
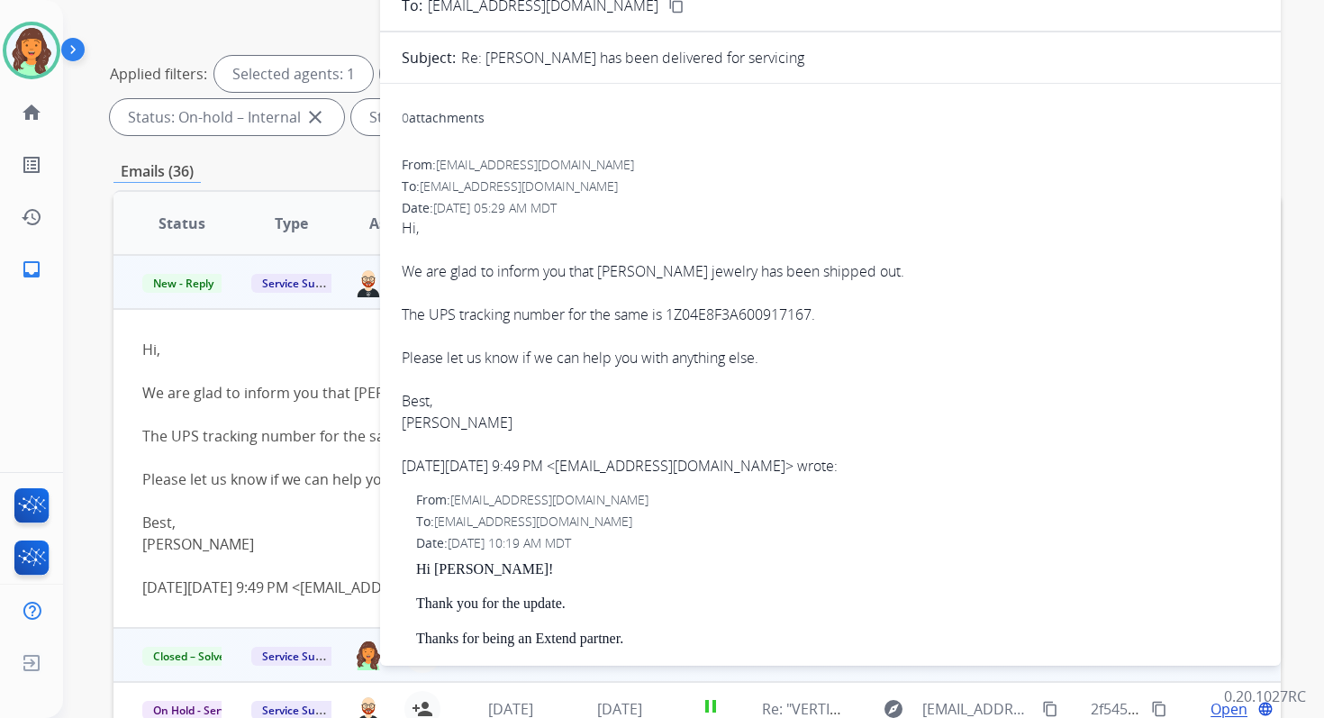
scroll to position [0, 0]
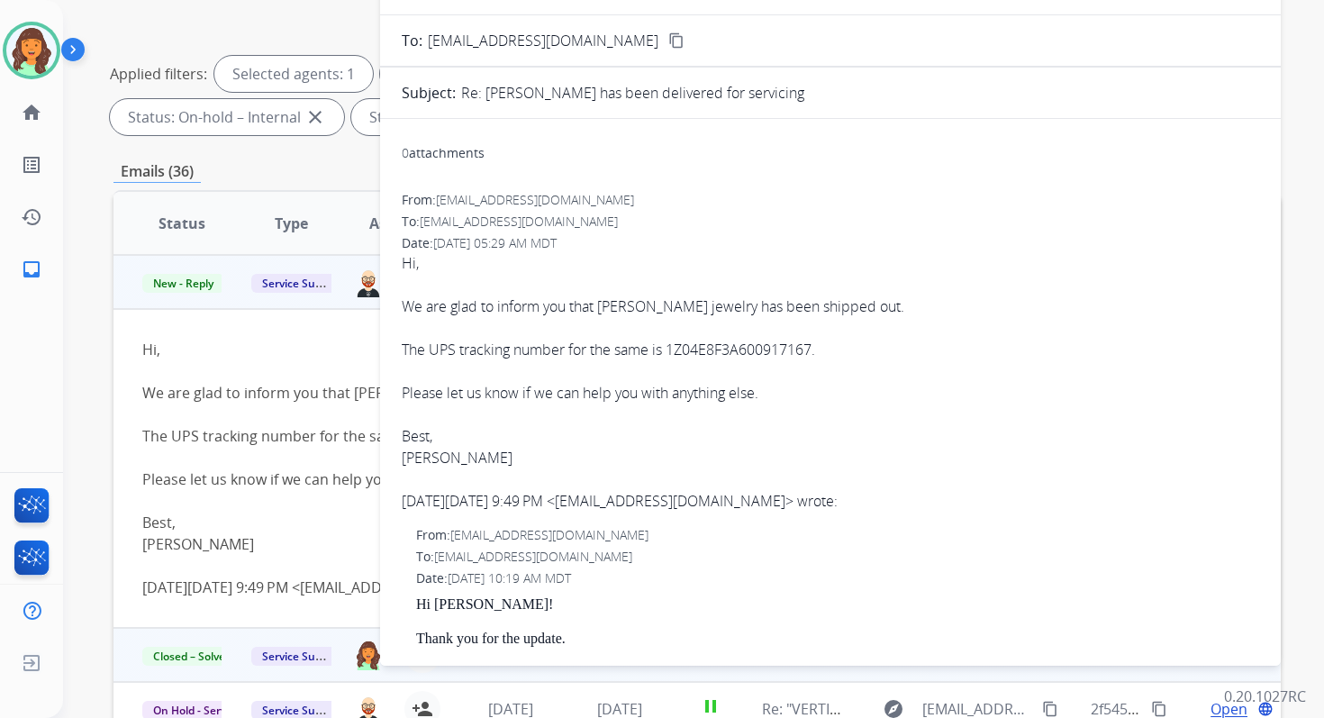
drag, startPoint x: 604, startPoint y: 306, endPoint x: 882, endPoint y: 358, distance: 283.0
click at [882, 358] on div "Hi, We are glad to inform you that John Pizzigoni's jewelry has been shipped ou…" at bounding box center [831, 381] width 858 height 259
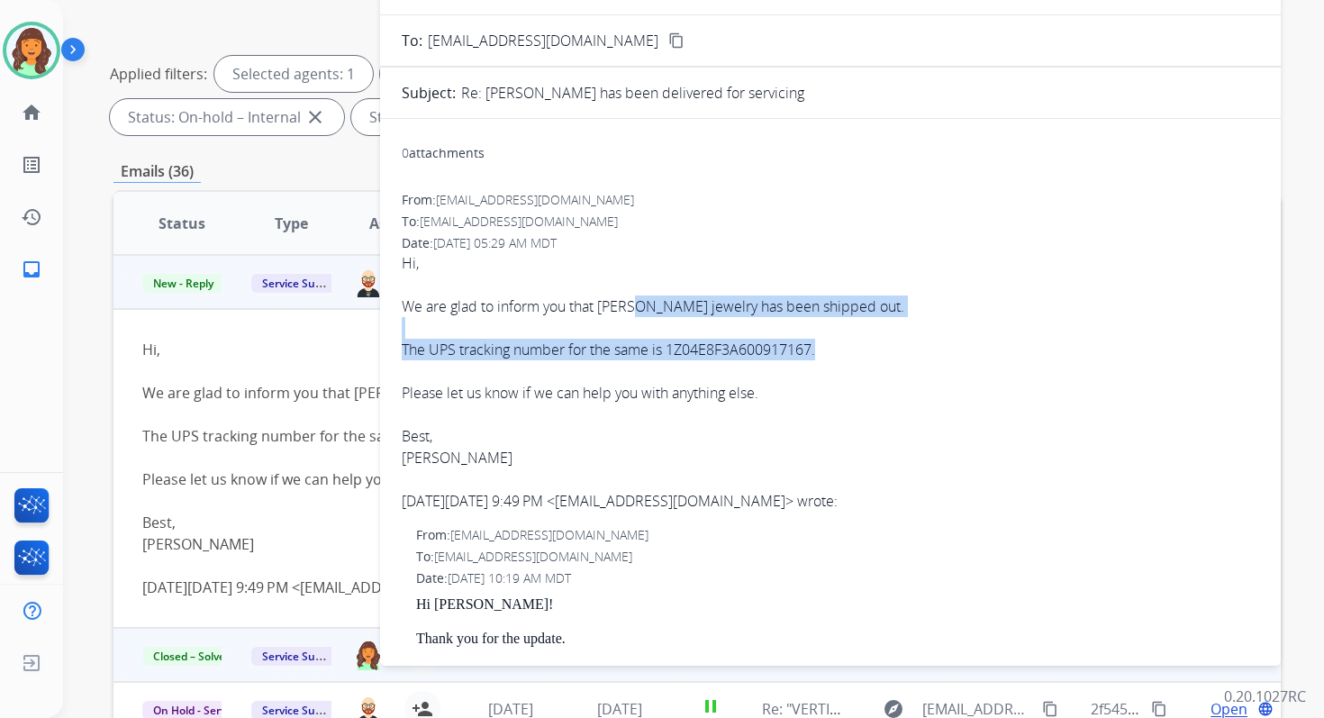
drag, startPoint x: 634, startPoint y: 304, endPoint x: 833, endPoint y: 350, distance: 204.3
click at [833, 350] on div "Hi, We are glad to inform you that John Pizzigoni's jewelry has been shipped ou…" at bounding box center [831, 381] width 858 height 259
copy div "Pizzigoni's jewelry has been shipped out. The UPS tracking number for the same …"
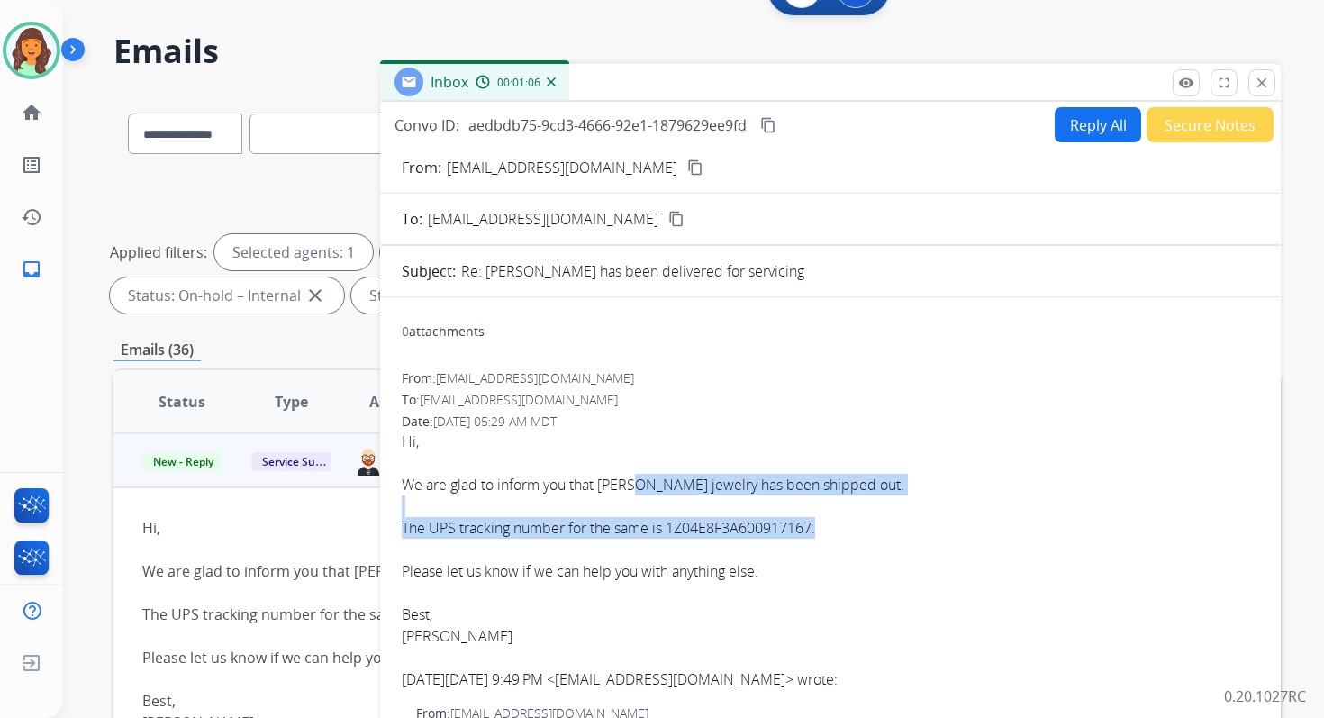
click at [772, 124] on mat-icon "content_copy" at bounding box center [768, 125] width 16 height 16
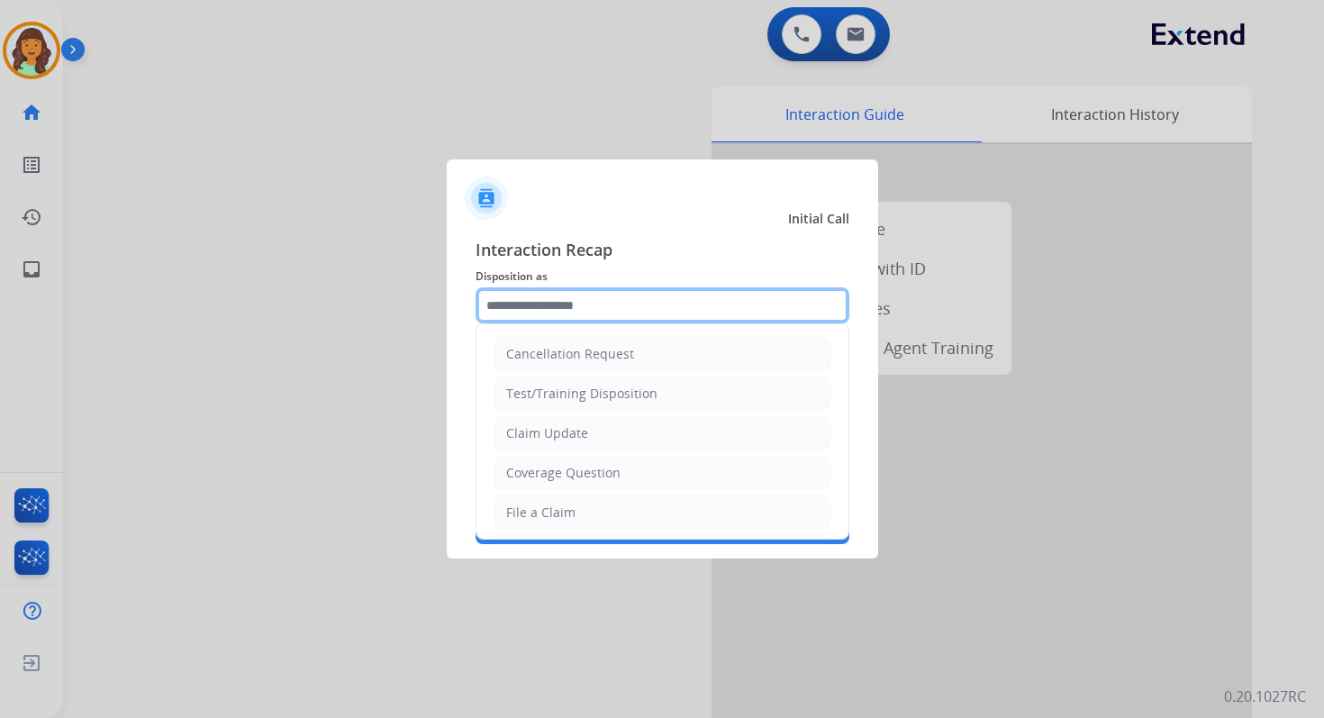
click at [553, 314] on input "text" at bounding box center [663, 305] width 374 height 36
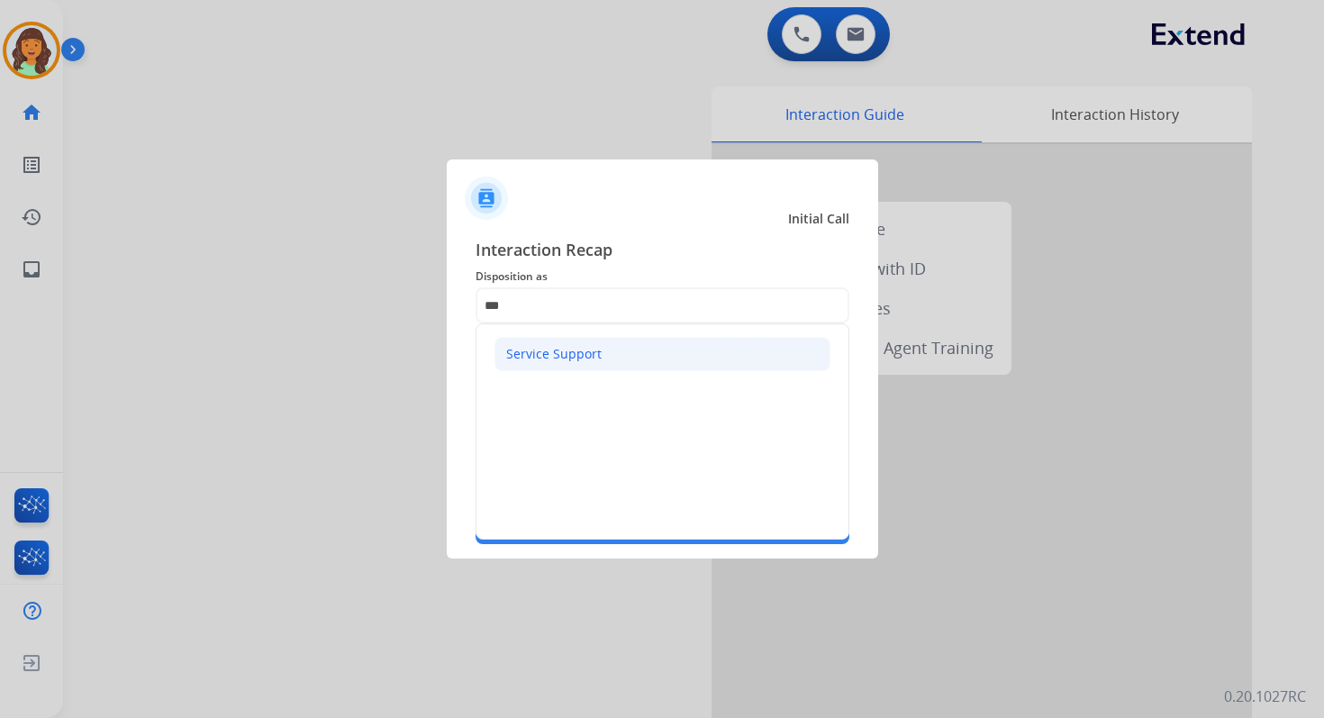
click at [591, 368] on li "Service Support" at bounding box center [663, 354] width 336 height 34
type input "**********"
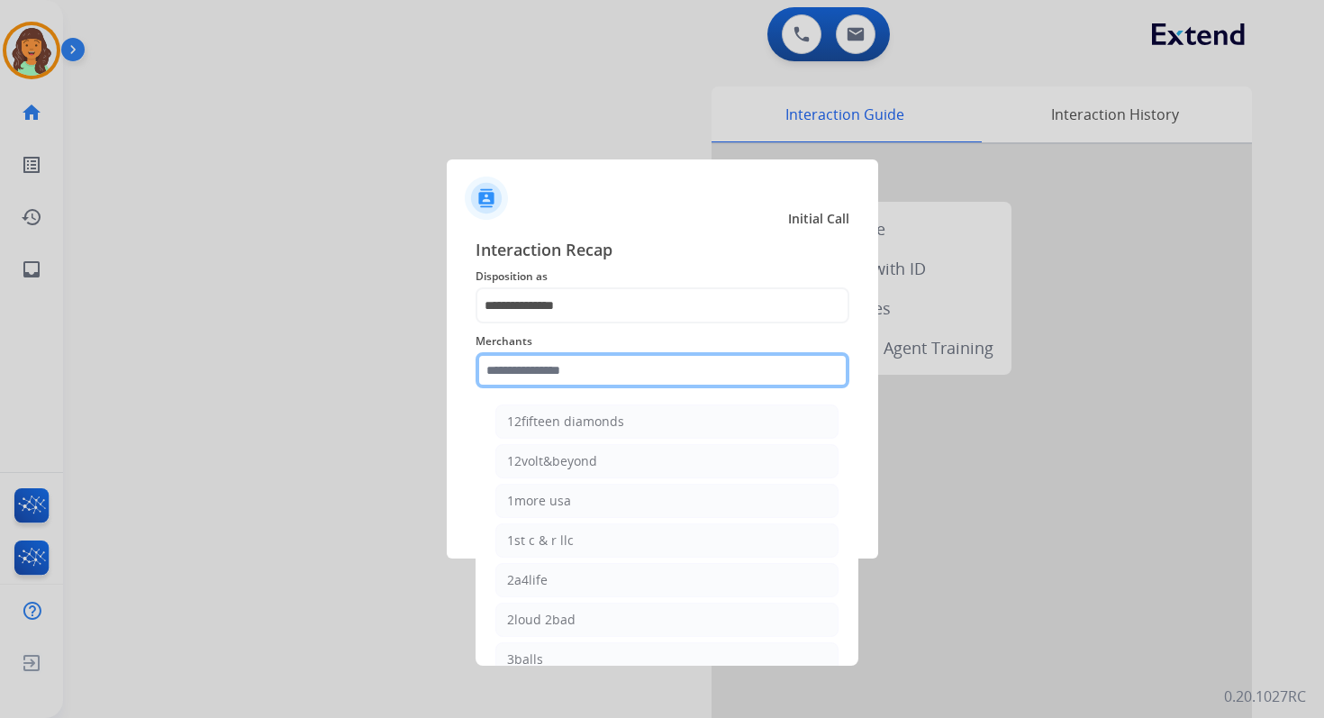
click at [591, 368] on input "text" at bounding box center [663, 370] width 374 height 36
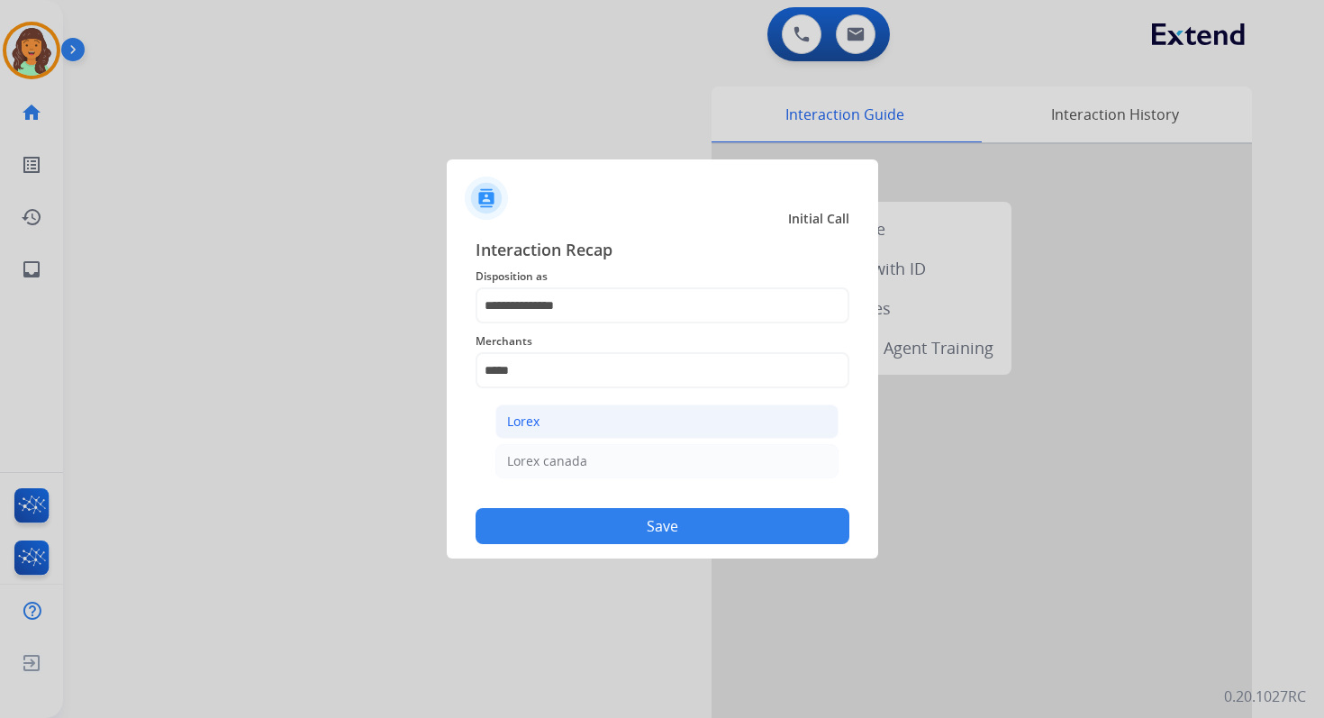
click at [592, 421] on li "Lorex" at bounding box center [666, 421] width 343 height 34
type input "*****"
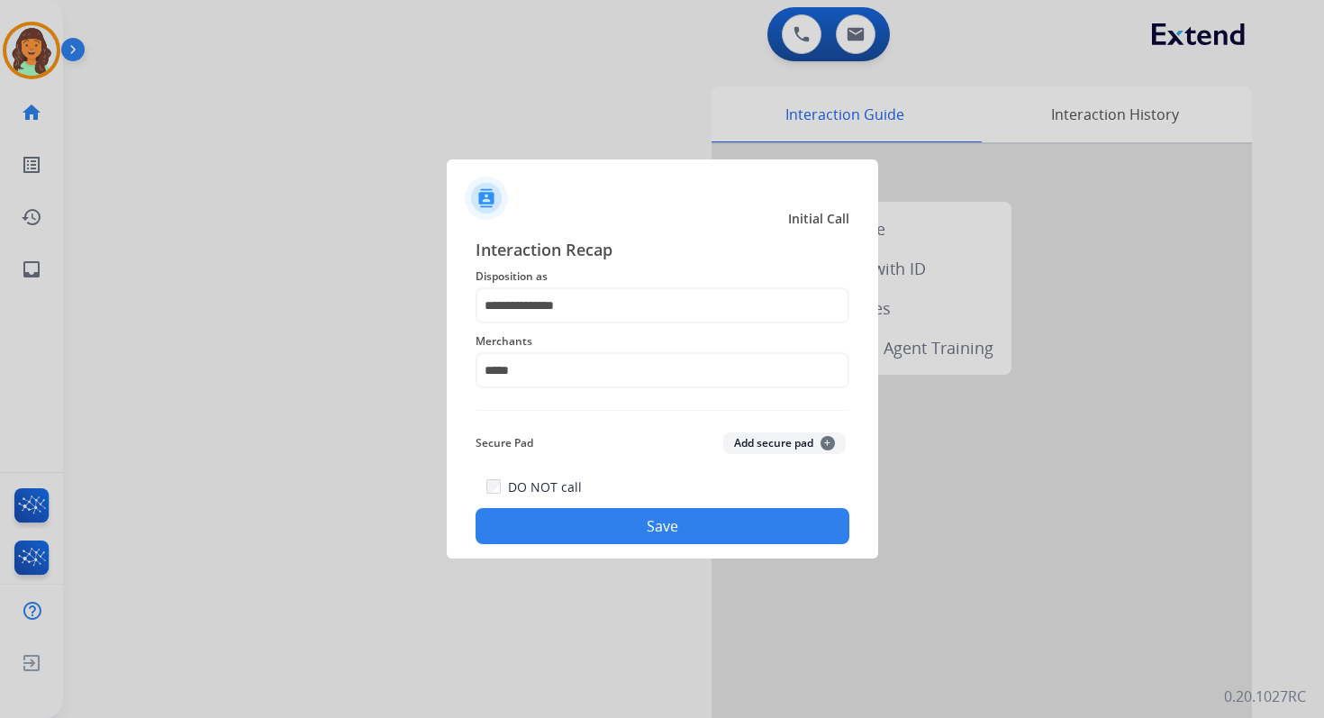
click at [620, 535] on button "Save" at bounding box center [663, 526] width 374 height 36
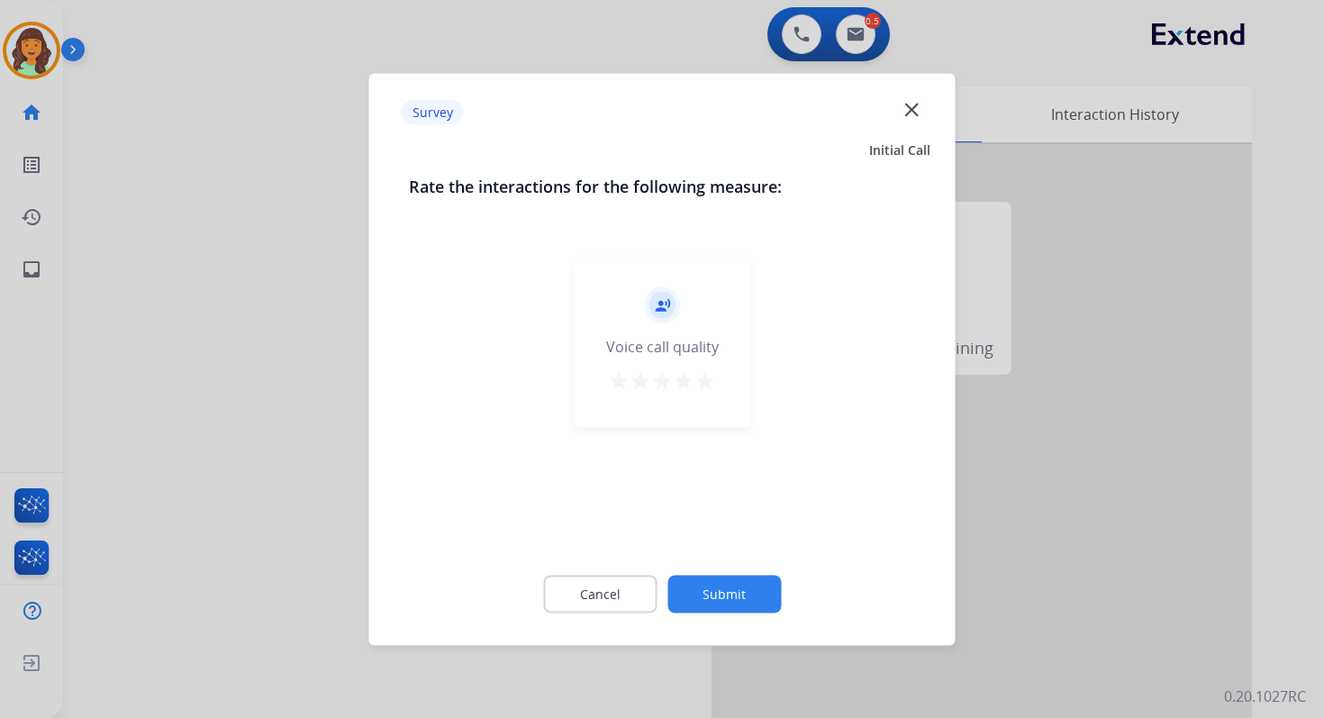
click at [702, 589] on button "Submit" at bounding box center [723, 594] width 113 height 38
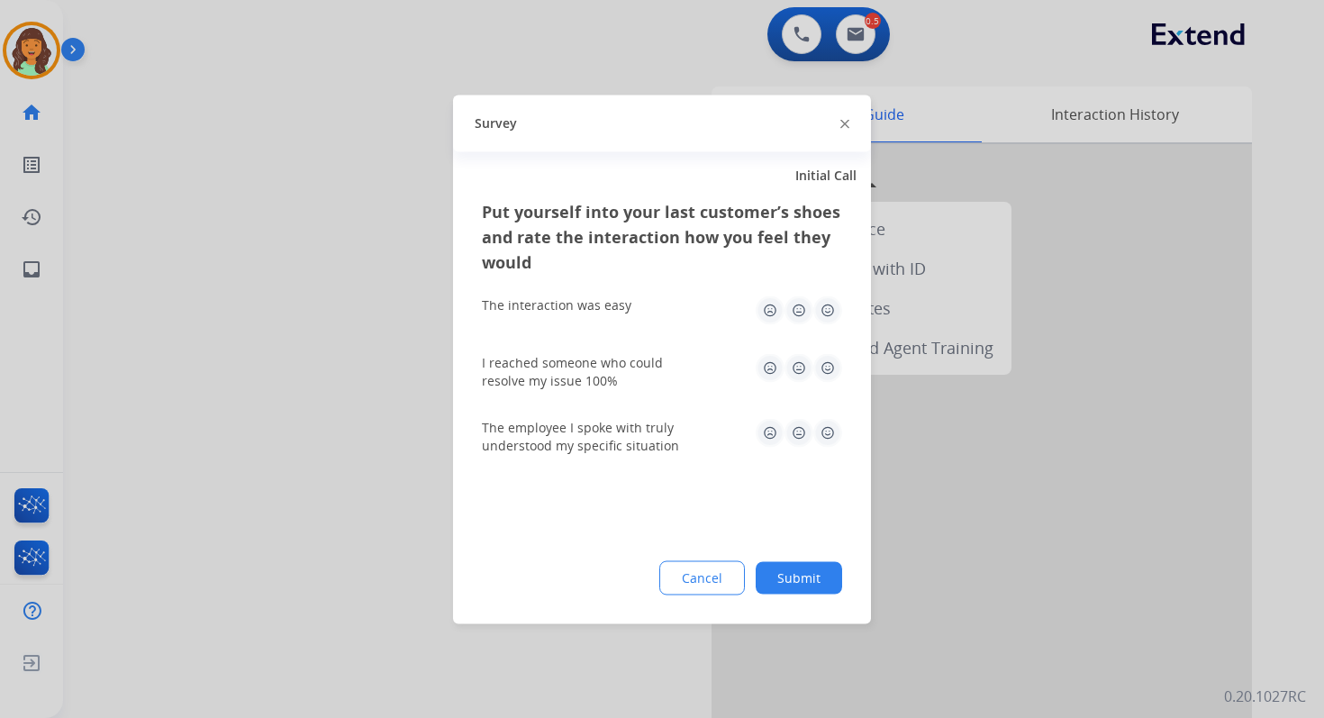
click at [805, 580] on button "Submit" at bounding box center [799, 577] width 86 height 32
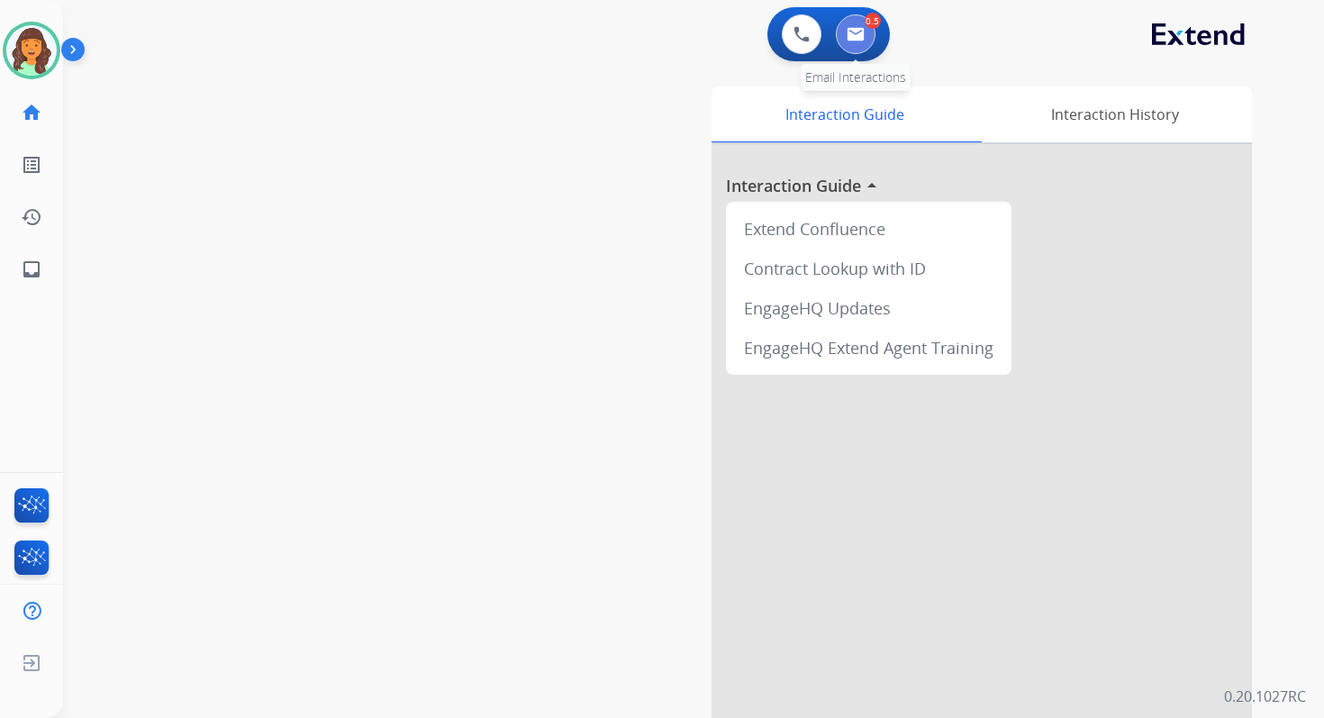
click at [860, 45] on button at bounding box center [856, 34] width 40 height 40
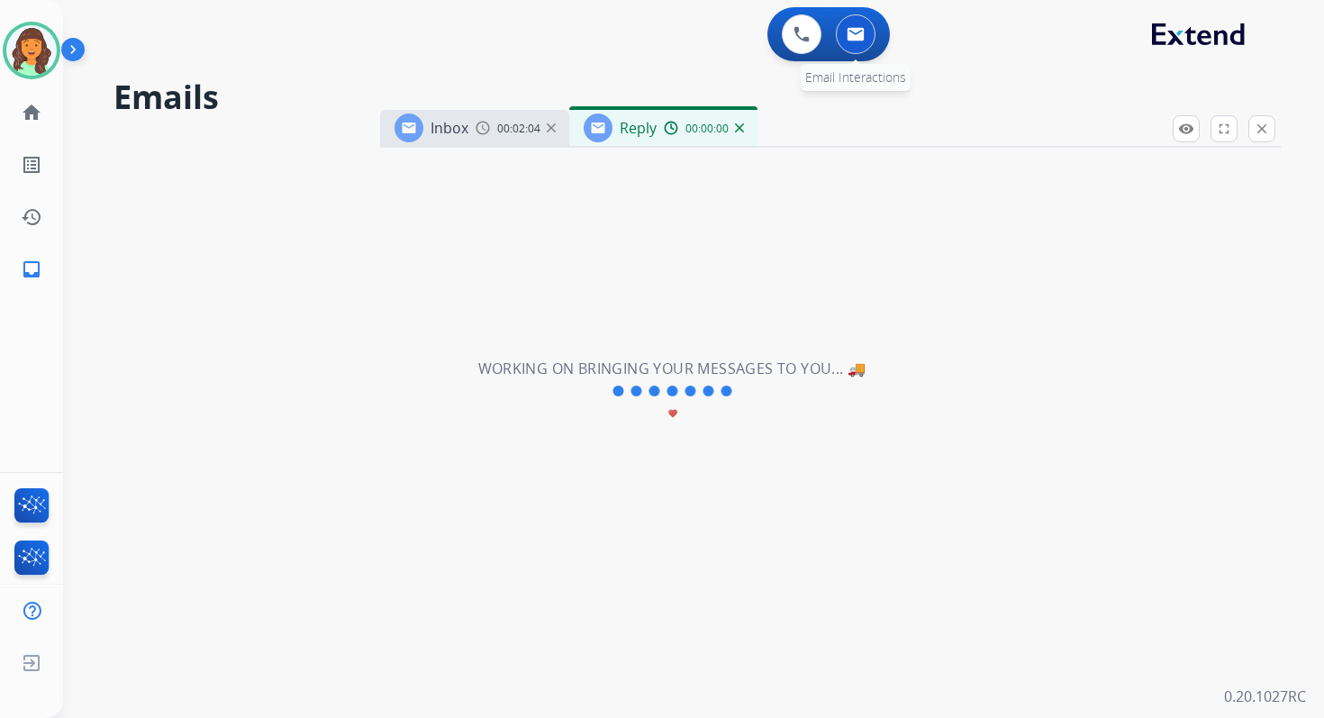
select select "**********"
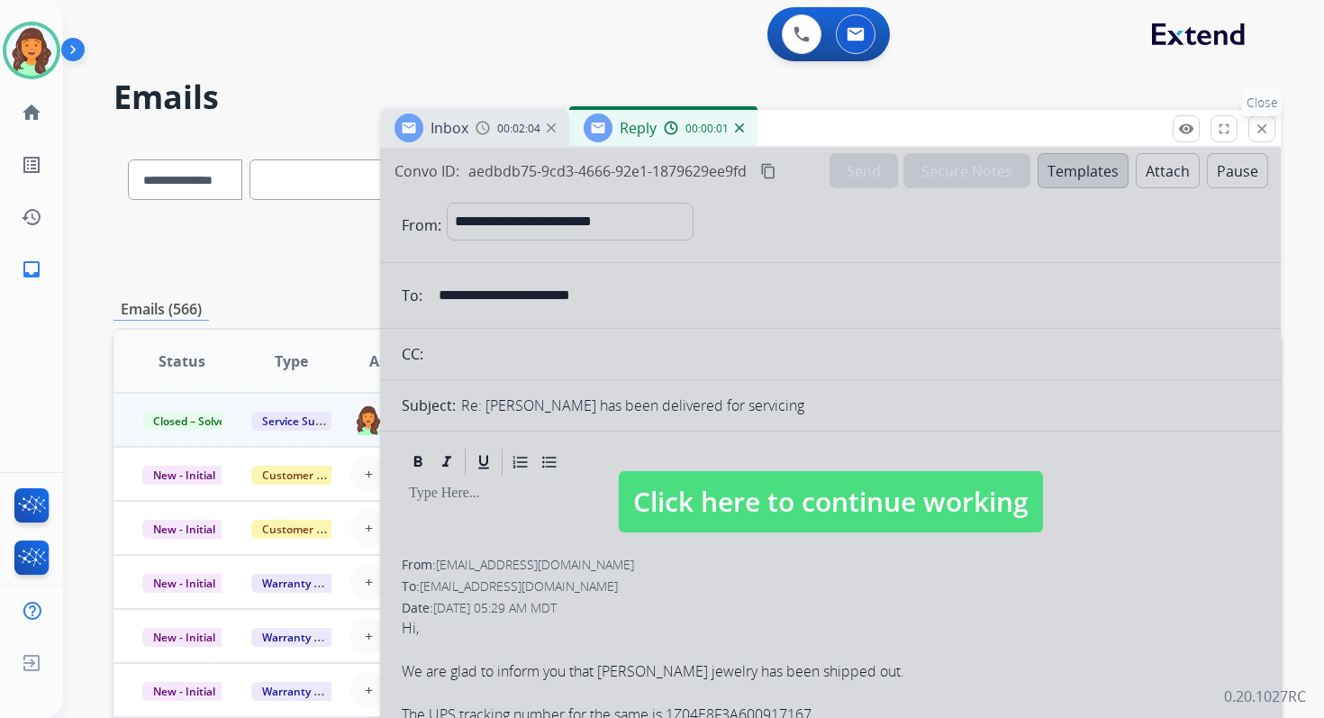
click at [1256, 127] on mat-icon "close" at bounding box center [1262, 129] width 16 height 16
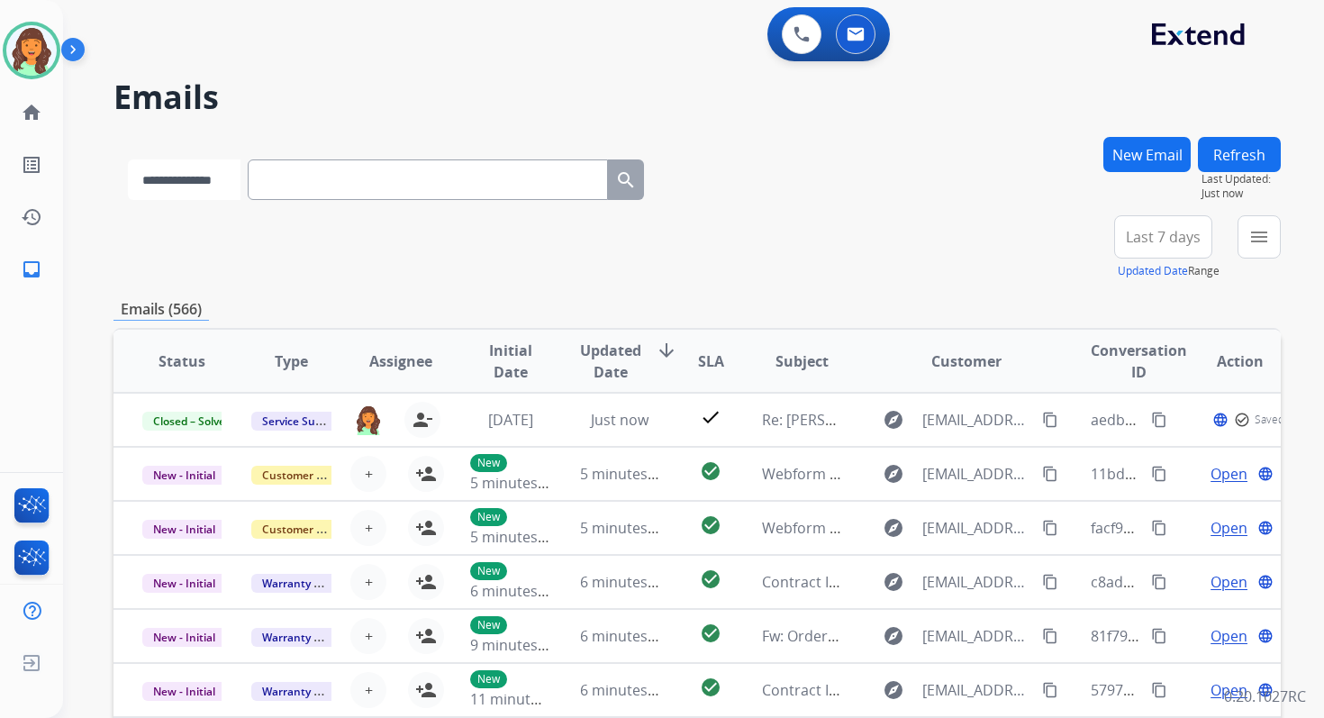
click at [220, 188] on select "**********" at bounding box center [184, 179] width 113 height 41
select select "**********"
click at [128, 159] on select "**********" at bounding box center [184, 179] width 113 height 41
click at [320, 187] on input "text" at bounding box center [430, 179] width 360 height 41
paste input "**********"
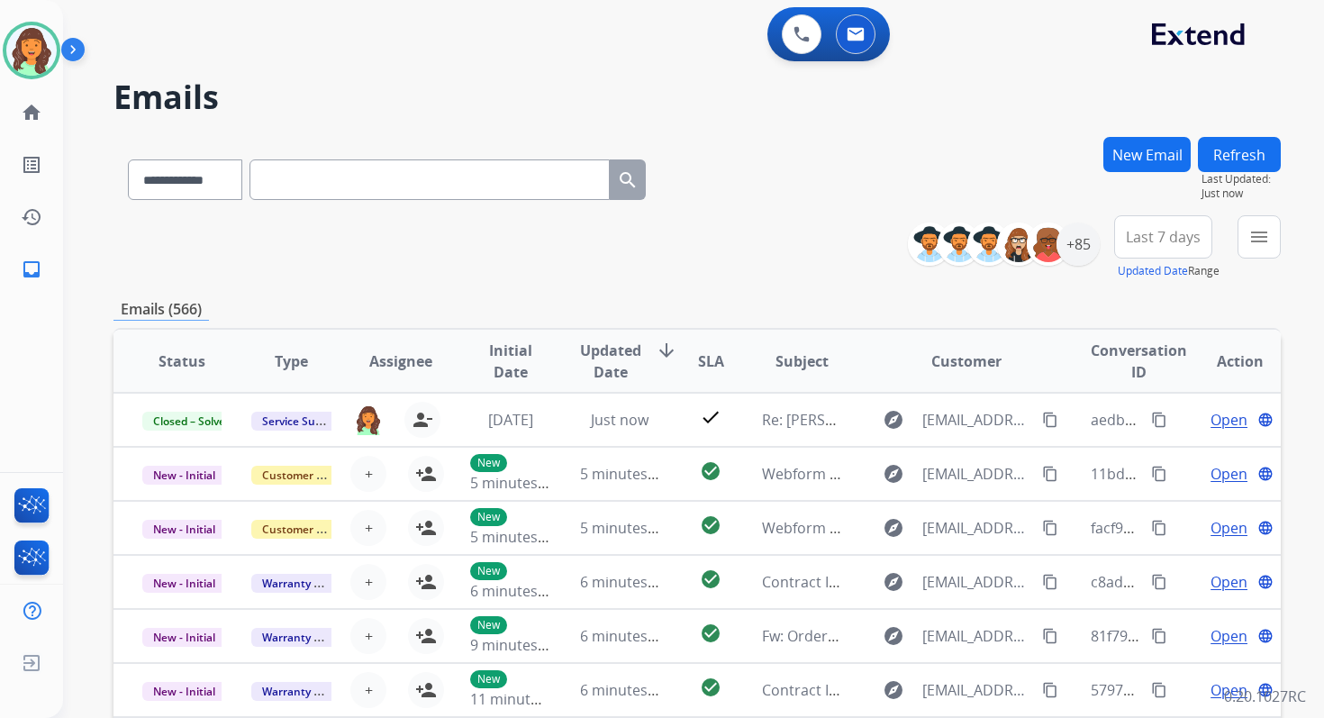
type input "**********"
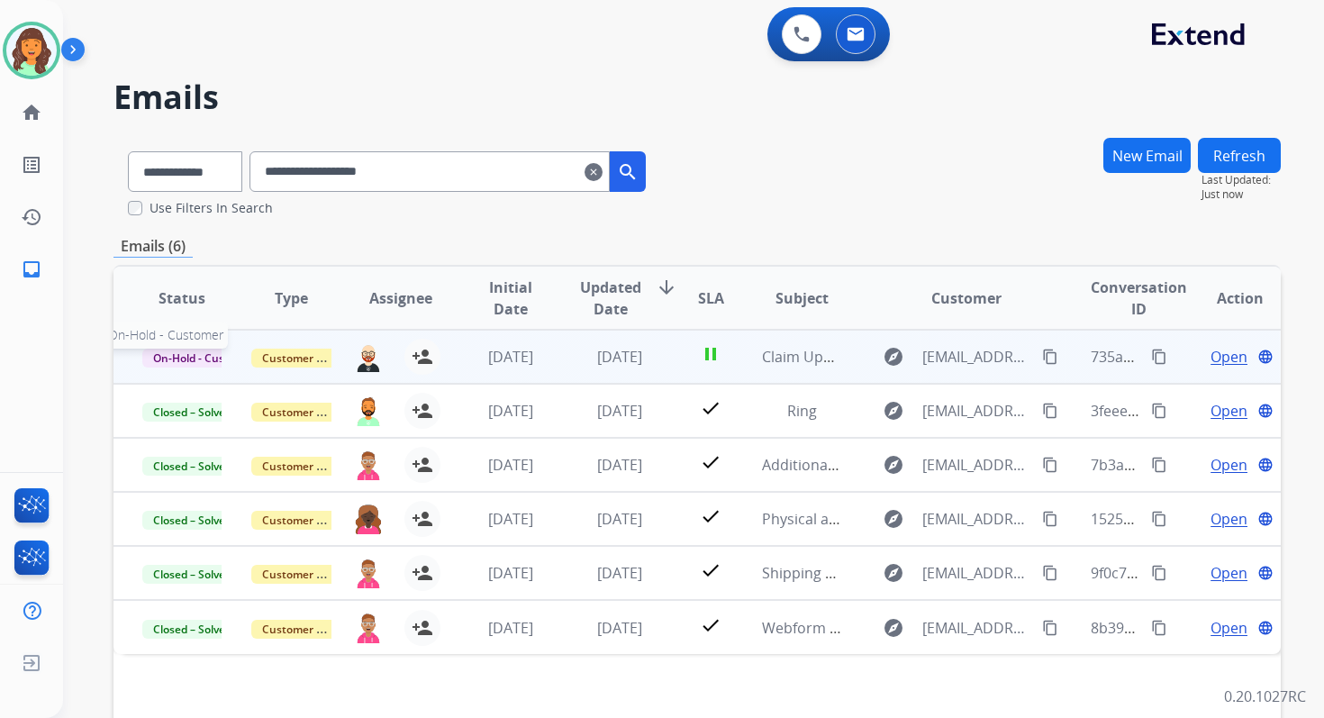
click at [198, 355] on span "On-Hold - Customer" at bounding box center [204, 358] width 124 height 19
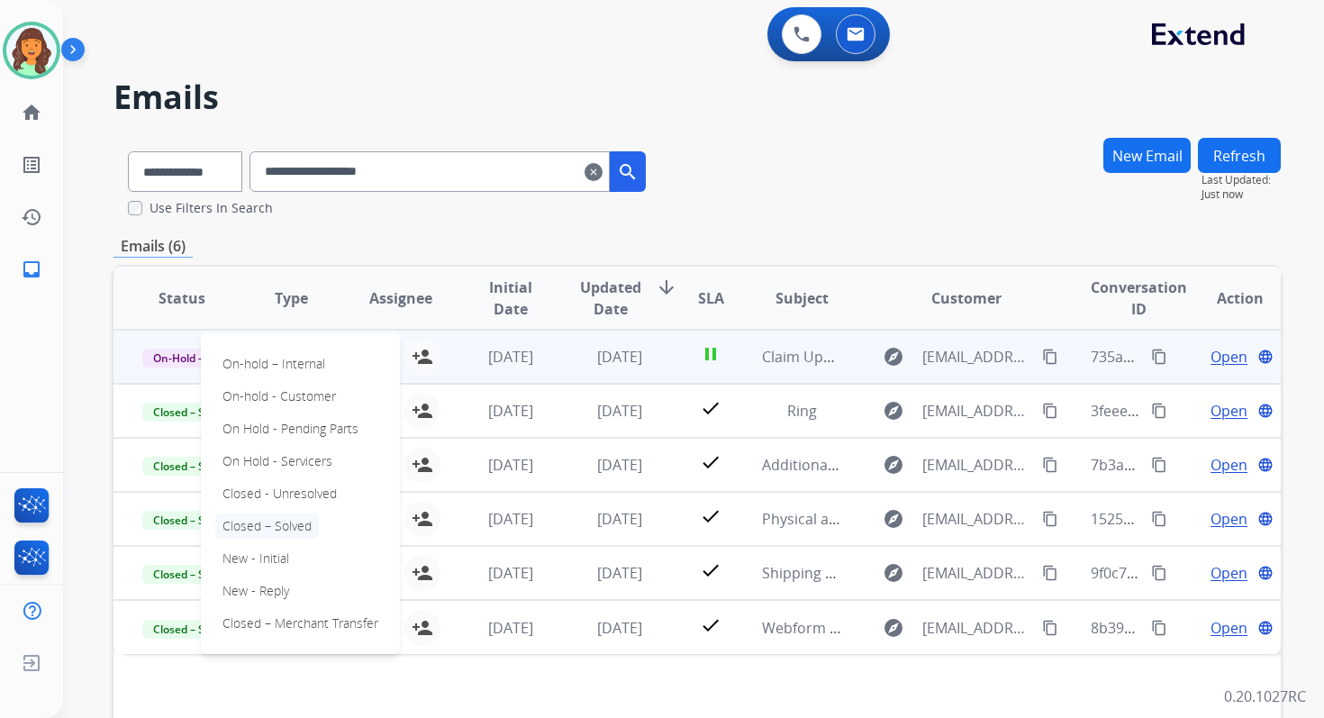
click at [274, 522] on p "Closed – Solved" at bounding box center [267, 525] width 104 height 25
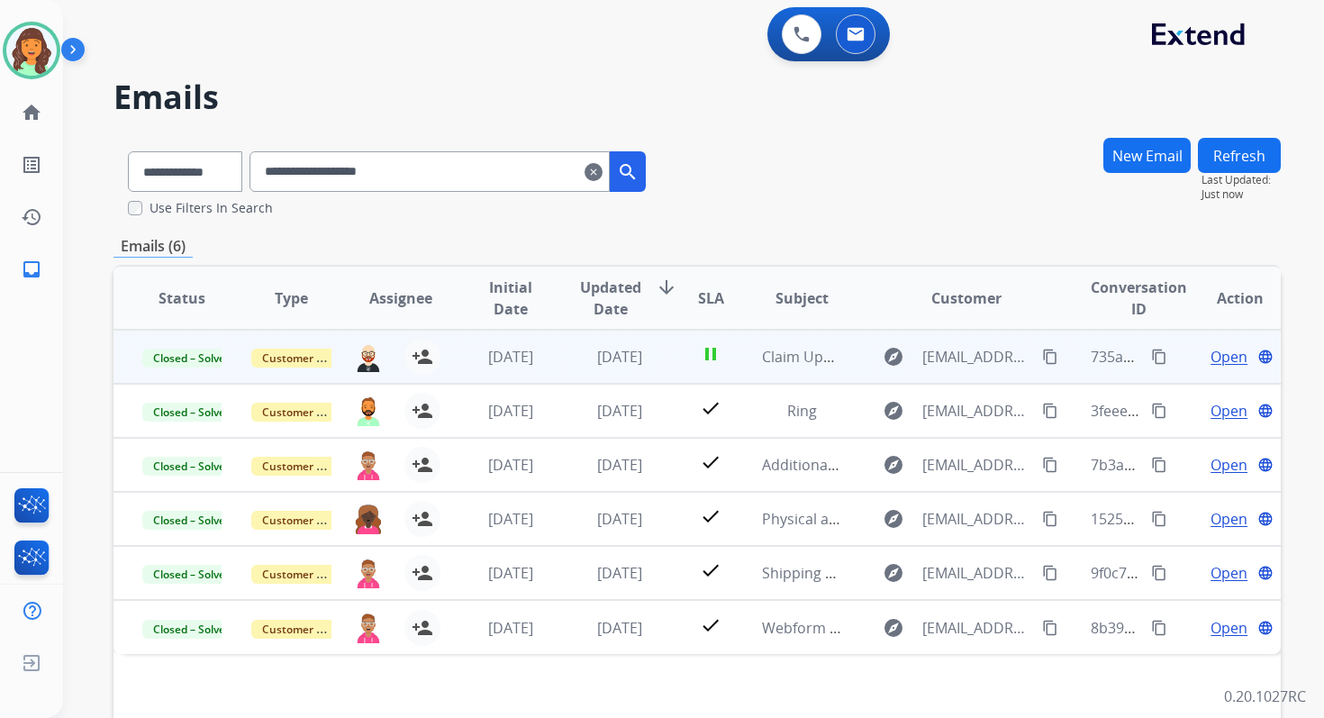
click at [1217, 353] on span "Open" at bounding box center [1229, 357] width 37 height 22
select select "**********"
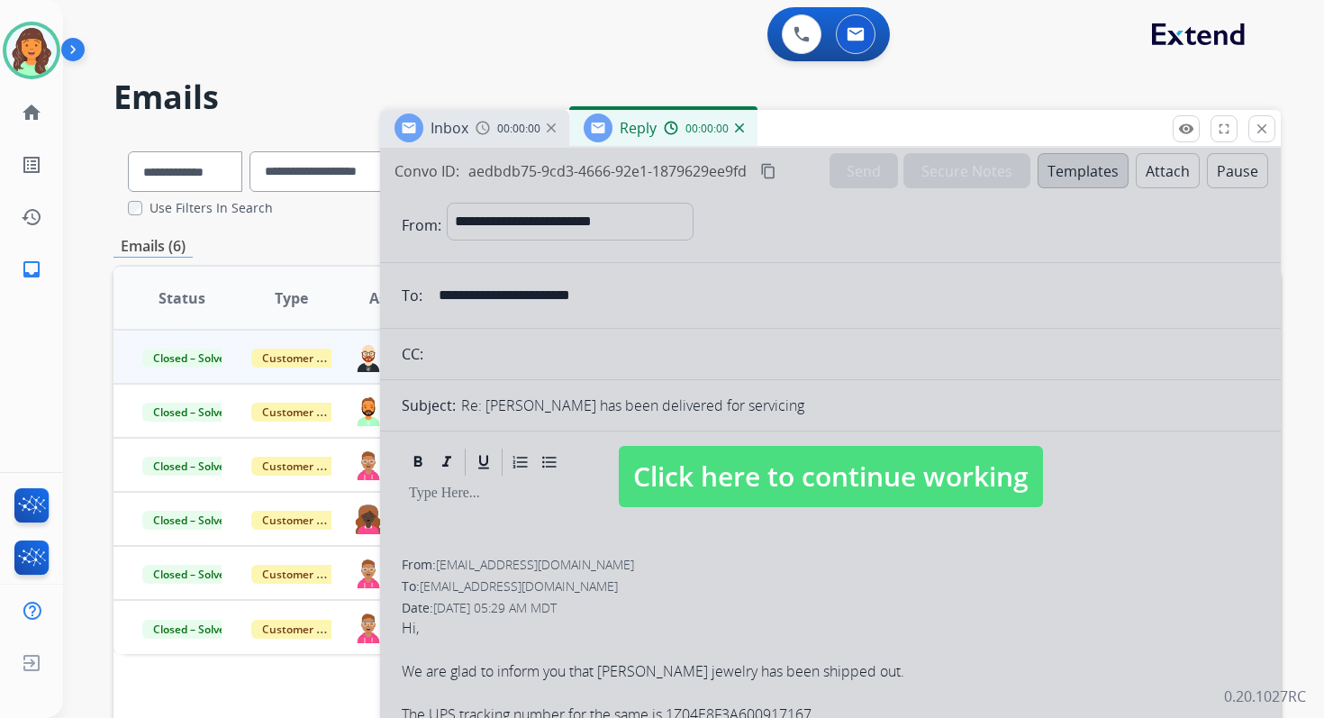
click at [806, 469] on span "Click here to continue working" at bounding box center [831, 476] width 424 height 61
select select
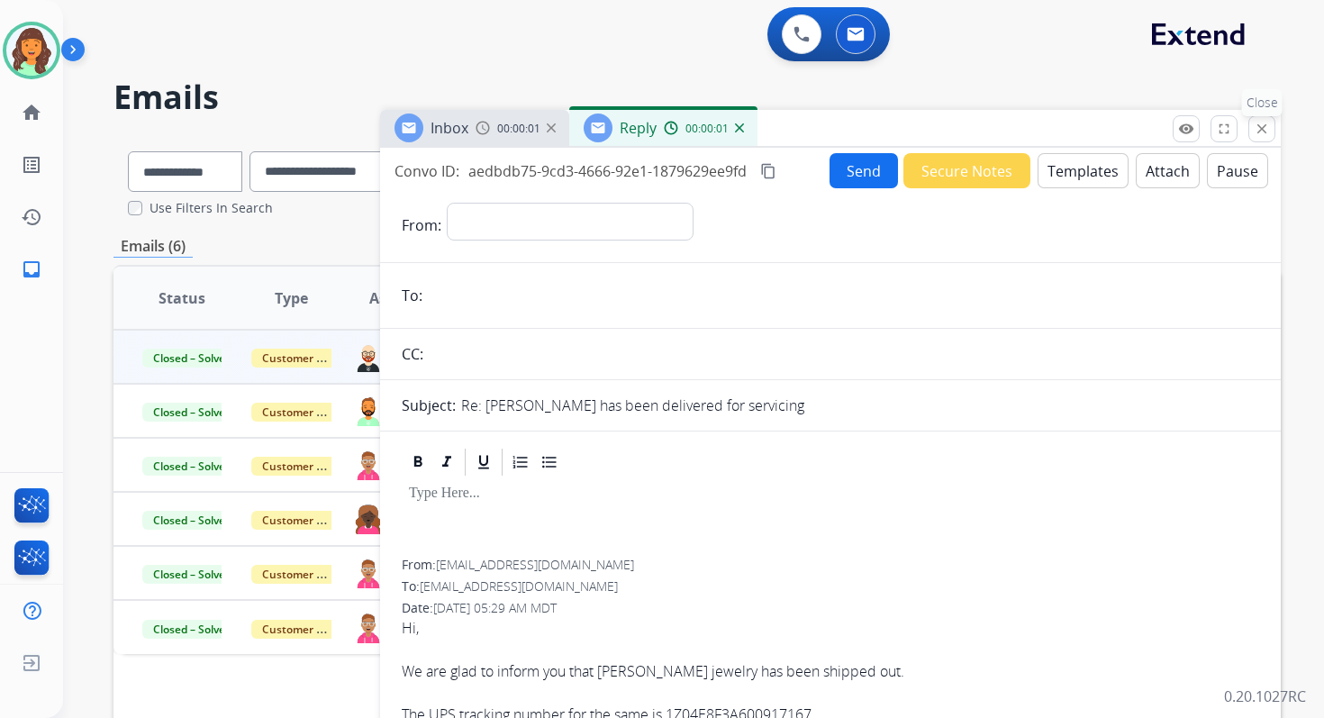
click at [1263, 130] on mat-icon "close" at bounding box center [1262, 129] width 16 height 16
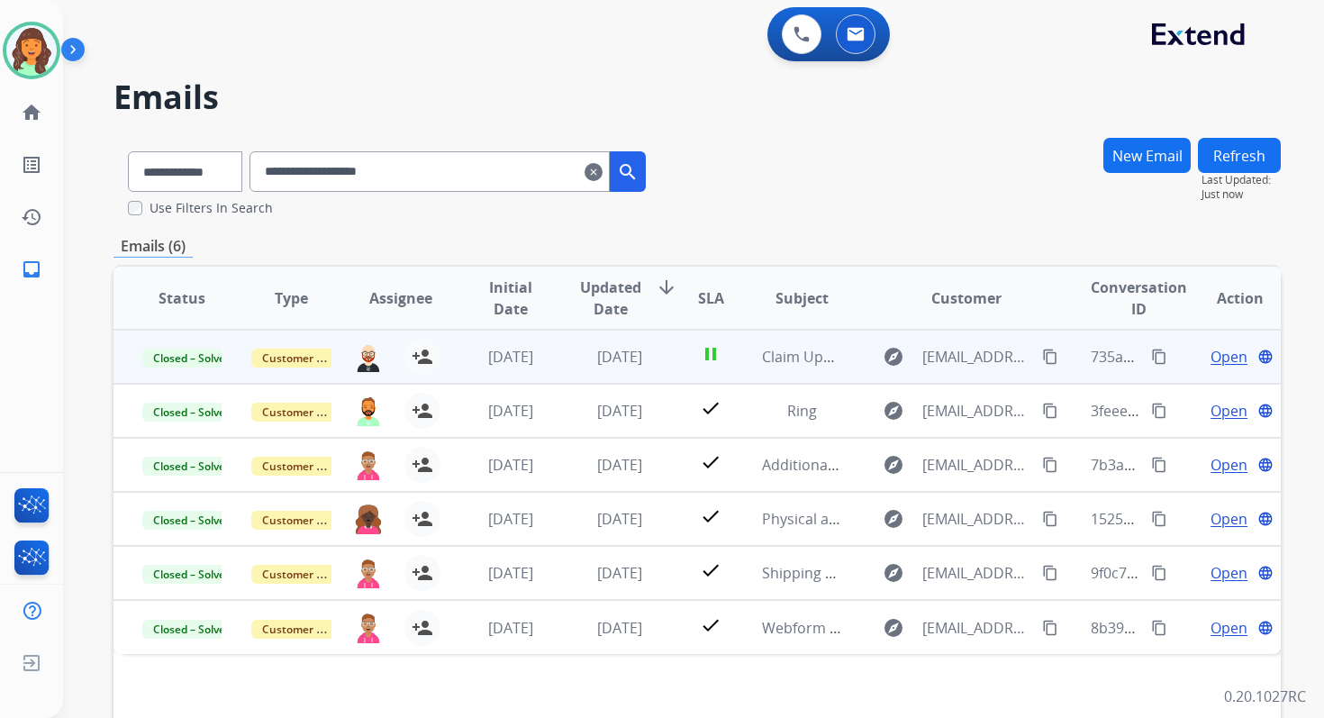
click at [1217, 359] on span "Open" at bounding box center [1229, 357] width 37 height 22
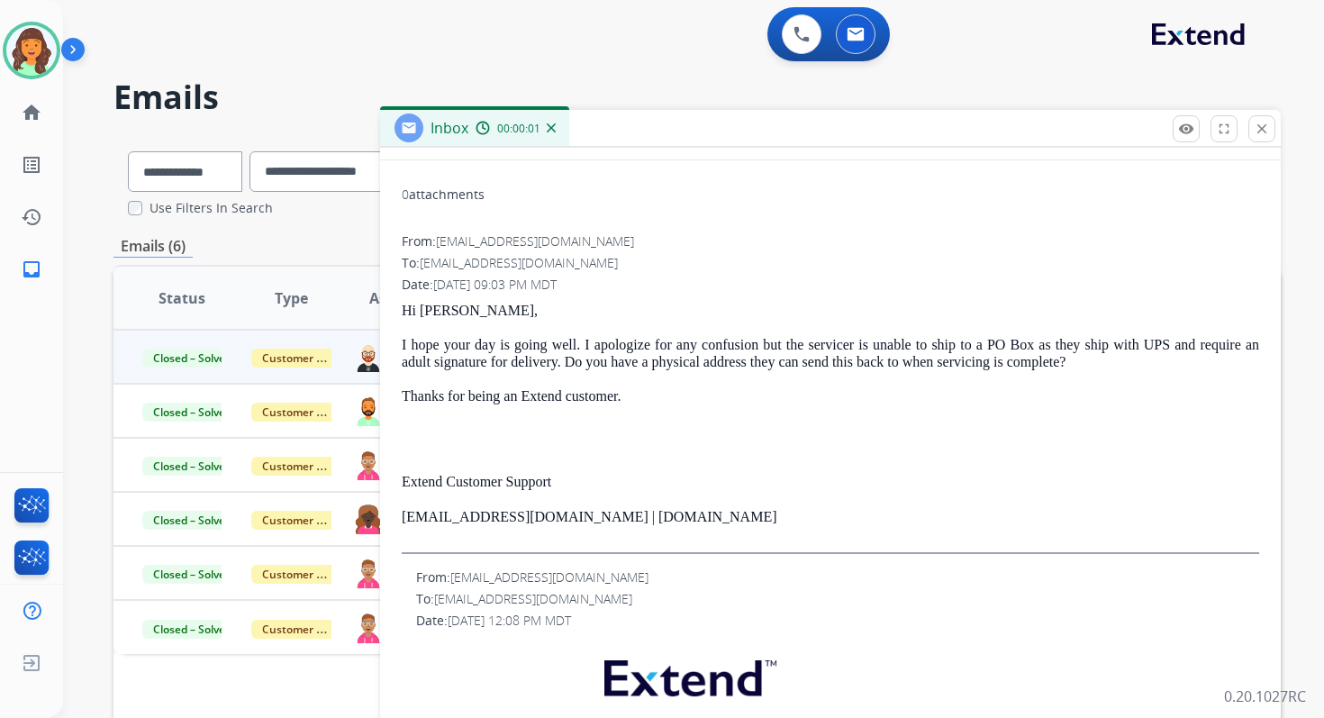
scroll to position [202, 0]
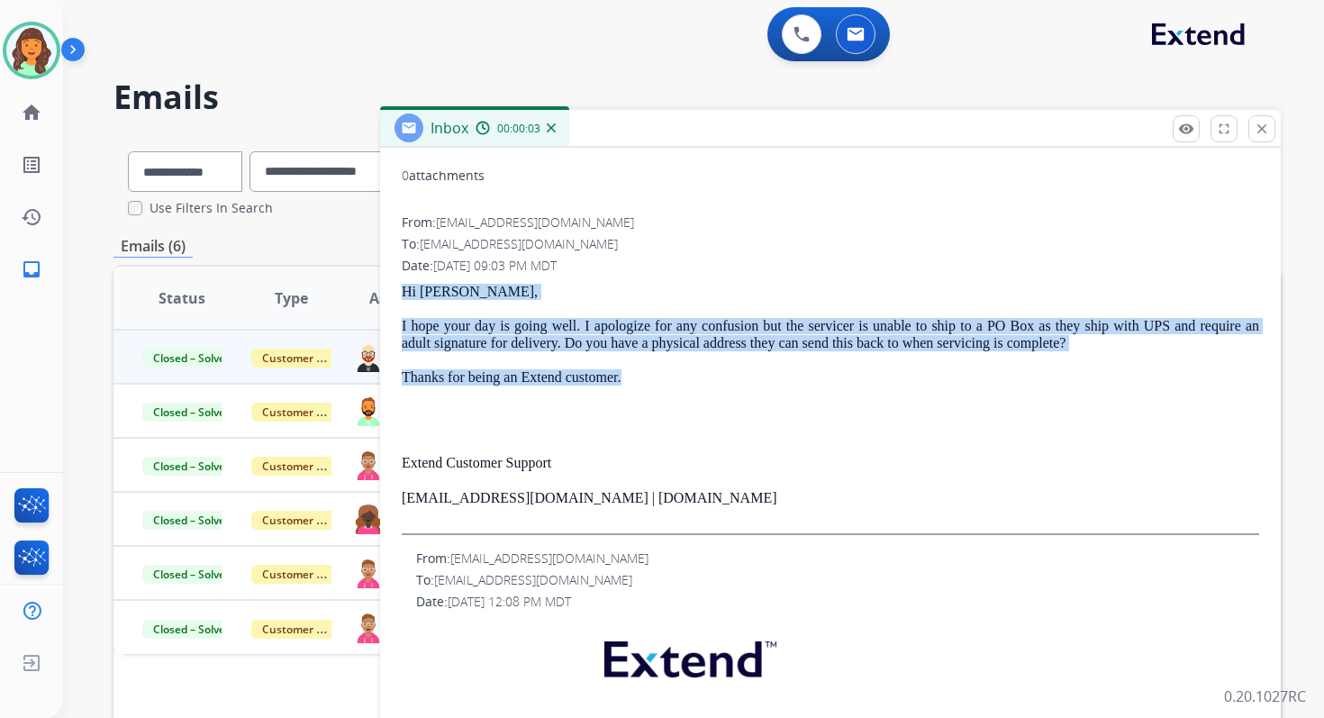
drag, startPoint x: 403, startPoint y: 290, endPoint x: 628, endPoint y: 383, distance: 243.6
click at [628, 383] on div "Hi Wendee, I hope your day is going well. I apologize for any confusion but the…" at bounding box center [831, 409] width 858 height 251
copy div "Hi Wendee, I hope your day is going well. I apologize for any confusion but the…"
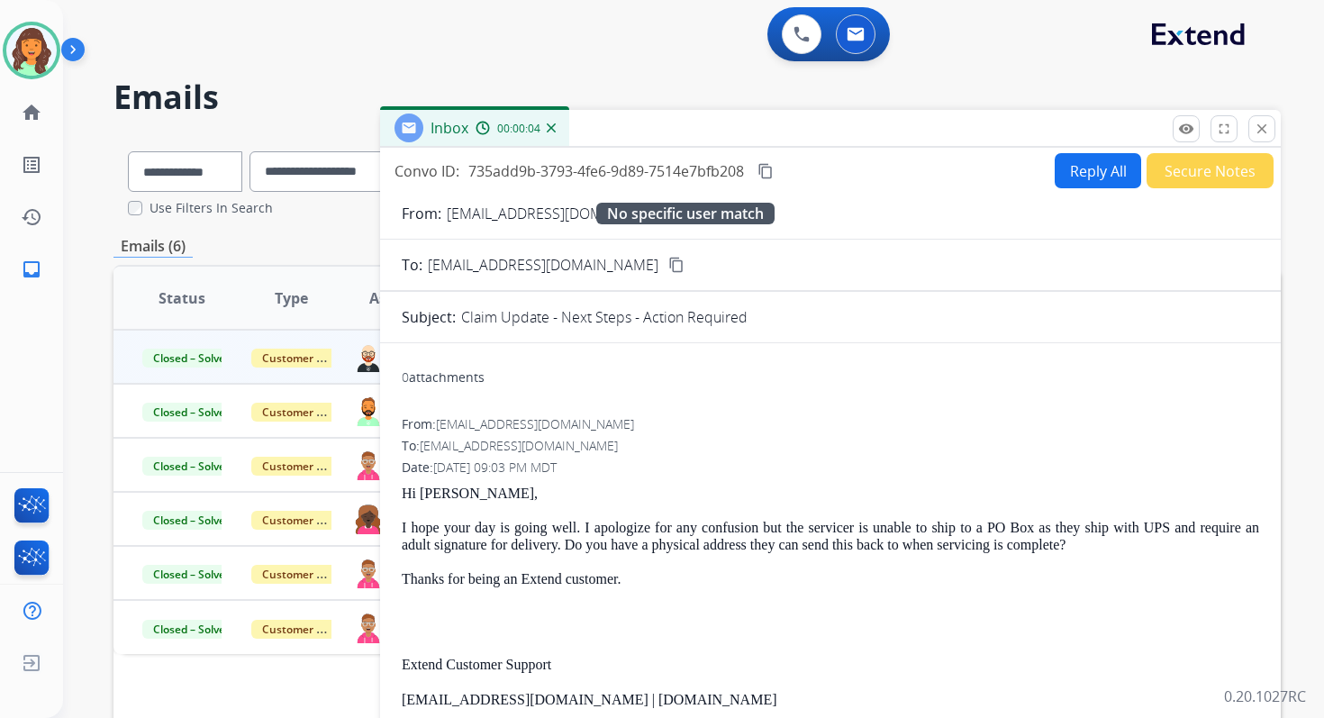
click at [1079, 204] on div "From: support@extend.com content_copy No specific user match" at bounding box center [830, 214] width 901 height 22
click at [1079, 171] on button "Reply All" at bounding box center [1098, 170] width 86 height 35
select select "**********"
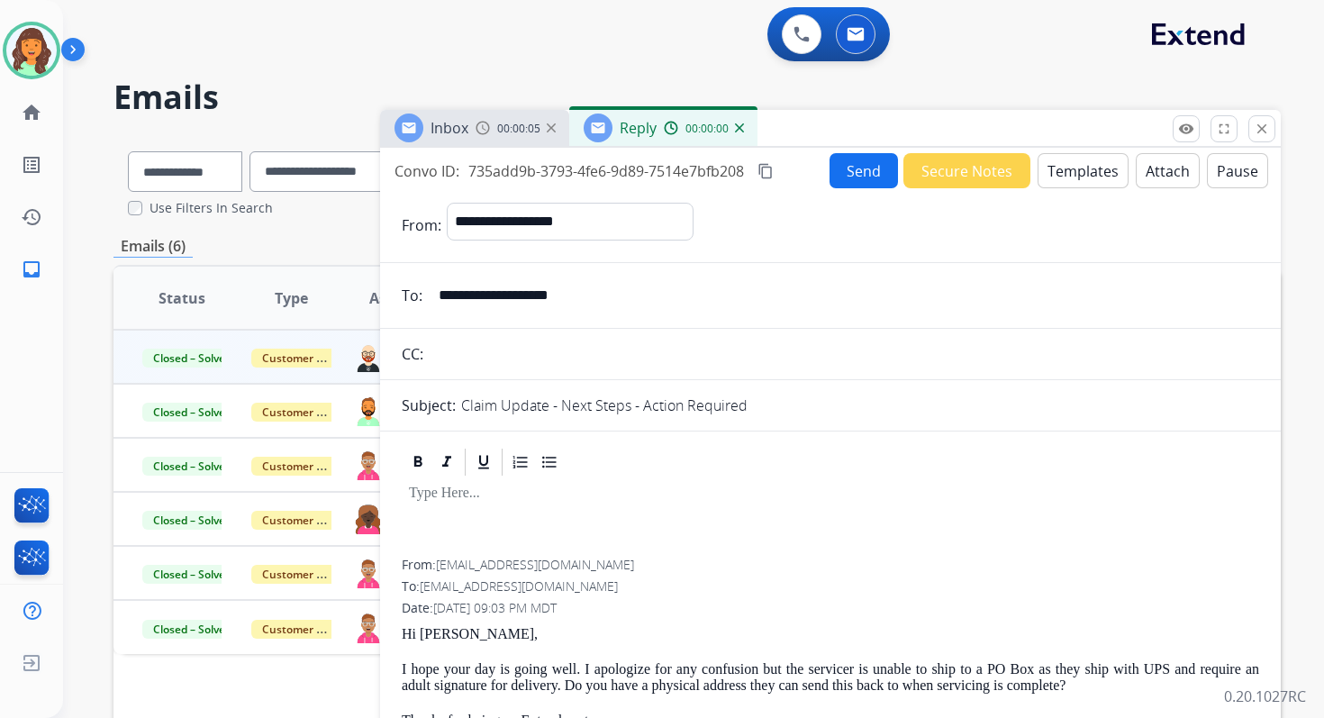
click at [1079, 171] on button "Templates" at bounding box center [1083, 170] width 91 height 35
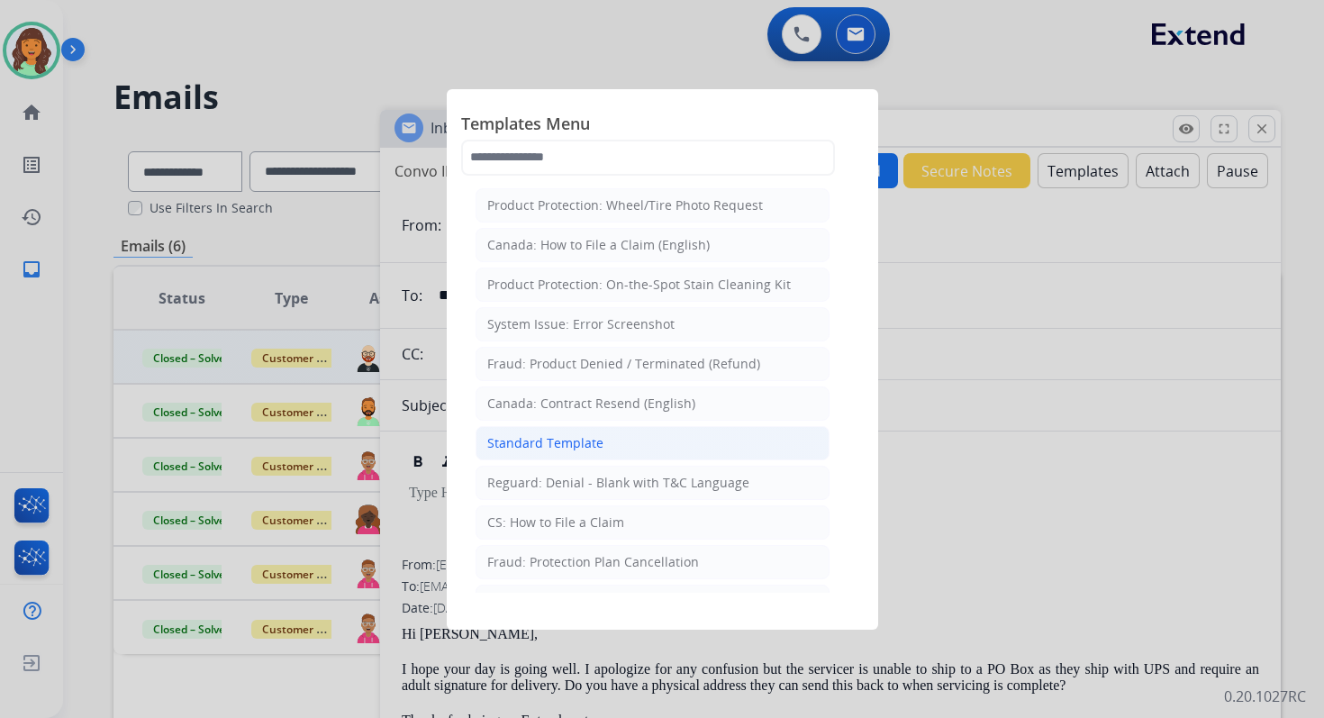
click at [565, 443] on div "Standard Template" at bounding box center [545, 443] width 116 height 18
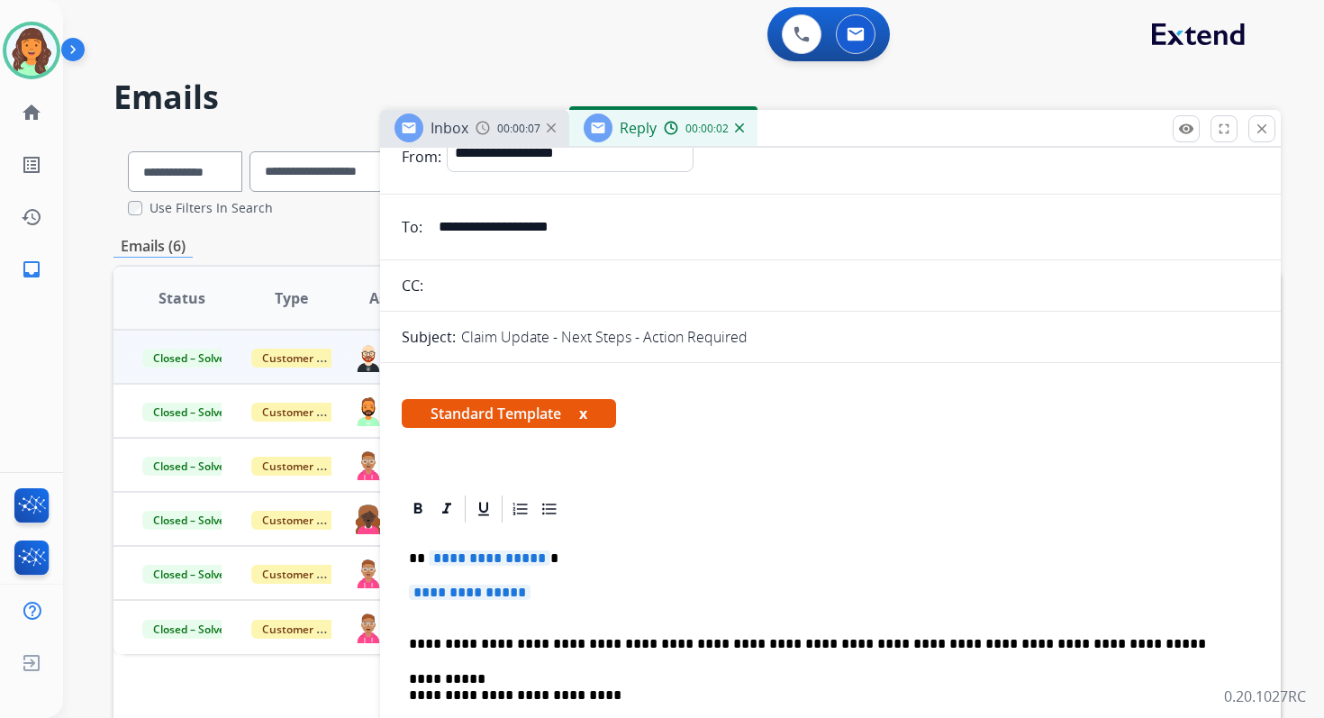
scroll to position [218, 0]
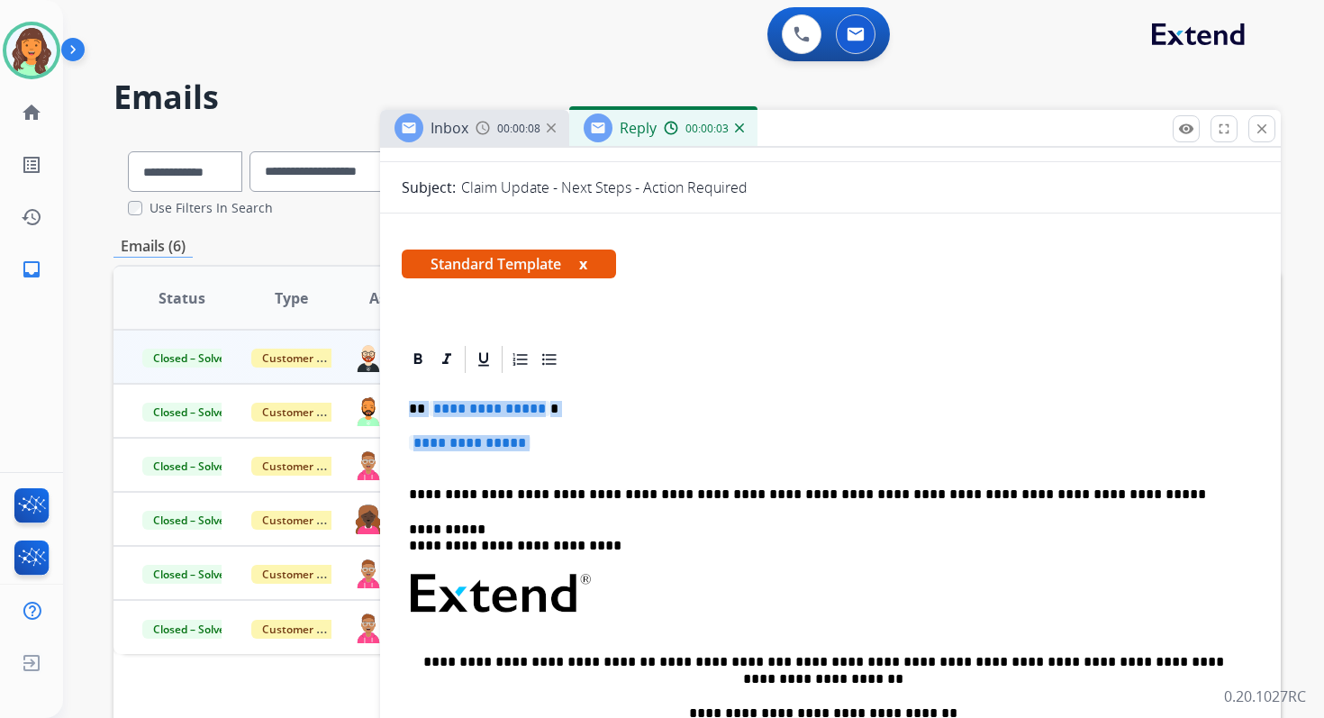
drag, startPoint x: 409, startPoint y: 408, endPoint x: 604, endPoint y: 457, distance: 201.4
click at [604, 457] on div "**********" at bounding box center [831, 637] width 858 height 522
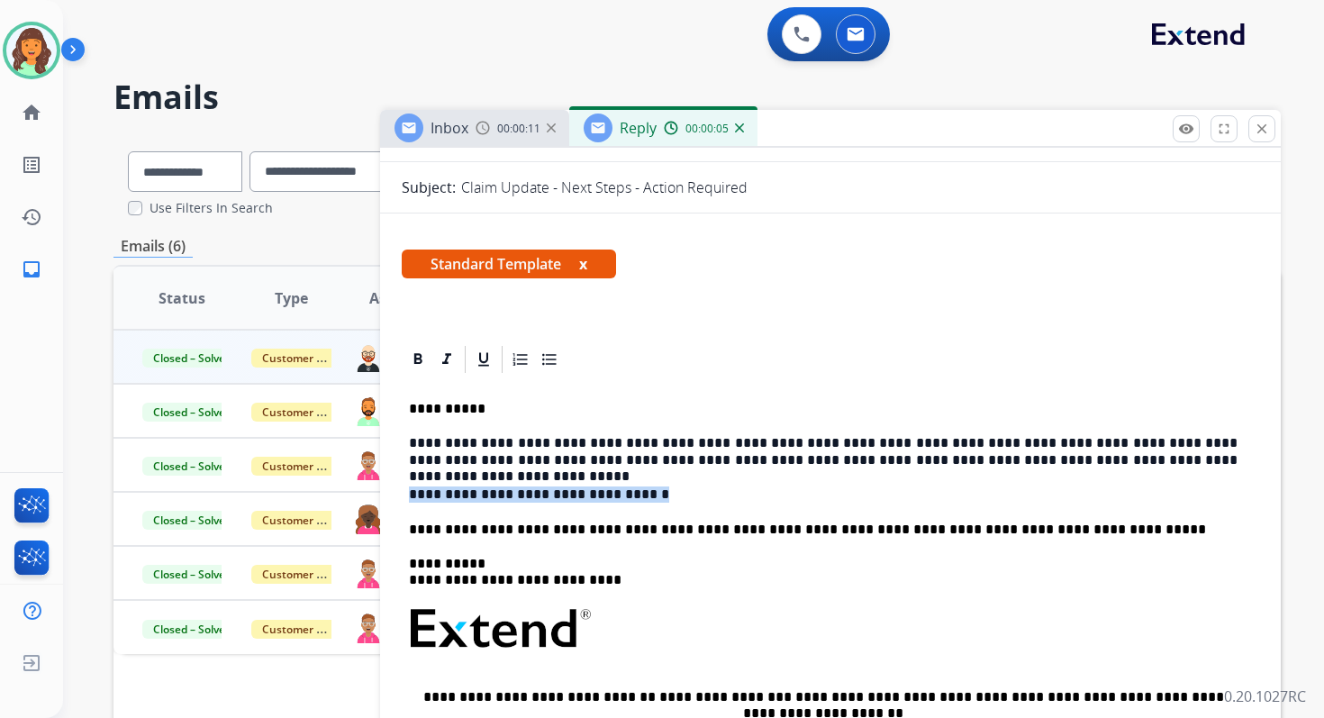
drag, startPoint x: 631, startPoint y: 496, endPoint x: 400, endPoint y: 495, distance: 231.5
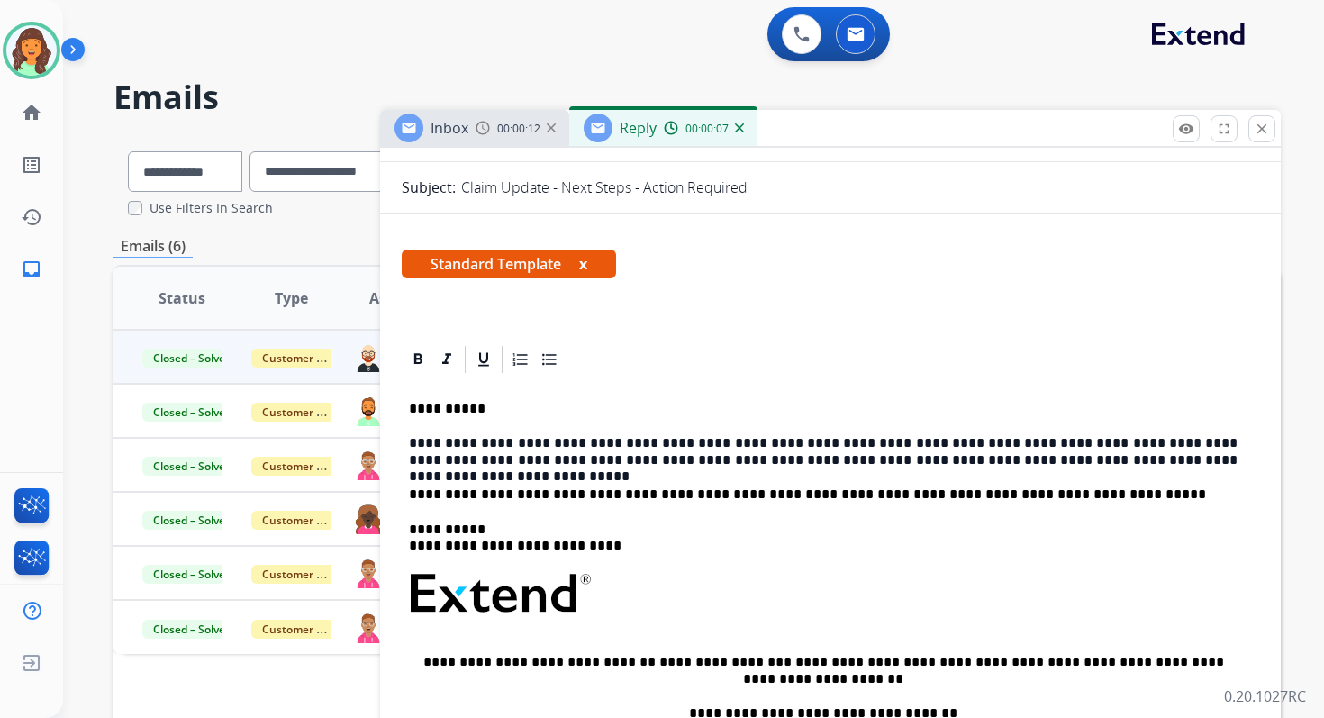
scroll to position [0, 0]
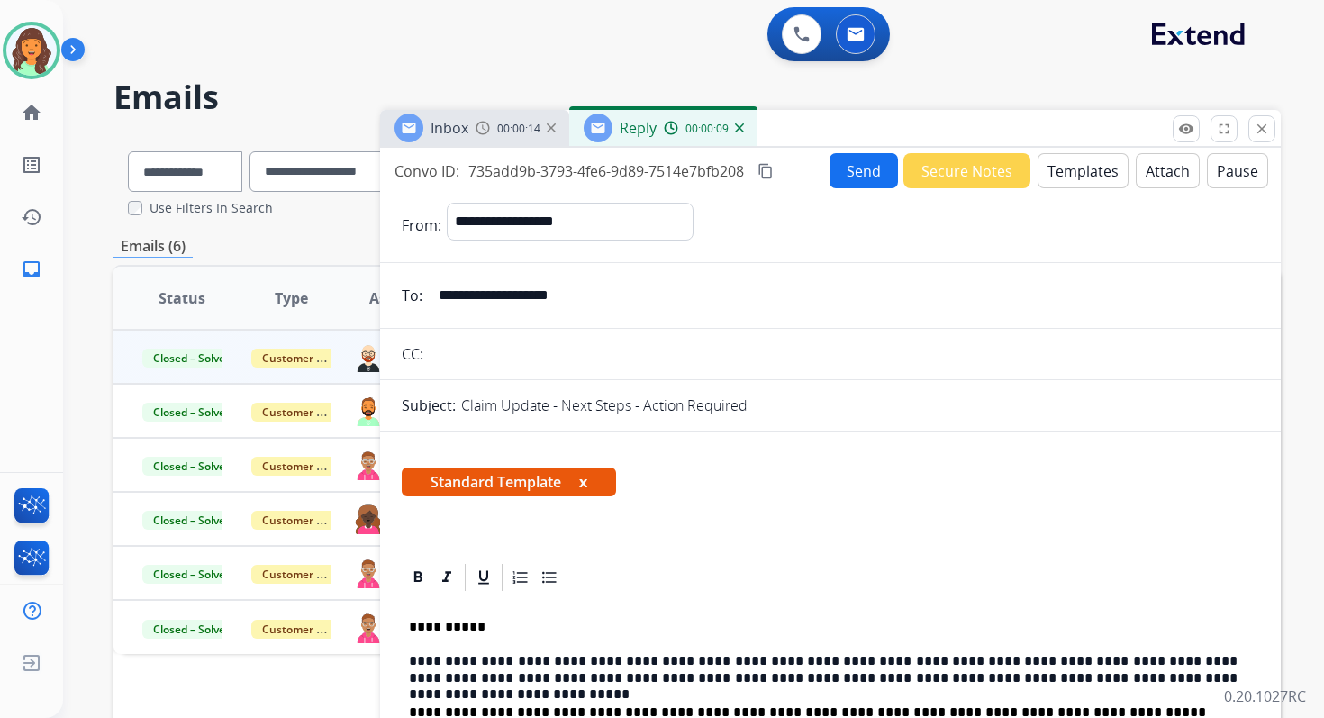
click at [767, 168] on mat-icon "content_copy" at bounding box center [766, 171] width 16 height 16
click at [832, 168] on button "Send" at bounding box center [864, 170] width 68 height 35
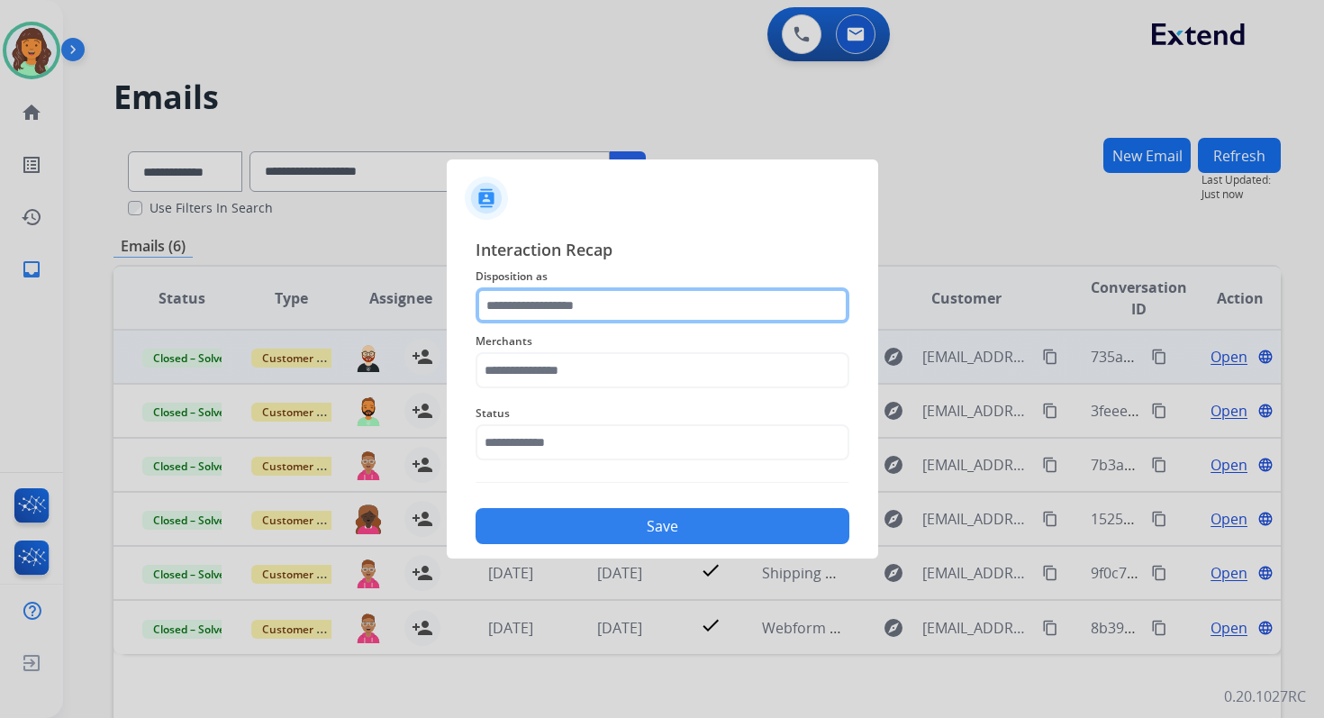
click at [594, 295] on input "text" at bounding box center [663, 305] width 374 height 36
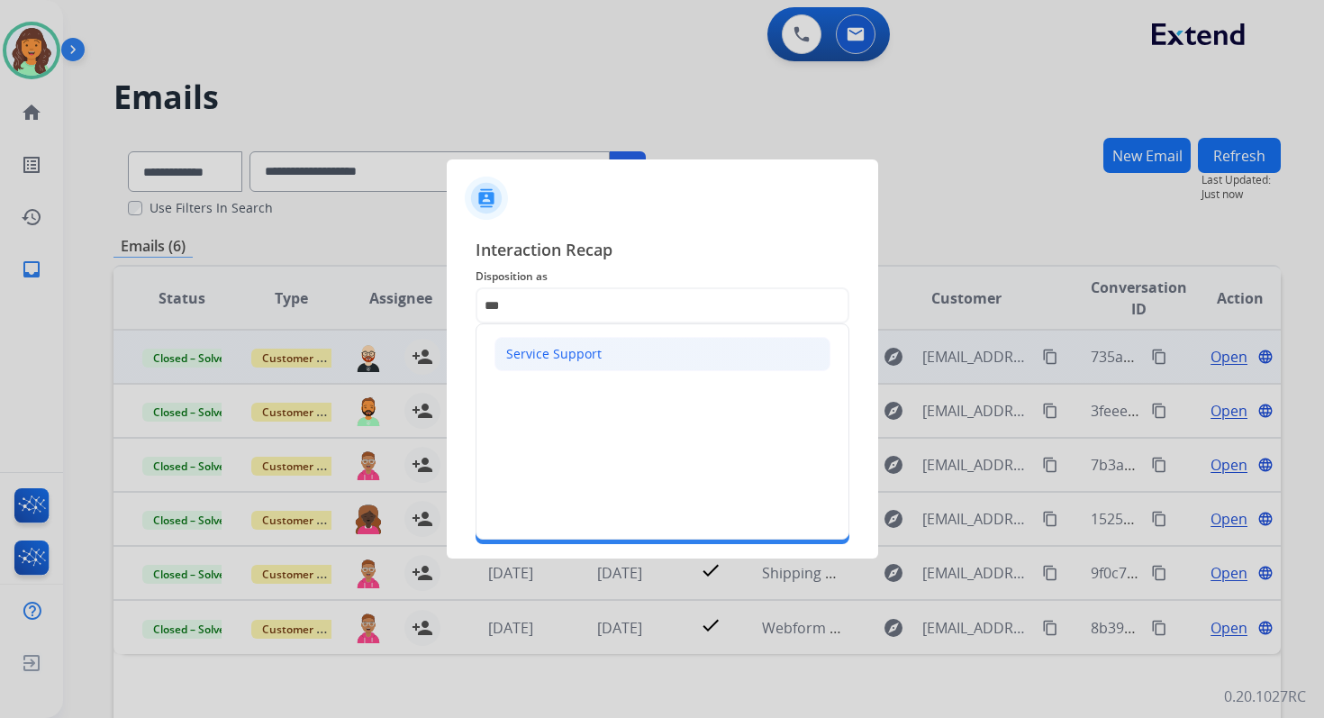
click at [553, 347] on div "Service Support" at bounding box center [553, 354] width 95 height 18
type input "**********"
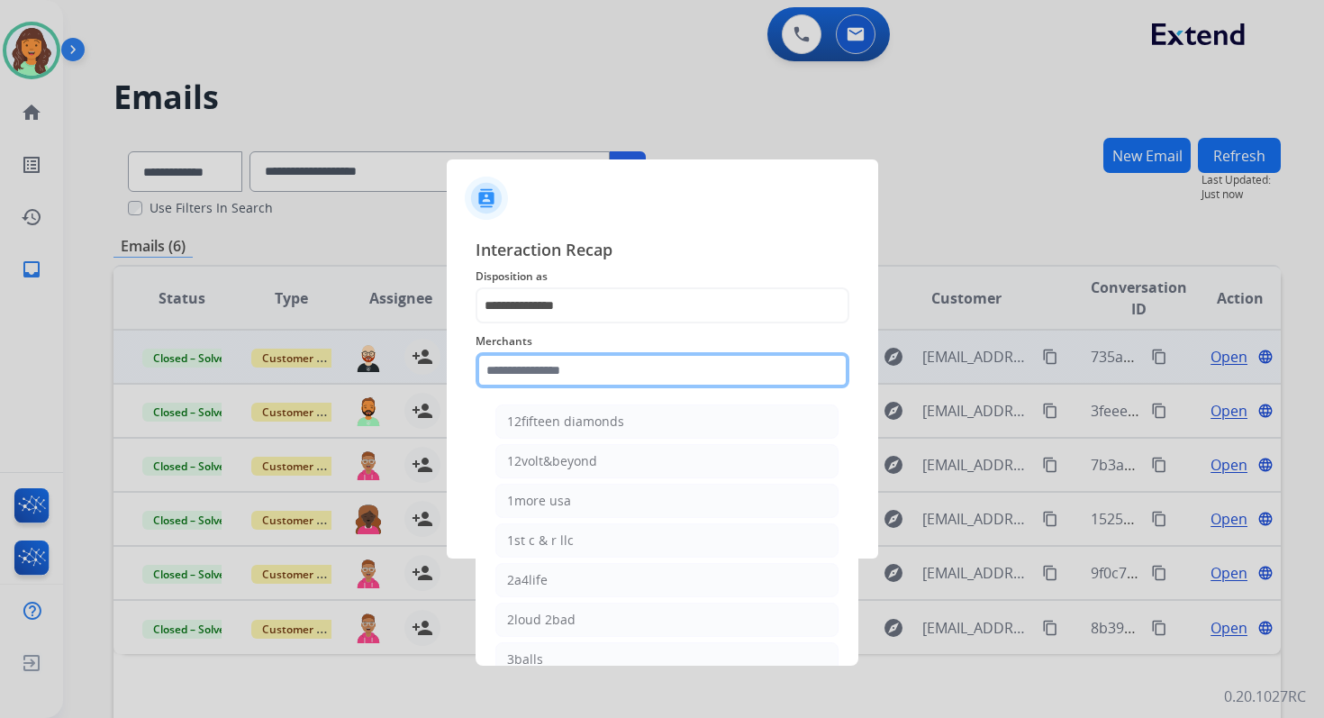
click at [557, 367] on input "text" at bounding box center [663, 370] width 374 height 36
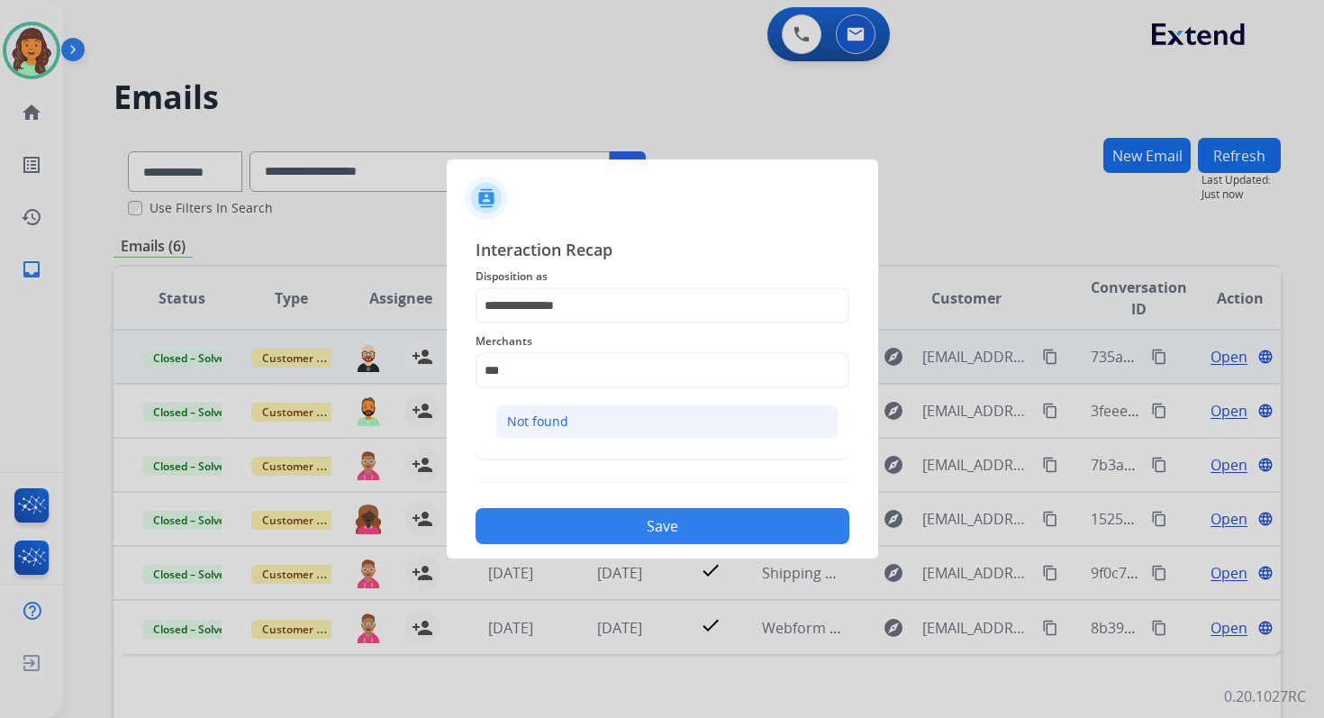
click at [564, 418] on div "Not found" at bounding box center [537, 422] width 61 height 18
type input "*********"
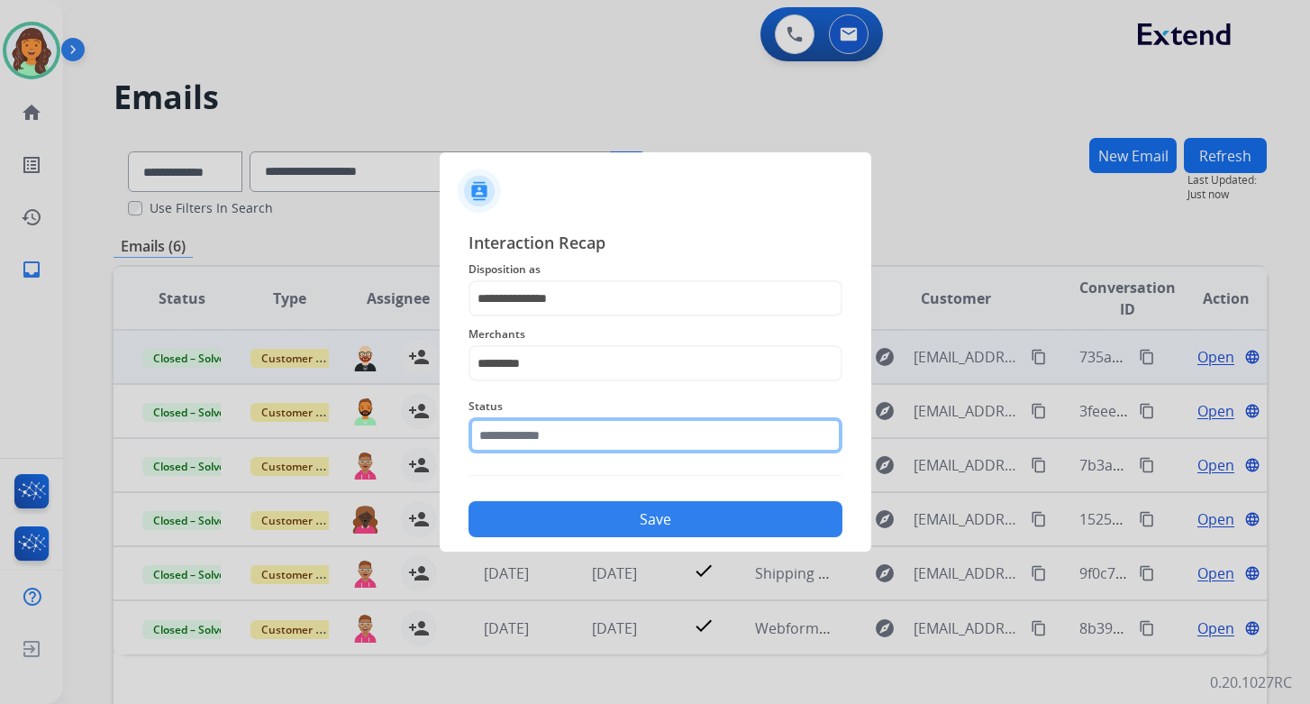
click at [564, 431] on input "text" at bounding box center [655, 435] width 374 height 36
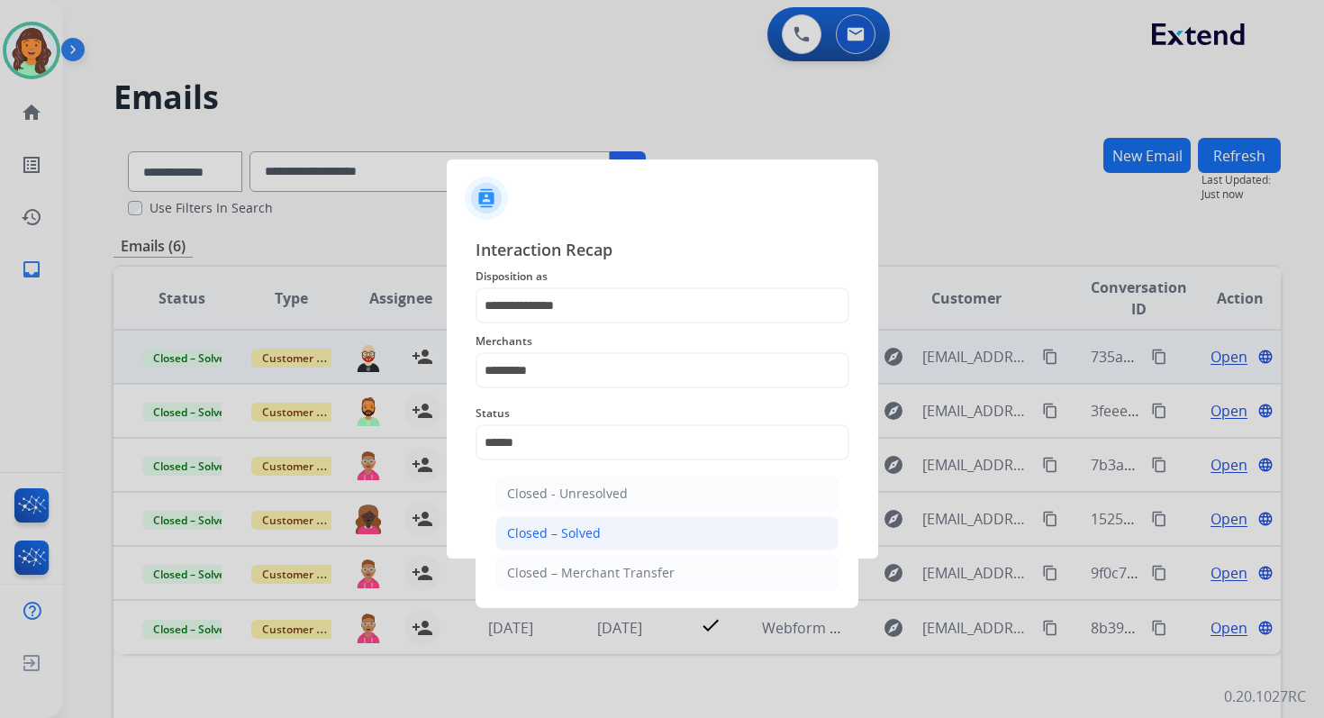
click at [593, 533] on div "Closed – Solved" at bounding box center [554, 533] width 94 height 18
type input "**********"
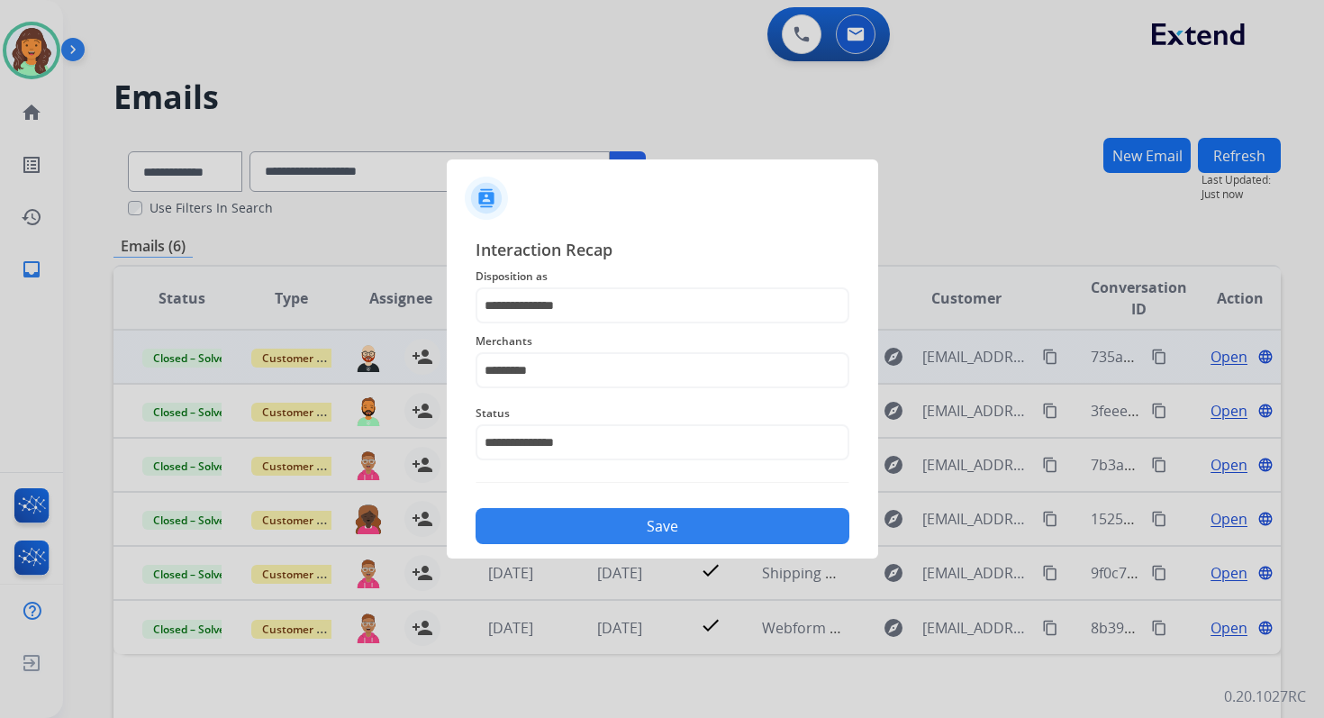
click at [593, 533] on button "Save" at bounding box center [663, 526] width 374 height 36
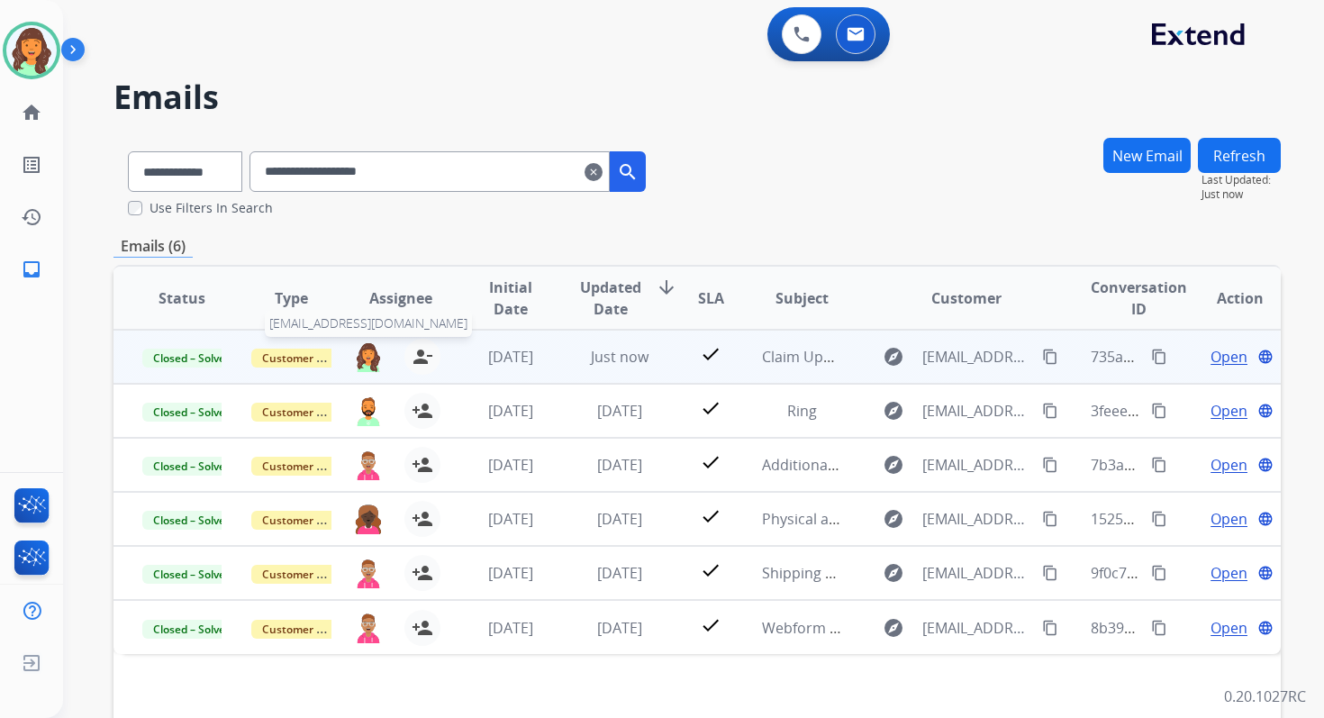
click at [364, 356] on img at bounding box center [368, 356] width 29 height 31
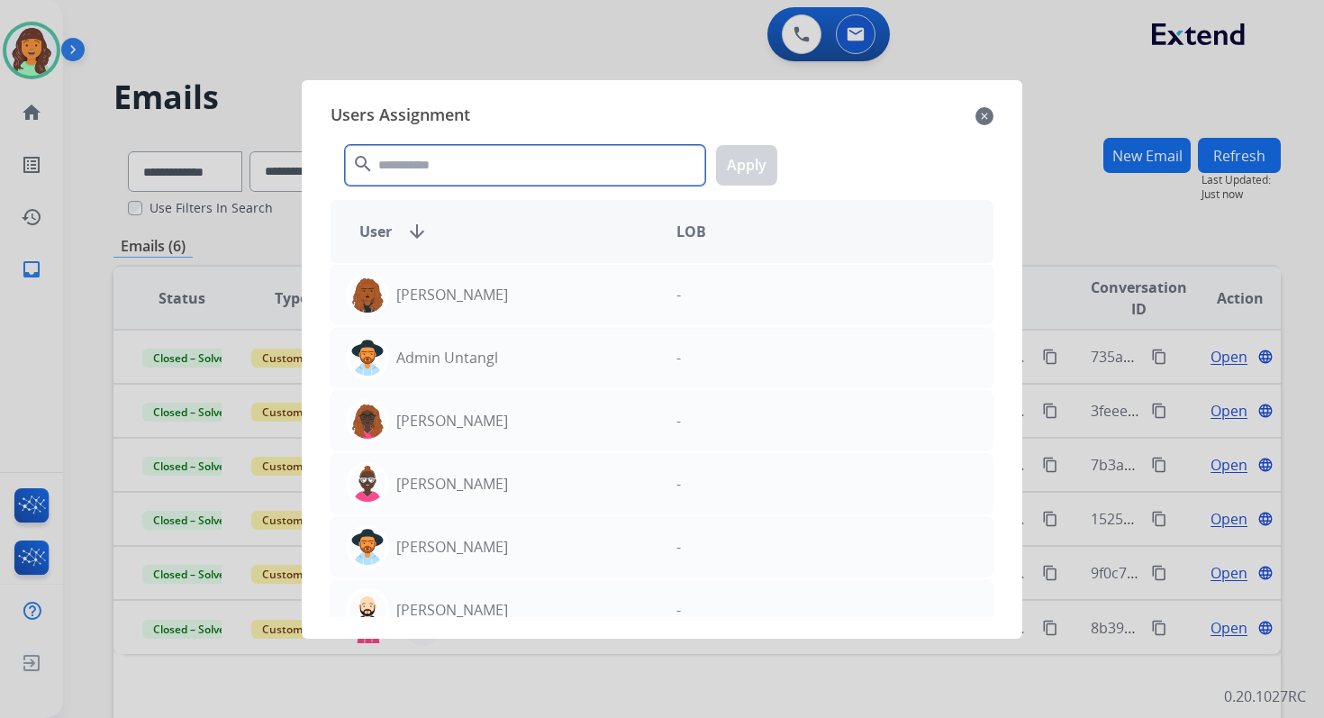
click at [444, 174] on input "text" at bounding box center [525, 165] width 360 height 41
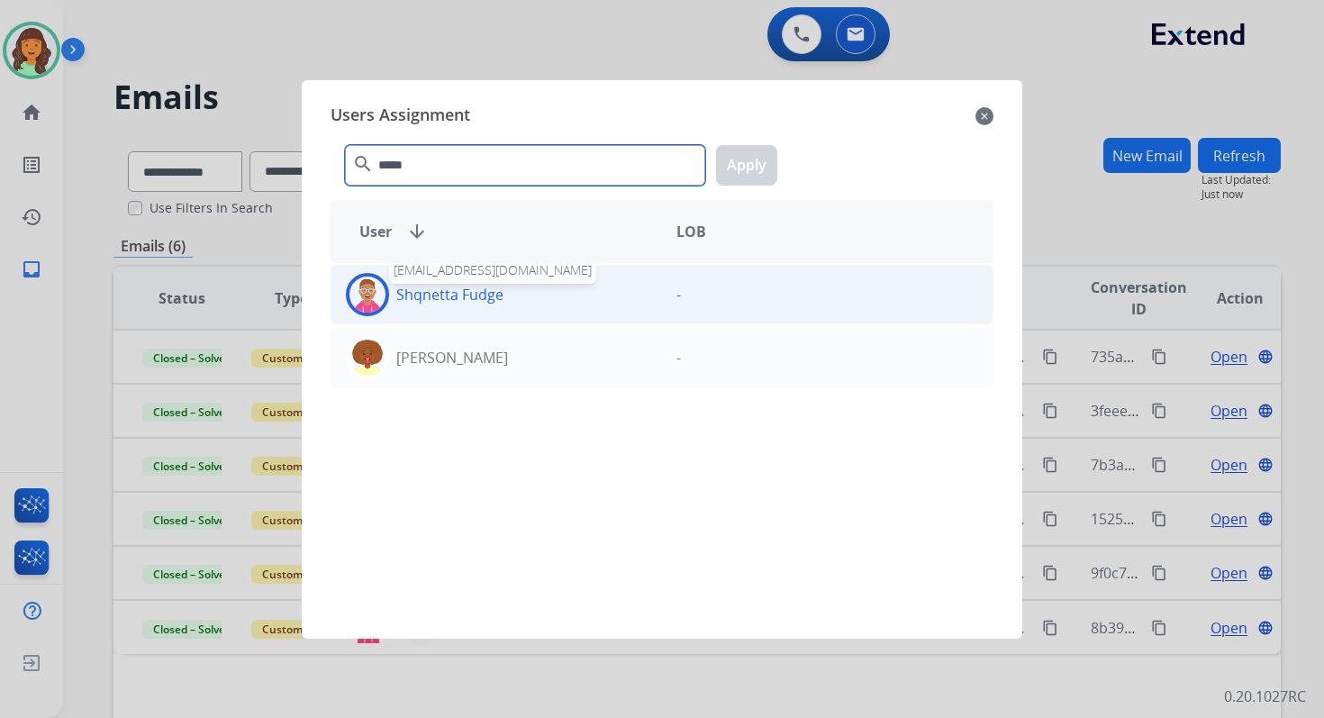
type input "*****"
click at [450, 289] on p "Shqnetta Fudge" at bounding box center [449, 295] width 107 height 22
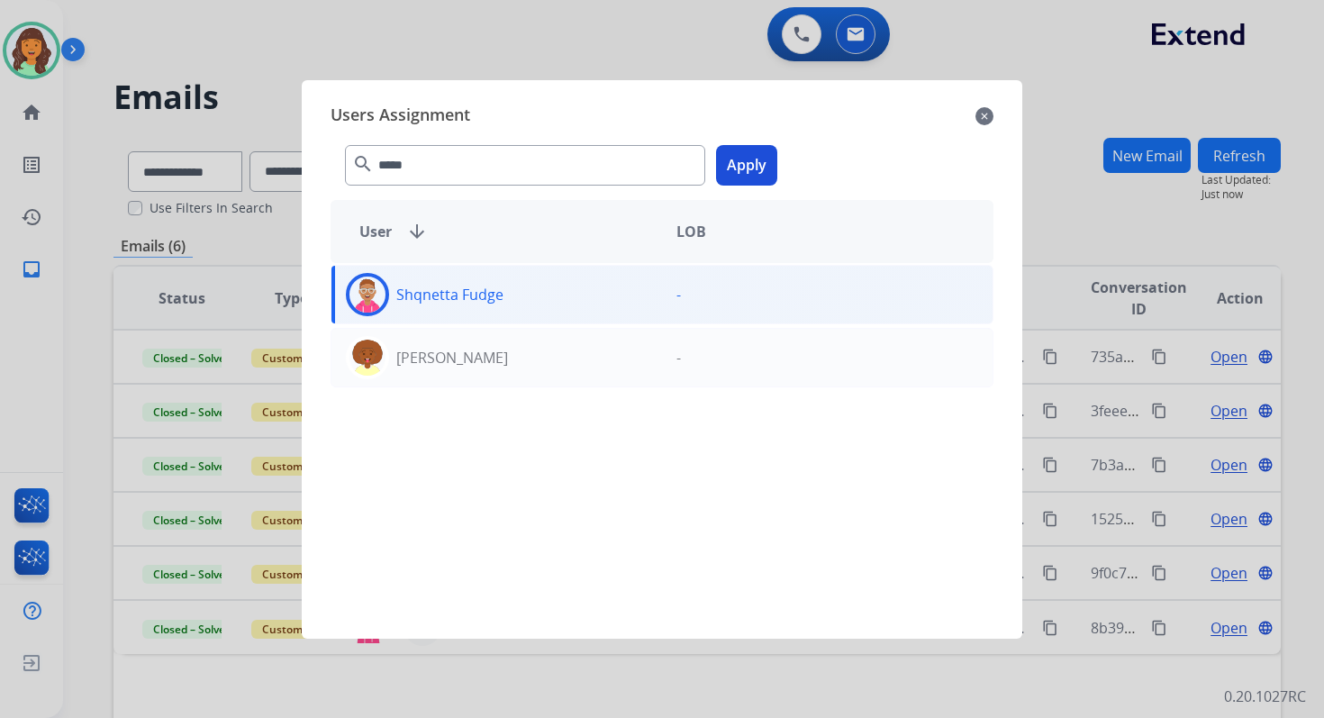
click at [749, 154] on button "Apply" at bounding box center [746, 165] width 61 height 41
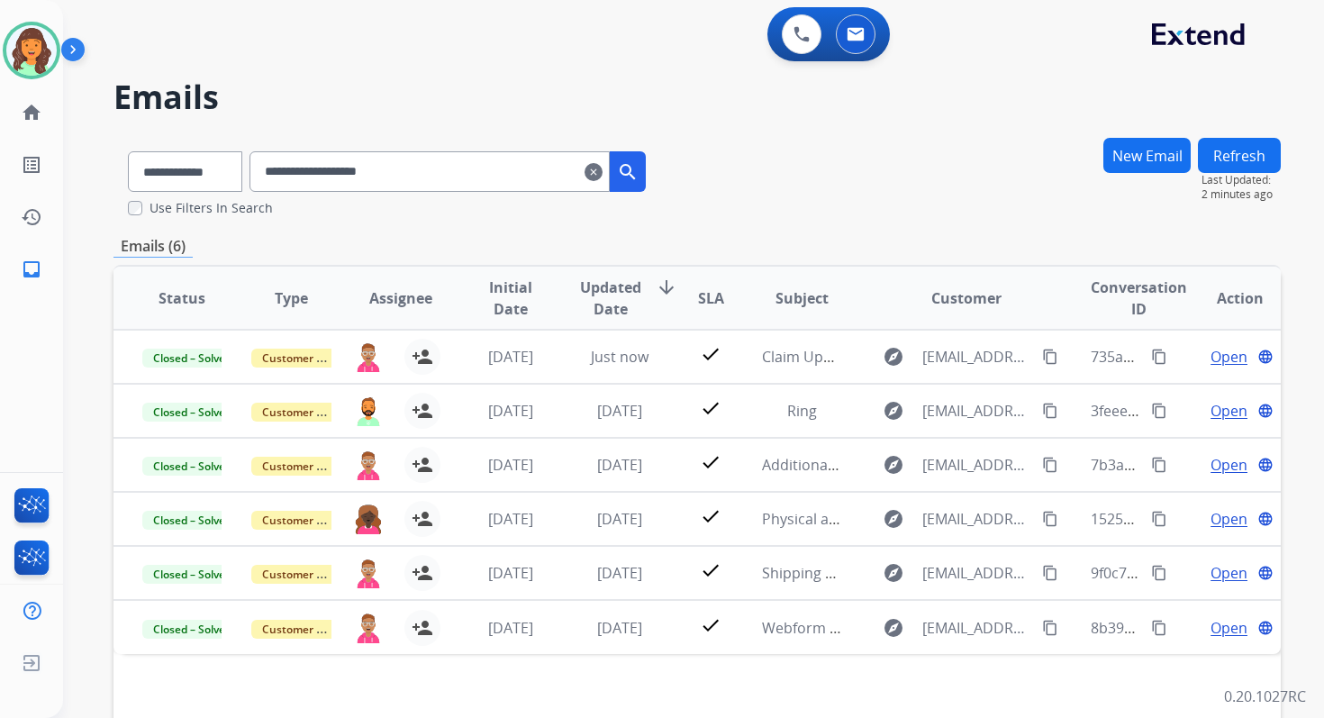
click at [603, 169] on mat-icon "clear" at bounding box center [594, 172] width 18 height 22
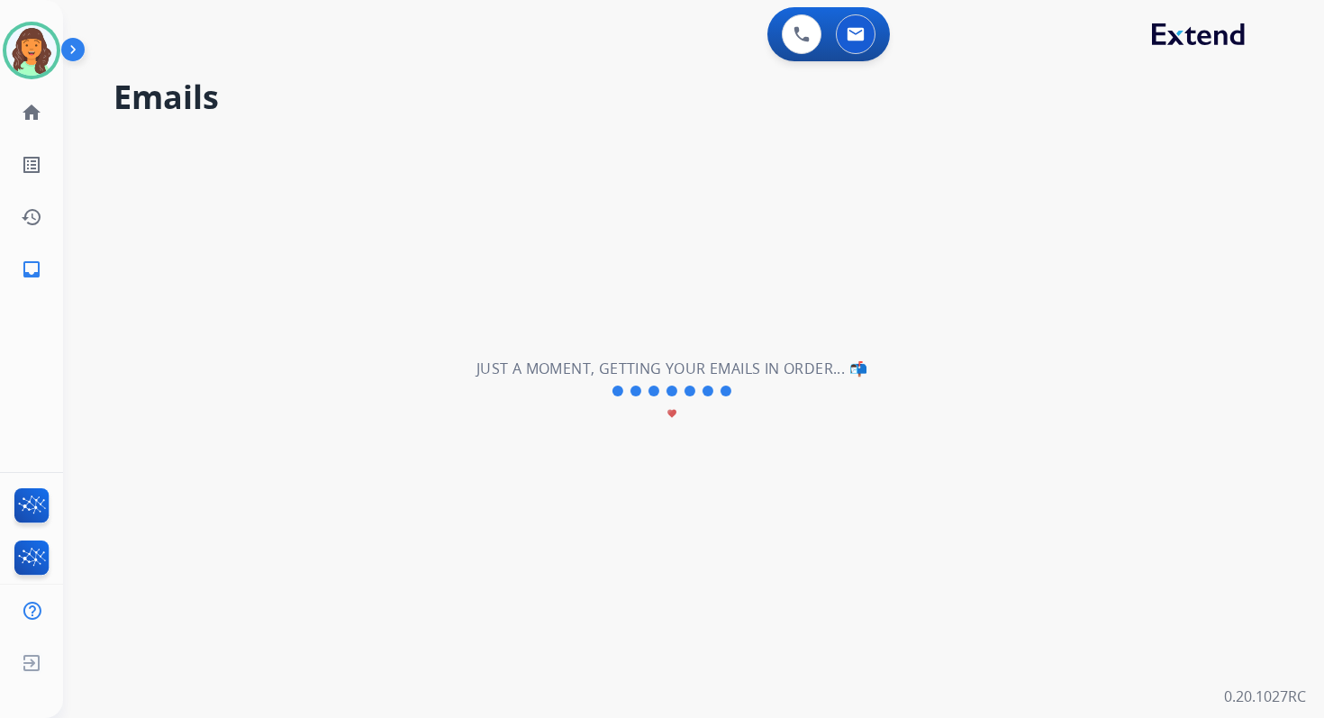
select select "**********"
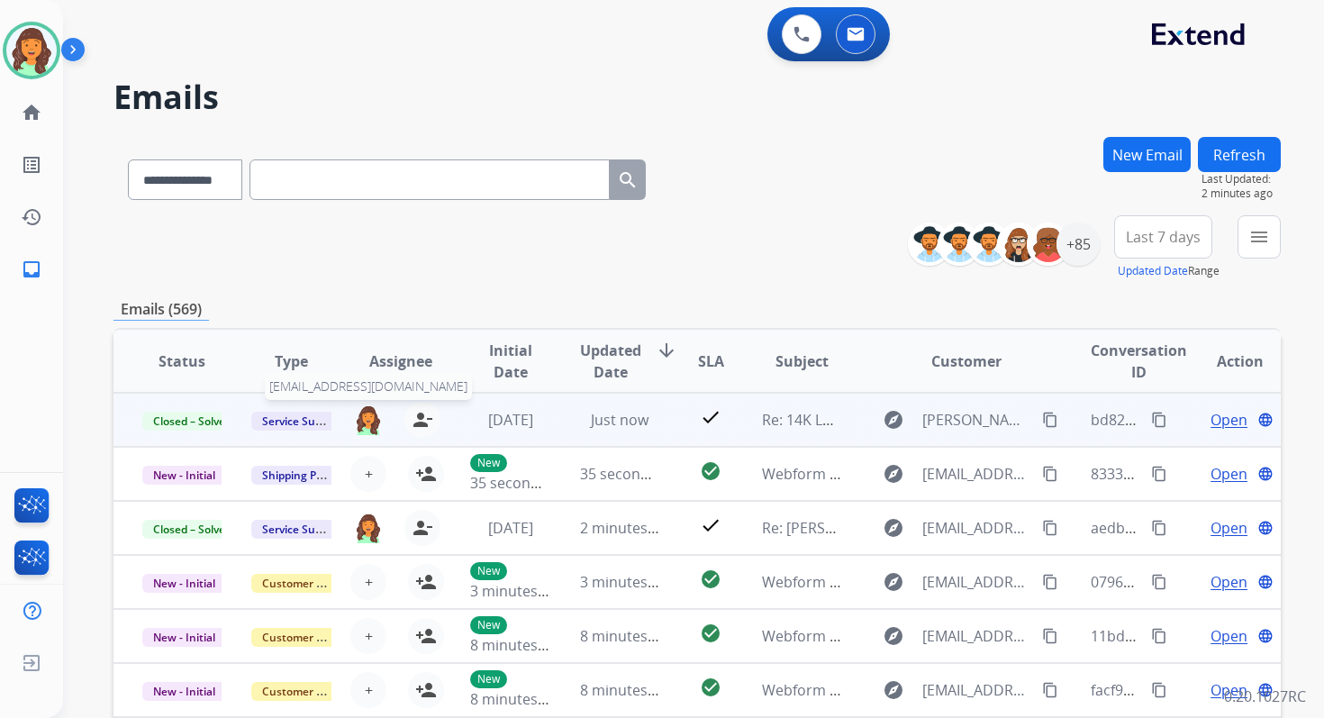
click at [362, 414] on img at bounding box center [368, 419] width 29 height 31
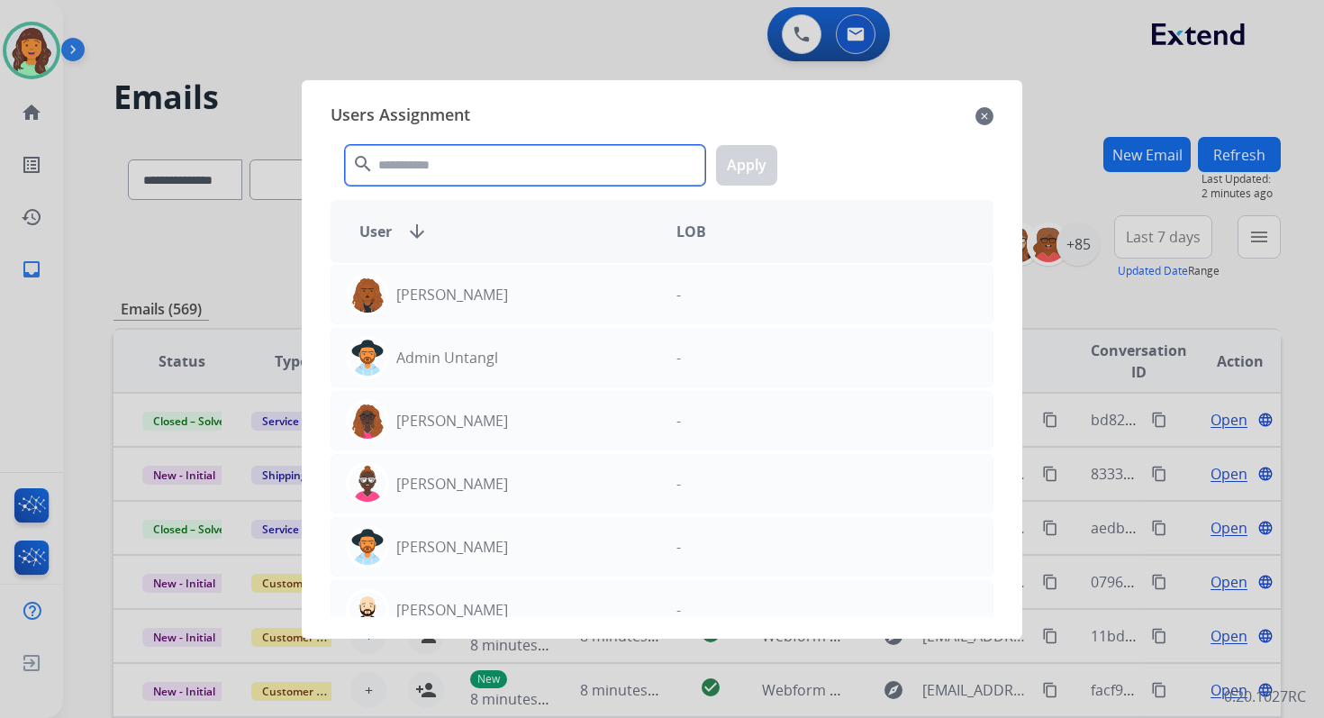
click at [435, 161] on input "text" at bounding box center [525, 165] width 360 height 41
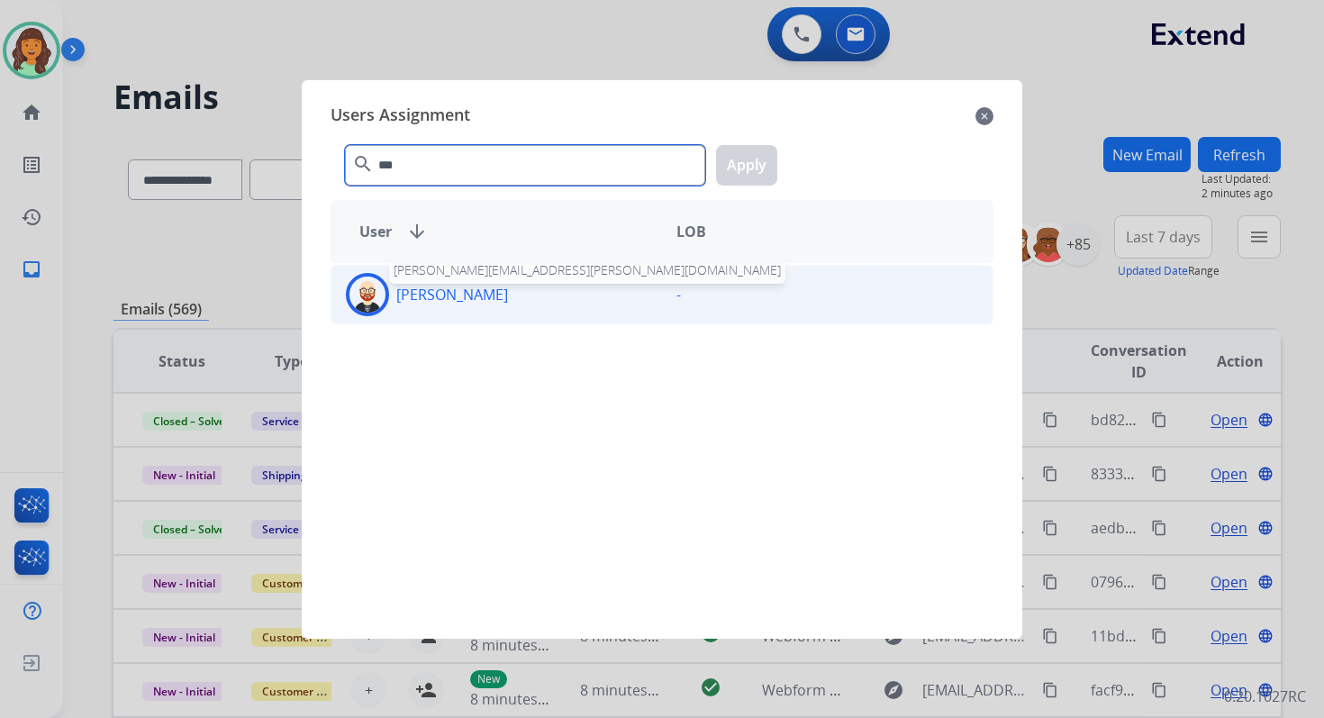
type input "***"
click at [473, 311] on div "Ezra Barnes ezra.barnes@extend.com" at bounding box center [496, 294] width 331 height 43
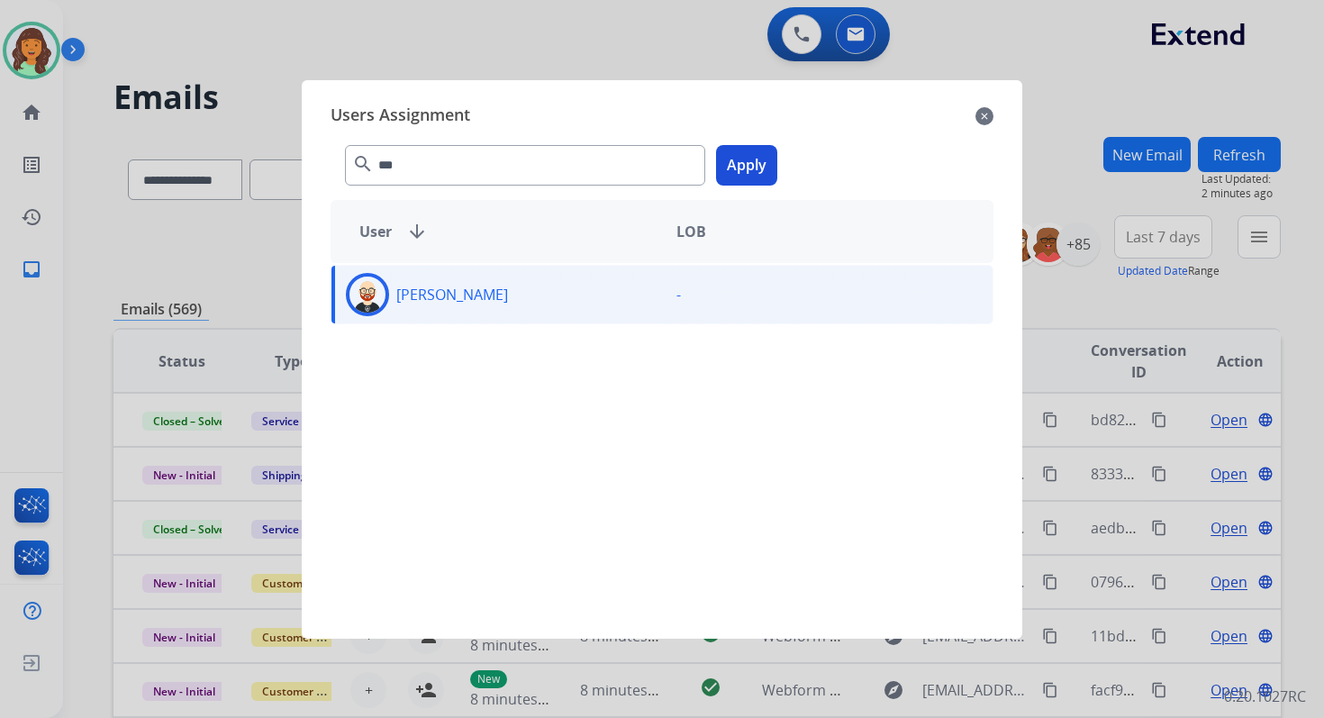
click at [762, 168] on button "Apply" at bounding box center [746, 165] width 61 height 41
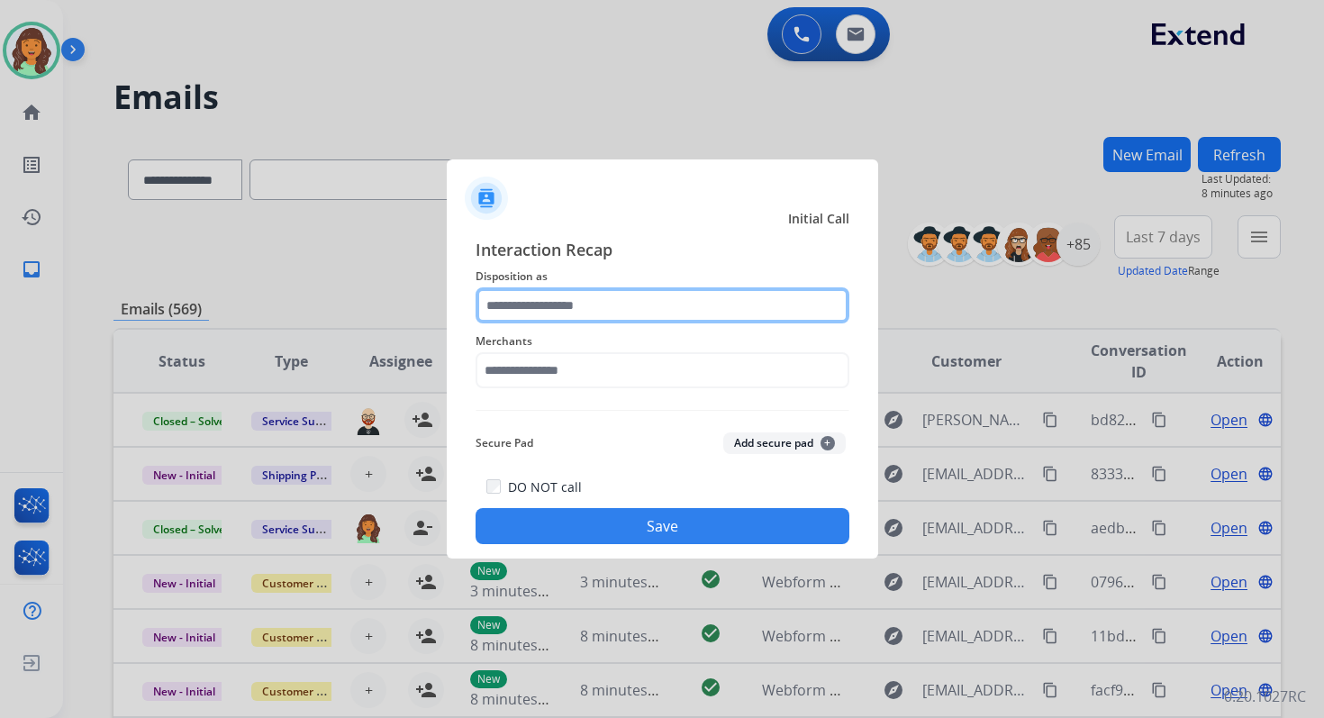
click at [576, 304] on input "text" at bounding box center [663, 305] width 374 height 36
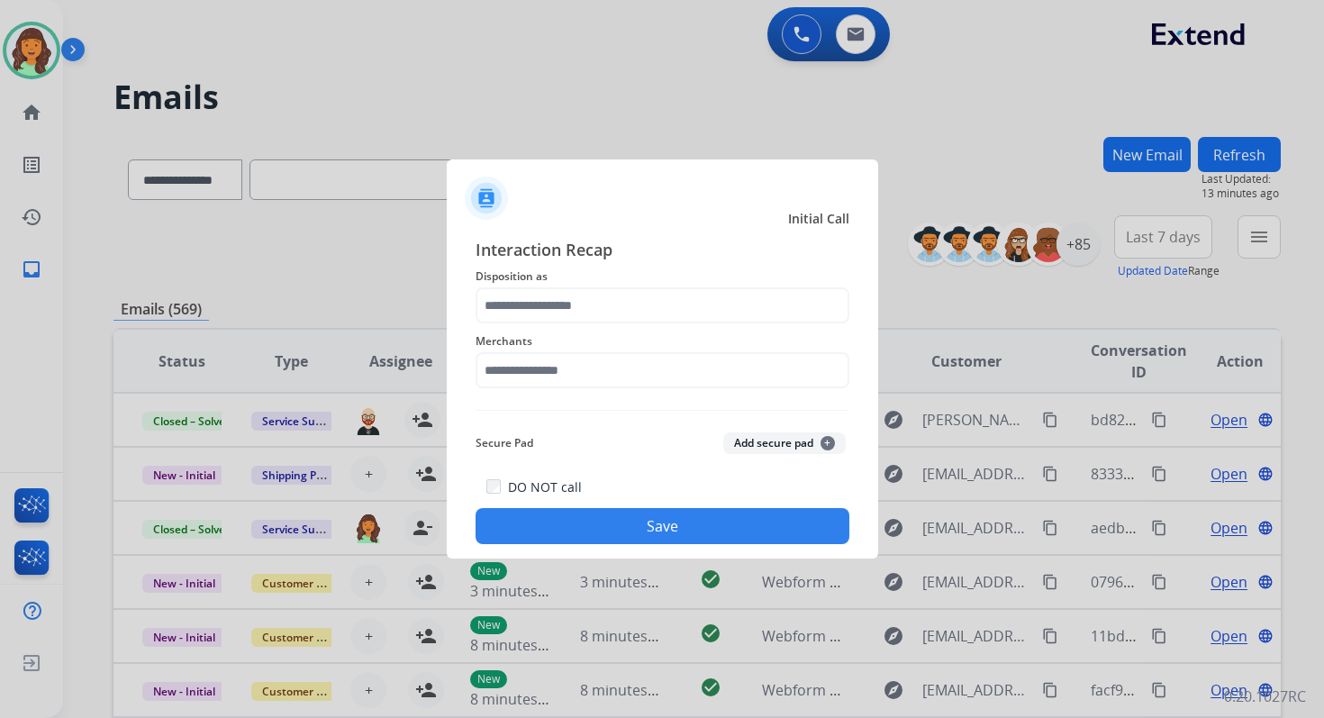
select select "**********"
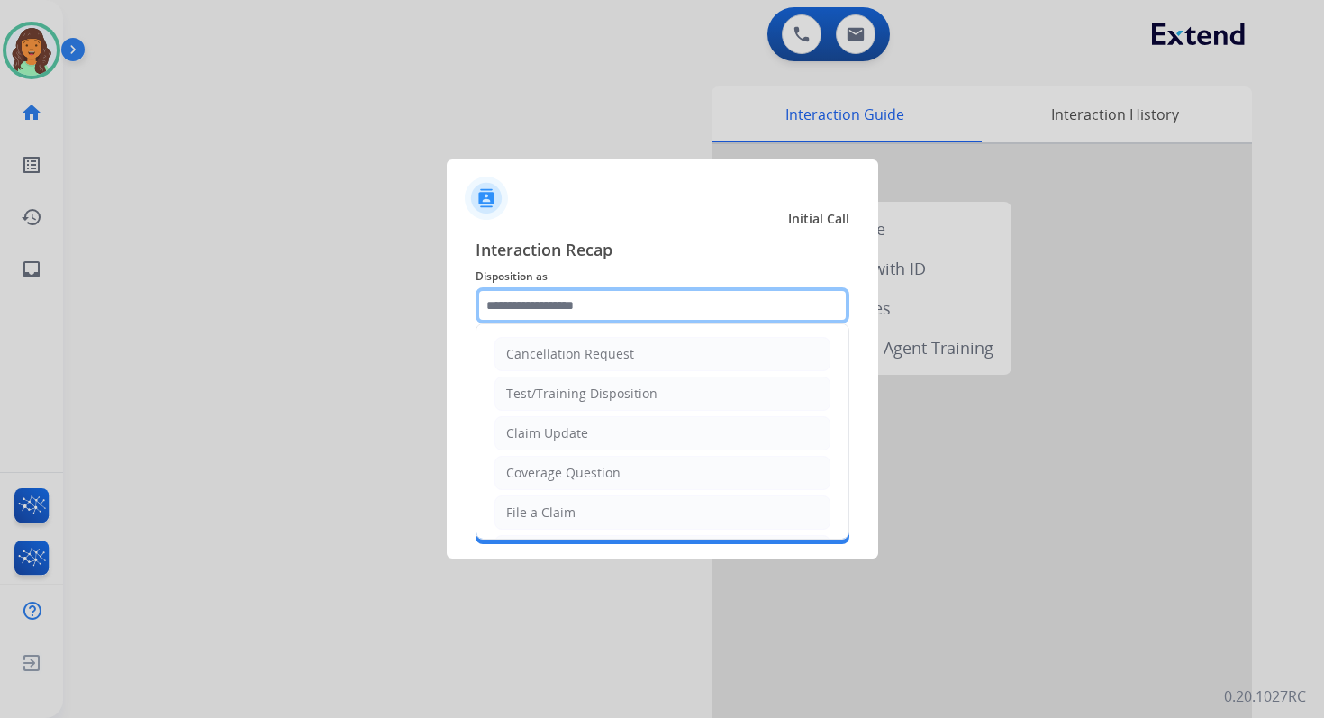
click at [539, 298] on input "text" at bounding box center [663, 305] width 374 height 36
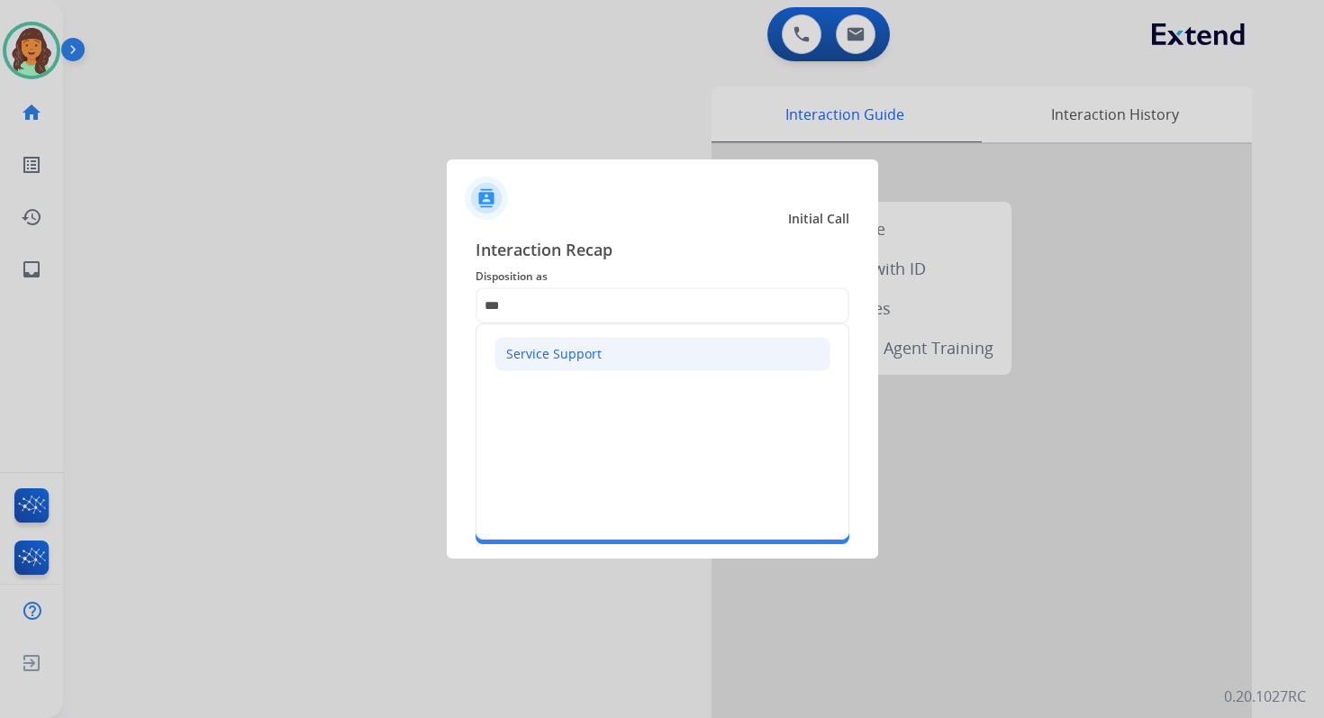
drag, startPoint x: 516, startPoint y: 345, endPoint x: 531, endPoint y: 368, distance: 28.0
click at [531, 368] on li "Service Support" at bounding box center [663, 354] width 336 height 34
type input "**********"
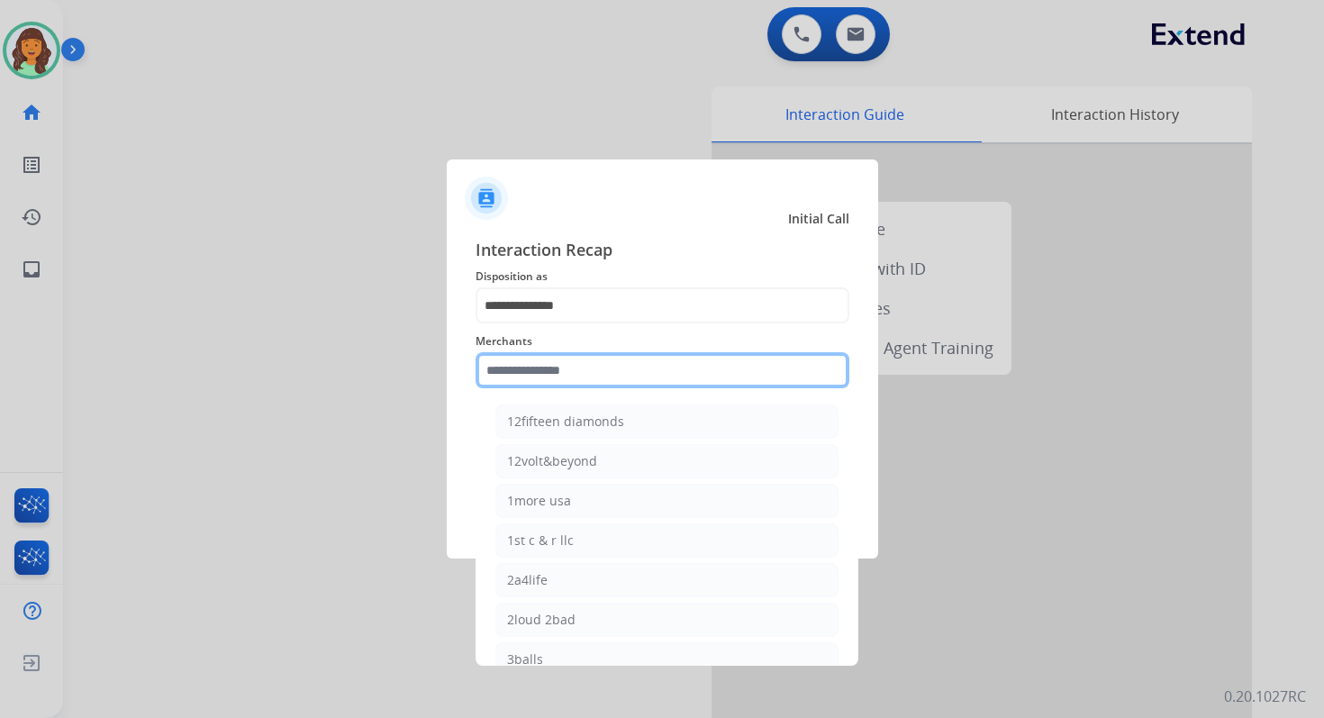
click at [532, 371] on input "text" at bounding box center [663, 370] width 374 height 36
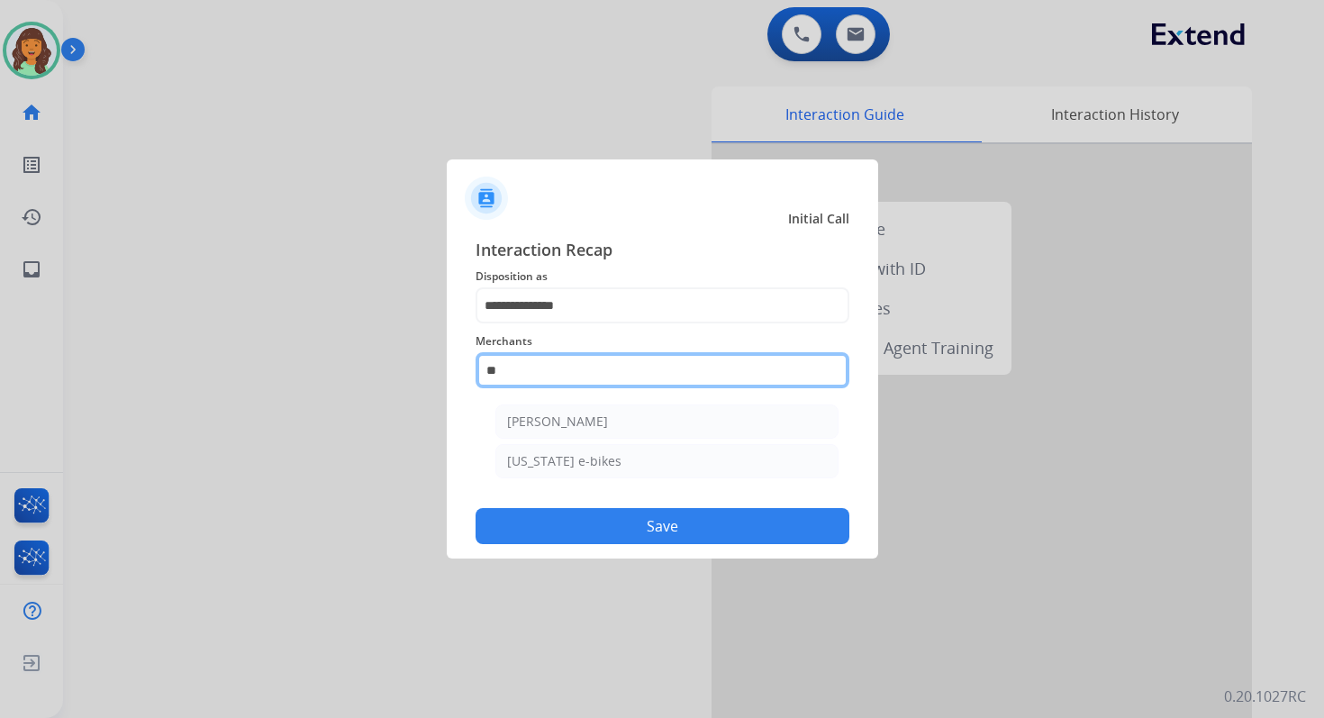
type input "*"
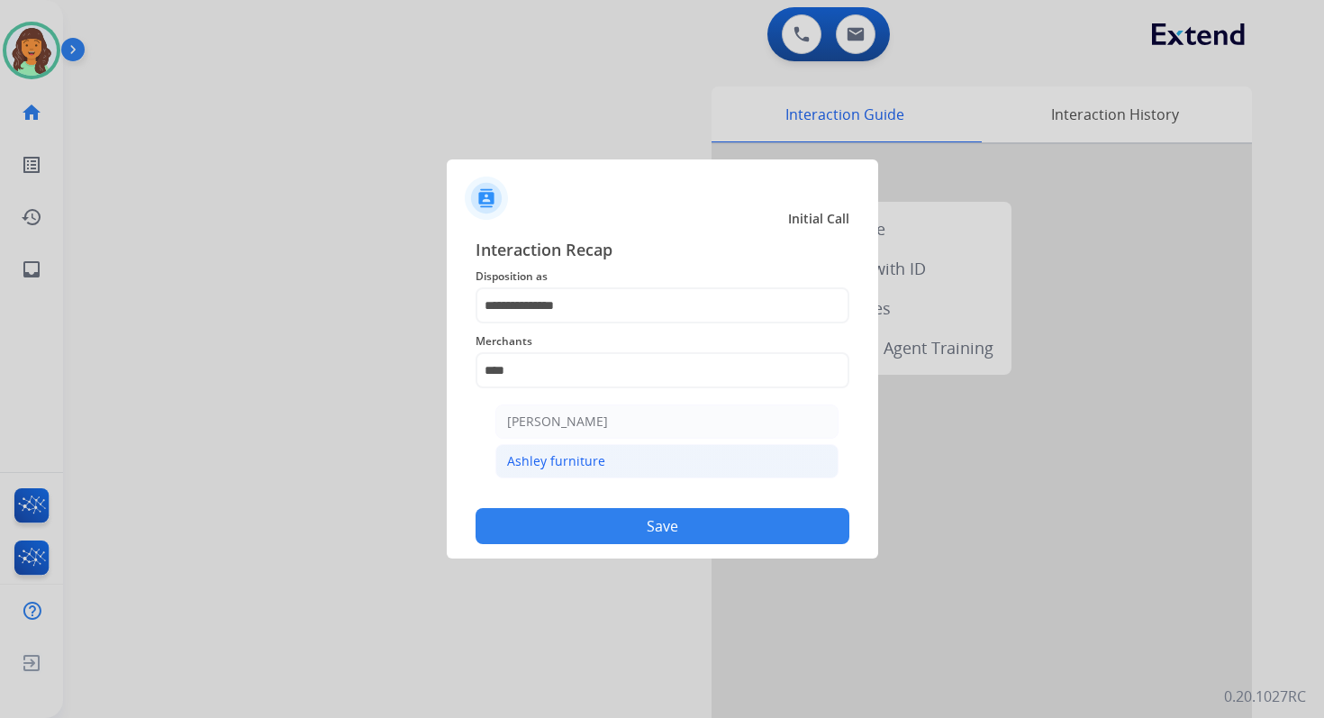
click at [576, 455] on div "Ashley furniture" at bounding box center [556, 461] width 98 height 18
type input "**********"
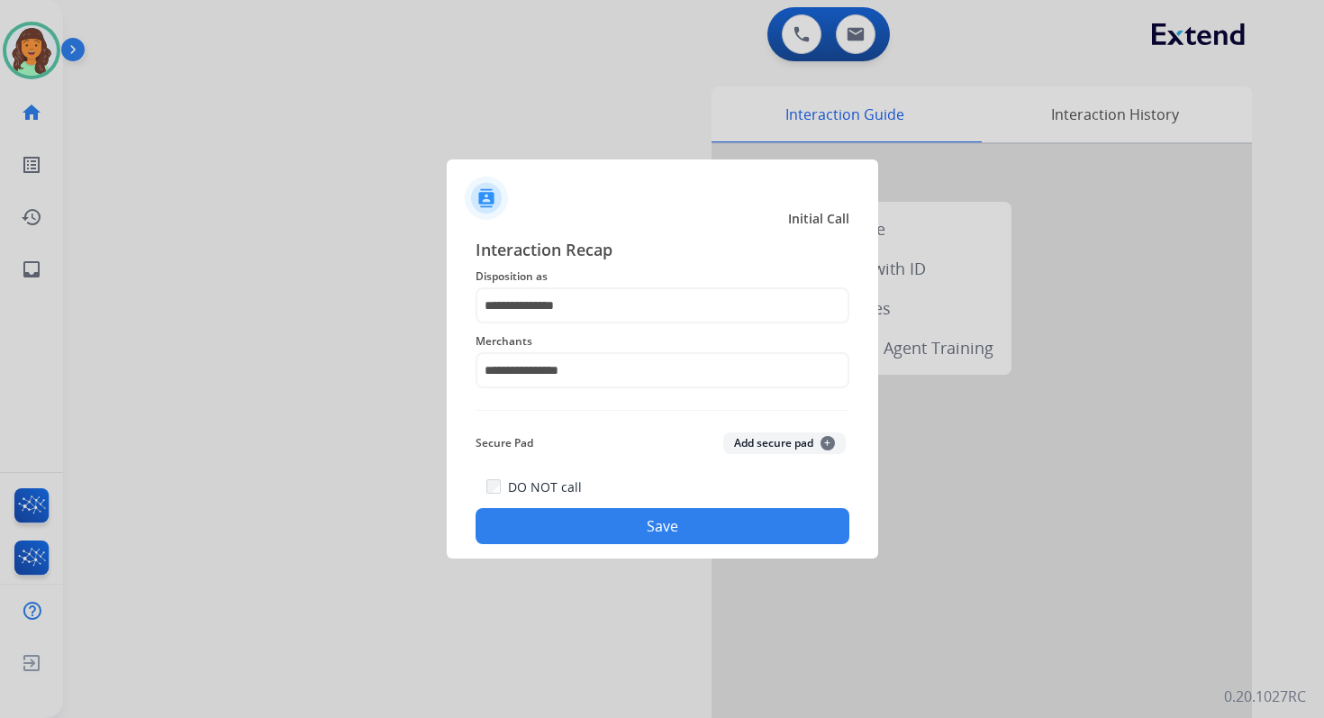
click at [666, 517] on button "Save" at bounding box center [663, 526] width 374 height 36
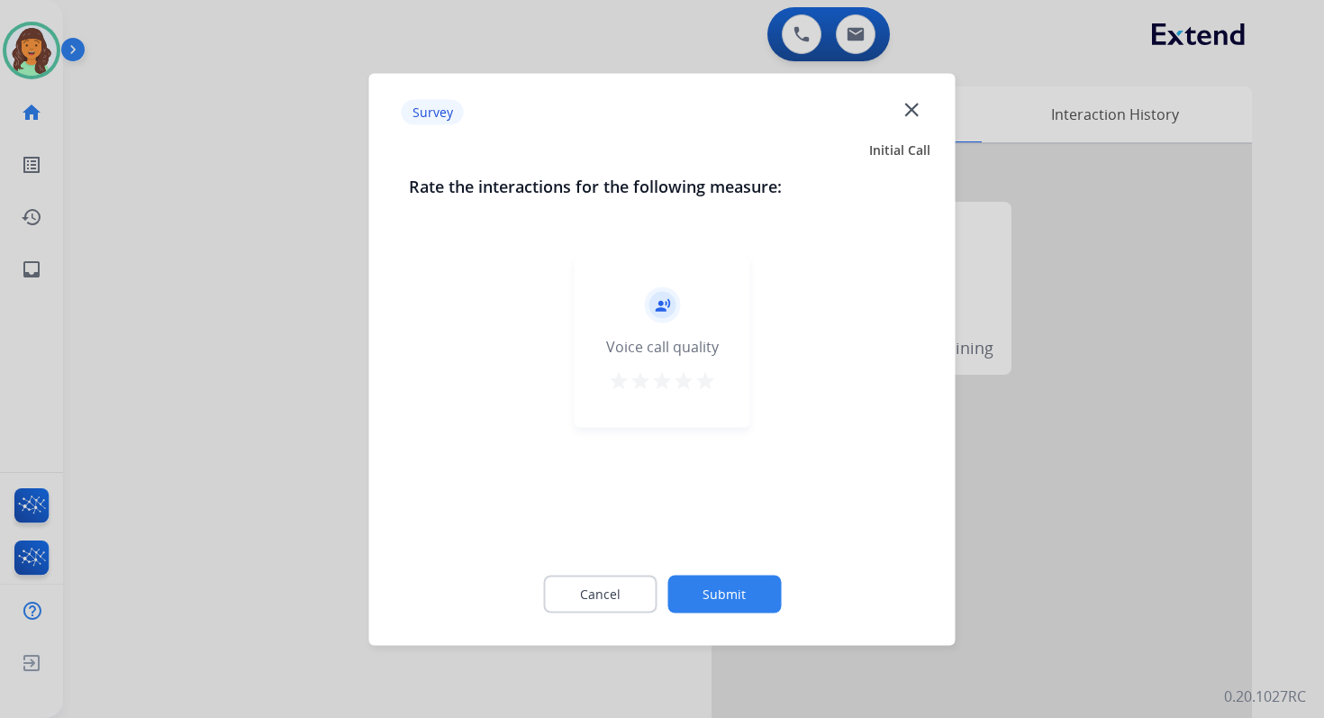
click at [714, 589] on button "Submit" at bounding box center [723, 594] width 113 height 38
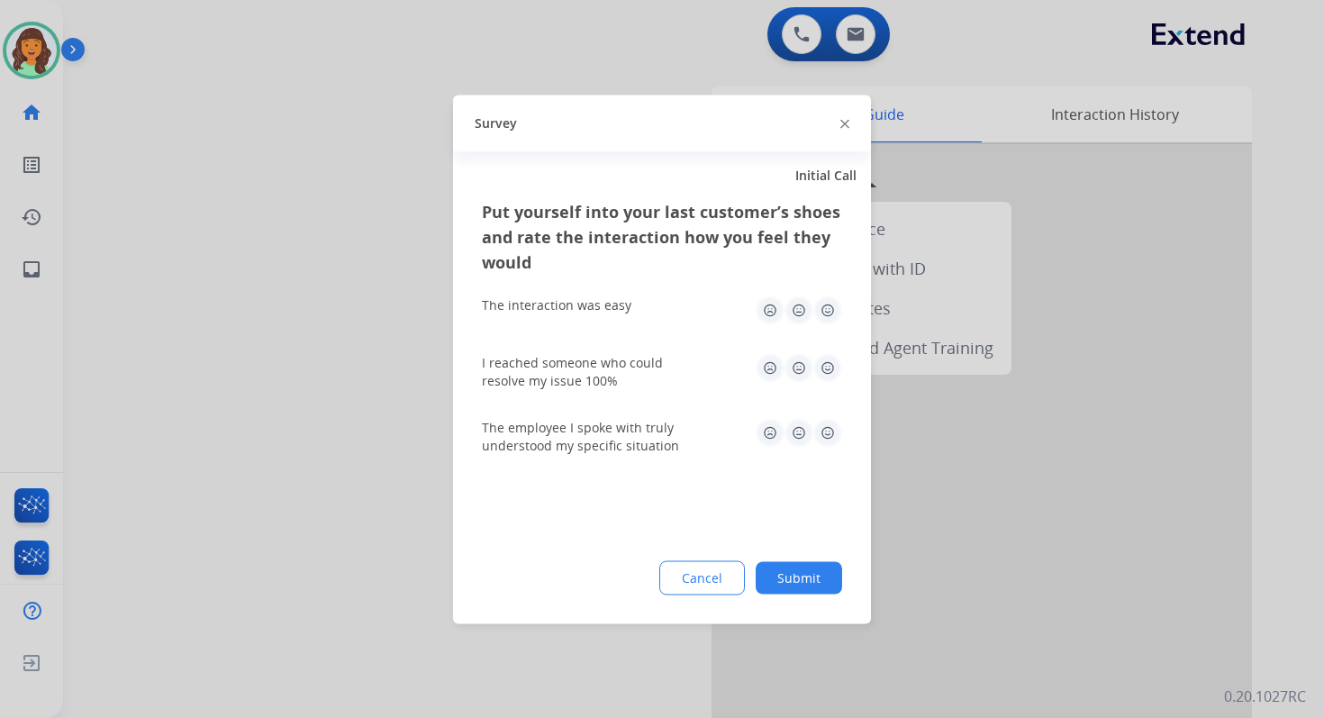
click at [797, 570] on button "Submit" at bounding box center [799, 577] width 86 height 32
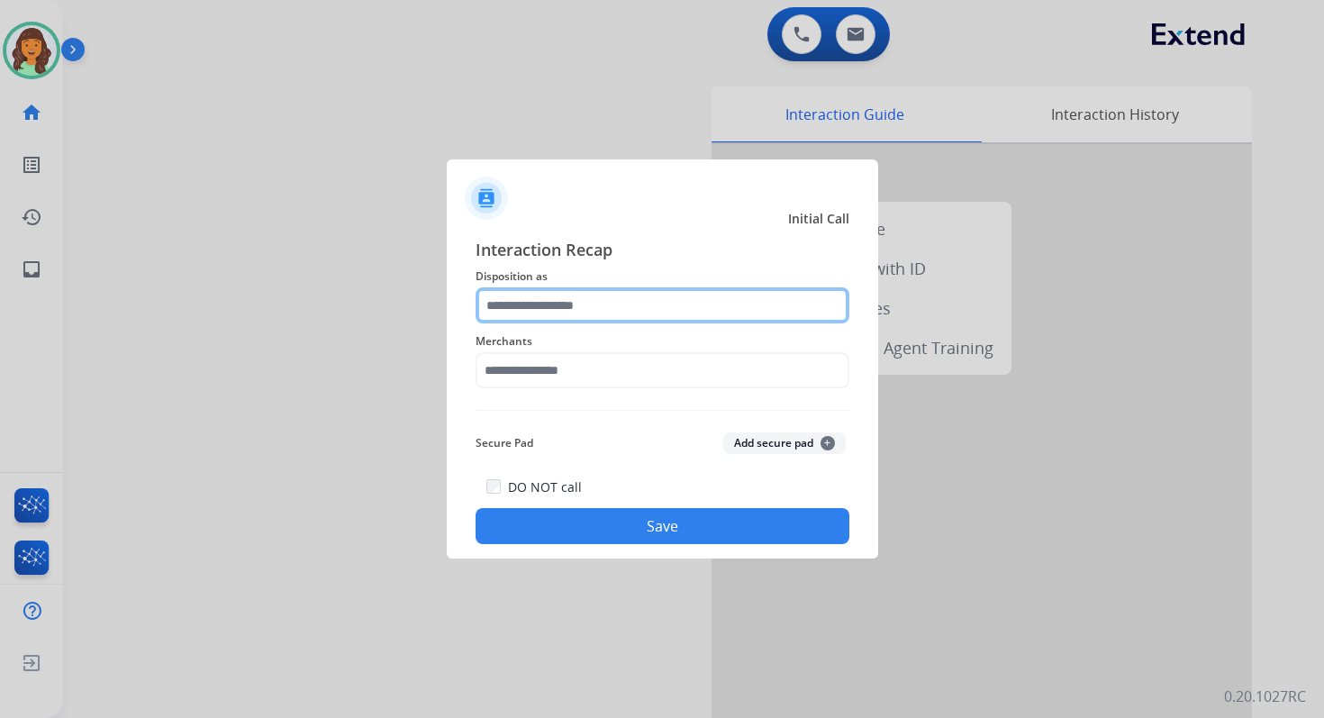
click at [567, 295] on input "text" at bounding box center [663, 305] width 374 height 36
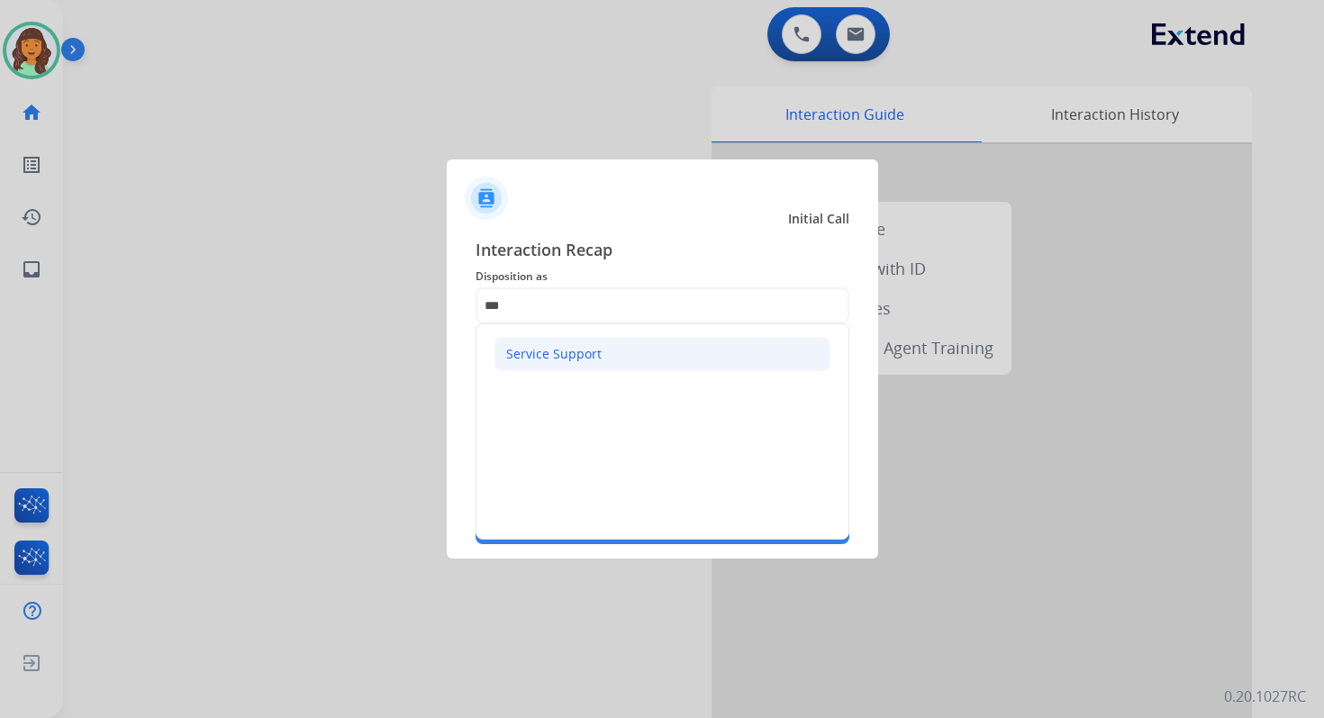
click at [566, 355] on div "Service Support" at bounding box center [553, 354] width 95 height 18
type input "**********"
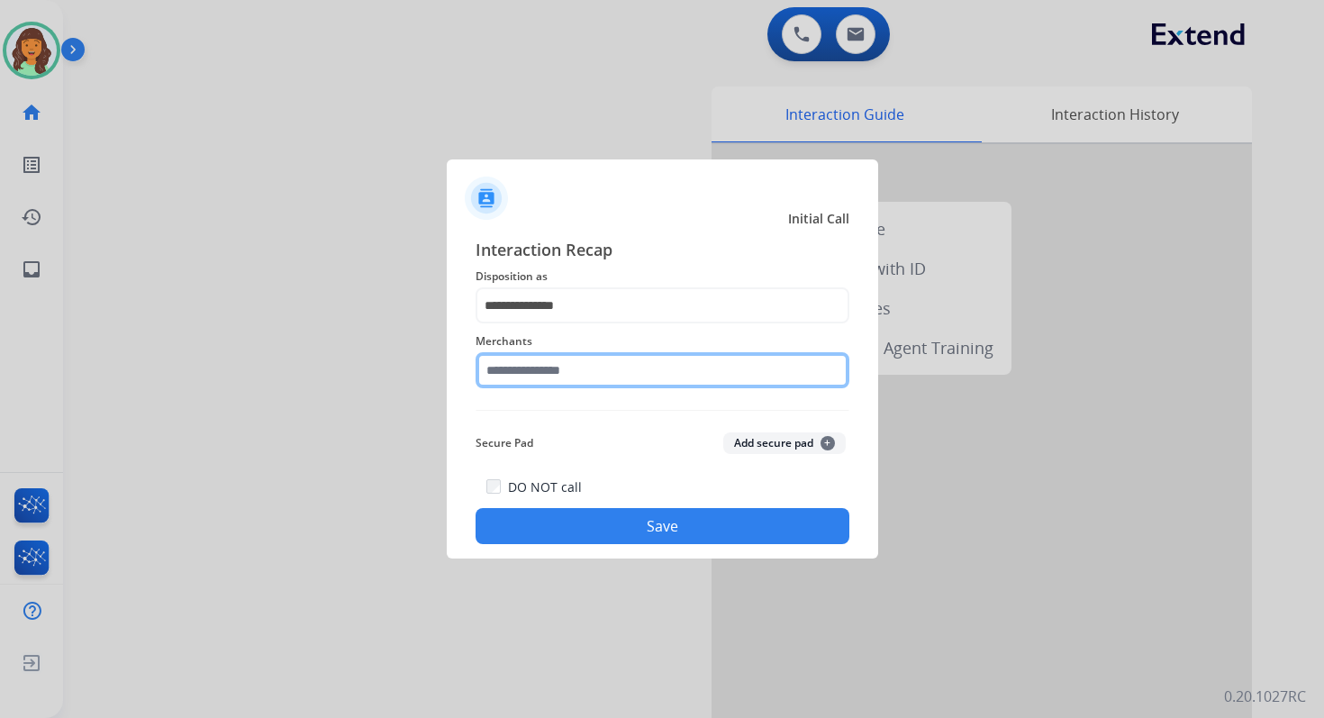
click at [580, 376] on input "text" at bounding box center [663, 370] width 374 height 36
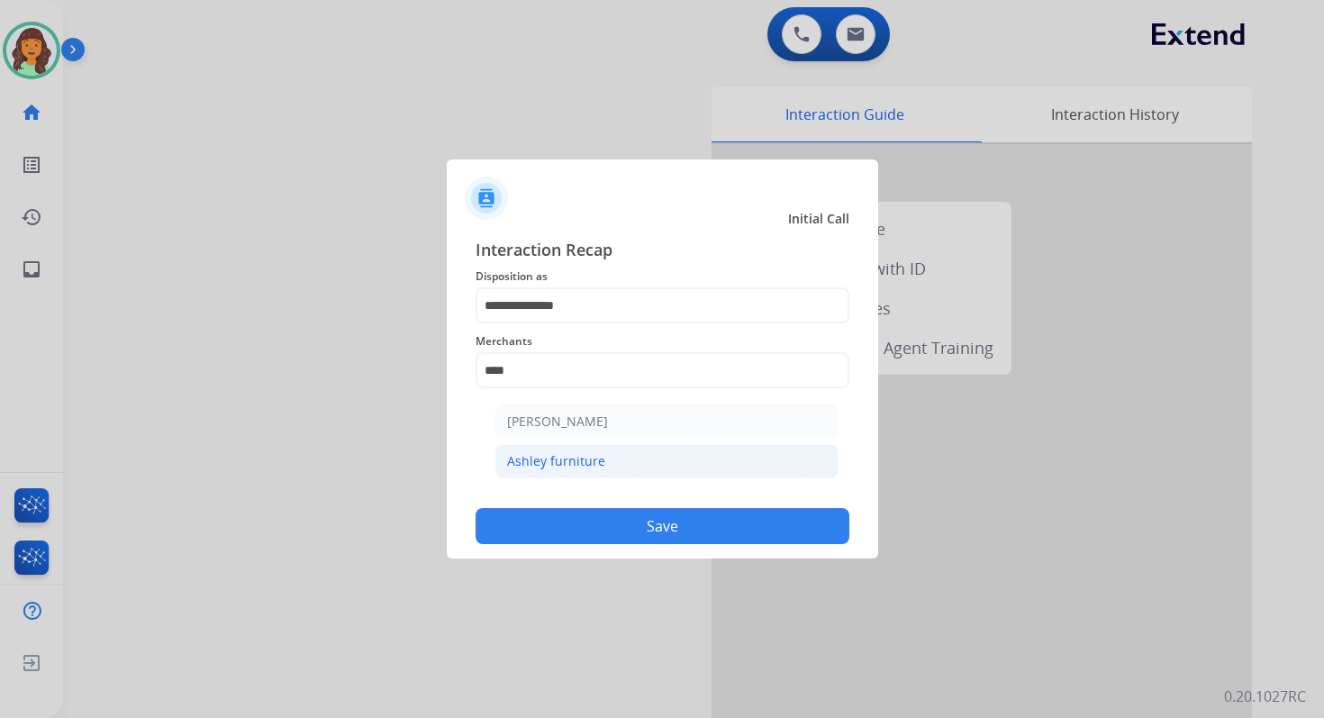
click at [618, 463] on li "Ashley furniture" at bounding box center [666, 461] width 343 height 34
type input "**********"
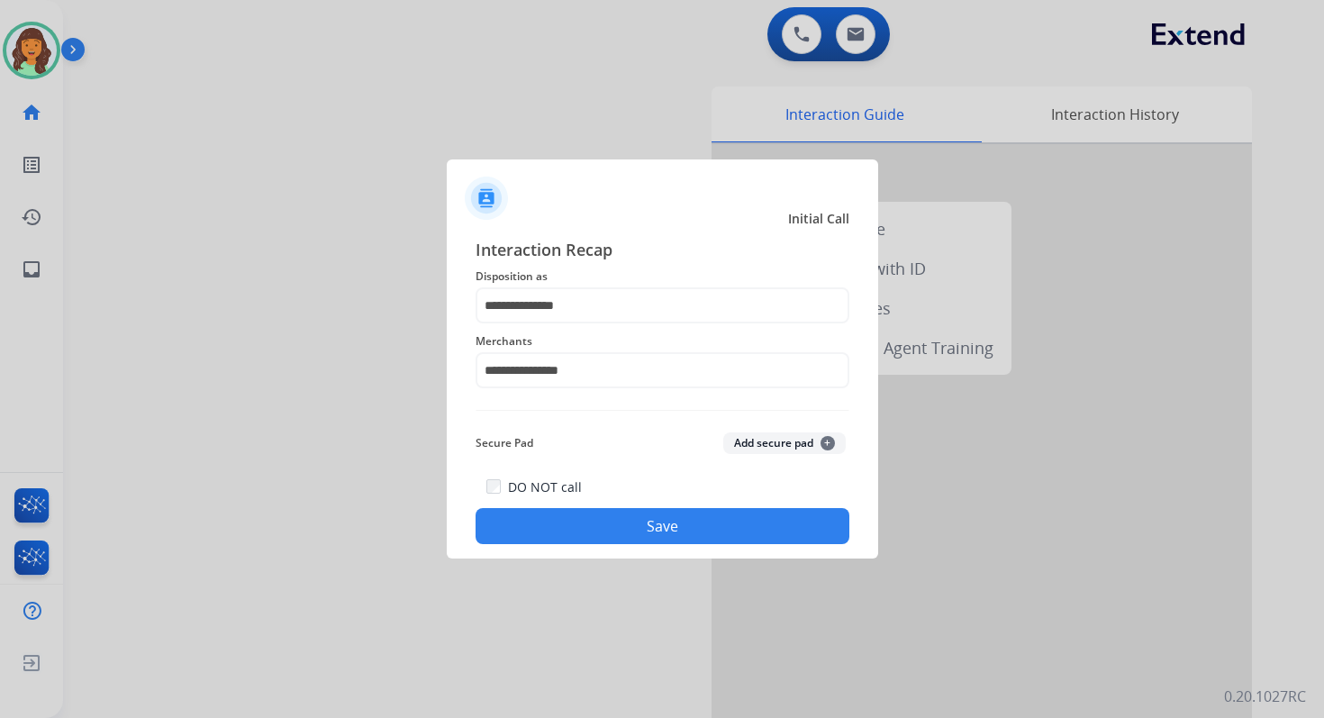
click at [697, 529] on button "Save" at bounding box center [663, 526] width 374 height 36
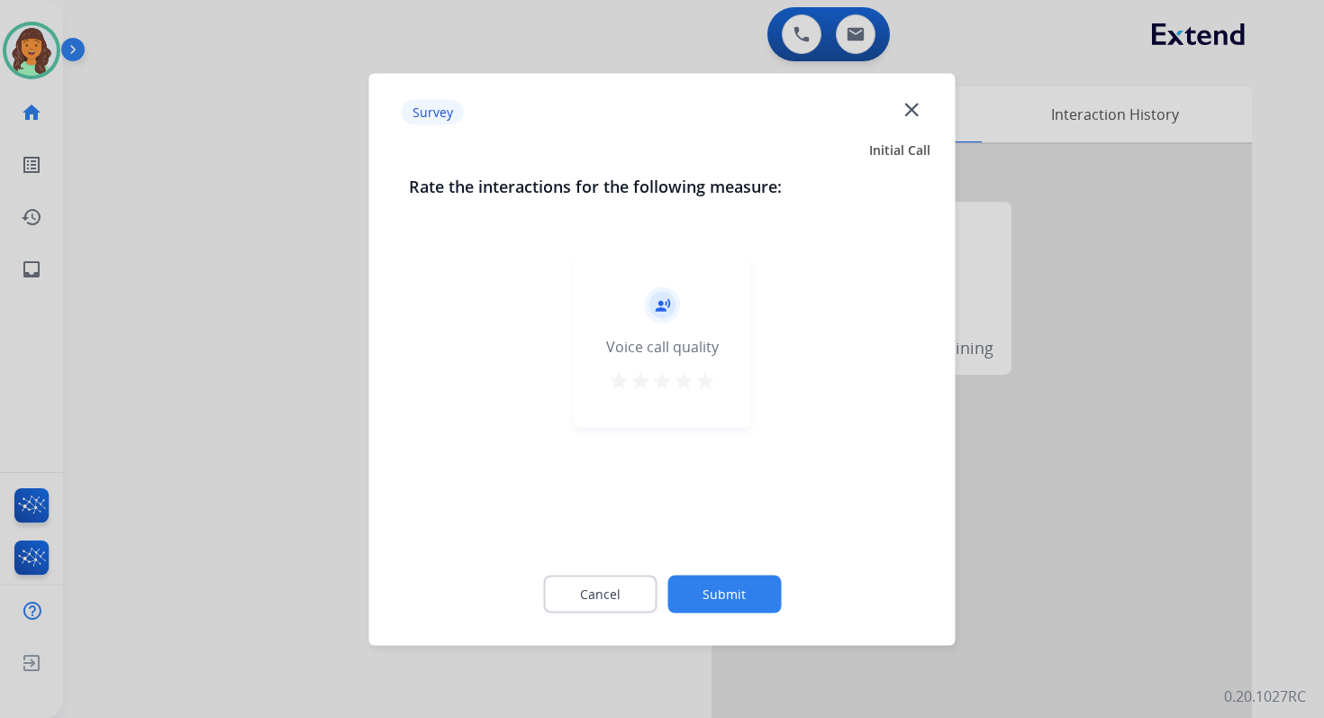
click at [748, 584] on button "Submit" at bounding box center [723, 594] width 113 height 38
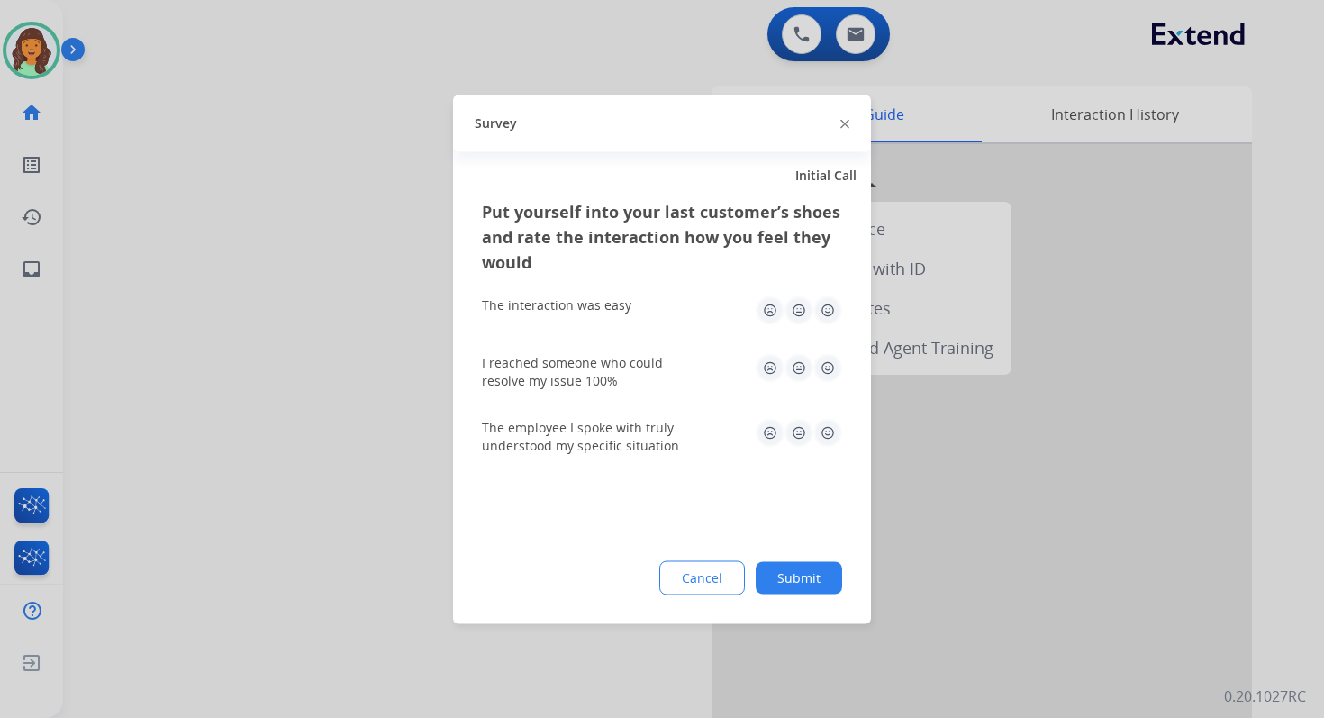
click at [794, 572] on button "Submit" at bounding box center [799, 577] width 86 height 32
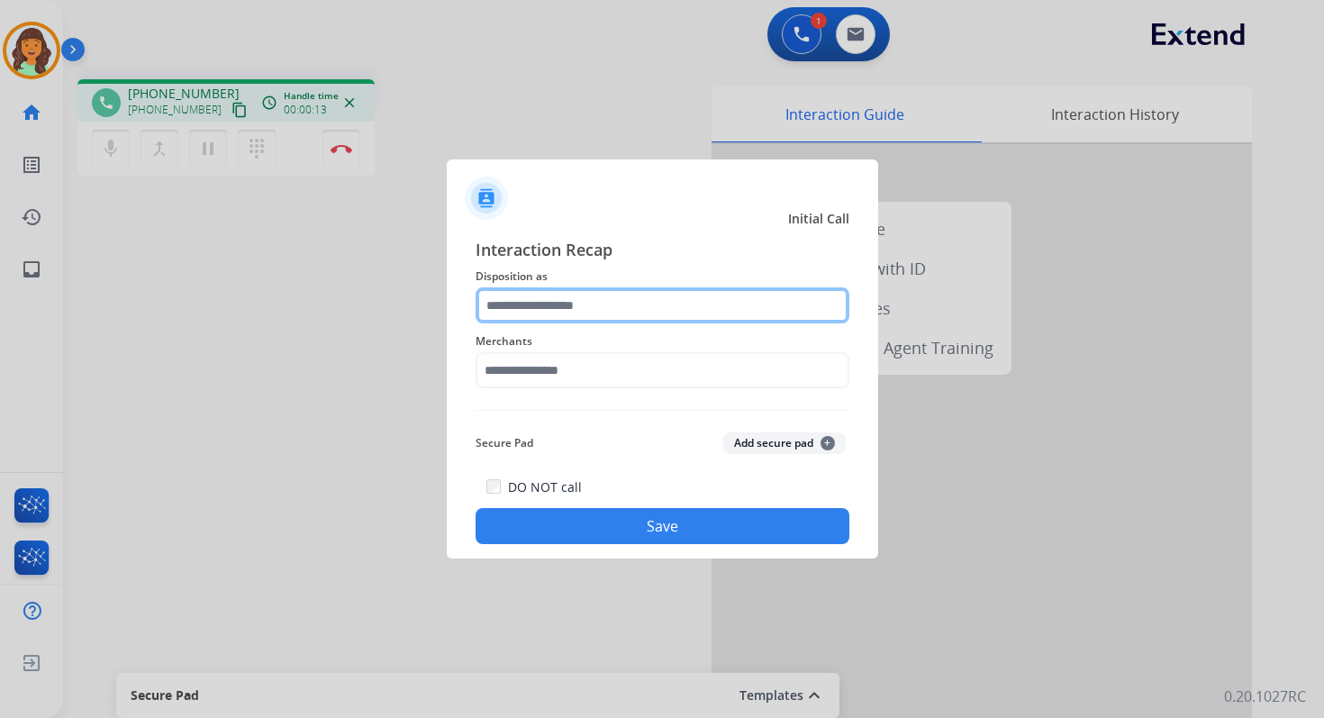
click at [583, 320] on input "text" at bounding box center [663, 305] width 374 height 36
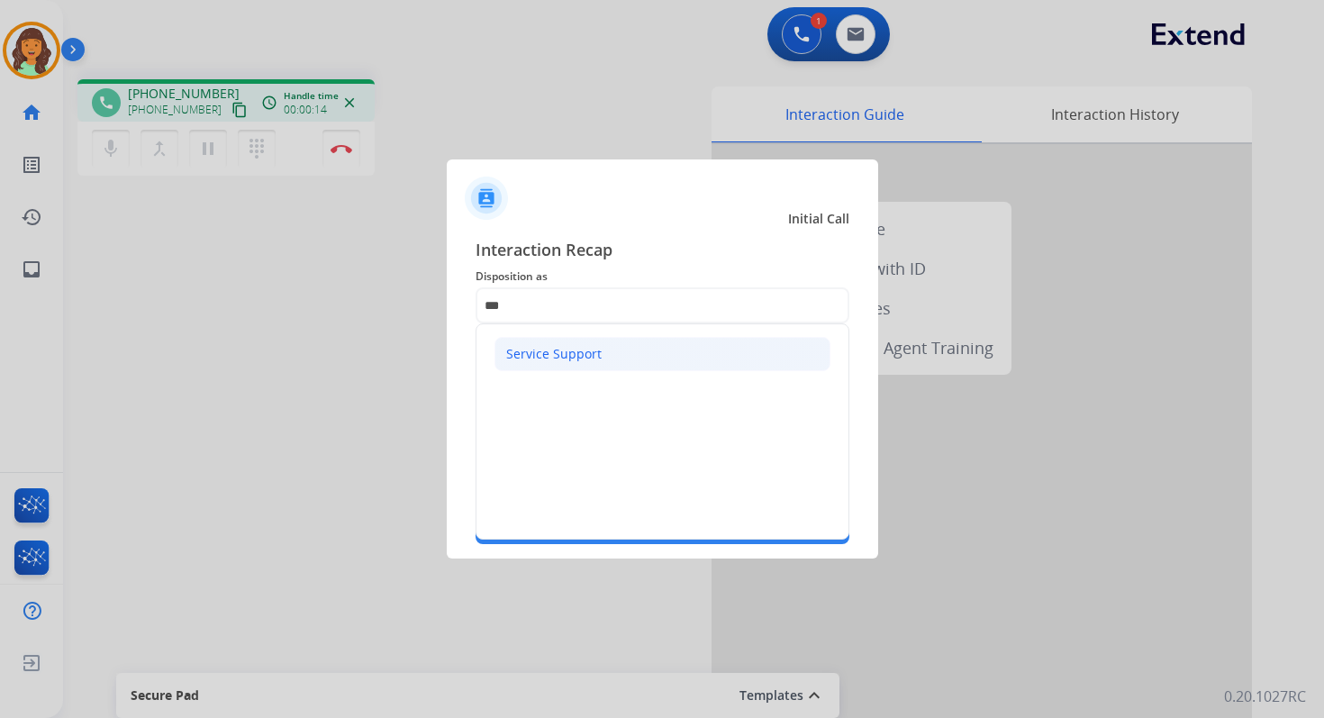
click at [577, 350] on div "Service Support" at bounding box center [553, 354] width 95 height 18
type input "**********"
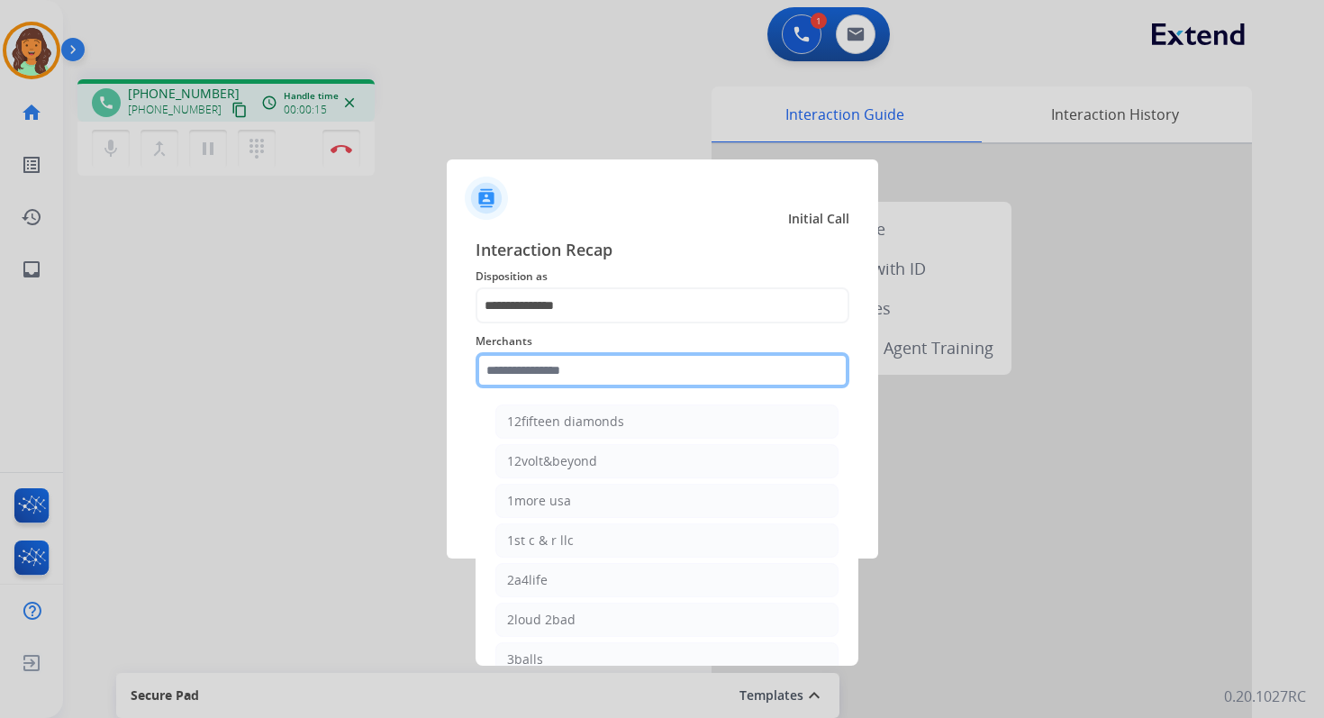
click at [580, 374] on input "text" at bounding box center [663, 370] width 374 height 36
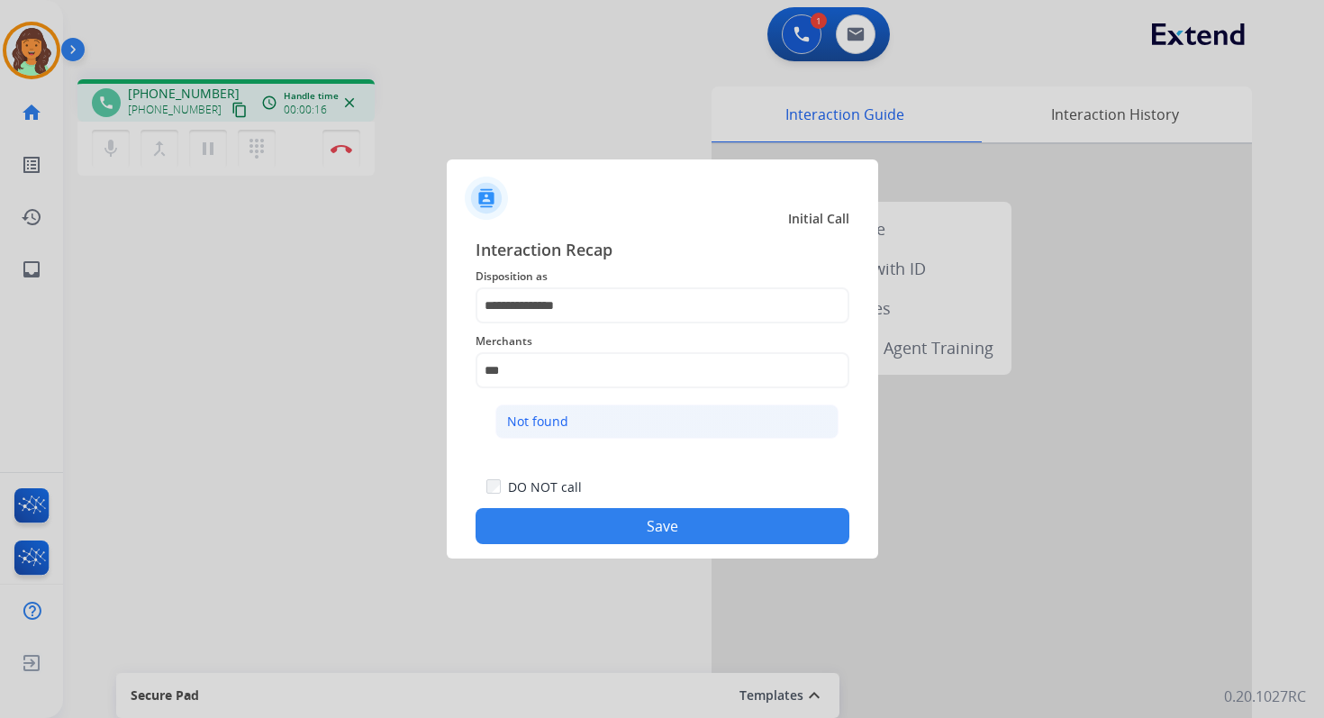
click at [597, 406] on li "Not found" at bounding box center [666, 421] width 343 height 34
type input "*********"
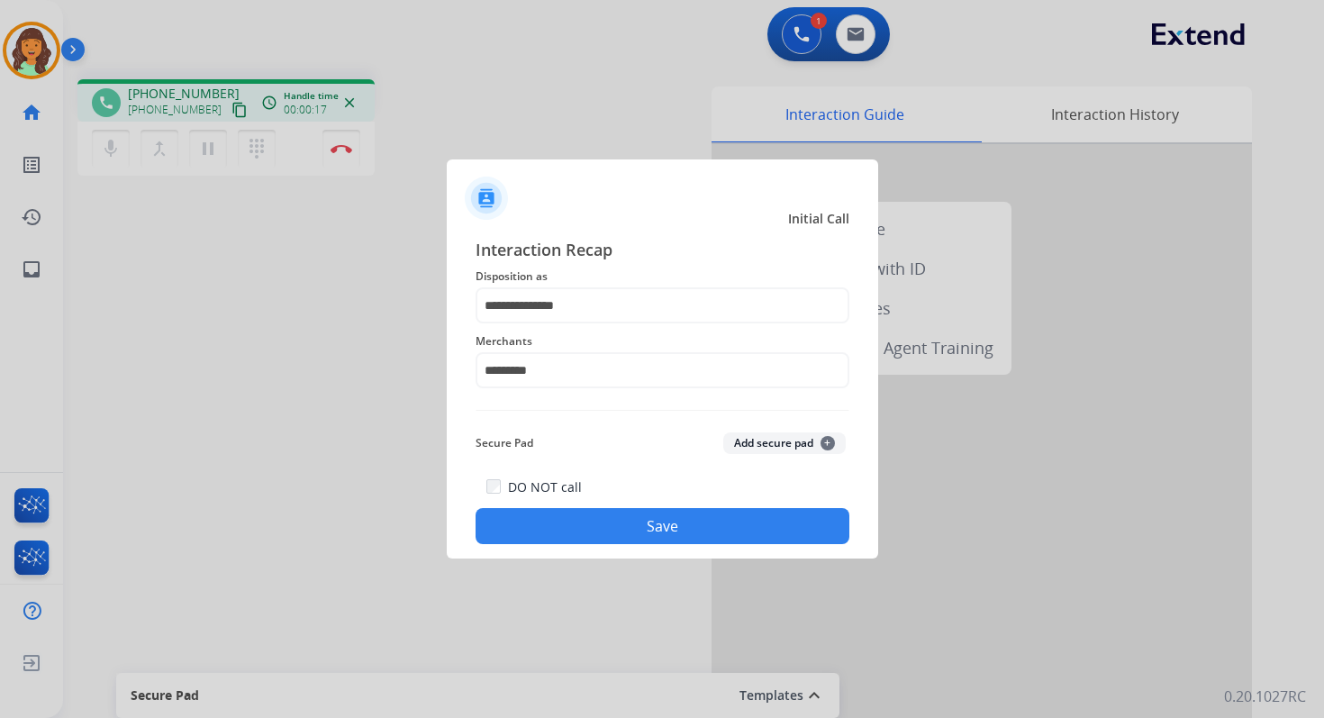
click at [640, 513] on button "Save" at bounding box center [663, 526] width 374 height 36
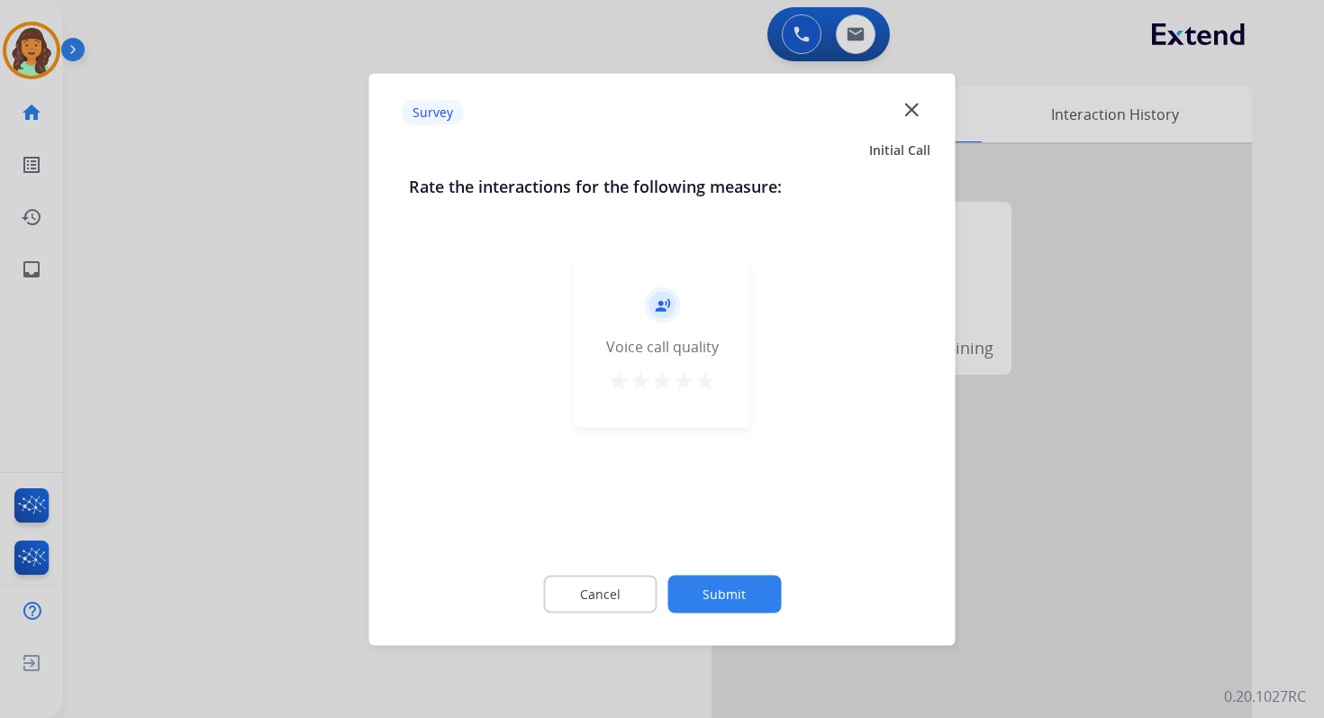
click at [708, 593] on button "Submit" at bounding box center [723, 594] width 113 height 38
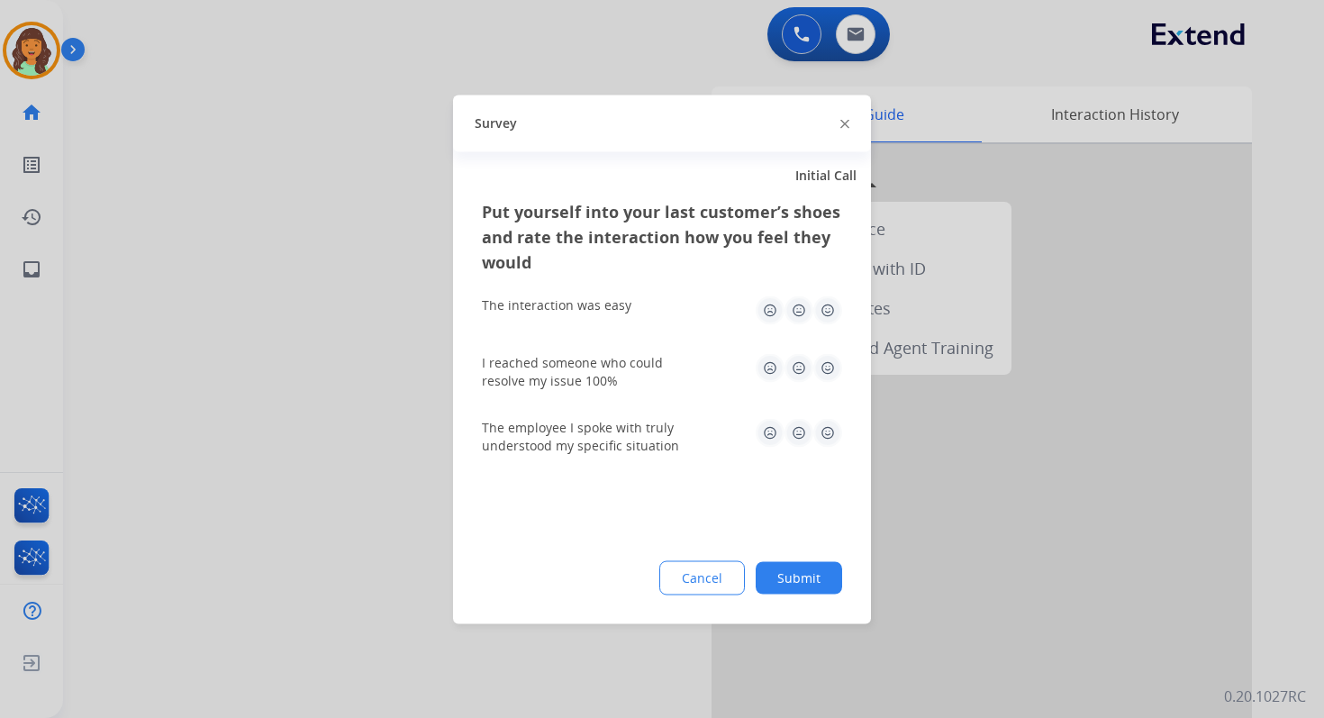
click at [778, 582] on button "Submit" at bounding box center [799, 577] width 86 height 32
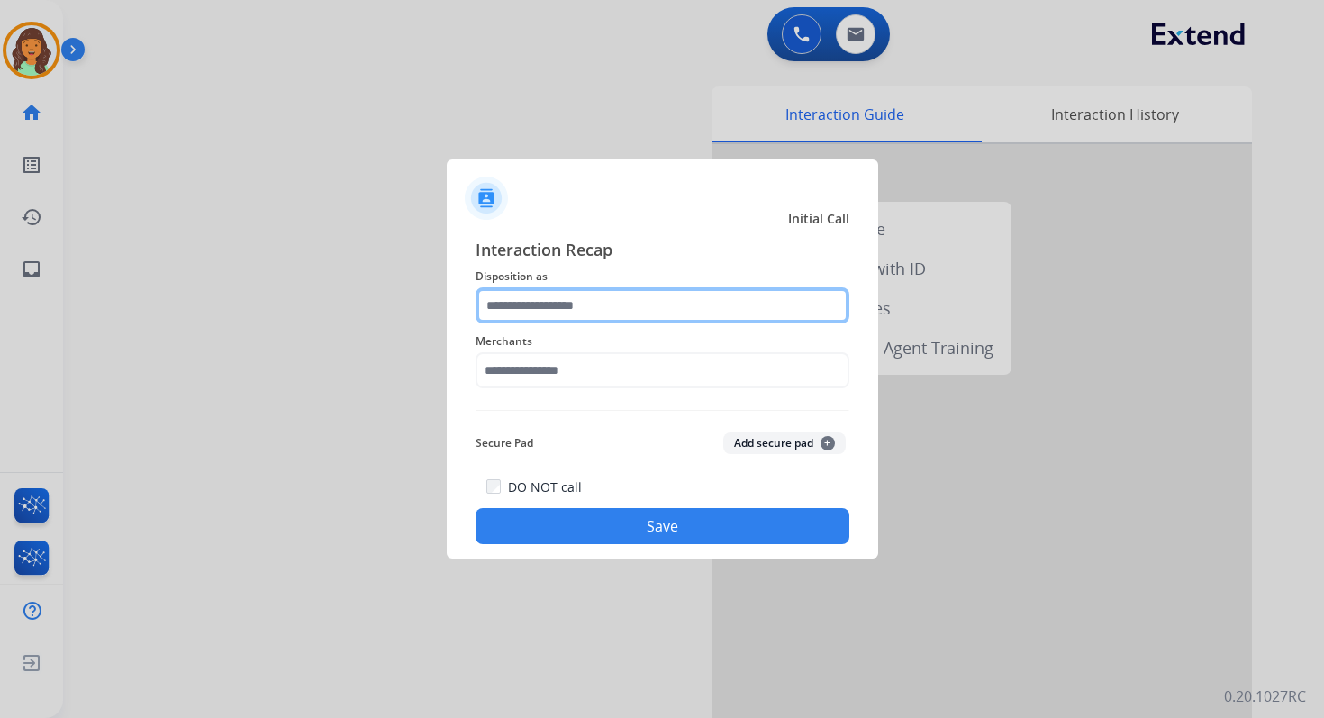
click at [548, 317] on input "text" at bounding box center [663, 305] width 374 height 36
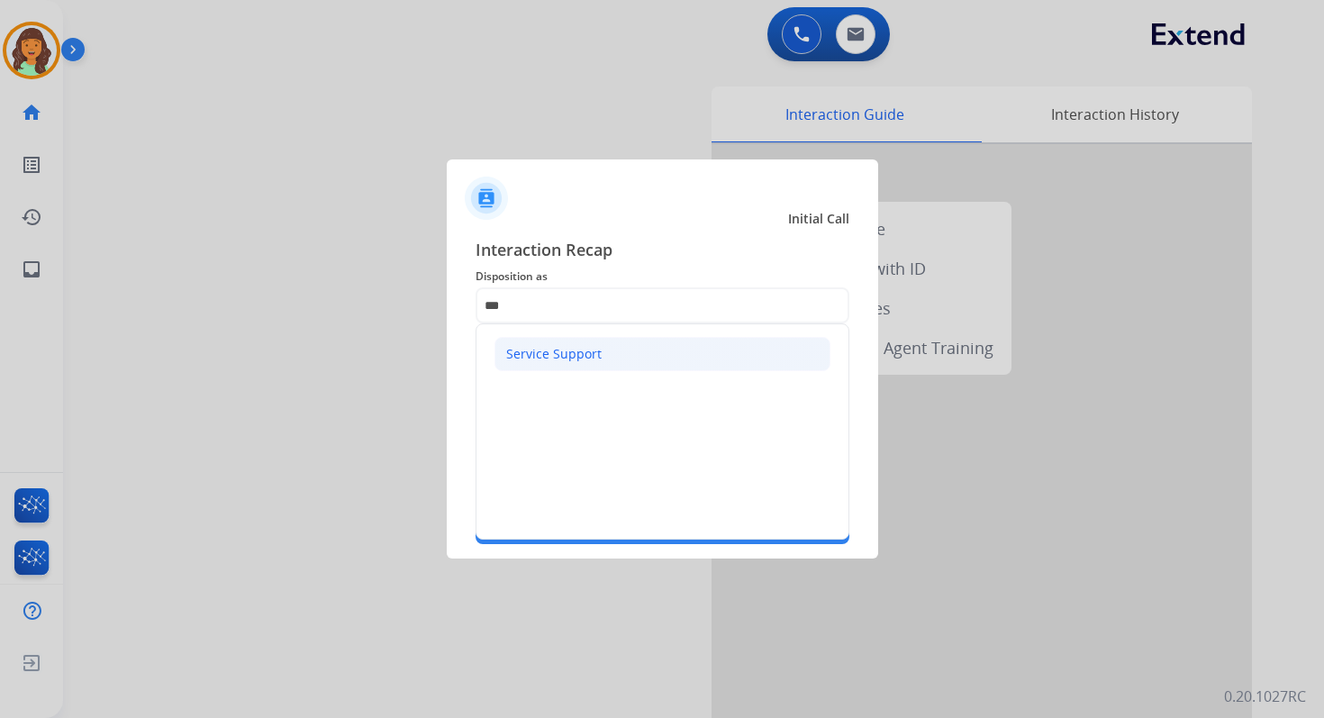
click at [545, 345] on div "Service Support" at bounding box center [553, 354] width 95 height 18
type input "**********"
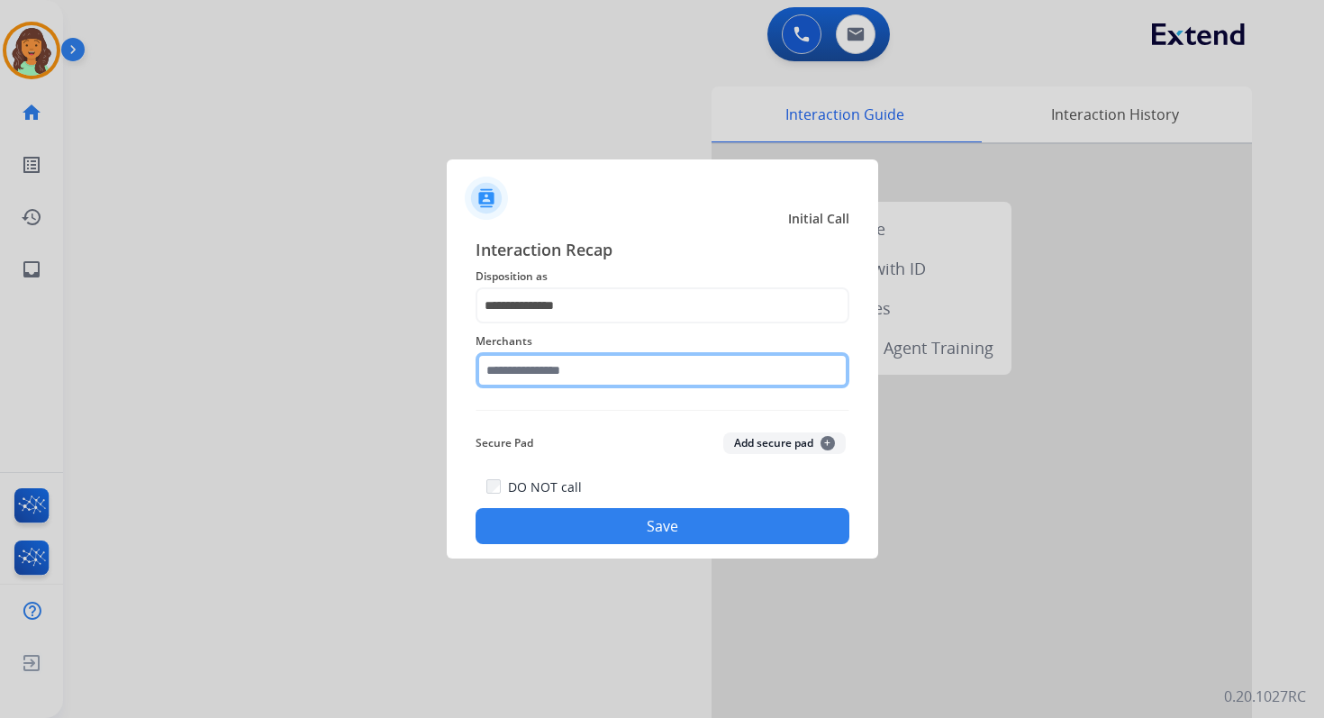
click at [558, 377] on input "text" at bounding box center [663, 370] width 374 height 36
type input "*"
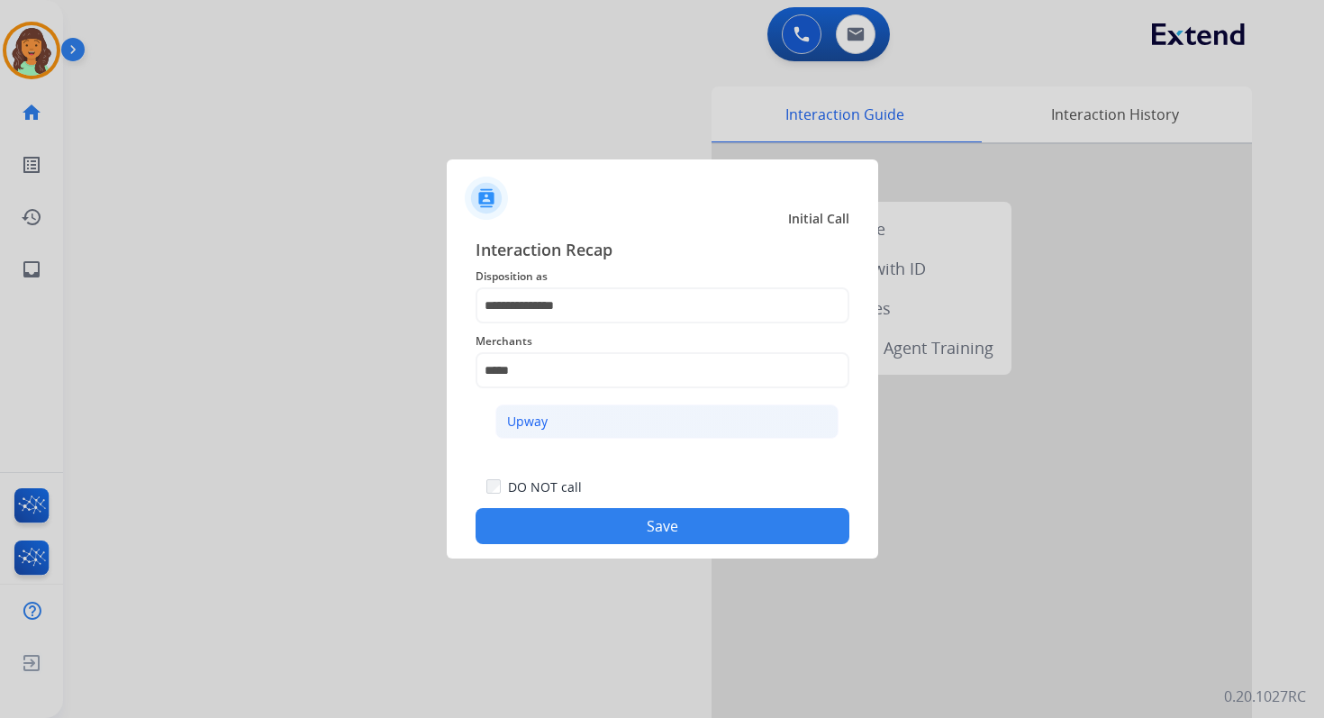
click at [540, 435] on li "Upway" at bounding box center [666, 421] width 343 height 34
type input "*****"
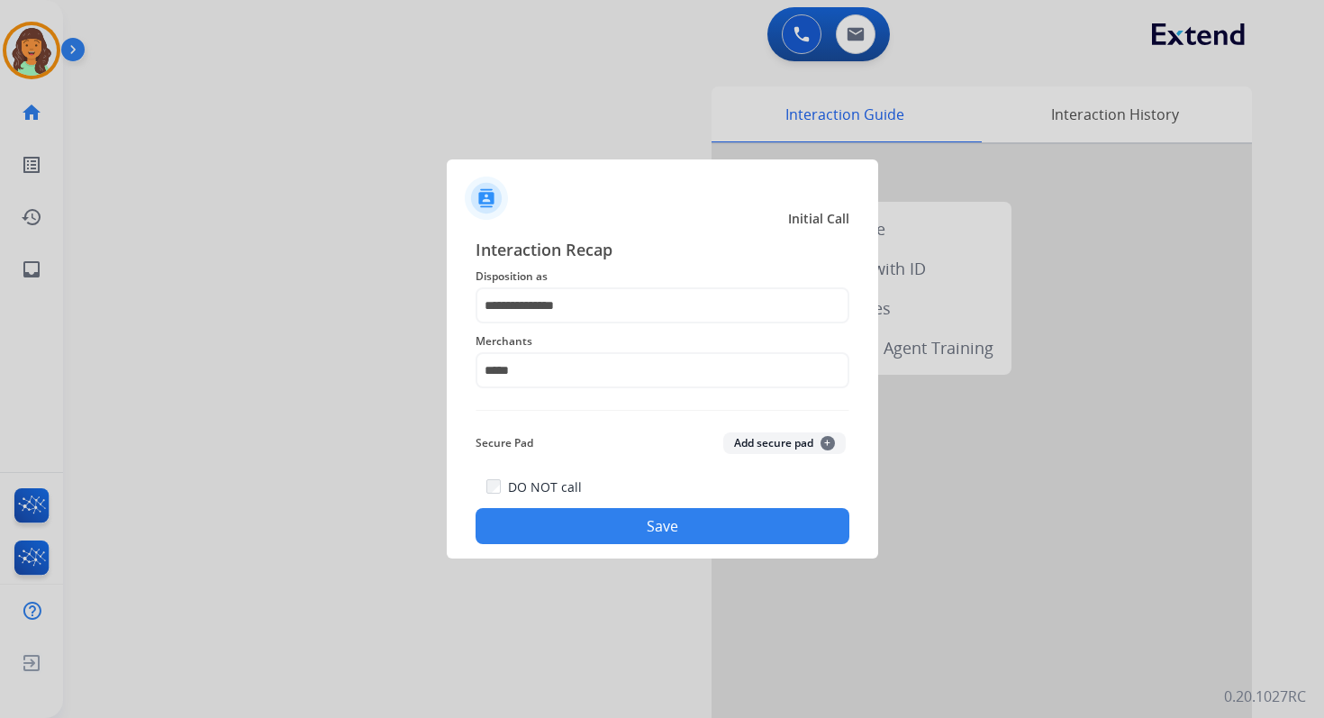
click at [673, 544] on div "**********" at bounding box center [662, 390] width 431 height 336
click at [676, 533] on button "Save" at bounding box center [663, 526] width 374 height 36
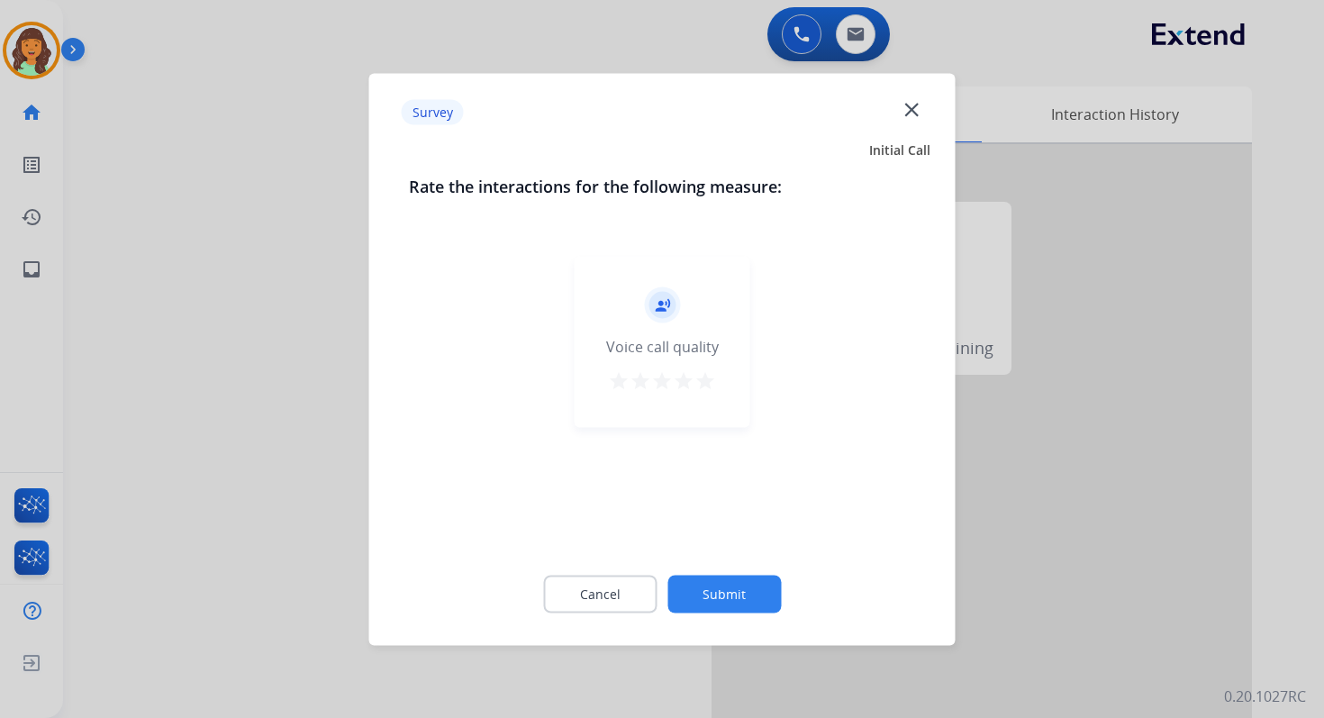
click at [740, 608] on button "Submit" at bounding box center [723, 594] width 113 height 38
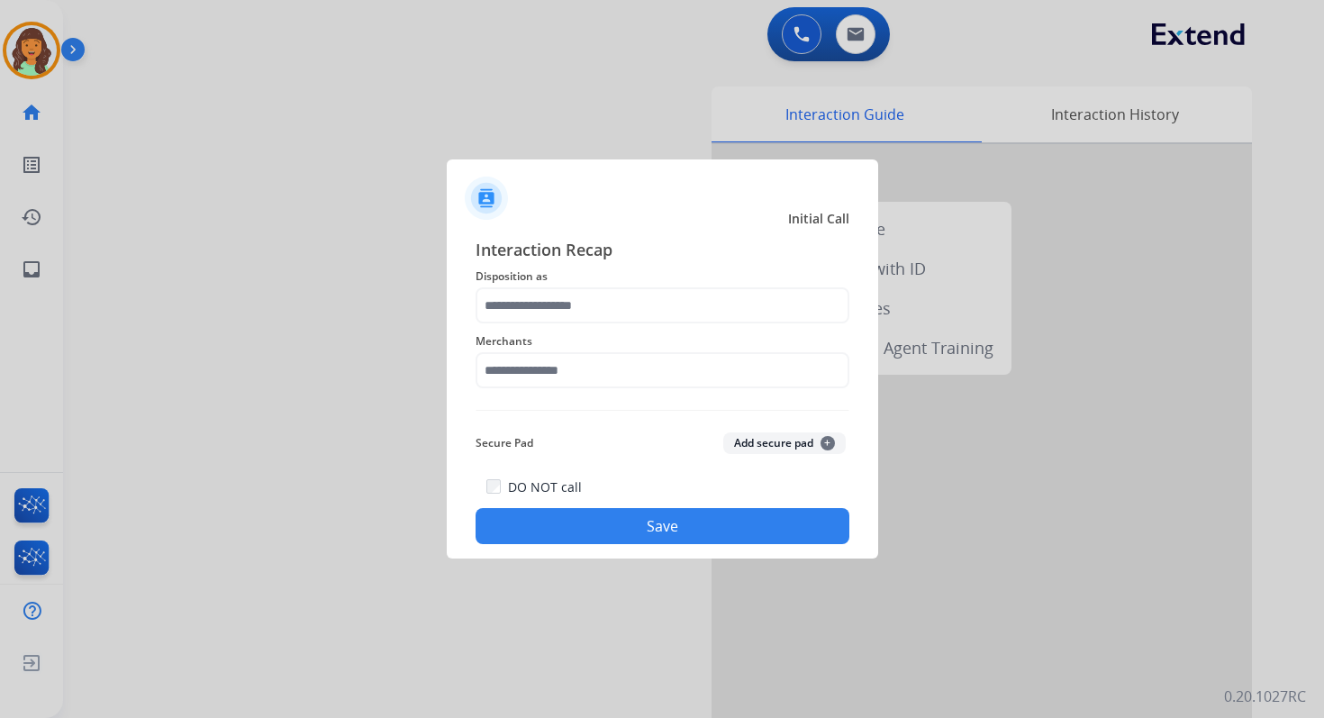
click at [560, 285] on span "Disposition as" at bounding box center [663, 277] width 374 height 22
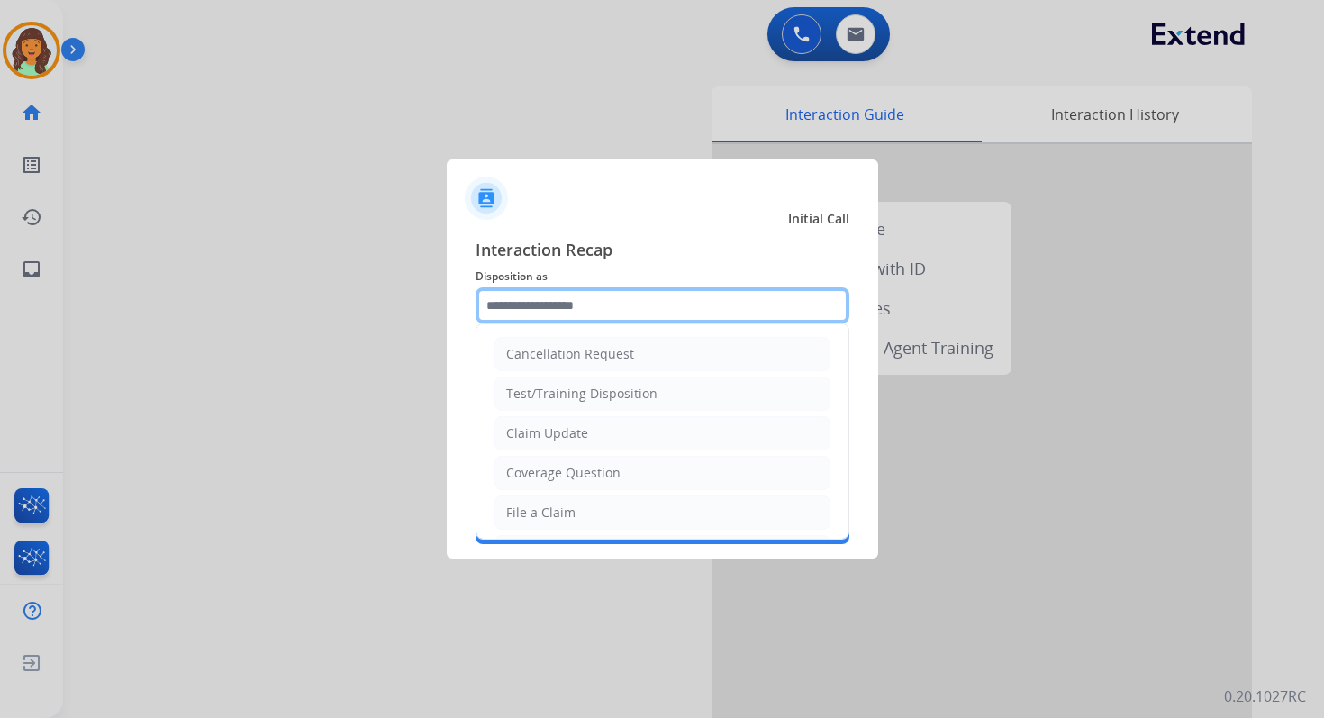
click at [571, 317] on input "text" at bounding box center [663, 305] width 374 height 36
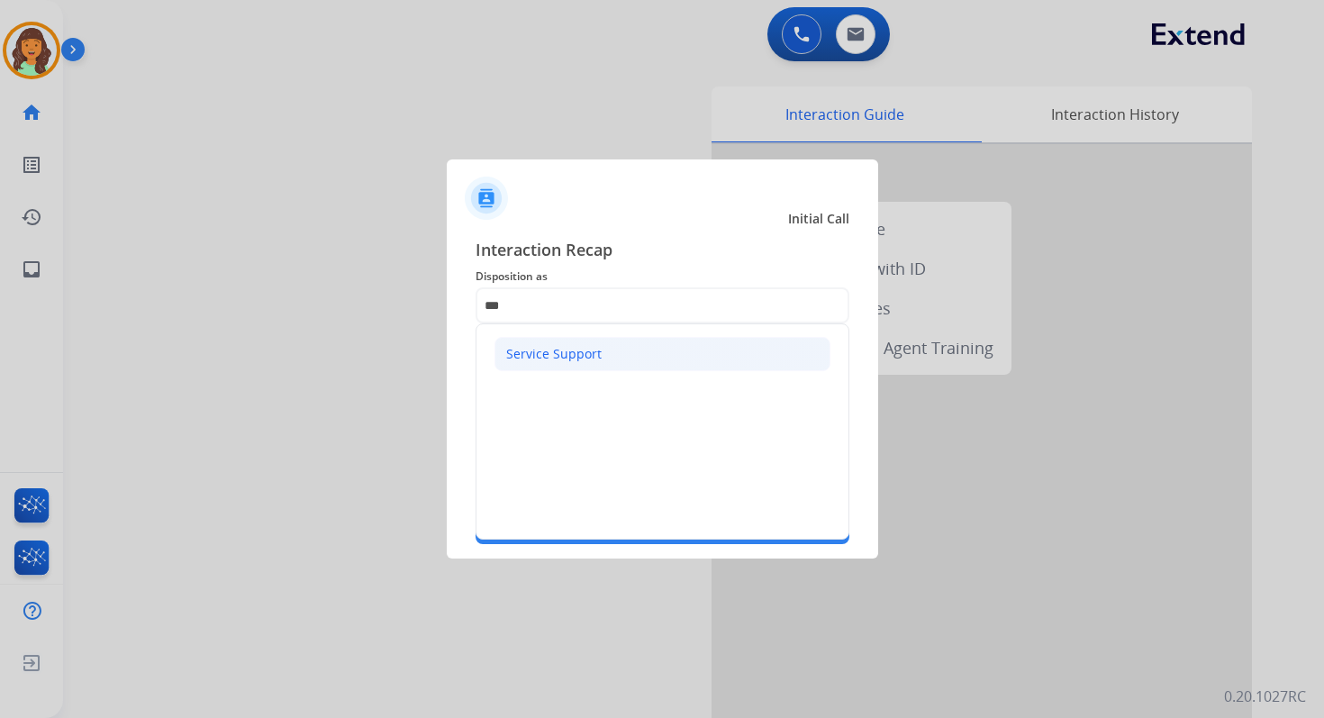
click at [572, 357] on div "Service Support" at bounding box center [553, 354] width 95 height 18
type input "**********"
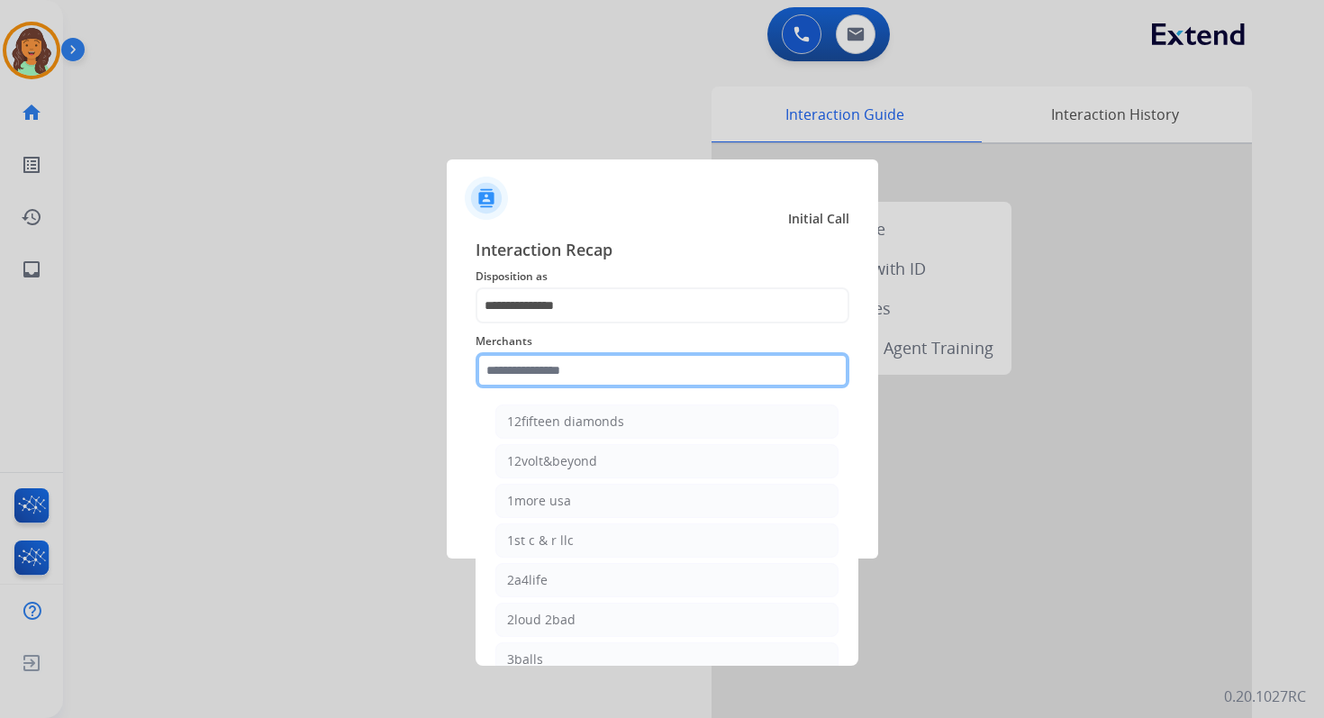
click at [582, 377] on input "text" at bounding box center [663, 370] width 374 height 36
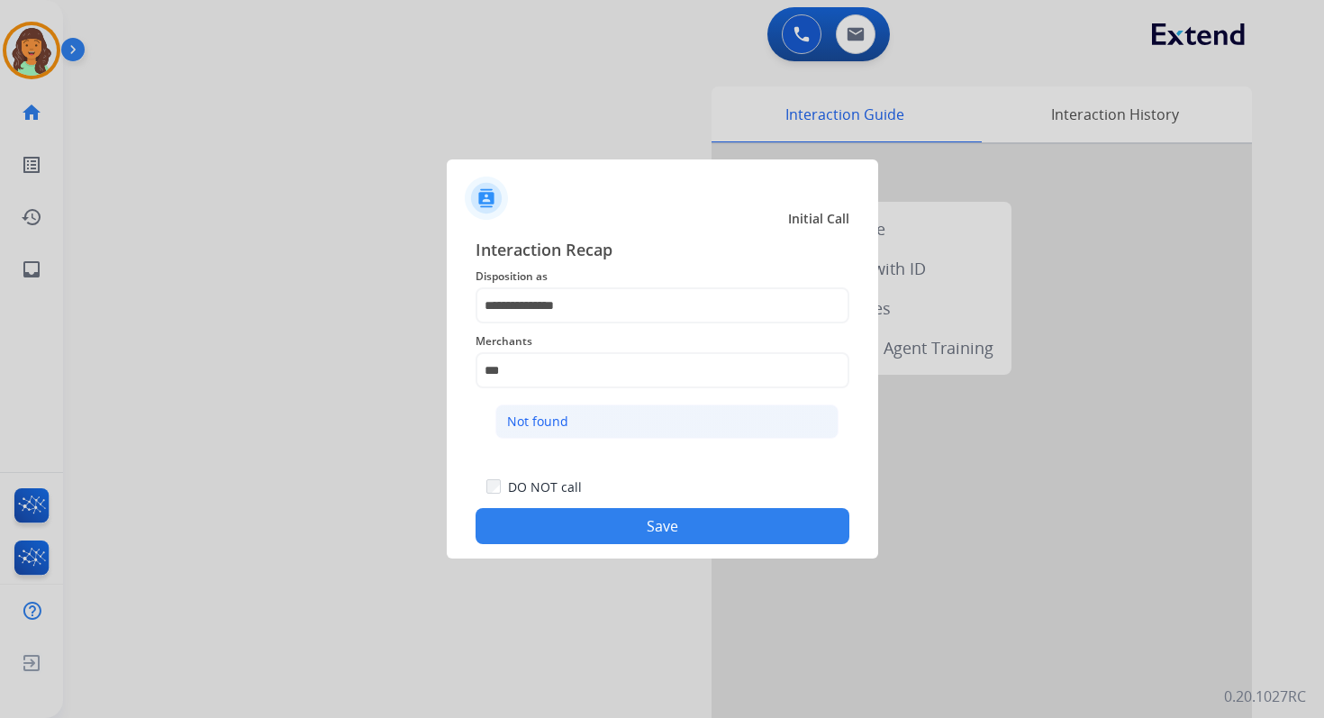
click at [589, 417] on li "Not found" at bounding box center [666, 421] width 343 height 34
type input "*********"
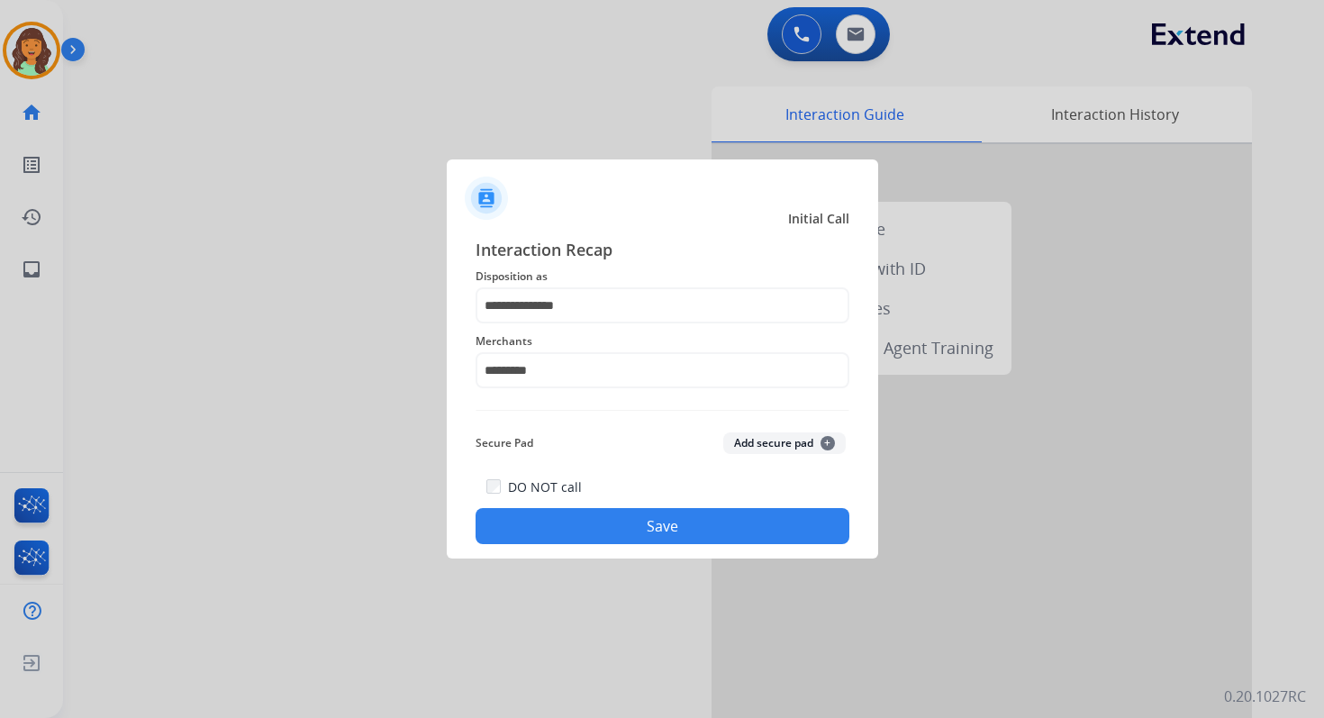
click at [656, 528] on button "Save" at bounding box center [663, 526] width 374 height 36
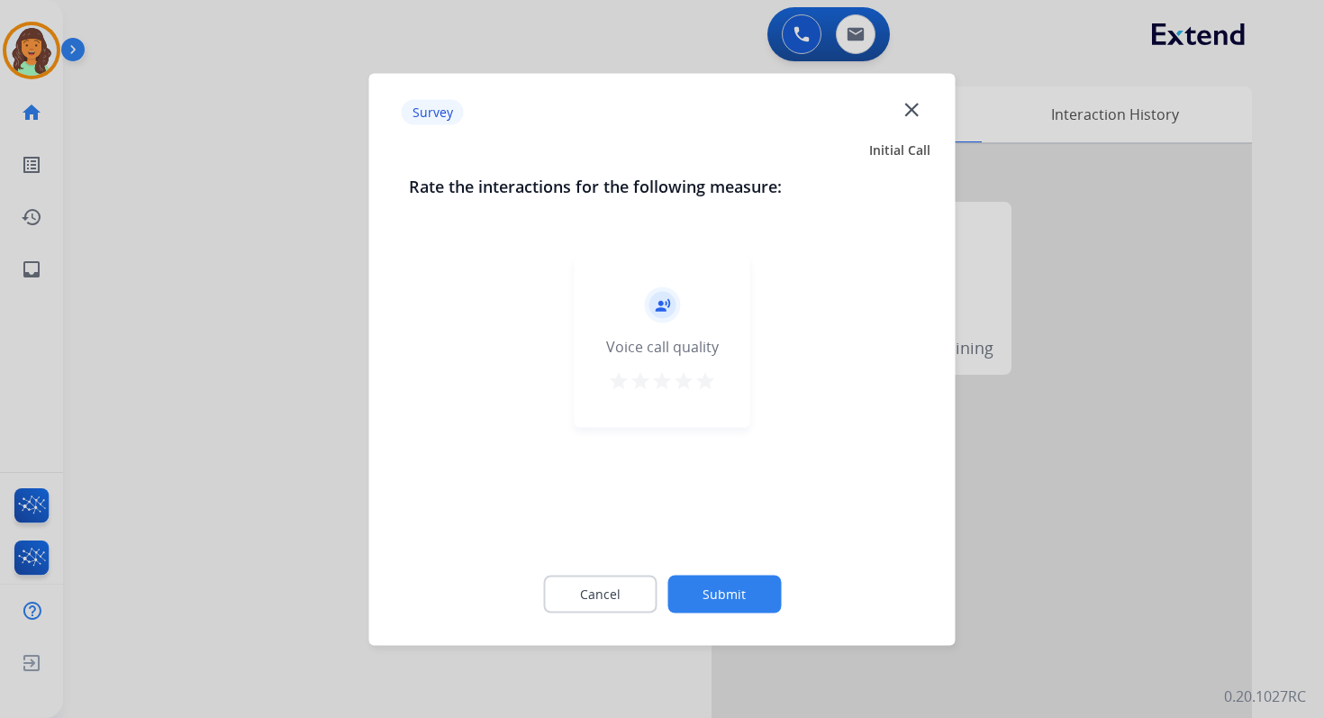
click at [736, 598] on button "Submit" at bounding box center [723, 594] width 113 height 38
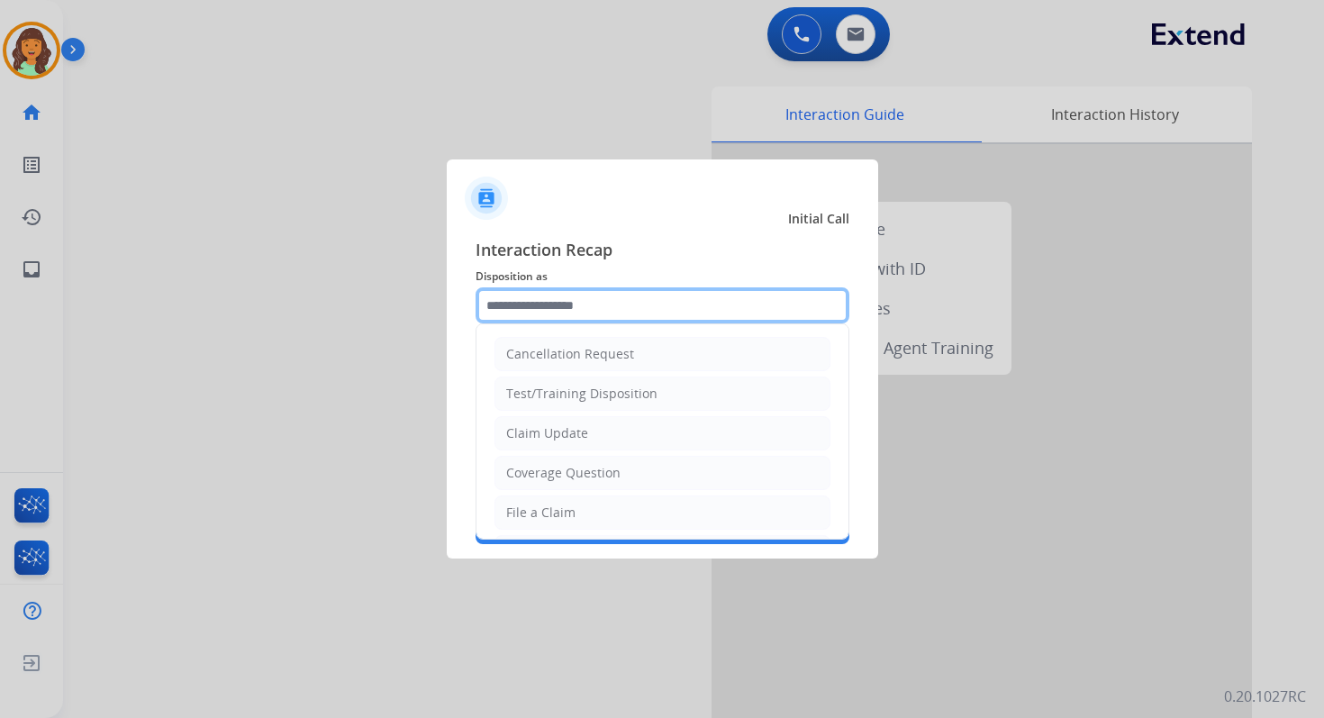
click at [546, 316] on input "text" at bounding box center [663, 305] width 374 height 36
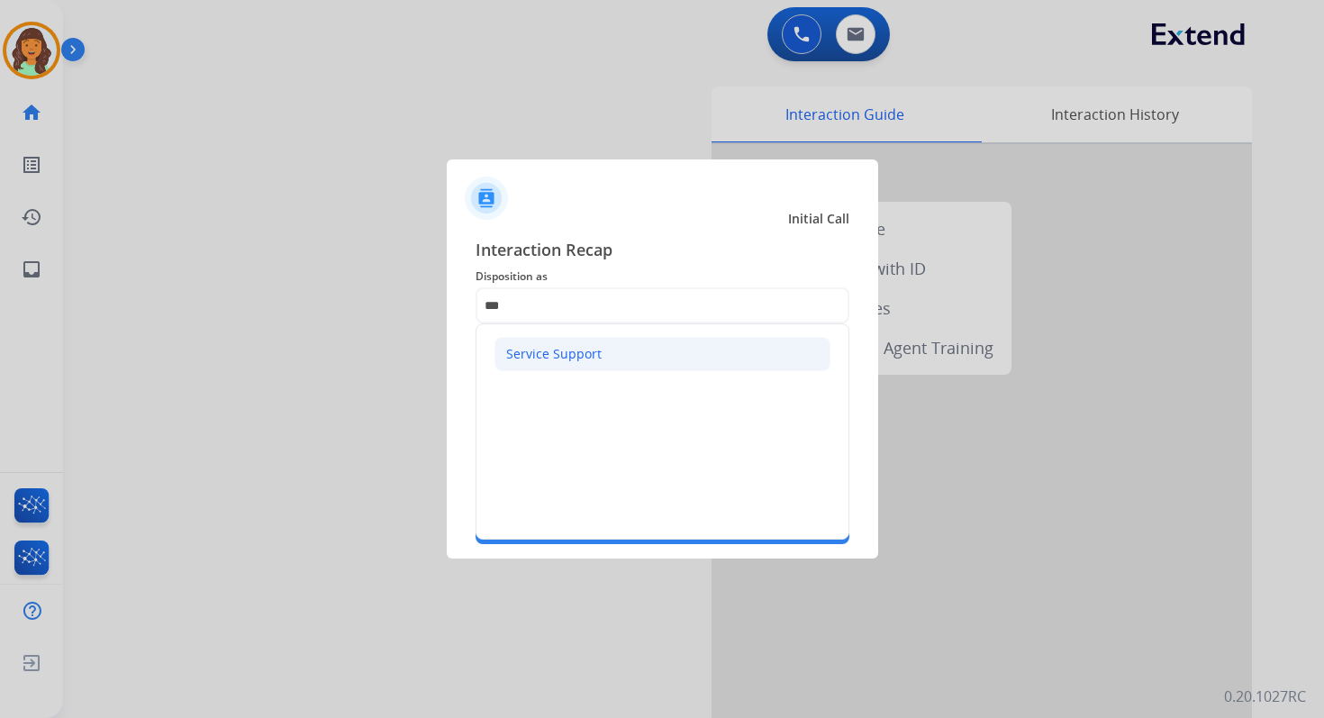
click at [543, 348] on div "Service Support" at bounding box center [553, 354] width 95 height 18
type input "**********"
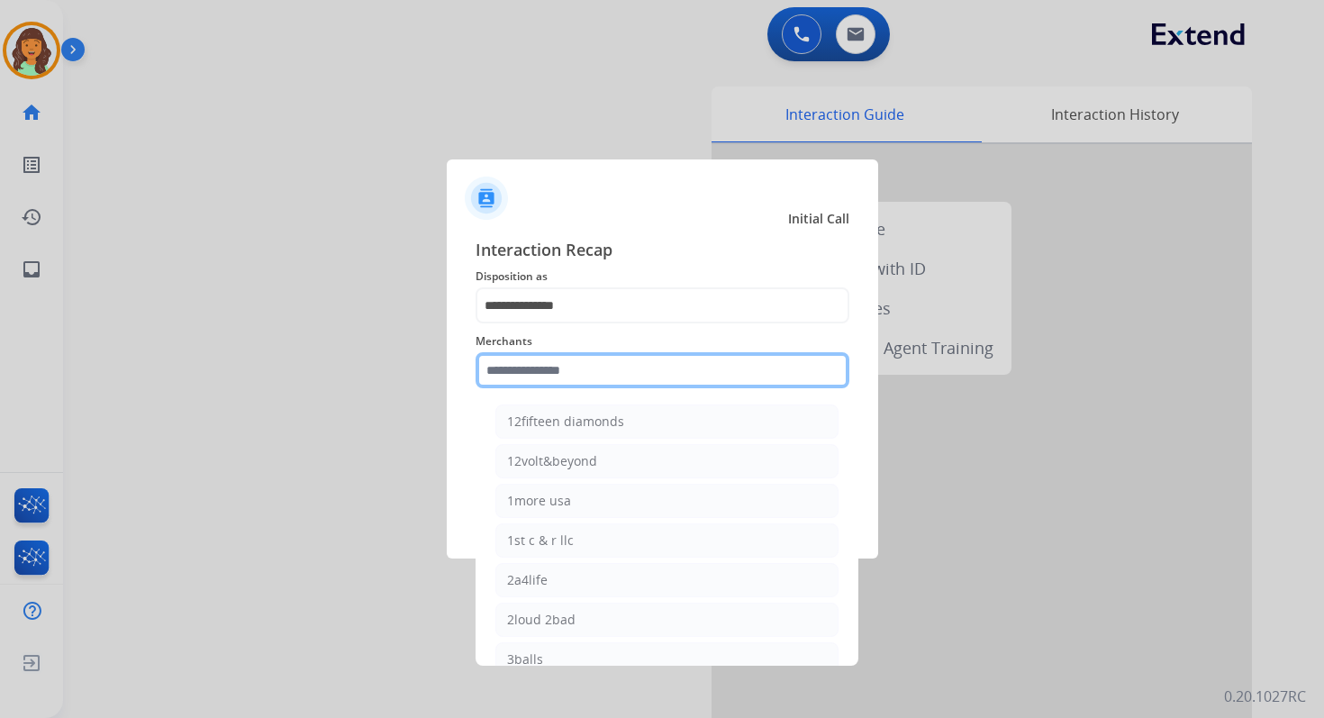
click at [561, 377] on input "text" at bounding box center [663, 370] width 374 height 36
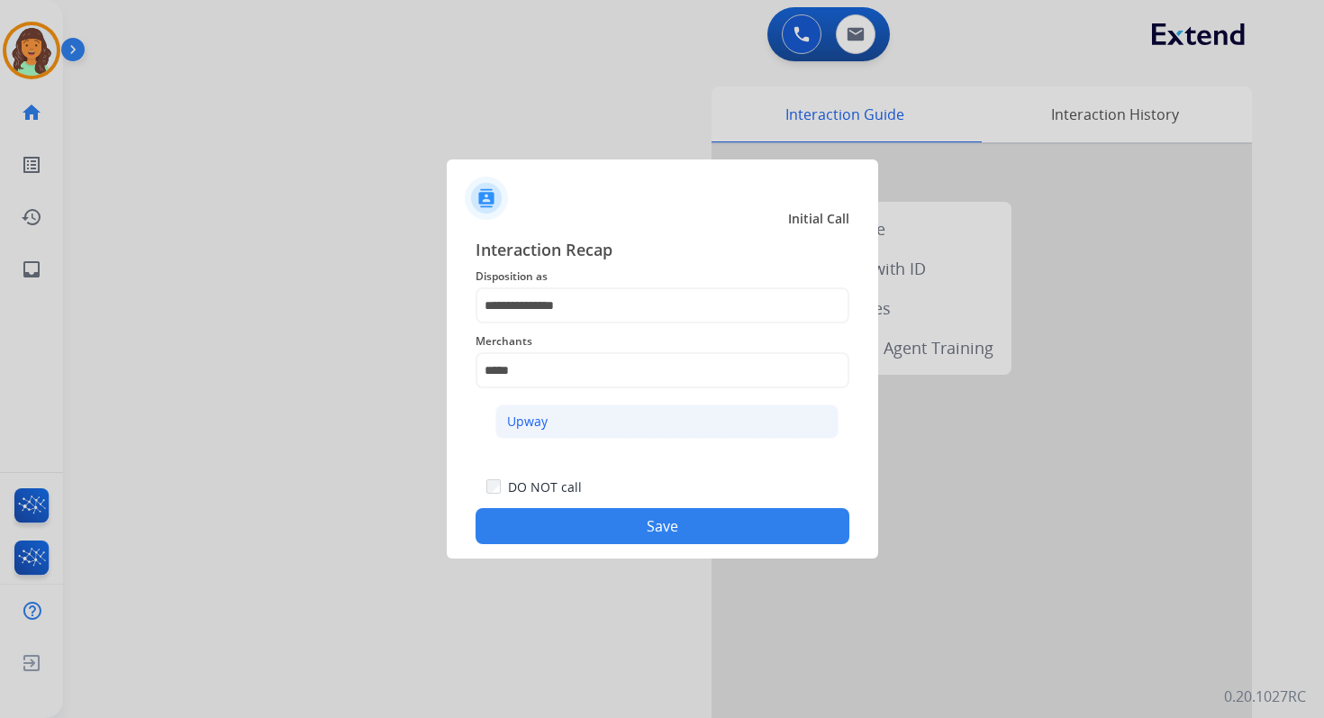
click at [561, 414] on li "Upway" at bounding box center [666, 421] width 343 height 34
type input "*****"
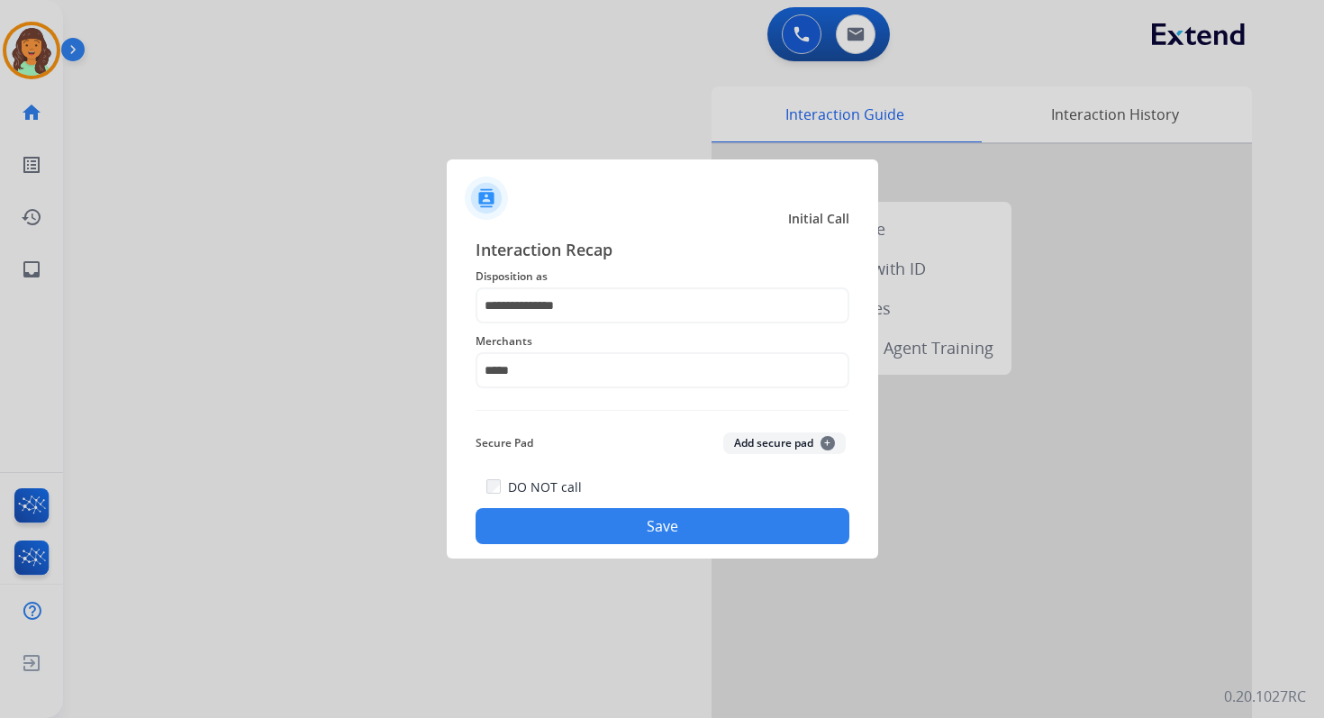
click at [653, 522] on button "Save" at bounding box center [663, 526] width 374 height 36
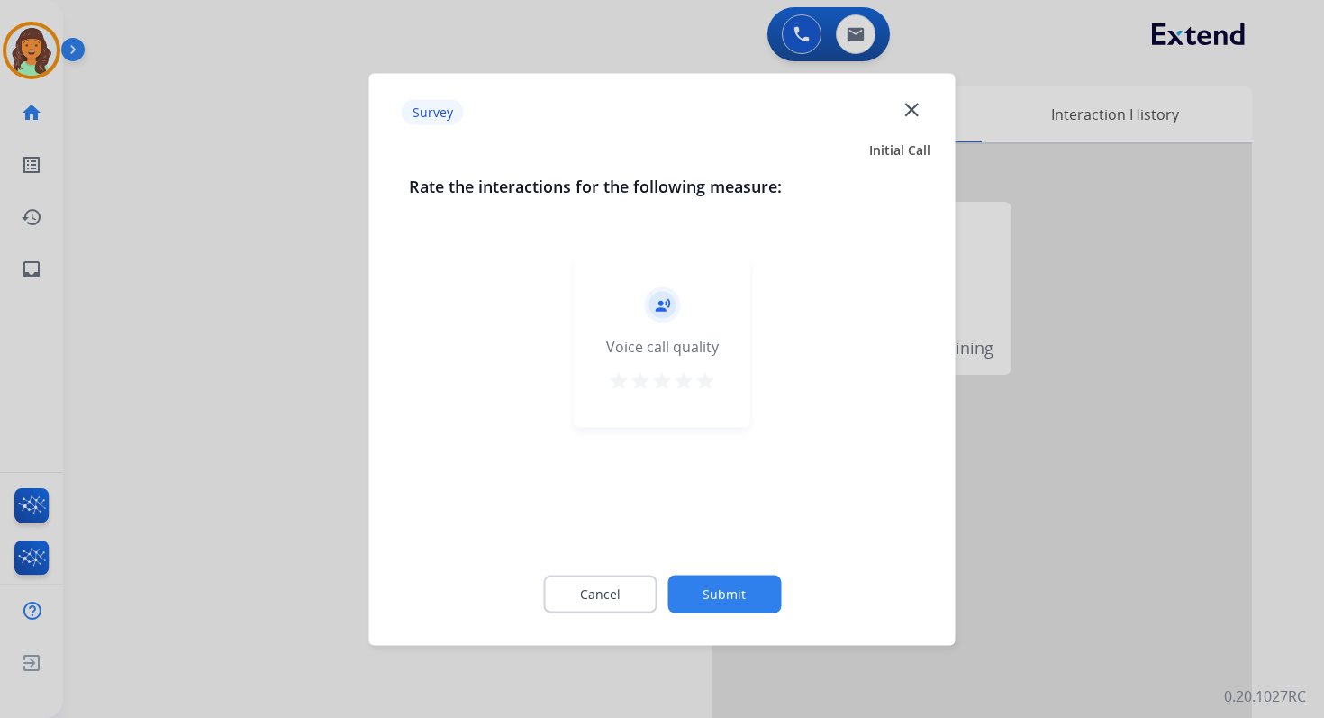
click at [704, 595] on button "Submit" at bounding box center [723, 594] width 113 height 38
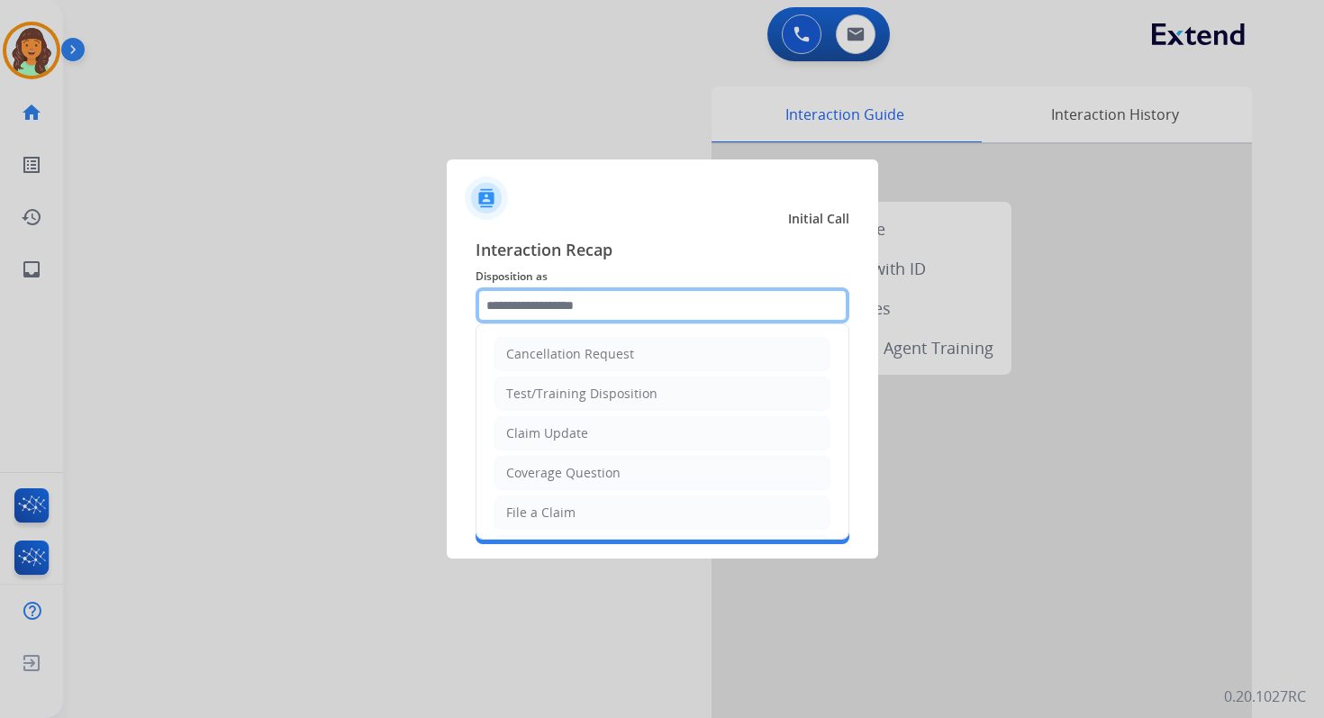
click at [563, 301] on input "text" at bounding box center [663, 305] width 374 height 36
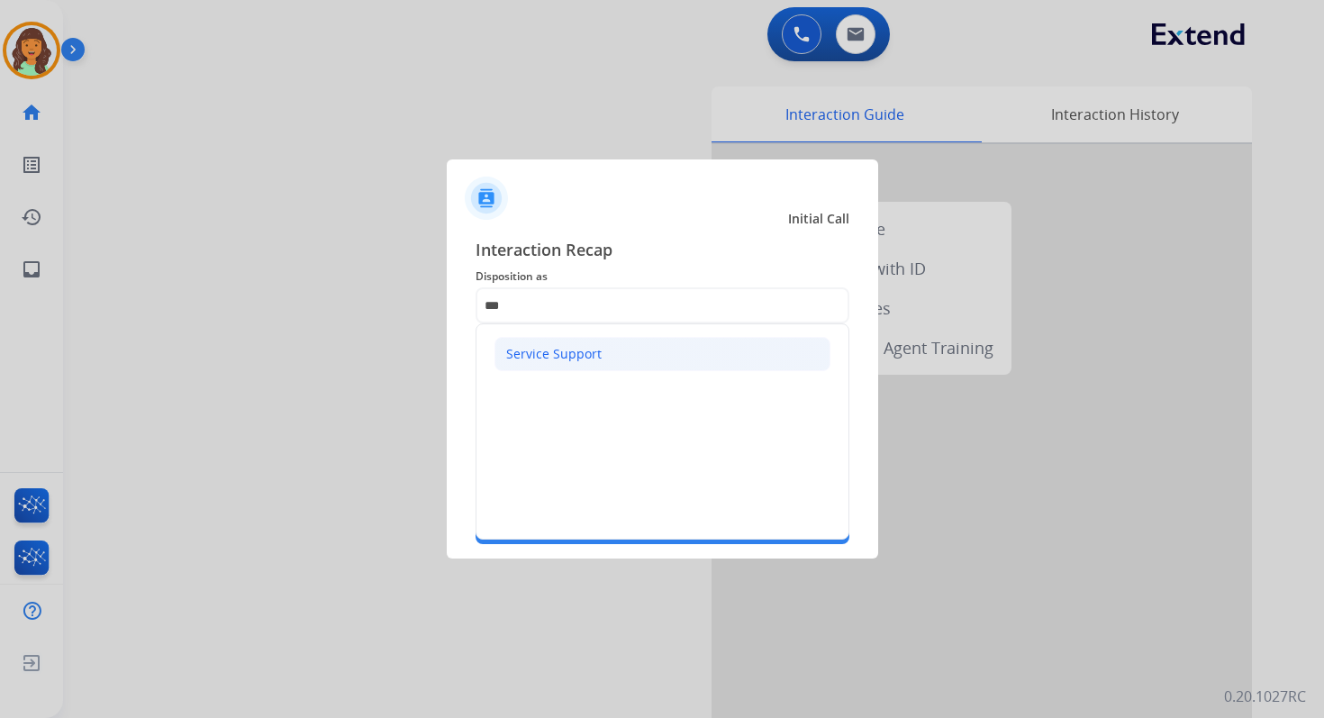
click at [581, 361] on div "Service Support" at bounding box center [553, 354] width 95 height 18
type input "**********"
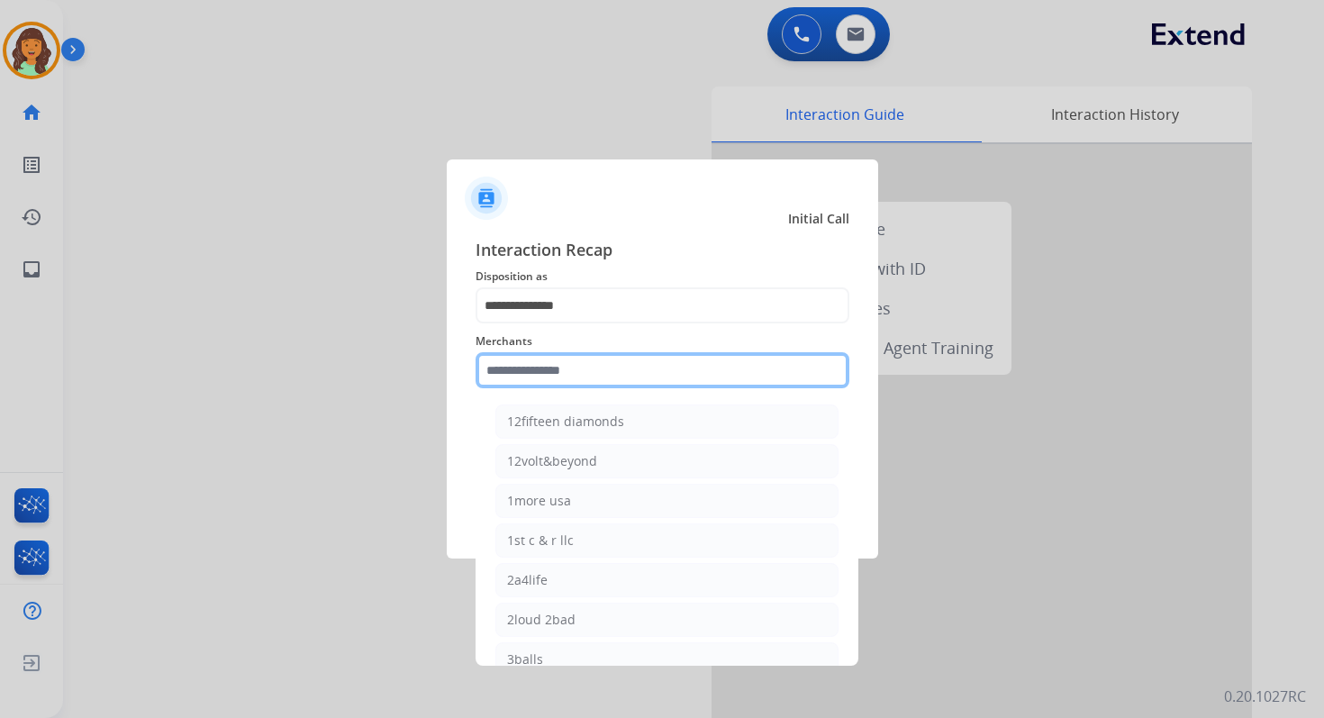
click at [579, 383] on input "text" at bounding box center [663, 370] width 374 height 36
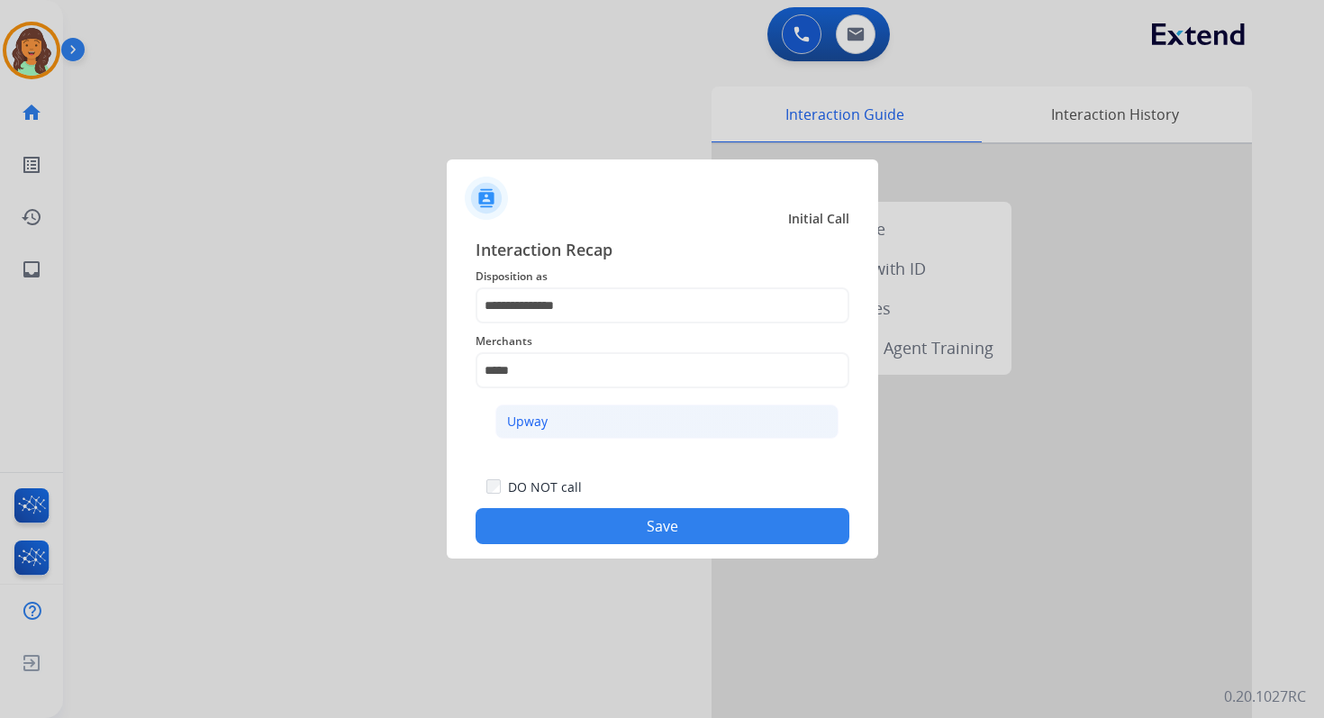
click at [579, 426] on li "Upway" at bounding box center [666, 421] width 343 height 34
type input "*****"
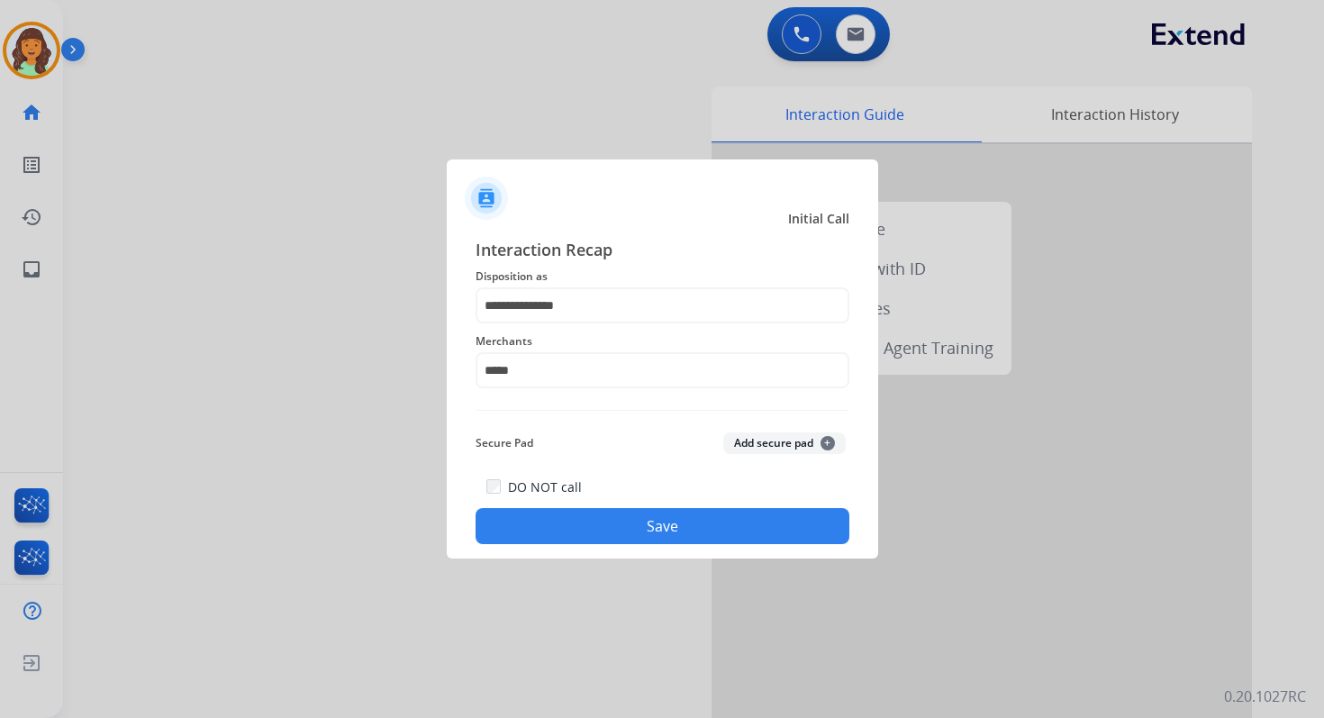
click at [667, 521] on button "Save" at bounding box center [663, 526] width 374 height 36
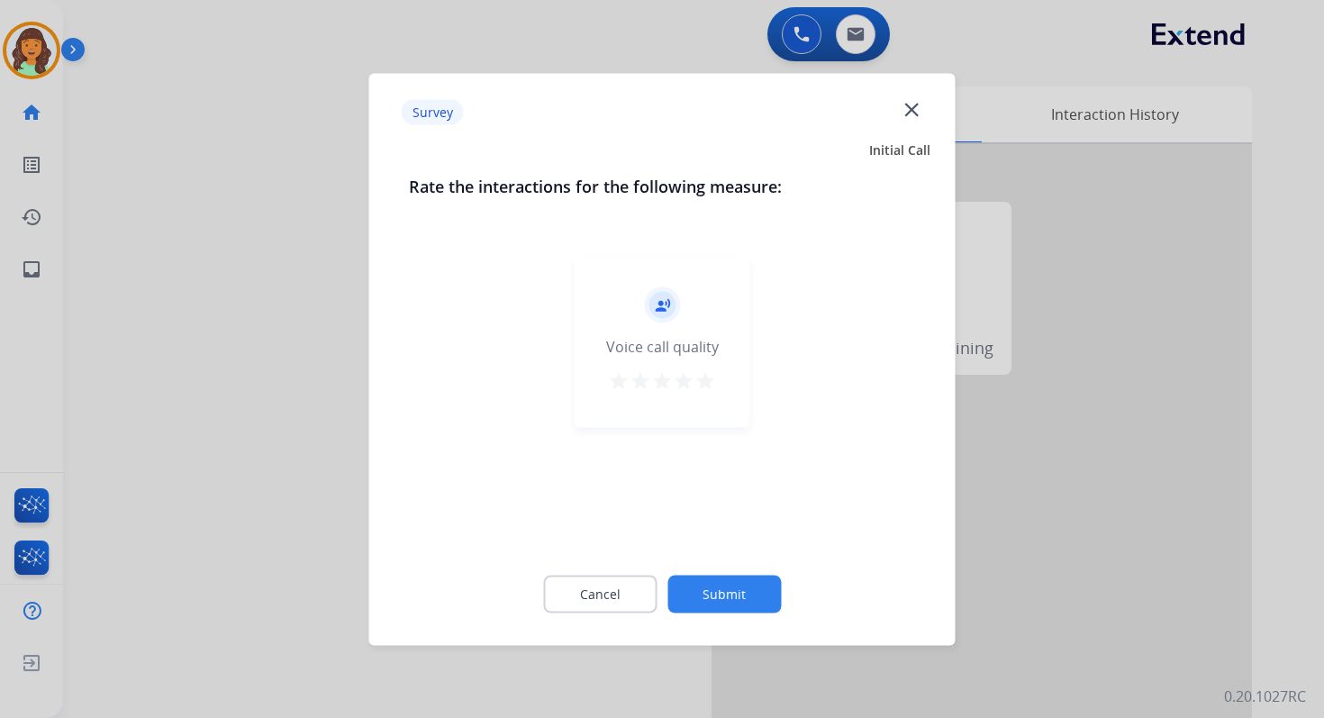
click at [707, 588] on button "Submit" at bounding box center [723, 594] width 113 height 38
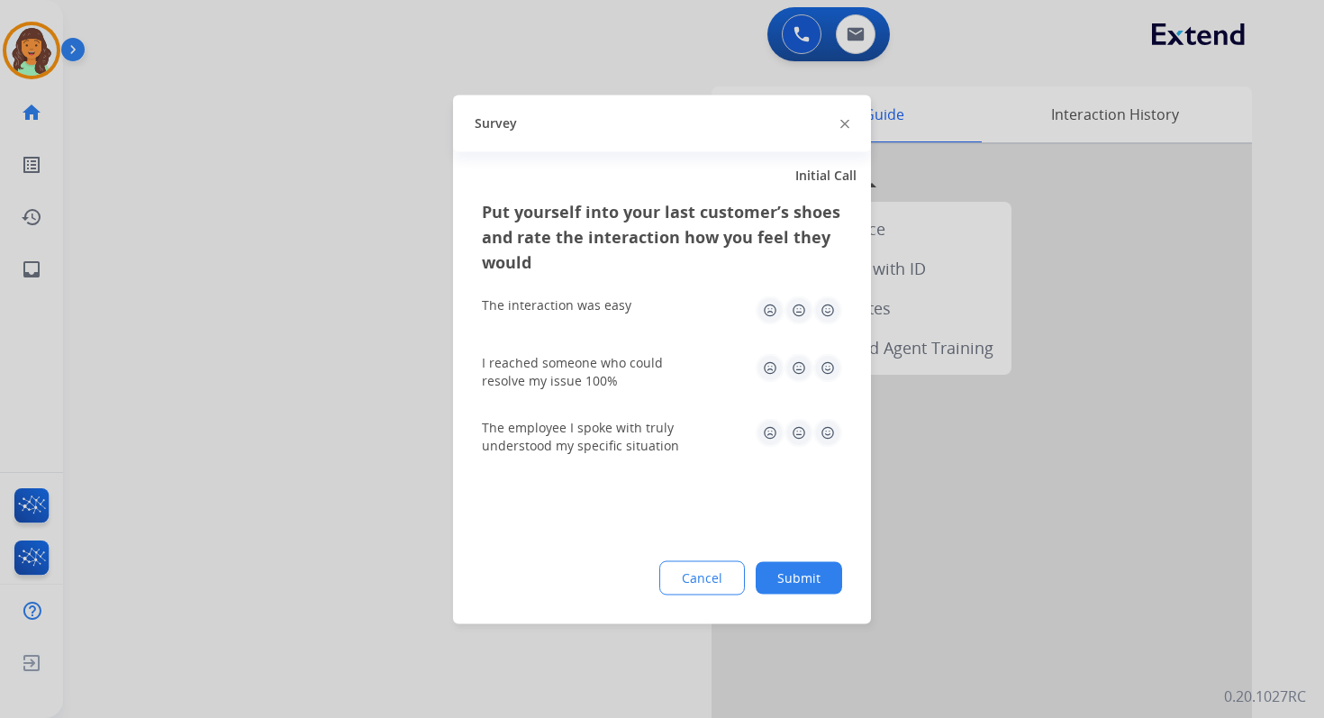
click at [813, 581] on button "Submit" at bounding box center [799, 577] width 86 height 32
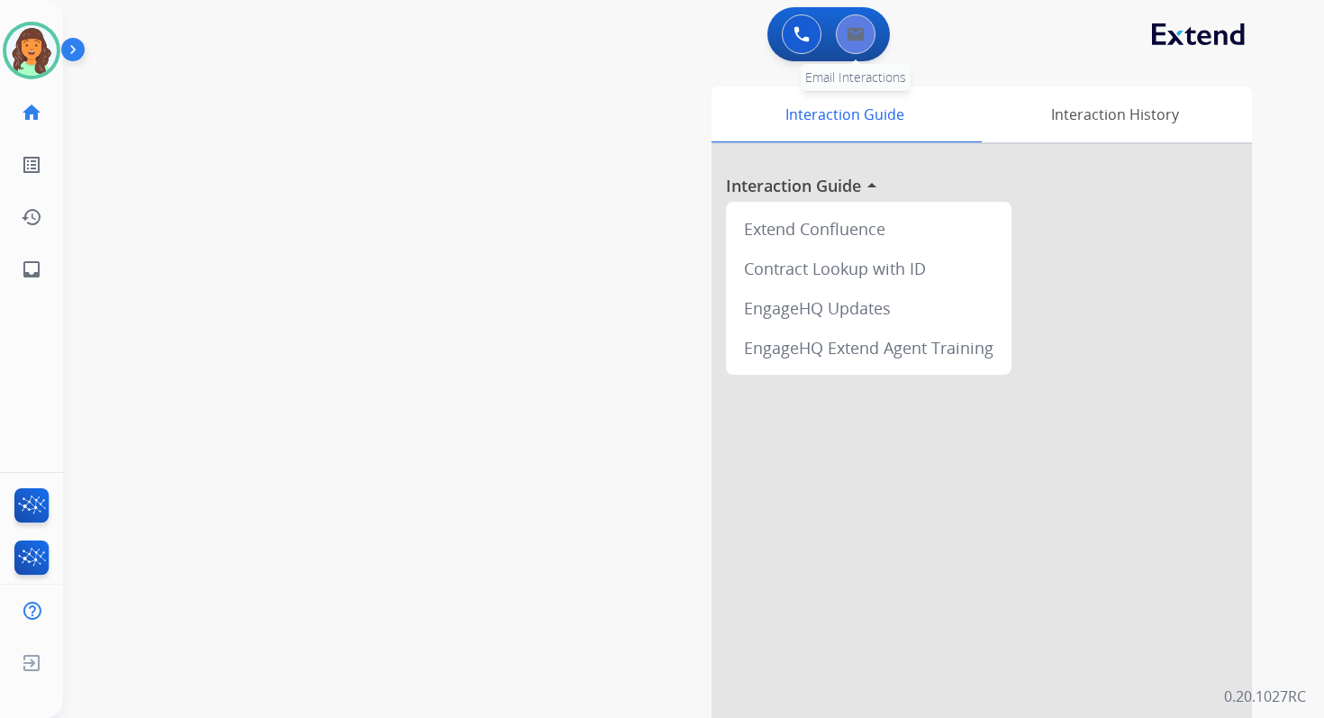
click at [858, 29] on img at bounding box center [856, 34] width 18 height 14
select select "**********"
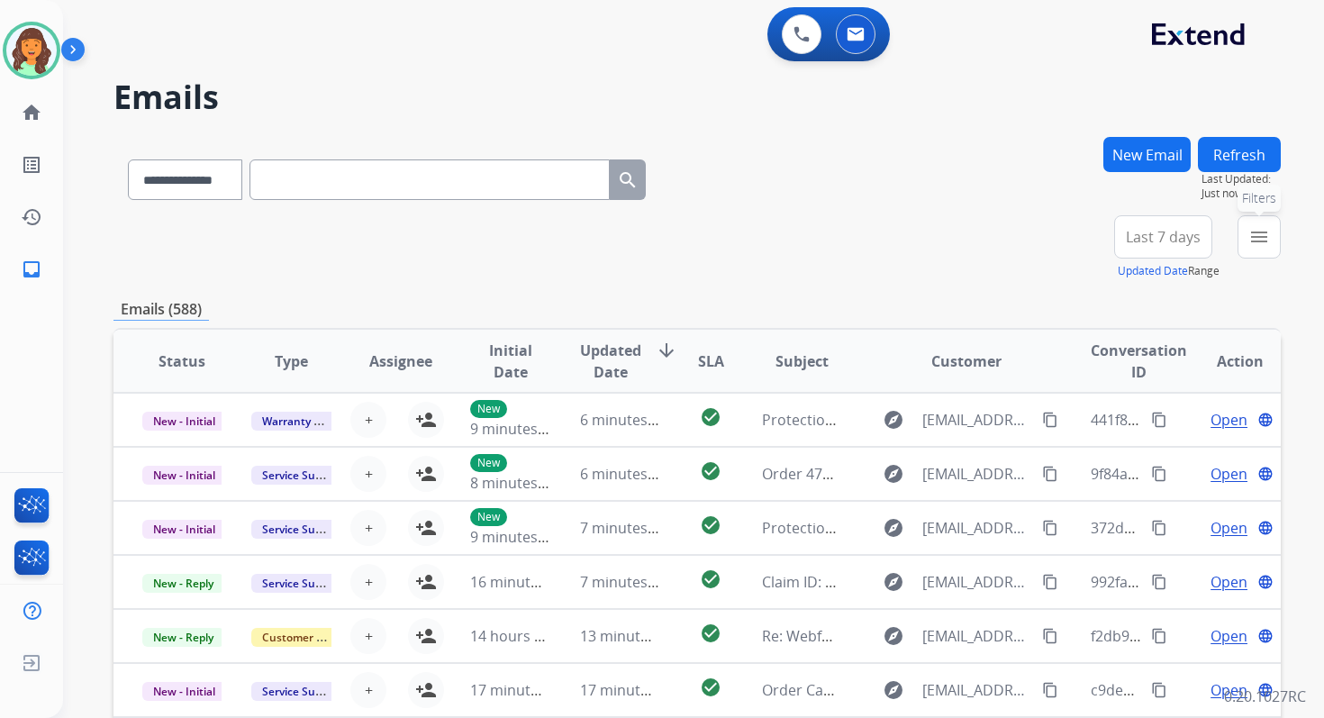
click at [1244, 231] on button "menu Filters" at bounding box center [1259, 236] width 43 height 43
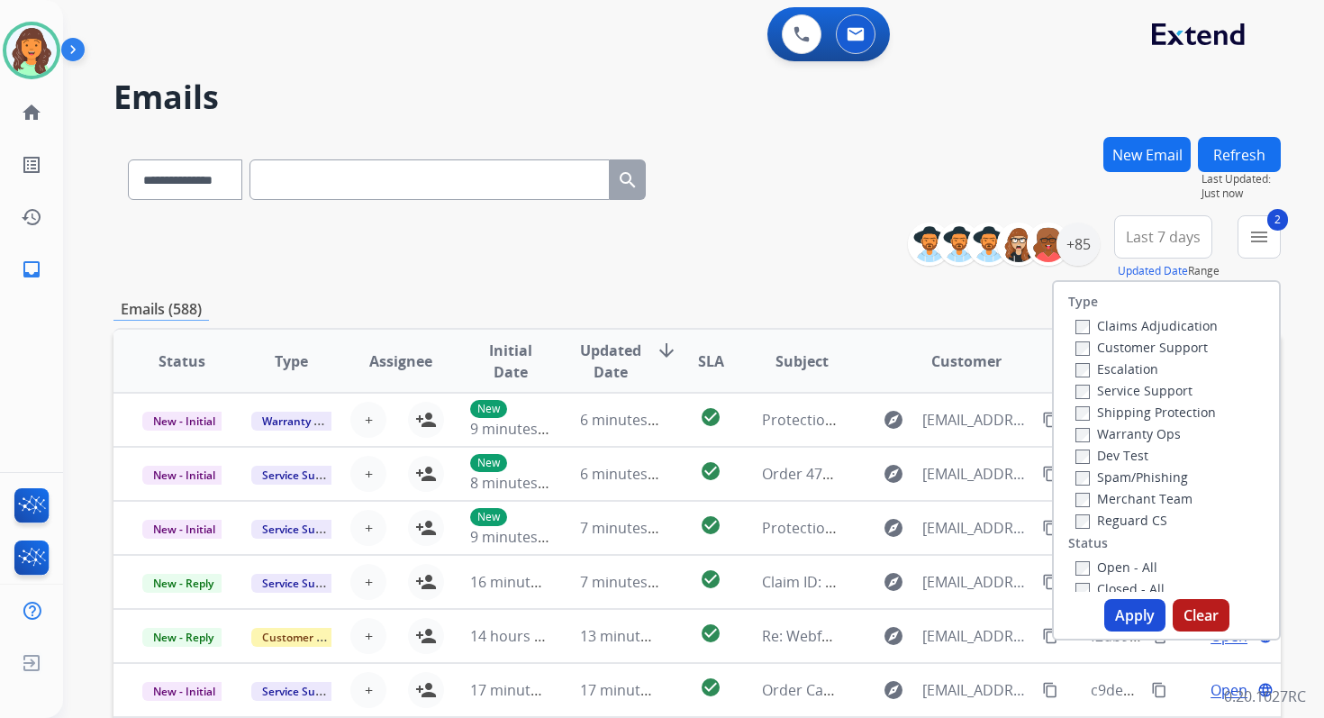
click at [1118, 620] on button "Apply" at bounding box center [1134, 615] width 61 height 32
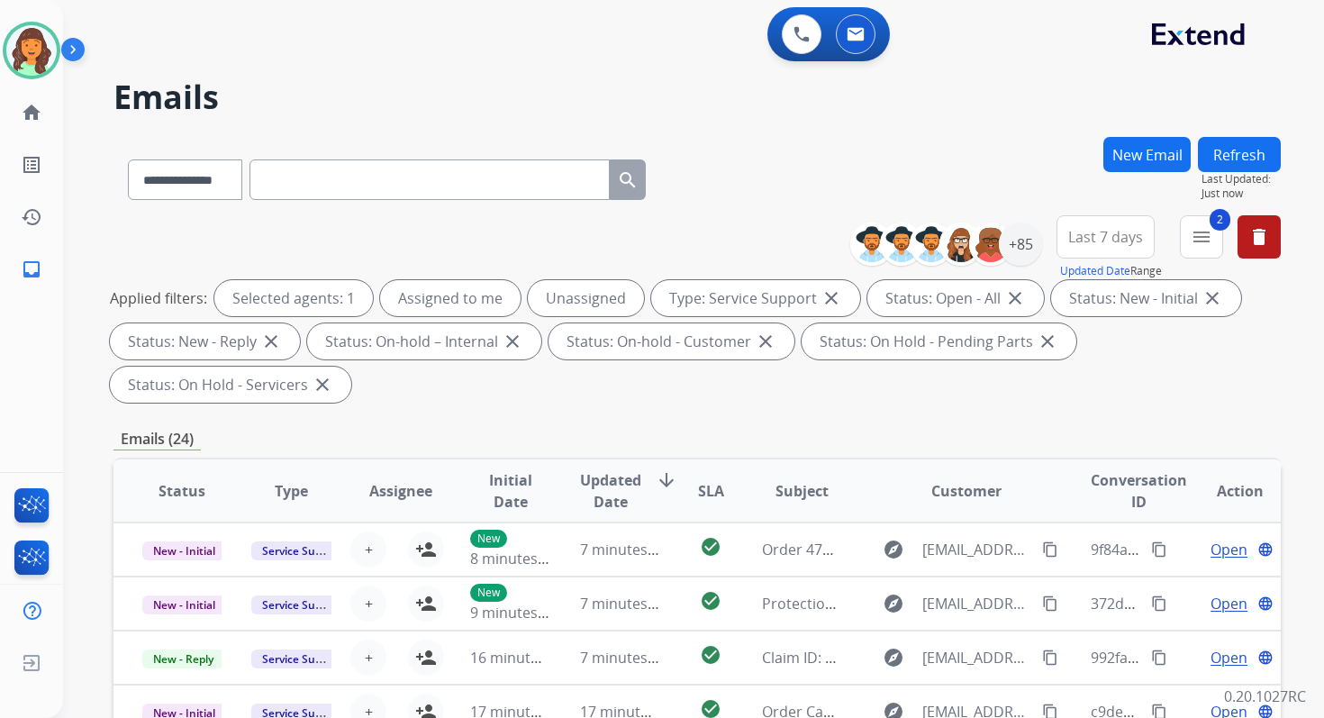
scroll to position [437, 0]
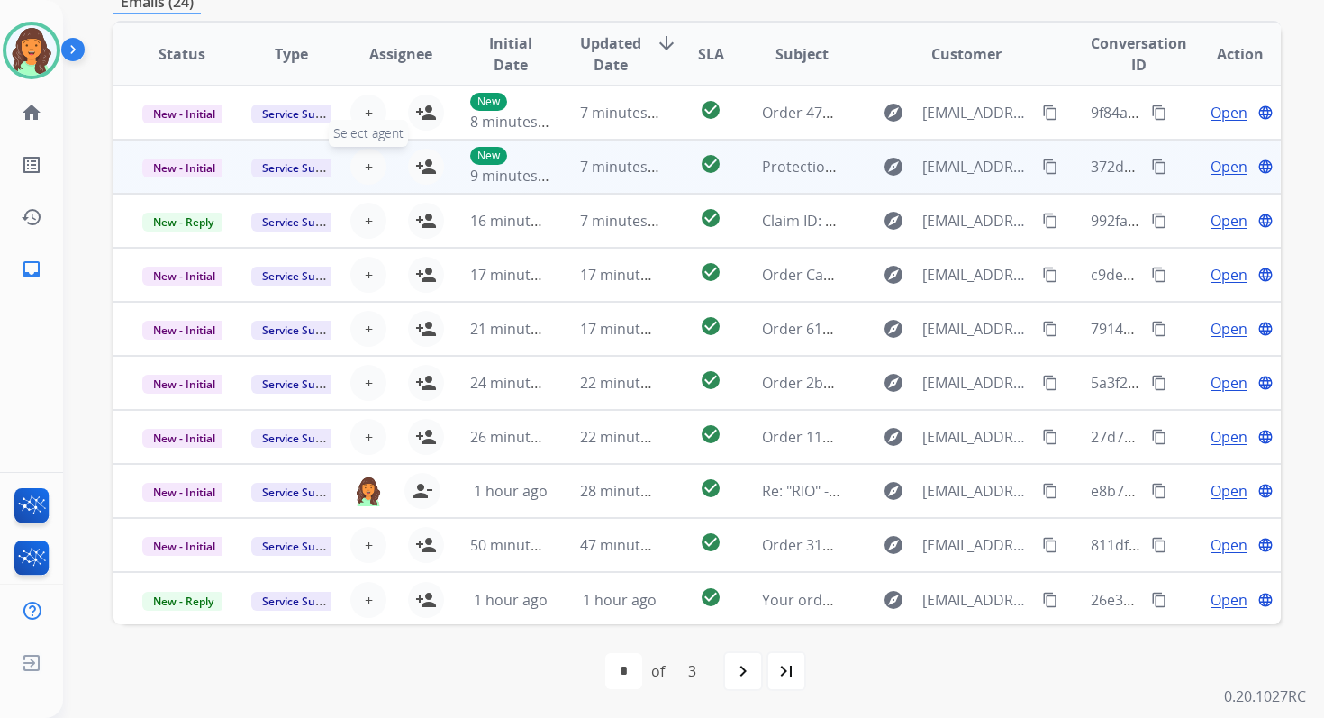
click at [365, 164] on span "+" at bounding box center [369, 167] width 8 height 22
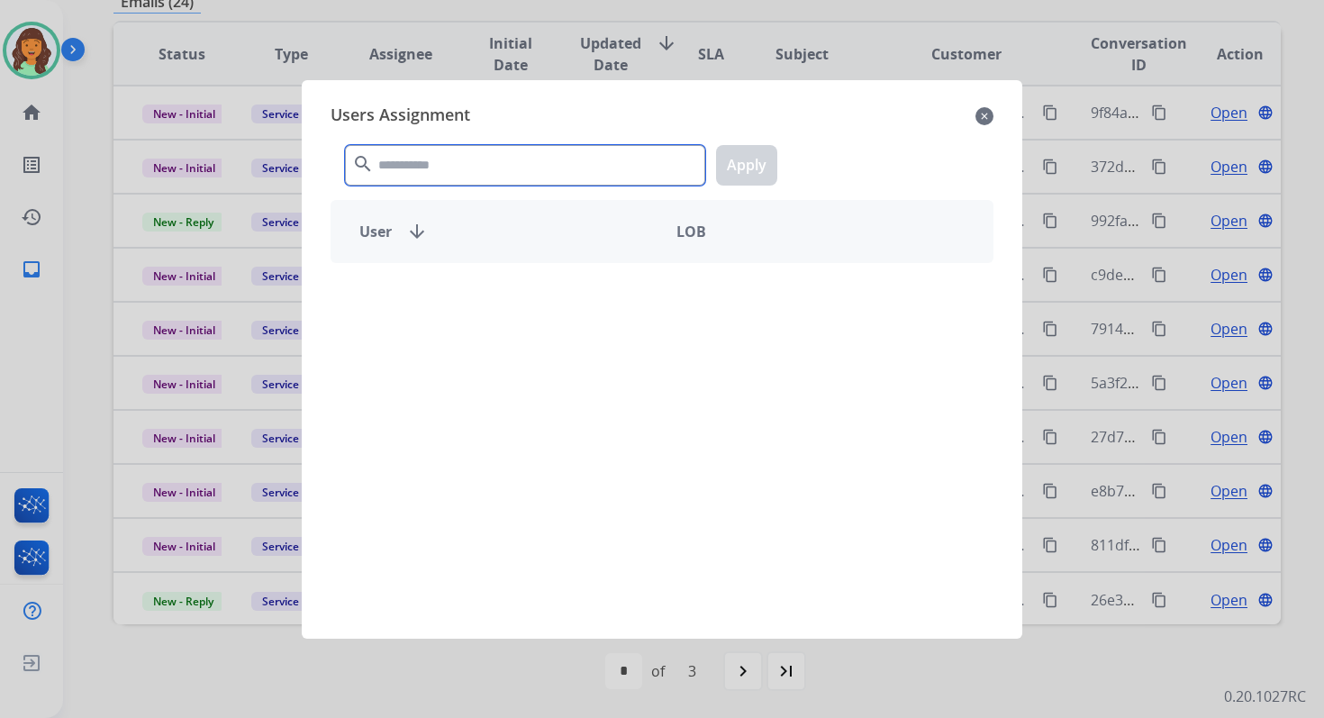
click at [418, 167] on input "text" at bounding box center [525, 165] width 360 height 41
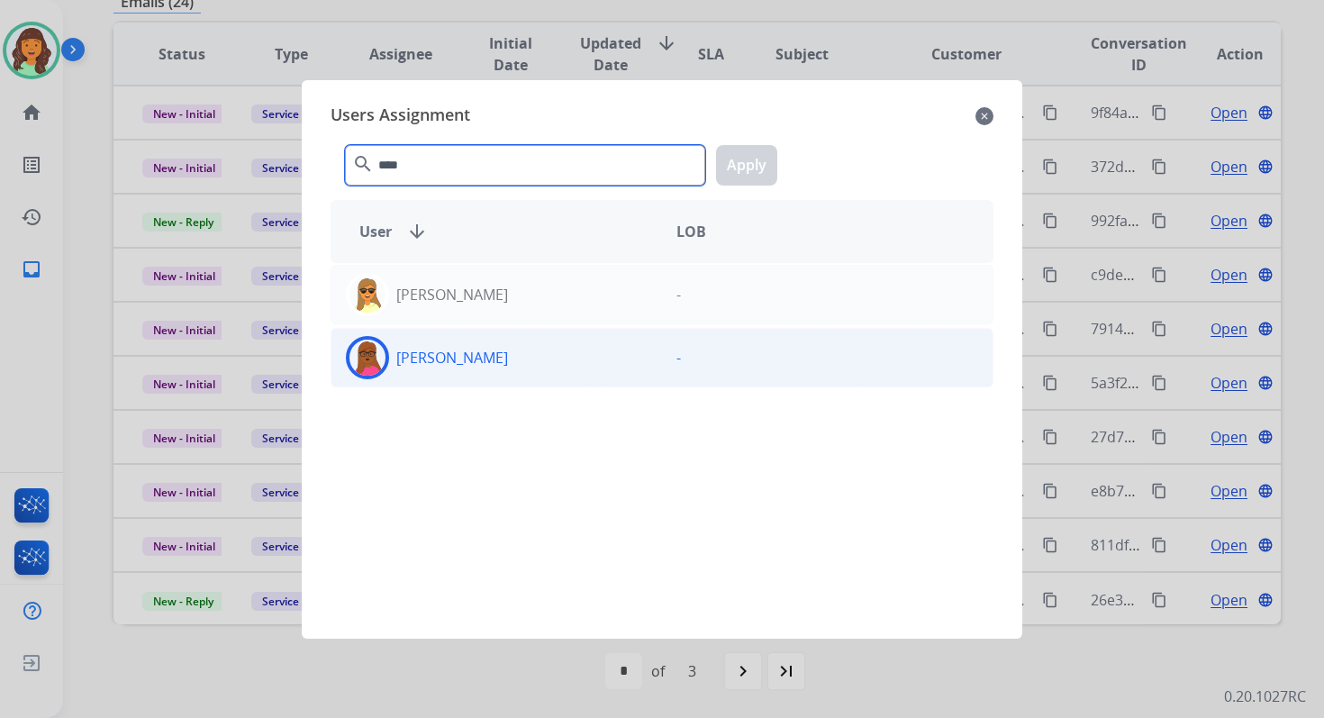
type input "****"
click at [488, 376] on div "[PERSON_NAME]" at bounding box center [496, 357] width 331 height 43
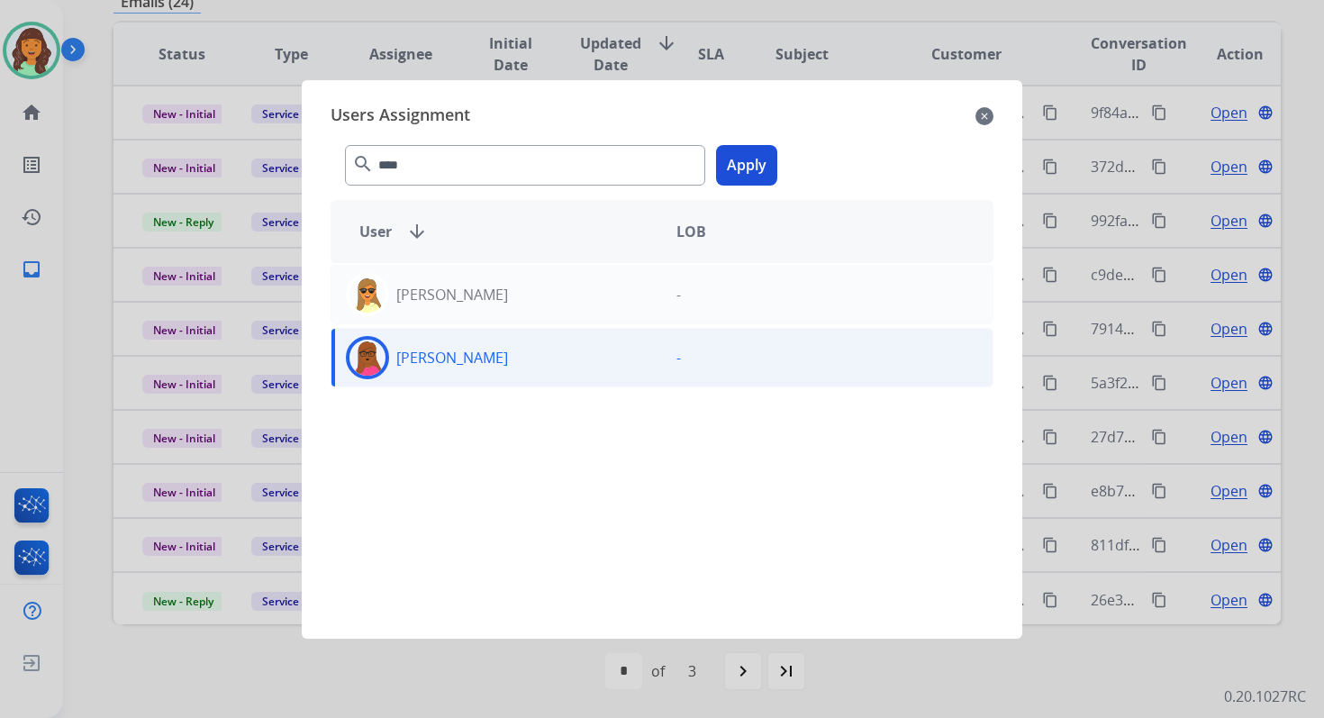
click at [745, 159] on button "Apply" at bounding box center [746, 165] width 61 height 41
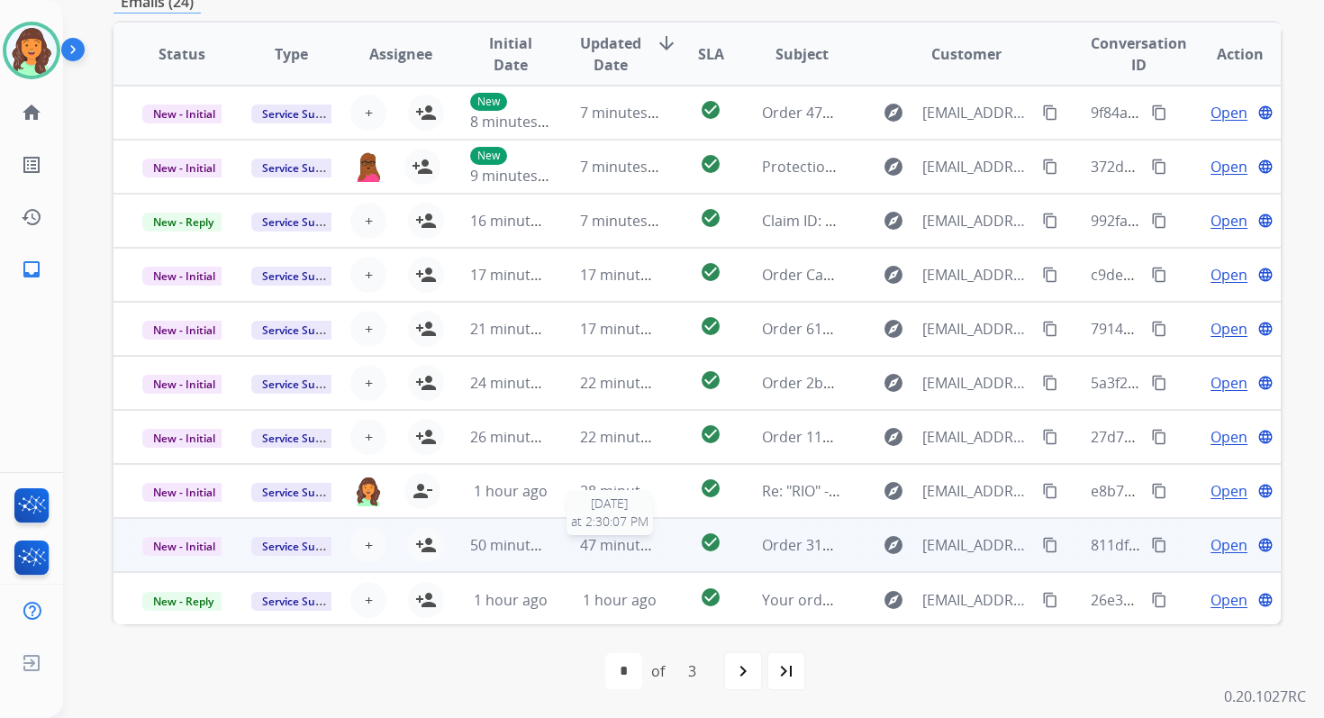
click at [628, 545] on span "47 minutes ago" at bounding box center [632, 545] width 104 height 20
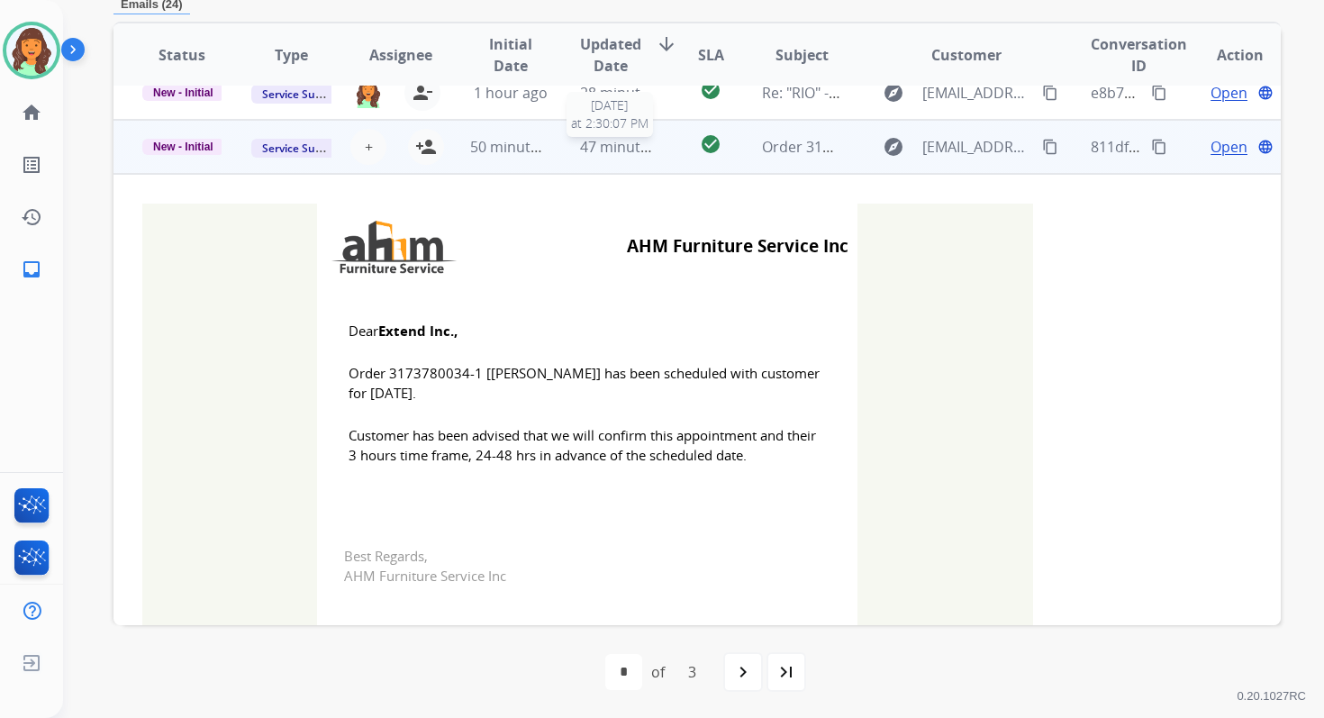
scroll to position [432, 0]
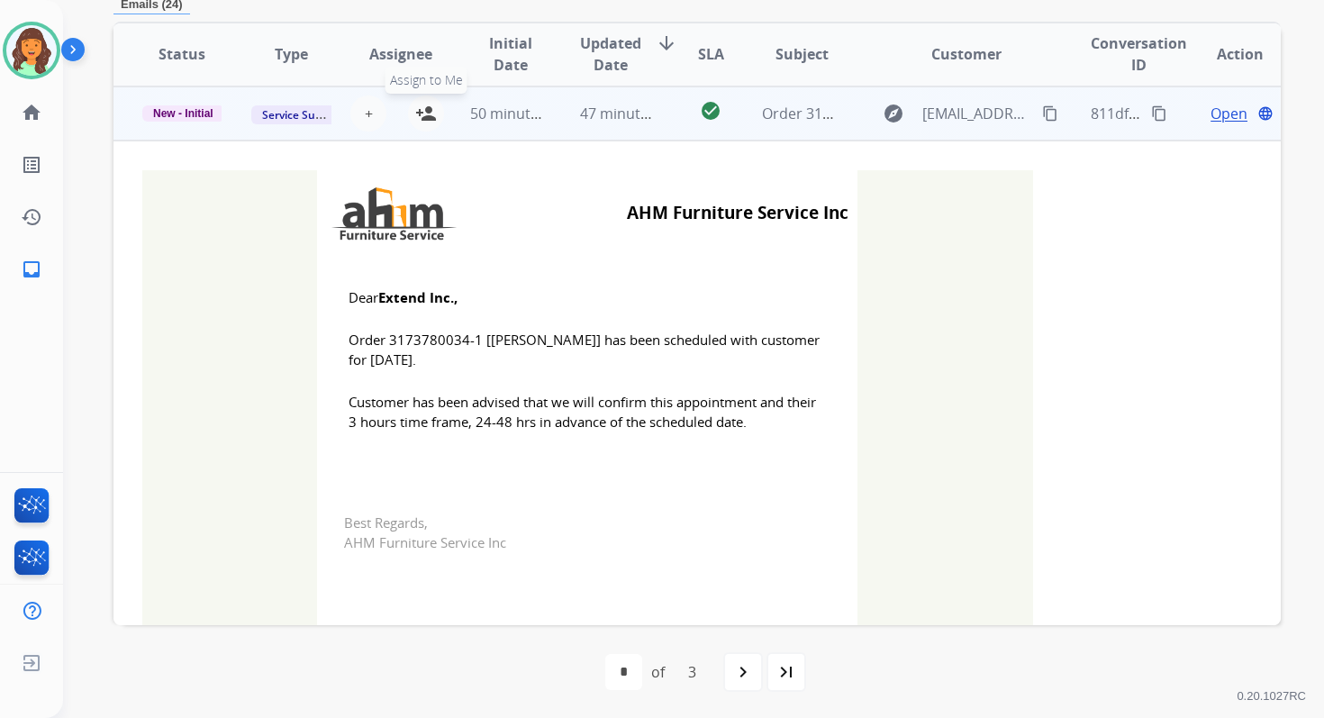
click at [421, 107] on mat-icon "person_add" at bounding box center [426, 114] width 22 height 22
click at [169, 113] on span "New - Initial" at bounding box center [183, 113] width 82 height 16
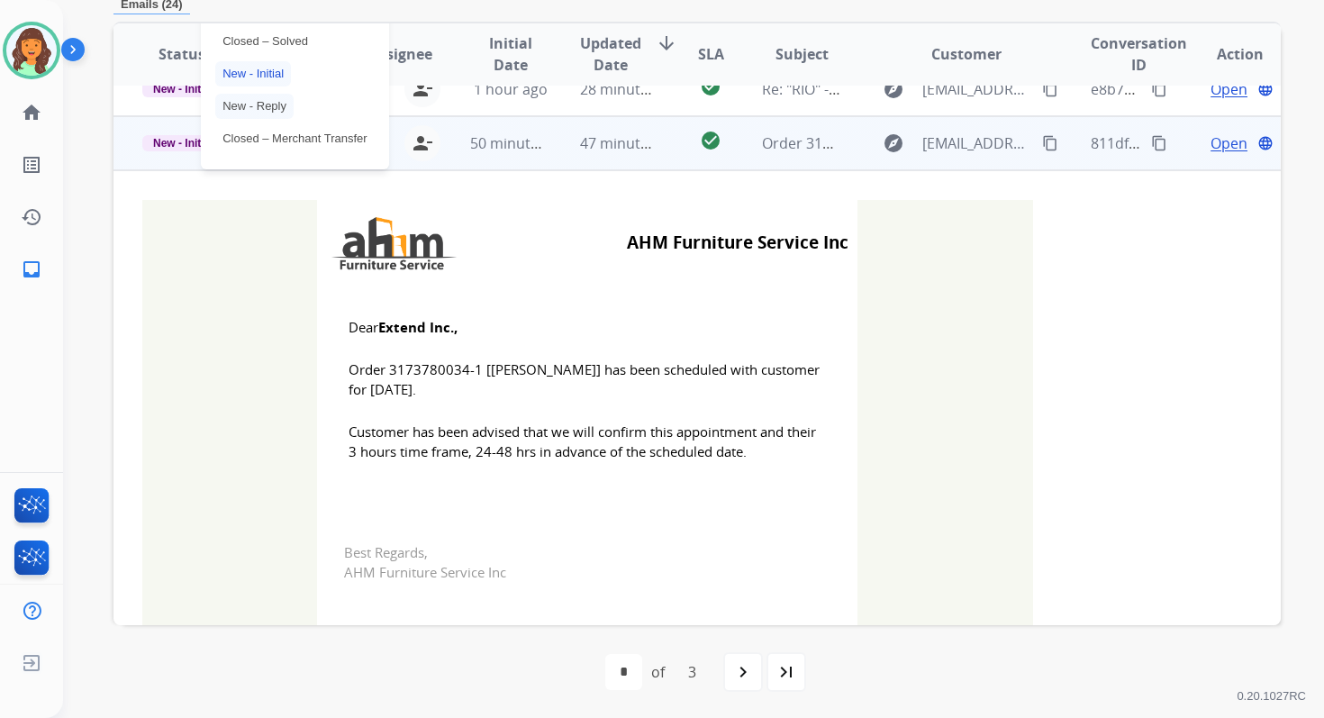
scroll to position [359, 0]
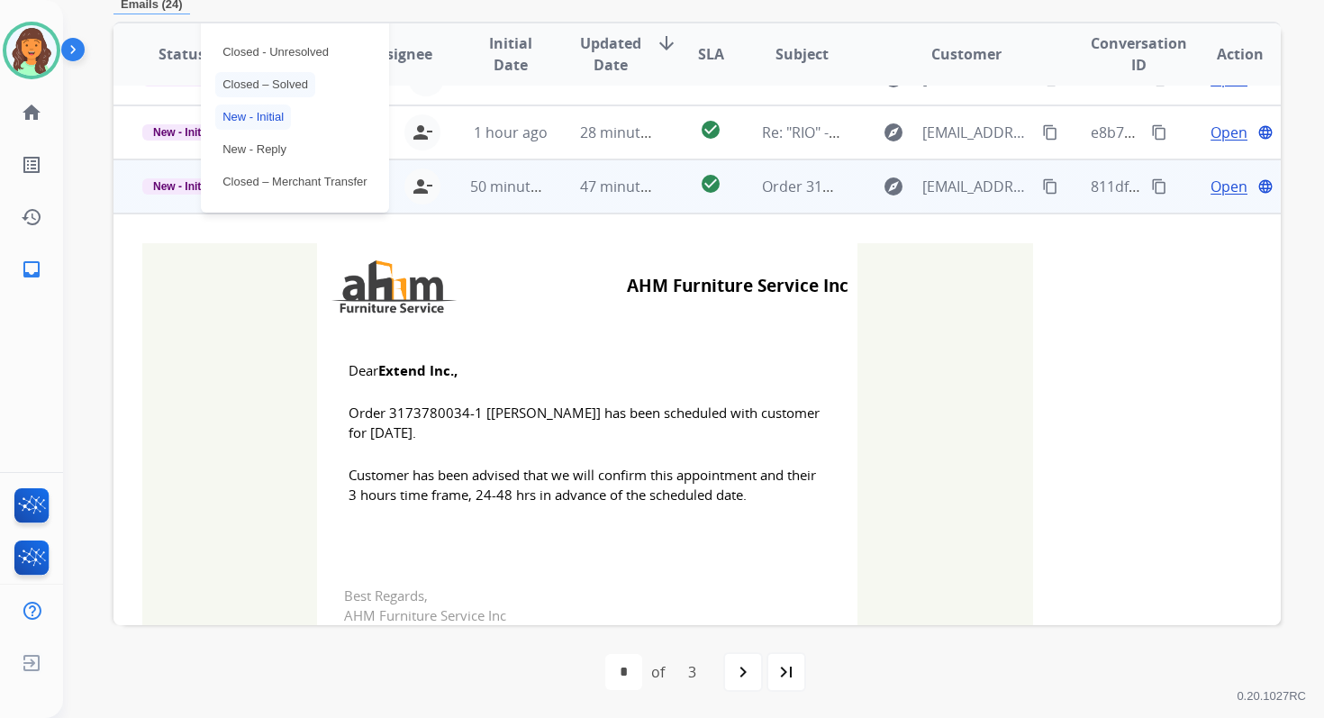
click at [234, 77] on p "Closed – Solved" at bounding box center [265, 84] width 100 height 25
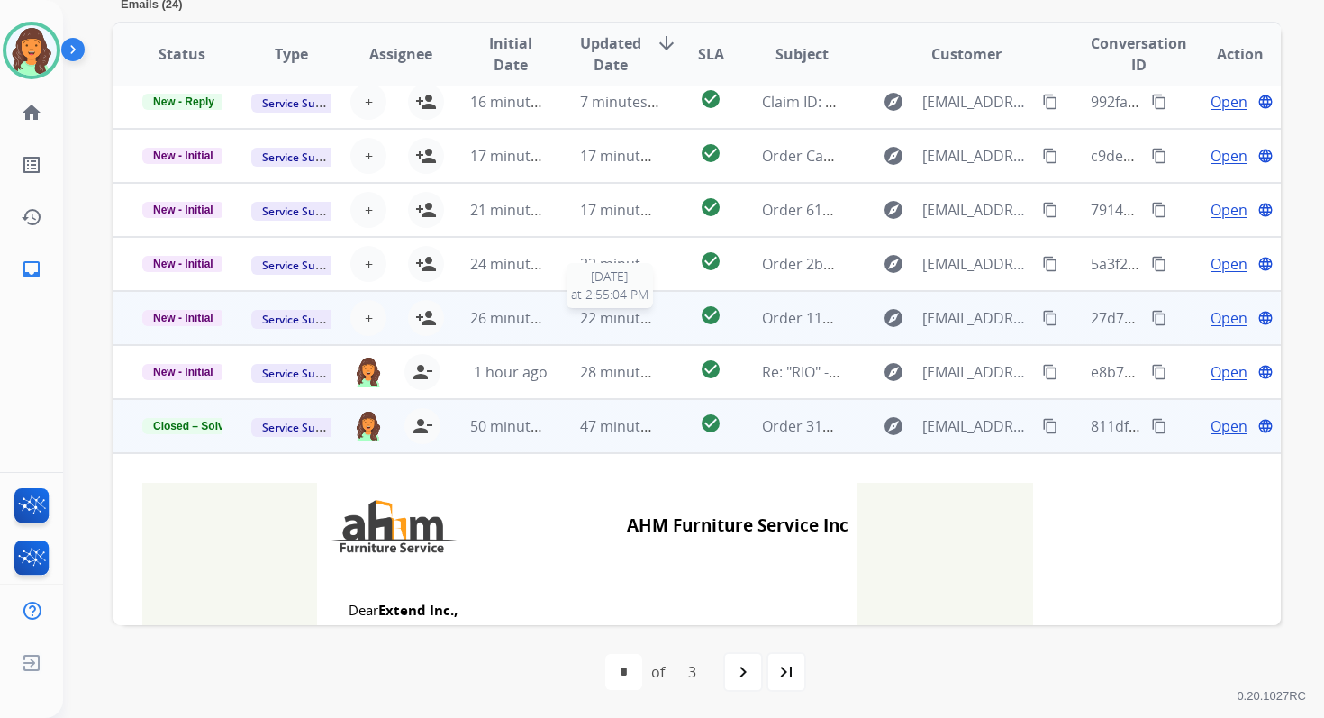
click at [583, 313] on span "22 minutes ago" at bounding box center [632, 318] width 104 height 20
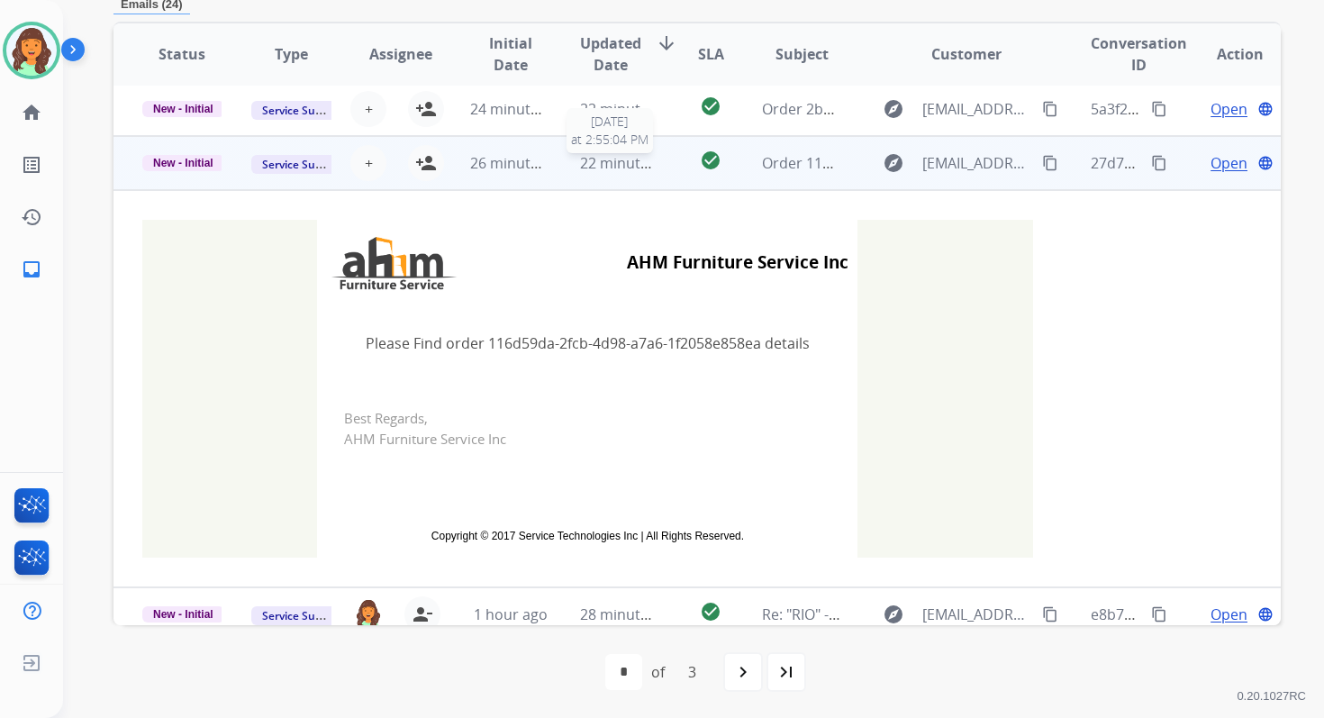
scroll to position [324, 0]
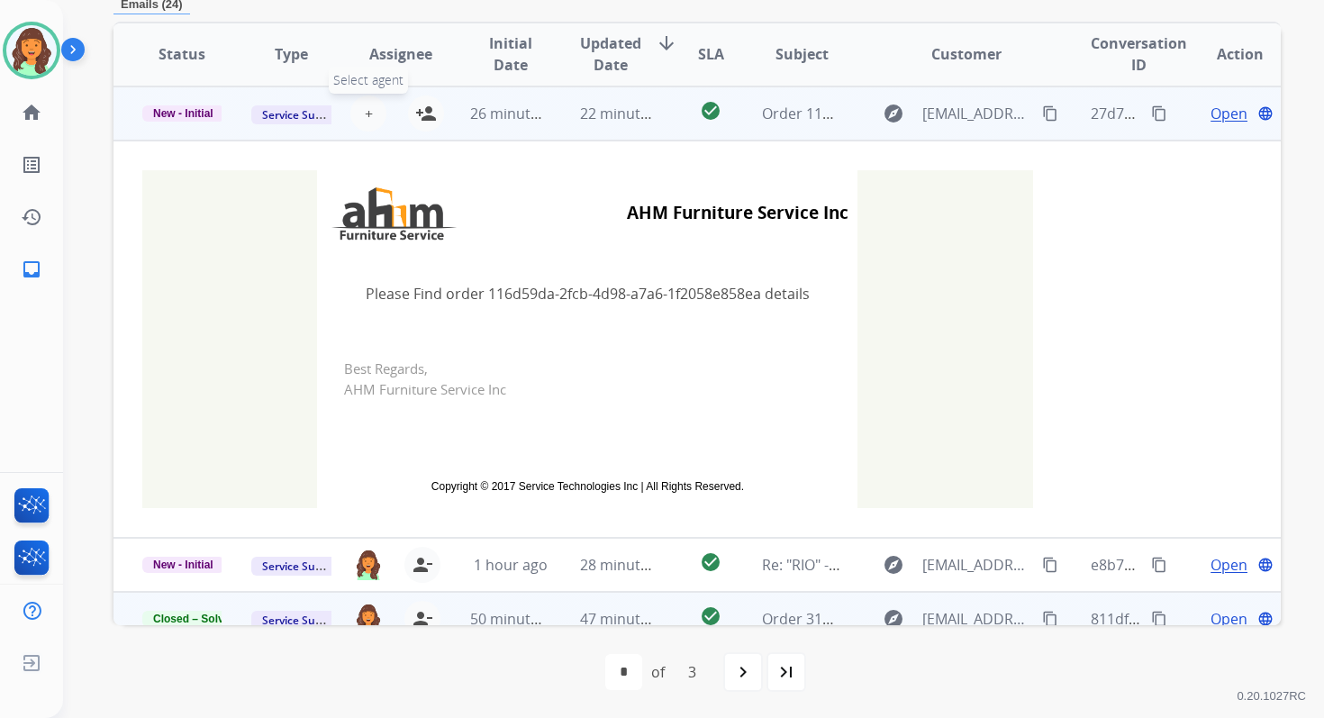
click at [365, 113] on span "+" at bounding box center [369, 114] width 8 height 22
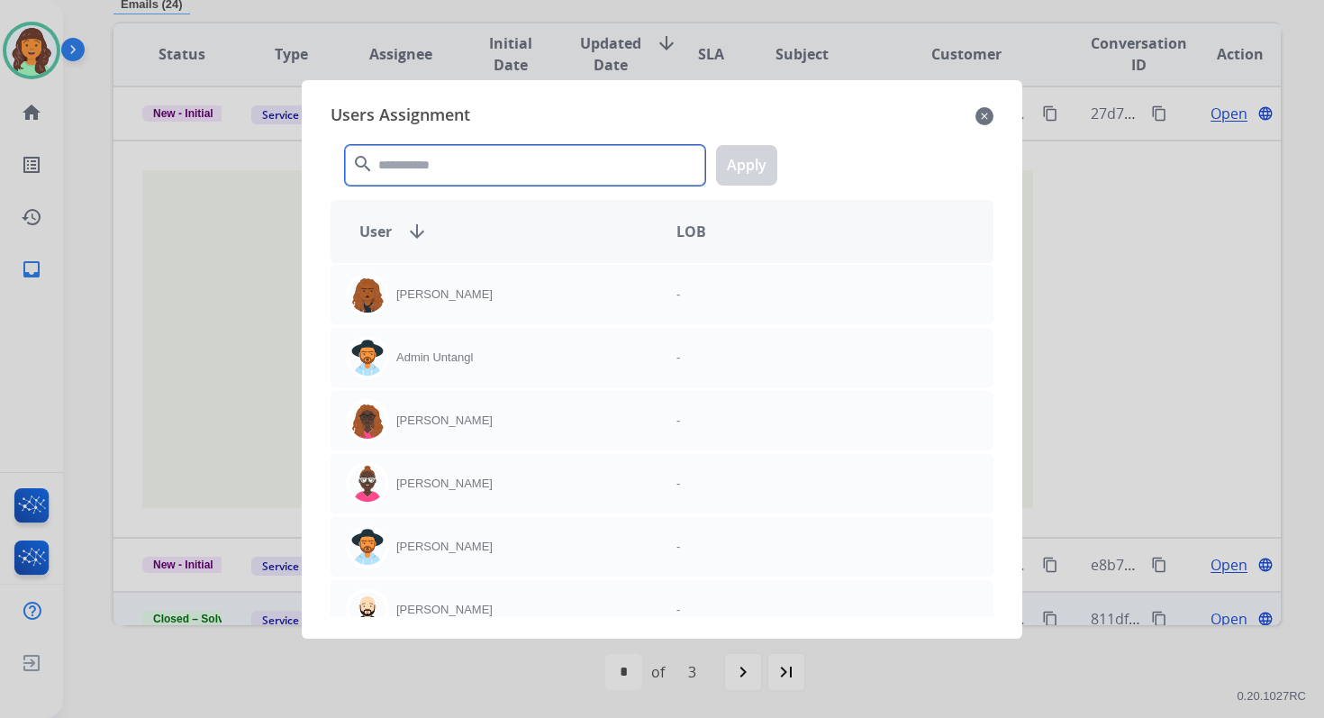
click at [430, 161] on input "text" at bounding box center [525, 165] width 360 height 41
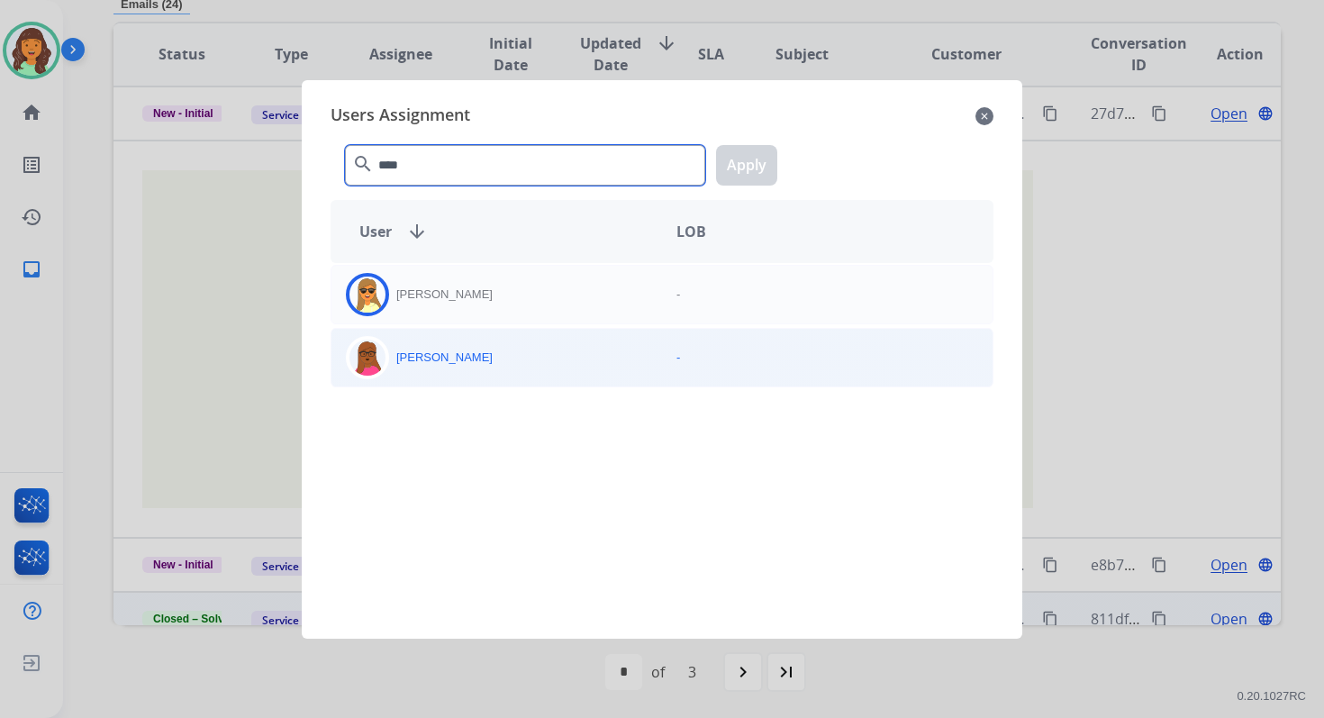
type input "****"
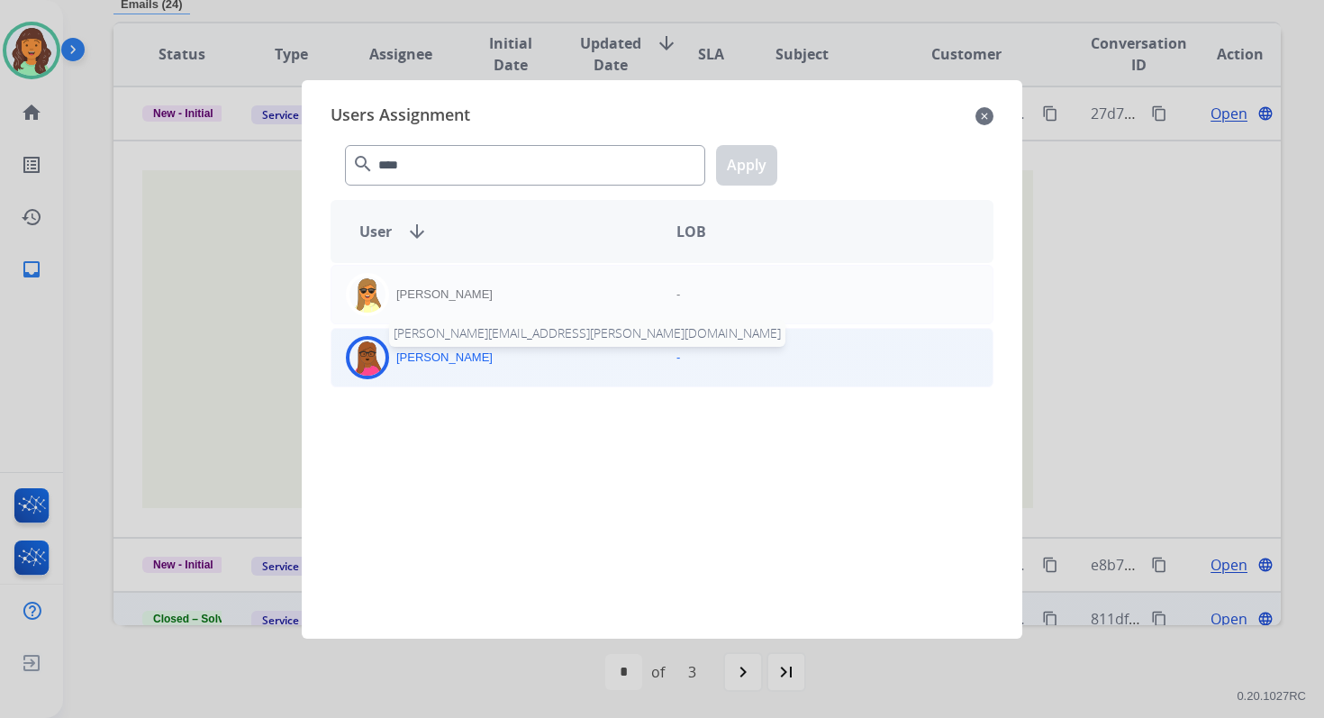
click at [468, 356] on p "Emily Thurman" at bounding box center [444, 358] width 96 height 18
click at [748, 174] on button "Apply" at bounding box center [746, 165] width 61 height 41
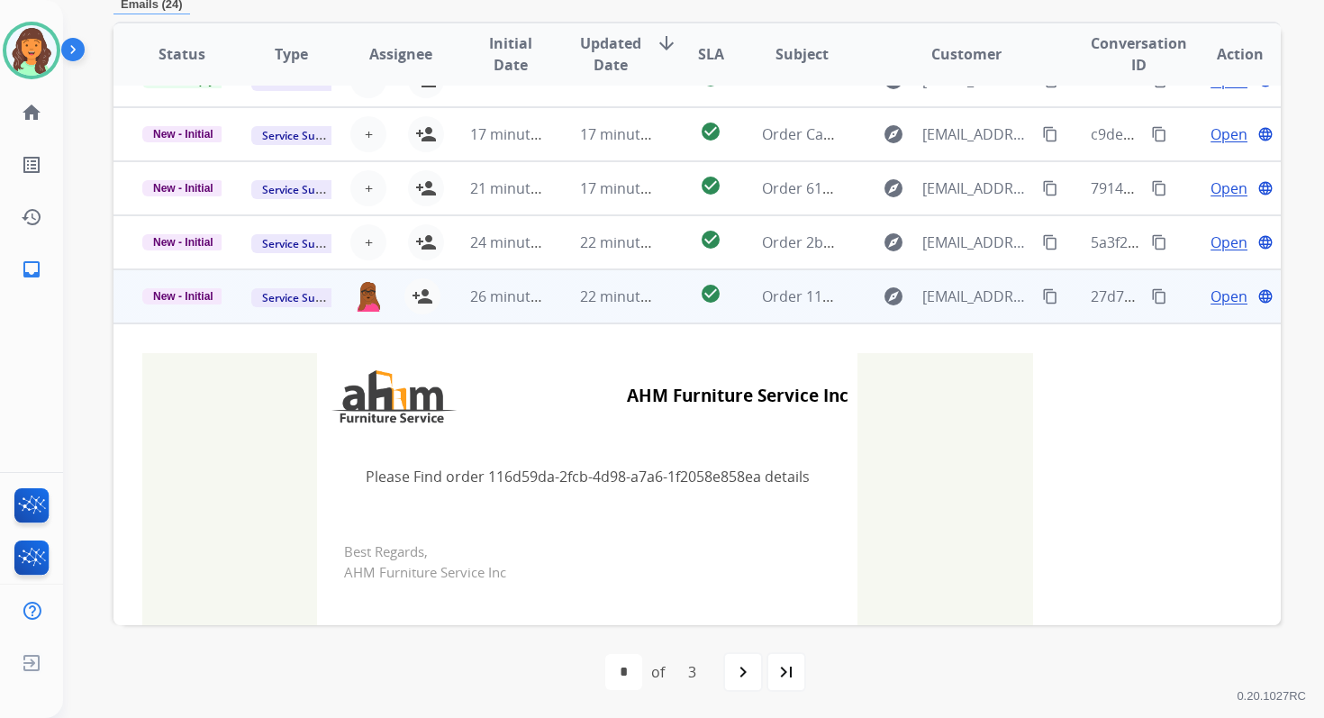
scroll to position [59, 0]
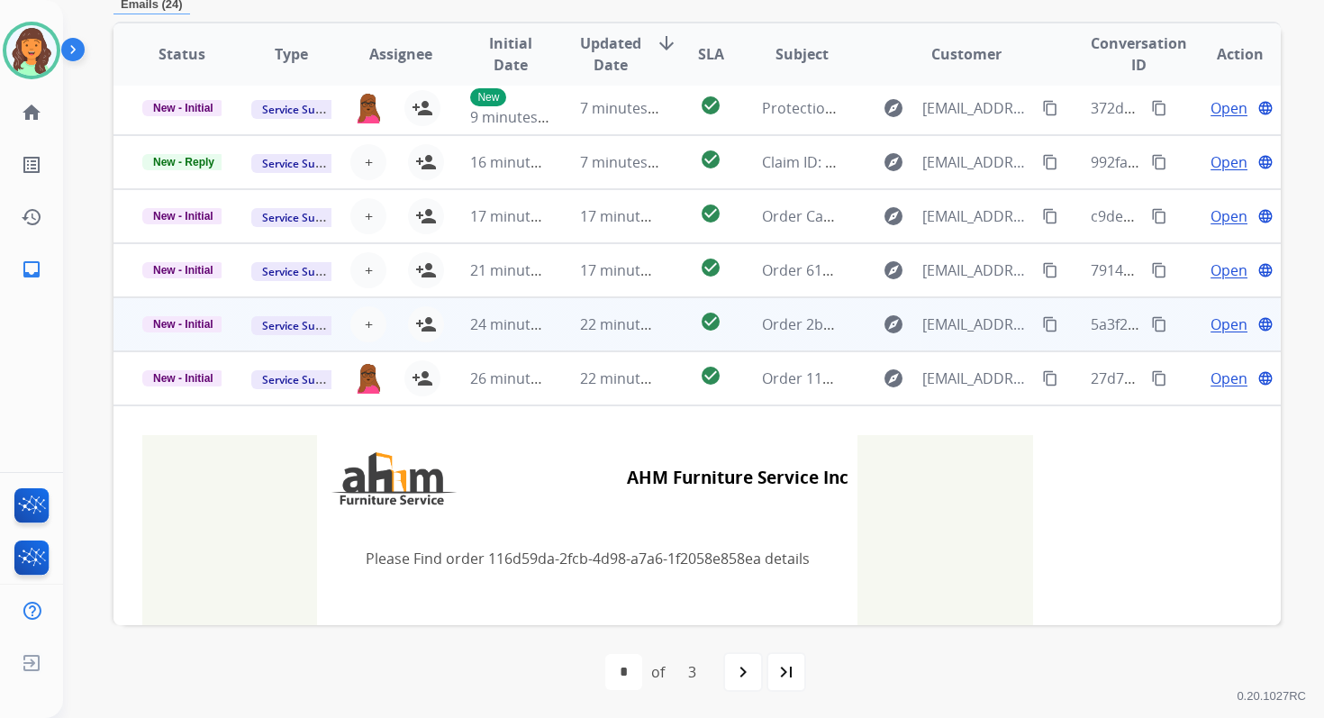
click at [570, 309] on td "22 minutes ago" at bounding box center [605, 324] width 109 height 54
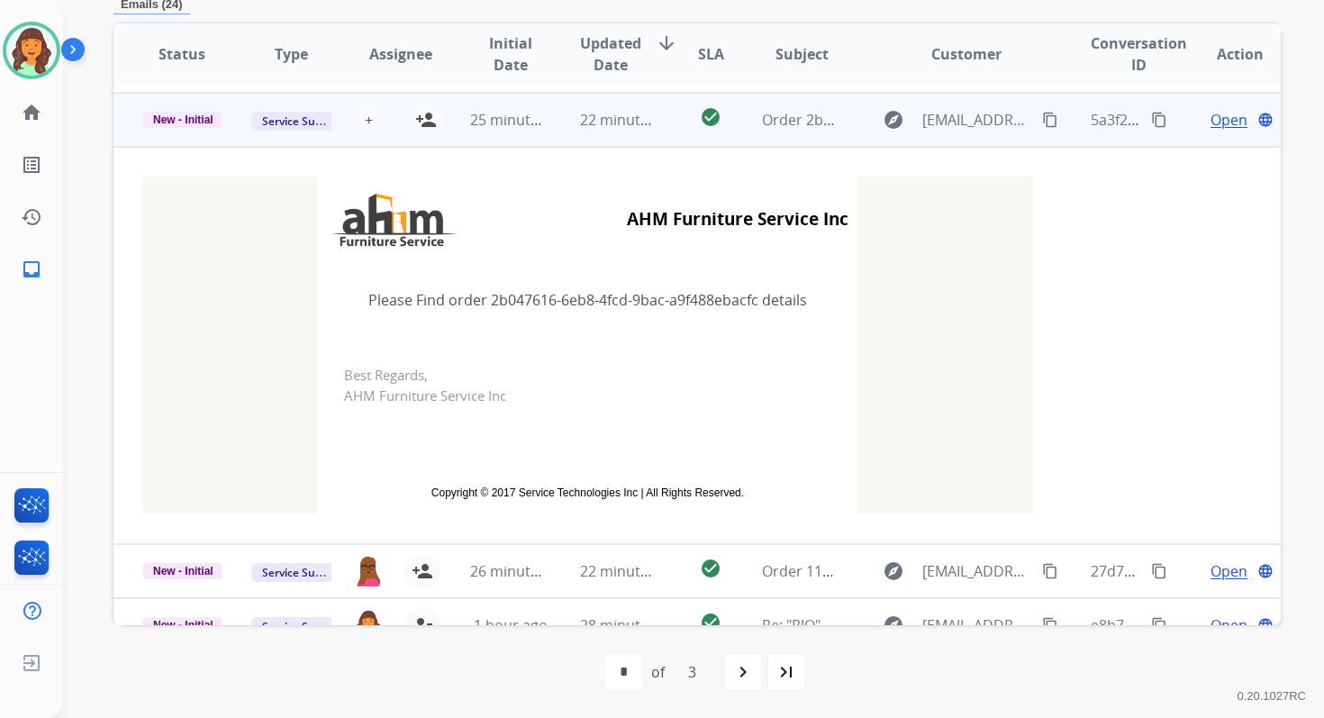
scroll to position [270, 0]
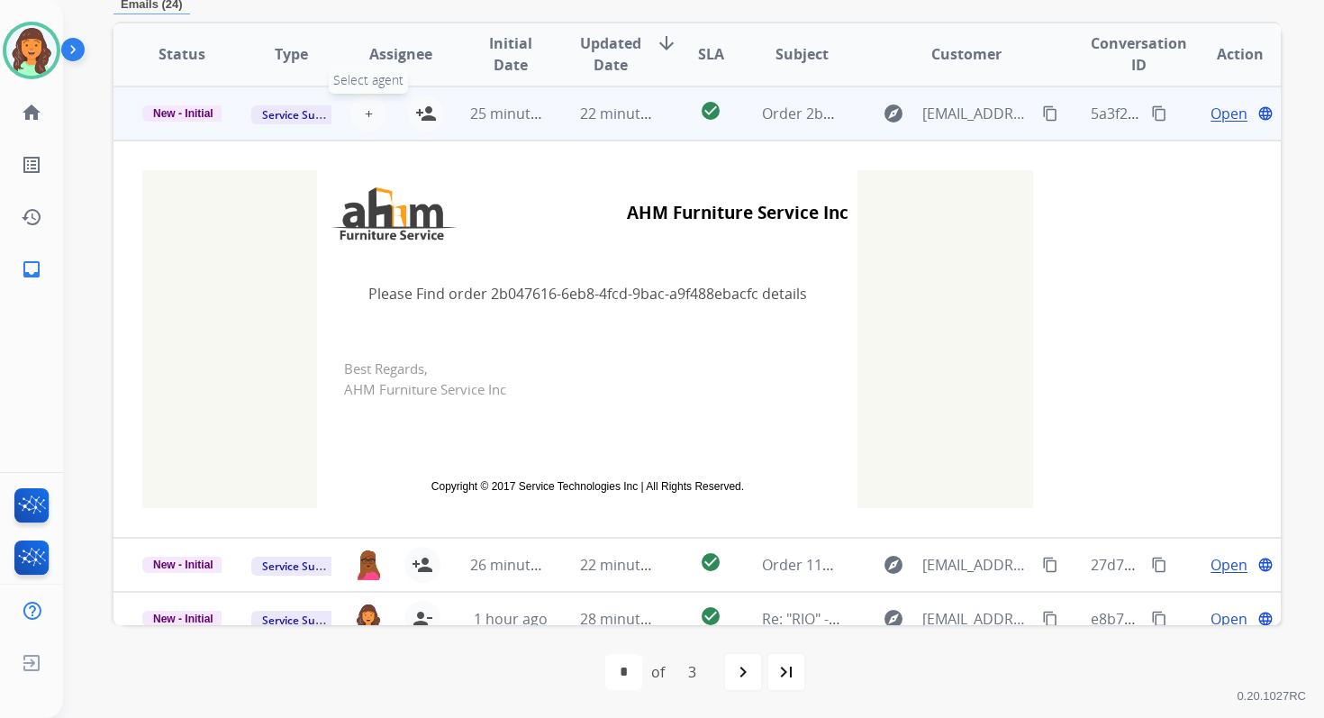
click at [359, 107] on button "+ Select agent" at bounding box center [368, 113] width 36 height 36
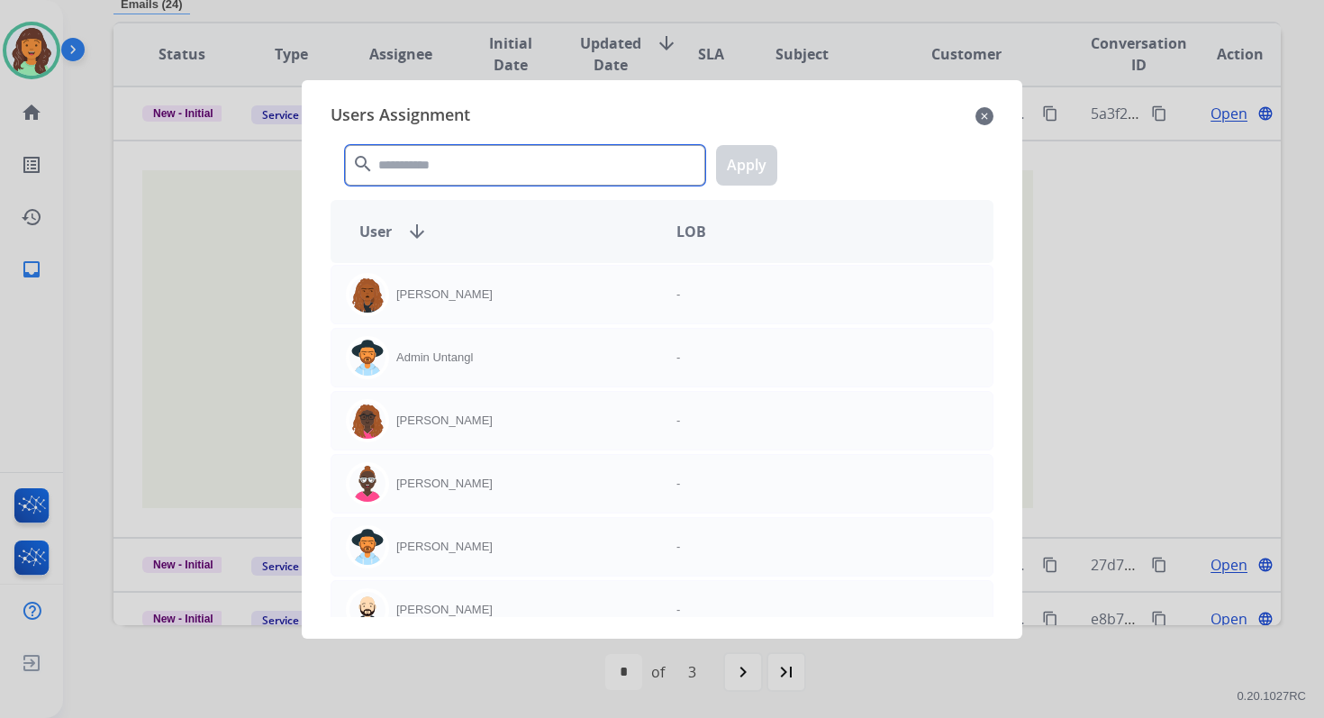
click at [407, 162] on input "text" at bounding box center [525, 165] width 360 height 41
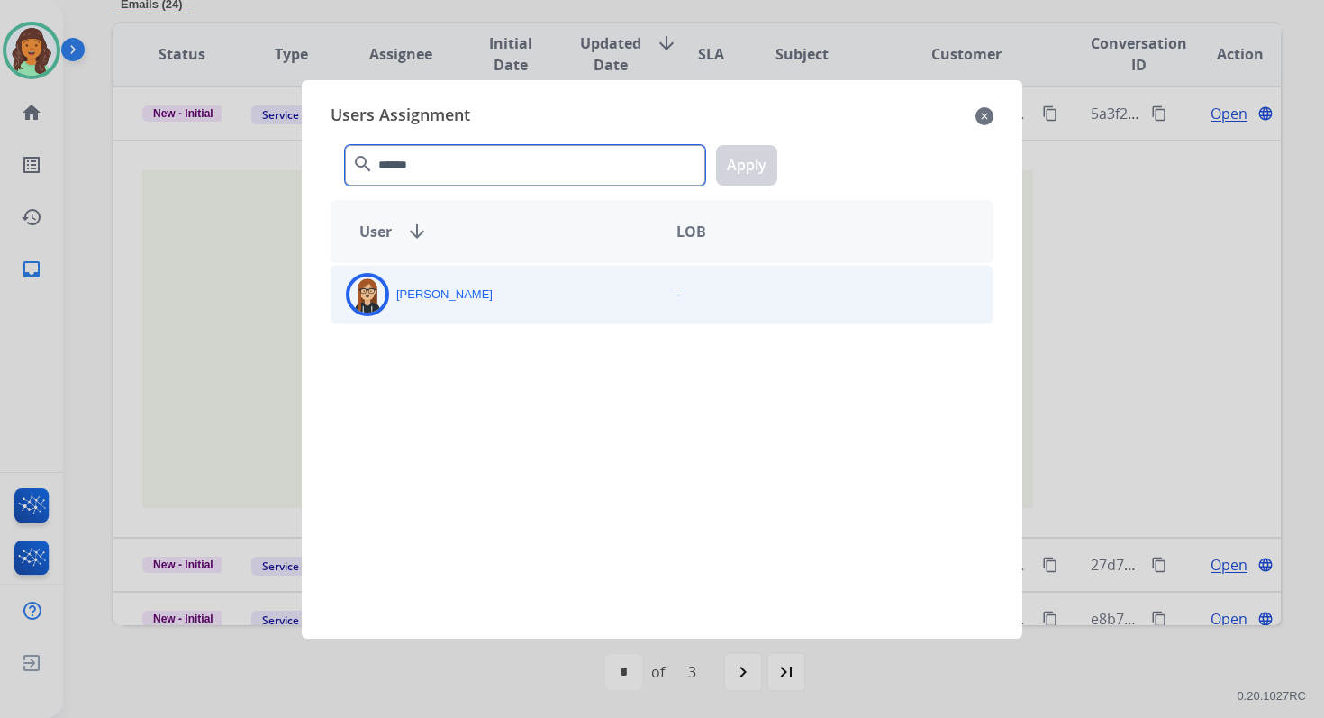
type input "******"
click at [435, 314] on div "[PERSON_NAME]" at bounding box center [496, 294] width 331 height 43
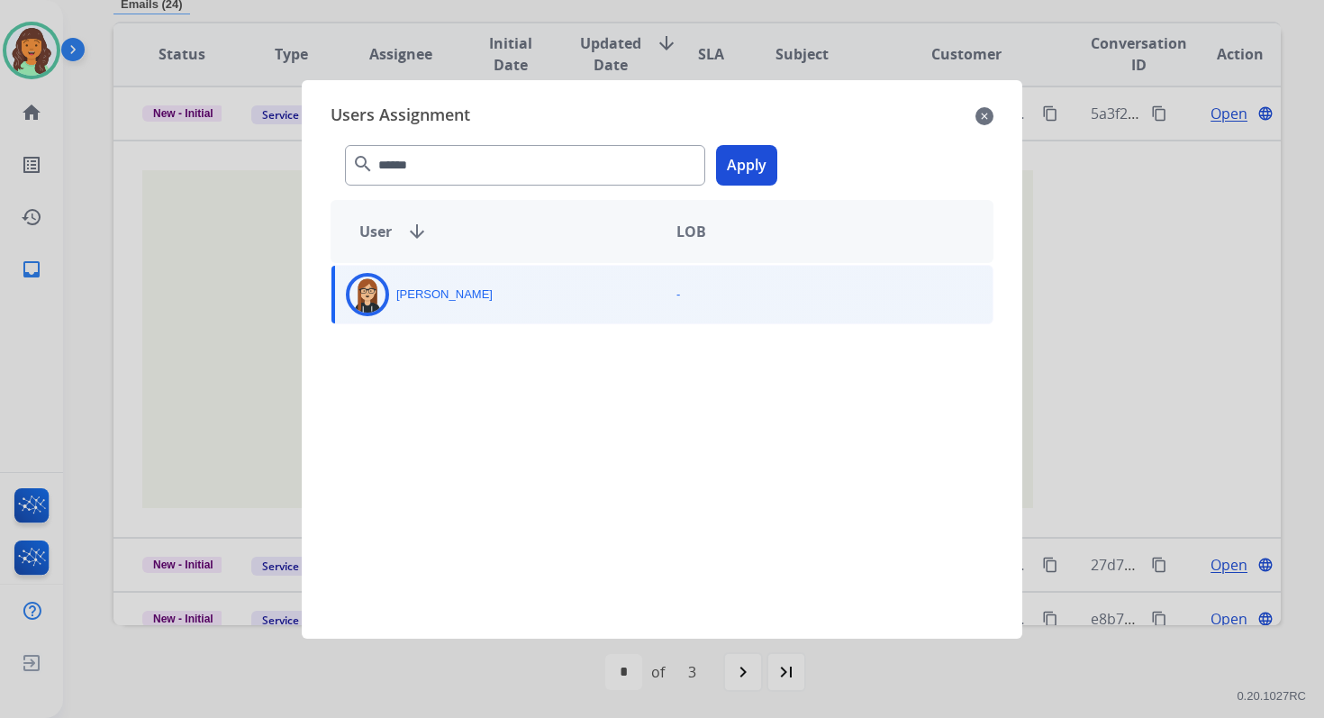
click at [741, 170] on button "Apply" at bounding box center [746, 165] width 61 height 41
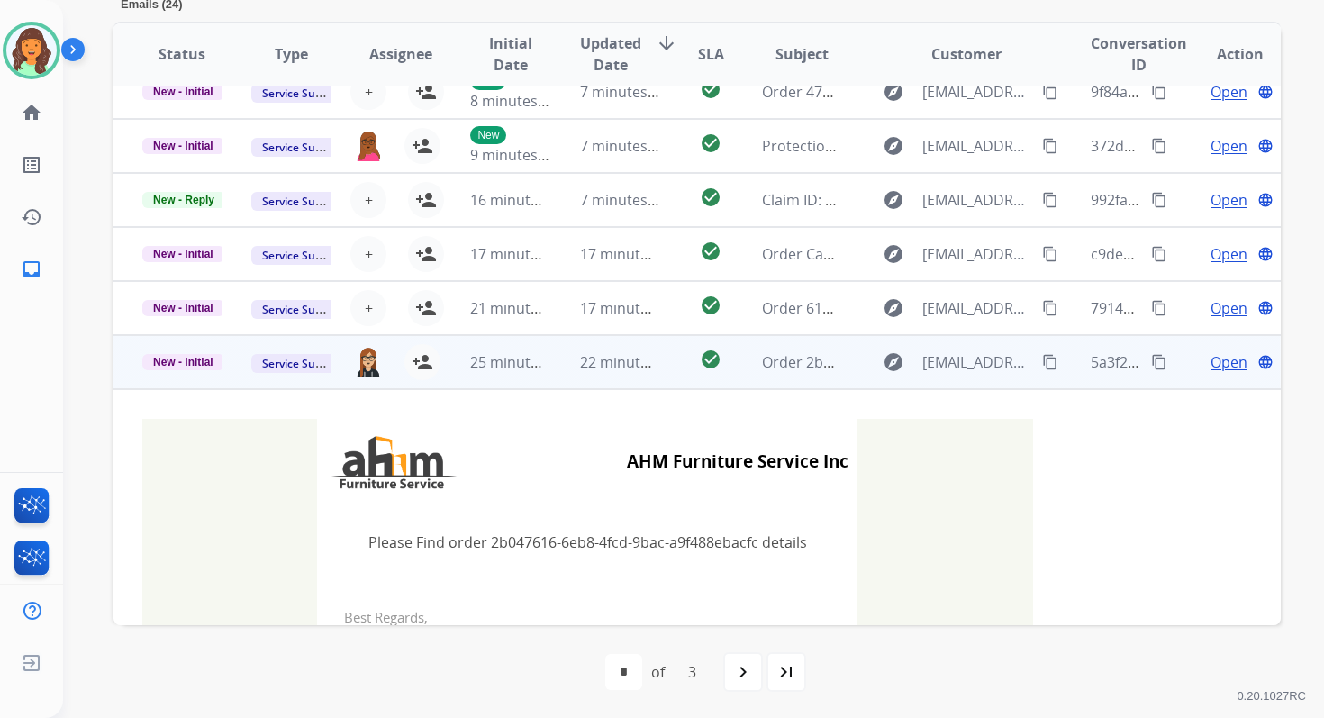
scroll to position [0, 0]
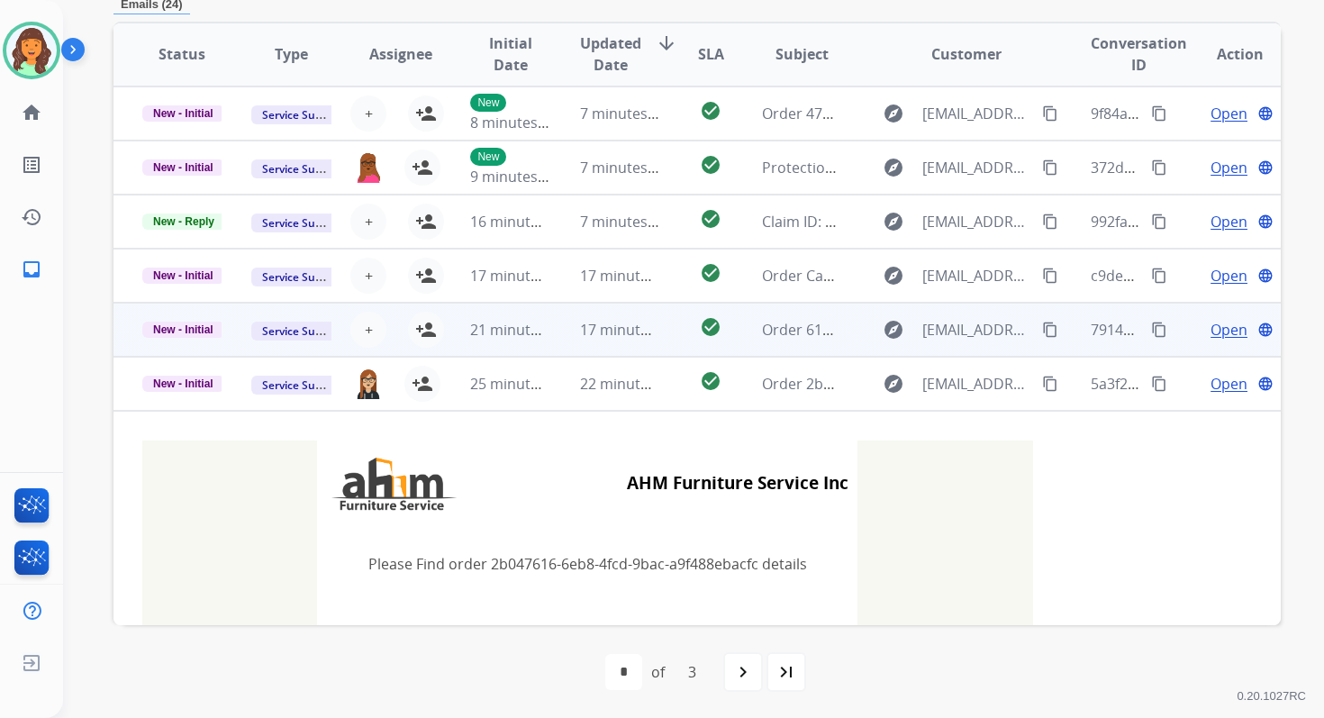
click at [560, 338] on td "17 minutes ago" at bounding box center [605, 330] width 109 height 54
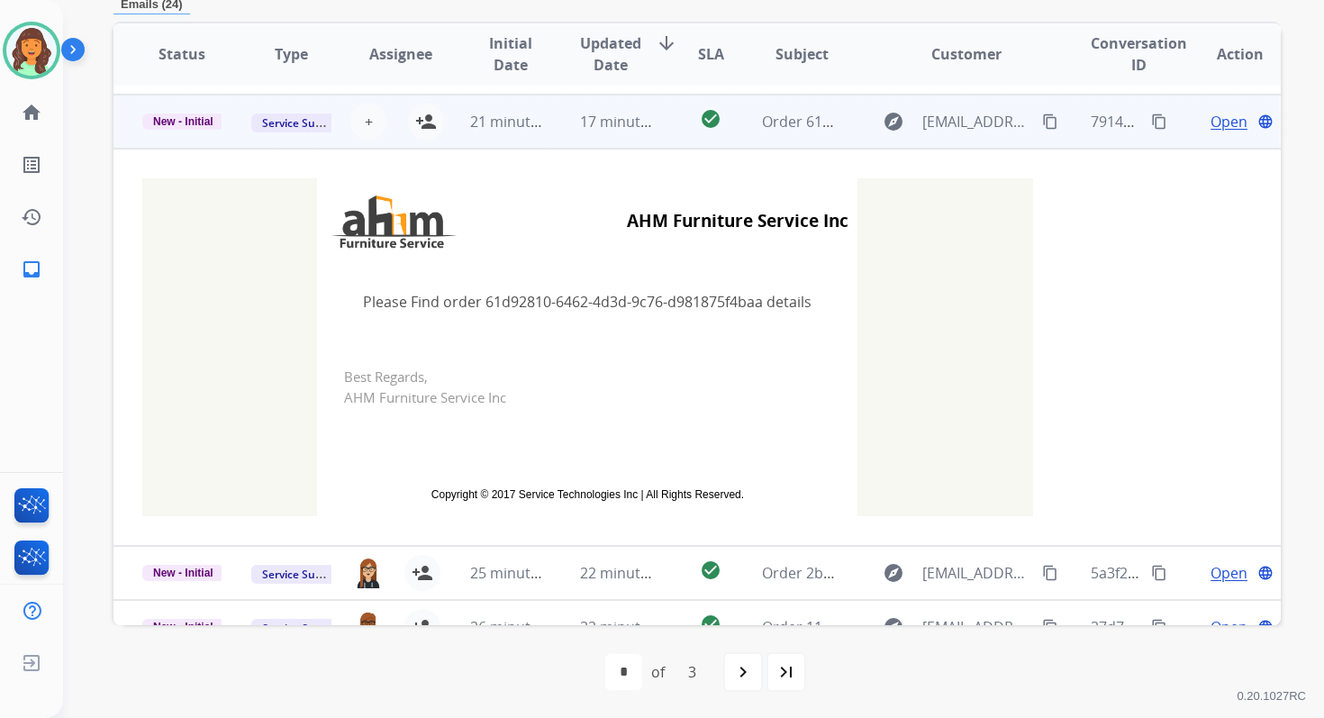
scroll to position [216, 0]
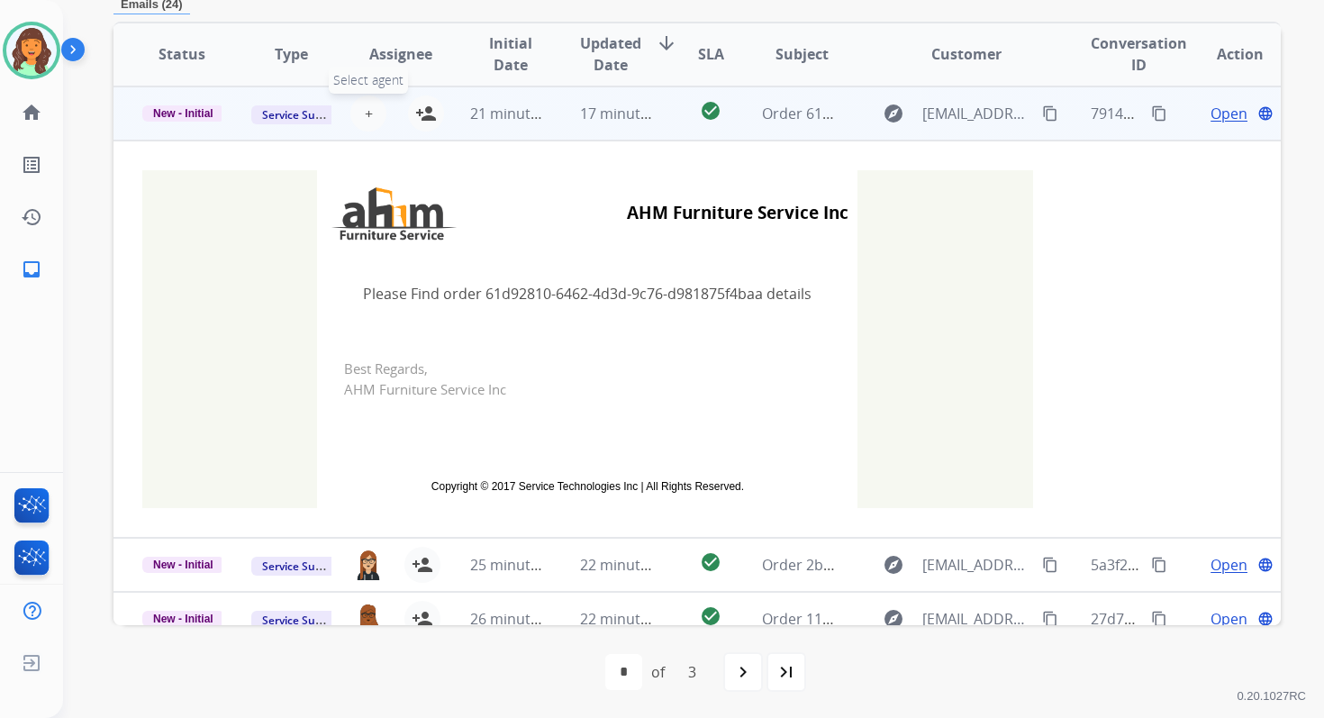
click at [370, 113] on button "+ Select agent" at bounding box center [368, 113] width 36 height 36
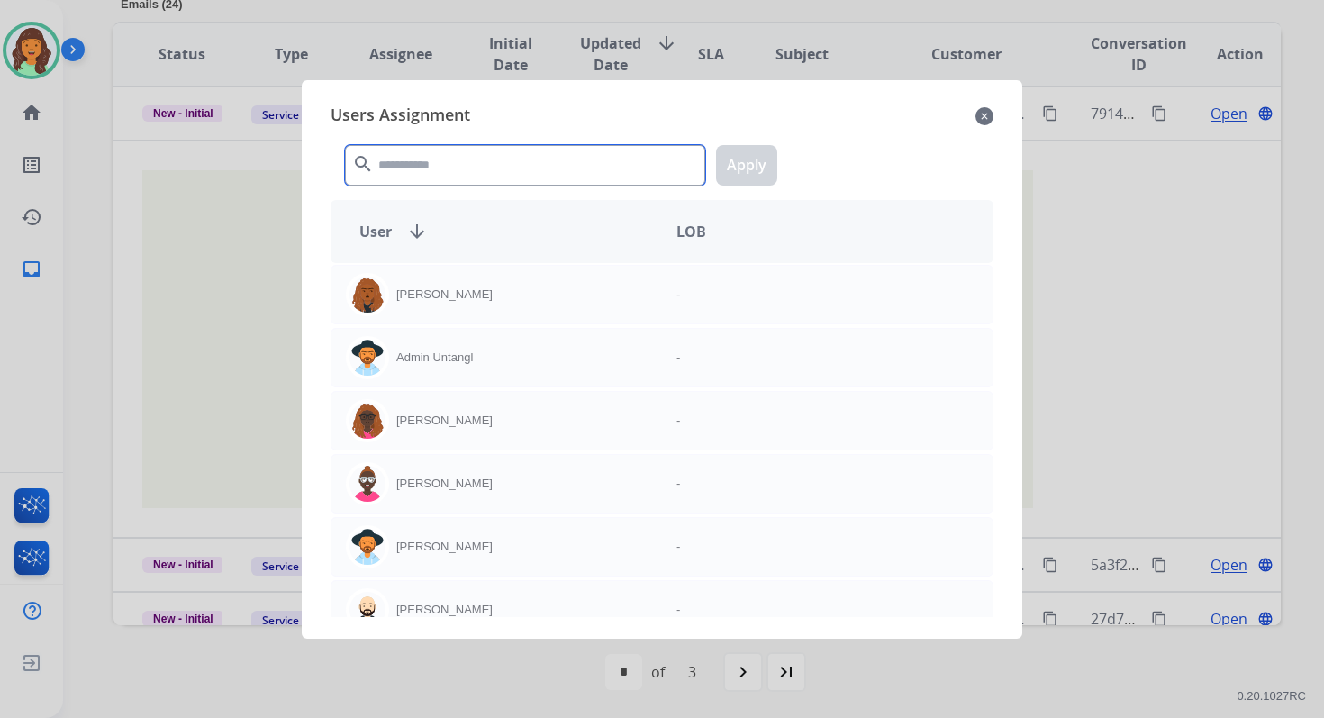
click at [433, 159] on input "text" at bounding box center [525, 165] width 360 height 41
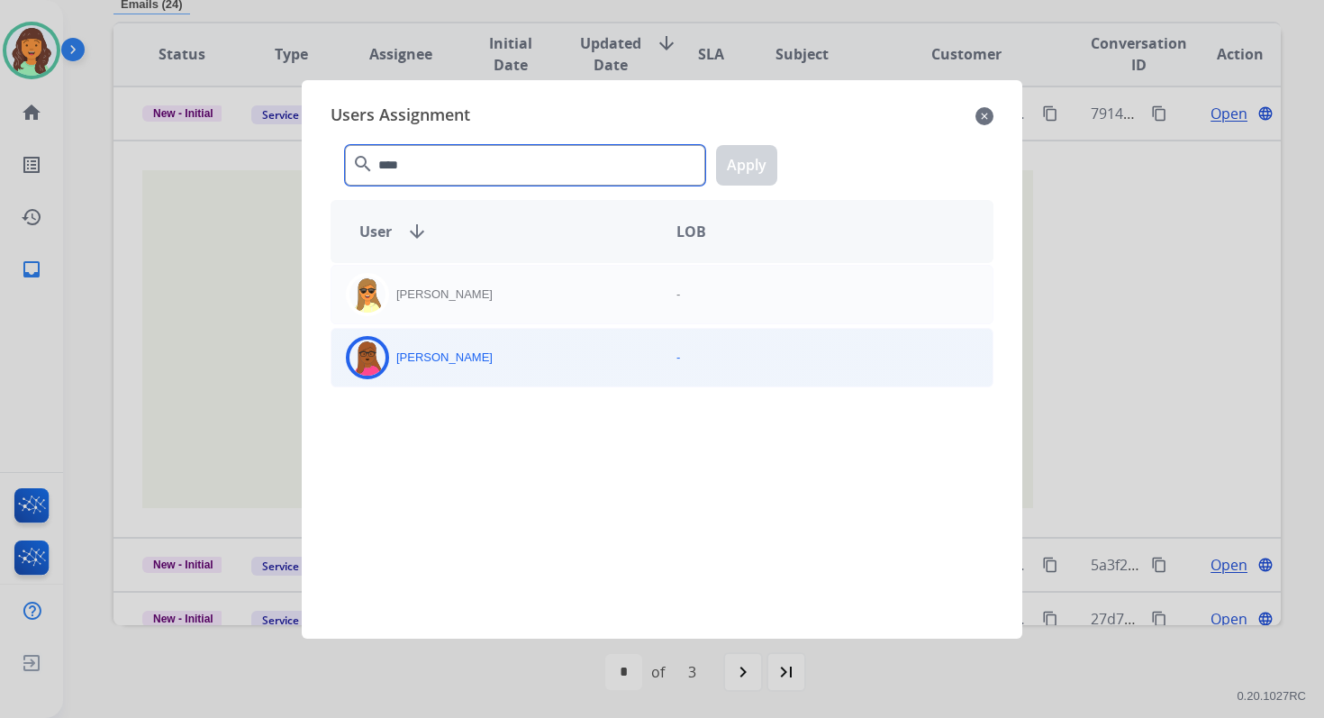
type input "****"
click at [480, 359] on div "[PERSON_NAME]" at bounding box center [496, 357] width 331 height 43
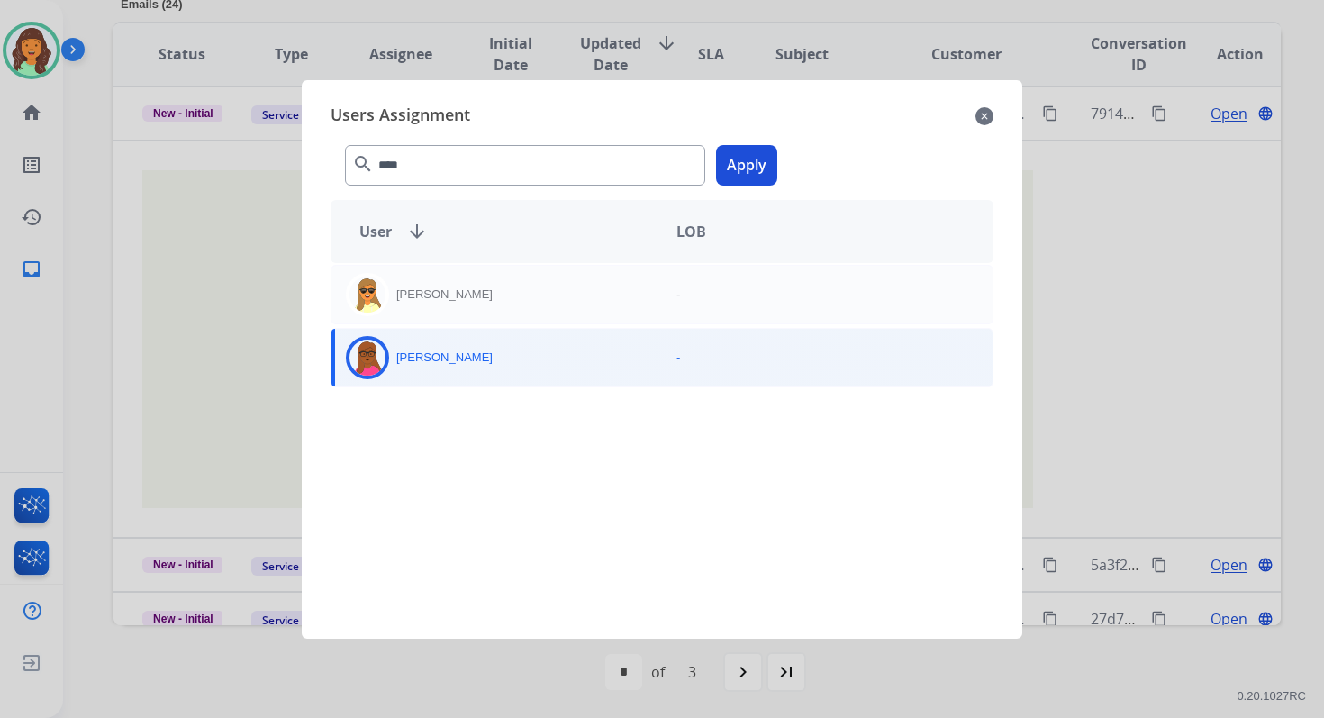
click at [737, 166] on button "Apply" at bounding box center [746, 165] width 61 height 41
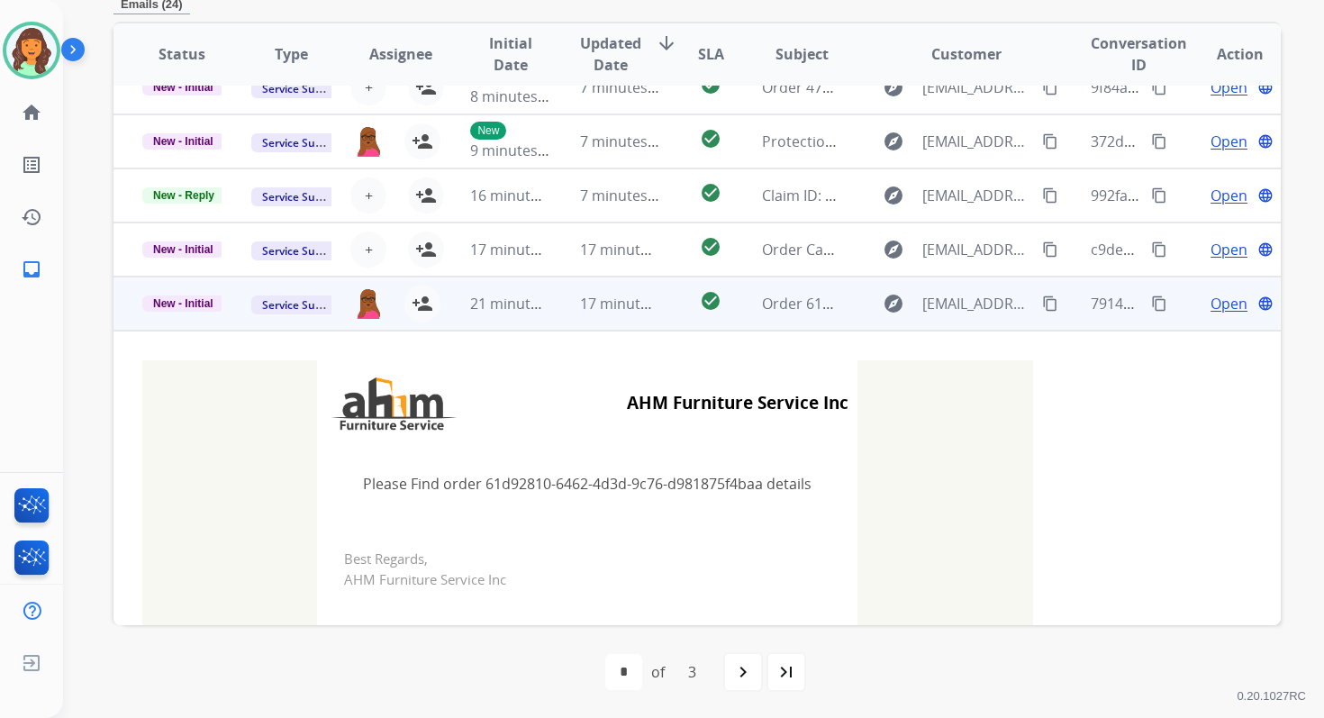
scroll to position [0, 0]
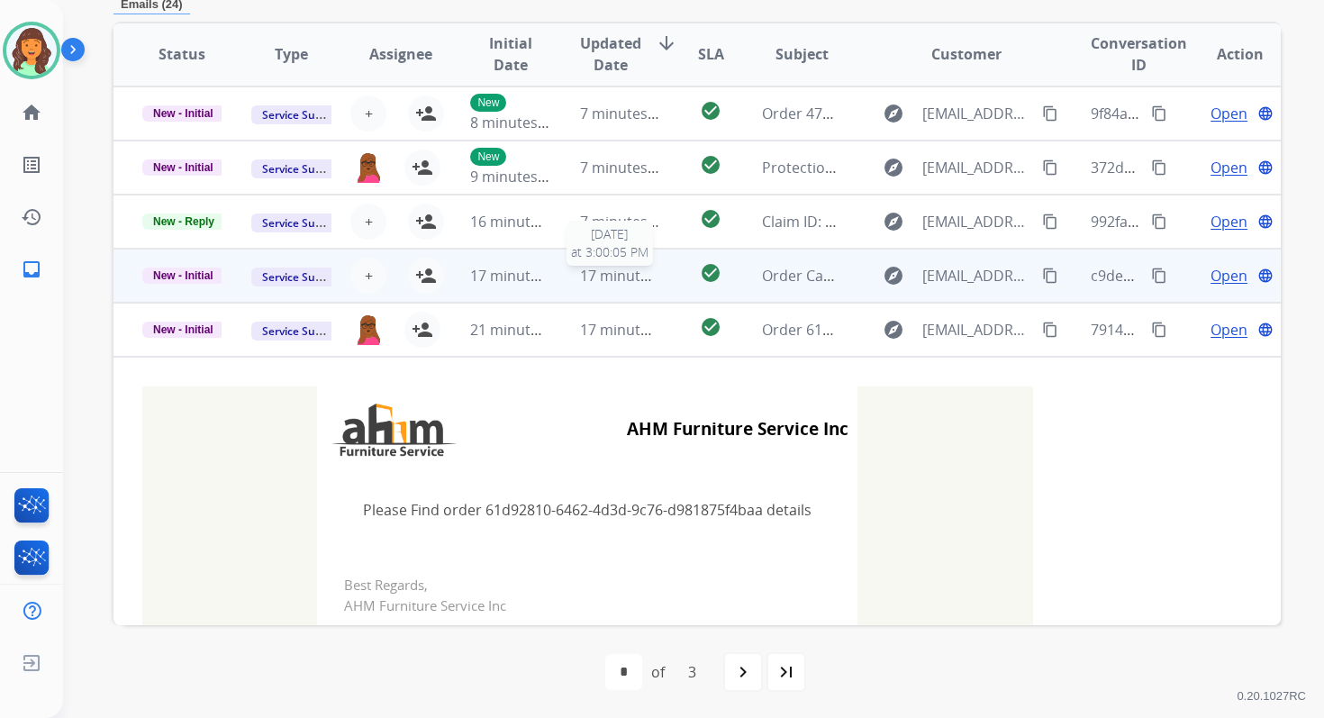
click at [612, 268] on span "17 minutes ago" at bounding box center [632, 276] width 104 height 20
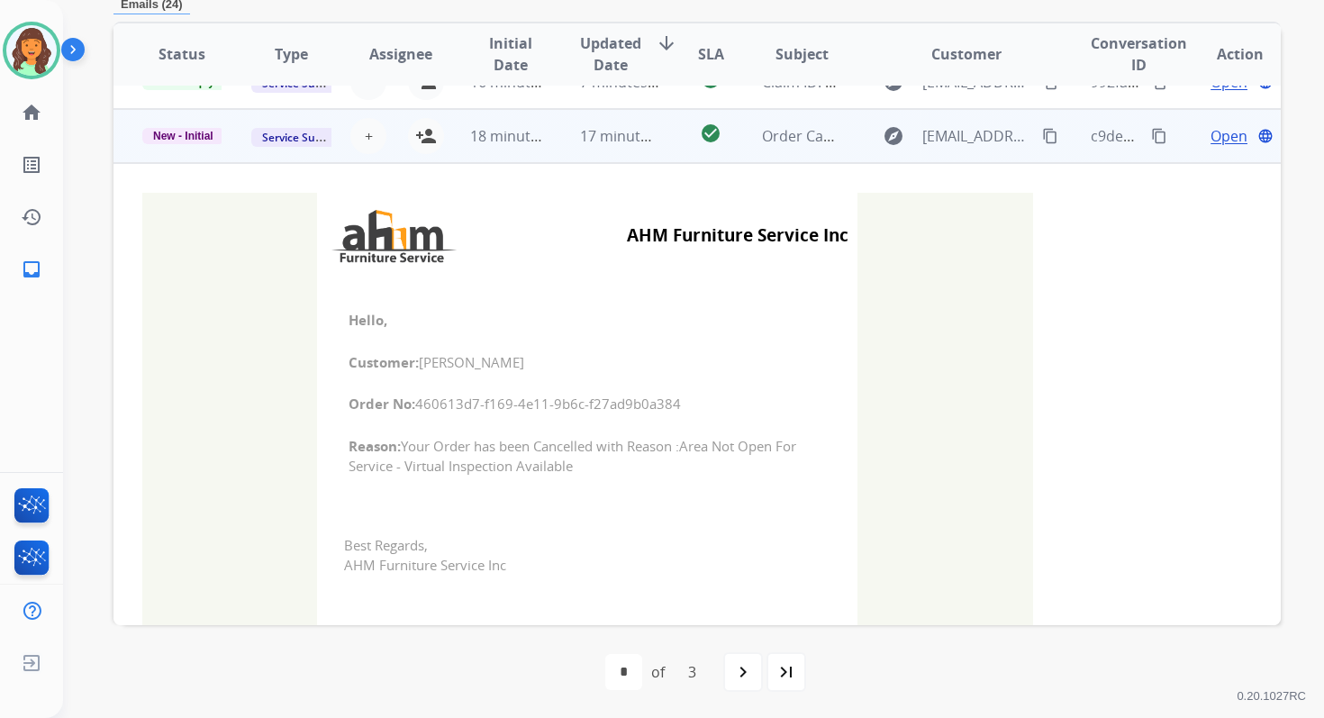
scroll to position [162, 0]
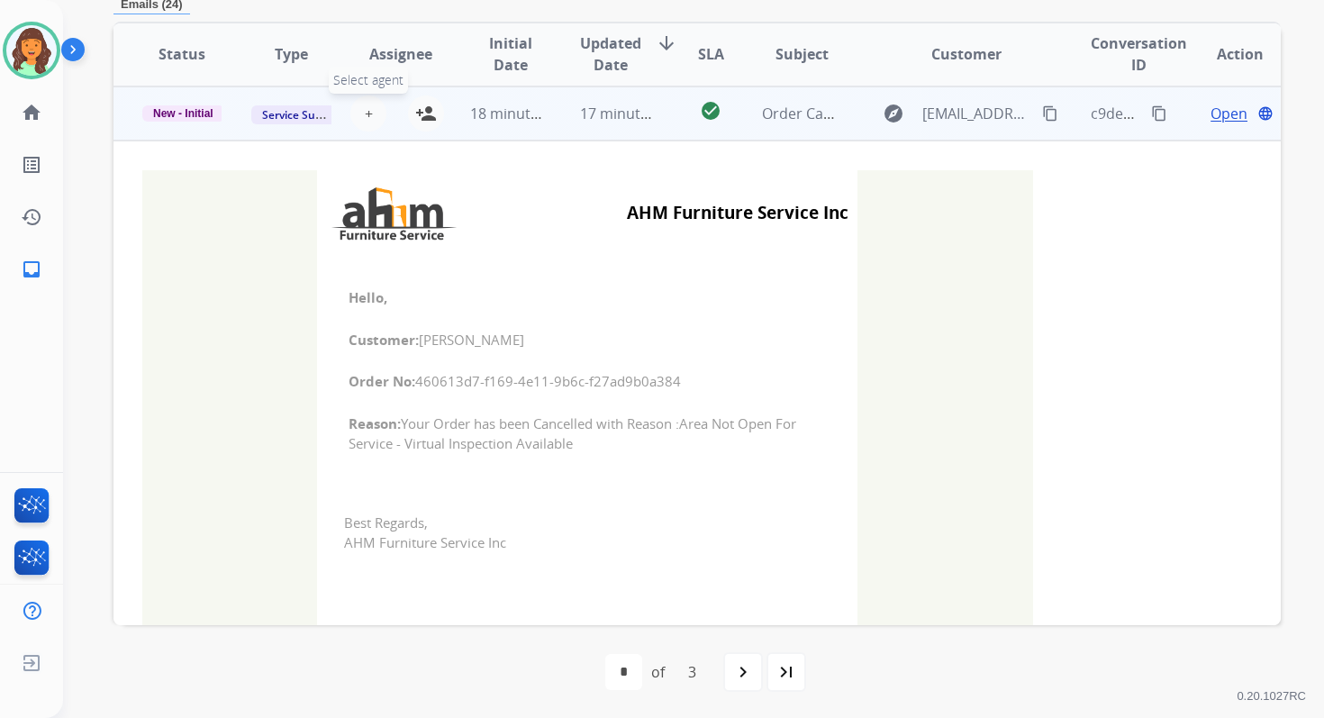
click at [366, 106] on span "+" at bounding box center [369, 114] width 8 height 22
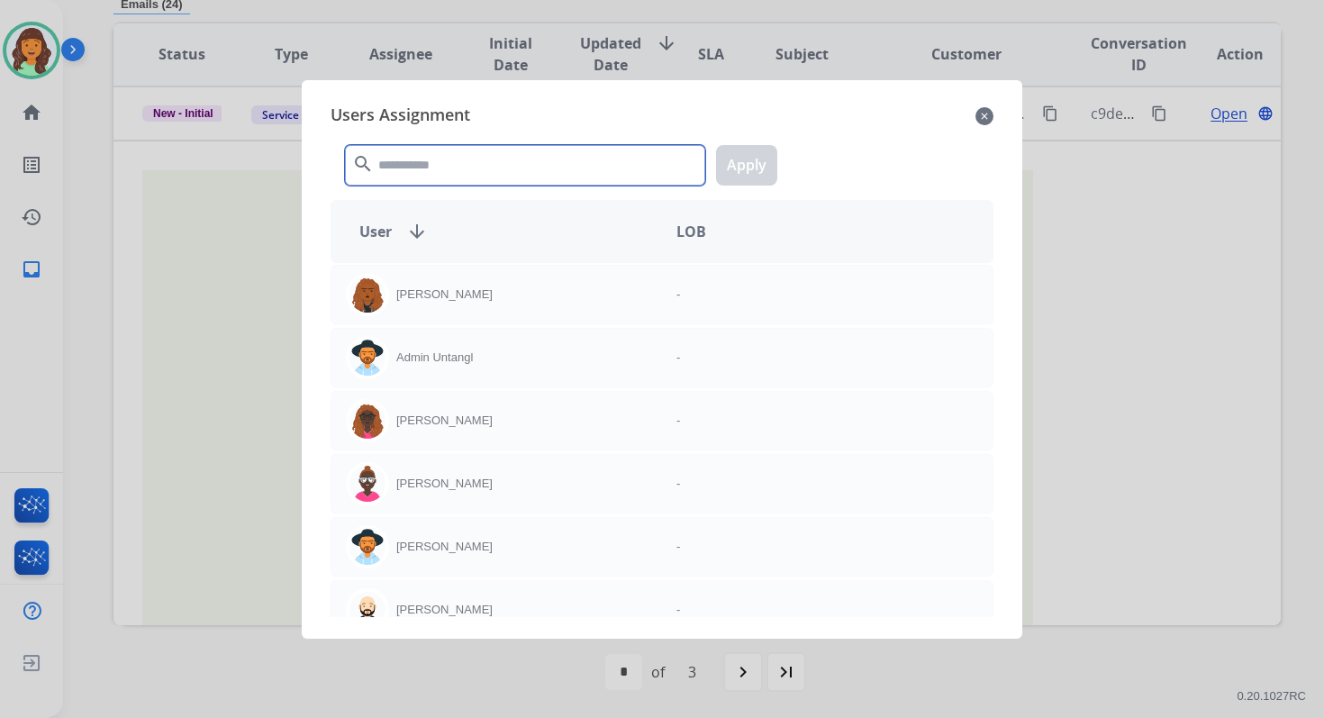
click at [413, 162] on input "text" at bounding box center [525, 165] width 360 height 41
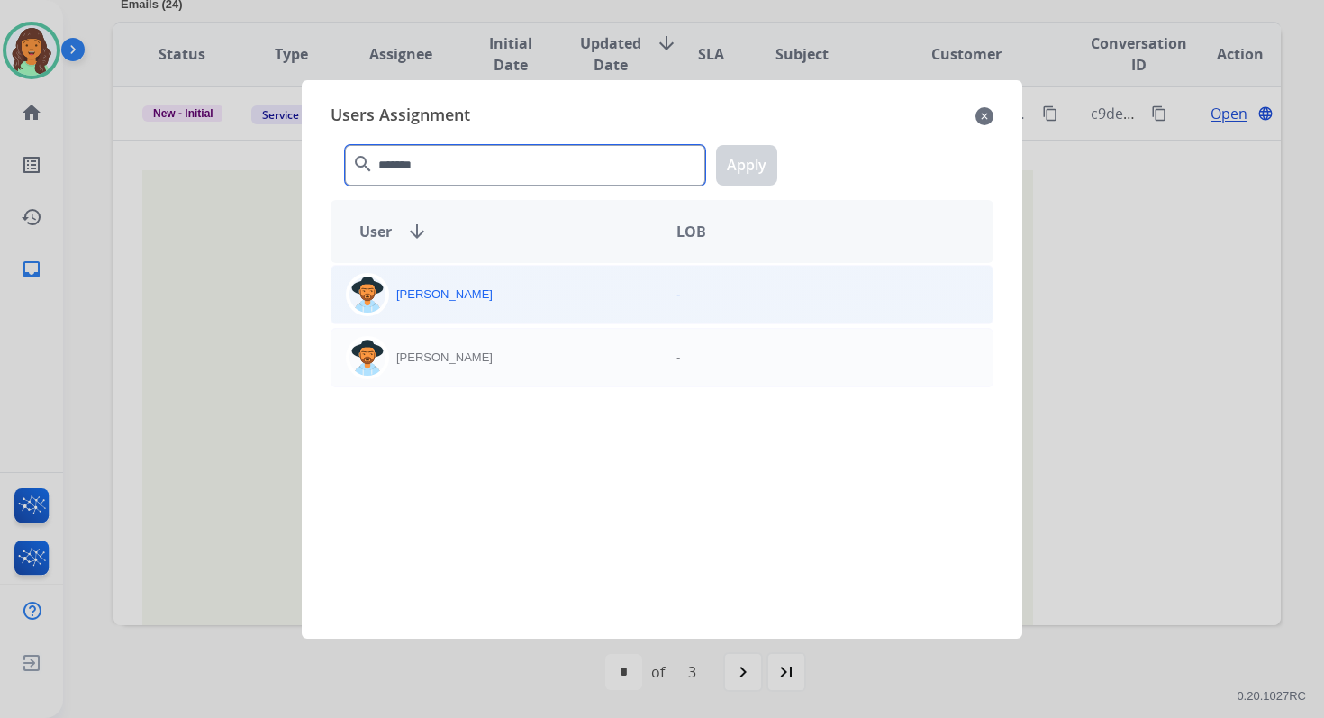
type input "*******"
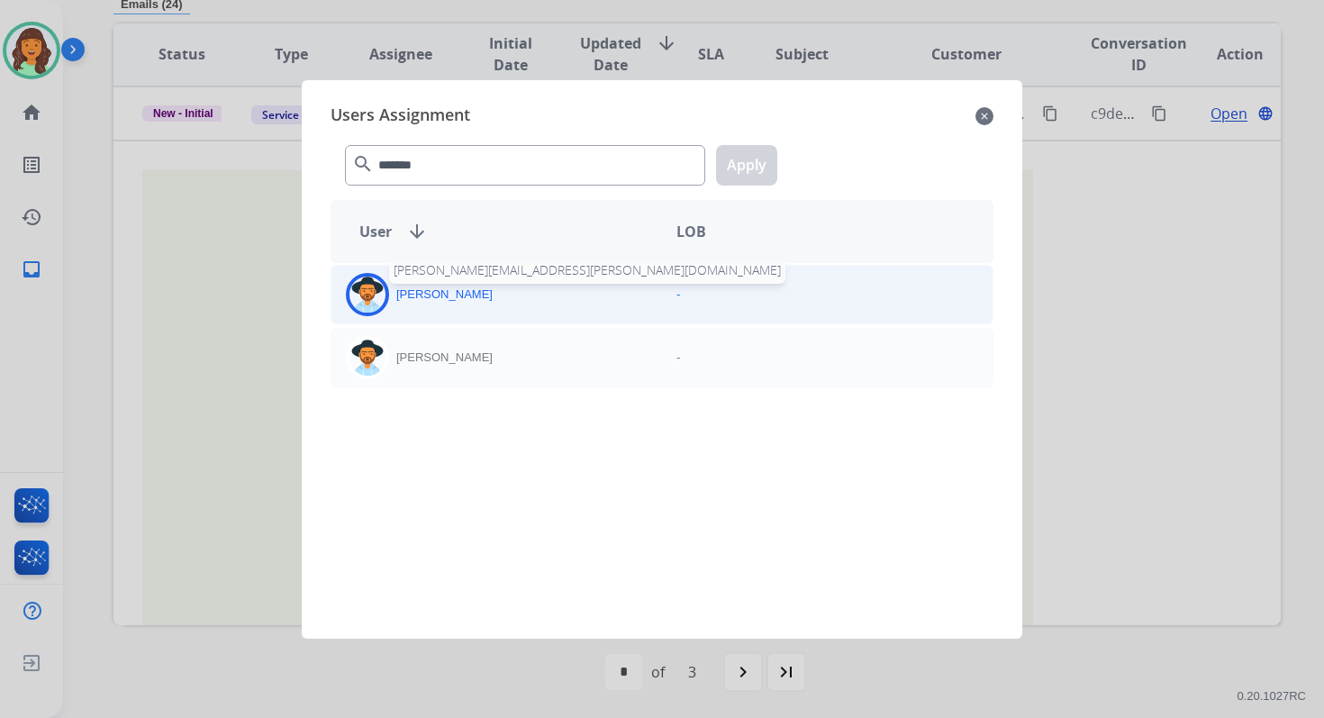
click at [427, 298] on p "[PERSON_NAME]" at bounding box center [444, 295] width 96 height 18
click at [735, 170] on button "Apply" at bounding box center [746, 165] width 61 height 41
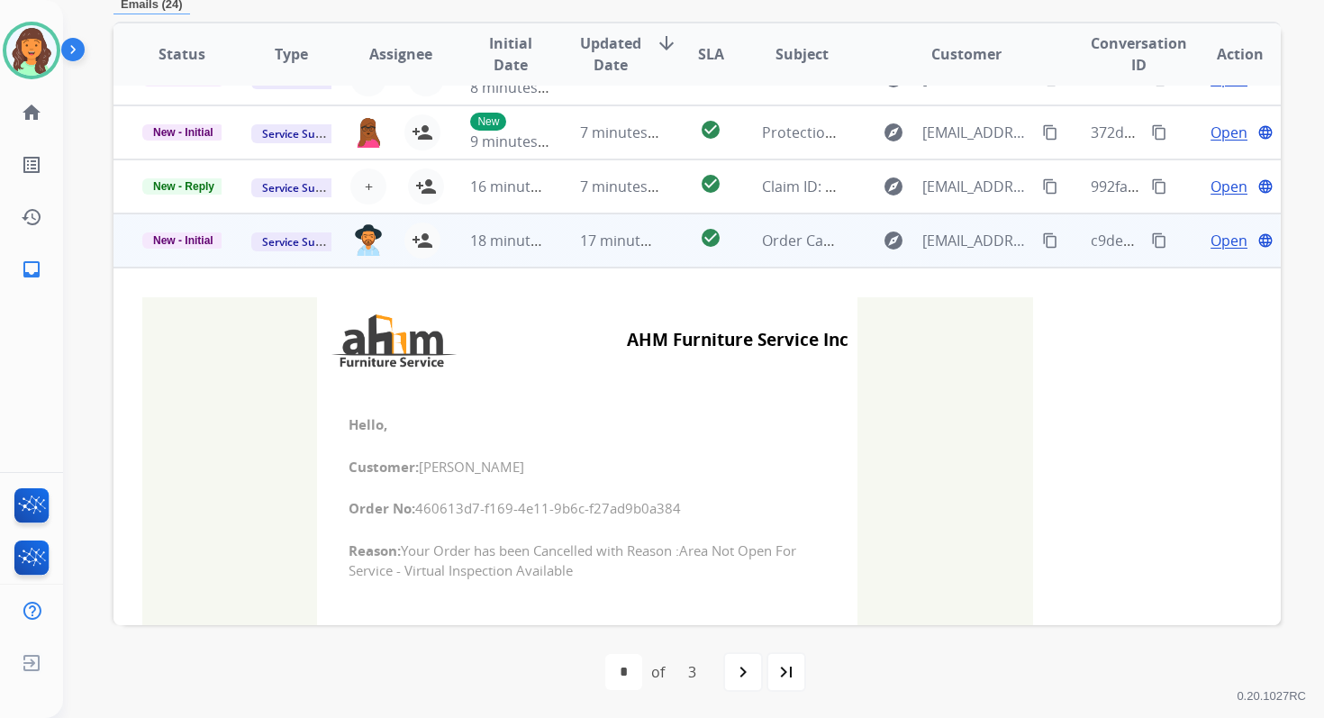
scroll to position [0, 0]
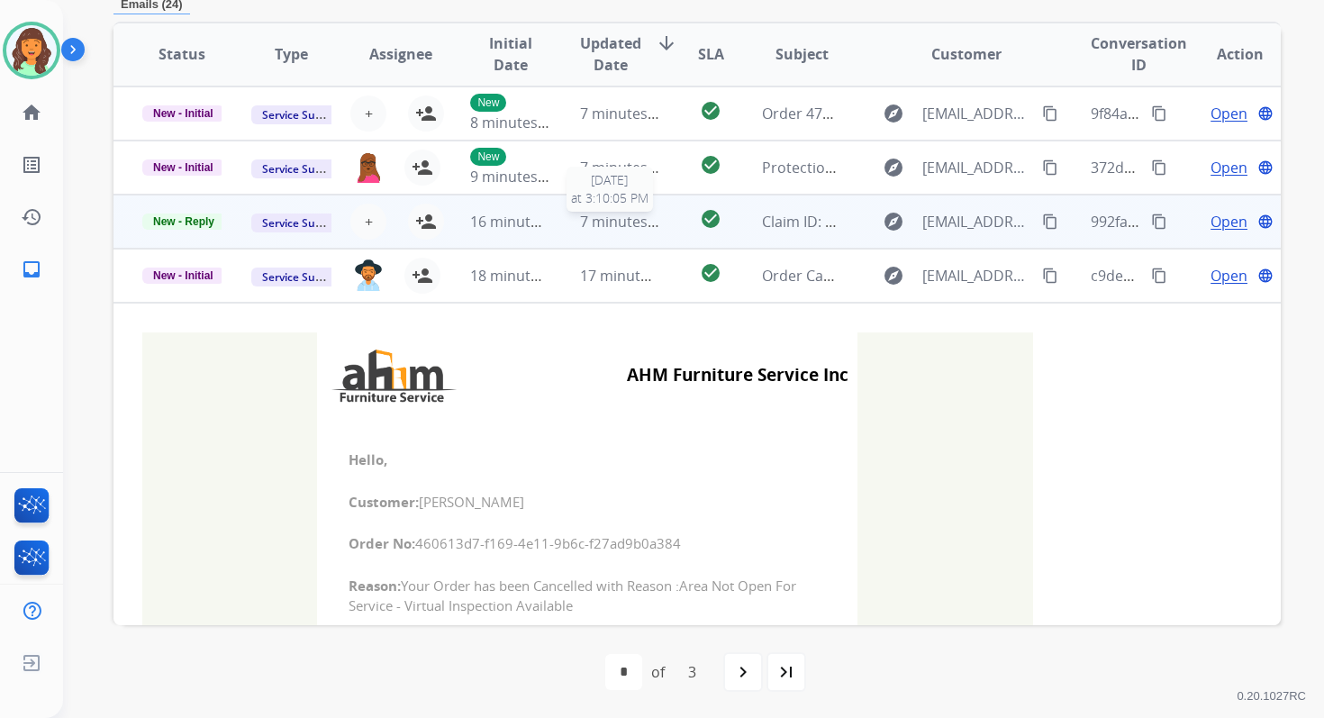
click at [614, 222] on span "7 minutes ago" at bounding box center [628, 222] width 96 height 20
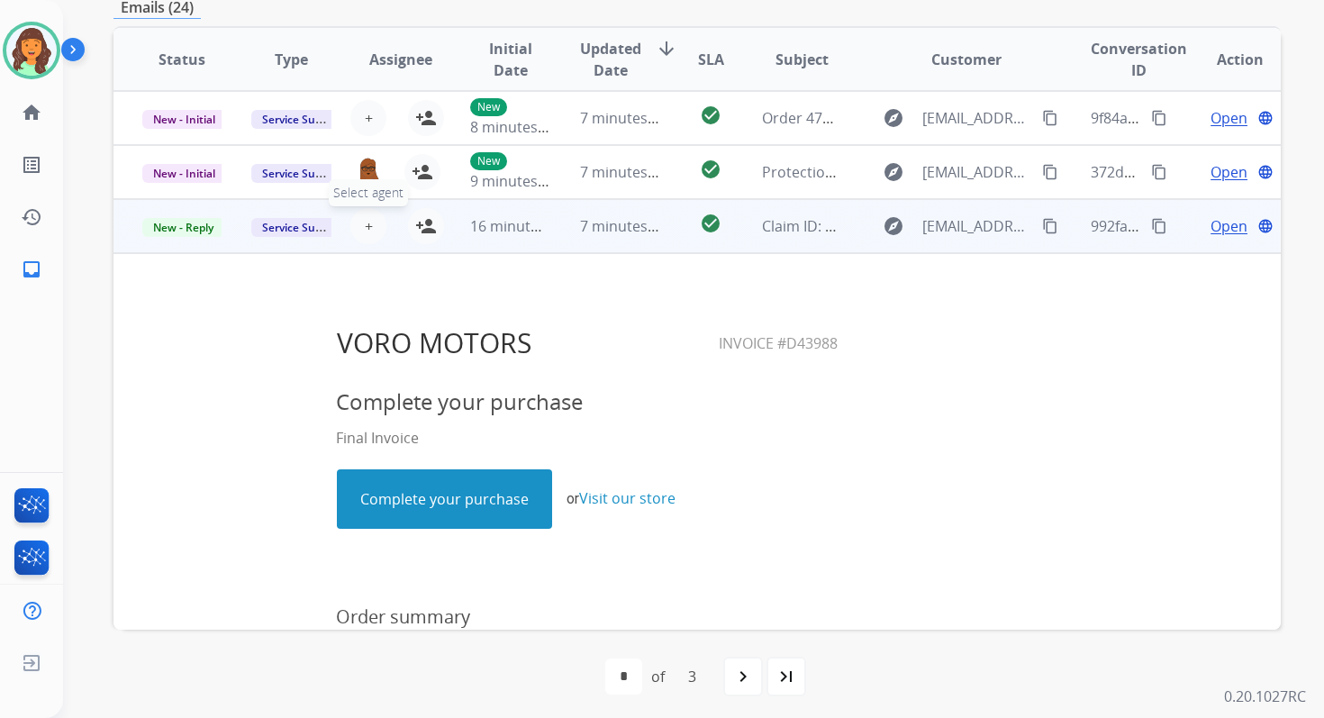
click at [360, 234] on button "+ Select agent" at bounding box center [368, 226] width 36 height 36
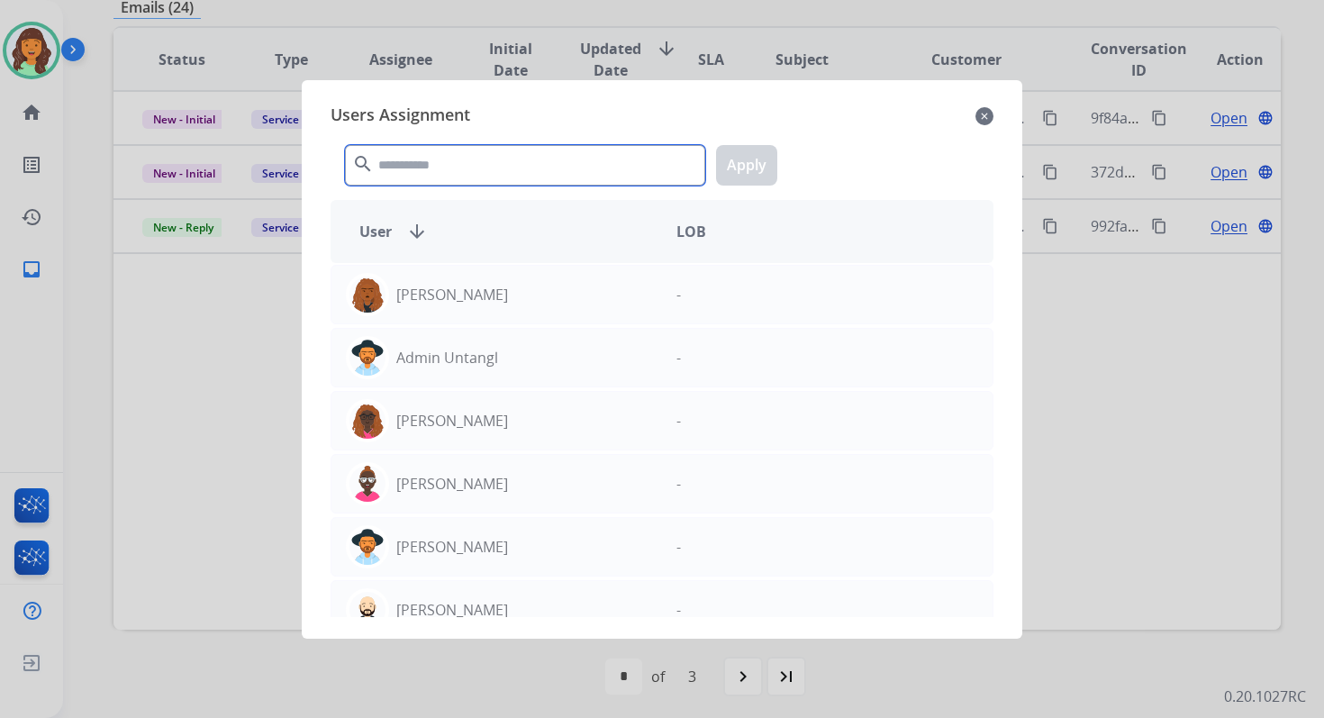
click at [480, 173] on input "text" at bounding box center [525, 165] width 360 height 41
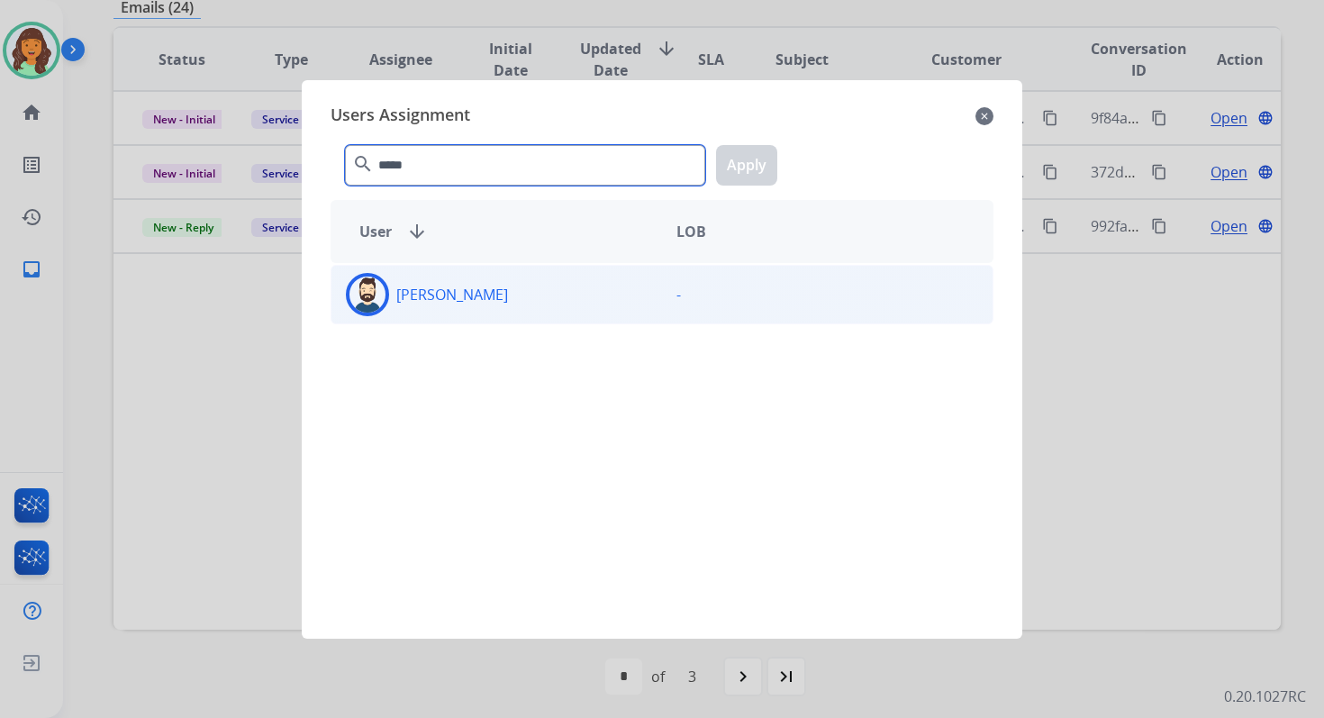
type input "*****"
click at [504, 301] on div "[PERSON_NAME]" at bounding box center [496, 294] width 331 height 43
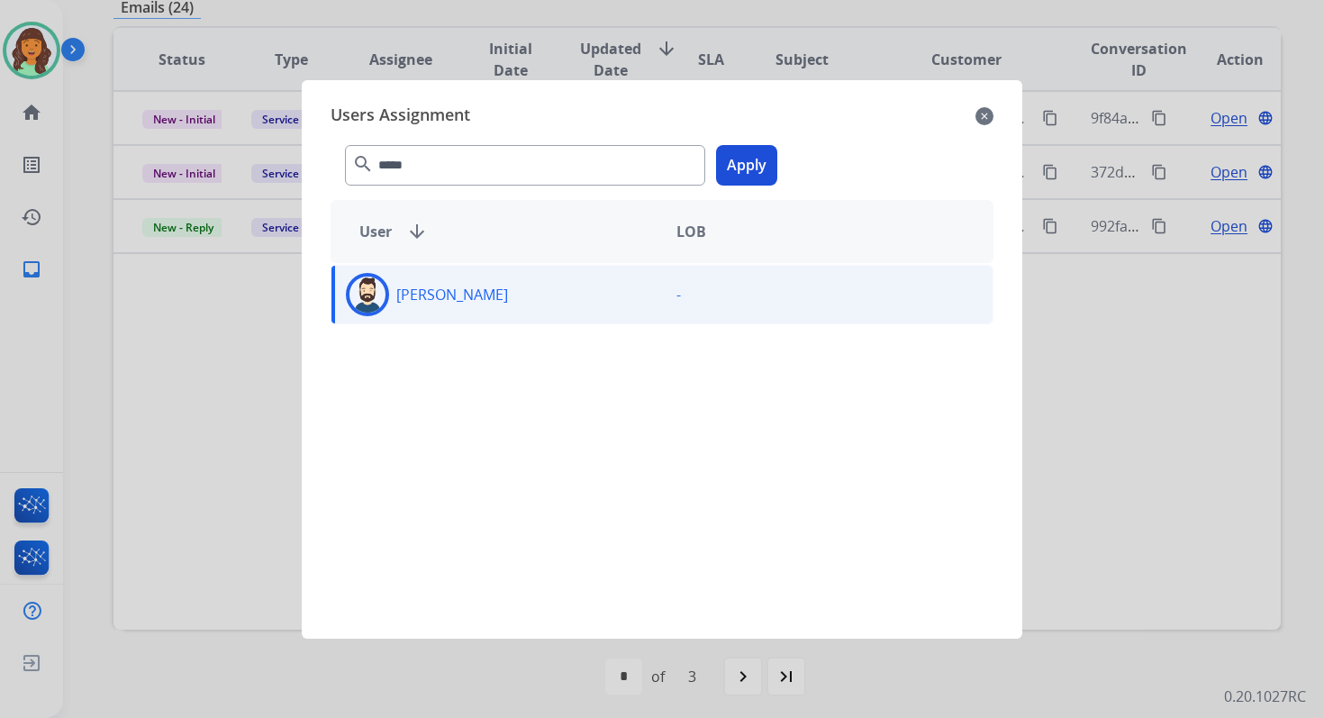
click at [731, 165] on button "Apply" at bounding box center [746, 165] width 61 height 41
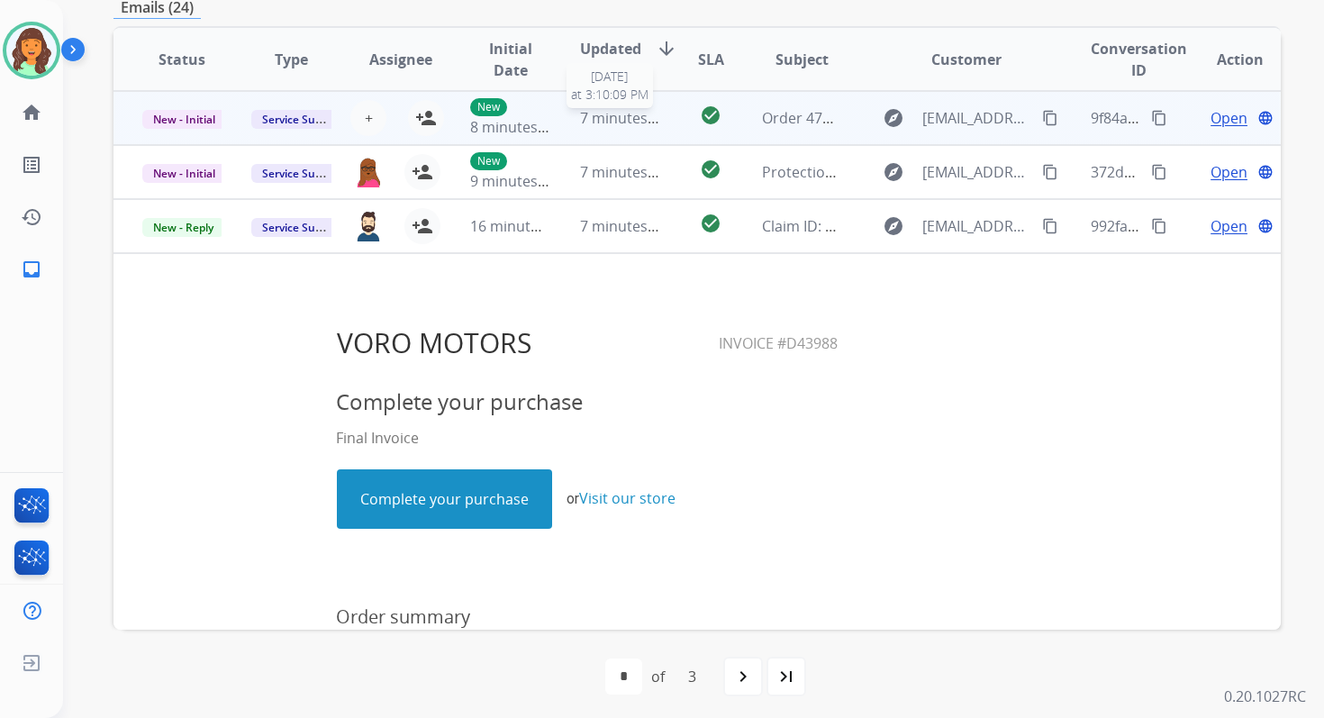
click at [609, 113] on span "7 minutes ago" at bounding box center [628, 118] width 96 height 20
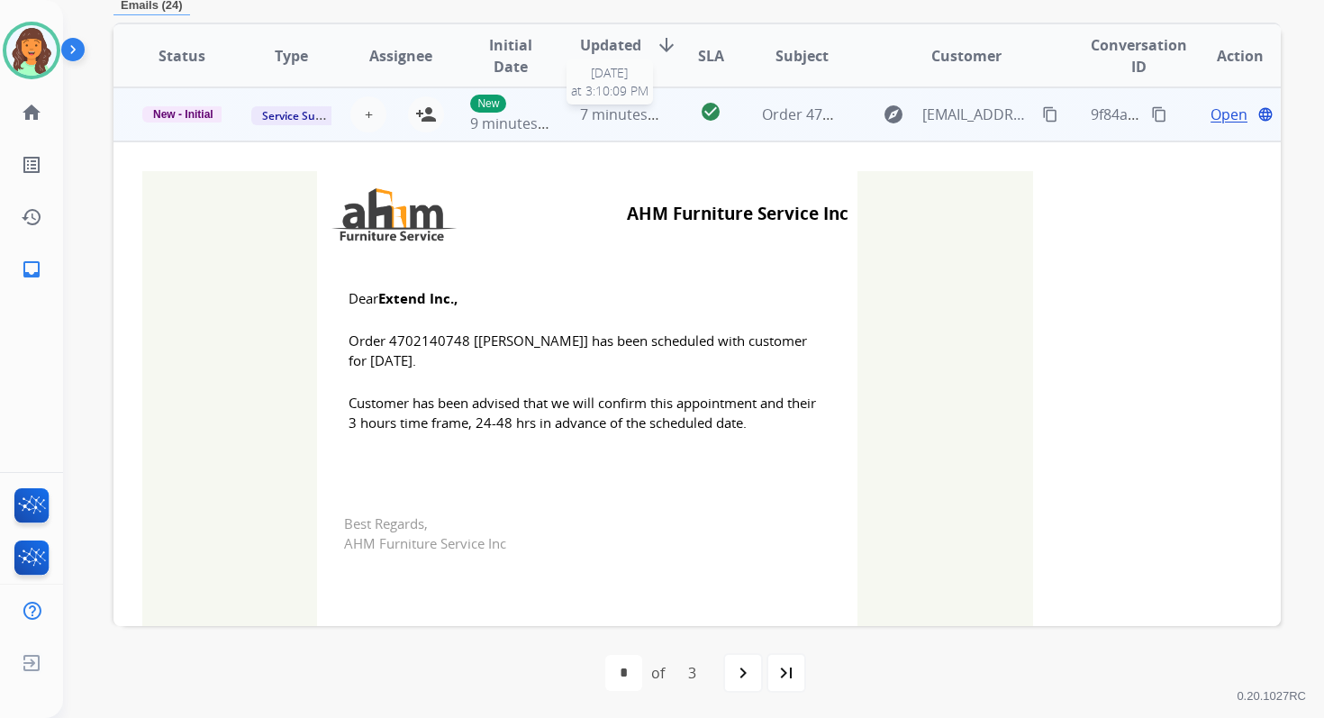
scroll to position [432, 0]
click at [417, 116] on mat-icon "person_add" at bounding box center [426, 114] width 22 height 22
click at [204, 116] on span "New - Initial" at bounding box center [183, 113] width 82 height 16
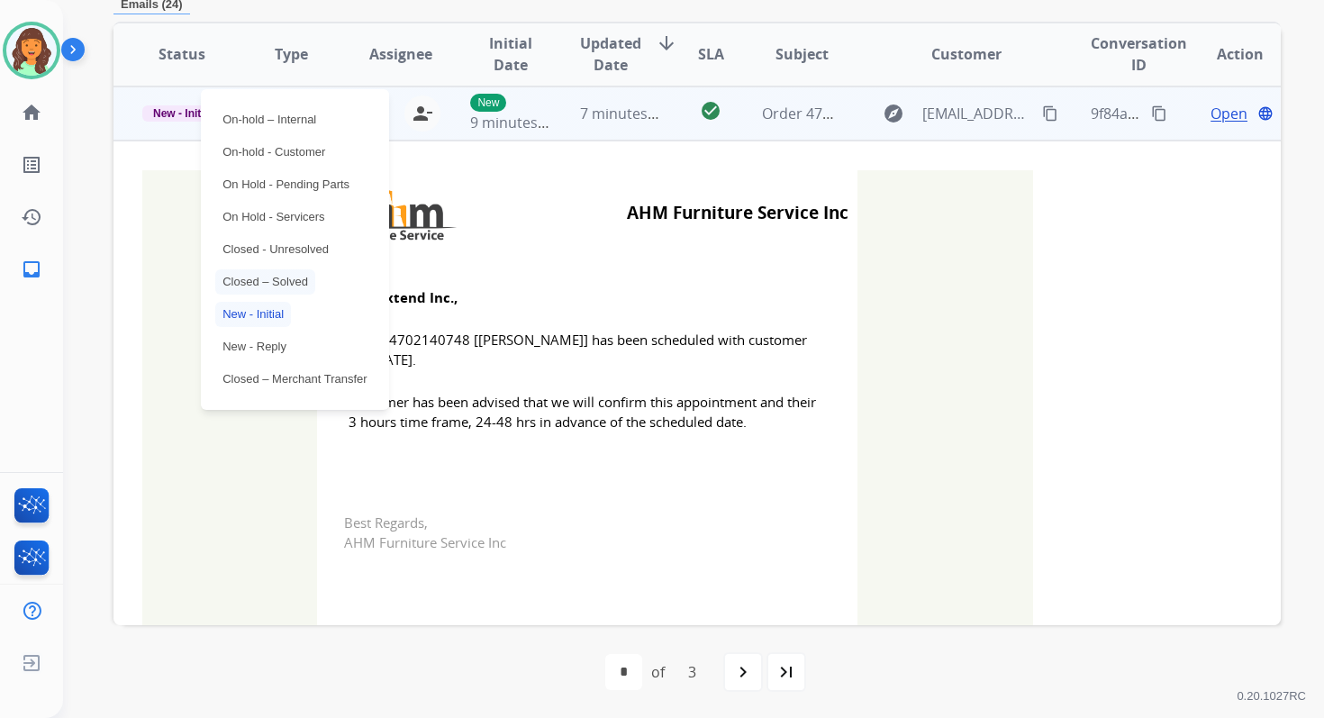
click at [264, 283] on p "Closed – Solved" at bounding box center [265, 281] width 100 height 25
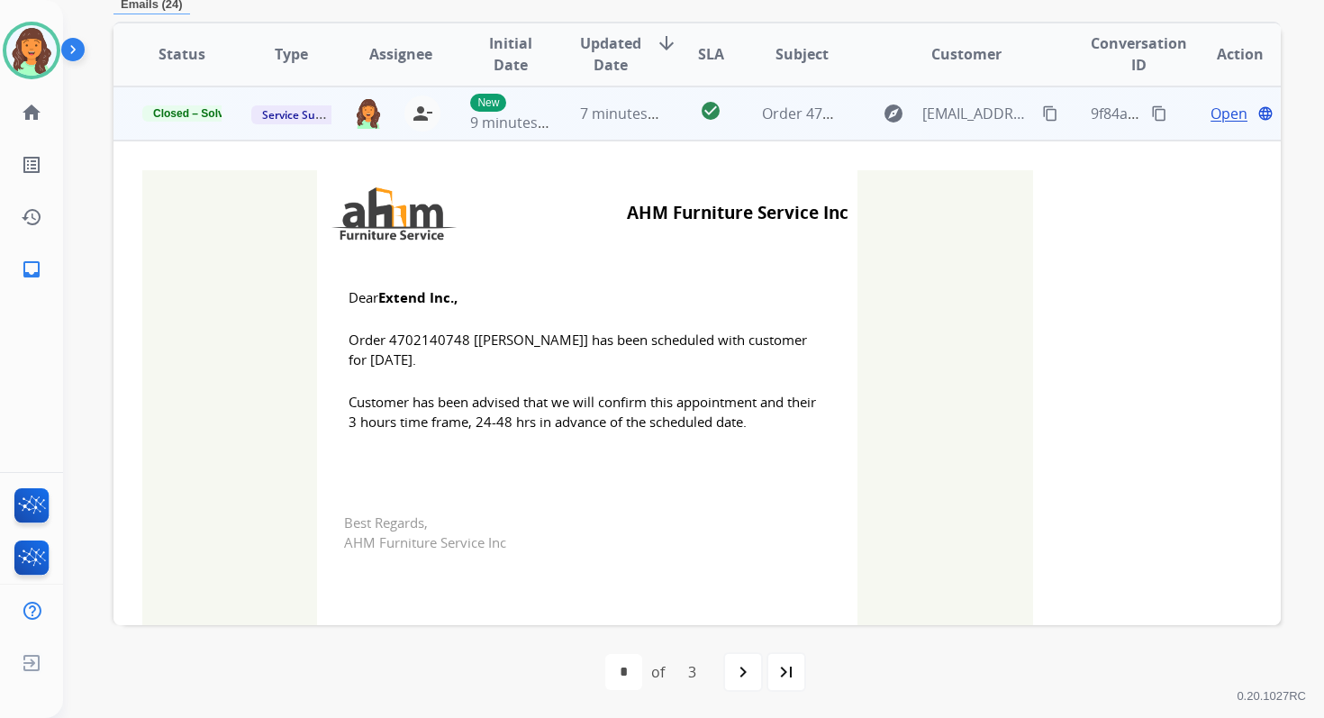
click at [620, 108] on span "7 minutes ago" at bounding box center [628, 114] width 96 height 20
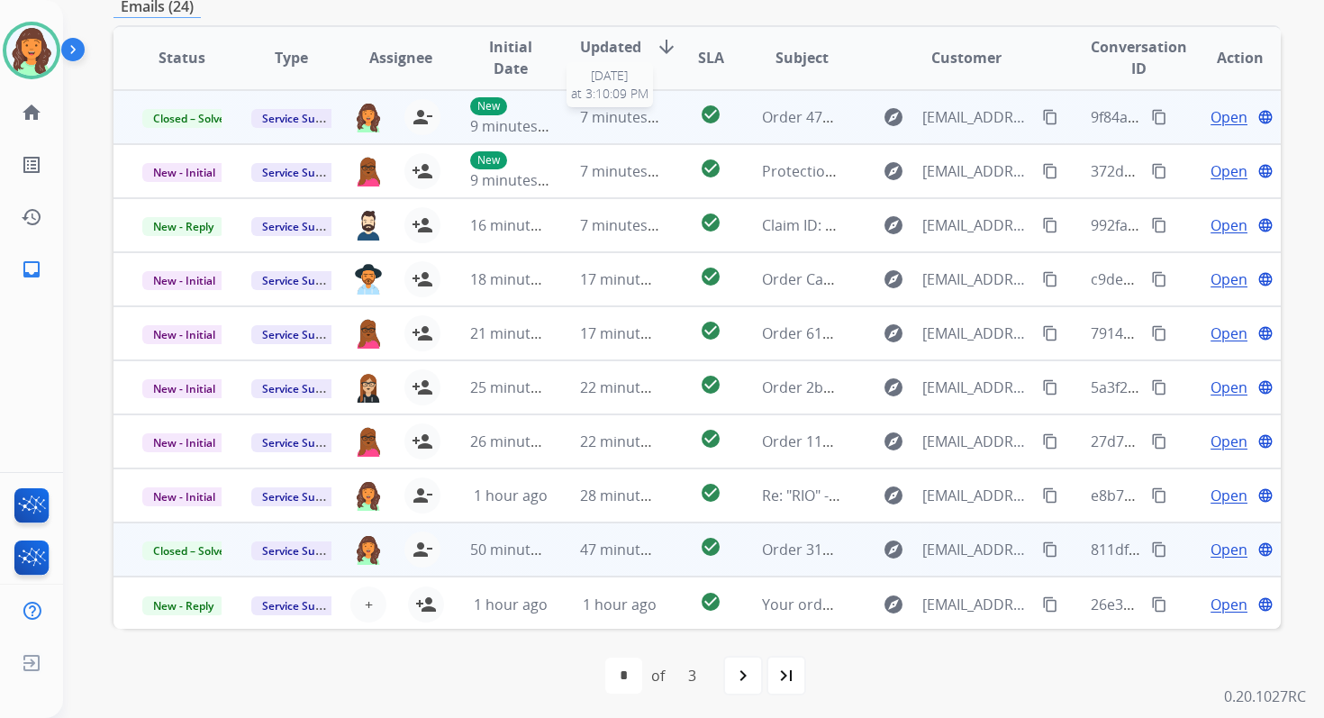
scroll to position [431, 0]
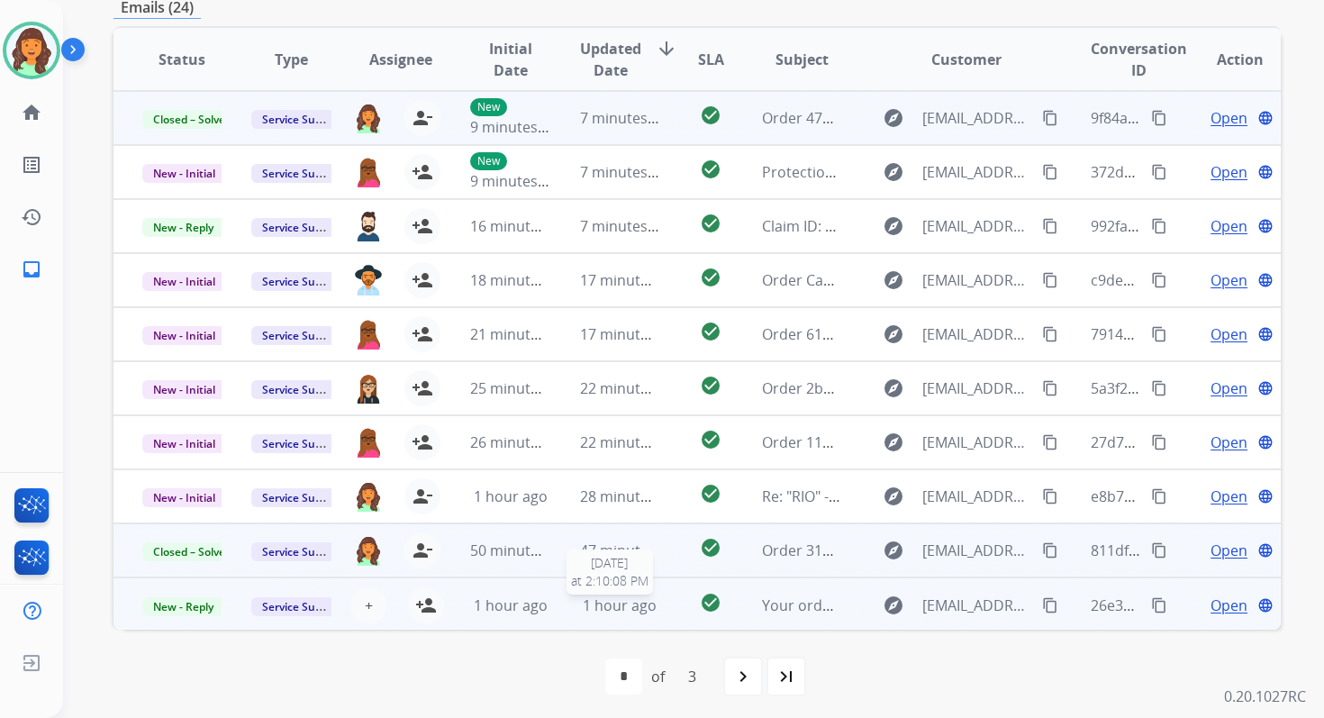
click at [614, 595] on span "1 hour ago" at bounding box center [620, 605] width 74 height 20
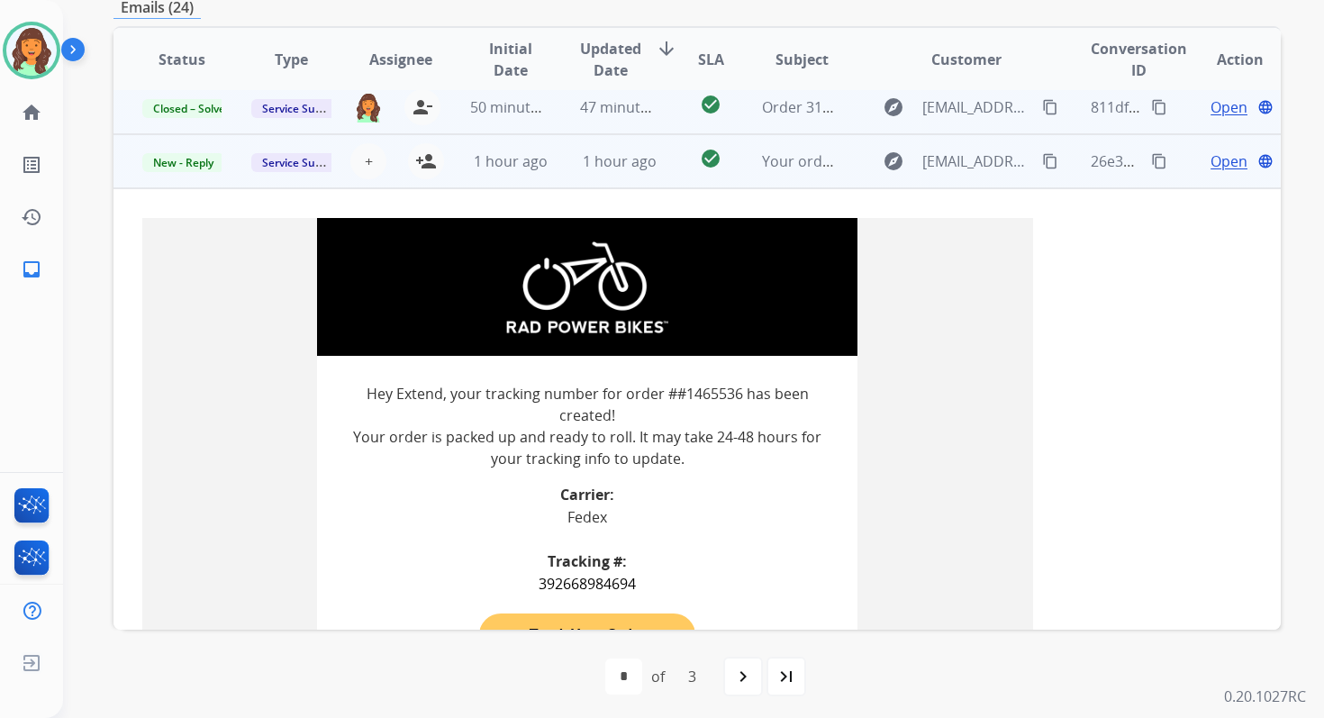
scroll to position [486, 0]
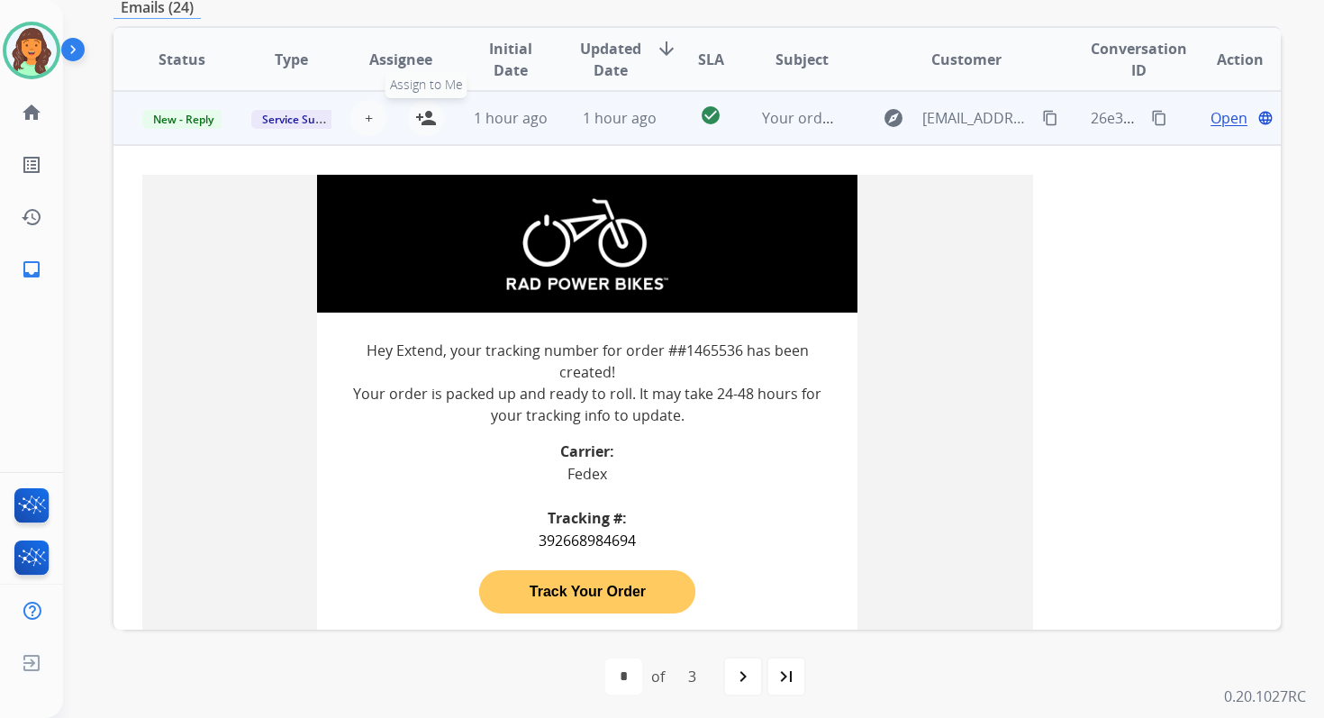
click at [426, 120] on mat-icon "person_add" at bounding box center [426, 118] width 22 height 22
click at [182, 121] on span "New - Reply" at bounding box center [183, 119] width 82 height 19
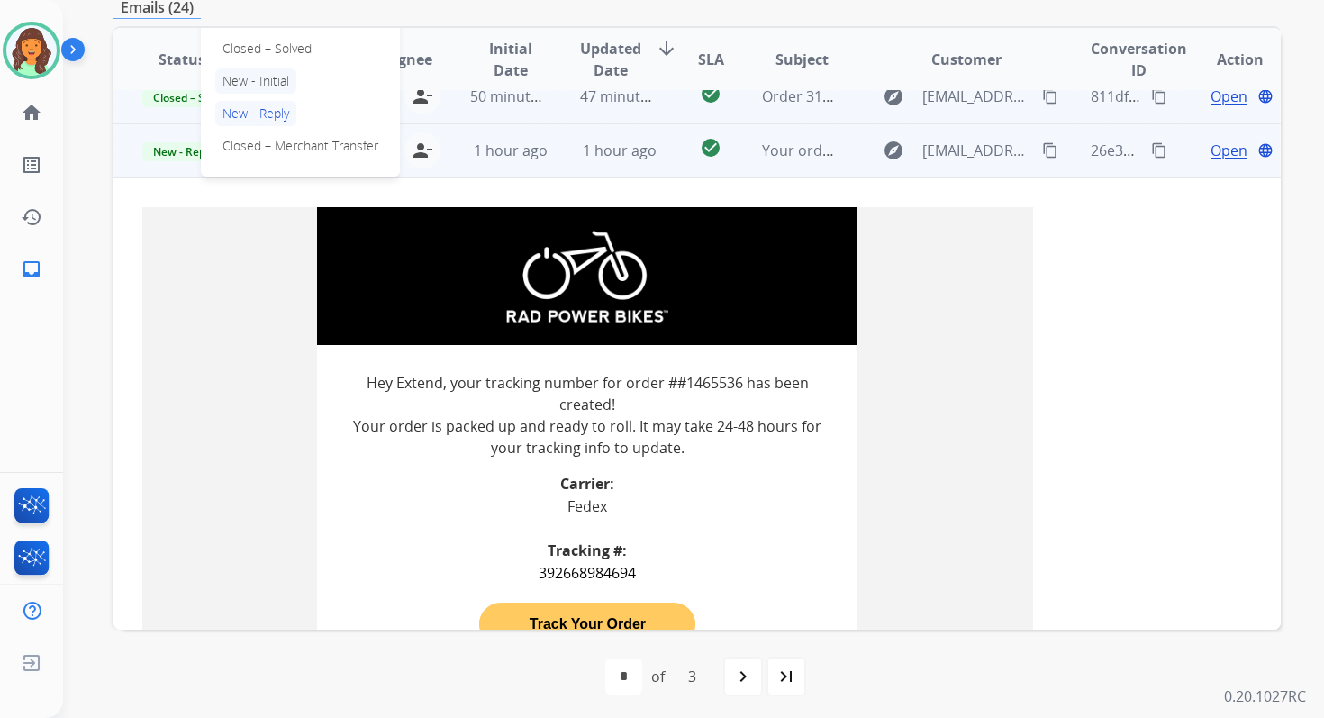
scroll to position [453, 0]
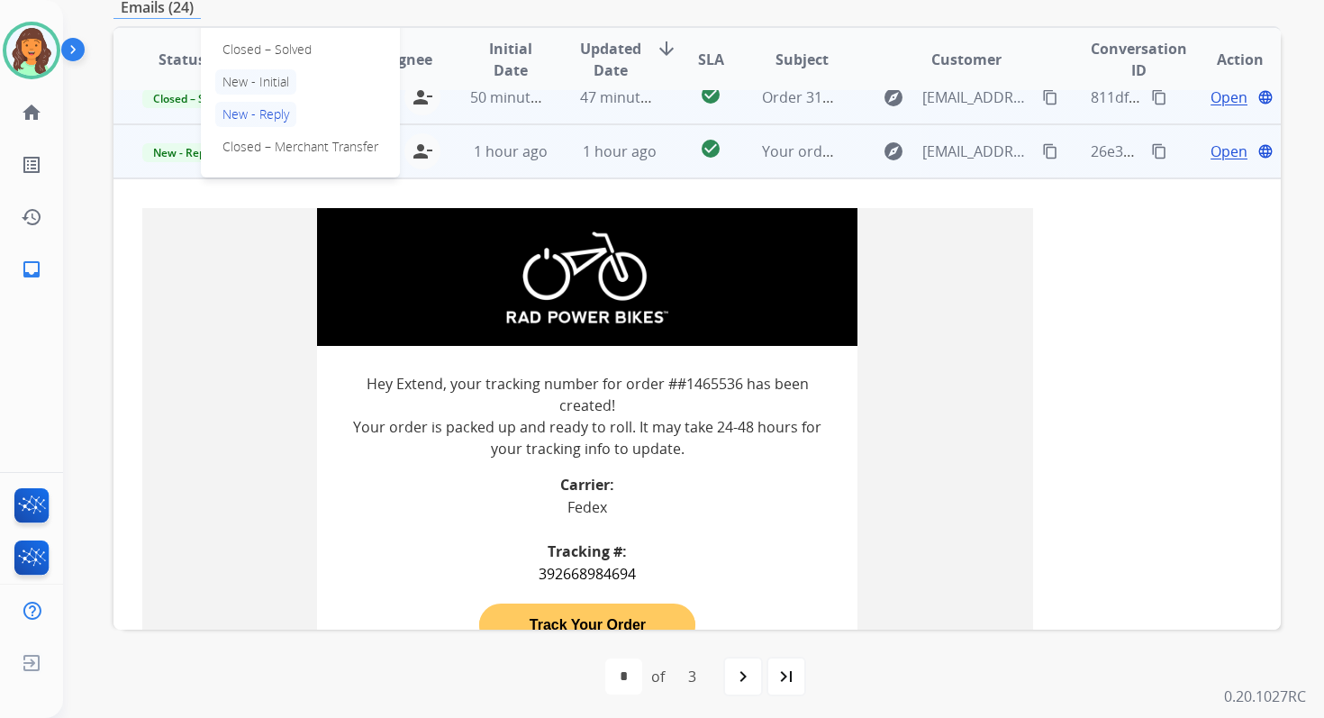
click at [262, 45] on p "Closed – Solved" at bounding box center [267, 49] width 104 height 25
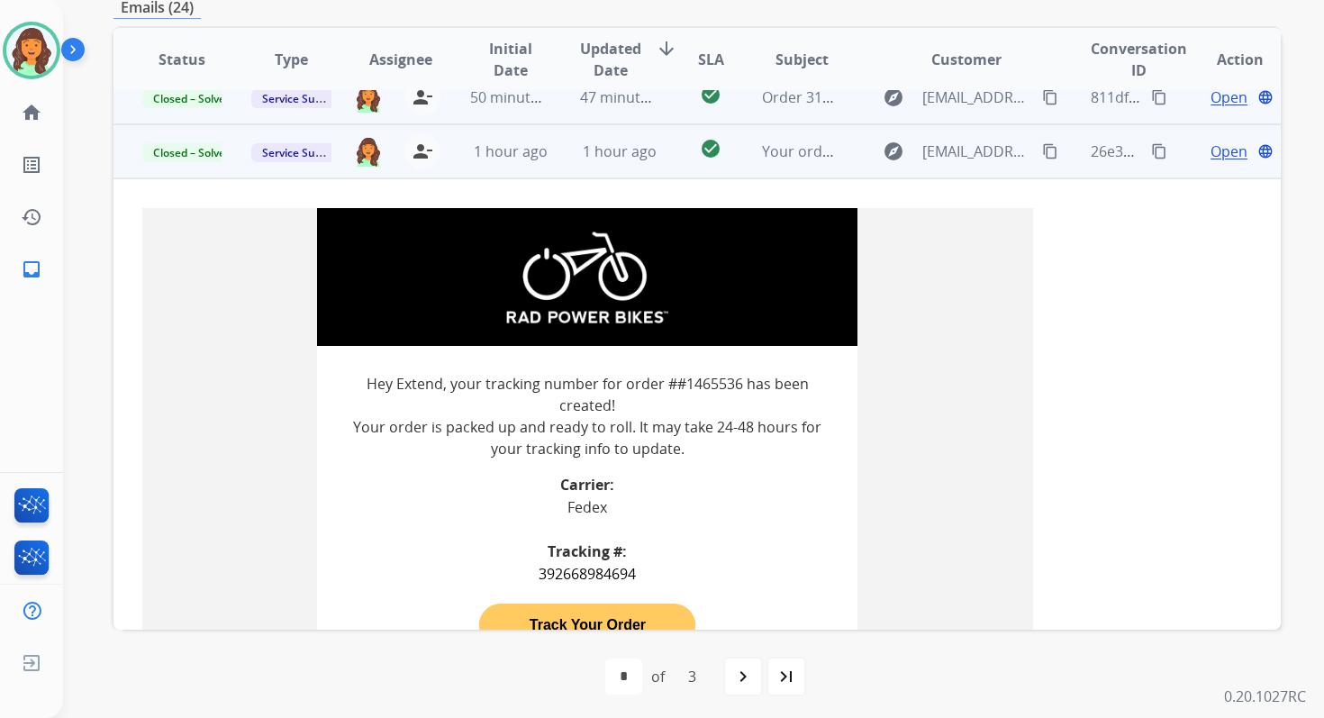
click at [618, 169] on td "1 hour ago" at bounding box center [605, 151] width 109 height 54
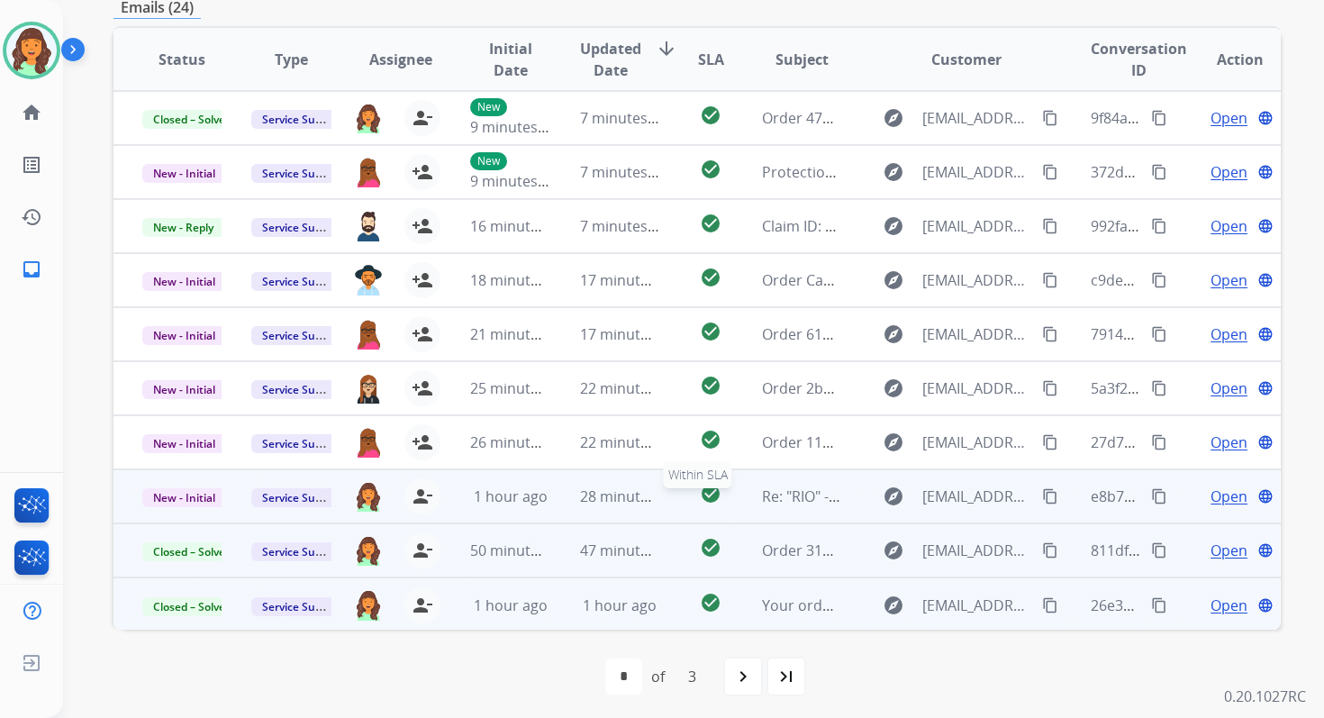
scroll to position [0, 0]
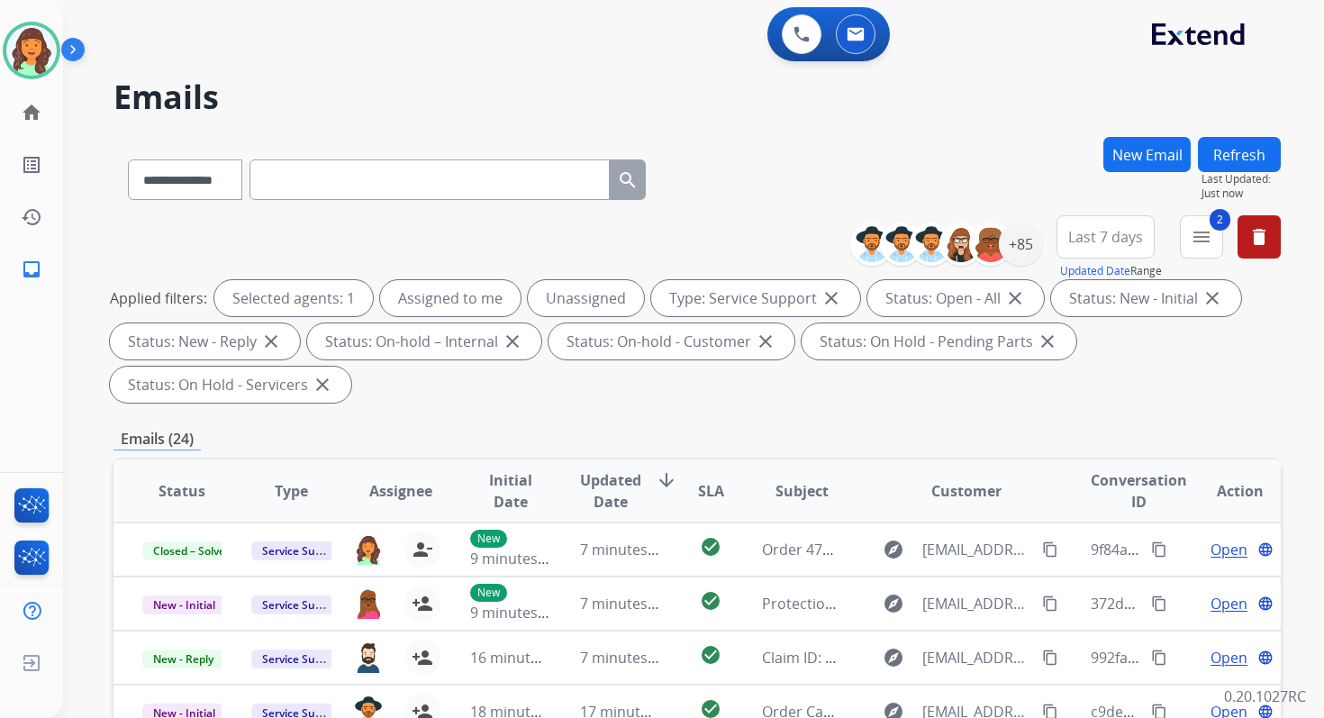
click at [1231, 158] on button "Refresh" at bounding box center [1239, 154] width 83 height 35
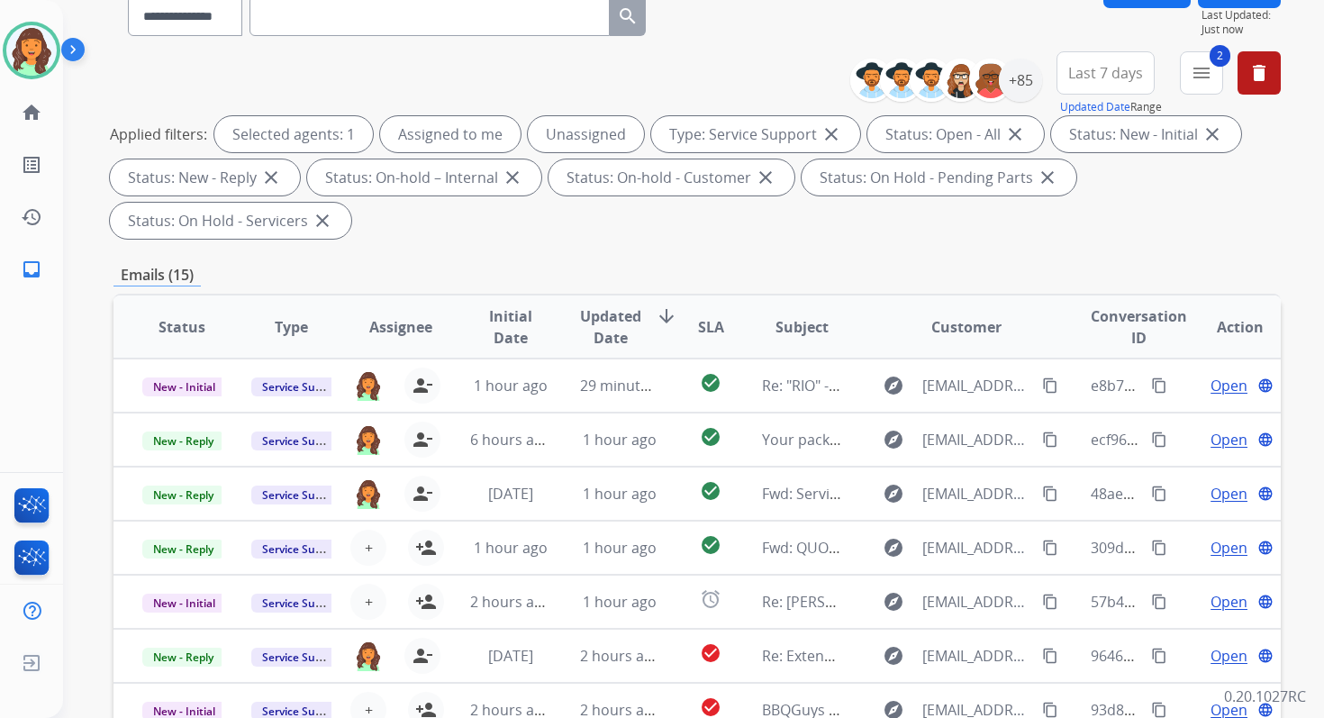
scroll to position [437, 0]
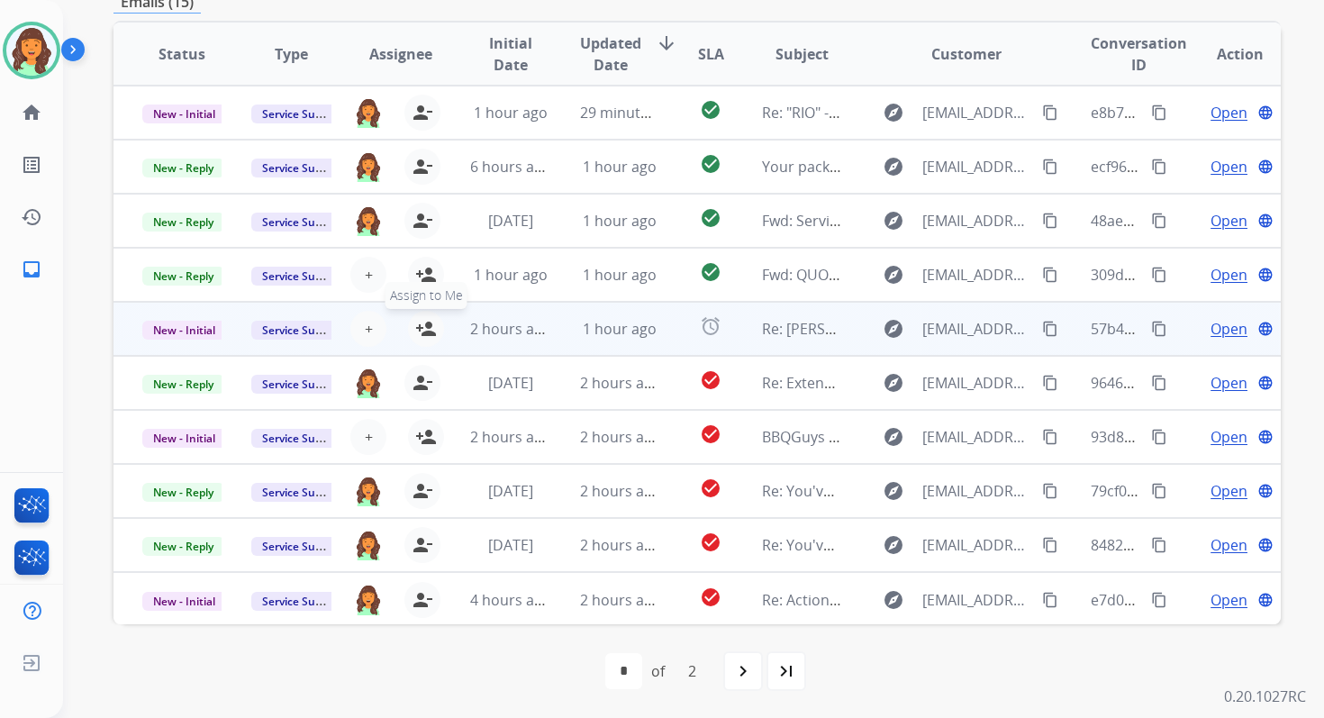
click at [423, 328] on mat-icon "person_add" at bounding box center [426, 329] width 22 height 22
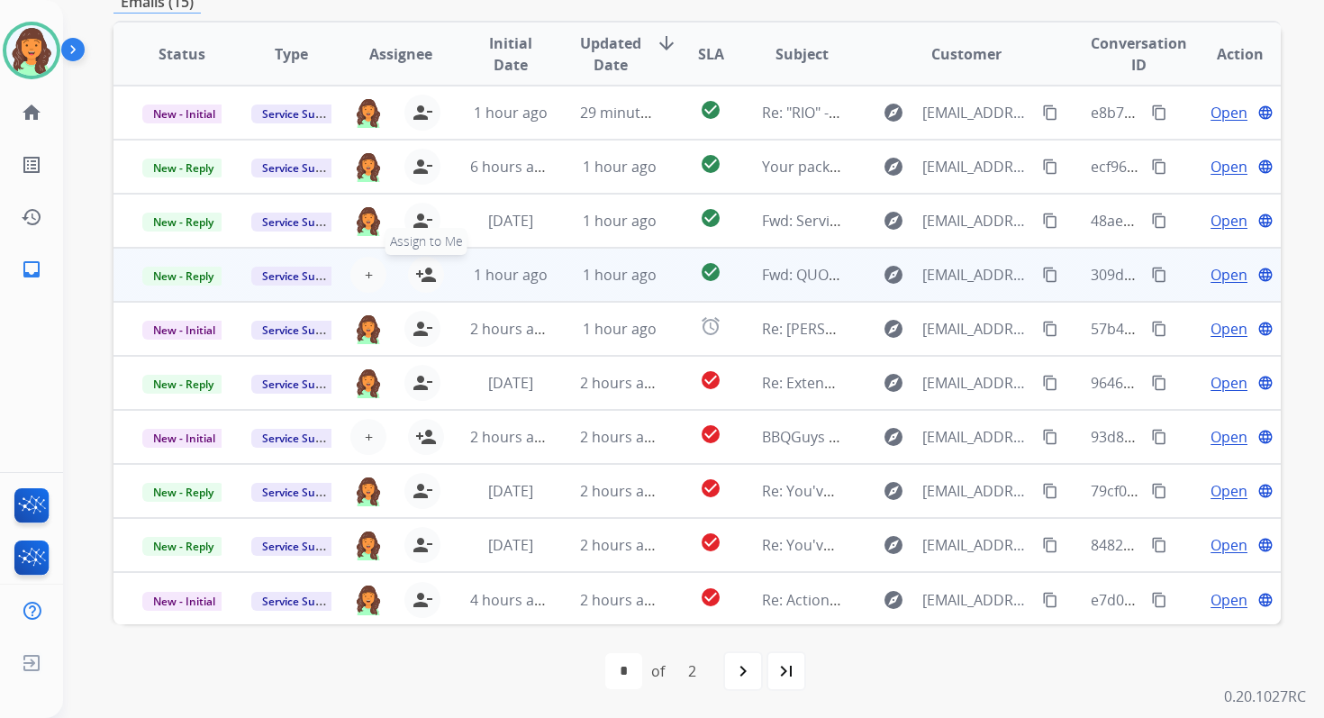
click at [422, 274] on mat-icon "person_add" at bounding box center [426, 275] width 22 height 22
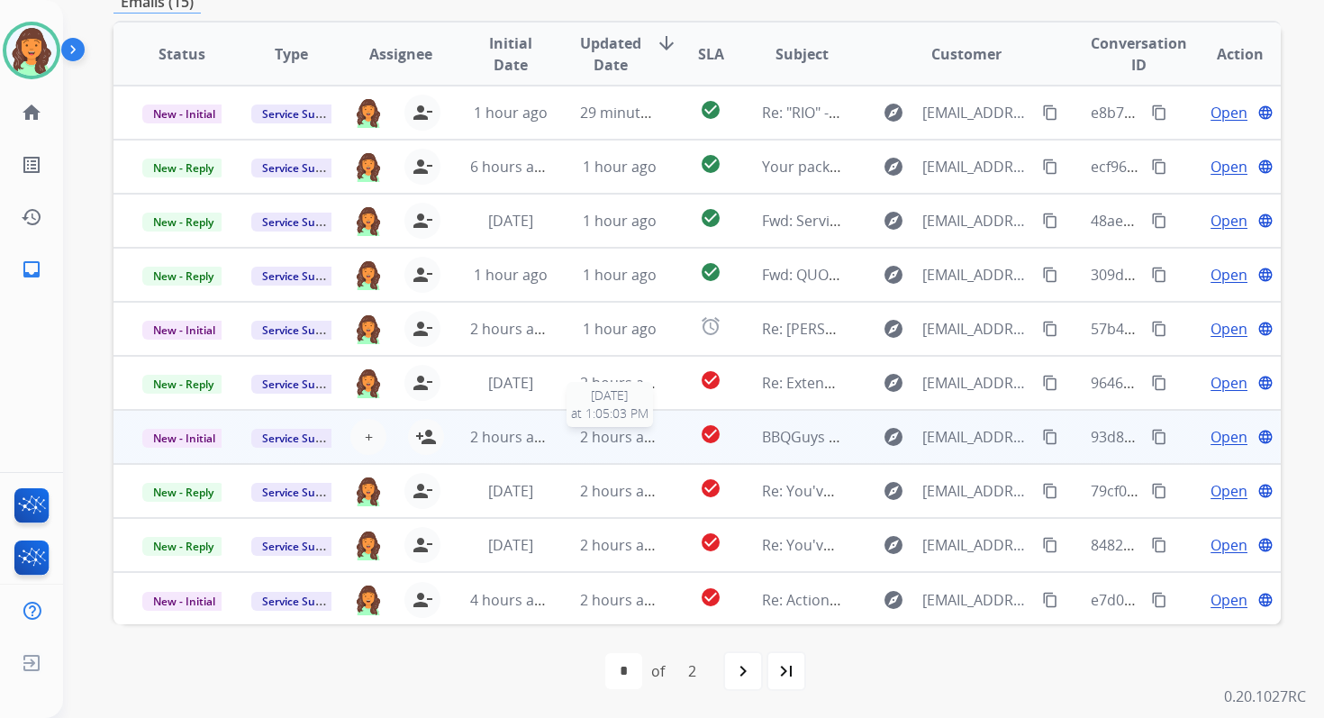
click at [590, 438] on span "2 hours ago" at bounding box center [620, 437] width 81 height 20
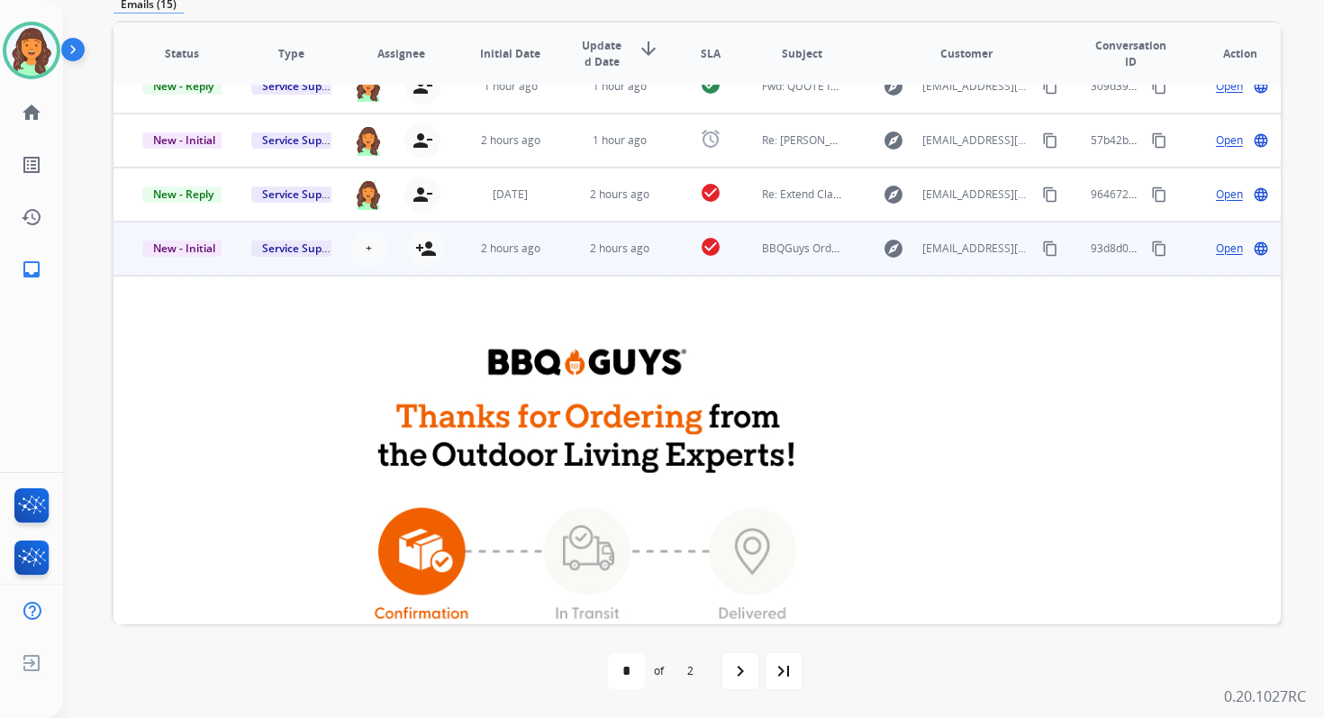
scroll to position [82, 0]
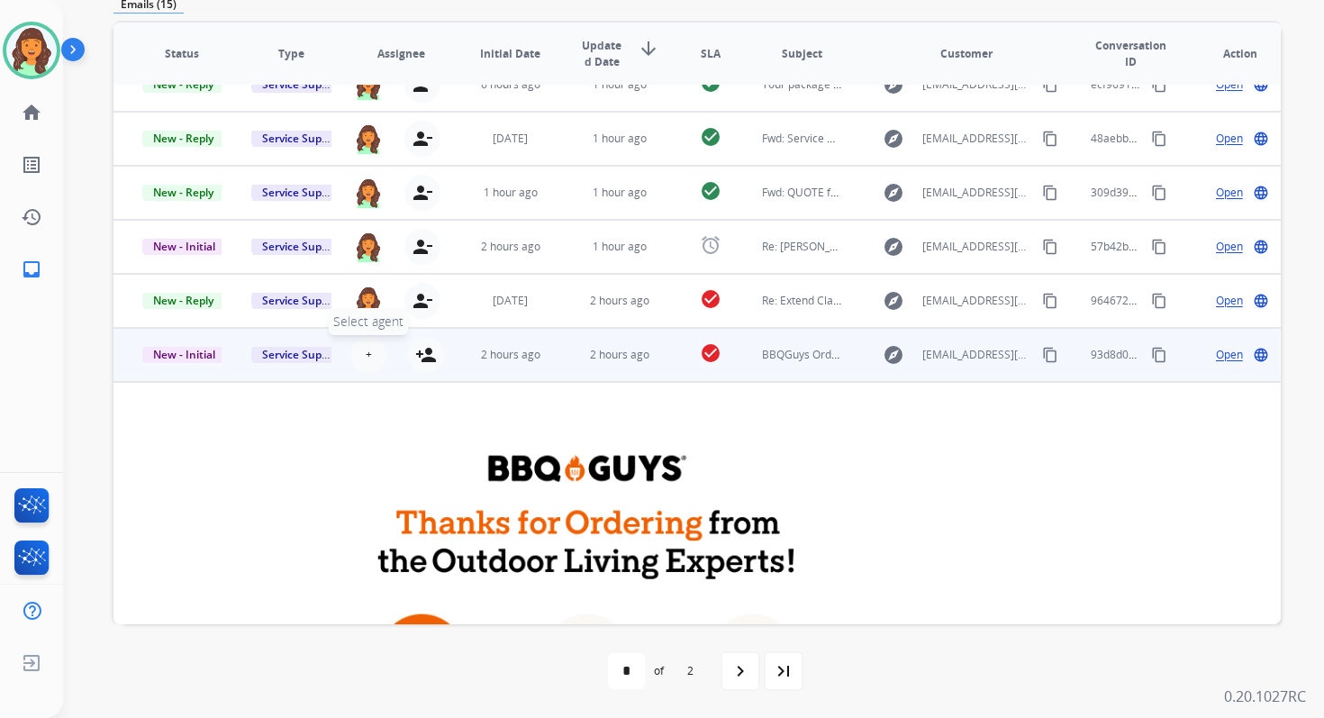
click at [368, 358] on button "+ Select agent" at bounding box center [368, 355] width 36 height 36
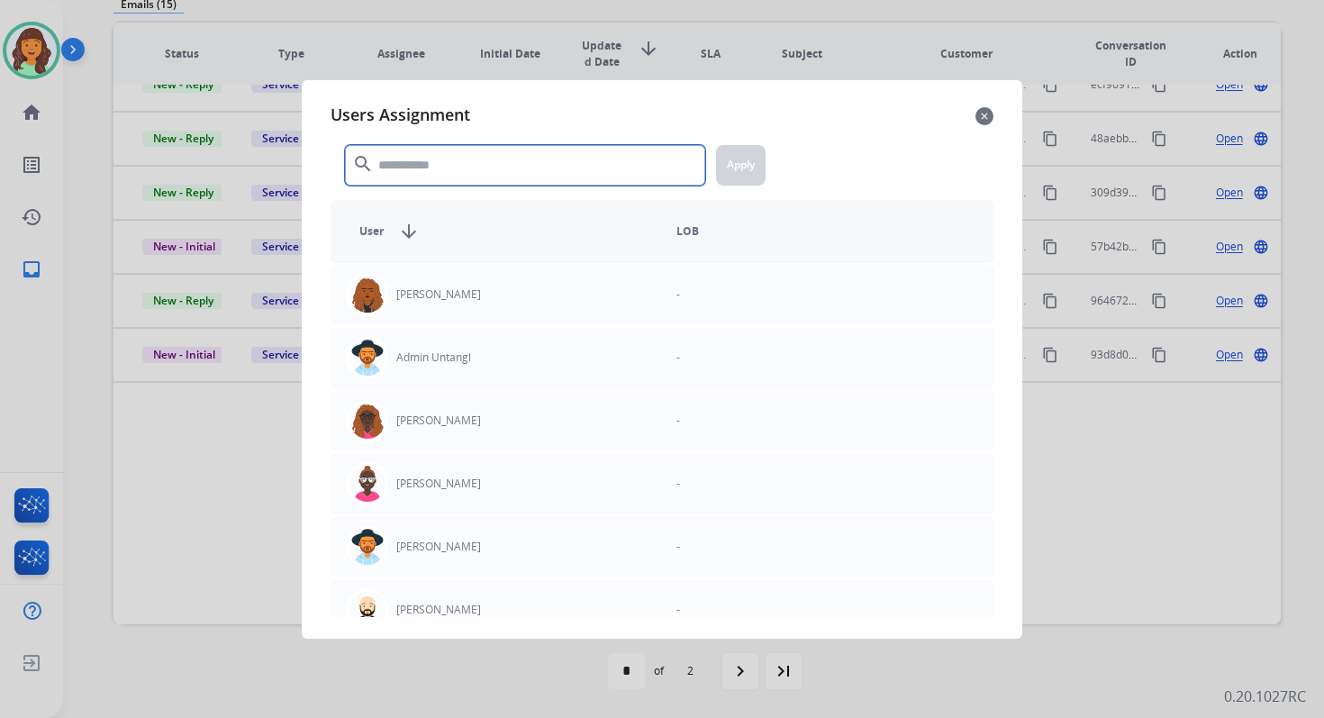
click at [434, 157] on input "text" at bounding box center [525, 165] width 360 height 41
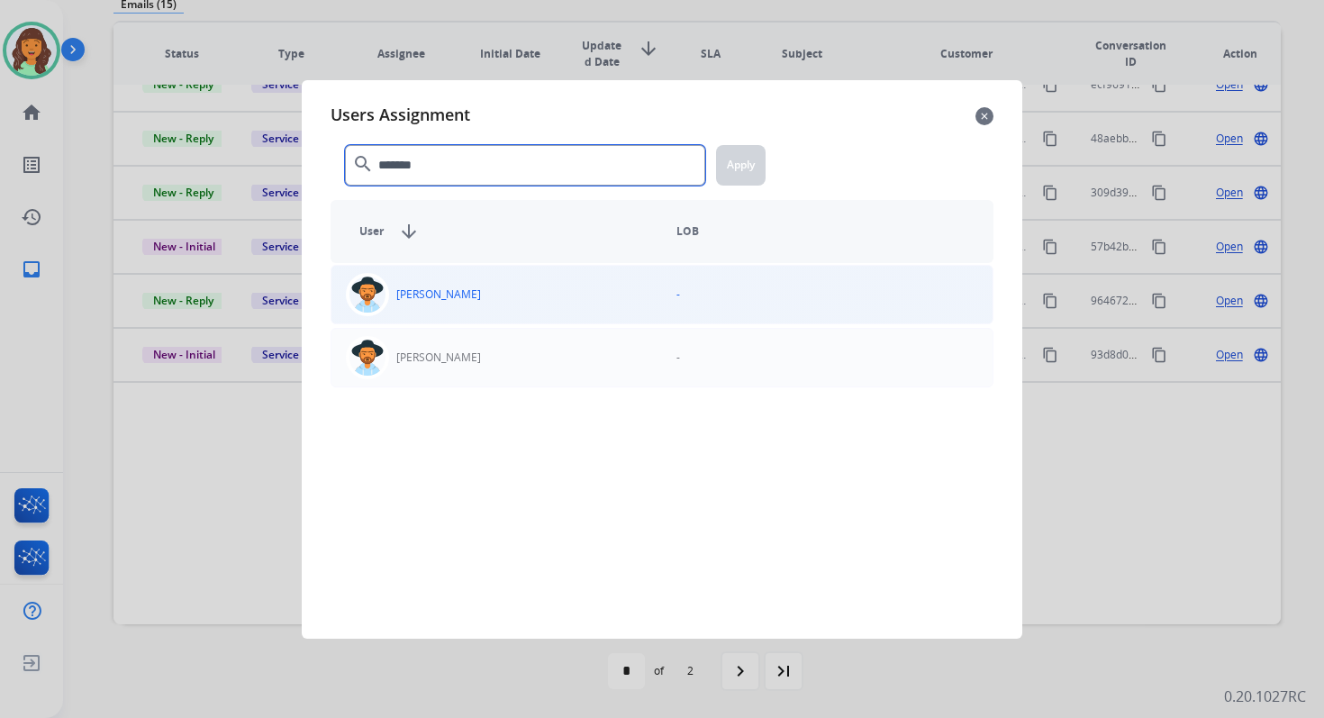
type input "*******"
click at [477, 285] on div "[PERSON_NAME]" at bounding box center [496, 294] width 331 height 43
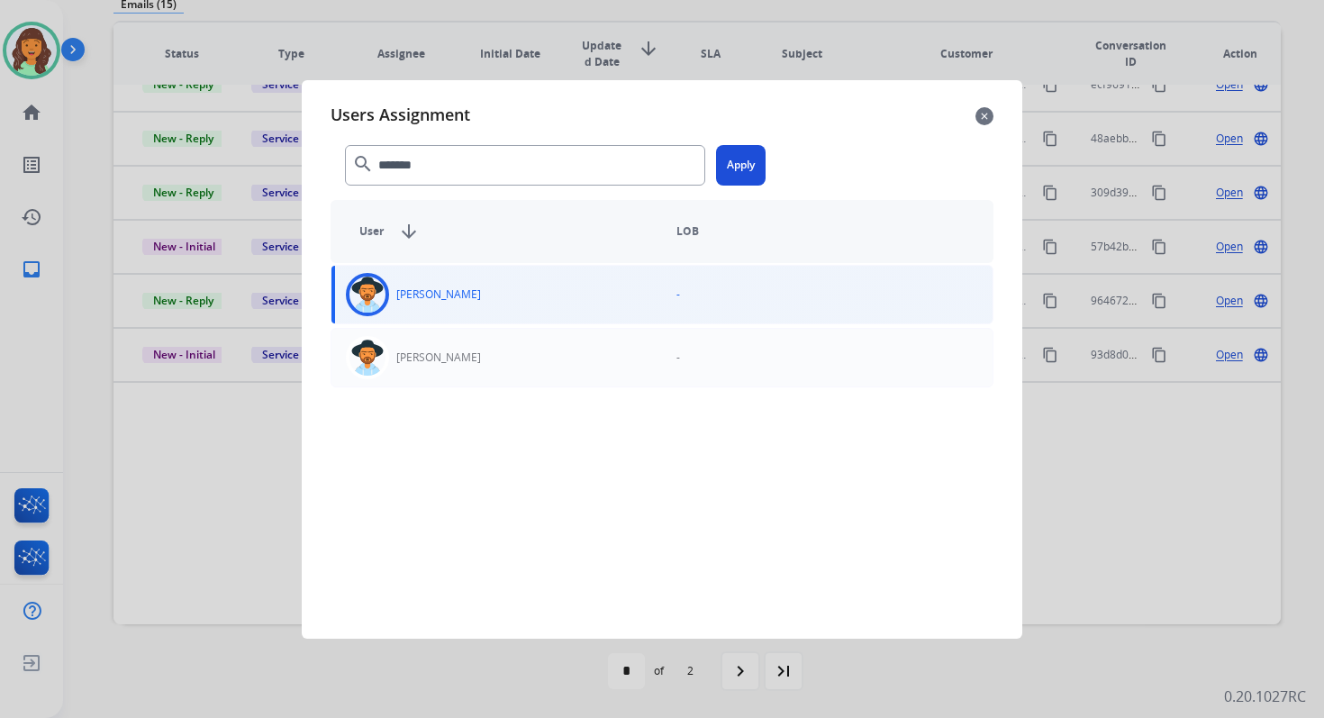
click at [757, 151] on button "Apply" at bounding box center [741, 165] width 50 height 41
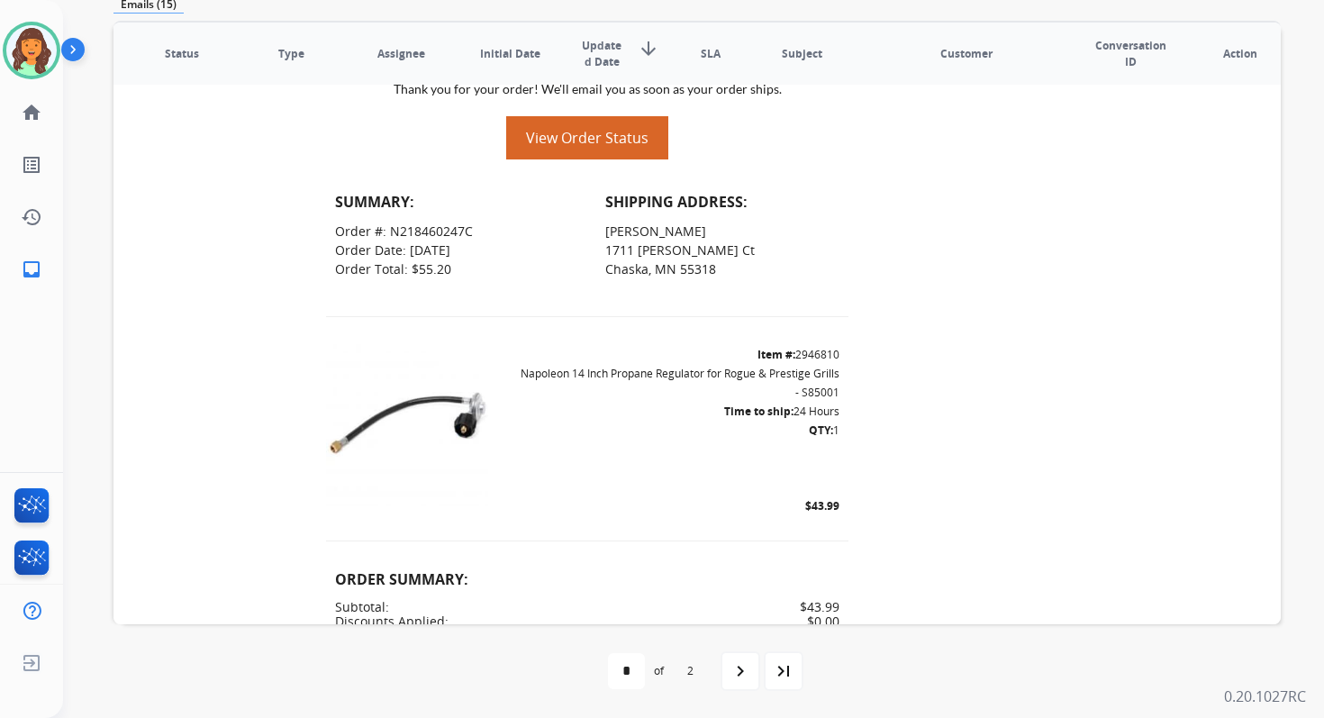
scroll to position [785, 0]
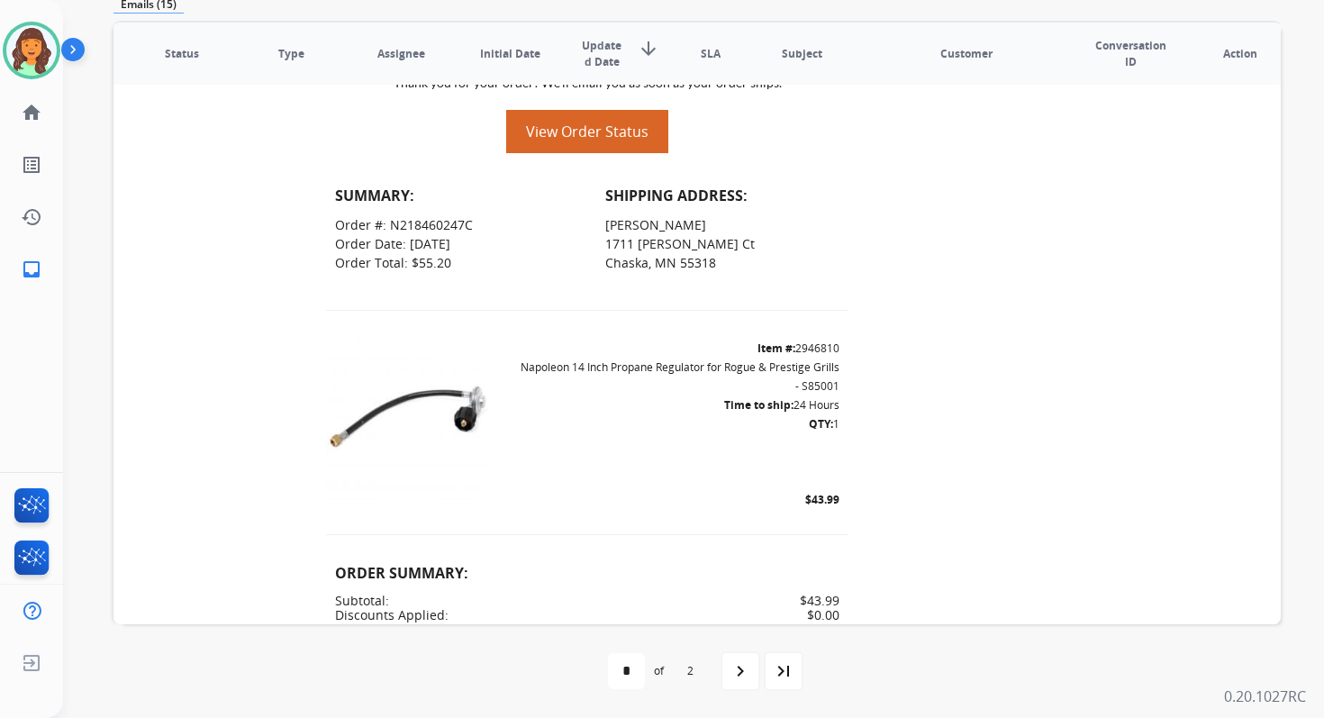
click at [660, 223] on span "Oscar Arango 1711 Emerson Ct Chaska, MN 55318" at bounding box center [680, 243] width 150 height 55
copy span "Oscar Arango"
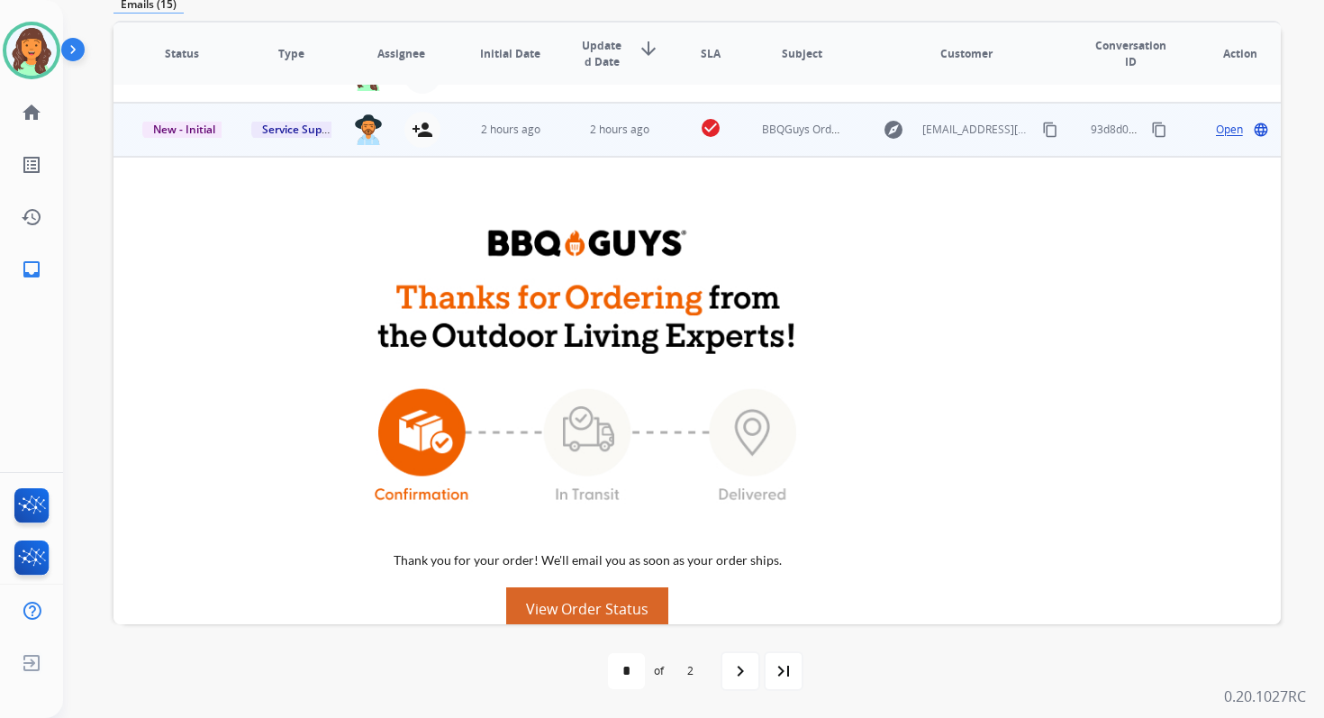
scroll to position [289, 0]
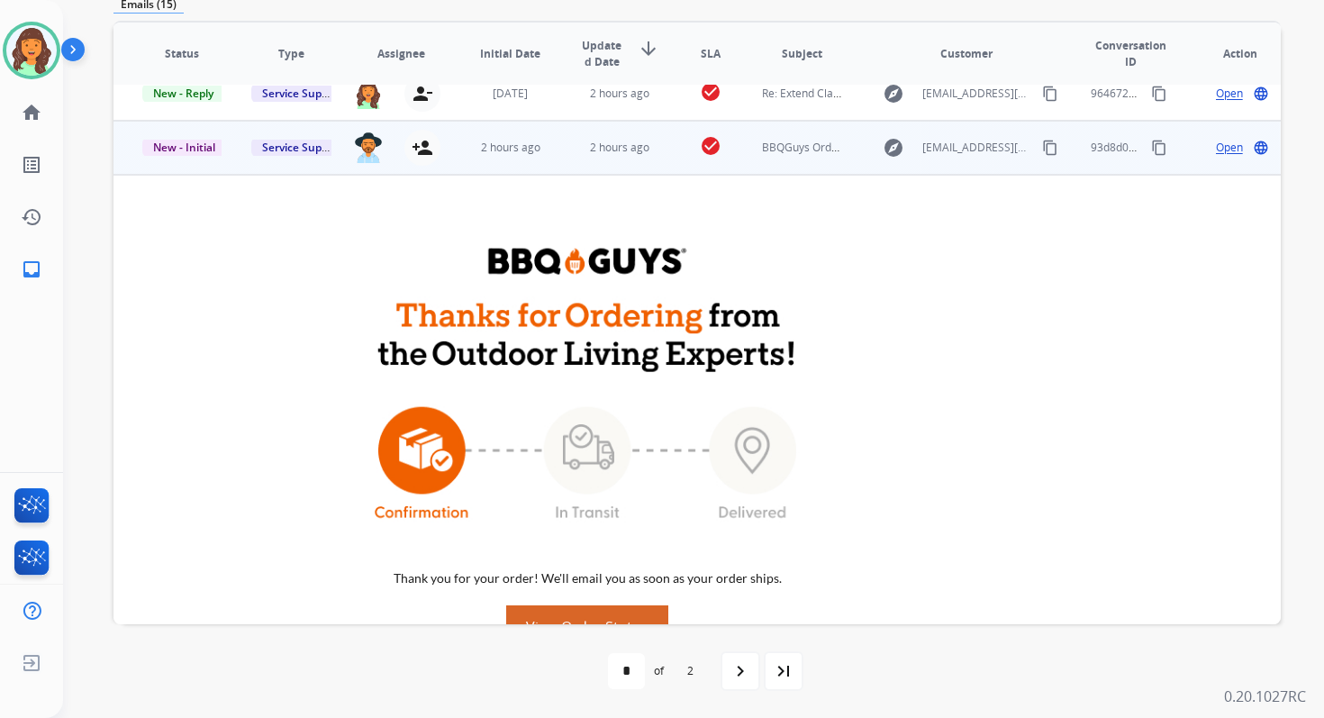
click at [1153, 142] on mat-icon "content_copy" at bounding box center [1159, 148] width 16 height 16
click at [177, 151] on span "New - Initial" at bounding box center [184, 147] width 84 height 19
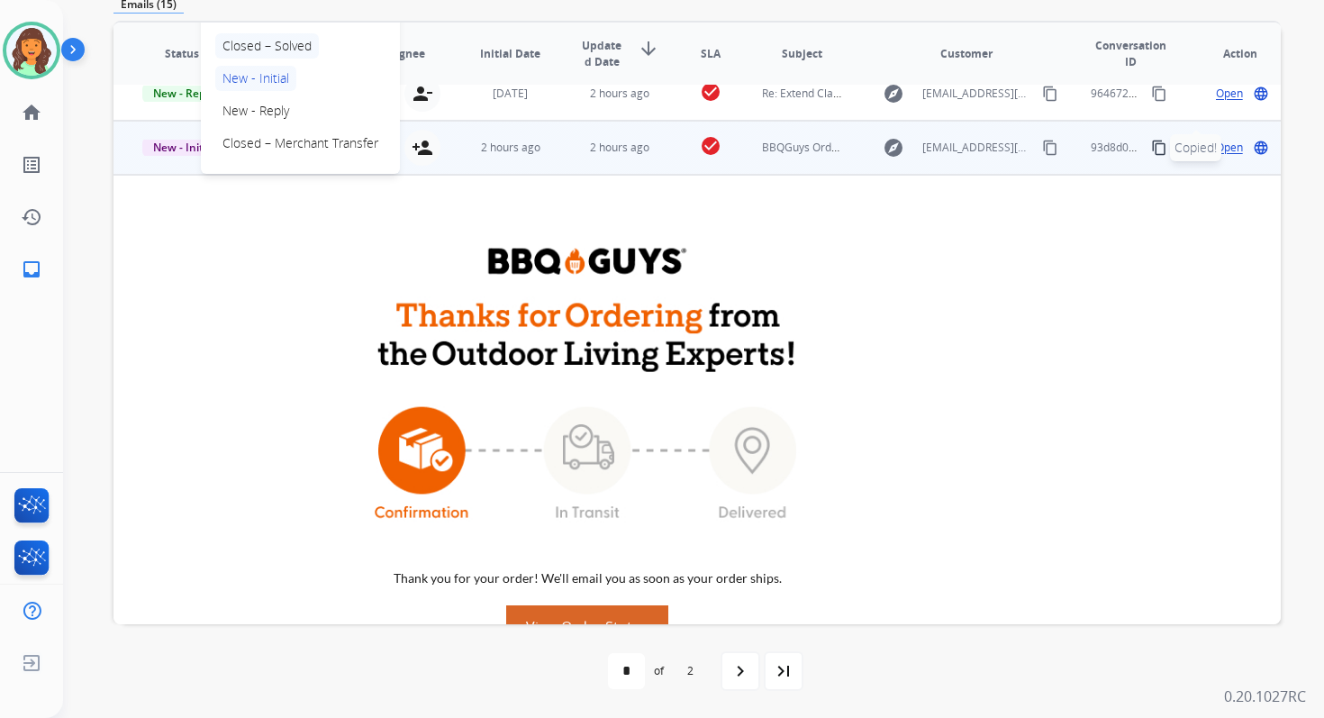
click at [269, 51] on p "Closed – Solved" at bounding box center [267, 45] width 104 height 25
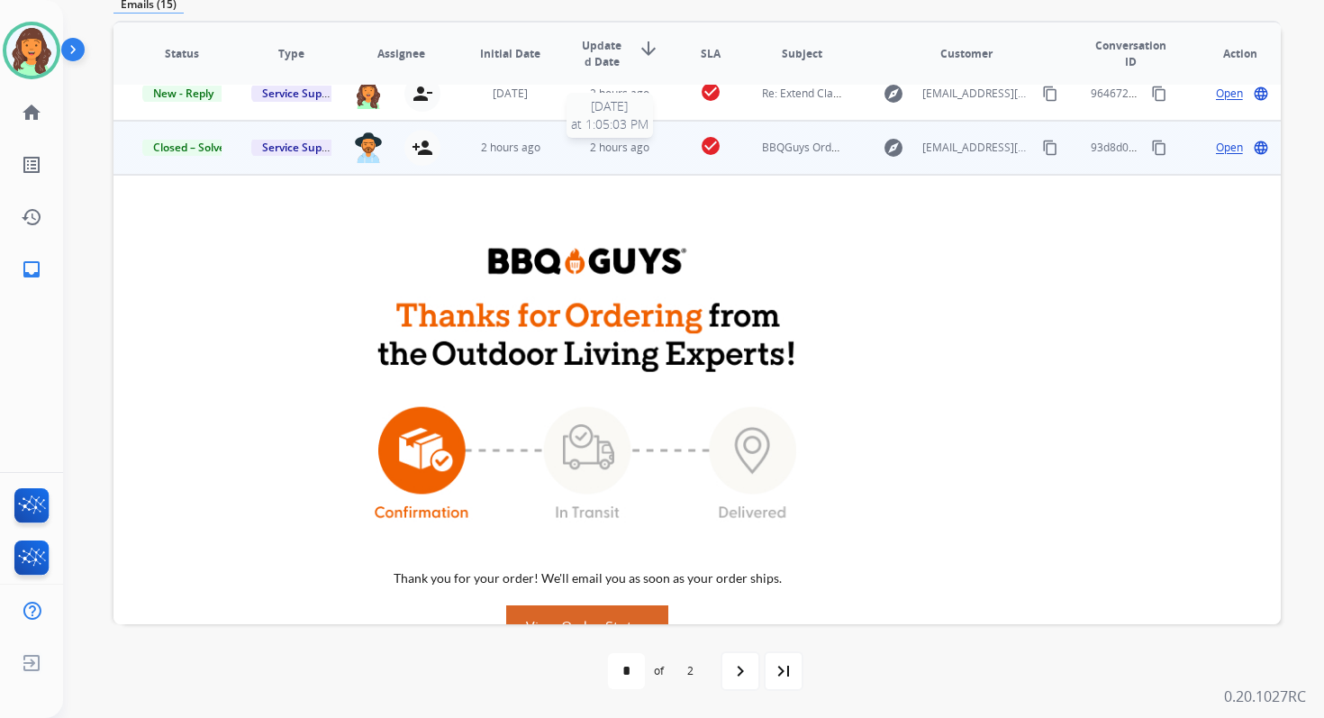
click at [580, 151] on div "2 hours ago" at bounding box center [619, 148] width 79 height 16
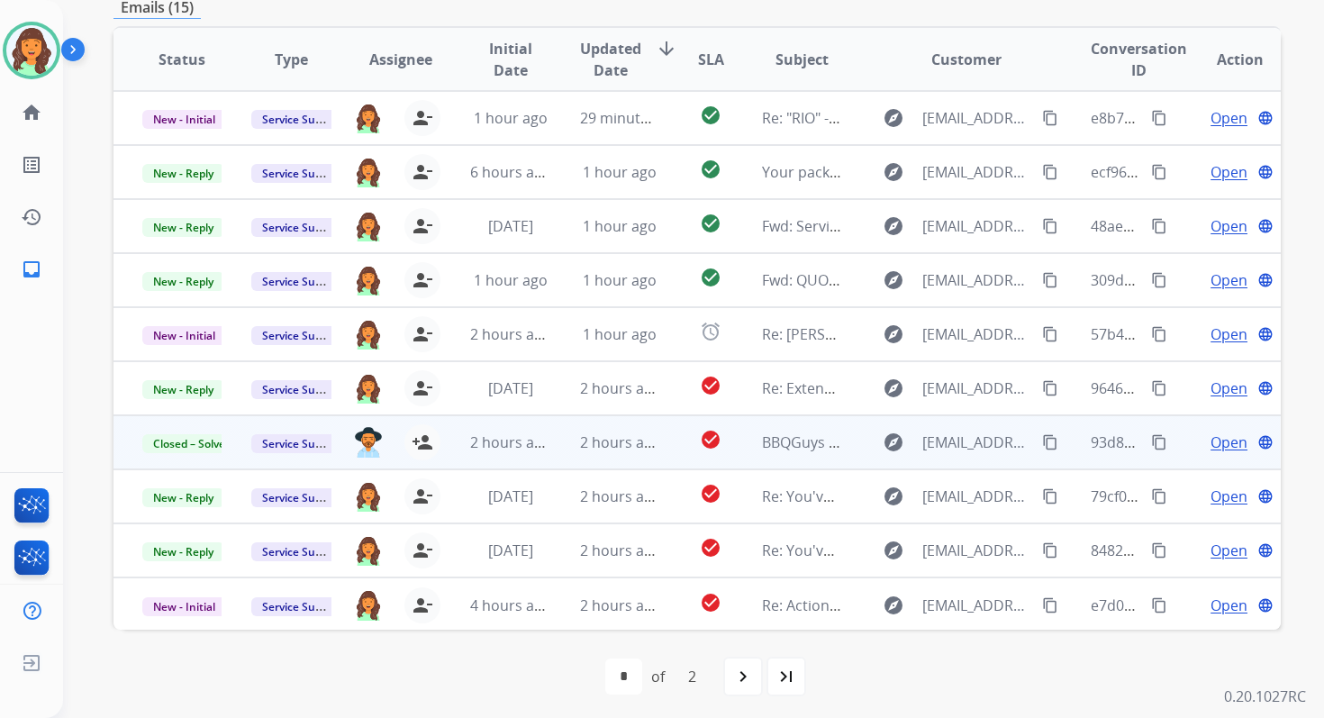
scroll to position [0, 0]
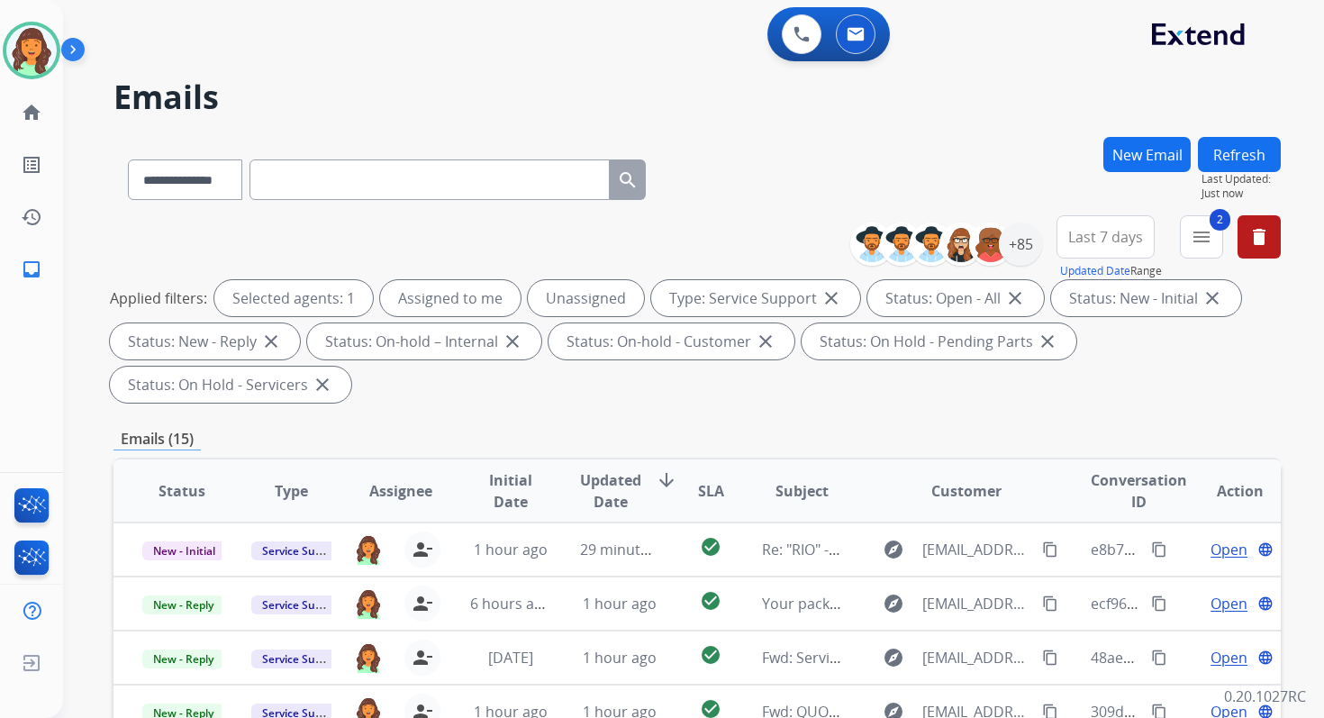
click at [1244, 149] on button "Refresh" at bounding box center [1239, 154] width 83 height 35
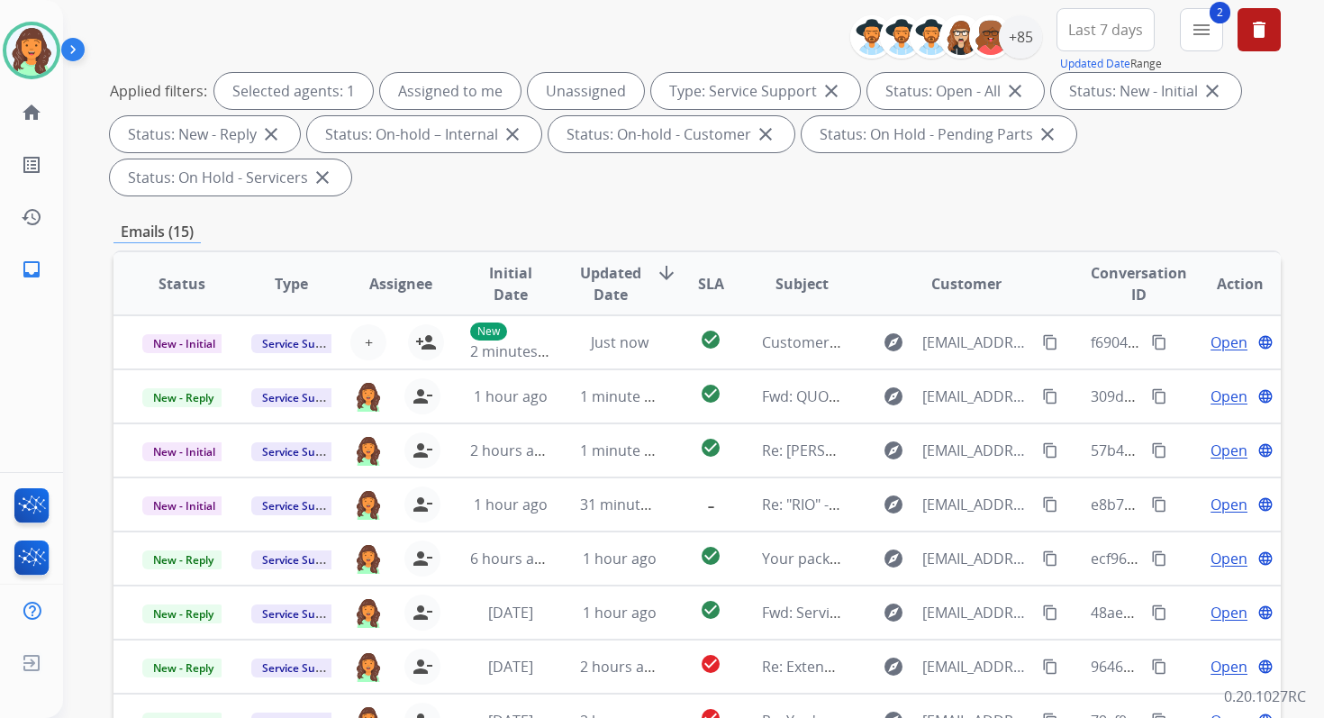
scroll to position [437, 0]
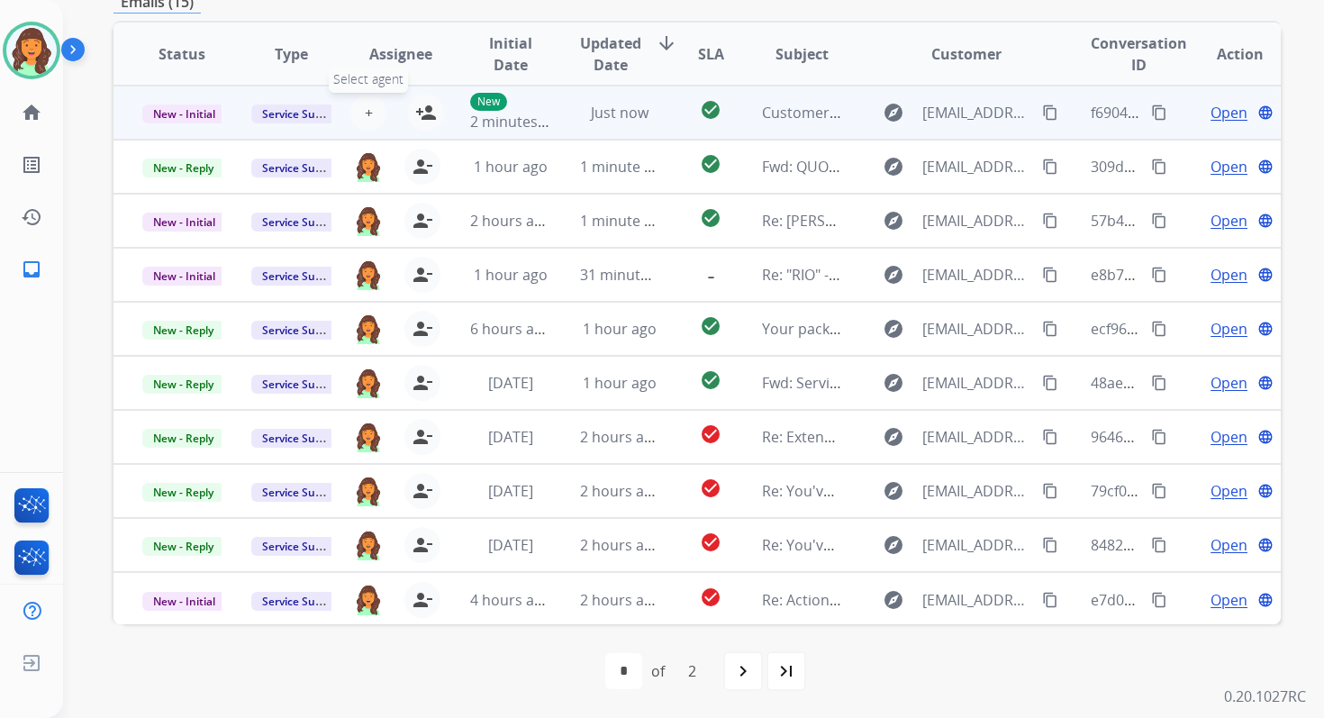
click at [368, 115] on span "+" at bounding box center [369, 113] width 8 height 22
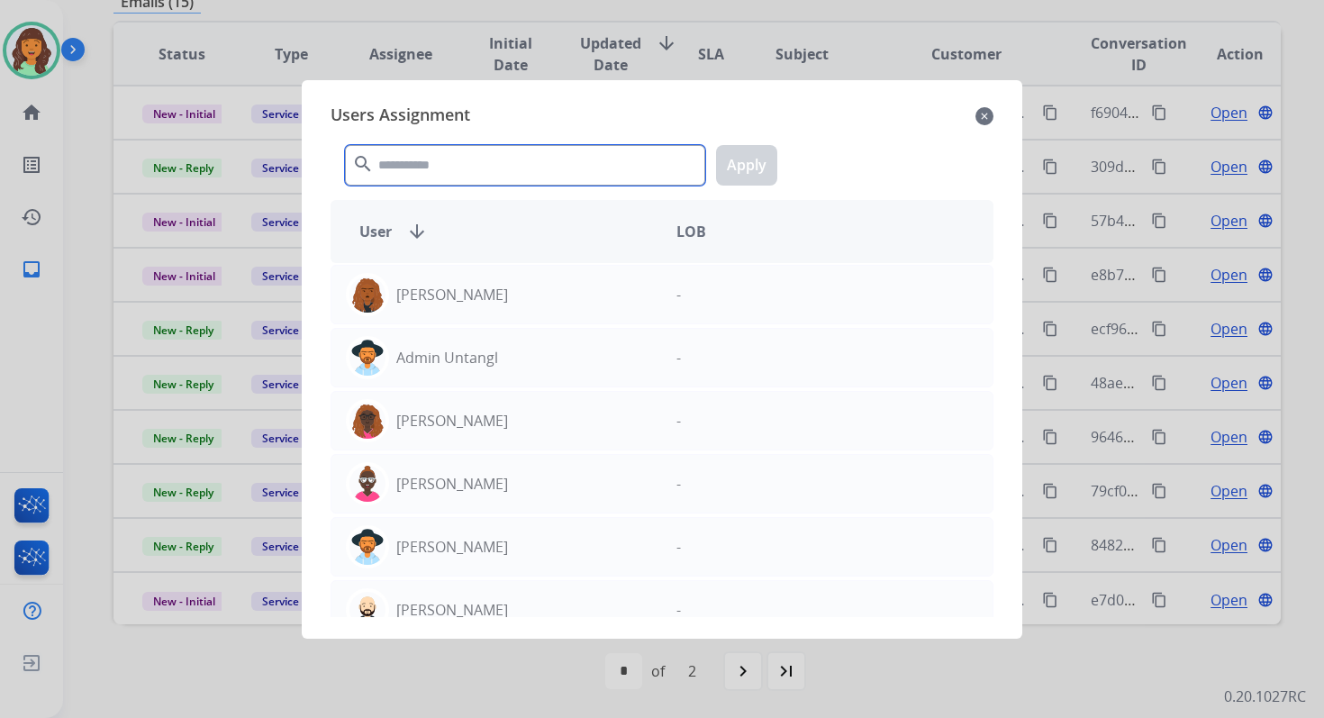
click at [431, 155] on input "text" at bounding box center [525, 165] width 360 height 41
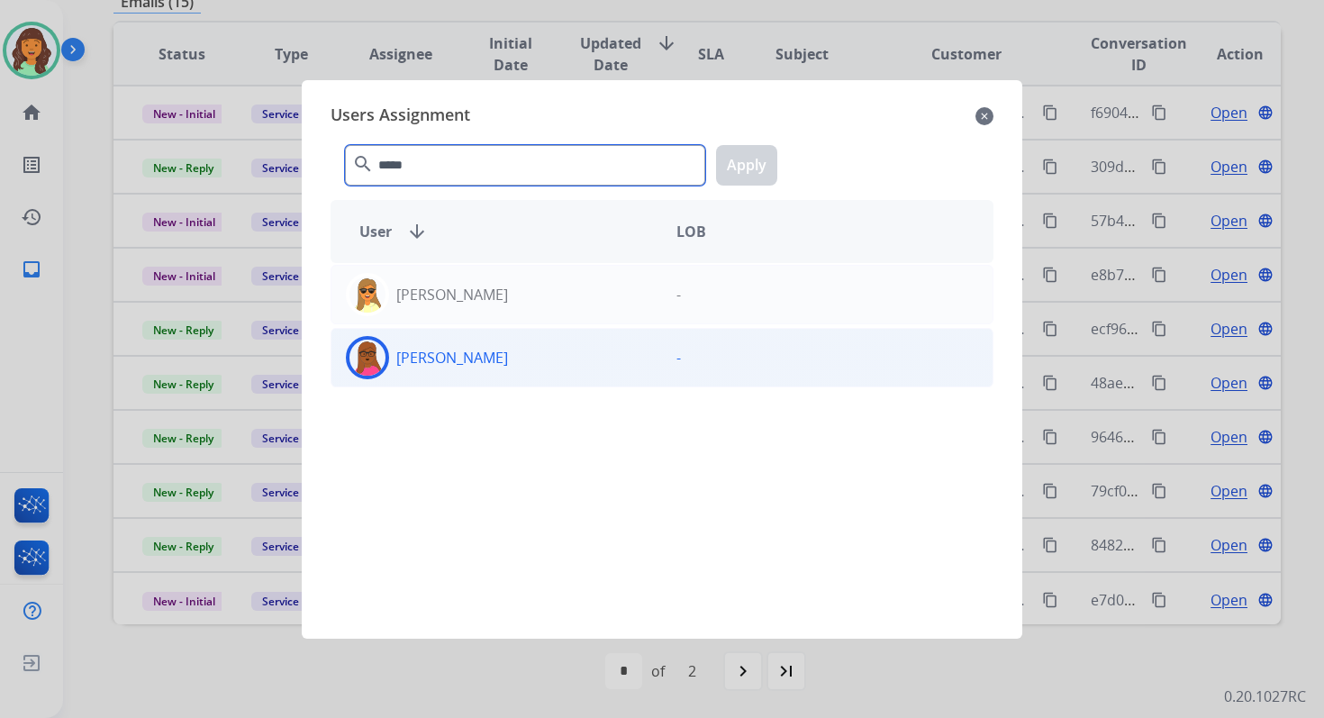
type input "*****"
click at [464, 377] on div "Emily Thurman -" at bounding box center [662, 357] width 663 height 59
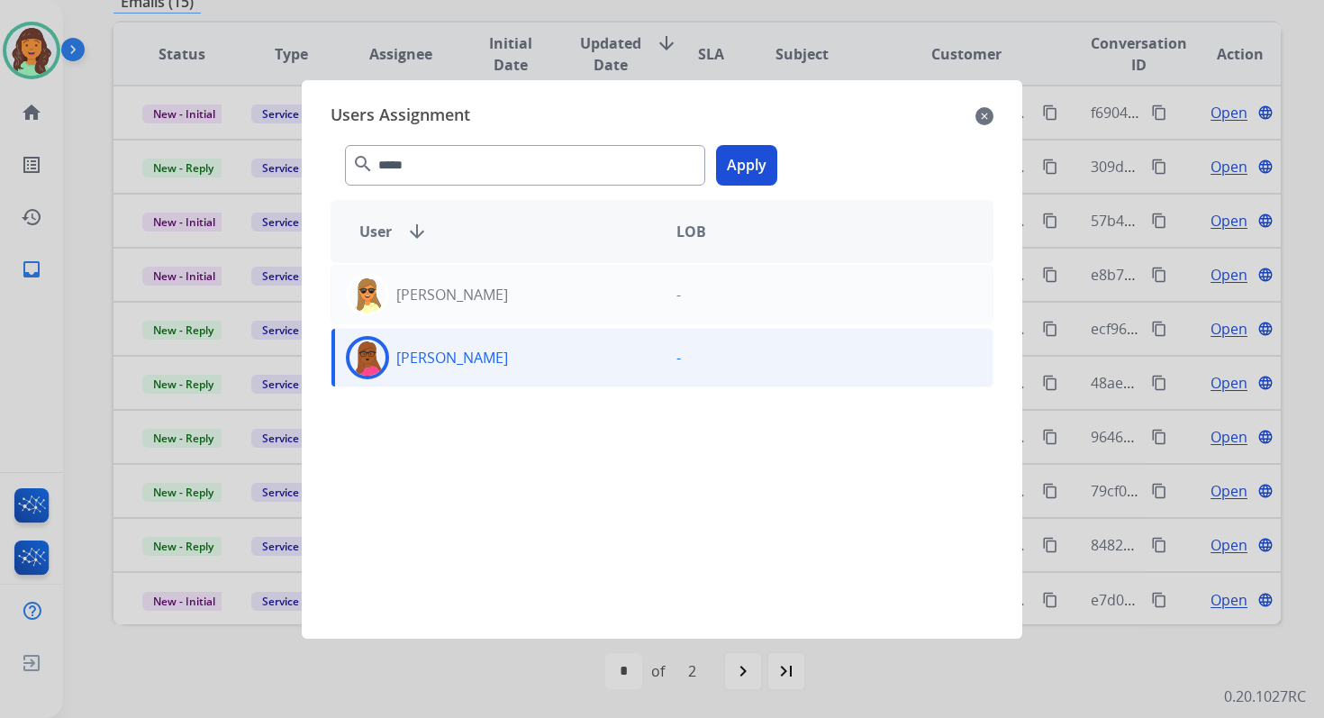
click at [774, 146] on div "***** search Apply" at bounding box center [662, 162] width 663 height 62
click at [755, 163] on button "Apply" at bounding box center [746, 165] width 61 height 41
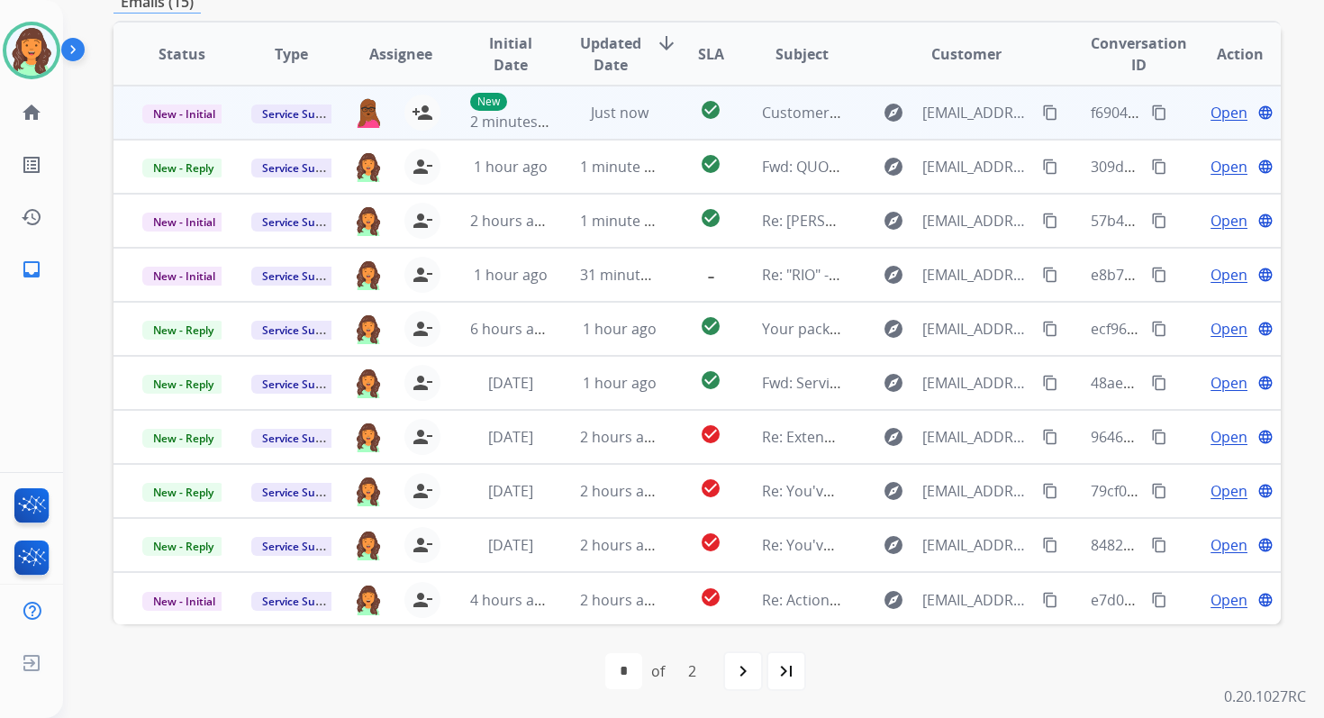
click at [635, 111] on span "Just now" at bounding box center [620, 113] width 58 height 20
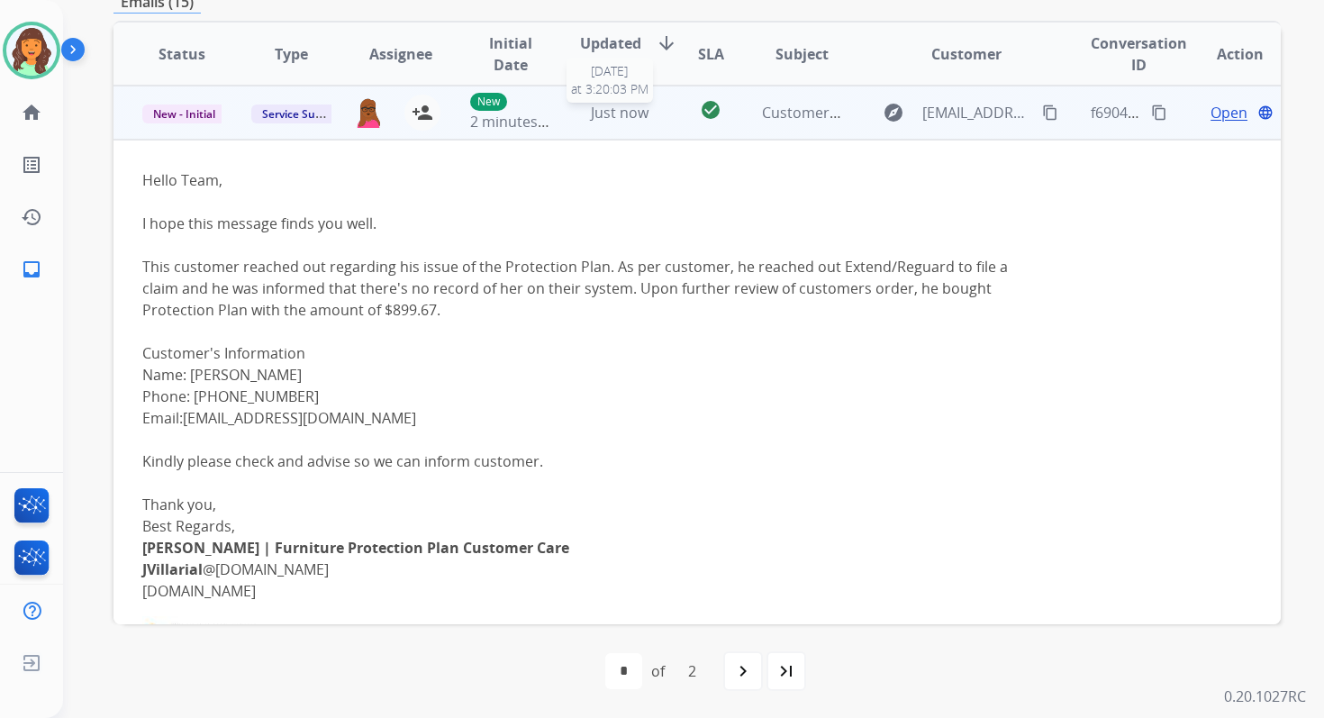
click at [635, 111] on span "Just now" at bounding box center [620, 113] width 58 height 20
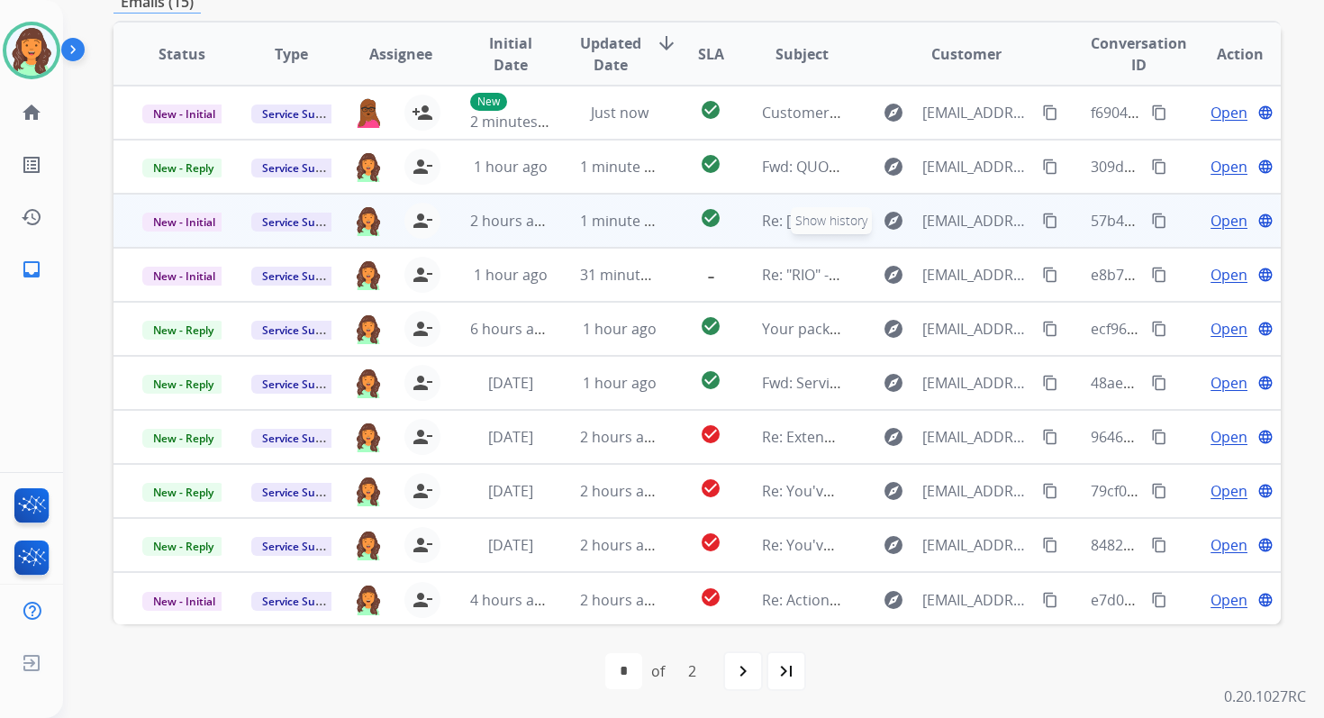
scroll to position [0, 0]
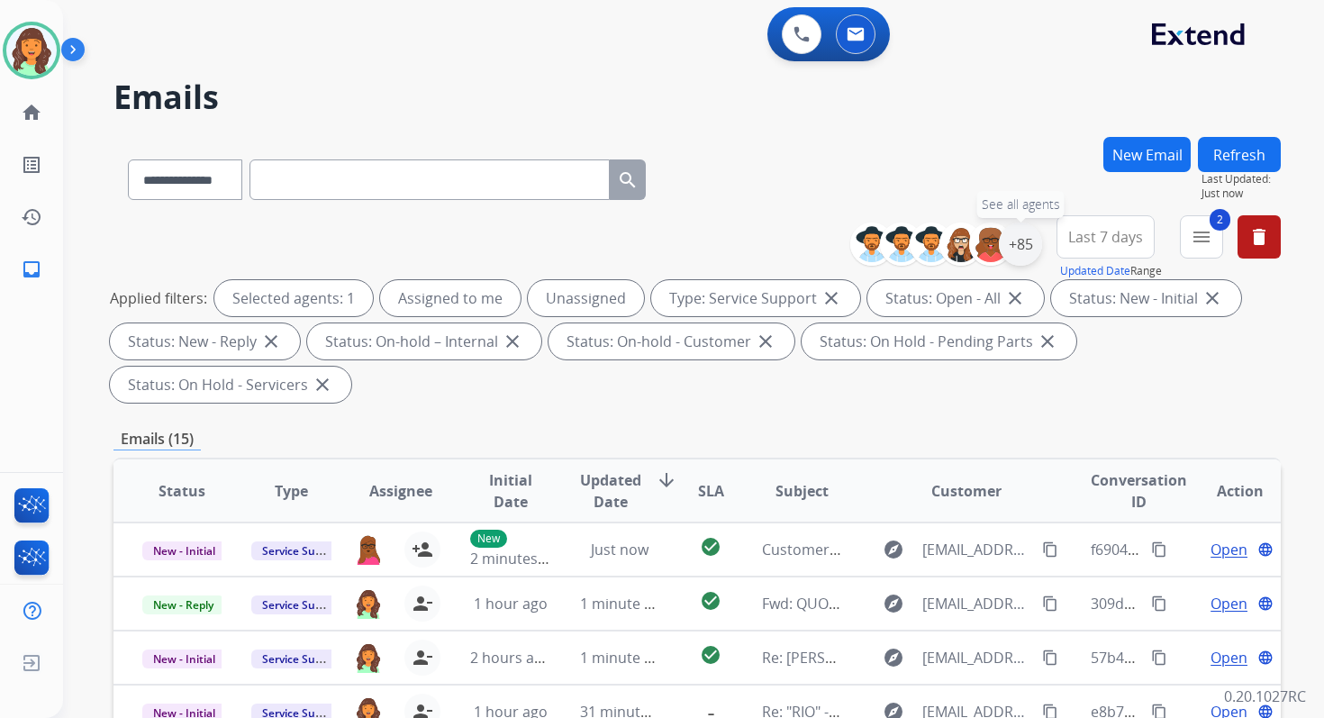
click at [1015, 252] on div "+85" at bounding box center [1020, 243] width 43 height 43
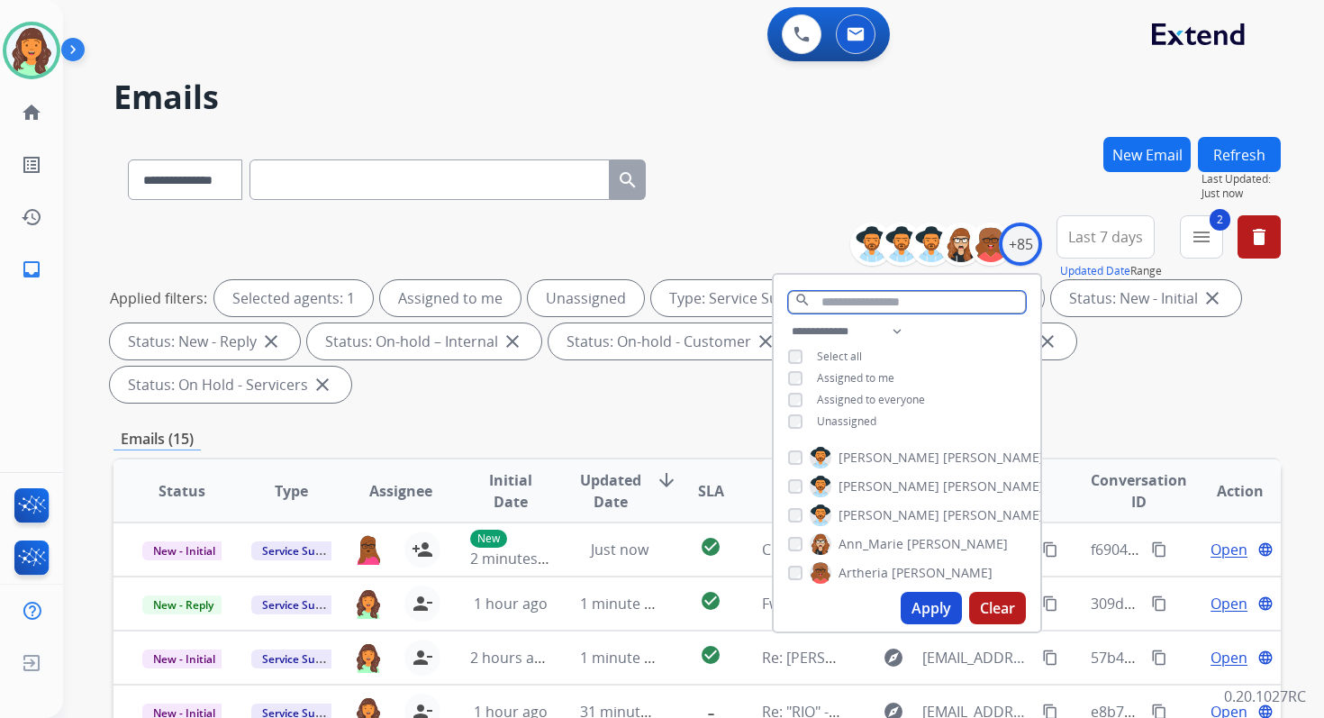
click at [842, 305] on input "text" at bounding box center [907, 302] width 238 height 23
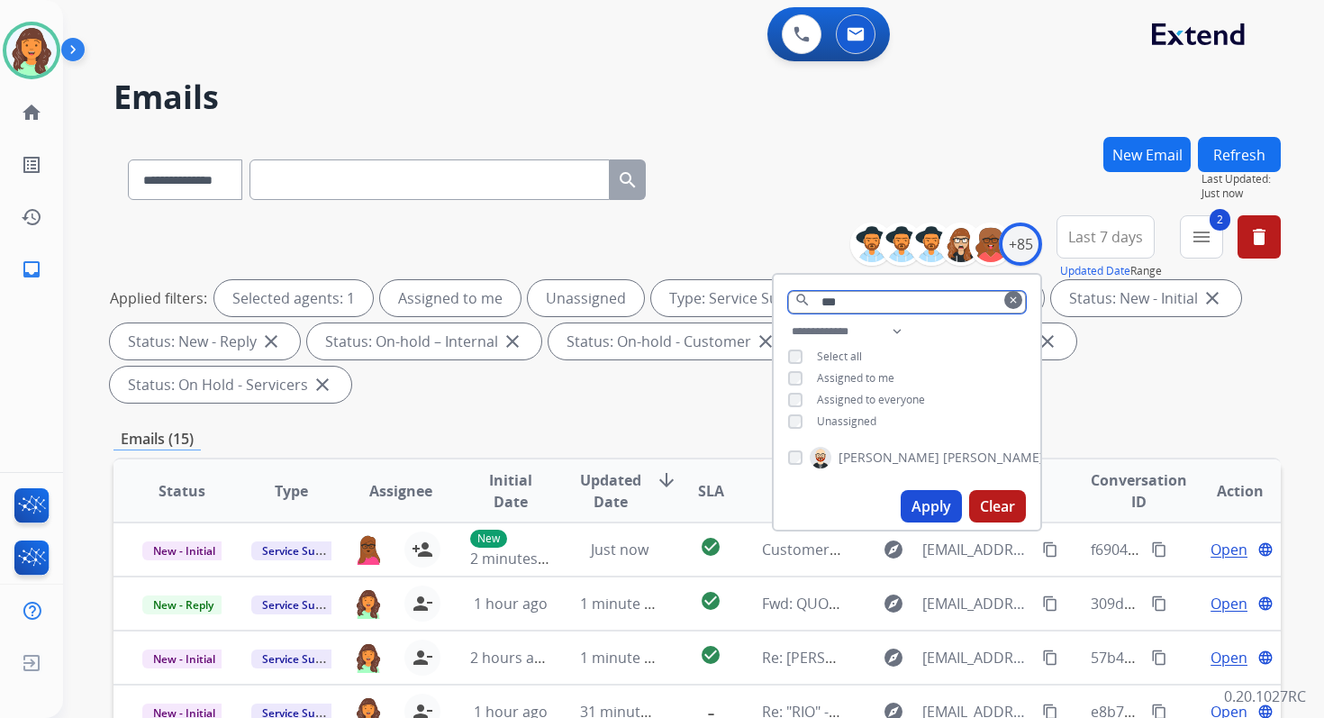
type input "***"
click at [796, 447] on div "[PERSON_NAME]" at bounding box center [916, 458] width 256 height 22
click at [937, 516] on button "Apply" at bounding box center [931, 506] width 61 height 32
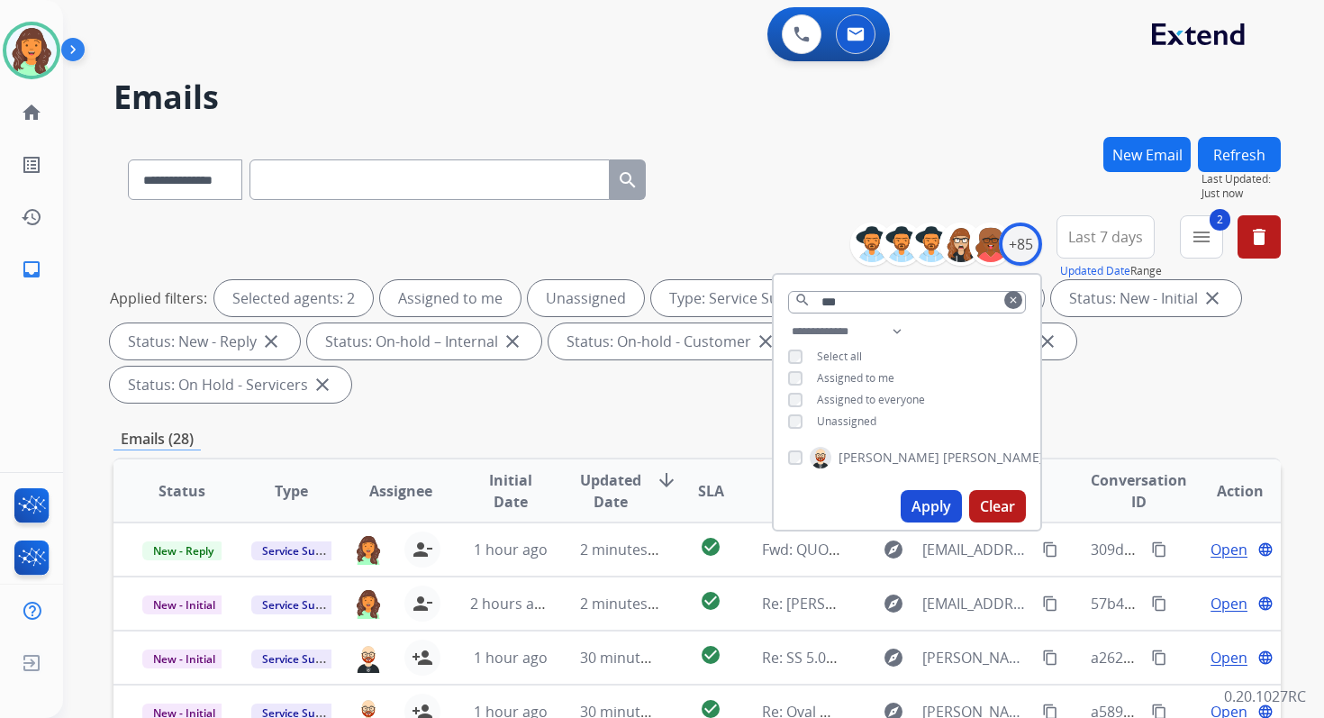
click at [635, 399] on div "Applied filters: Selected agents: 2 Assigned to me Unassigned Type: Service Sup…" at bounding box center [693, 341] width 1167 height 123
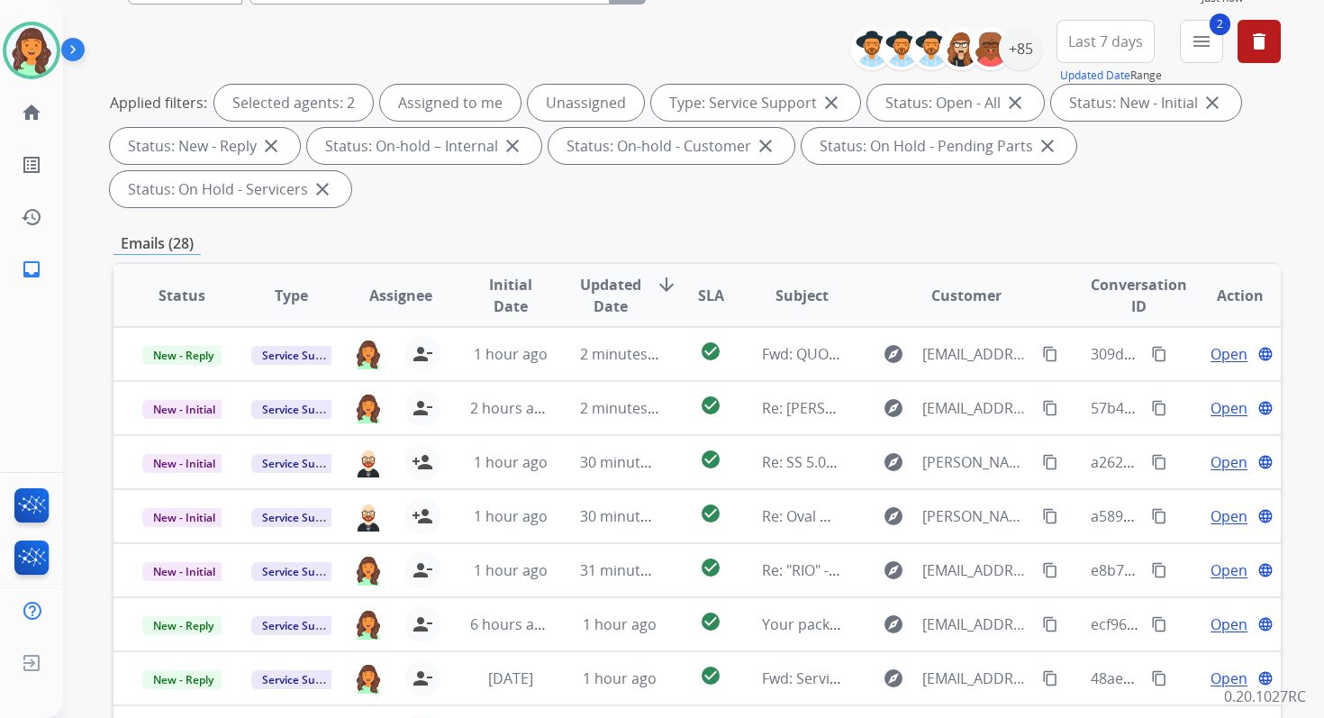
scroll to position [437, 0]
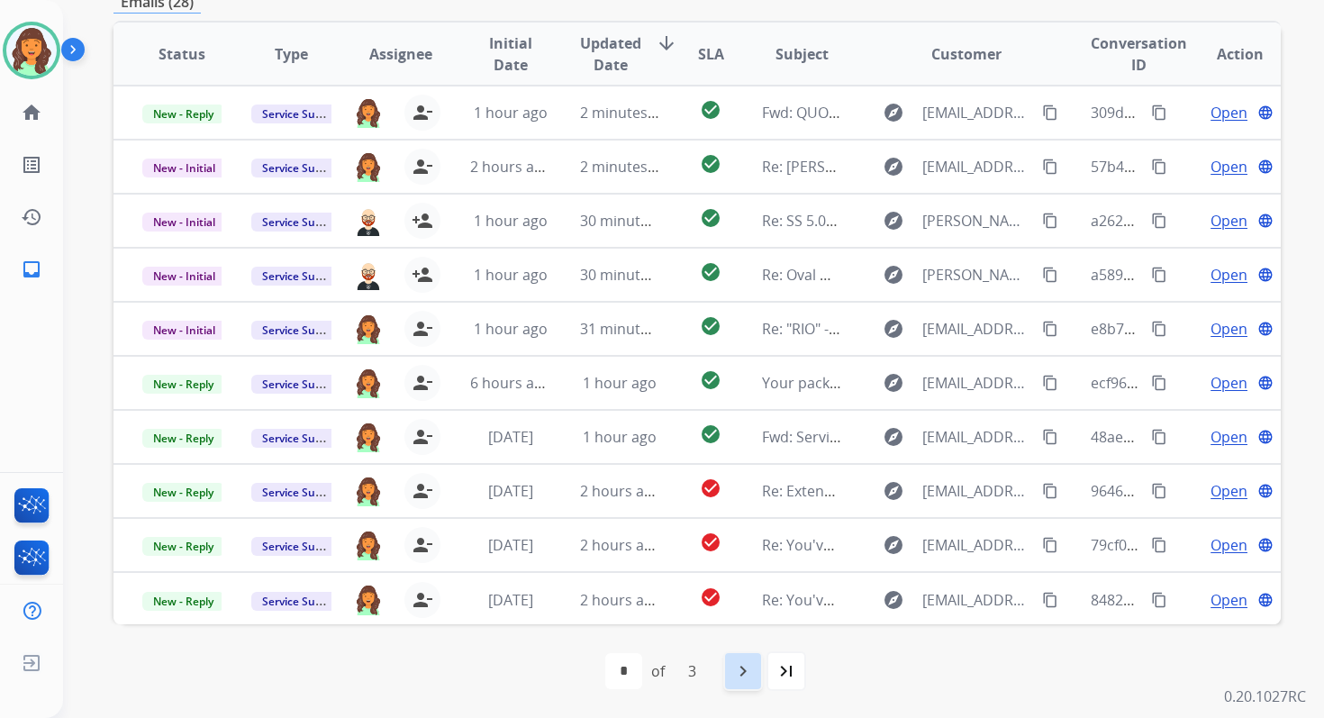
click at [739, 651] on div "navigate_next" at bounding box center [743, 671] width 40 height 40
select select "*"
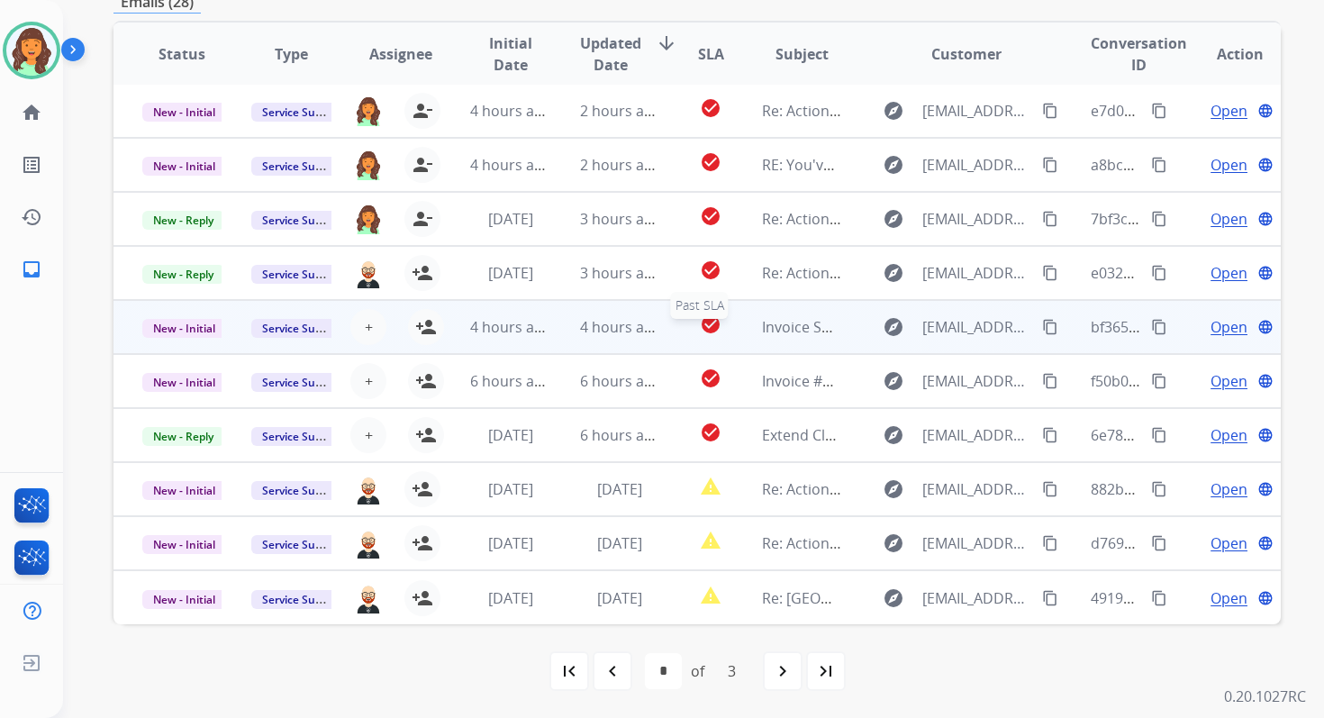
click at [700, 330] on mat-icon "check_circle" at bounding box center [711, 324] width 22 height 22
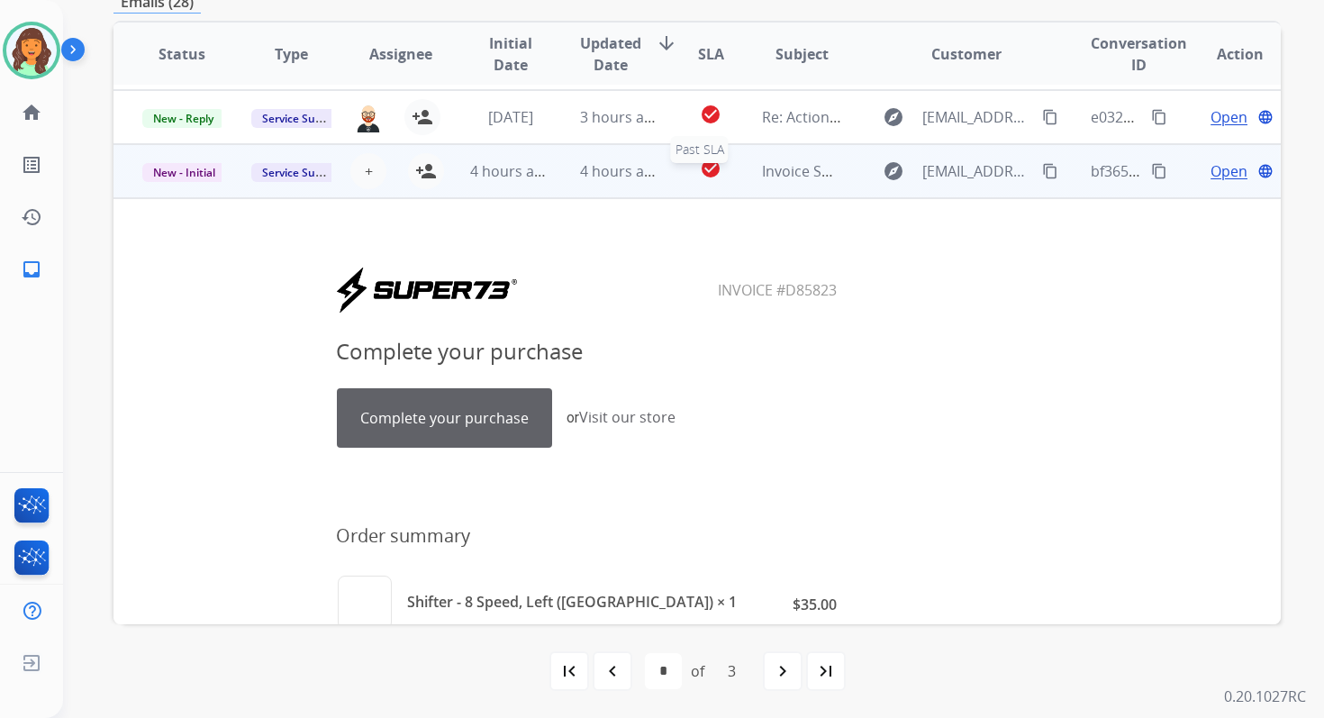
scroll to position [216, 0]
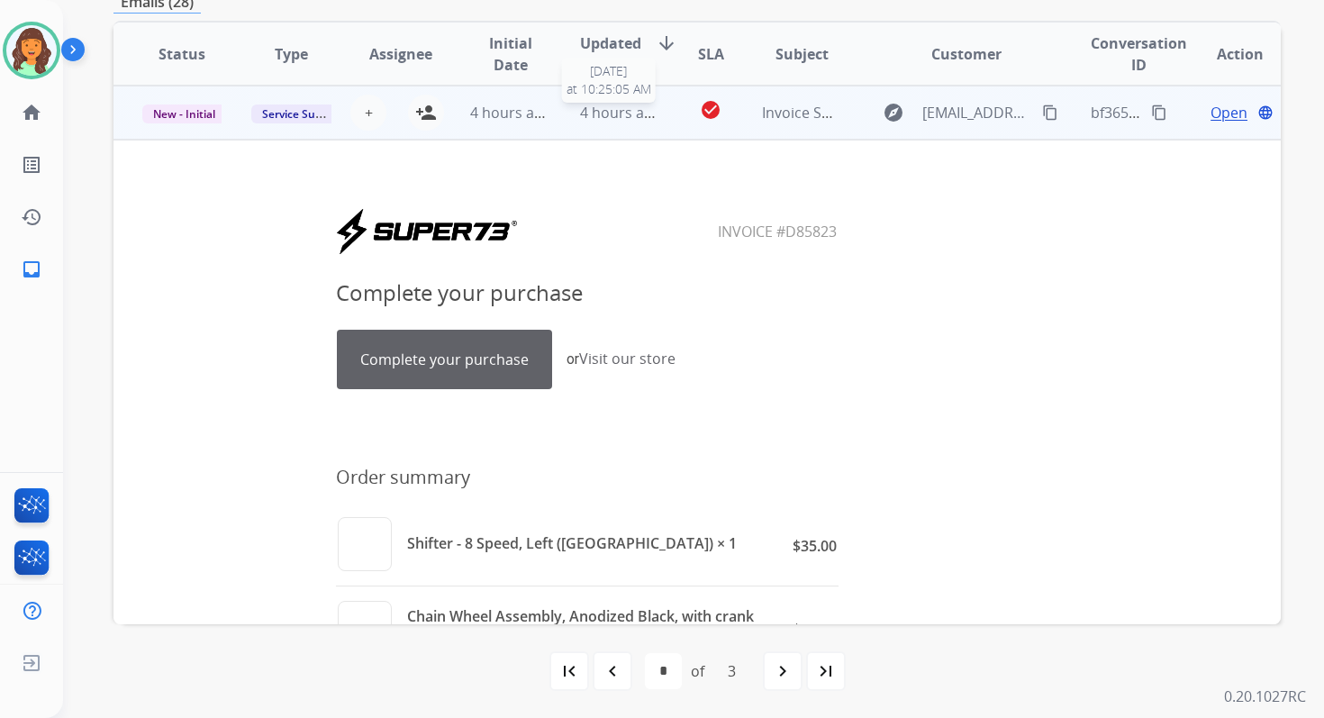
click at [609, 113] on span "4 hours ago" at bounding box center [620, 113] width 81 height 20
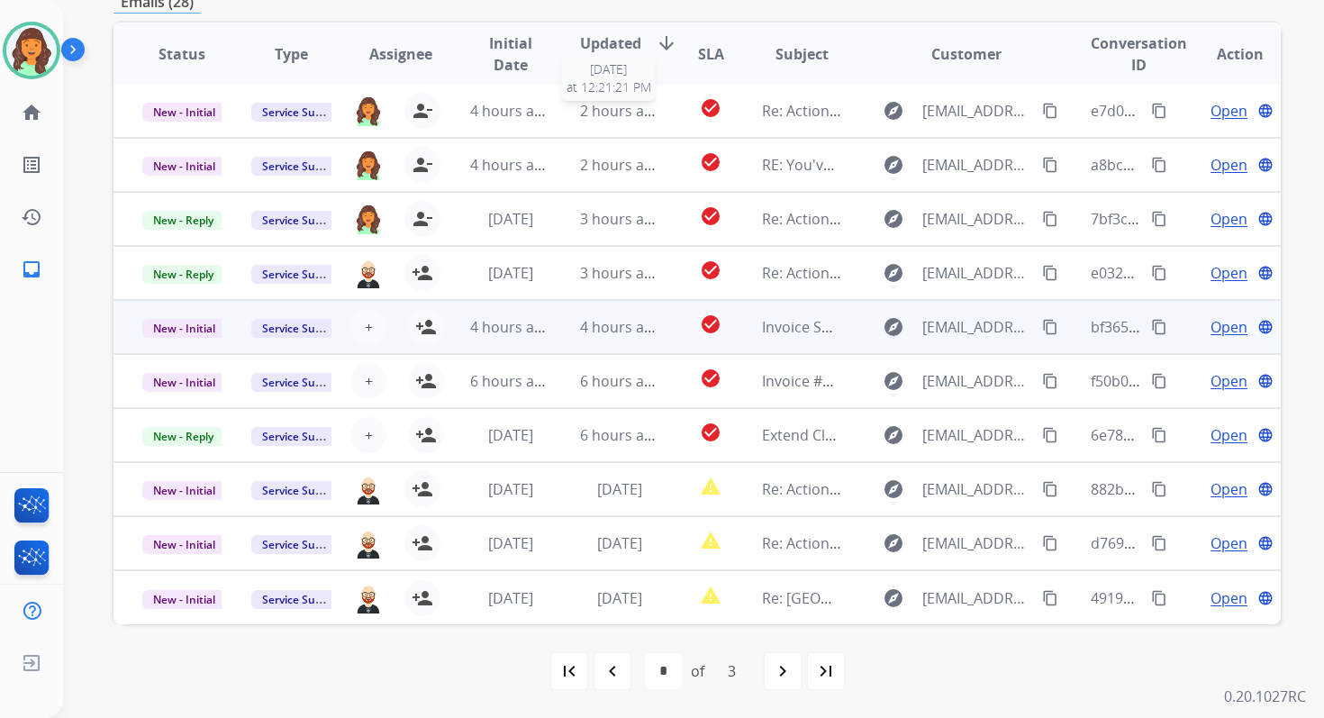
scroll to position [2, 0]
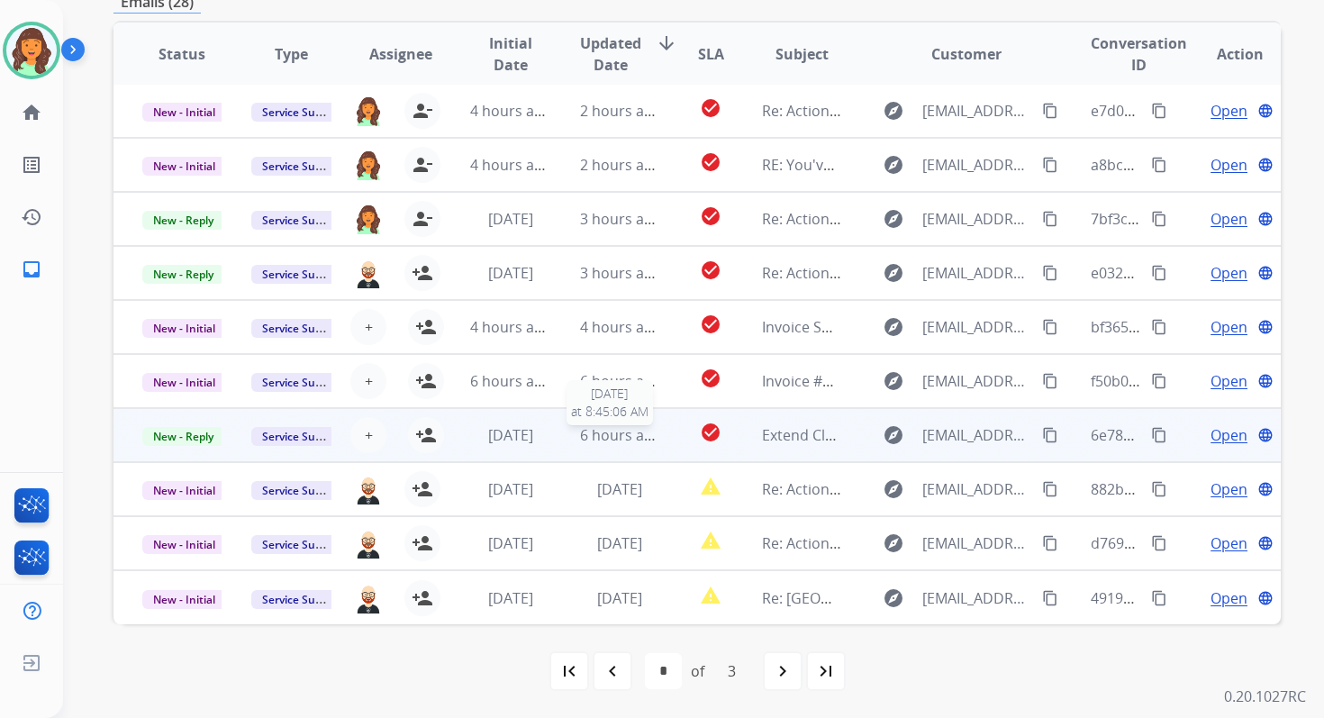
click at [640, 436] on span "6 hours ago" at bounding box center [620, 435] width 81 height 20
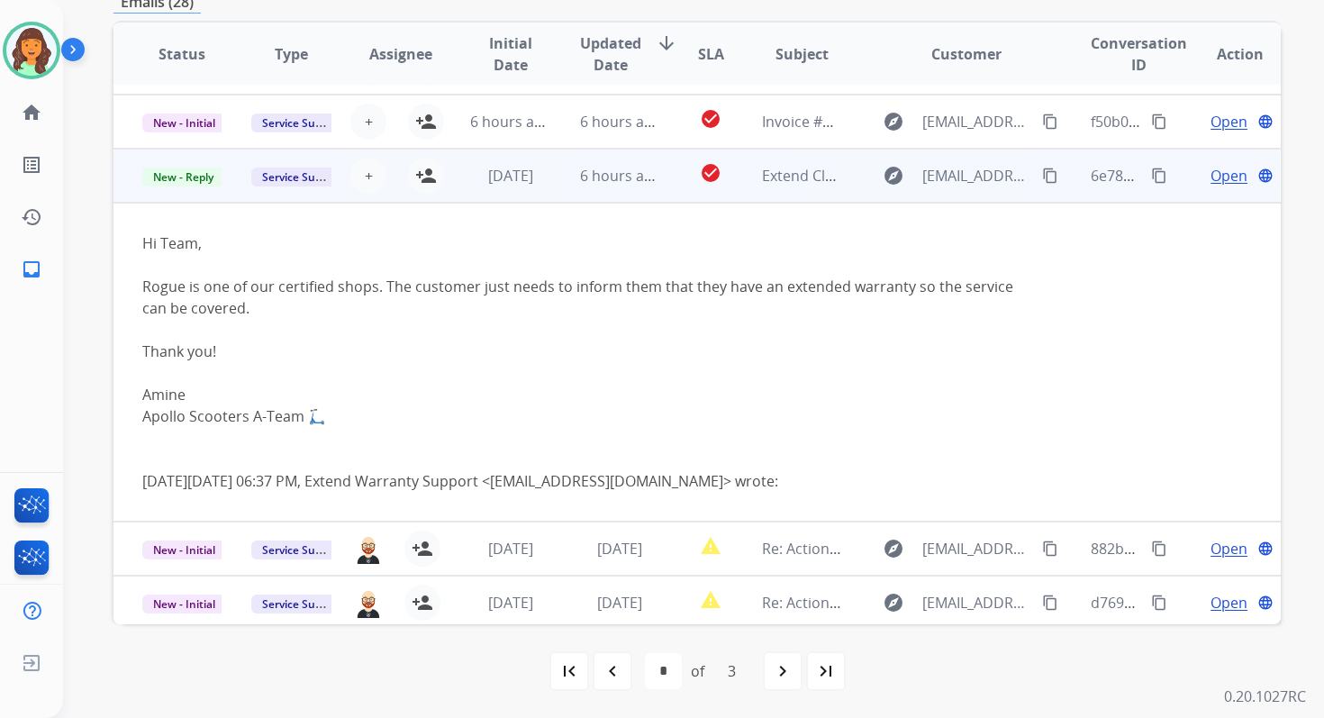
scroll to position [321, 0]
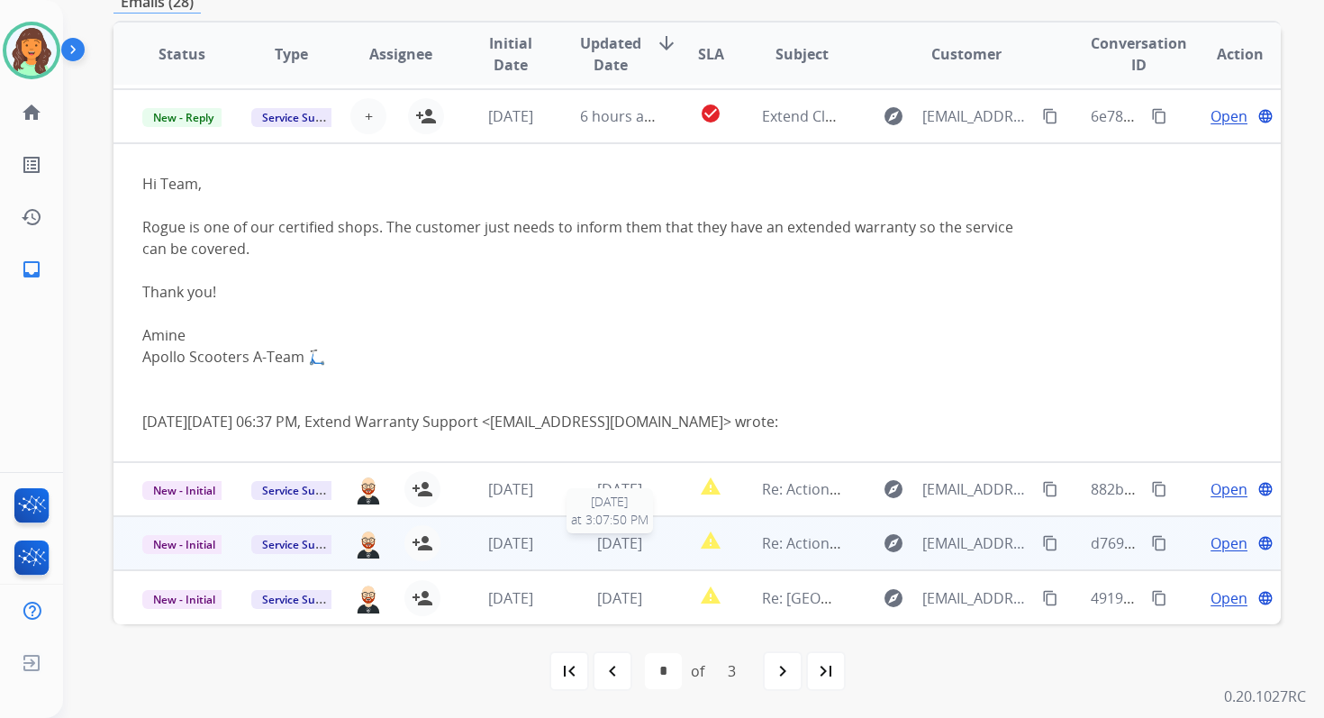
click at [597, 540] on span "[DATE]" at bounding box center [619, 543] width 45 height 20
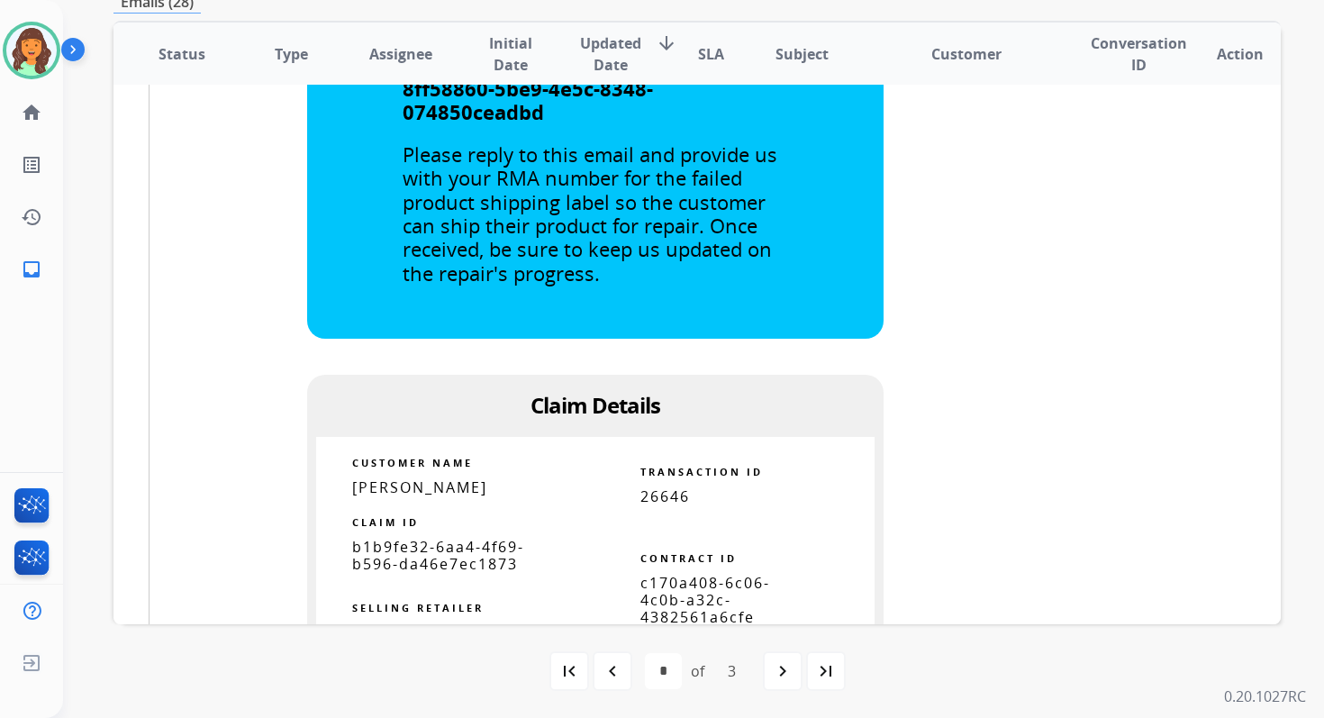
scroll to position [1204, 0]
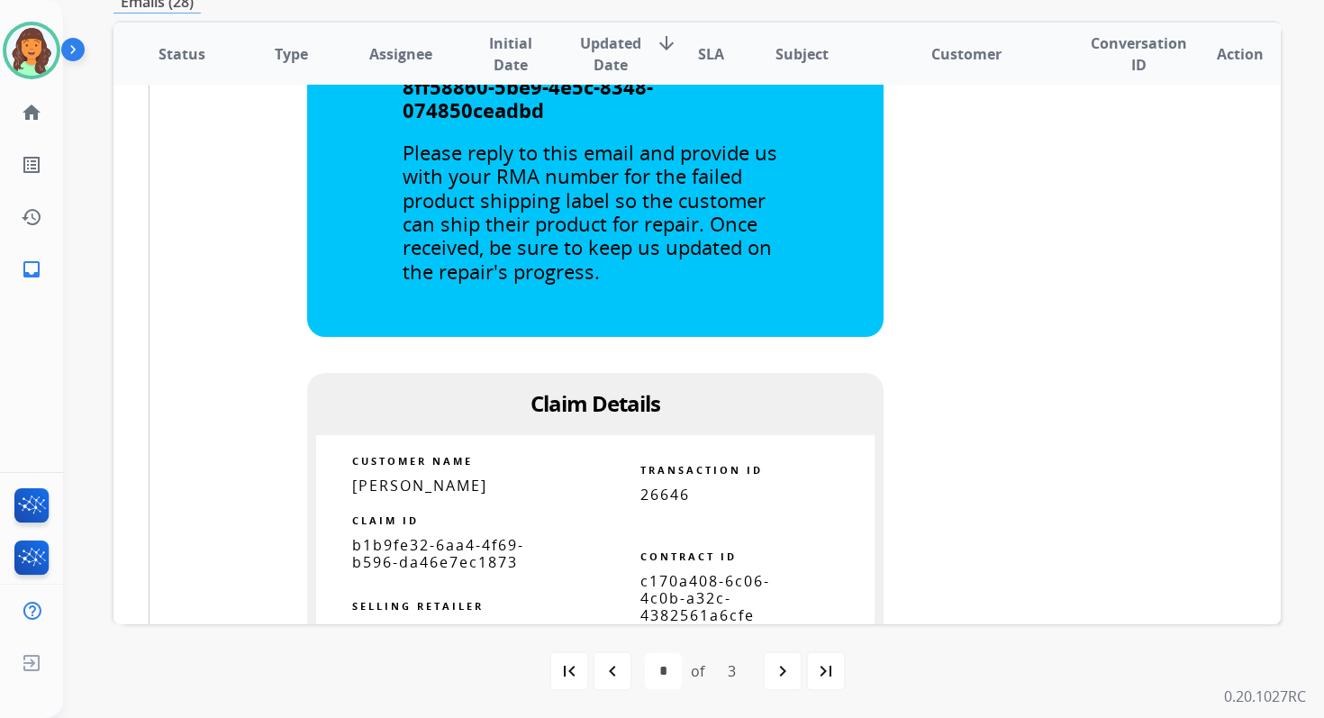
click at [677, 586] on span "c170a408-6c06-4c0b-a32c-4382561a6cfe" at bounding box center [705, 598] width 130 height 54
copy tbody
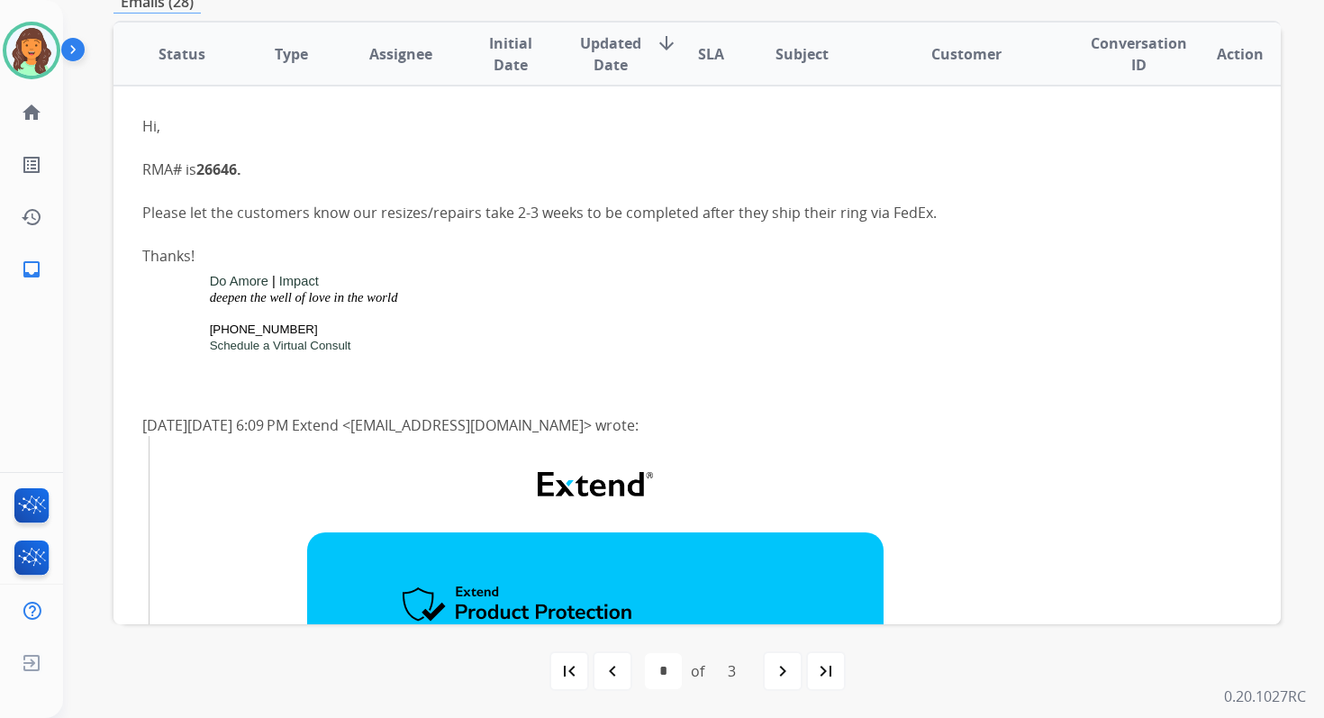
scroll to position [77, 0]
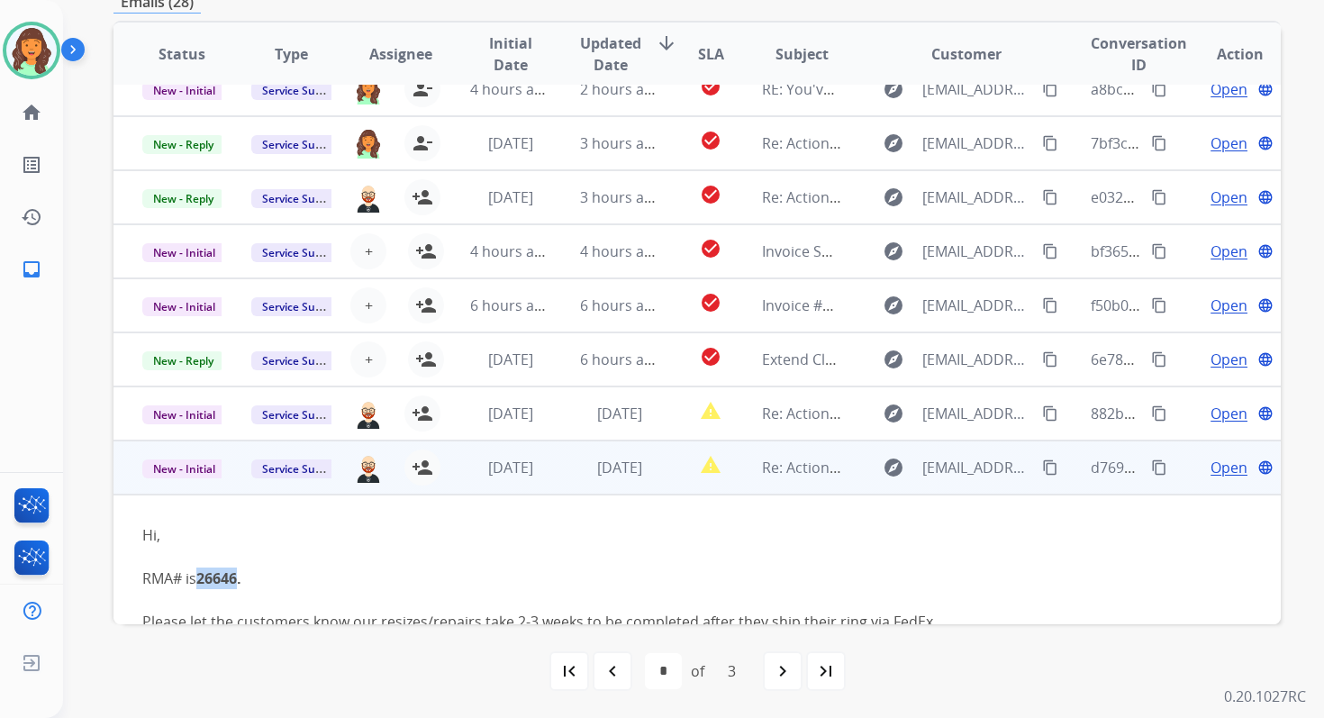
drag, startPoint x: 201, startPoint y: 577, endPoint x: 240, endPoint y: 577, distance: 38.7
click at [240, 577] on b "26646." at bounding box center [218, 578] width 45 height 20
copy b "26646"
click at [194, 471] on span "New - Initial" at bounding box center [184, 468] width 84 height 19
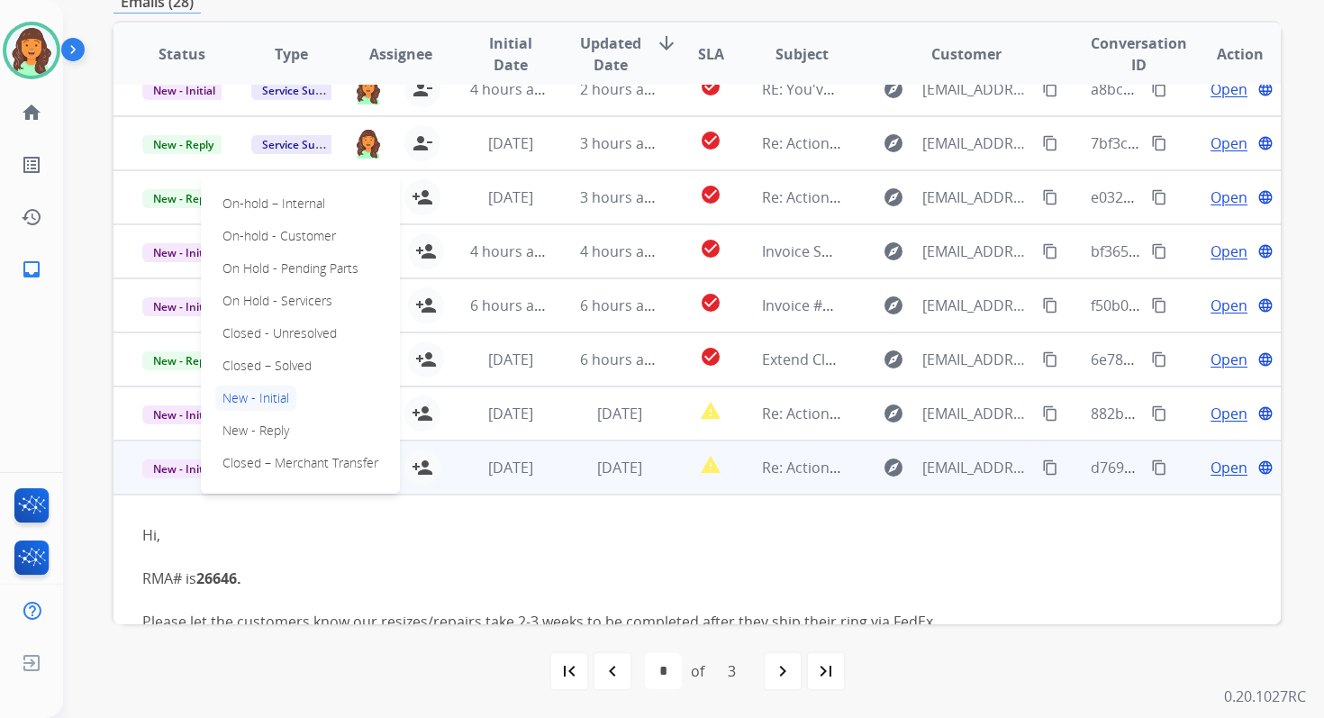
click at [286, 352] on div "On-hold – Internal On-hold - Customer On Hold - Pending Parts On Hold - Service…" at bounding box center [300, 333] width 199 height 321
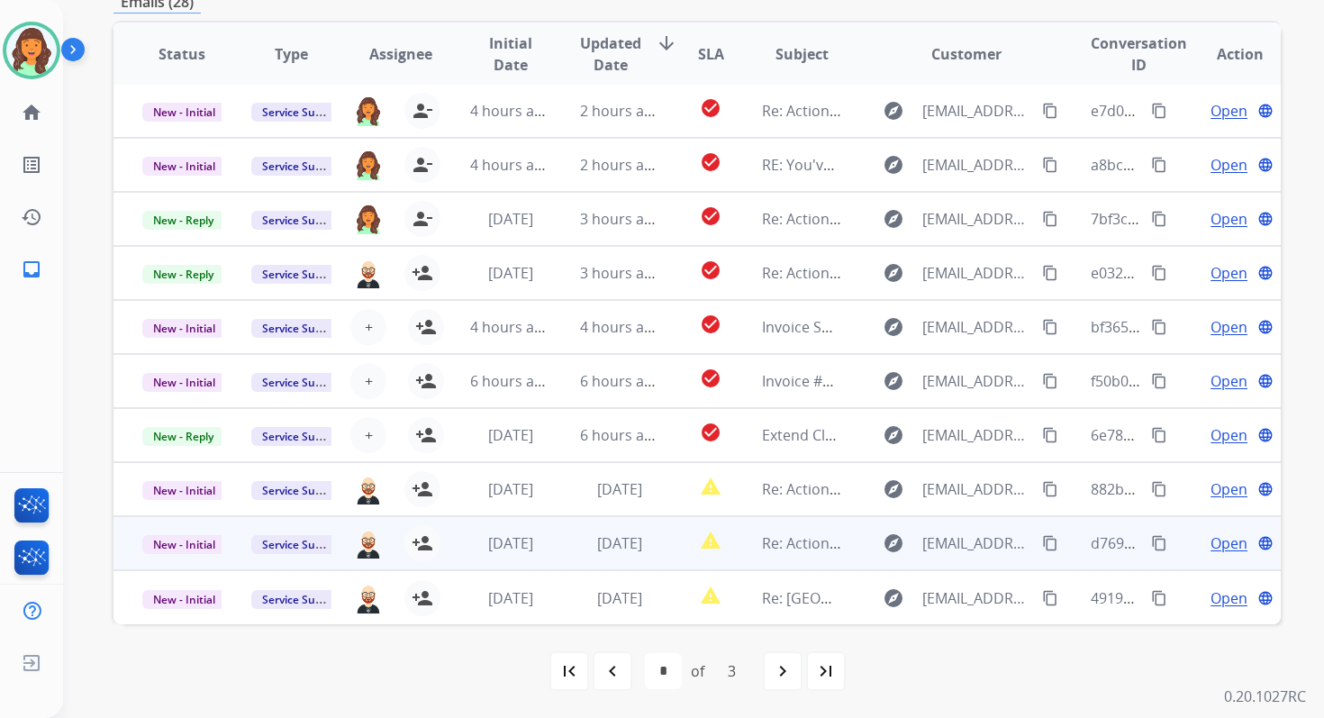
click at [621, 554] on td "[DATE]" at bounding box center [605, 543] width 109 height 54
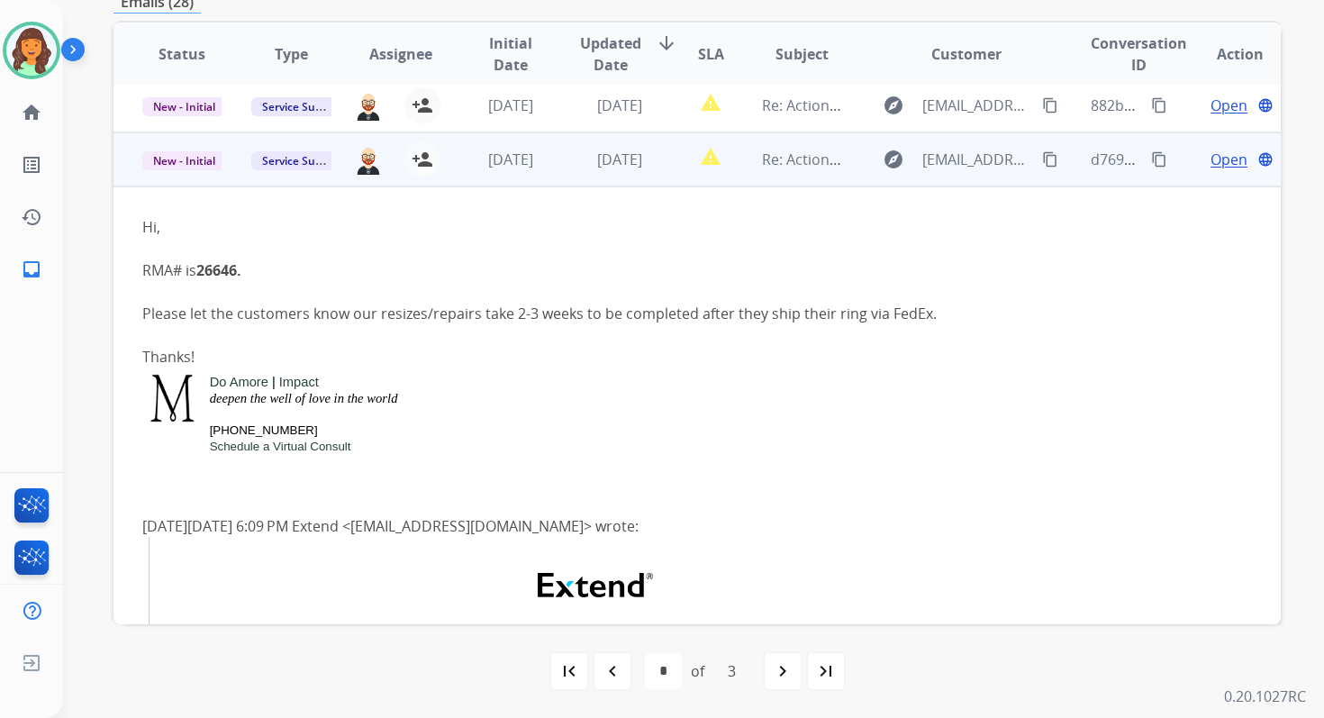
scroll to position [432, 0]
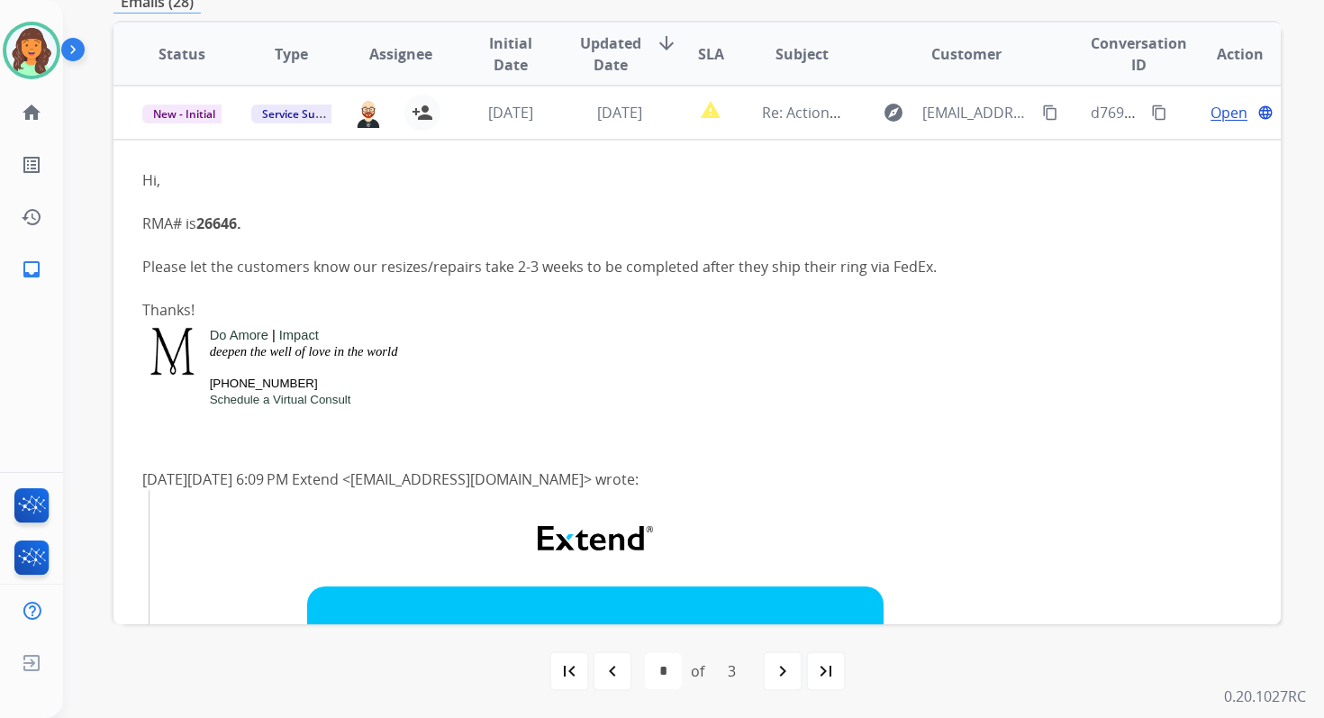
click at [203, 116] on span "New - Initial" at bounding box center [184, 113] width 84 height 19
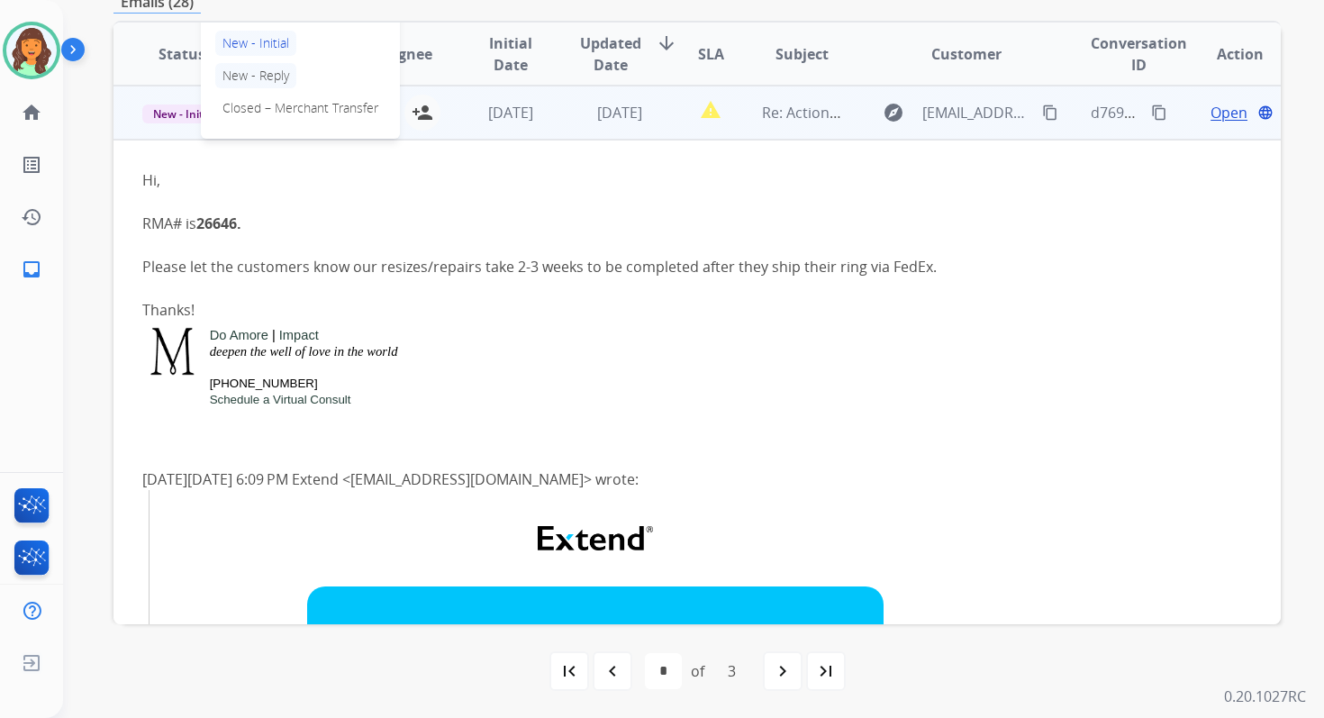
scroll to position [376, 0]
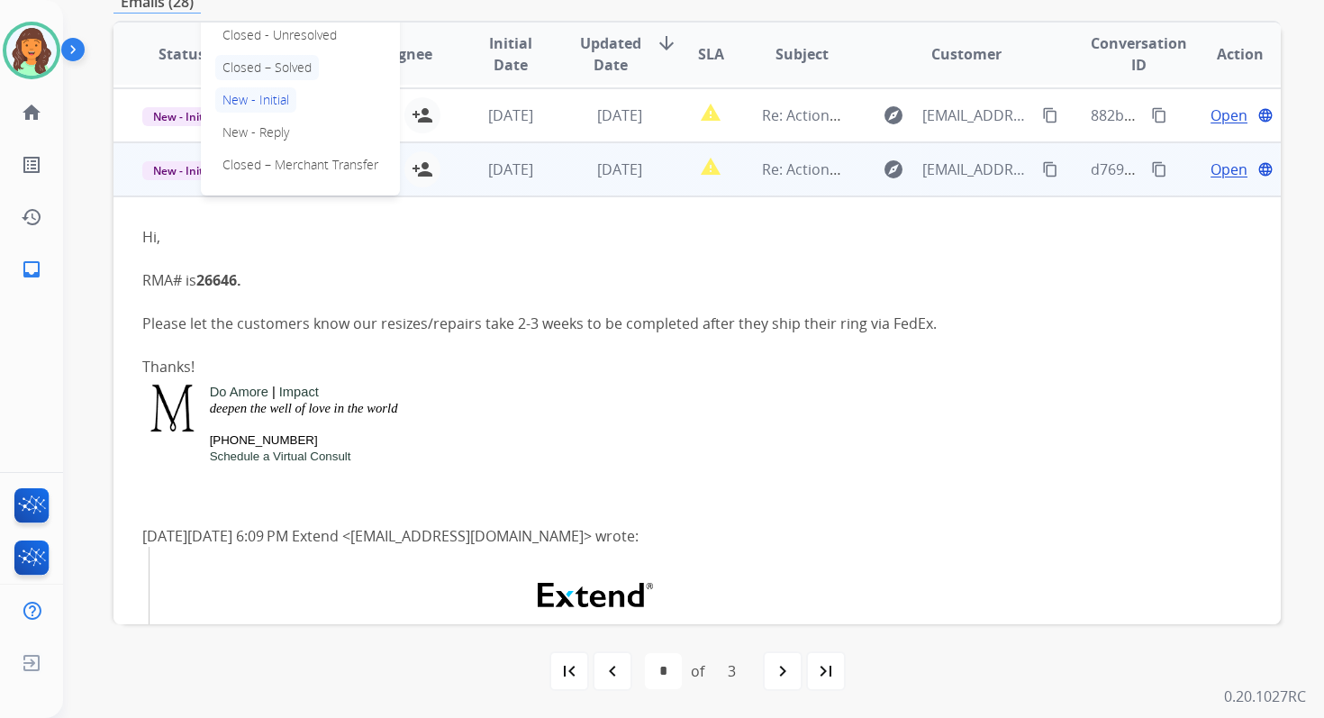
click at [259, 69] on p "Closed – Solved" at bounding box center [267, 67] width 104 height 25
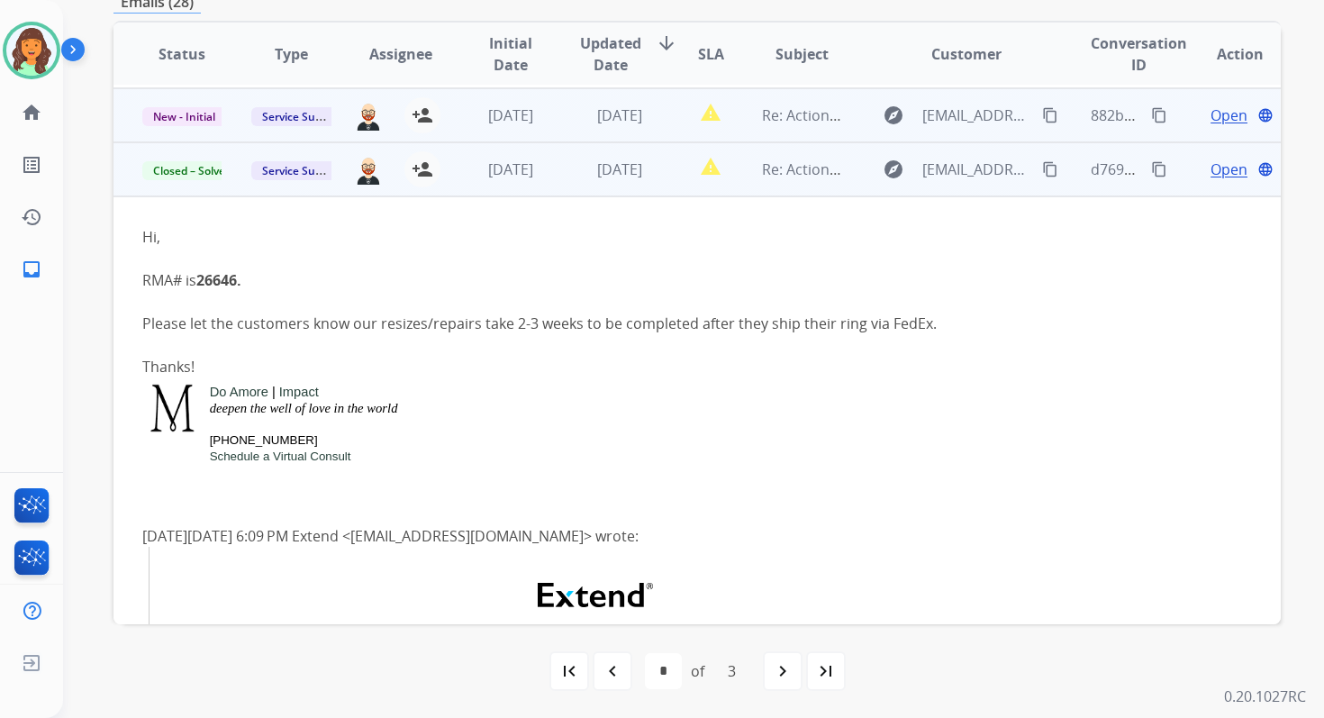
click at [590, 126] on td "[DATE]" at bounding box center [605, 115] width 109 height 54
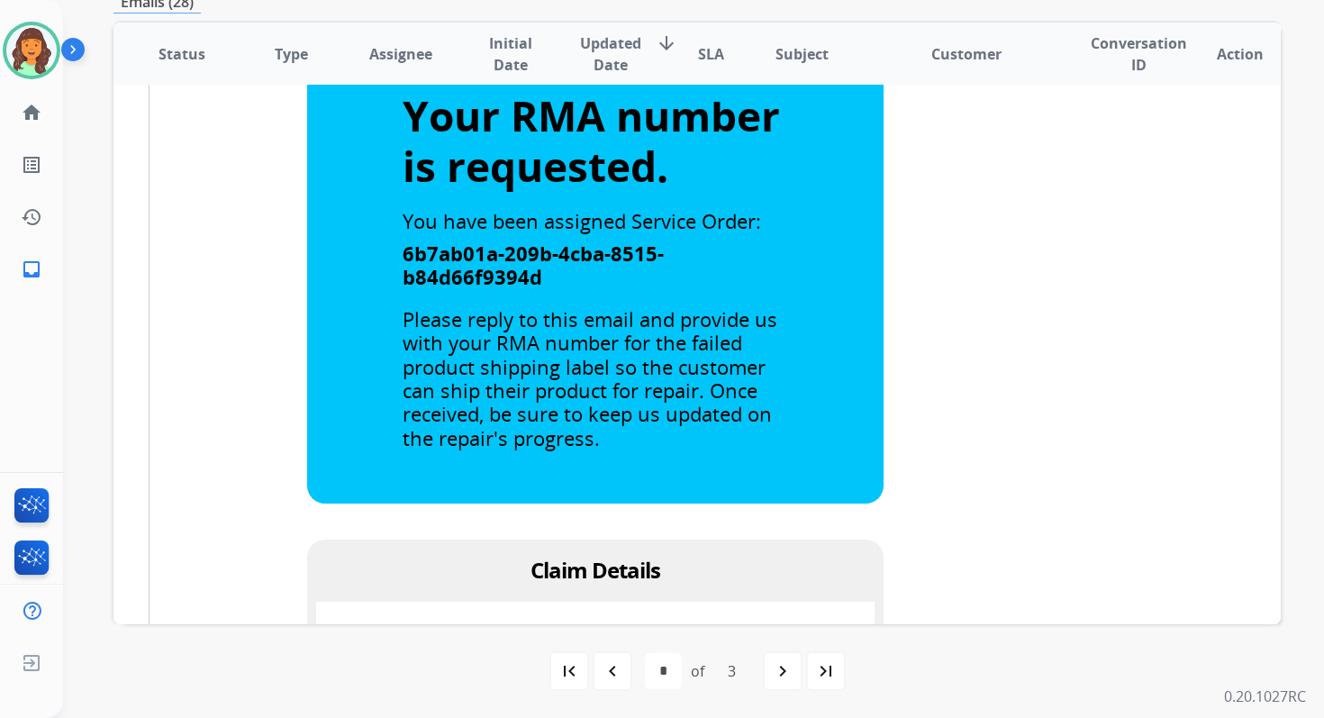
scroll to position [1245, 0]
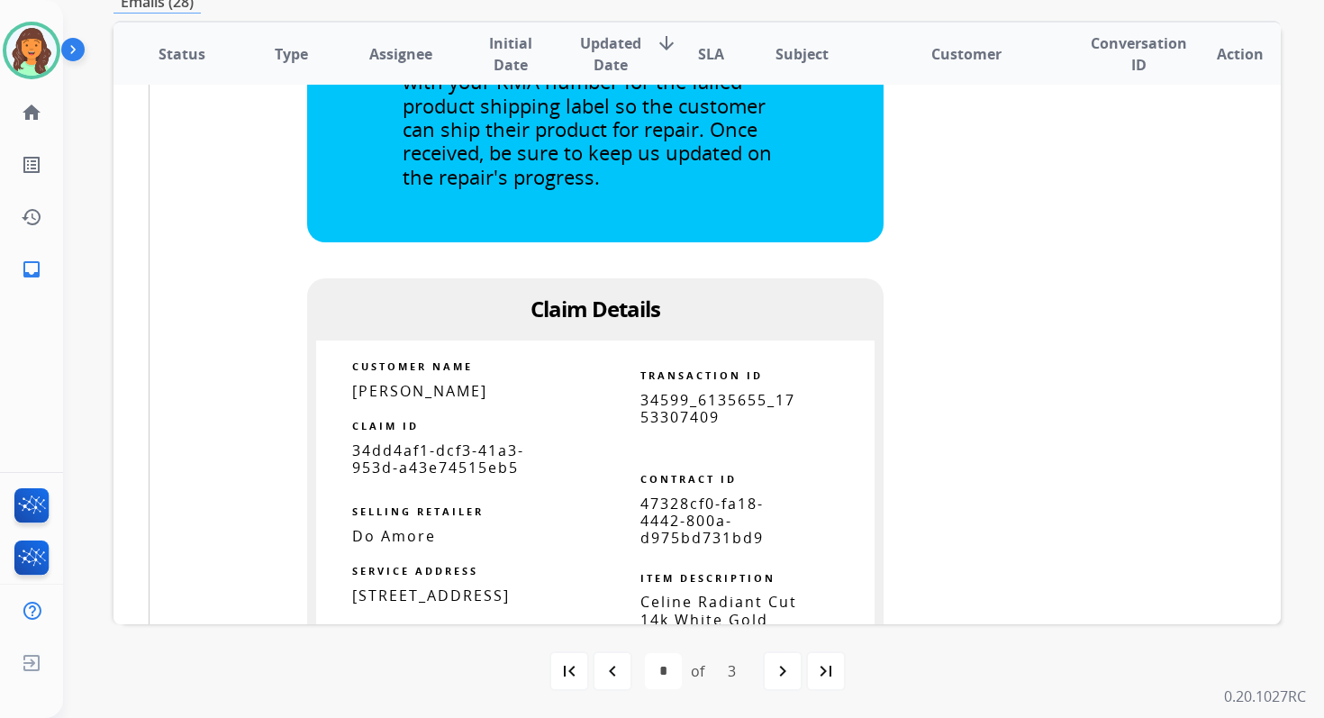
click at [666, 531] on span "47328cf0-fa18-4442-800a-d975bd731bd9" at bounding box center [701, 521] width 123 height 54
copy tbody
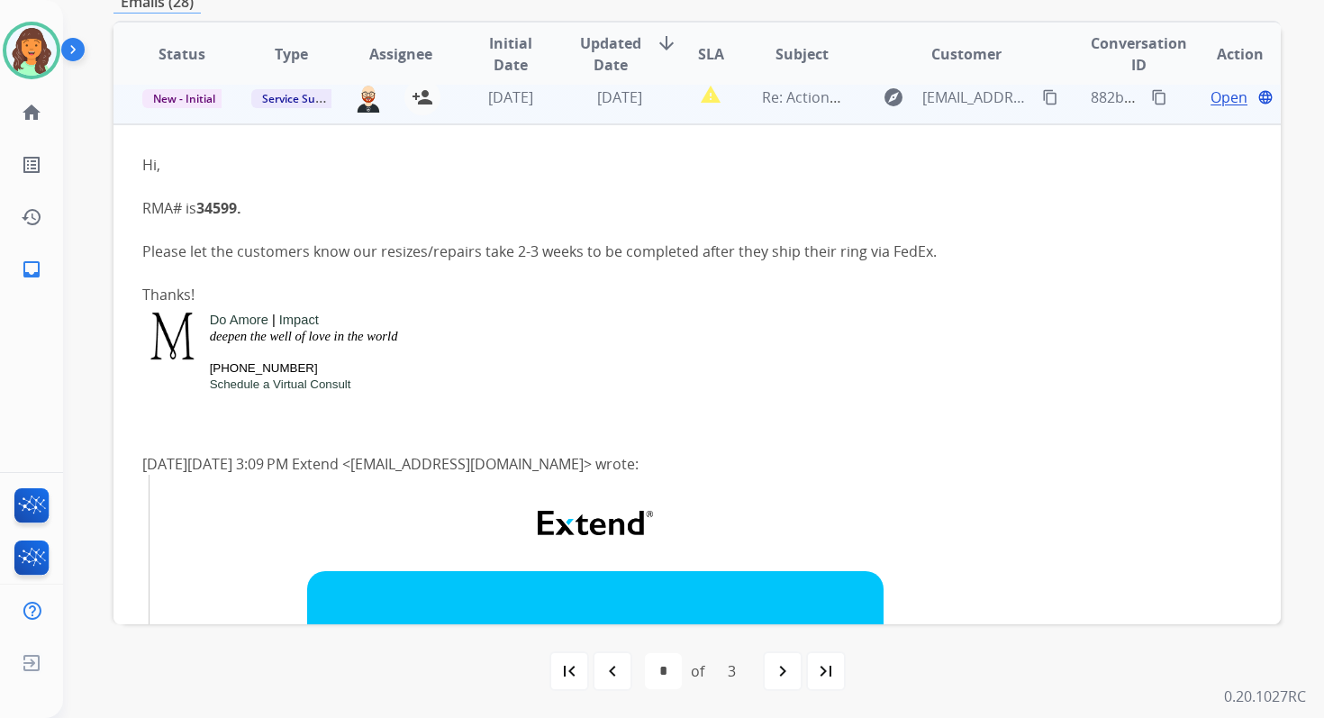
scroll to position [325, 0]
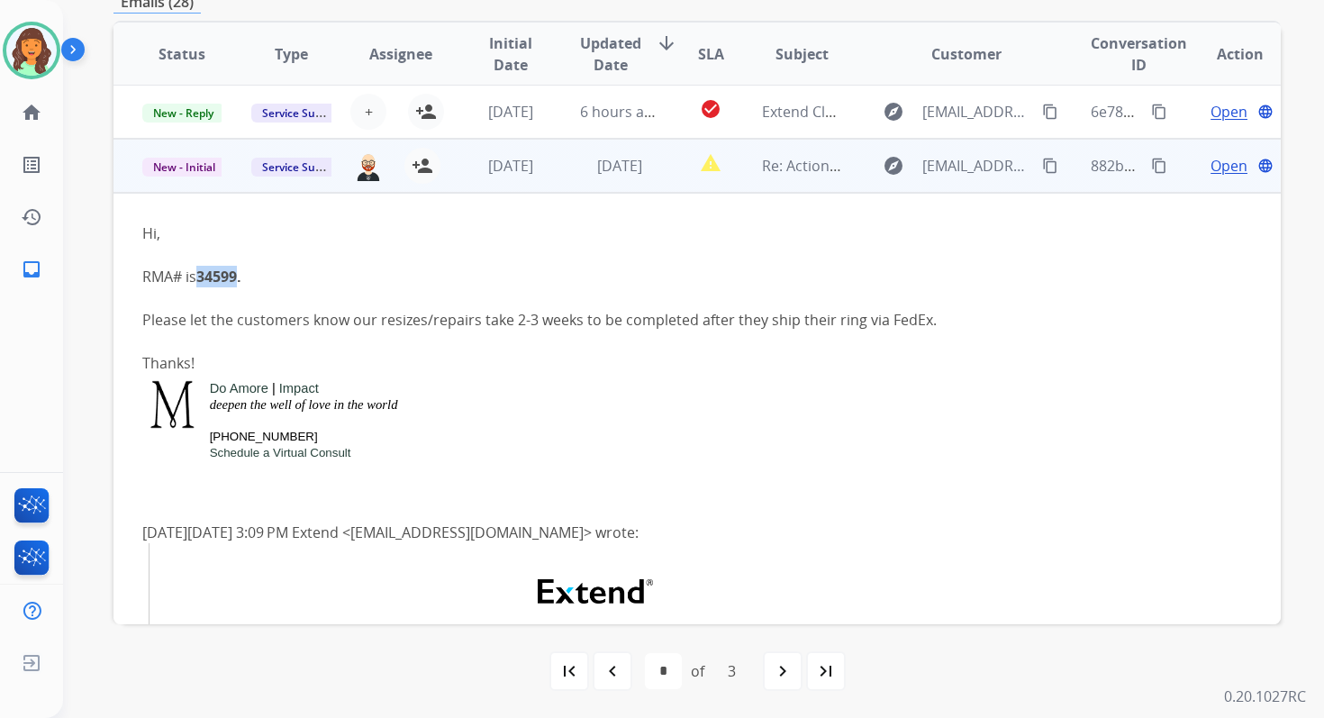
copy b "34599"
drag, startPoint x: 242, startPoint y: 277, endPoint x: 203, endPoint y: 275, distance: 39.7
click at [203, 275] on b "34599." at bounding box center [218, 277] width 45 height 20
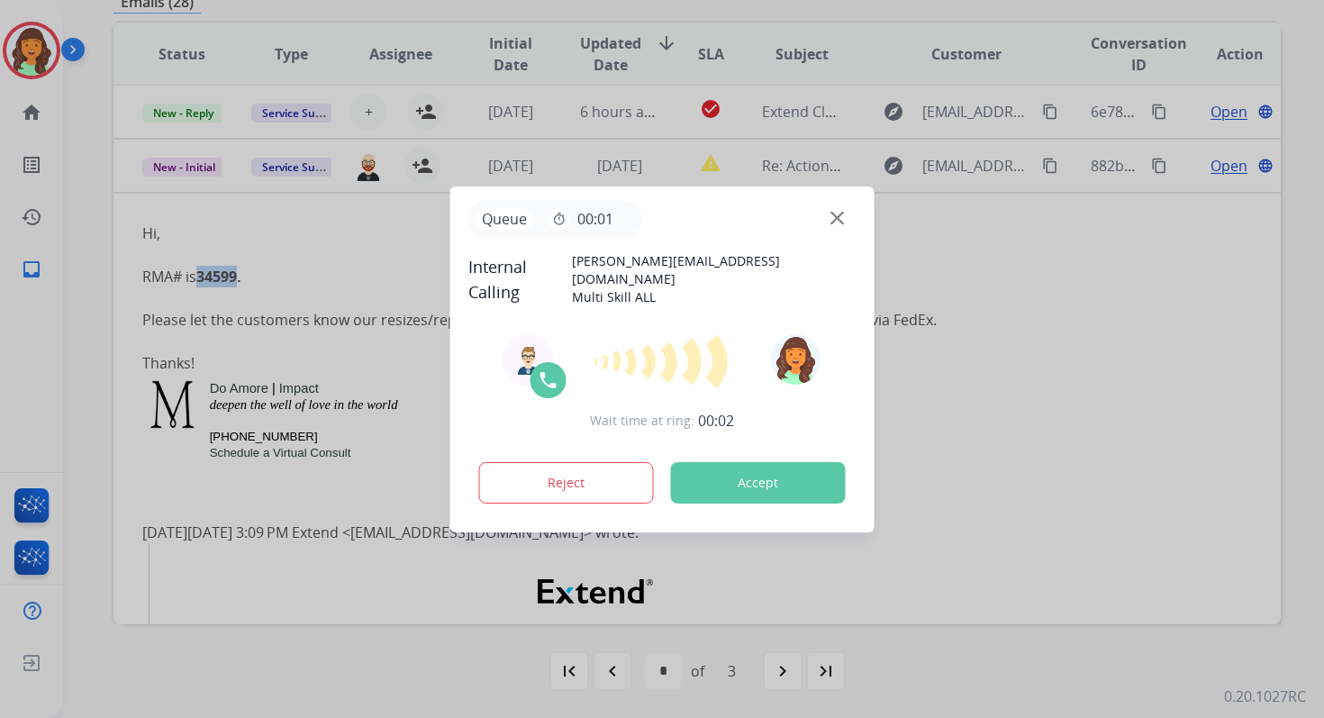
click at [788, 471] on button "Accept" at bounding box center [758, 482] width 175 height 41
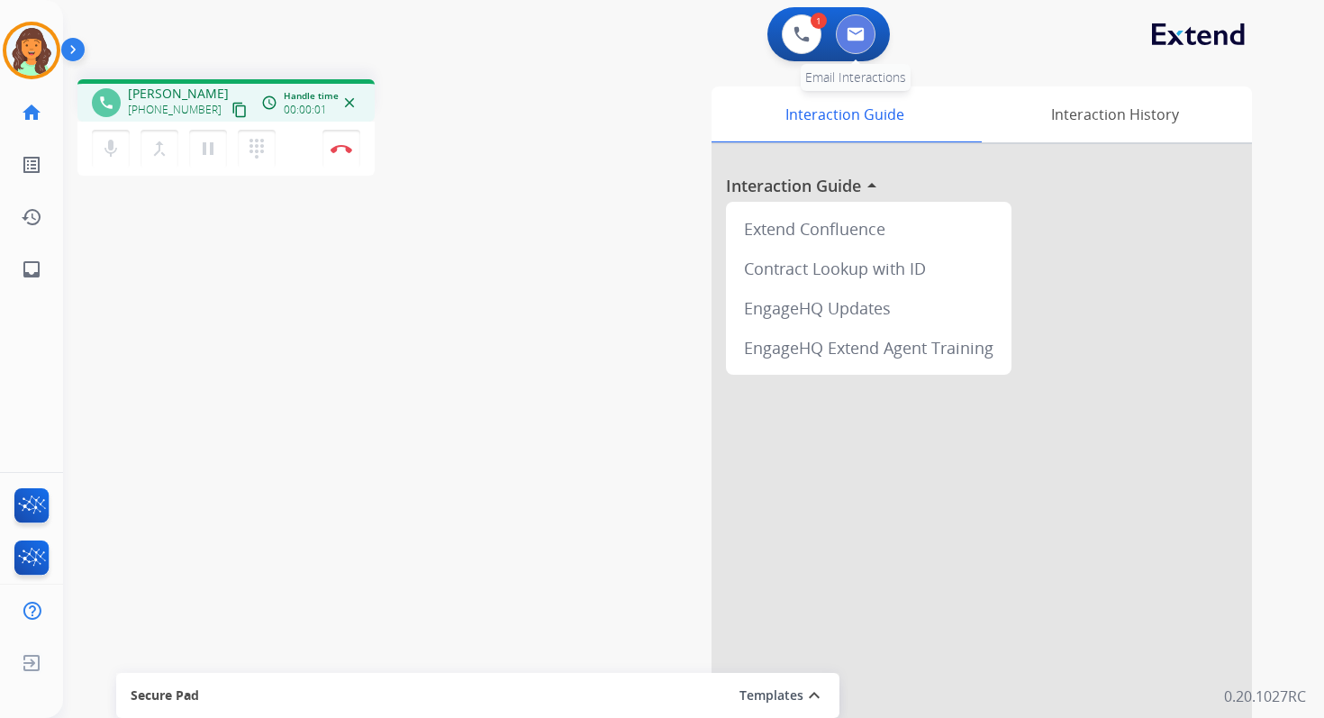
click at [850, 39] on img at bounding box center [856, 34] width 18 height 14
select select "**********"
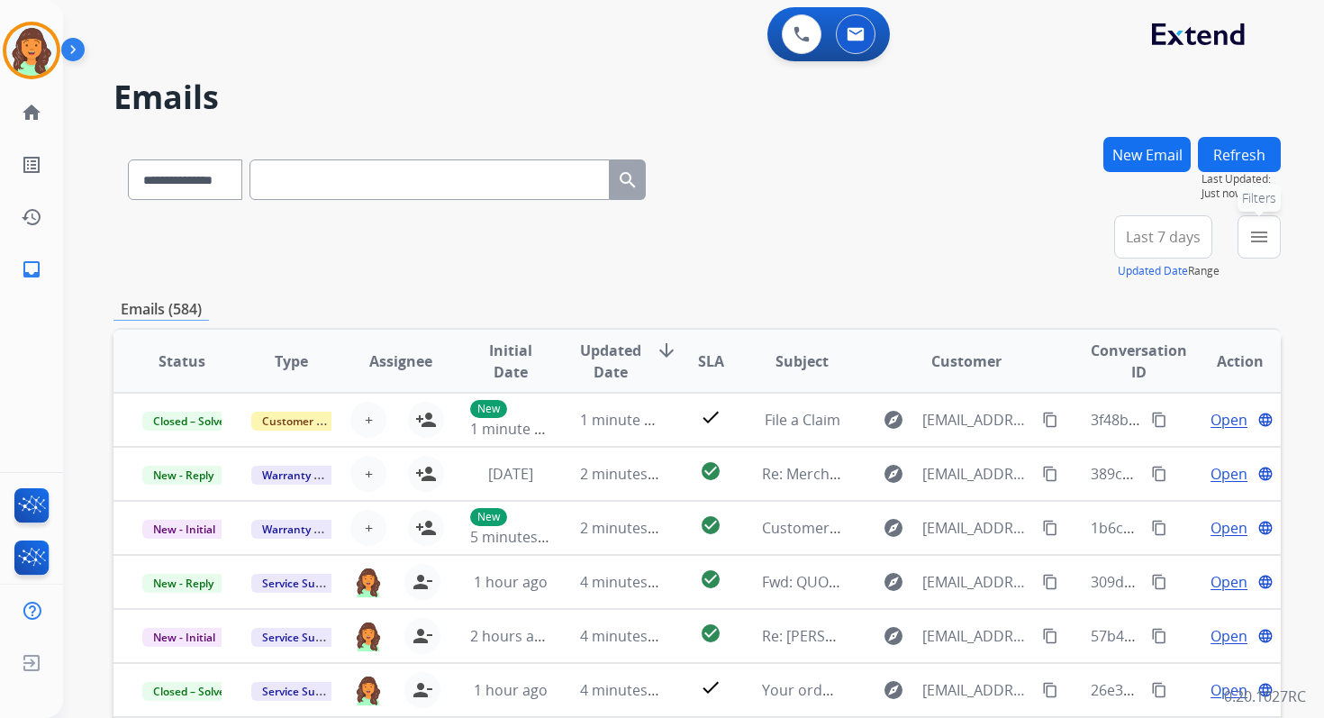
click at [1257, 243] on mat-icon "menu" at bounding box center [1259, 237] width 22 height 22
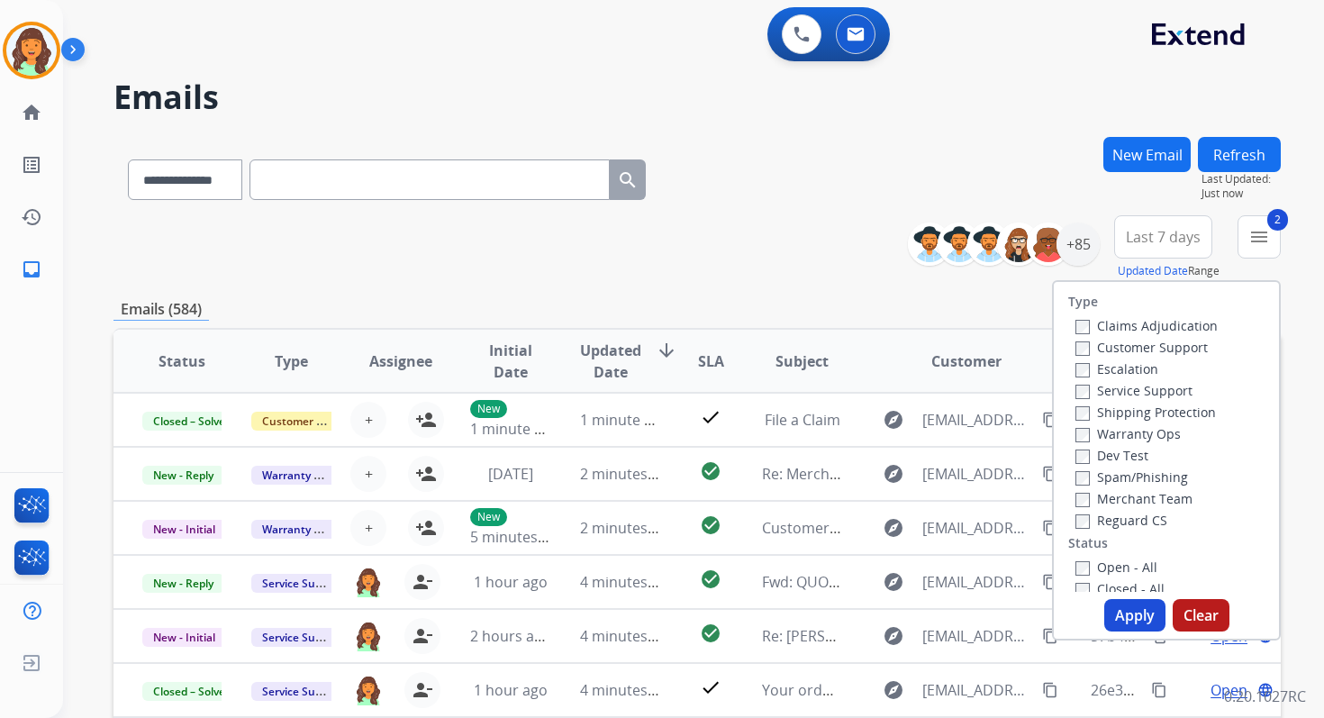
click at [1119, 605] on button "Apply" at bounding box center [1134, 615] width 61 height 32
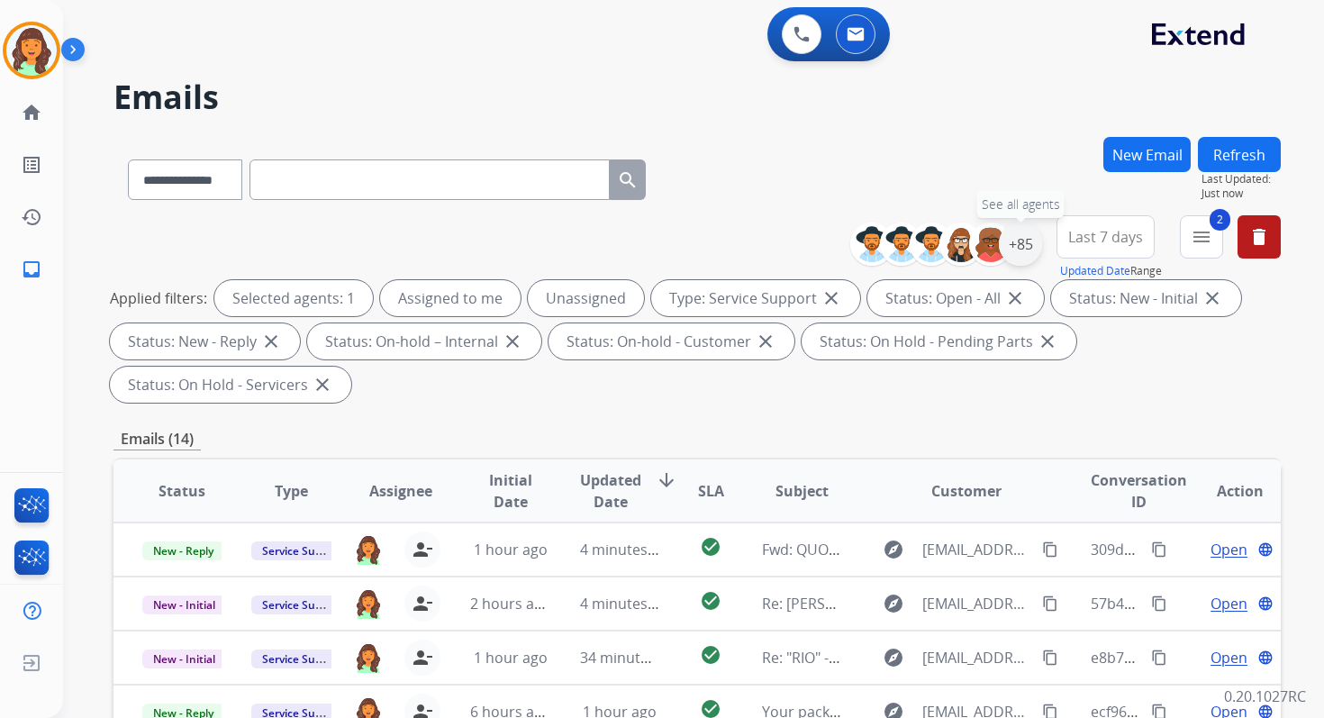
click at [1021, 236] on div "+85" at bounding box center [1020, 243] width 43 height 43
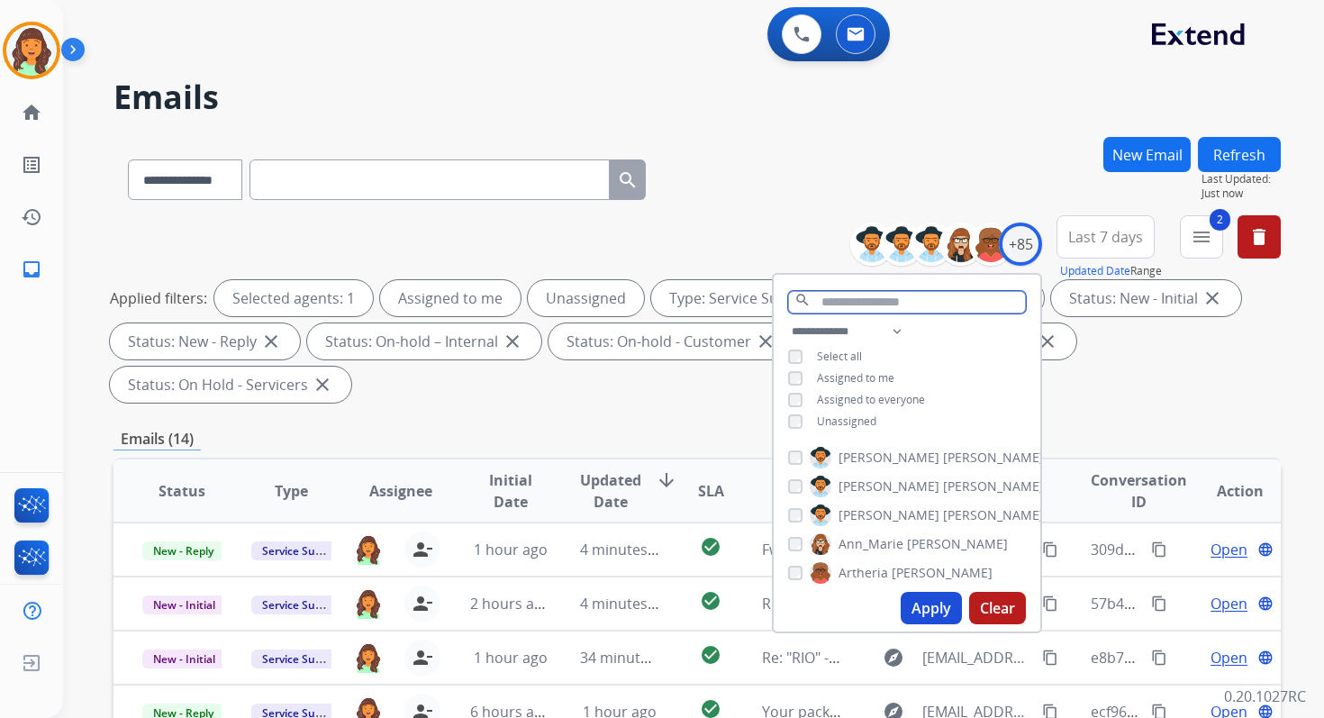
click at [831, 299] on input "text" at bounding box center [907, 302] width 238 height 23
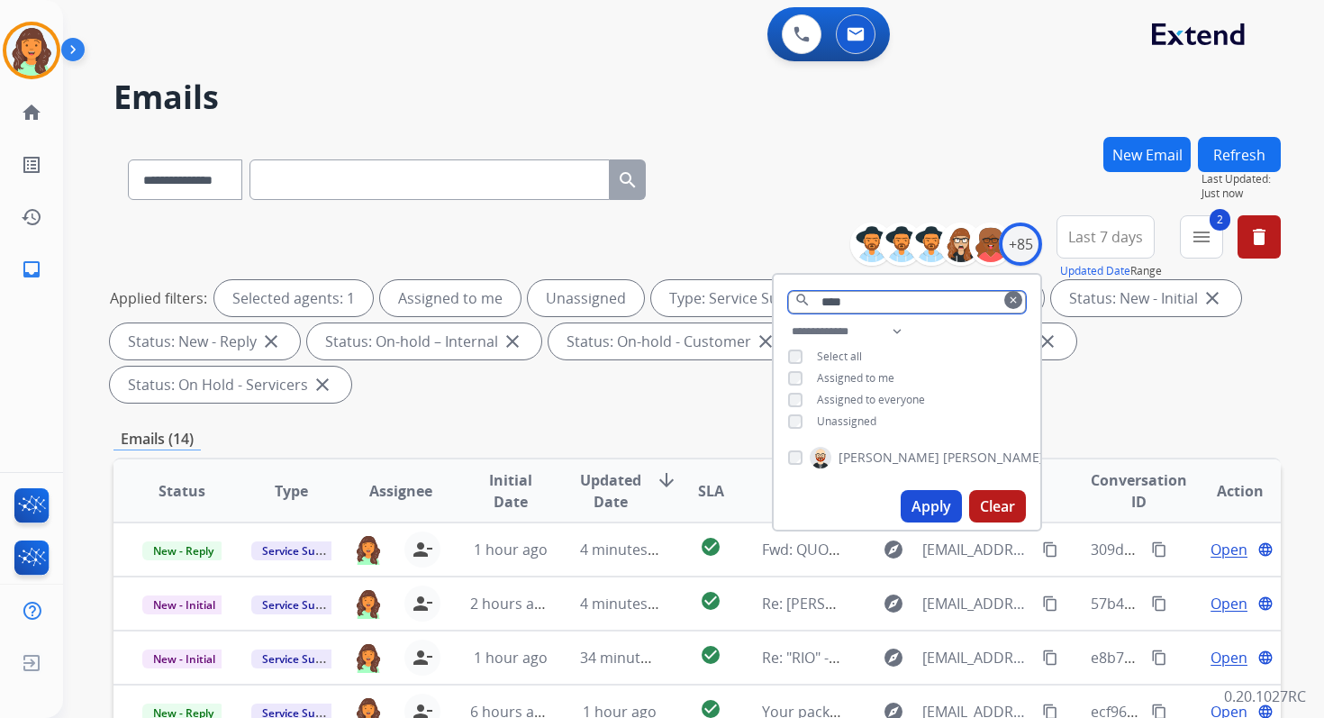
type input "****"
click at [917, 483] on div "Apply Clear" at bounding box center [907, 506] width 267 height 47
click at [918, 492] on button "Apply" at bounding box center [931, 506] width 61 height 32
click at [704, 418] on div "**********" at bounding box center [696, 646] width 1167 height 1018
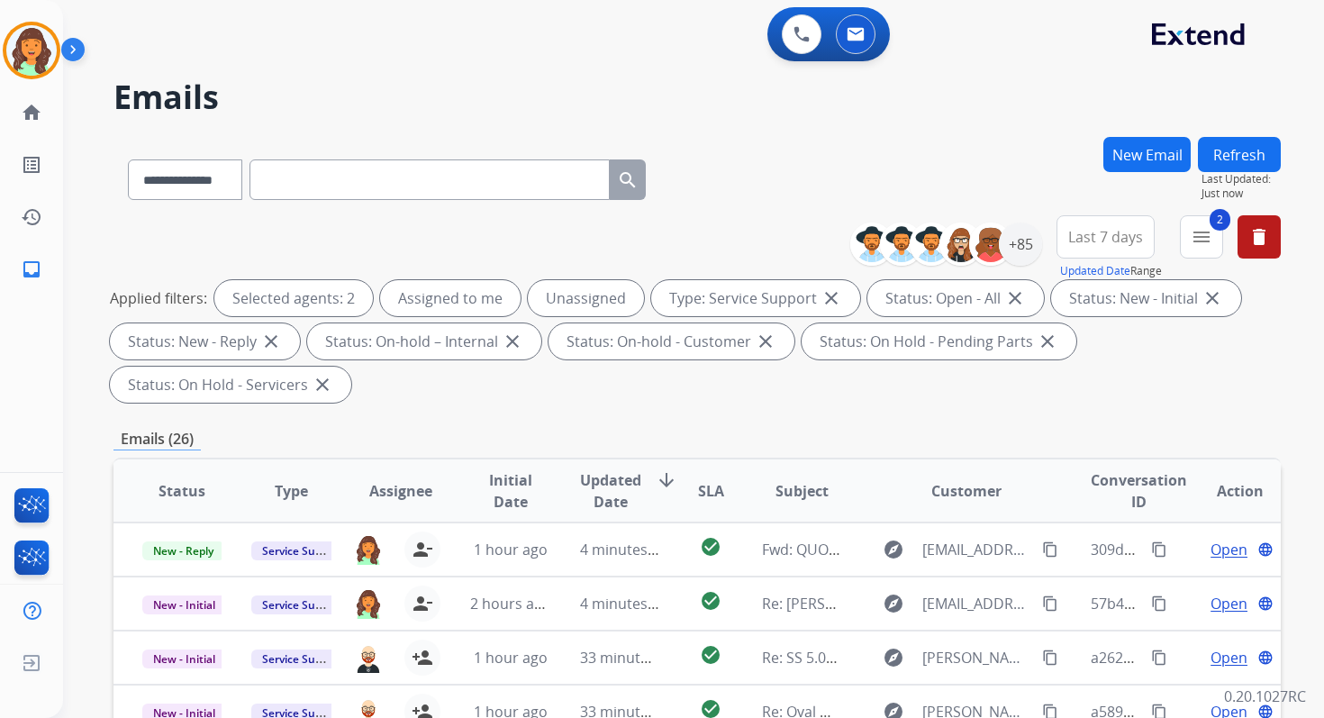
scroll to position [437, 0]
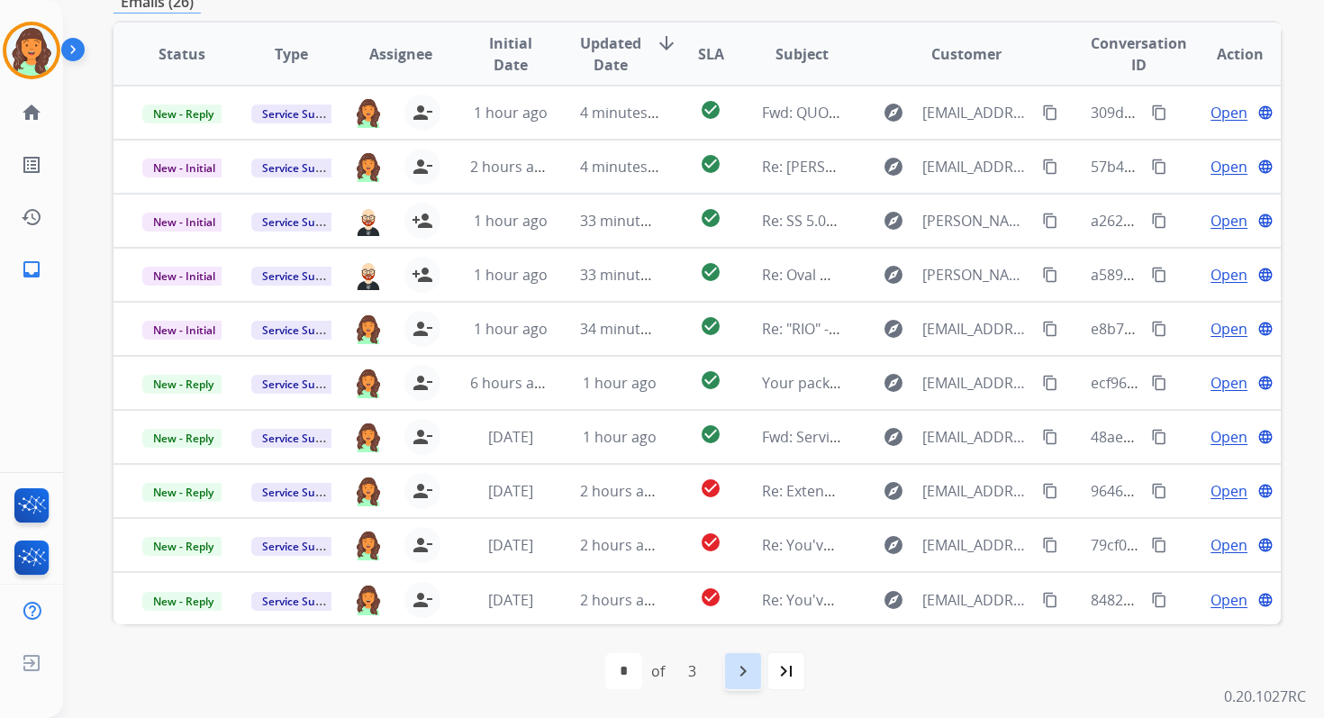
click at [746, 683] on div "navigate_next" at bounding box center [743, 671] width 40 height 40
select select "*"
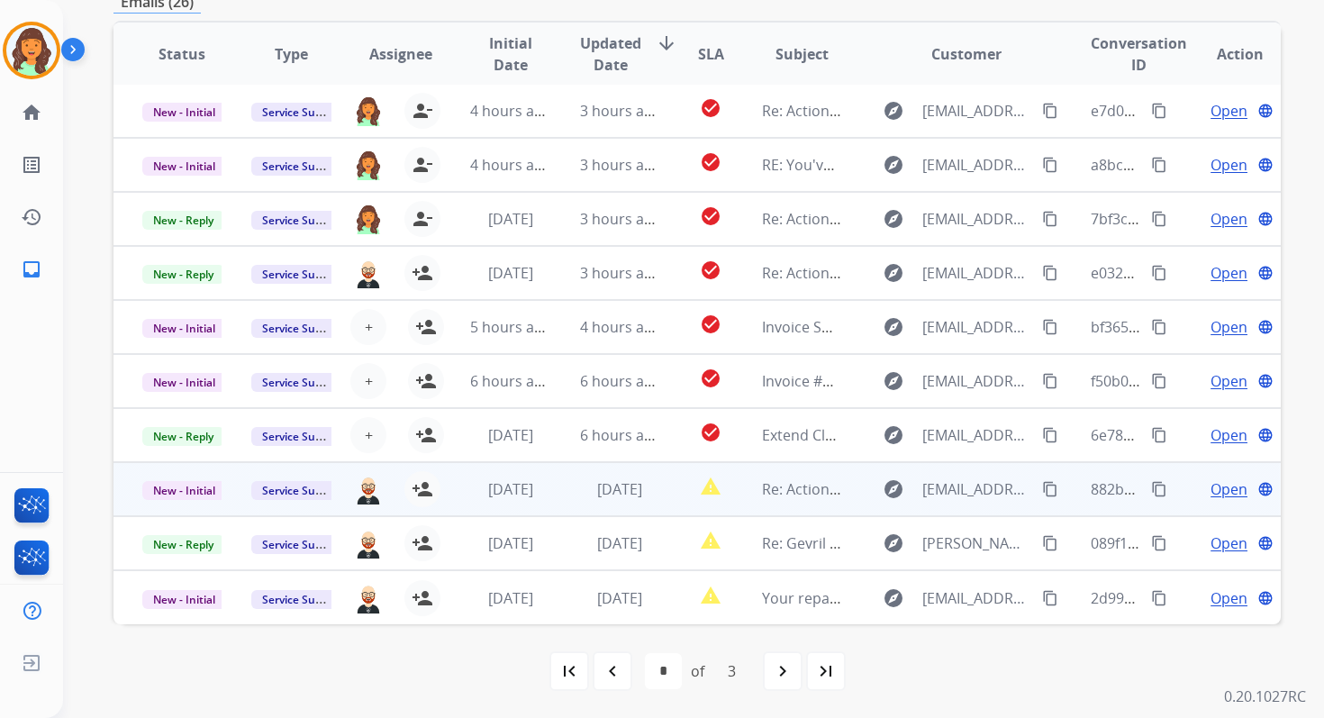
click at [616, 505] on td "[DATE]" at bounding box center [605, 489] width 109 height 54
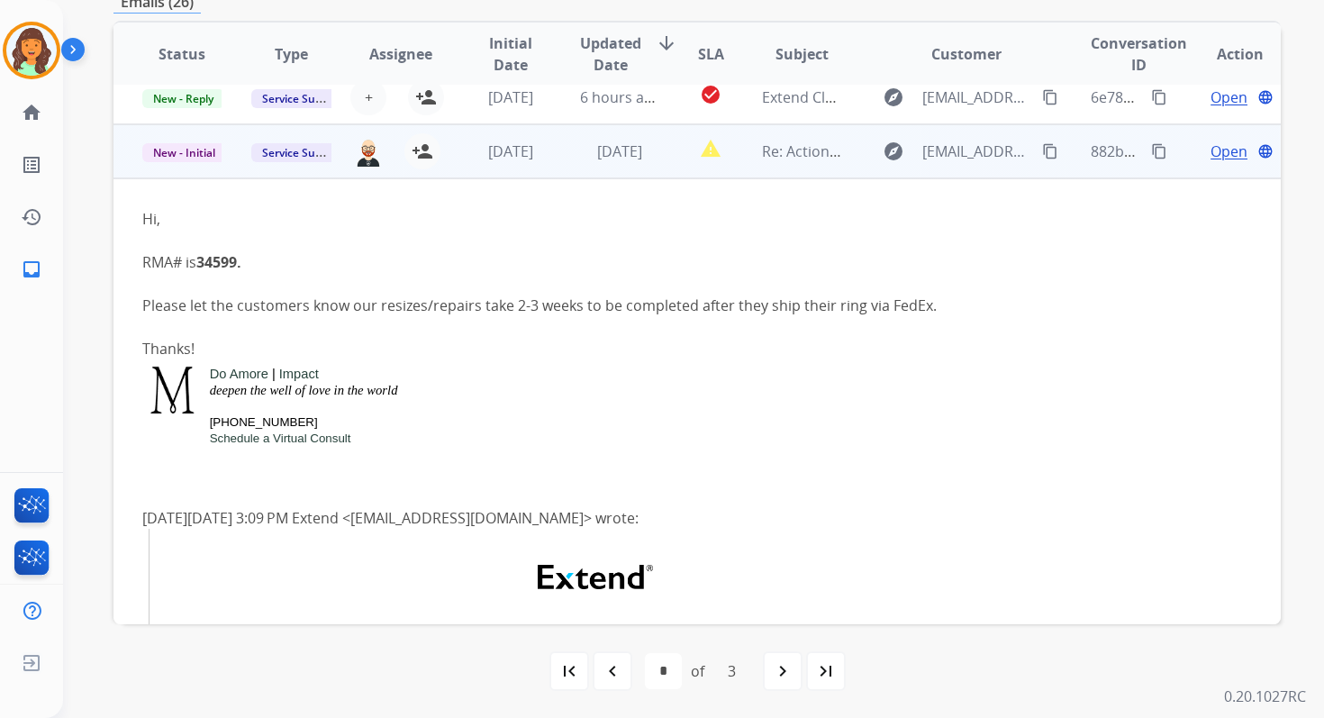
scroll to position [333, 0]
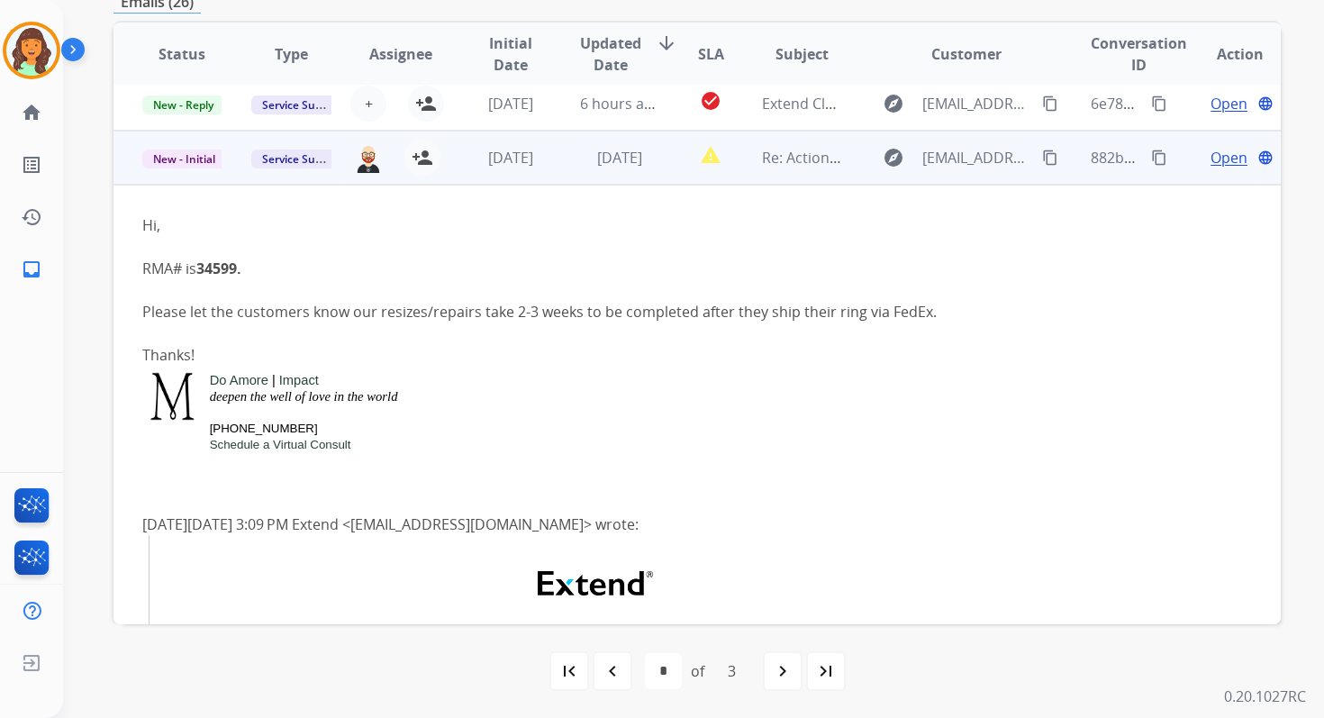
click at [1151, 158] on mat-icon "content_copy" at bounding box center [1159, 158] width 16 height 16
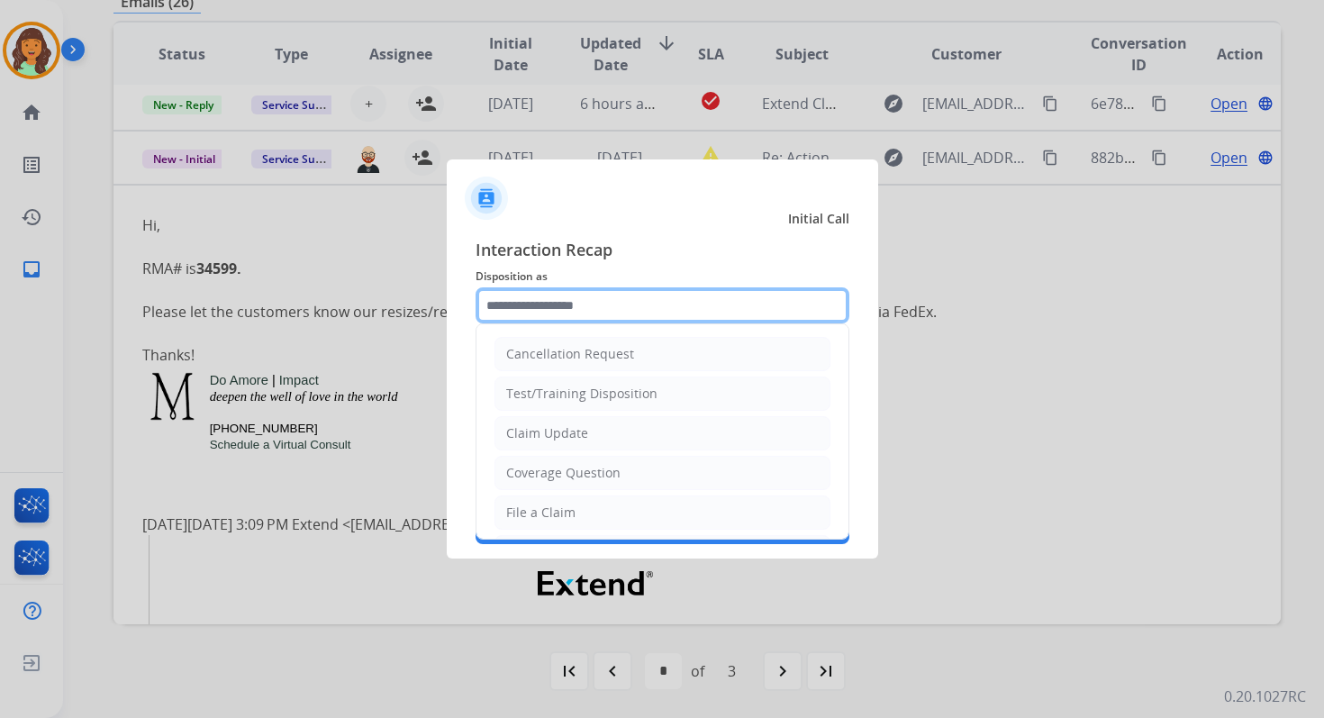
click at [595, 320] on input "text" at bounding box center [663, 305] width 374 height 36
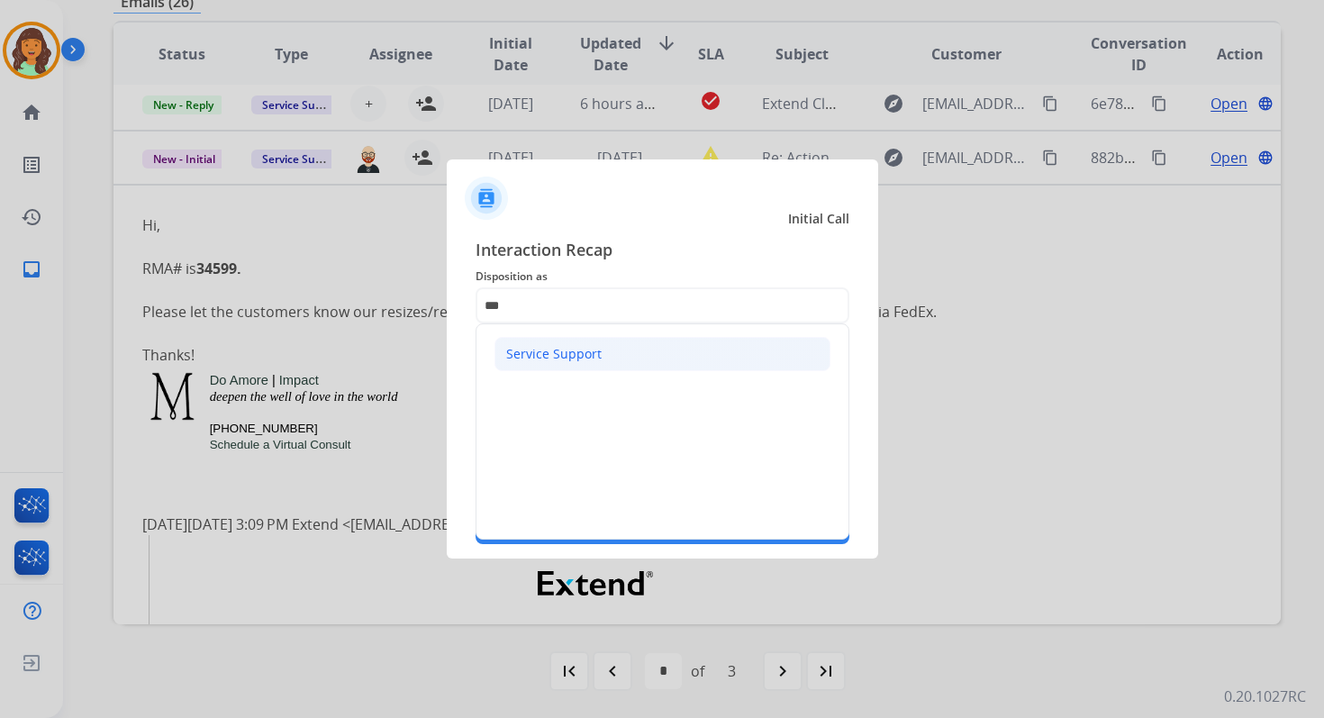
click at [590, 362] on li "Service Support" at bounding box center [663, 354] width 336 height 34
type input "**********"
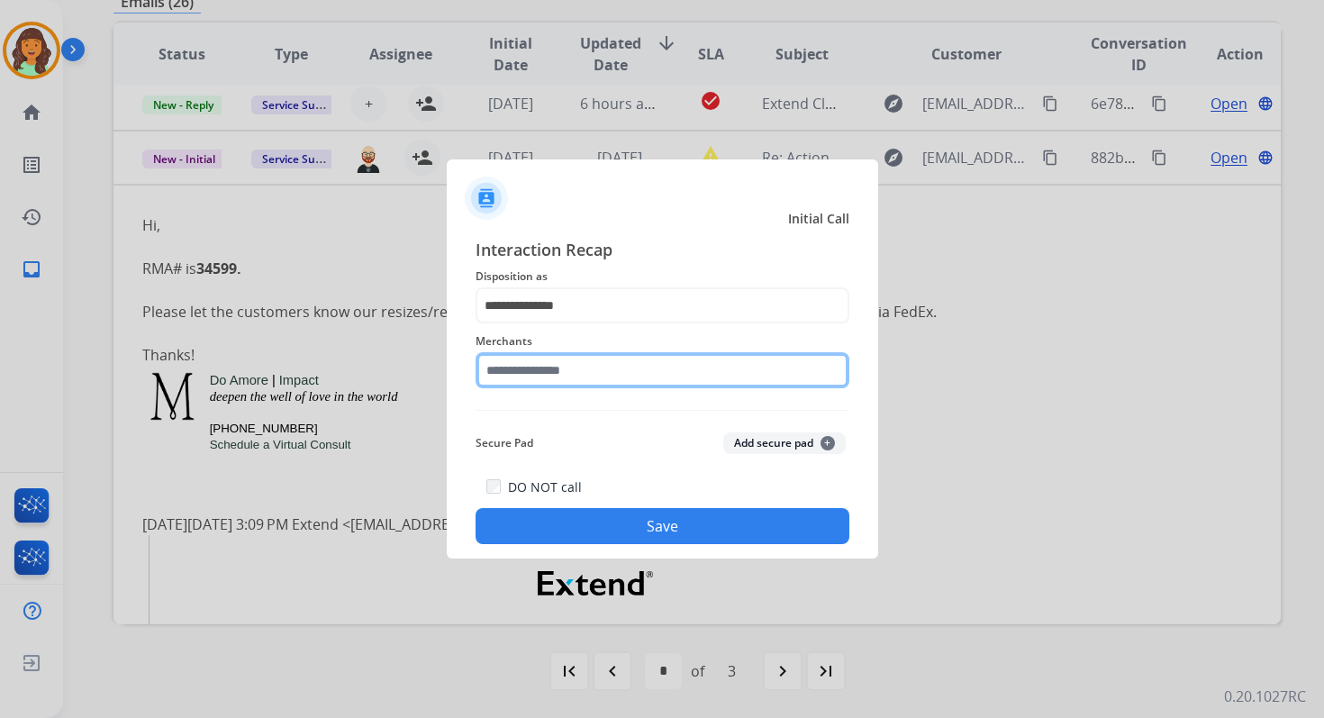
click at [590, 362] on input "text" at bounding box center [663, 370] width 374 height 36
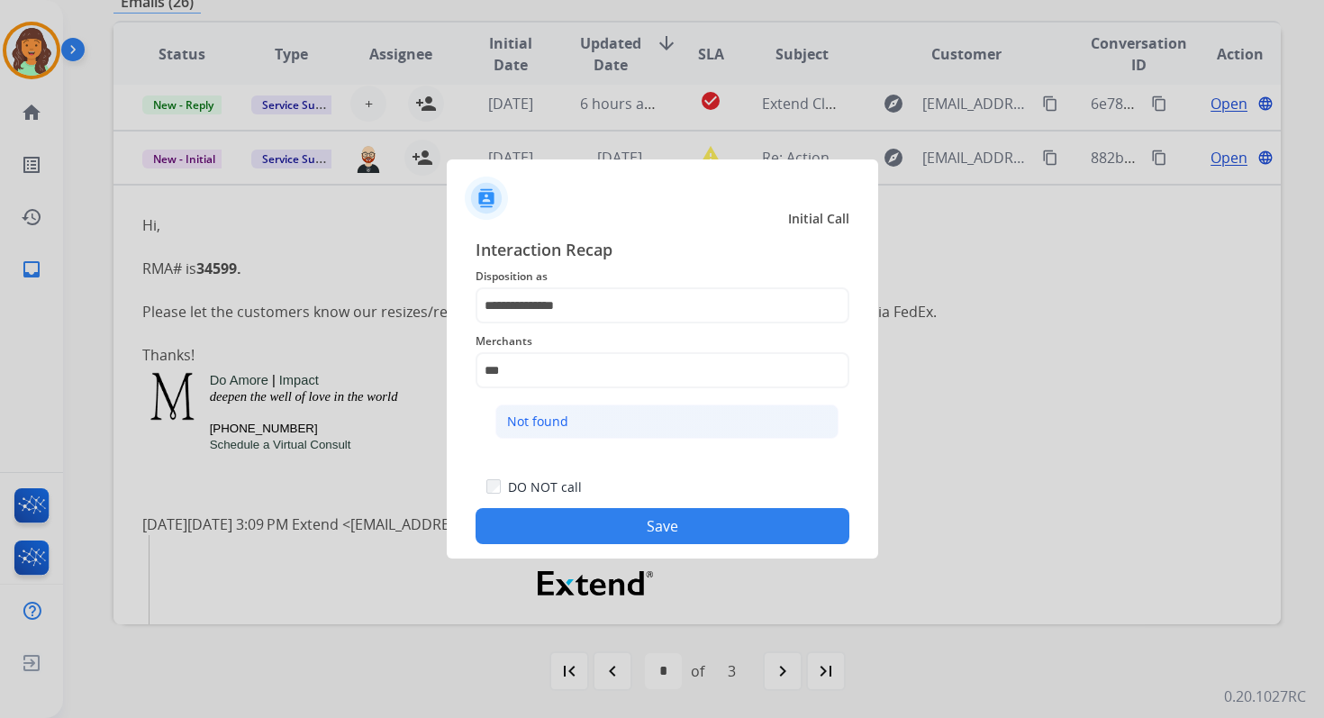
click at [603, 418] on li "Not found" at bounding box center [666, 421] width 343 height 34
type input "*********"
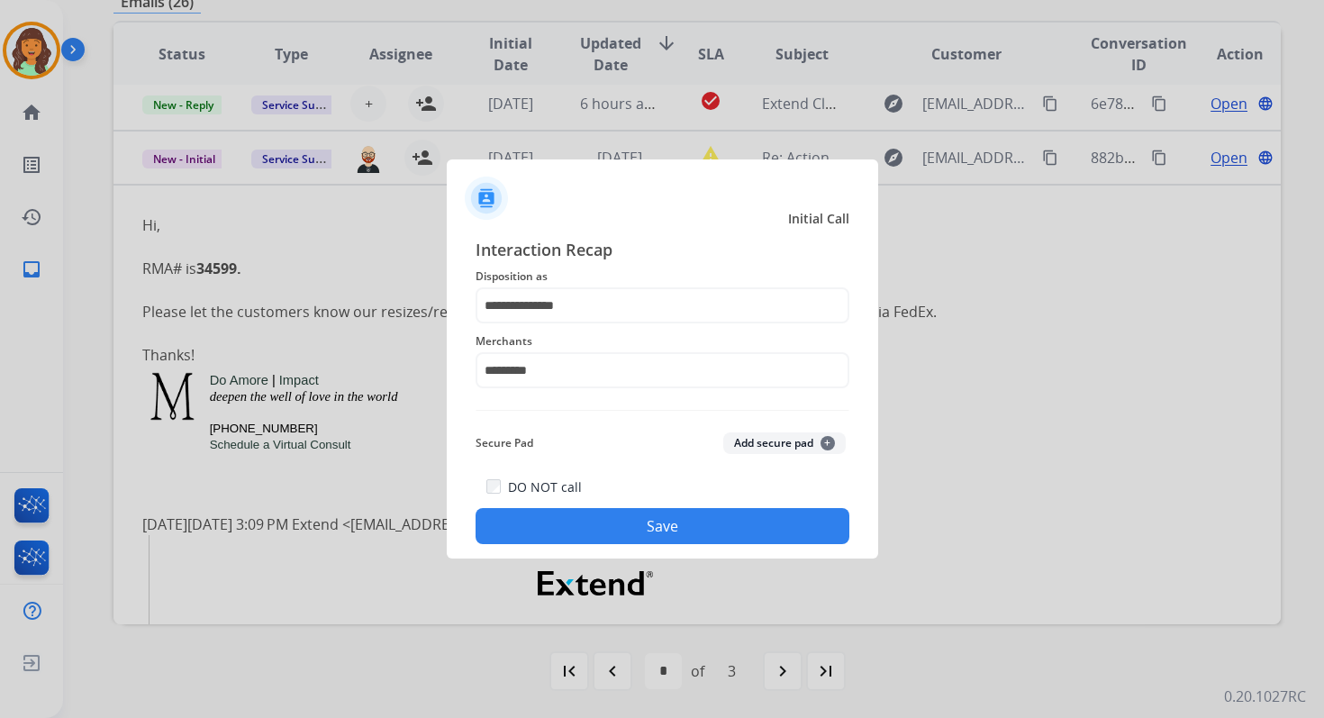
click at [635, 527] on button "Save" at bounding box center [663, 526] width 374 height 36
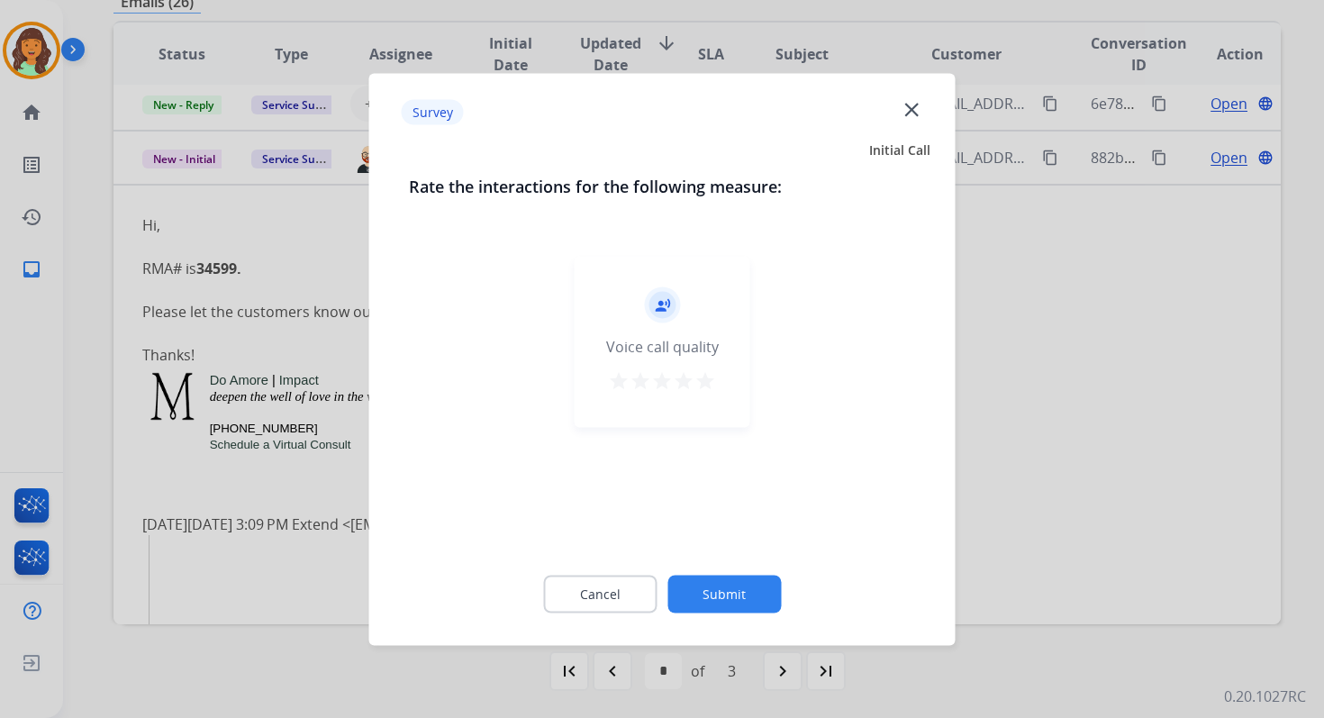
click at [713, 590] on button "Submit" at bounding box center [723, 594] width 113 height 38
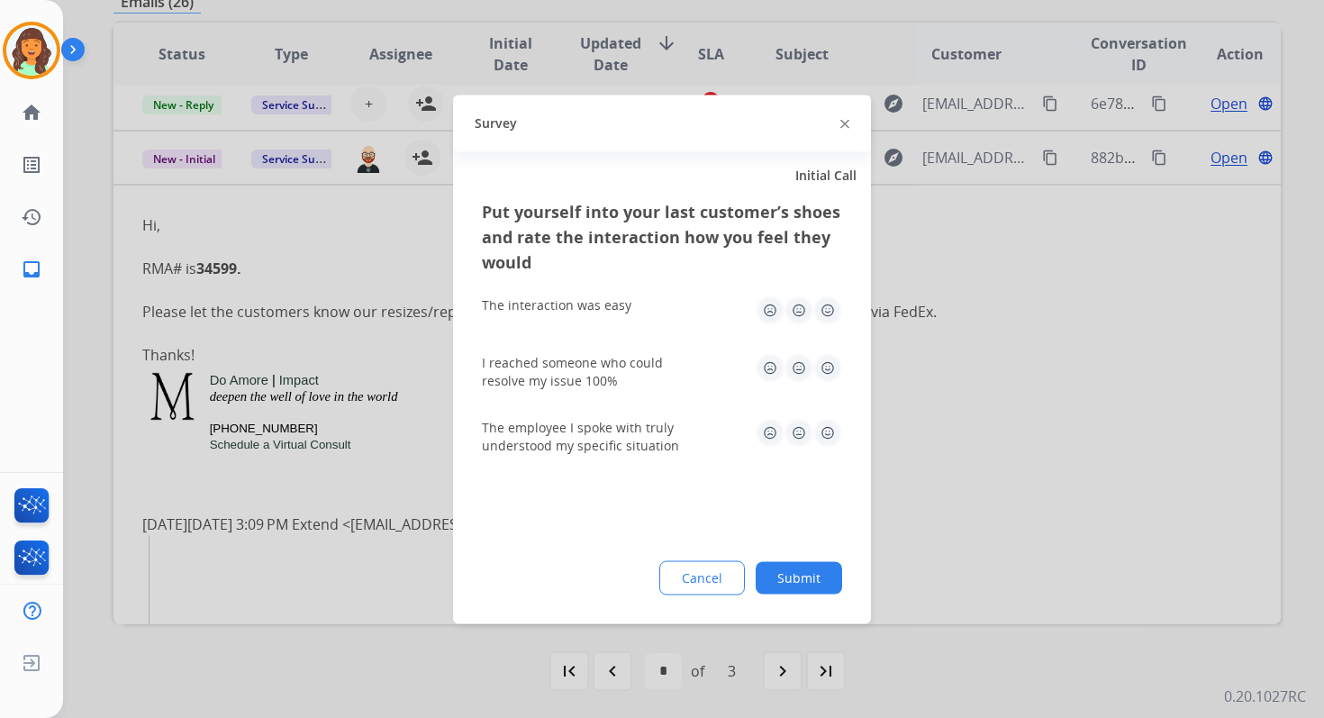
click at [803, 583] on button "Submit" at bounding box center [799, 577] width 86 height 32
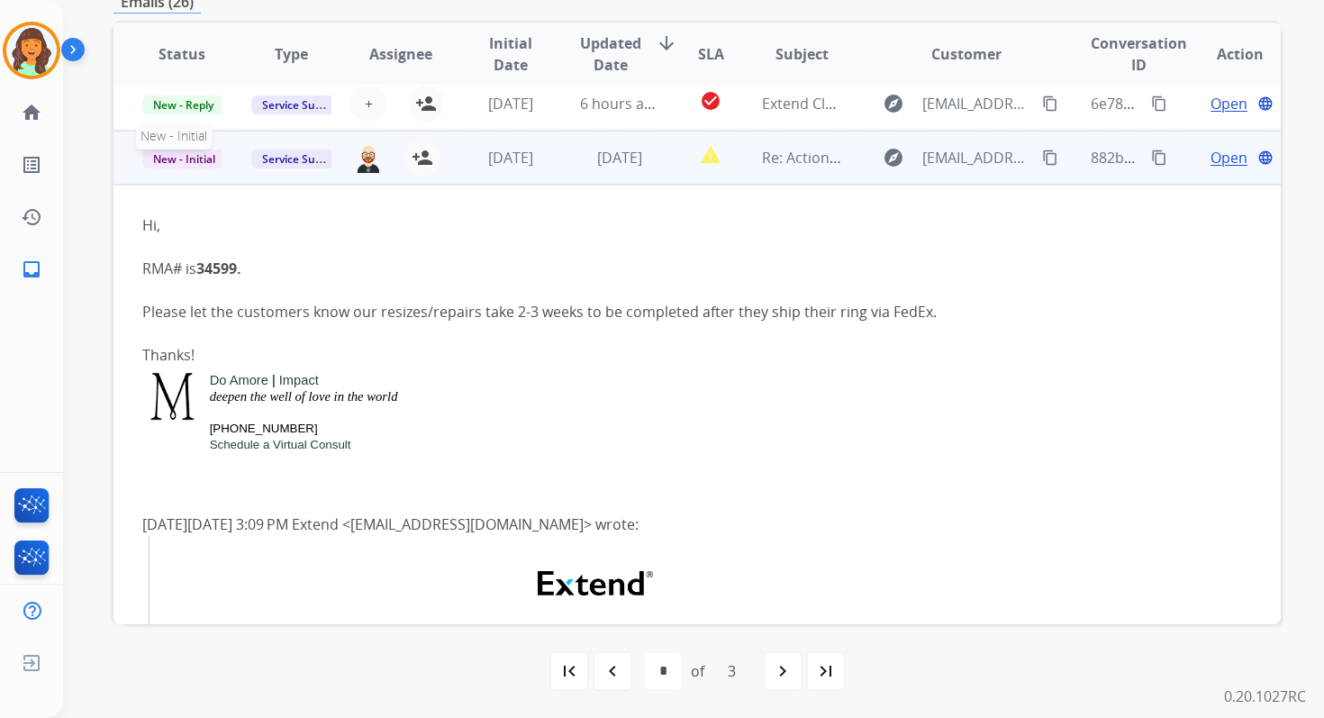
click at [199, 159] on span "New - Initial" at bounding box center [184, 159] width 84 height 19
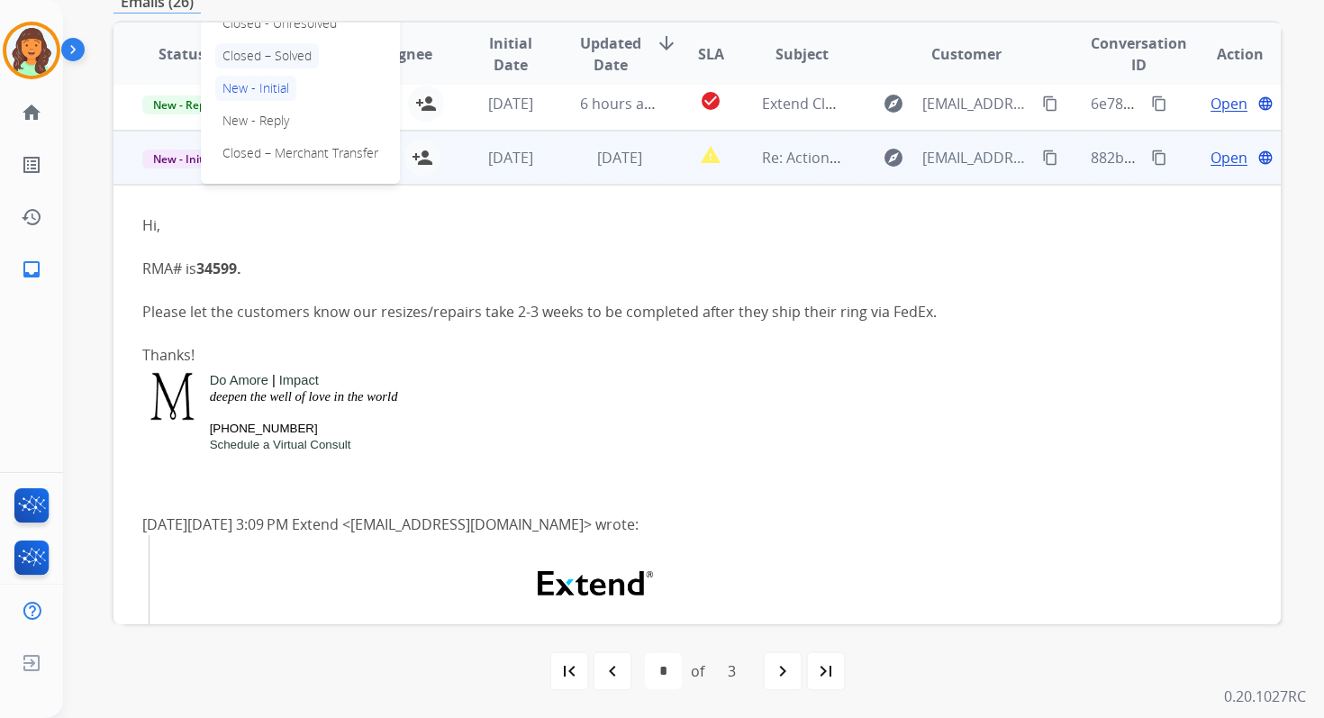
click at [263, 51] on p "Closed – Solved" at bounding box center [267, 55] width 104 height 25
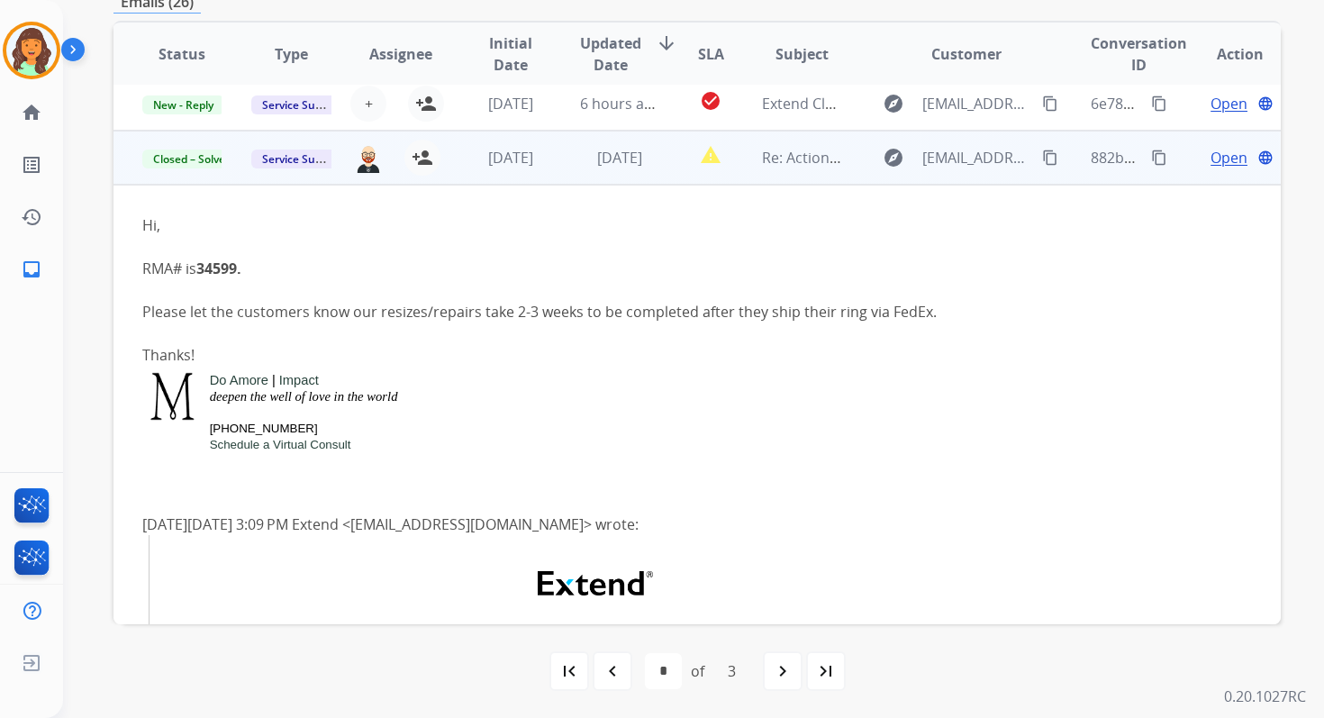
scroll to position [0, 0]
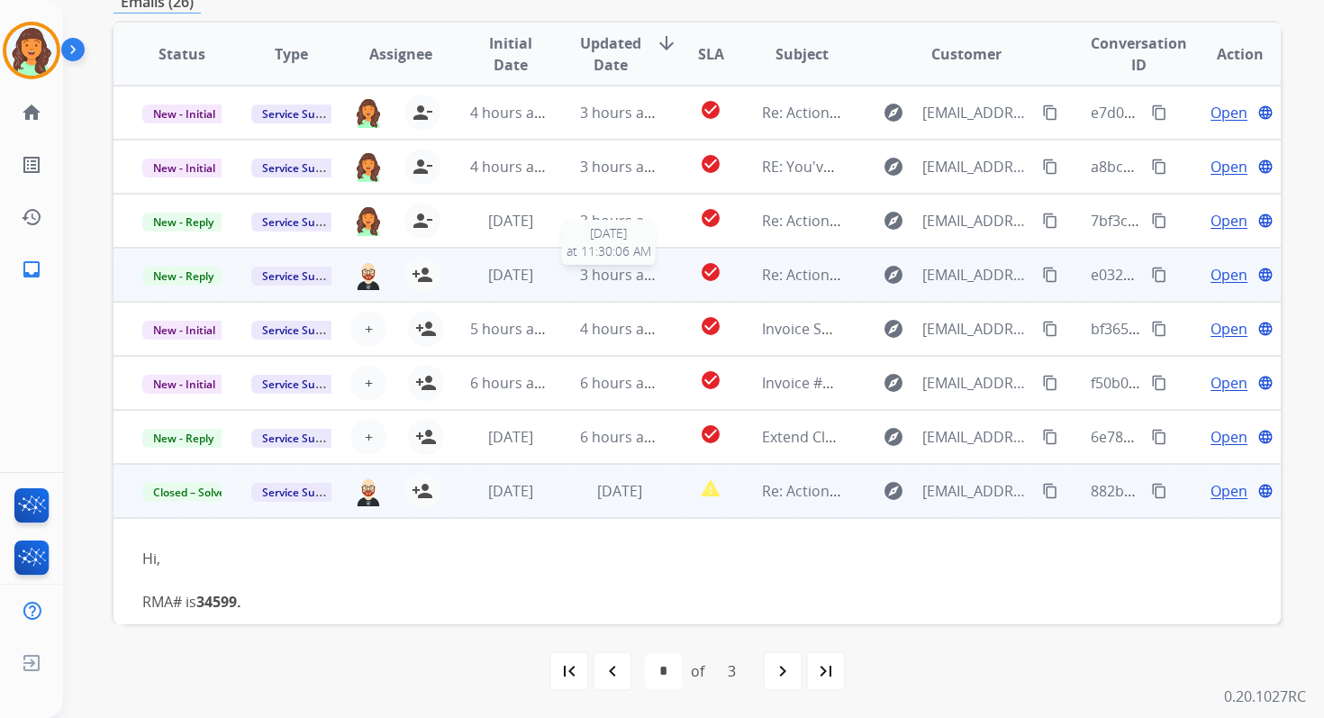
click at [622, 266] on span "3 hours ago" at bounding box center [620, 275] width 81 height 20
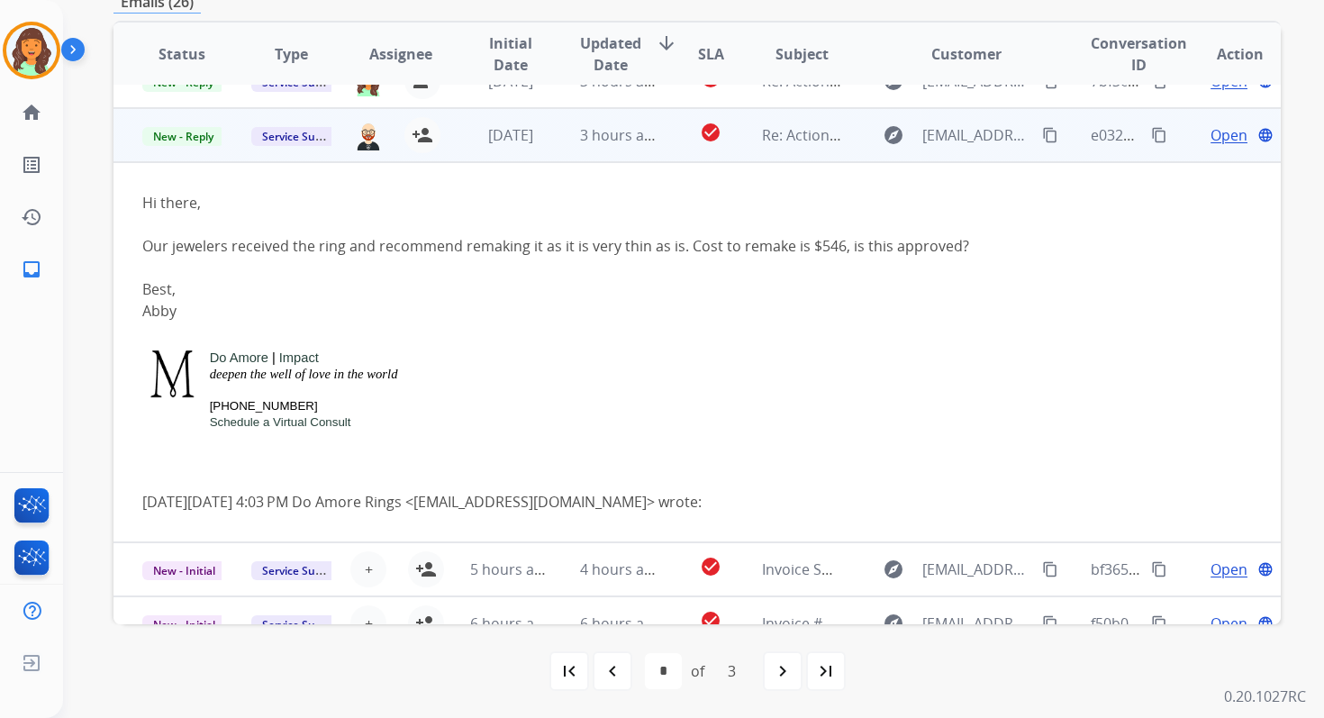
scroll to position [162, 0]
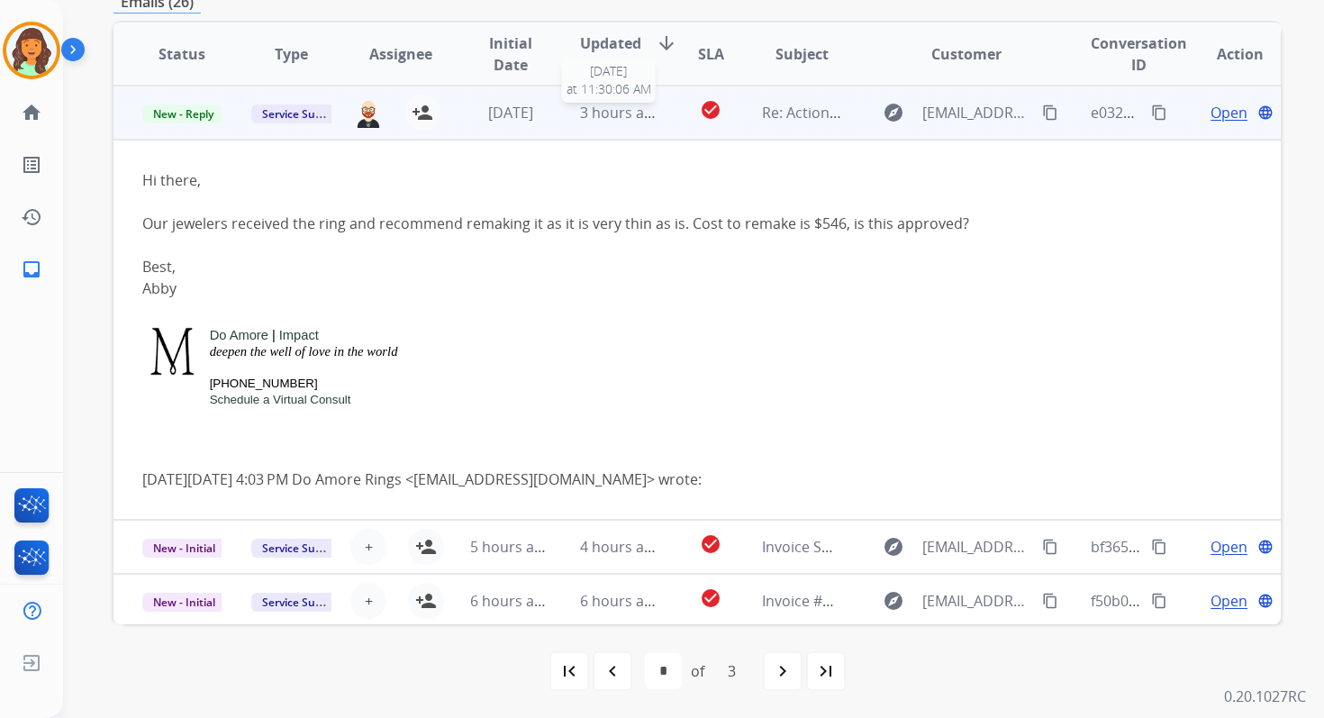
click at [620, 115] on span "3 hours ago" at bounding box center [620, 113] width 81 height 20
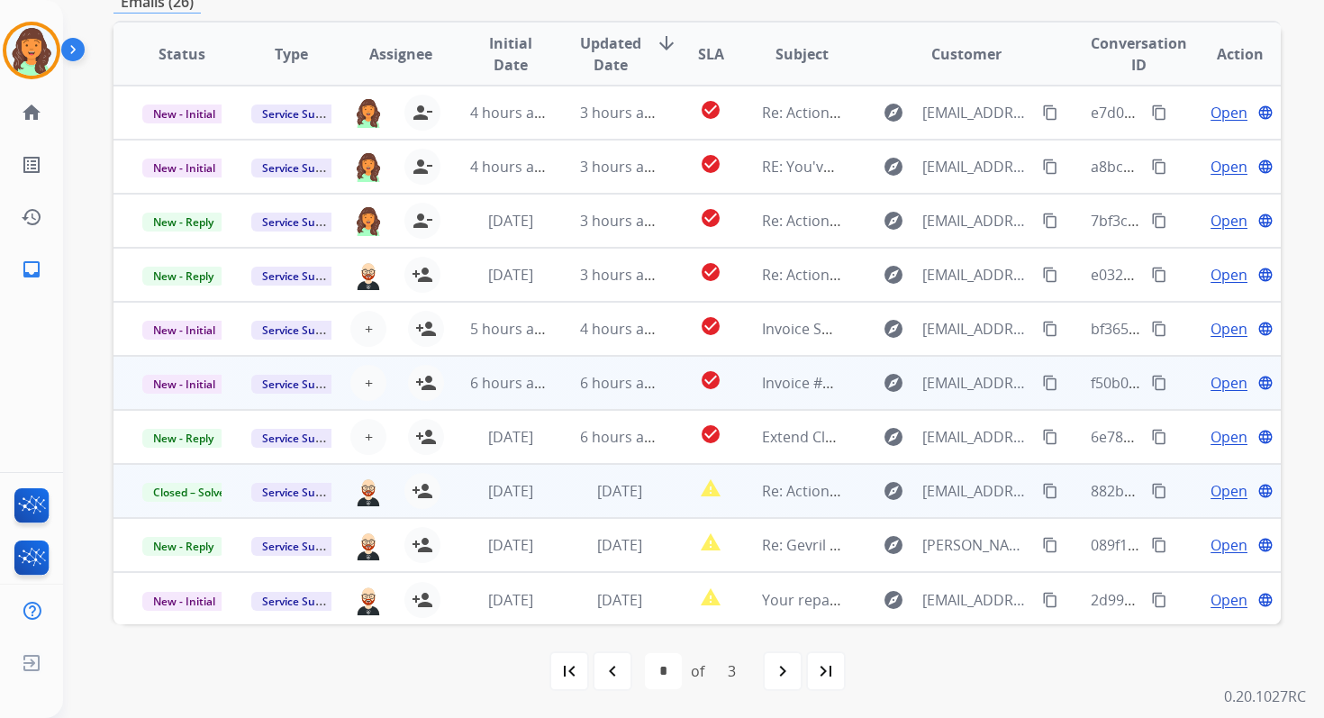
scroll to position [0, 0]
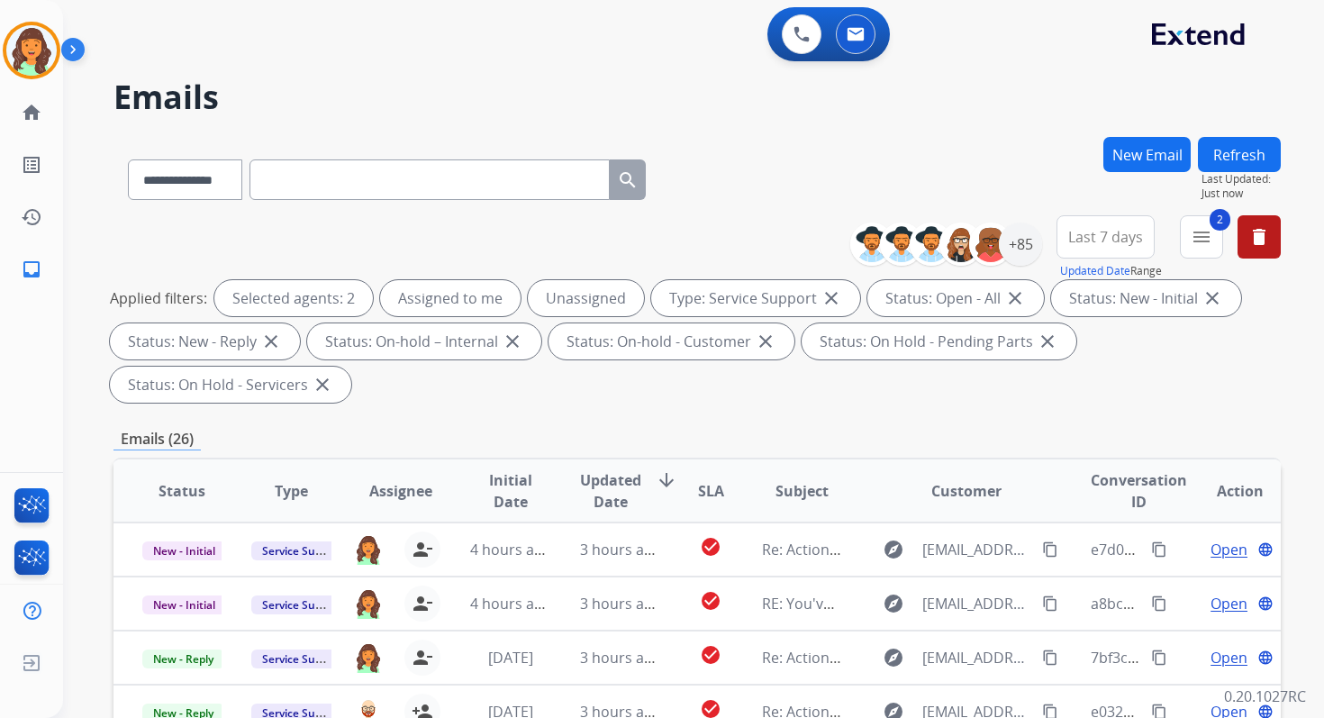
click at [1223, 153] on button "Refresh" at bounding box center [1239, 154] width 83 height 35
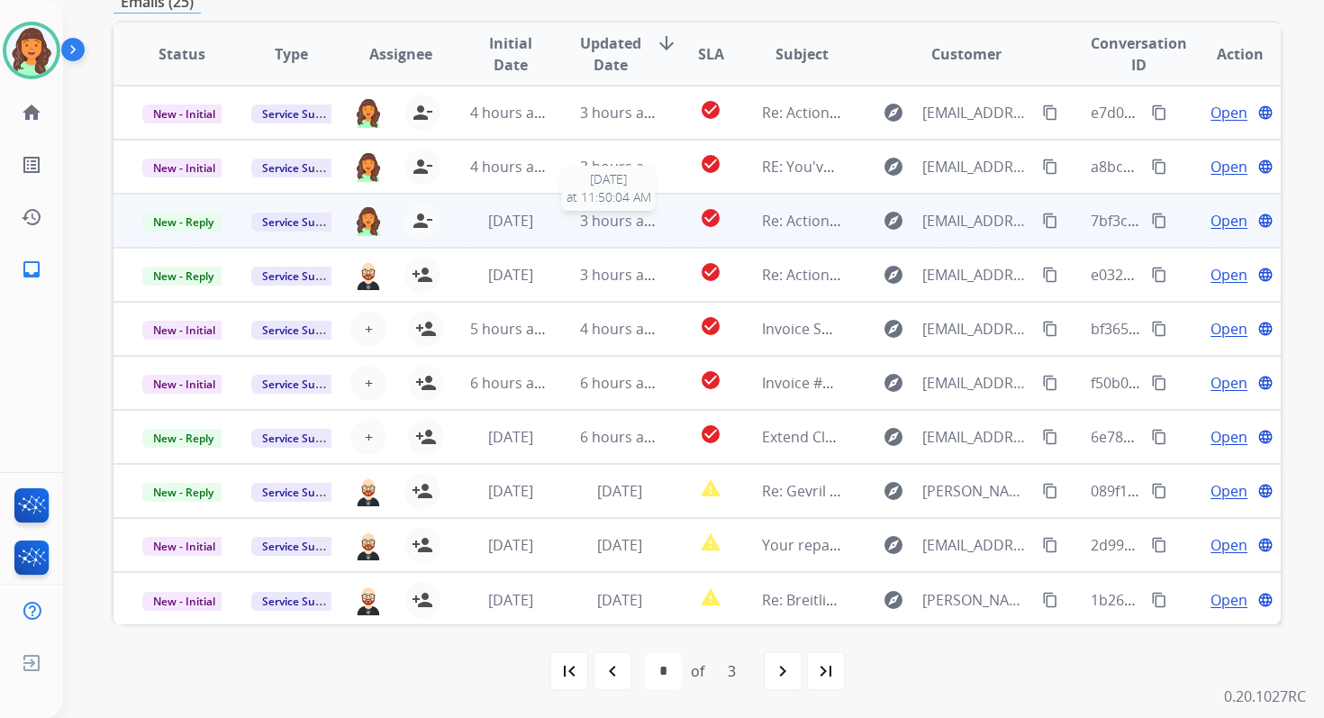
click at [611, 231] on div "3 hours ago" at bounding box center [619, 221] width 79 height 22
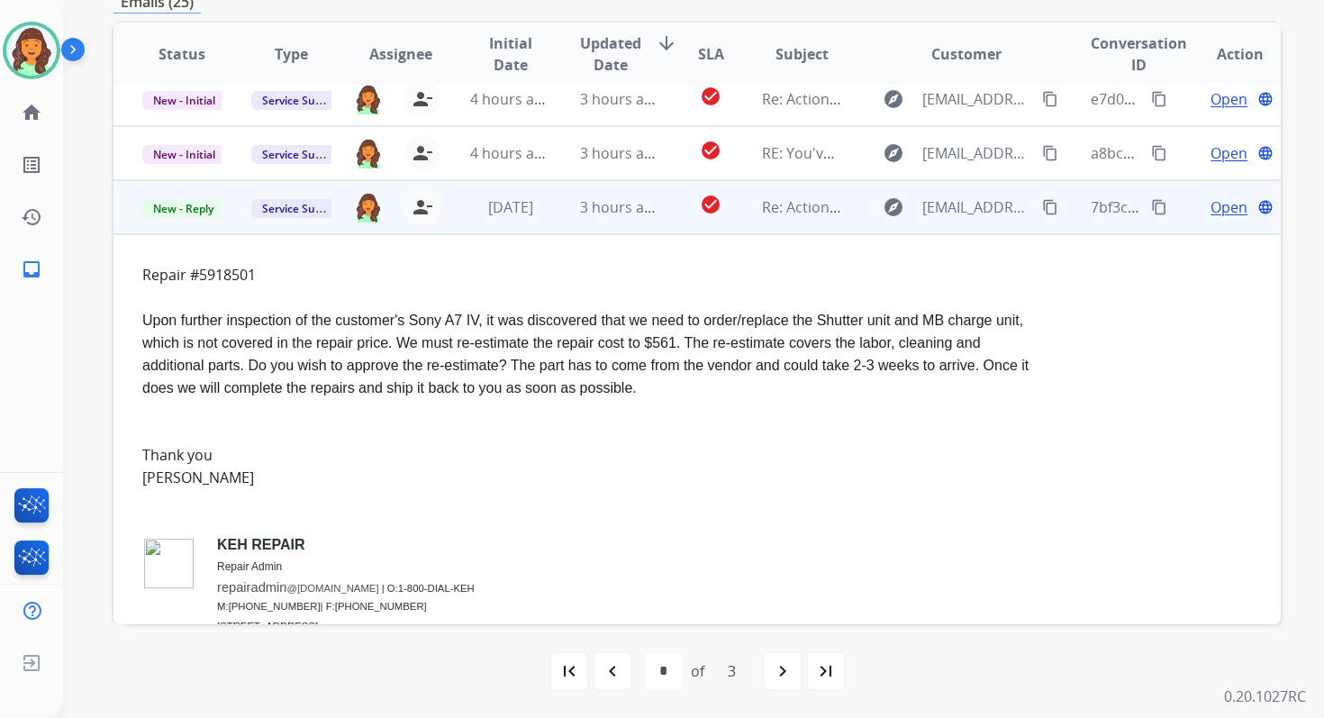
scroll to position [0, 0]
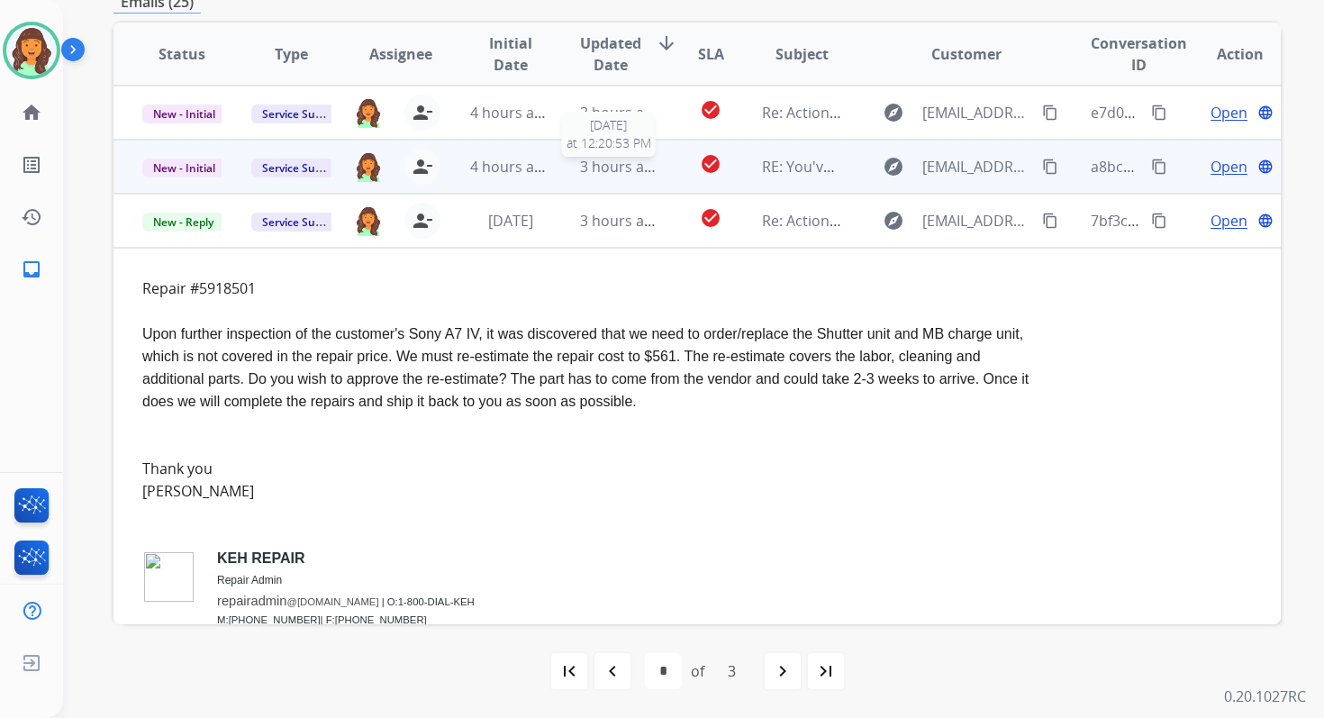
click at [601, 175] on span "3 hours ago" at bounding box center [620, 167] width 81 height 20
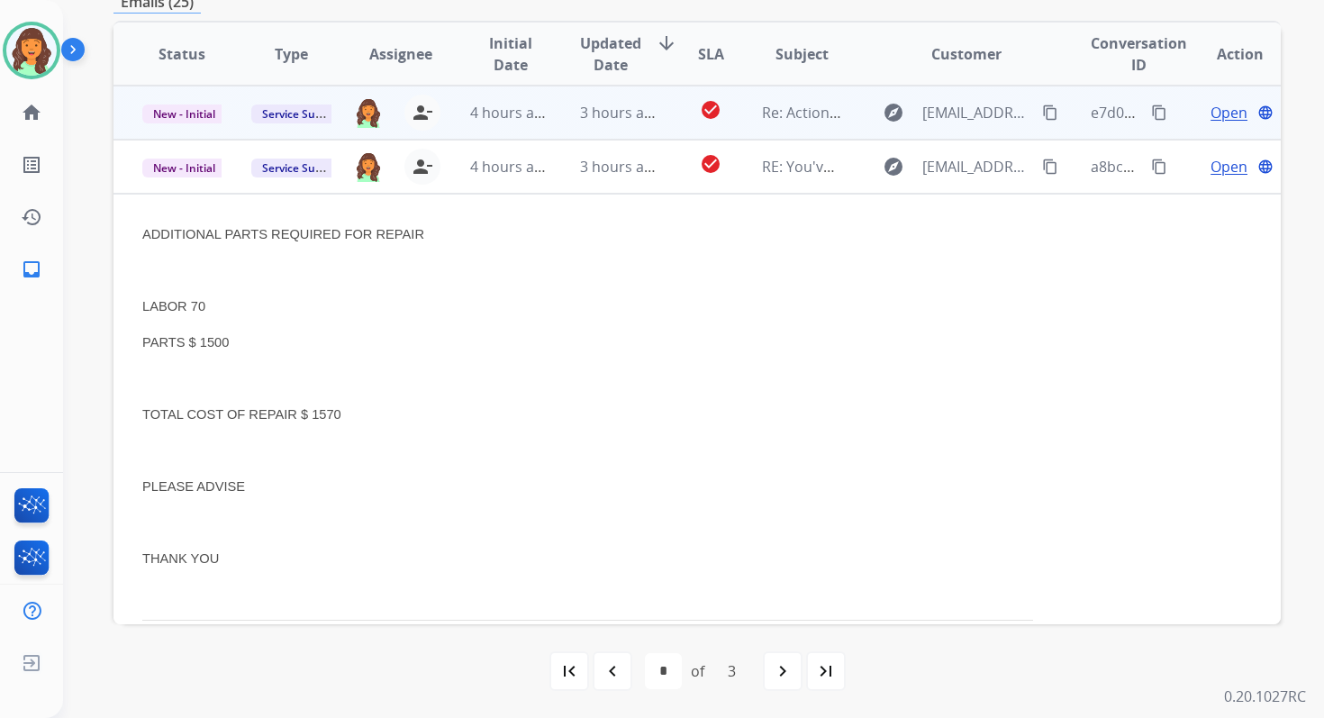
click at [606, 130] on td "3 hours ago" at bounding box center [605, 113] width 109 height 54
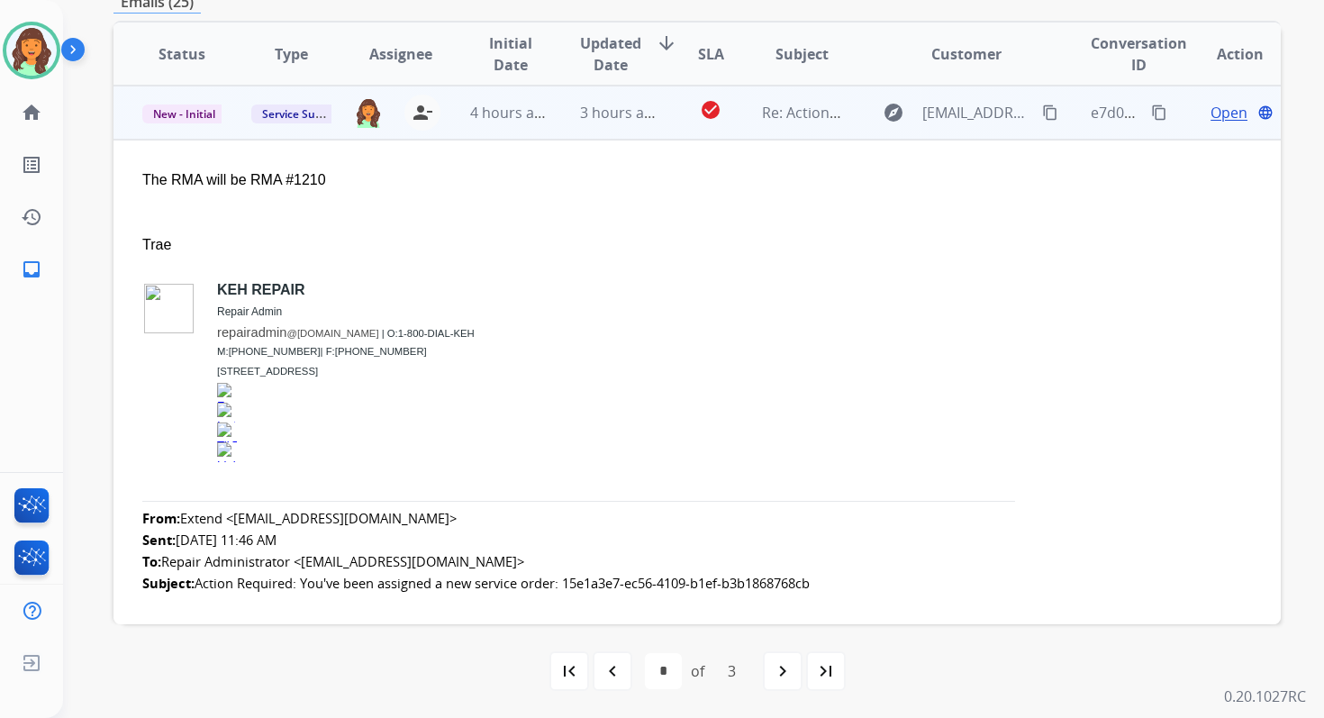
click at [1223, 107] on span "Open" at bounding box center [1229, 113] width 37 height 22
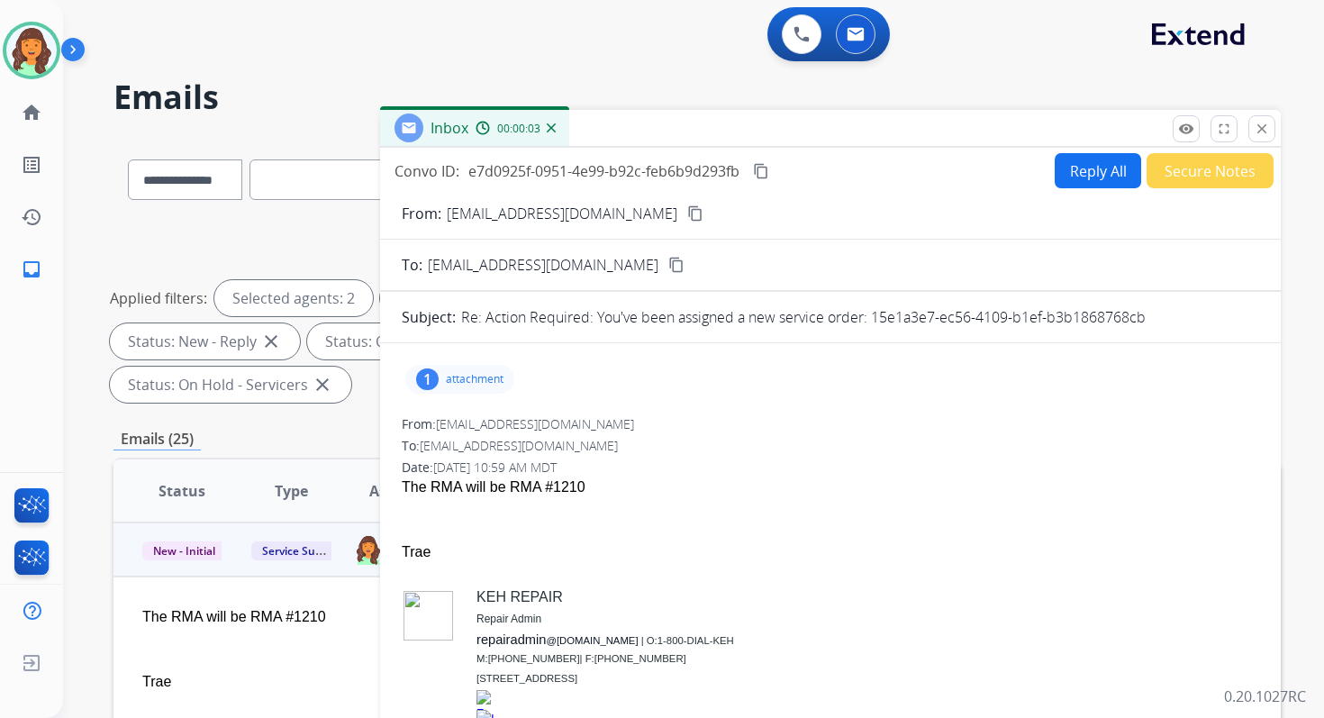
drag, startPoint x: 872, startPoint y: 316, endPoint x: 1157, endPoint y: 321, distance: 284.7
click at [1156, 320] on div "Re: Action Required: You've been assigned a new service order: 15e1a3e7-ec56-41…" at bounding box center [860, 317] width 798 height 22
copy p "15e1a3e7-ec56-4109-b1ef-b3b1868768cb"
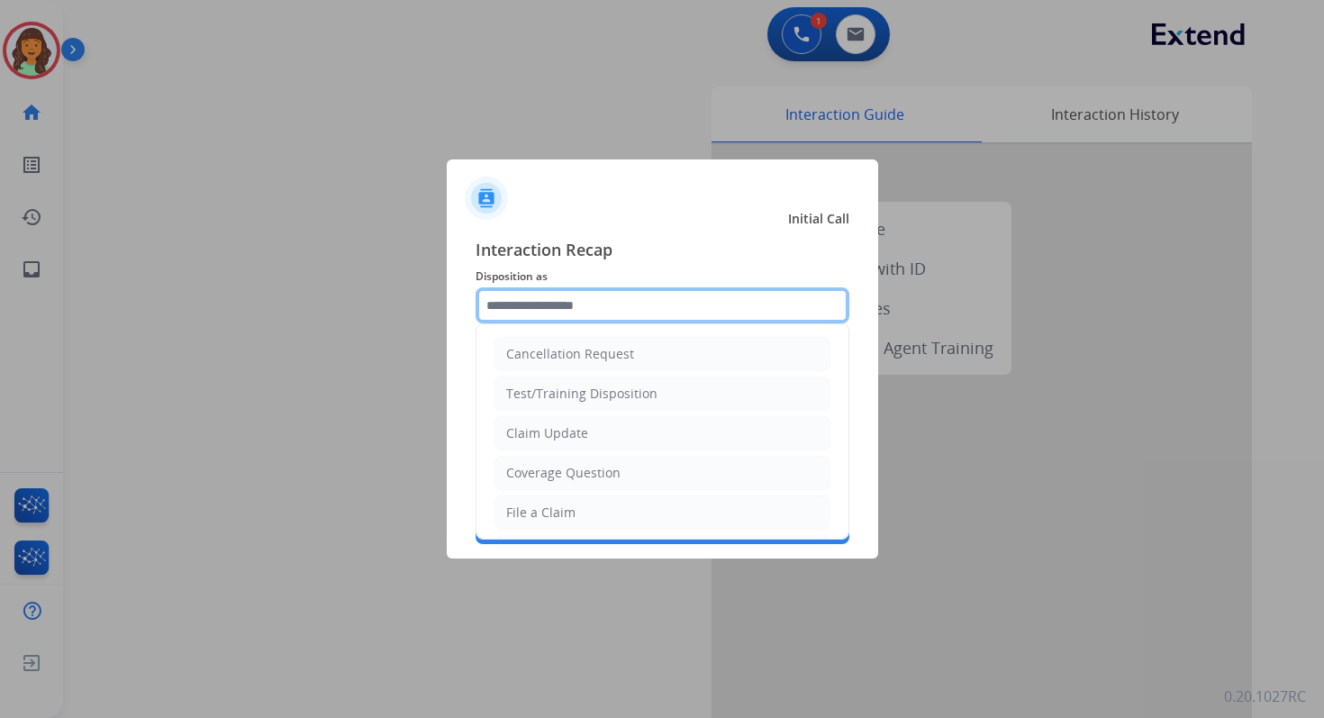
click at [599, 301] on input "text" at bounding box center [663, 305] width 374 height 36
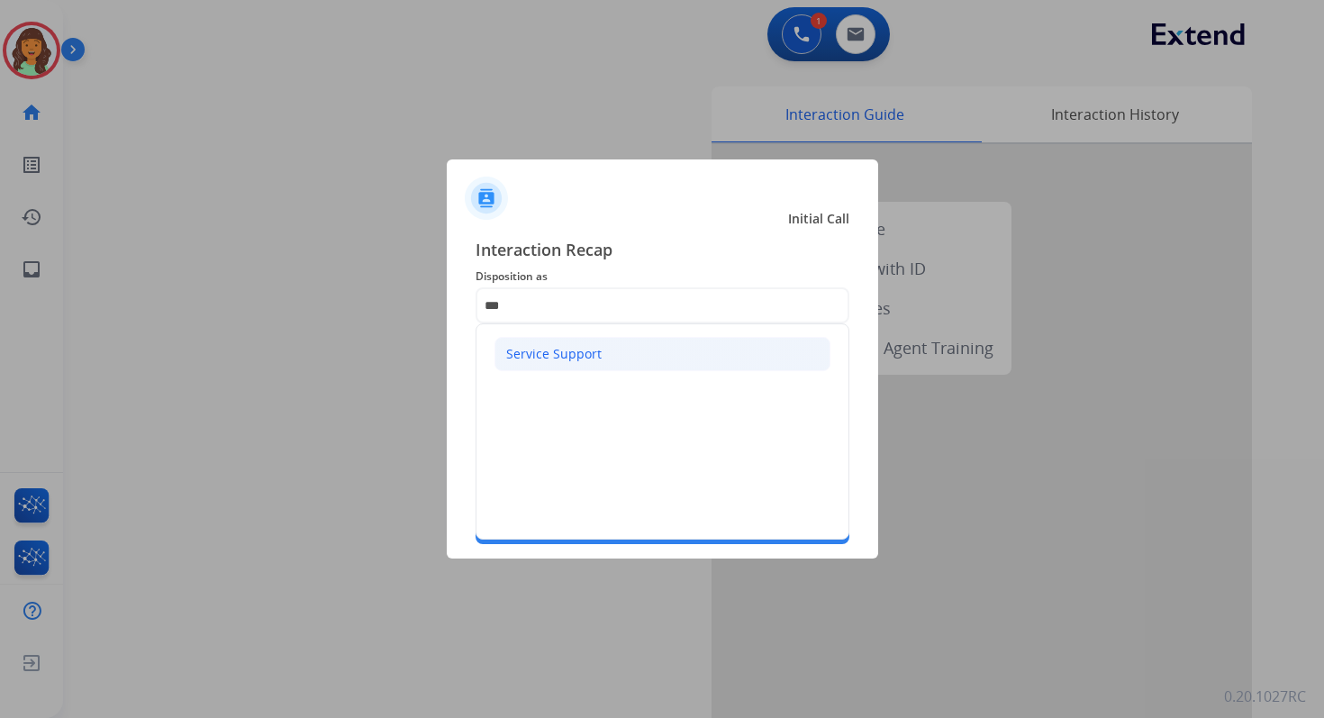
click at [558, 345] on div "Service Support" at bounding box center [553, 354] width 95 height 18
type input "**********"
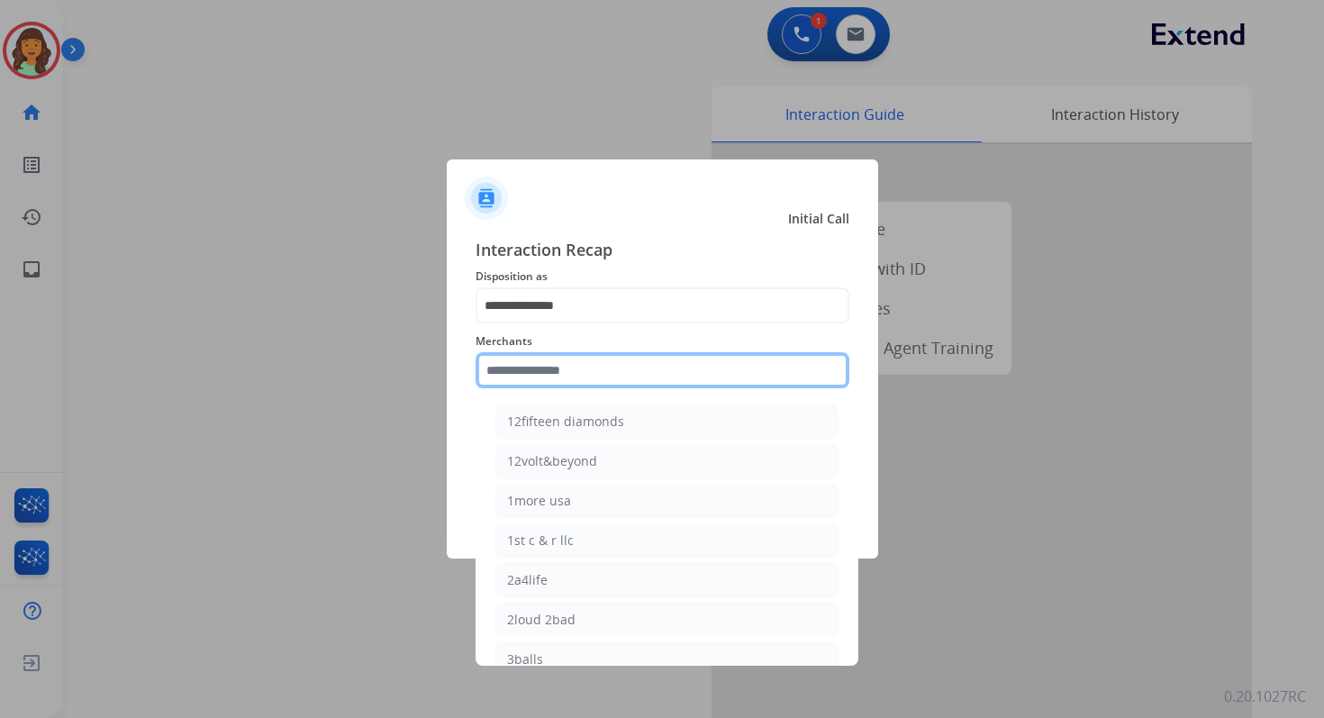
click at [569, 372] on input "text" at bounding box center [663, 370] width 374 height 36
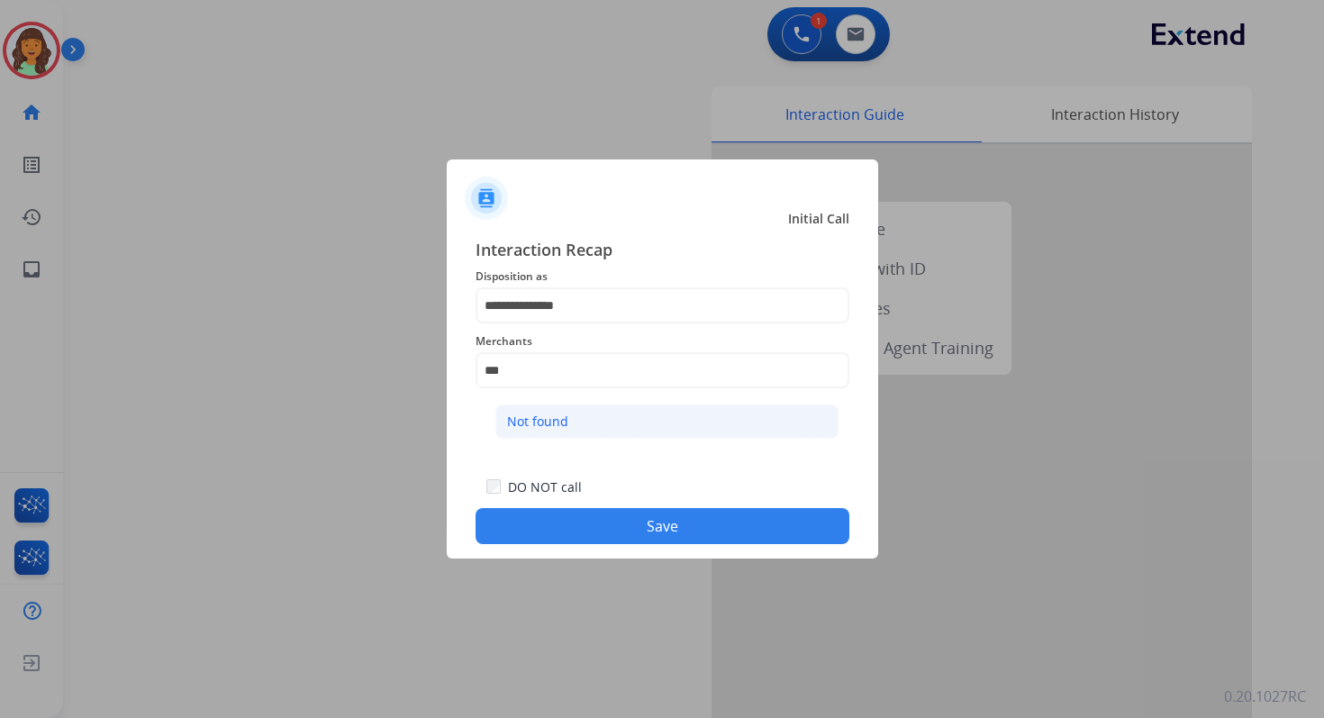
click at [582, 408] on li "Not found" at bounding box center [666, 421] width 343 height 34
type input "*********"
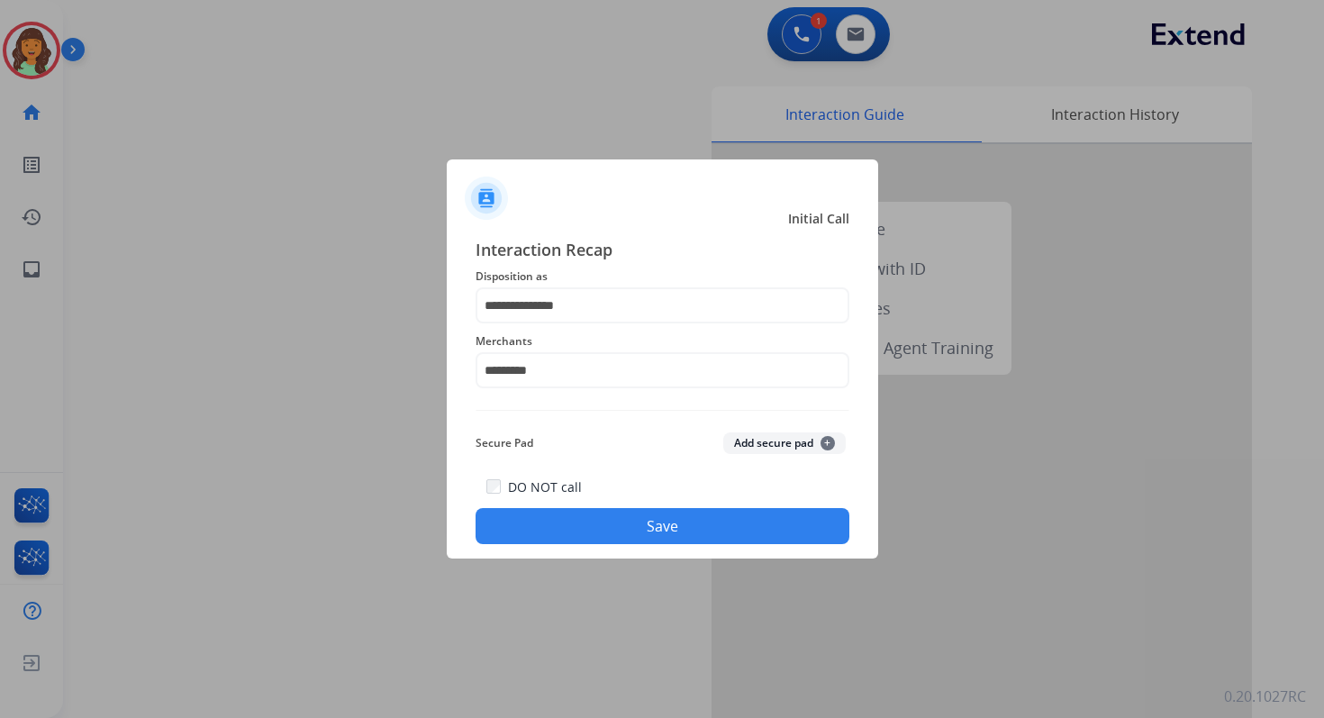
click at [639, 529] on button "Save" at bounding box center [663, 526] width 374 height 36
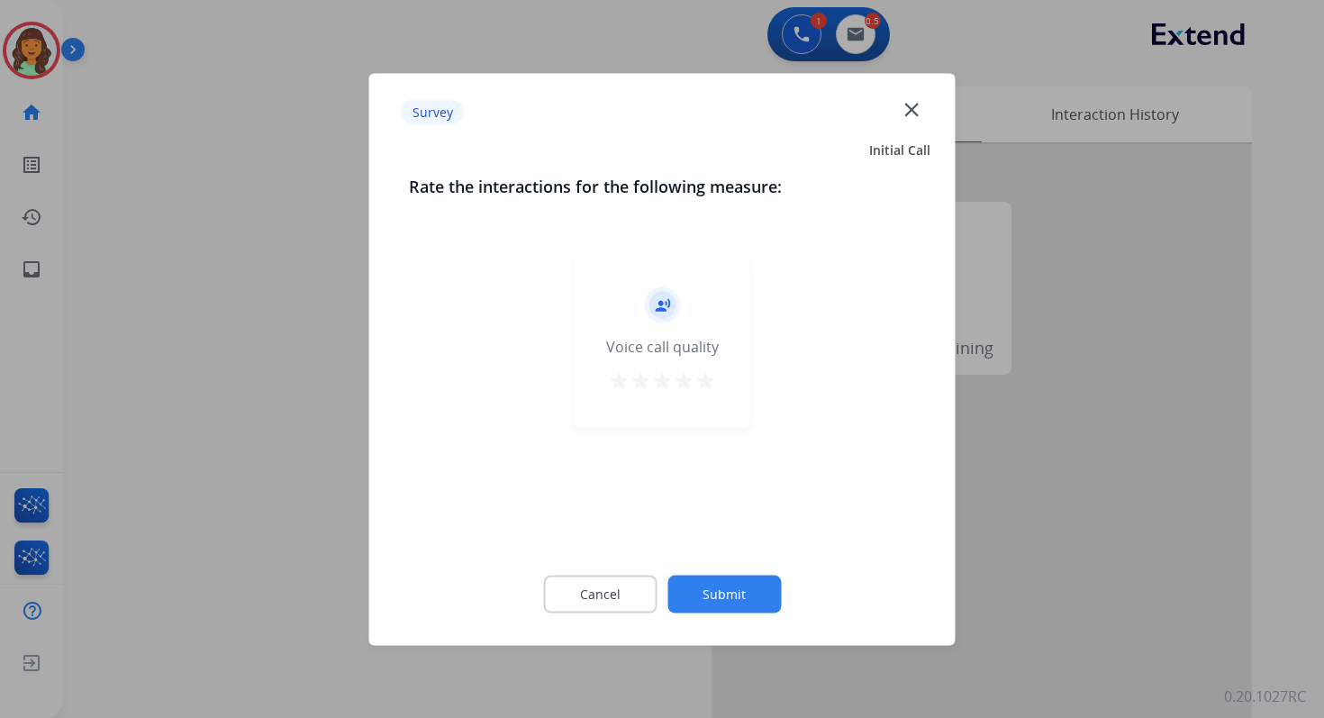
click at [724, 597] on button "Submit" at bounding box center [723, 594] width 113 height 38
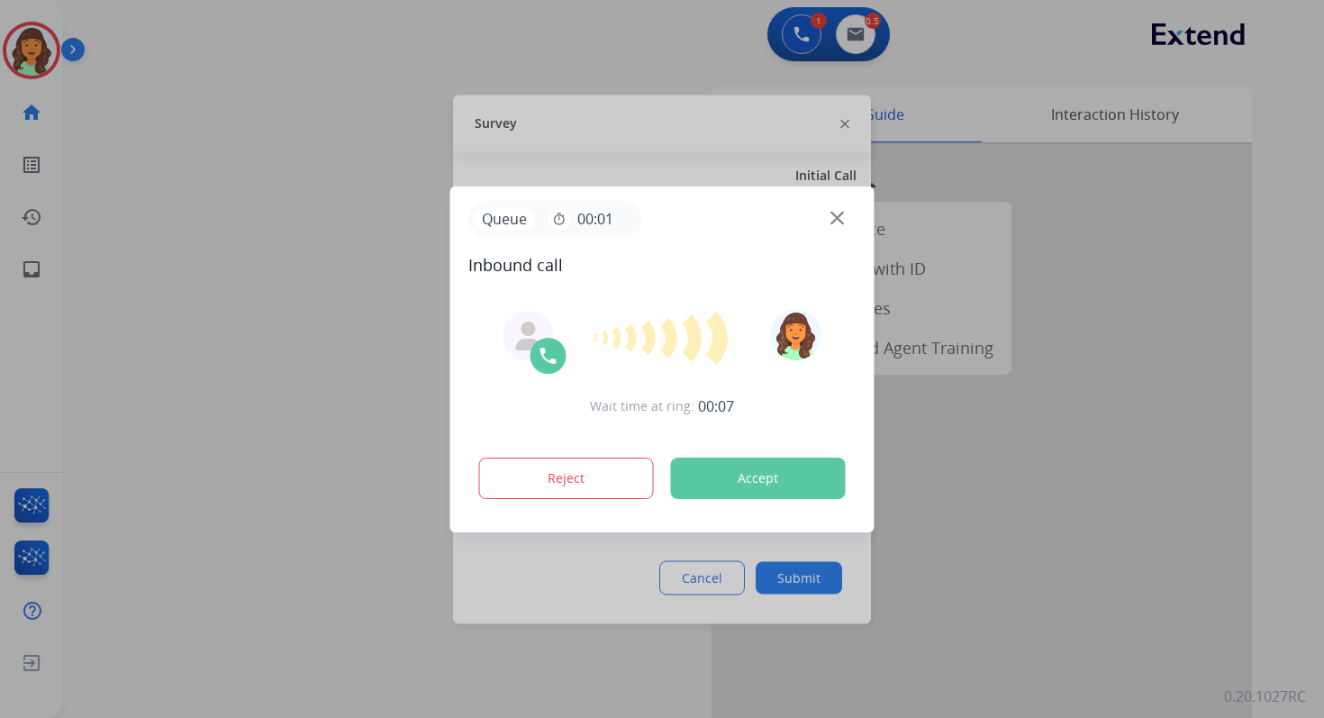
click at [748, 462] on button "Accept" at bounding box center [758, 478] width 175 height 41
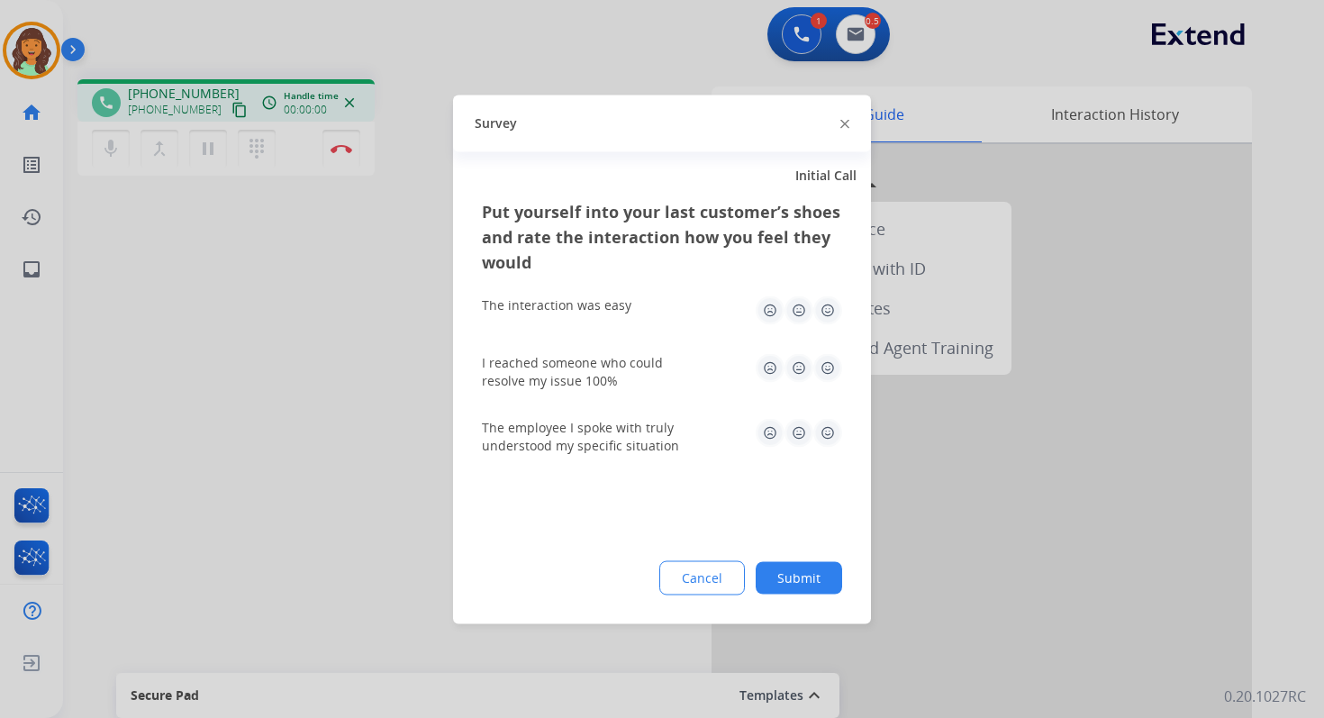
click at [845, 121] on img at bounding box center [844, 124] width 9 height 9
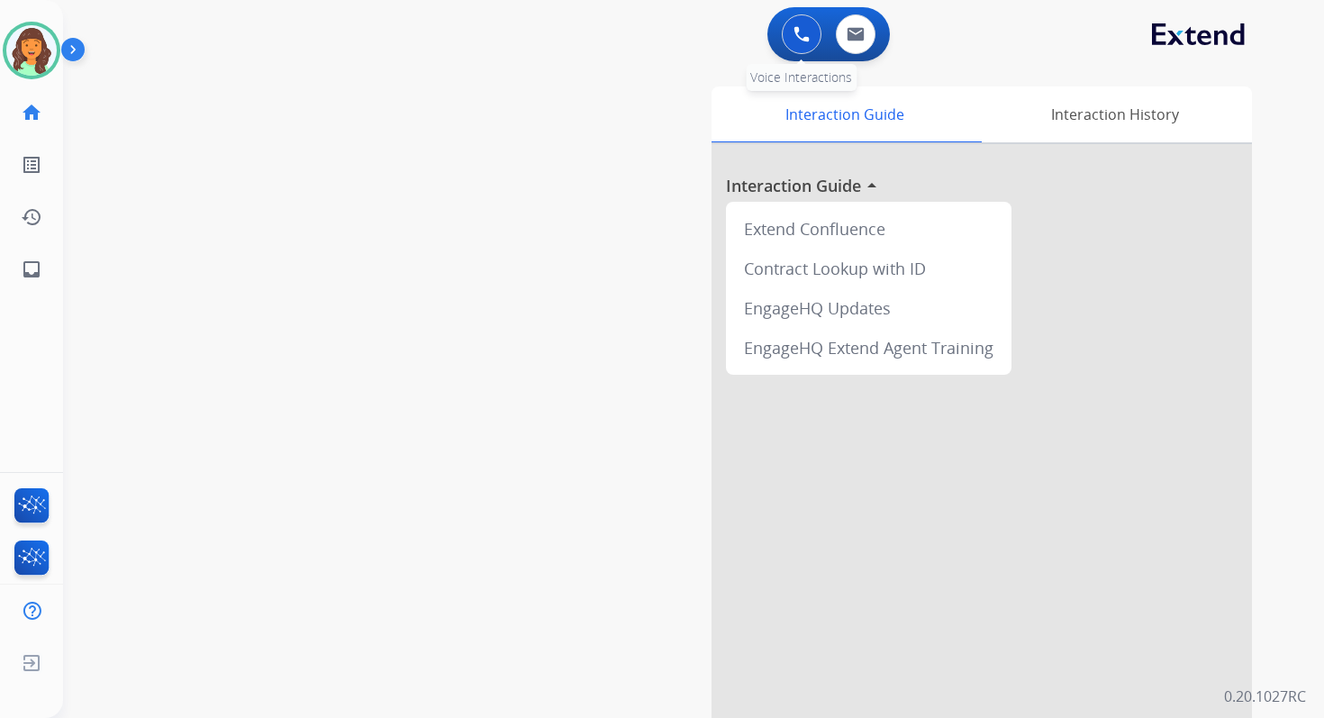
click at [803, 33] on img at bounding box center [802, 34] width 16 height 16
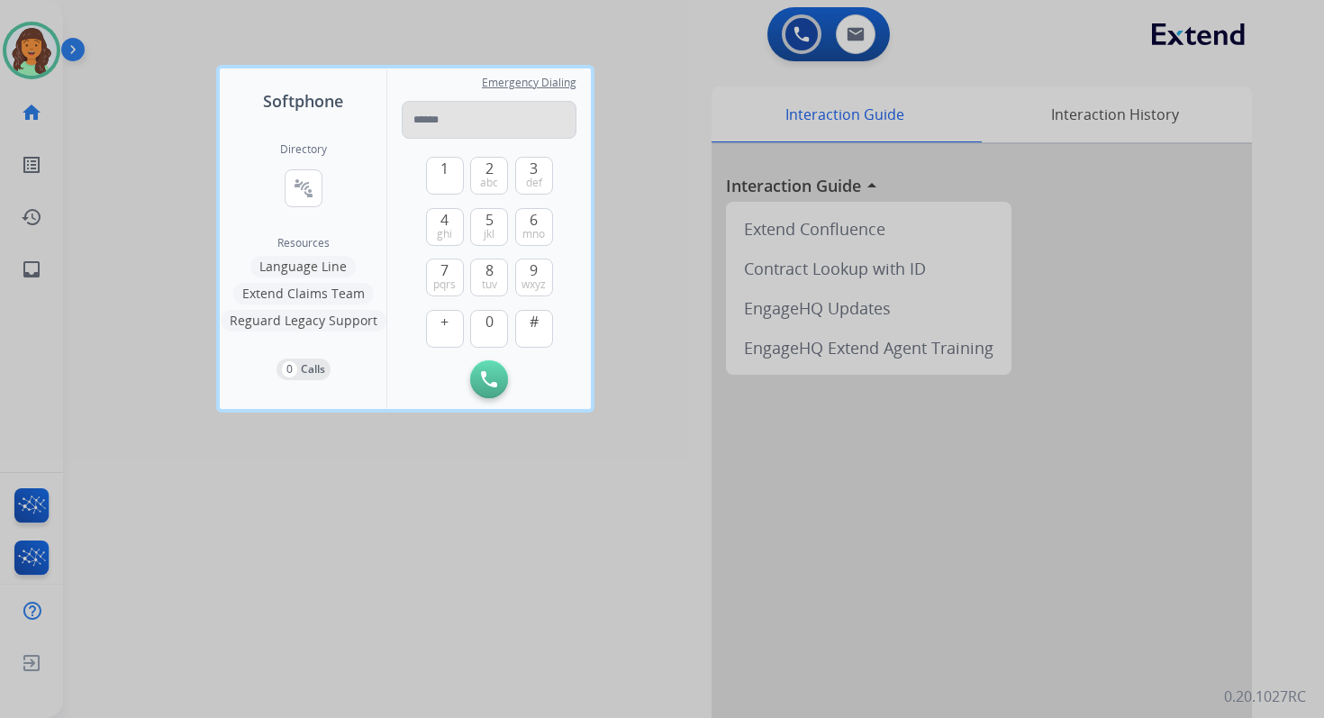
click at [471, 126] on input "tel" at bounding box center [489, 120] width 175 height 38
type input "**********"
click at [494, 377] on img at bounding box center [489, 379] width 16 height 16
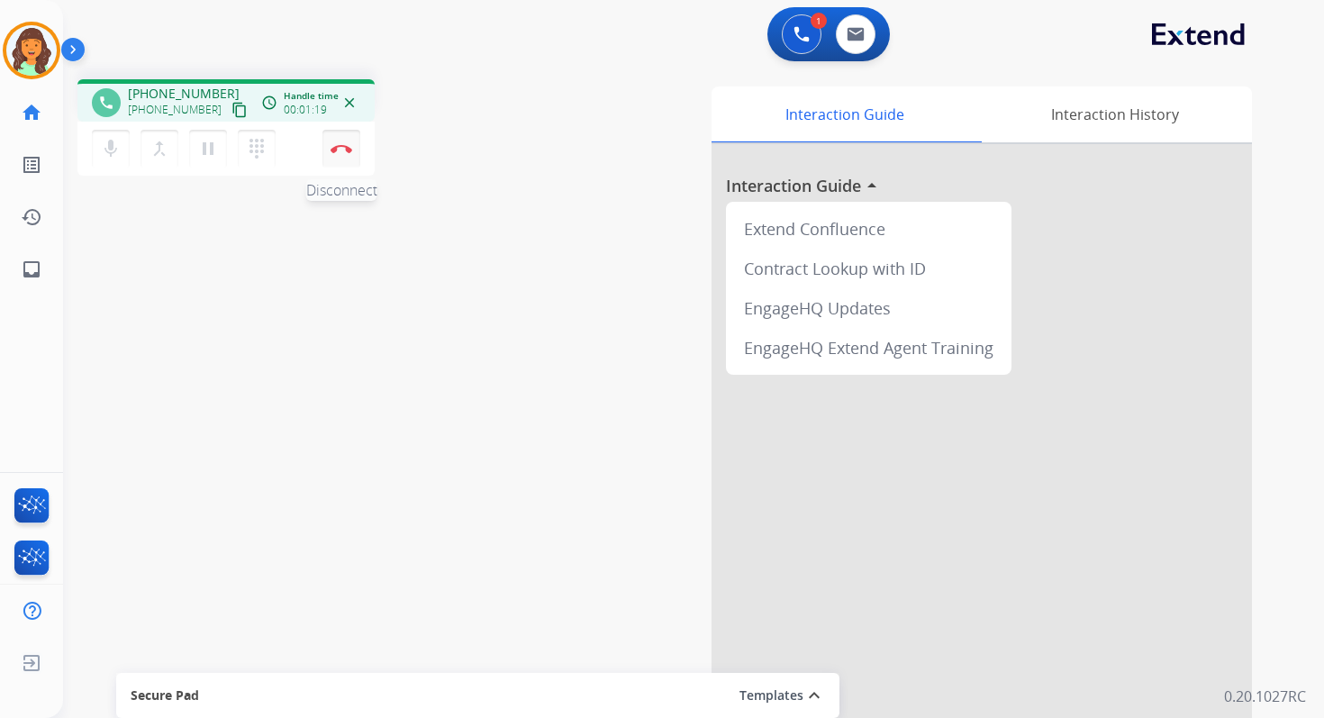
click at [344, 146] on img at bounding box center [342, 148] width 22 height 9
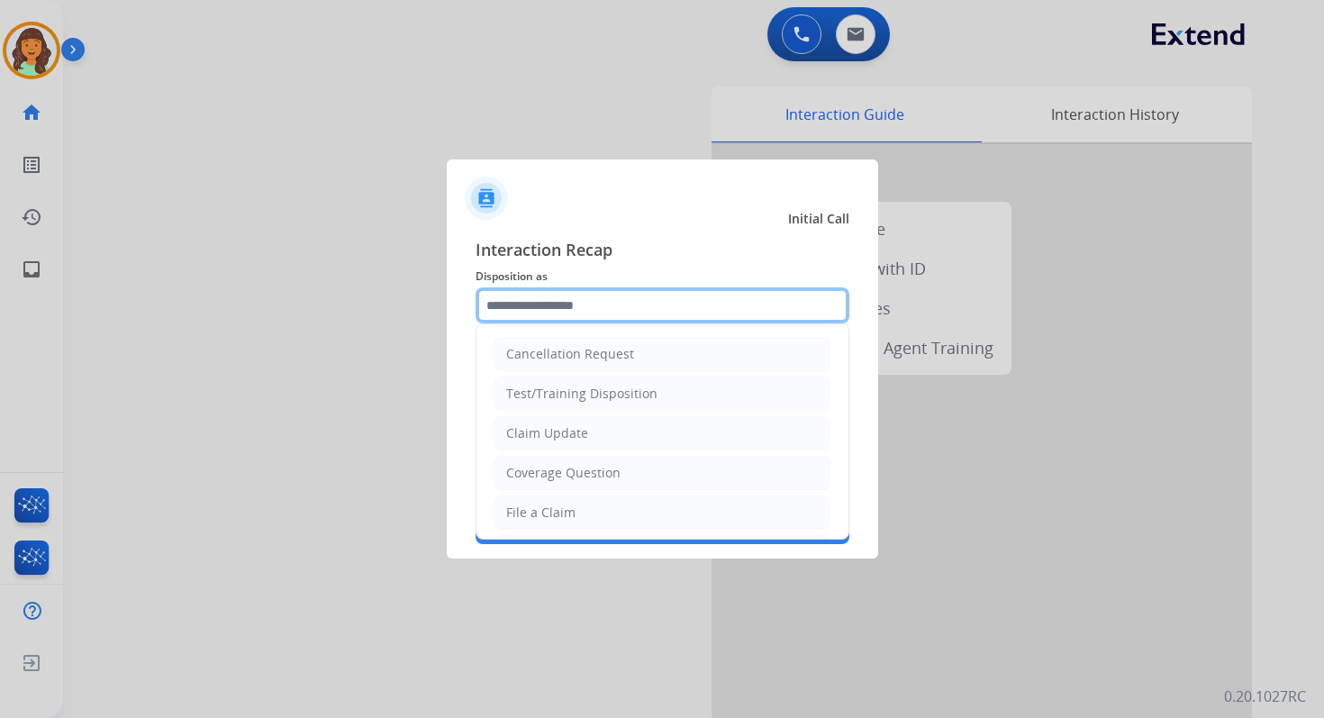
click at [616, 305] on input "text" at bounding box center [663, 305] width 374 height 36
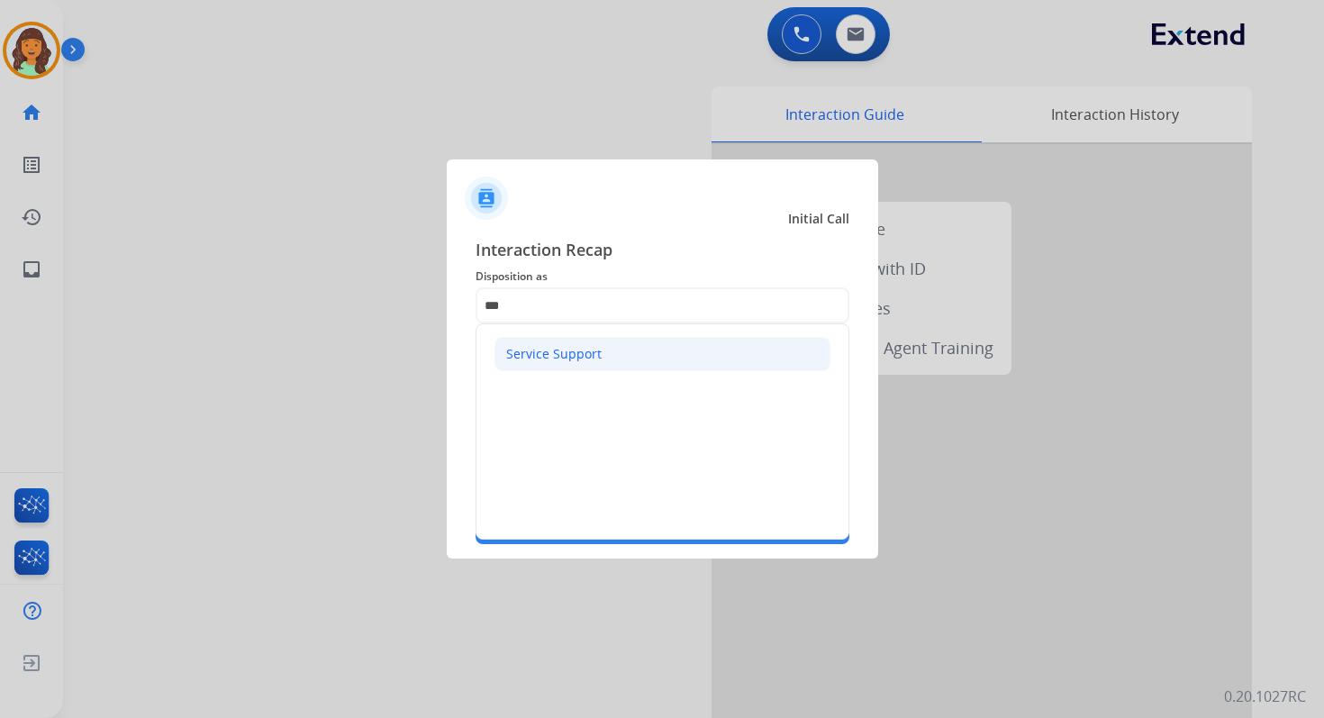
click at [585, 346] on div "Service Support" at bounding box center [553, 354] width 95 height 18
type input "**********"
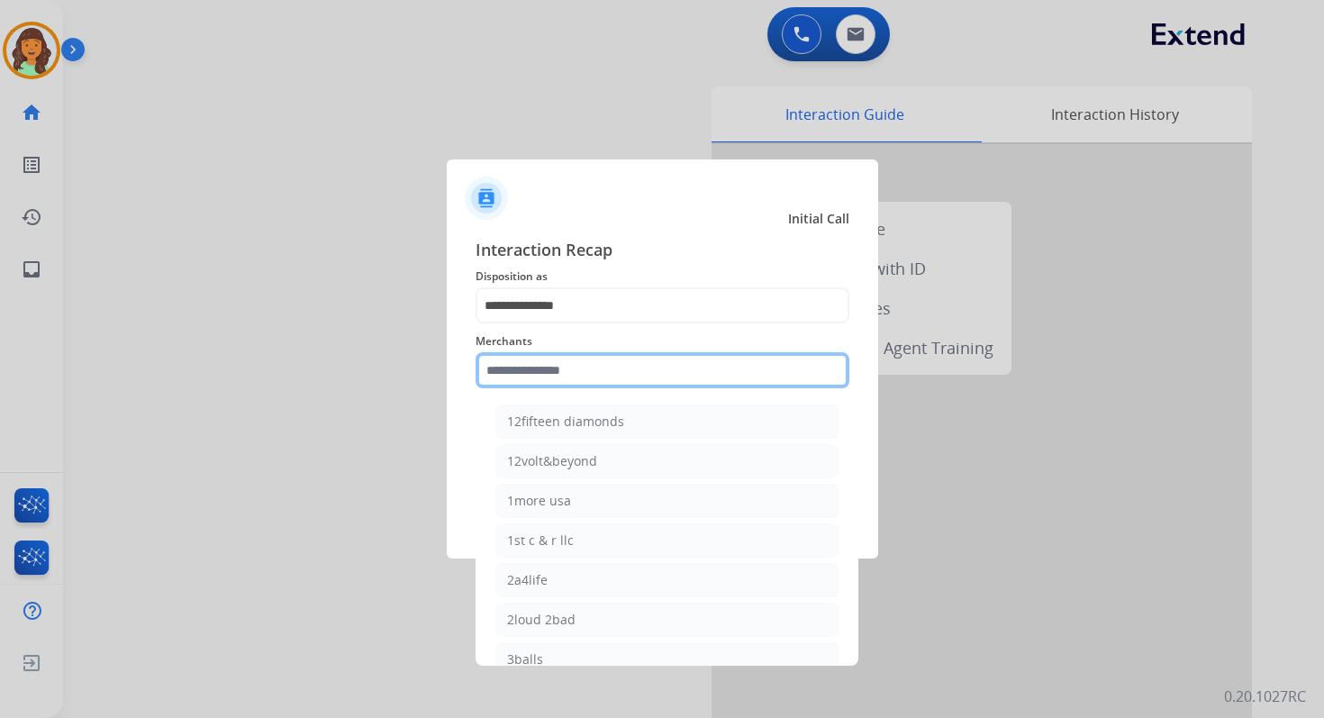
click at [585, 371] on input "text" at bounding box center [663, 370] width 374 height 36
type input "*"
click at [562, 365] on input "text" at bounding box center [663, 370] width 374 height 36
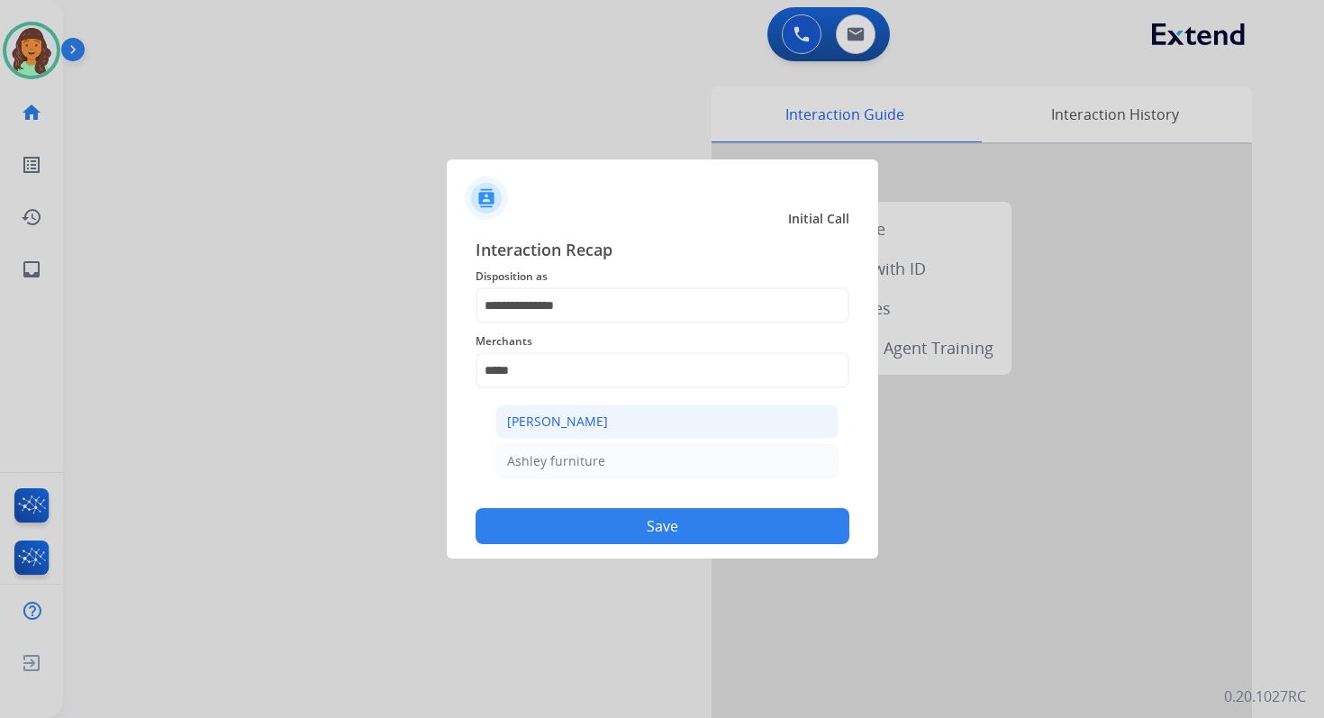
click at [577, 426] on div "[PERSON_NAME]" at bounding box center [557, 422] width 101 height 18
type input "**********"
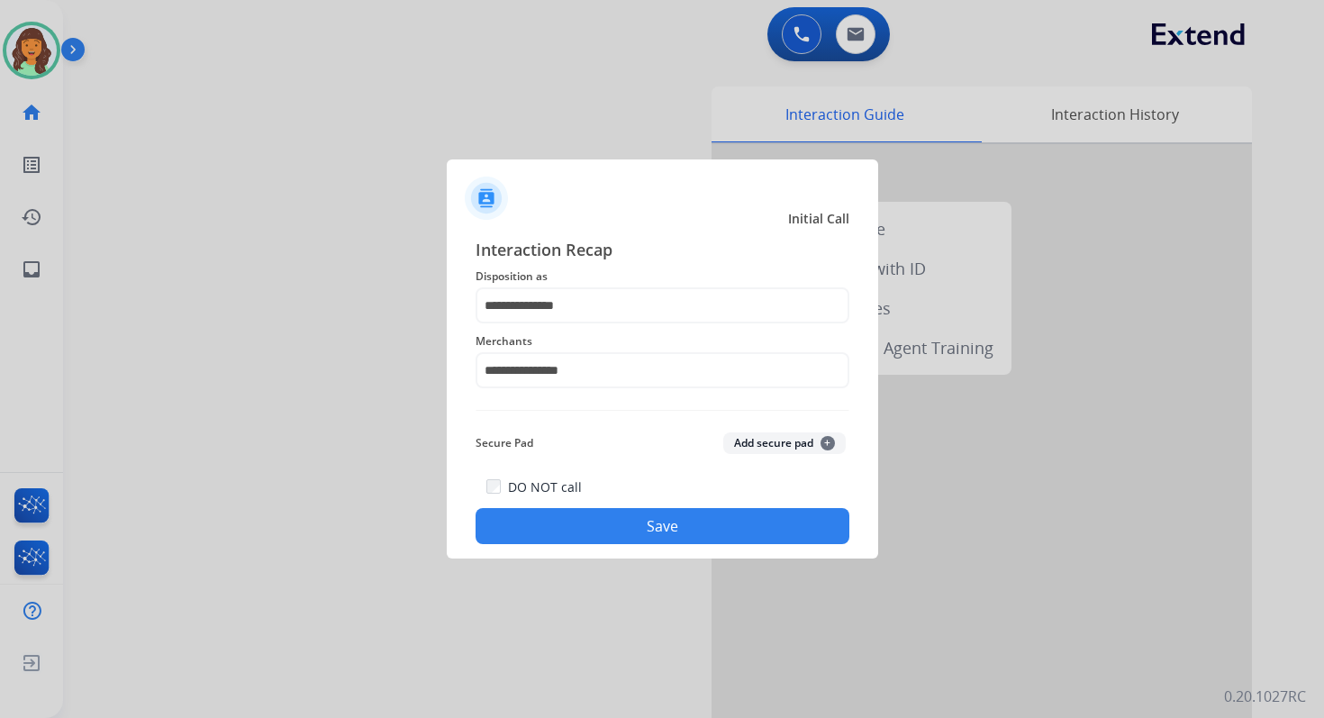
click at [659, 528] on button "Save" at bounding box center [663, 526] width 374 height 36
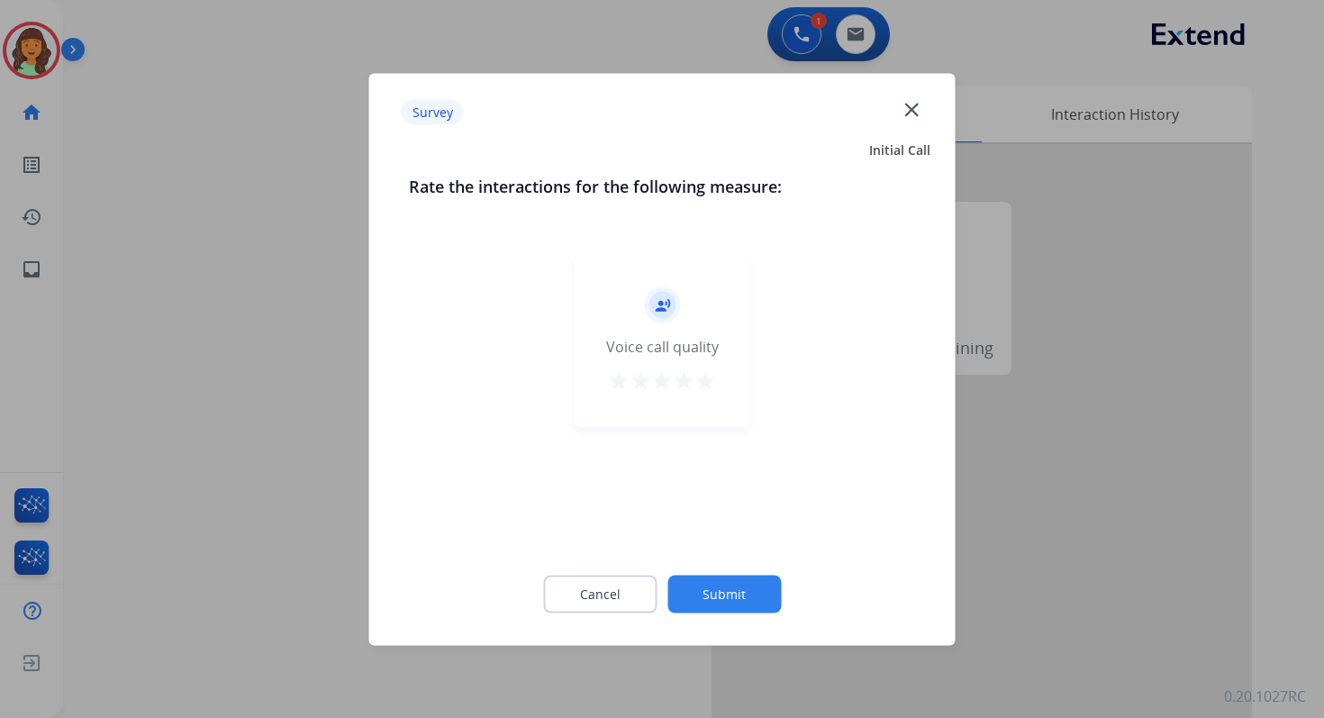
click at [731, 612] on div "Cancel Submit" at bounding box center [662, 593] width 507 height 81
click at [734, 601] on button "Submit" at bounding box center [723, 594] width 113 height 38
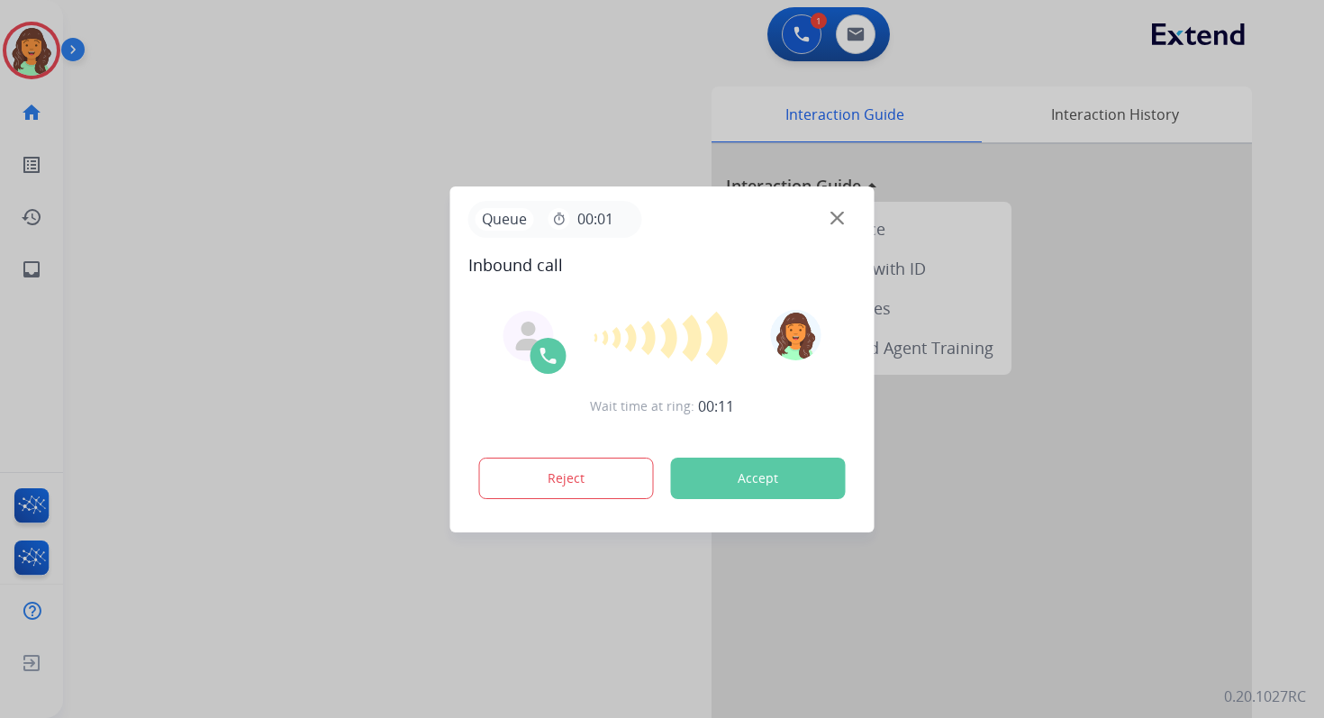
click at [770, 449] on div "Reject Accept" at bounding box center [662, 475] width 388 height 56
click at [770, 466] on button "Accept" at bounding box center [758, 478] width 175 height 41
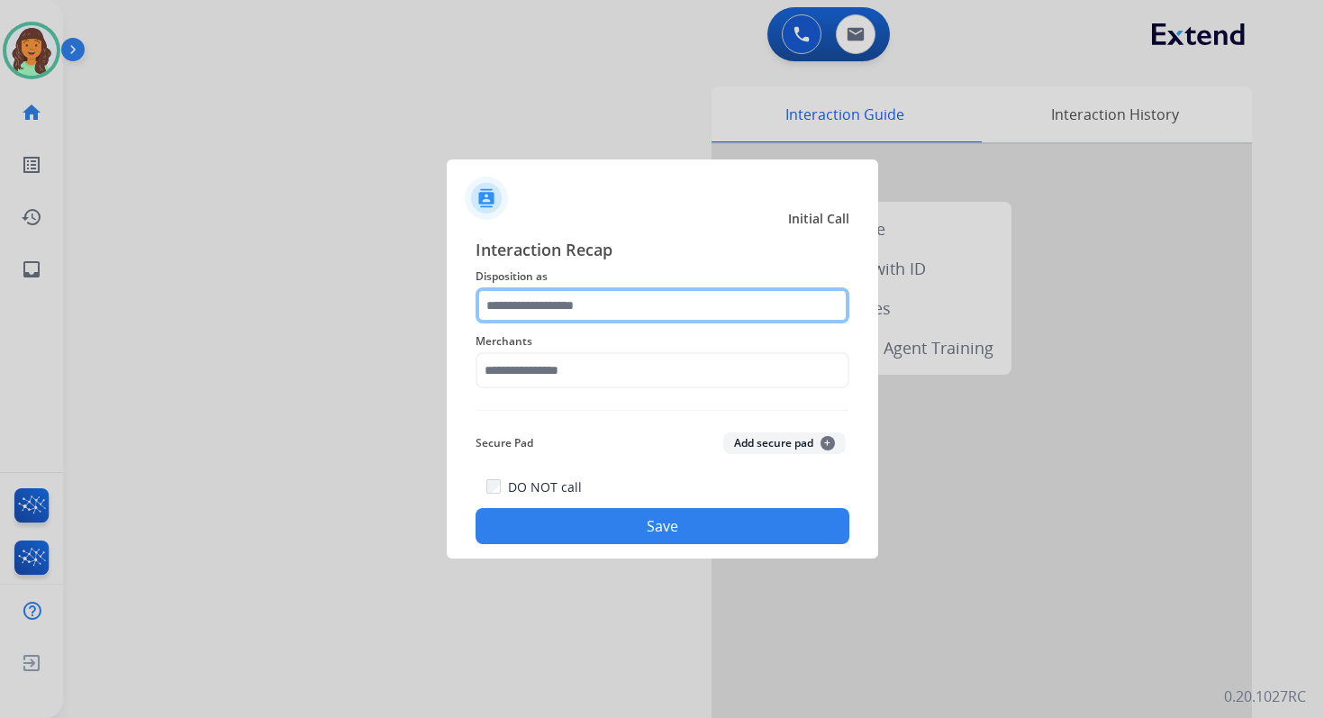
click at [563, 319] on input "text" at bounding box center [663, 305] width 374 height 36
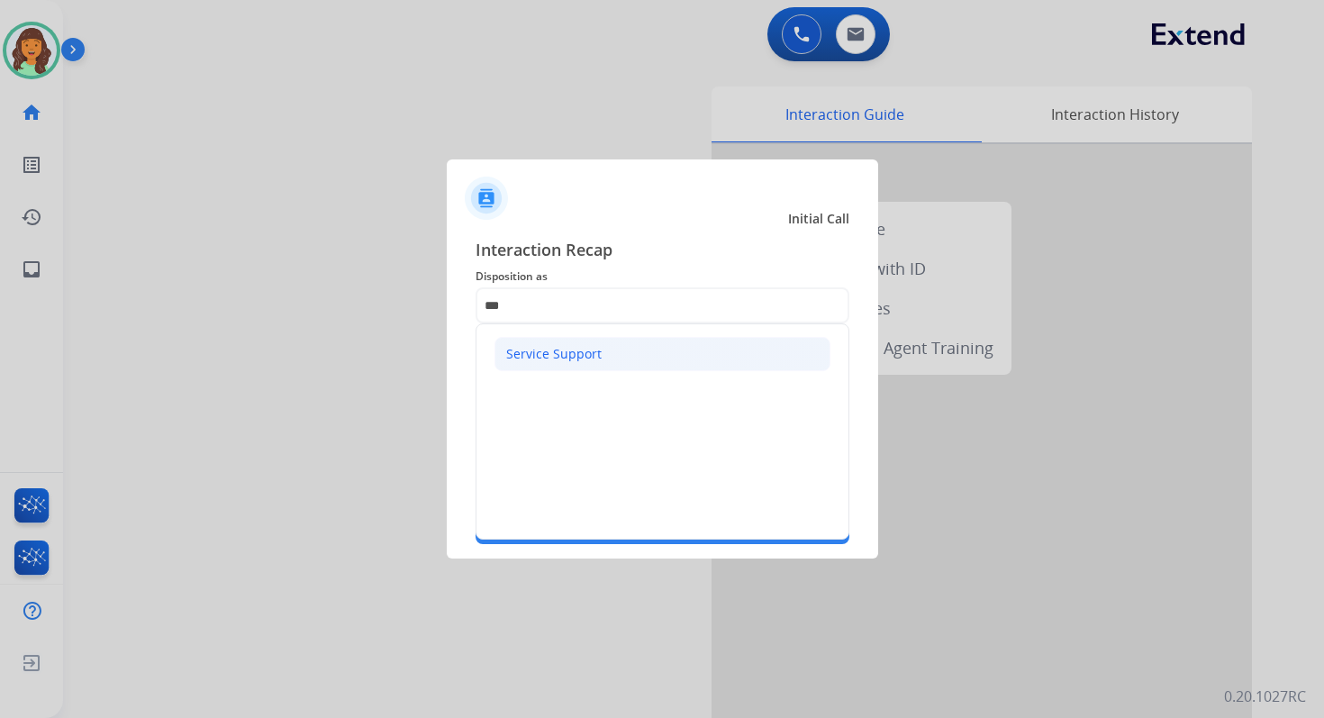
click at [569, 349] on div "Service Support" at bounding box center [553, 354] width 95 height 18
type input "**********"
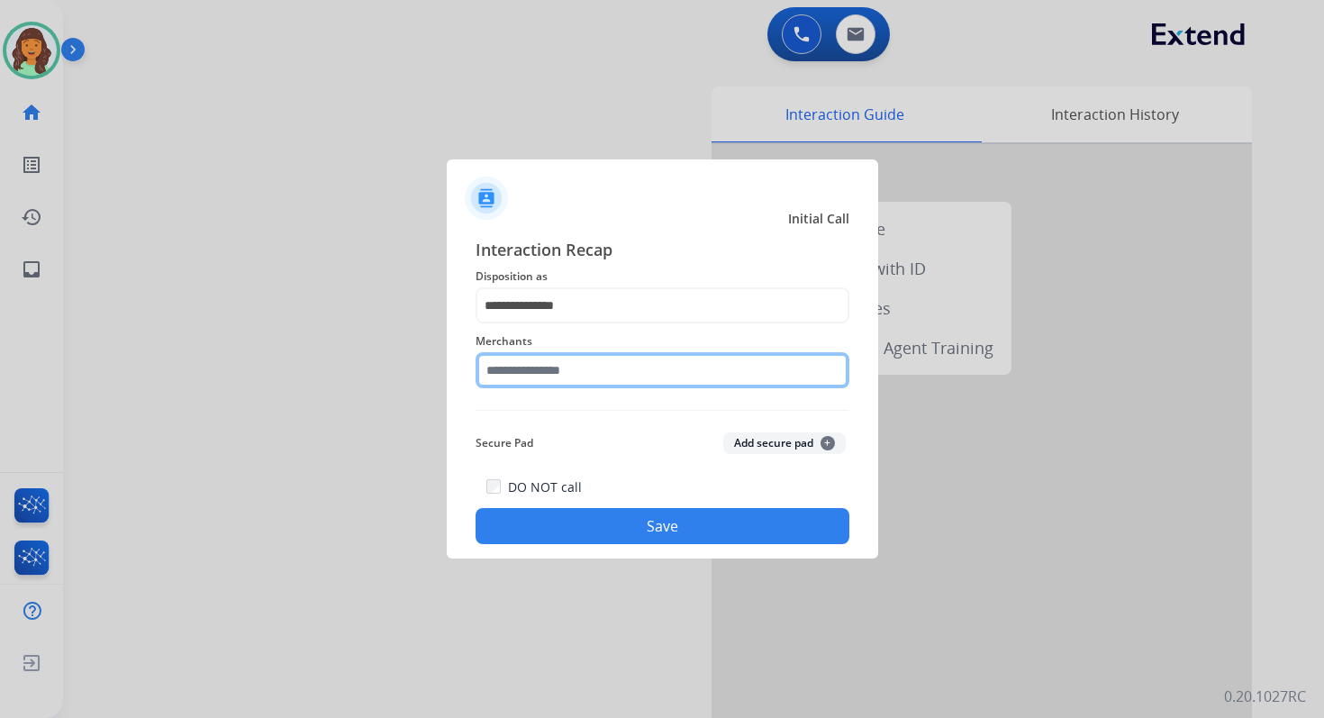
click at [592, 382] on input "text" at bounding box center [663, 370] width 374 height 36
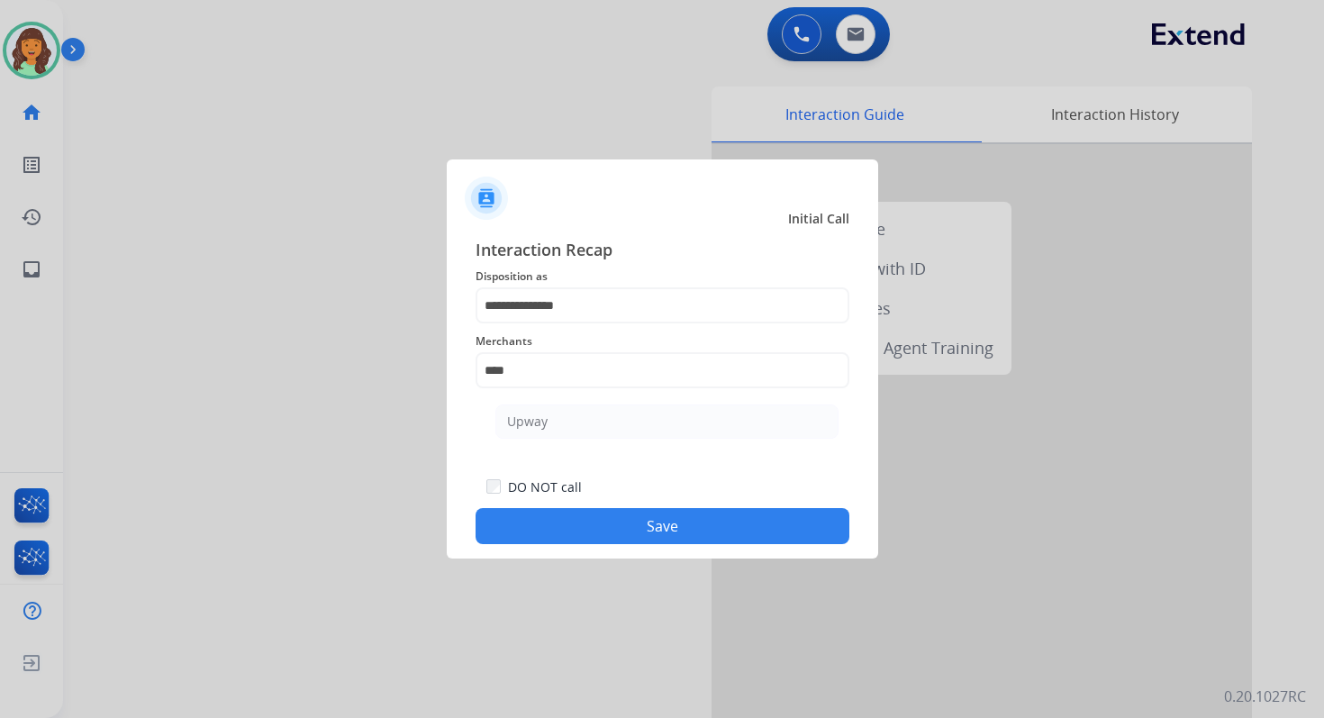
click at [598, 442] on ul "Upway" at bounding box center [667, 425] width 354 height 61
click at [598, 437] on ul "Upway" at bounding box center [667, 425] width 354 height 61
click at [595, 431] on div "Secure Pad Add secure pad +" at bounding box center [663, 443] width 374 height 36
click at [642, 526] on button "Save" at bounding box center [663, 526] width 374 height 36
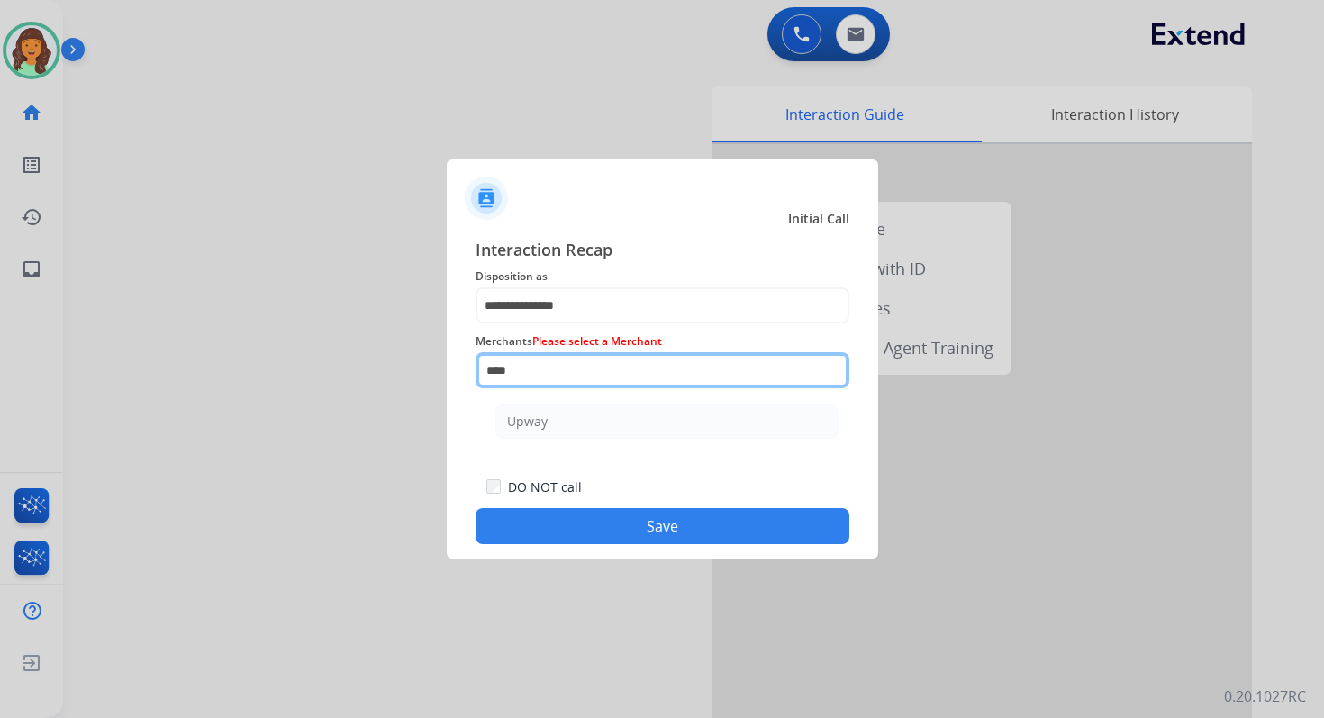
click at [556, 380] on input "****" at bounding box center [663, 370] width 374 height 36
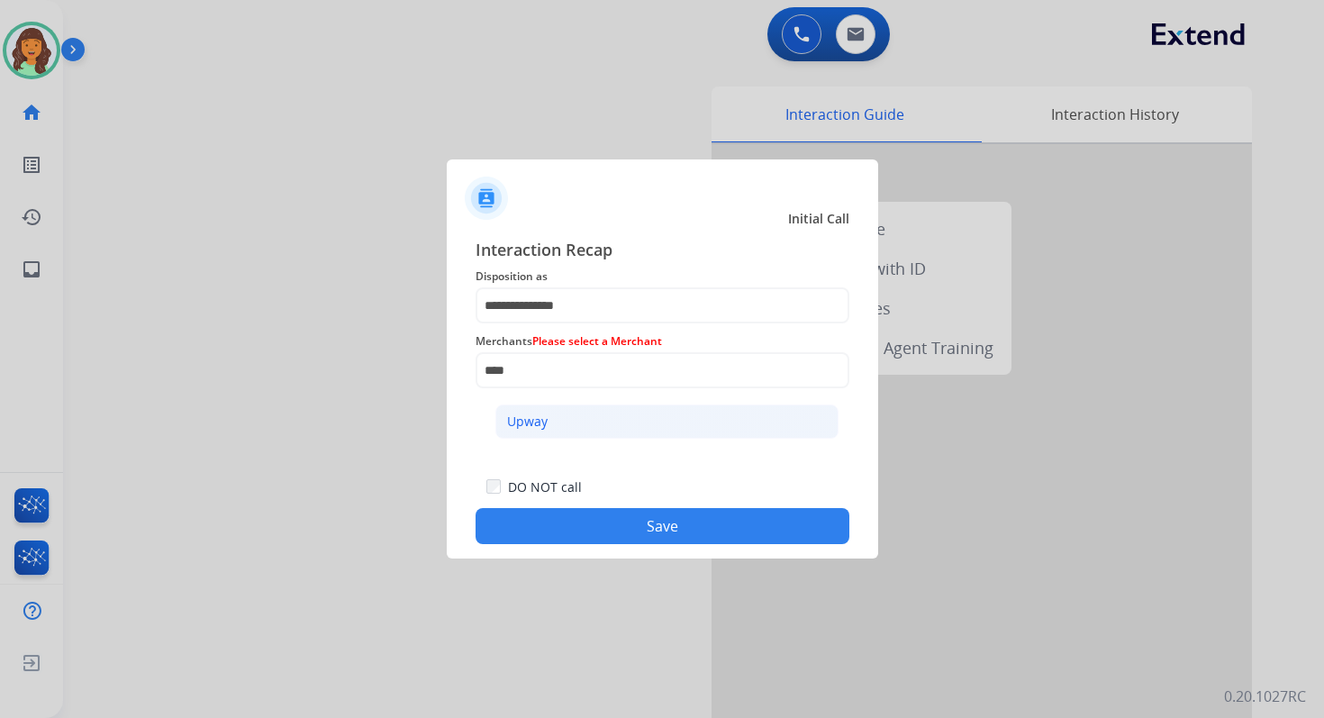
click at [569, 420] on li "Upway" at bounding box center [666, 421] width 343 height 34
type input "*****"
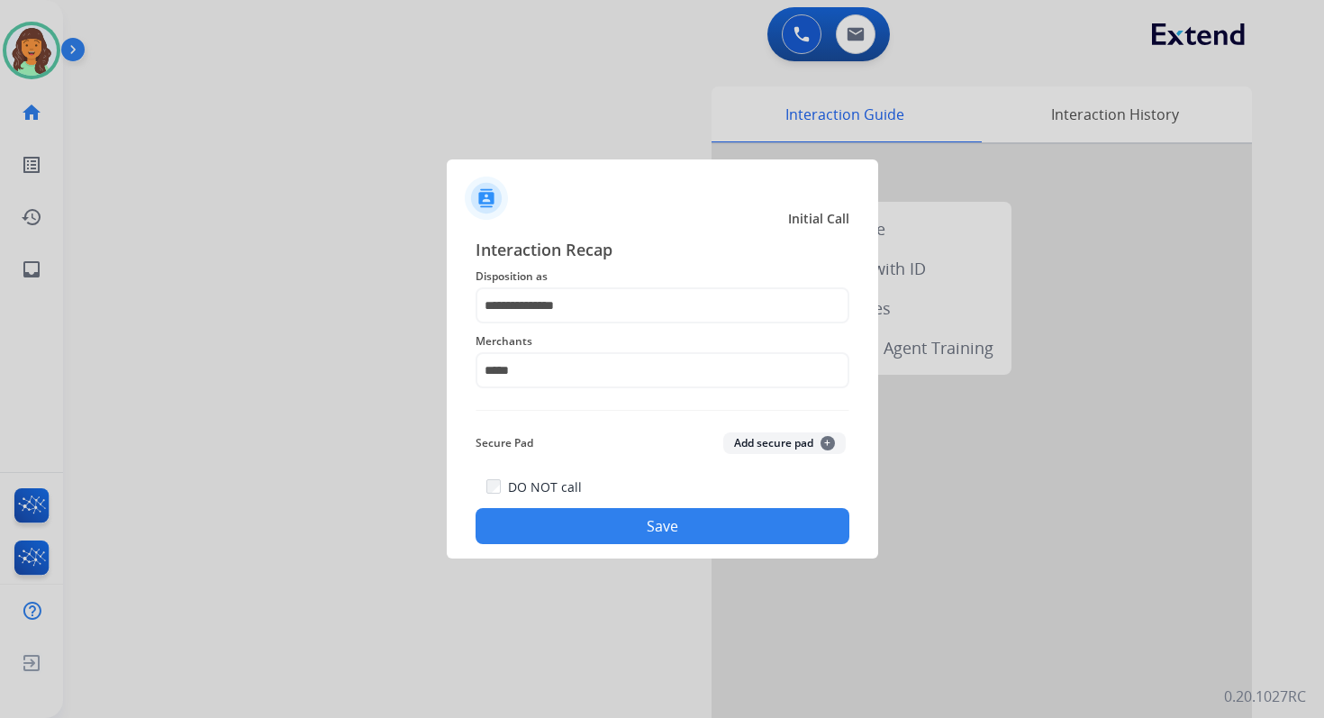
click at [667, 522] on button "Save" at bounding box center [663, 526] width 374 height 36
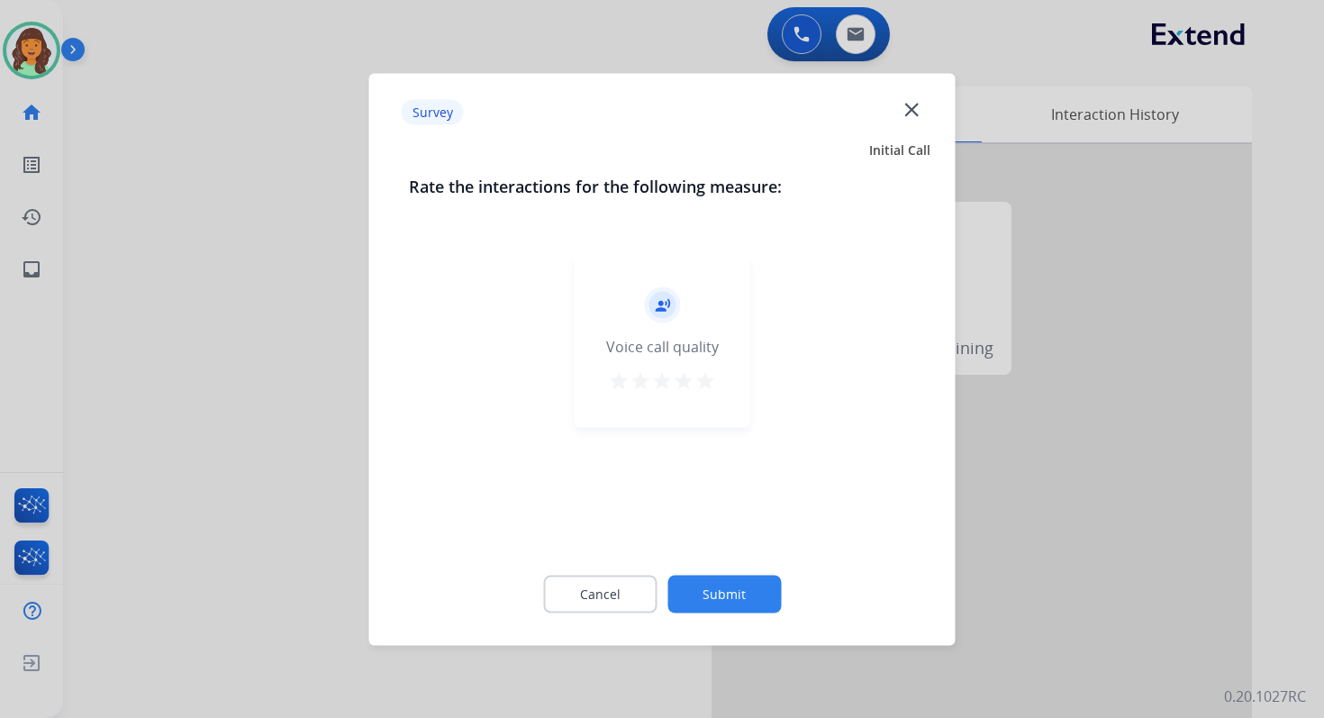
click at [718, 575] on button "Submit" at bounding box center [723, 594] width 113 height 38
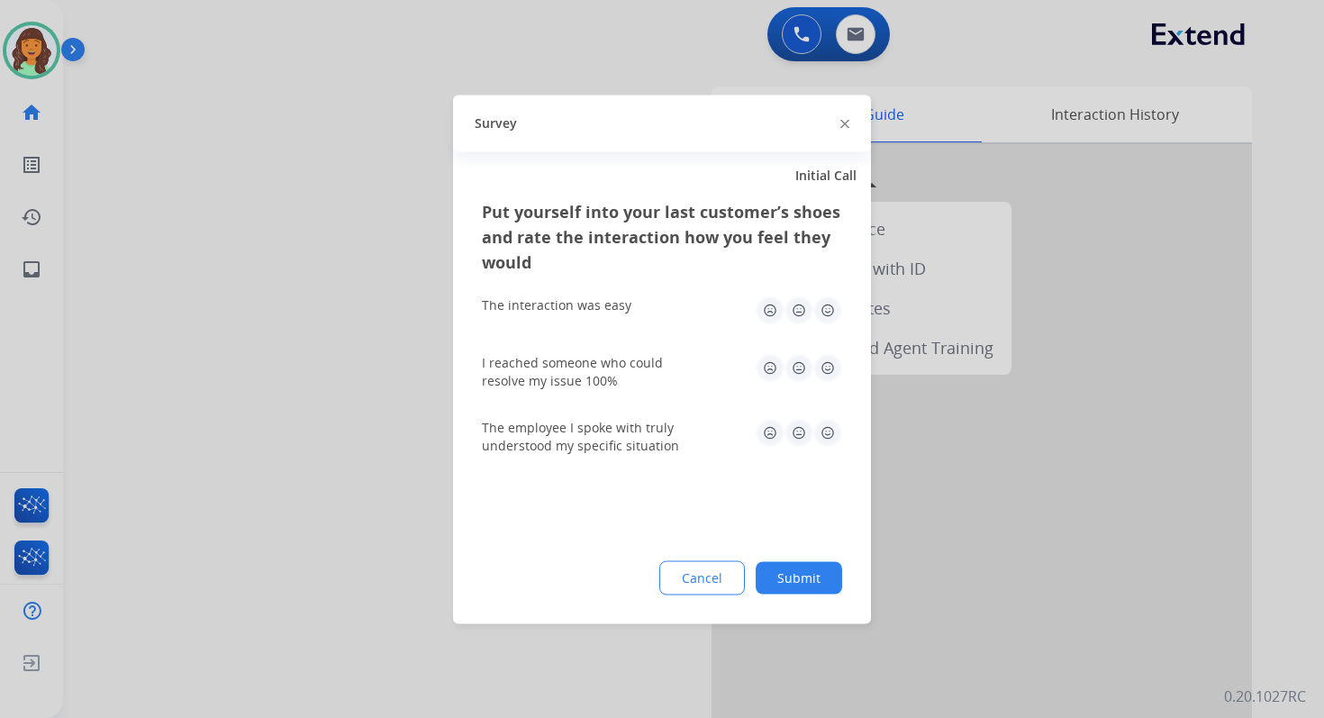
click at [799, 578] on button "Submit" at bounding box center [799, 577] width 86 height 32
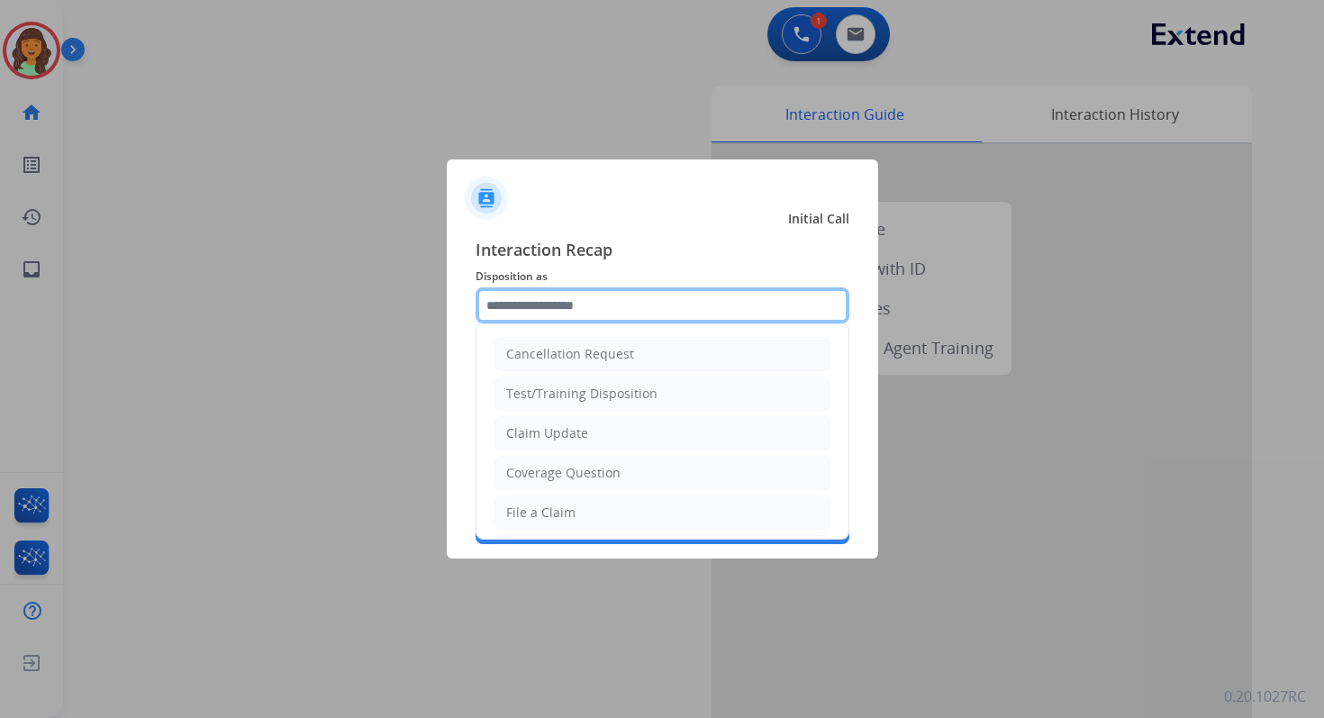
click at [654, 292] on input "text" at bounding box center [663, 305] width 374 height 36
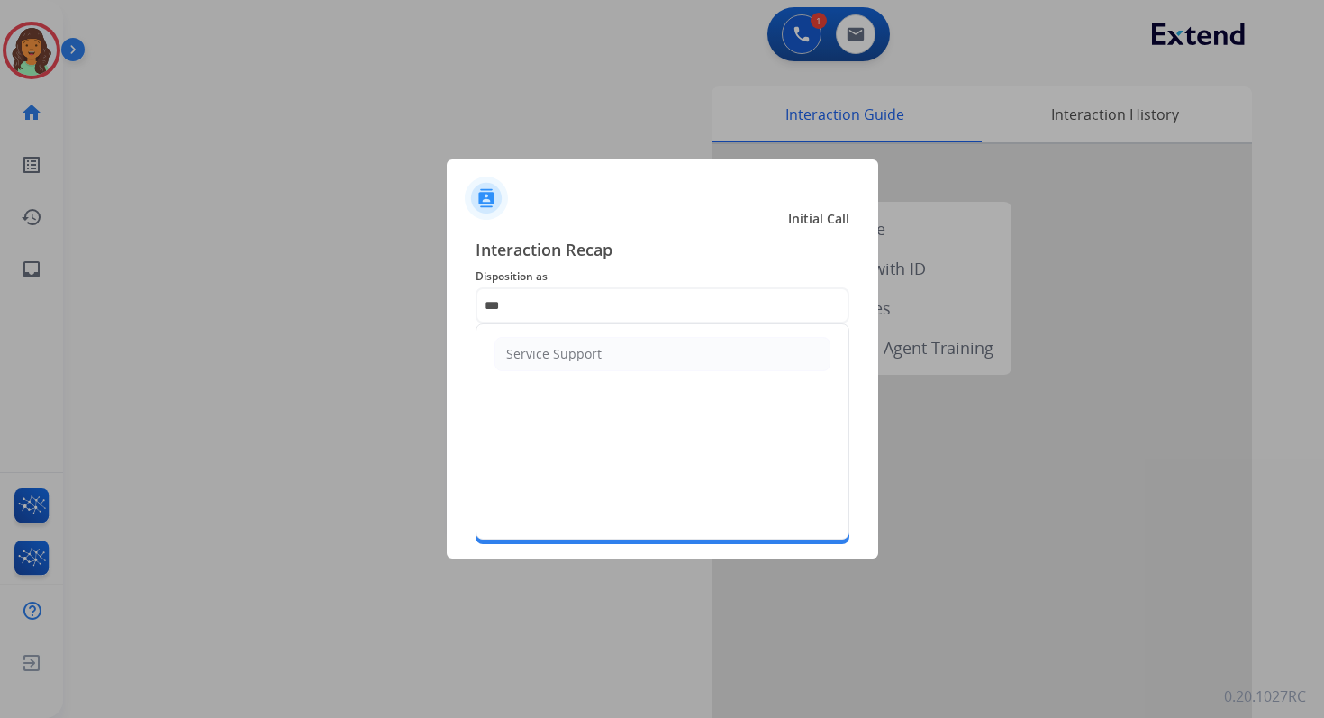
click at [591, 371] on ul "Service Support" at bounding box center [663, 353] width 372 height 59
click at [587, 359] on div "Service Support" at bounding box center [553, 354] width 95 height 18
type input "**********"
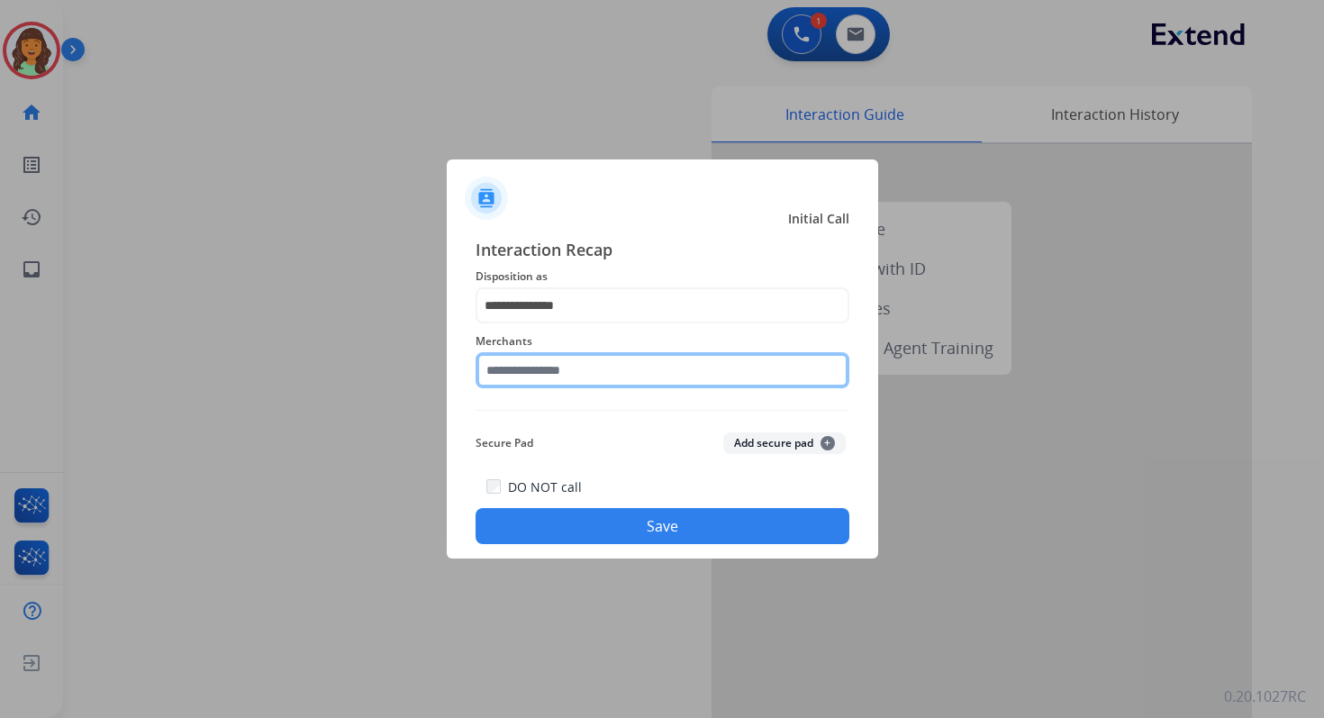
click at [590, 378] on input "text" at bounding box center [663, 370] width 374 height 36
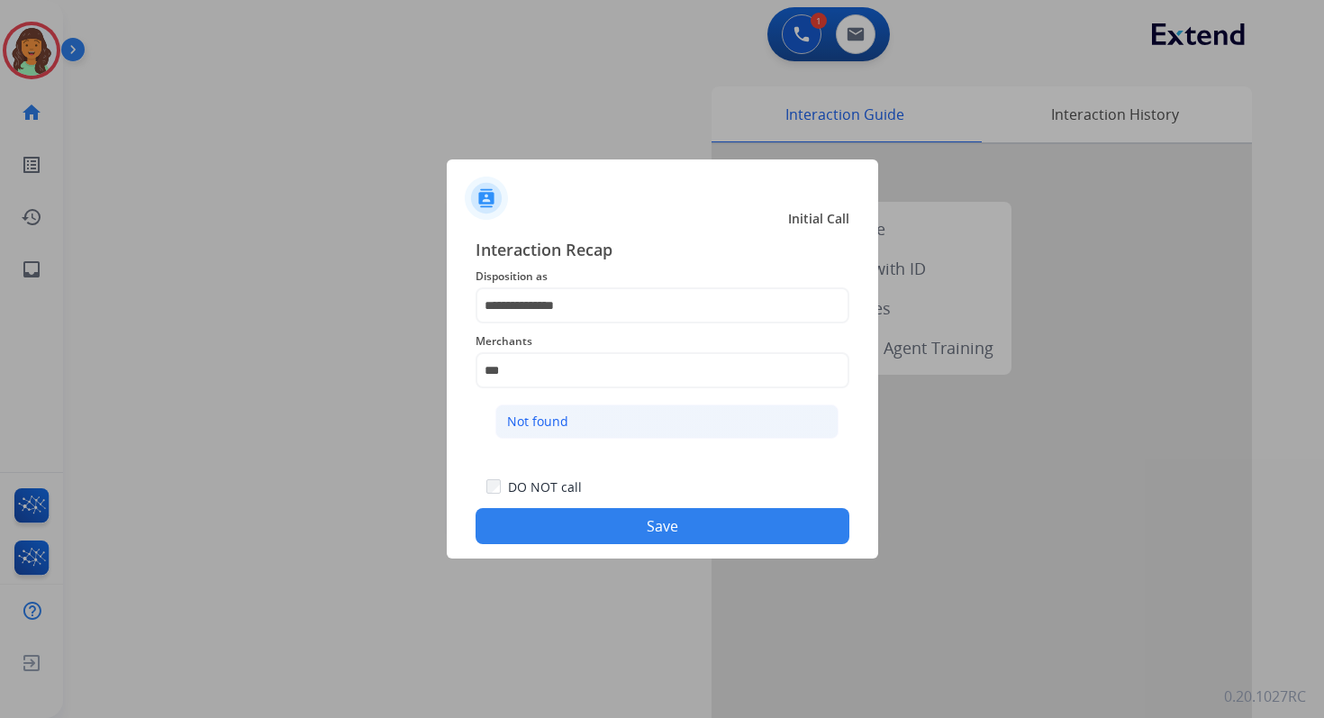
click at [602, 418] on li "Not found" at bounding box center [666, 421] width 343 height 34
type input "*********"
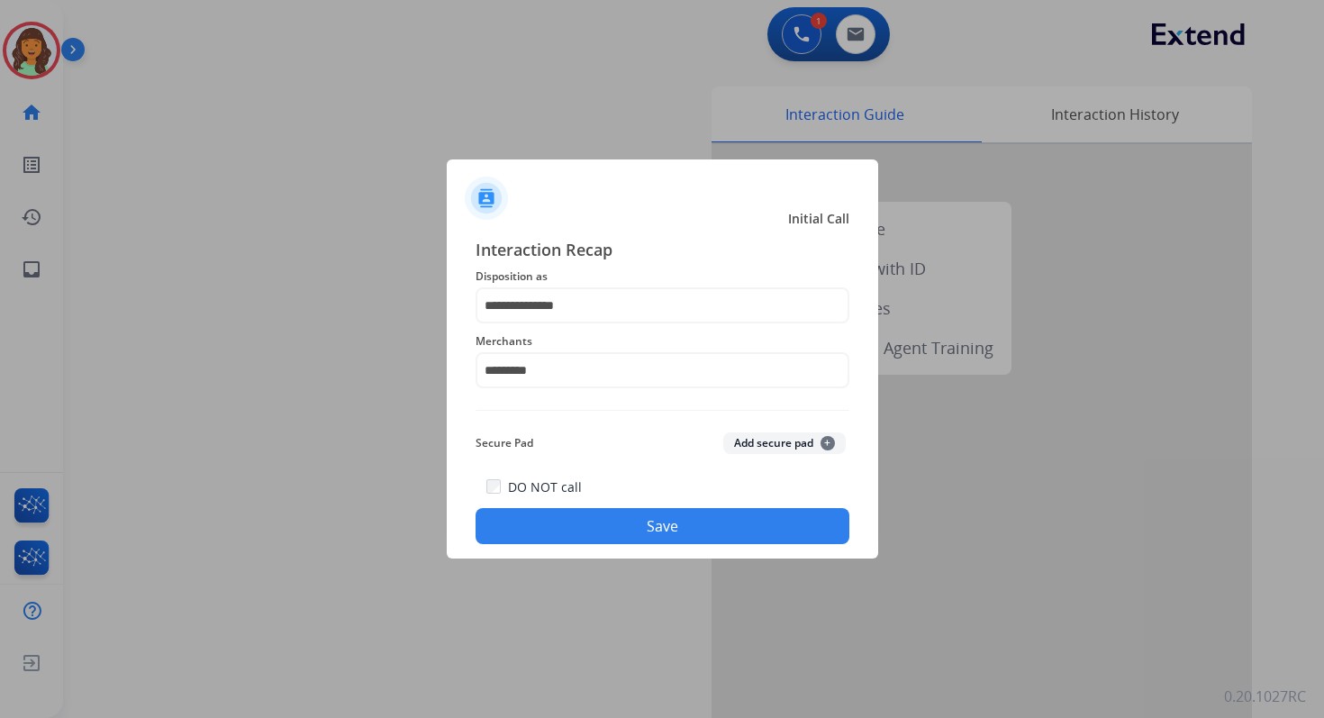
click at [649, 503] on div "DO NOT call Save" at bounding box center [663, 510] width 374 height 68
click at [651, 522] on button "Save" at bounding box center [663, 526] width 374 height 36
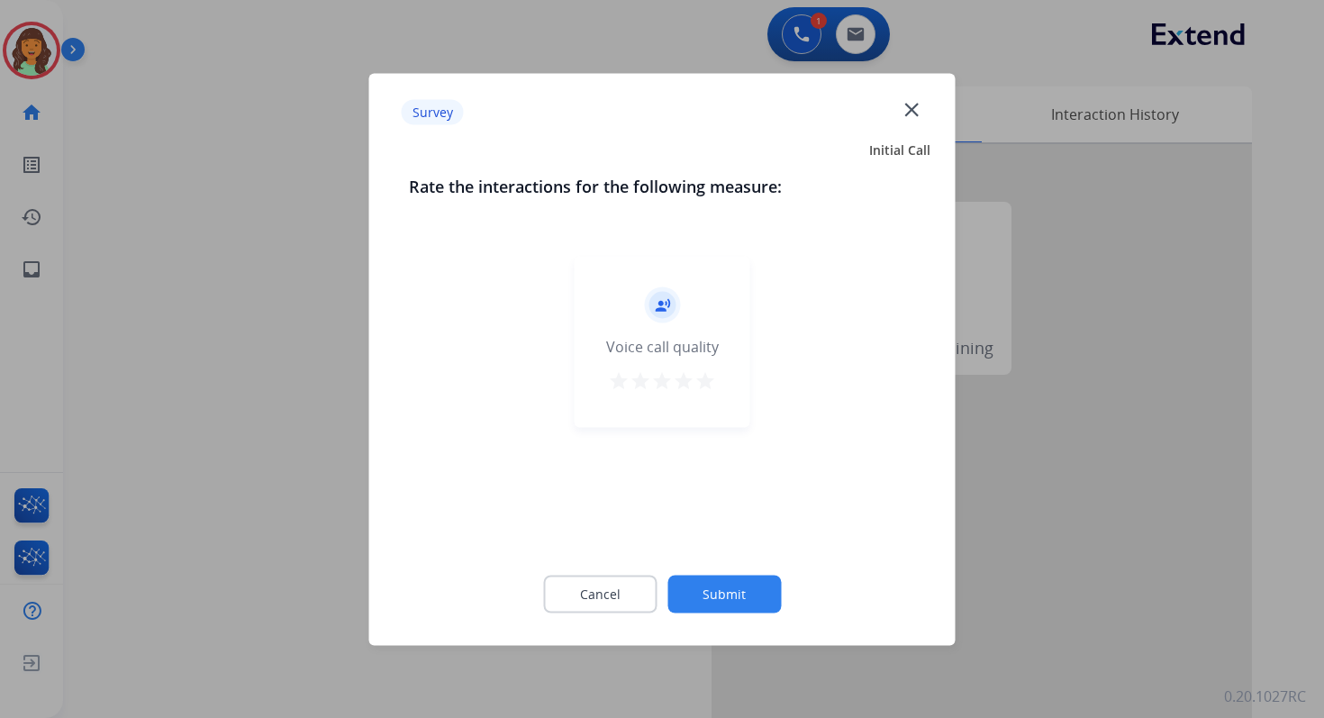
click at [724, 626] on div "Cancel Submit" at bounding box center [662, 593] width 507 height 81
click at [725, 590] on button "Submit" at bounding box center [723, 594] width 113 height 38
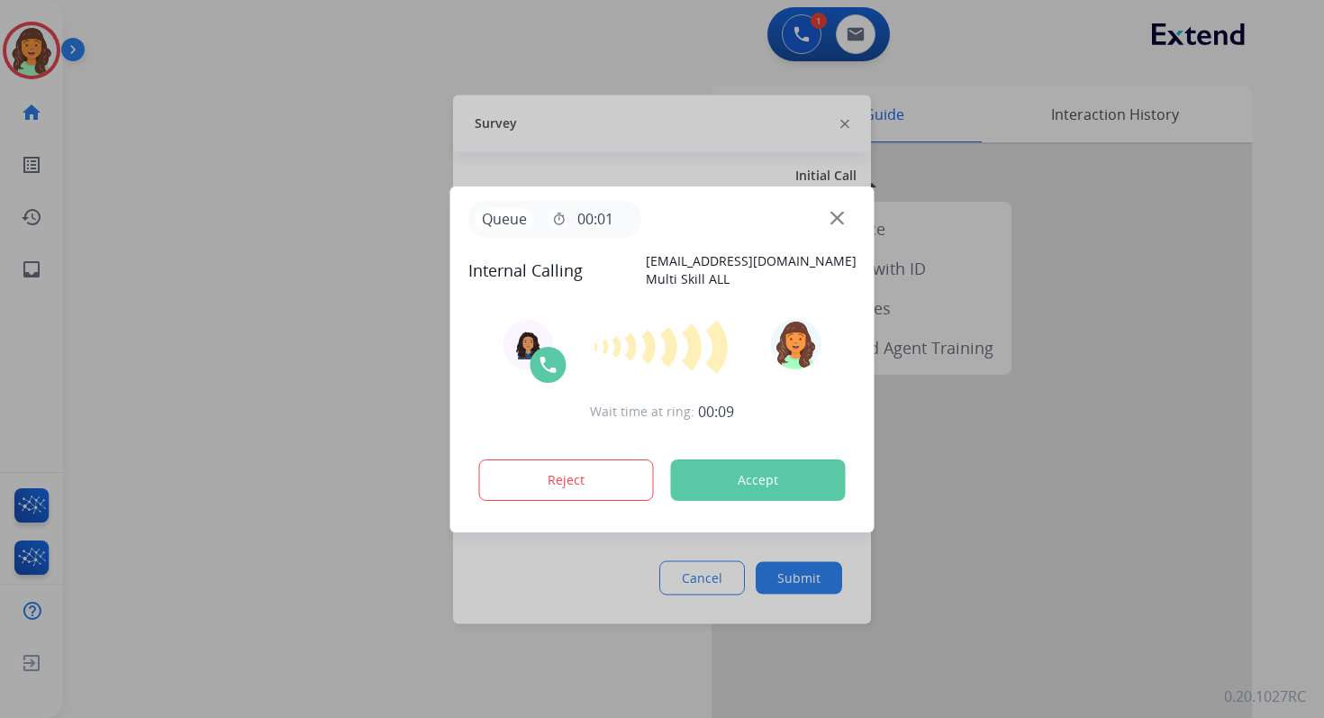
click at [746, 472] on button "Accept" at bounding box center [758, 479] width 175 height 41
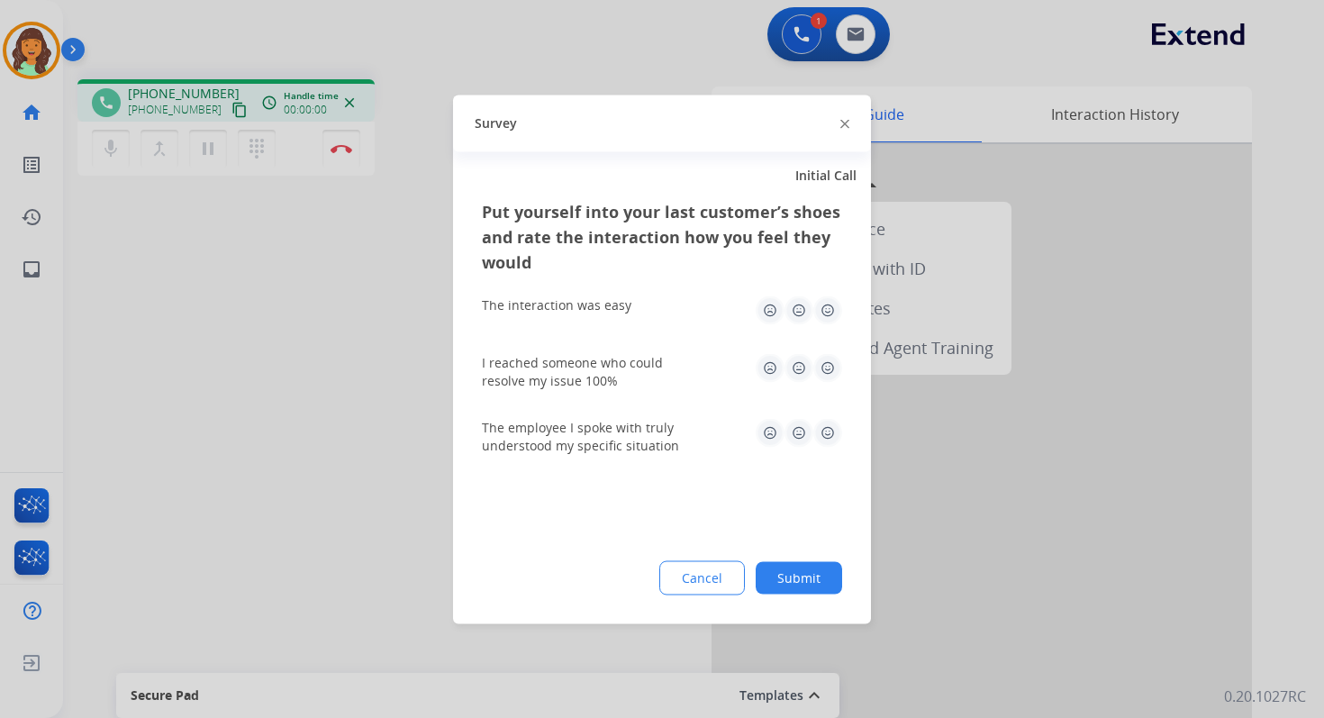
click at [843, 121] on img at bounding box center [844, 124] width 9 height 9
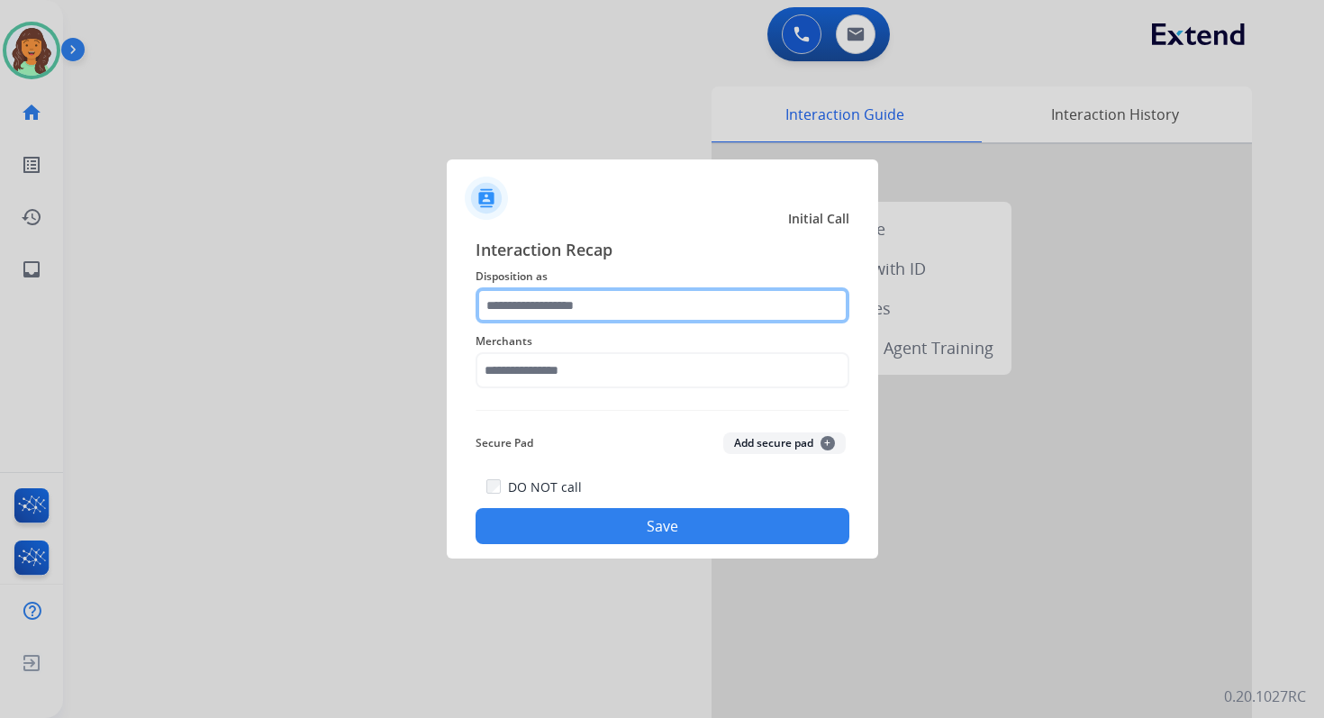
click at [608, 299] on input "text" at bounding box center [663, 305] width 374 height 36
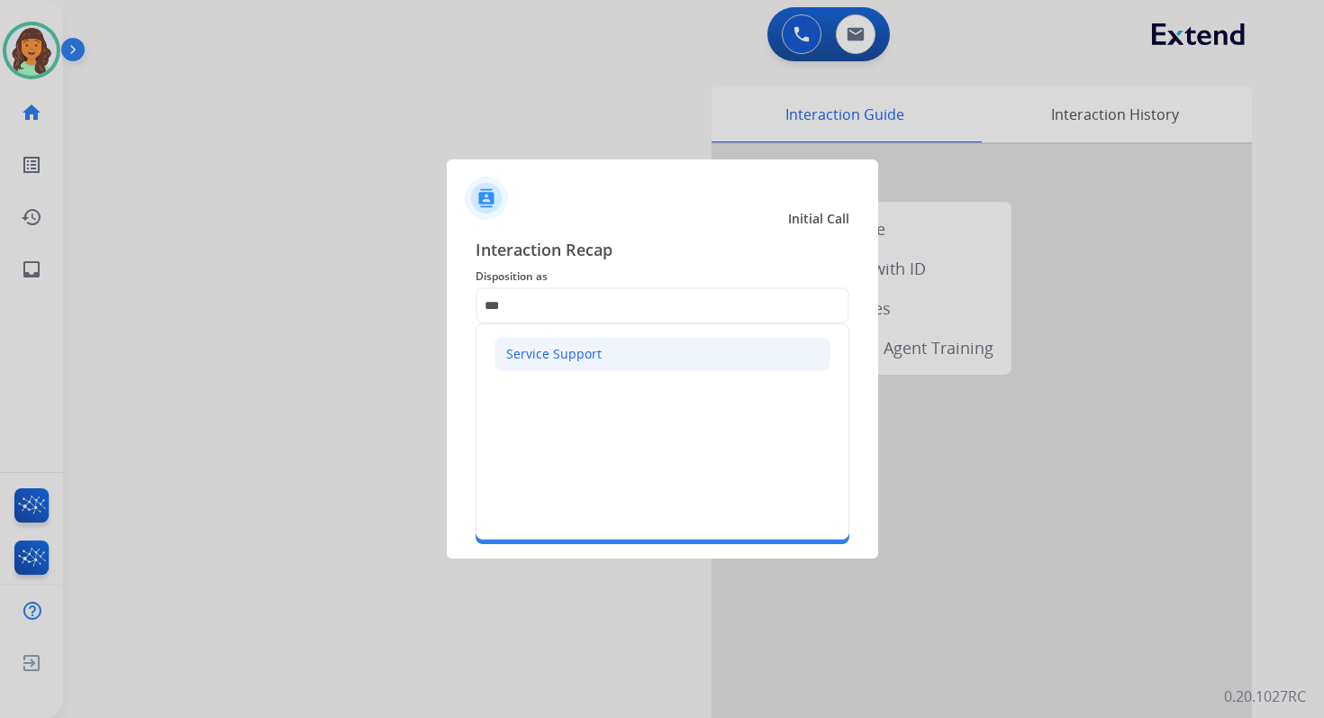
click at [582, 338] on li "Service Support" at bounding box center [663, 354] width 336 height 34
type input "**********"
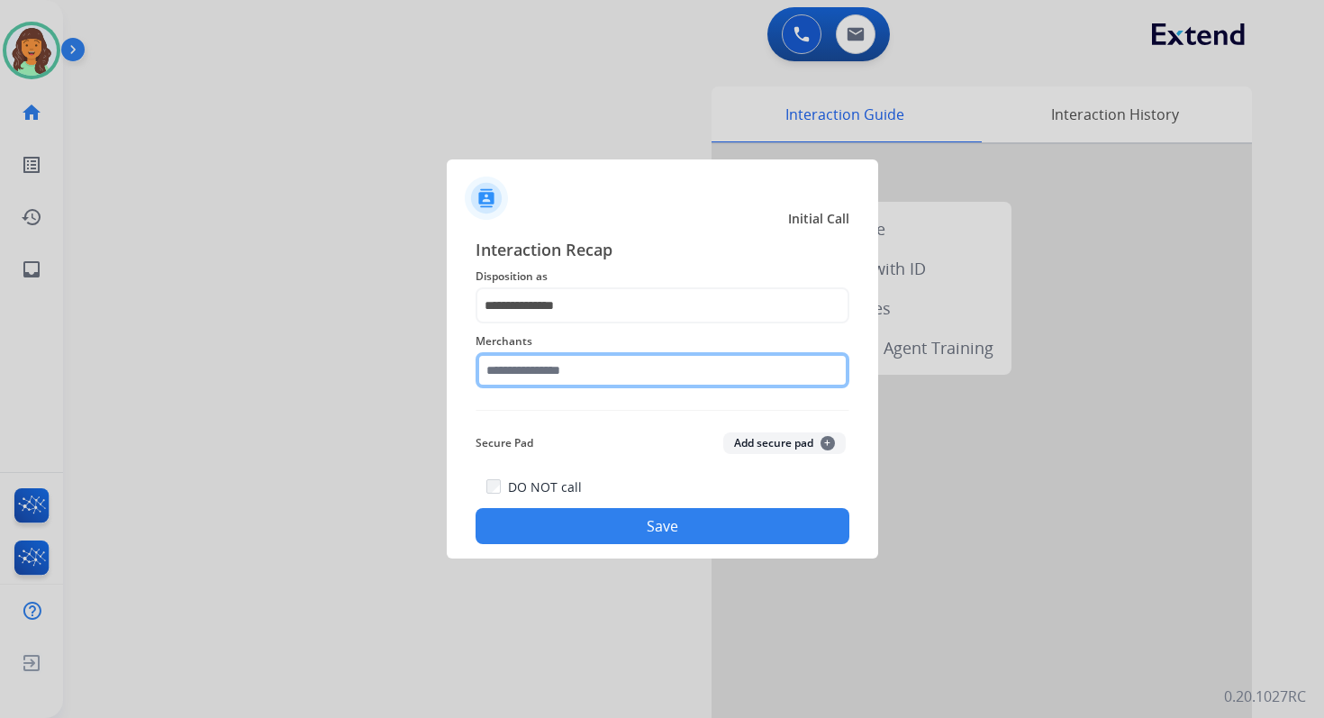
click at [587, 374] on input "text" at bounding box center [663, 370] width 374 height 36
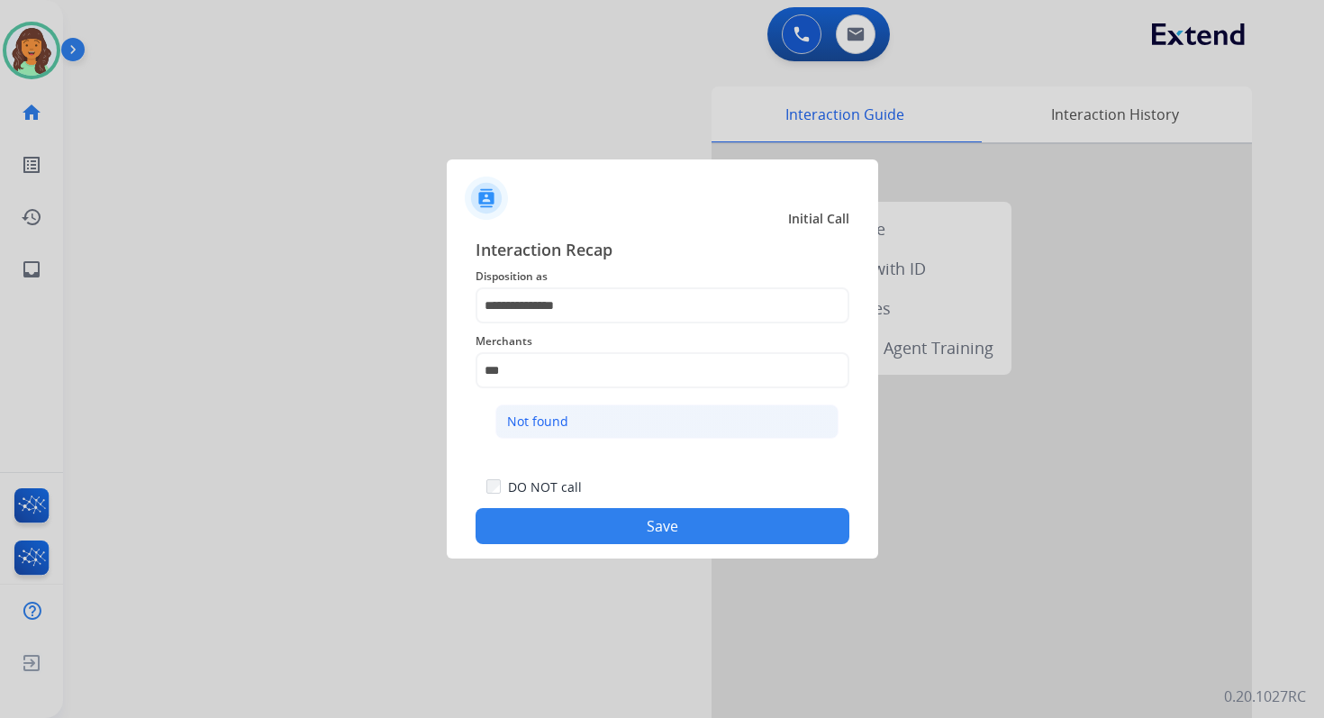
click at [599, 417] on li "Not found" at bounding box center [666, 421] width 343 height 34
type input "*********"
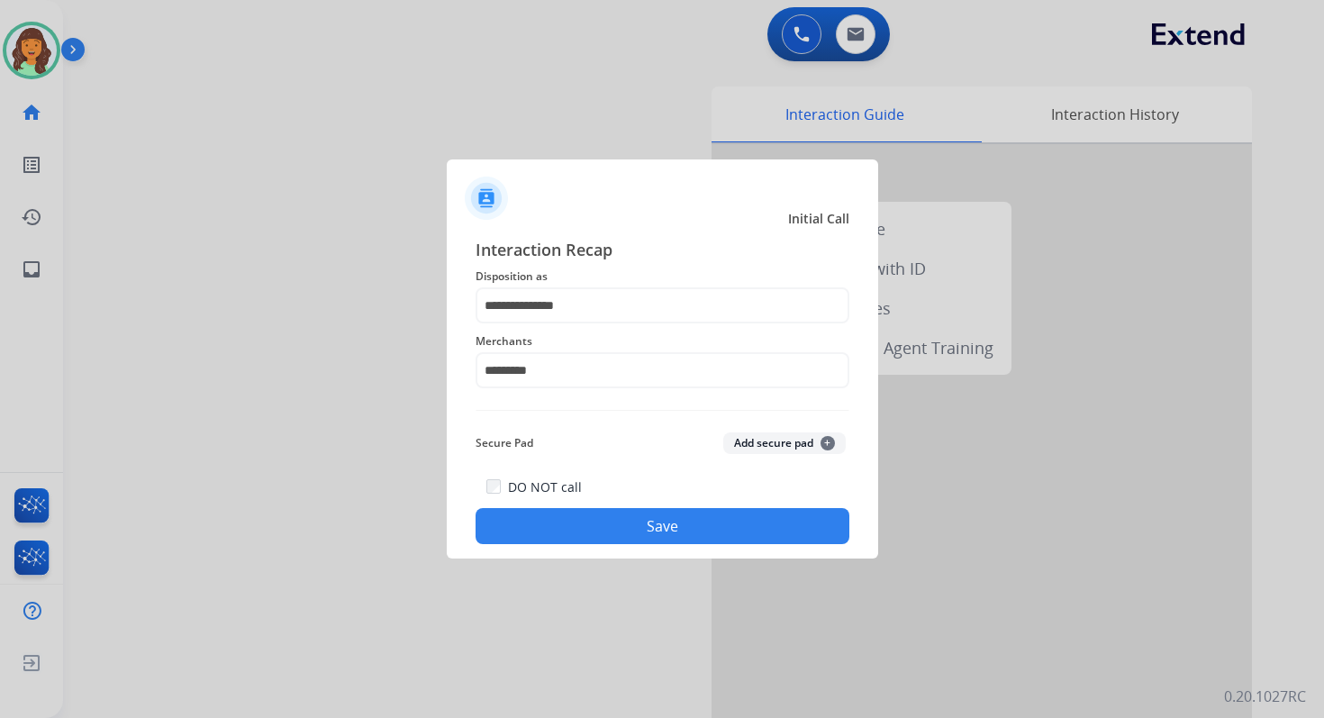
click at [633, 521] on button "Save" at bounding box center [663, 526] width 374 height 36
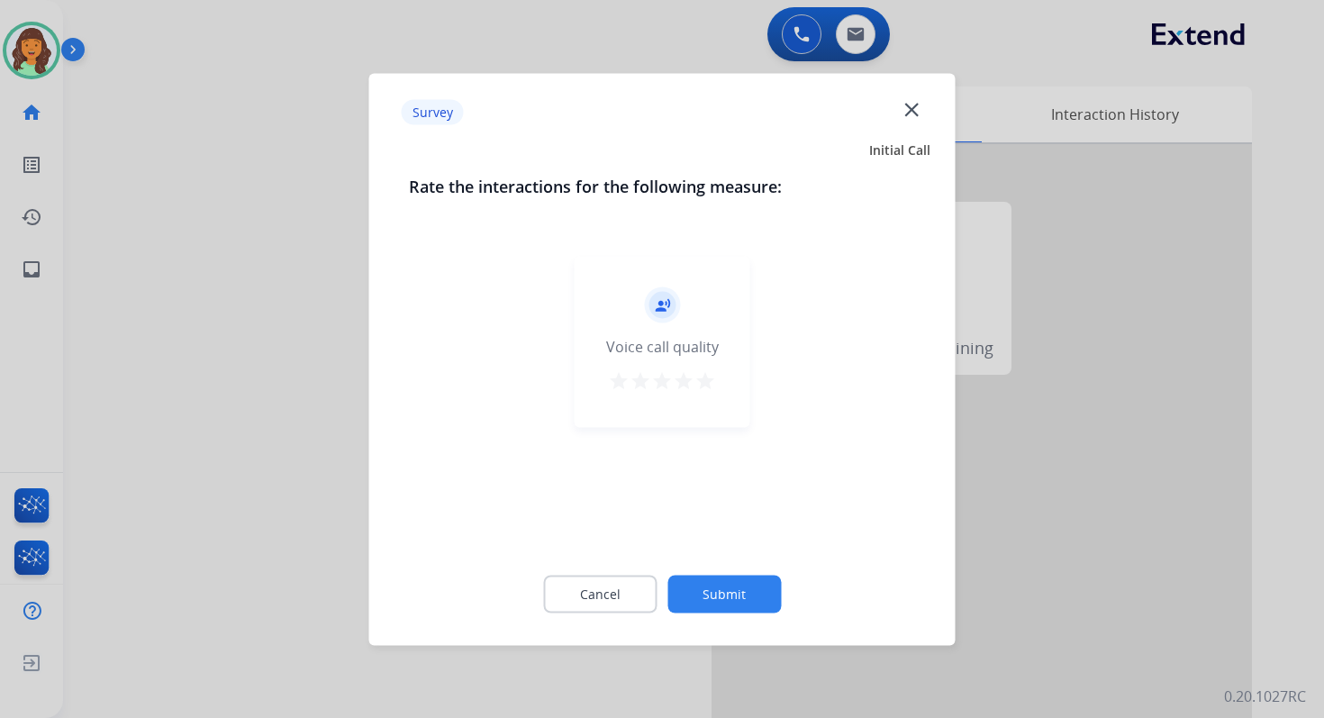
click at [722, 604] on button "Submit" at bounding box center [723, 594] width 113 height 38
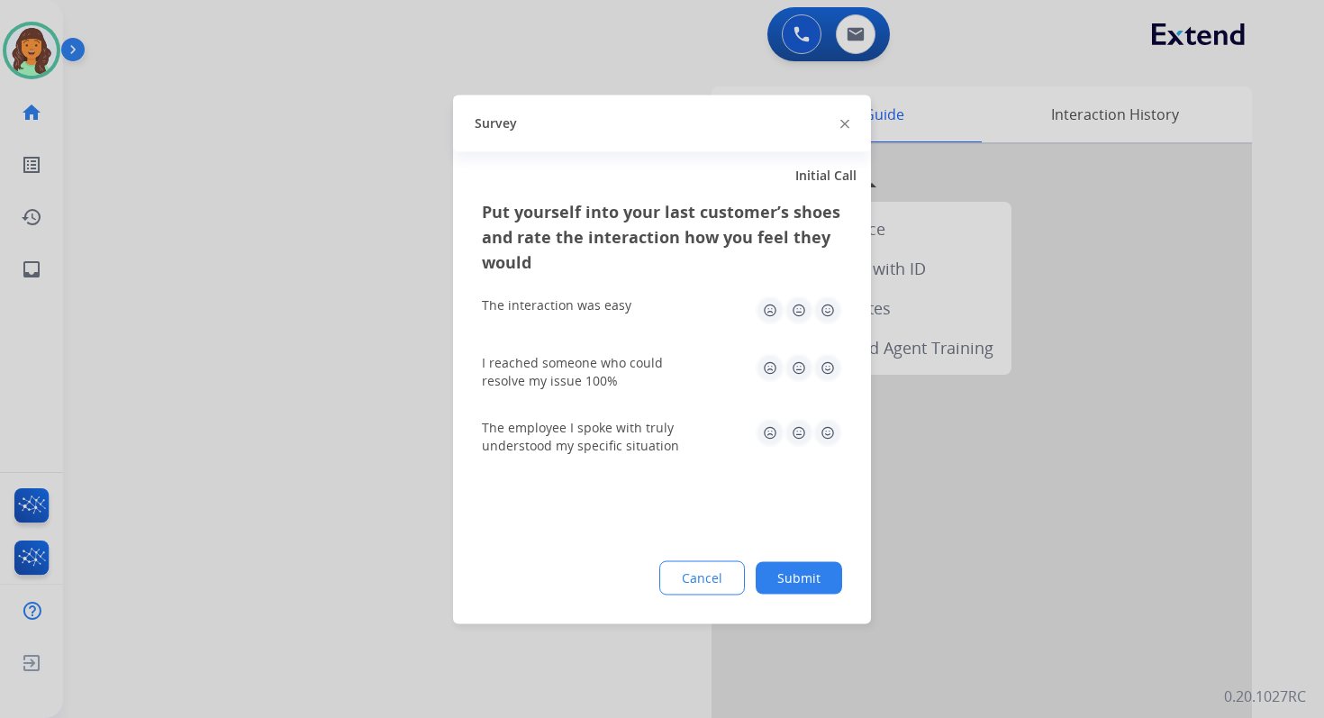
click at [800, 577] on button "Submit" at bounding box center [799, 577] width 86 height 32
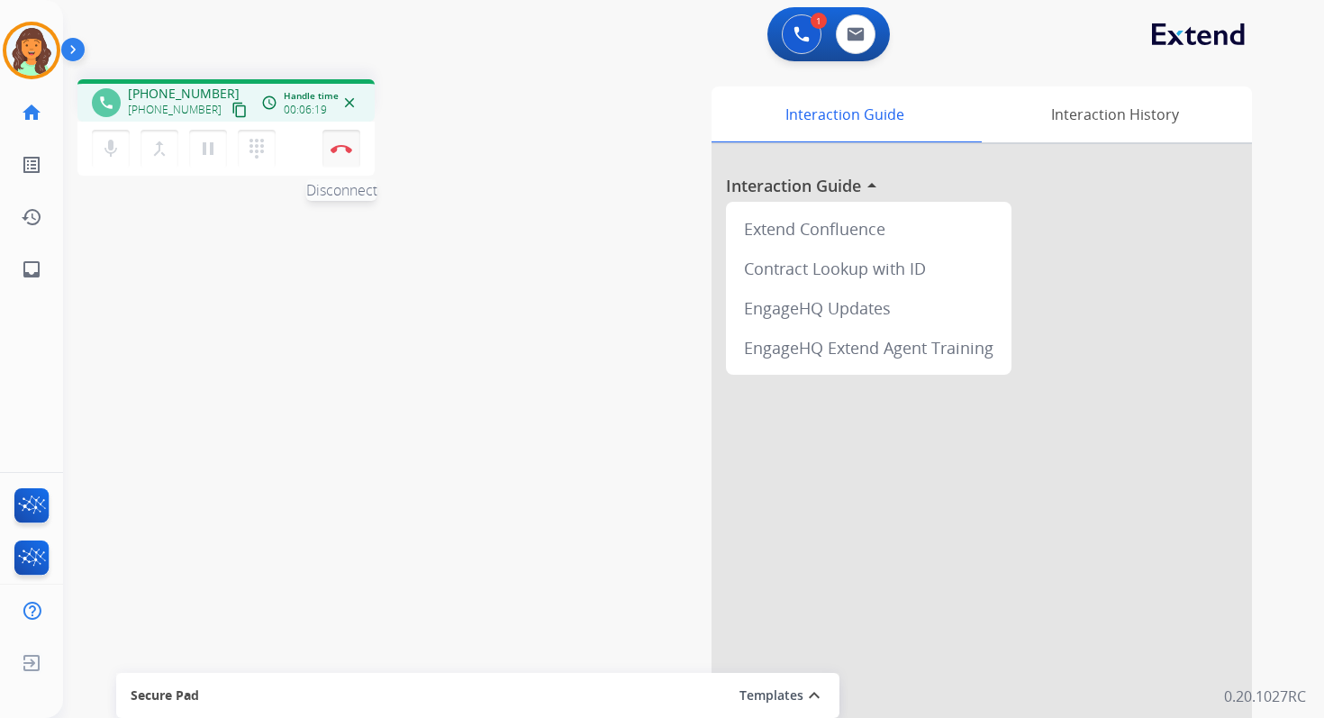
click at [347, 154] on button "Disconnect" at bounding box center [341, 149] width 38 height 38
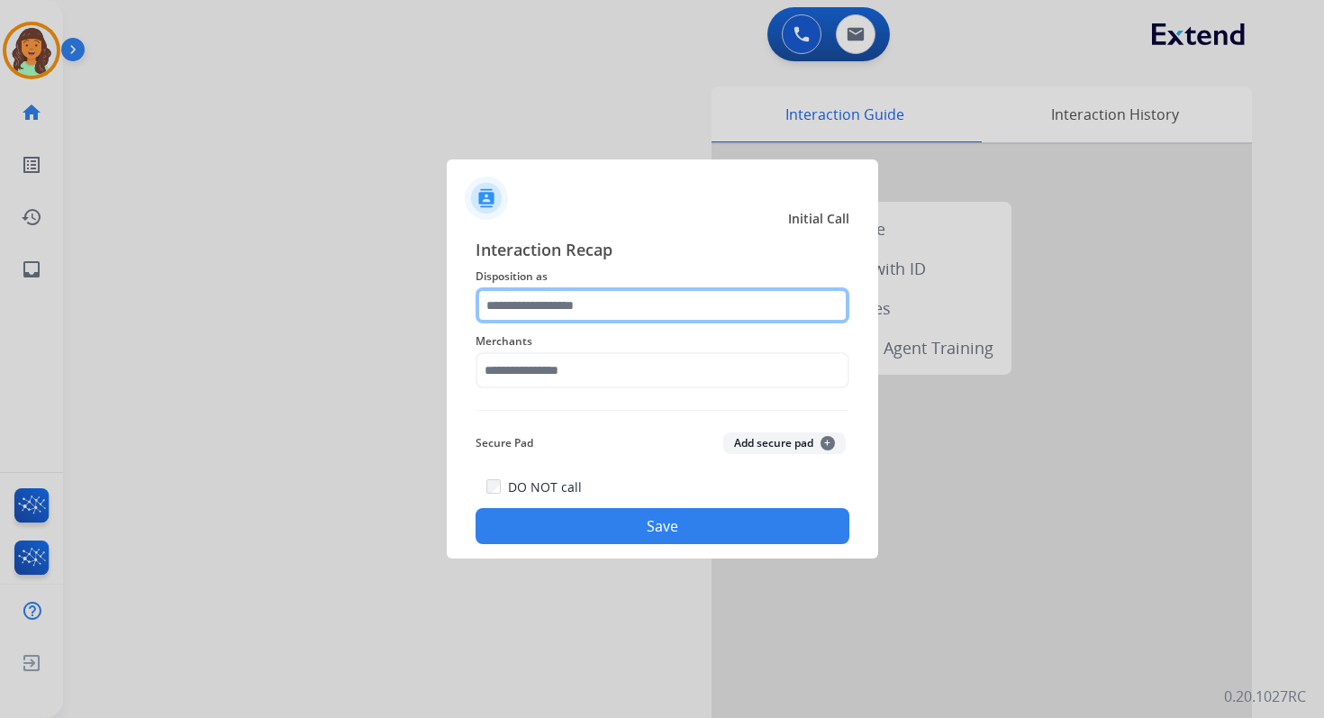
click at [549, 311] on input "text" at bounding box center [663, 305] width 374 height 36
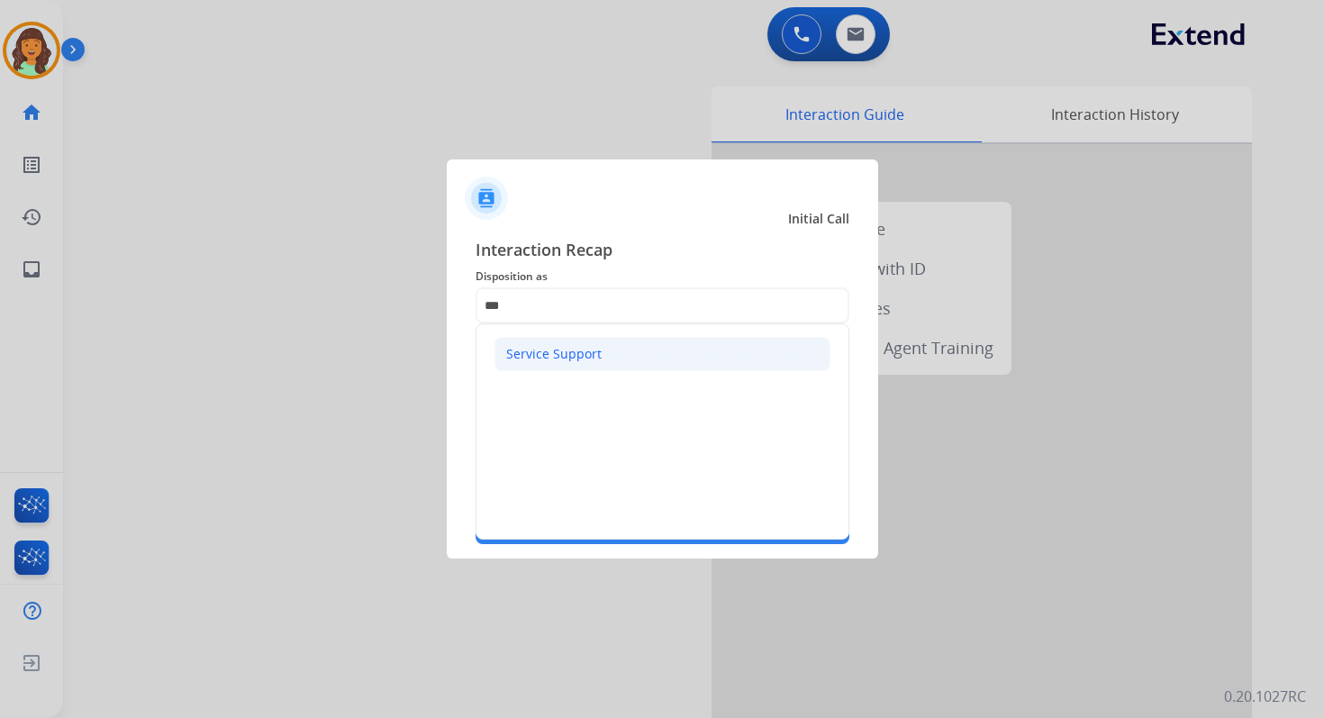
click at [564, 343] on li "Service Support" at bounding box center [663, 354] width 336 height 34
type input "**********"
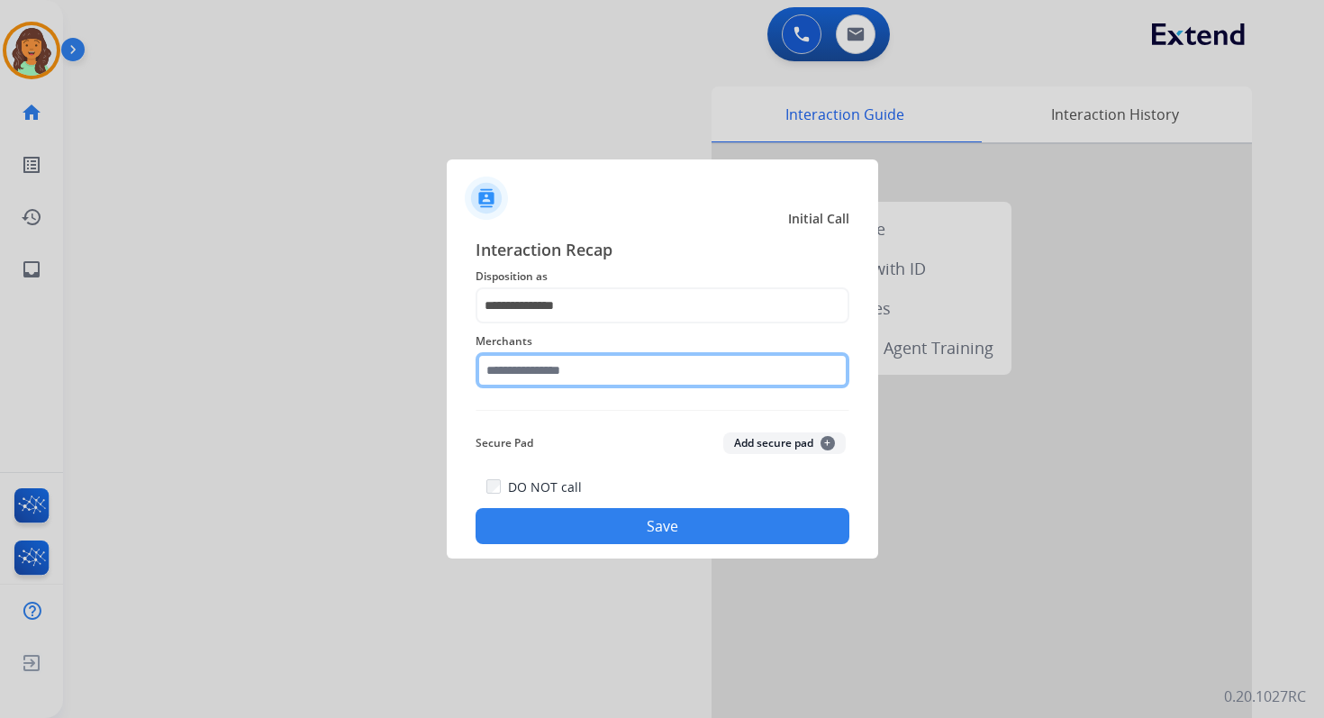
click at [567, 371] on input "text" at bounding box center [663, 370] width 374 height 36
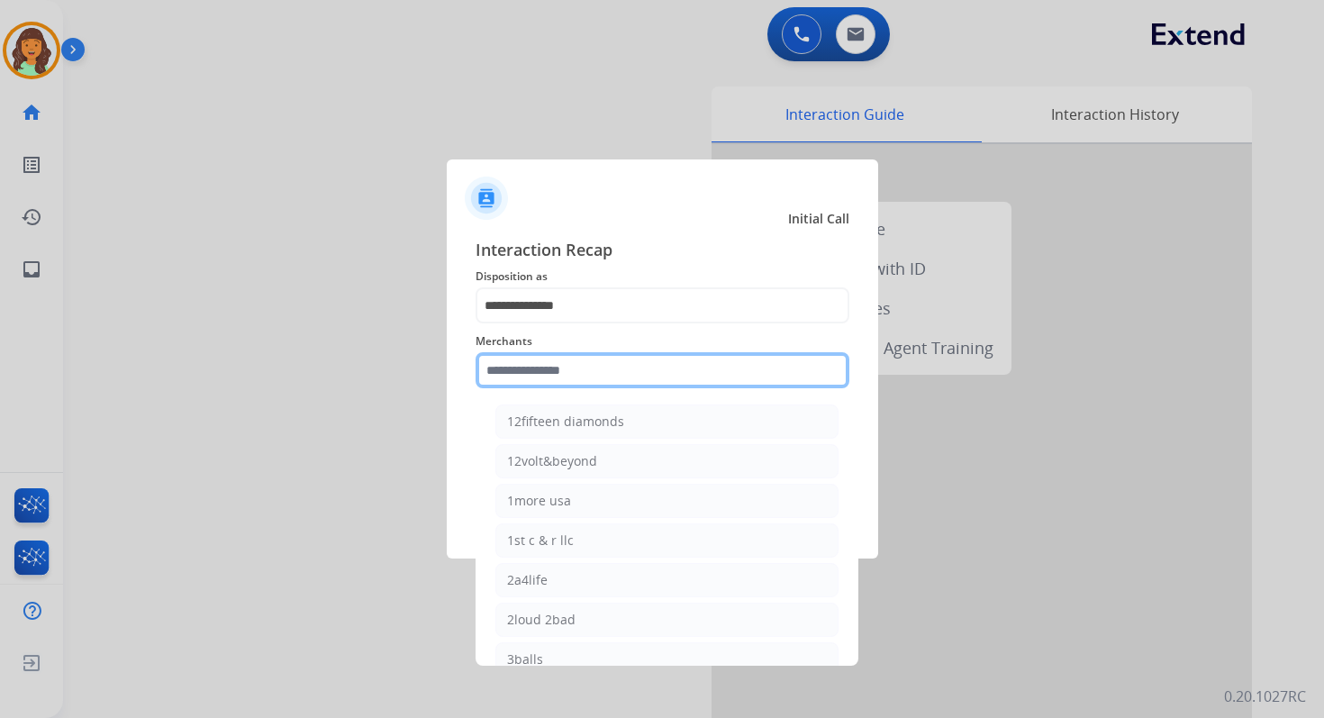
click at [556, 372] on input "text" at bounding box center [663, 370] width 374 height 36
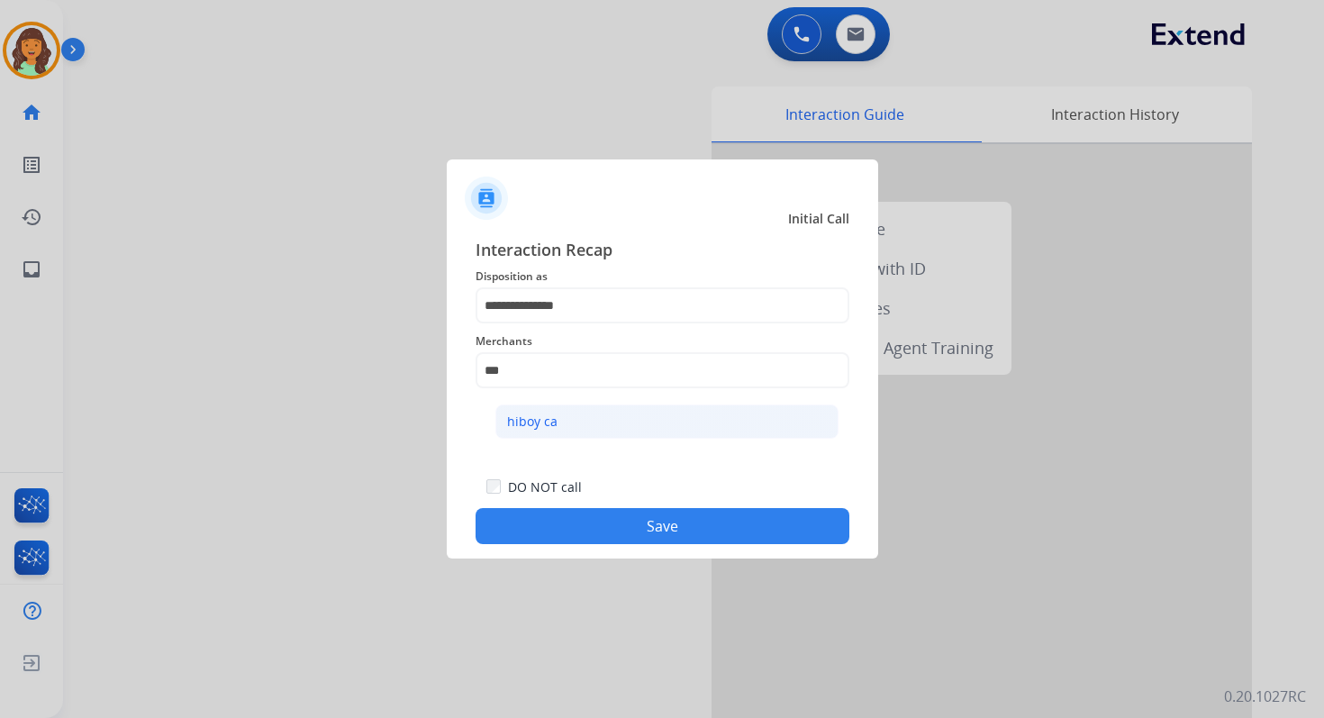
click at [563, 421] on li "hiboy ca" at bounding box center [666, 421] width 343 height 34
type input "********"
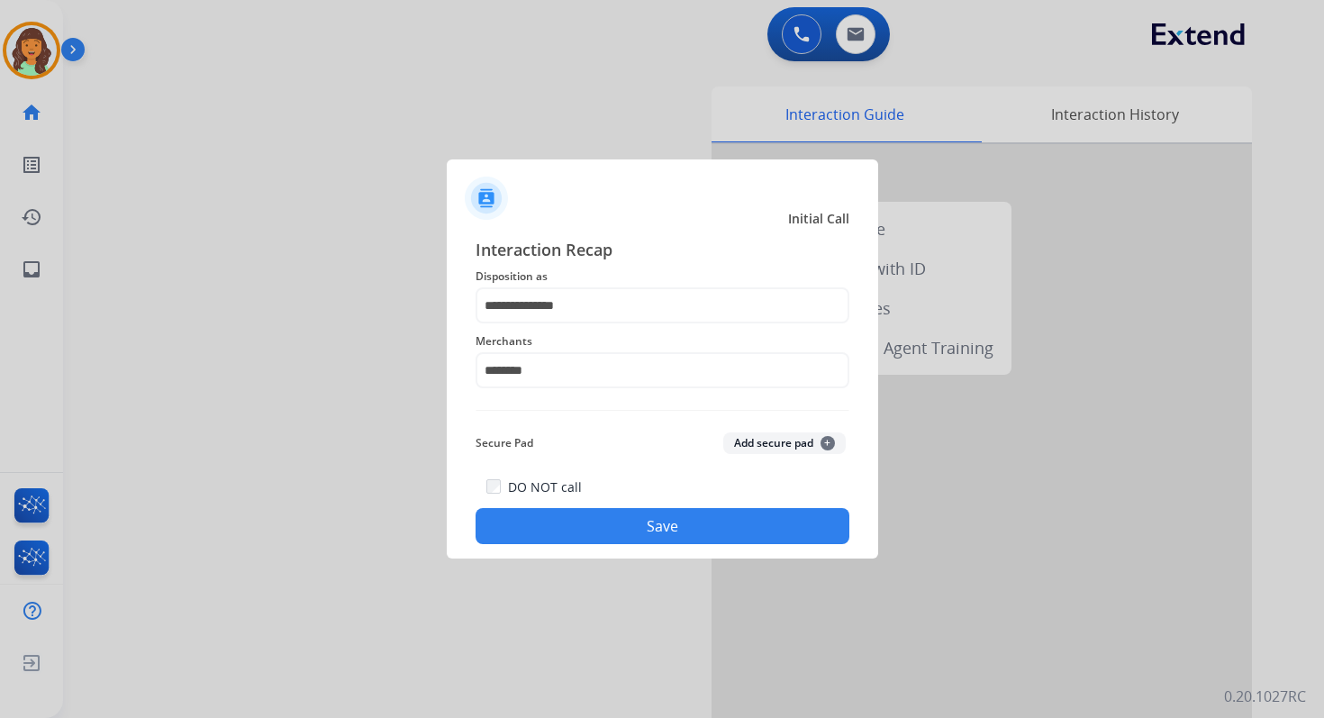
click at [631, 522] on button "Save" at bounding box center [663, 526] width 374 height 36
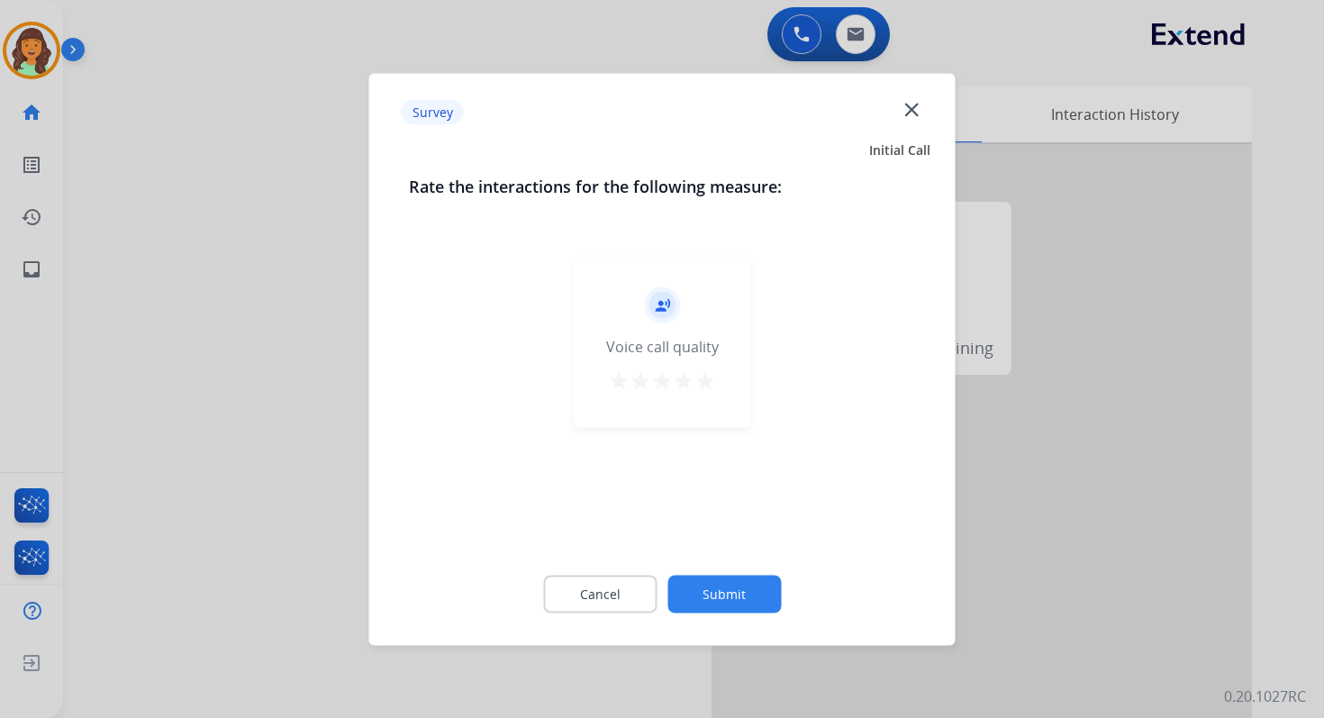
click at [706, 586] on button "Submit" at bounding box center [723, 594] width 113 height 38
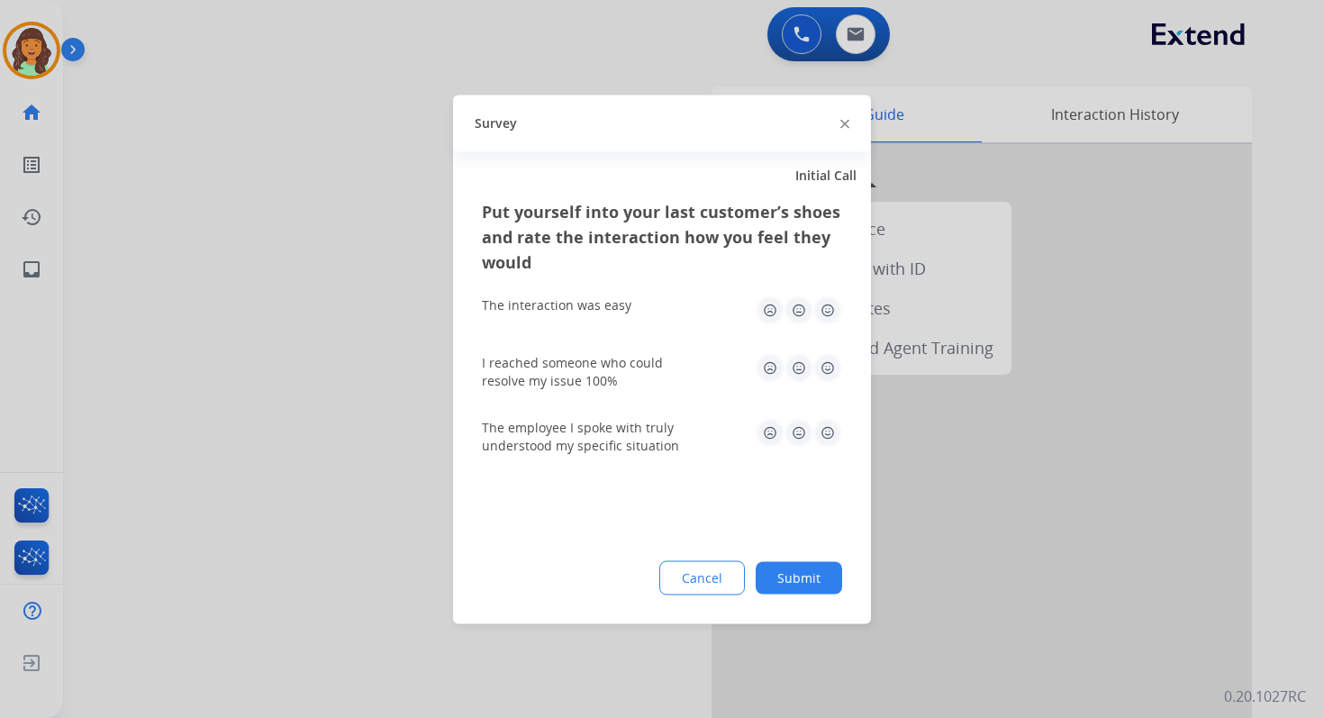
click at [795, 580] on button "Submit" at bounding box center [799, 577] width 86 height 32
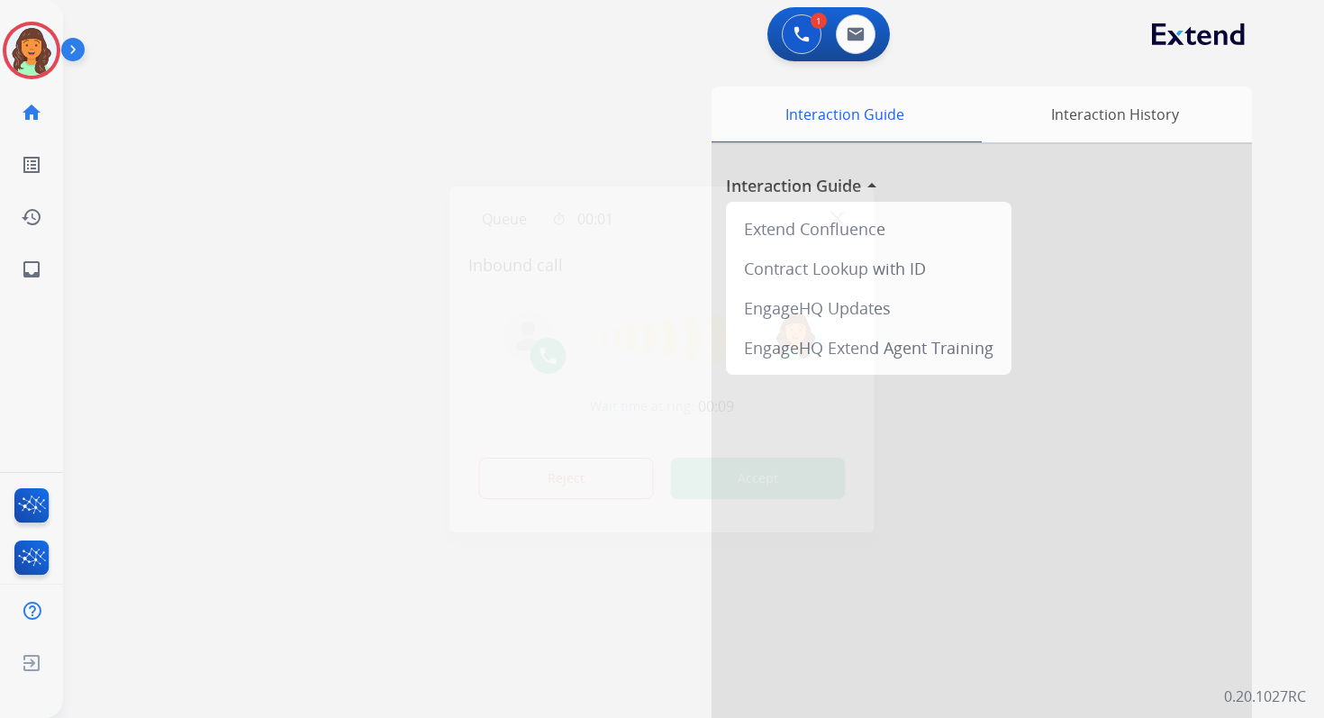
click at [752, 479] on button "Accept" at bounding box center [758, 478] width 175 height 41
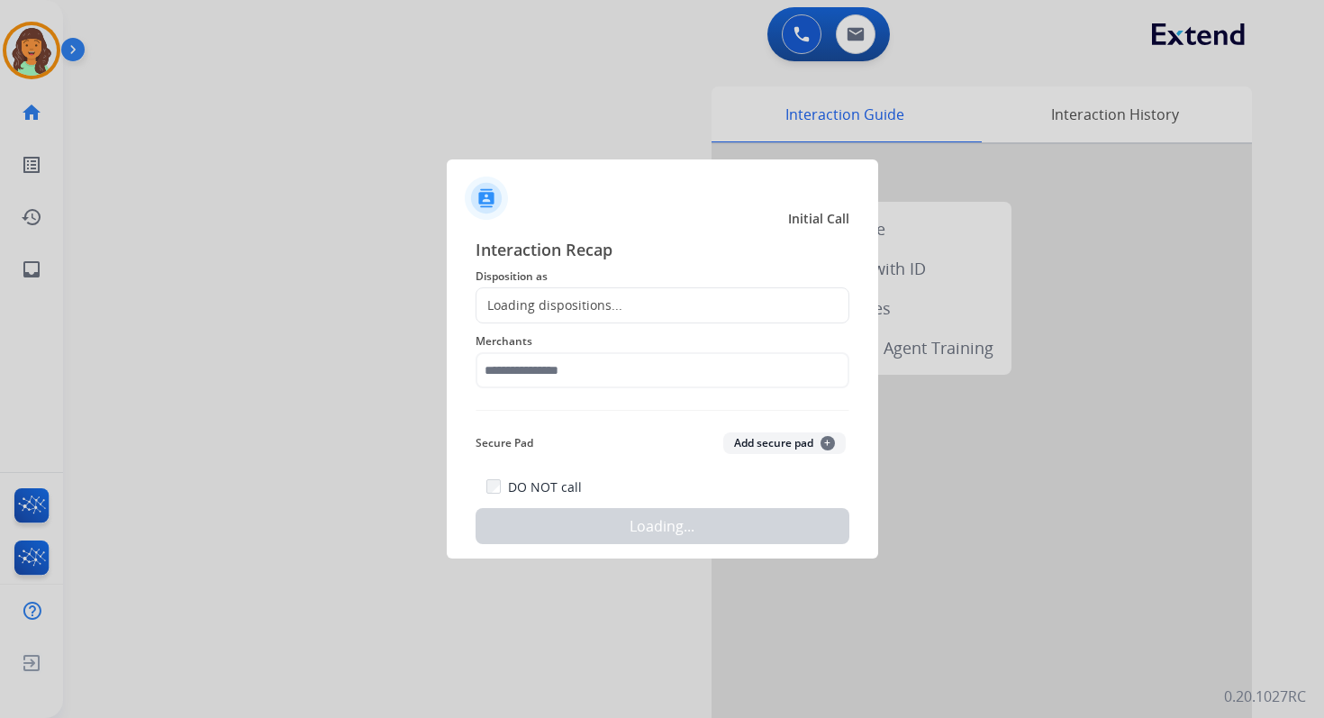
click at [342, 152] on div at bounding box center [662, 359] width 1324 height 718
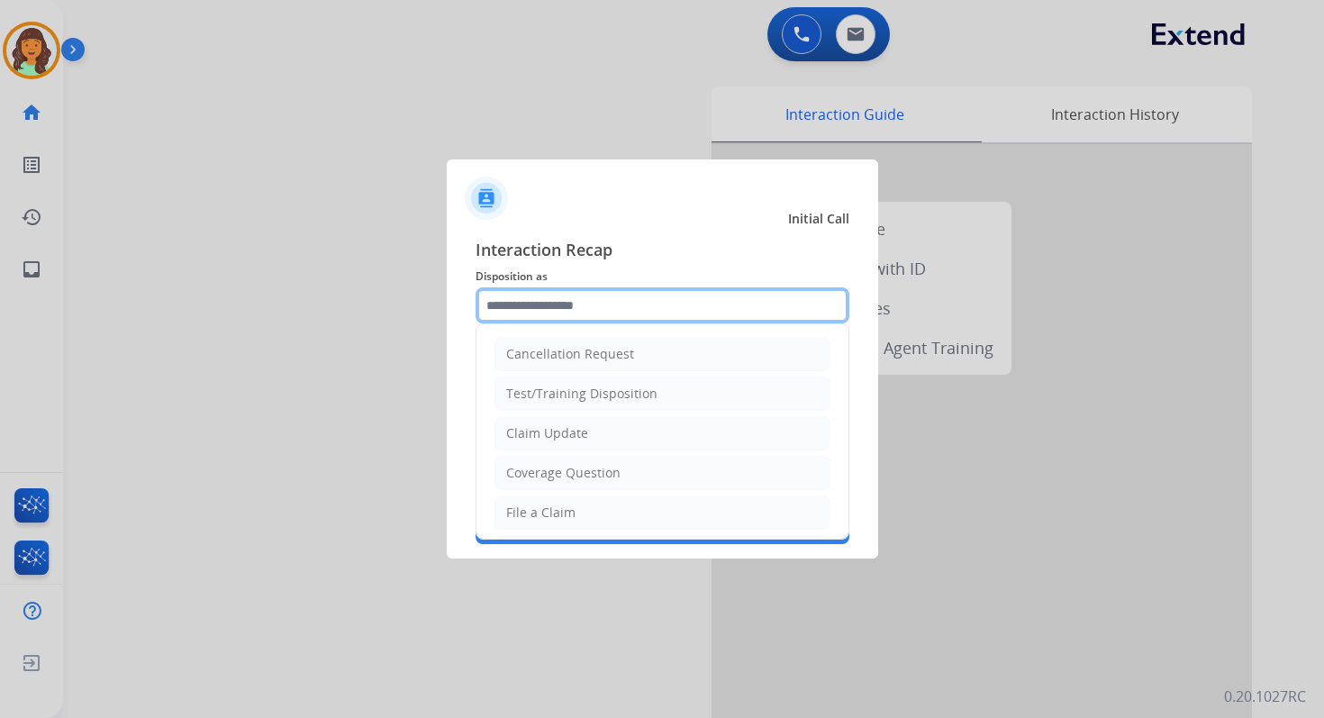
click at [578, 301] on input "text" at bounding box center [663, 305] width 374 height 36
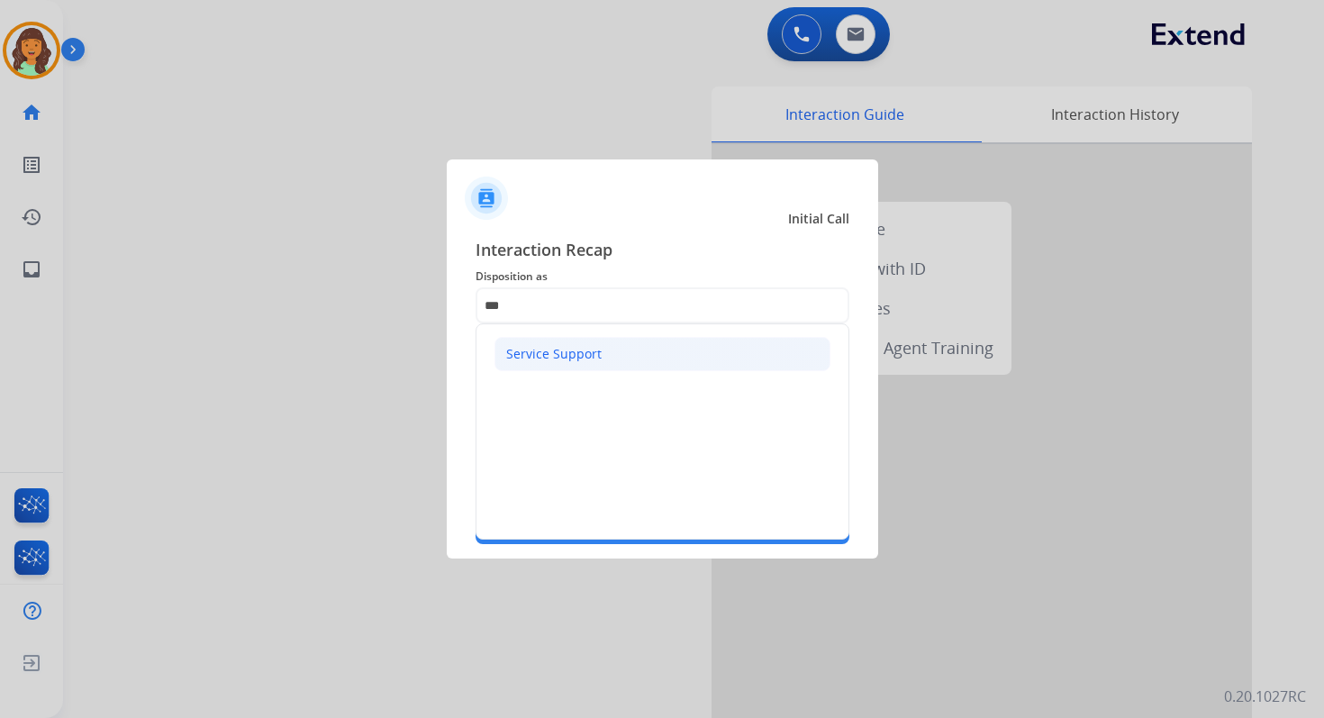
click at [571, 342] on li "Service Support" at bounding box center [663, 354] width 336 height 34
type input "**********"
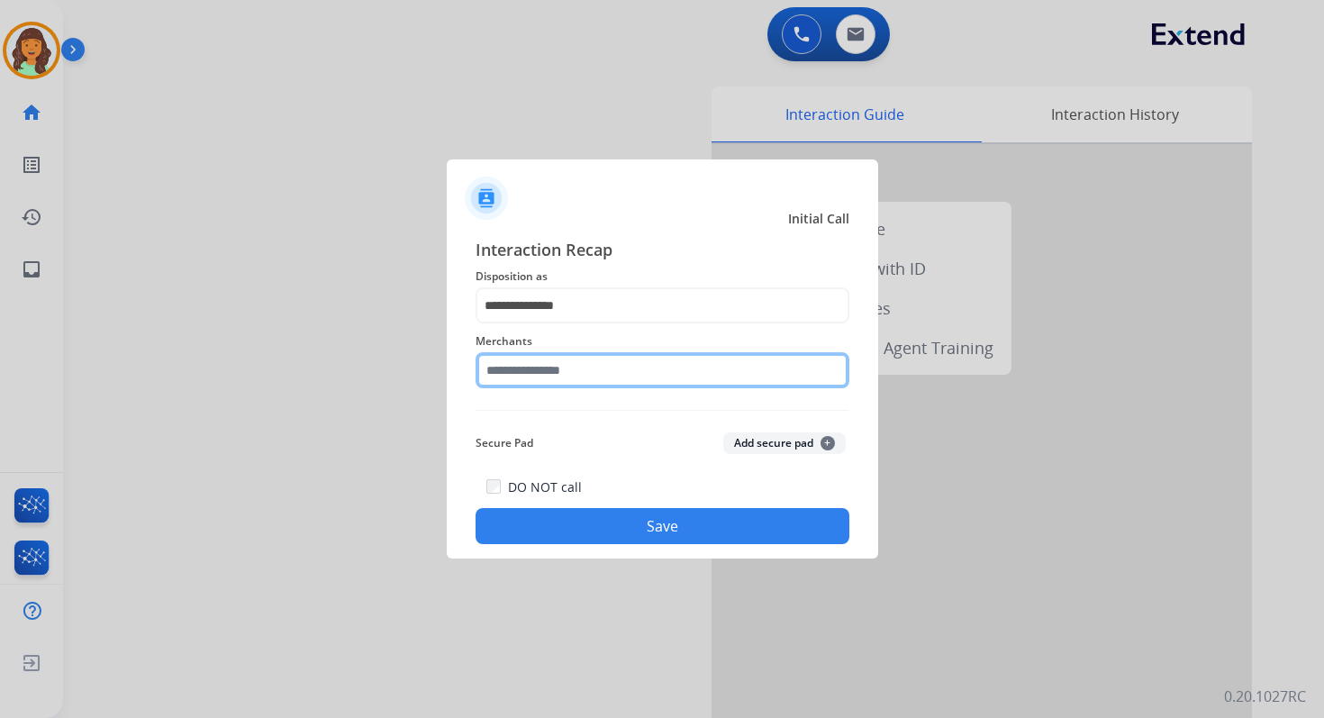
click at [577, 363] on input "text" at bounding box center [663, 370] width 374 height 36
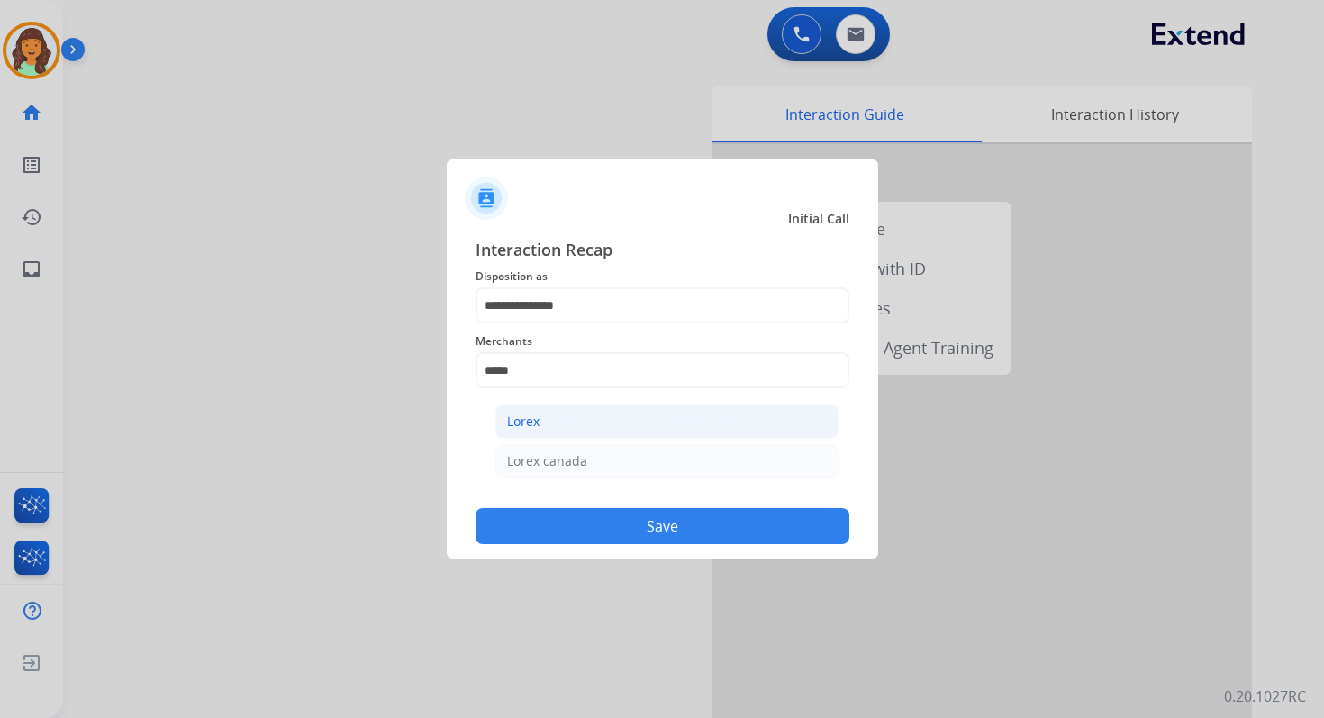
click at [583, 428] on li "Lorex" at bounding box center [666, 421] width 343 height 34
type input "*****"
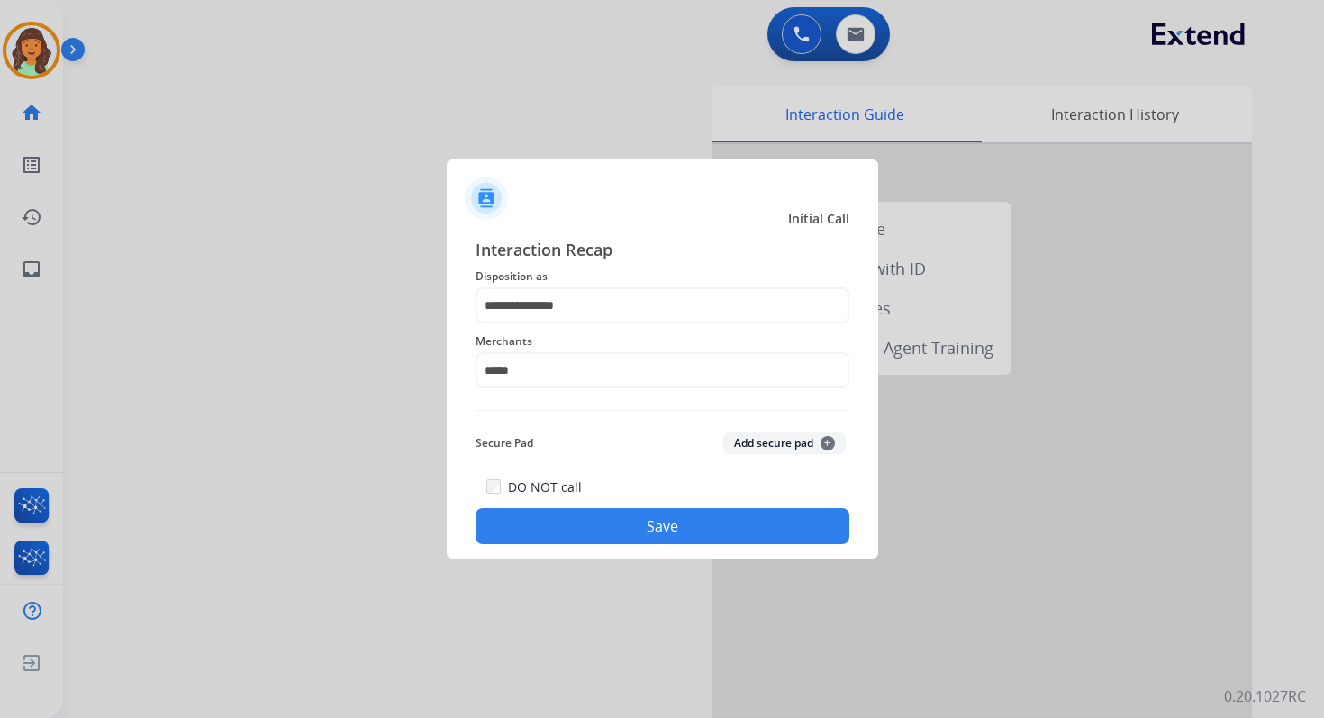
click at [643, 522] on button "Save" at bounding box center [663, 526] width 374 height 36
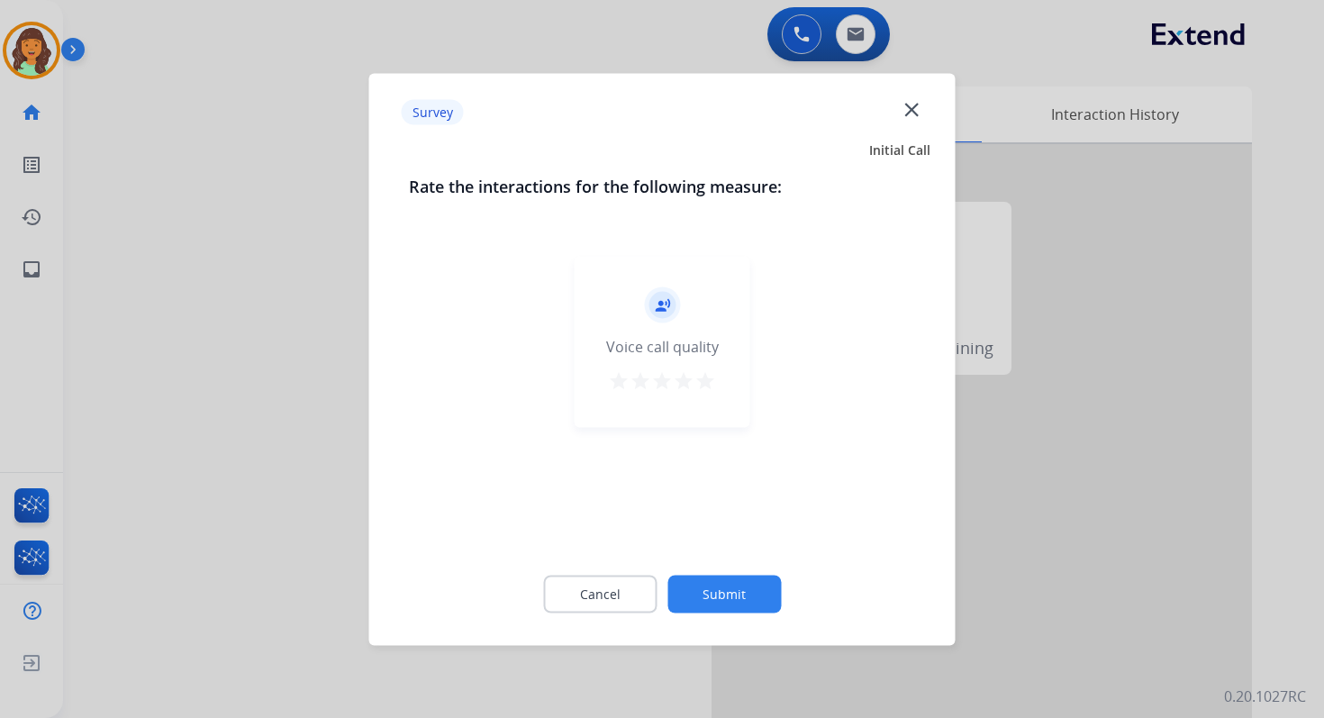
click at [720, 590] on button "Submit" at bounding box center [723, 594] width 113 height 38
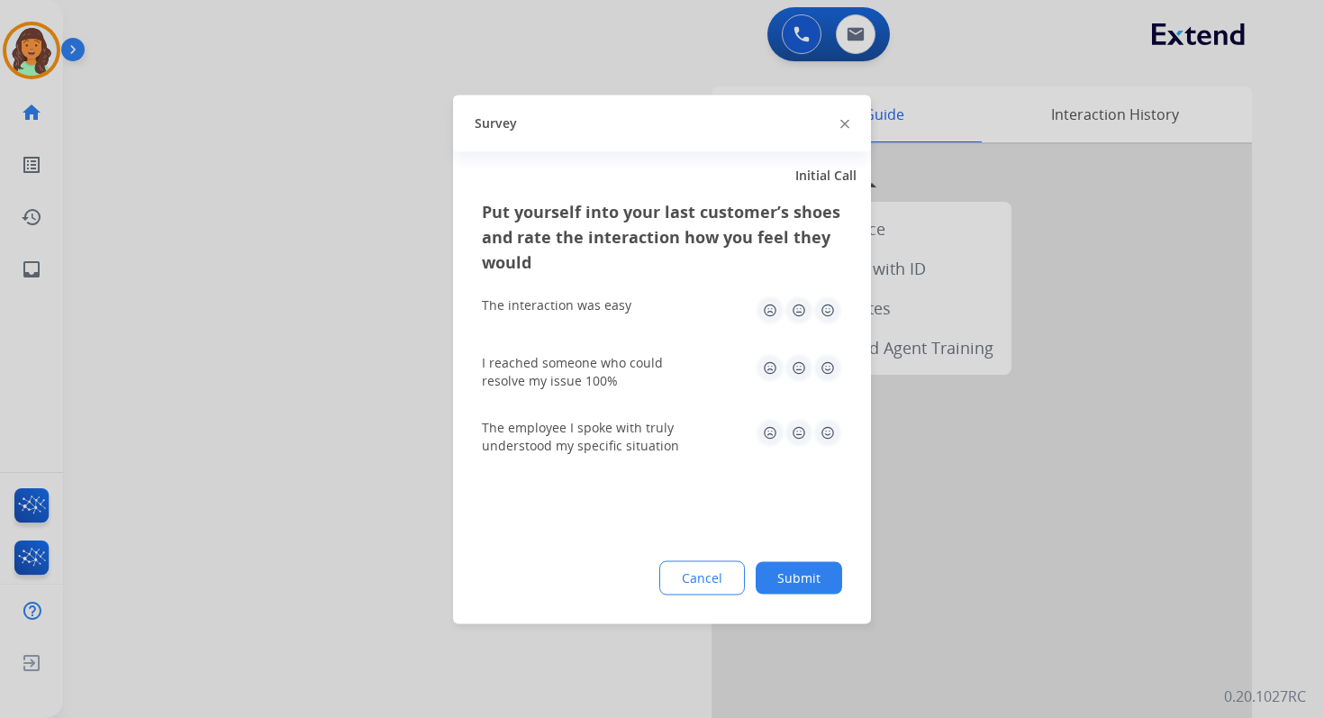
click at [799, 591] on button "Submit" at bounding box center [799, 577] width 86 height 32
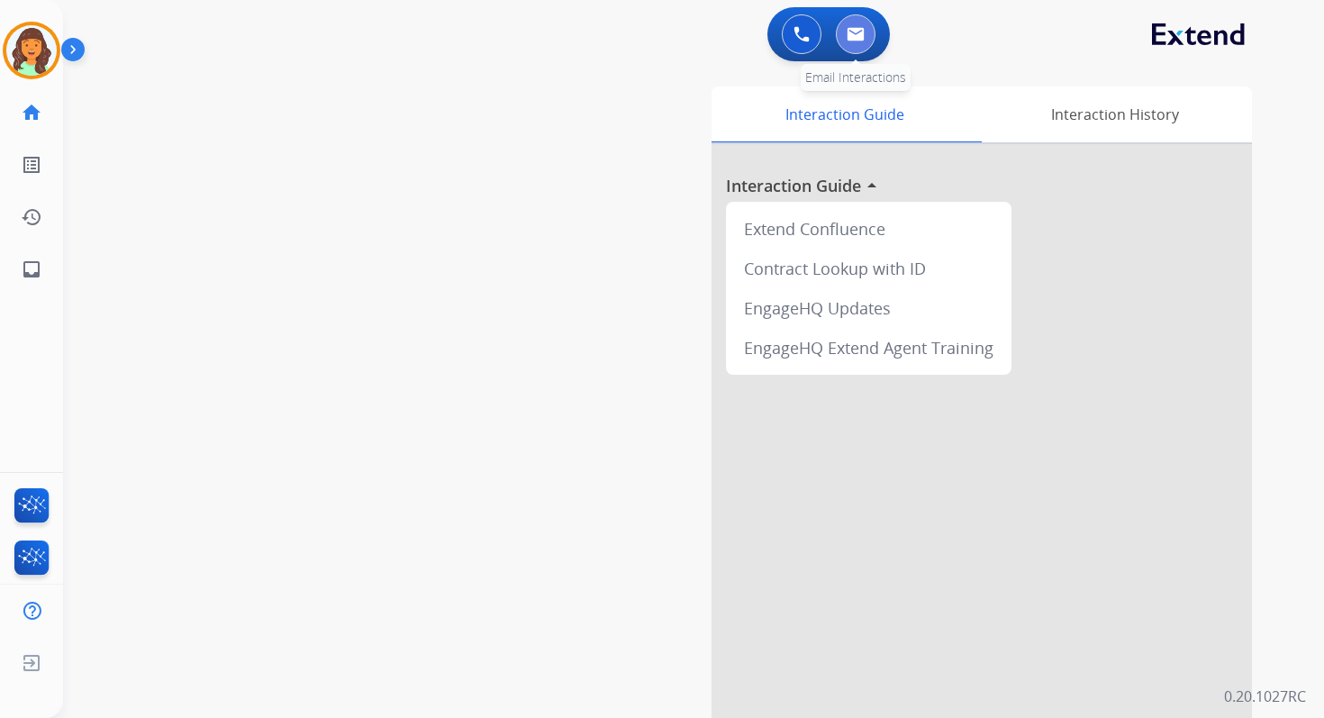
click at [856, 21] on button at bounding box center [856, 34] width 40 height 40
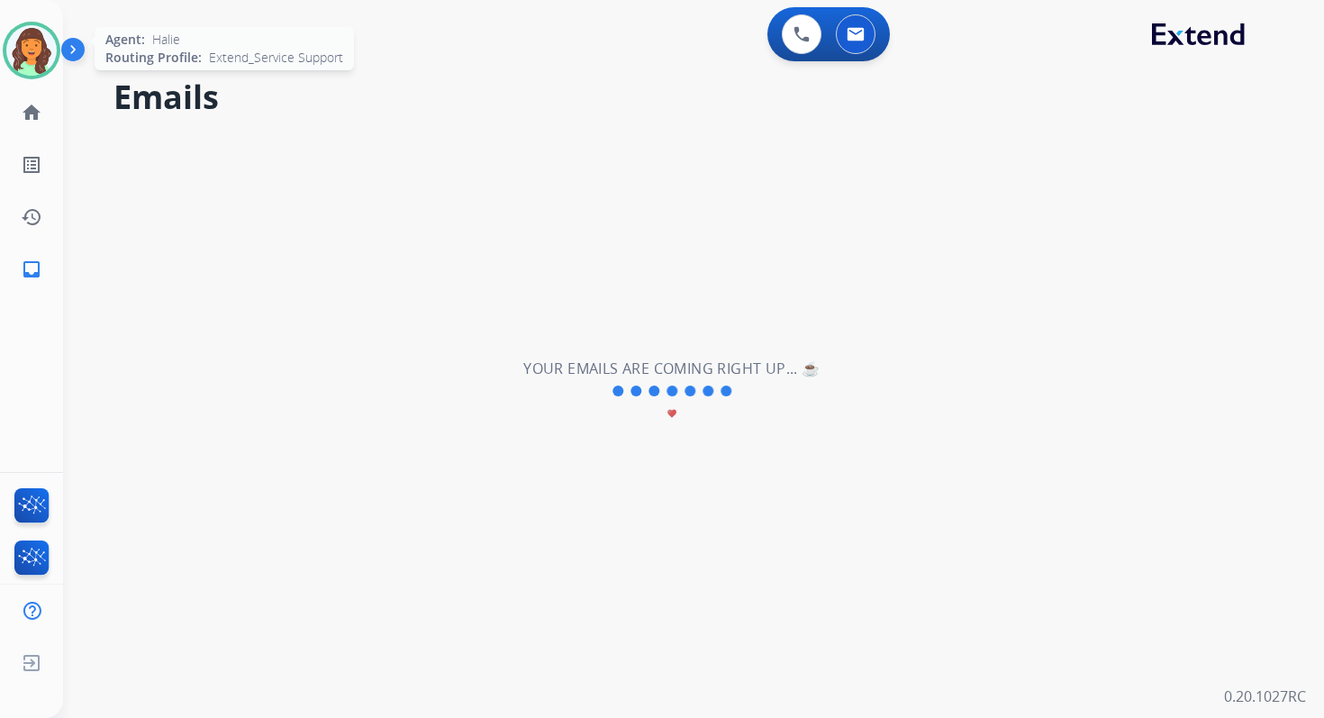
click at [32, 52] on img at bounding box center [31, 50] width 50 height 50
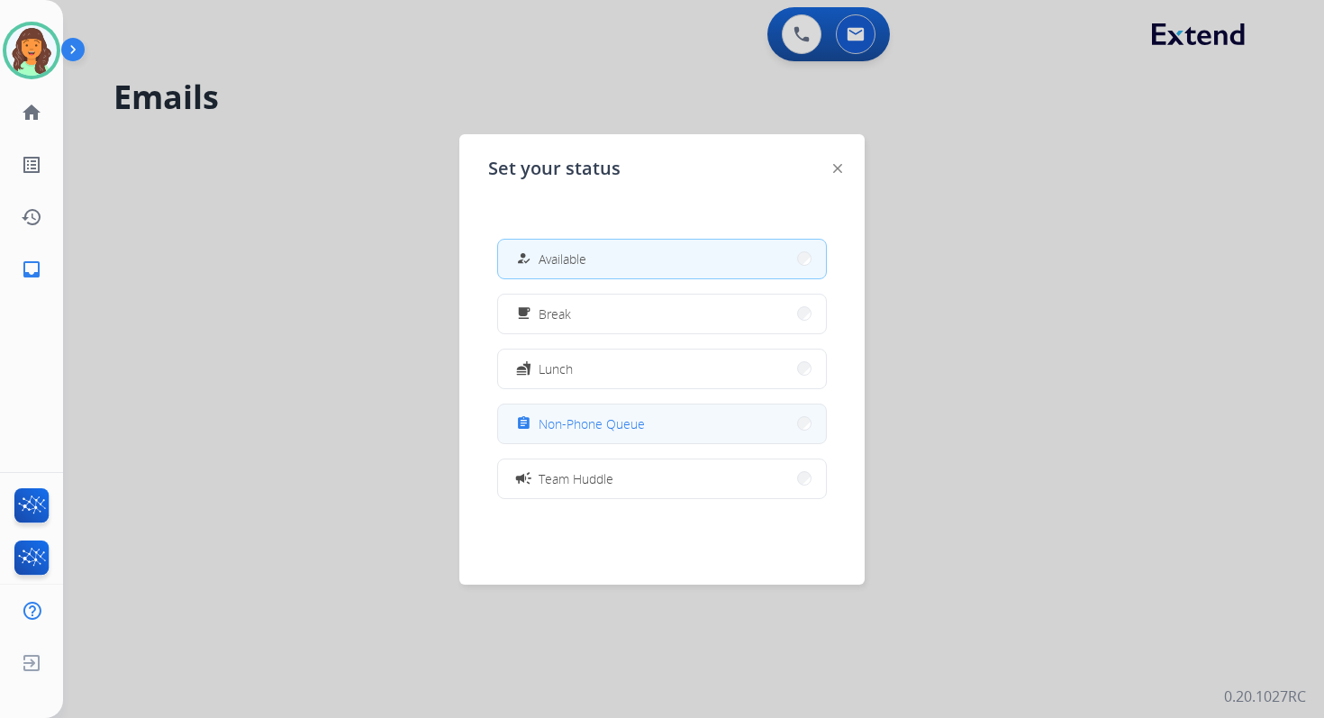
click at [615, 426] on span "Non-Phone Queue" at bounding box center [592, 423] width 106 height 19
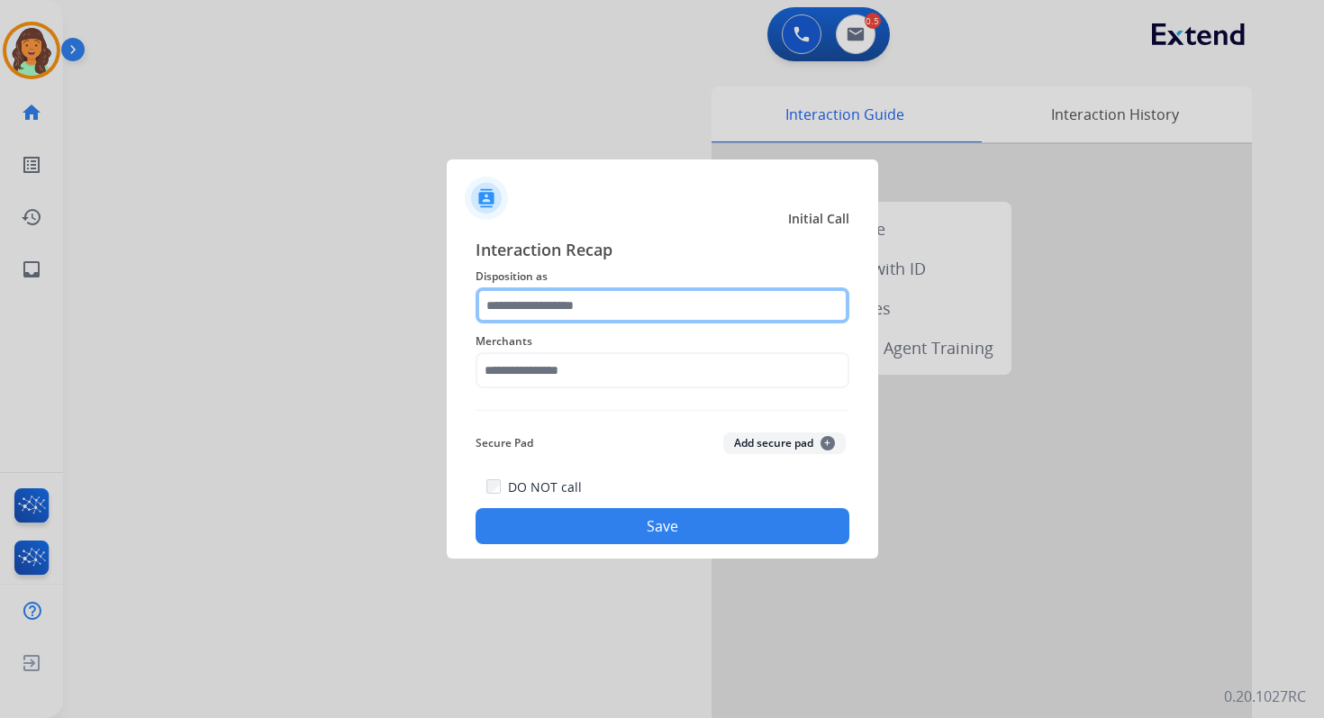
click at [553, 305] on input "text" at bounding box center [663, 305] width 374 height 36
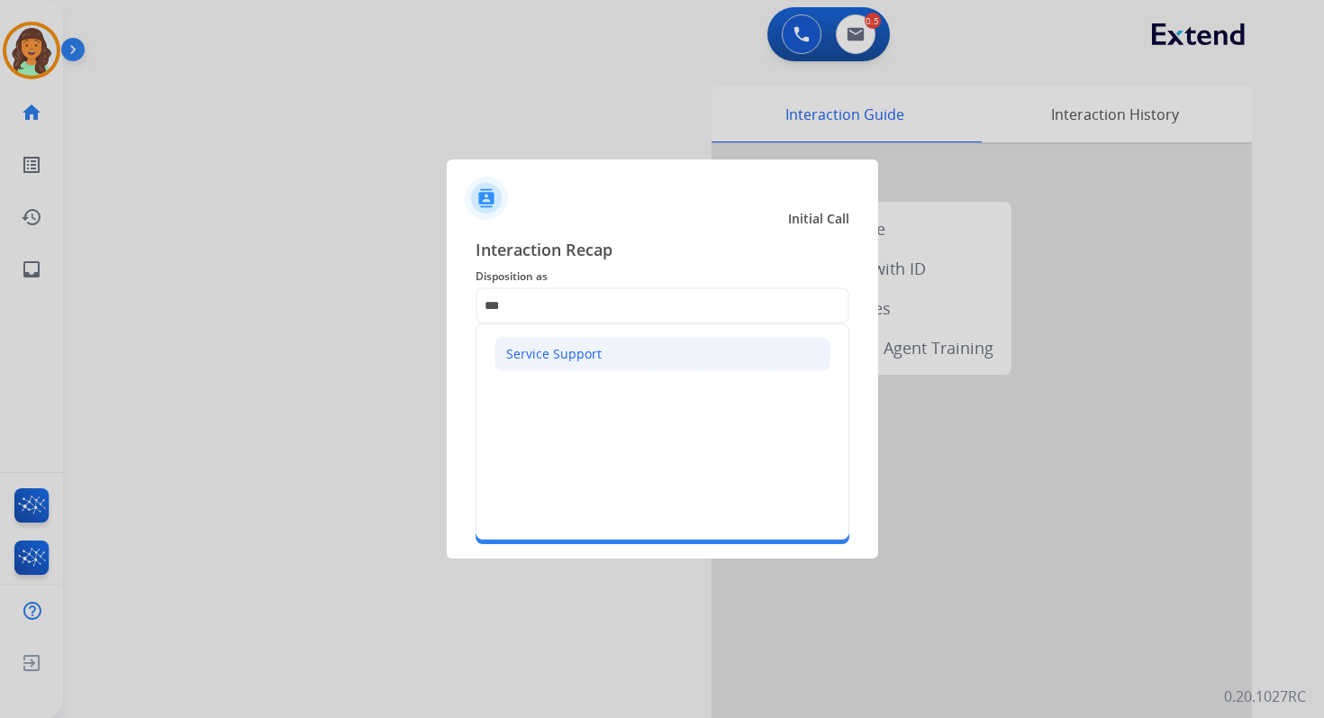
click at [509, 366] on li "Service Support" at bounding box center [663, 354] width 336 height 34
type input "**********"
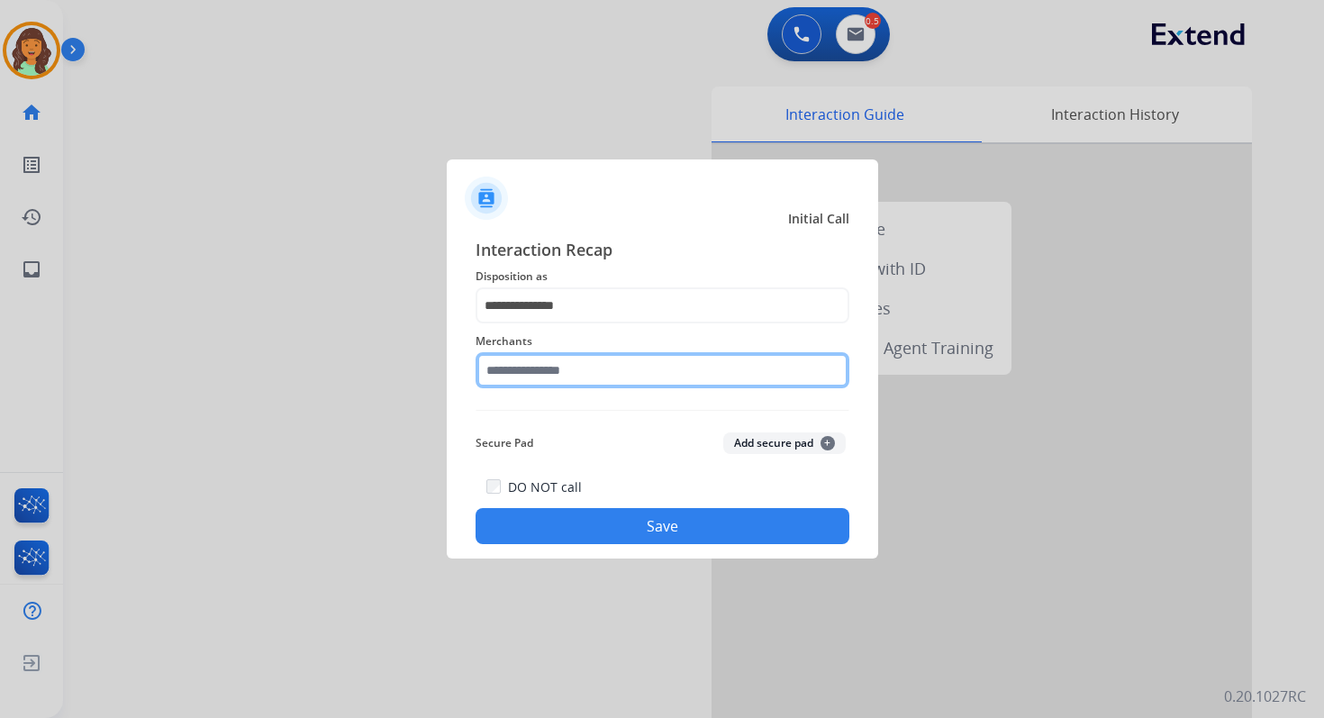
click at [528, 366] on input "text" at bounding box center [663, 370] width 374 height 36
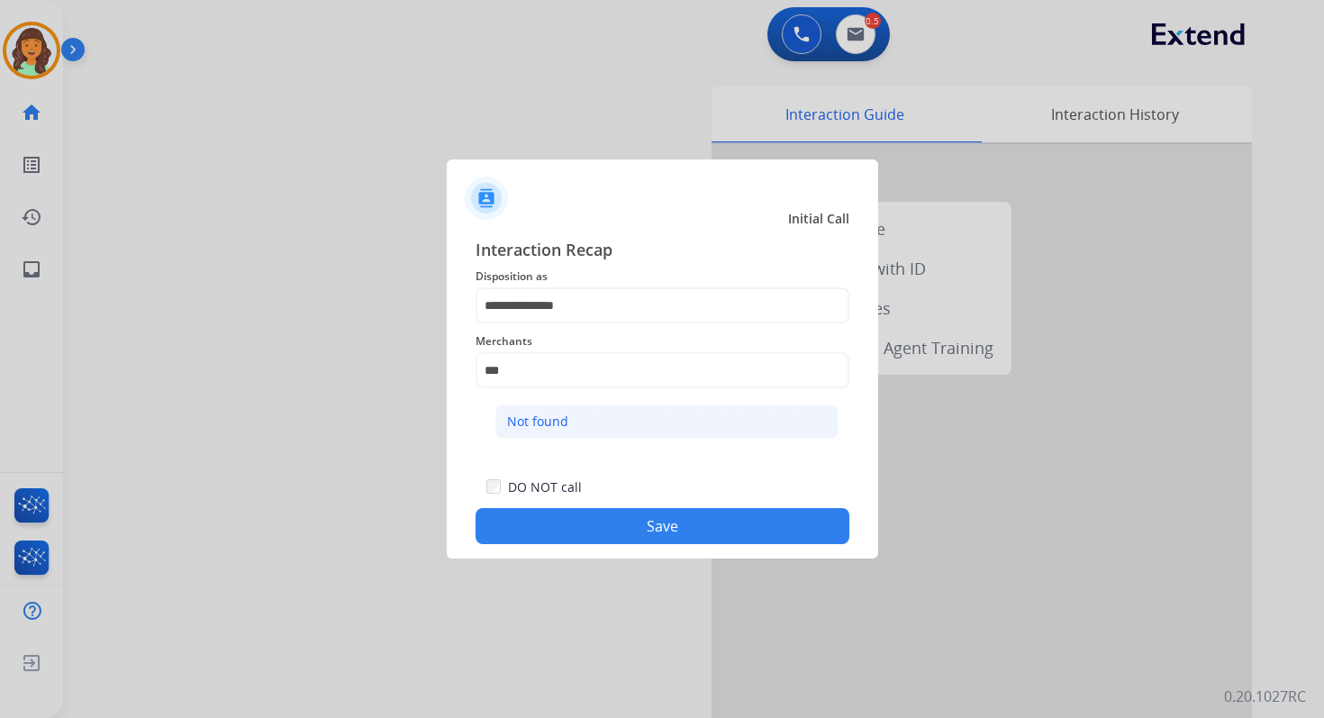
click at [551, 413] on div "Not found" at bounding box center [537, 422] width 61 height 18
type input "*********"
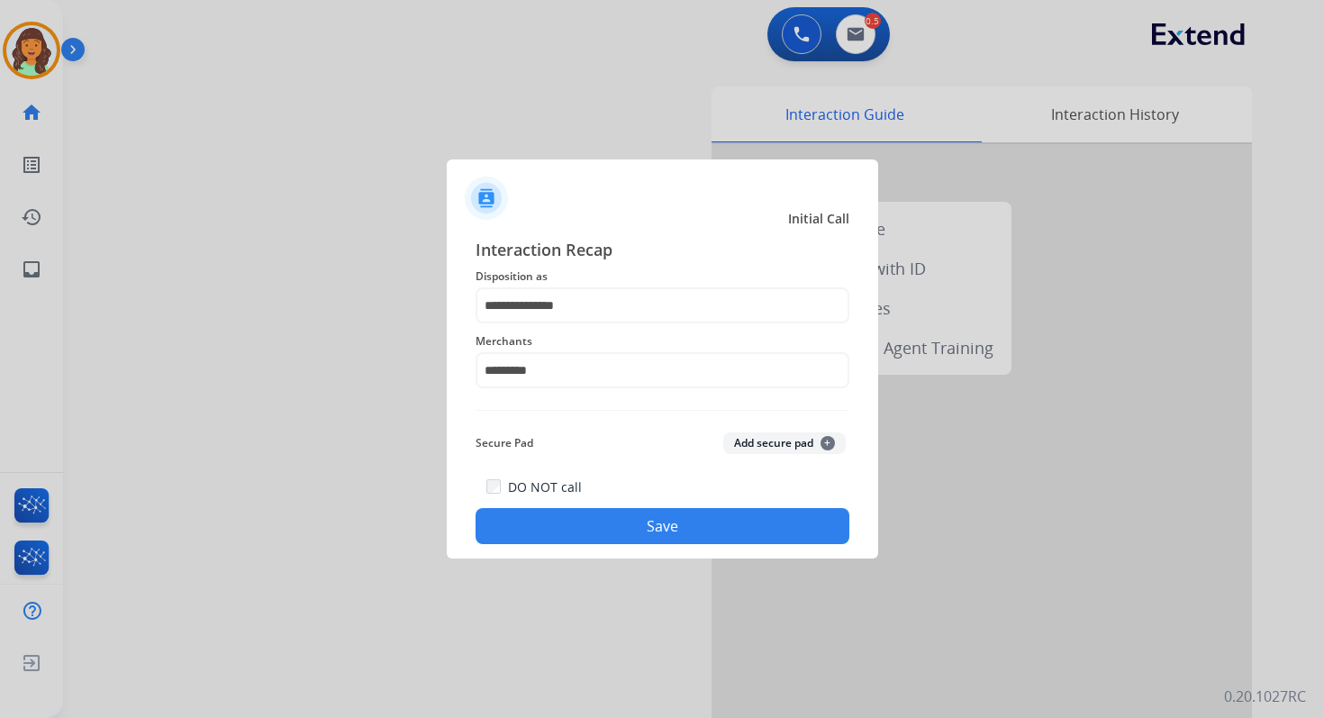
click at [641, 517] on button "Save" at bounding box center [663, 526] width 374 height 36
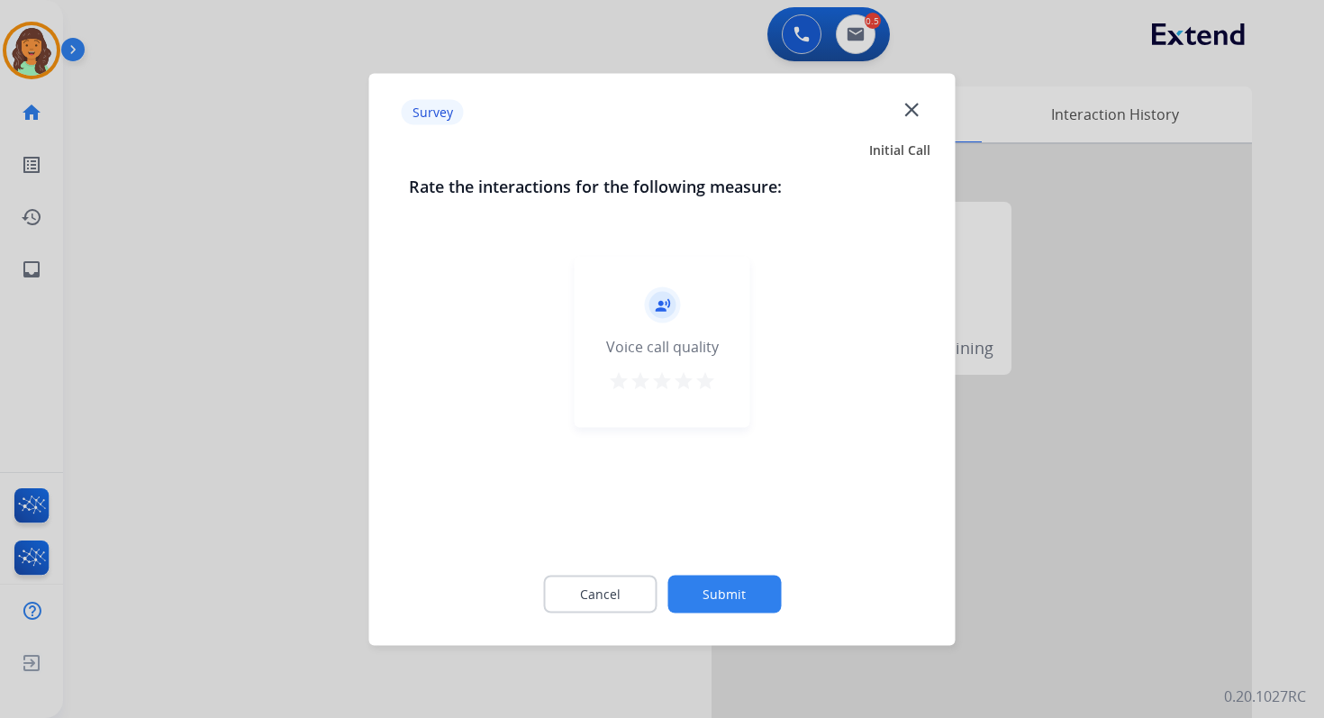
click at [723, 585] on button "Submit" at bounding box center [723, 594] width 113 height 38
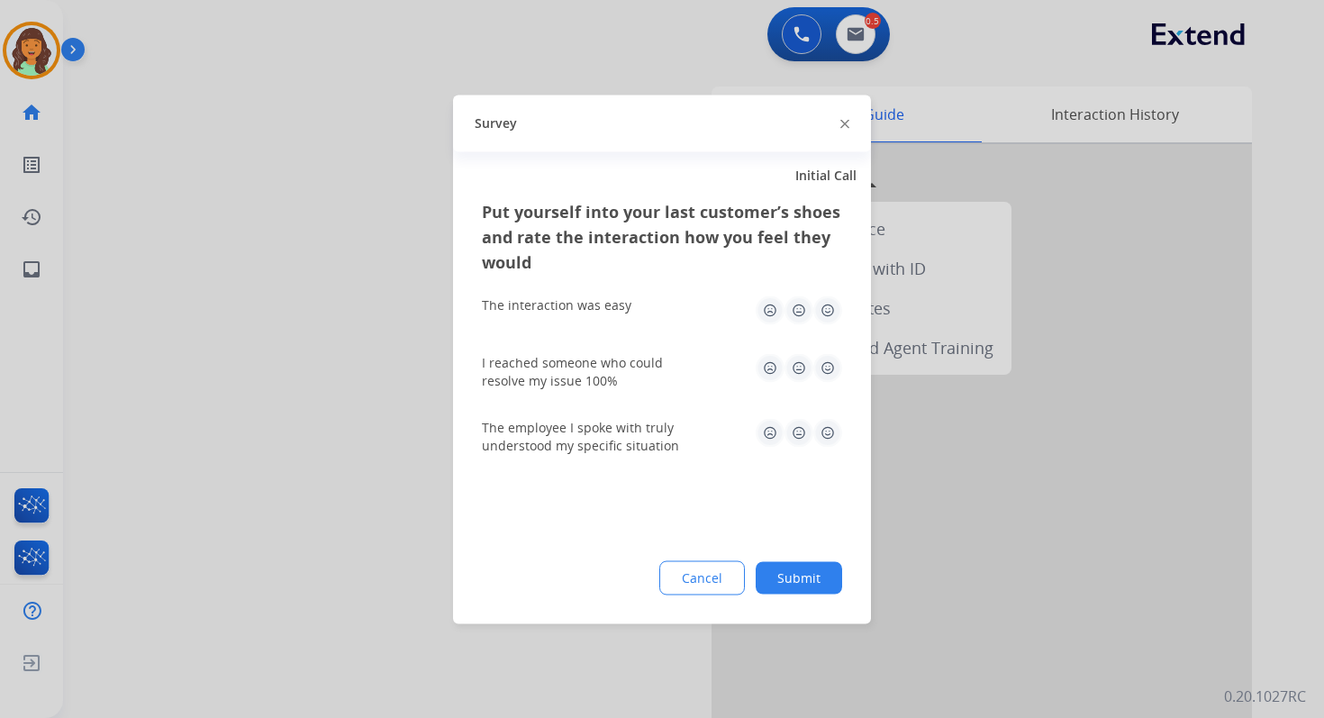
click at [796, 576] on button "Submit" at bounding box center [799, 577] width 86 height 32
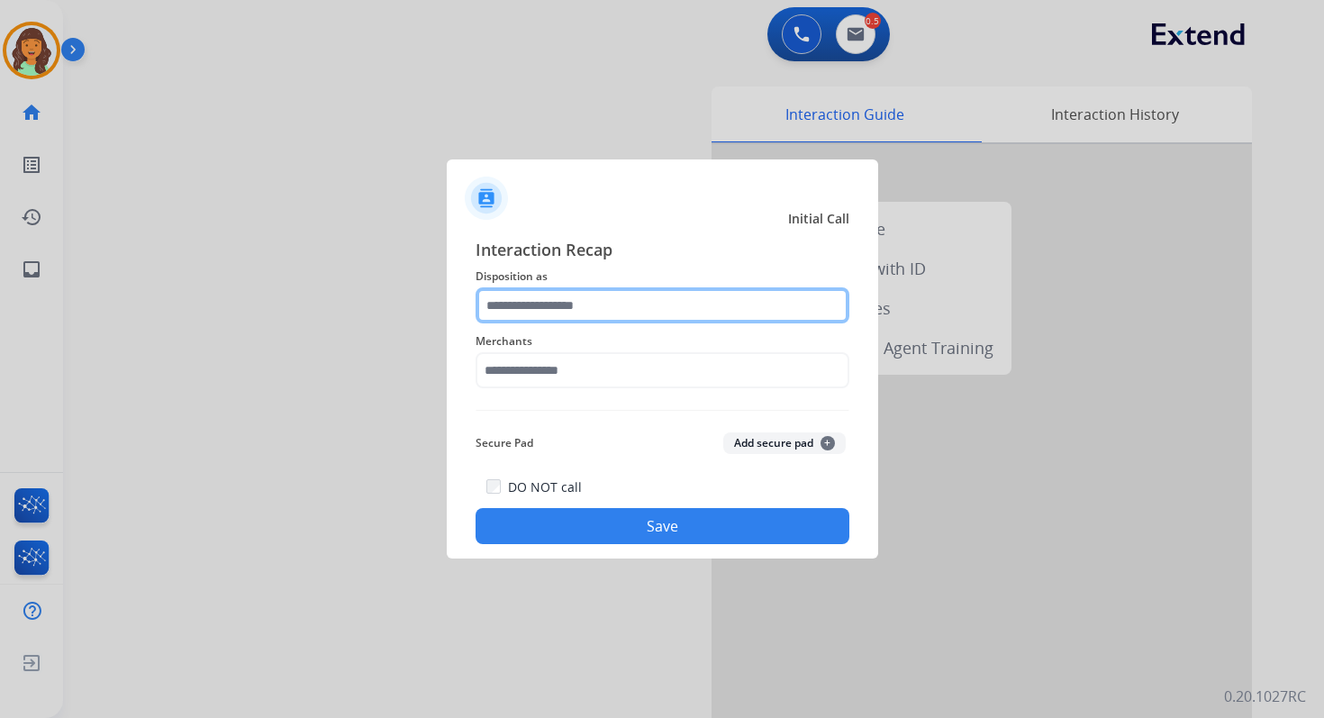
click at [571, 289] on input "text" at bounding box center [663, 305] width 374 height 36
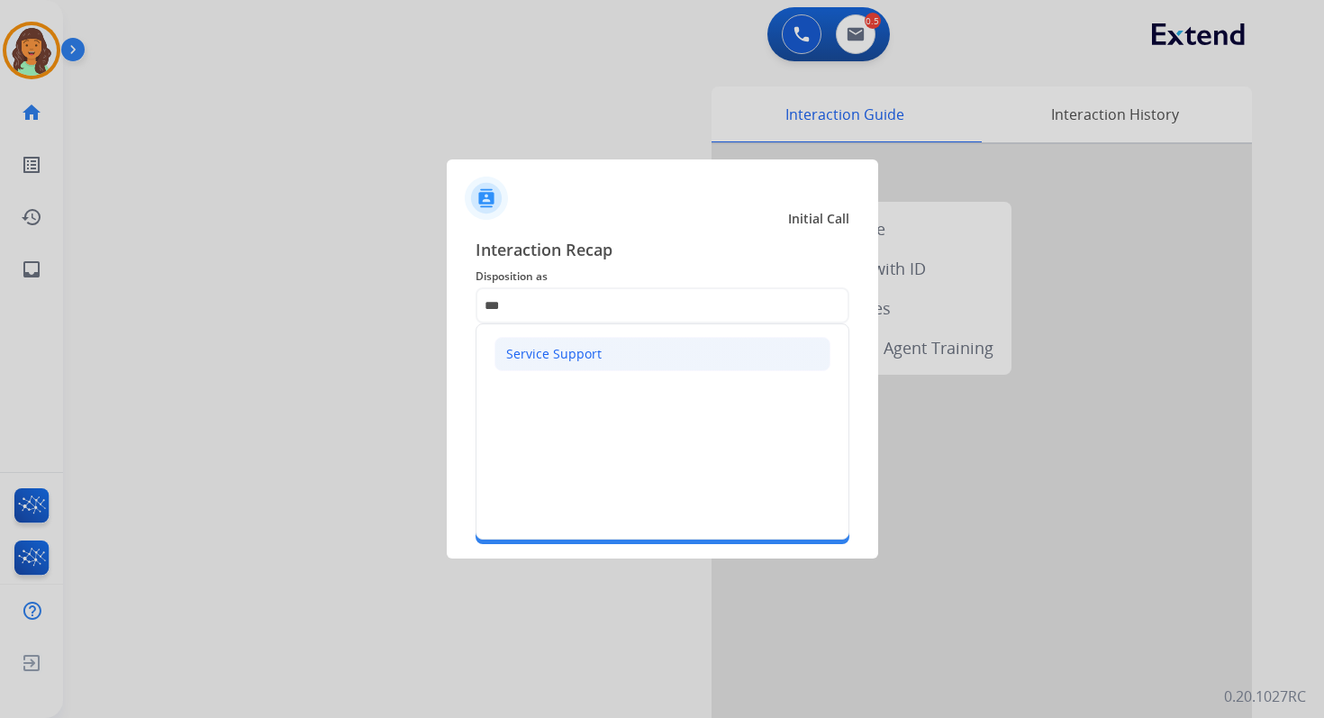
click at [561, 348] on div "Service Support" at bounding box center [553, 354] width 95 height 18
type input "**********"
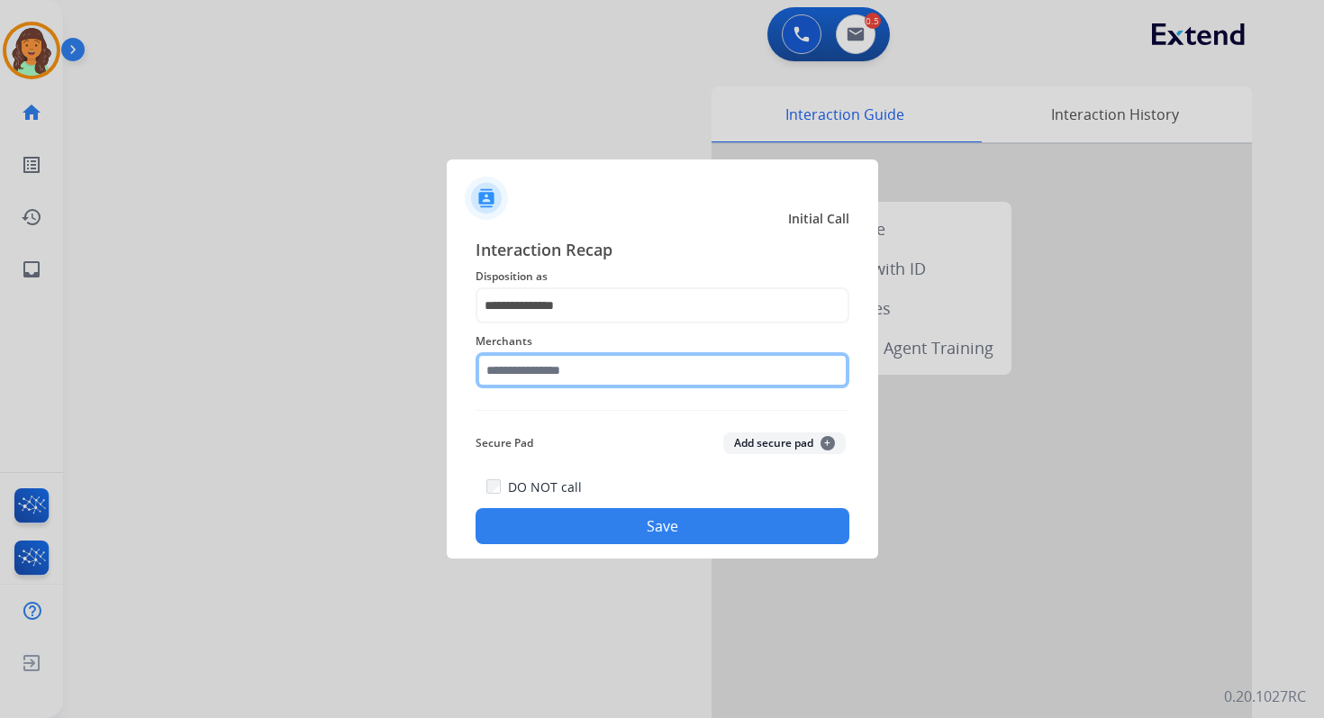
click at [567, 367] on input "text" at bounding box center [663, 370] width 374 height 36
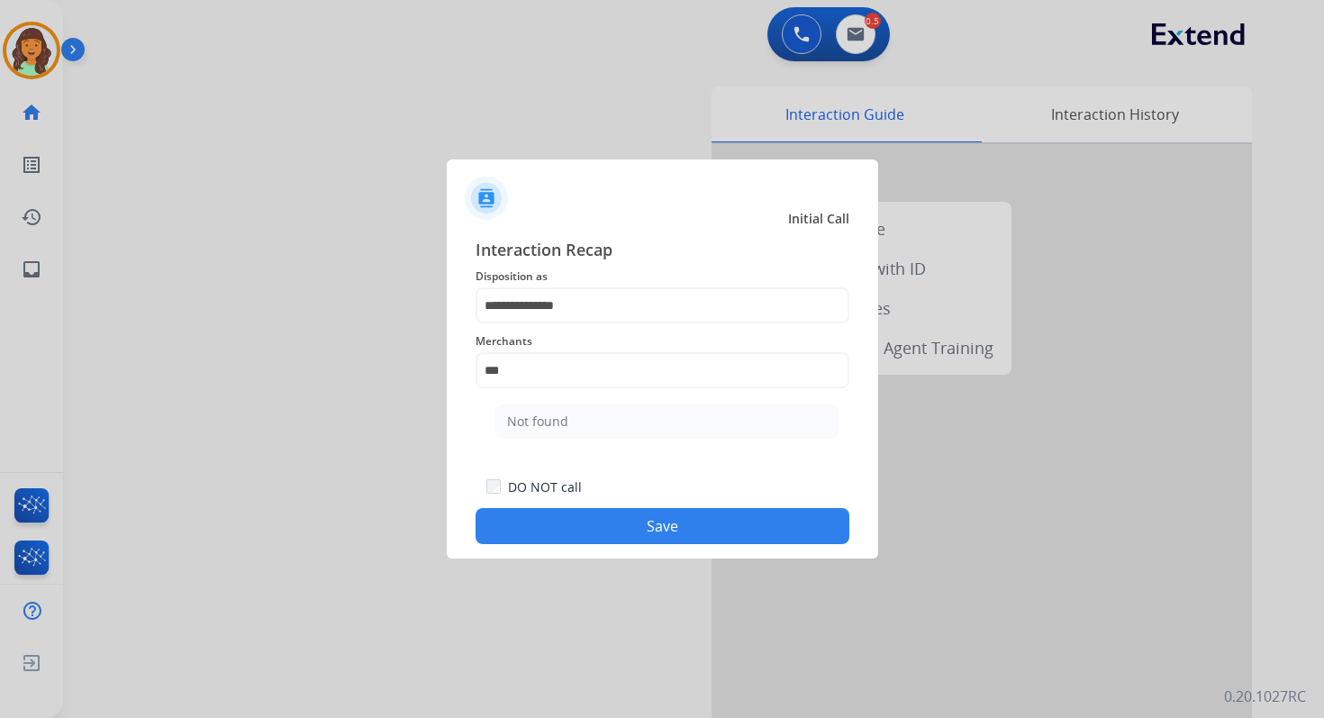
click at [573, 448] on ul "Not found" at bounding box center [667, 425] width 354 height 61
click at [573, 429] on li "Not found" at bounding box center [666, 421] width 343 height 34
type input "*********"
click at [638, 528] on button "Save" at bounding box center [663, 526] width 374 height 36
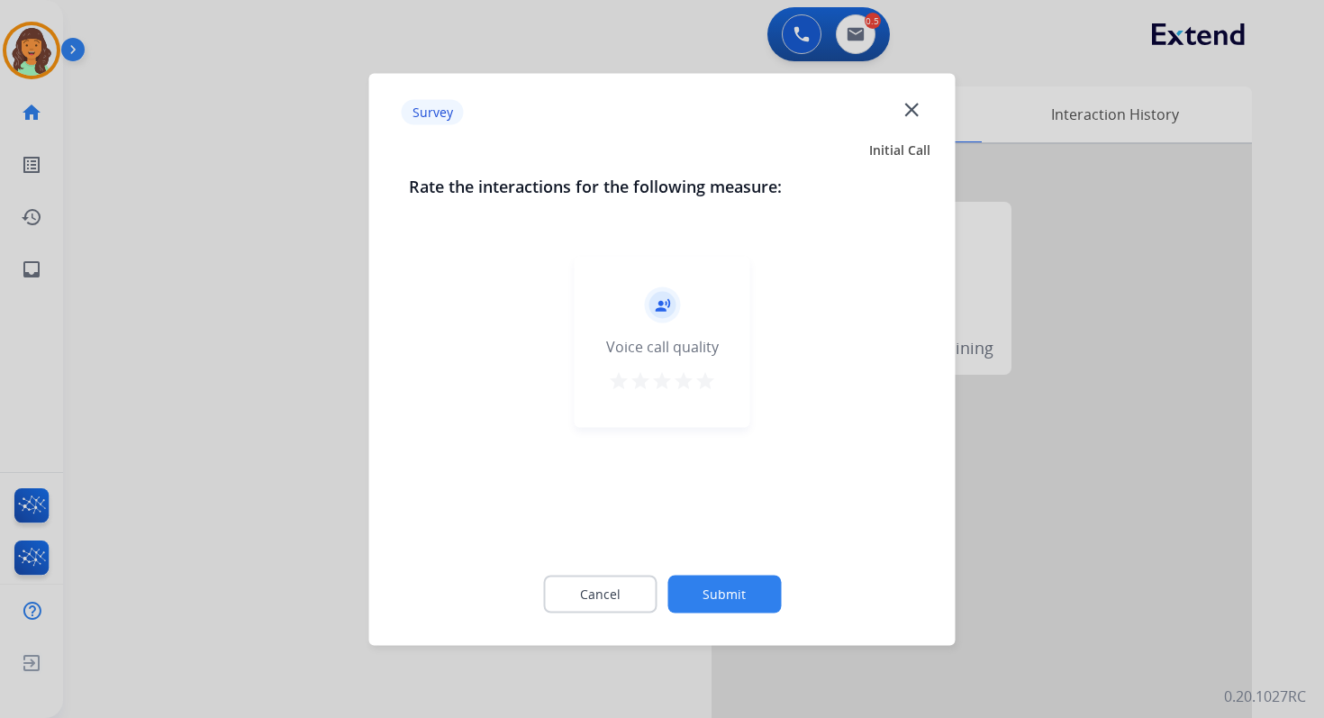
click at [707, 575] on div "Cancel Submit" at bounding box center [662, 593] width 507 height 81
click at [725, 604] on button "Submit" at bounding box center [723, 594] width 113 height 38
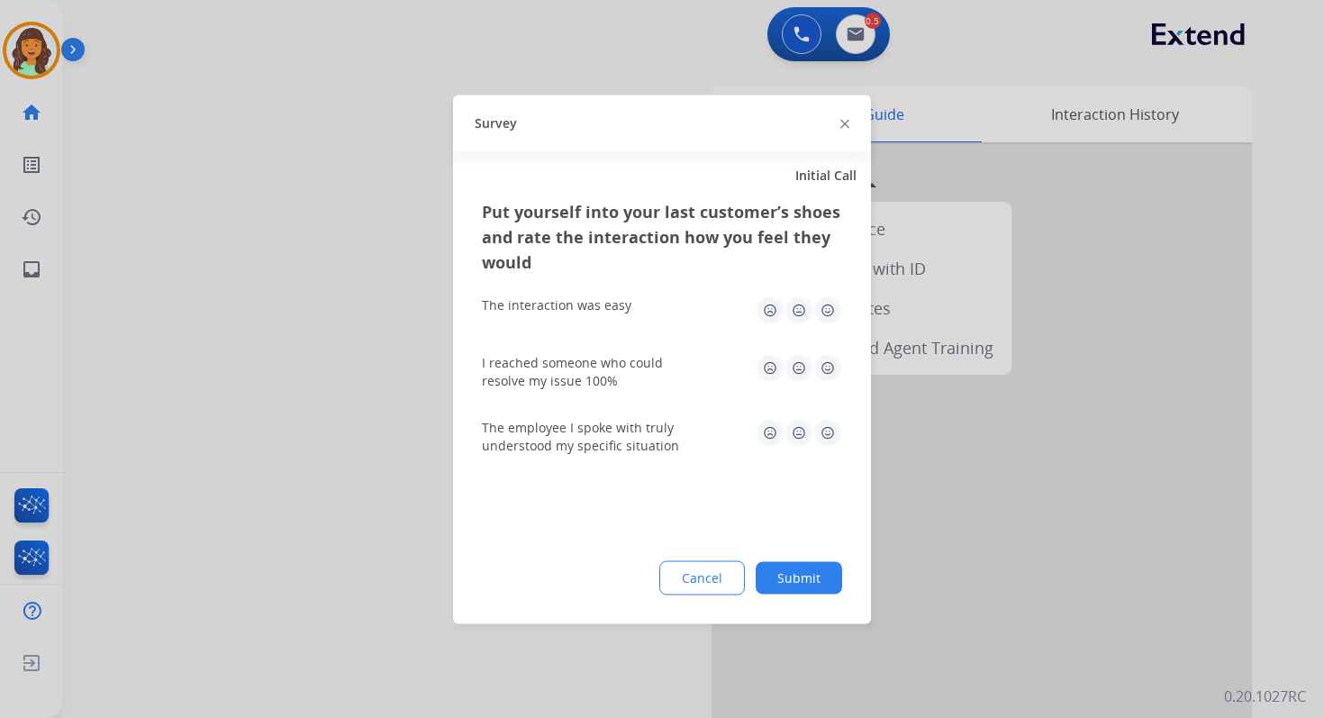
click at [785, 572] on button "Submit" at bounding box center [799, 577] width 86 height 32
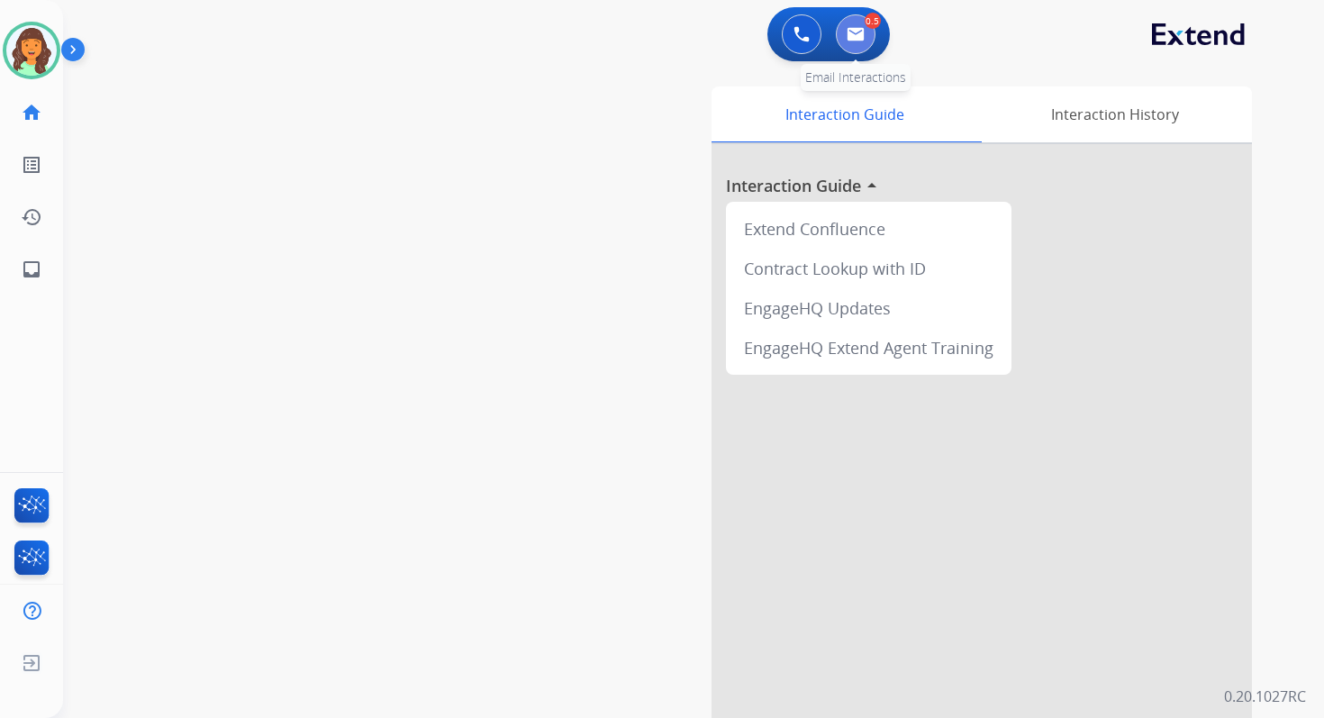
click at [858, 24] on button at bounding box center [856, 34] width 40 height 40
select select "**********"
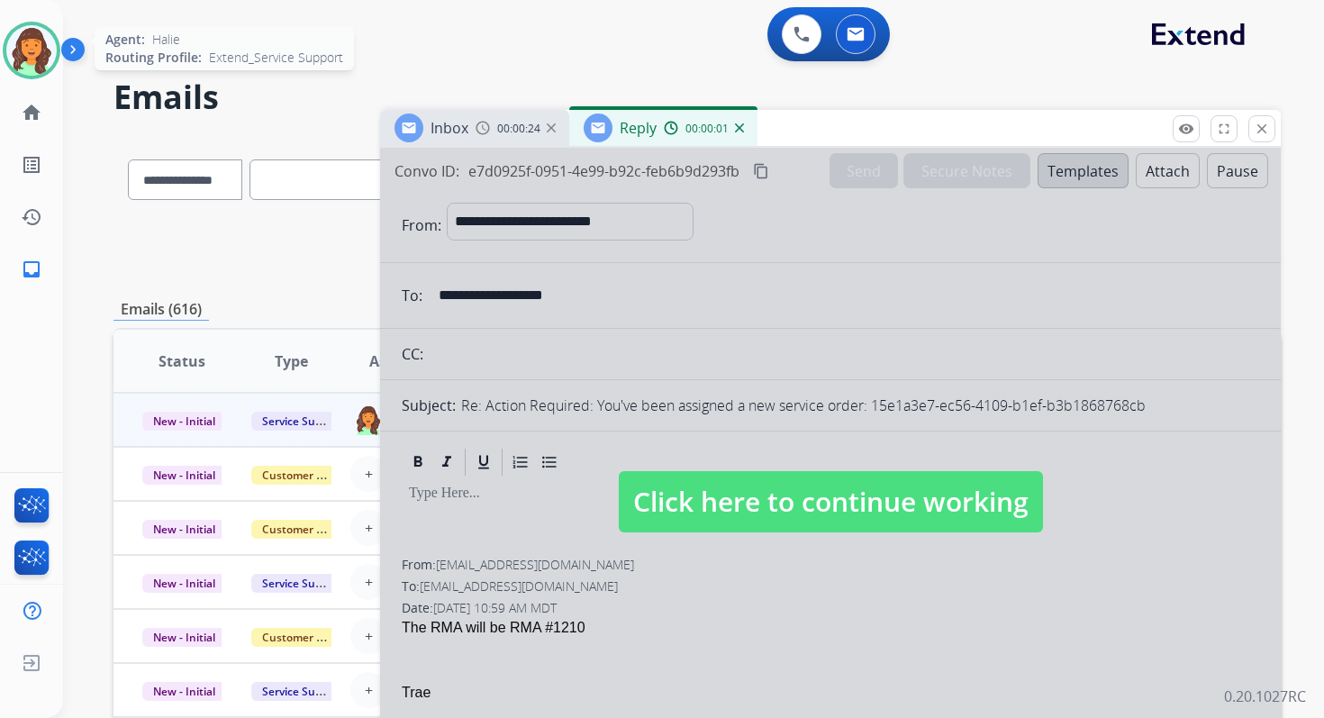
click at [37, 46] on img at bounding box center [31, 50] width 50 height 50
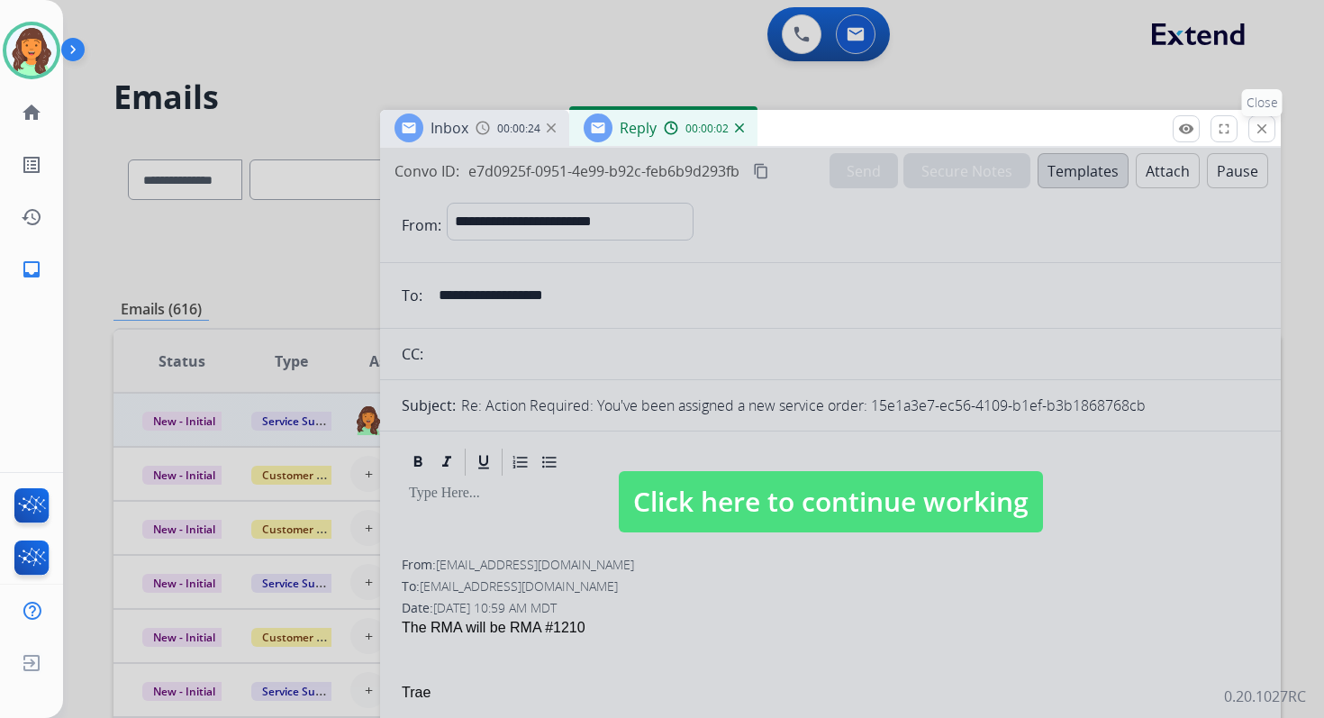
click at [1263, 132] on mat-icon "close" at bounding box center [1262, 129] width 16 height 16
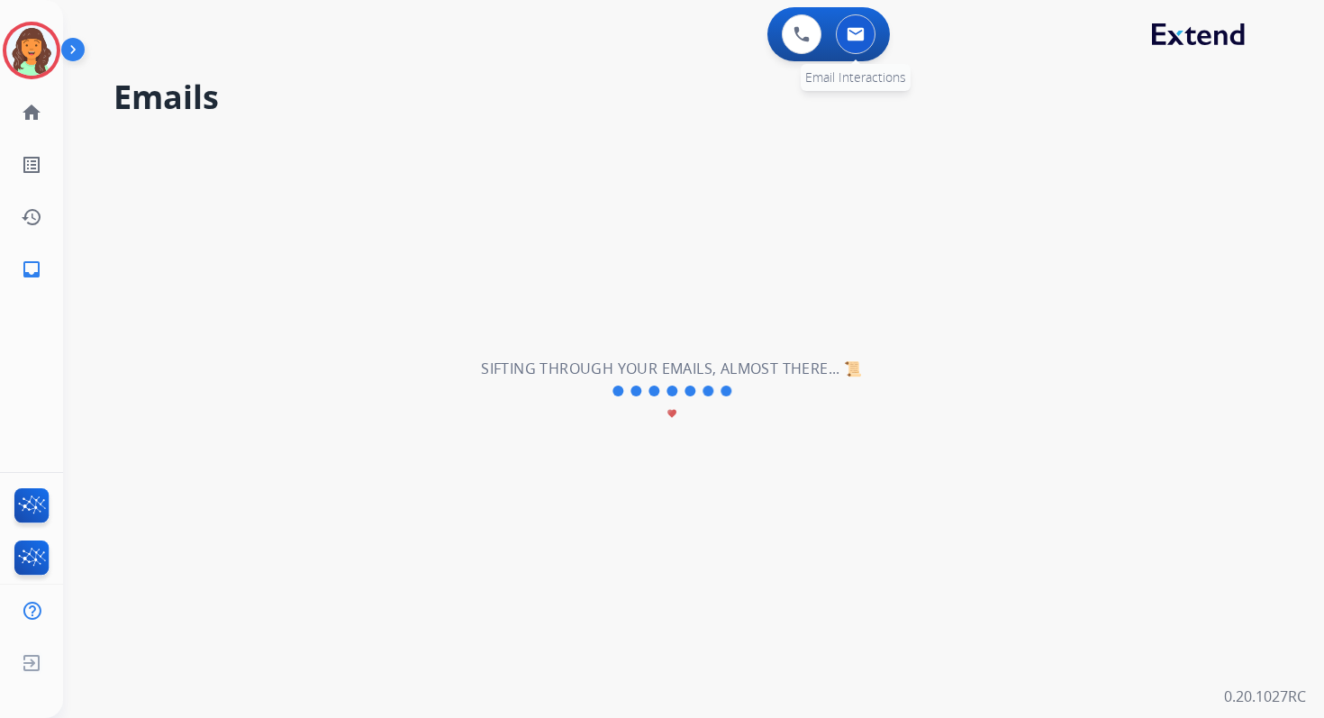
click at [861, 27] on img at bounding box center [856, 34] width 18 height 14
click at [28, 107] on mat-icon "home" at bounding box center [32, 113] width 22 height 22
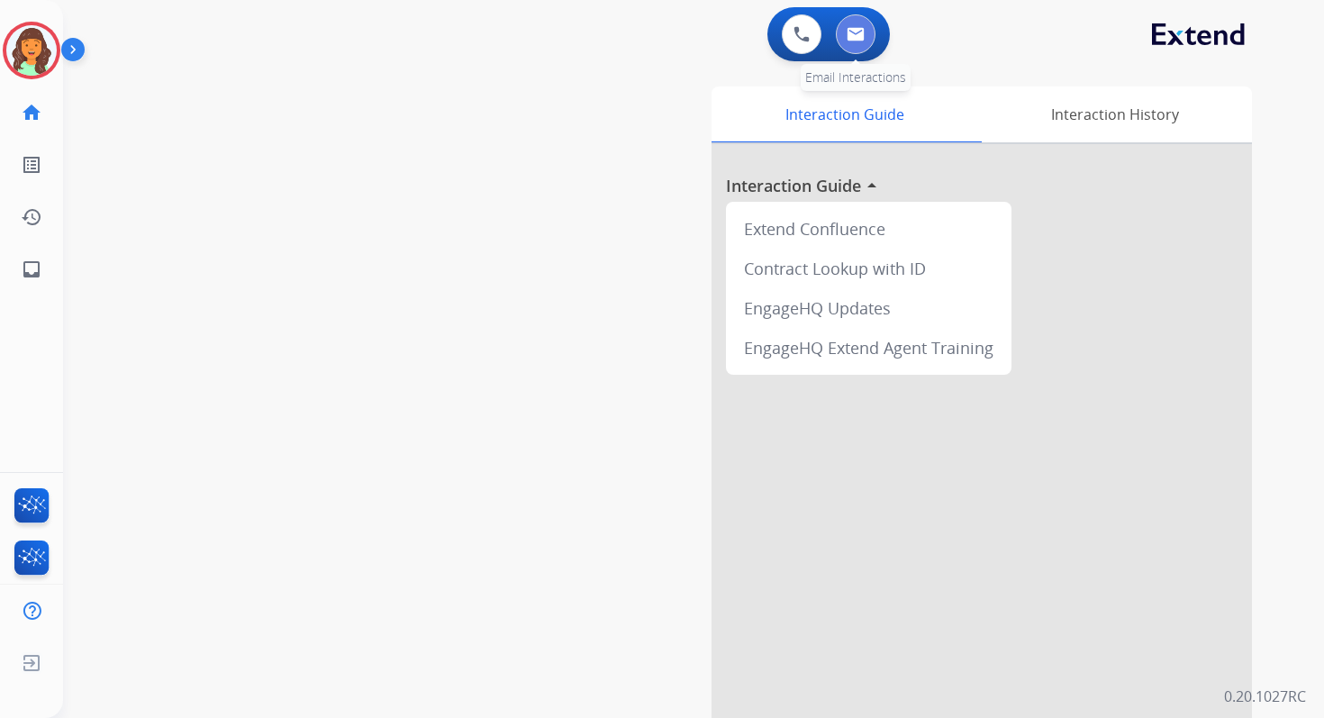
click at [859, 42] on button at bounding box center [856, 34] width 40 height 40
select select "**********"
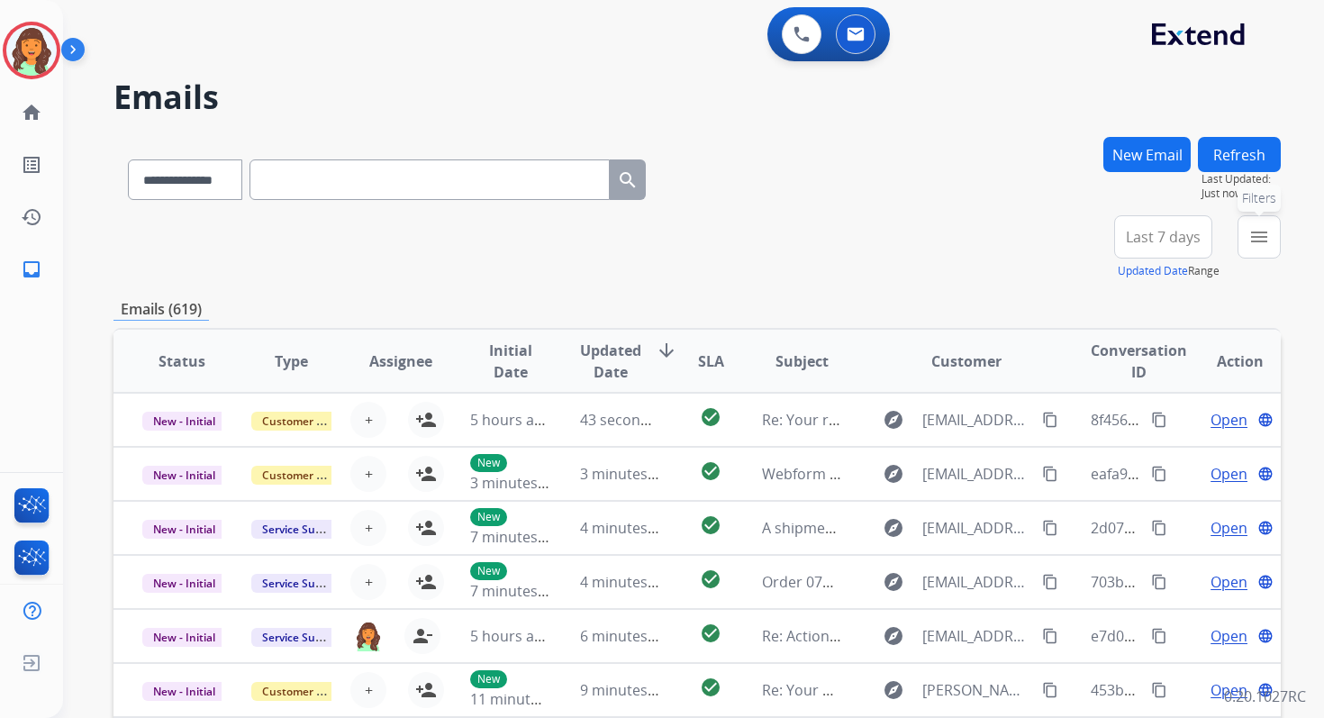
click at [1243, 241] on button "menu Filters" at bounding box center [1259, 236] width 43 height 43
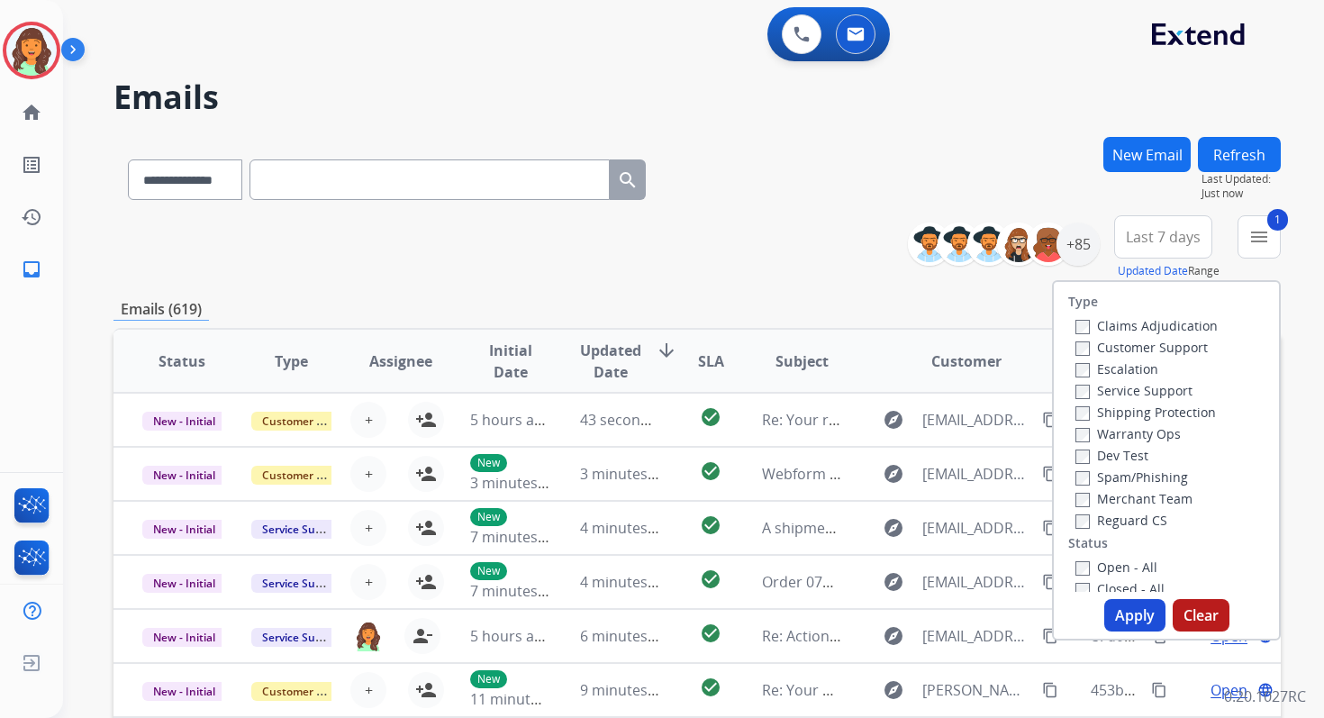
click at [1113, 603] on button "Apply" at bounding box center [1134, 615] width 61 height 32
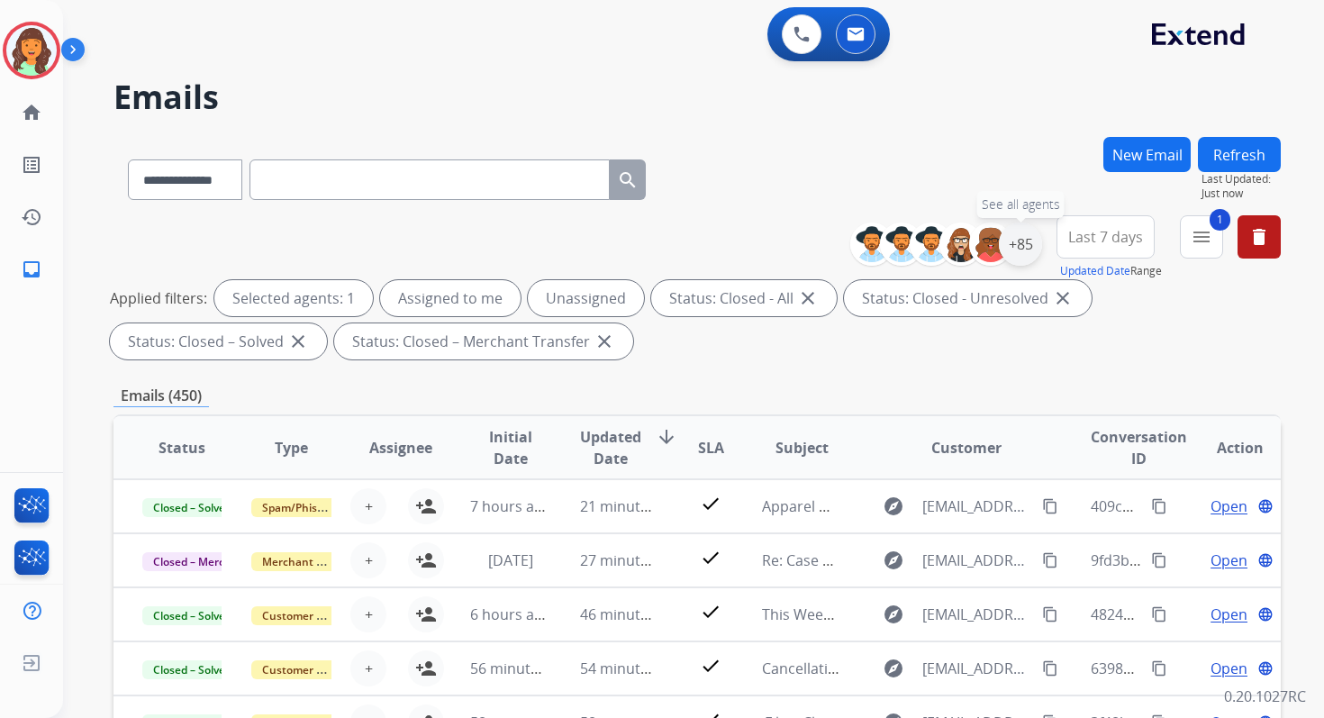
click at [1011, 233] on div "+85" at bounding box center [1020, 243] width 43 height 43
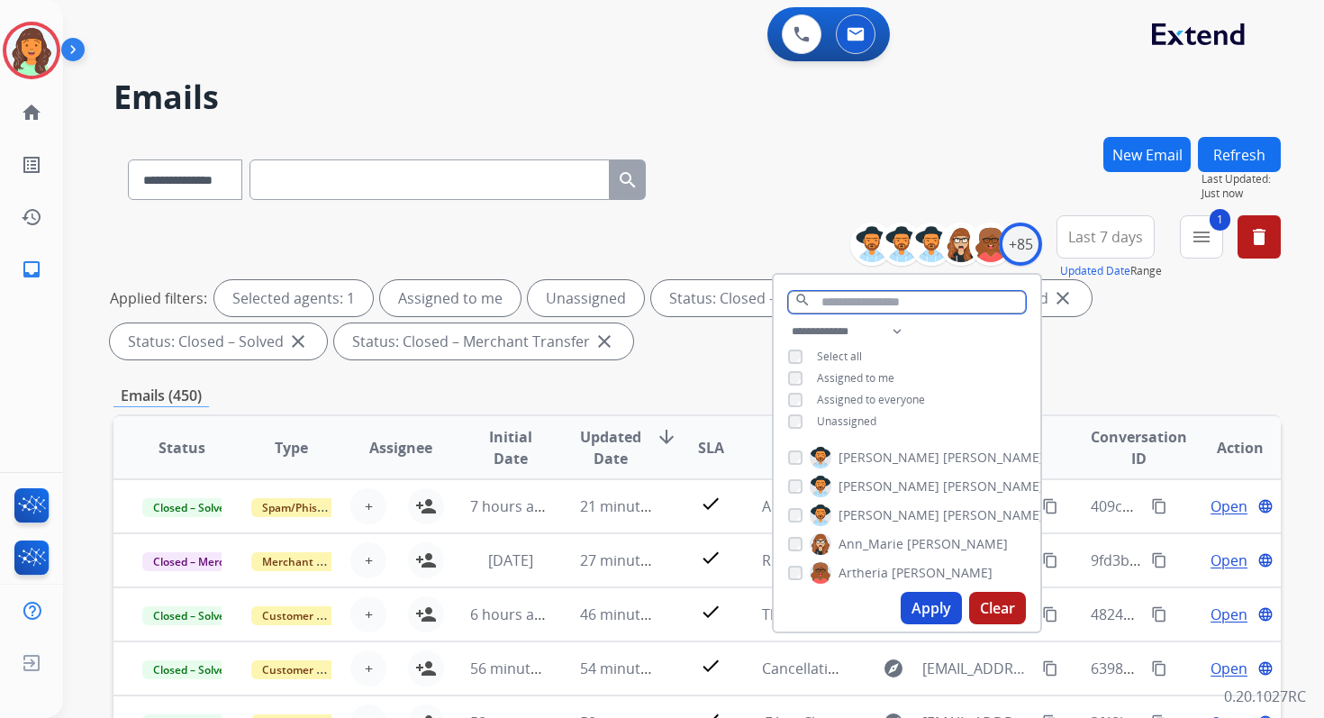
click at [828, 303] on input "text" at bounding box center [907, 302] width 238 height 23
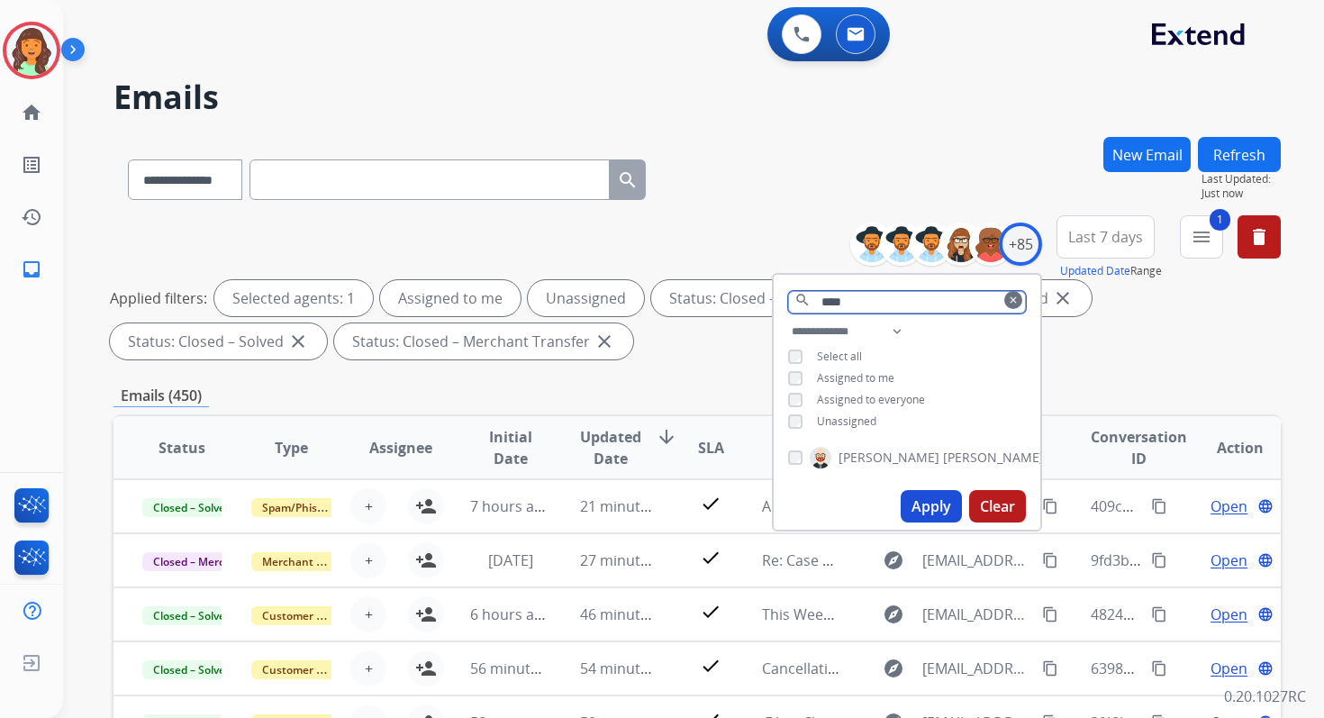
type input "****"
click at [933, 513] on button "Apply" at bounding box center [931, 506] width 61 height 32
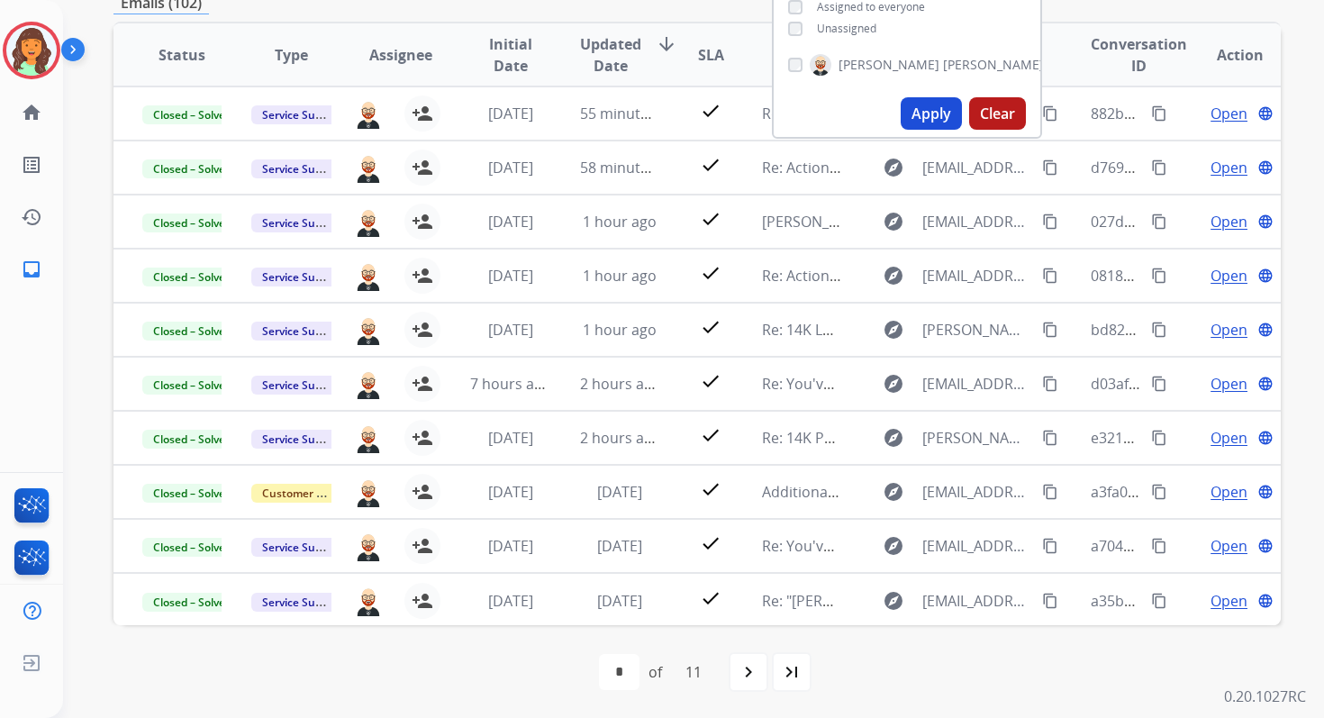
scroll to position [394, 0]
click at [515, 670] on div "first_page navigate_before * * * * * * * * * ** ** of 11 navigate_next last_page" at bounding box center [696, 671] width 1167 height 36
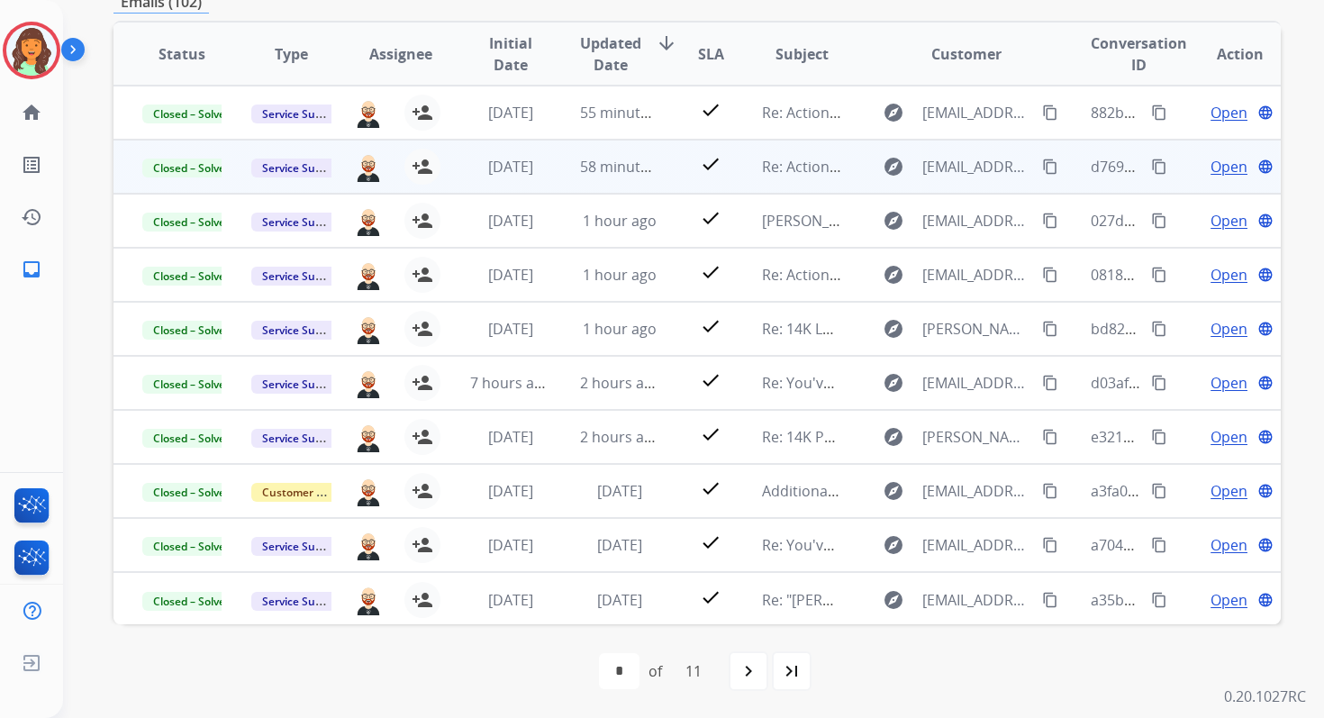
click at [660, 174] on td "check" at bounding box center [696, 167] width 73 height 54
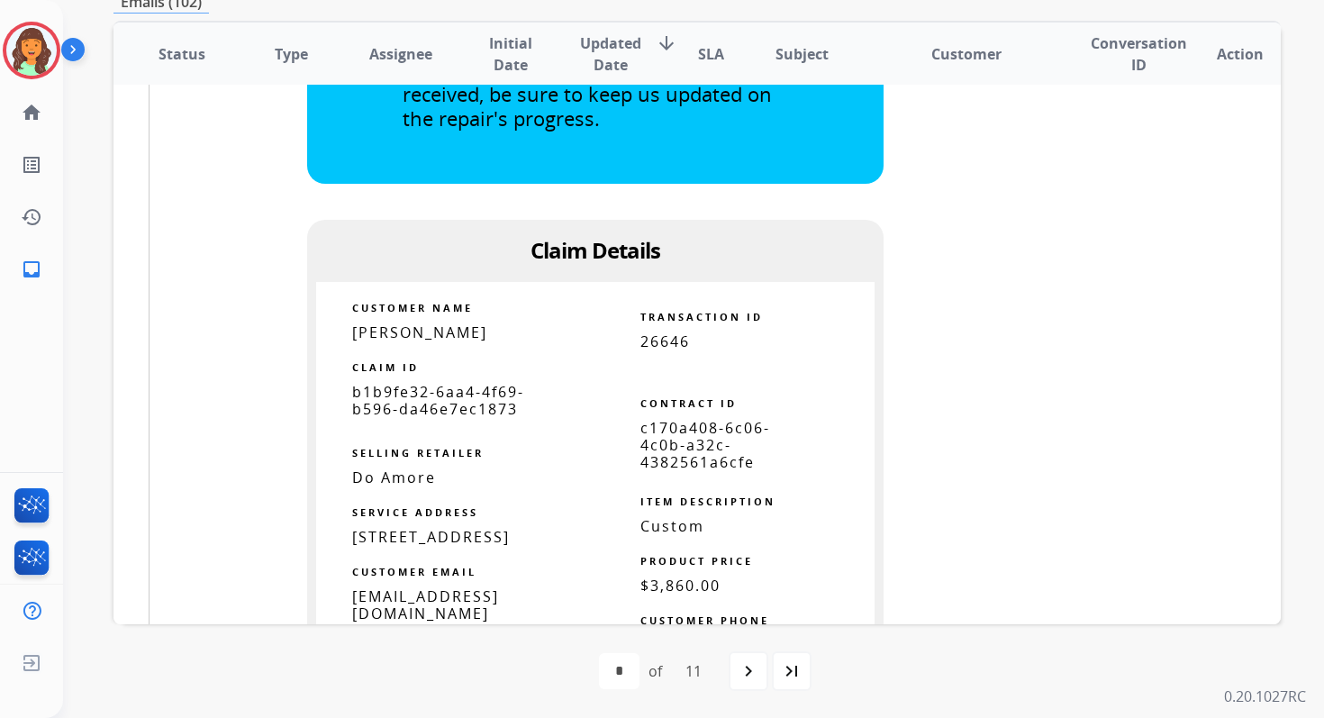
scroll to position [1011, 0]
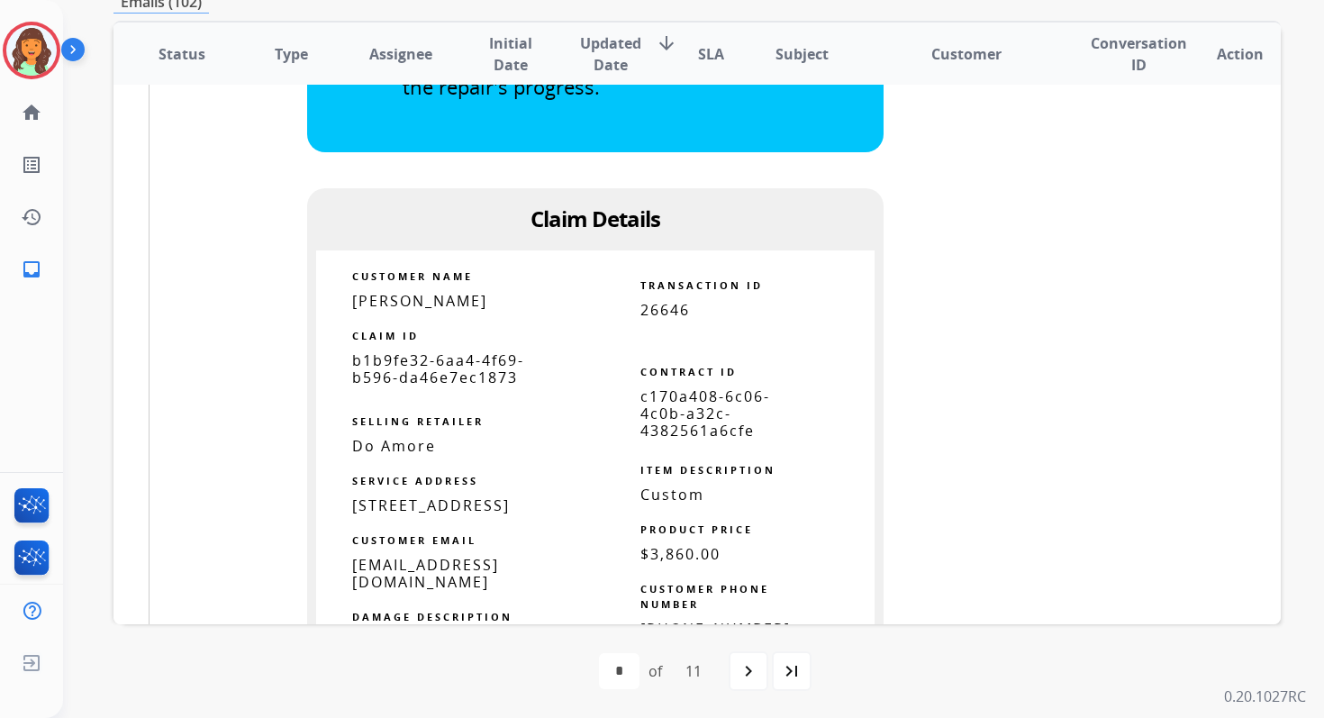
click at [686, 410] on span "c170a408-6c06-4c0b-a32c-4382561a6cfe" at bounding box center [705, 413] width 130 height 54
copy tbody
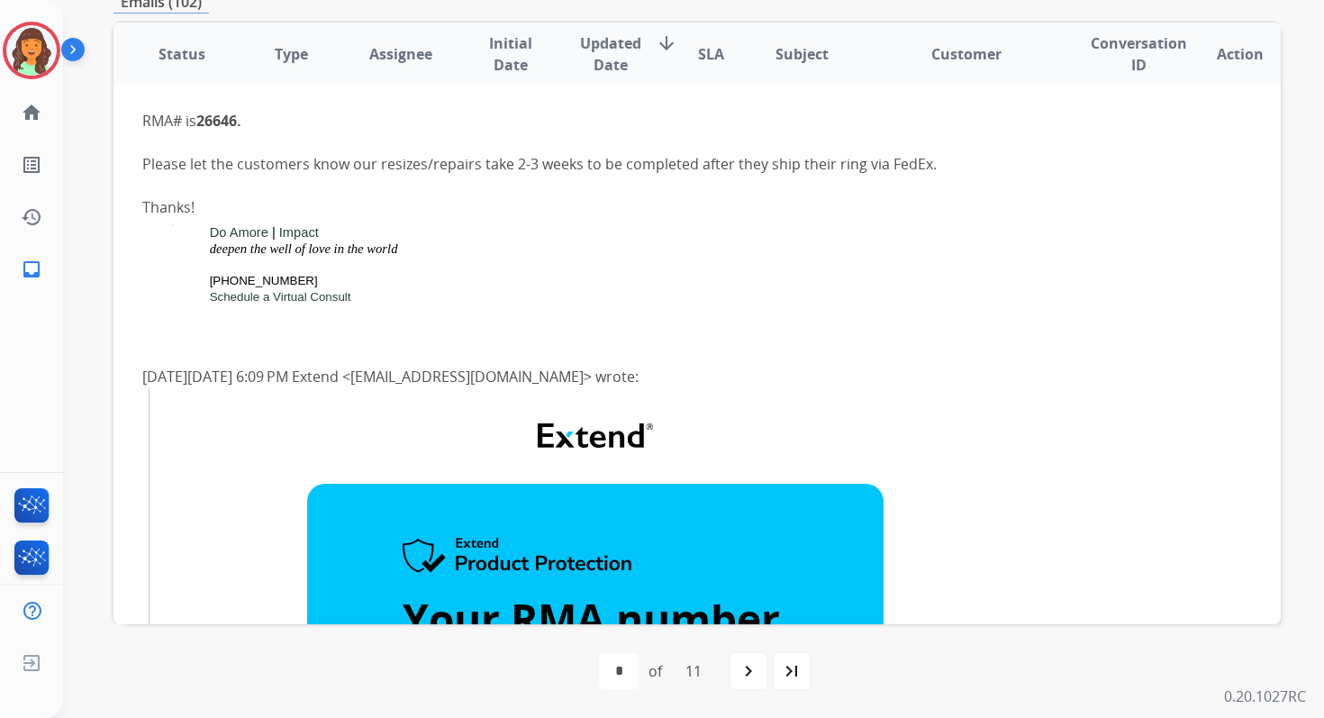
scroll to position [0, 0]
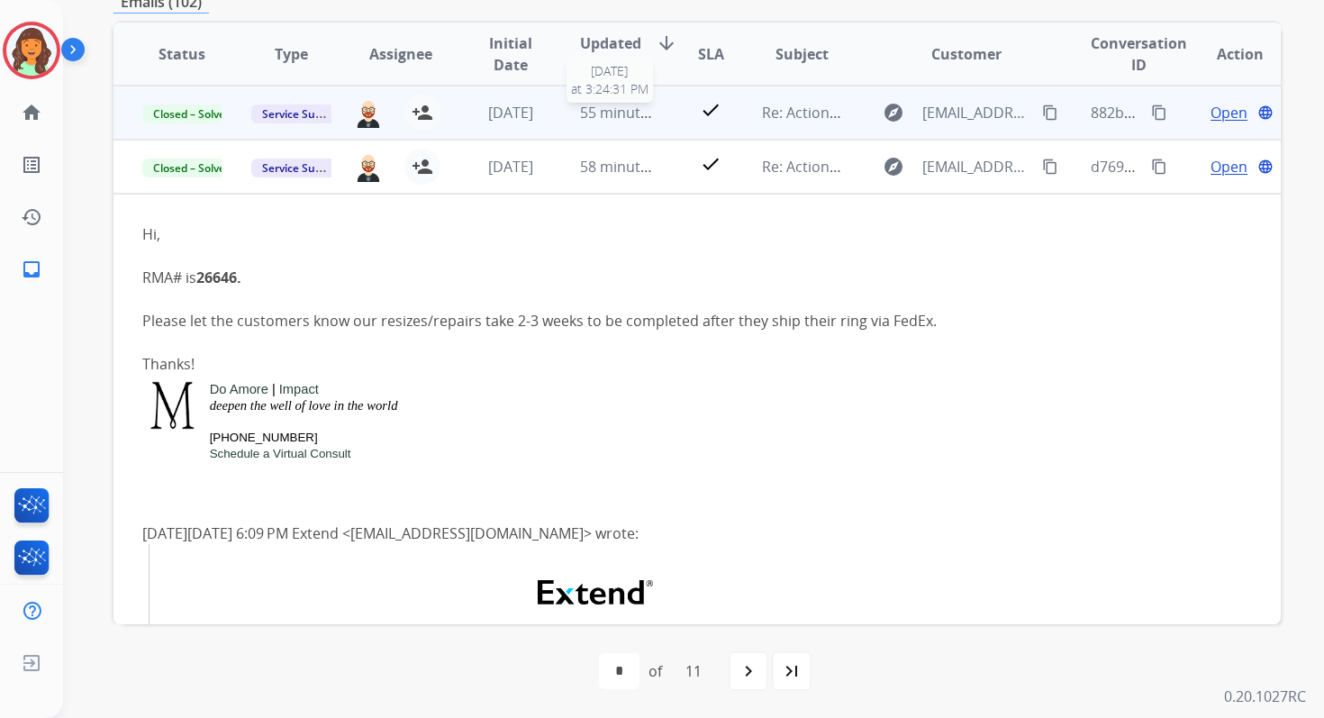
click at [616, 108] on span "55 minutes ago" at bounding box center [632, 113] width 104 height 20
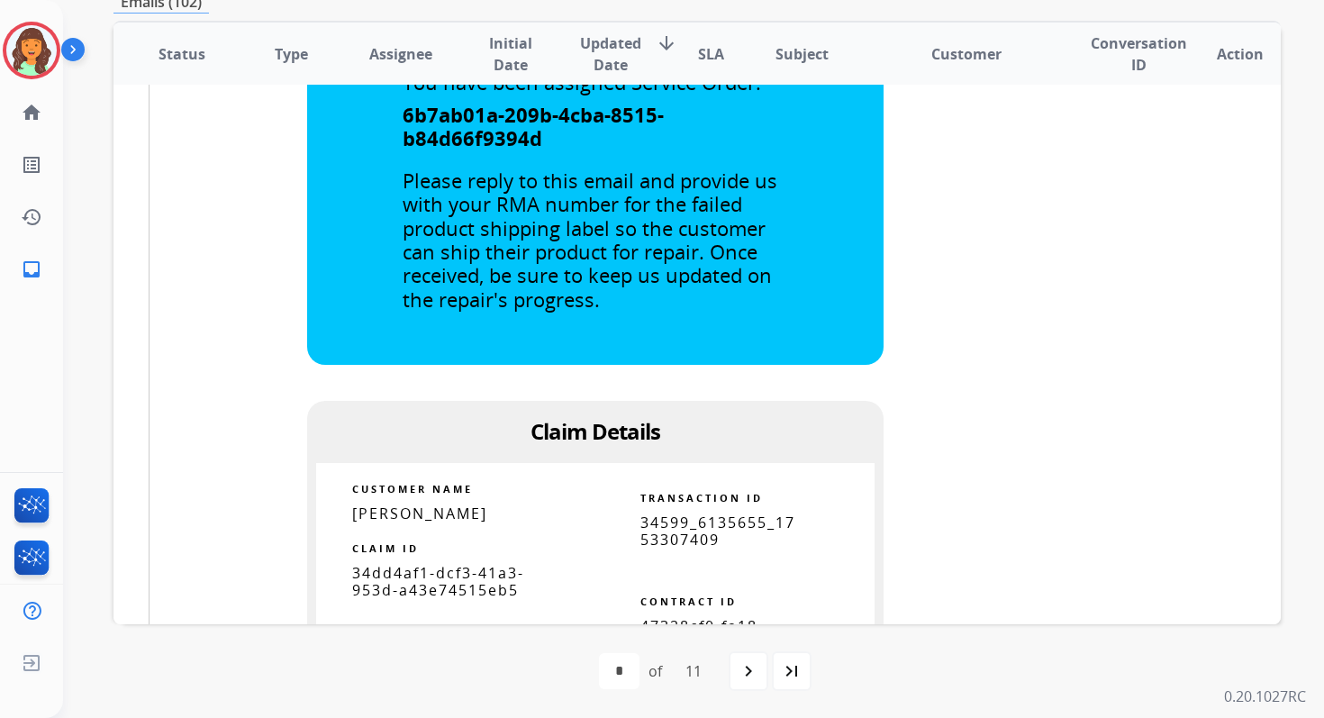
scroll to position [771, 0]
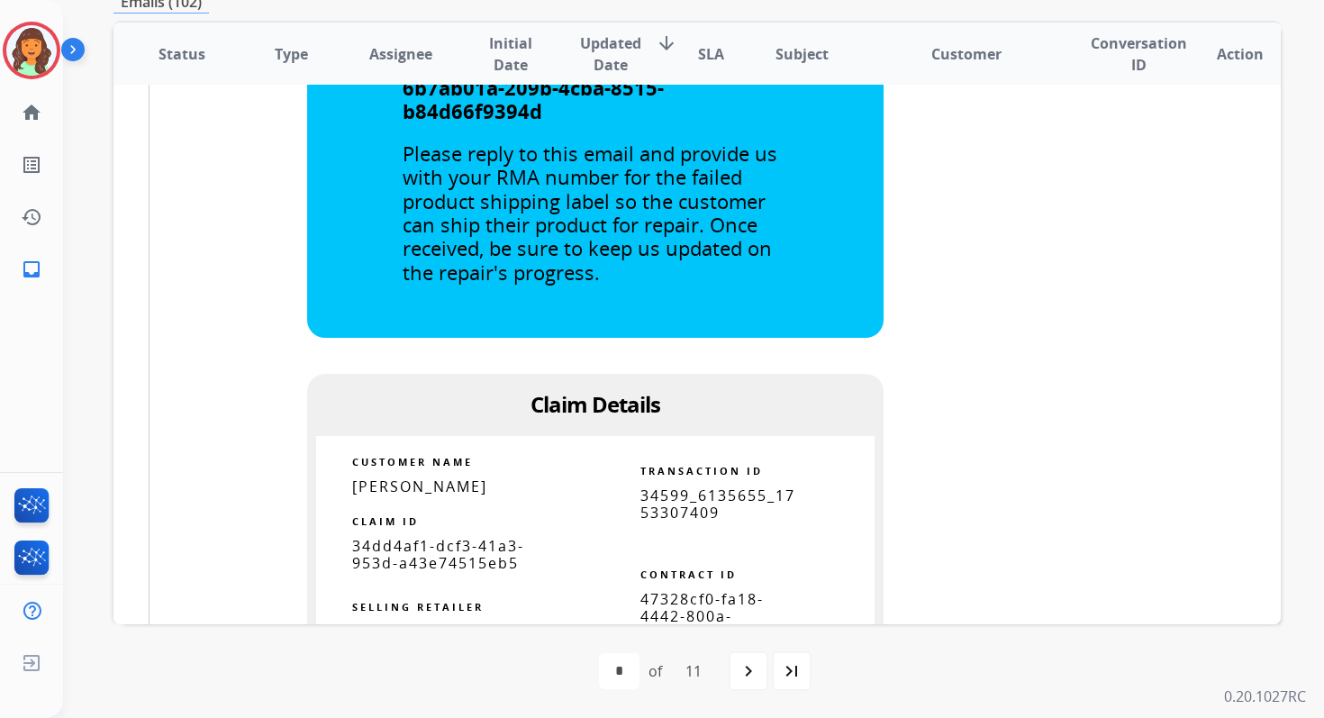
click at [653, 600] on span "47328cf0-fa18-4442-800a-d975bd731bd9" at bounding box center [701, 616] width 123 height 54
copy tbody
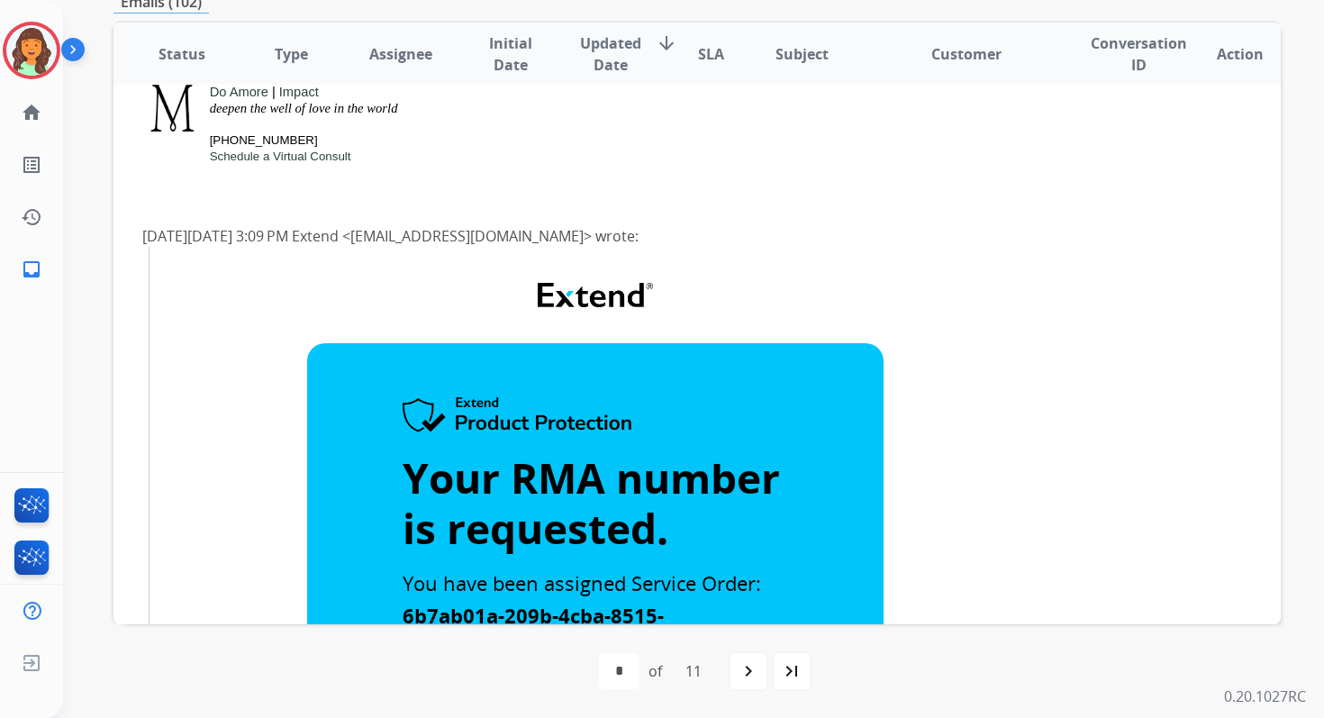
scroll to position [0, 0]
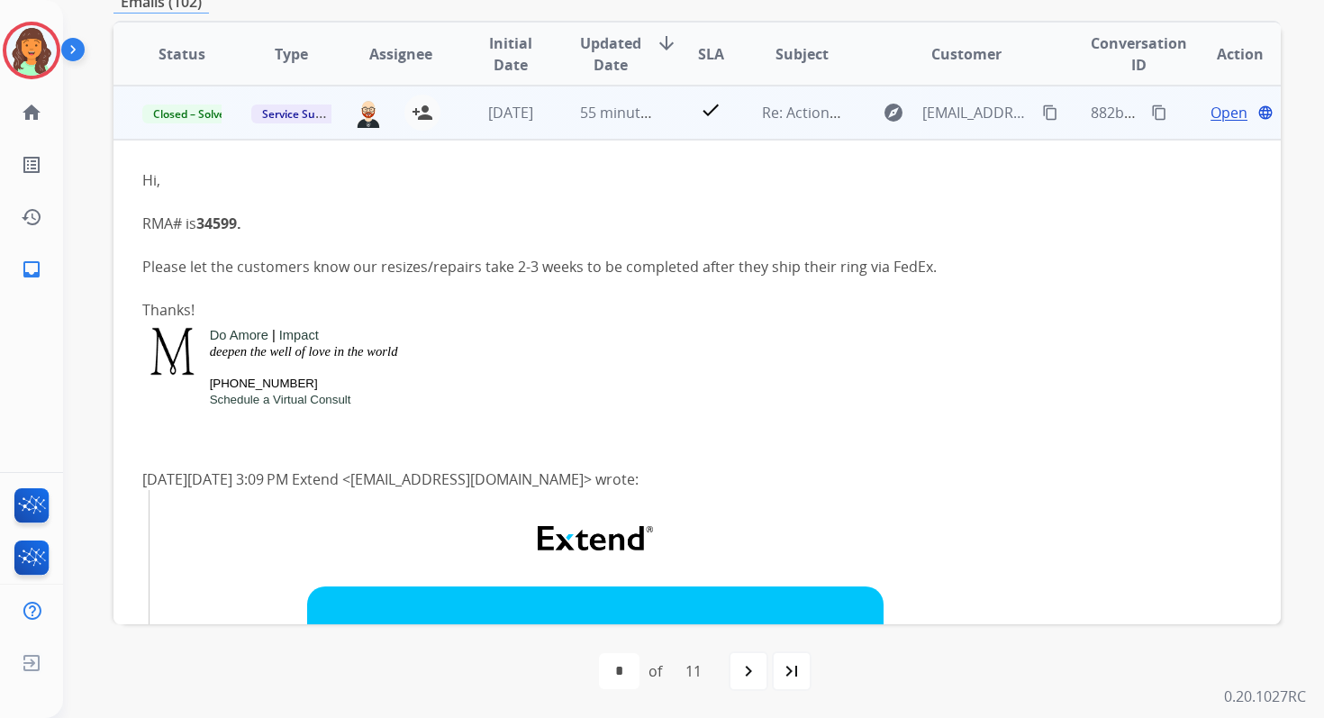
click at [612, 112] on span "55 minutes ago" at bounding box center [632, 113] width 104 height 20
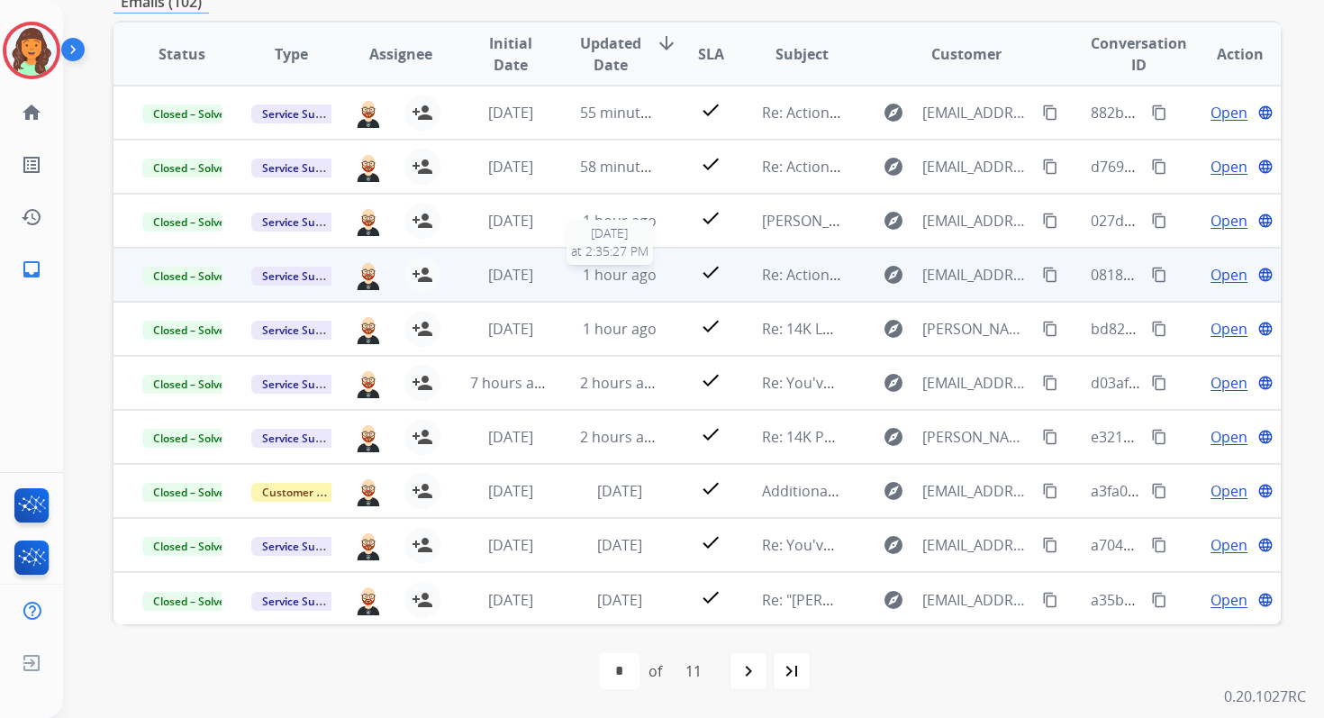
click at [594, 270] on span "1 hour ago" at bounding box center [620, 275] width 74 height 20
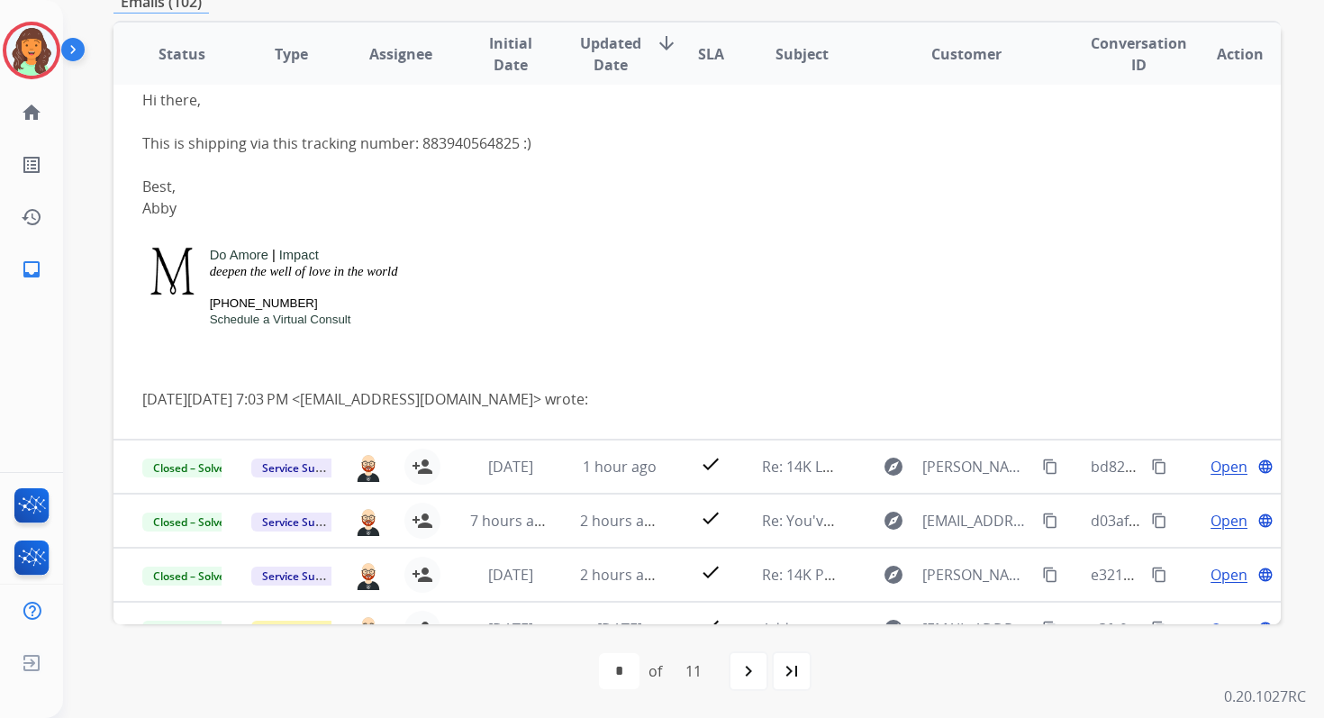
scroll to position [382, 0]
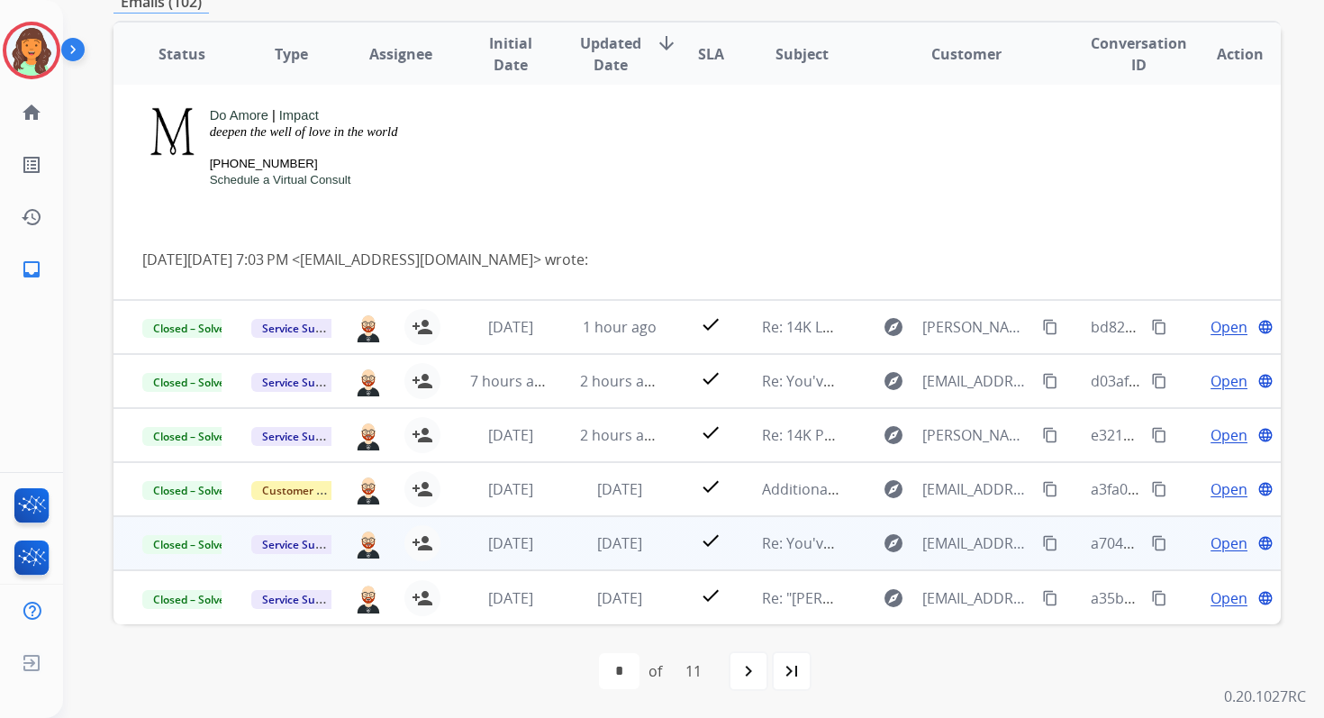
click at [631, 540] on span "[DATE]" at bounding box center [619, 543] width 45 height 20
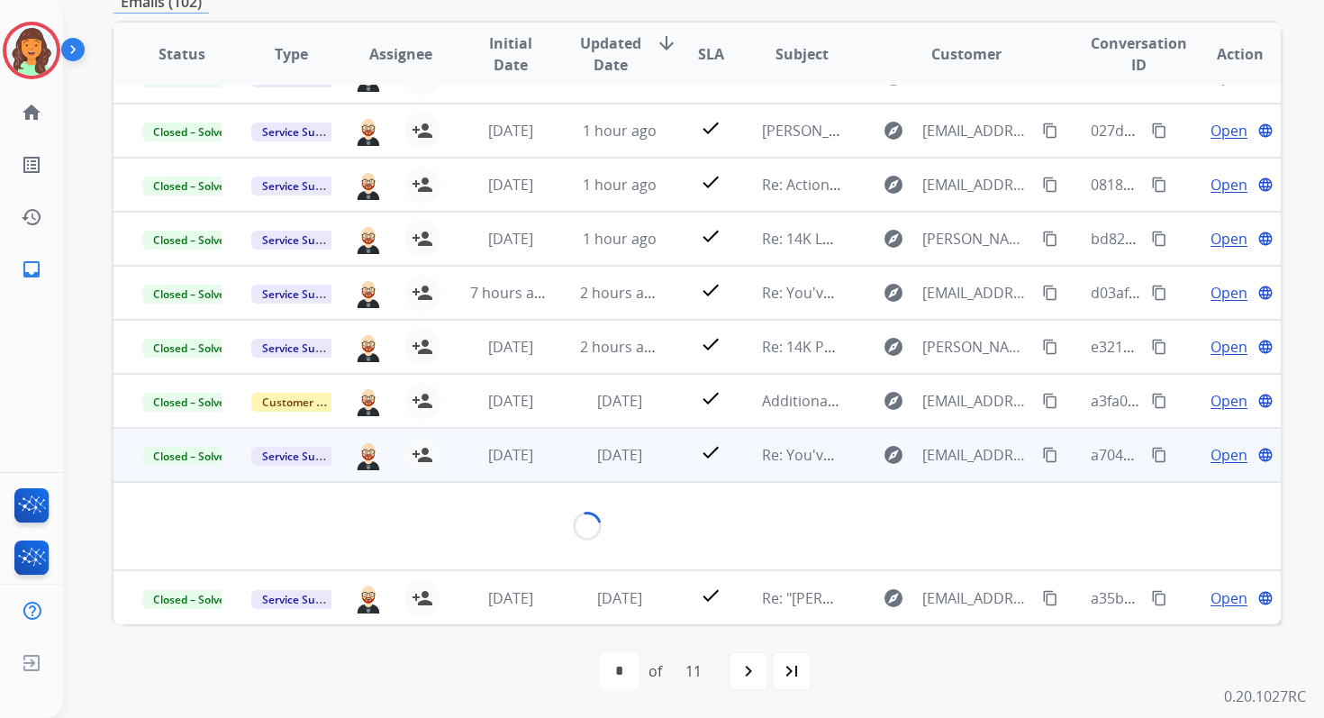
scroll to position [321, 0]
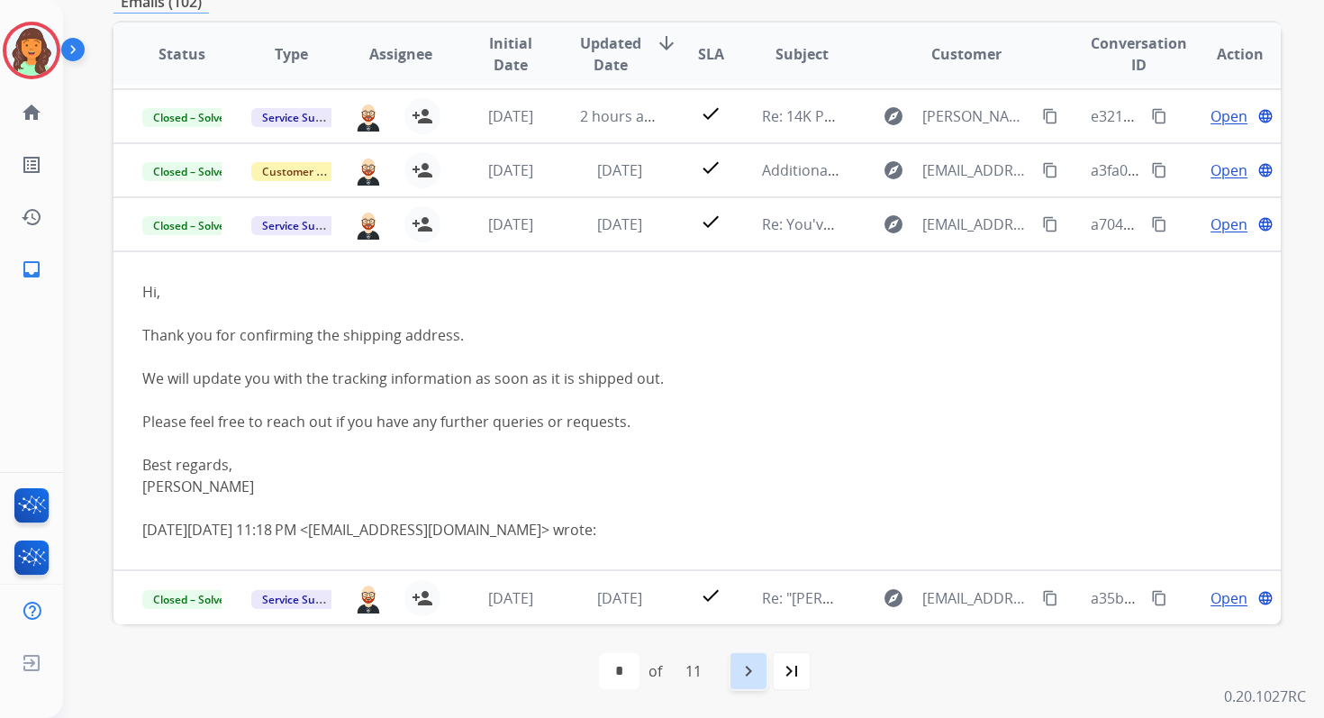
click at [749, 676] on mat-icon "navigate_next" at bounding box center [749, 671] width 22 height 22
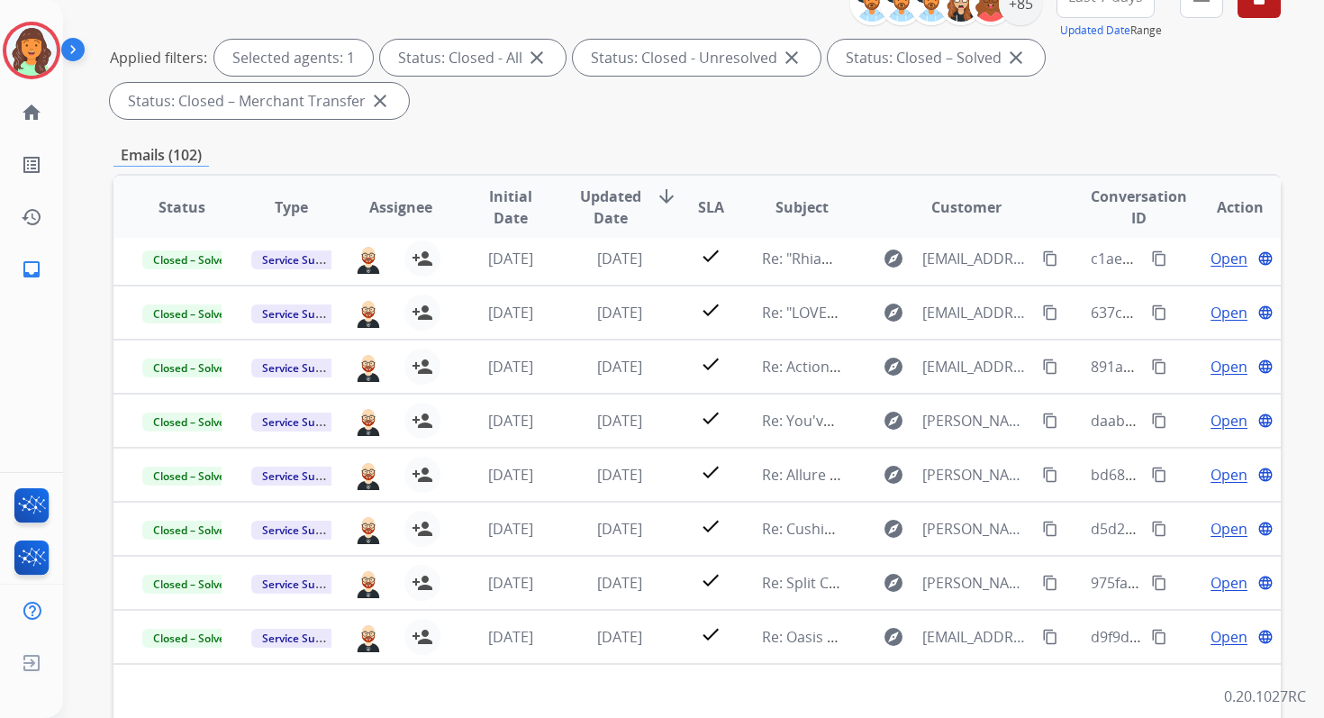
scroll to position [394, 0]
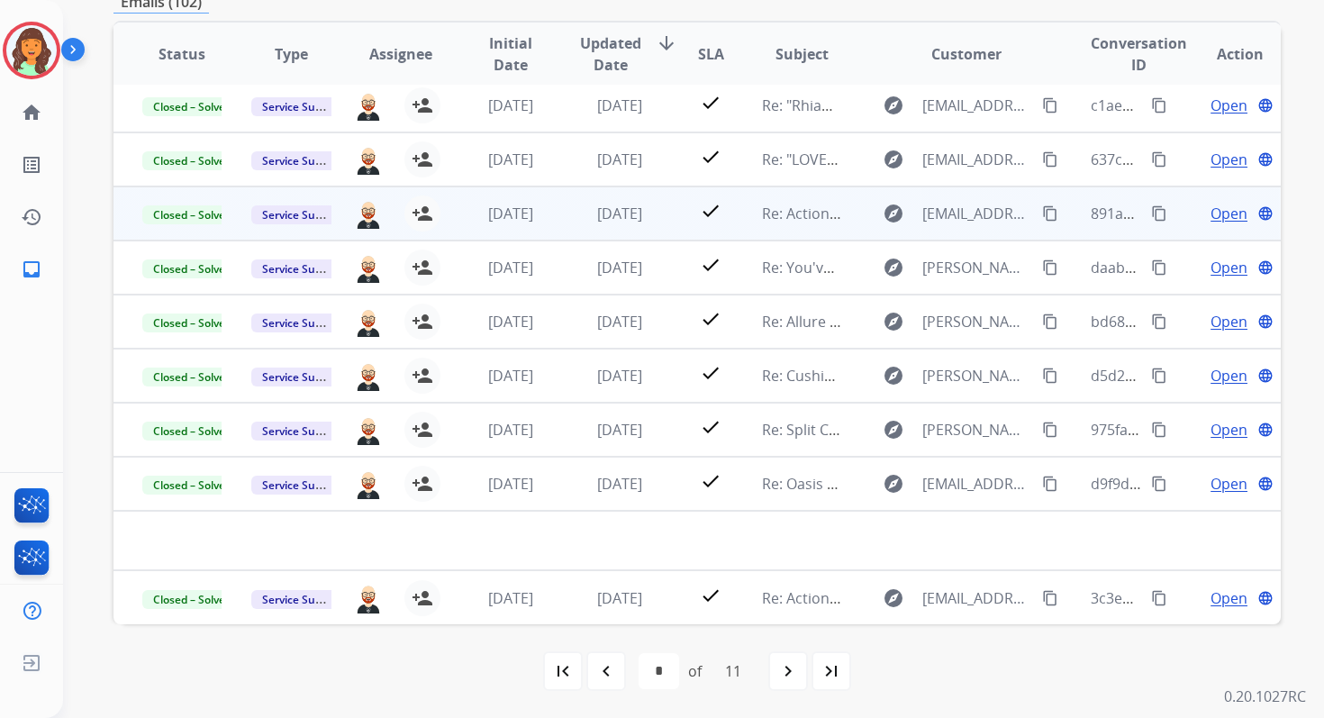
click at [623, 224] on td "[DATE]" at bounding box center [605, 213] width 109 height 54
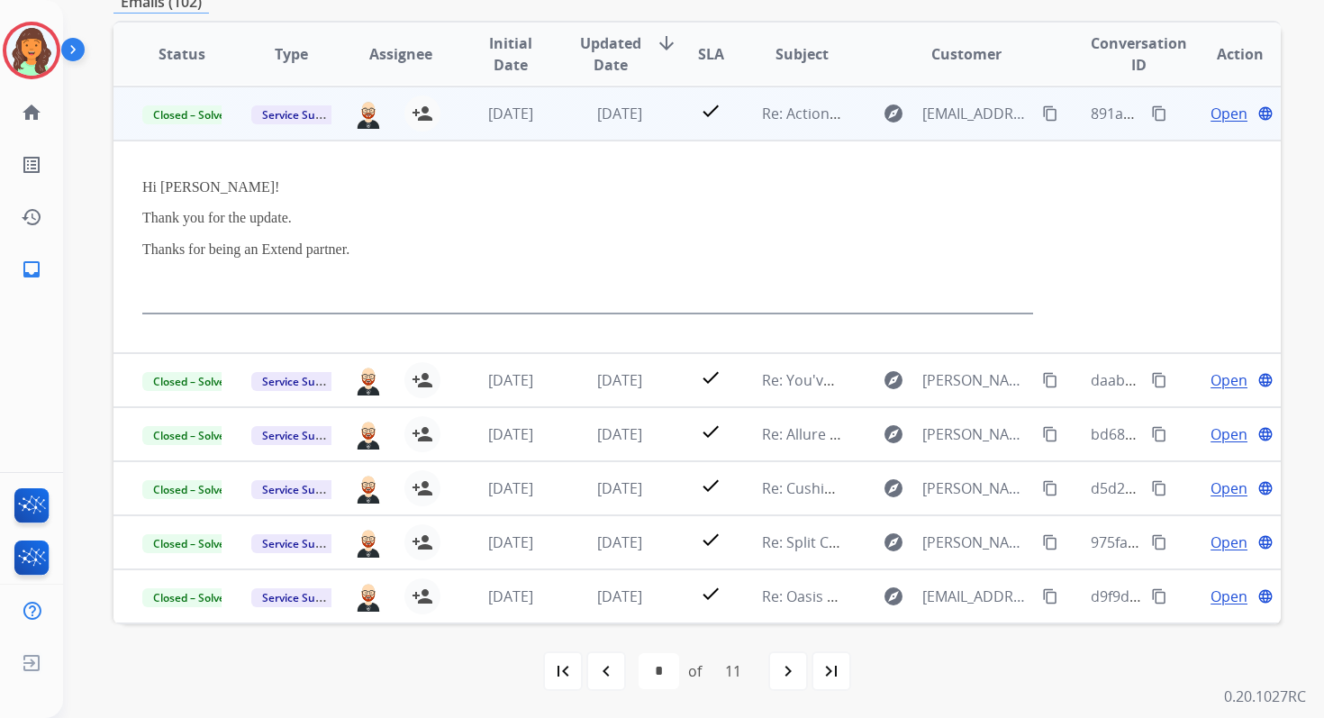
scroll to position [162, 0]
click at [1211, 117] on span "Open" at bounding box center [1229, 113] width 37 height 22
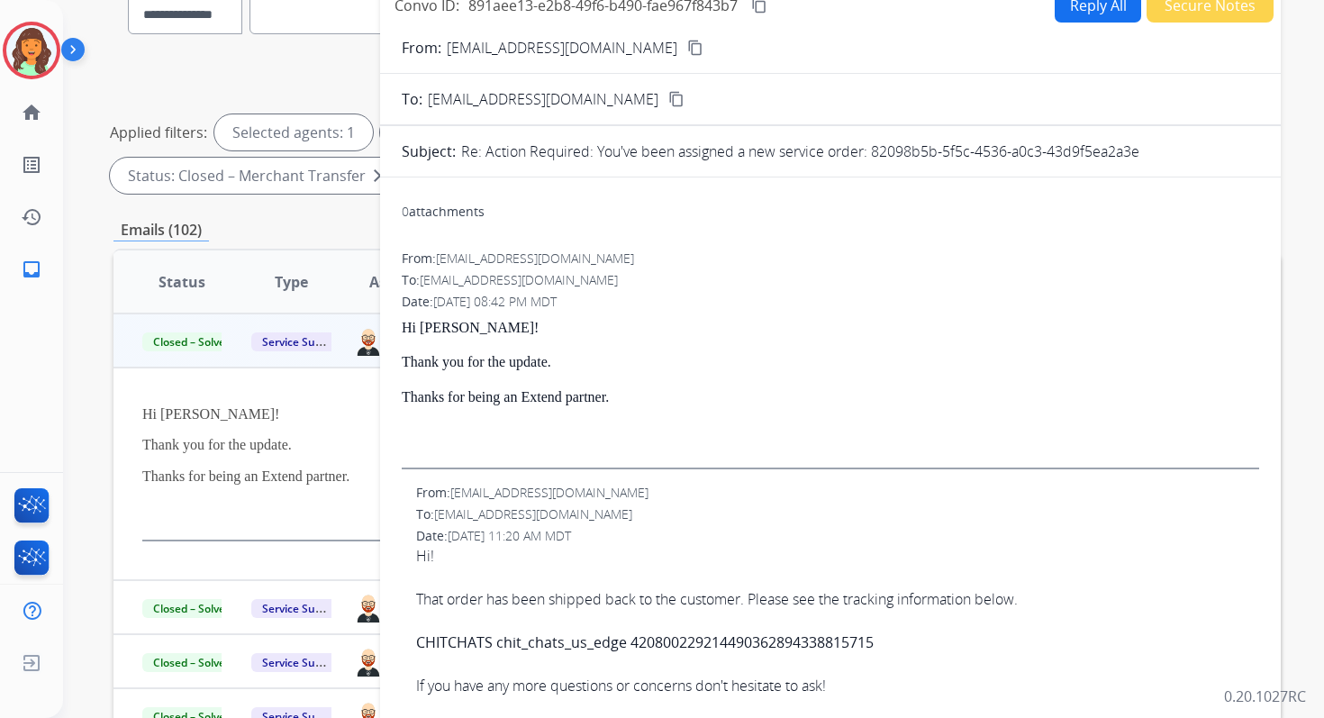
scroll to position [0, 0]
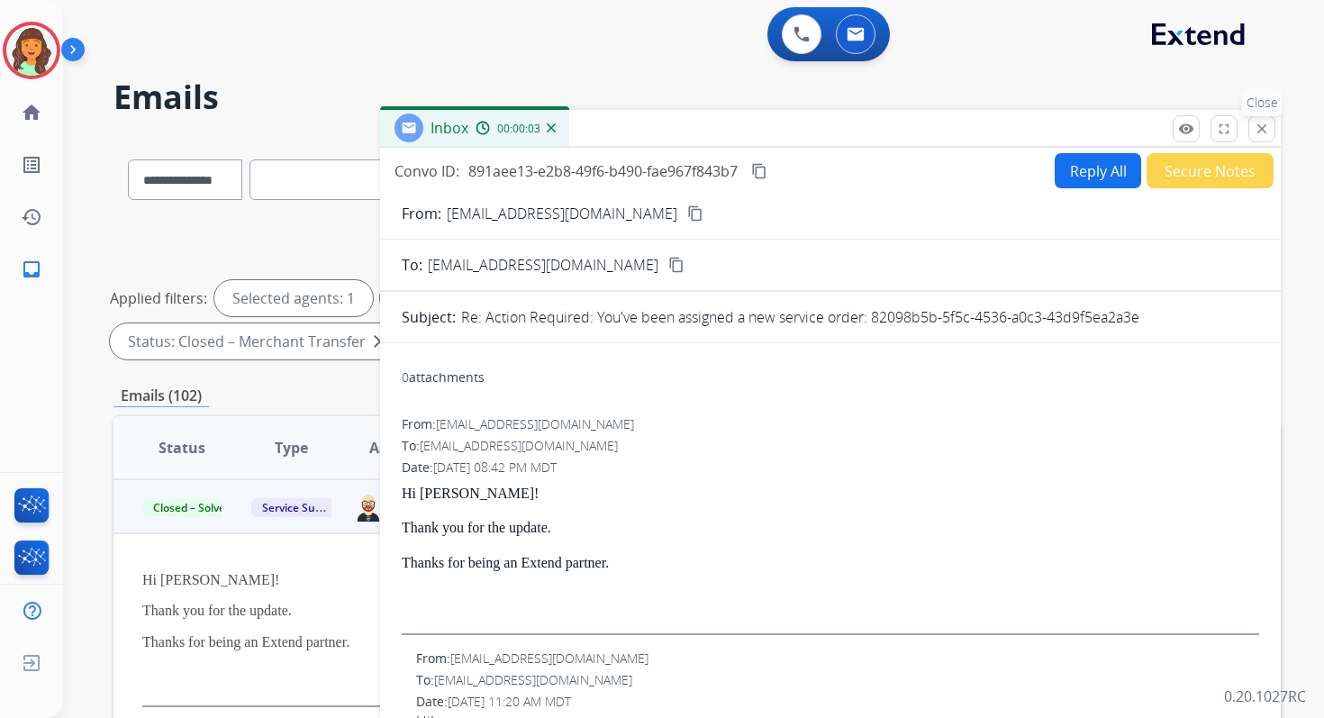
click at [1271, 125] on button "close Close" at bounding box center [1261, 128] width 27 height 27
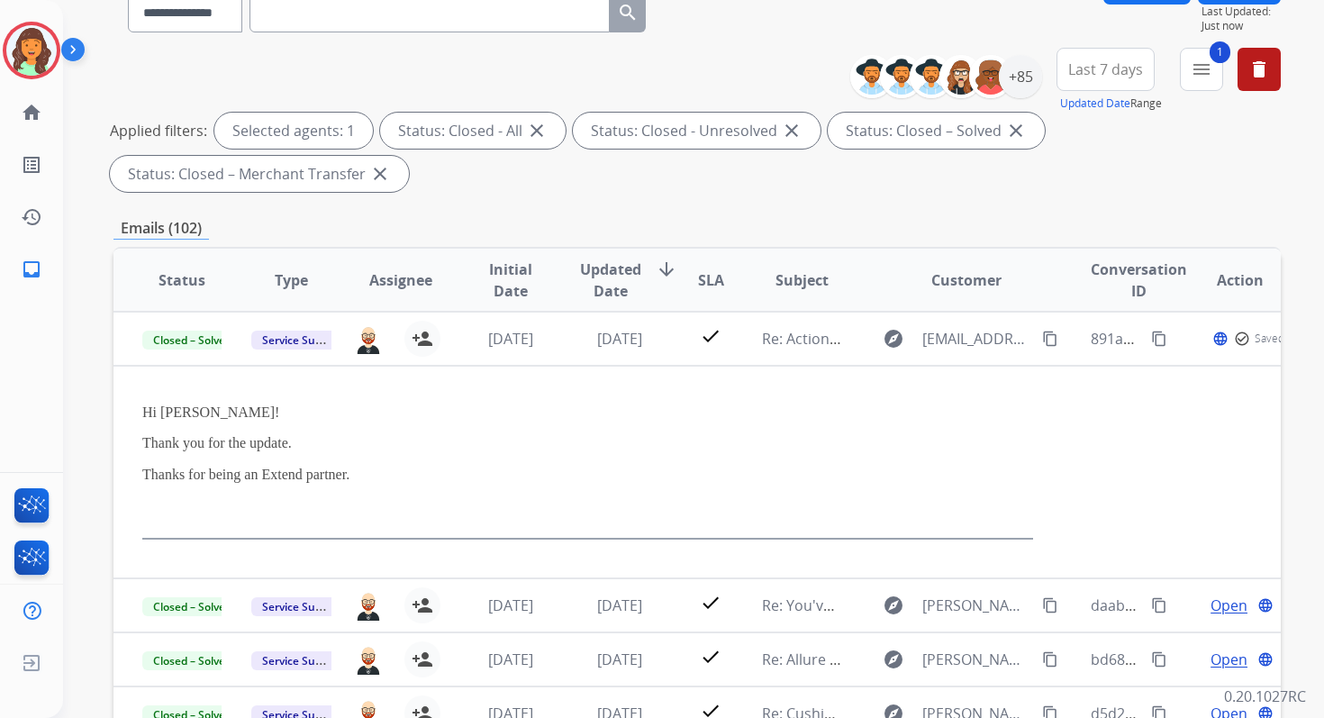
scroll to position [394, 0]
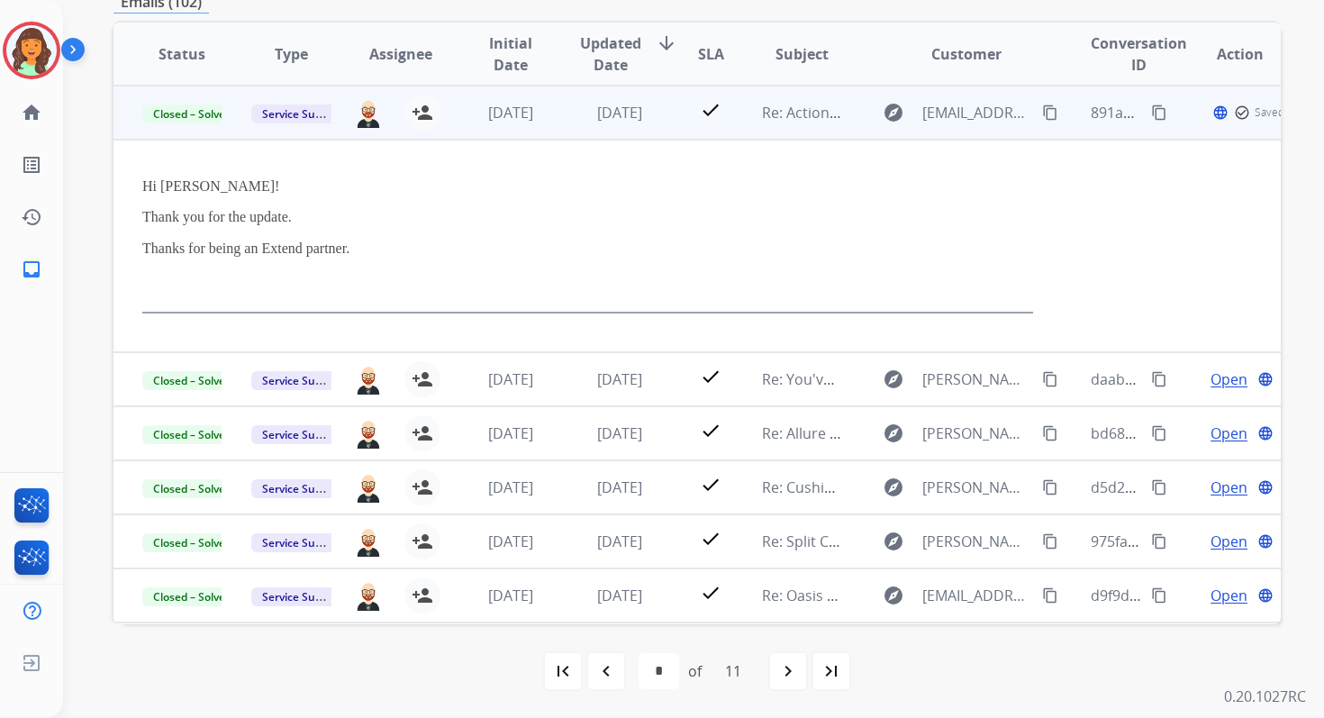
click at [628, 138] on td "[DATE]" at bounding box center [605, 113] width 109 height 54
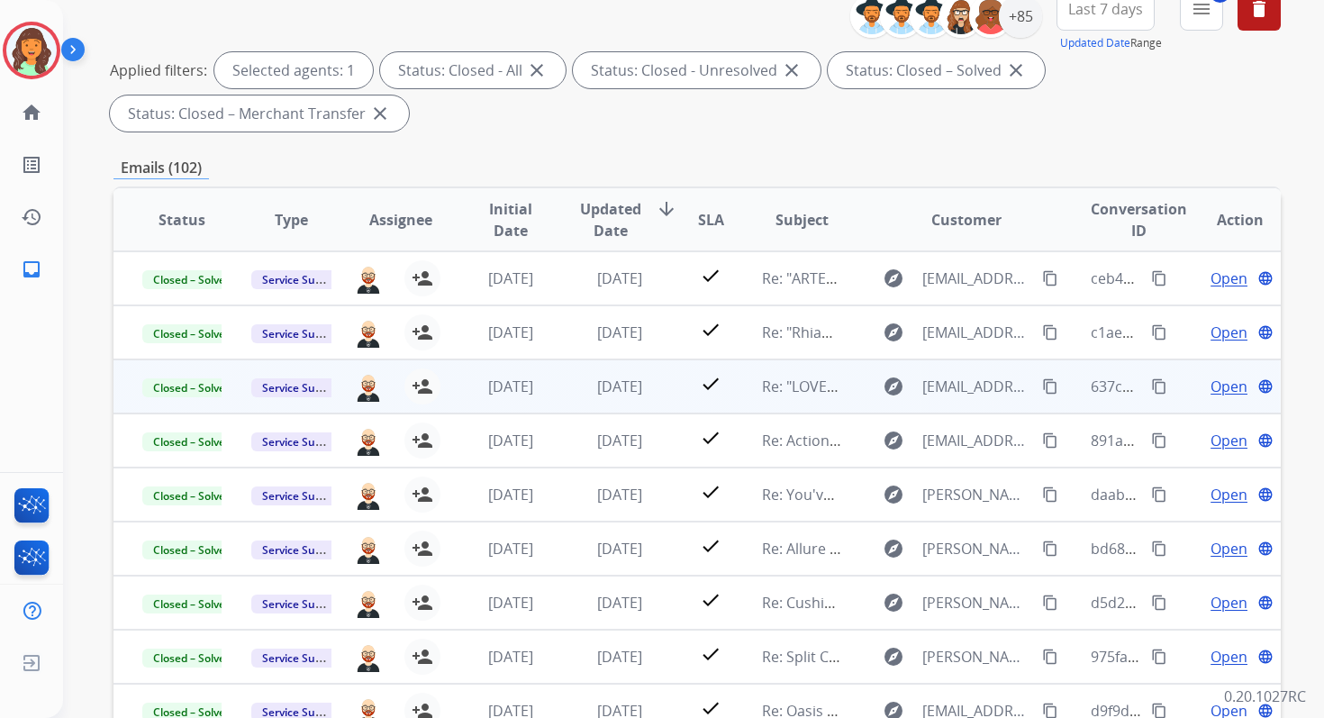
scroll to position [0, 0]
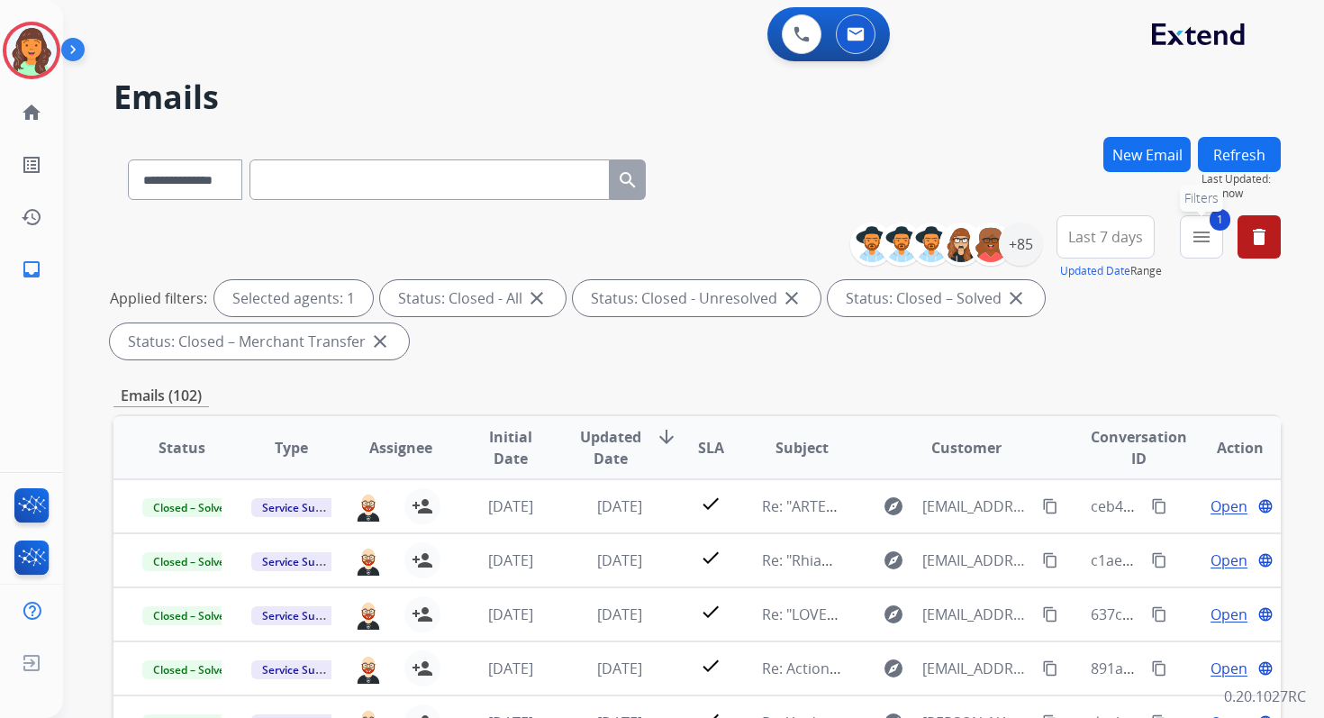
click at [1211, 237] on mat-icon "menu" at bounding box center [1202, 237] width 22 height 22
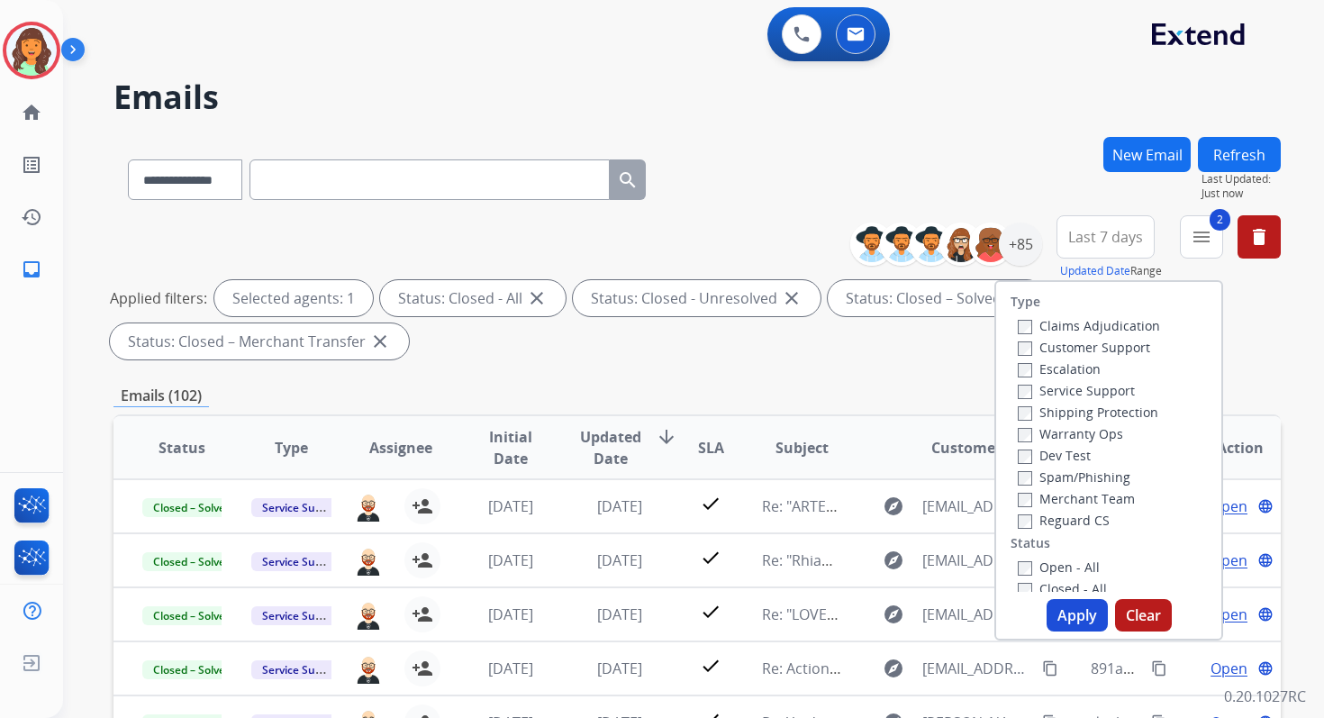
click at [1051, 612] on button "Apply" at bounding box center [1077, 615] width 61 height 32
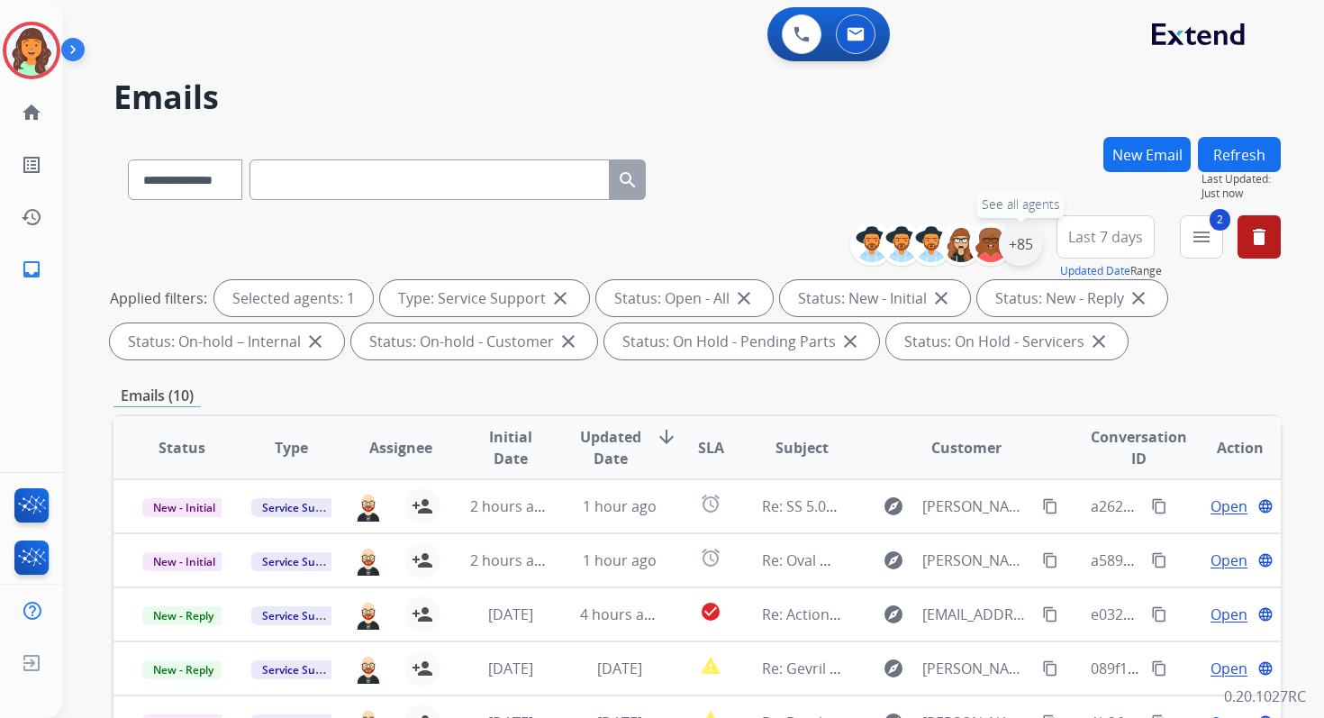
click at [1028, 241] on div "+85" at bounding box center [1020, 243] width 43 height 43
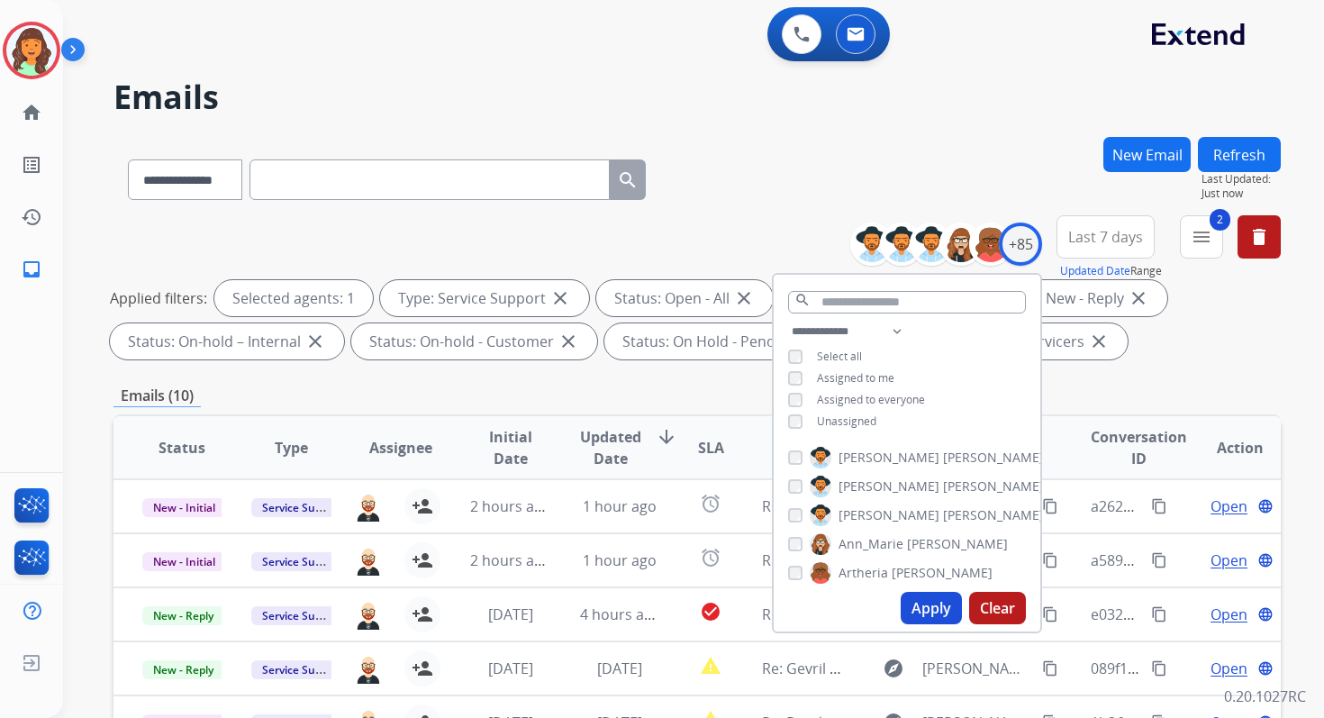
click at [864, 159] on div "**********" at bounding box center [696, 176] width 1167 height 78
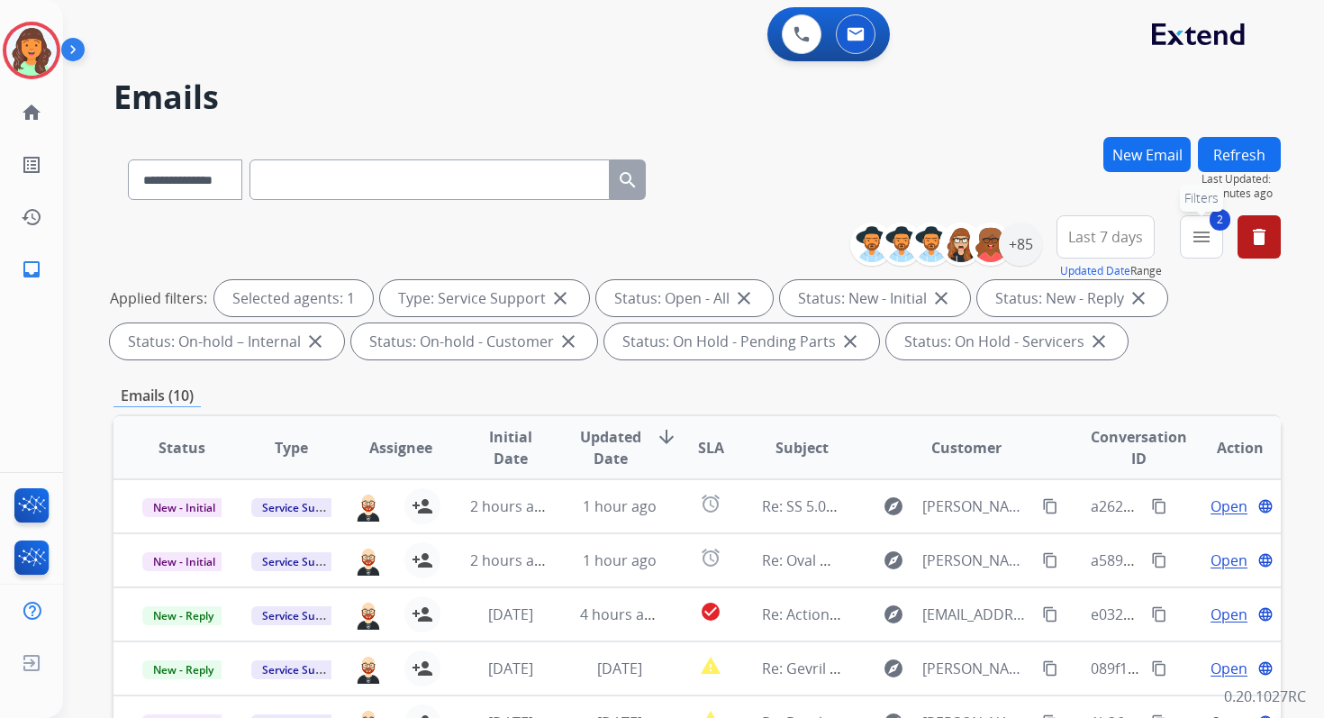
click at [1191, 237] on mat-icon "menu" at bounding box center [1202, 237] width 22 height 22
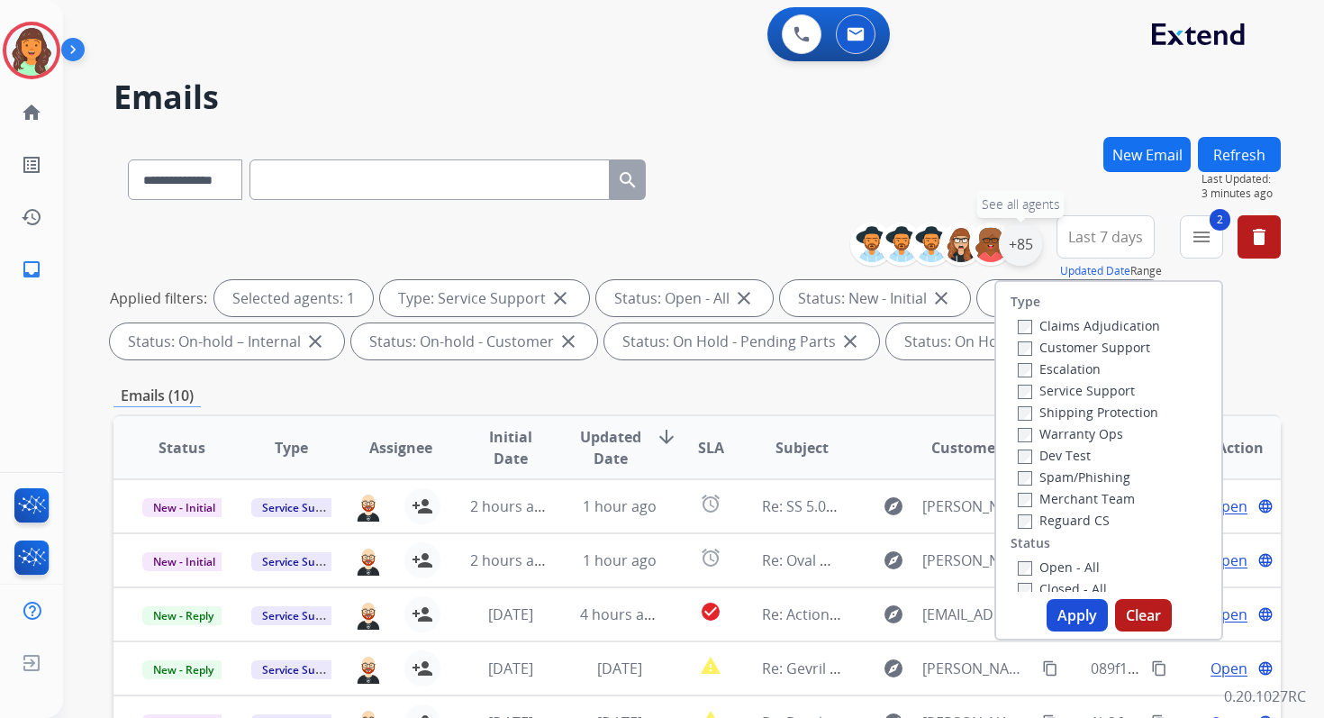
click at [1019, 235] on div "+85" at bounding box center [1020, 243] width 43 height 43
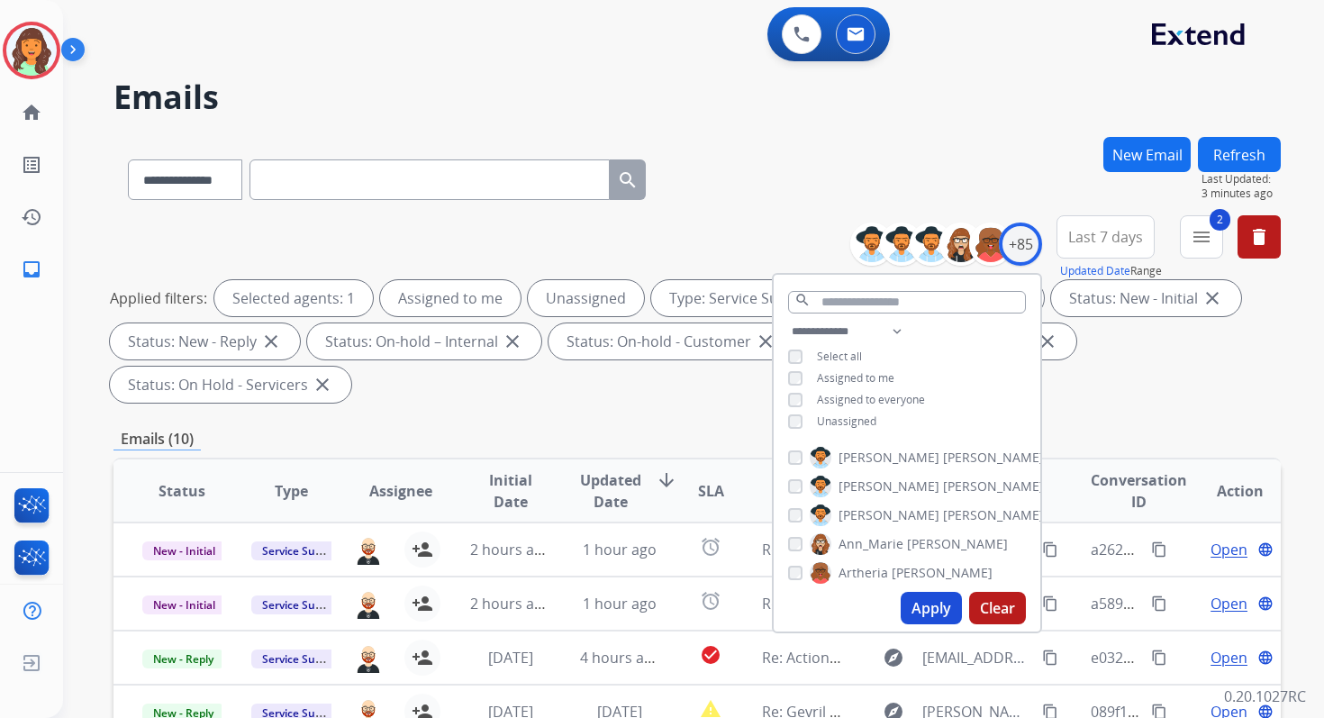
click at [925, 615] on button "Apply" at bounding box center [931, 608] width 61 height 32
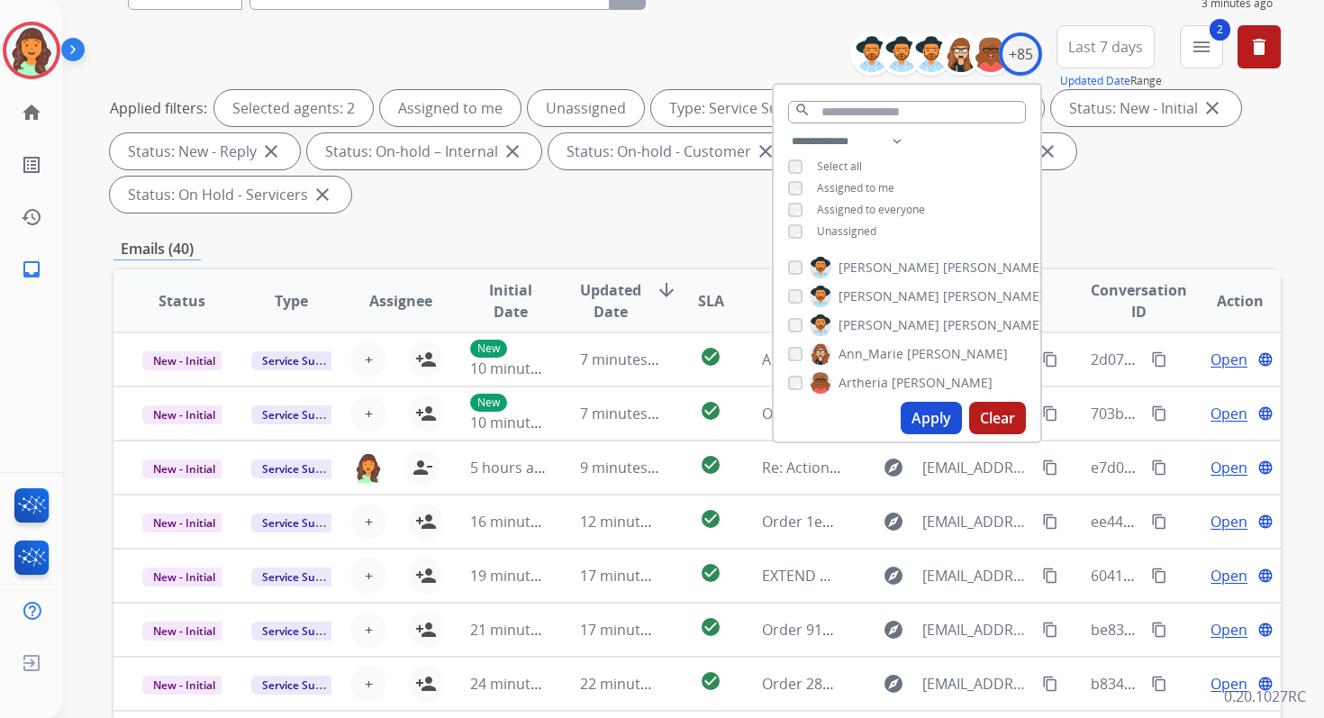
scroll to position [437, 0]
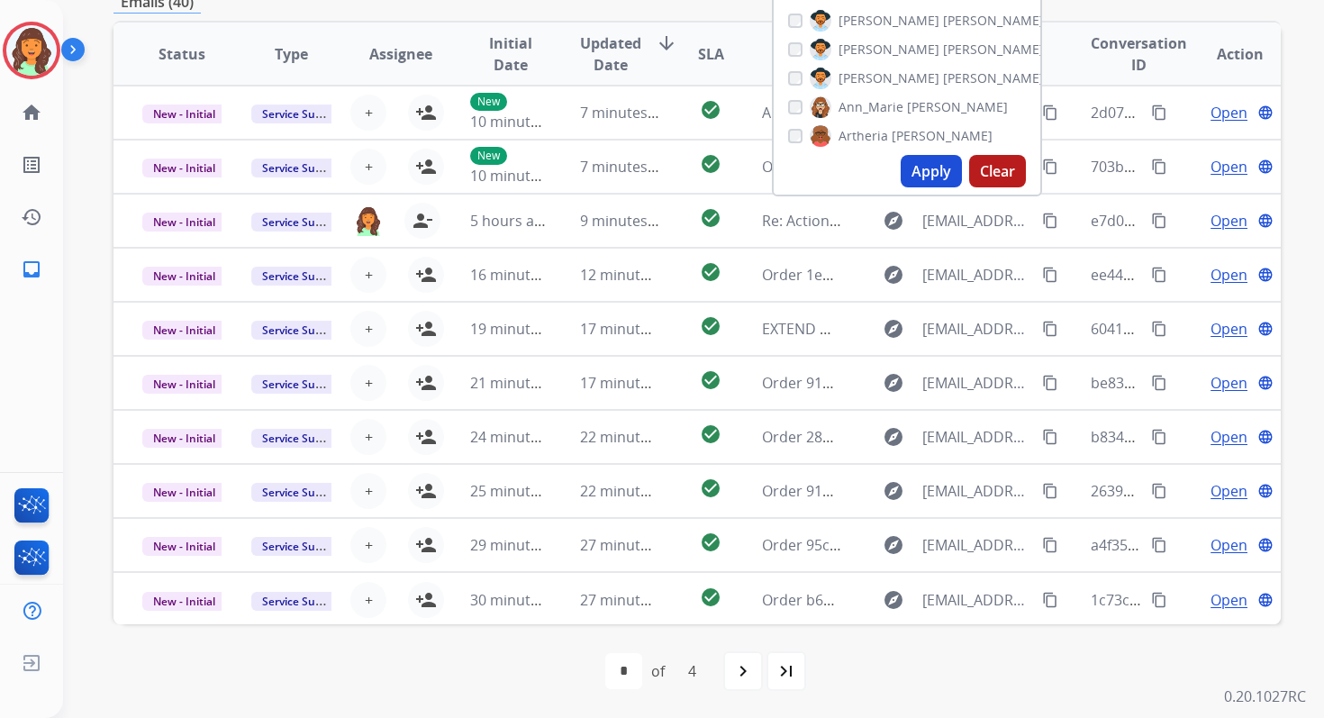
click at [471, 653] on div "first_page navigate_before * * * * of 4 navigate_next last_page" at bounding box center [696, 671] width 1167 height 36
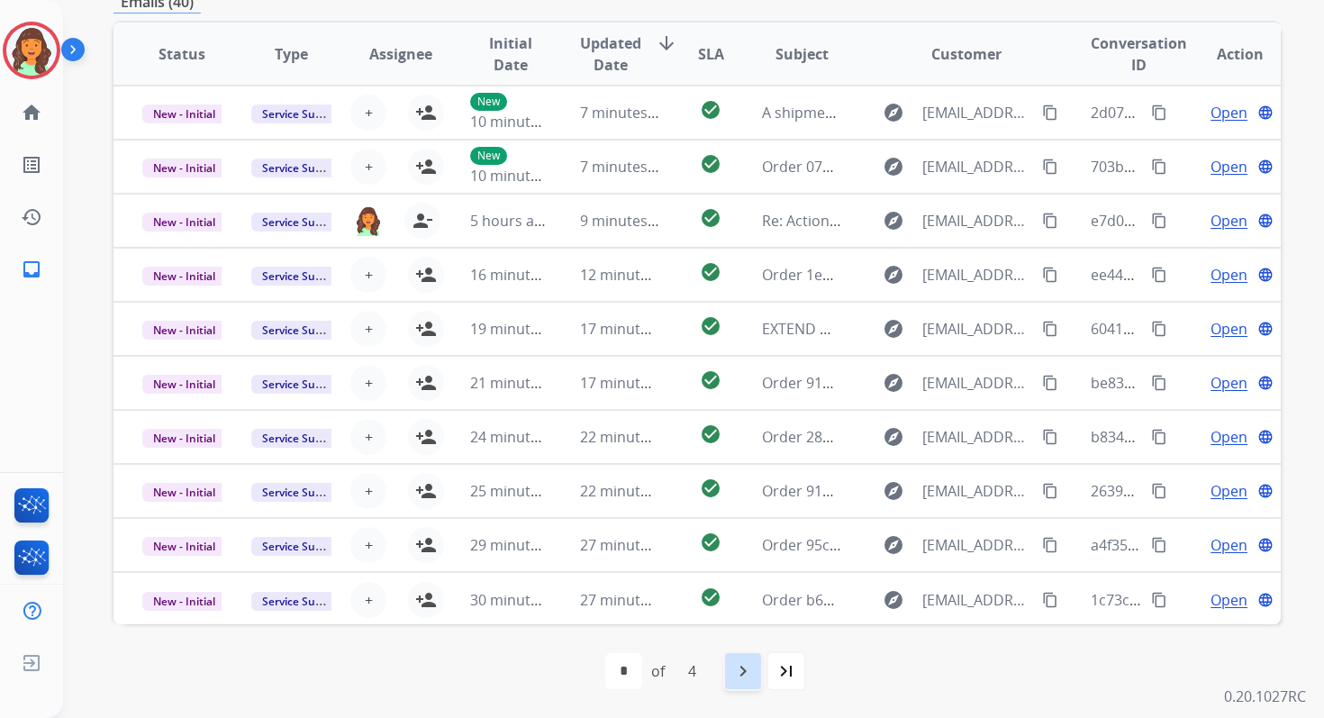
click at [745, 682] on div "navigate_next" at bounding box center [743, 671] width 40 height 40
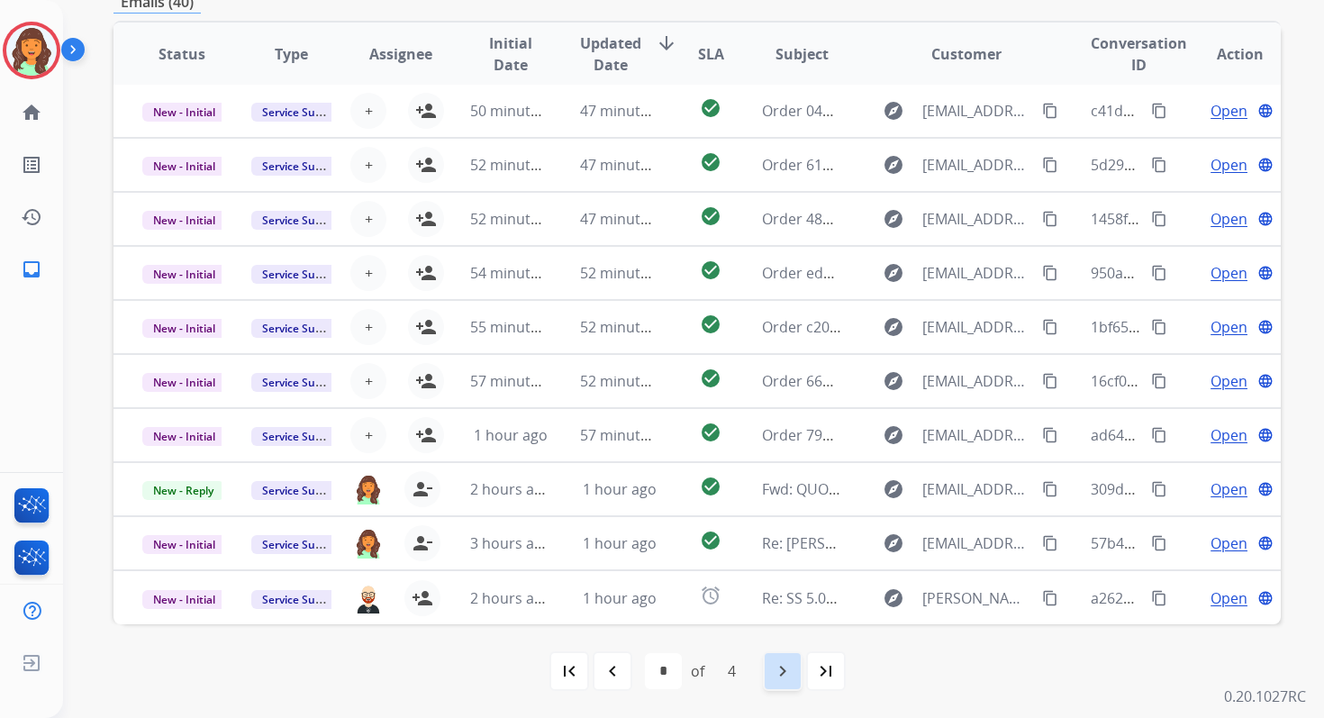
click at [782, 667] on mat-icon "navigate_next" at bounding box center [783, 671] width 22 height 22
select select "*"
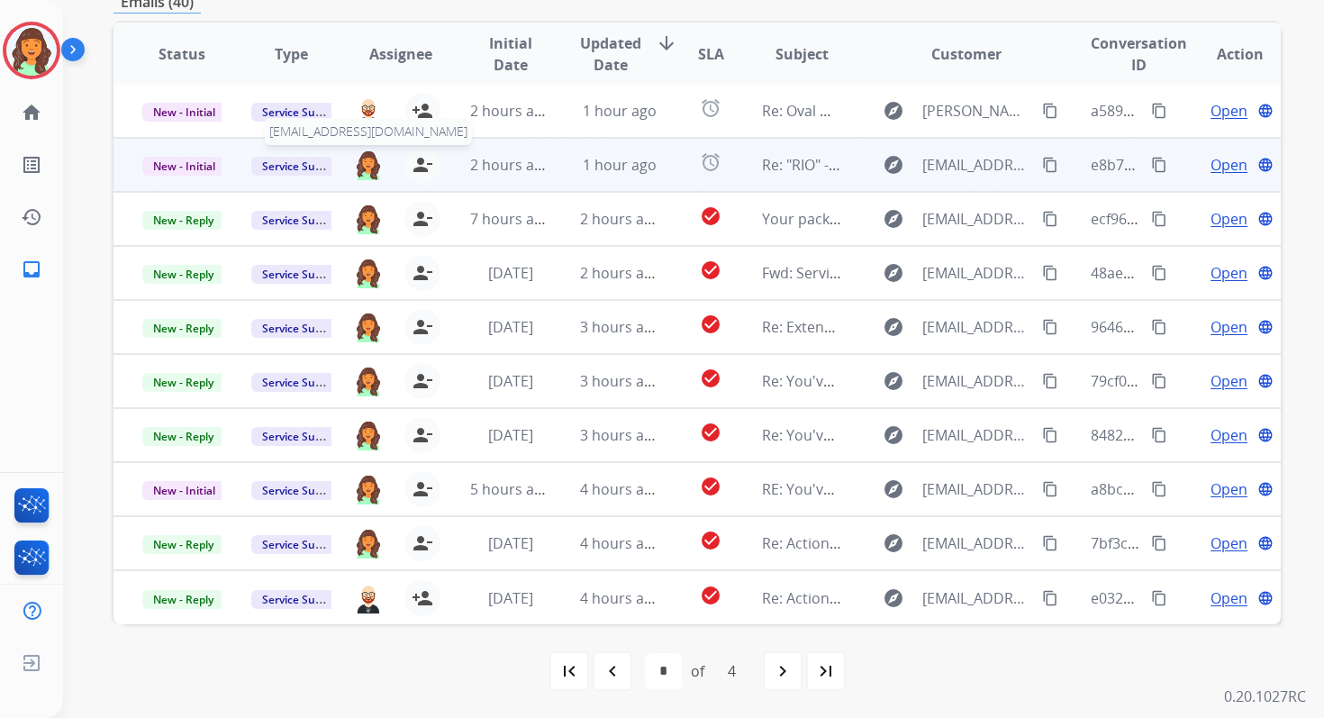
click at [368, 162] on img at bounding box center [368, 165] width 29 height 31
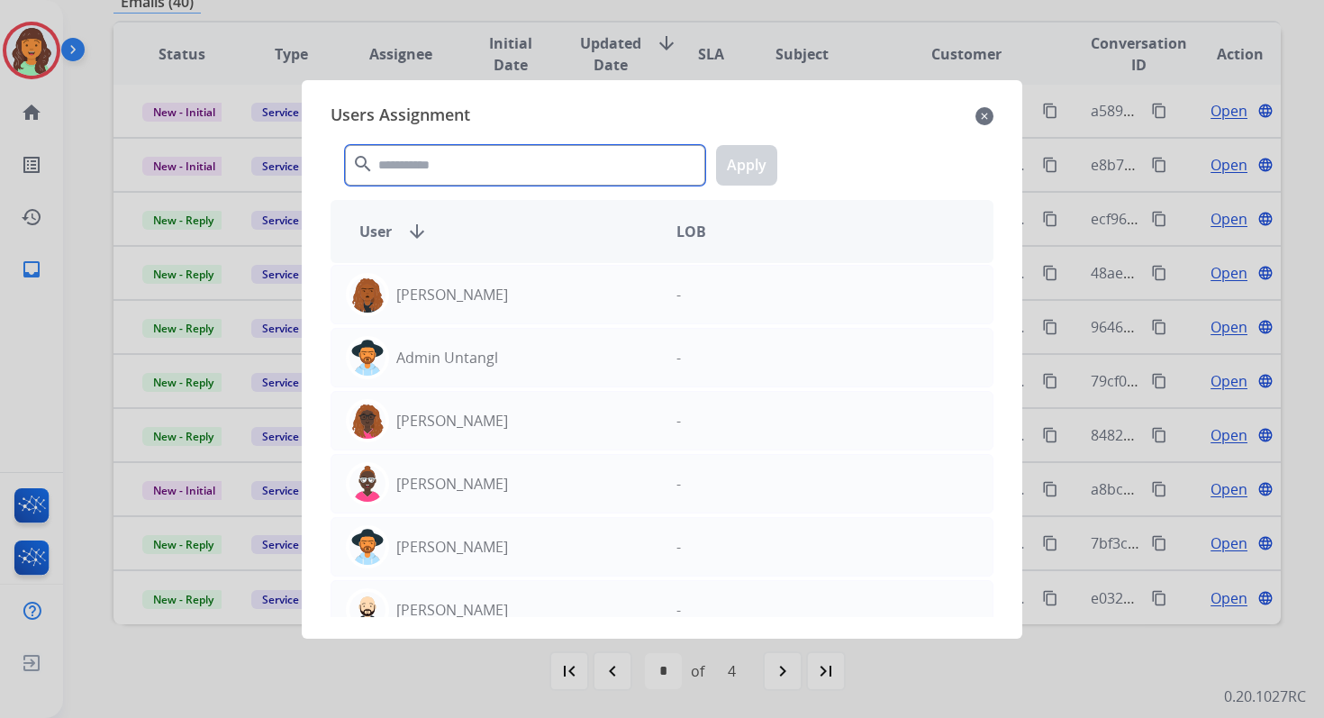
click at [426, 158] on input "text" at bounding box center [525, 165] width 360 height 41
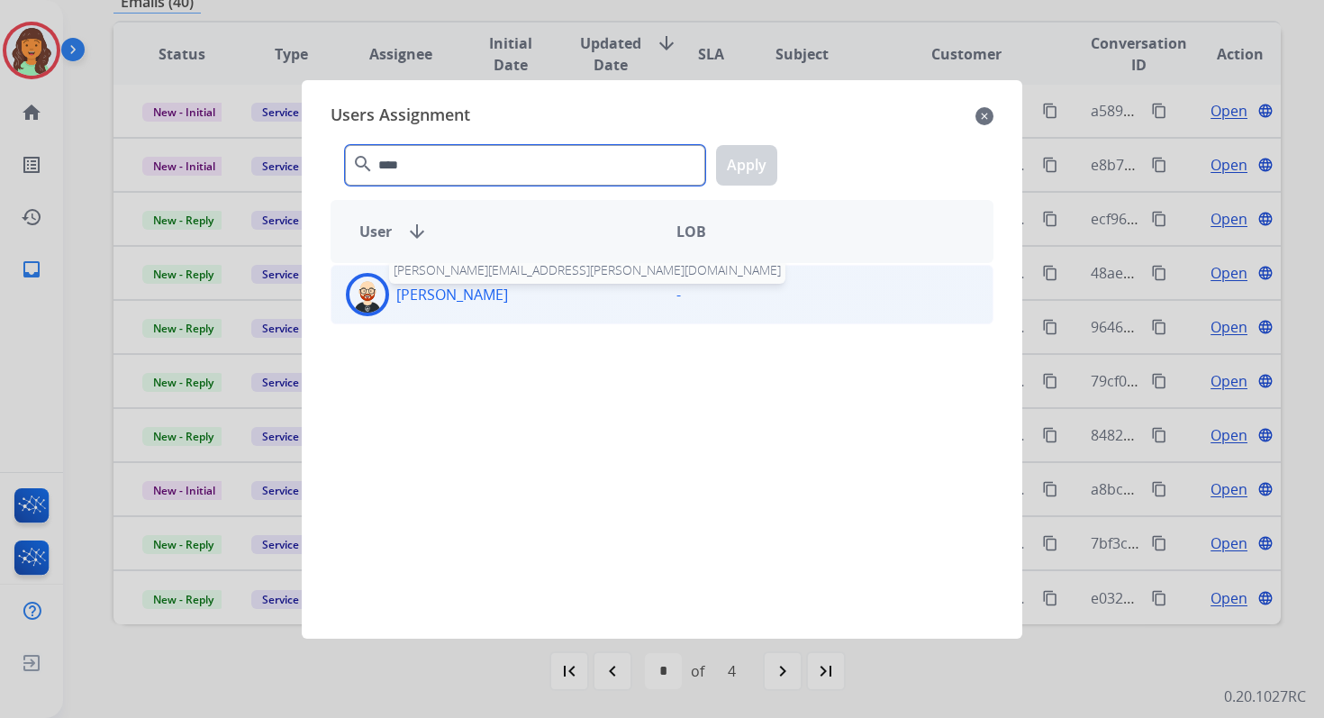
type input "****"
click at [465, 295] on p "[PERSON_NAME]" at bounding box center [452, 295] width 112 height 22
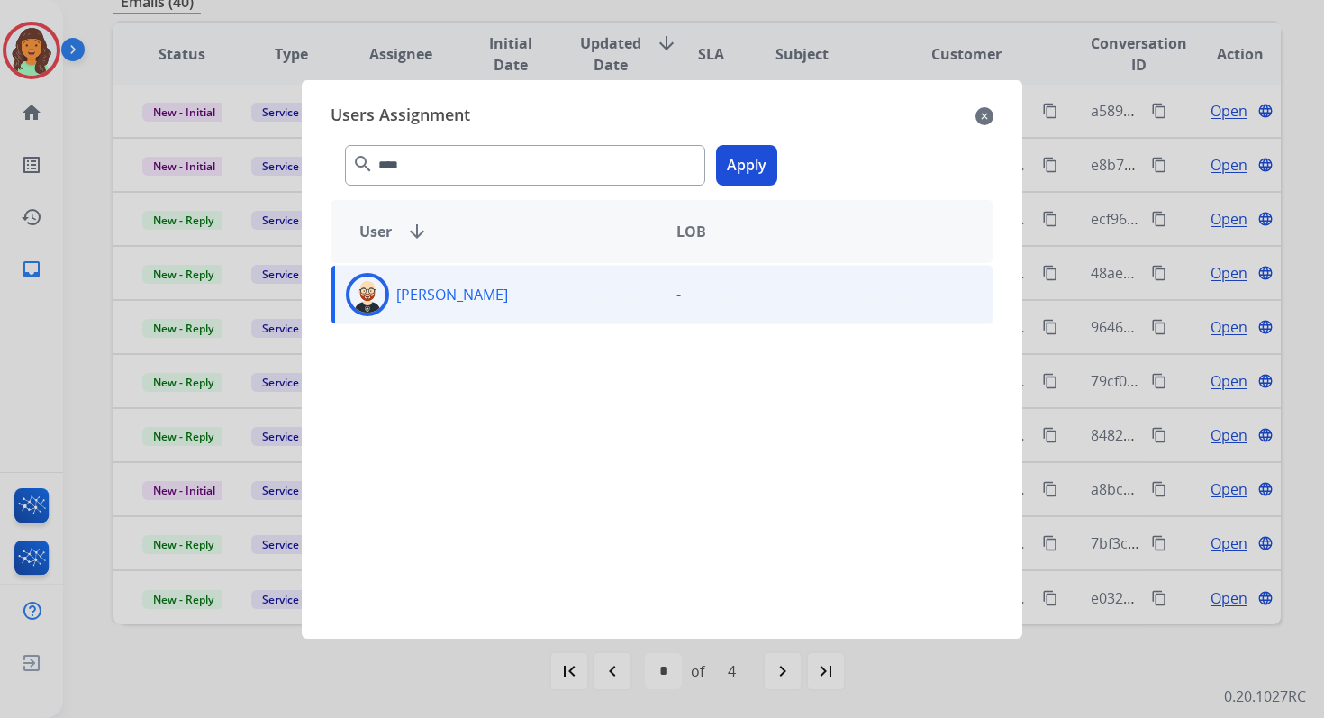
click at [781, 159] on div "**** search Apply" at bounding box center [662, 162] width 663 height 62
click at [755, 160] on button "Apply" at bounding box center [746, 165] width 61 height 41
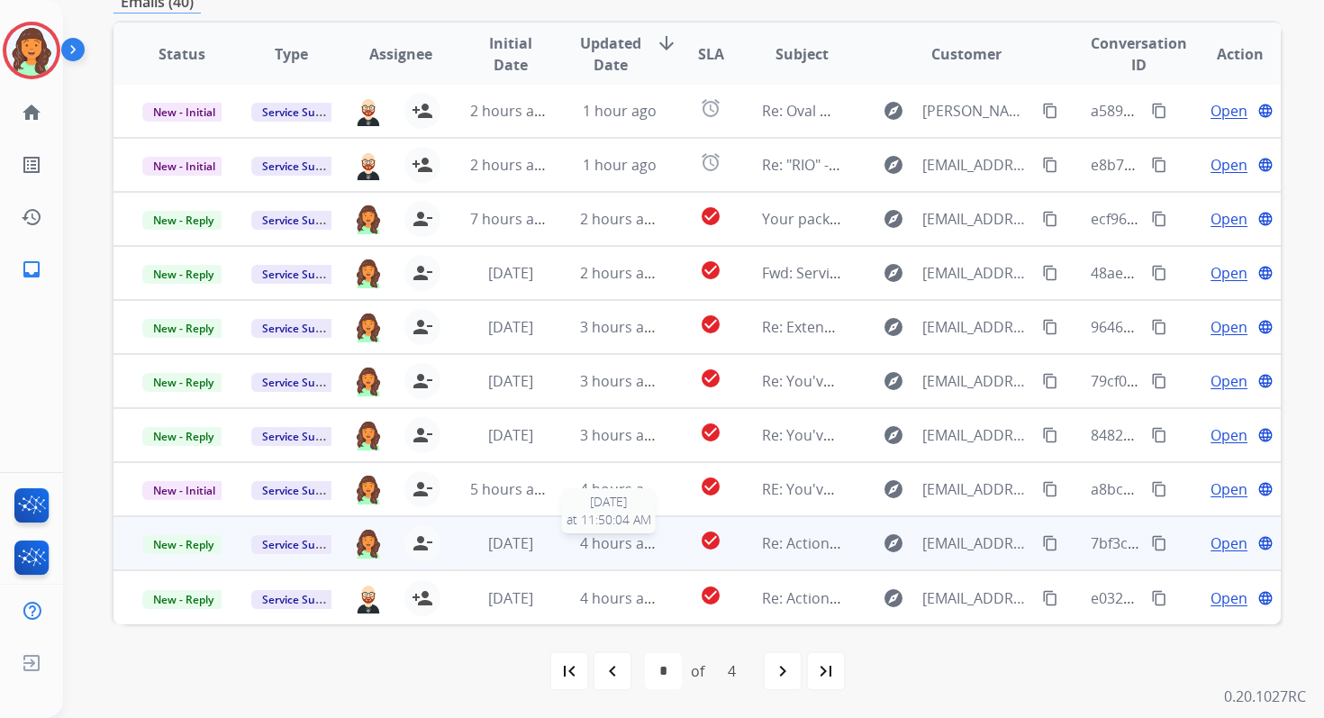
click at [650, 539] on span "4 hours ago" at bounding box center [620, 543] width 81 height 20
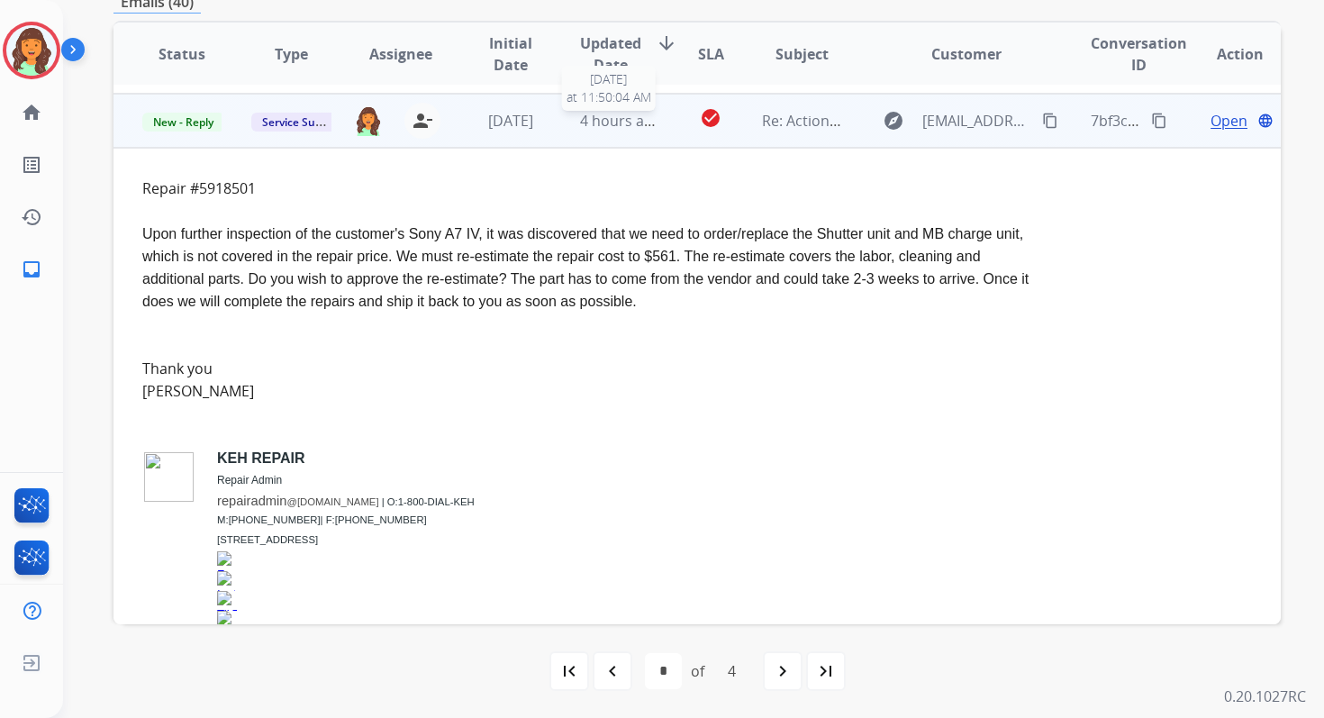
scroll to position [432, 0]
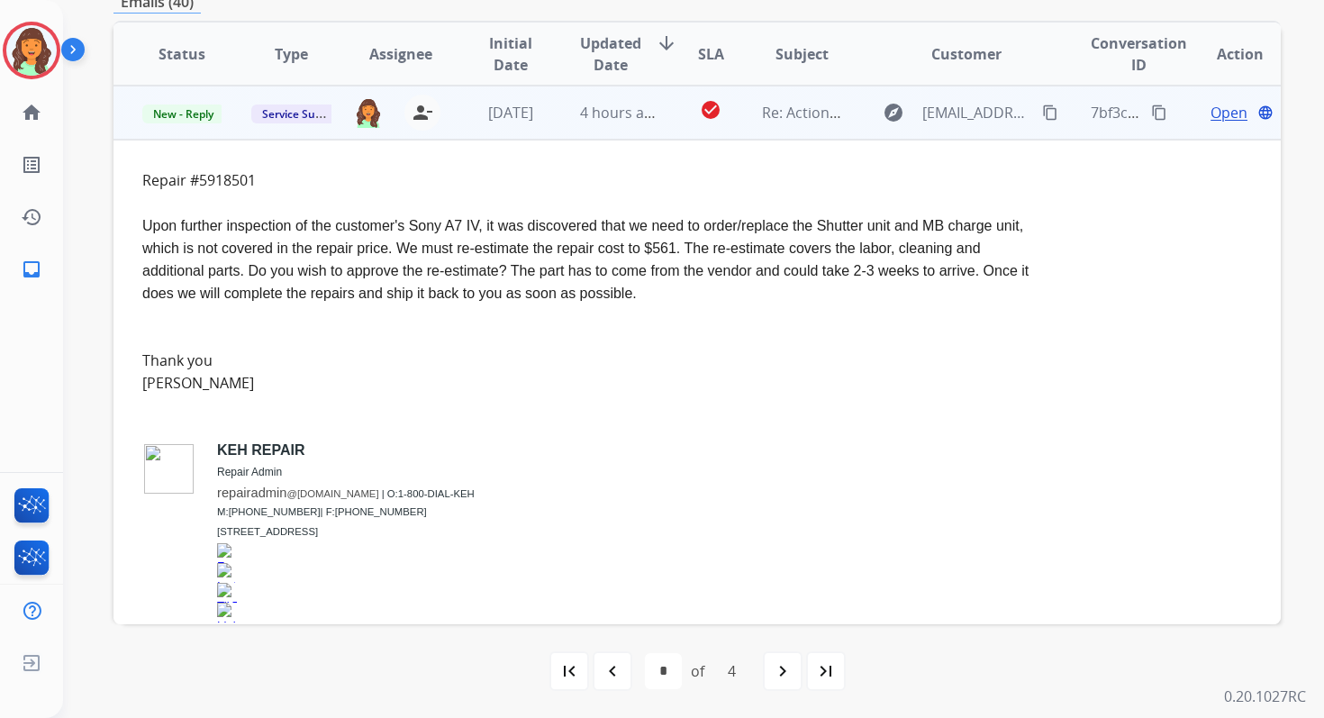
click at [1214, 116] on span "Open" at bounding box center [1229, 113] width 37 height 22
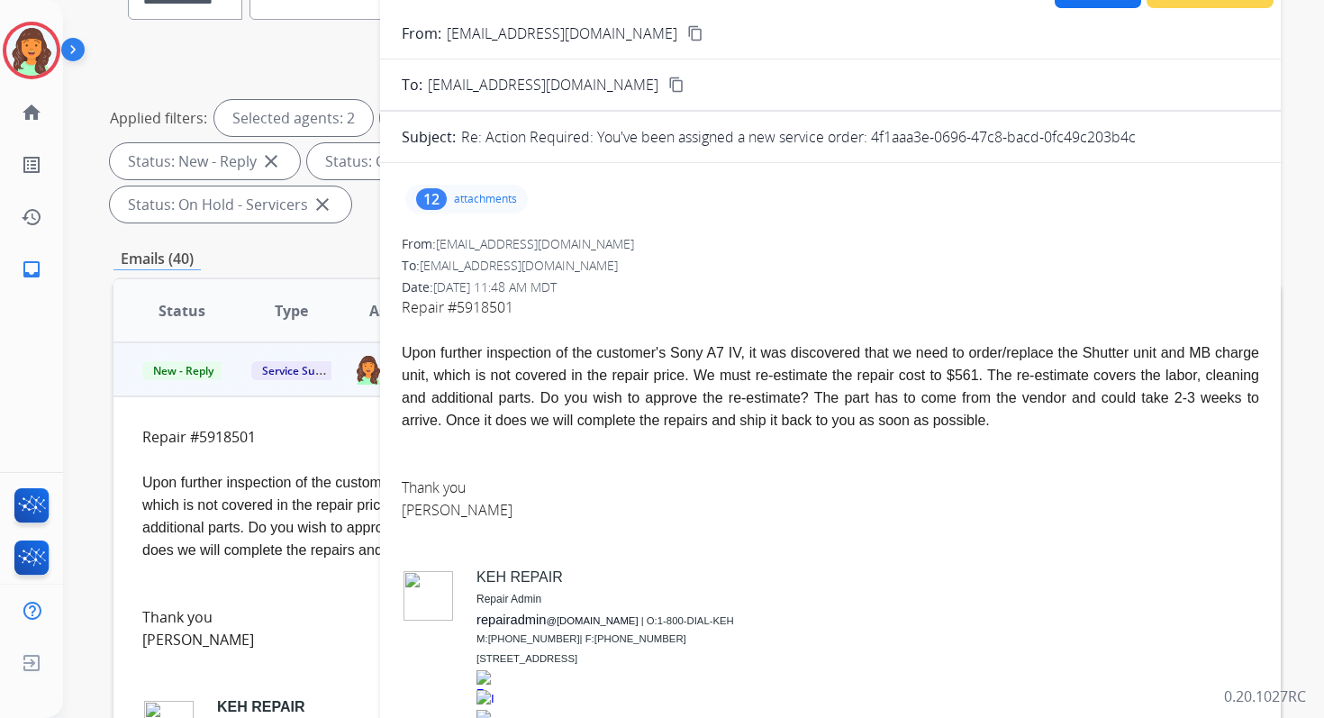
scroll to position [0, 0]
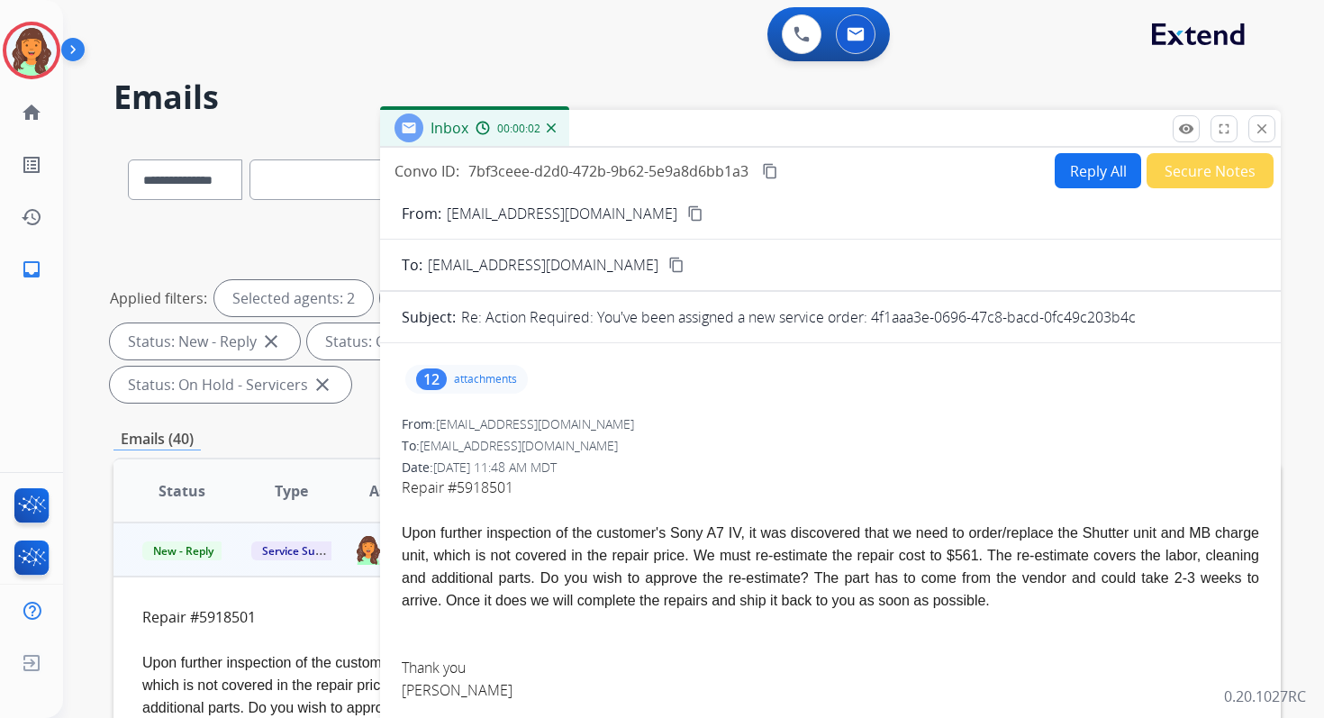
drag, startPoint x: 871, startPoint y: 315, endPoint x: 1266, endPoint y: 318, distance: 394.6
click at [1264, 318] on div "Subject: Re: Action Required: You've been assigned a new service order: 4f1aaa3…" at bounding box center [830, 317] width 901 height 22
copy p "4f1aaa3e-0696-47c8-bacd-0fc49c203b4c"
click at [1260, 128] on mat-icon "close" at bounding box center [1262, 129] width 16 height 16
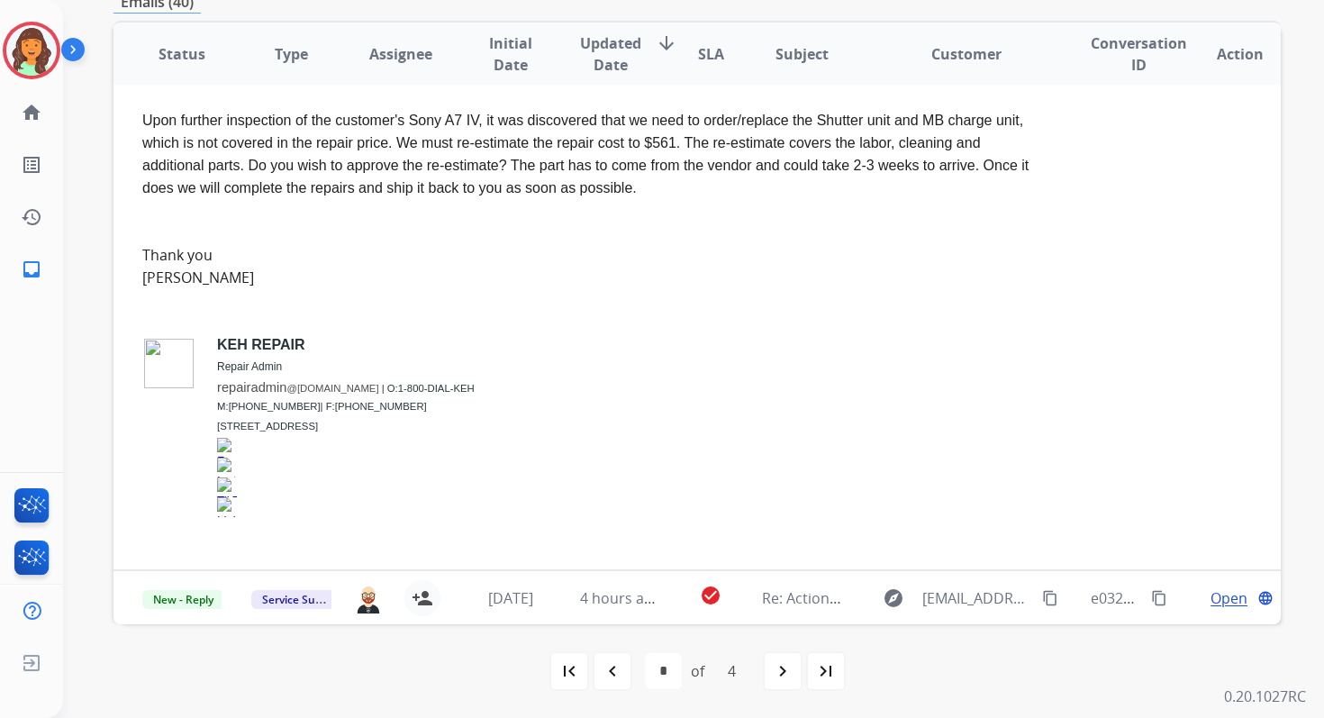
scroll to position [535, 0]
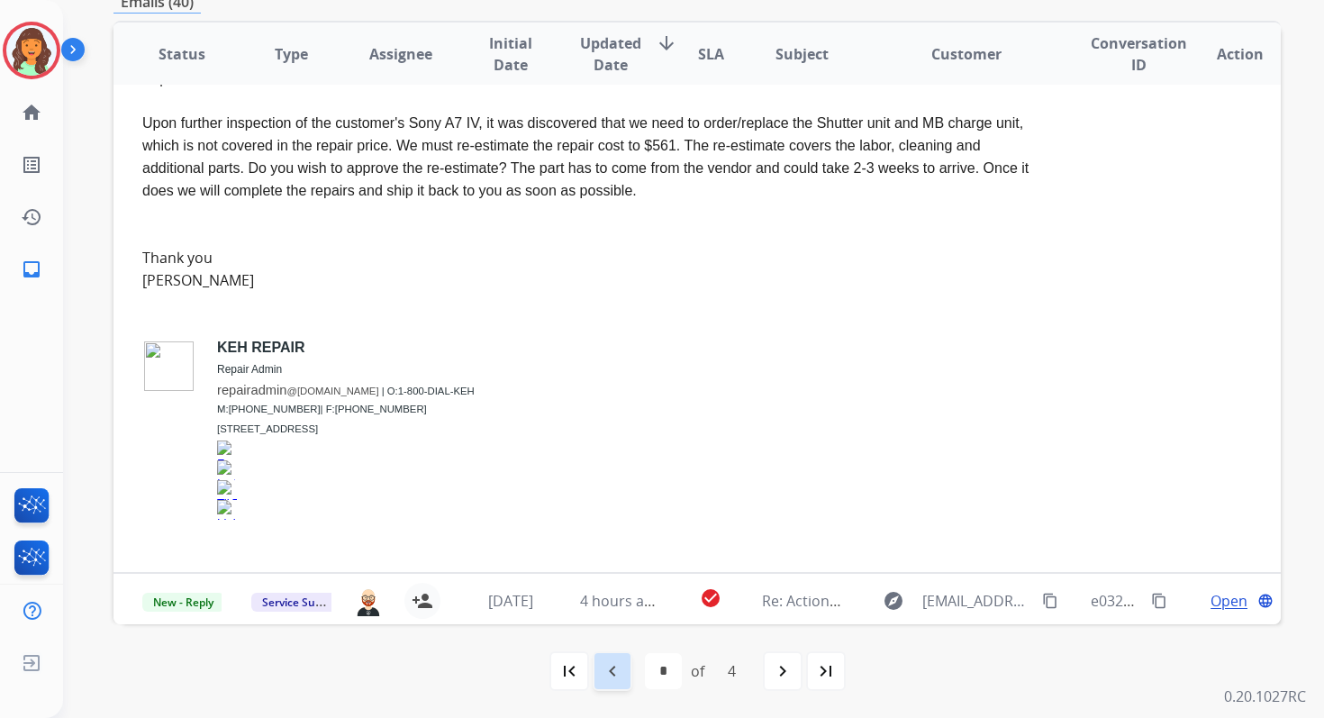
click at [625, 665] on div "navigate_before" at bounding box center [613, 671] width 40 height 40
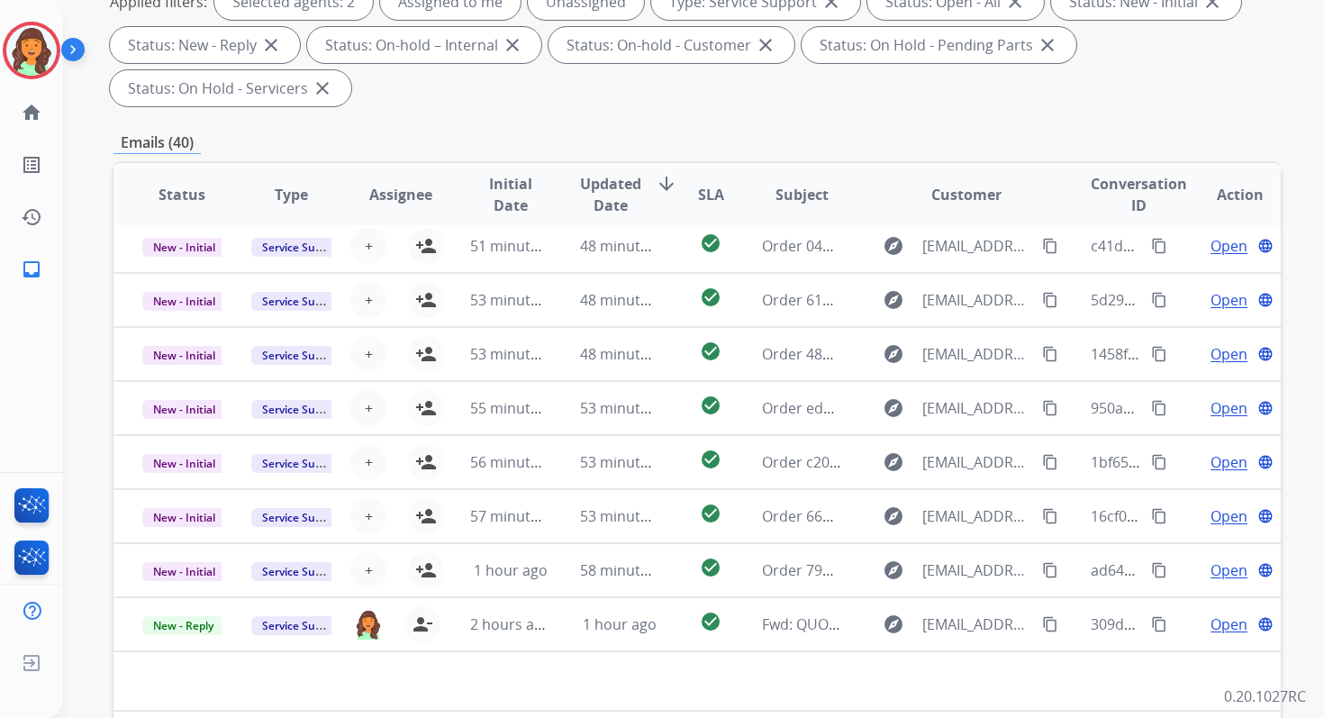
scroll to position [437, 0]
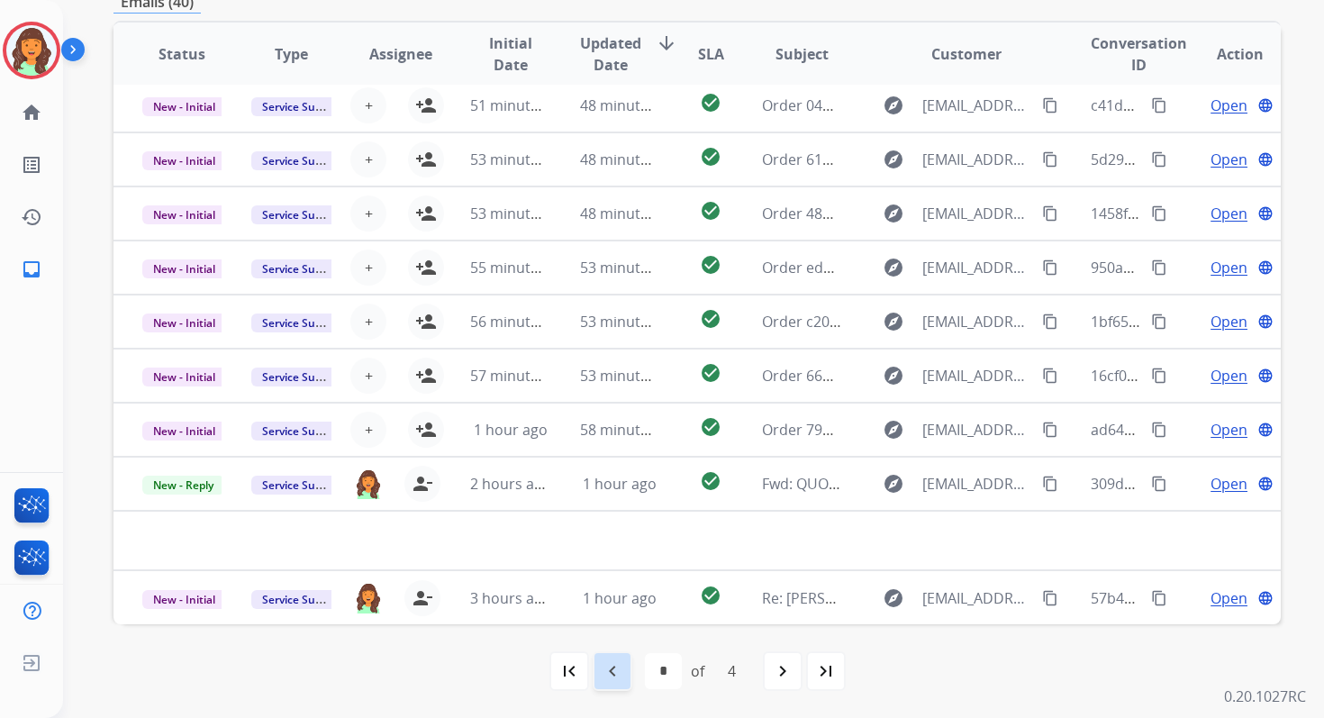
click at [620, 663] on mat-icon "navigate_before" at bounding box center [613, 671] width 22 height 22
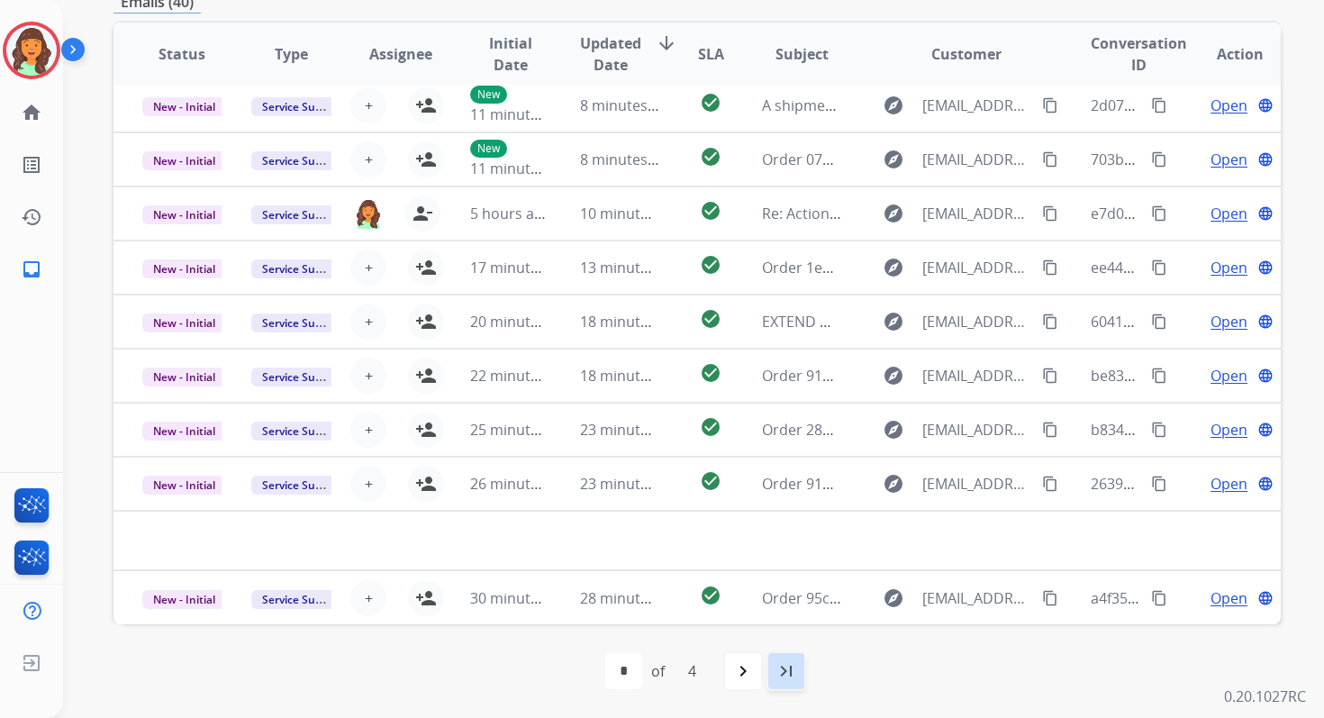
click at [797, 669] on div "last_page" at bounding box center [787, 671] width 40 height 40
select select "*"
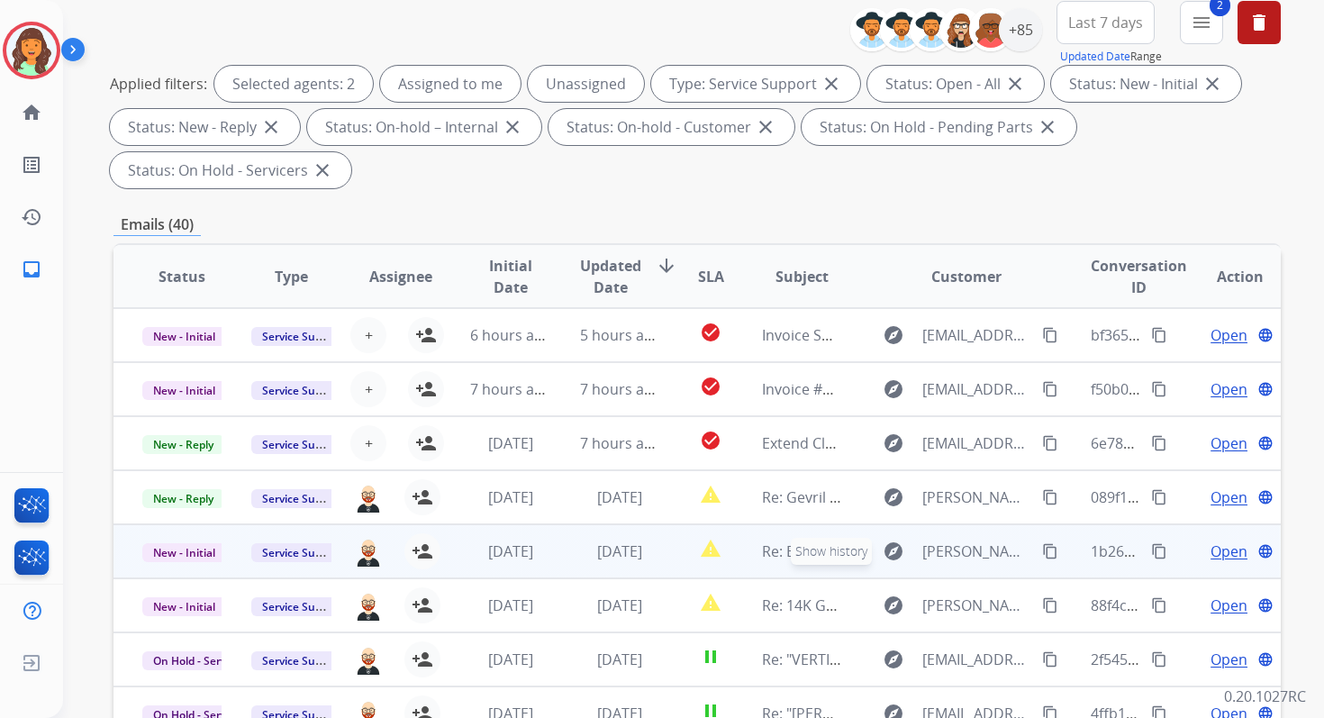
scroll to position [0, 0]
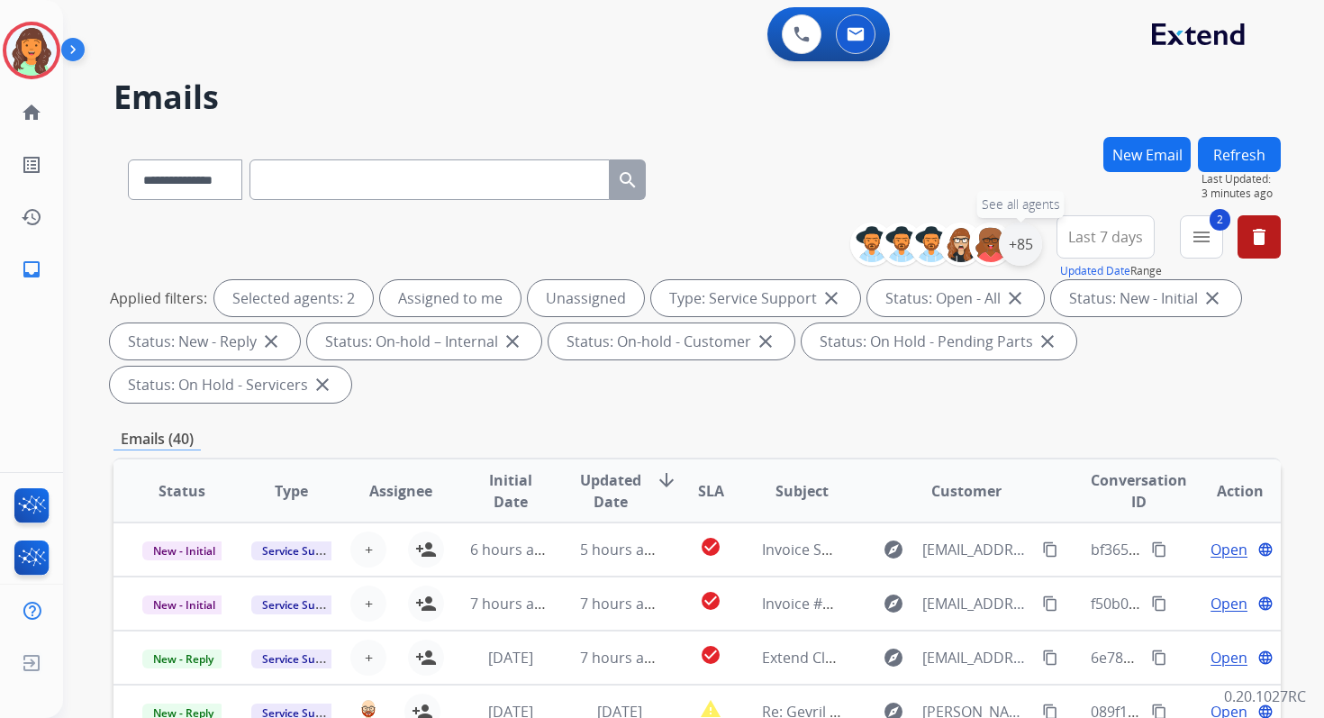
click at [1026, 237] on div "+85" at bounding box center [1020, 243] width 43 height 43
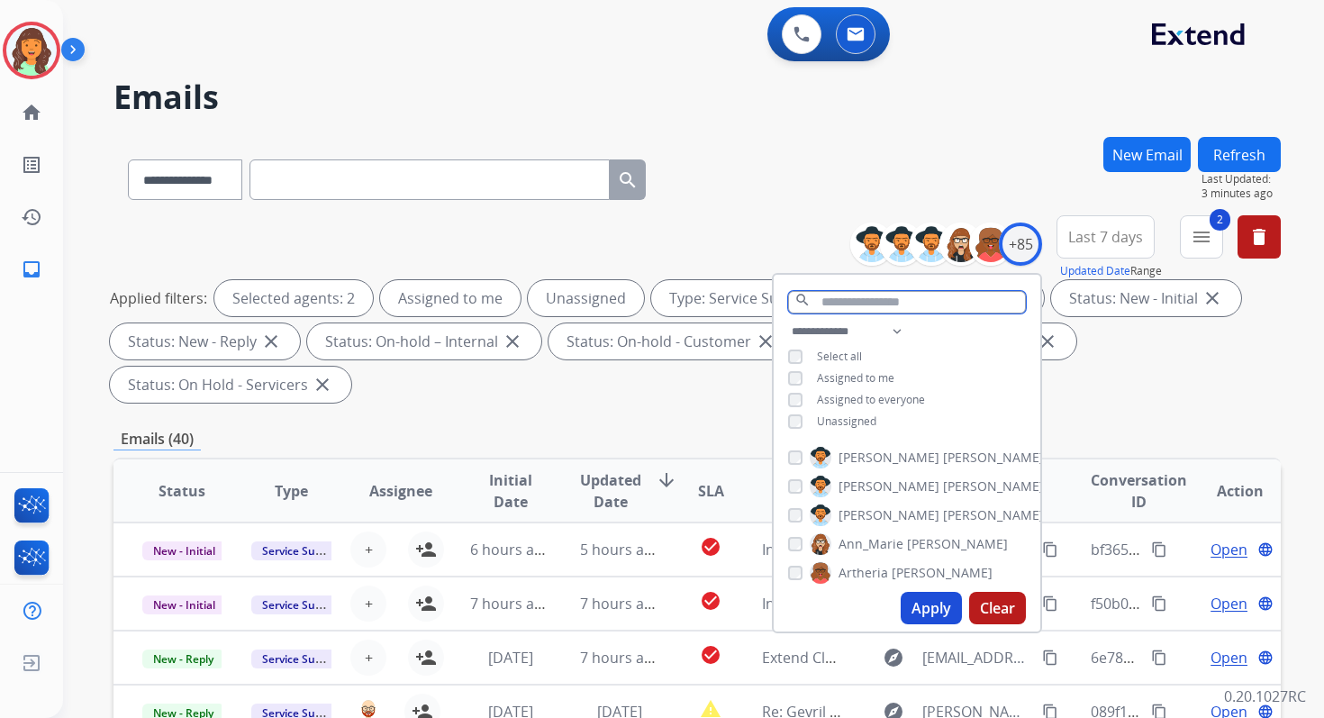
click at [828, 298] on input "text" at bounding box center [907, 302] width 238 height 23
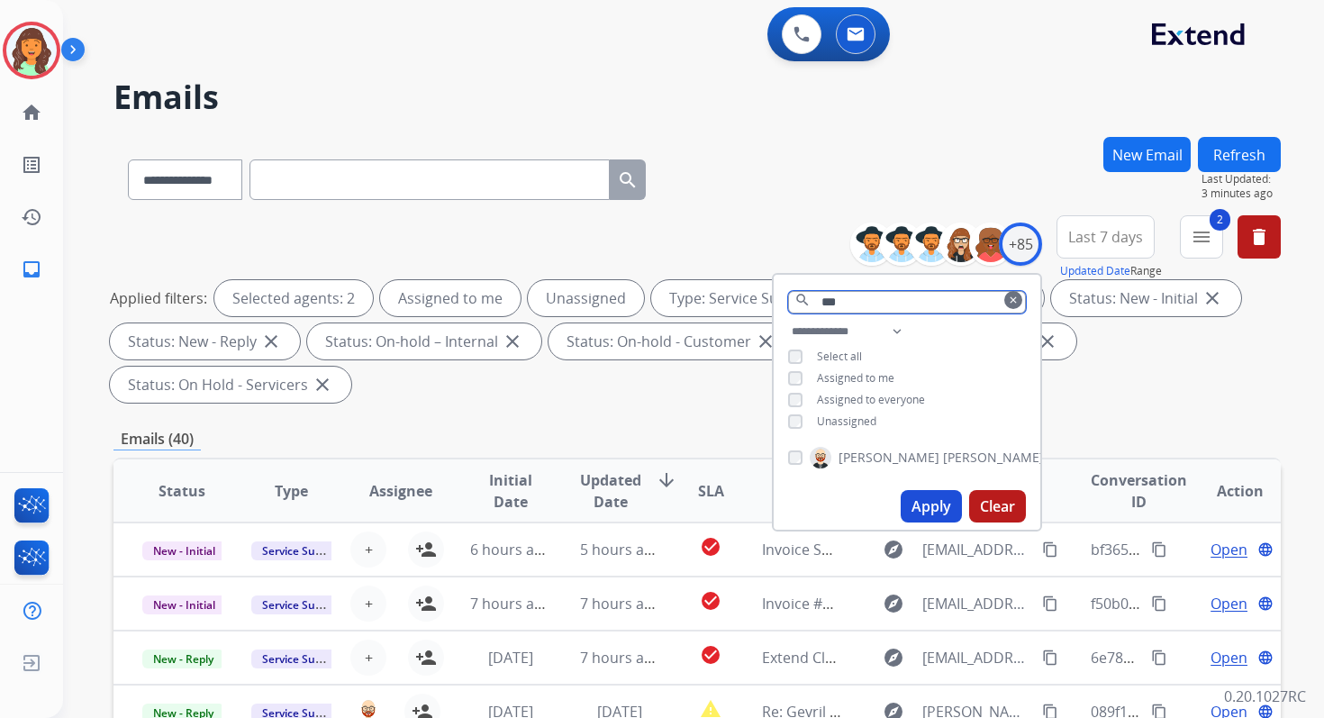
type input "***"
click at [928, 505] on button "Apply" at bounding box center [931, 506] width 61 height 32
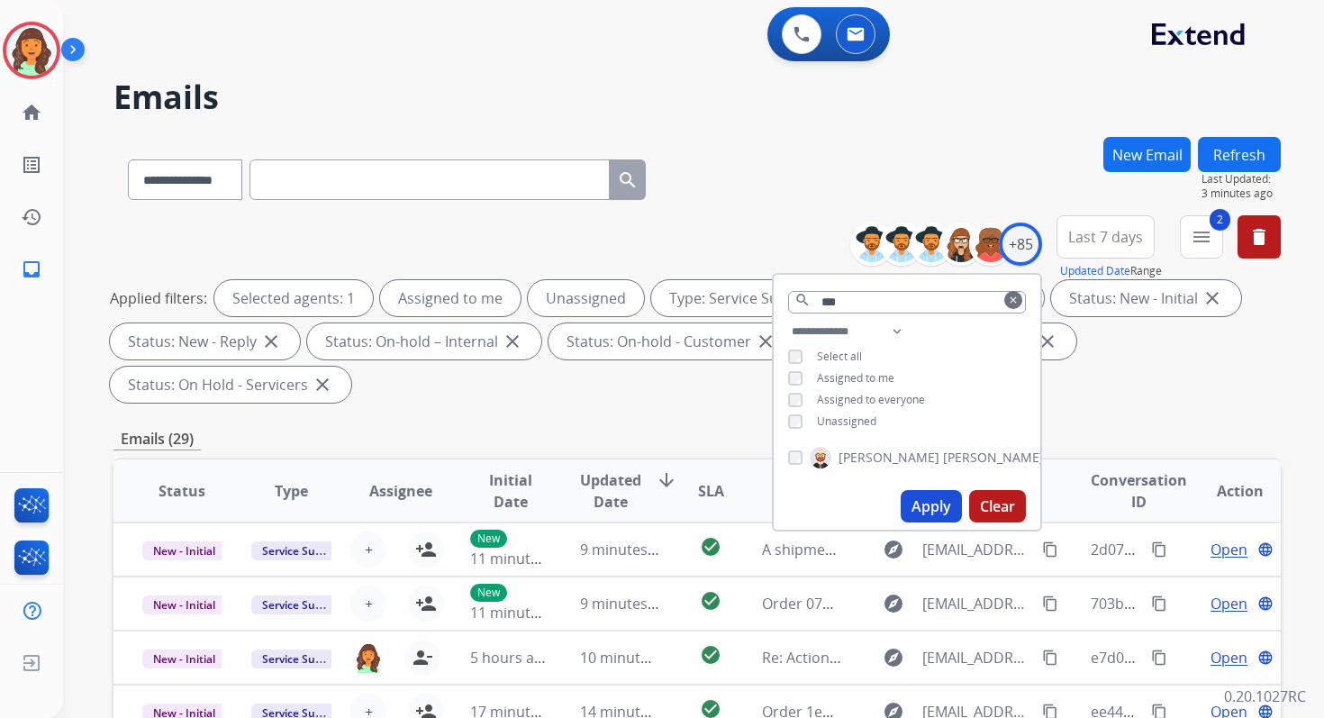
scroll to position [437, 0]
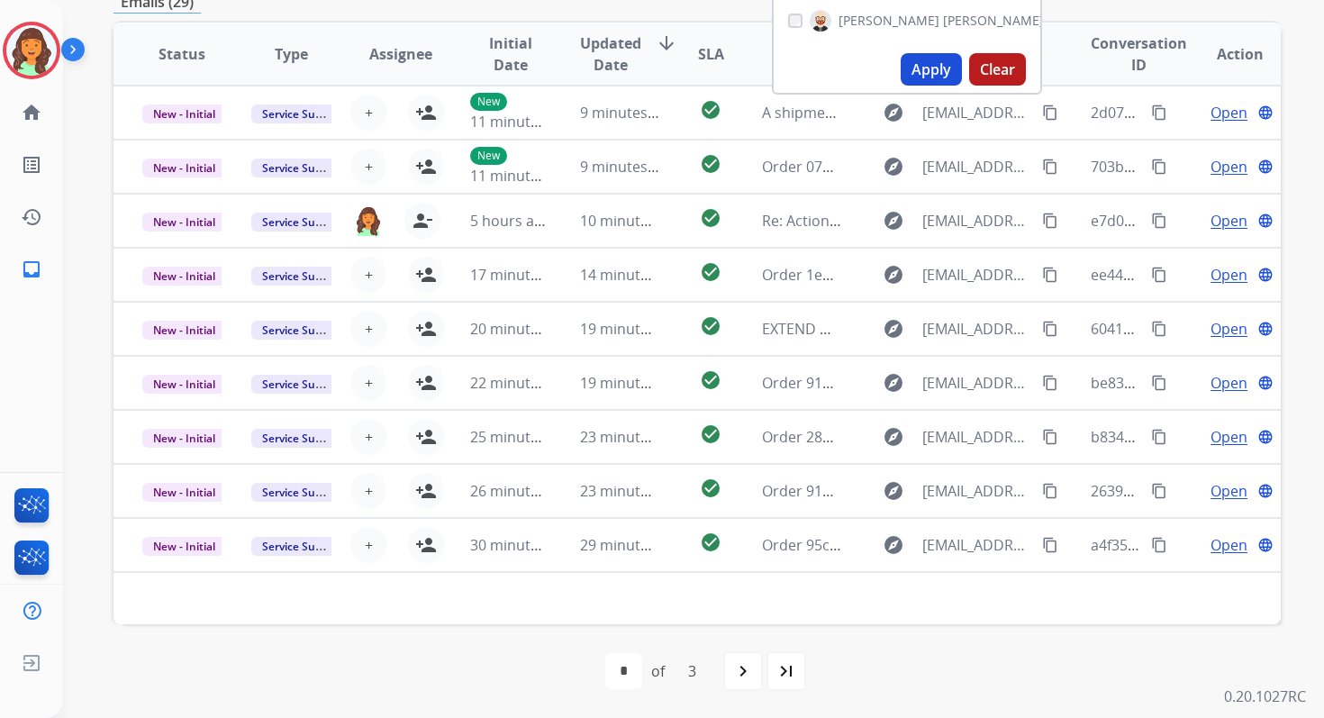
click at [483, 664] on div "first_page navigate_before * * * of 3 navigate_next last_page" at bounding box center [696, 671] width 1167 height 36
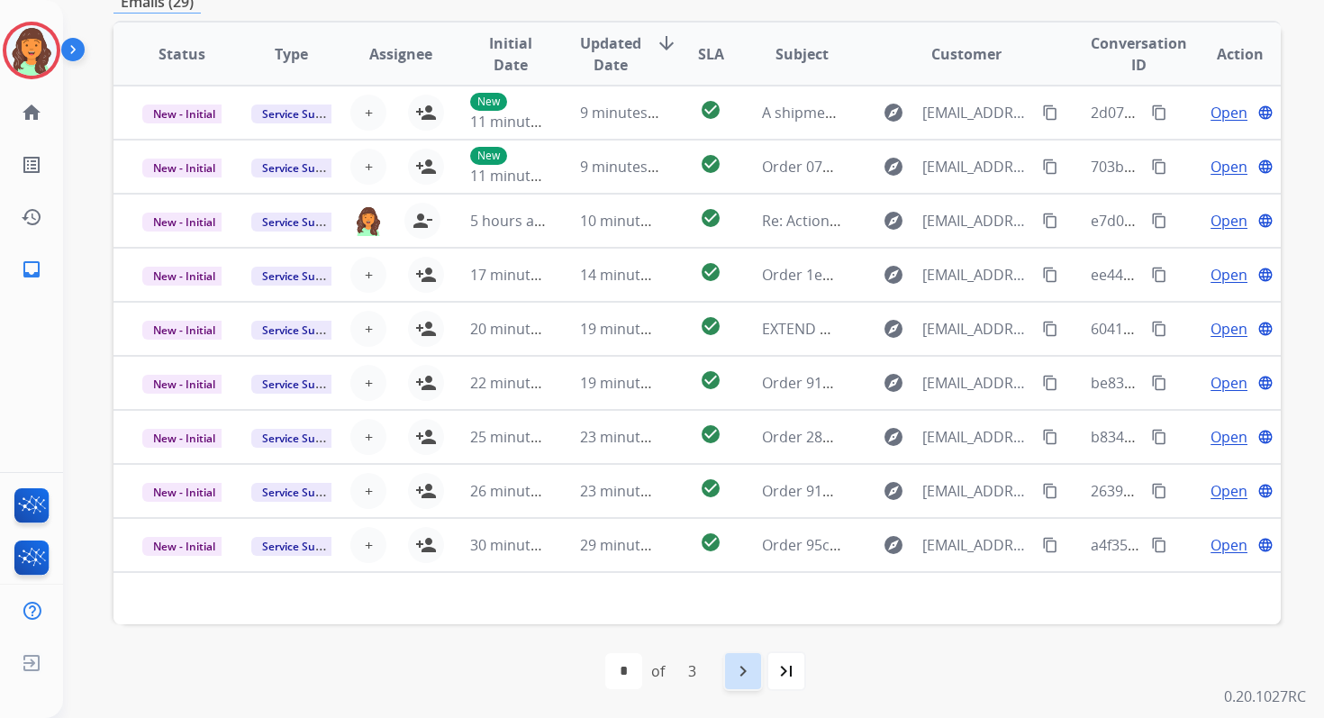
click at [741, 664] on mat-icon "navigate_next" at bounding box center [743, 671] width 22 height 22
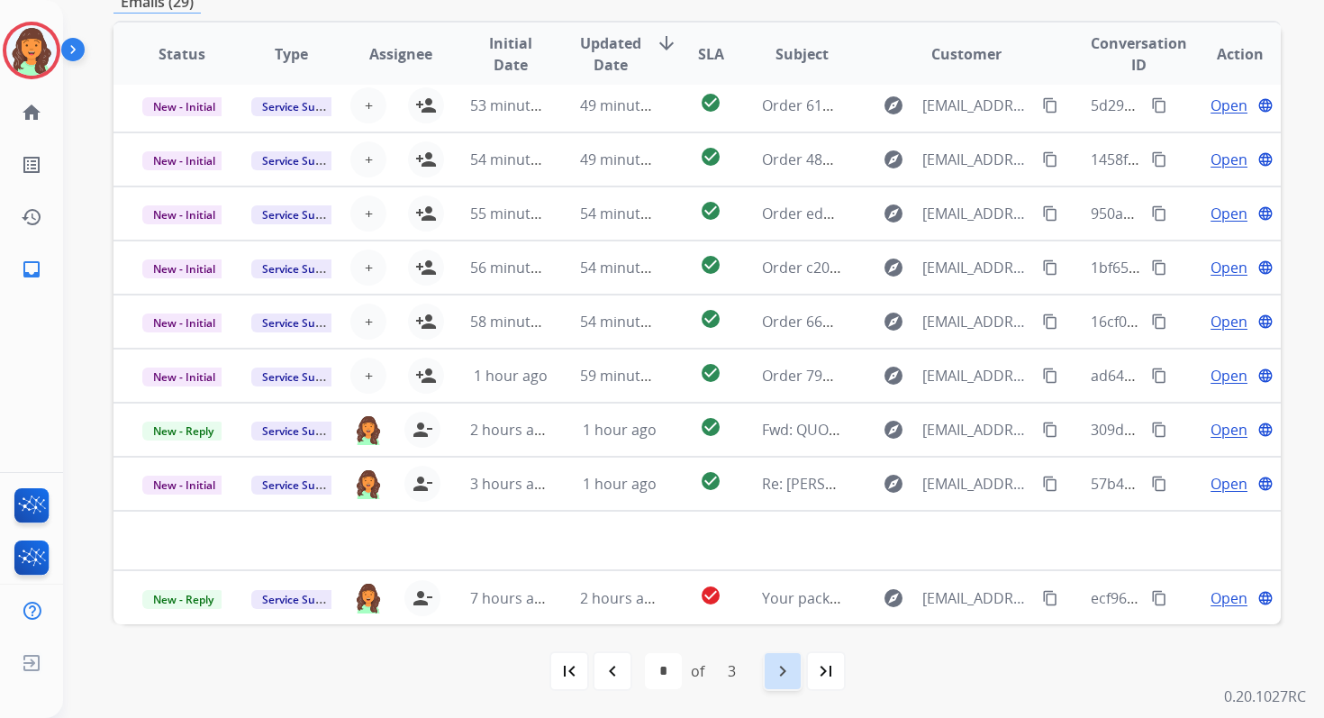
click at [785, 666] on mat-icon "navigate_next" at bounding box center [783, 671] width 22 height 22
select select "*"
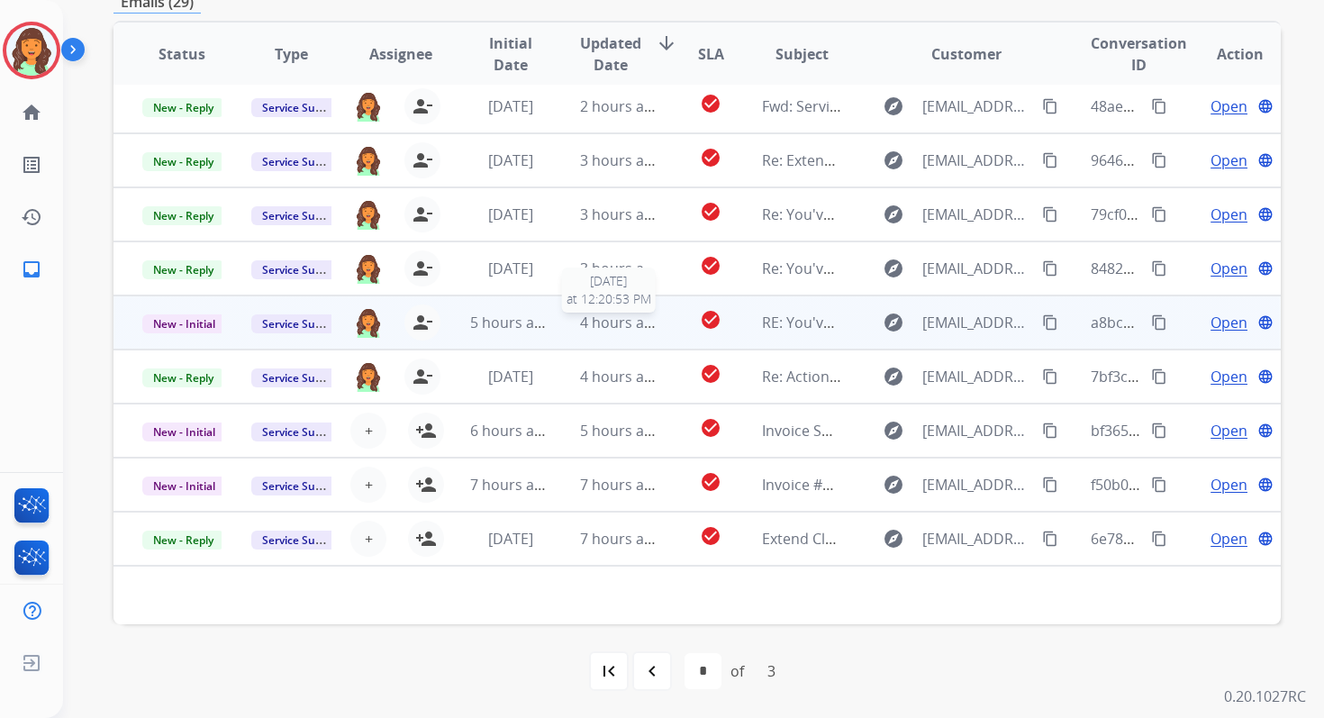
click at [601, 329] on span "4 hours ago" at bounding box center [620, 323] width 81 height 20
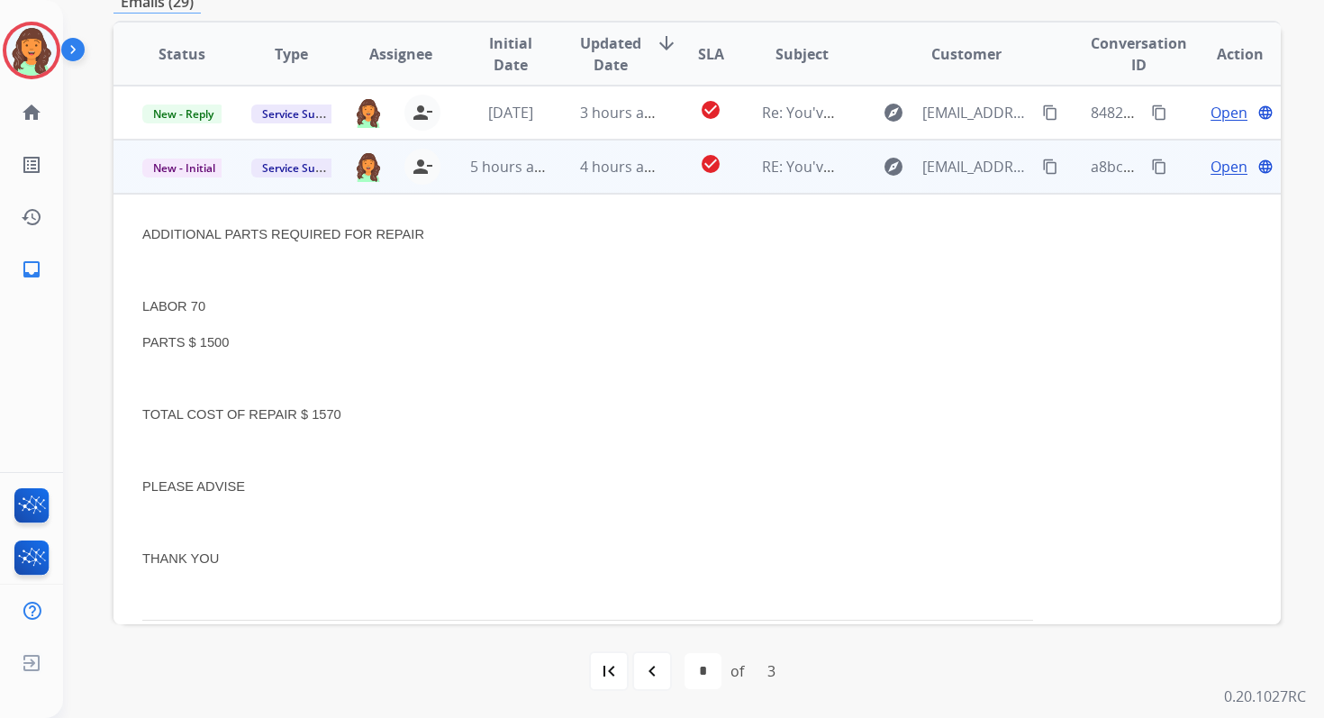
scroll to position [216, 0]
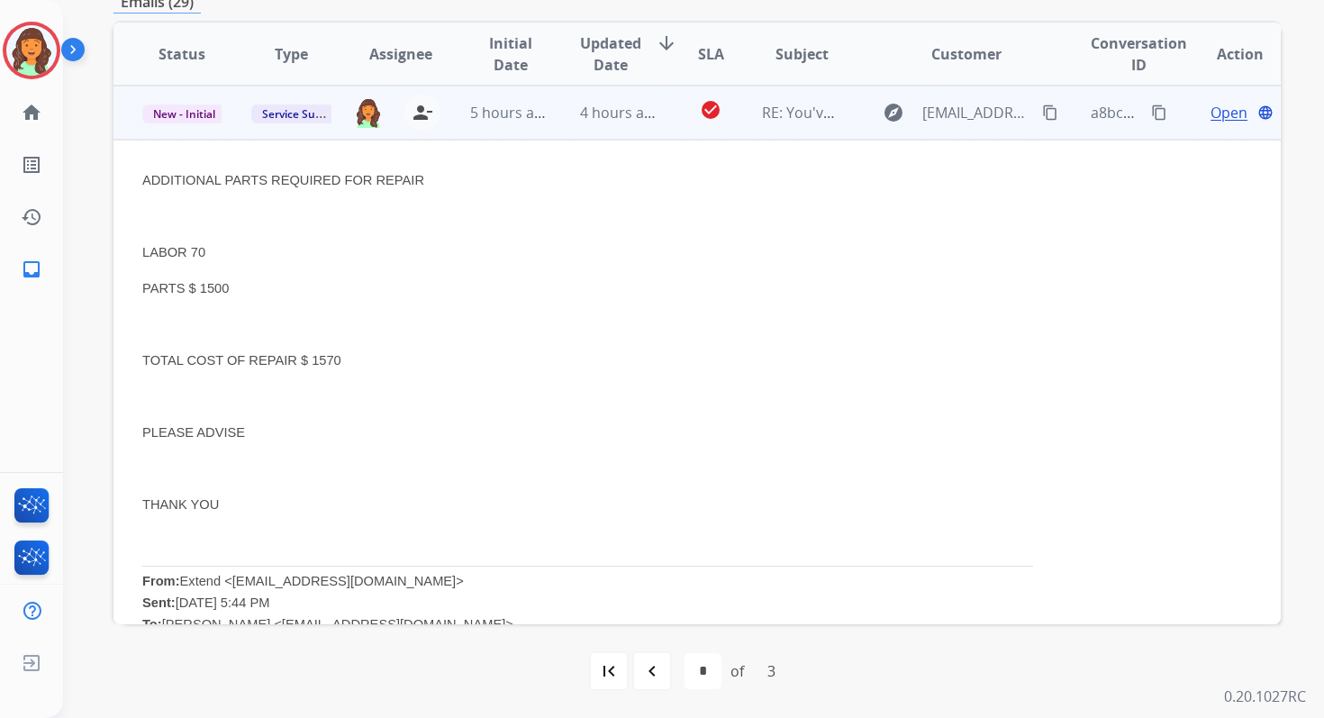
click at [1229, 117] on span "Open" at bounding box center [1229, 113] width 37 height 22
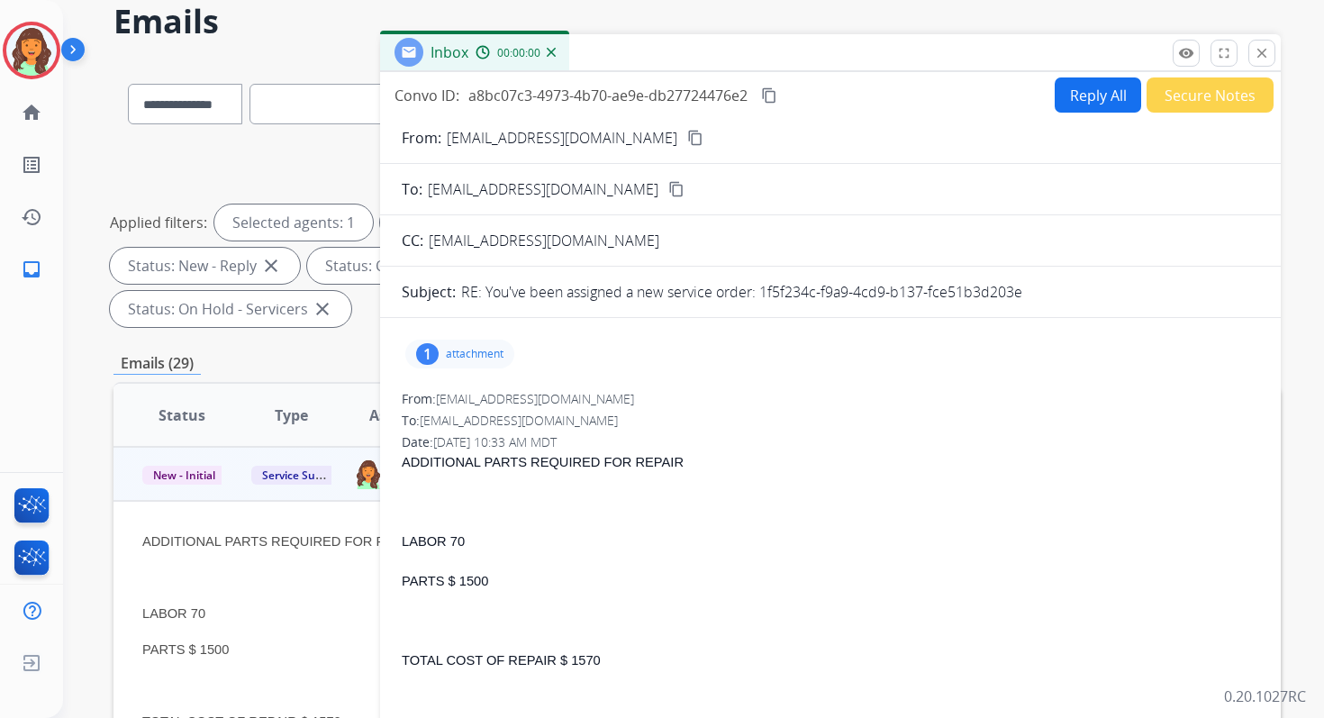
scroll to position [64, 0]
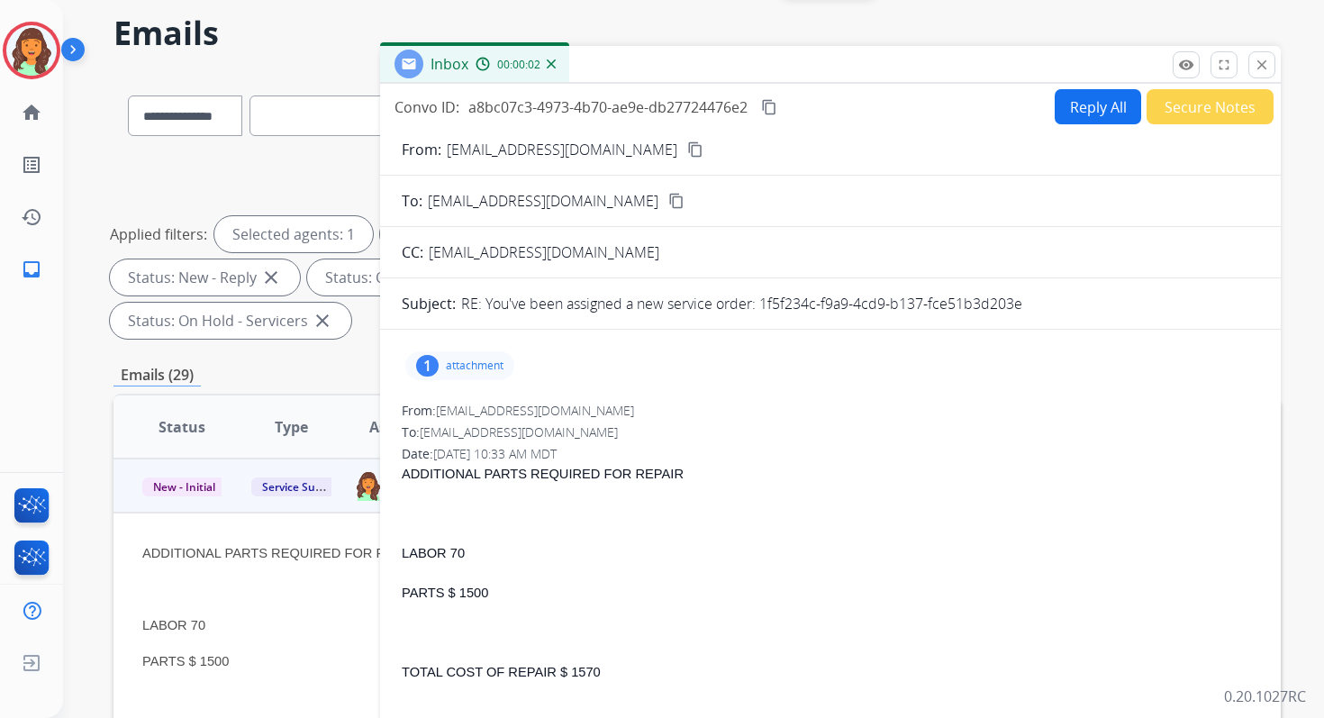
drag, startPoint x: 760, startPoint y: 302, endPoint x: 1037, endPoint y: 315, distance: 276.9
copy p "1f5f234c-f9a9-4cd9-b137-fce51b3d203e"
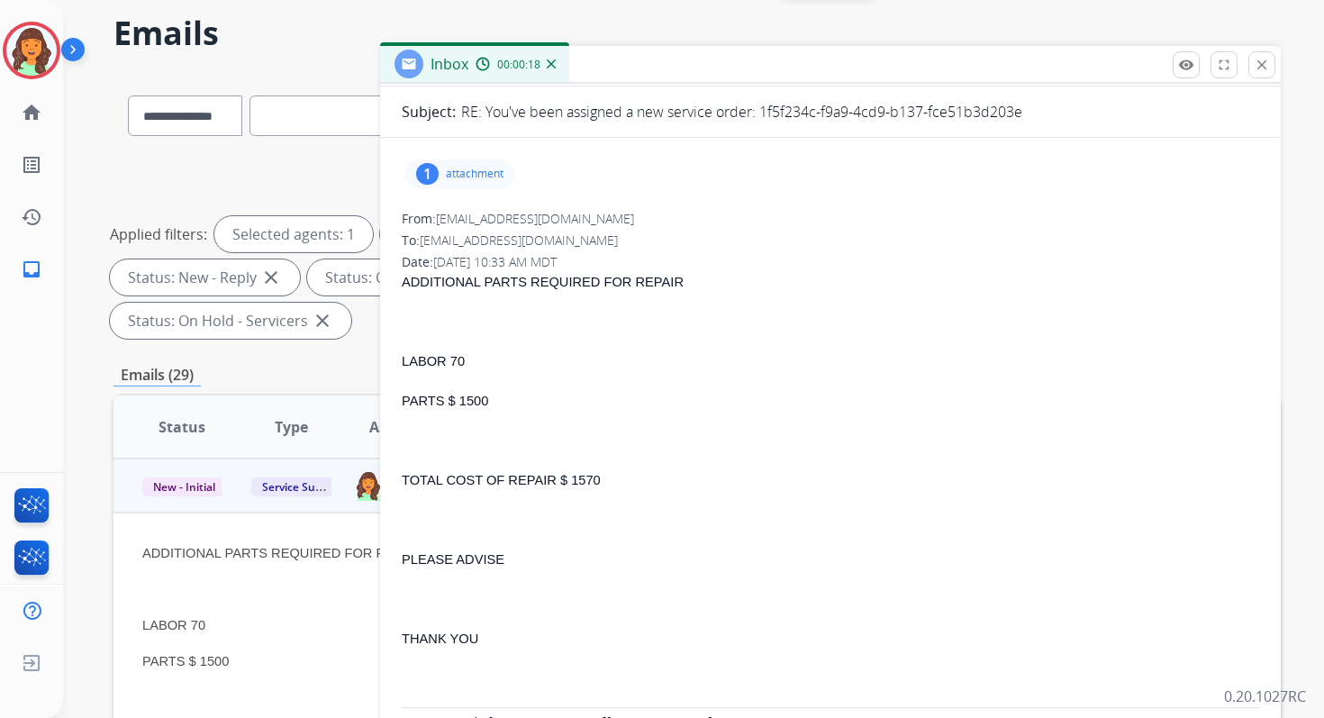
scroll to position [234, 0]
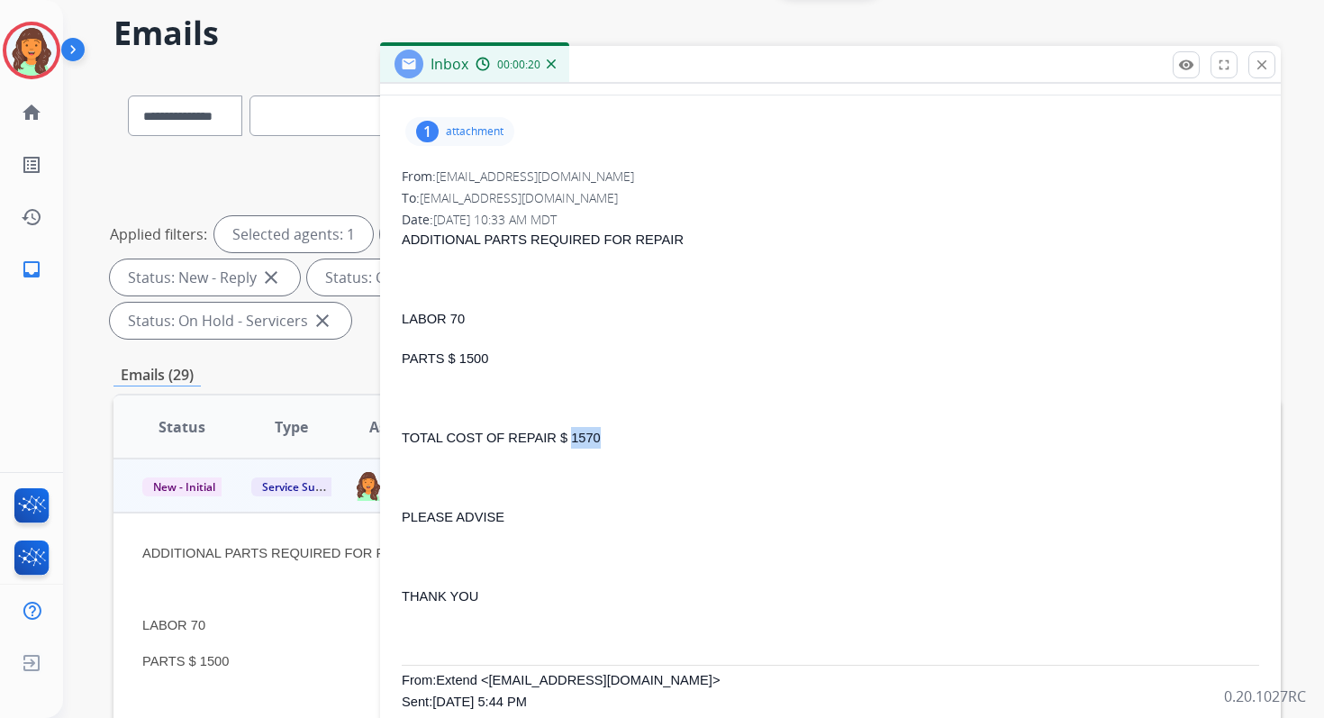
drag, startPoint x: 568, startPoint y: 439, endPoint x: 633, endPoint y: 440, distance: 64.9
click at [633, 439] on p "TOTAL COST OF REPAIR $ 1570" at bounding box center [831, 438] width 858 height 22
copy span "1570"
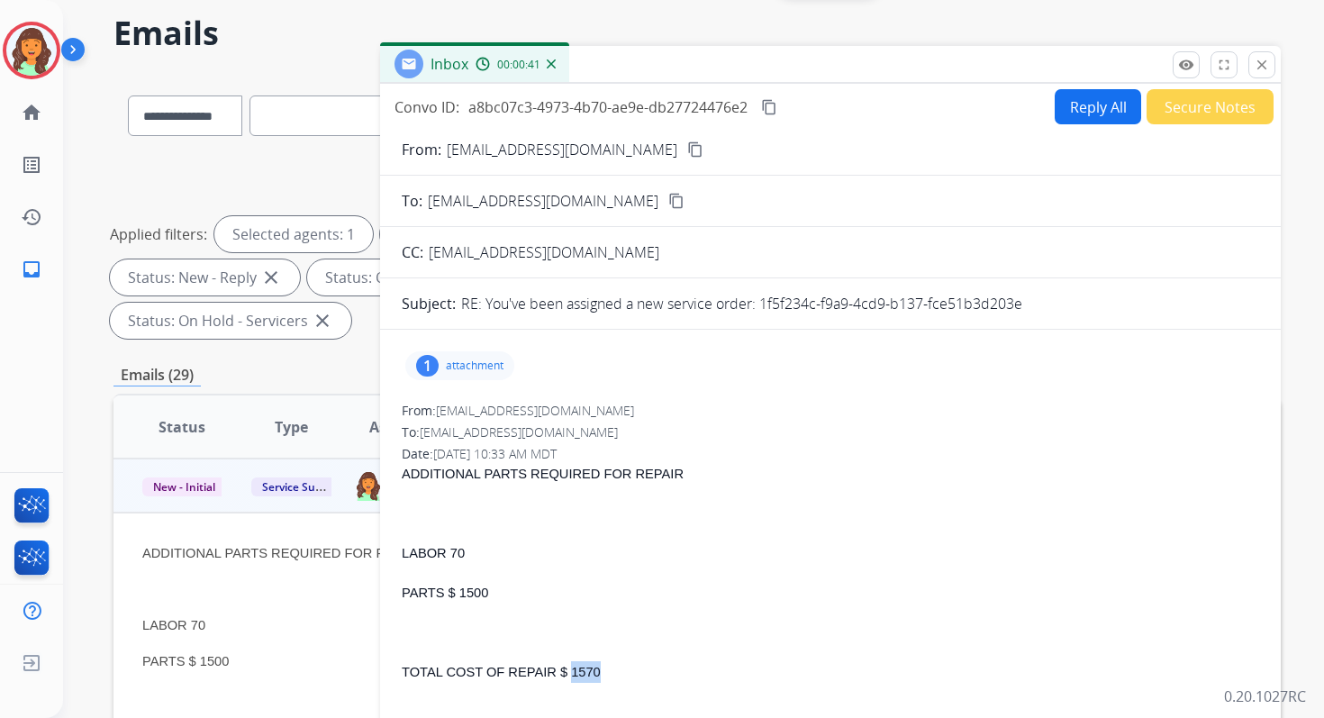
click at [772, 104] on mat-icon "content_copy" at bounding box center [769, 107] width 16 height 16
click at [1072, 104] on button "Reply All" at bounding box center [1098, 106] width 86 height 35
select select "**********"
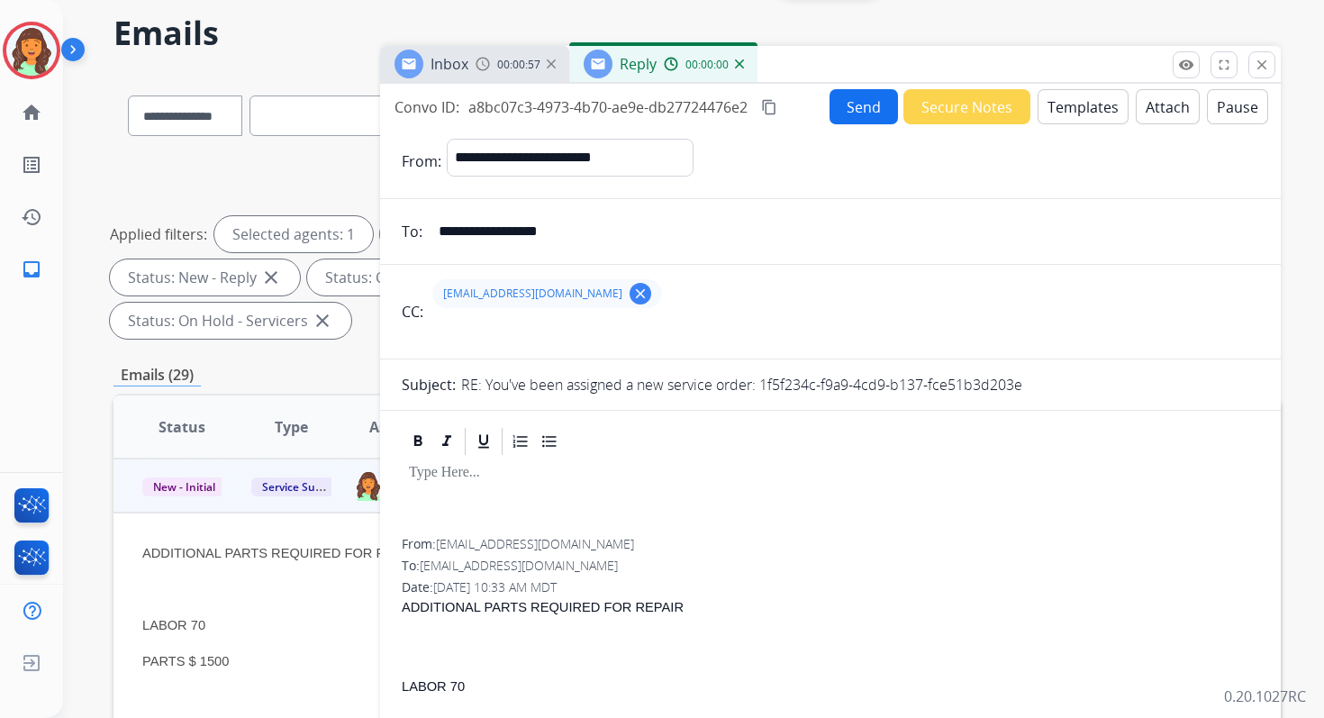
click at [1072, 104] on button "Templates" at bounding box center [1083, 106] width 91 height 35
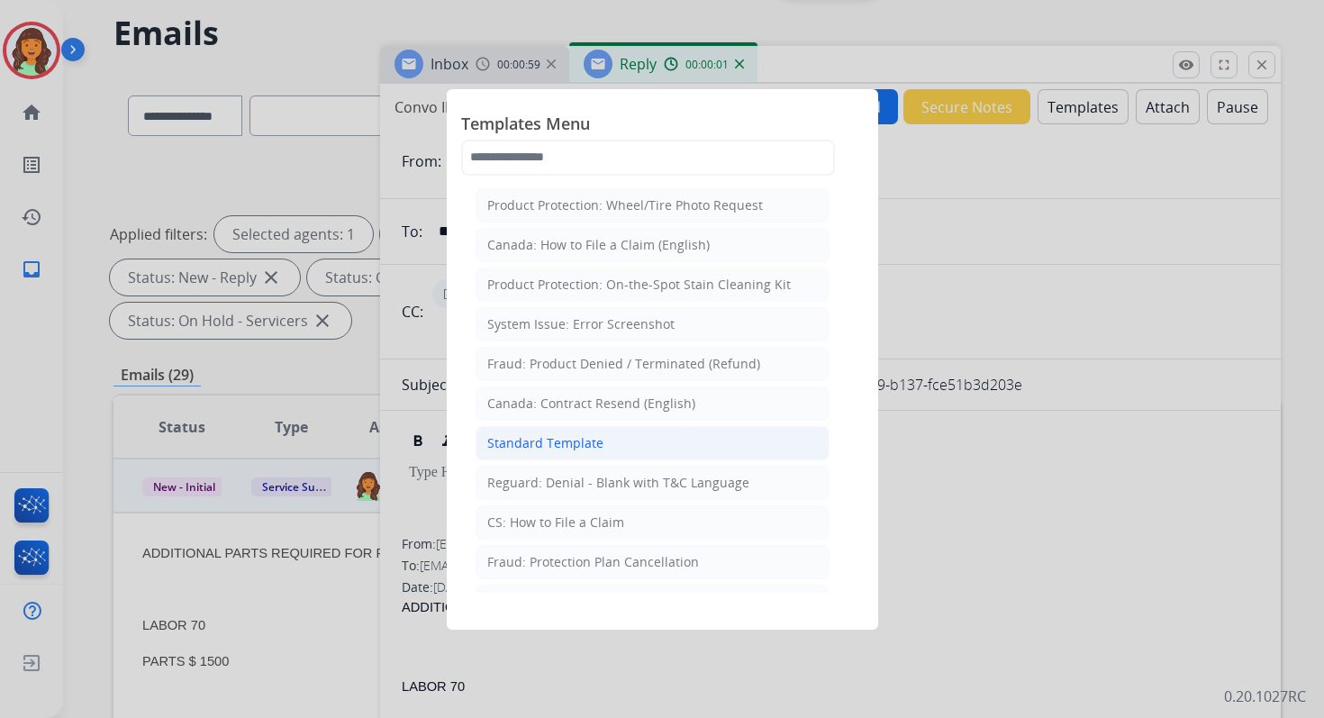
click at [554, 435] on div "Standard Template" at bounding box center [545, 443] width 116 height 18
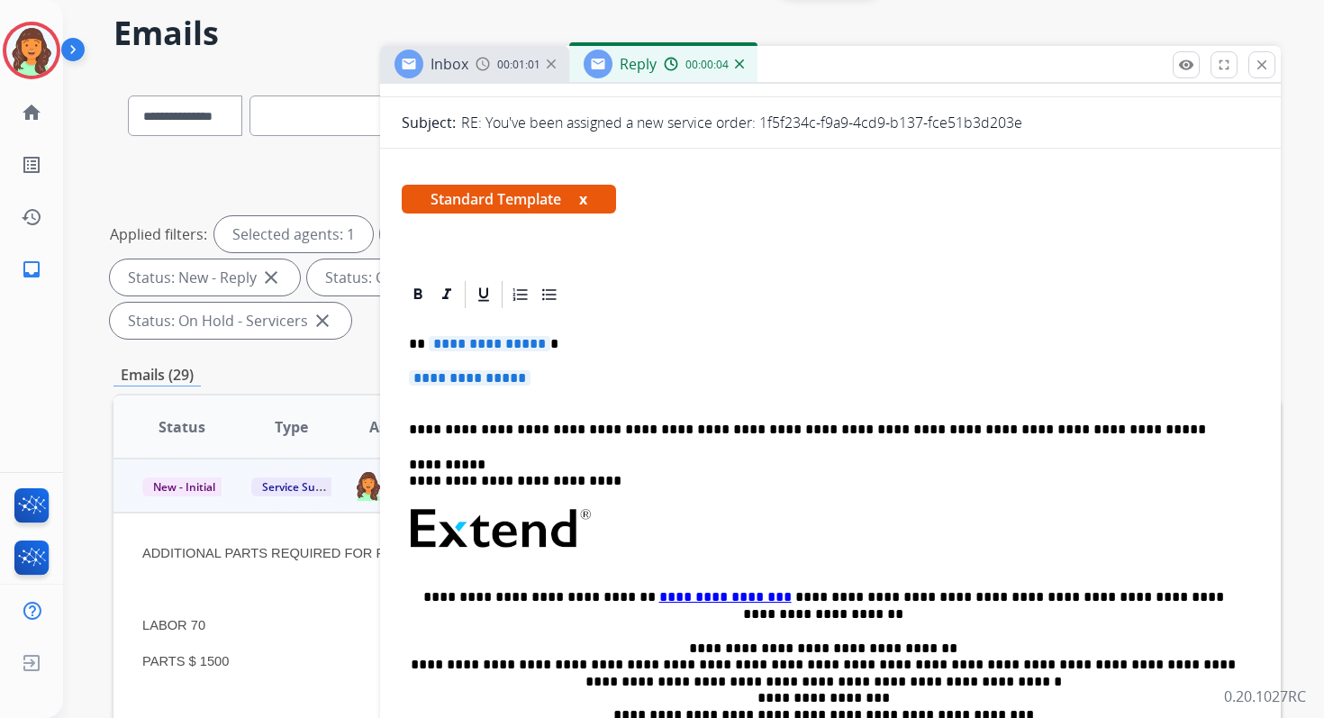
scroll to position [260, 0]
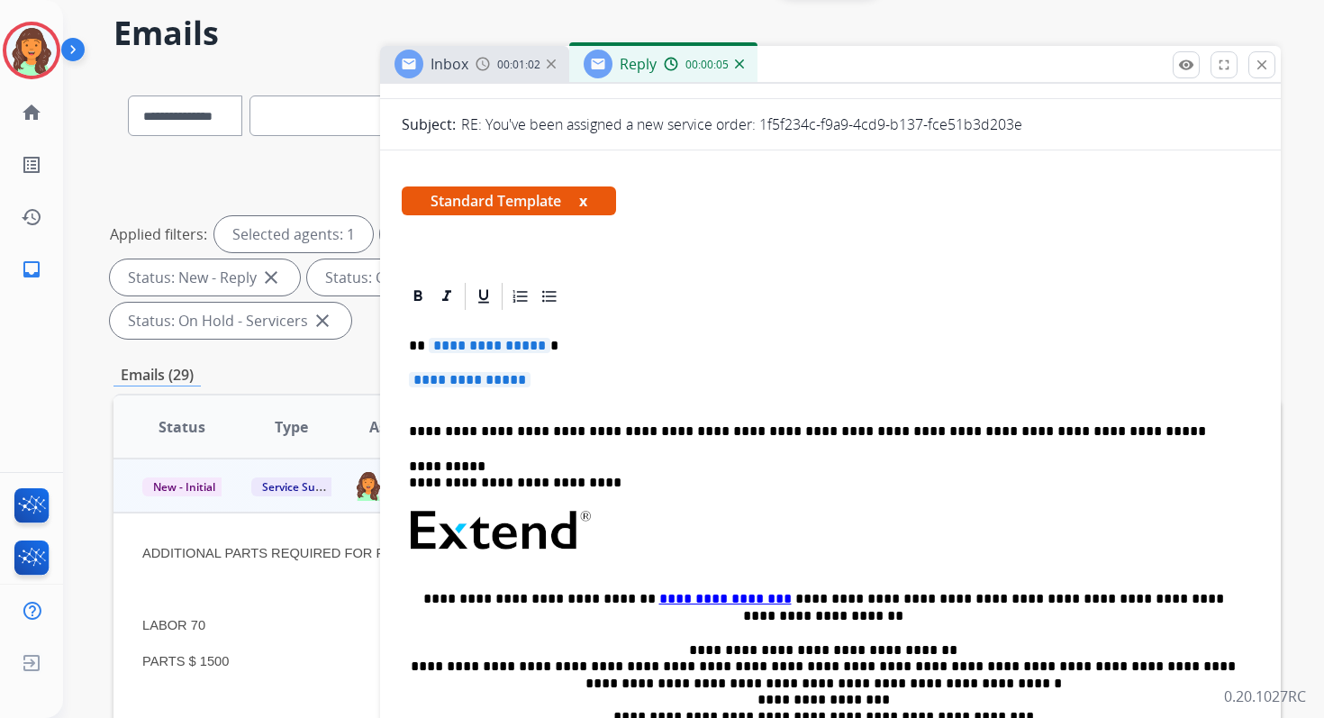
click at [425, 345] on p "**********" at bounding box center [823, 346] width 829 height 16
click at [425, 344] on p "**********" at bounding box center [823, 346] width 829 height 16
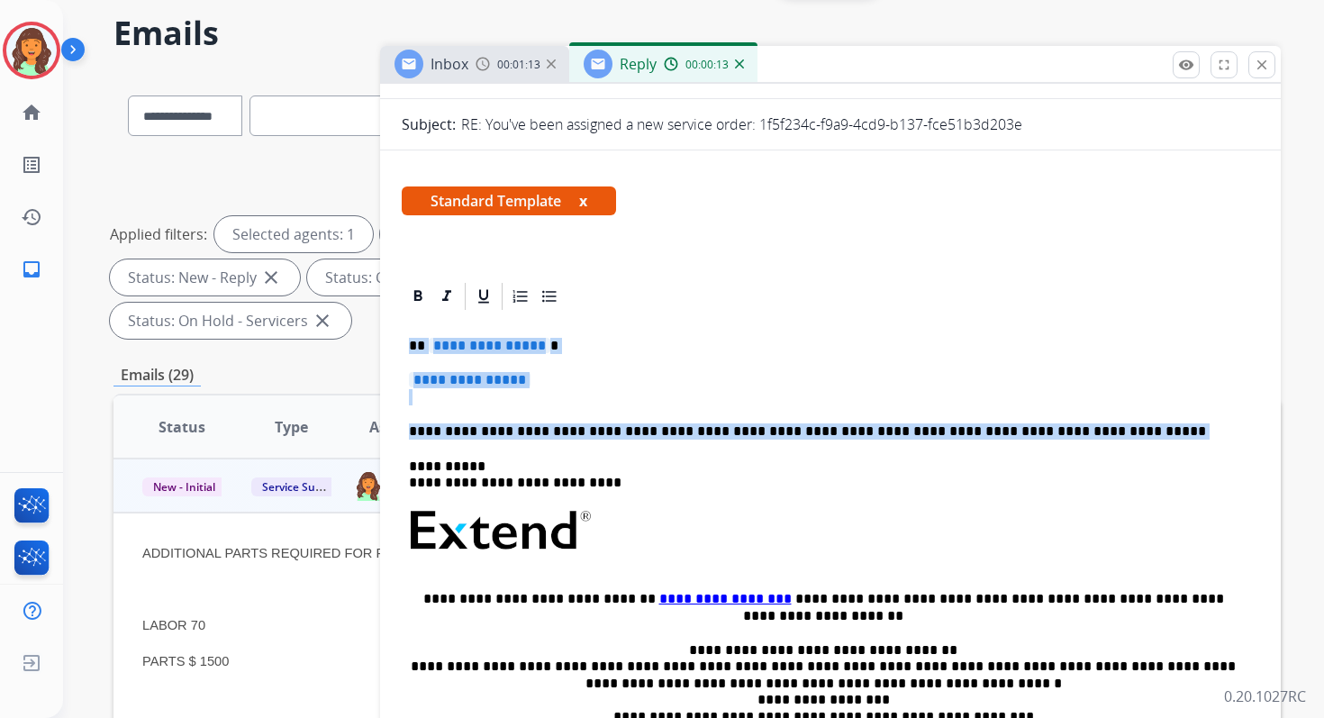
drag, startPoint x: 411, startPoint y: 339, endPoint x: 620, endPoint y: 442, distance: 233.2
click at [620, 442] on div "**********" at bounding box center [831, 574] width 858 height 522
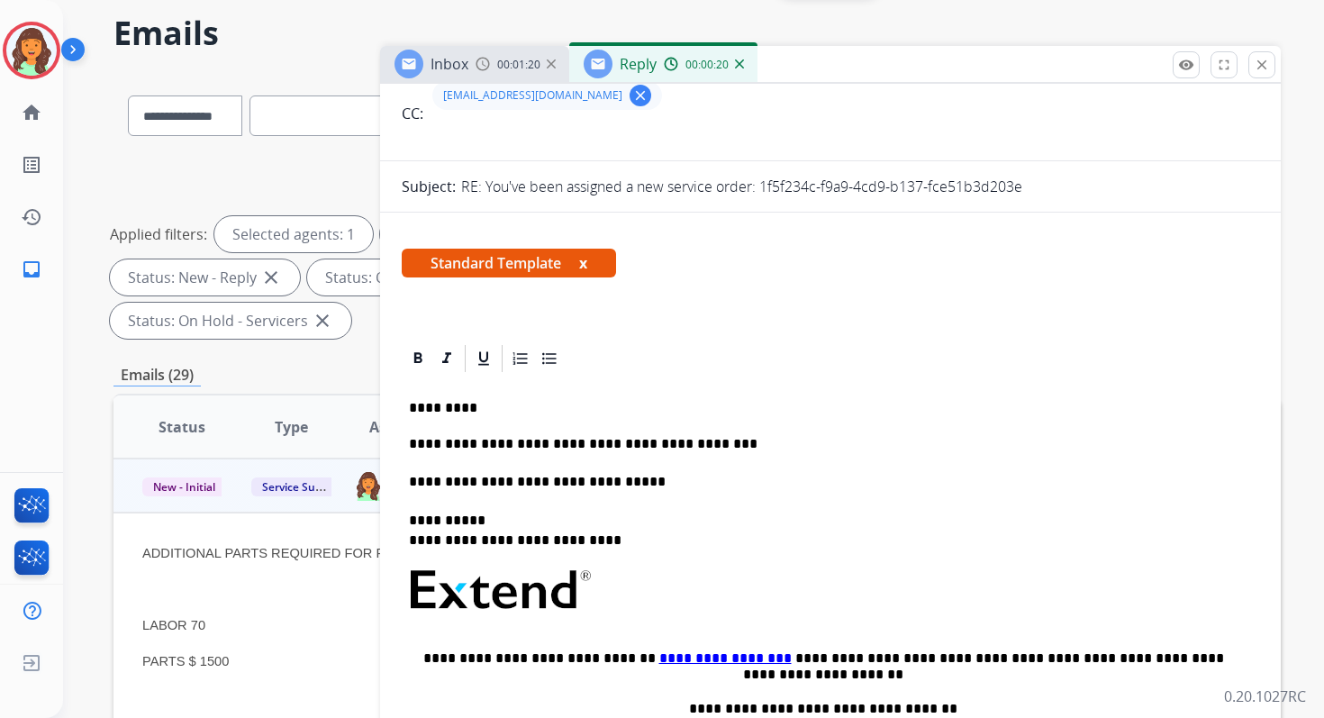
scroll to position [0, 0]
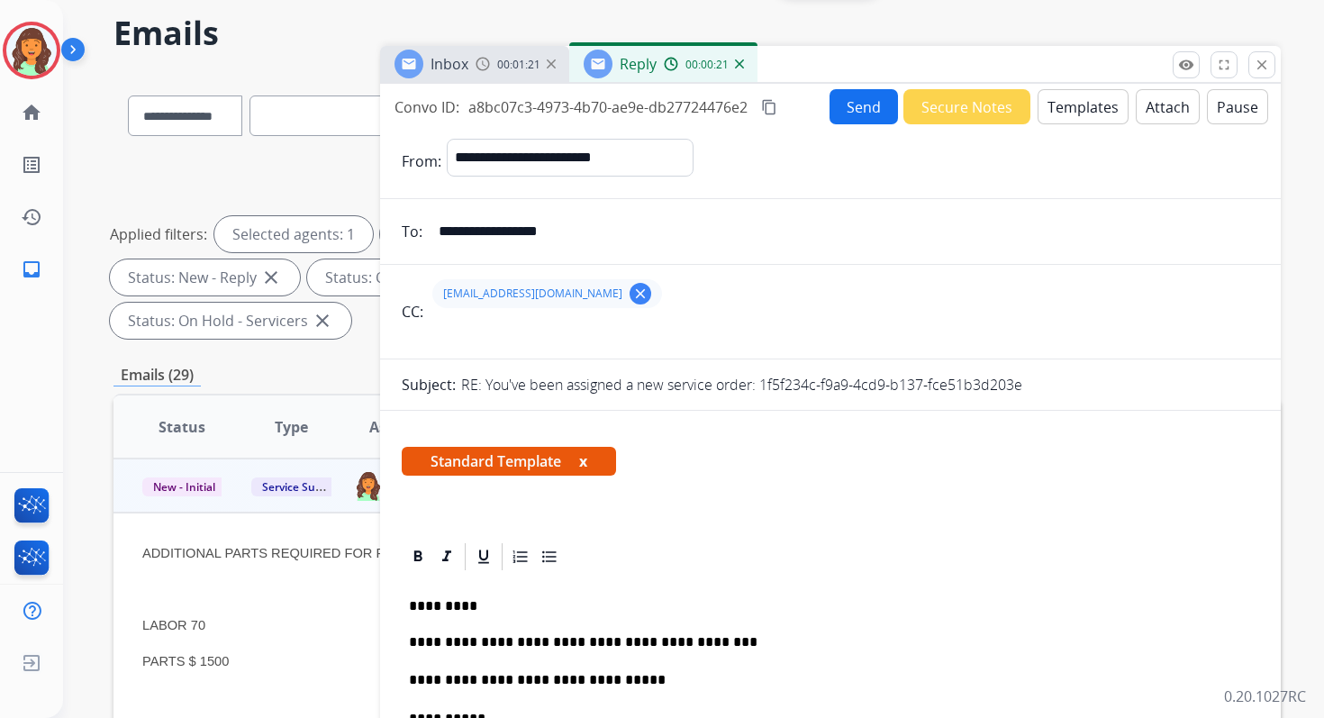
click at [772, 107] on mat-icon "content_copy" at bounding box center [769, 107] width 16 height 16
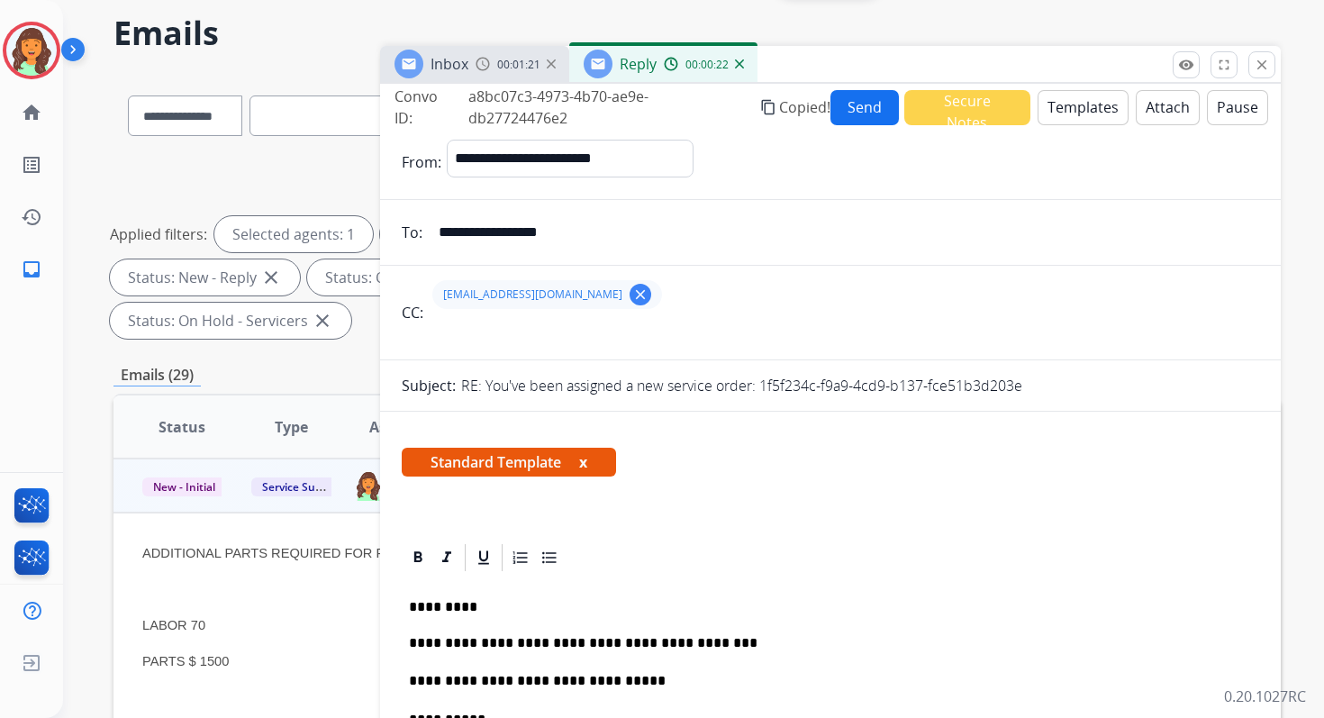
click at [860, 109] on button "Send" at bounding box center [865, 107] width 68 height 35
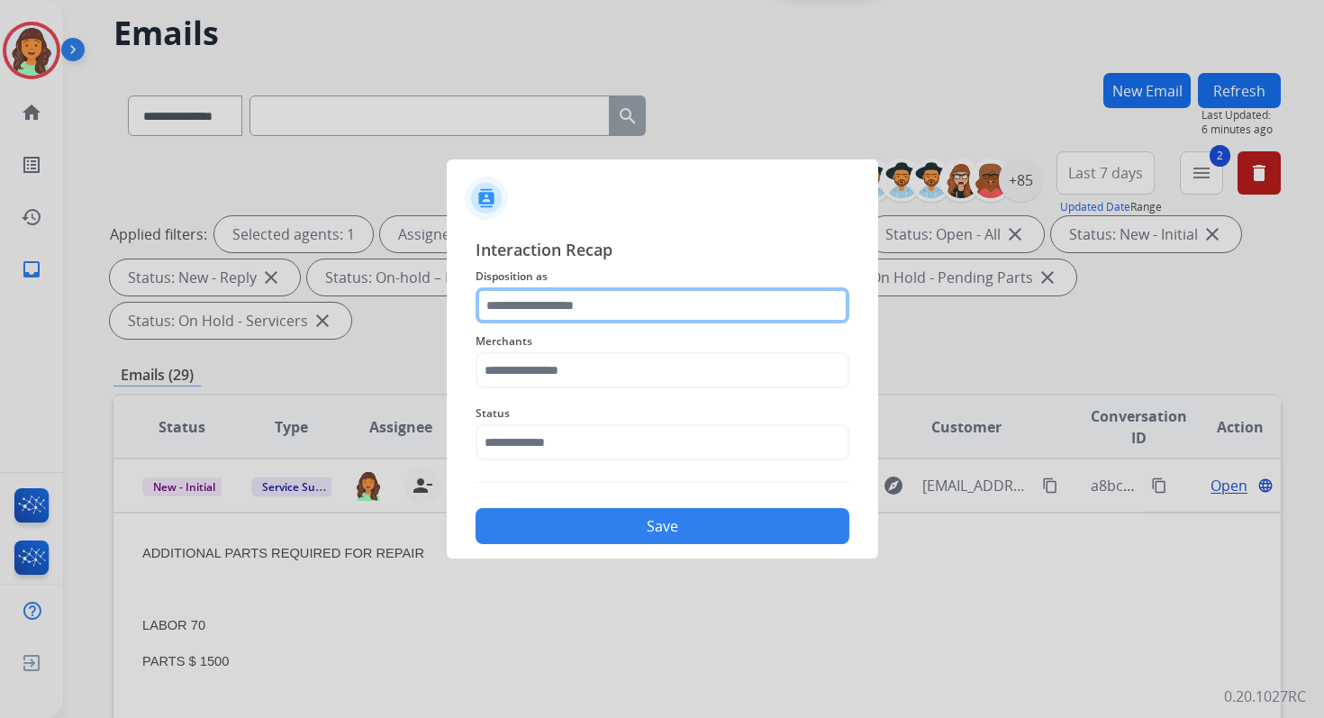
click at [612, 300] on input "text" at bounding box center [663, 305] width 374 height 36
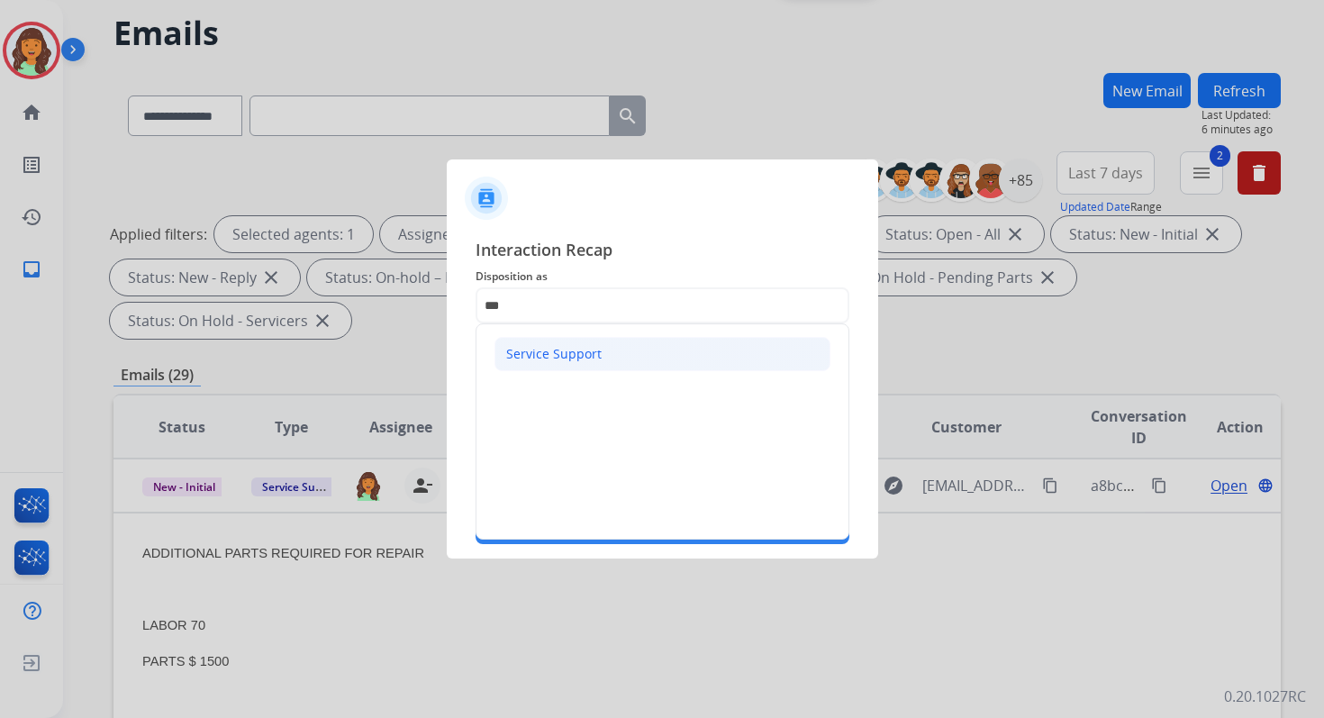
click at [557, 350] on div "Service Support" at bounding box center [553, 354] width 95 height 18
type input "**********"
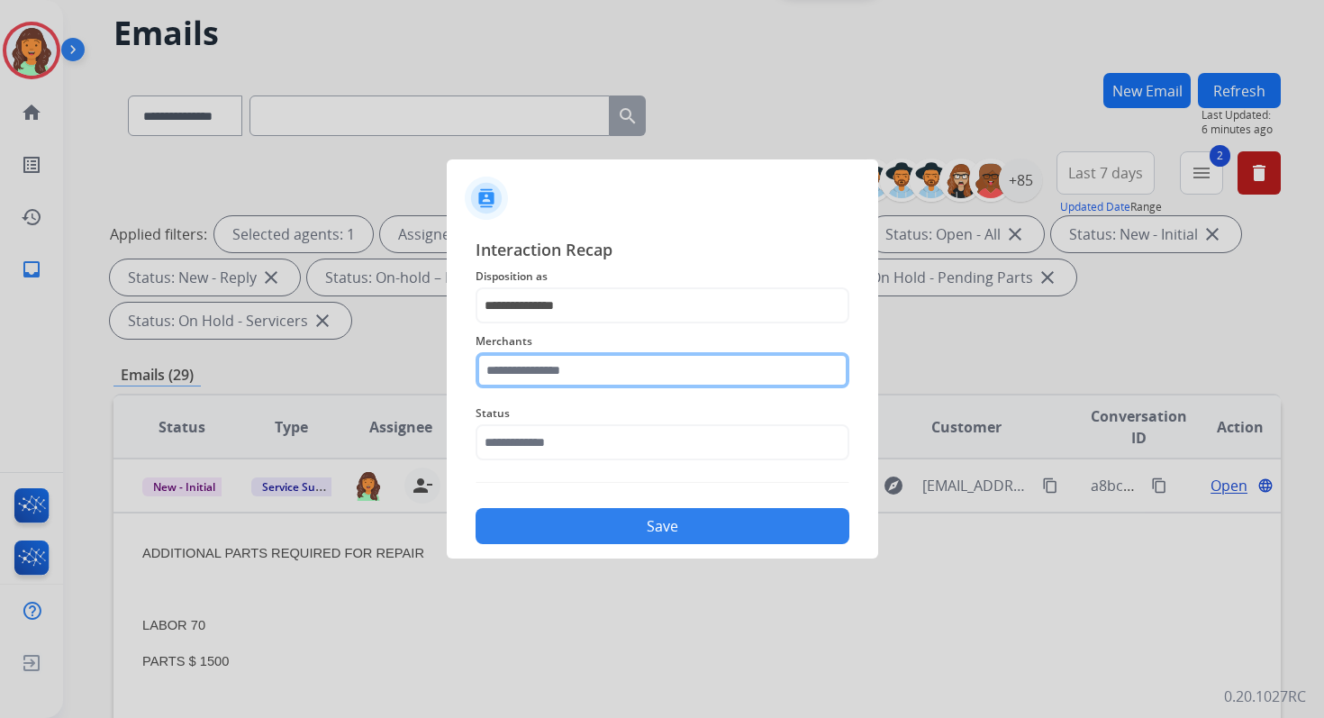
click at [556, 367] on input "text" at bounding box center [663, 370] width 374 height 36
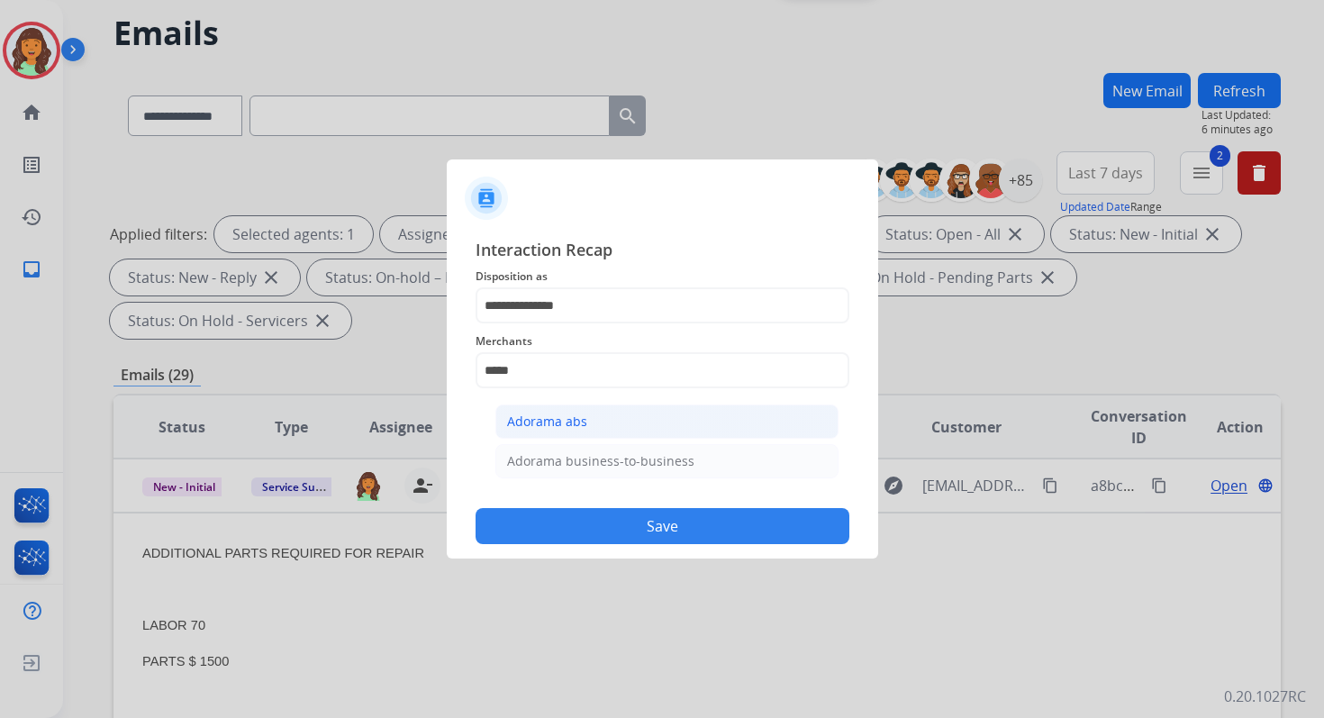
click at [554, 431] on li "Adorama abs" at bounding box center [666, 421] width 343 height 34
type input "**********"
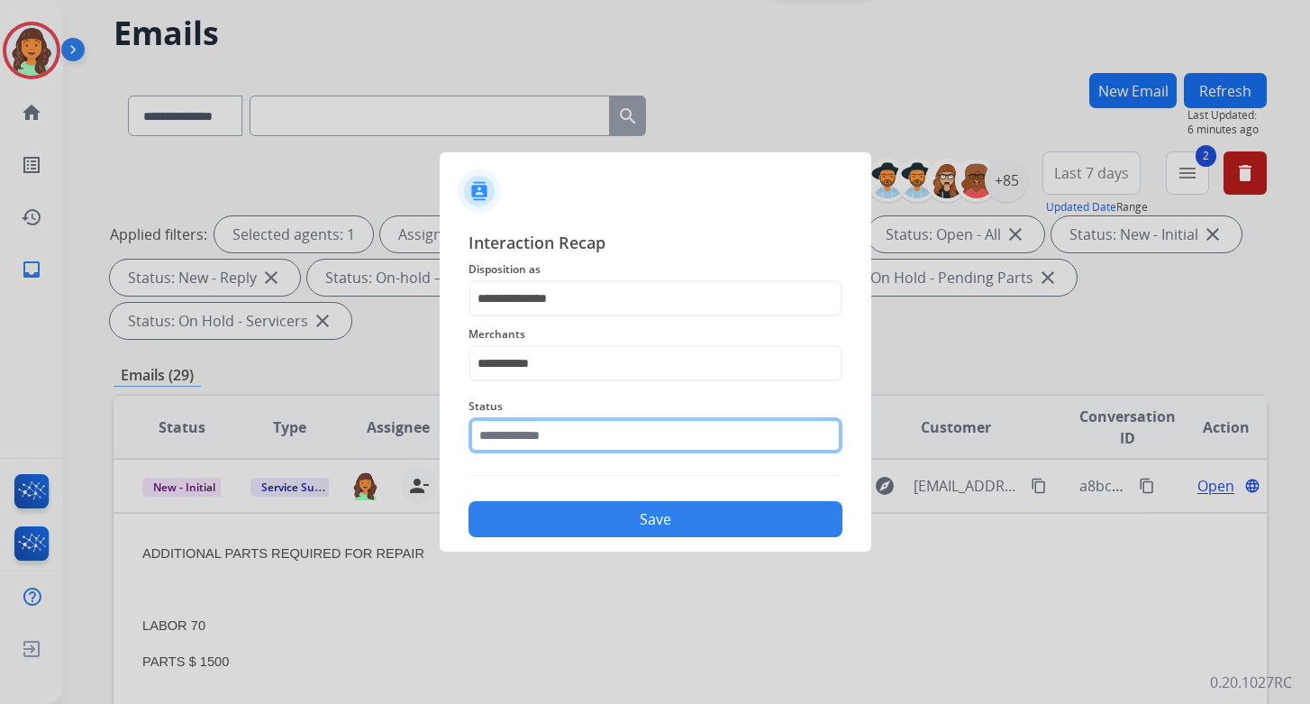
click at [560, 433] on input "text" at bounding box center [655, 435] width 374 height 36
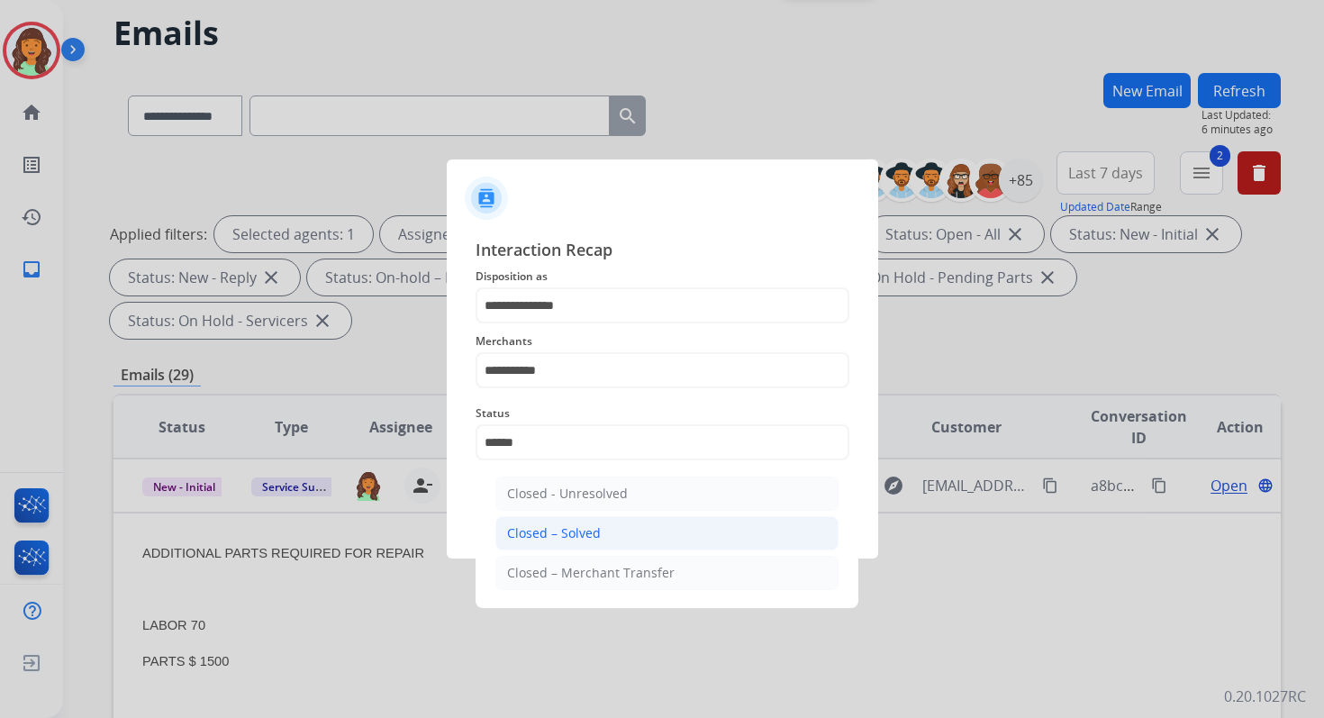
click at [577, 519] on li "Closed – Solved" at bounding box center [666, 533] width 343 height 34
type input "**********"
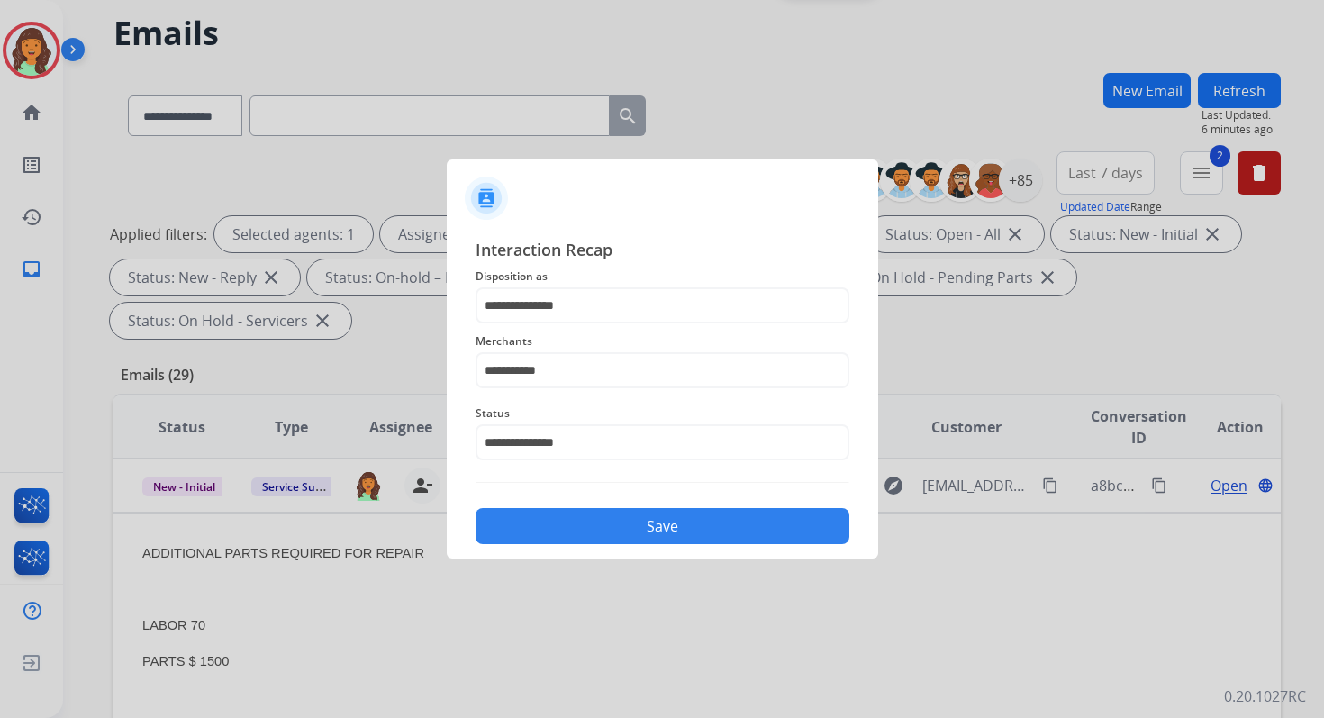
click at [577, 519] on button "Save" at bounding box center [663, 526] width 374 height 36
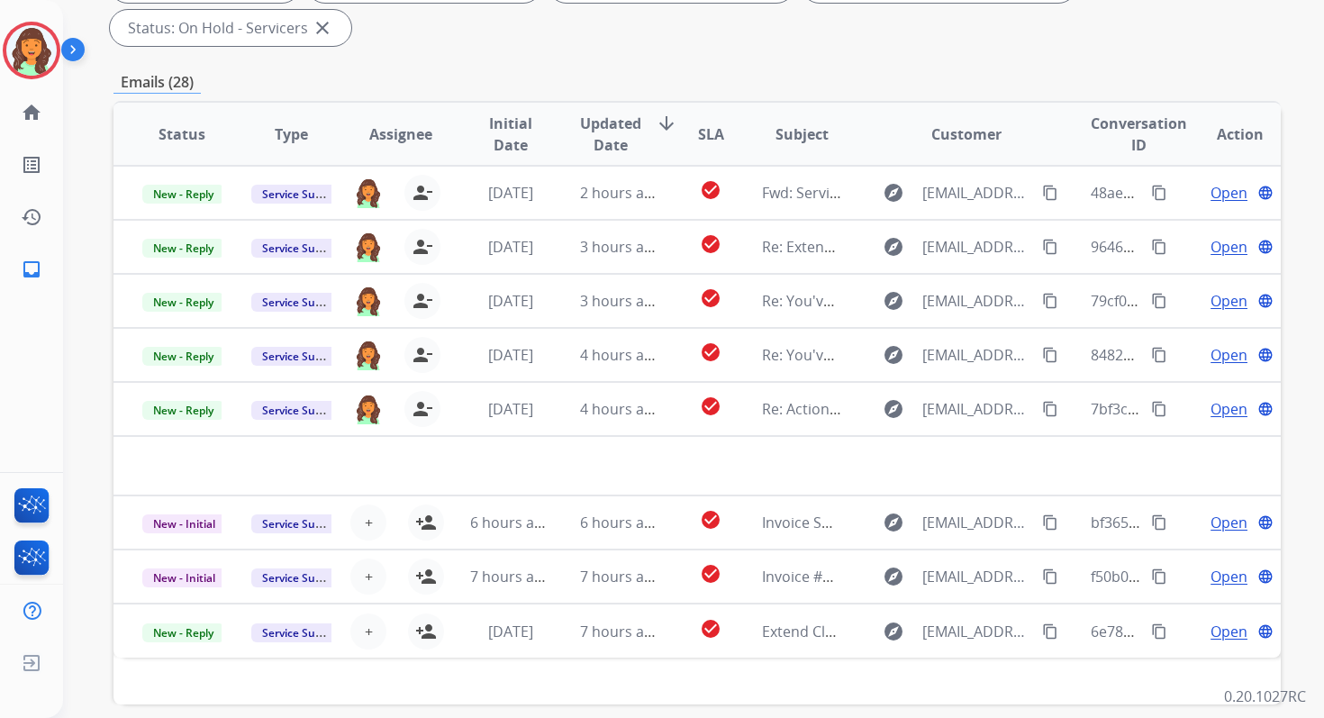
scroll to position [437, 0]
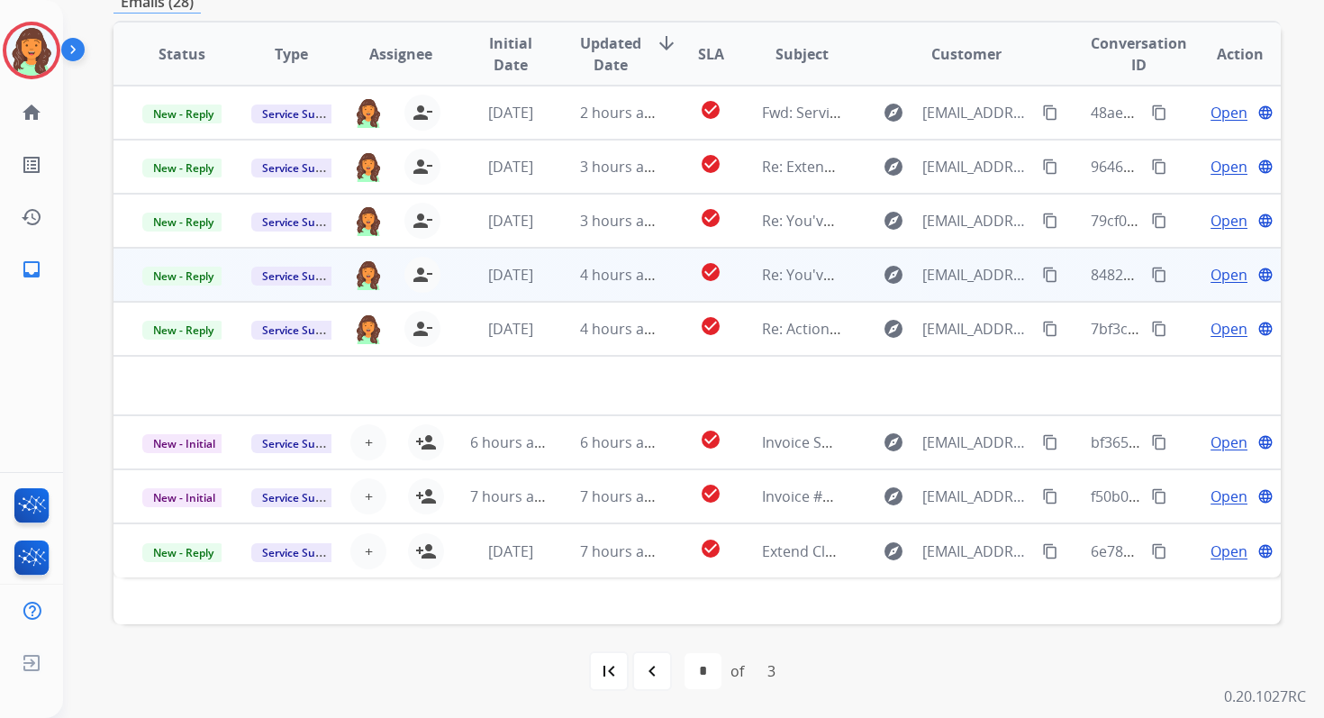
click at [610, 288] on td "4 hours ago" at bounding box center [605, 275] width 109 height 54
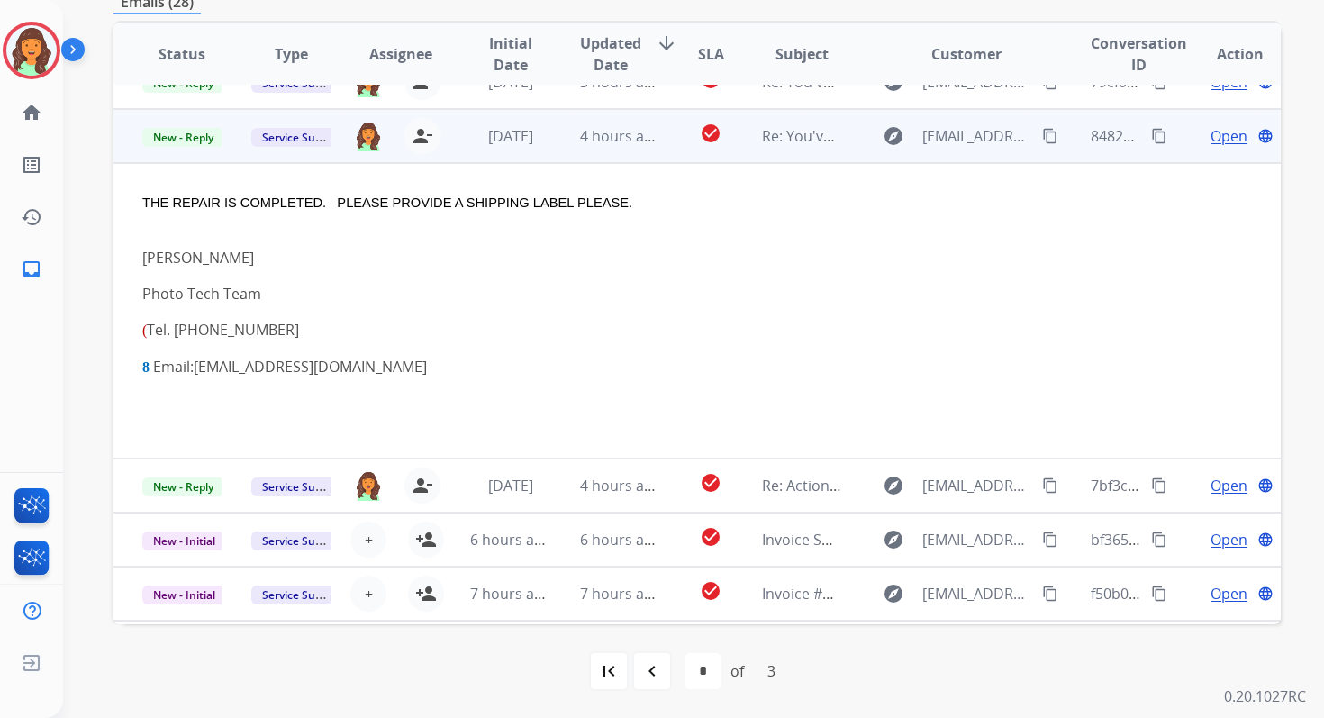
scroll to position [162, 0]
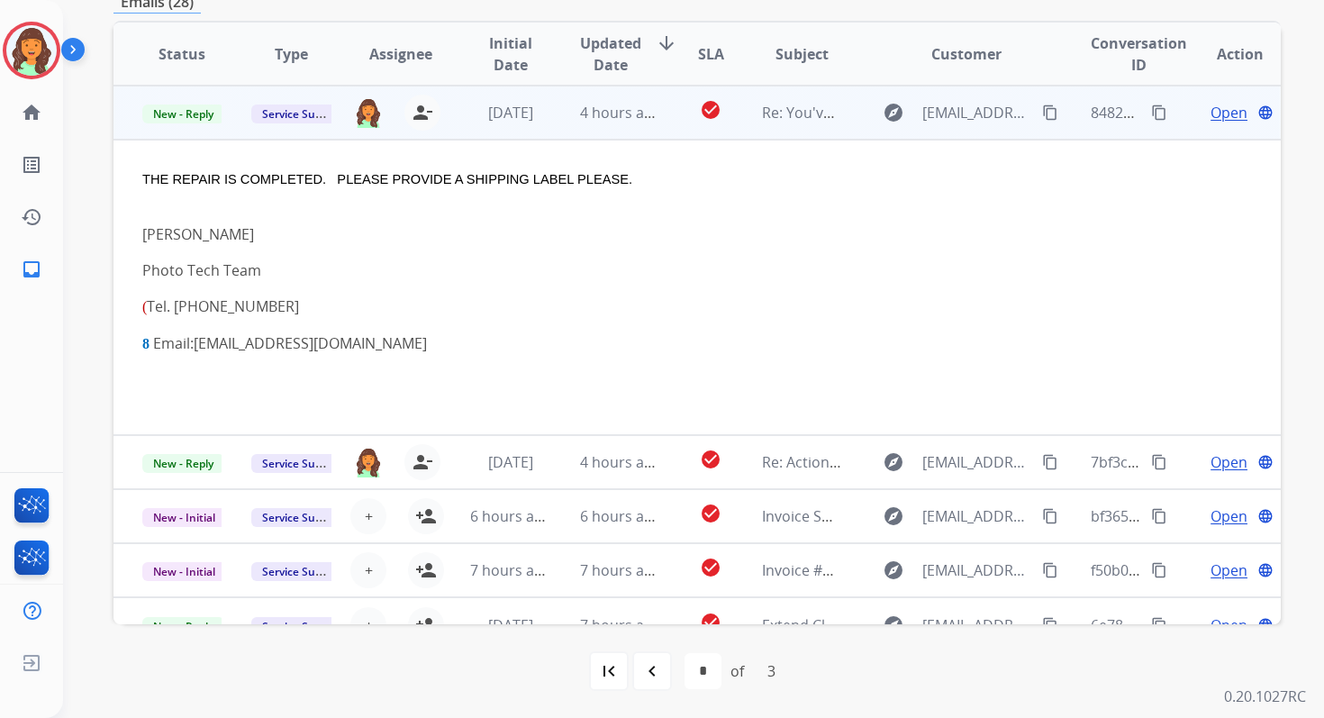
click at [1211, 116] on span "Open" at bounding box center [1229, 113] width 37 height 22
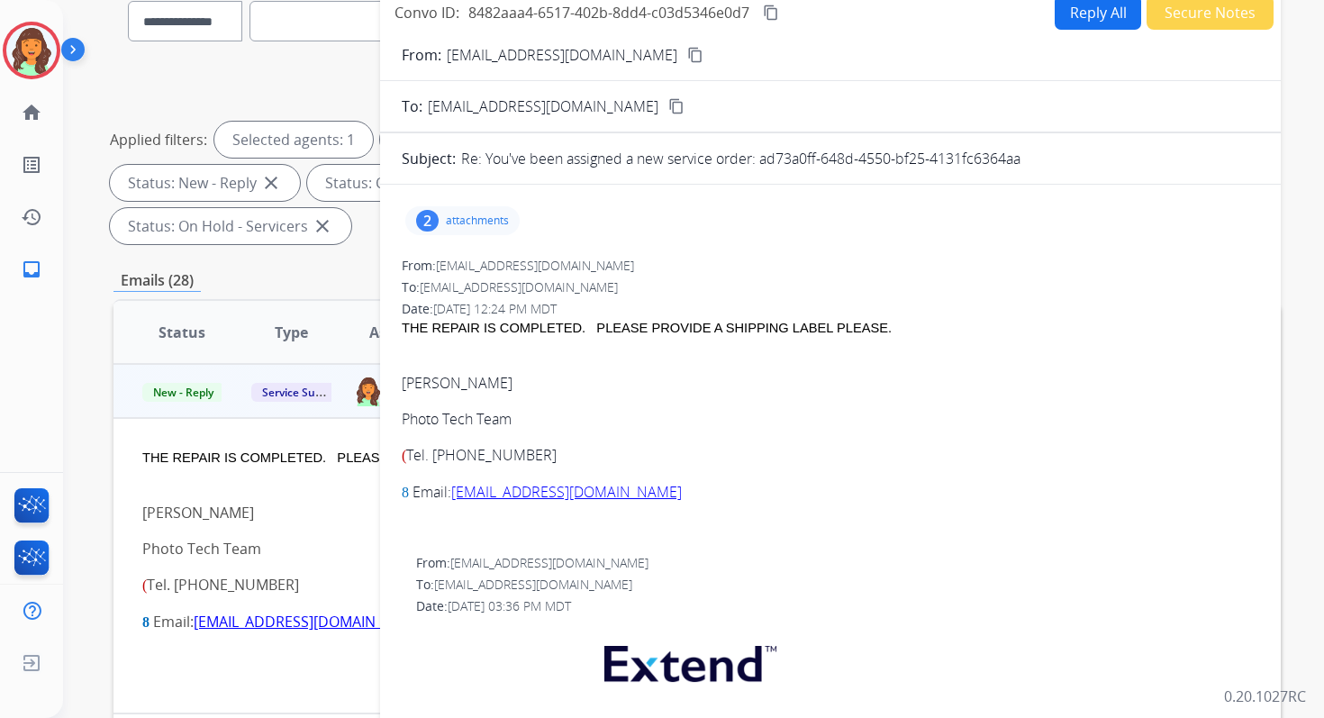
scroll to position [0, 0]
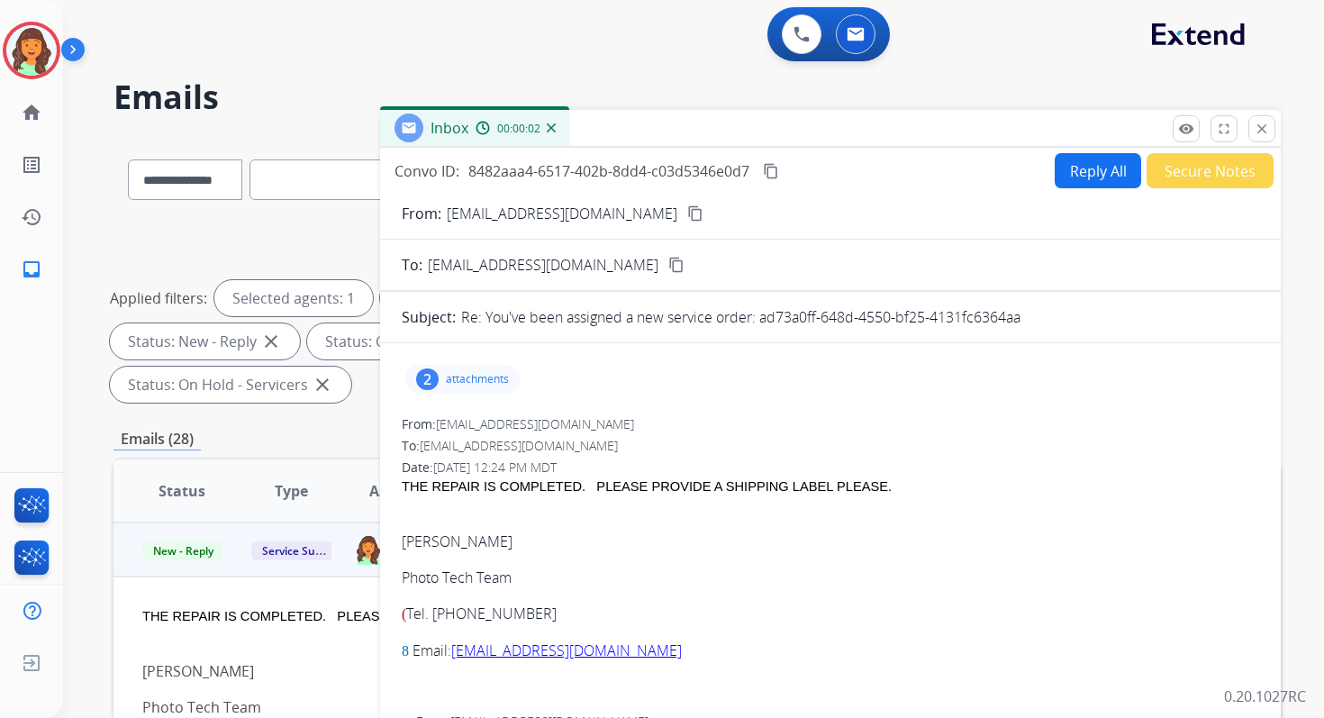
drag, startPoint x: 760, startPoint y: 318, endPoint x: 1139, endPoint y: 323, distance: 379.3
click at [1139, 323] on div "Re: You've been assigned a new service order: ad73a0ff-648d-4550-bf25-4131fc636…" at bounding box center [860, 317] width 798 height 22
copy p "ad73a0ff-648d-4550-bf25-4131fc6364aa"
click at [1095, 177] on button "Reply All" at bounding box center [1098, 170] width 86 height 35
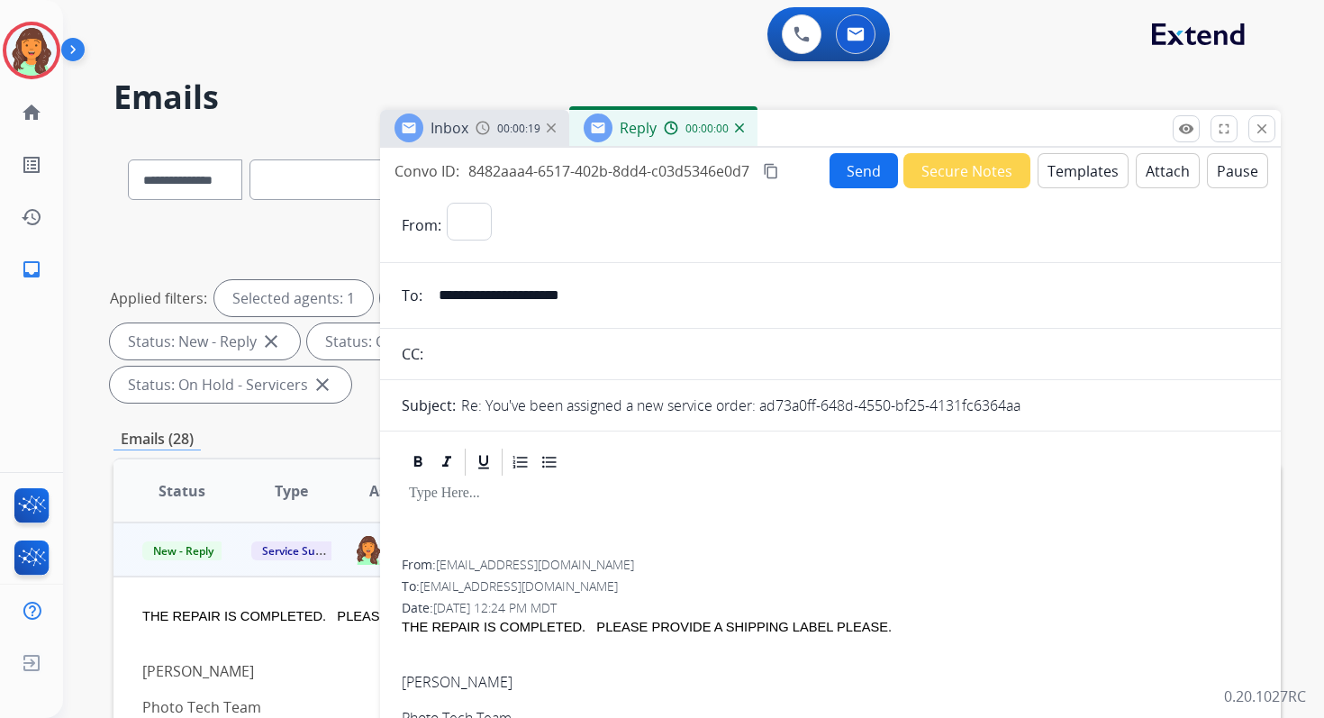
select select "**********"
click at [1095, 177] on button "Templates" at bounding box center [1083, 170] width 91 height 35
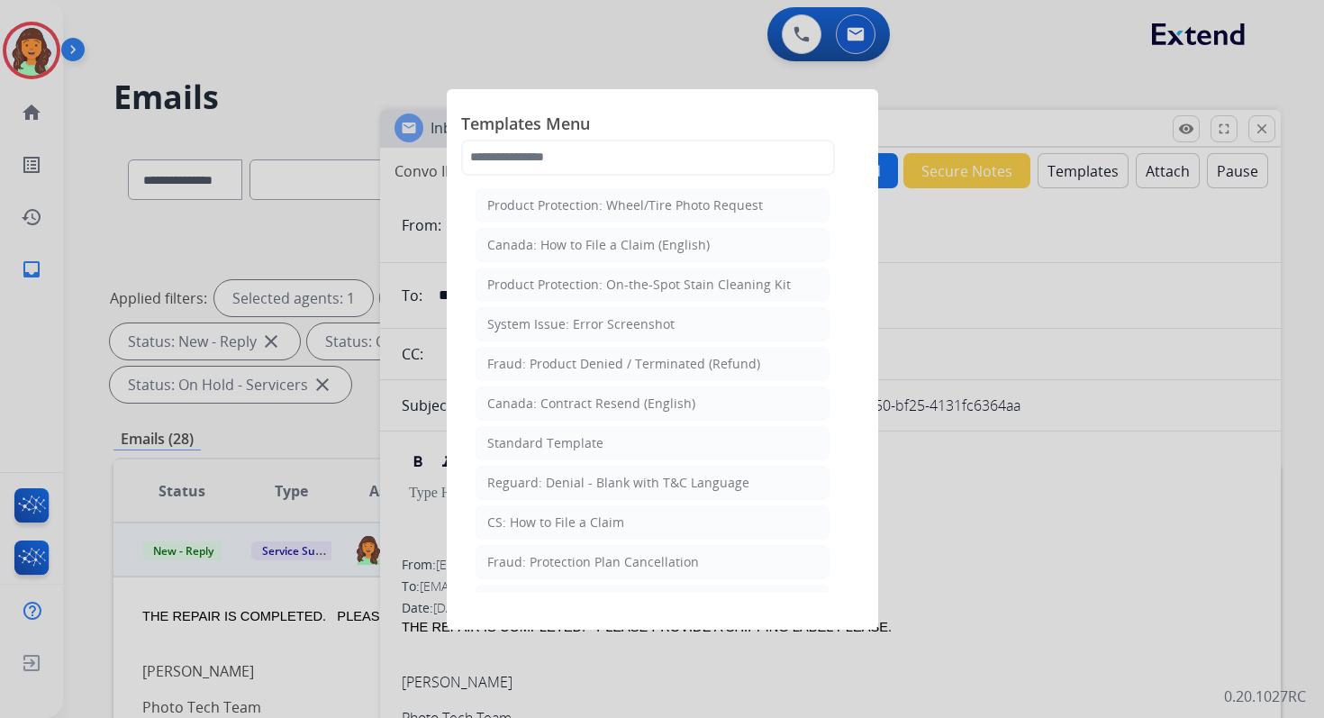
click at [566, 438] on div "Standard Template" at bounding box center [545, 443] width 116 height 18
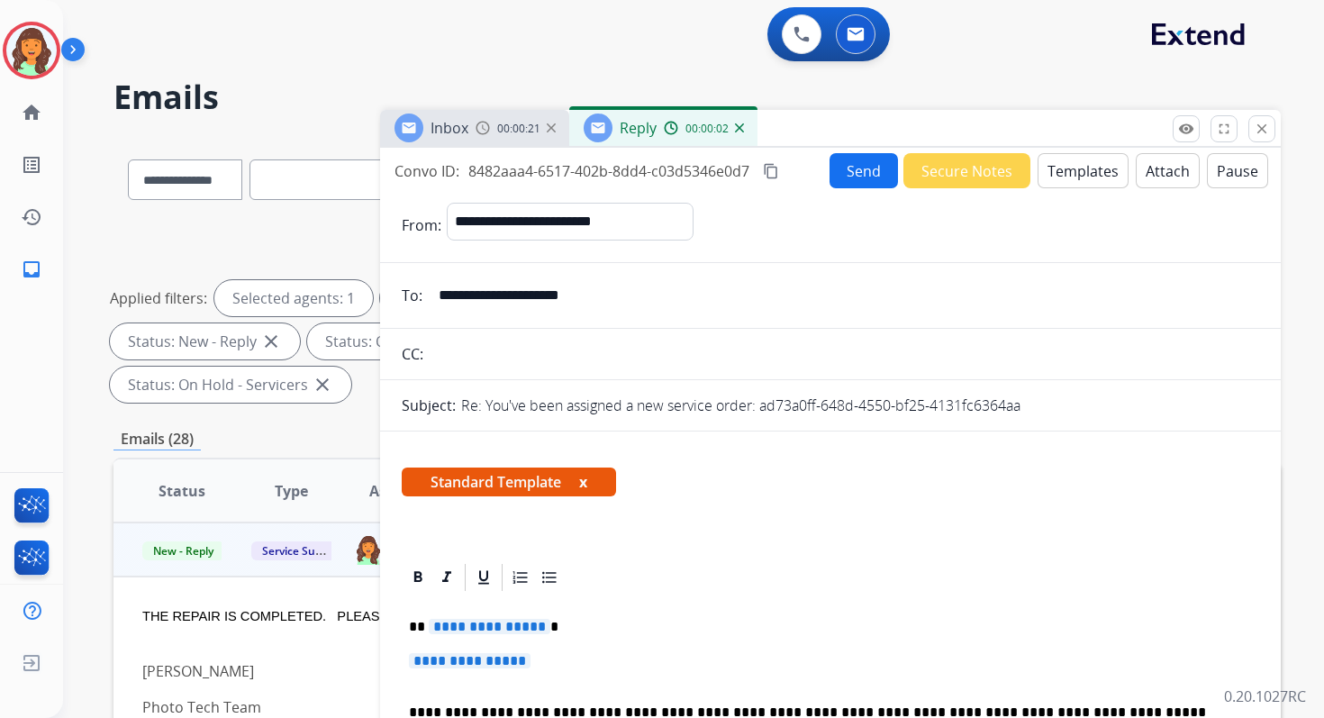
click at [1153, 177] on button "Attach" at bounding box center [1168, 170] width 64 height 35
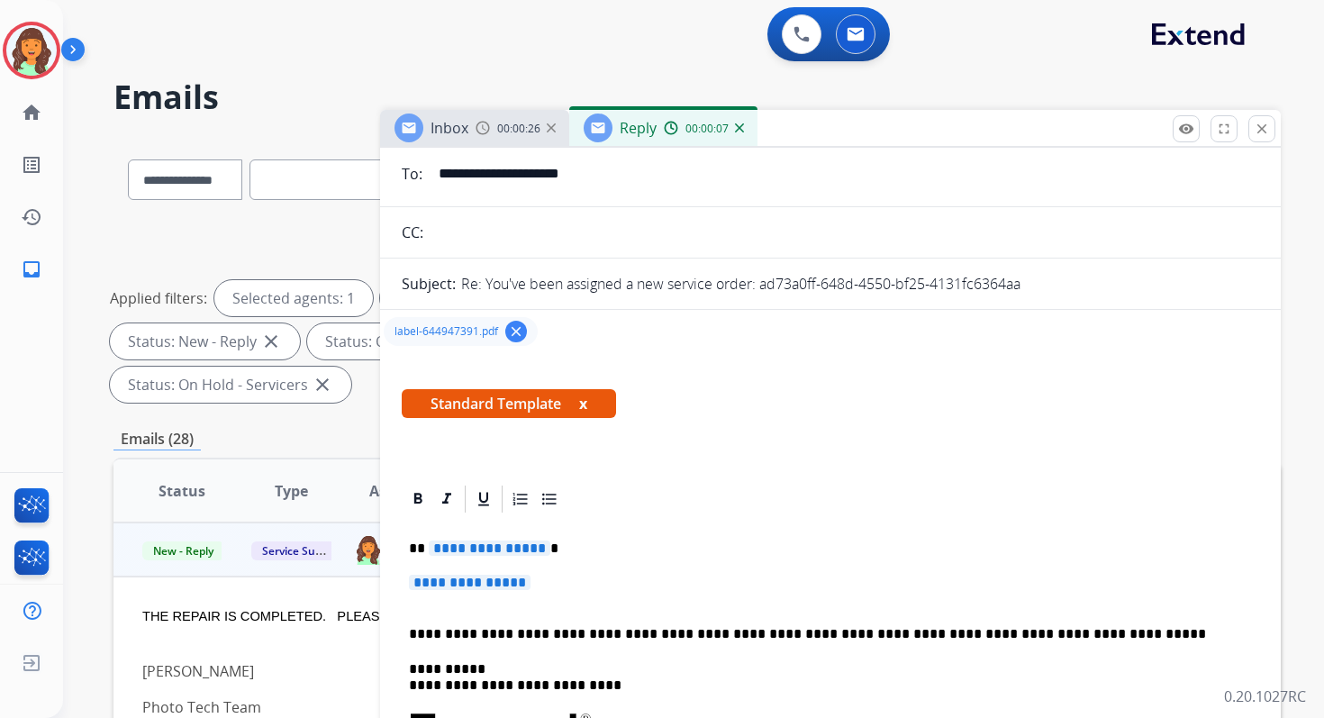
scroll to position [139, 0]
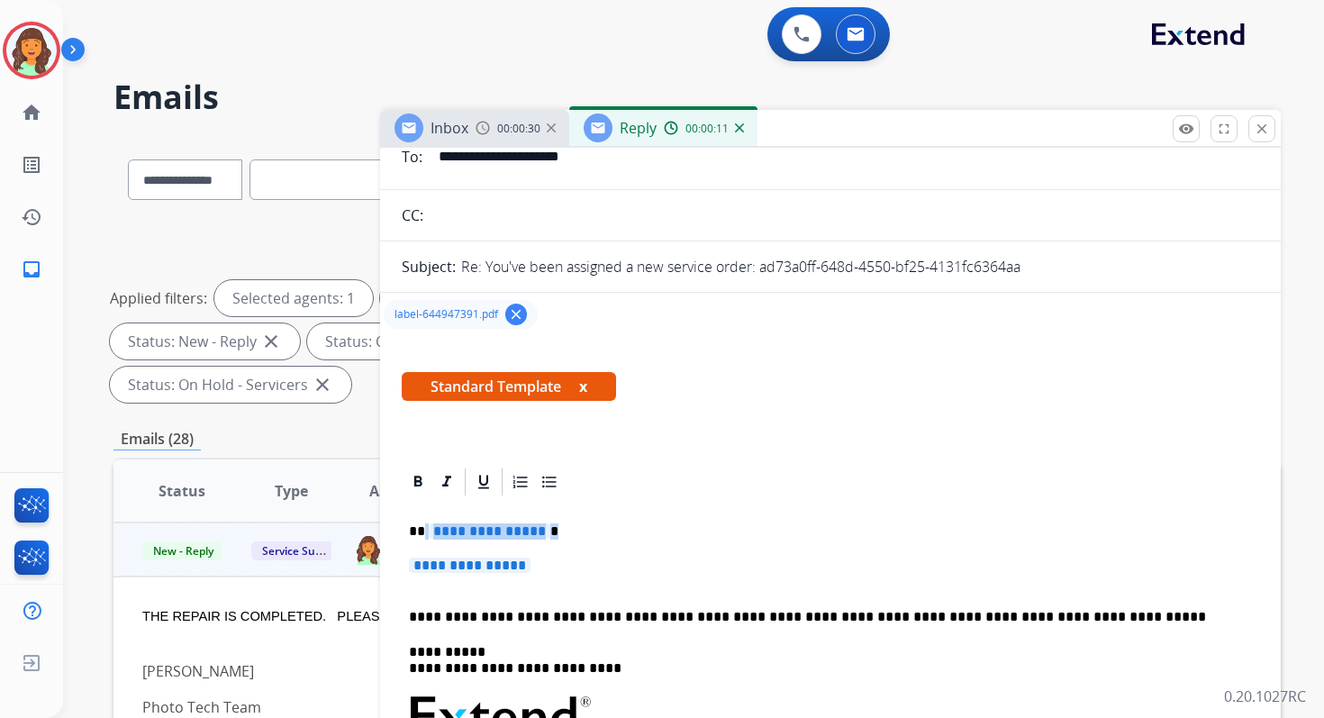
drag, startPoint x: 423, startPoint y: 531, endPoint x: 564, endPoint y: 568, distance: 145.5
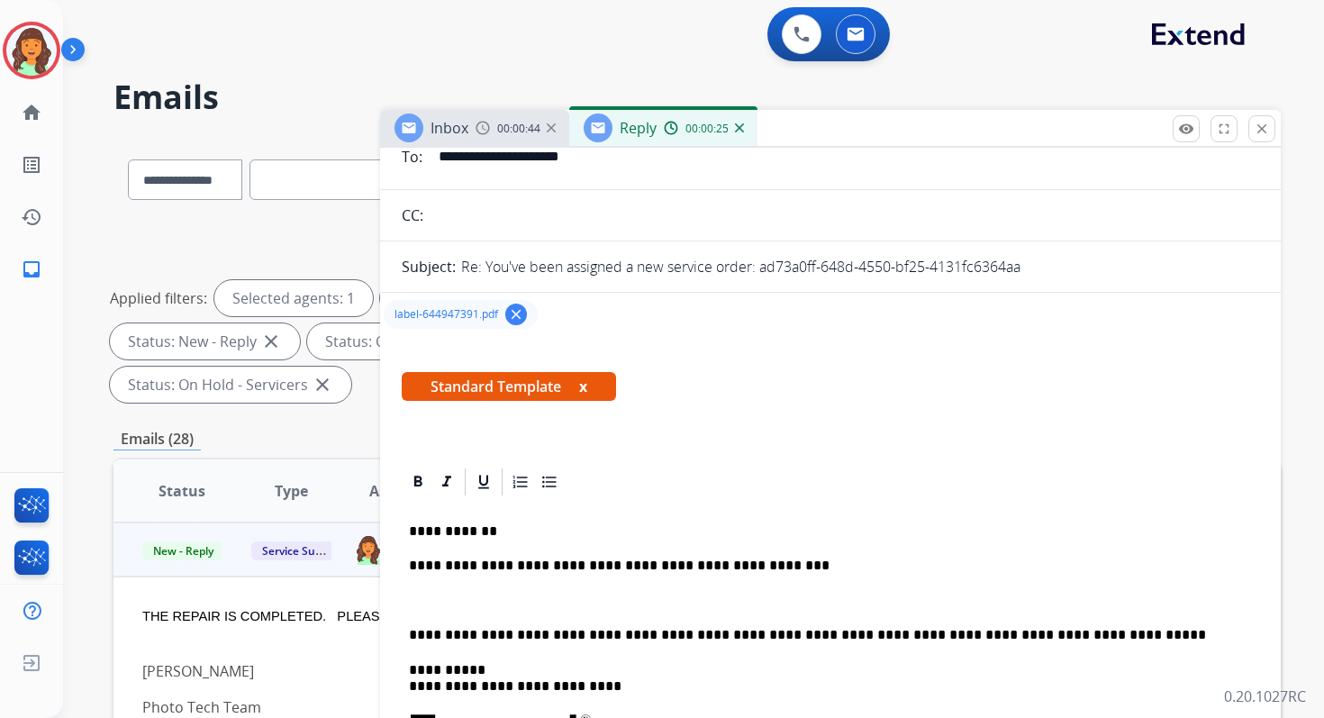
click at [536, 564] on p "**********" at bounding box center [823, 566] width 829 height 16
click at [598, 641] on p "**********" at bounding box center [823, 635] width 829 height 16
click at [413, 631] on p "**********" at bounding box center [823, 635] width 829 height 16
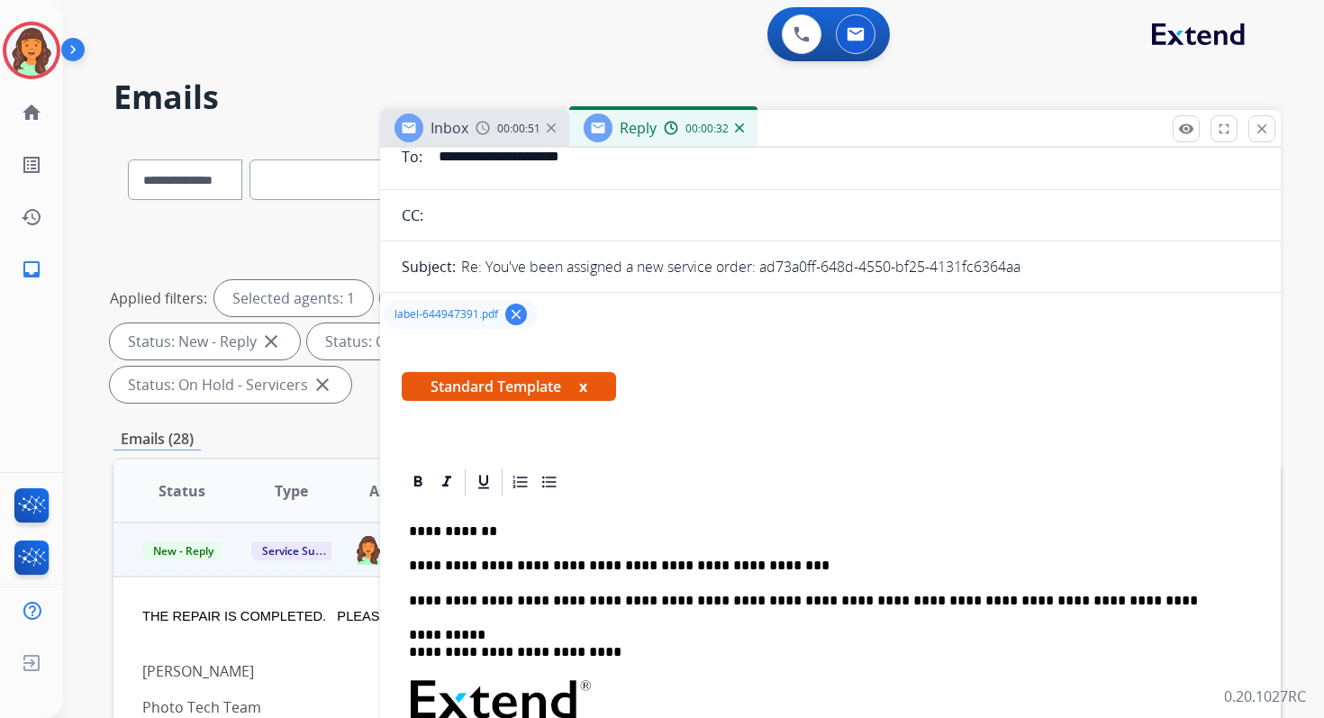
scroll to position [0, 0]
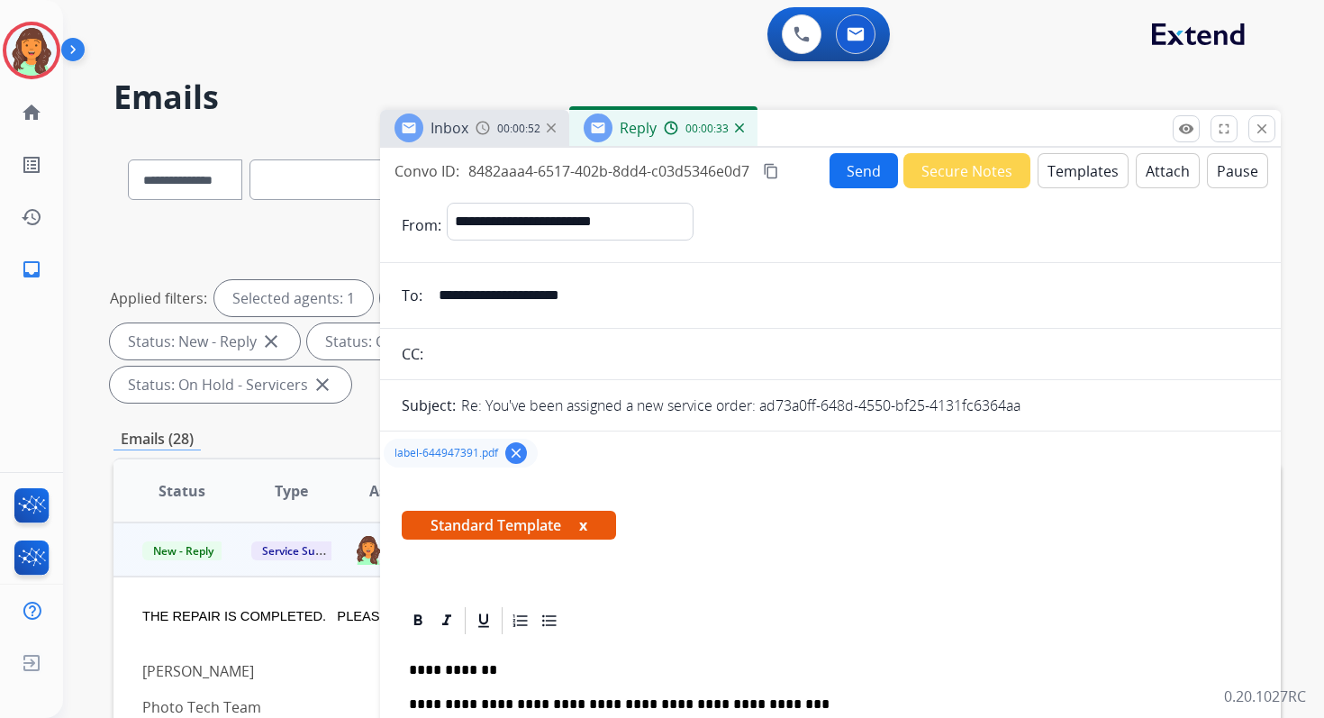
click at [861, 172] on button "Send" at bounding box center [864, 170] width 68 height 35
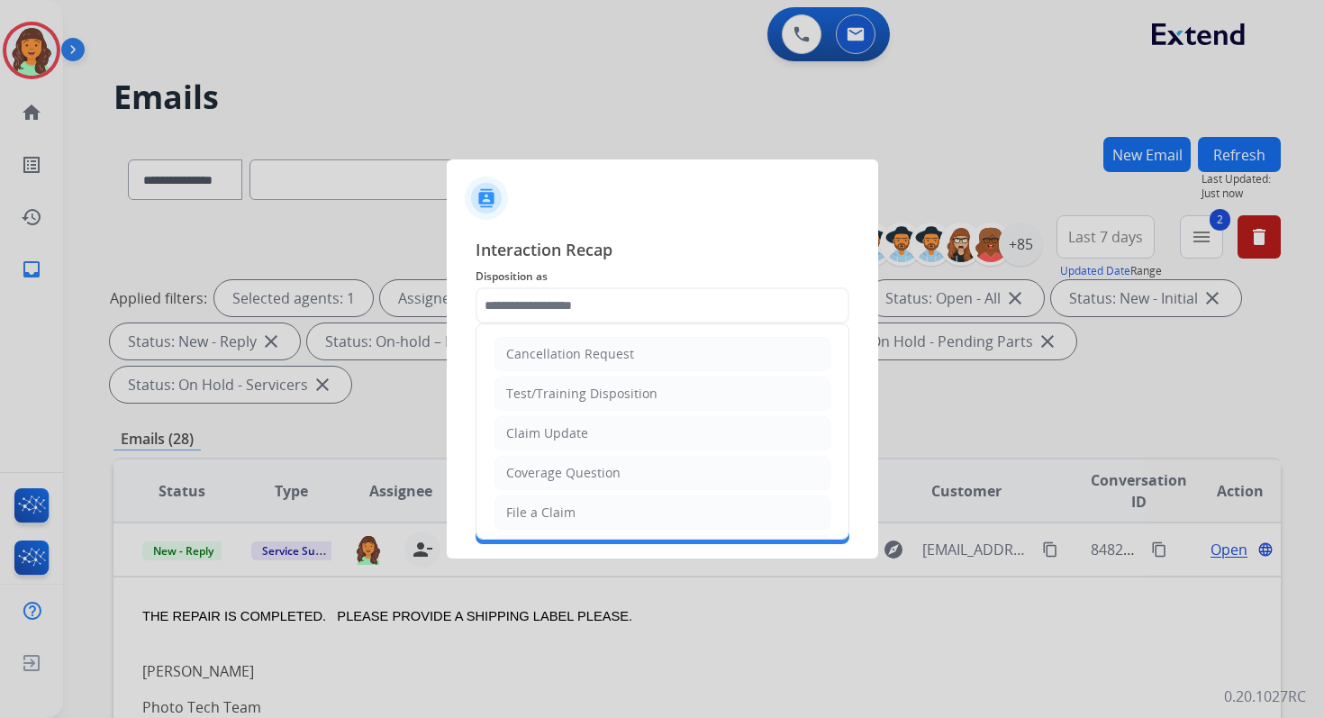
click at [544, 313] on input "text" at bounding box center [663, 305] width 374 height 36
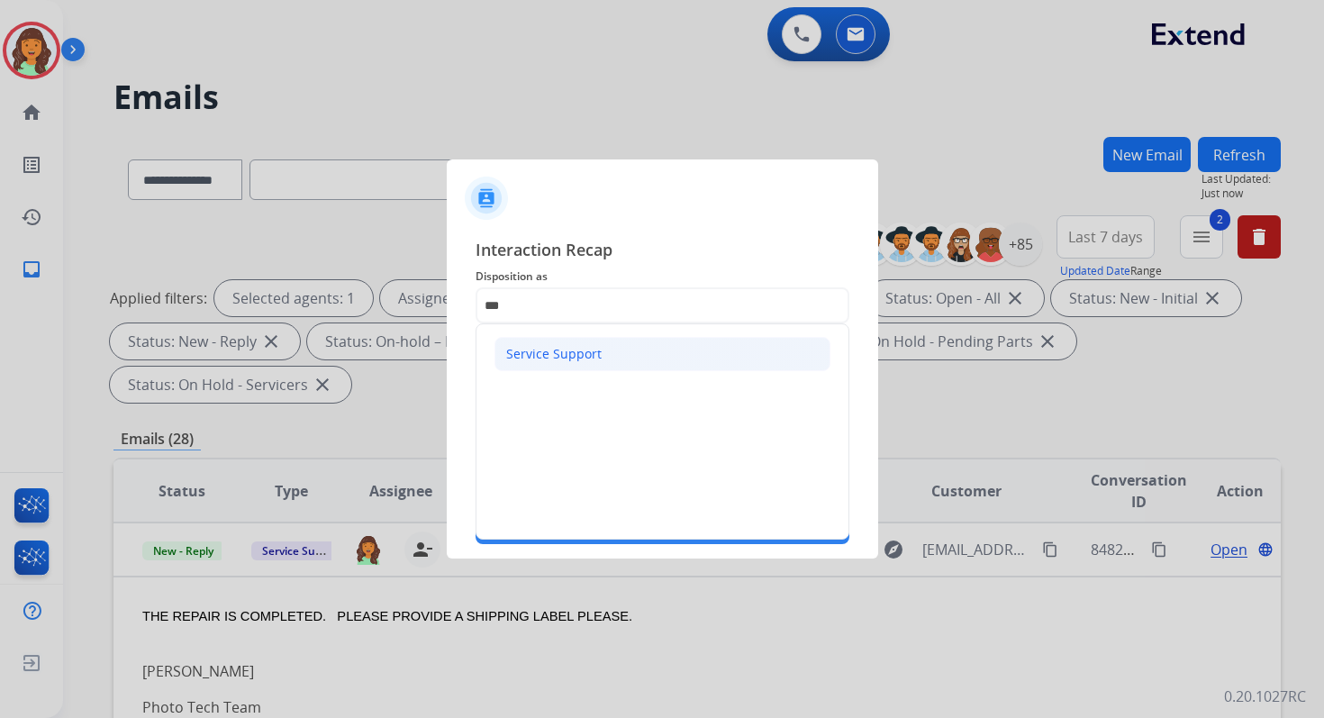
click at [534, 352] on div "Service Support" at bounding box center [553, 354] width 95 height 18
type input "**********"
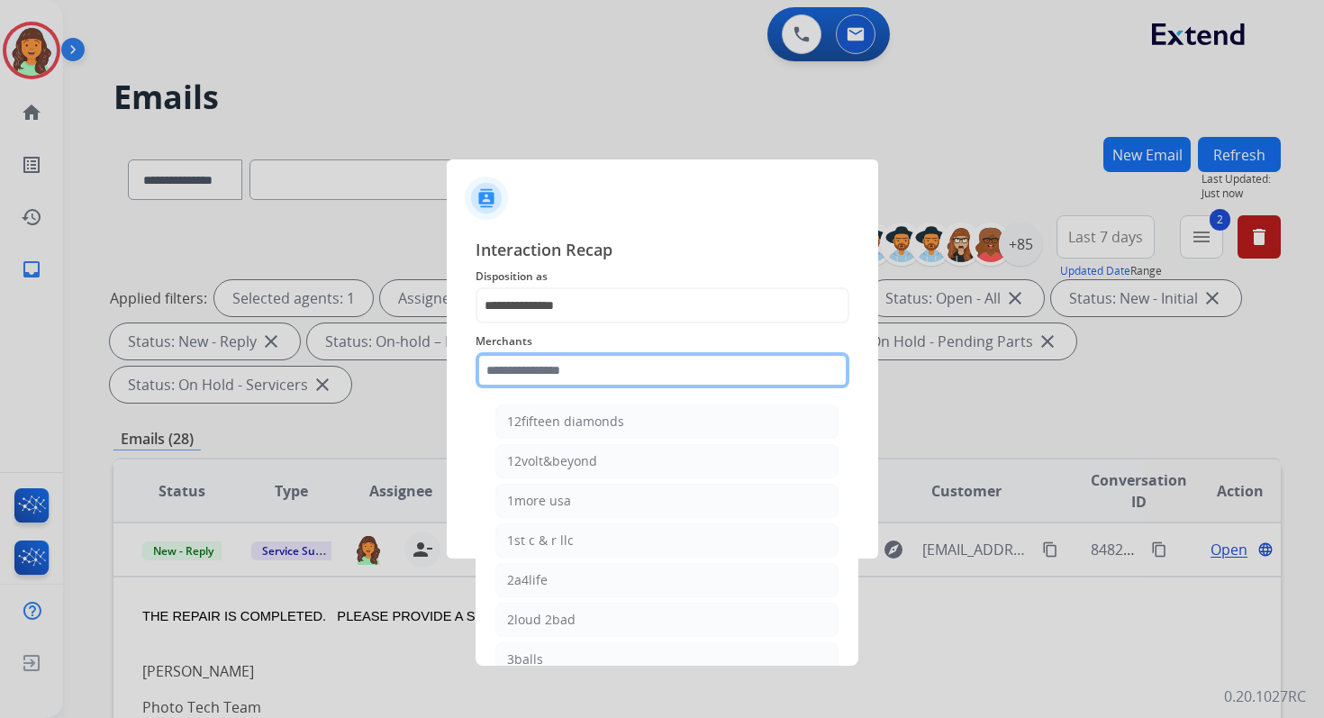
click at [537, 366] on input "text" at bounding box center [663, 370] width 374 height 36
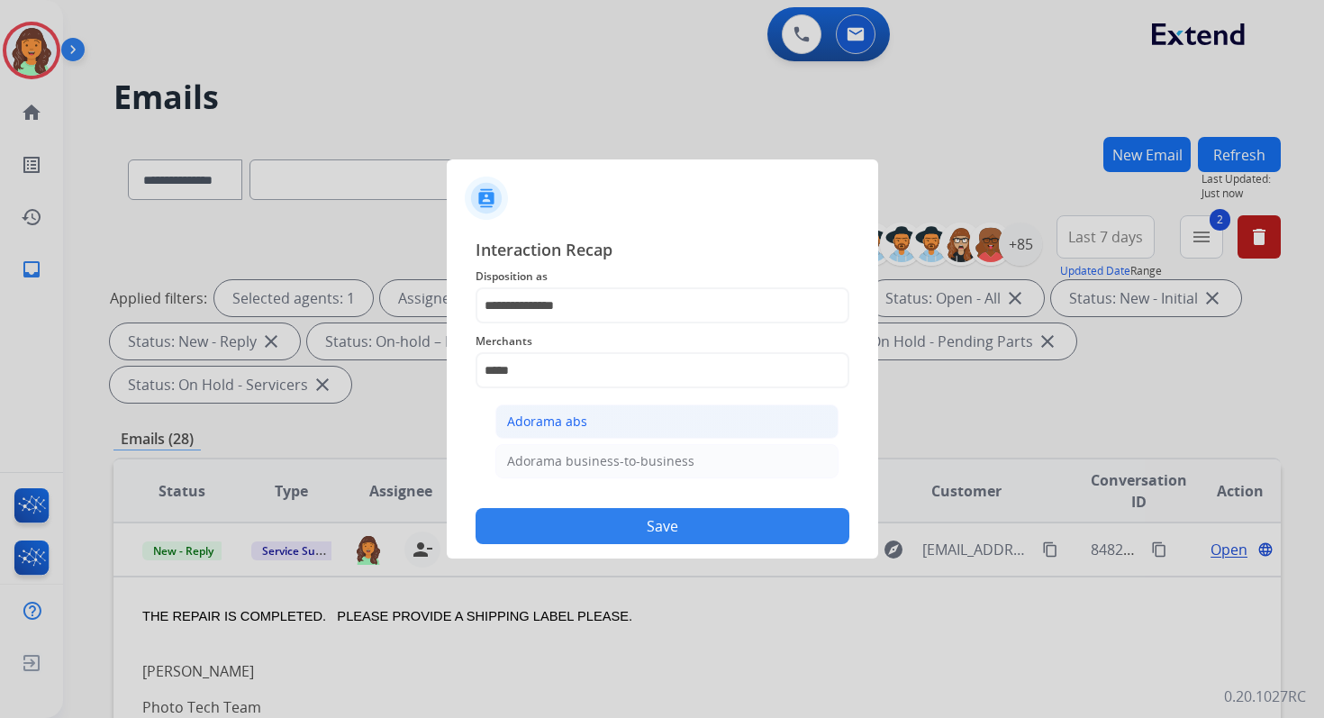
click at [551, 420] on div "Adorama abs" at bounding box center [547, 422] width 80 height 18
type input "**********"
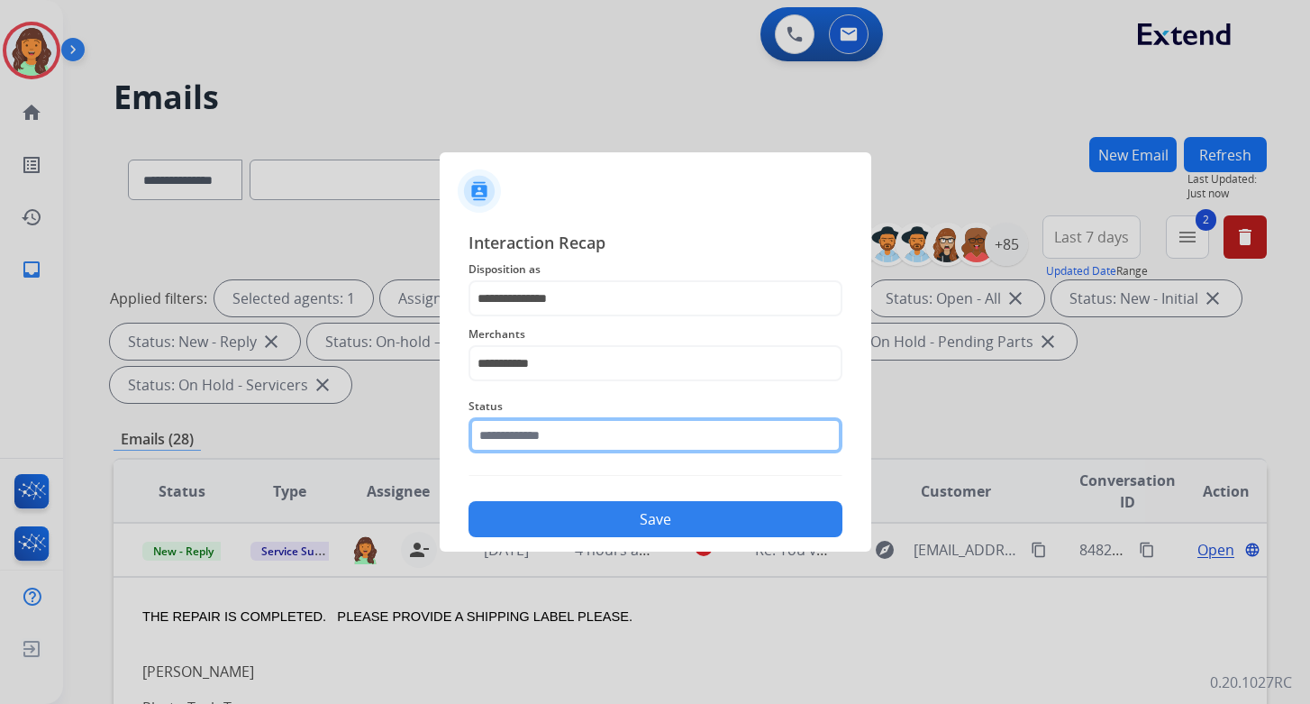
click at [559, 434] on input "text" at bounding box center [655, 435] width 374 height 36
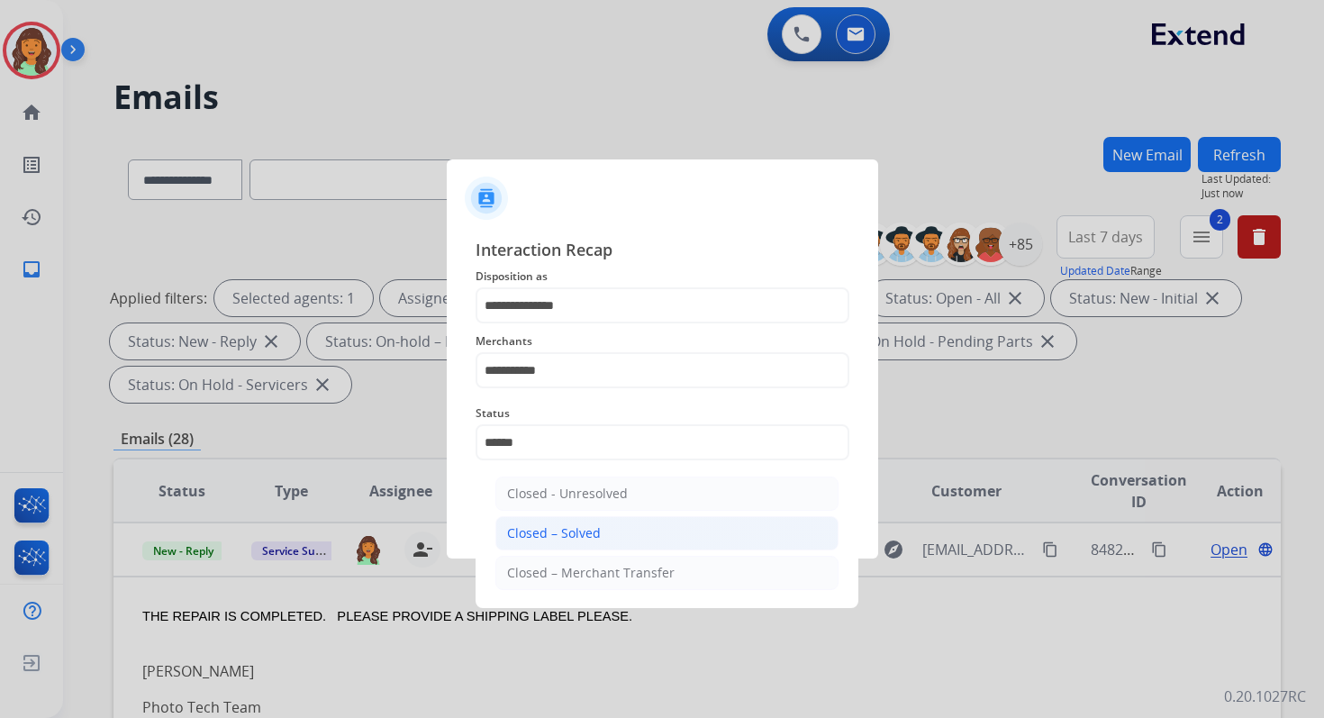
click at [583, 525] on div "Closed – Solved" at bounding box center [554, 533] width 94 height 18
type input "**********"
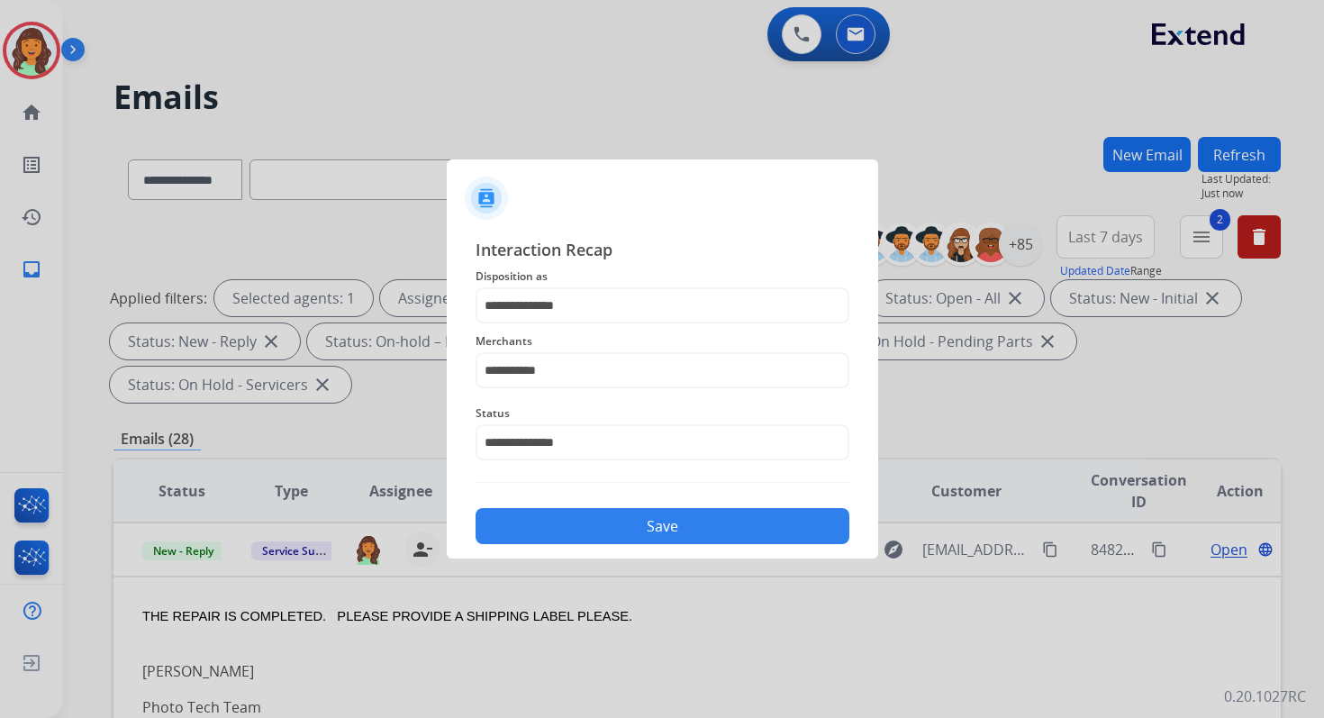
click at [583, 525] on button "Save" at bounding box center [663, 526] width 374 height 36
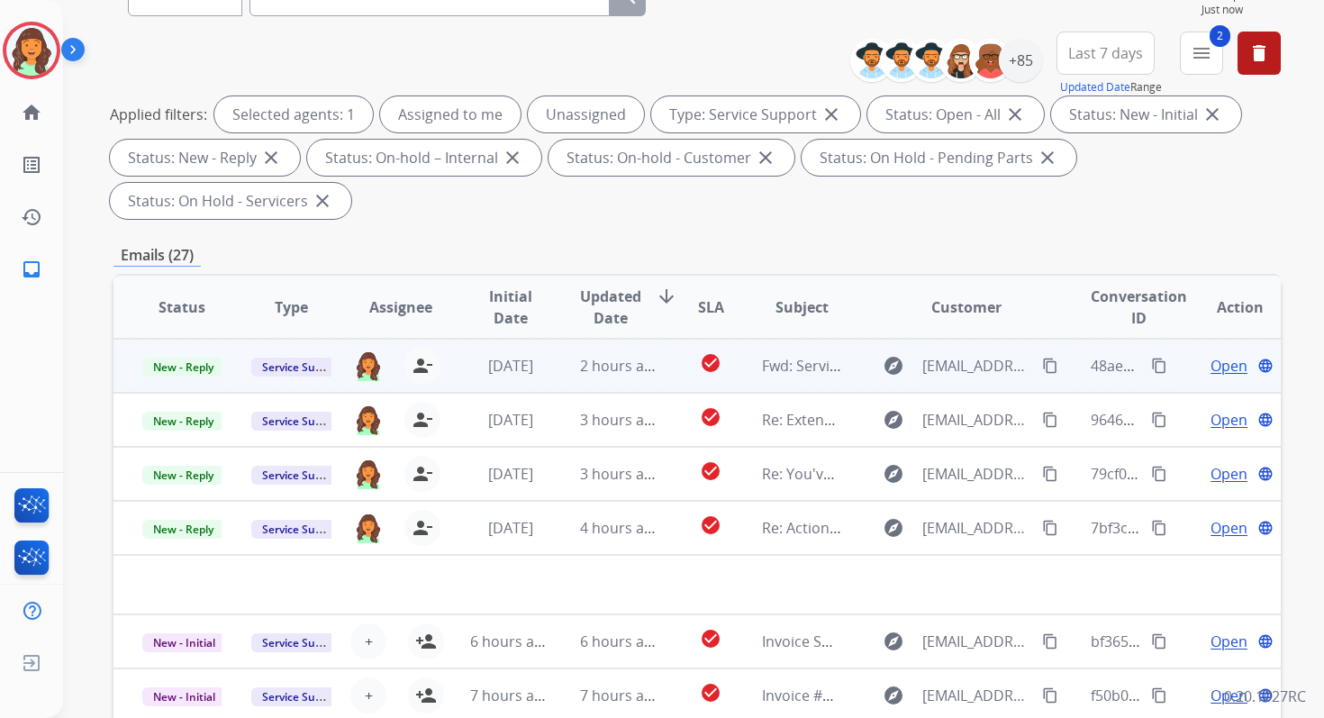
scroll to position [437, 0]
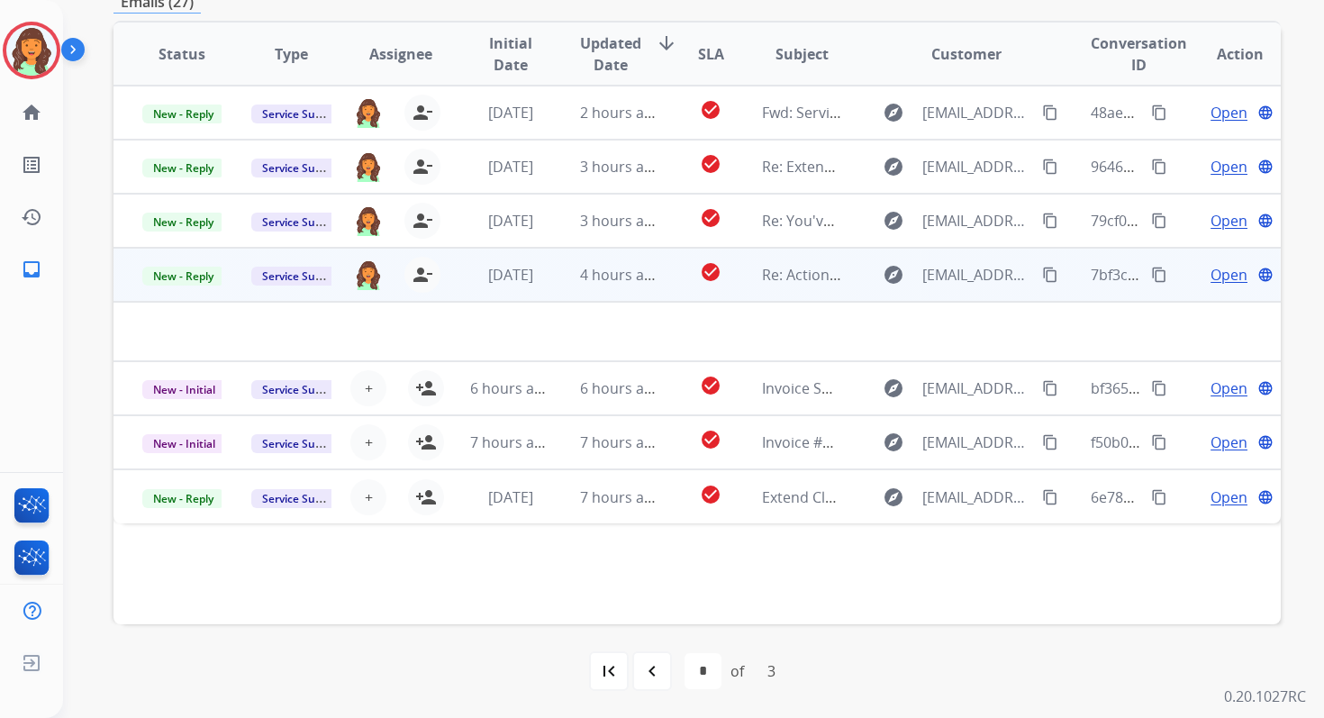
click at [587, 286] on td "4 hours ago" at bounding box center [605, 275] width 109 height 54
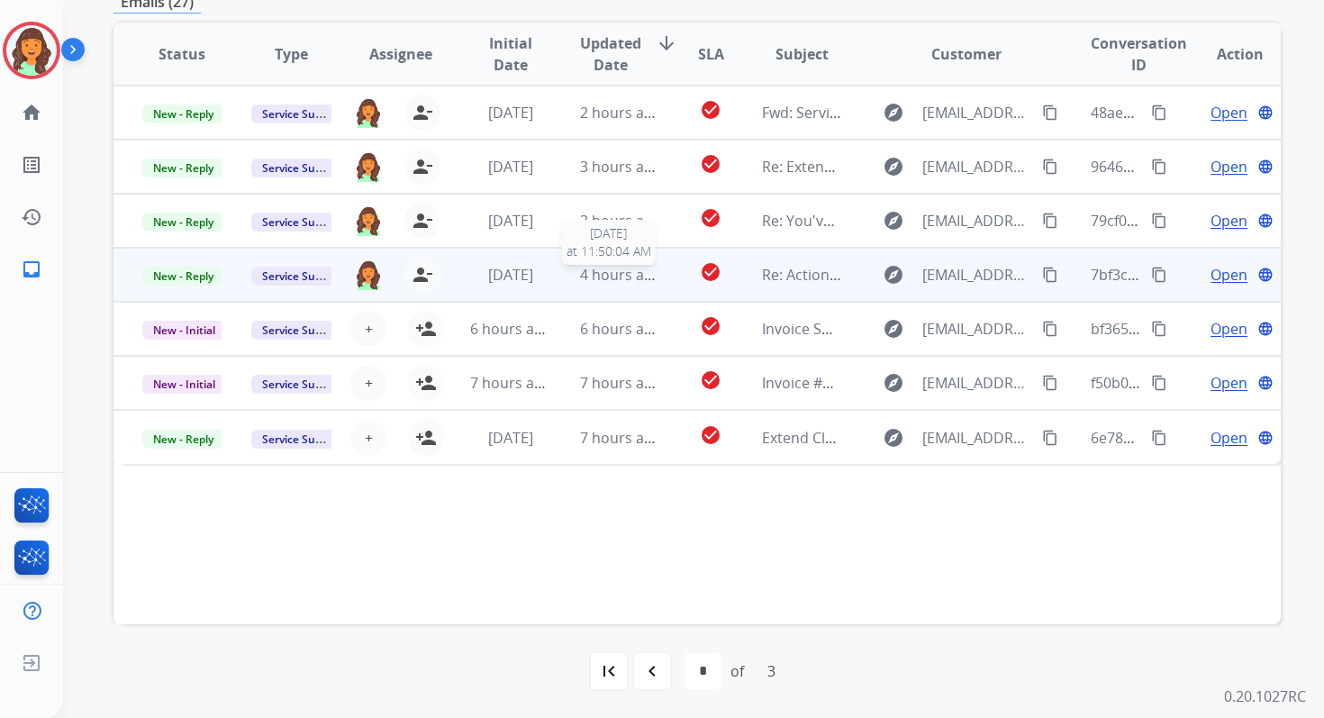
click at [624, 270] on span "4 hours ago" at bounding box center [620, 275] width 81 height 20
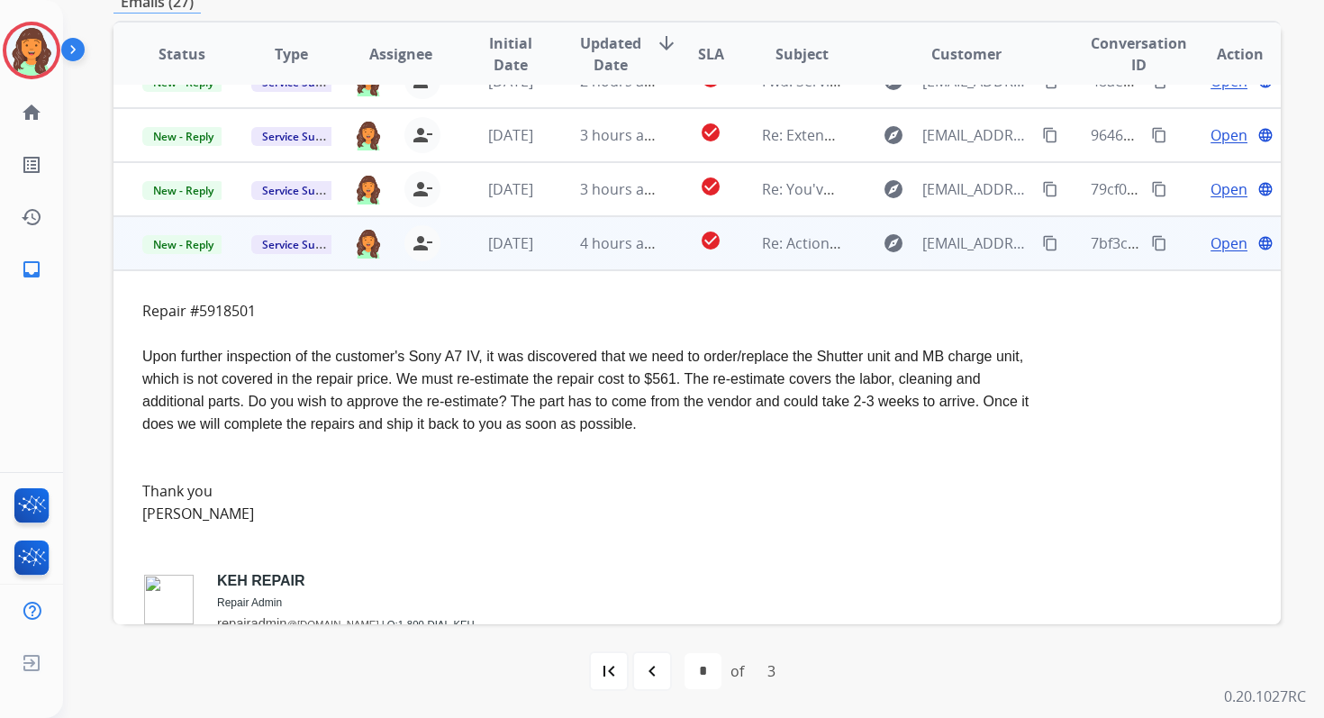
scroll to position [0, 0]
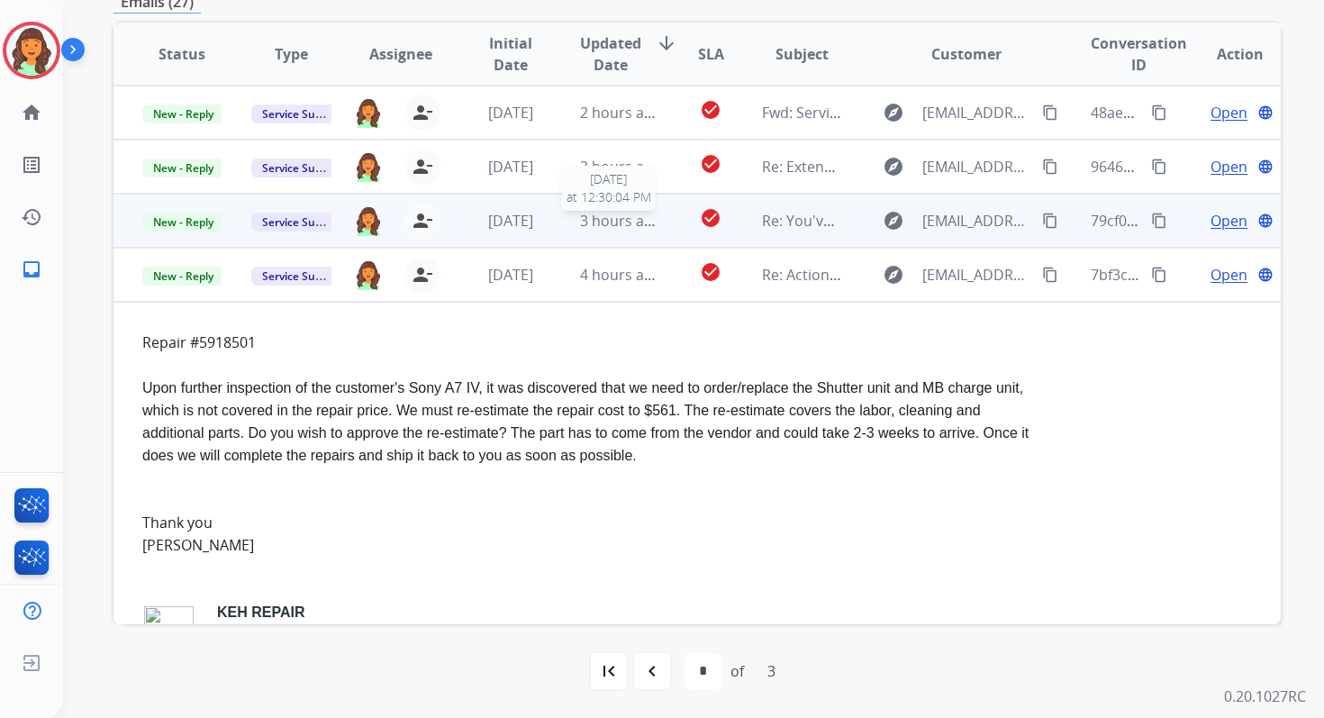
click at [620, 213] on span "3 hours ago" at bounding box center [620, 221] width 81 height 20
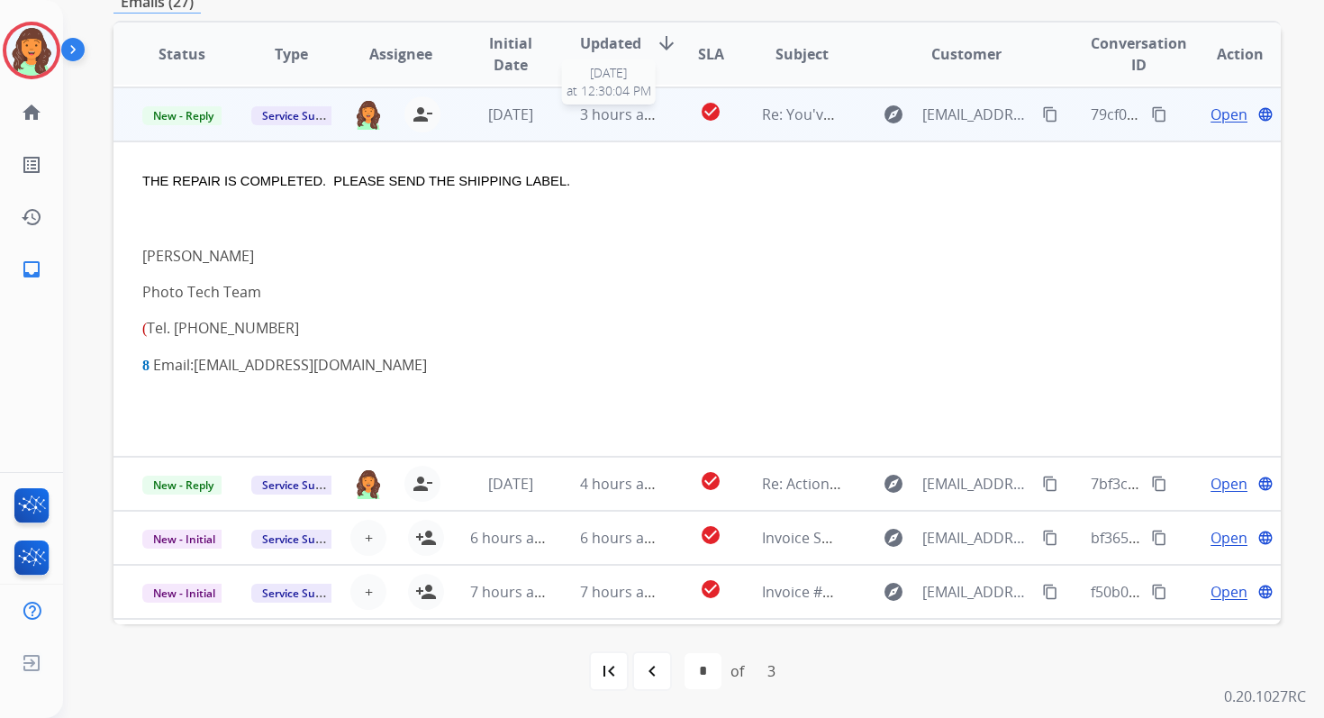
scroll to position [108, 0]
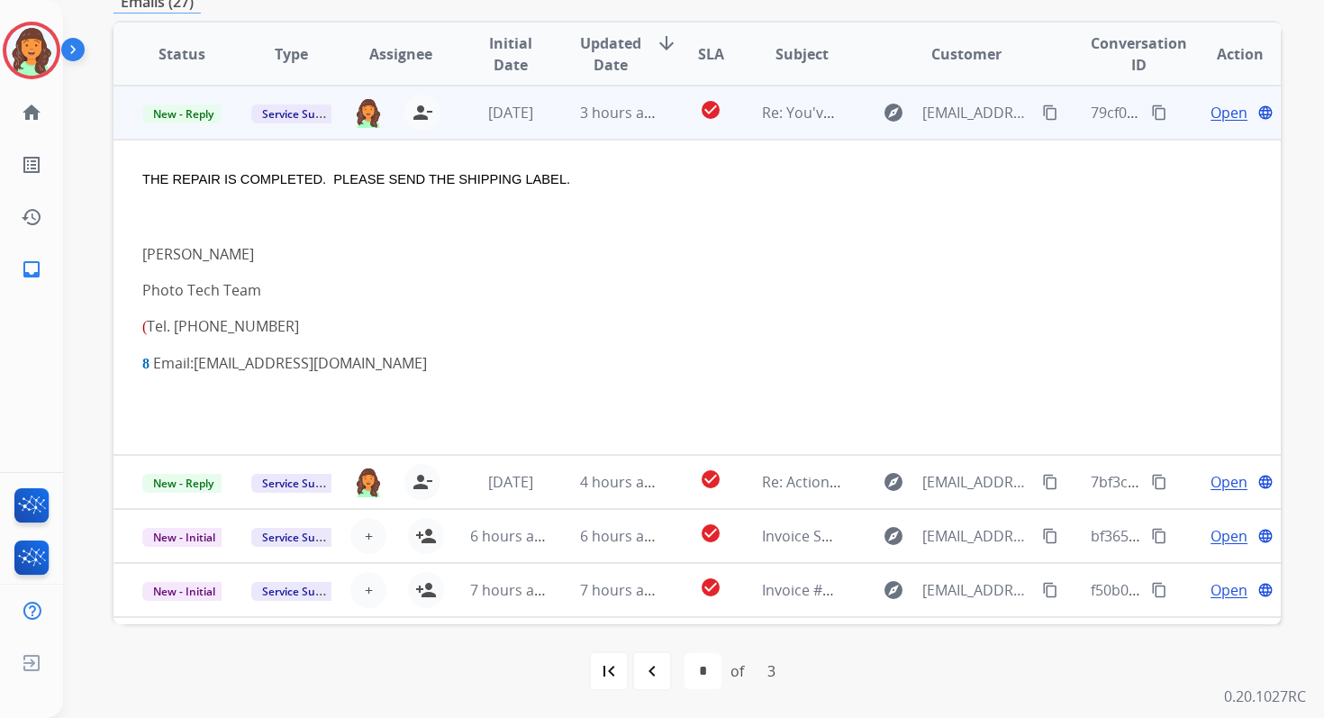
click at [1219, 116] on span "Open" at bounding box center [1229, 113] width 37 height 22
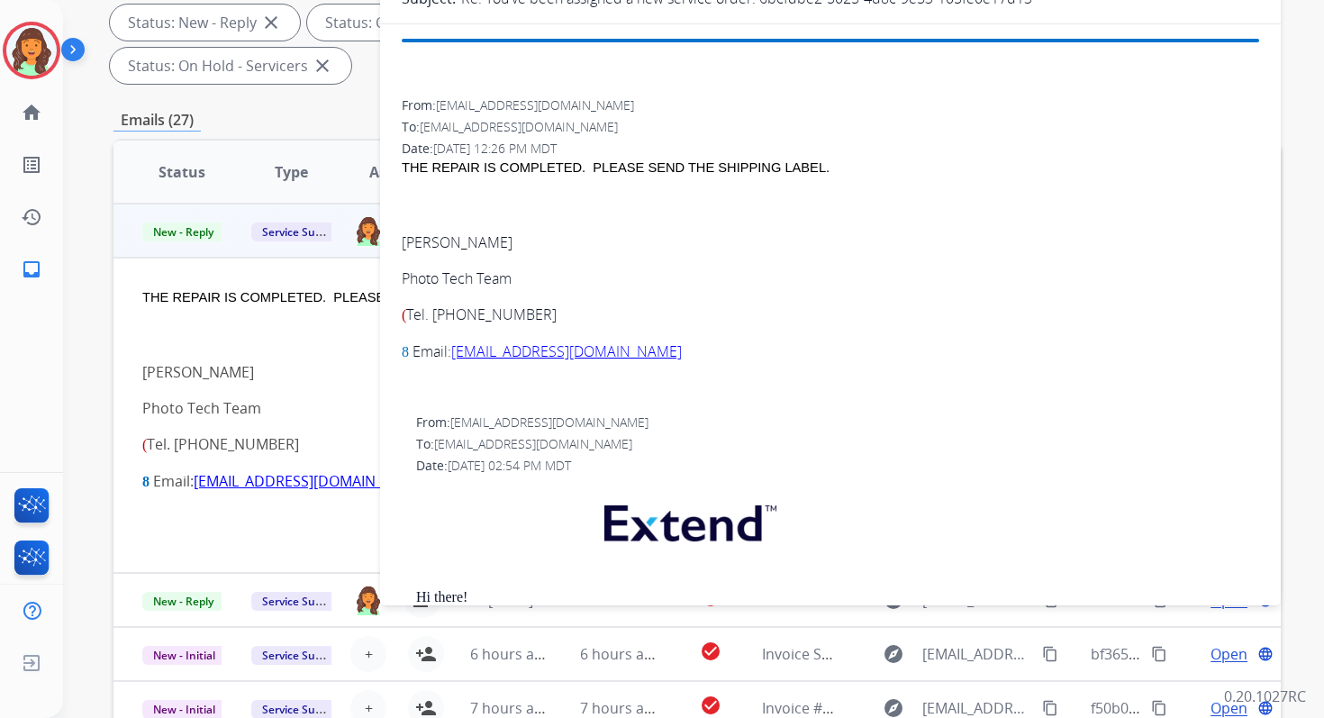
scroll to position [0, 0]
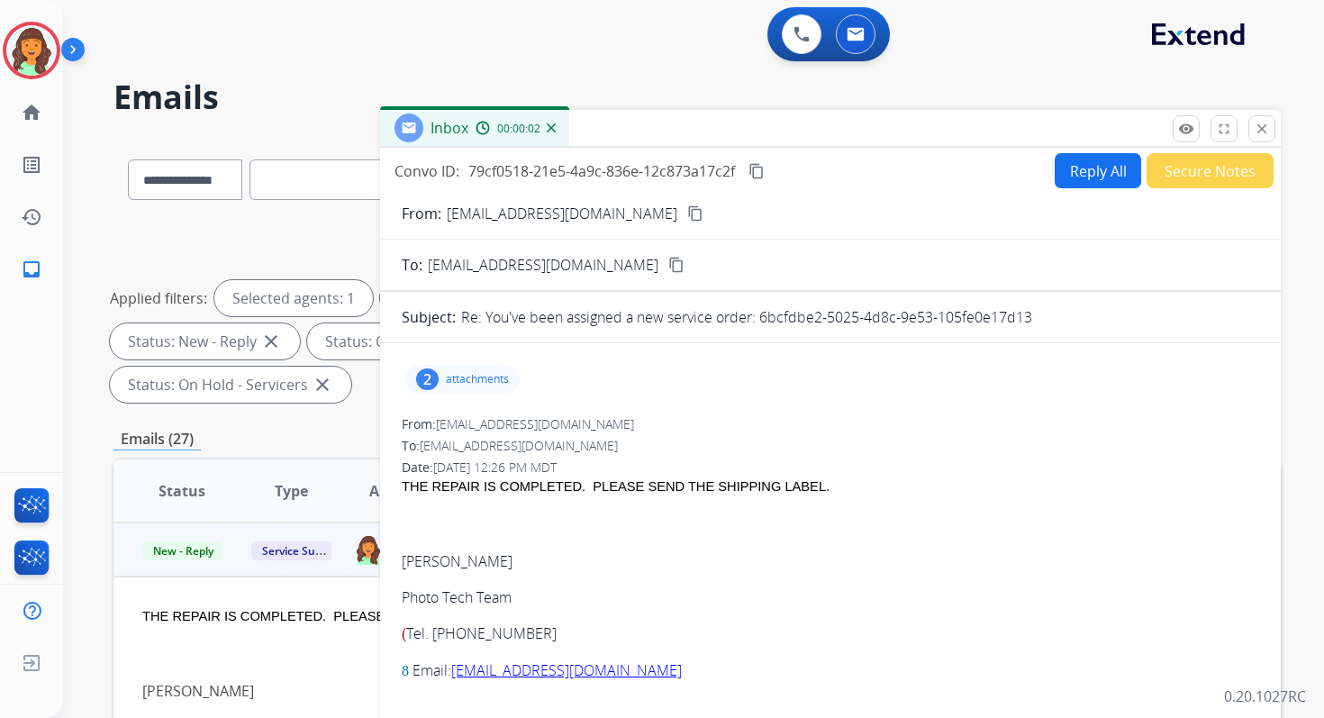
drag, startPoint x: 760, startPoint y: 317, endPoint x: 1145, endPoint y: 318, distance: 384.6
click at [1144, 318] on div "Re: You've been assigned a new service order: 6bcfdbe2-5025-4d8c-9e53-105fe0e17…" at bounding box center [860, 317] width 798 height 22
copy p "6bcfdbe2-5025-4d8c-9e53-105fe0e17d13"
click at [1080, 172] on button "Reply All" at bounding box center [1098, 170] width 86 height 35
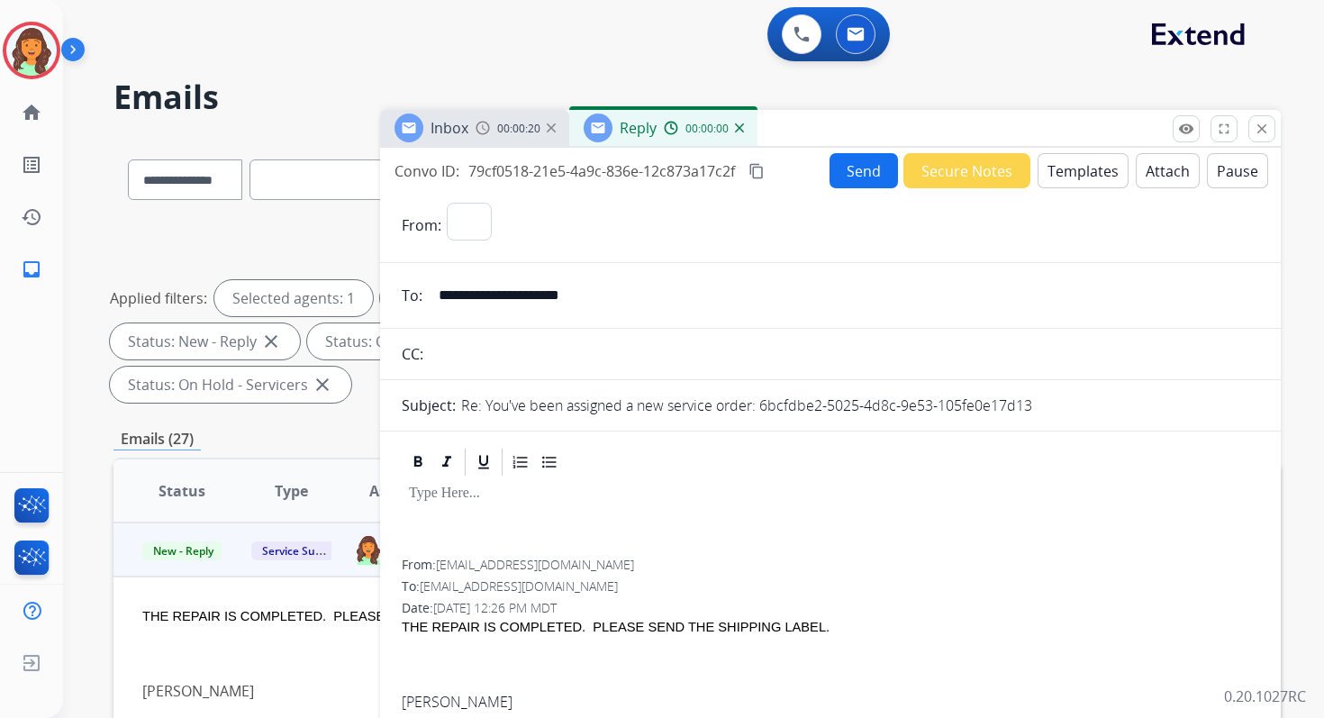
select select "**********"
click at [1080, 172] on button "Templates" at bounding box center [1083, 170] width 91 height 35
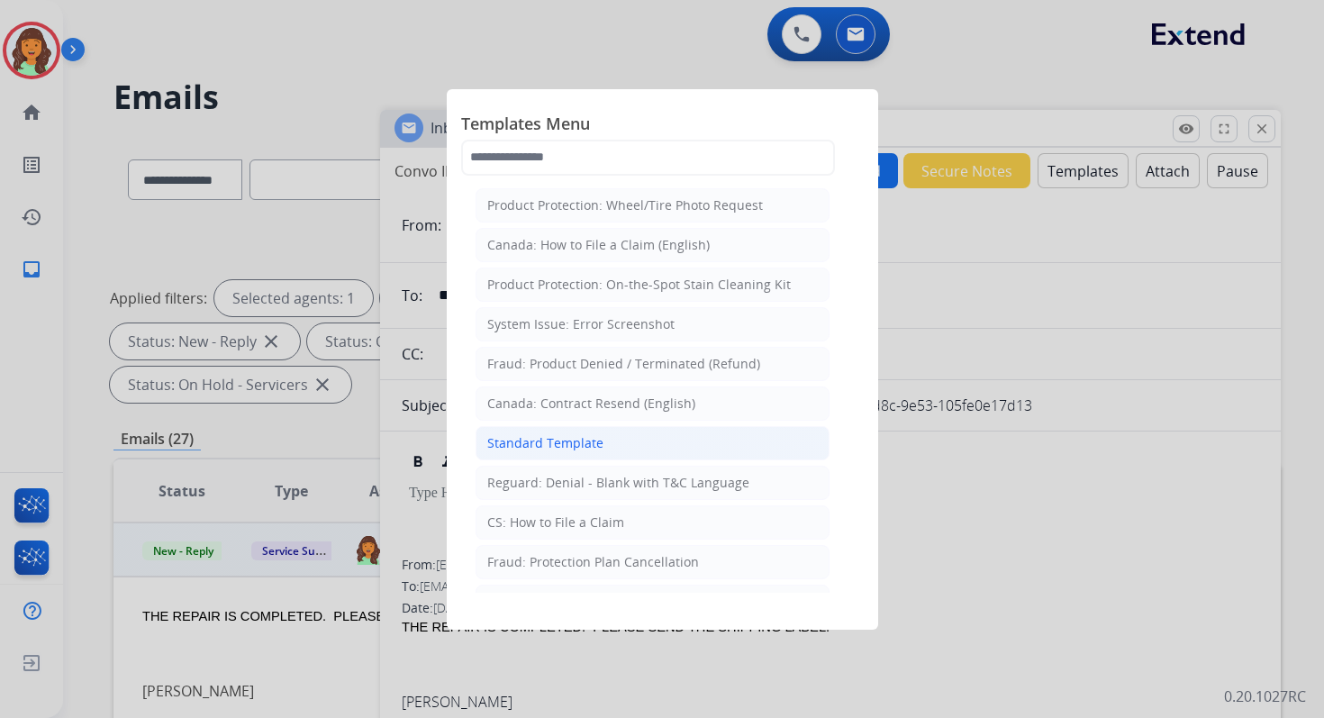
click at [567, 437] on div "Standard Template" at bounding box center [545, 443] width 116 height 18
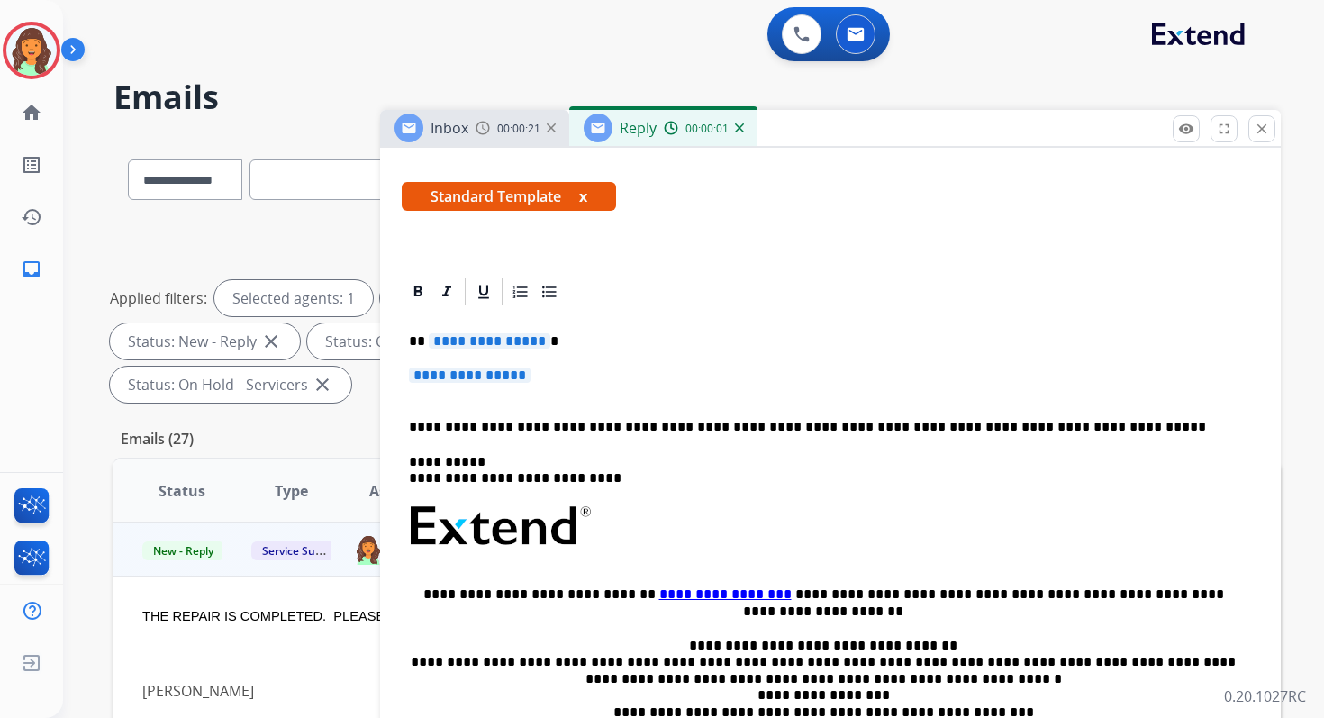
scroll to position [359, 0]
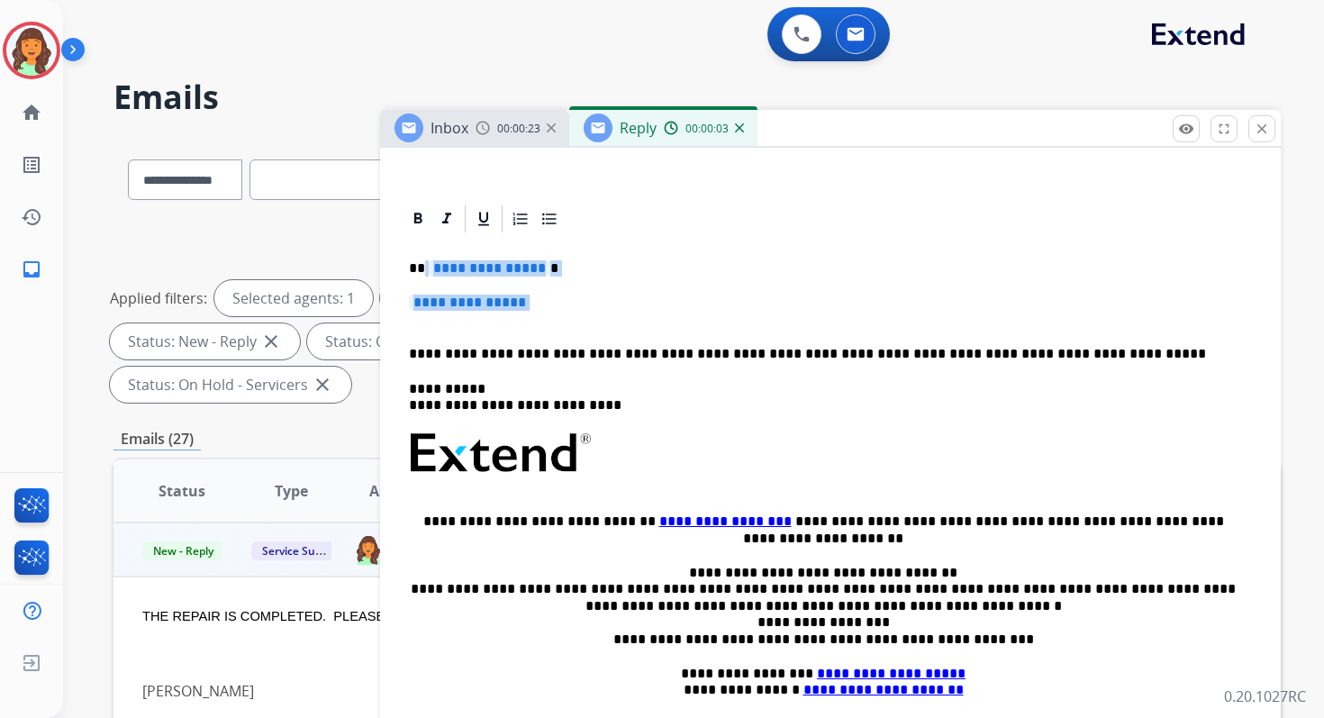
drag, startPoint x: 422, startPoint y: 269, endPoint x: 587, endPoint y: 316, distance: 172.2
click at [587, 316] on div "**********" at bounding box center [831, 496] width 858 height 522
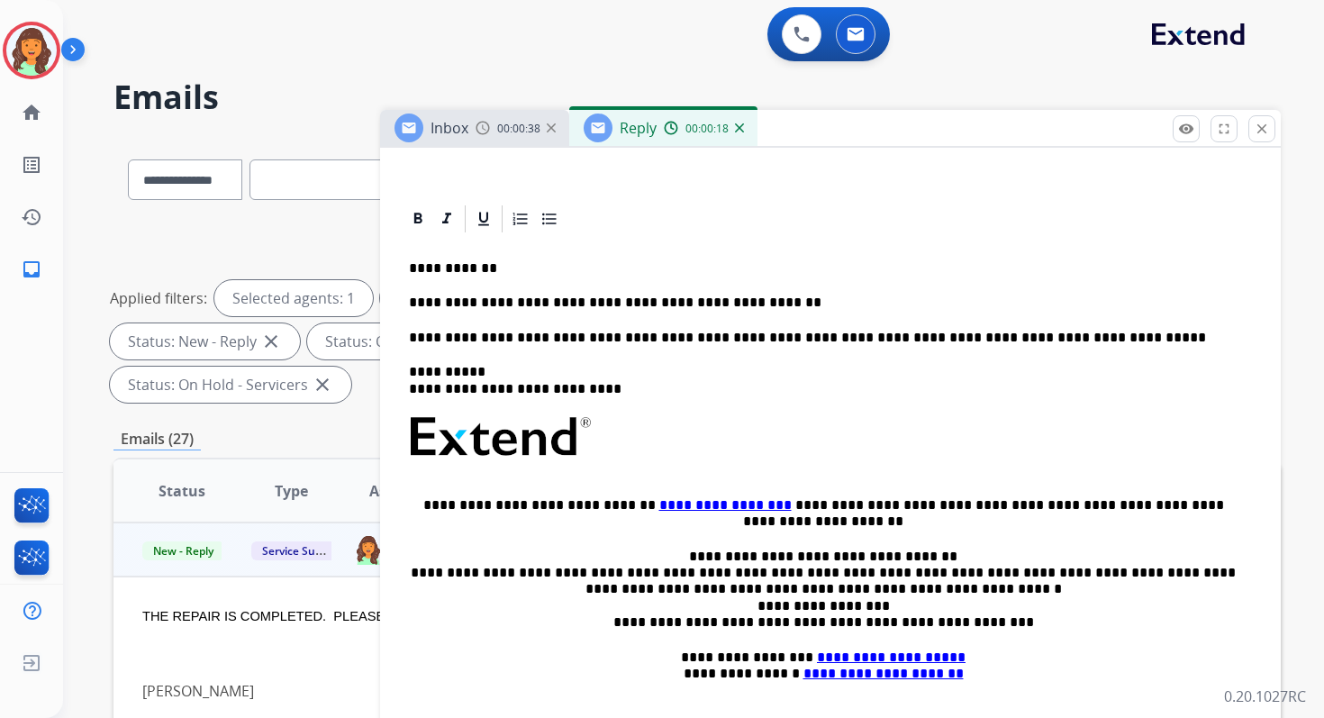
click at [531, 304] on p "**********" at bounding box center [823, 303] width 829 height 16
click at [758, 303] on p "**********" at bounding box center [823, 303] width 829 height 16
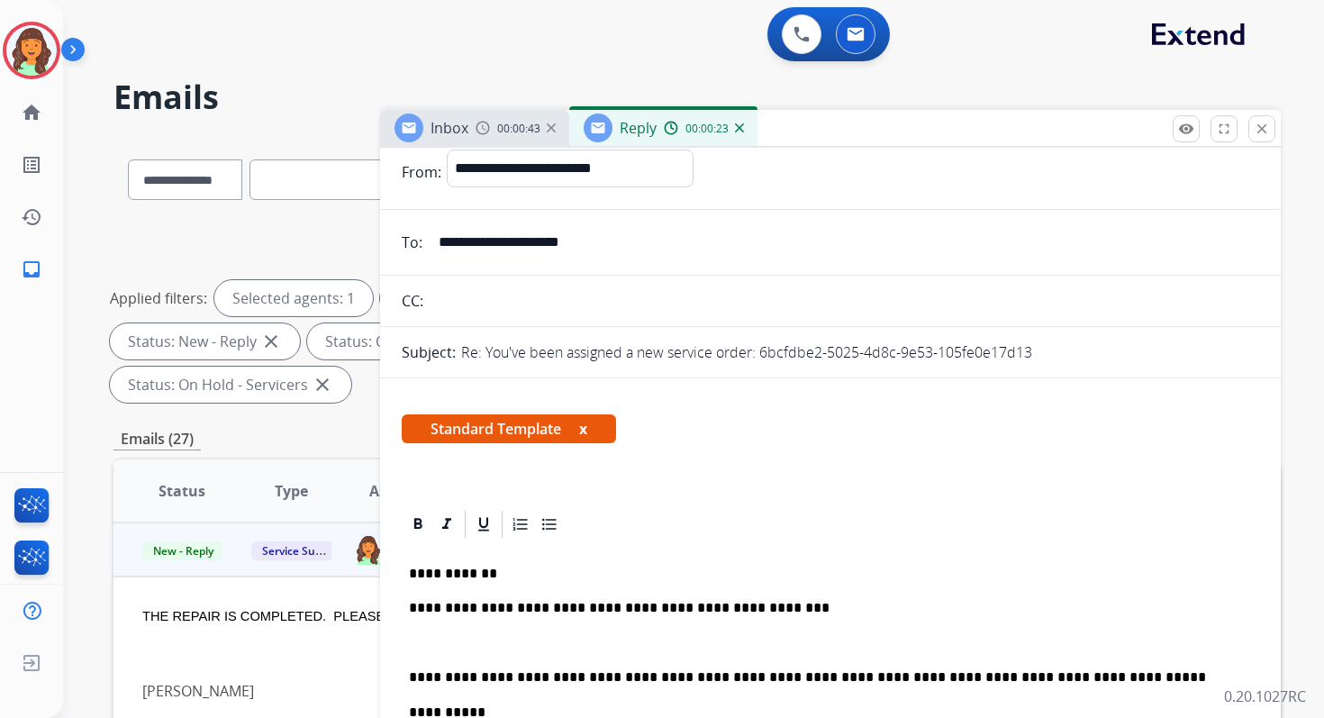
scroll to position [0, 0]
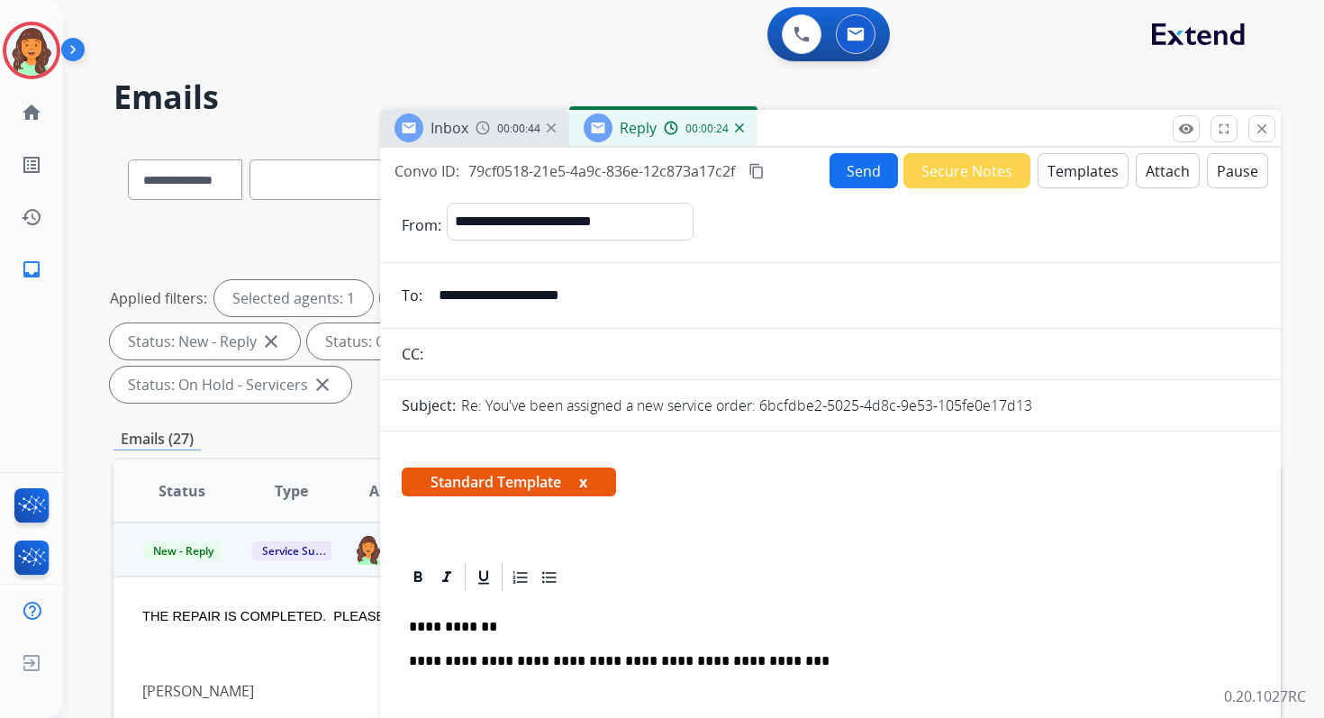
click at [1158, 170] on button "Attach" at bounding box center [1168, 170] width 64 height 35
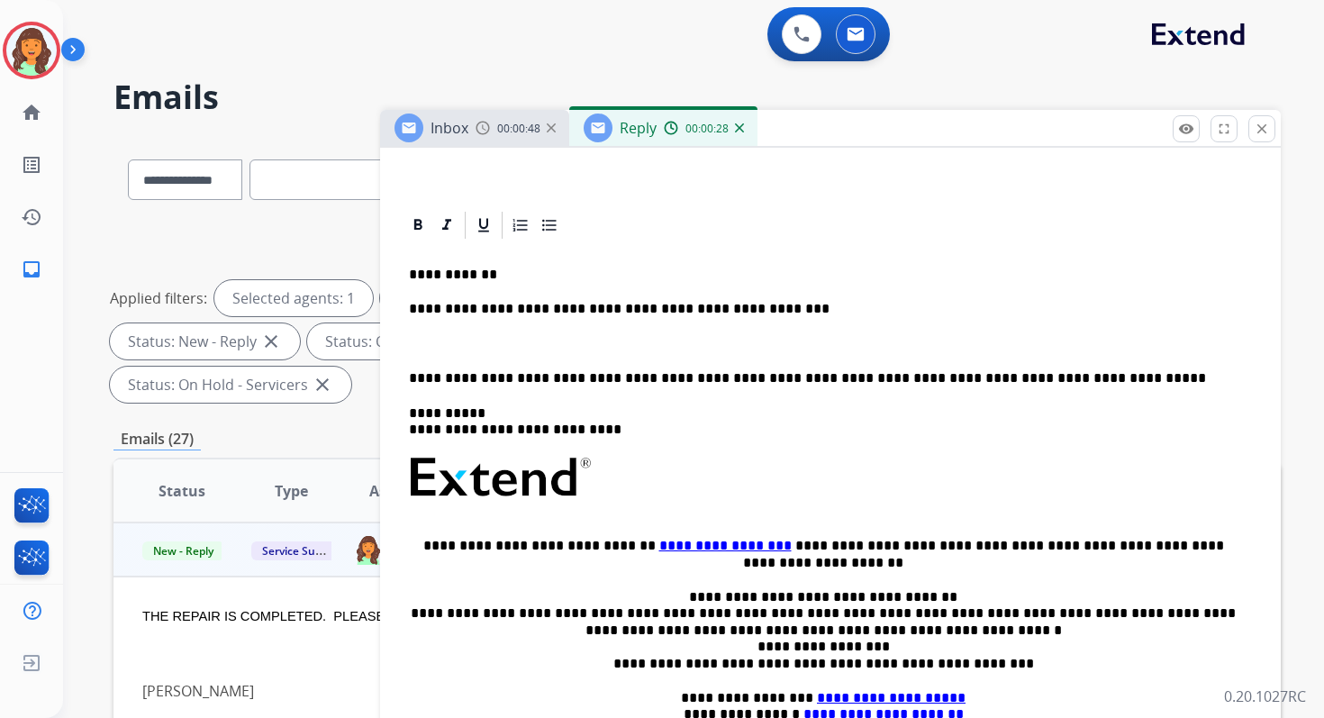
scroll to position [400, 0]
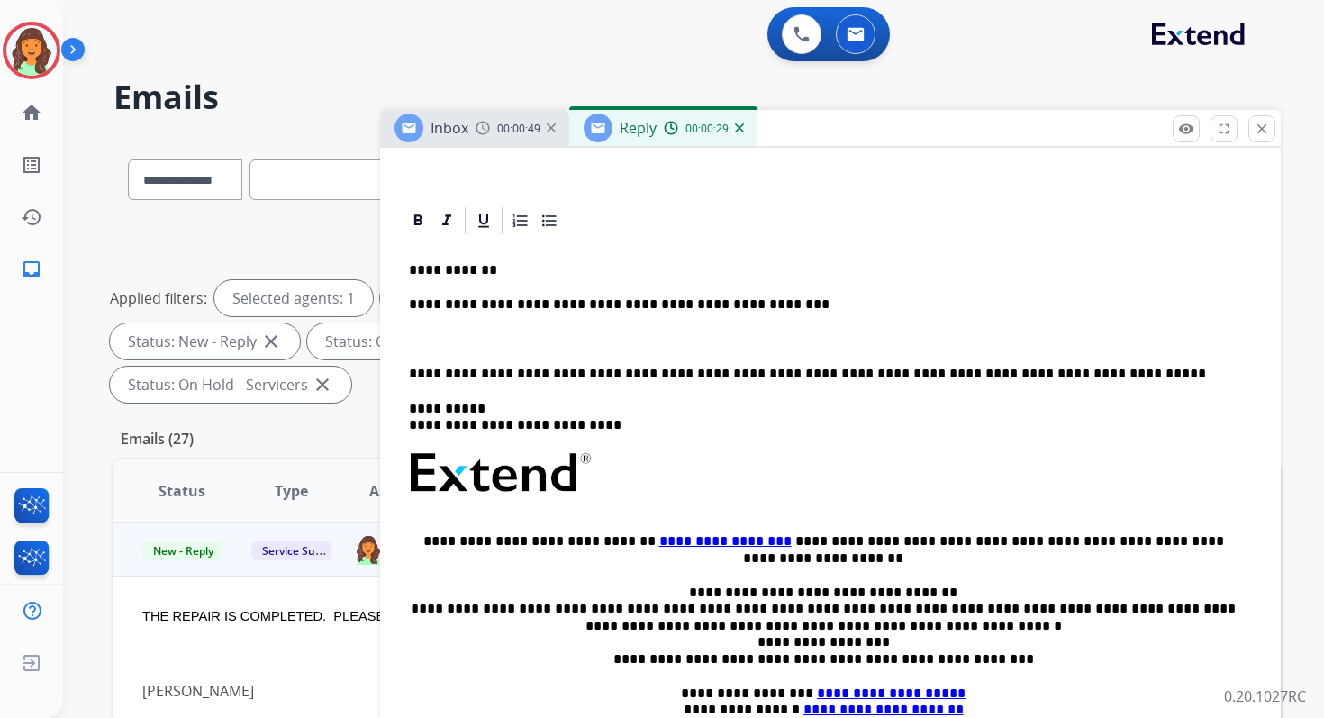
click at [596, 364] on div "**********" at bounding box center [831, 507] width 858 height 540
click at [598, 372] on p "**********" at bounding box center [823, 374] width 829 height 16
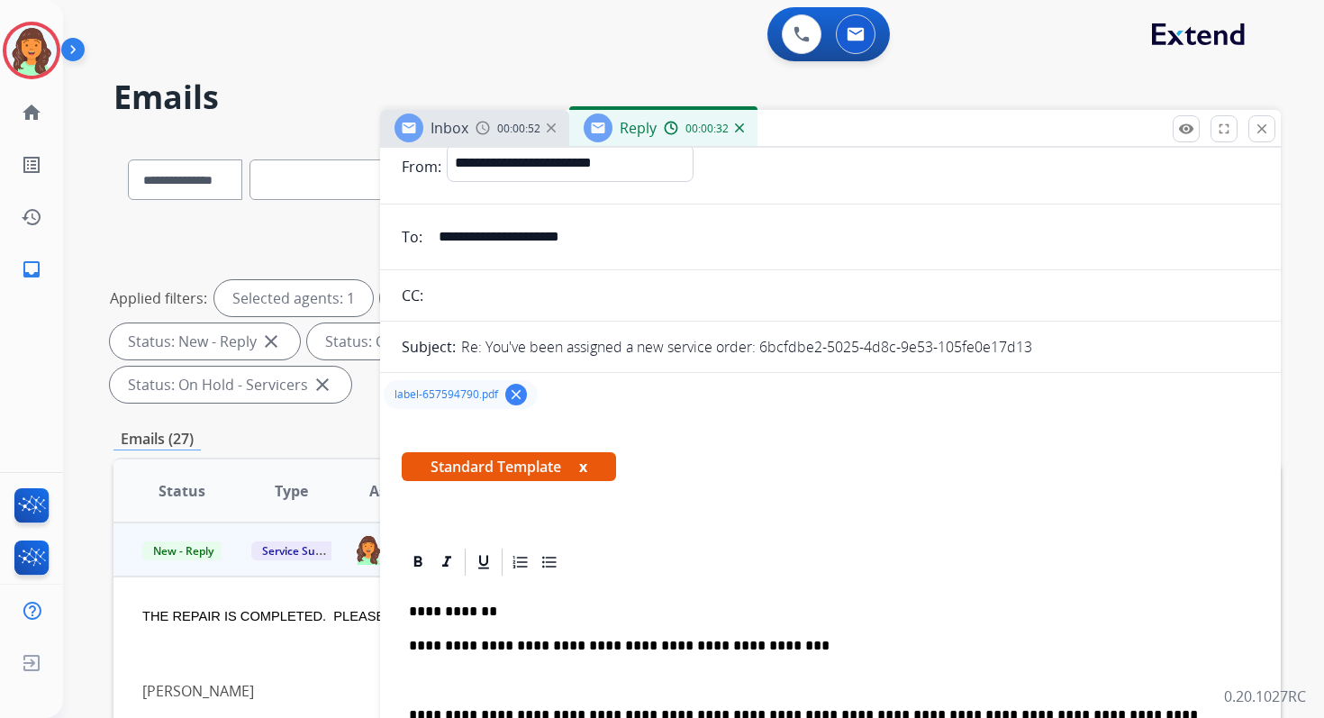
scroll to position [0, 0]
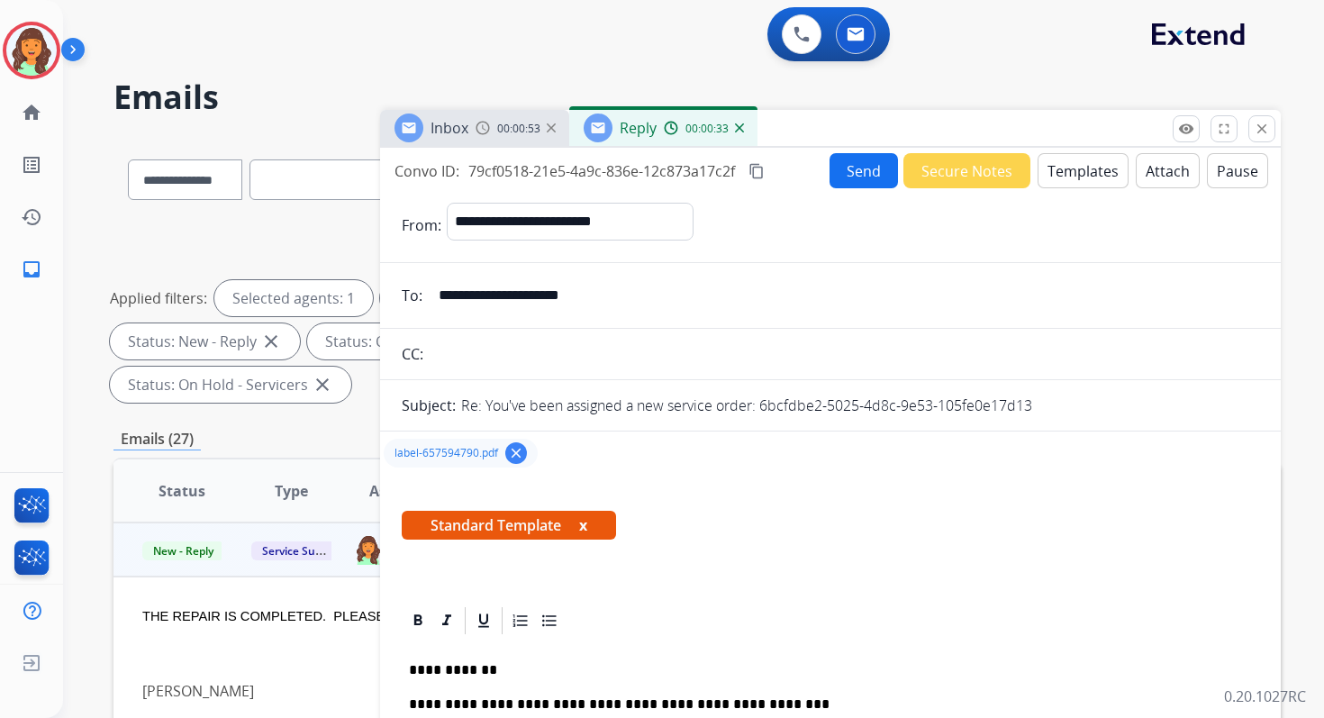
click at [850, 174] on button "Send" at bounding box center [864, 170] width 68 height 35
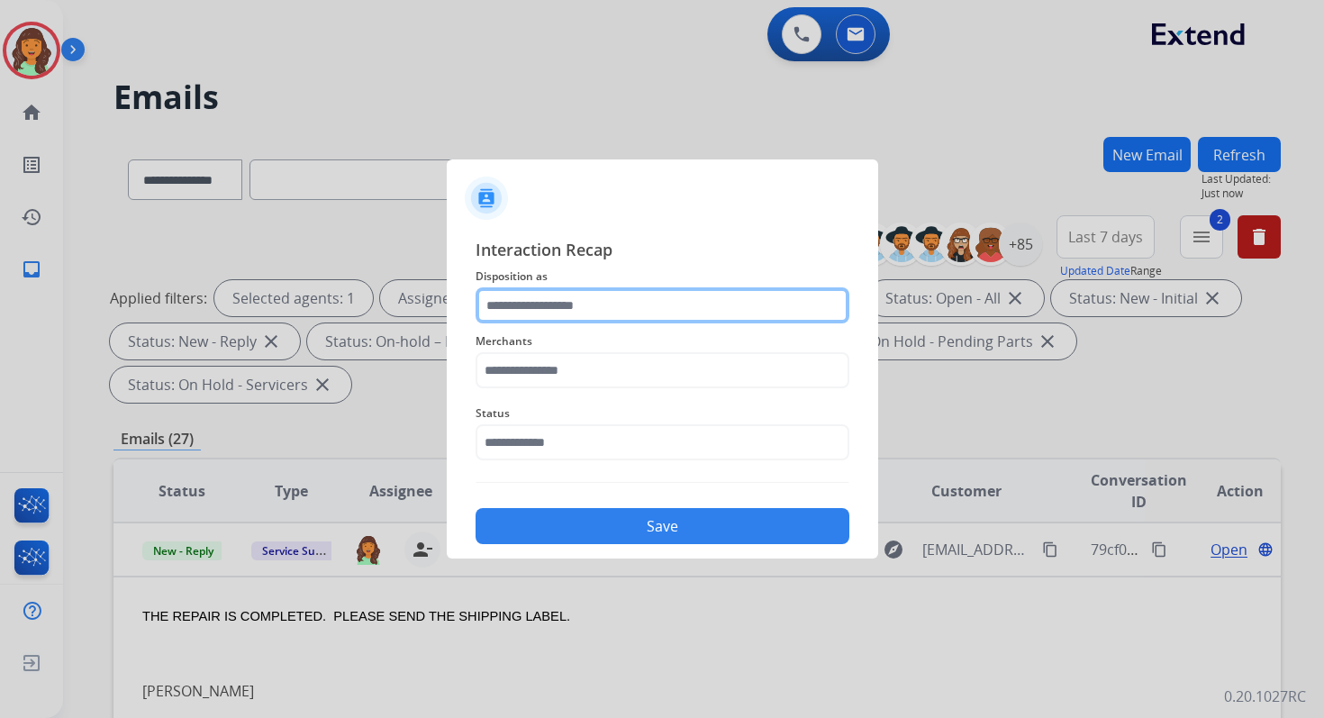
click at [568, 304] on input "text" at bounding box center [663, 305] width 374 height 36
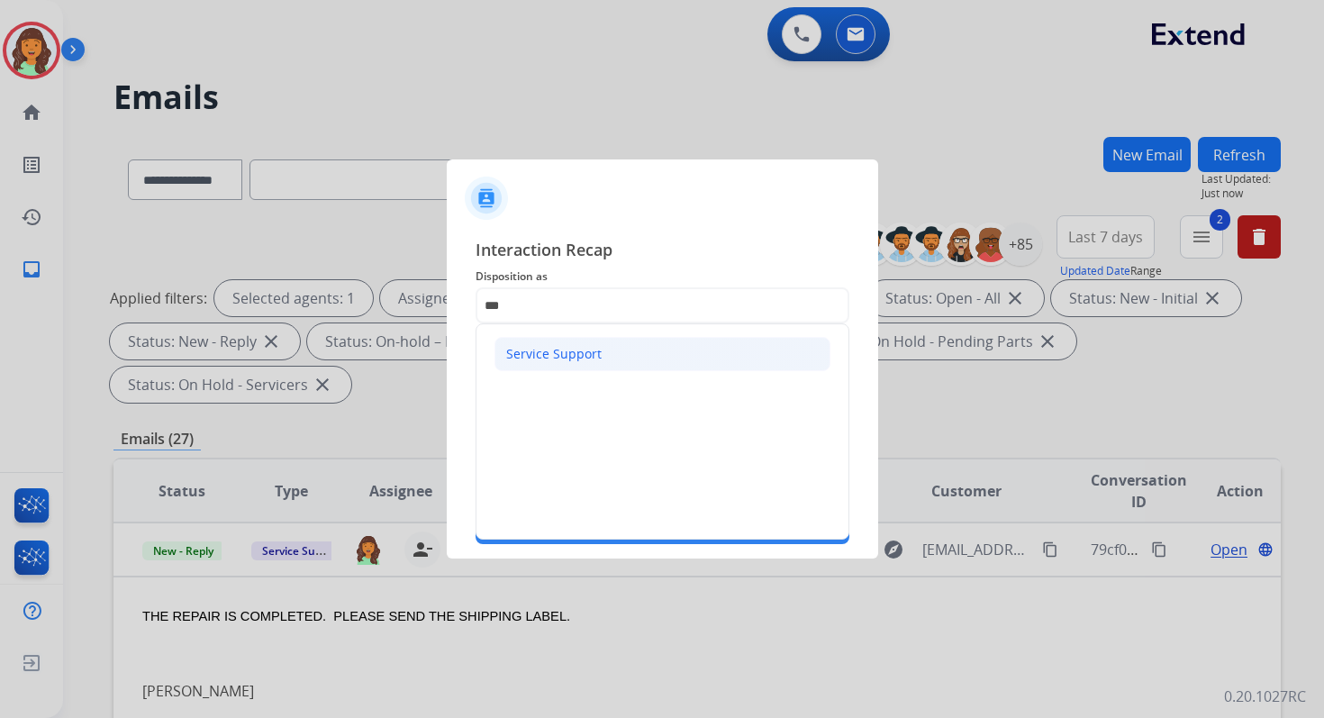
click at [555, 339] on li "Service Support" at bounding box center [663, 354] width 336 height 34
type input "**********"
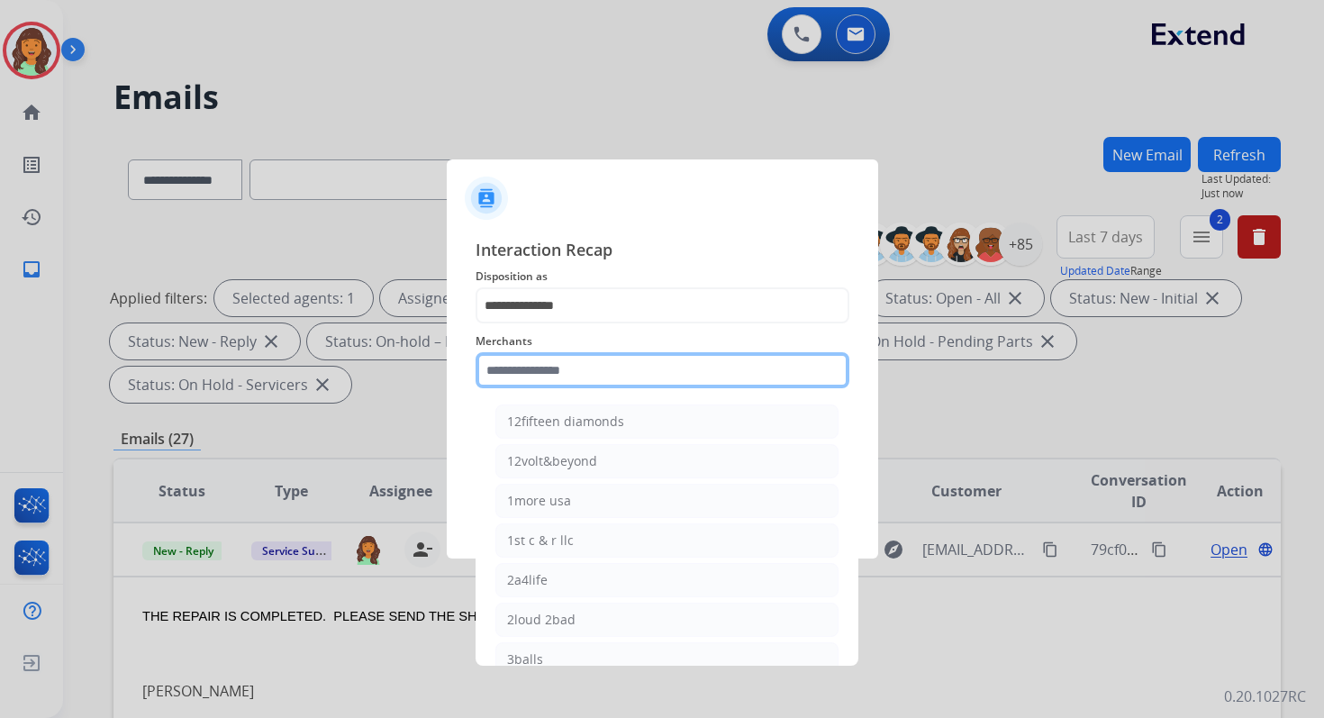
click at [562, 366] on input "text" at bounding box center [663, 370] width 374 height 36
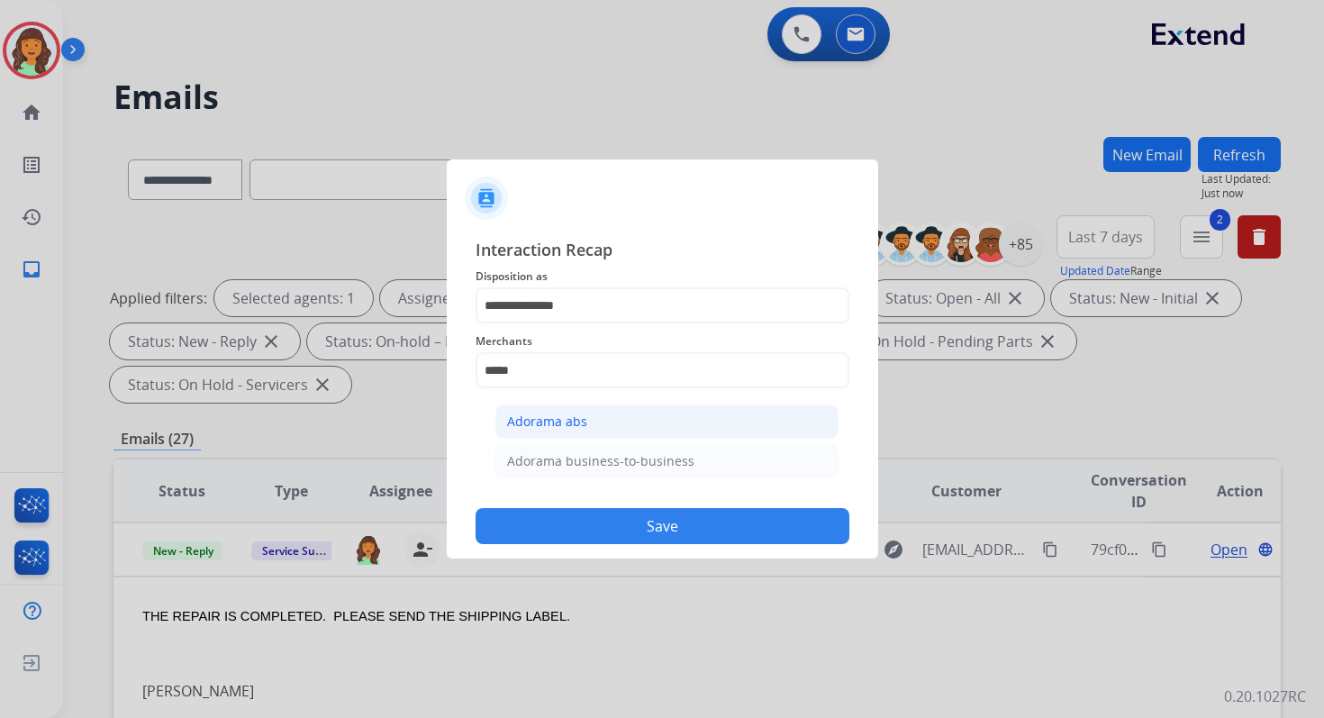
click at [583, 422] on div "Adorama abs" at bounding box center [547, 422] width 80 height 18
type input "**********"
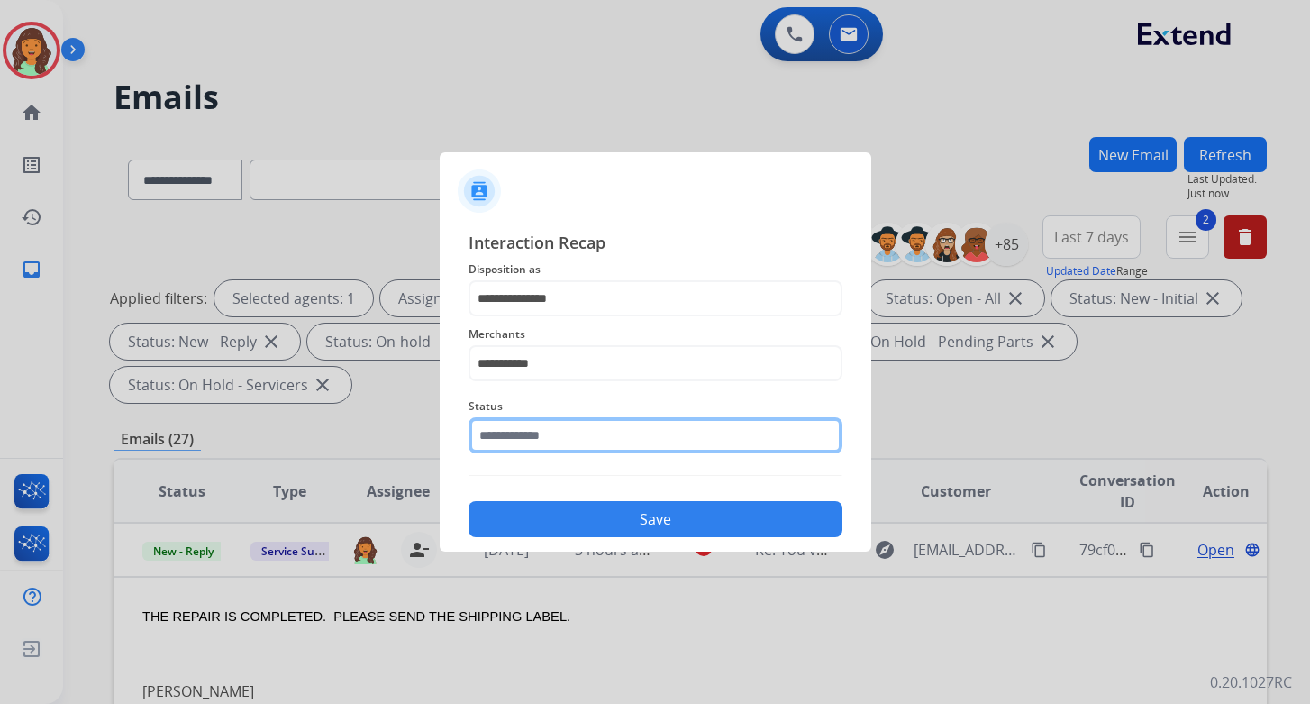
click at [588, 449] on input "text" at bounding box center [655, 435] width 374 height 36
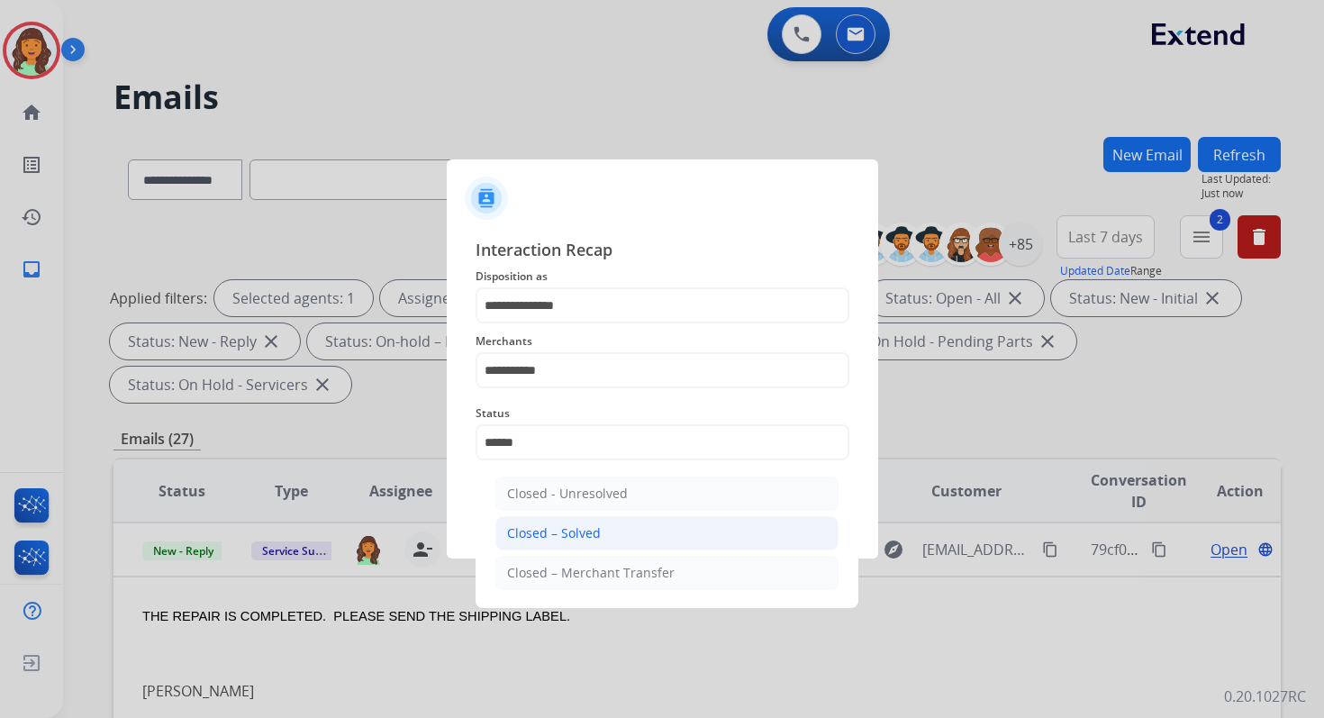
click at [596, 527] on div "Closed – Solved" at bounding box center [554, 533] width 94 height 18
type input "**********"
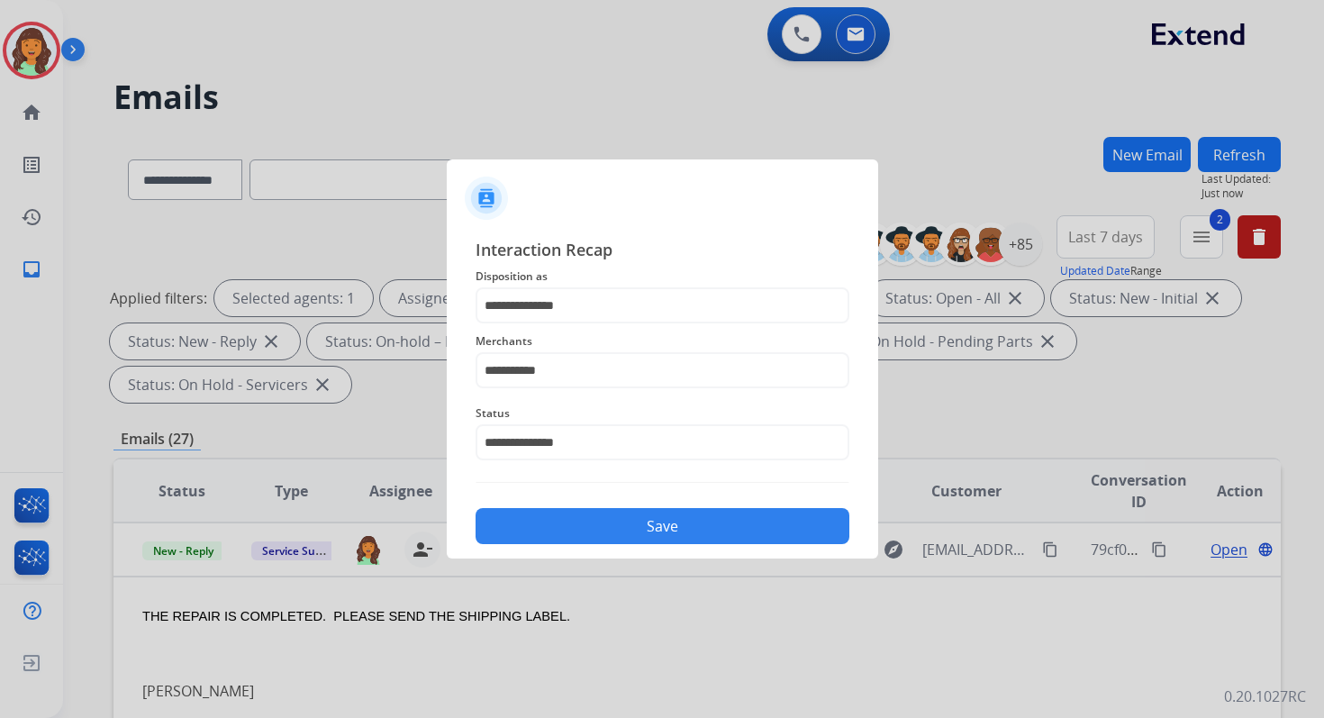
click at [596, 527] on button "Save" at bounding box center [663, 526] width 374 height 36
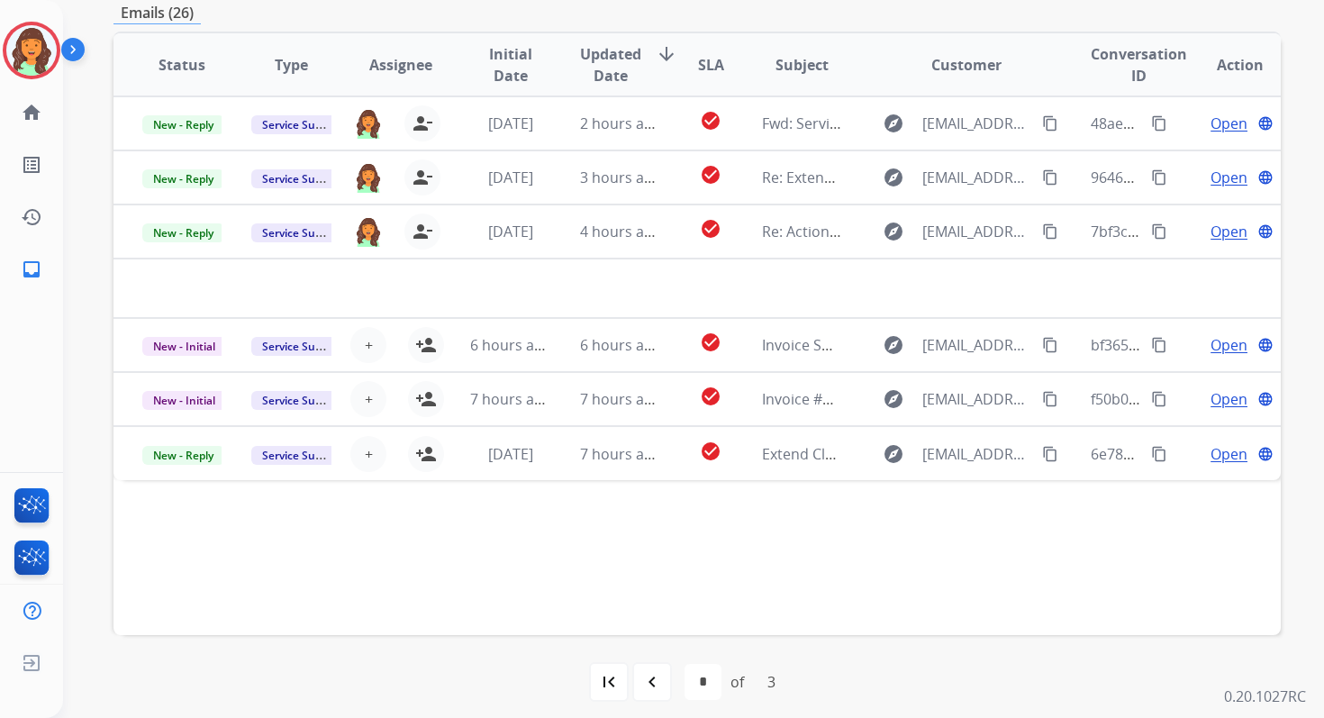
scroll to position [437, 0]
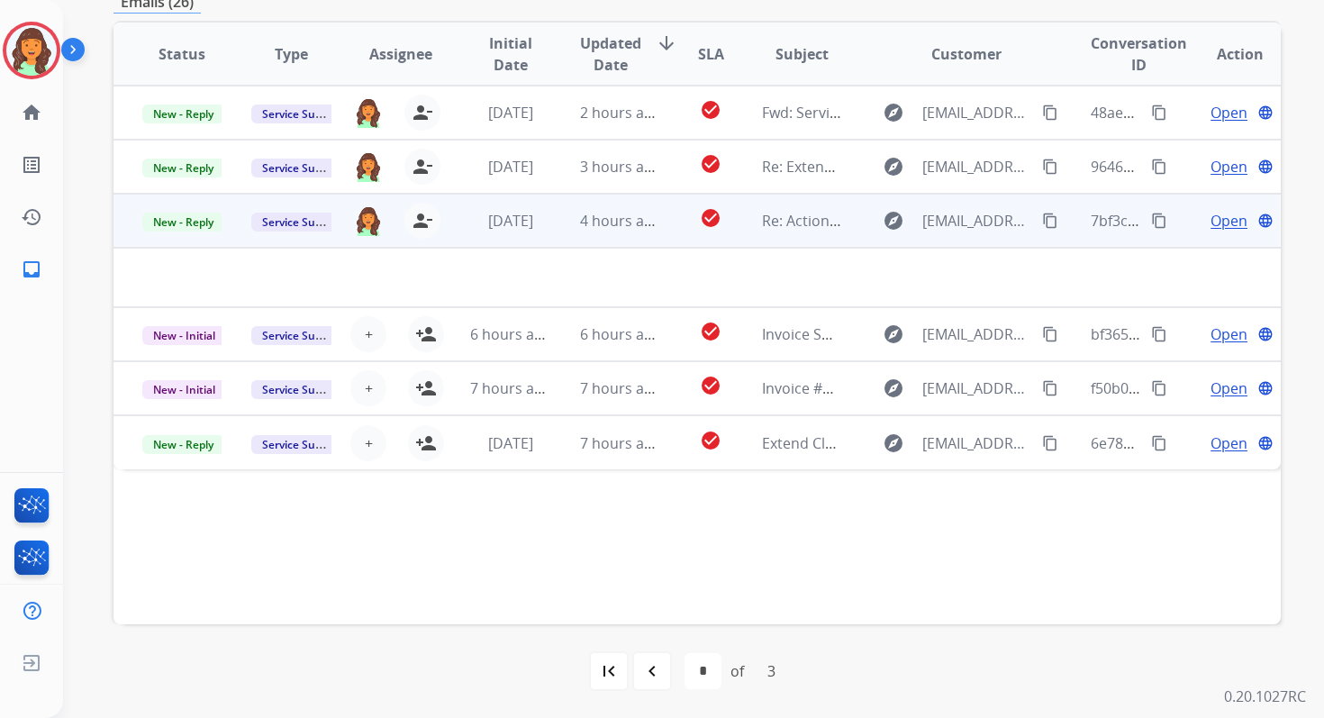
click at [578, 237] on td "4 hours ago" at bounding box center [605, 221] width 109 height 54
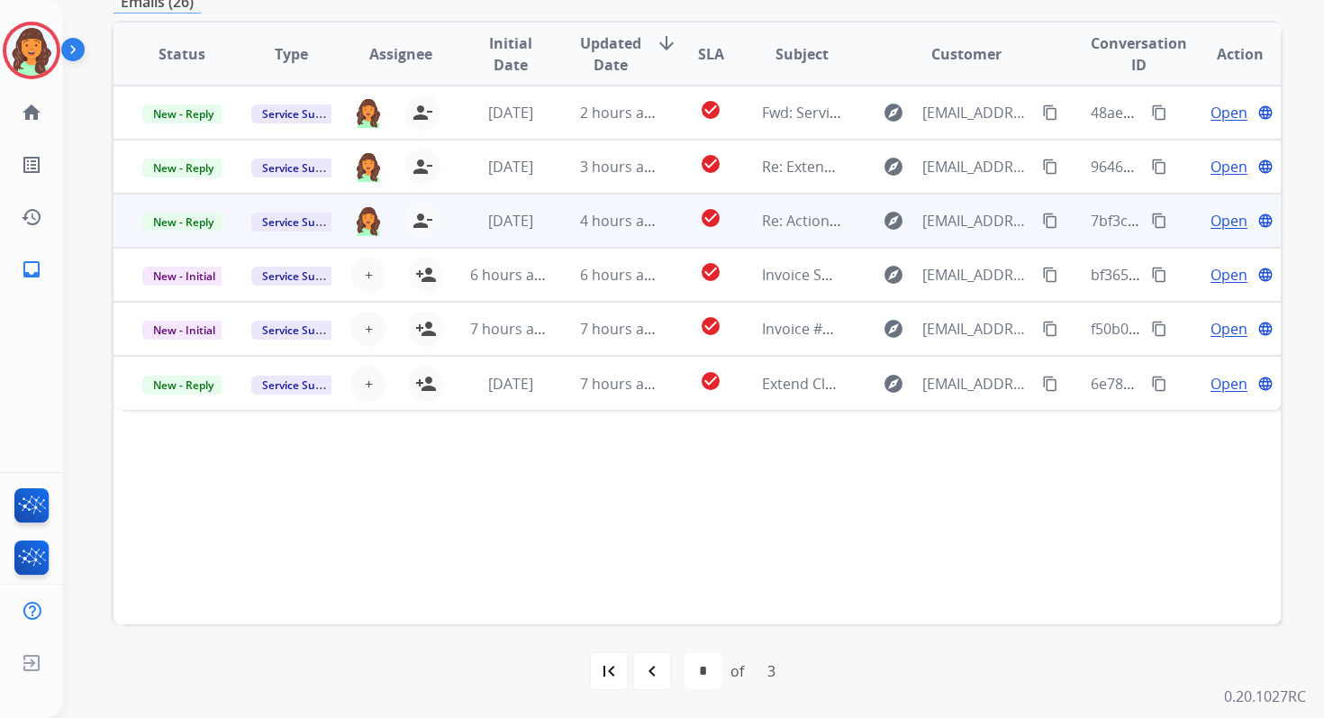
click at [578, 237] on td "4 hours ago" at bounding box center [605, 221] width 109 height 54
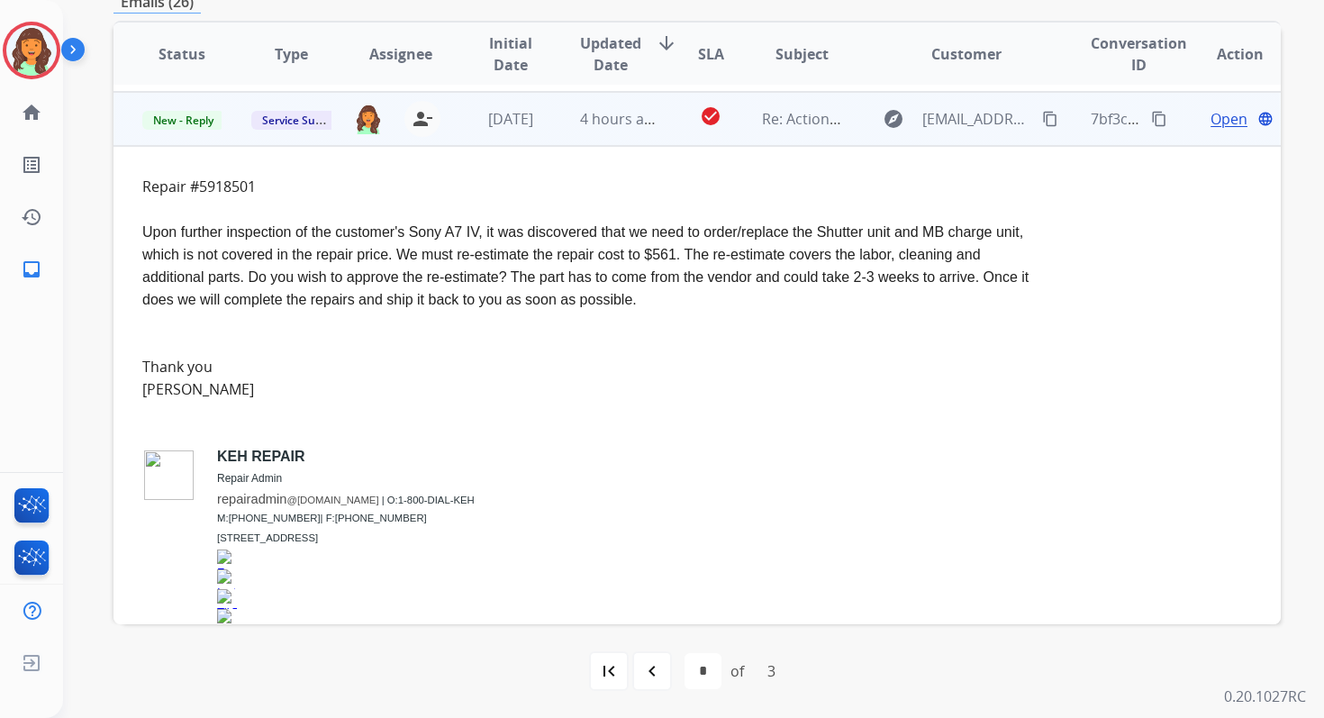
scroll to position [108, 0]
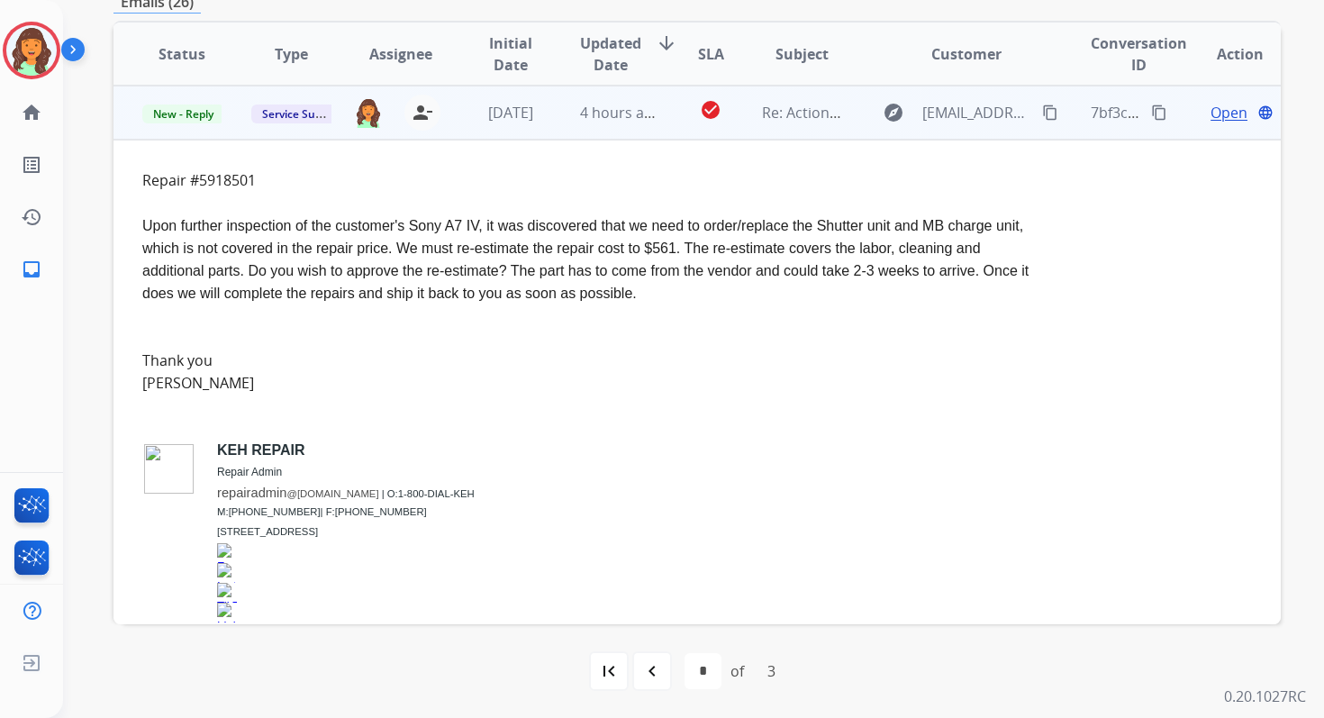
click at [1042, 117] on mat-icon "content_copy" at bounding box center [1050, 112] width 16 height 16
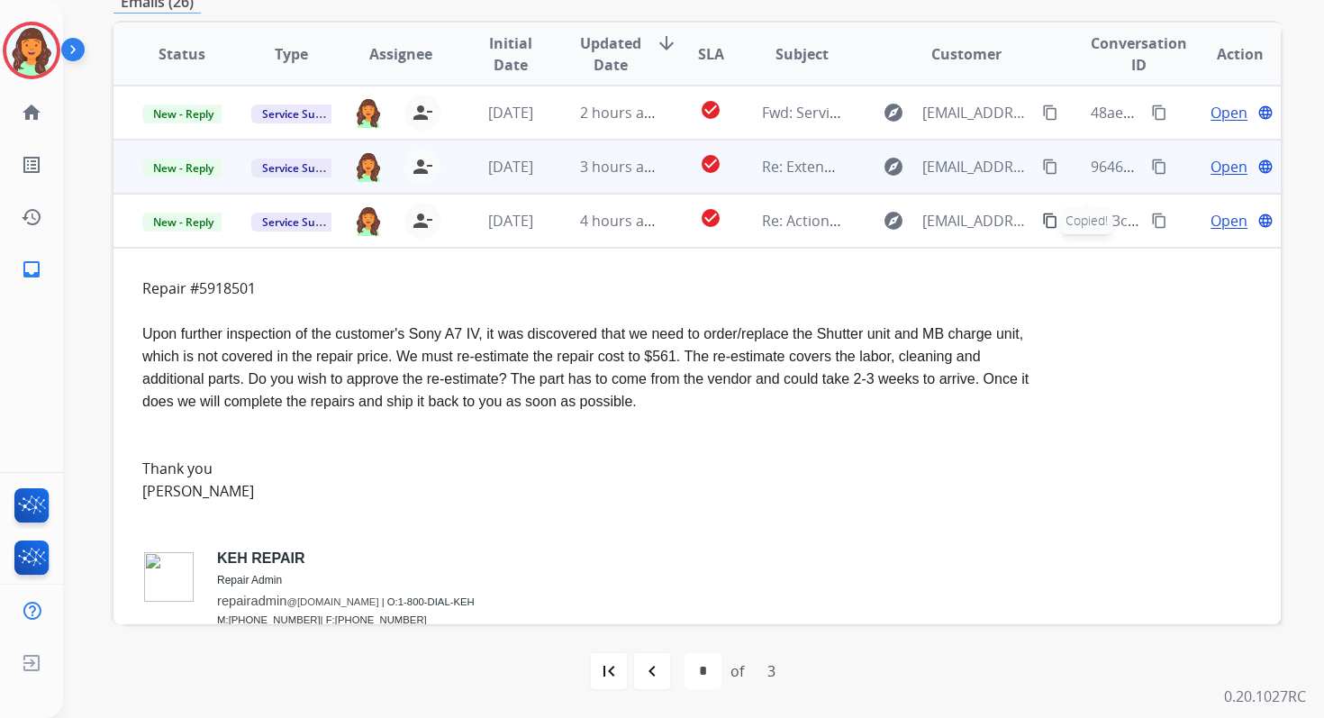
scroll to position [0, 0]
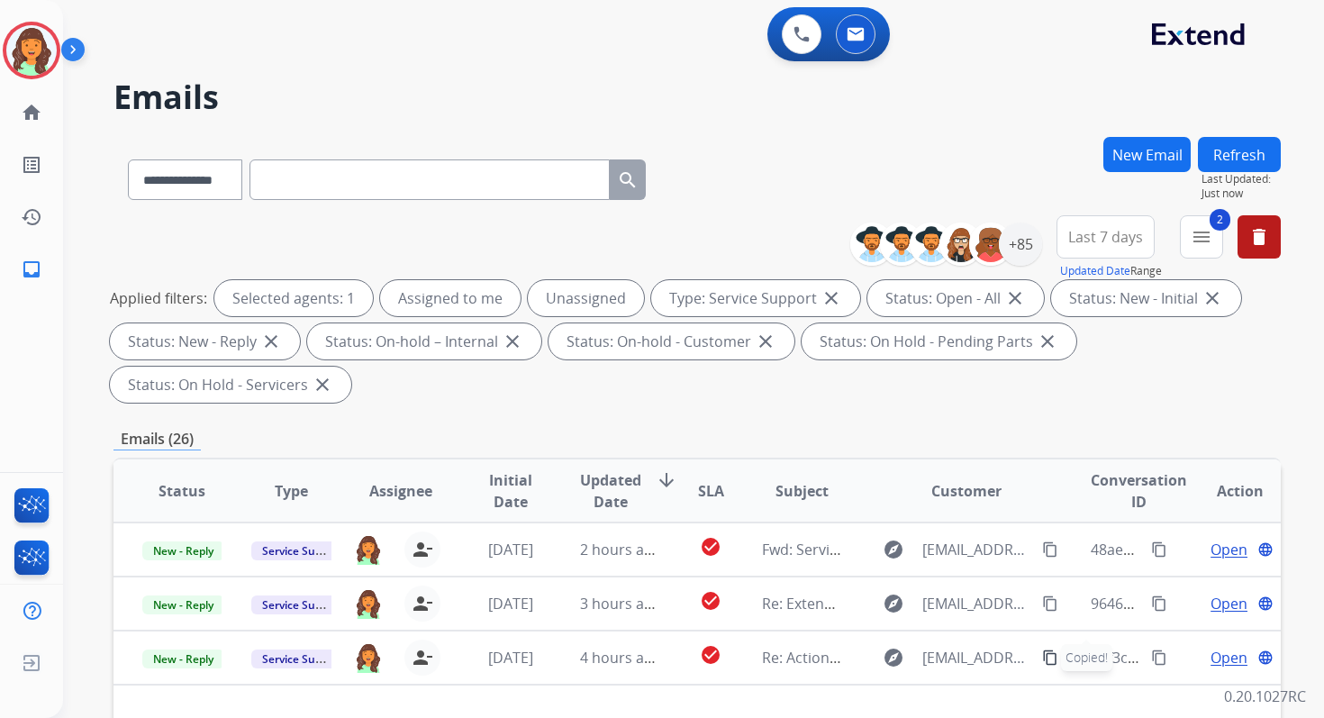
click at [320, 180] on input "text" at bounding box center [430, 179] width 360 height 41
click at [190, 170] on select "**********" at bounding box center [184, 179] width 113 height 41
select select "**********"
click at [128, 159] on select "**********" at bounding box center [184, 179] width 113 height 41
click at [301, 181] on input "text" at bounding box center [430, 179] width 360 height 41
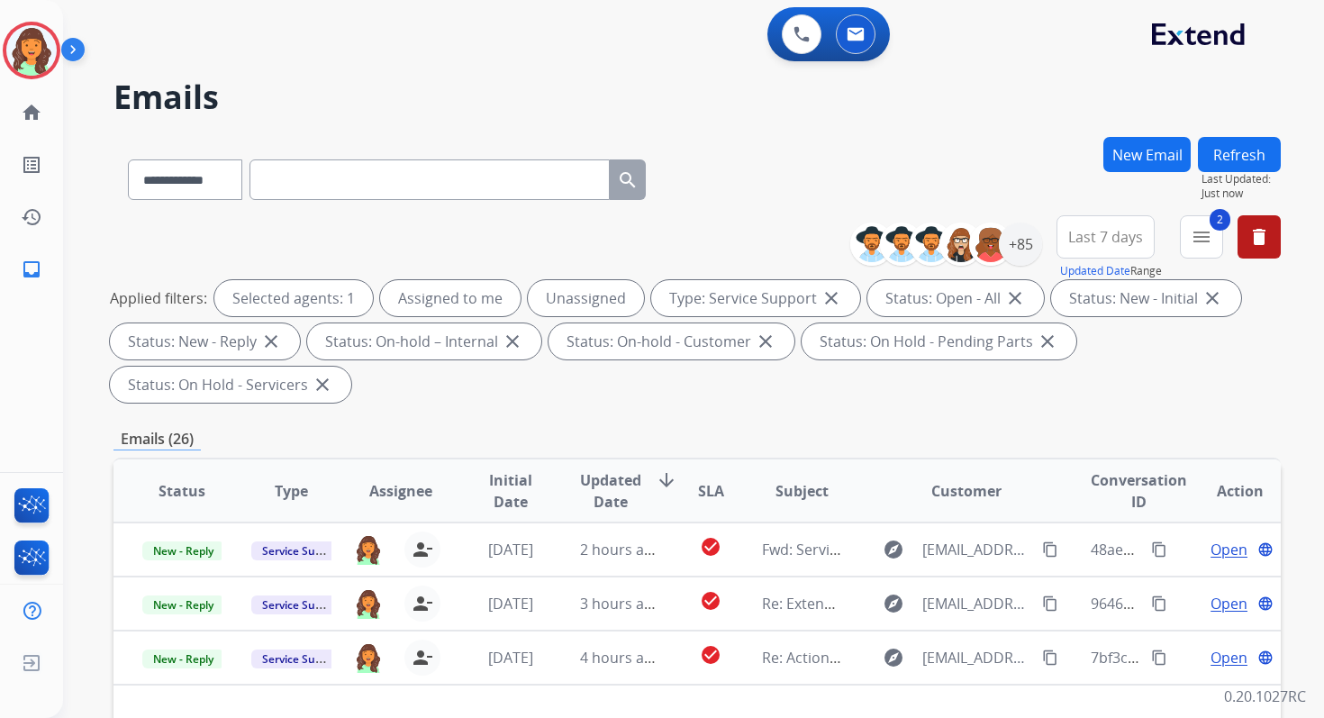
paste input "**********"
type input "**********"
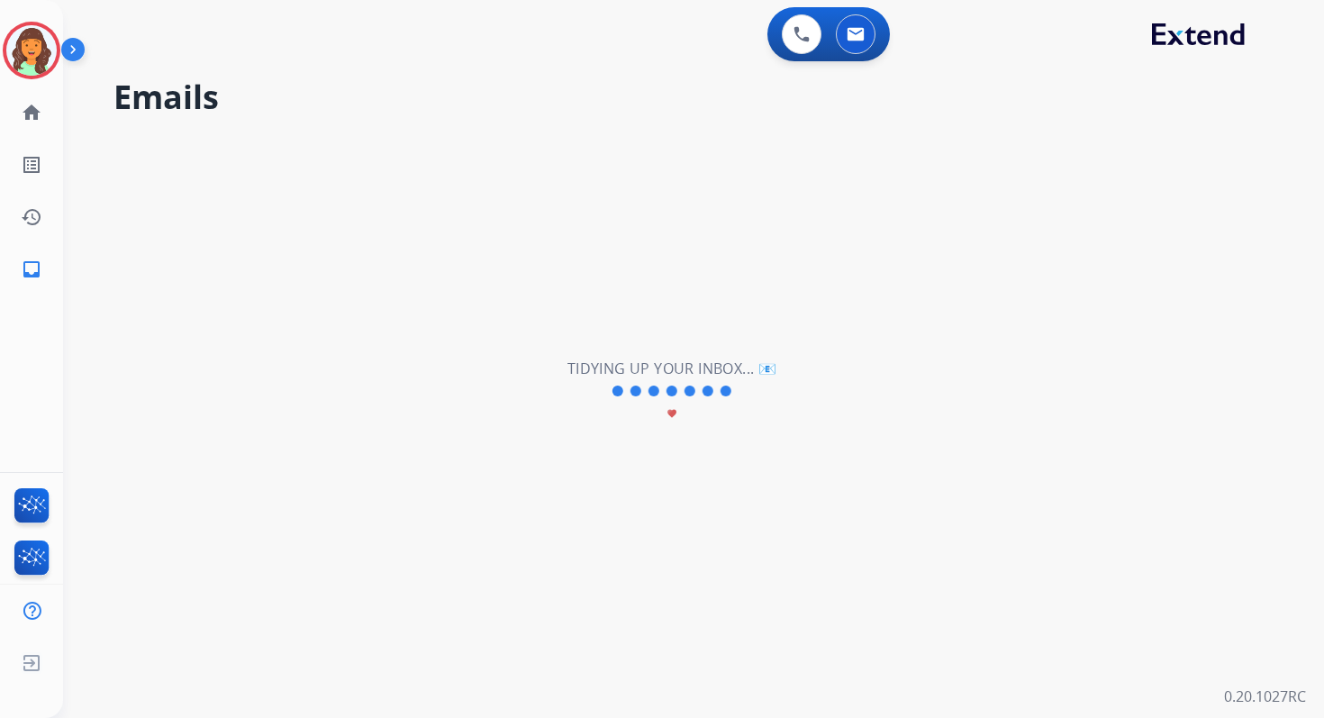
select select "*"
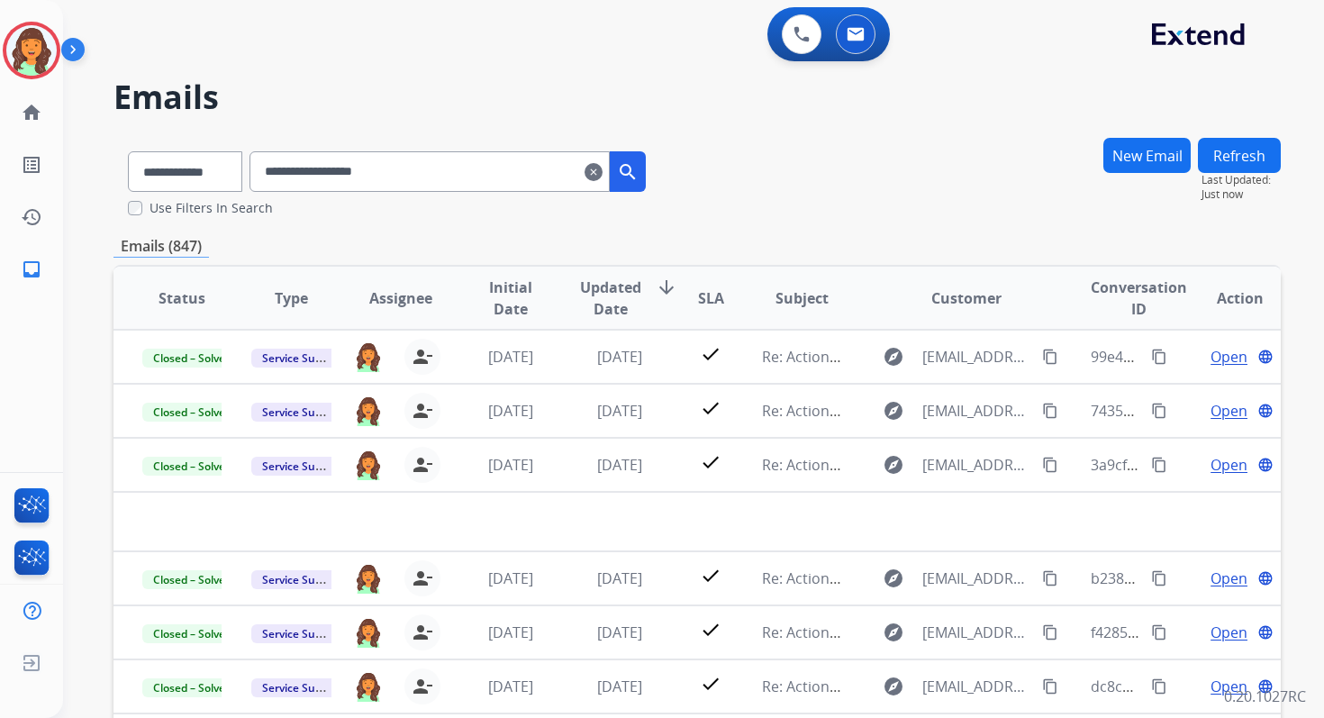
click at [658, 282] on mat-icon "arrow_downward" at bounding box center [667, 288] width 22 height 22
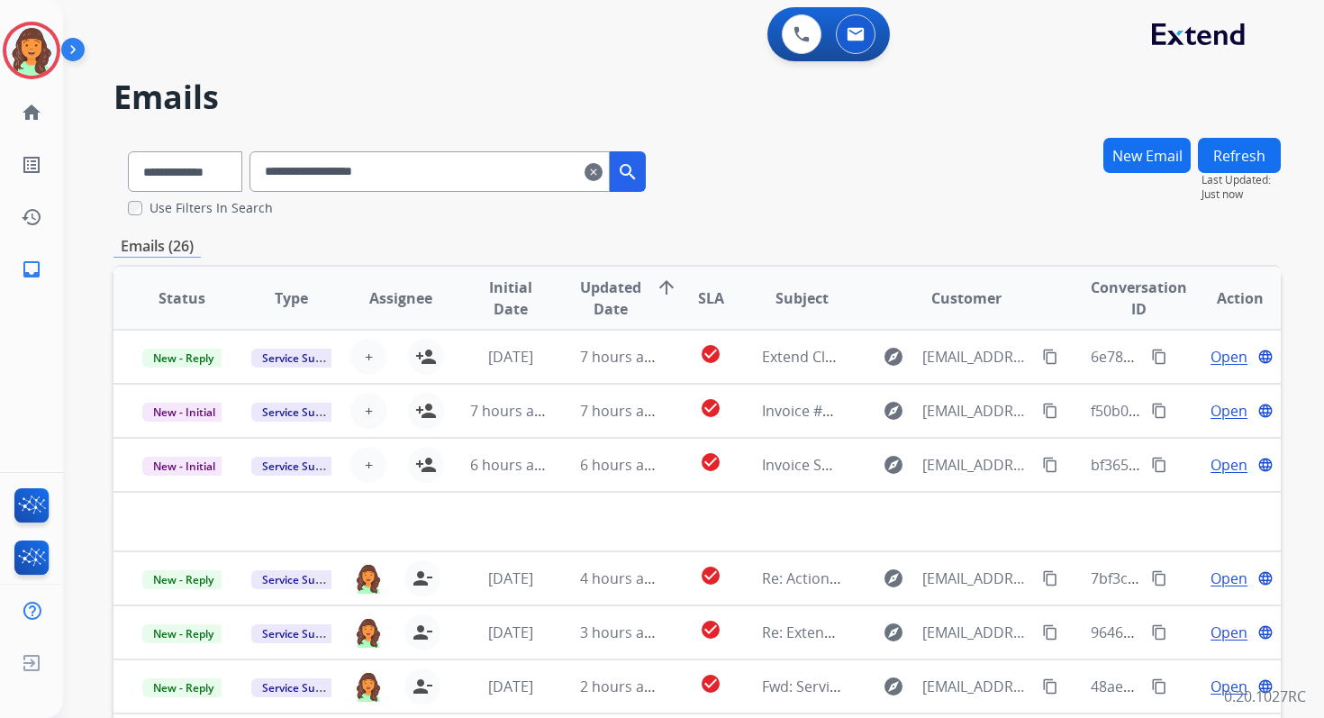
click at [532, 170] on input "**********" at bounding box center [430, 171] width 360 height 41
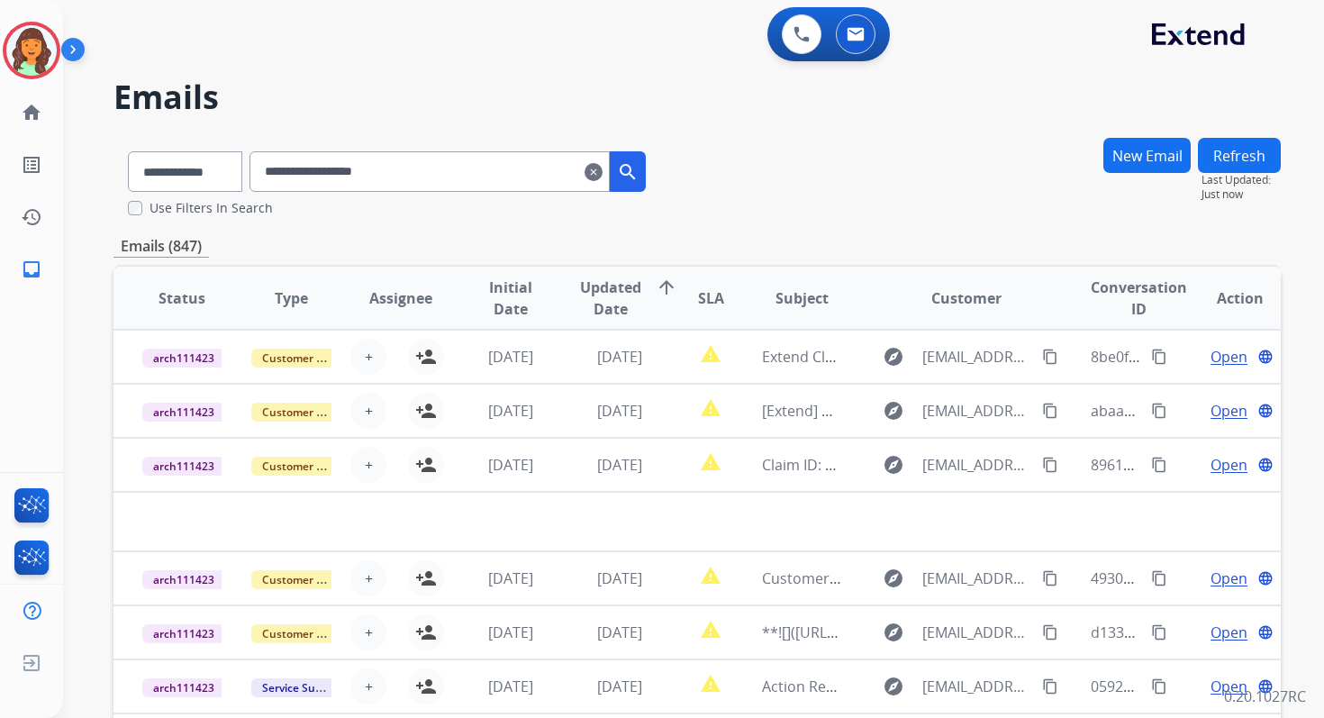
click at [566, 225] on div "**********" at bounding box center [696, 549] width 1167 height 825
click at [639, 306] on span "Updated Date arrow_upward" at bounding box center [628, 298] width 97 height 43
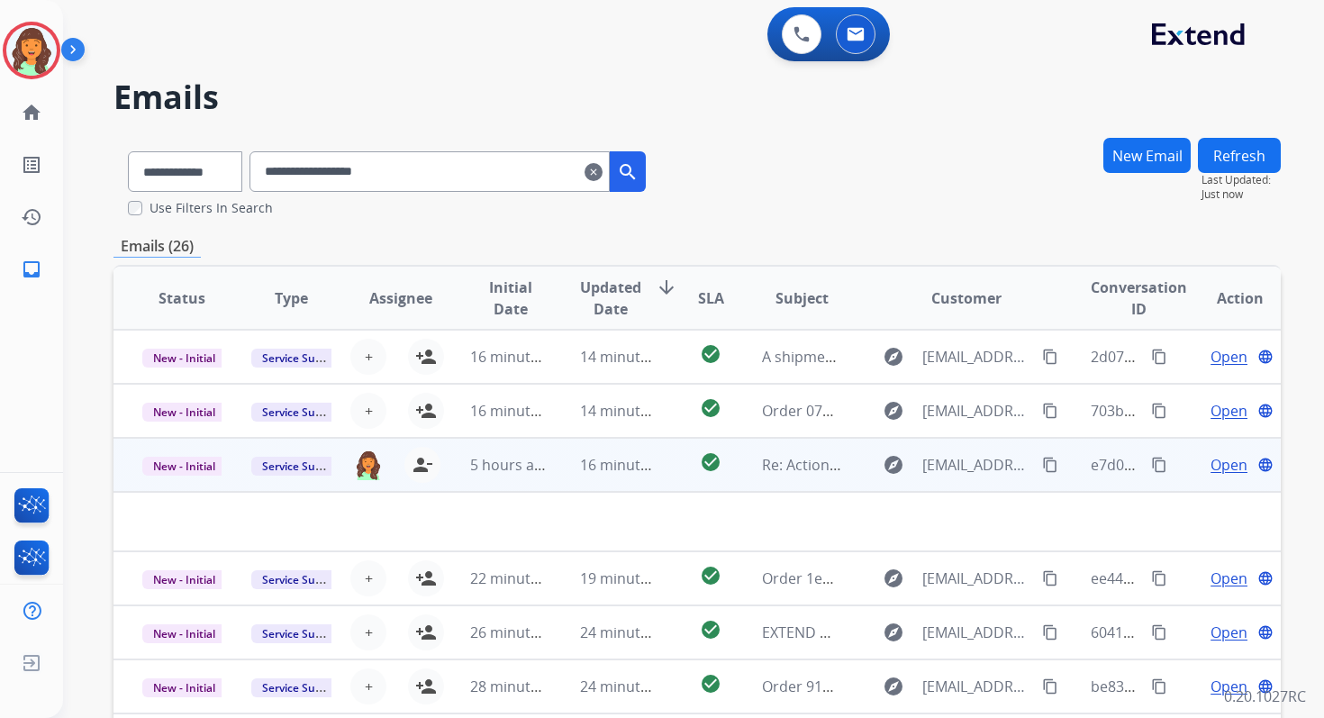
click at [613, 478] on td "16 minutes ago" at bounding box center [605, 465] width 109 height 54
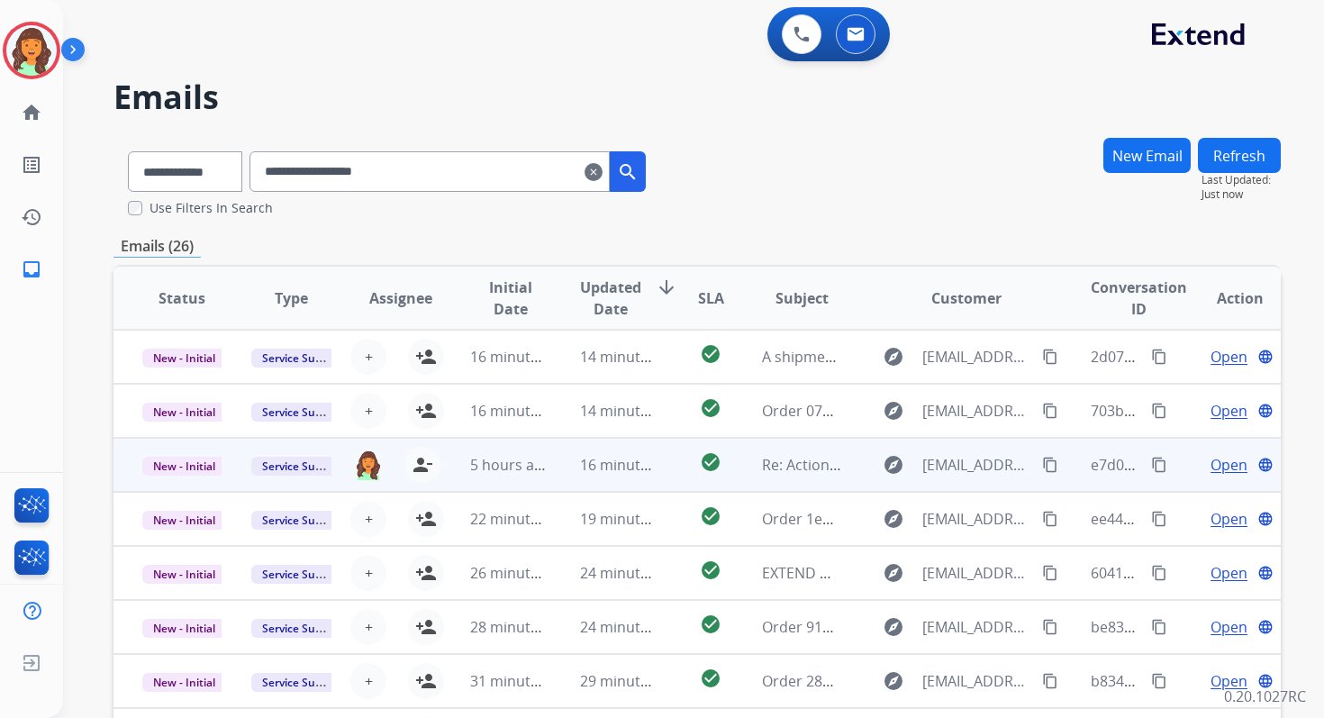
click at [613, 478] on td "16 minutes ago" at bounding box center [605, 465] width 109 height 54
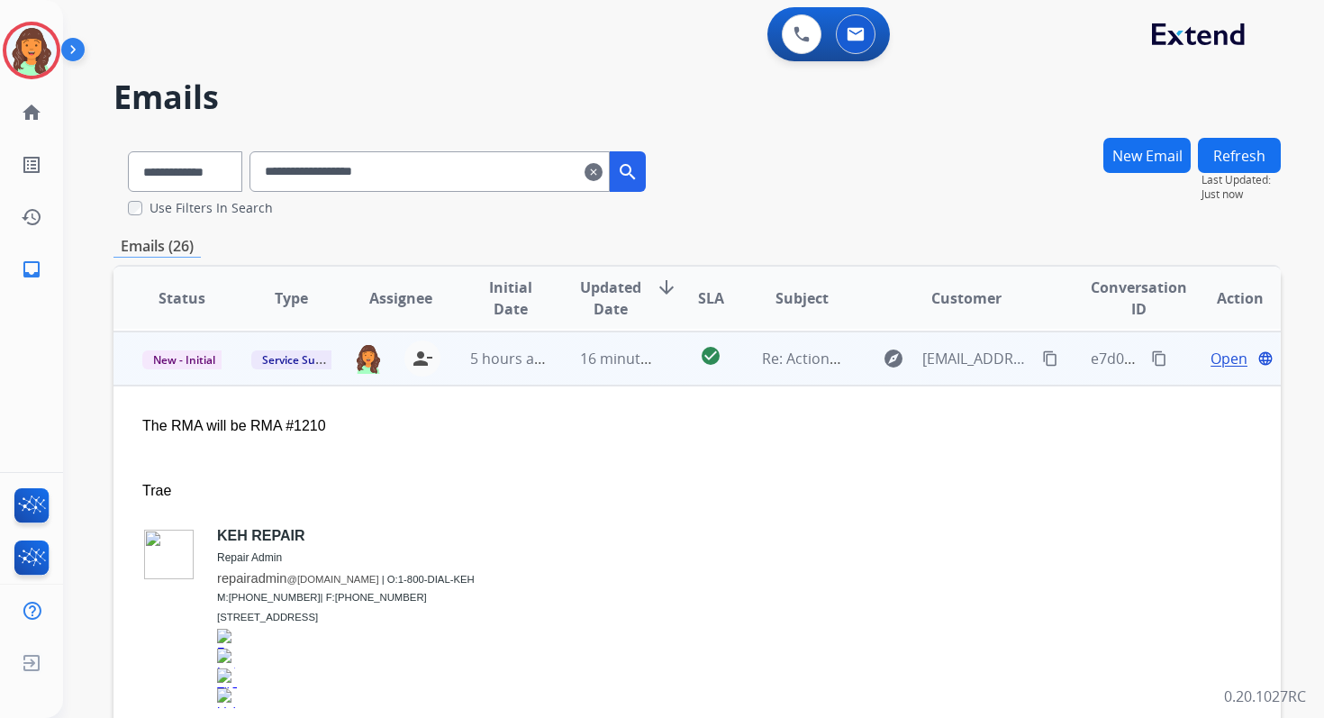
scroll to position [108, 0]
click at [1211, 353] on span "Open" at bounding box center [1229, 357] width 37 height 22
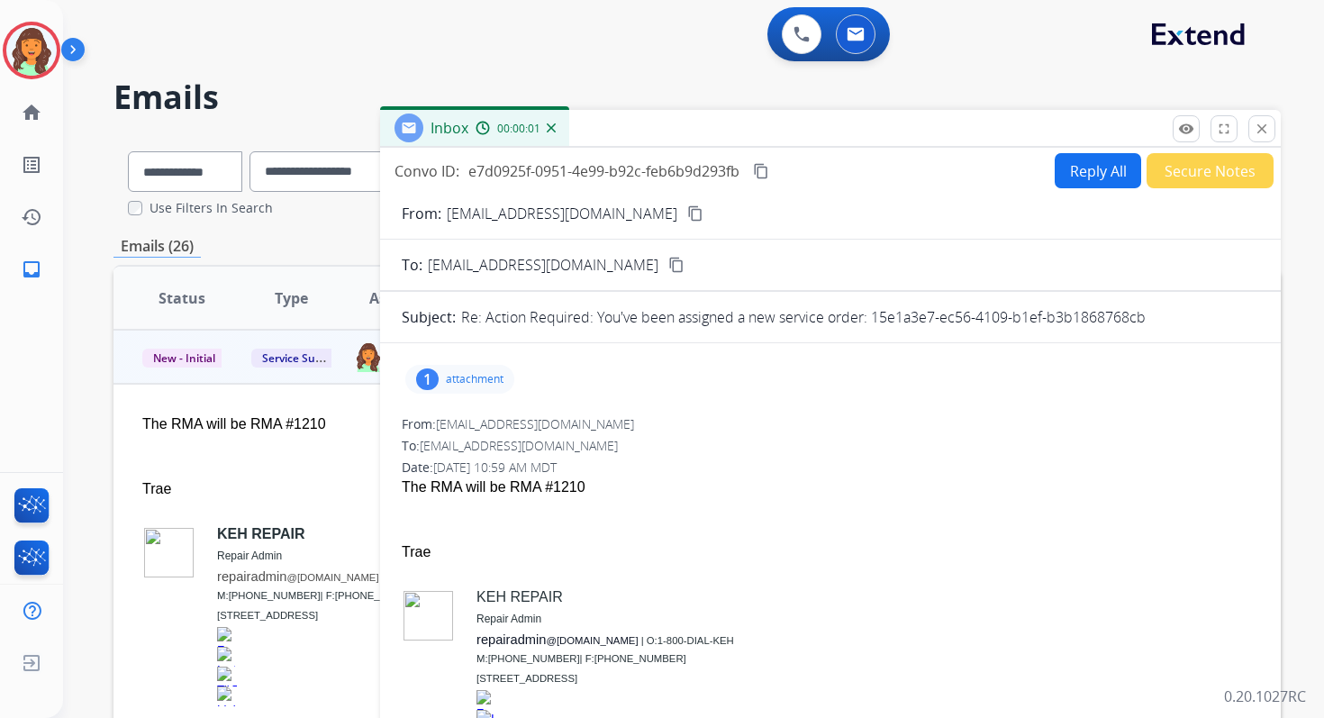
drag, startPoint x: 869, startPoint y: 316, endPoint x: 1193, endPoint y: 318, distance: 323.4
click at [1193, 318] on div "Re: Action Required: You've been assigned a new service order: 15e1a3e7-ec56-41…" at bounding box center [860, 317] width 798 height 22
copy p "15e1a3e7-ec56-4109-b1ef-b3b1868768cb"
click at [1260, 116] on button "close Close" at bounding box center [1261, 128] width 27 height 27
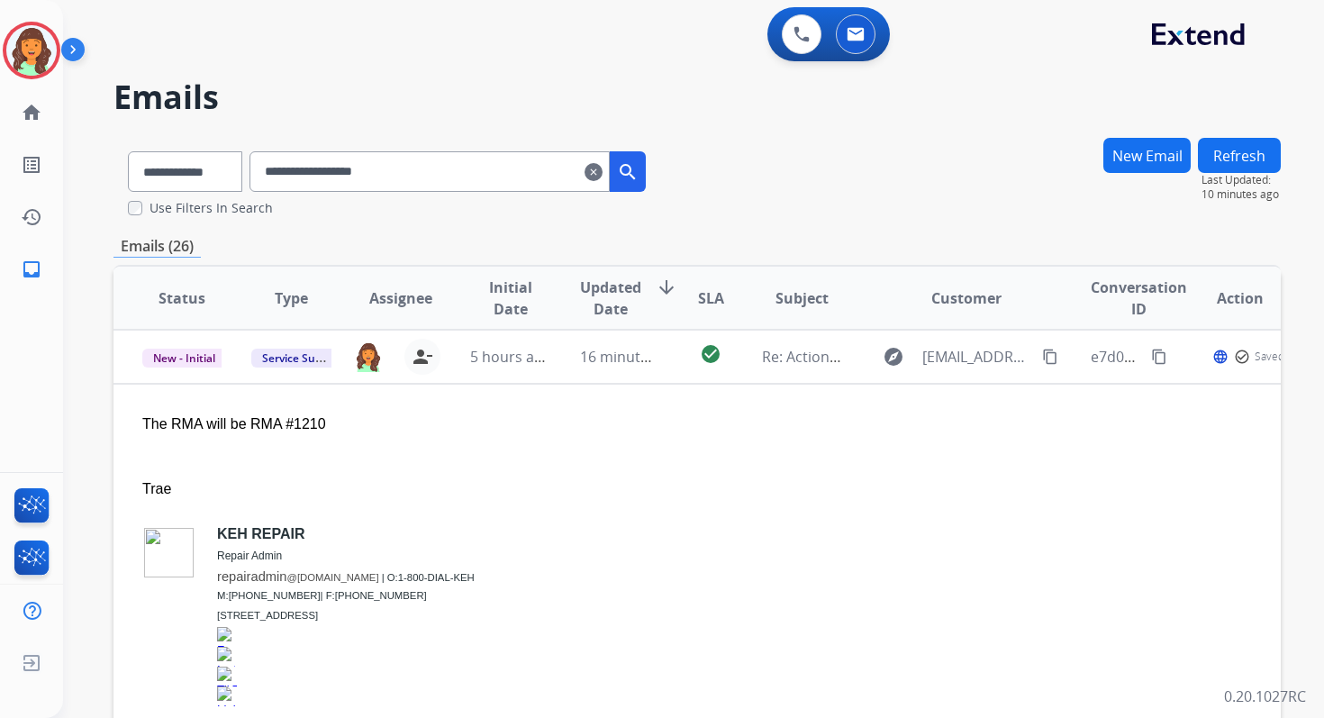
click at [603, 171] on mat-icon "clear" at bounding box center [594, 172] width 18 height 22
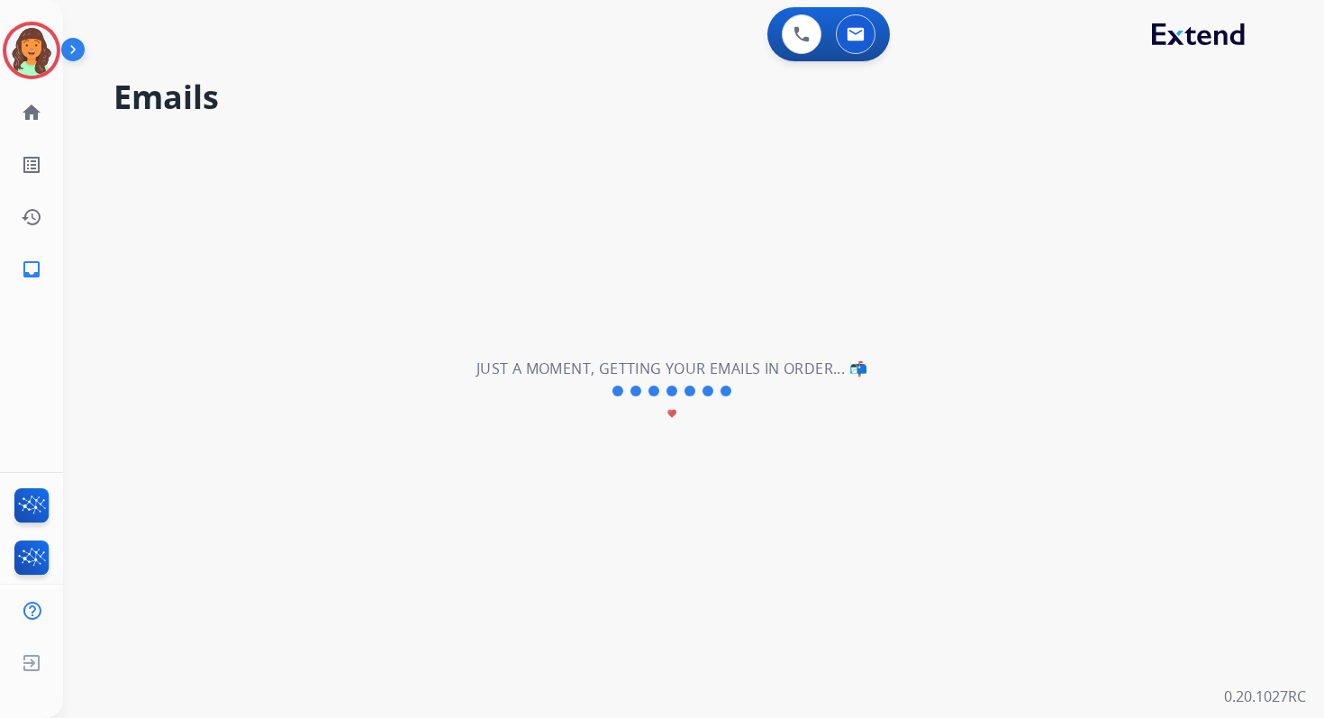
select select "**********"
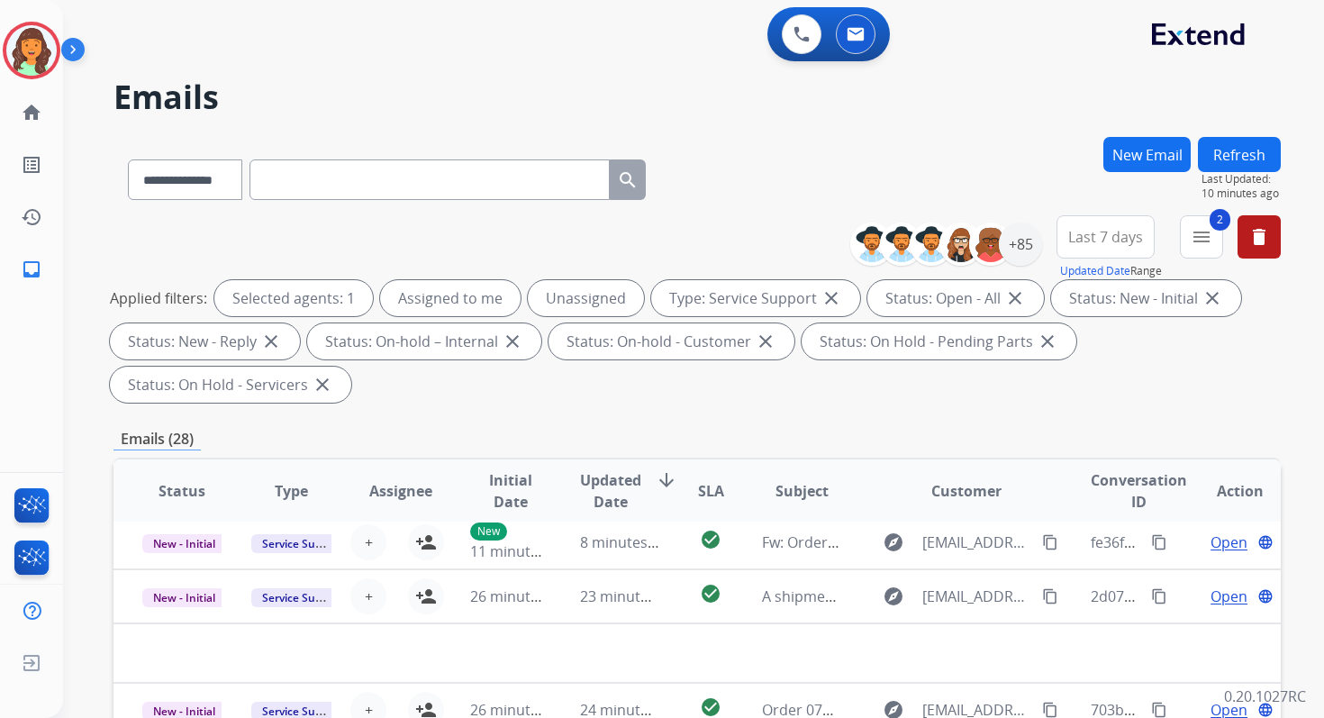
scroll to position [61, 0]
click at [1207, 237] on mat-icon "menu" at bounding box center [1202, 237] width 22 height 22
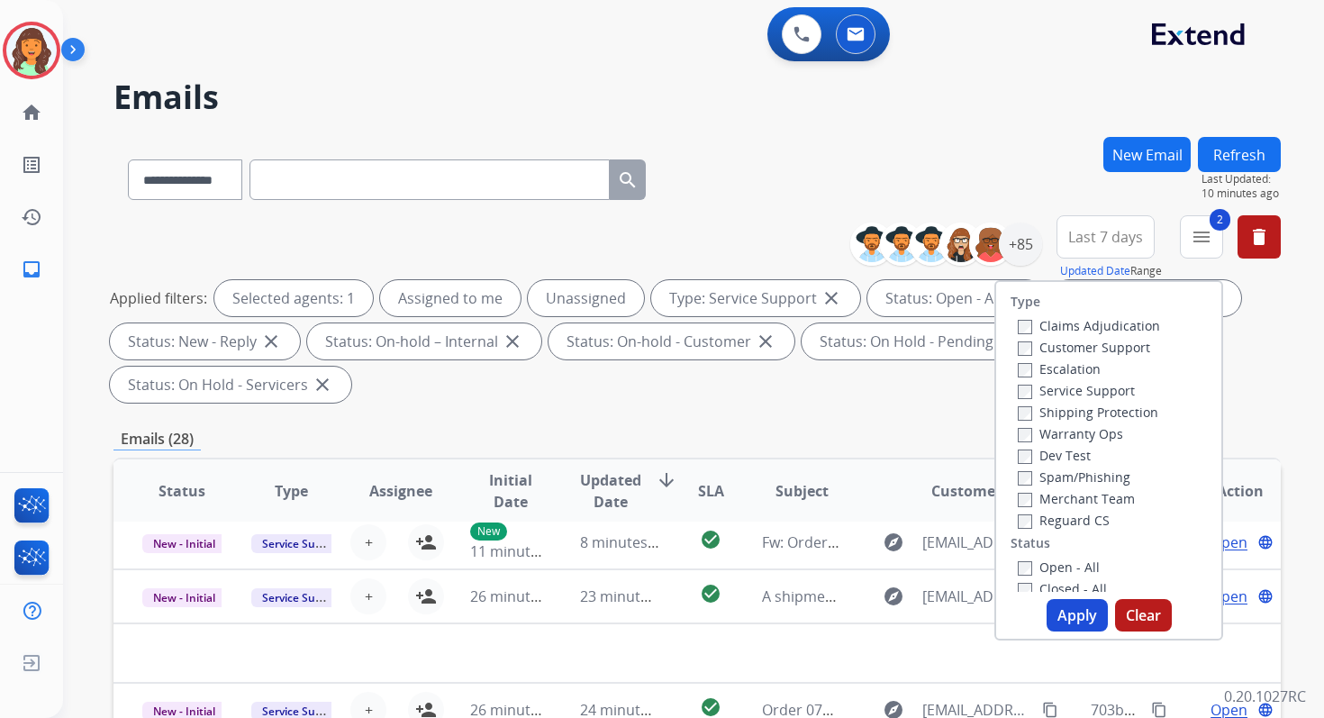
click at [1066, 617] on button "Apply" at bounding box center [1077, 615] width 61 height 32
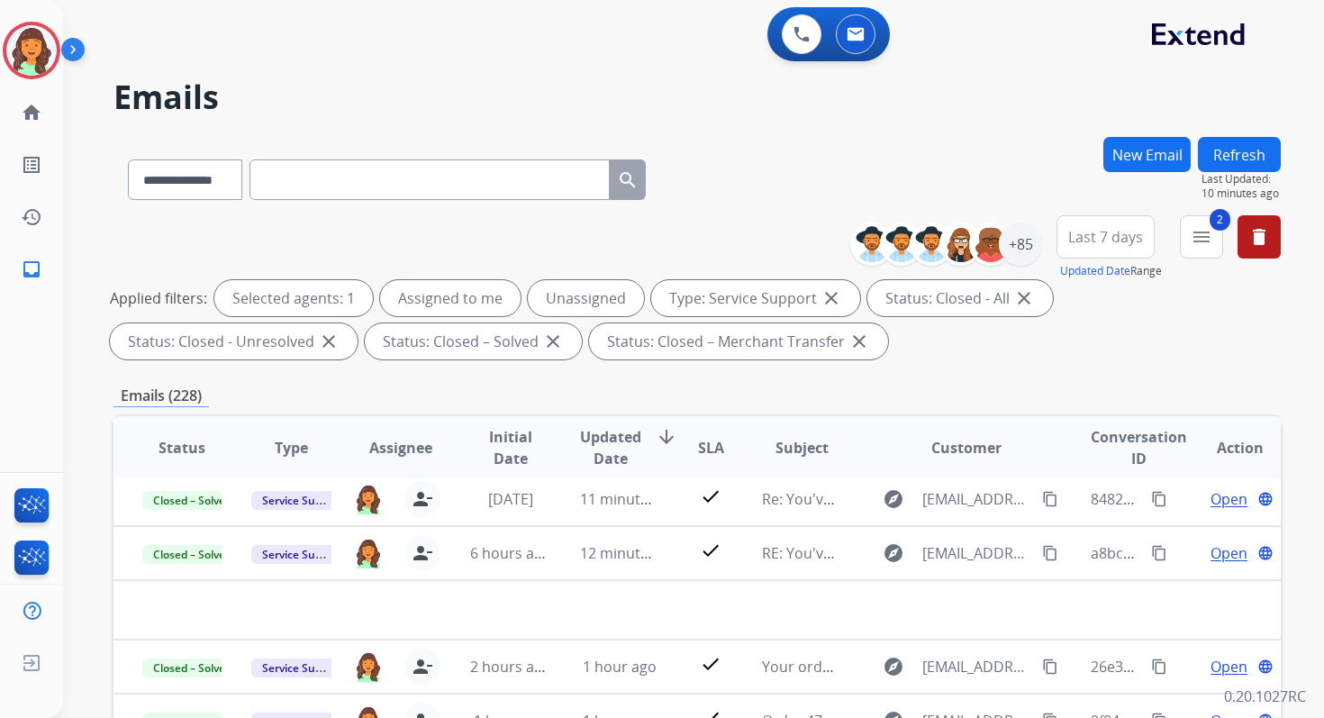
scroll to position [394, 0]
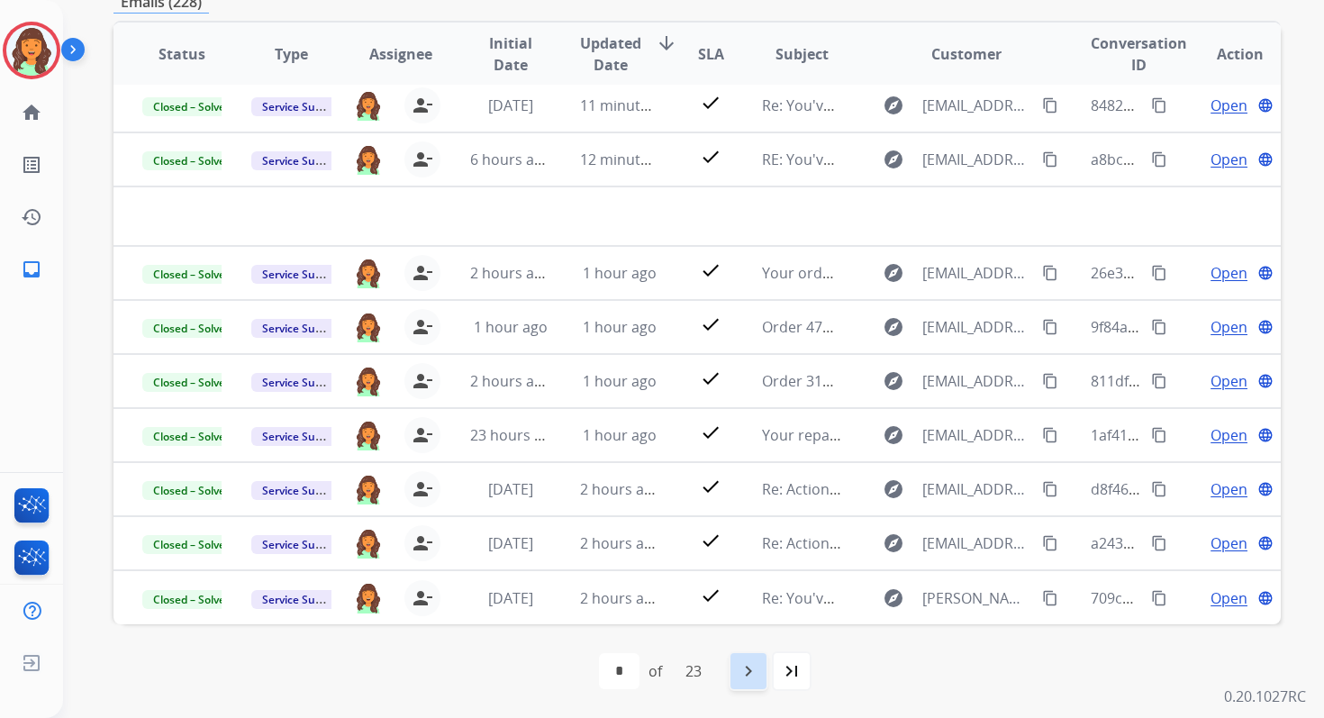
click at [753, 670] on mat-icon "navigate_next" at bounding box center [749, 671] width 22 height 22
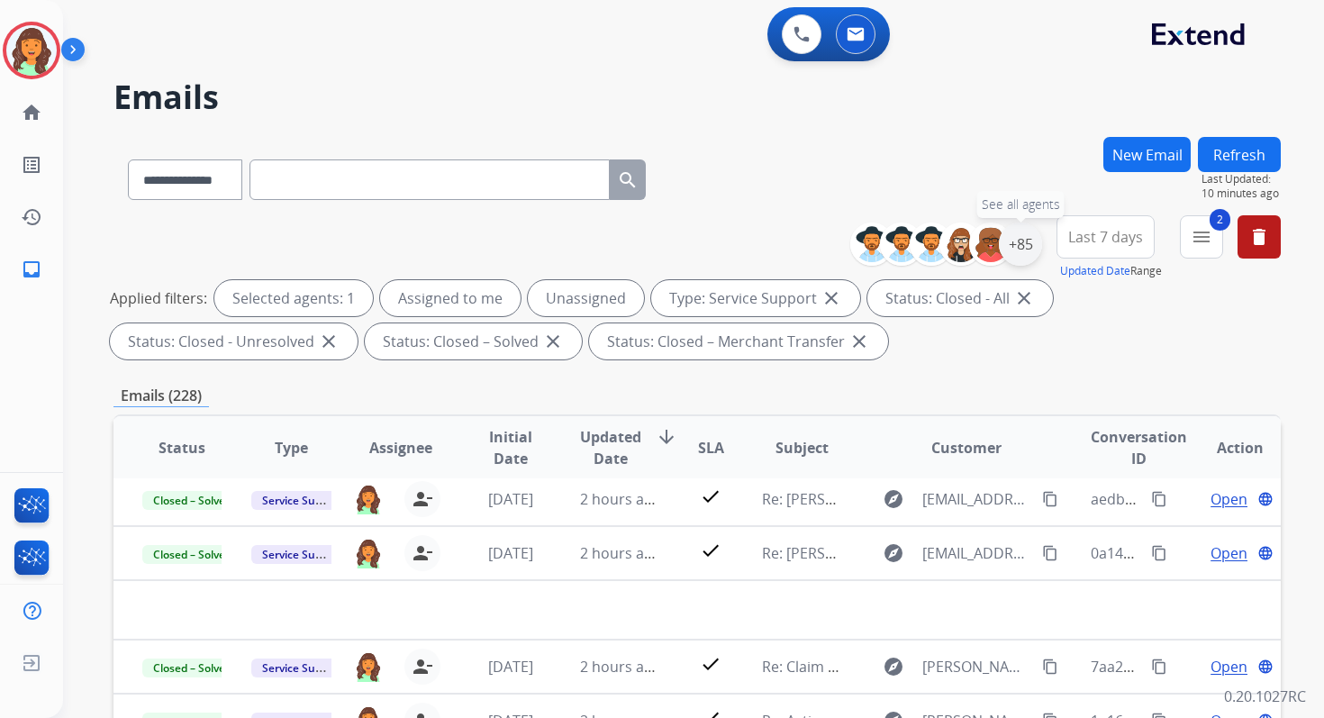
click at [1023, 240] on div "+85" at bounding box center [1020, 243] width 43 height 43
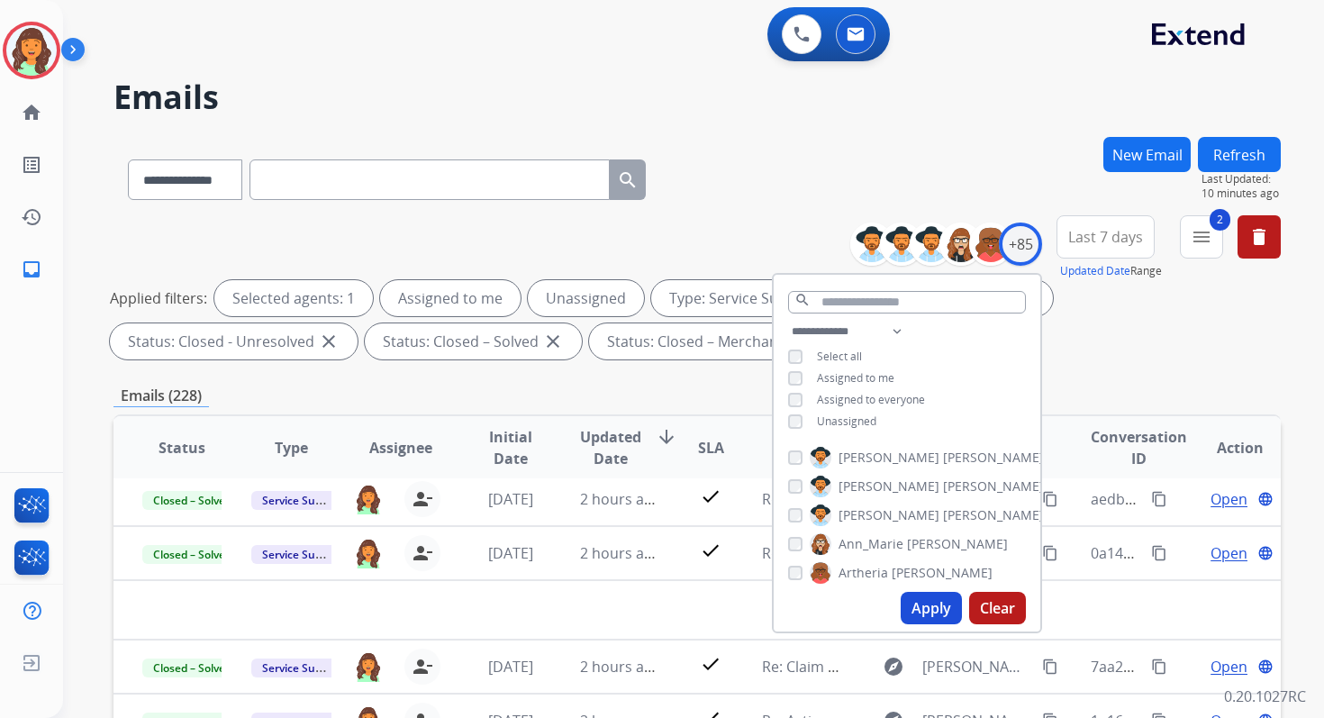
click at [782, 351] on div "**********" at bounding box center [907, 378] width 267 height 115
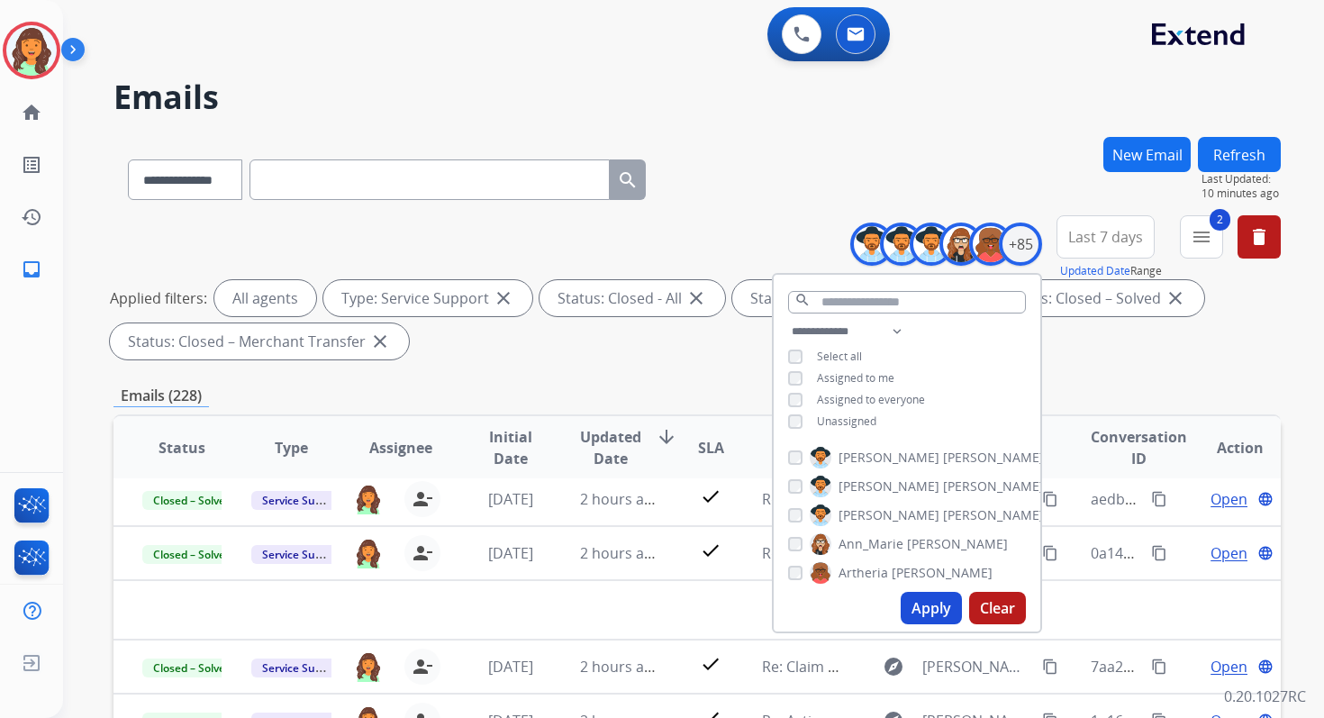
click at [929, 618] on button "Apply" at bounding box center [931, 608] width 61 height 32
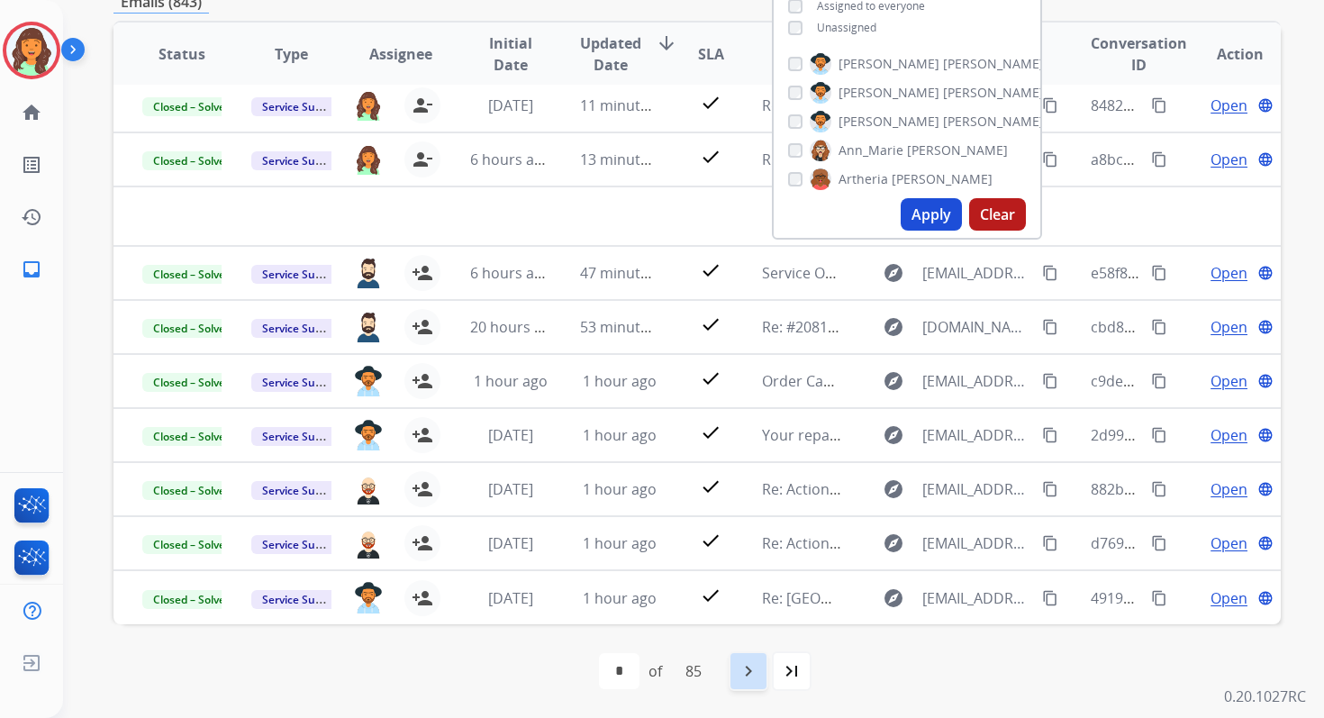
click at [758, 668] on mat-icon "navigate_next" at bounding box center [749, 671] width 22 height 22
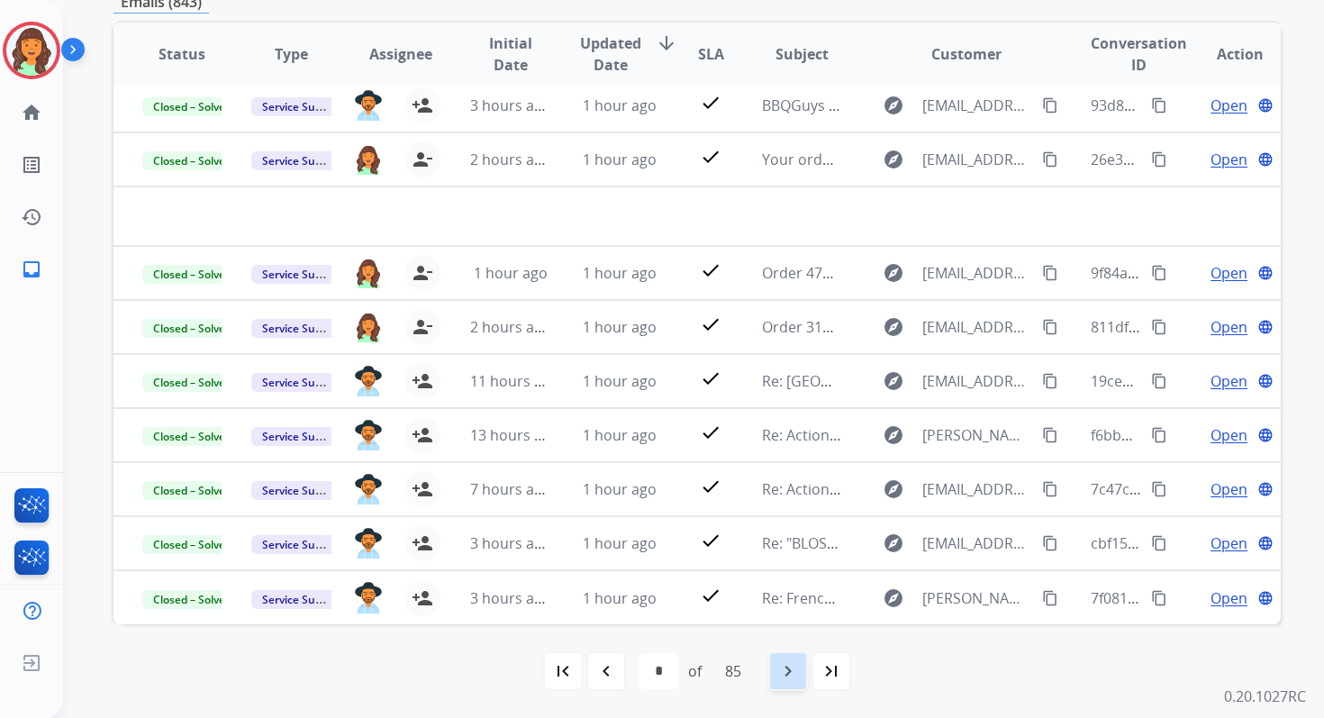
click at [786, 665] on mat-icon "navigate_next" at bounding box center [788, 671] width 22 height 22
click at [792, 664] on mat-icon "navigate_next" at bounding box center [788, 671] width 22 height 22
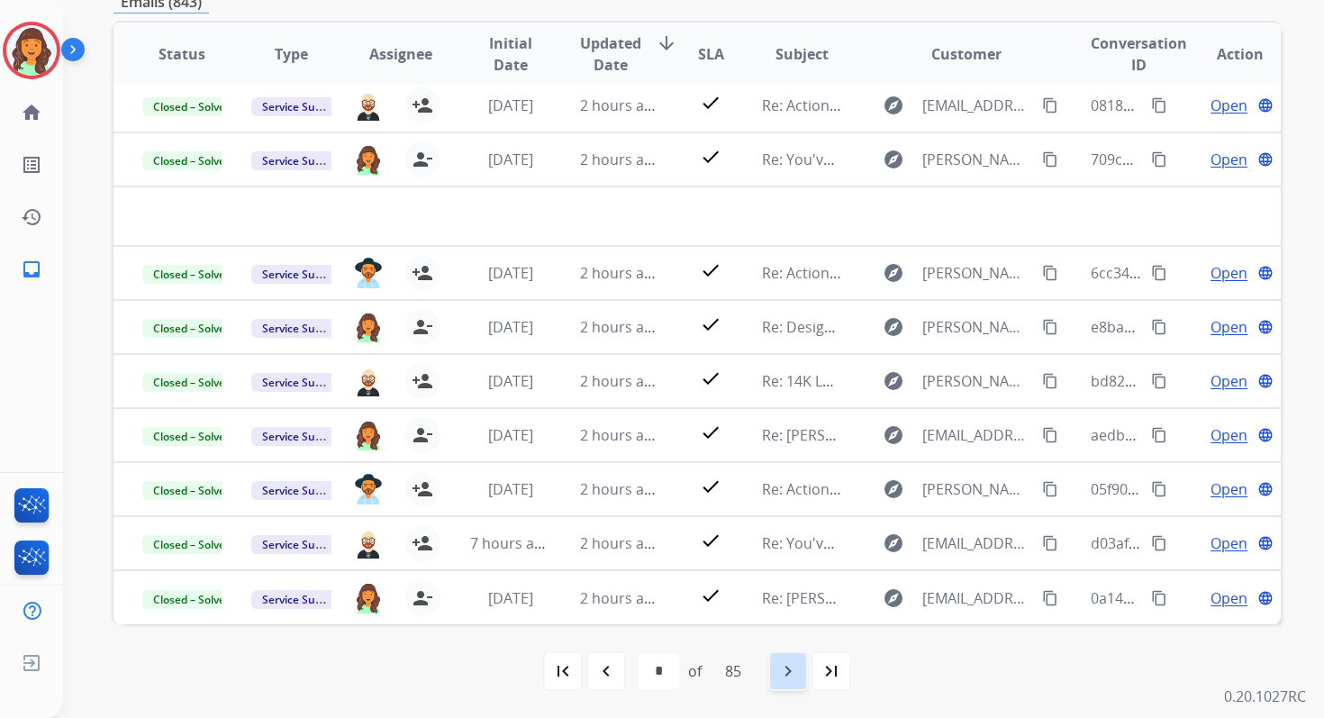
click at [798, 668] on mat-icon "navigate_next" at bounding box center [788, 671] width 22 height 22
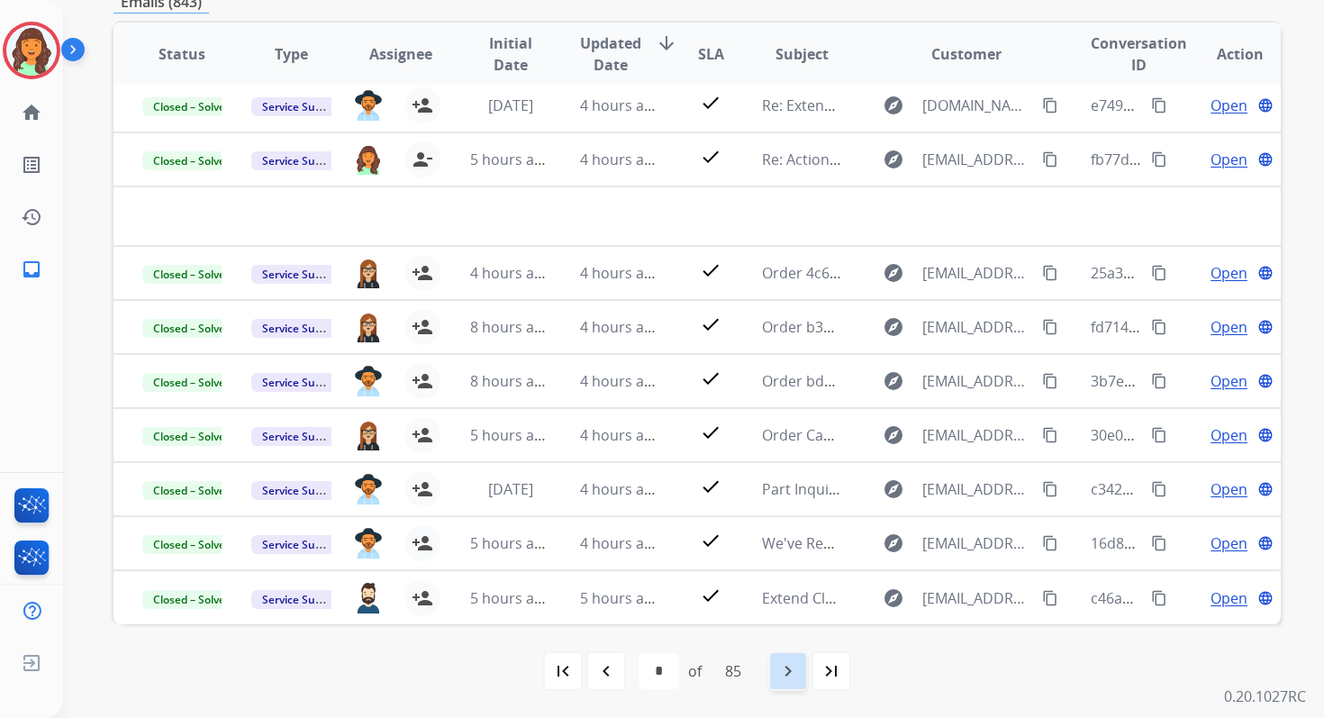
click at [798, 668] on mat-icon "navigate_next" at bounding box center [788, 671] width 22 height 22
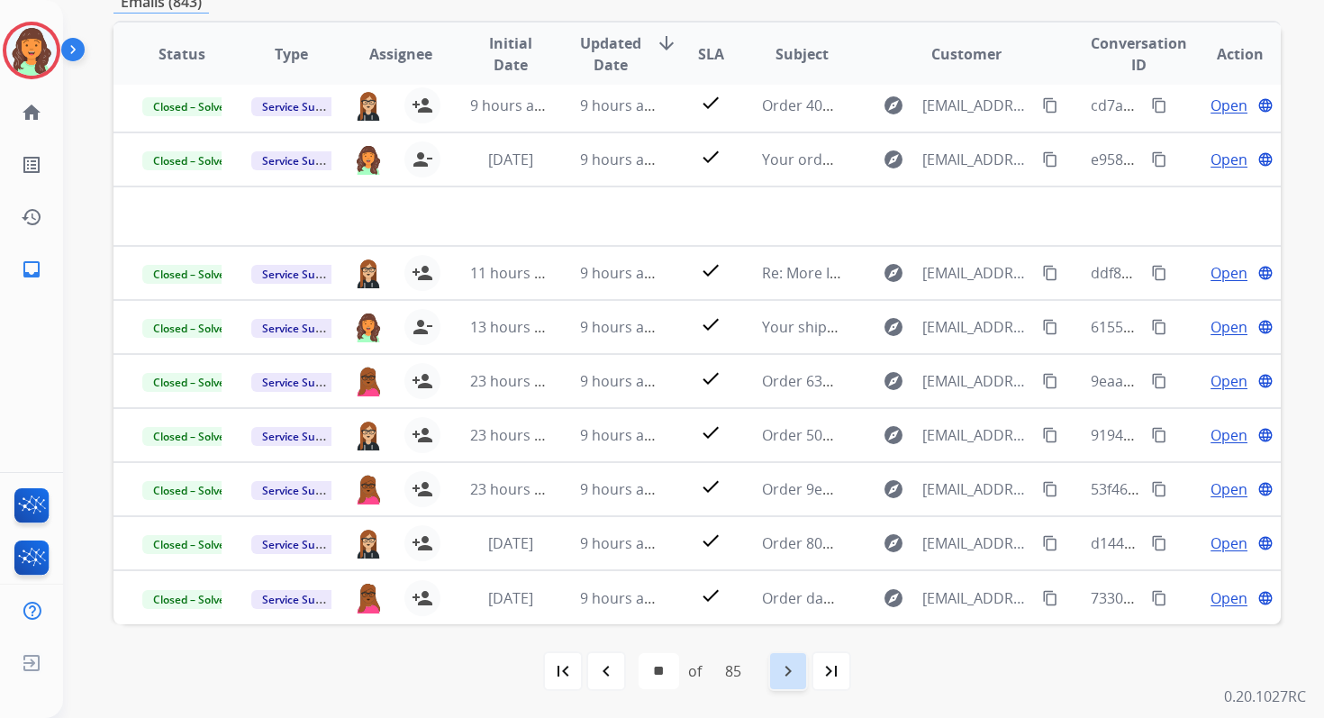
click at [798, 668] on mat-icon "navigate_next" at bounding box center [788, 671] width 22 height 22
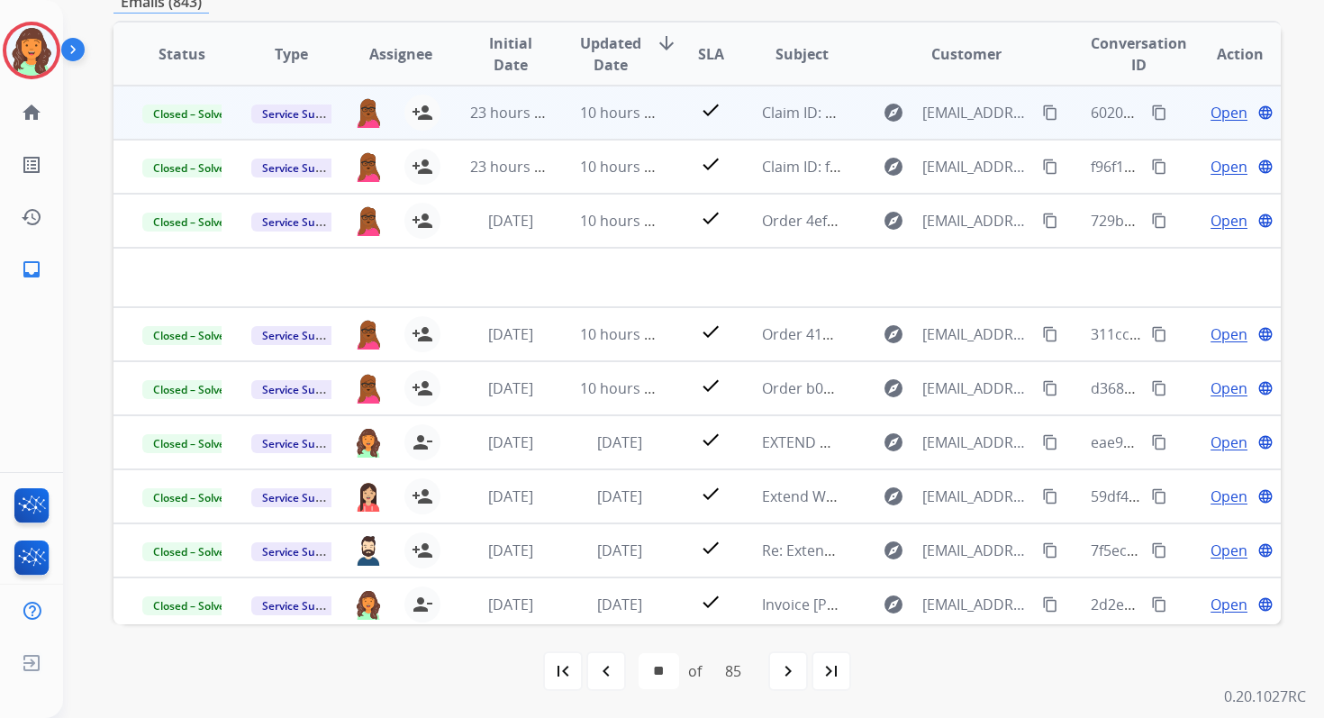
scroll to position [0, 0]
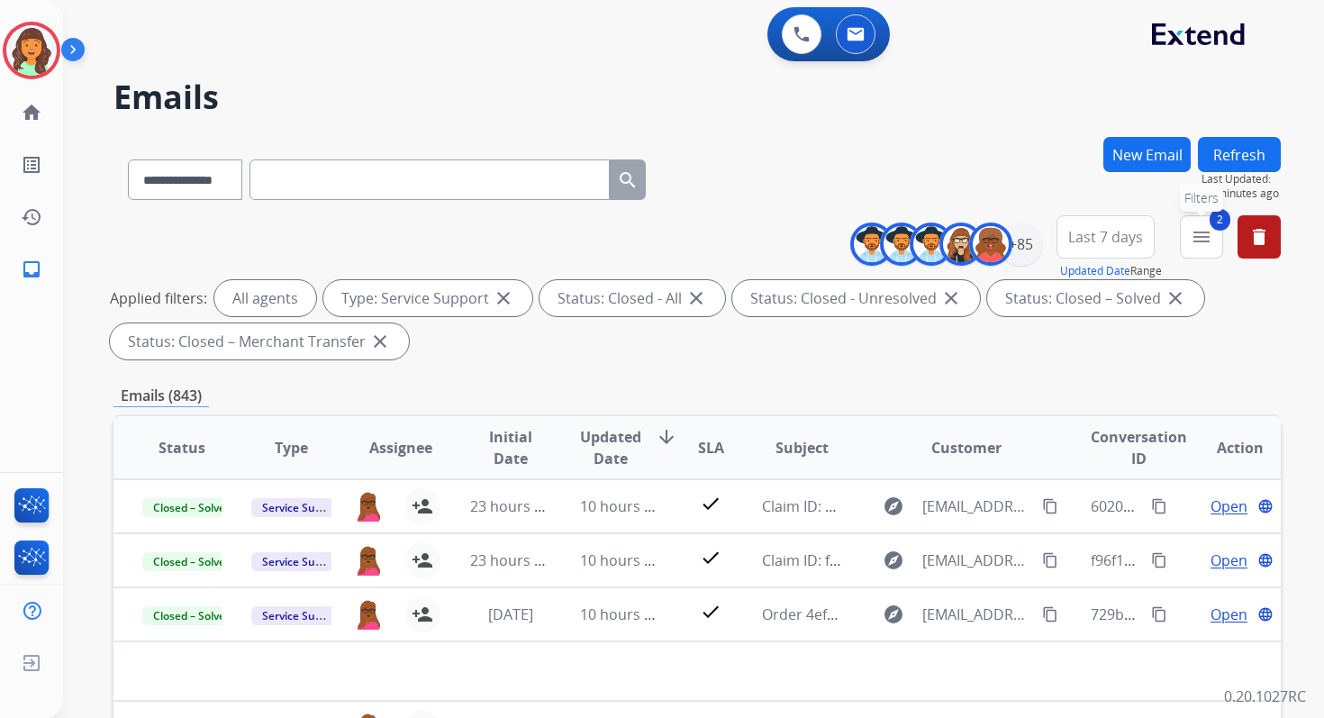
click at [1198, 236] on mat-icon "menu" at bounding box center [1202, 237] width 22 height 22
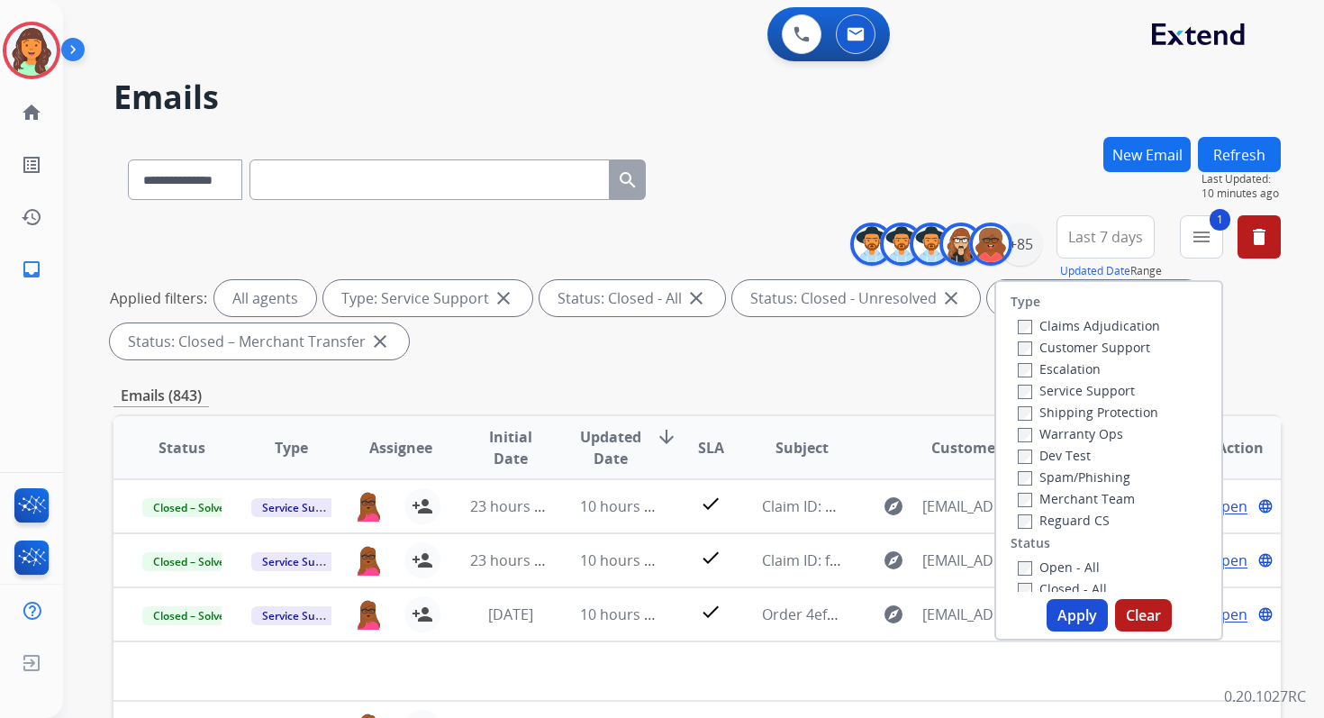
click at [1018, 317] on label "Claims Adjudication" at bounding box center [1089, 325] width 142 height 17
click at [1075, 622] on button "Apply" at bounding box center [1077, 615] width 61 height 32
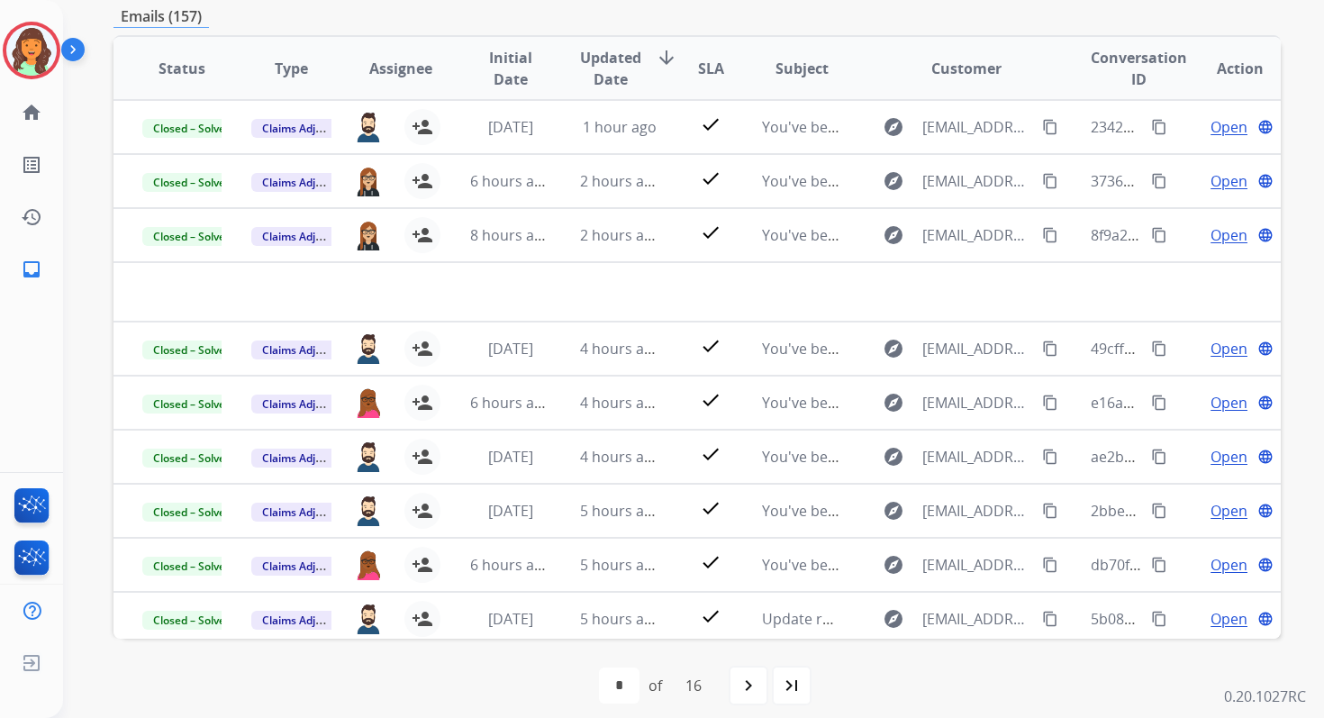
scroll to position [394, 0]
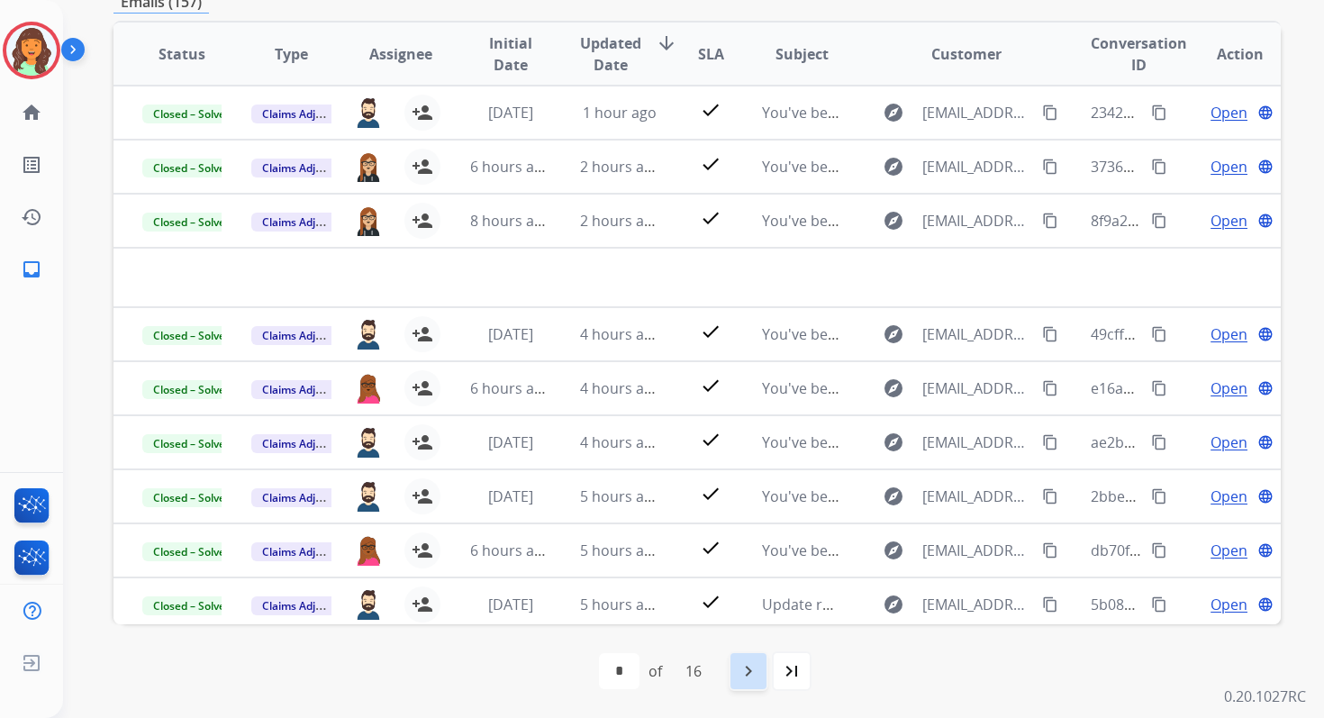
click at [746, 658] on div "navigate_next" at bounding box center [749, 671] width 40 height 40
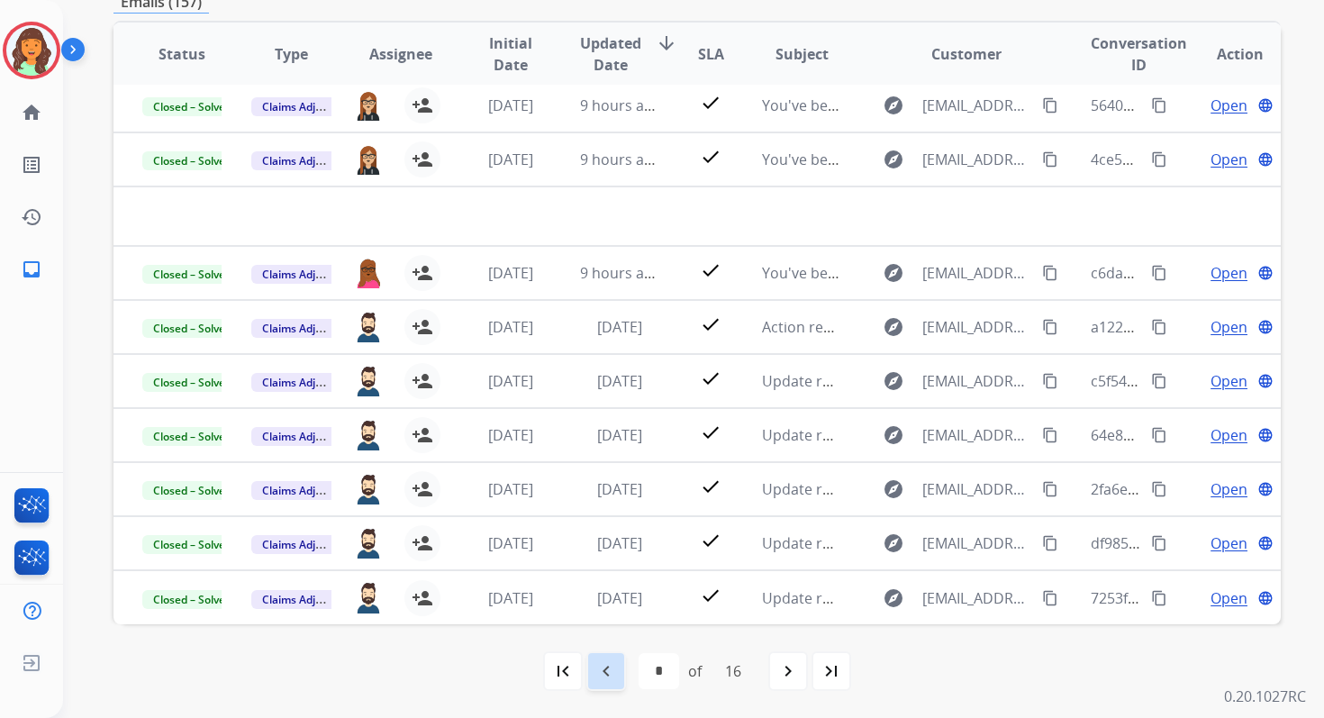
click at [609, 670] on mat-icon "navigate_before" at bounding box center [606, 671] width 22 height 22
select select "*"
click at [31, 660] on img at bounding box center [31, 663] width 32 height 34
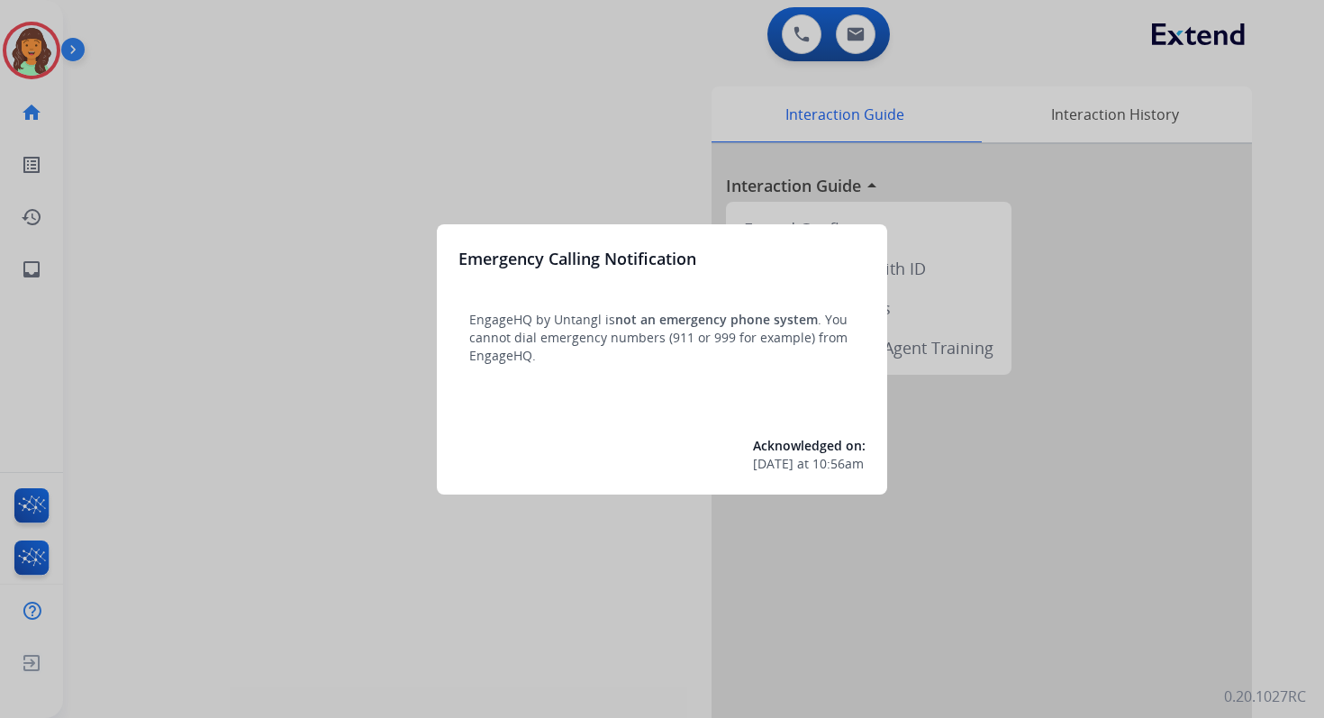
click at [858, 32] on div at bounding box center [662, 359] width 1324 height 718
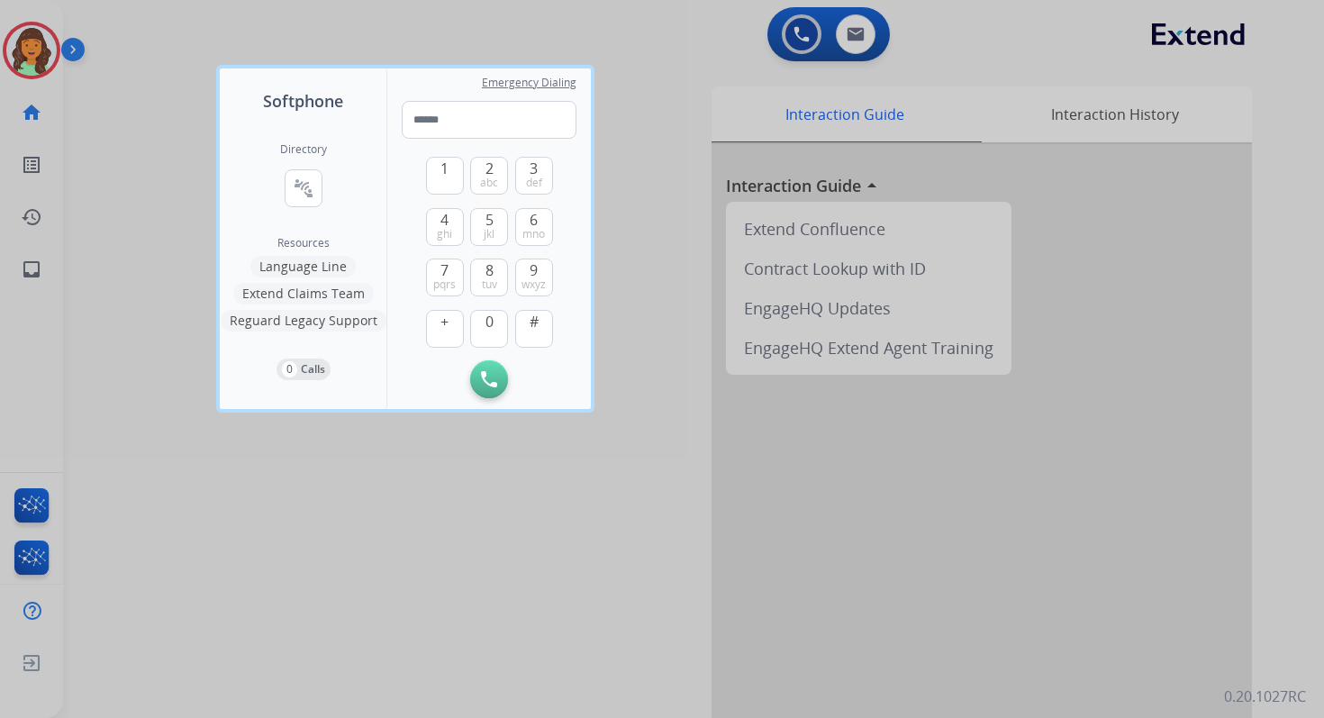
click at [858, 32] on div at bounding box center [662, 359] width 1324 height 718
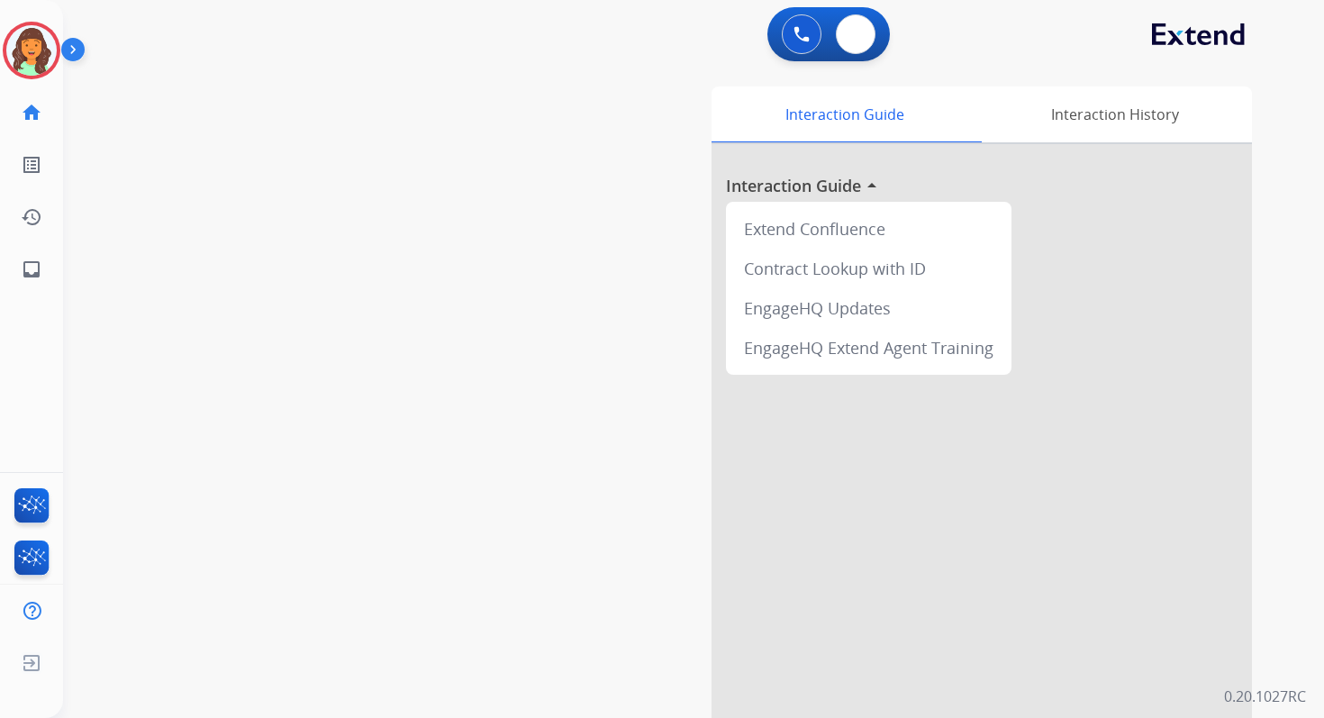
click at [858, 32] on img at bounding box center [856, 34] width 18 height 14
select select "**********"
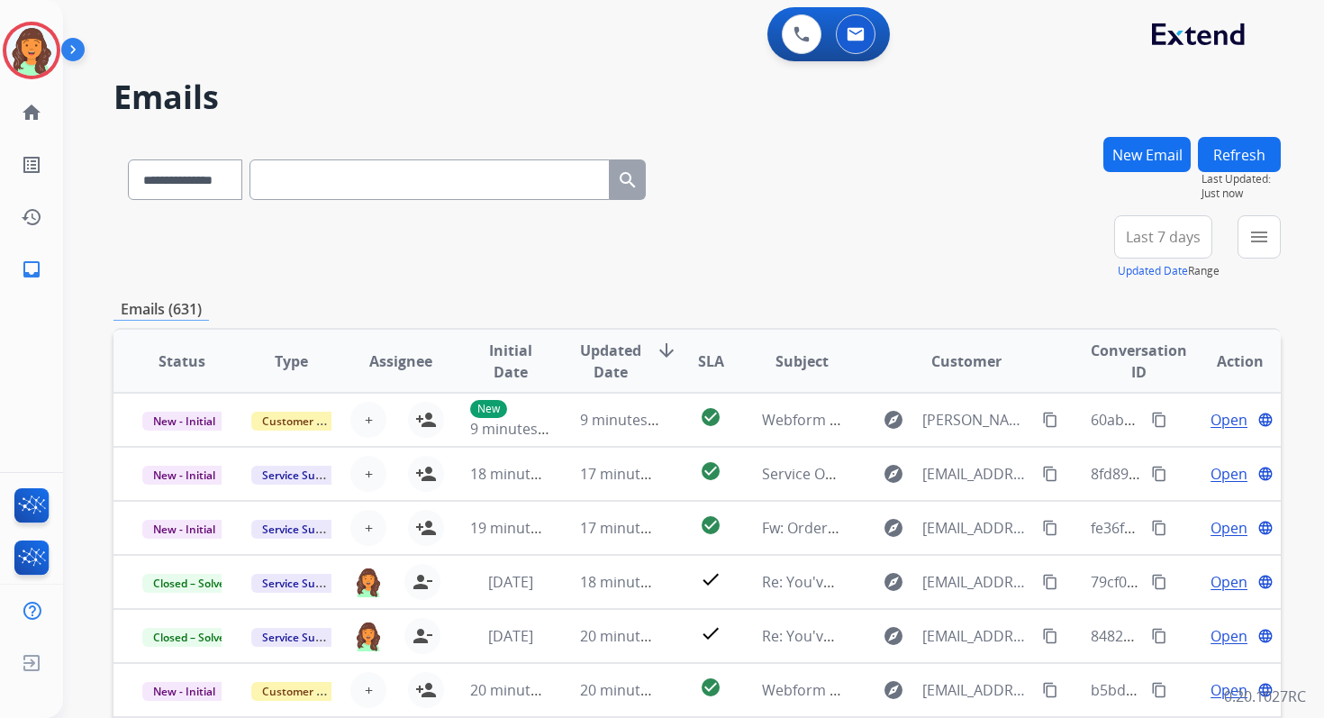
click at [285, 185] on input "text" at bounding box center [430, 179] width 360 height 41
paste input "**********"
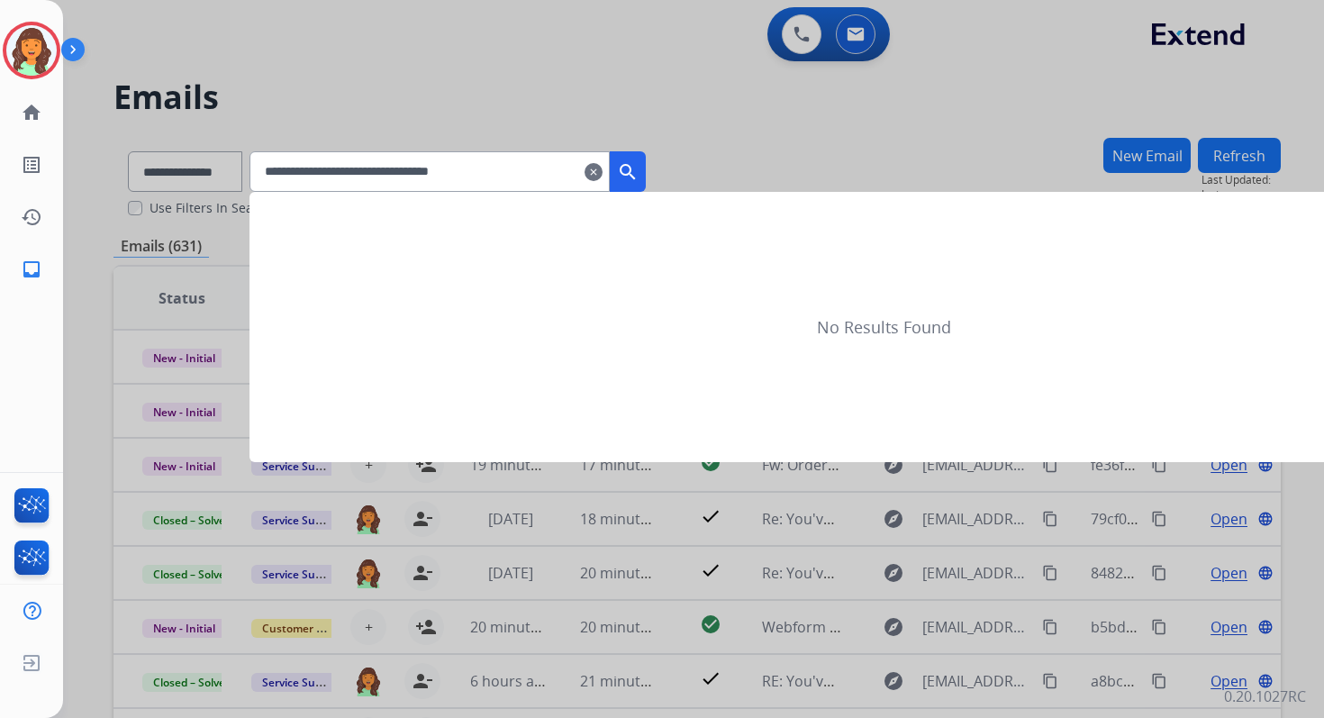
type input "**********"
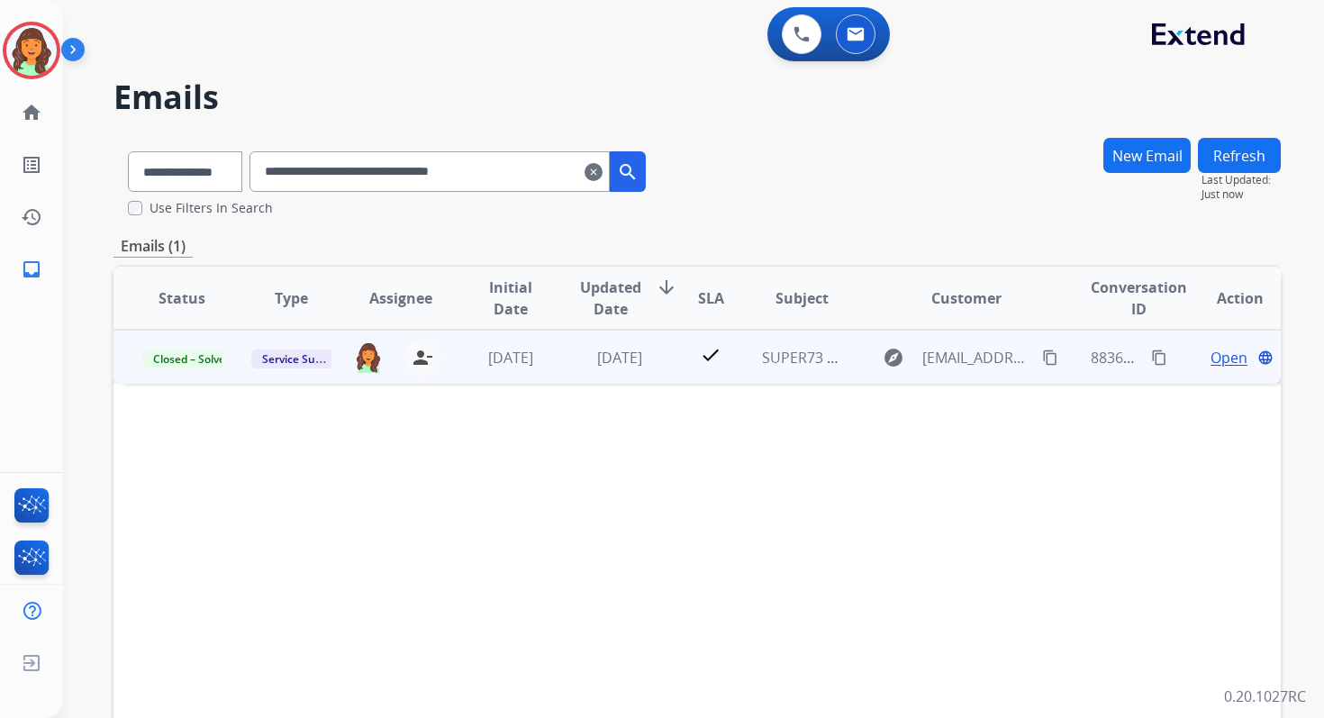
click at [1211, 362] on span "Open" at bounding box center [1229, 358] width 37 height 22
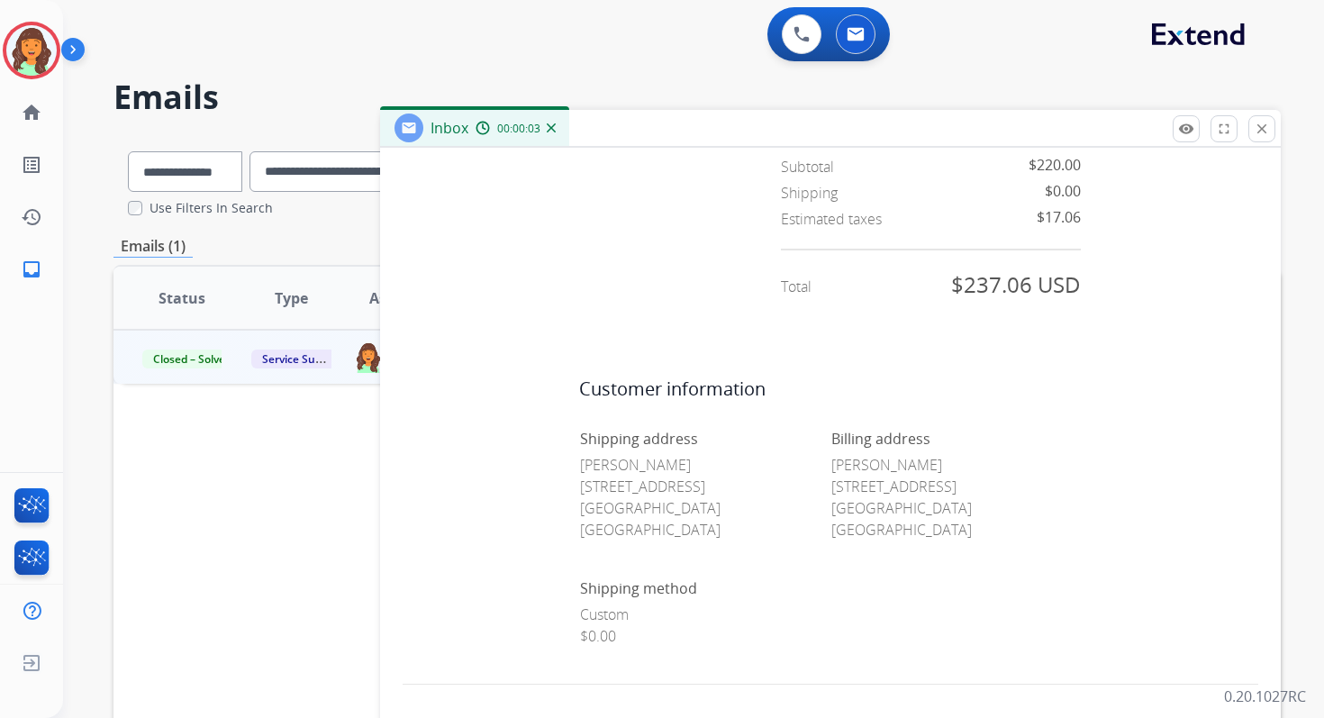
scroll to position [1155, 0]
drag, startPoint x: 573, startPoint y: 457, endPoint x: 664, endPoint y: 457, distance: 91.0
click at [664, 457] on p "[PERSON_NAME] [STREET_ADDRESS]" at bounding box center [705, 493] width 250 height 86
copy p "[PERSON_NAME]"
click at [205, 174] on select "**********" at bounding box center [184, 171] width 113 height 41
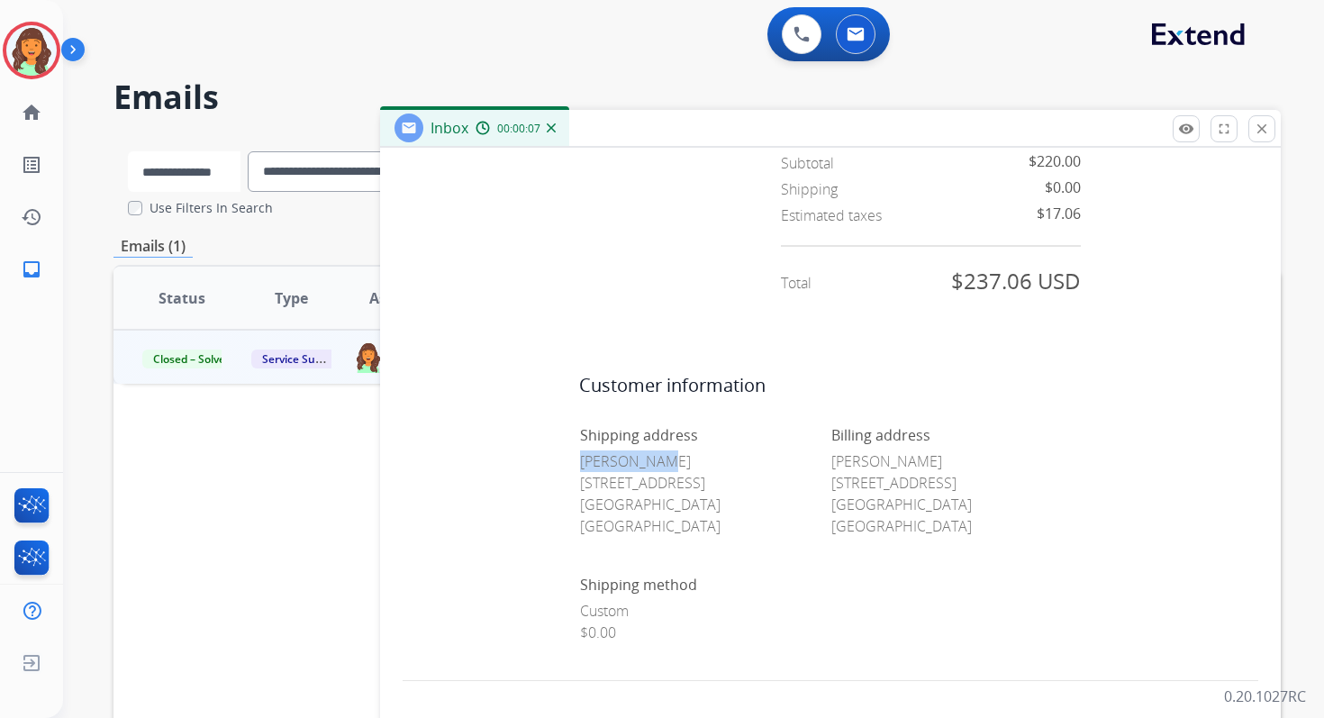
select select "*******"
click at [128, 151] on select "**********" at bounding box center [184, 171] width 113 height 41
click at [318, 168] on input "**********" at bounding box center [430, 171] width 360 height 41
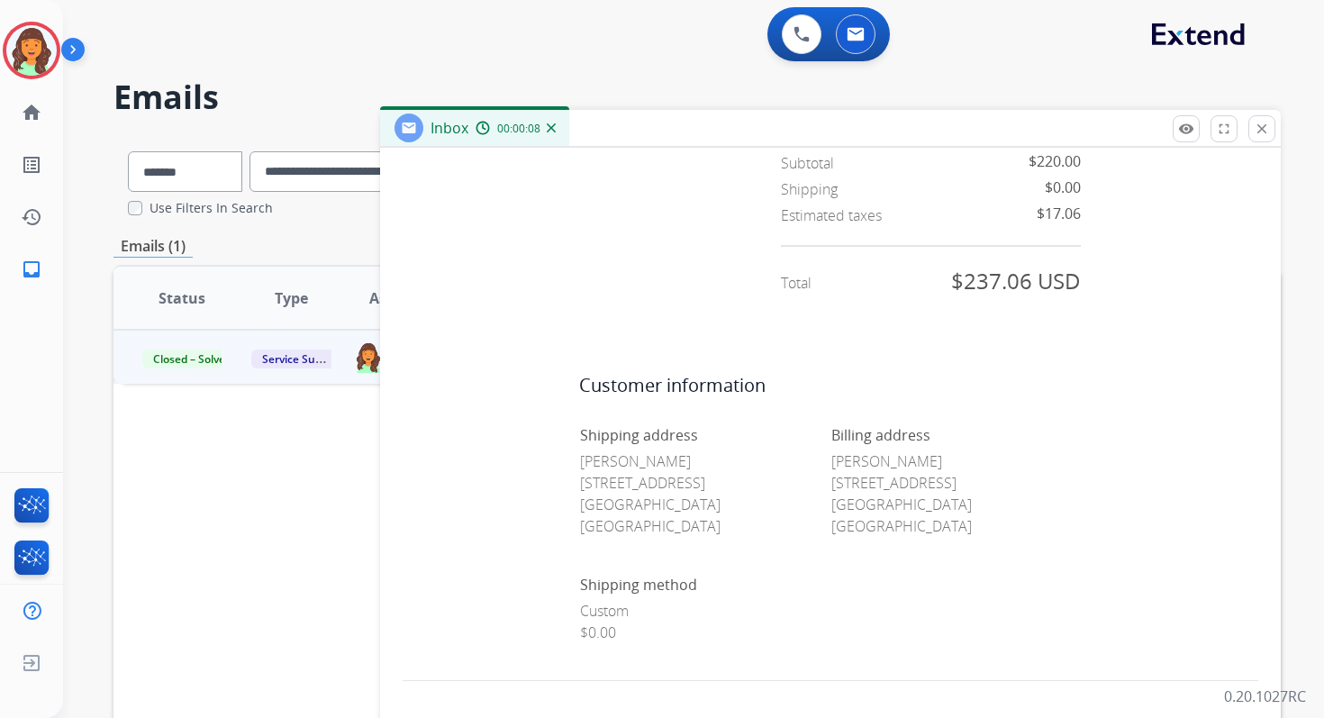
paste input "text"
type input "**********"
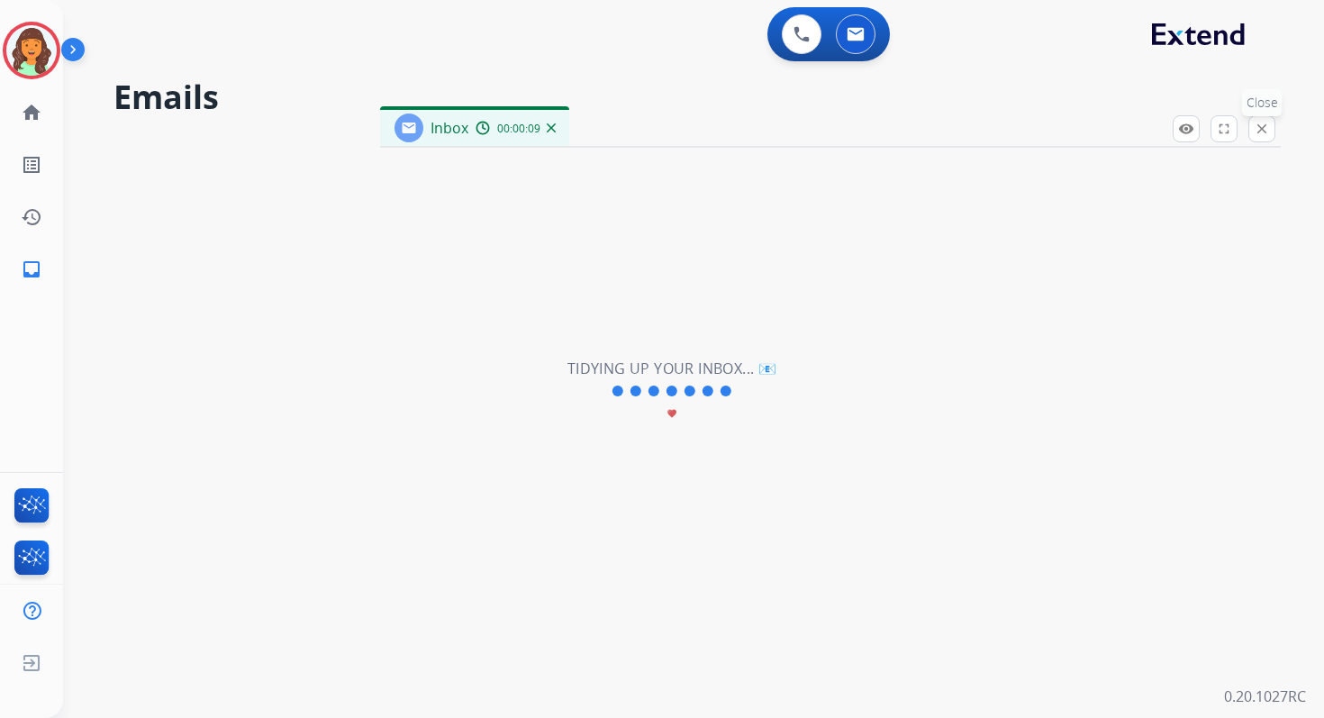
click at [1263, 125] on mat-icon "close" at bounding box center [1262, 129] width 16 height 16
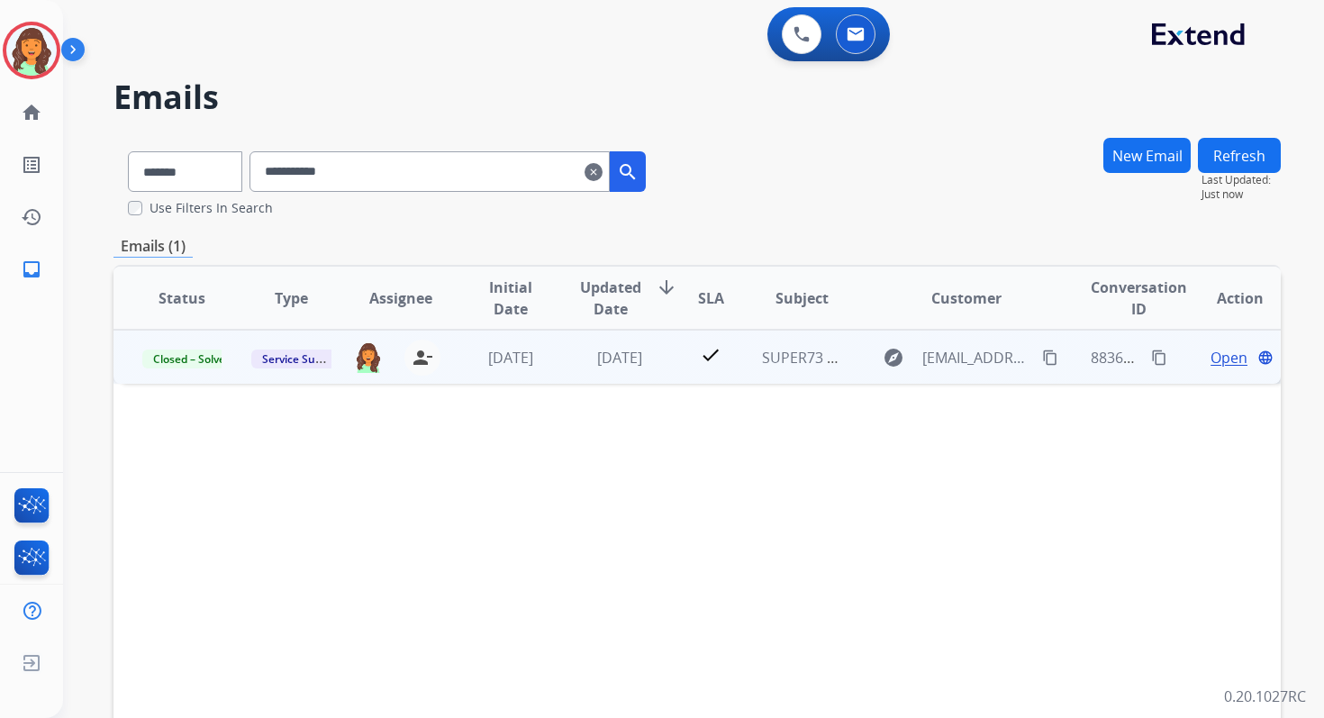
click at [1211, 363] on span "Open" at bounding box center [1229, 358] width 37 height 22
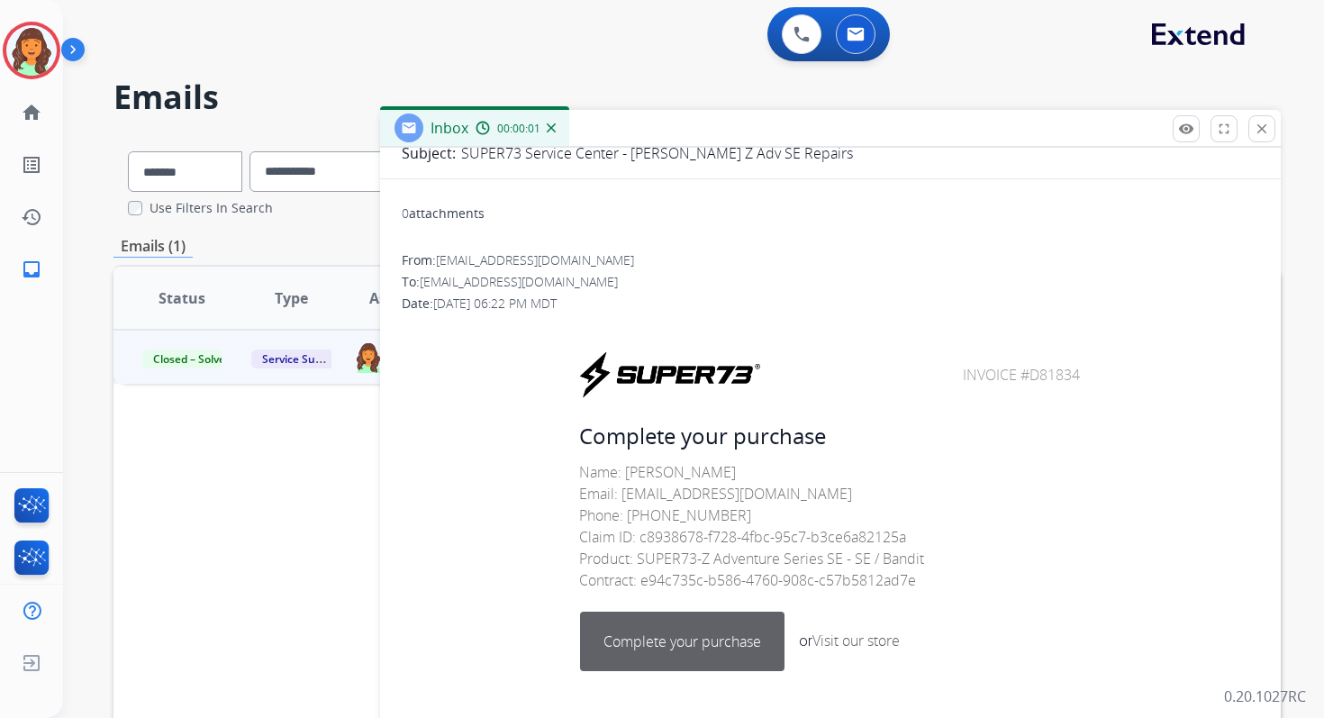
scroll to position [247, 0]
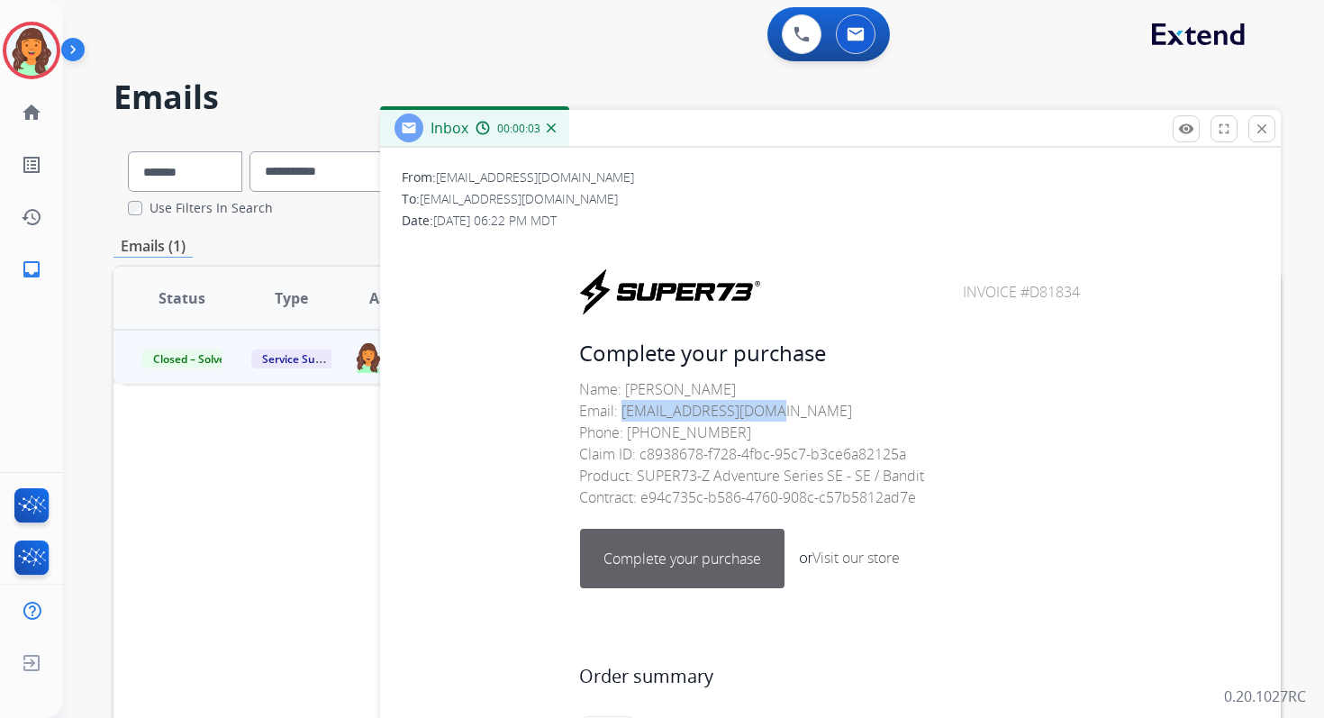
drag, startPoint x: 614, startPoint y: 413, endPoint x: 794, endPoint y: 413, distance: 180.2
click at [794, 413] on p "Name: [PERSON_NAME] Email: [EMAIL_ADDRESS][DOMAIN_NAME] Phone: [PHONE_NUMBER] C…" at bounding box center [830, 443] width 503 height 130
copy p "[EMAIL_ADDRESS][DOMAIN_NAME]"
click at [1267, 125] on mat-icon "close" at bounding box center [1262, 129] width 16 height 16
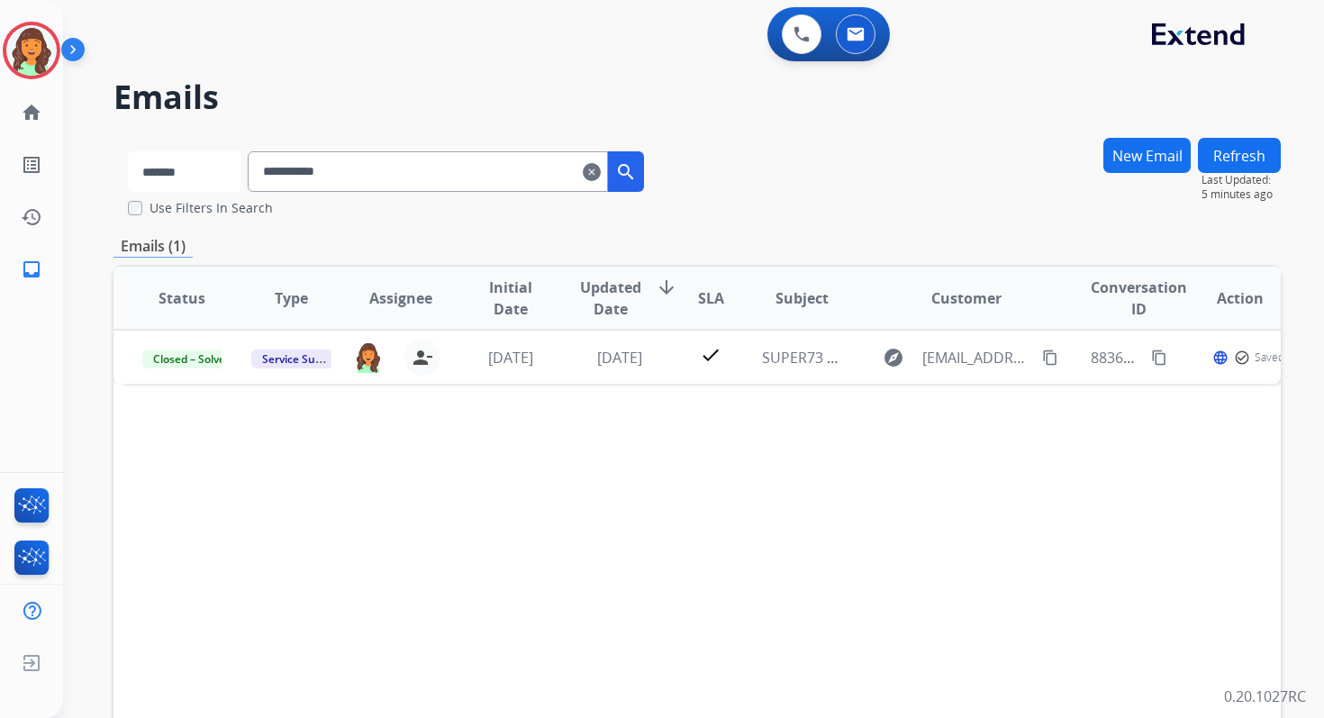
click at [183, 178] on select "**********" at bounding box center [184, 171] width 113 height 41
select select "**********"
click at [128, 151] on select "**********" at bounding box center [184, 171] width 113 height 41
click at [342, 167] on input "**********" at bounding box center [430, 171] width 360 height 41
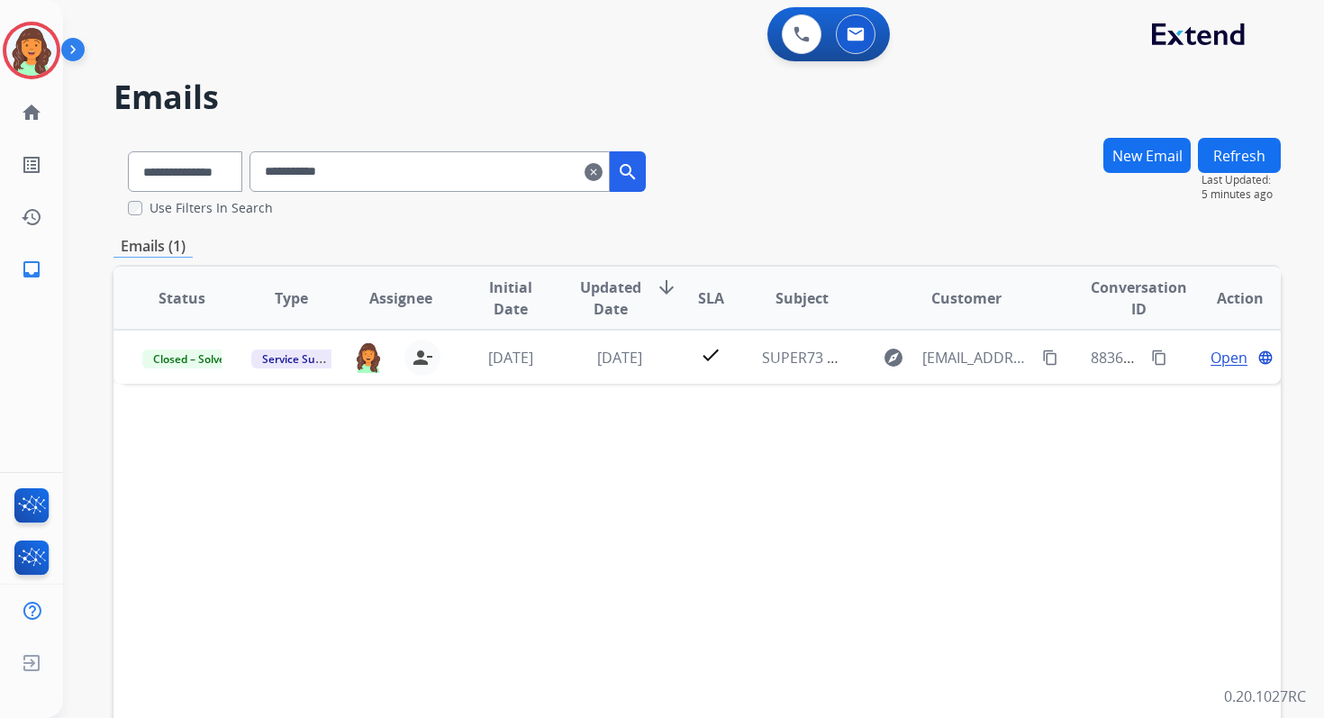
click at [342, 167] on input "**********" at bounding box center [430, 171] width 360 height 41
paste input "**********"
type input "**********"
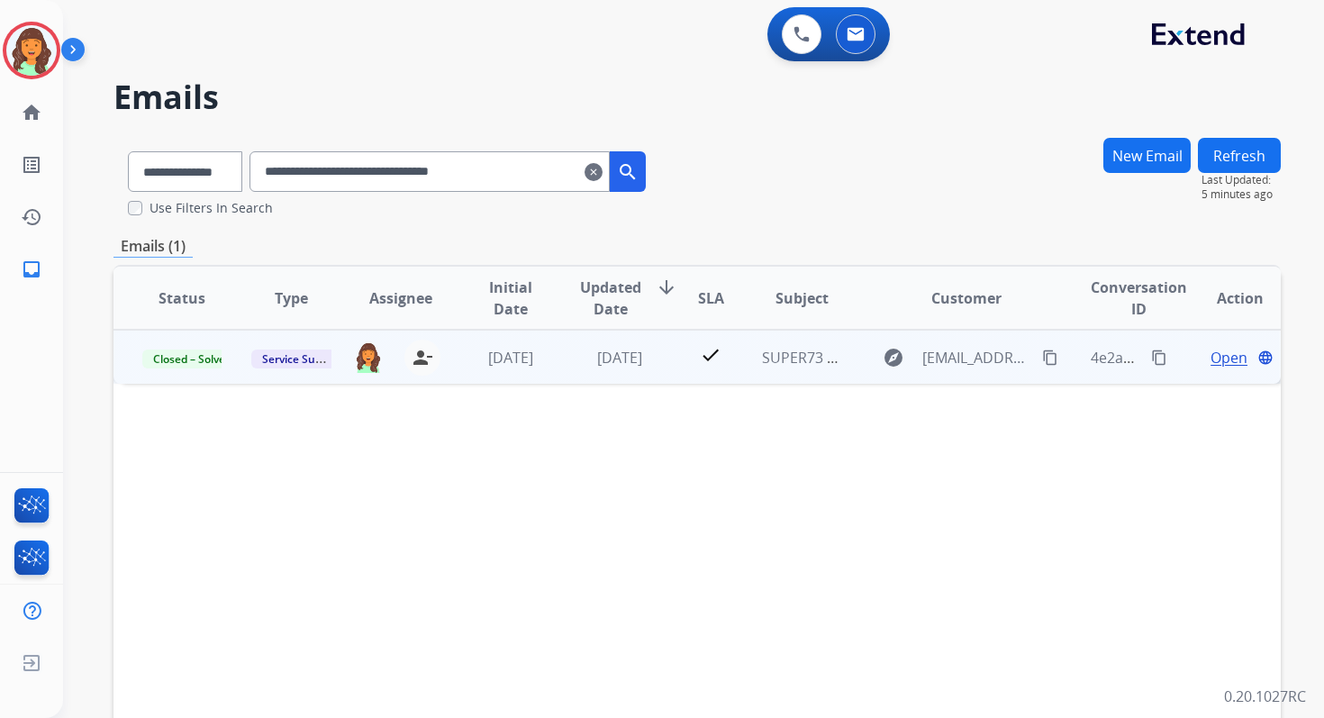
click at [1212, 352] on span "Open" at bounding box center [1229, 358] width 37 height 22
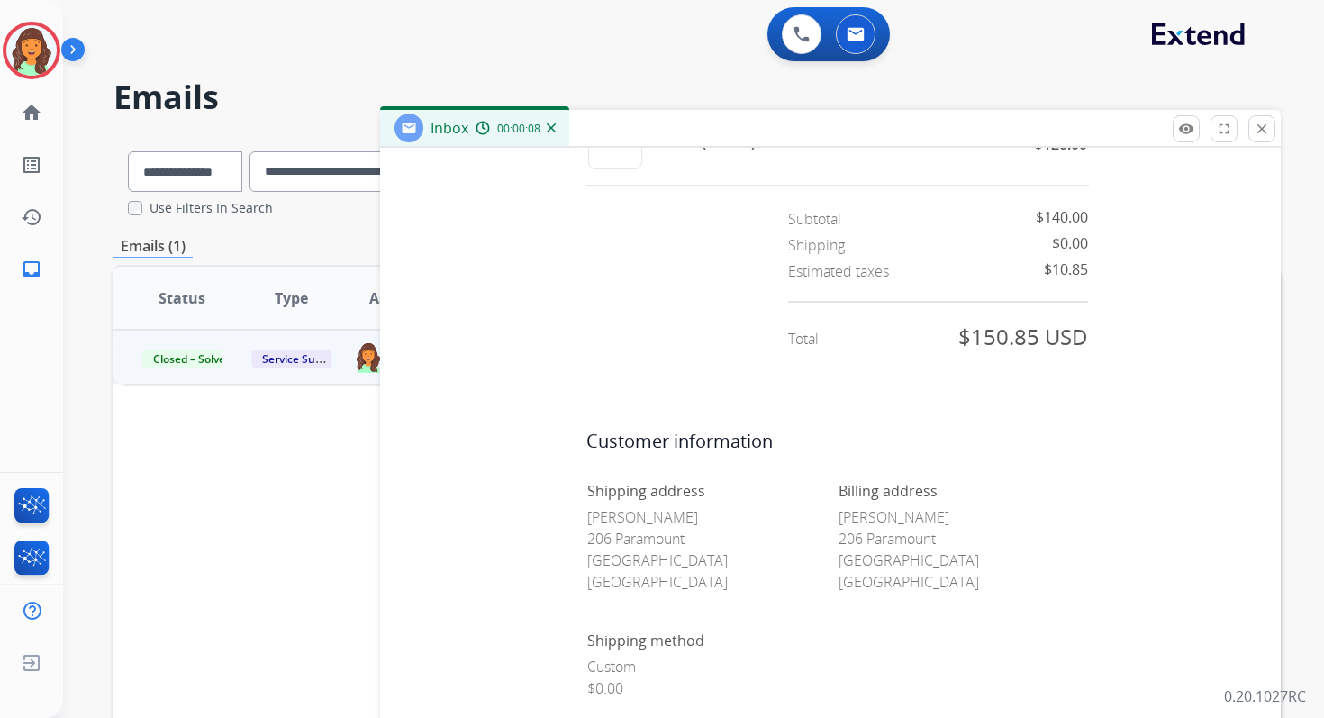
scroll to position [1518, 0]
